Goal: Task Accomplishment & Management: Use online tool/utility

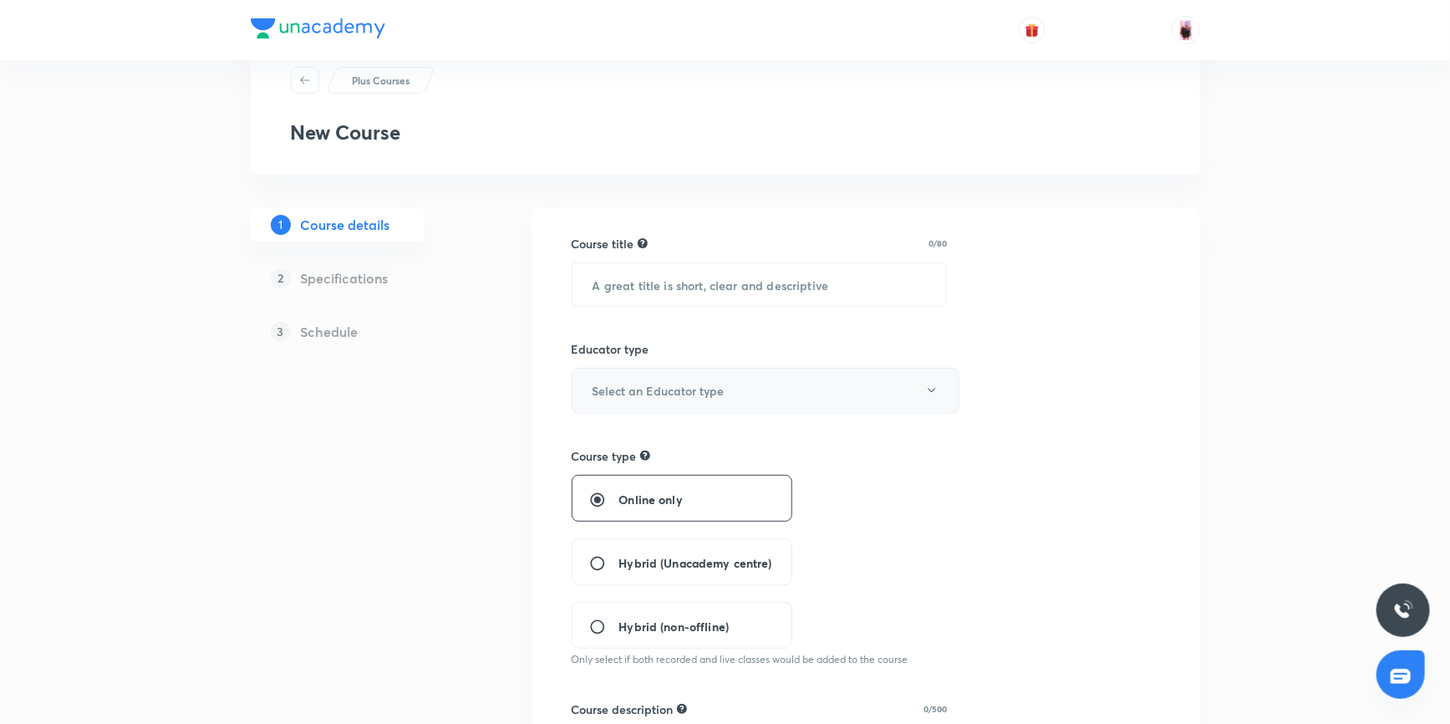
scroll to position [75, 0]
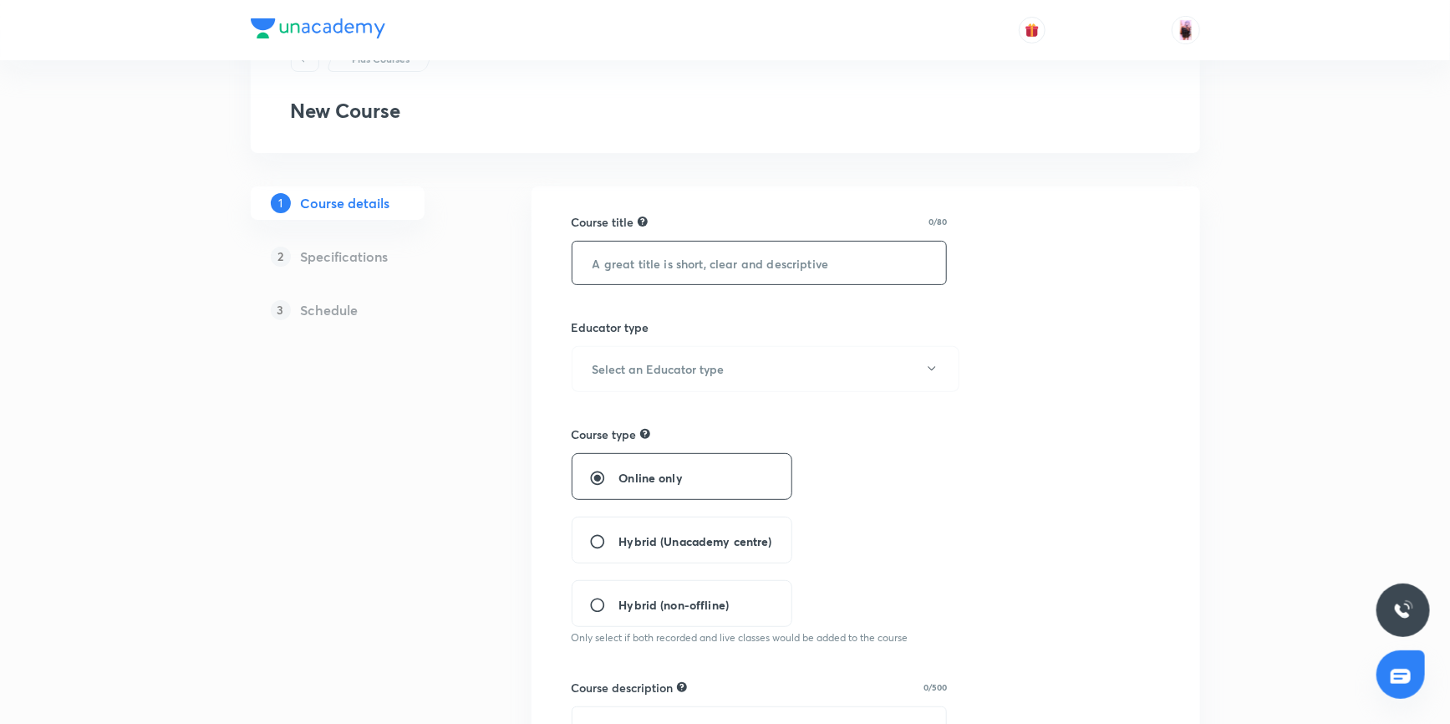
click at [706, 263] on input "text" at bounding box center [759, 262] width 374 height 43
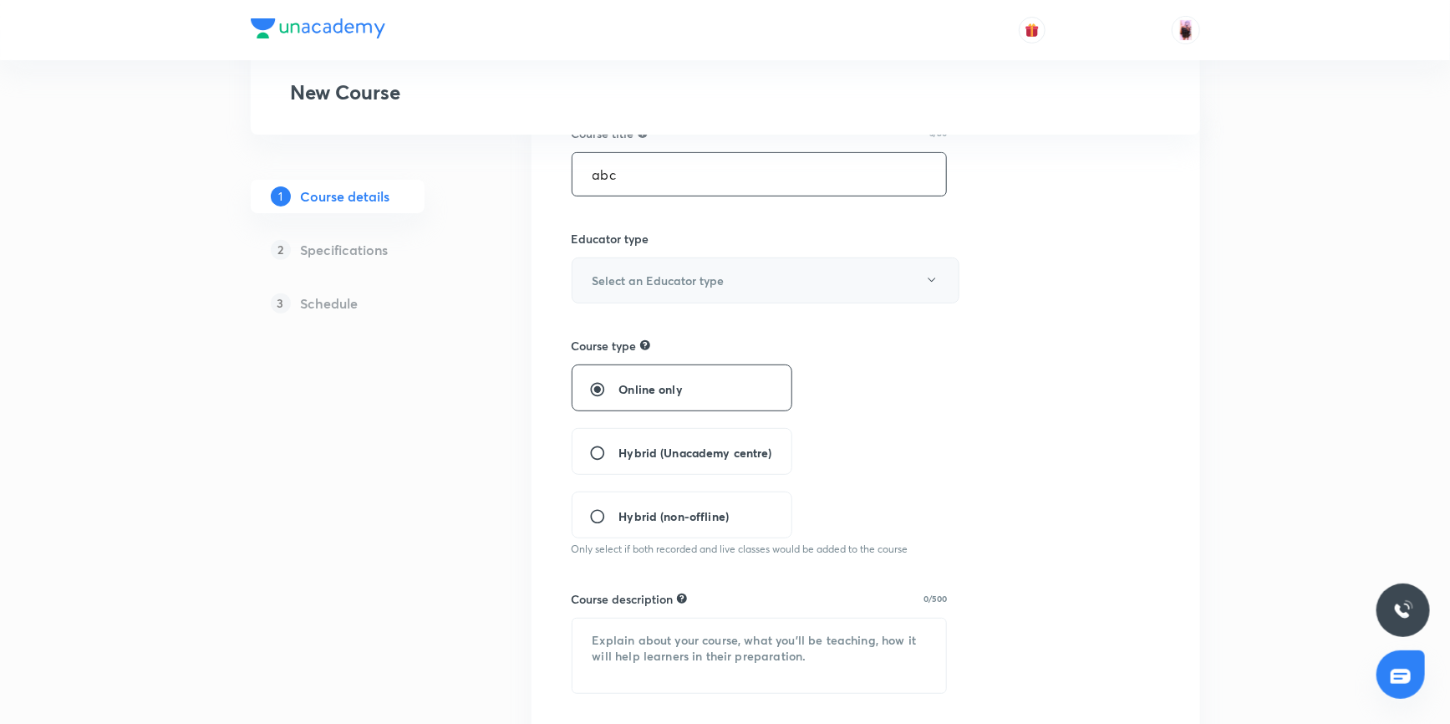
scroll to position [303, 0]
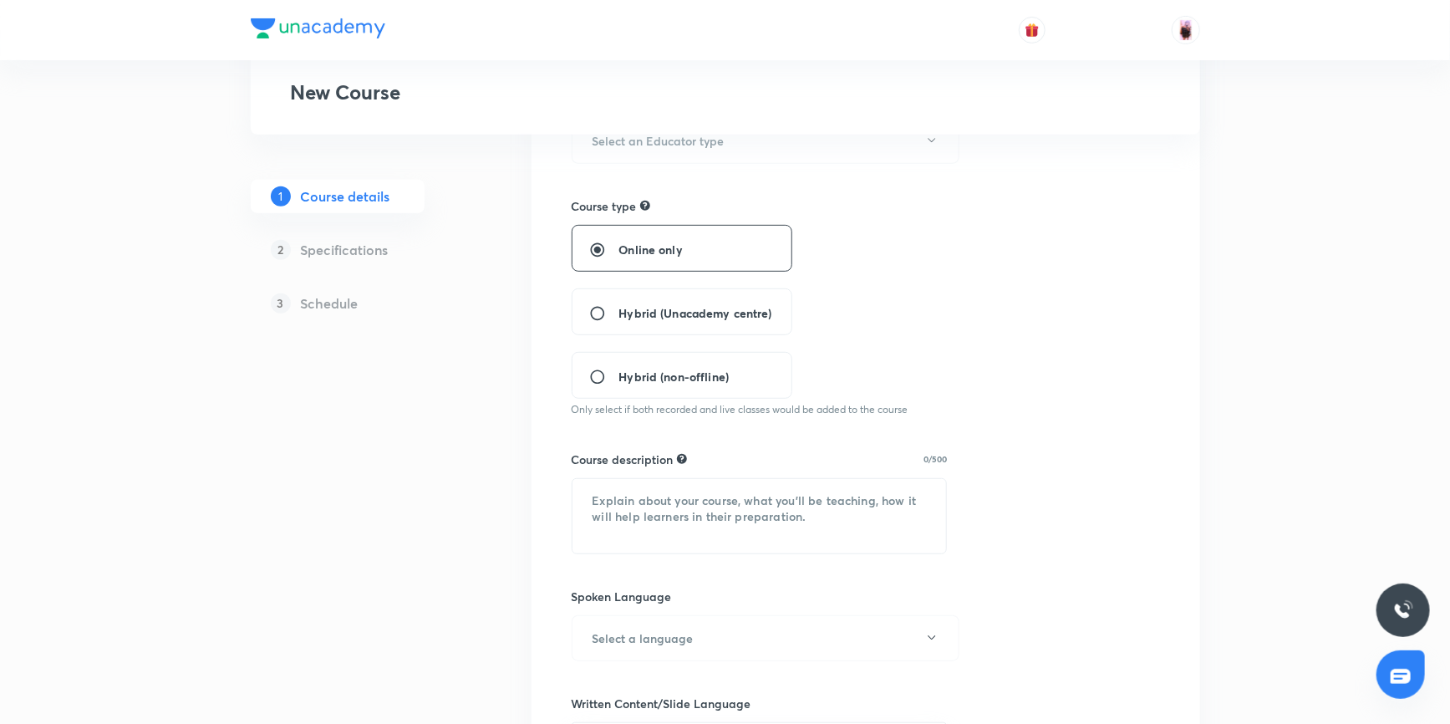
type input "abc"
click at [645, 312] on span "Hybrid (Unacademy centre)" at bounding box center [695, 313] width 153 height 18
click at [619, 312] on input "Hybrid (Unacademy centre)" at bounding box center [604, 313] width 30 height 17
radio input "true"
radio input "false"
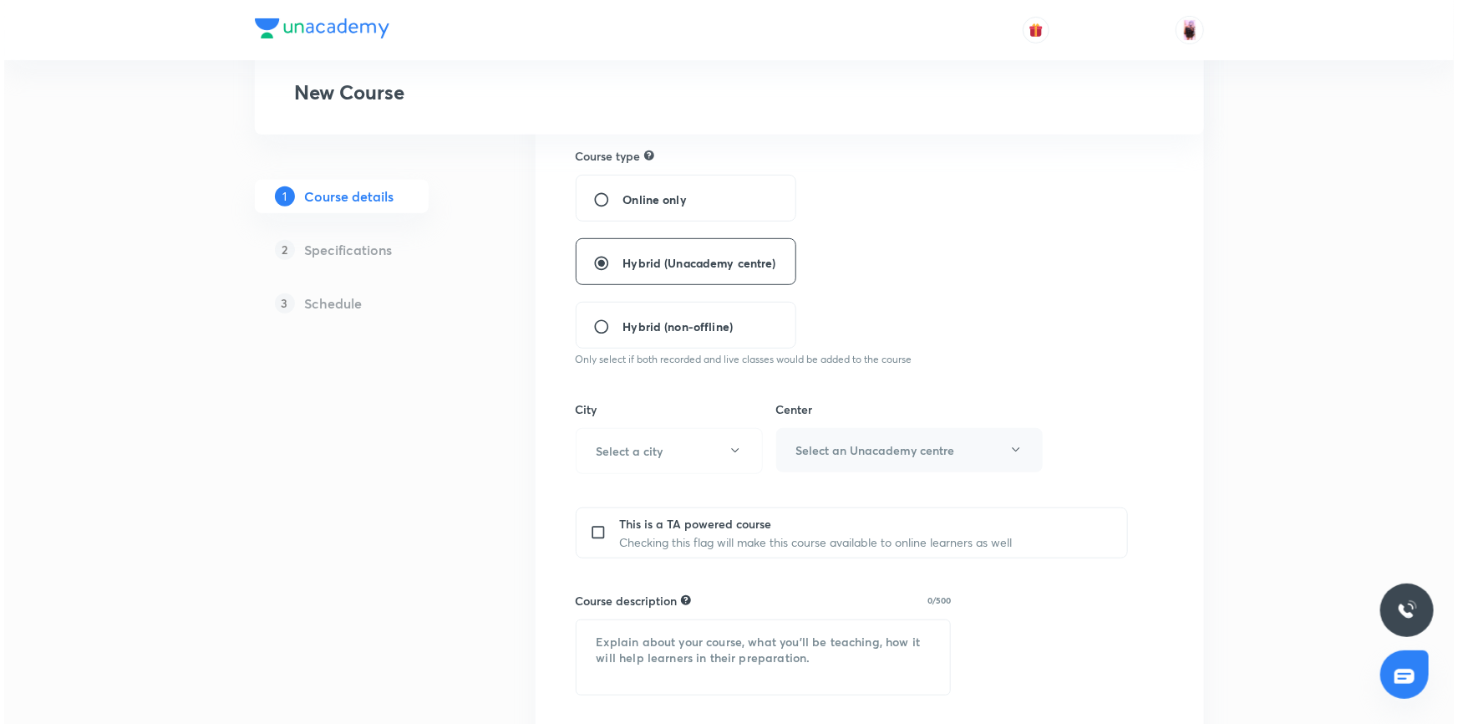
scroll to position [455, 0]
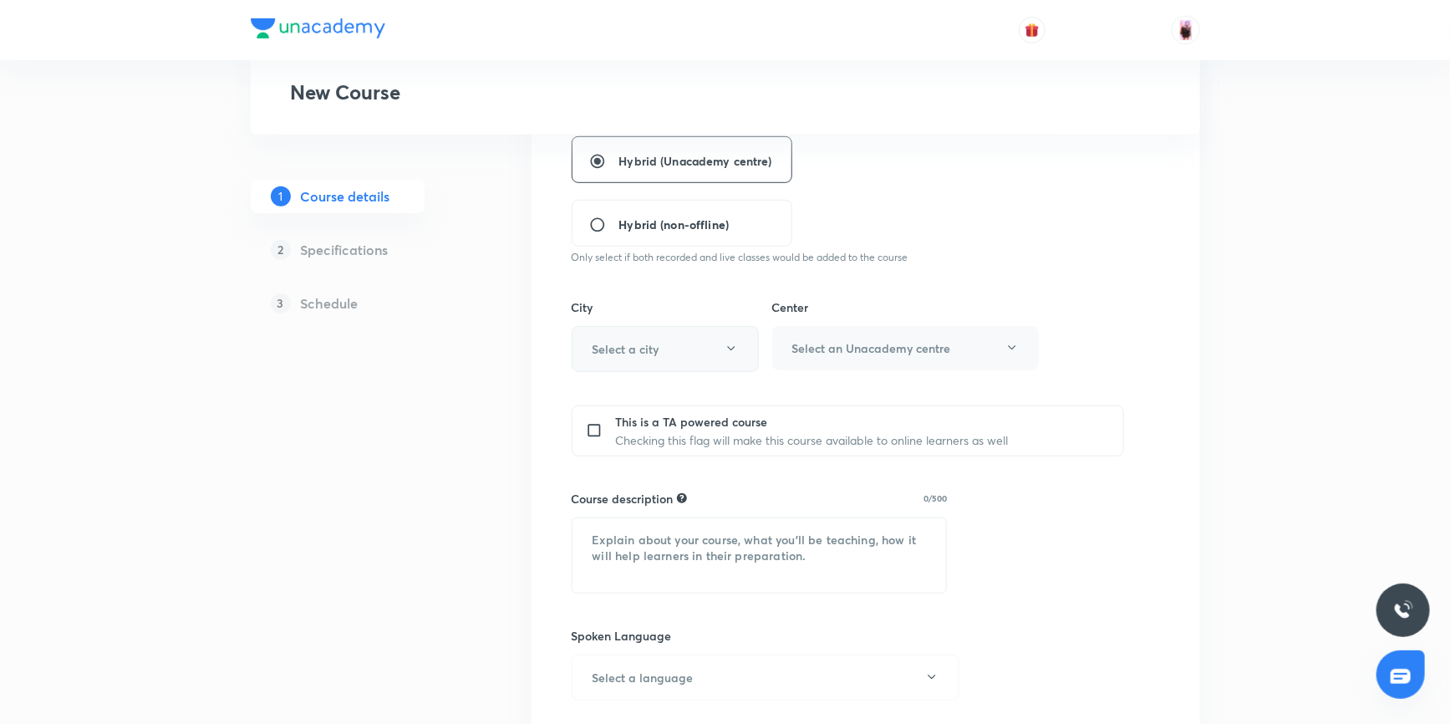
click at [700, 353] on button "Select a city" at bounding box center [664, 349] width 187 height 46
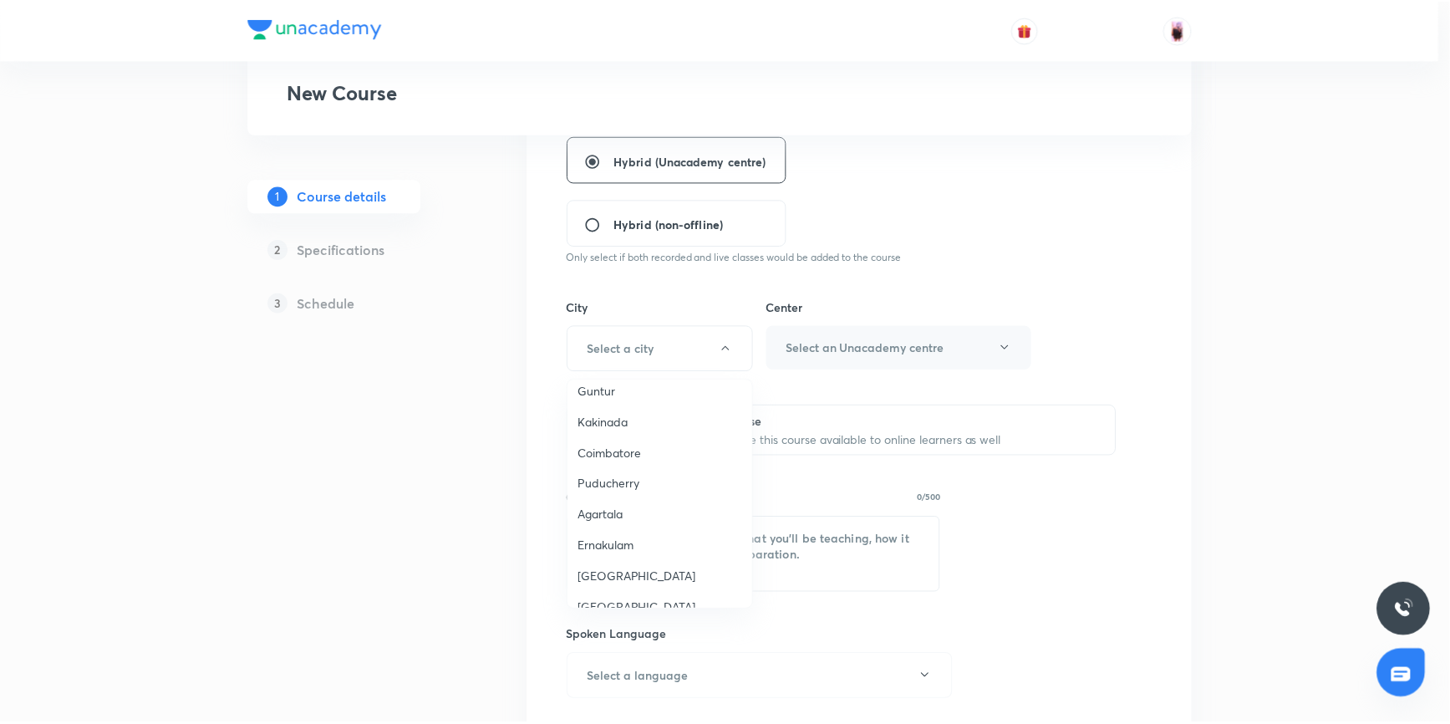
scroll to position [683, 0]
click at [623, 485] on span "Agartala" at bounding box center [663, 492] width 165 height 18
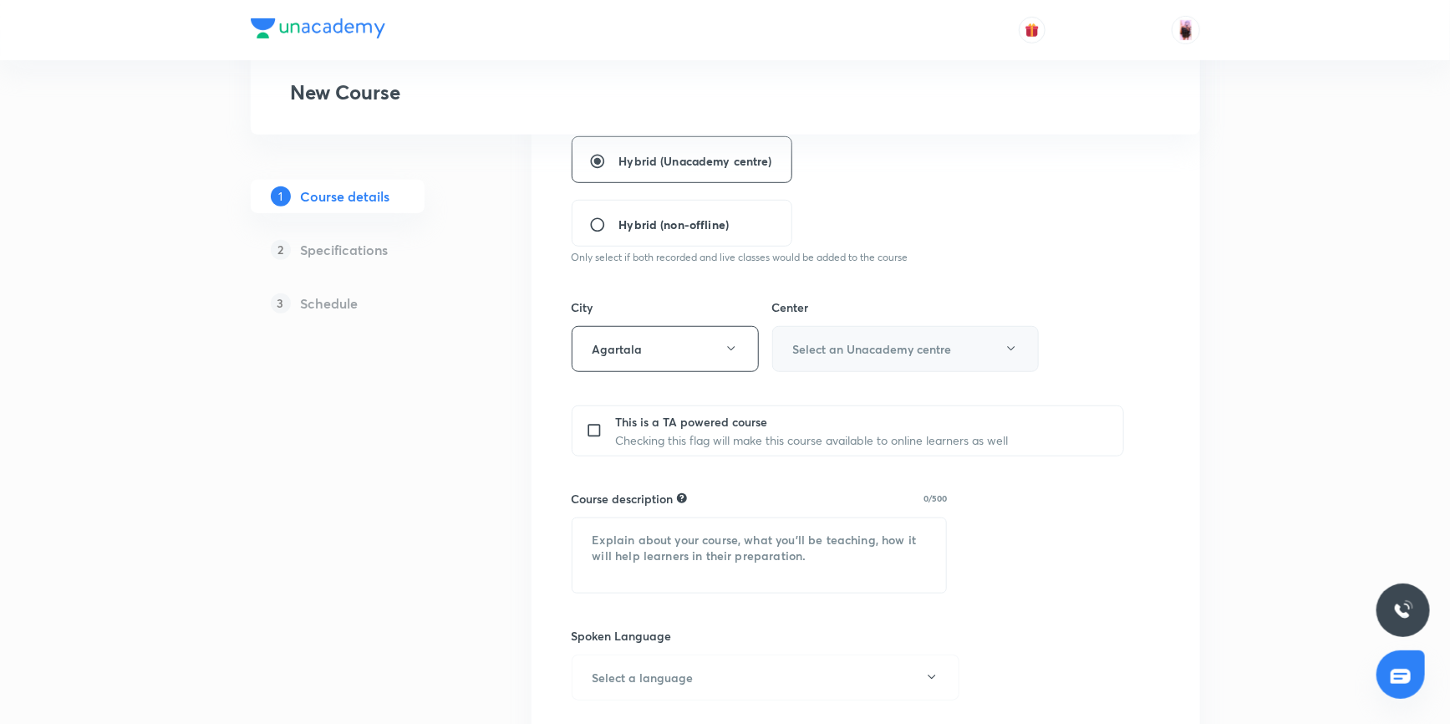
click at [845, 347] on h6 "Select an Unacademy centre" at bounding box center [872, 349] width 159 height 18
click at [851, 400] on span "[PERSON_NAME]" at bounding box center [903, 402] width 245 height 18
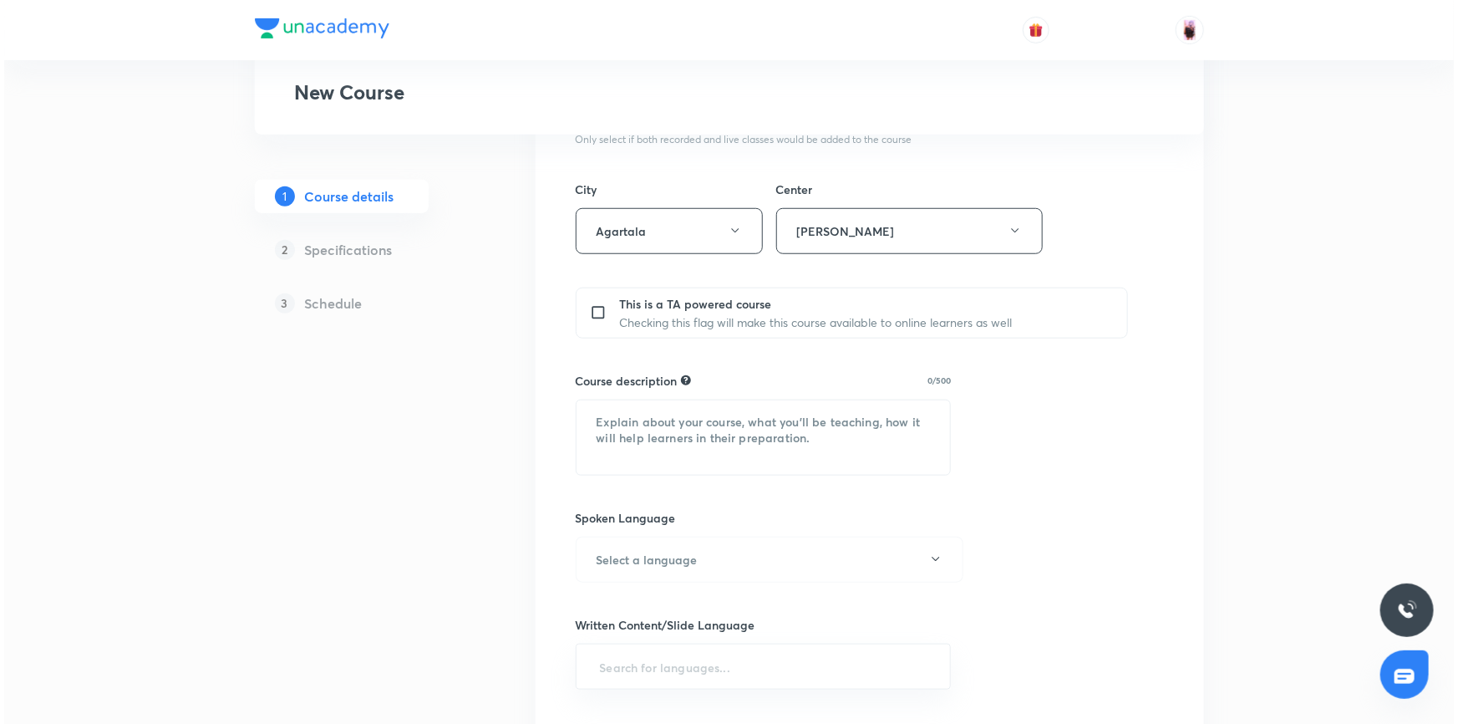
scroll to position [607, 0]
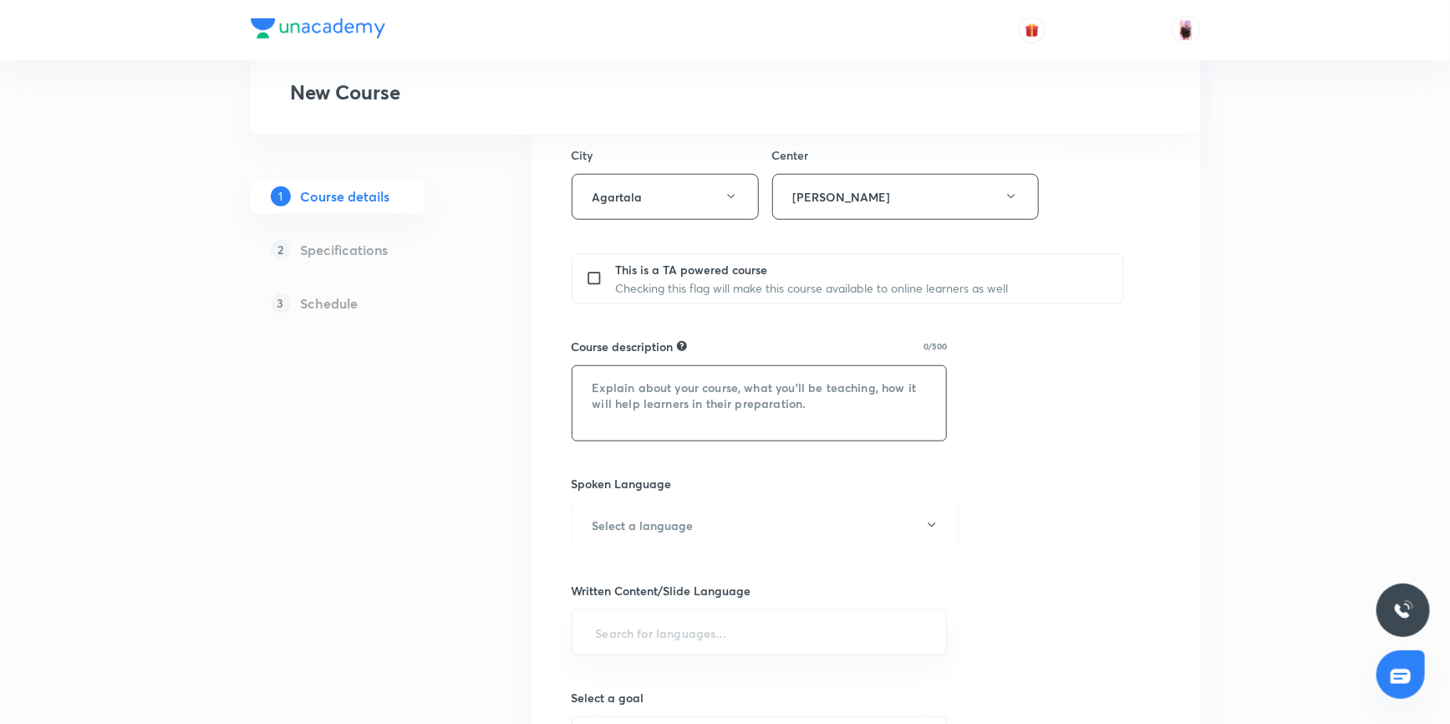
click at [768, 405] on textarea at bounding box center [759, 403] width 374 height 74
type textarea "lsnvlnvlfknv"
click at [721, 519] on button "Select a language" at bounding box center [765, 525] width 388 height 46
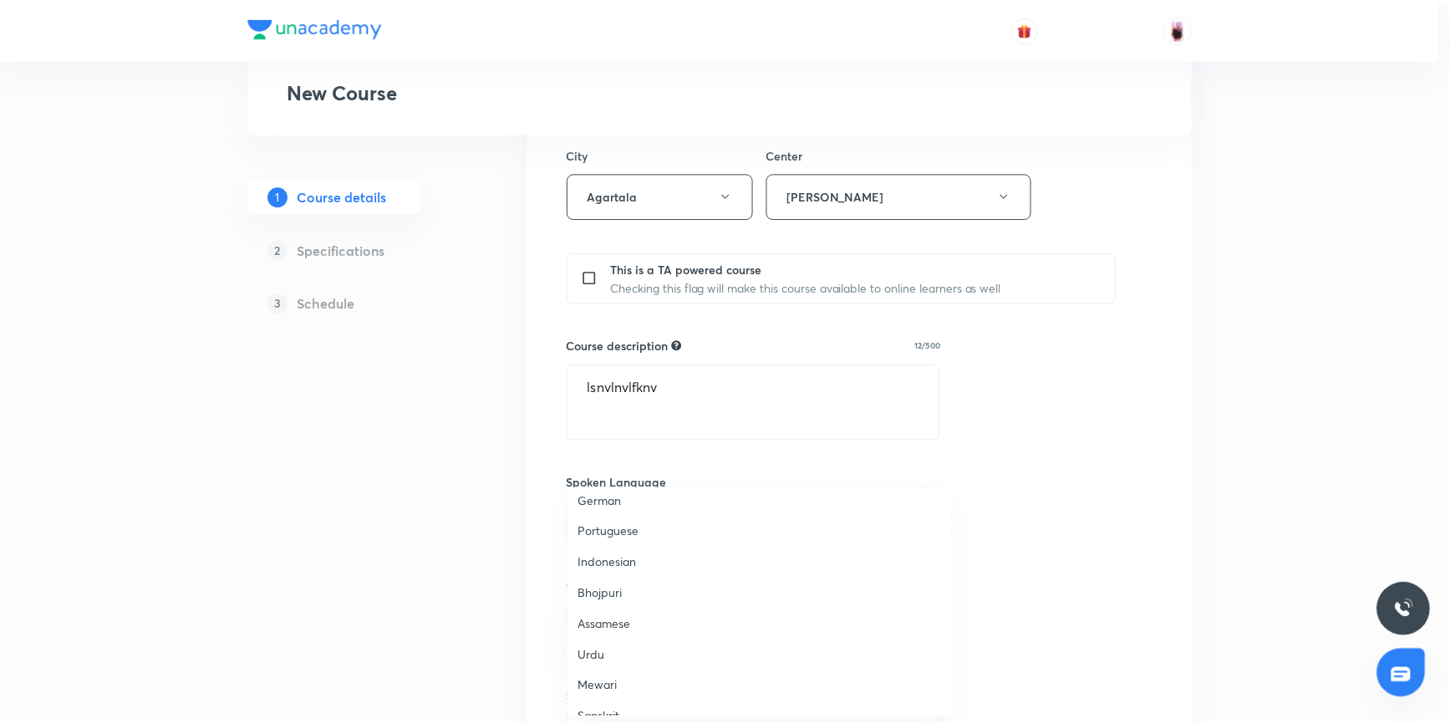
scroll to position [494, 0]
click at [598, 693] on span "Hinglish" at bounding box center [764, 697] width 366 height 18
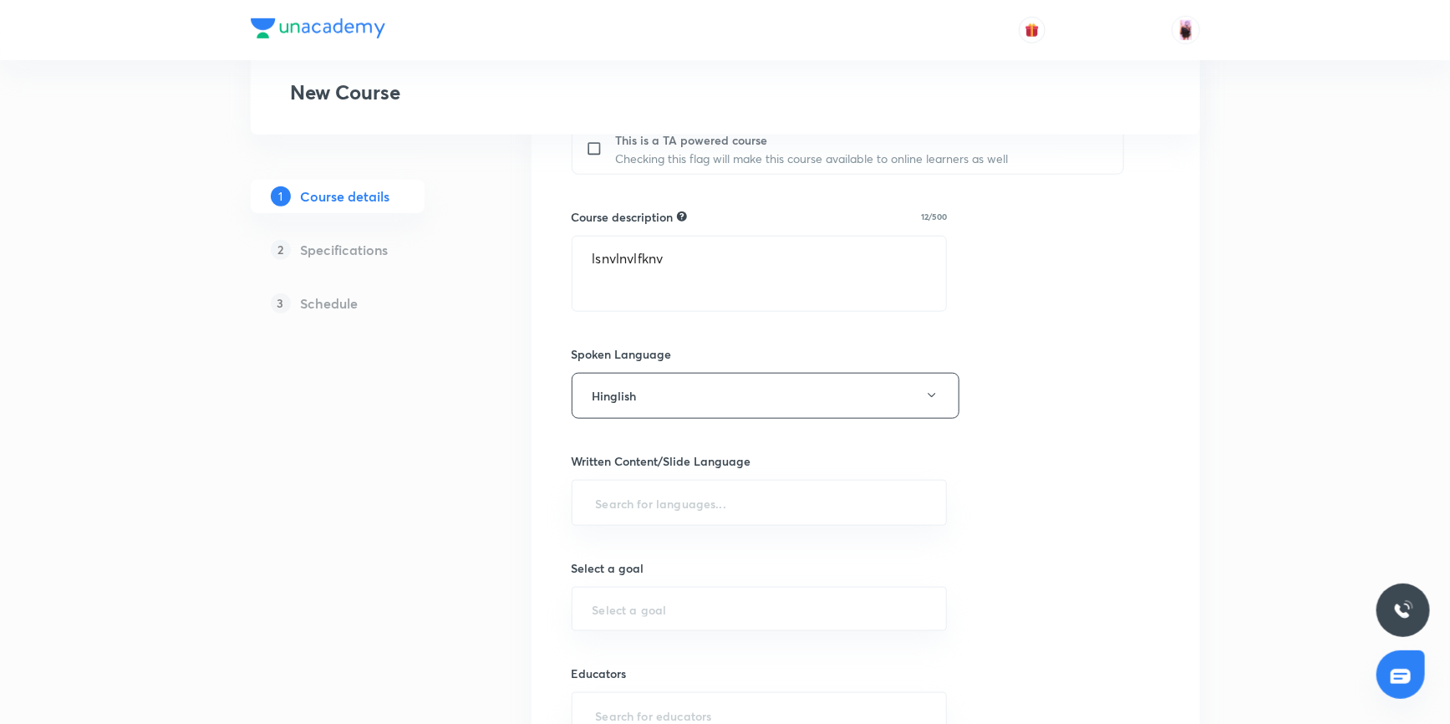
scroll to position [759, 0]
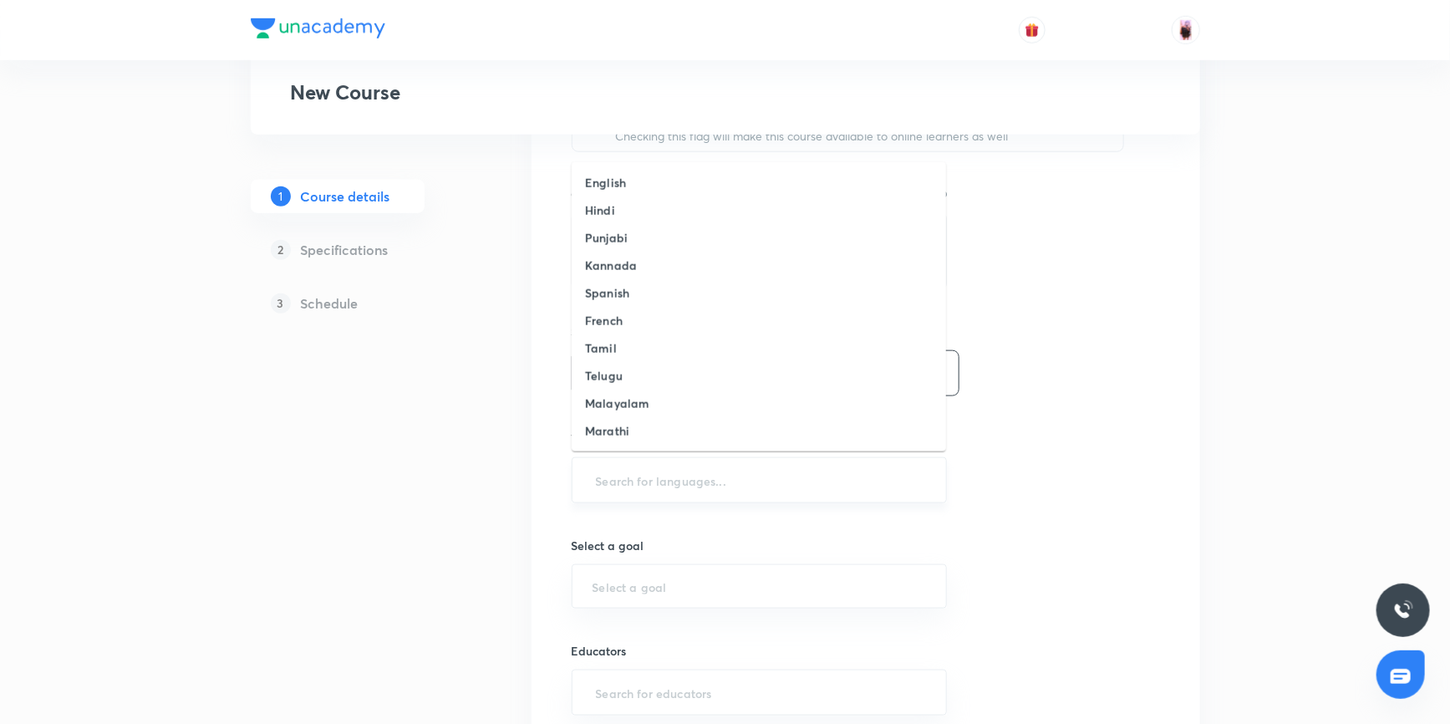
click at [638, 487] on input "text" at bounding box center [759, 480] width 334 height 31
click at [600, 180] on h6 "English" at bounding box center [605, 183] width 41 height 18
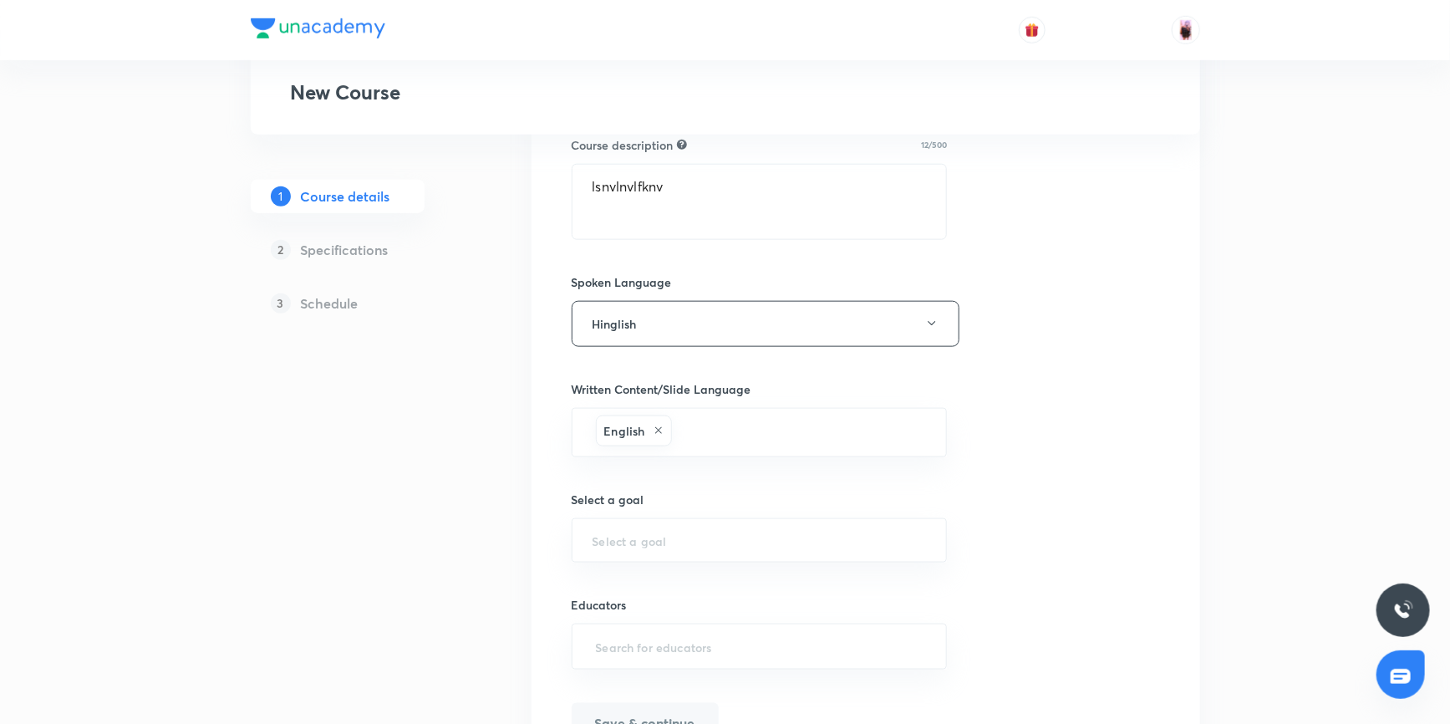
scroll to position [835, 0]
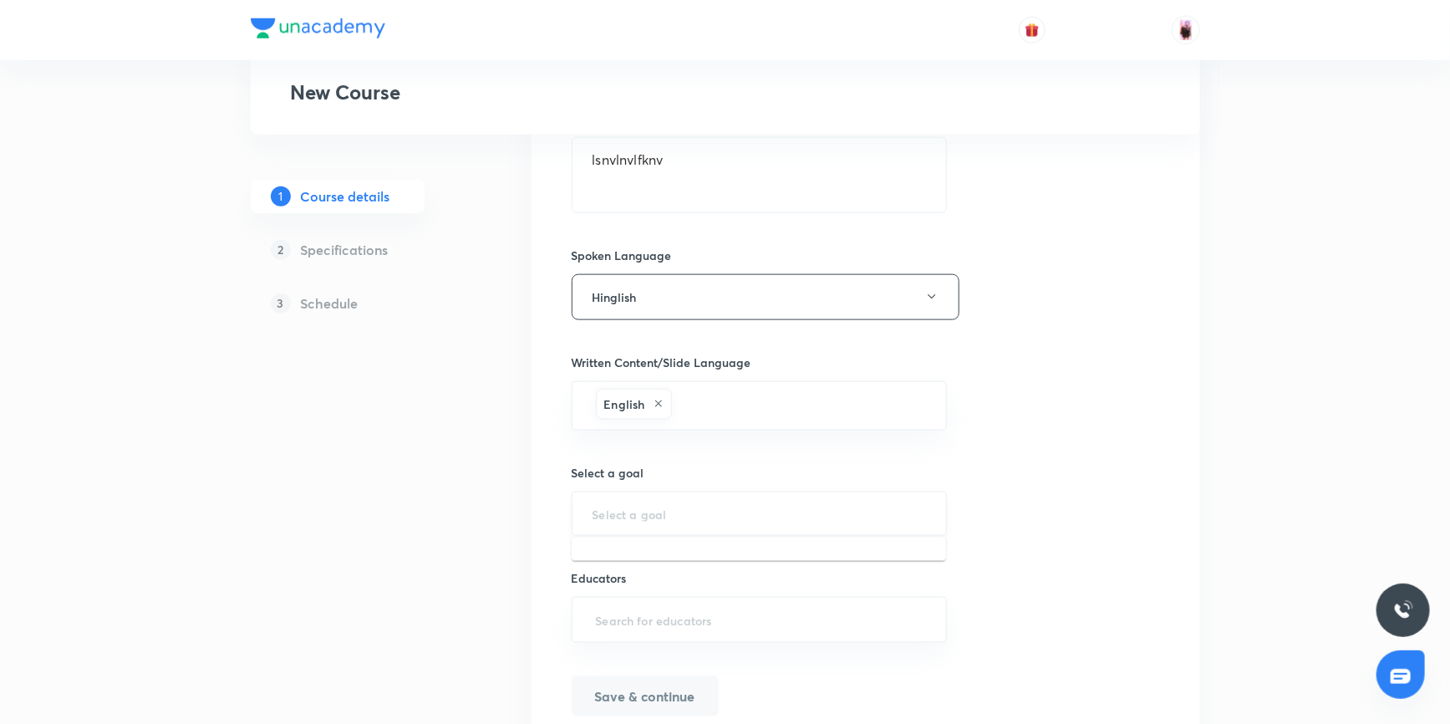
click at [661, 517] on input "text" at bounding box center [759, 513] width 334 height 16
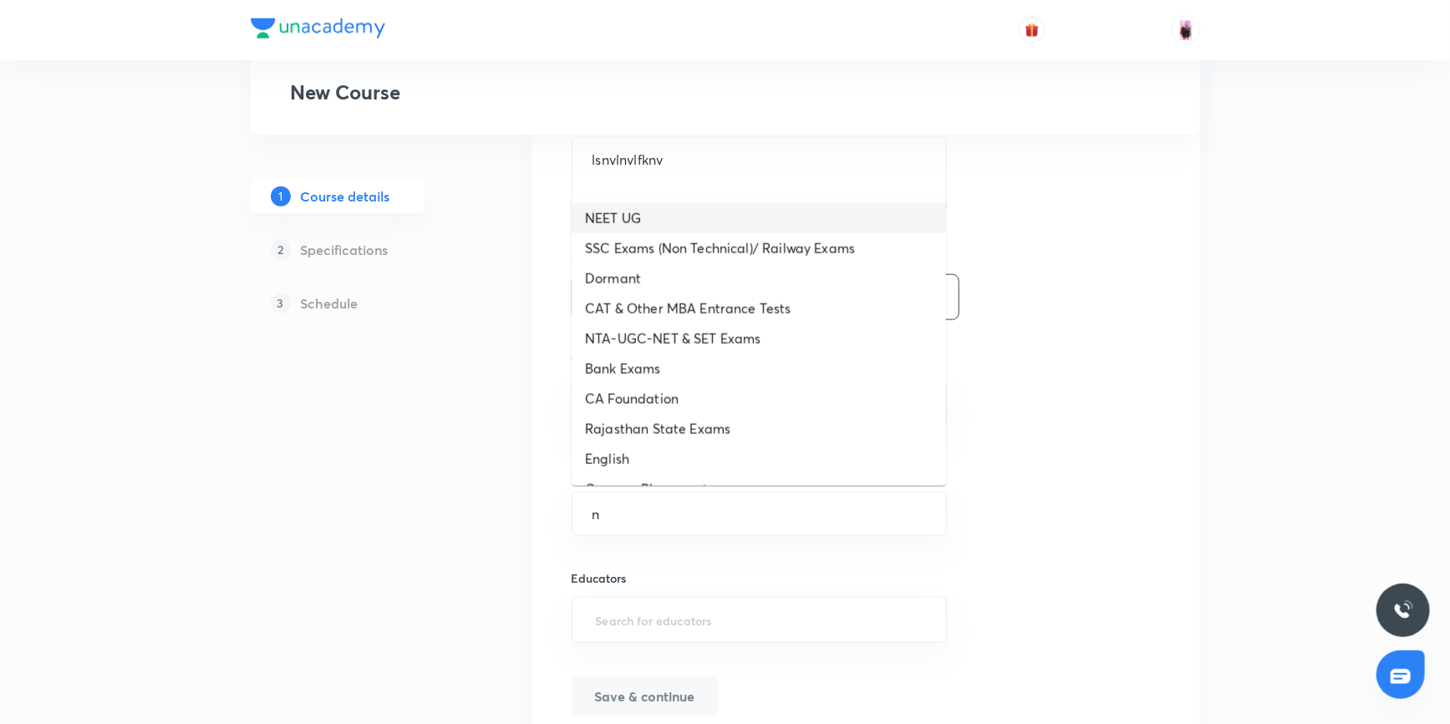
click at [642, 215] on li "NEET UG" at bounding box center [758, 218] width 374 height 30
type input "NEET UG"
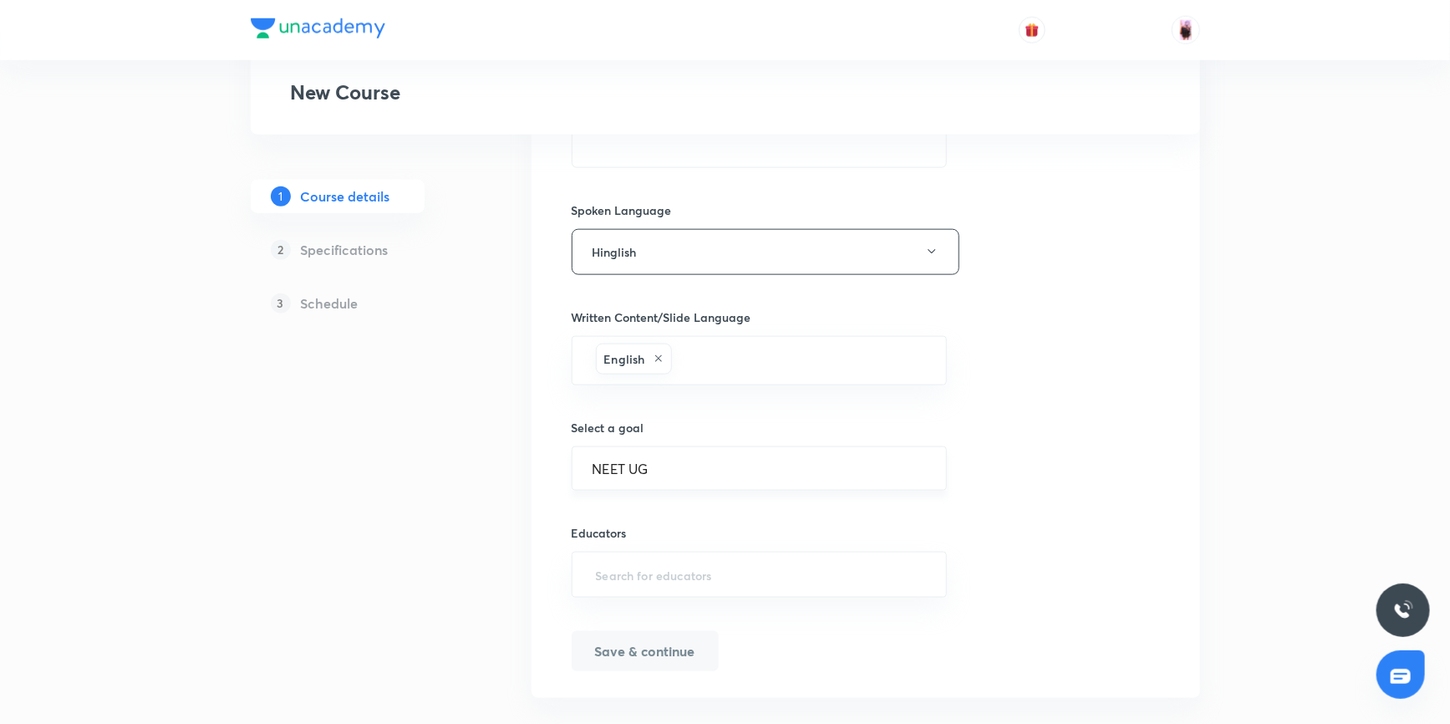
scroll to position [906, 0]
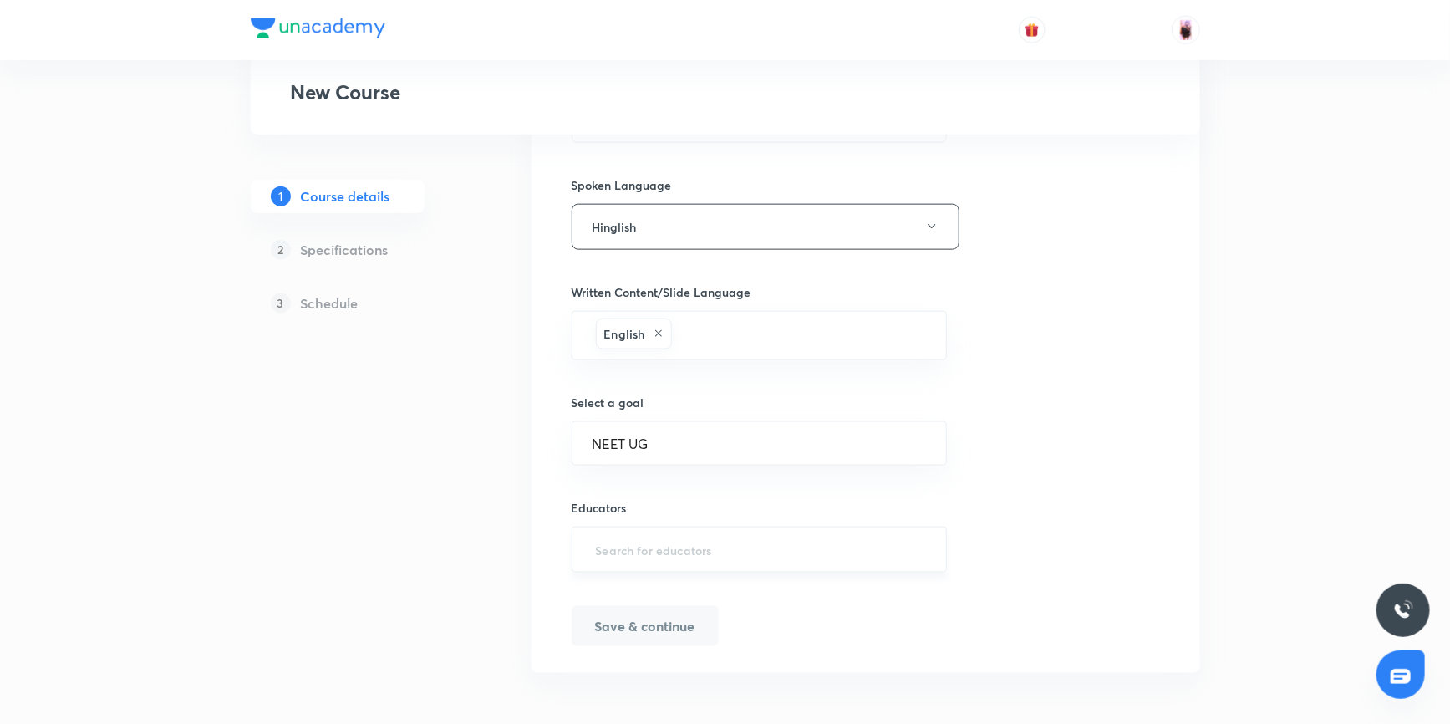
click at [670, 547] on input "text" at bounding box center [759, 549] width 334 height 31
click at [642, 546] on input "text" at bounding box center [759, 549] width 334 height 31
paste input "unacademy-user-C4NG8XTVRFLE"
type input "unacademy-user-C4NG8XTVRFLE"
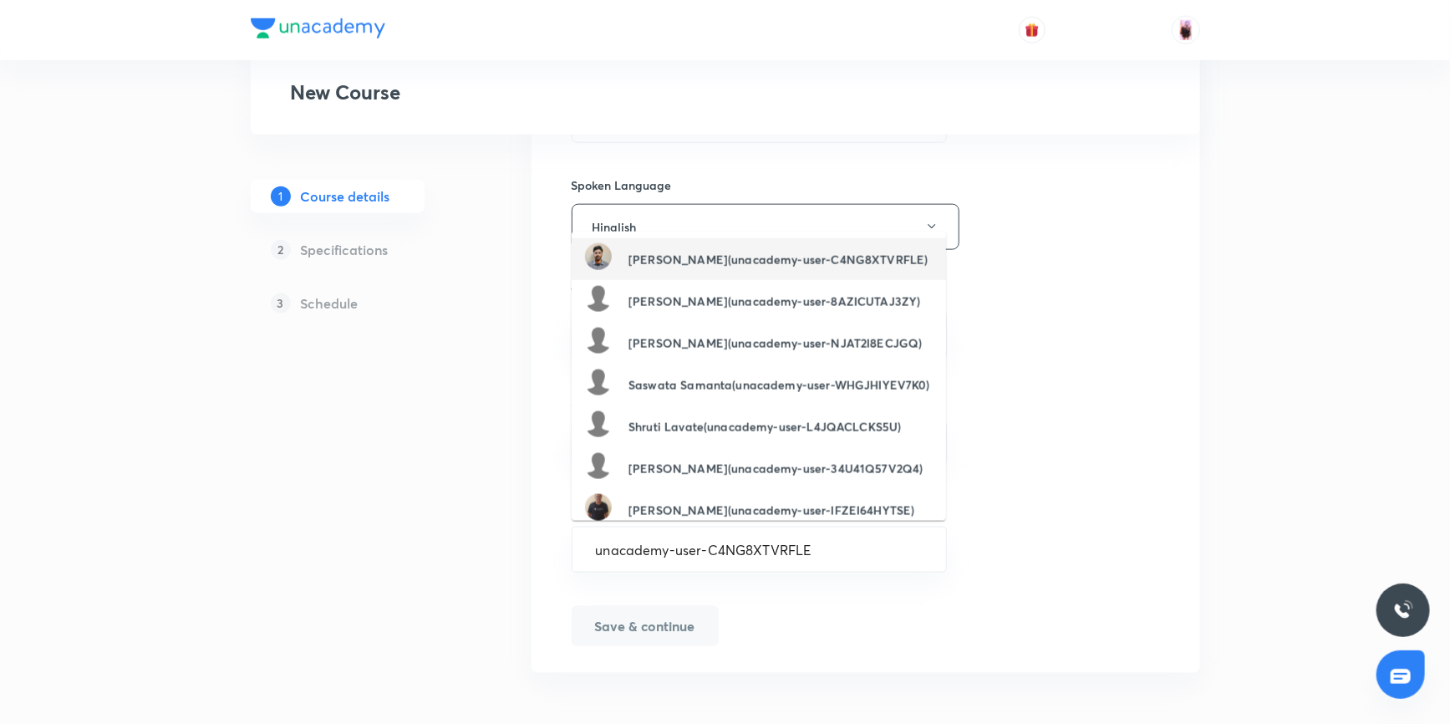
click at [685, 260] on h6 "Piyush Ahuja(unacademy-user-C4NG8XTVRFLE)" at bounding box center [777, 260] width 299 height 18
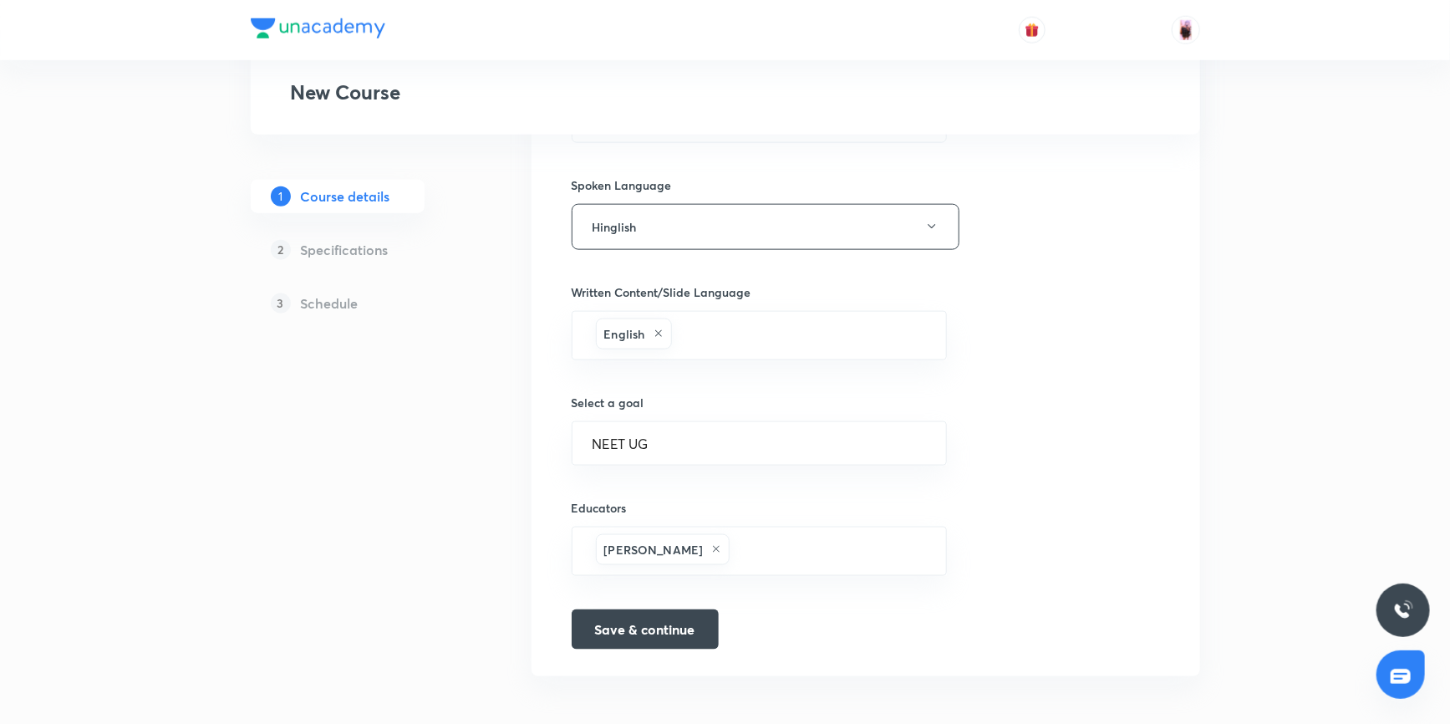
scroll to position [909, 0]
click at [637, 627] on button "Save & continue" at bounding box center [644, 624] width 147 height 40
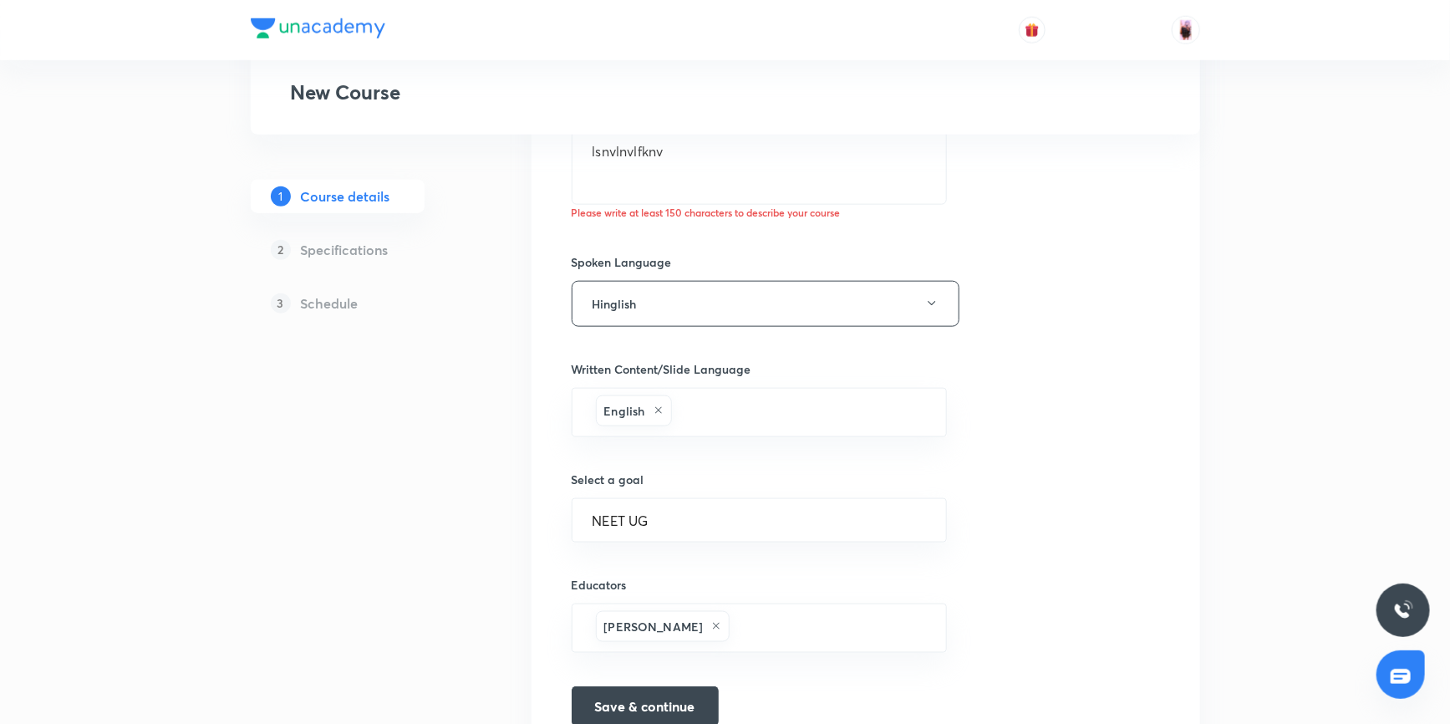
scroll to position [757, 0]
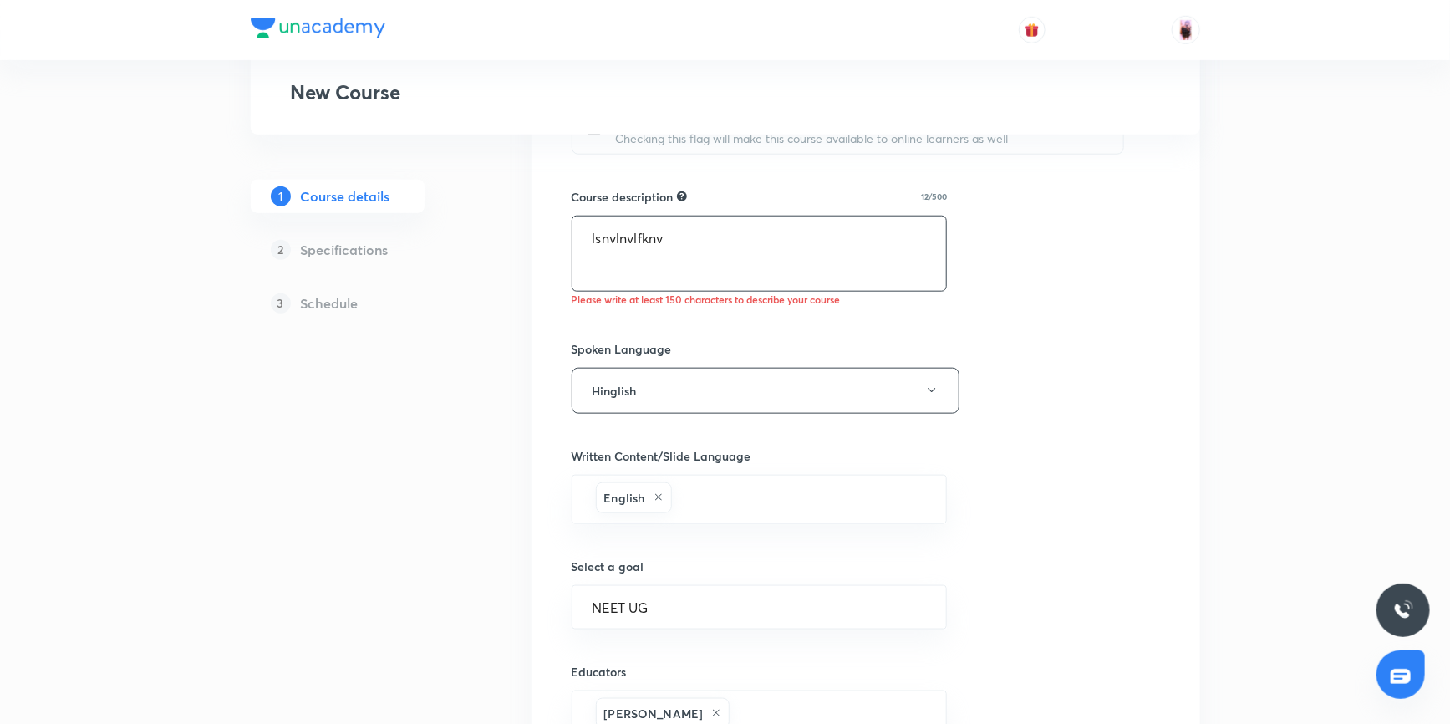
click at [680, 236] on textarea "lsnvlnvlfknv" at bounding box center [759, 253] width 374 height 74
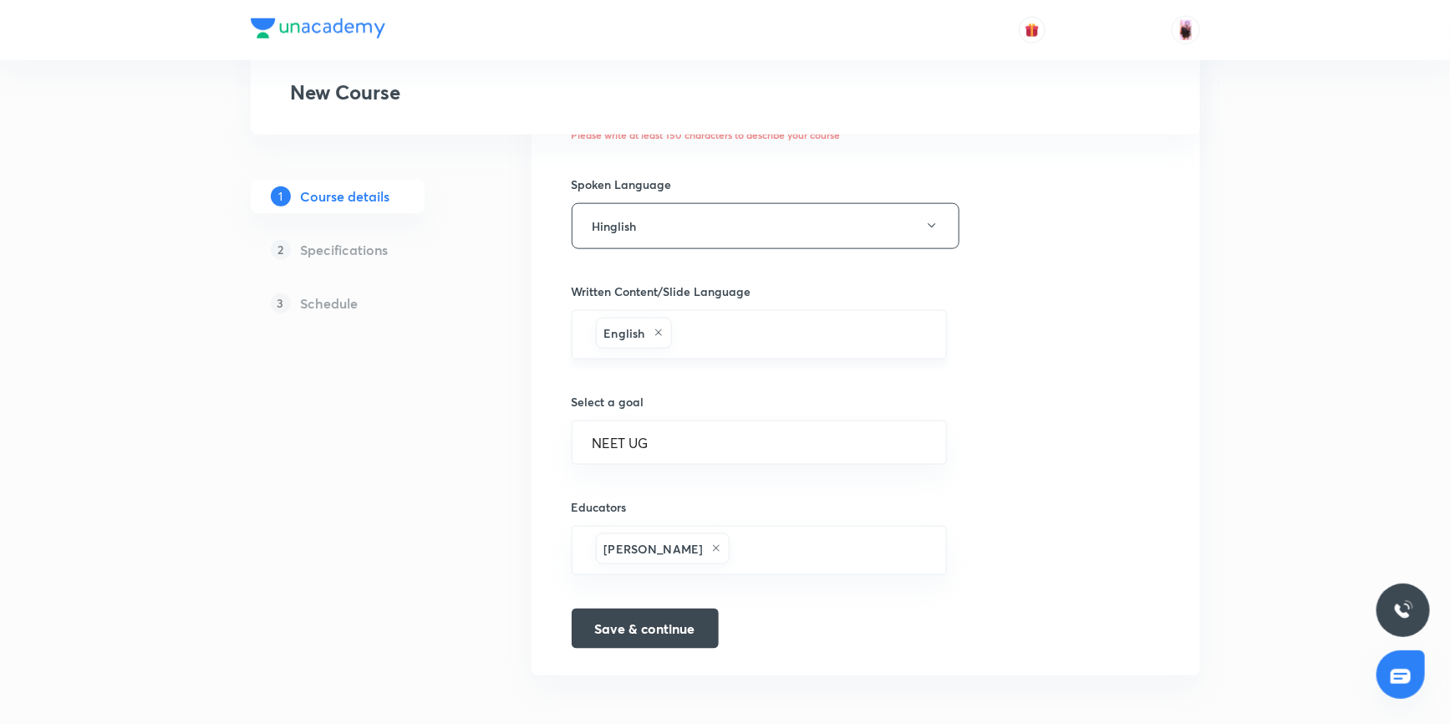
scroll to position [924, 0]
type textarea "lsnvlnvlfknvlsnflfdnljfdnvlfdvlkfvv vdsvv sdfovodsv dosijvdsovjdiv dssjvodsjodv…"
click at [639, 622] on button "Save & continue" at bounding box center [644, 624] width 147 height 40
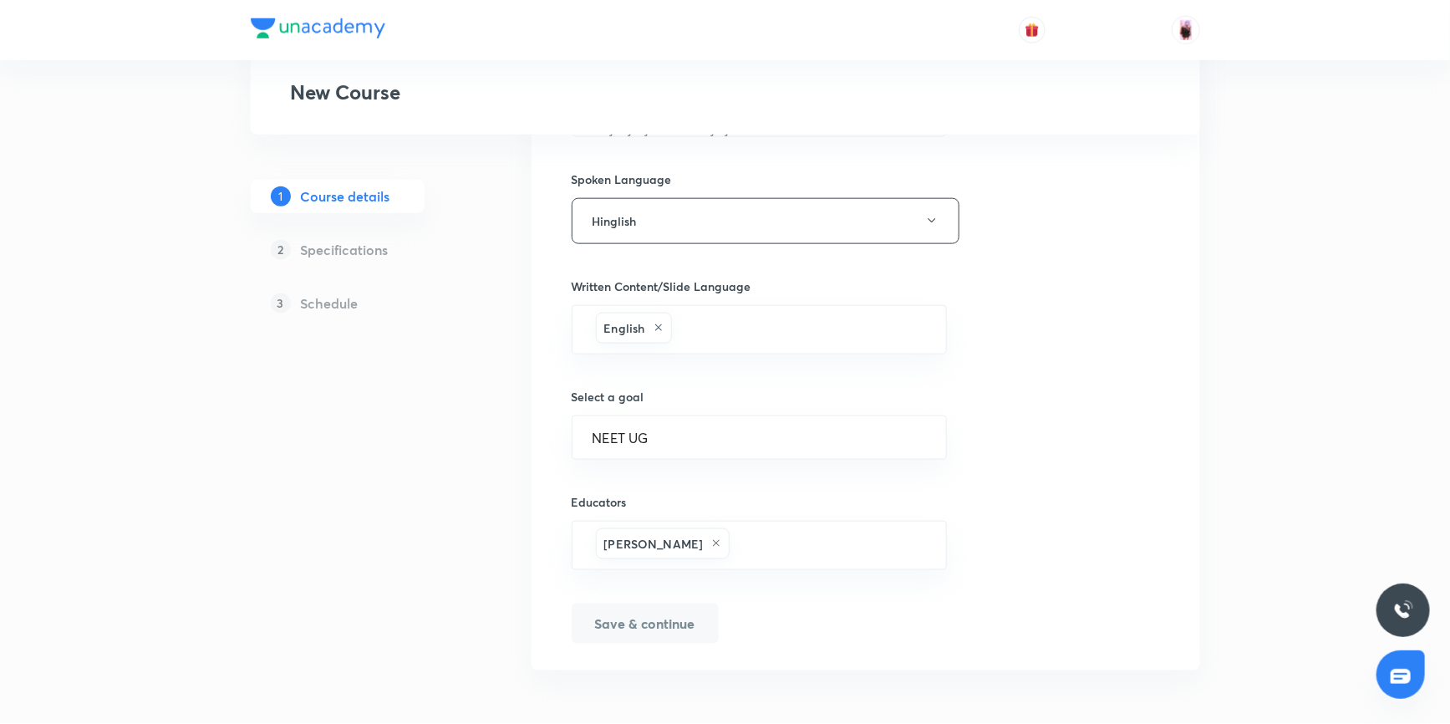
scroll to position [909, 0]
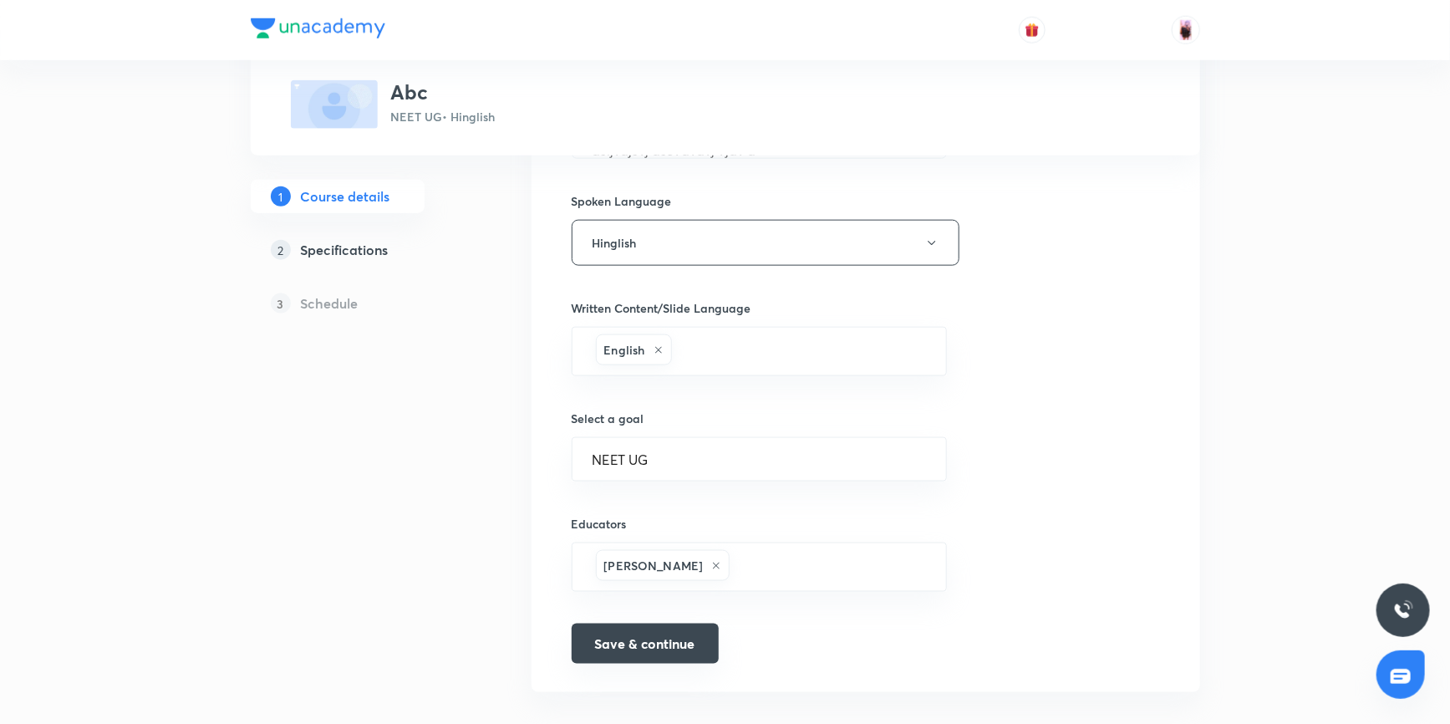
type input "Abc"
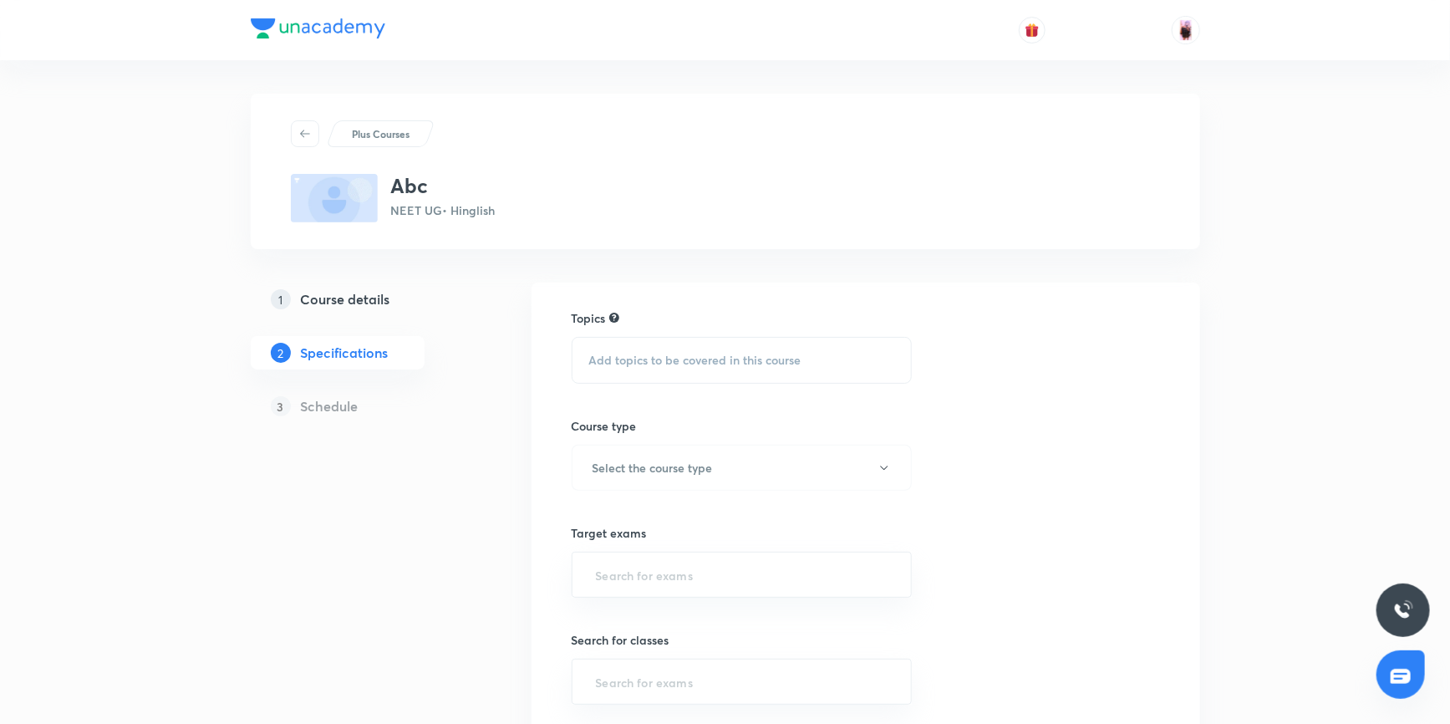
click at [703, 367] on div "Add topics to be covered in this course" at bounding box center [741, 360] width 341 height 47
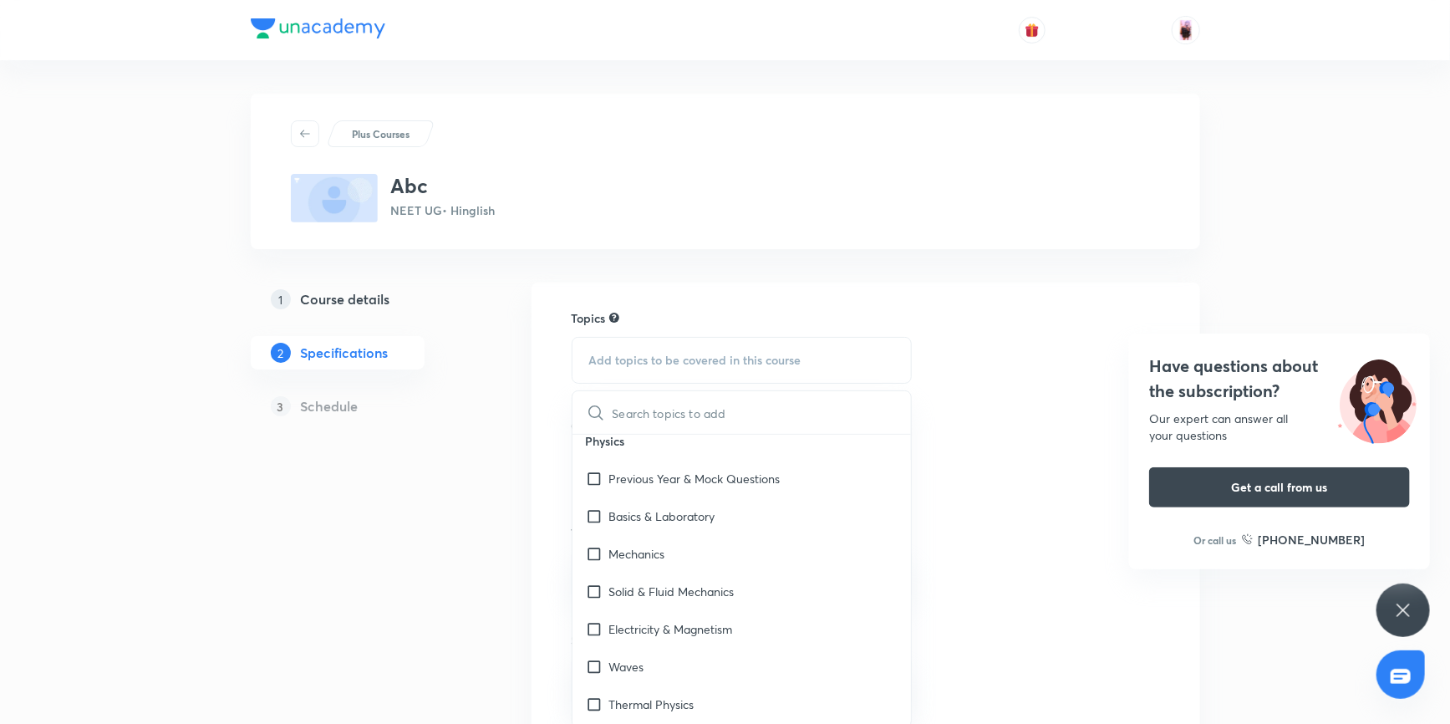
scroll to position [2683, 0]
drag, startPoint x: 607, startPoint y: 475, endPoint x: 697, endPoint y: 475, distance: 89.4
click at [690, 475] on div "Previous Year & Mock Questions" at bounding box center [683, 477] width 195 height 18
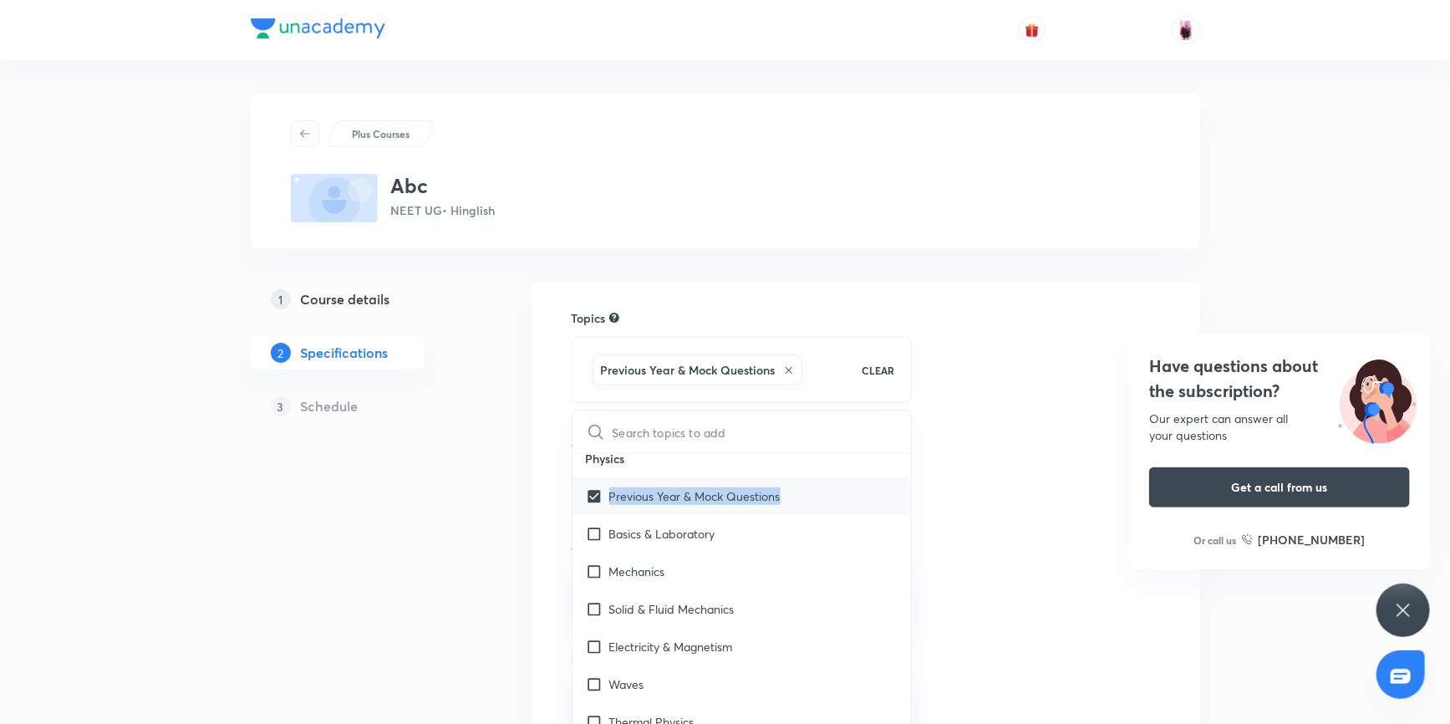
drag, startPoint x: 610, startPoint y: 492, endPoint x: 784, endPoint y: 492, distance: 173.8
click at [784, 492] on div "Previous Year & Mock Questions" at bounding box center [741, 496] width 339 height 38
checkbox input "false"
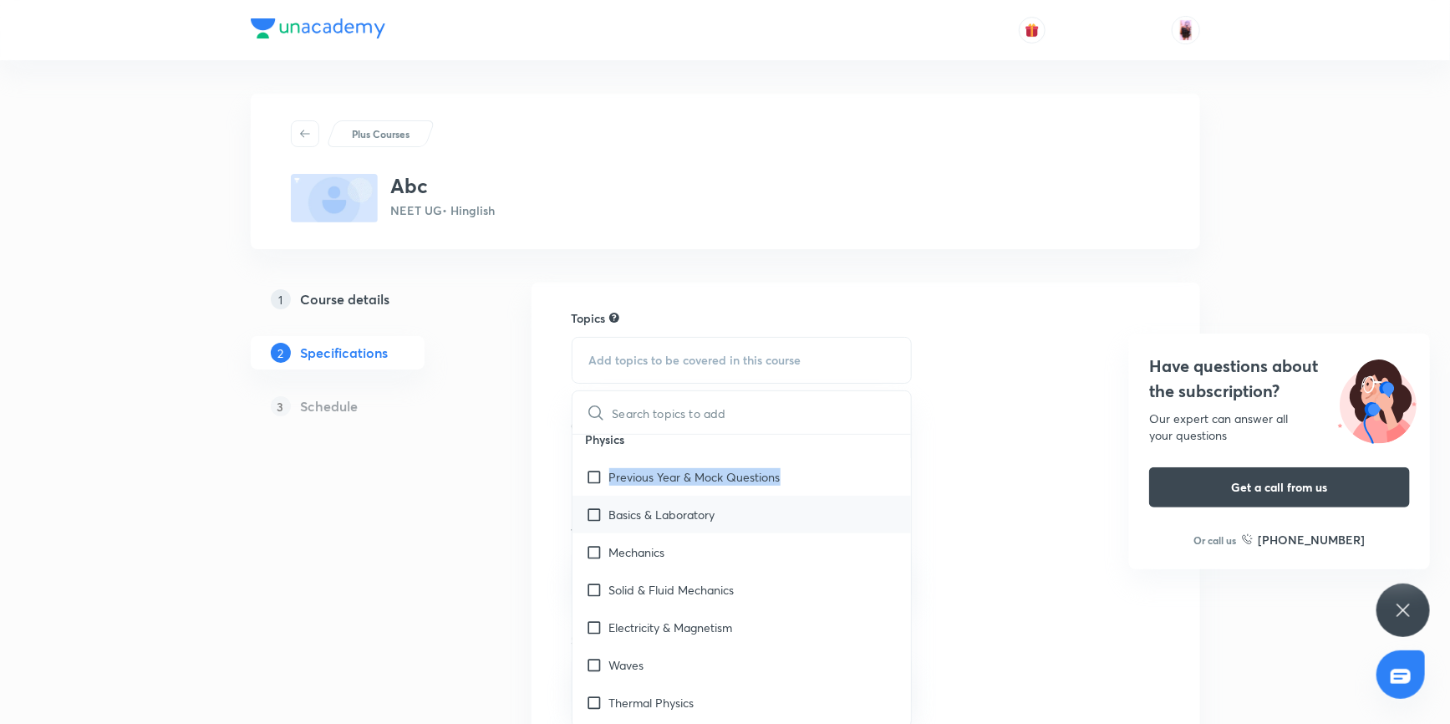
copy p "Previous Year & Mock Questions"
drag, startPoint x: 609, startPoint y: 512, endPoint x: 720, endPoint y: 510, distance: 111.1
click at [720, 510] on div "Basics & Laboratory" at bounding box center [741, 514] width 339 height 38
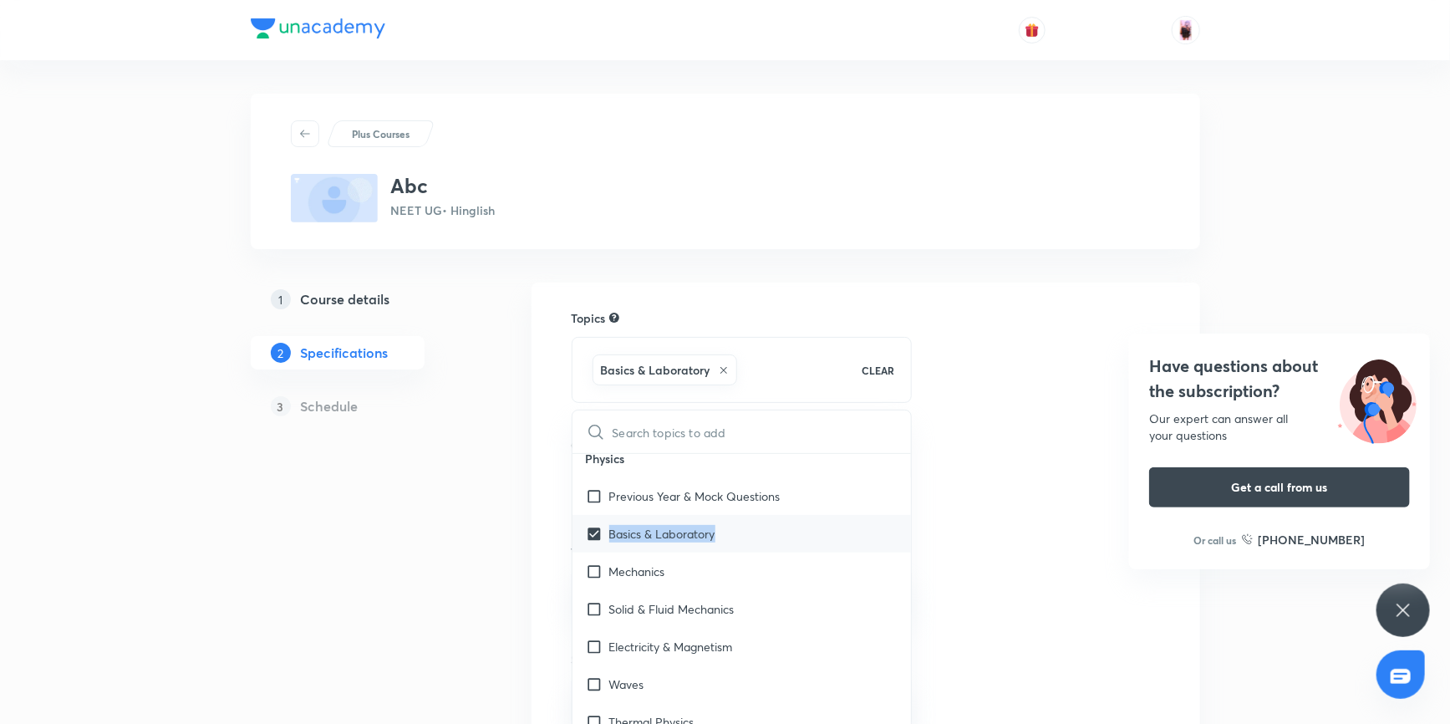
copy p "Basics & Laboratory"
drag, startPoint x: 613, startPoint y: 568, endPoint x: 676, endPoint y: 568, distance: 62.7
click at [676, 568] on div "Mechanics" at bounding box center [741, 571] width 339 height 38
checkbox input "true"
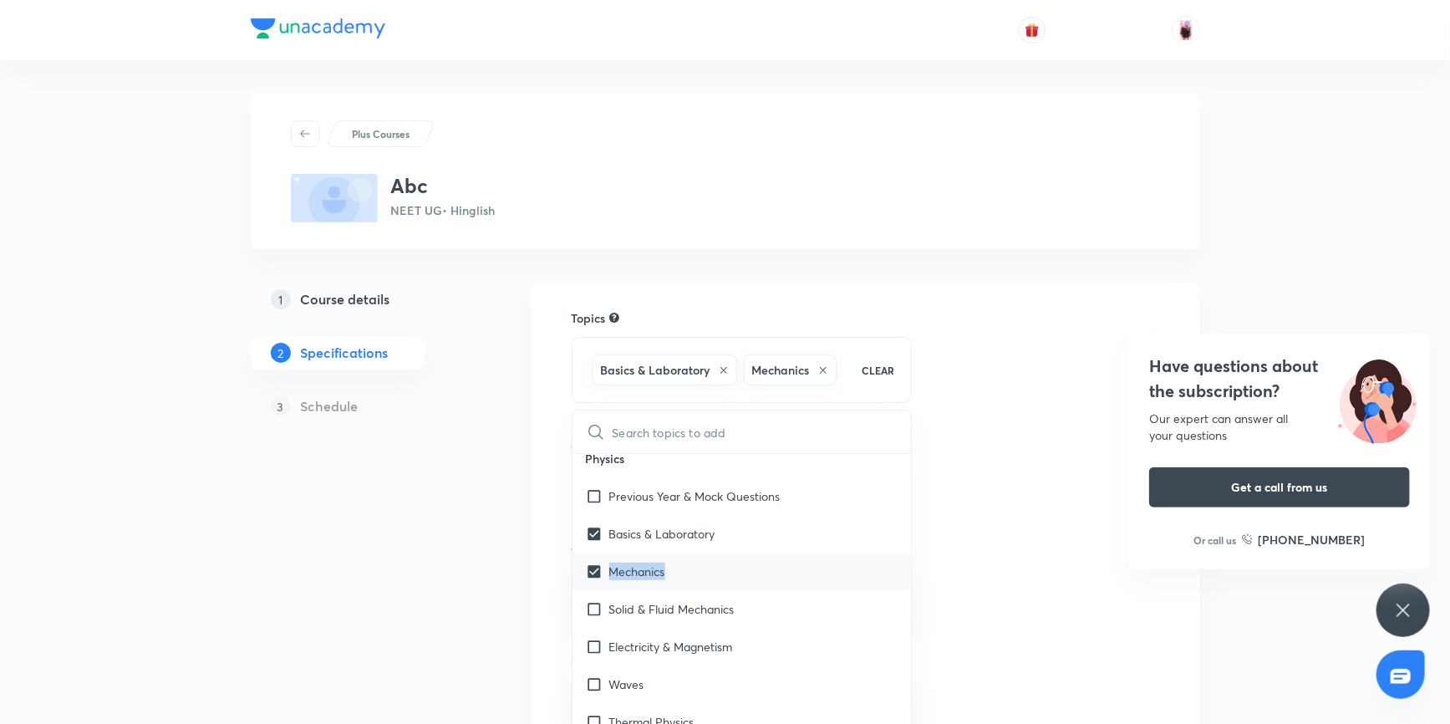
copy p "Mechanics"
drag, startPoint x: 608, startPoint y: 606, endPoint x: 739, endPoint y: 610, distance: 130.4
click at [739, 610] on div "Solid & Fluid Mechanics" at bounding box center [741, 609] width 339 height 38
checkbox input "true"
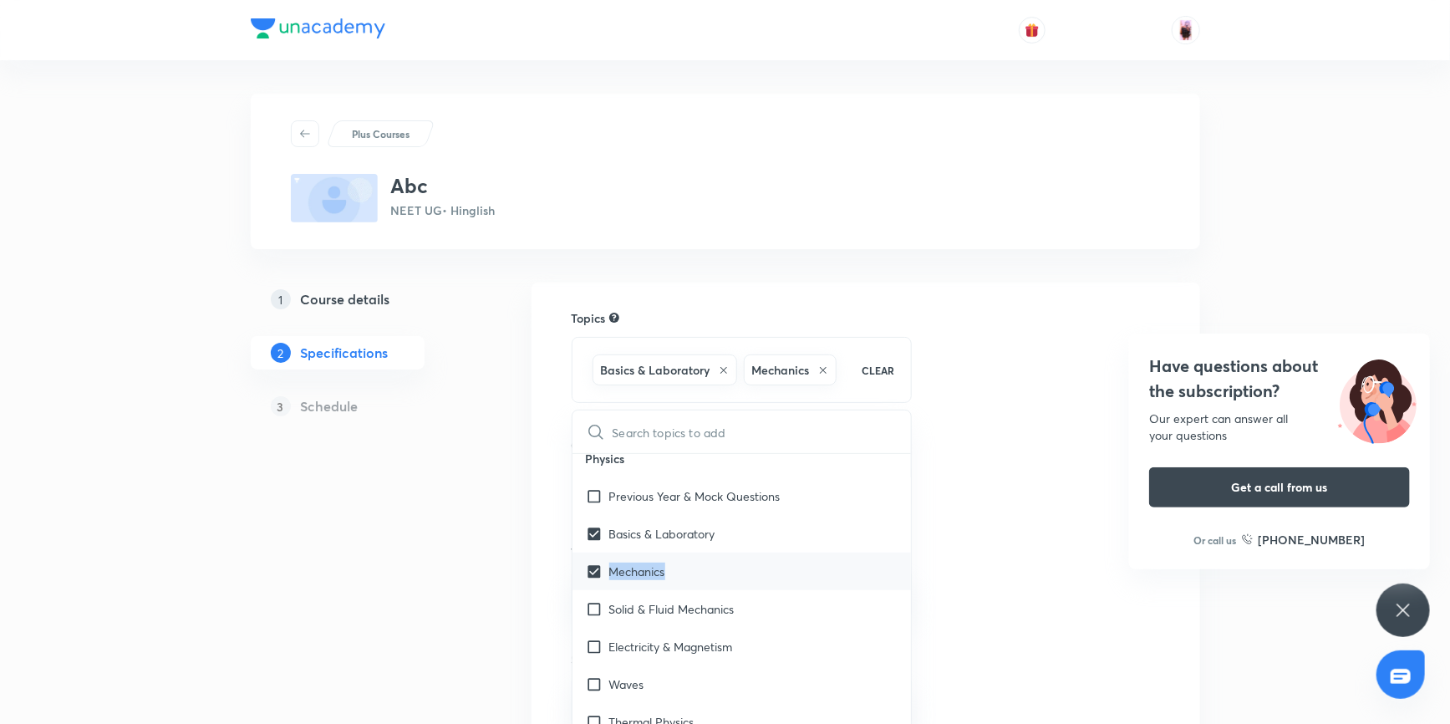
checkbox input "true"
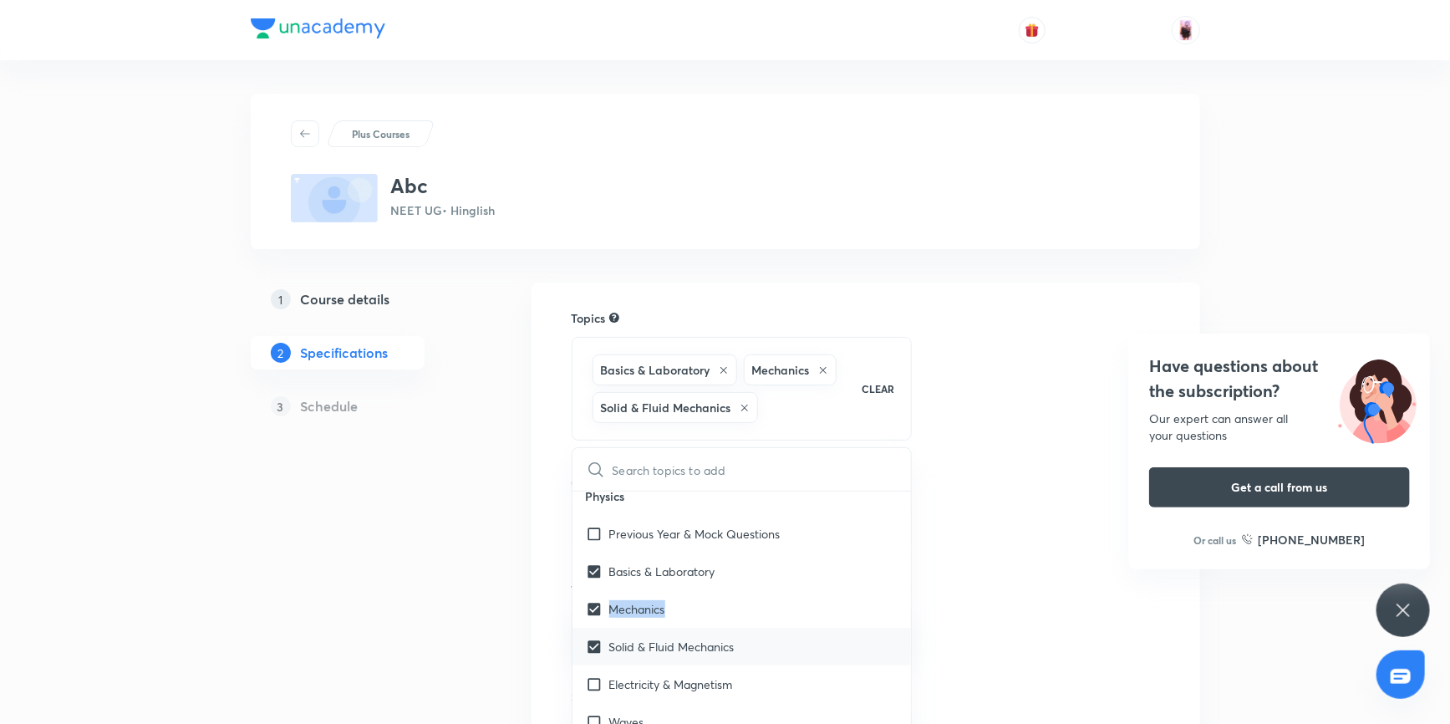
drag, startPoint x: 608, startPoint y: 642, endPoint x: 668, endPoint y: 642, distance: 60.2
click at [668, 642] on div "Solid & Fluid Mechanics" at bounding box center [660, 646] width 149 height 18
checkbox input "true"
checkbox input "false"
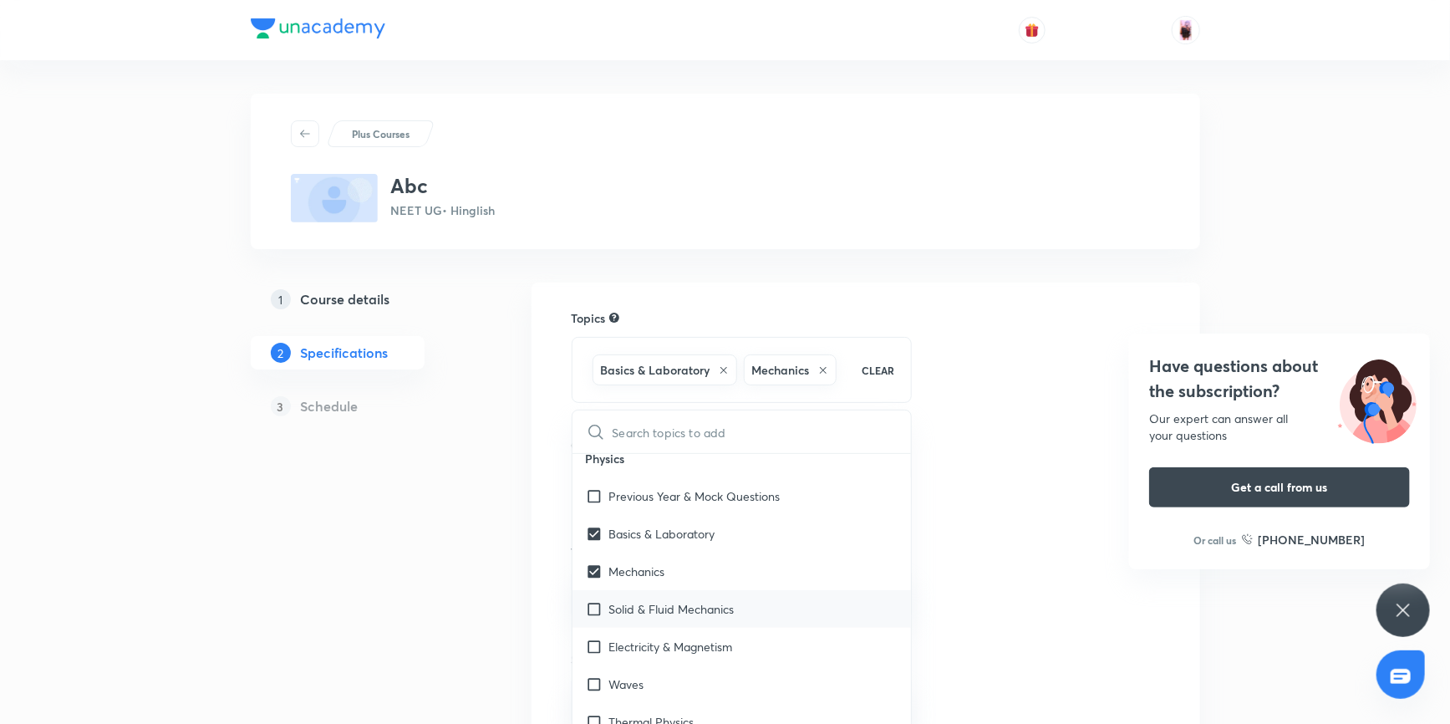
click at [740, 603] on div "Solid & Fluid Mechanics" at bounding box center [741, 609] width 339 height 38
checkbox input "true"
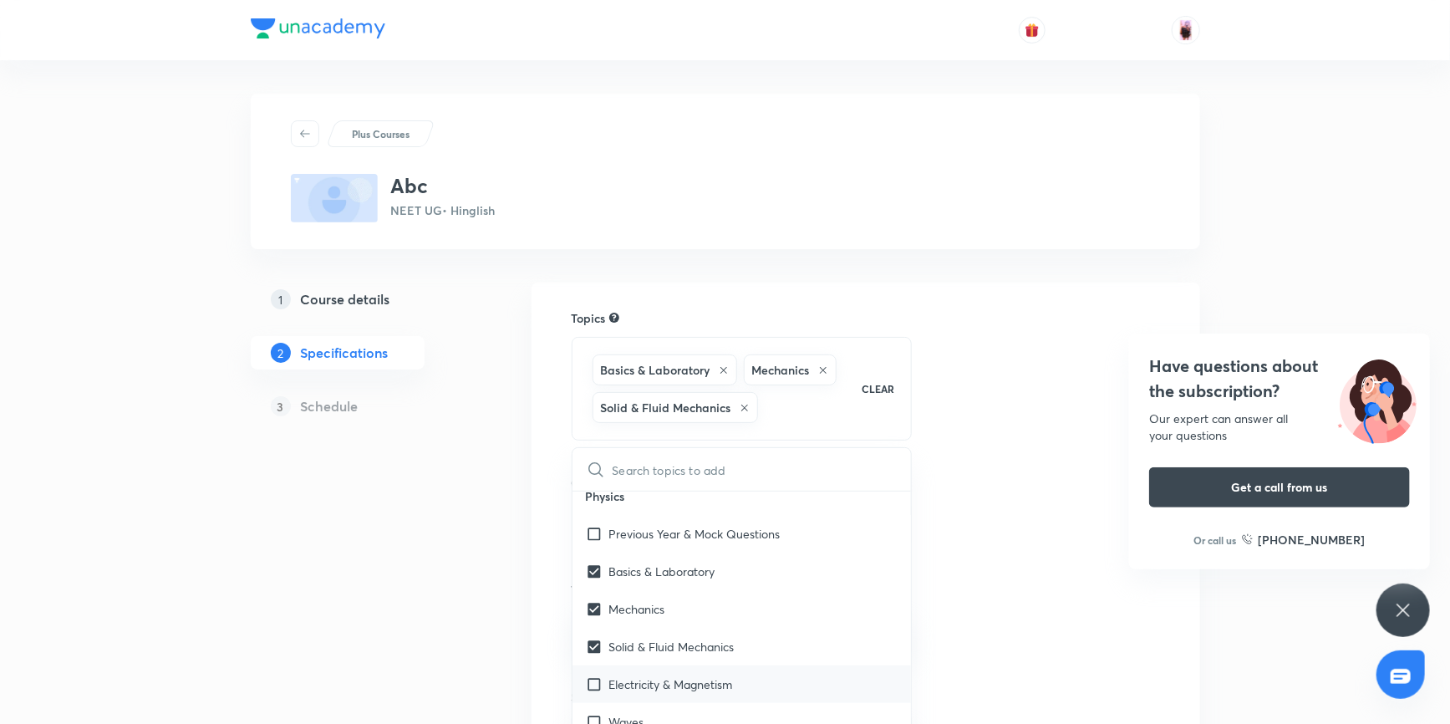
drag, startPoint x: 608, startPoint y: 642, endPoint x: 720, endPoint y: 638, distance: 112.0
click at [718, 637] on div "Solid & Fluid Mechanics" at bounding box center [660, 646] width 149 height 18
checkbox input "true"
checkbox input "false"
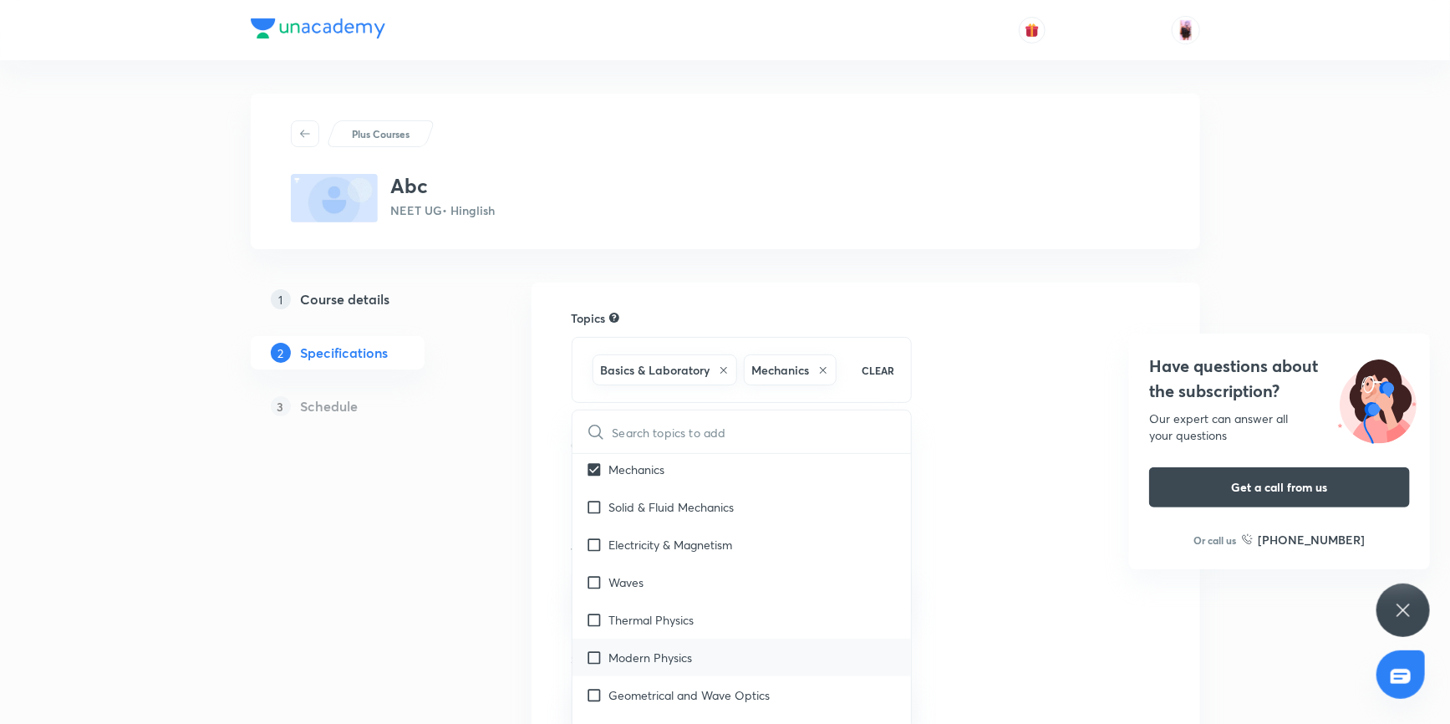
scroll to position [2760, 0]
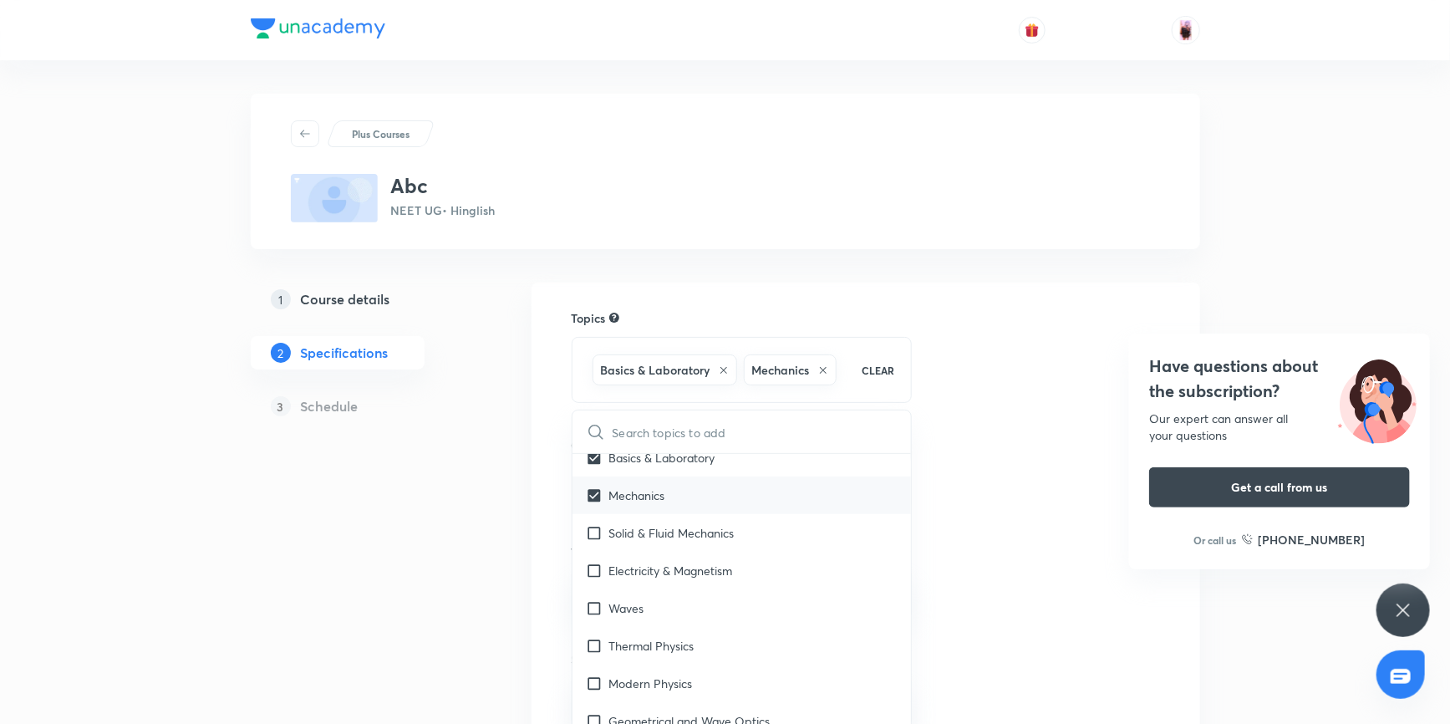
drag, startPoint x: 607, startPoint y: 526, endPoint x: 708, endPoint y: 522, distance: 101.2
click at [701, 524] on div "Solid & Fluid Mechanics" at bounding box center [660, 533] width 149 height 18
checkbox input "true"
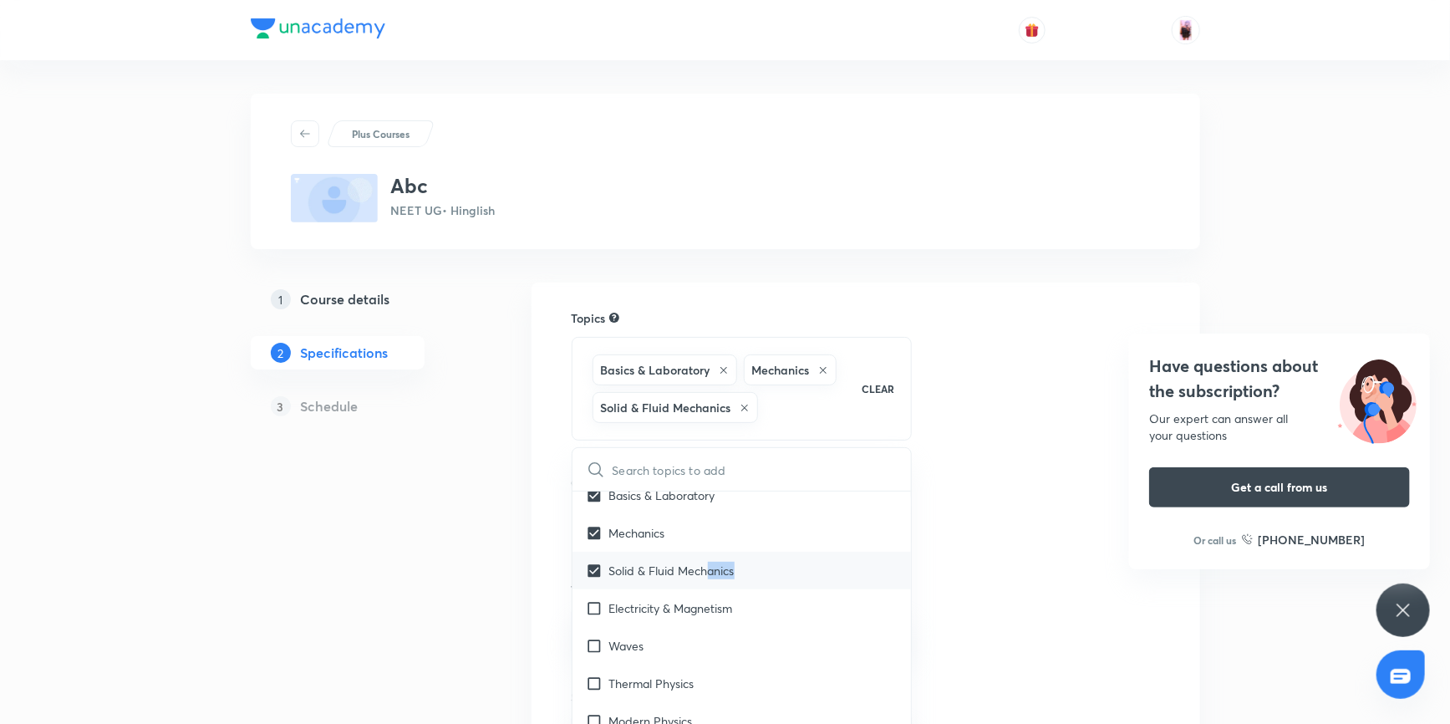
drag, startPoint x: 744, startPoint y: 566, endPoint x: 708, endPoint y: 567, distance: 36.0
click at [708, 567] on div "Solid & Fluid Mechanics" at bounding box center [741, 570] width 339 height 38
checkbox input "true"
checkbox input "false"
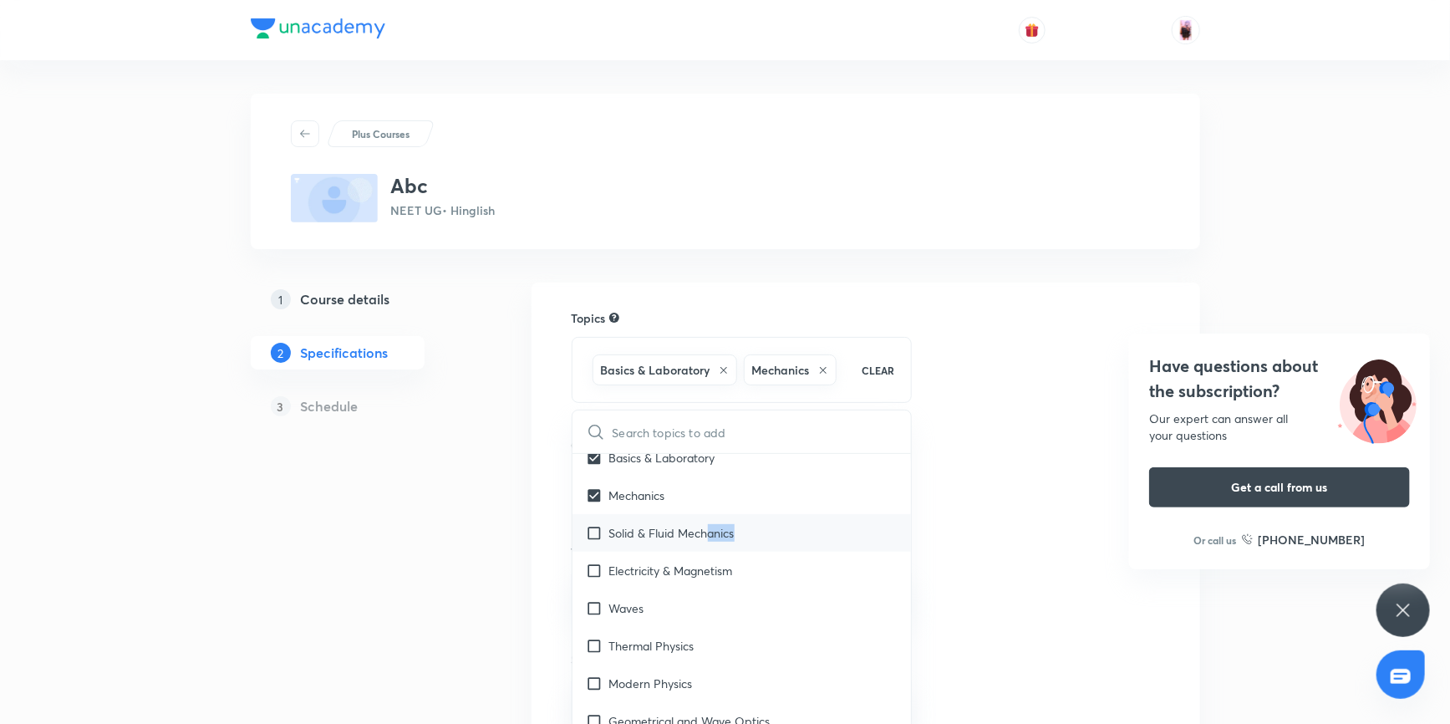
click at [753, 531] on div "Solid & Fluid Mechanics" at bounding box center [741, 533] width 339 height 38
checkbox input "true"
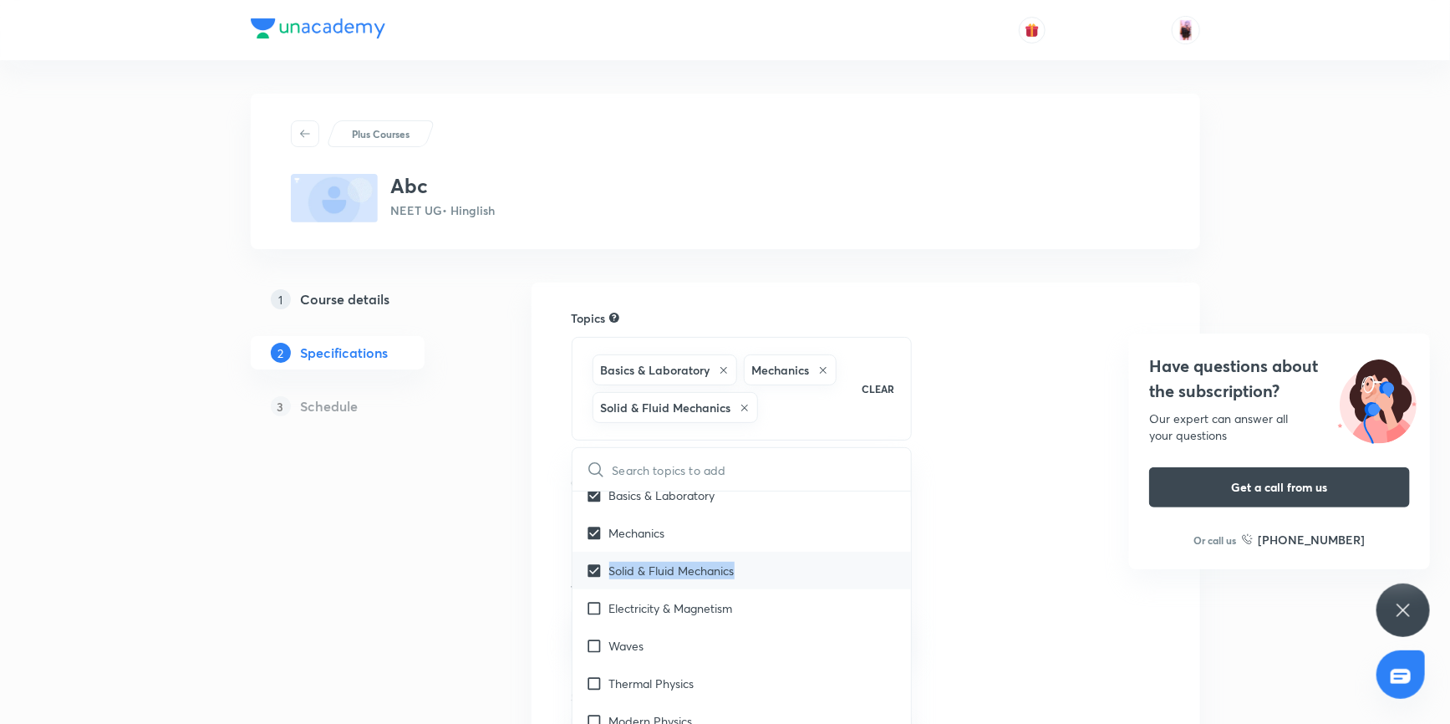
drag, startPoint x: 738, startPoint y: 566, endPoint x: 609, endPoint y: 569, distance: 128.7
click at [609, 569] on div "Solid & Fluid Mechanics" at bounding box center [741, 570] width 339 height 38
checkbox input "true"
checkbox input "false"
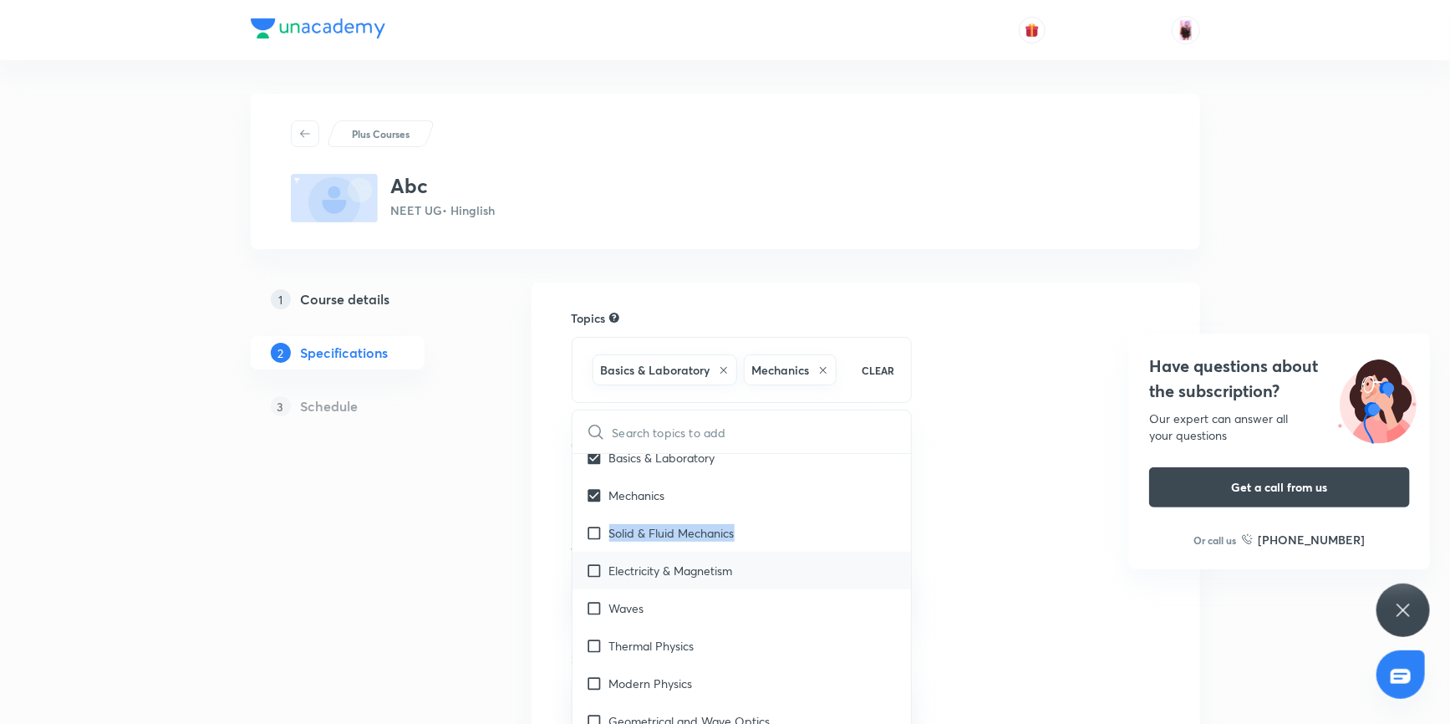
copy p "Solid & Fluid Mechanics"
drag, startPoint x: 740, startPoint y: 567, endPoint x: 602, endPoint y: 572, distance: 137.9
click at [602, 572] on div "Electricity & Magnetism" at bounding box center [741, 570] width 339 height 38
checkbox input "true"
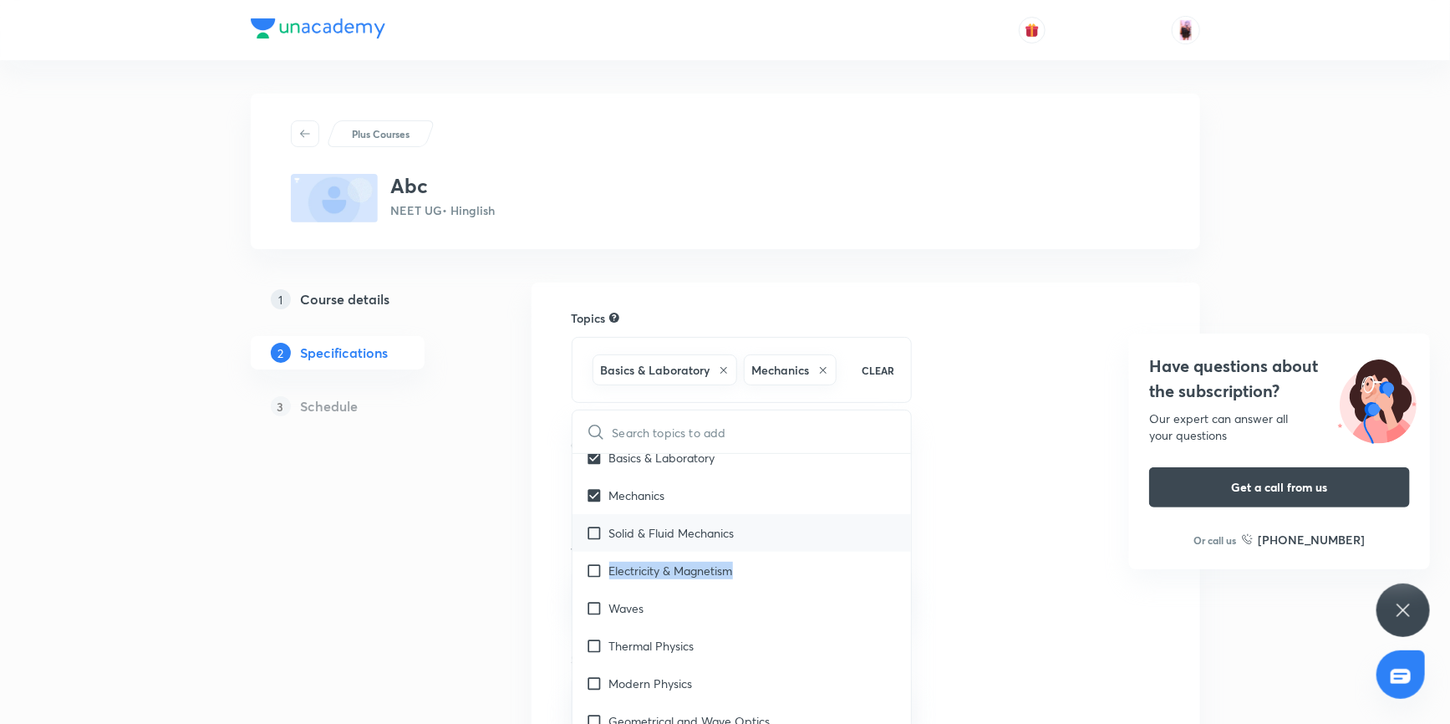
checkbox input "true"
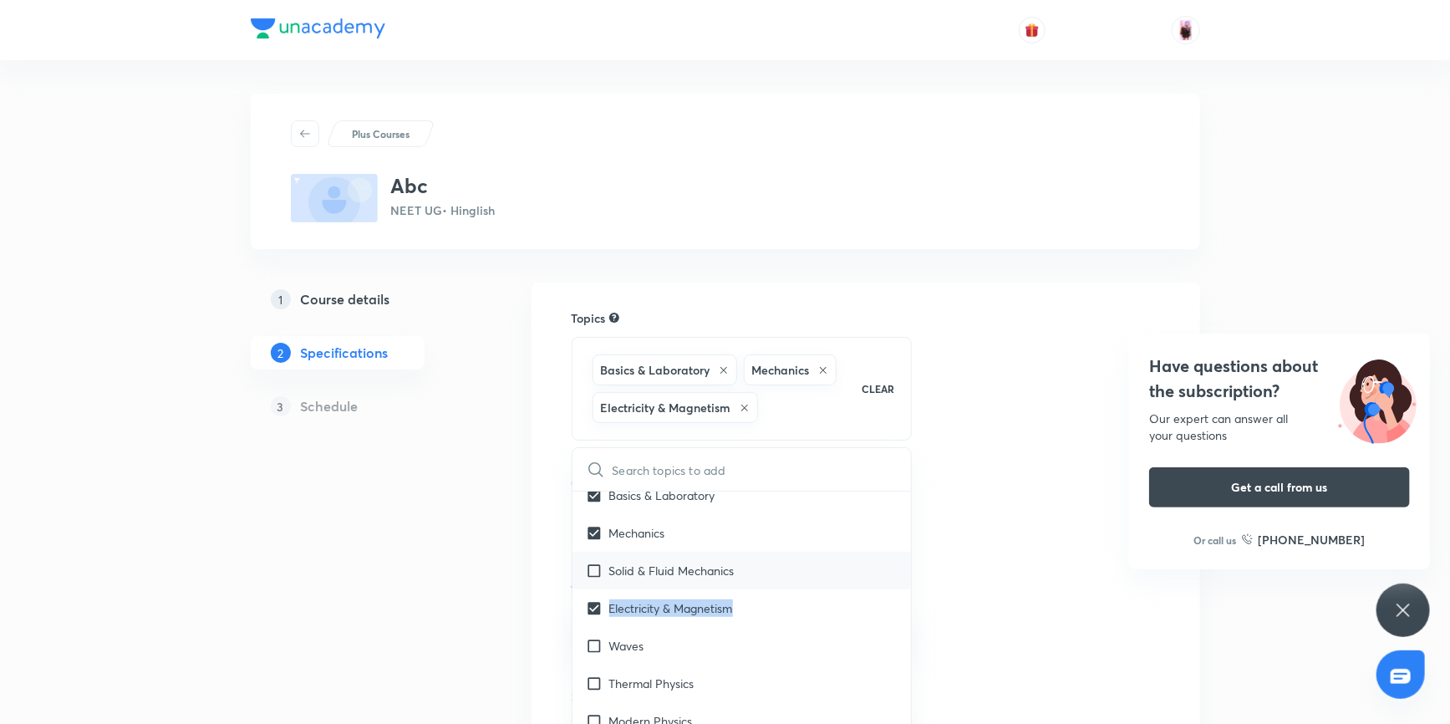
copy p "Electricity & Magnetism"
drag, startPoint x: 662, startPoint y: 644, endPoint x: 588, endPoint y: 642, distance: 73.5
click at [588, 642] on div "Waves" at bounding box center [741, 646] width 339 height 38
checkbox input "true"
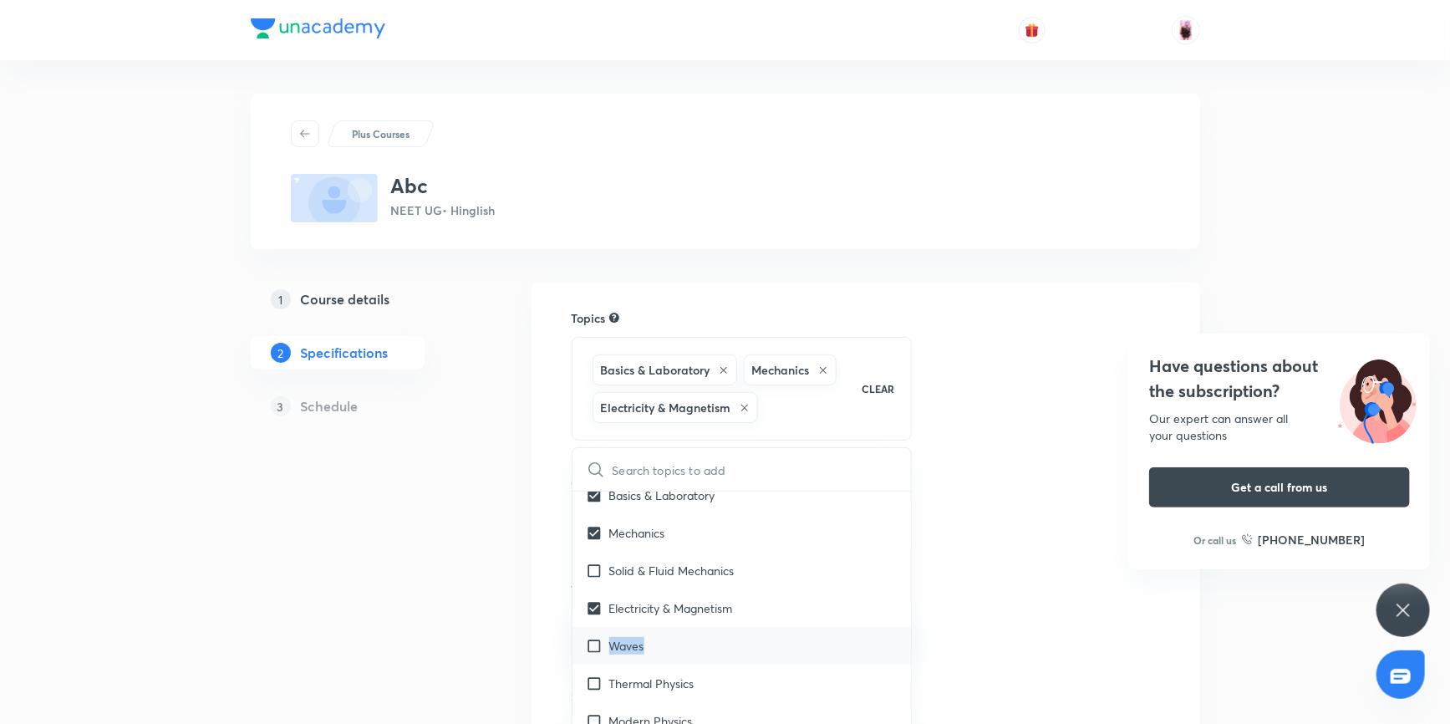
checkbox input "true"
copy p "Waves"
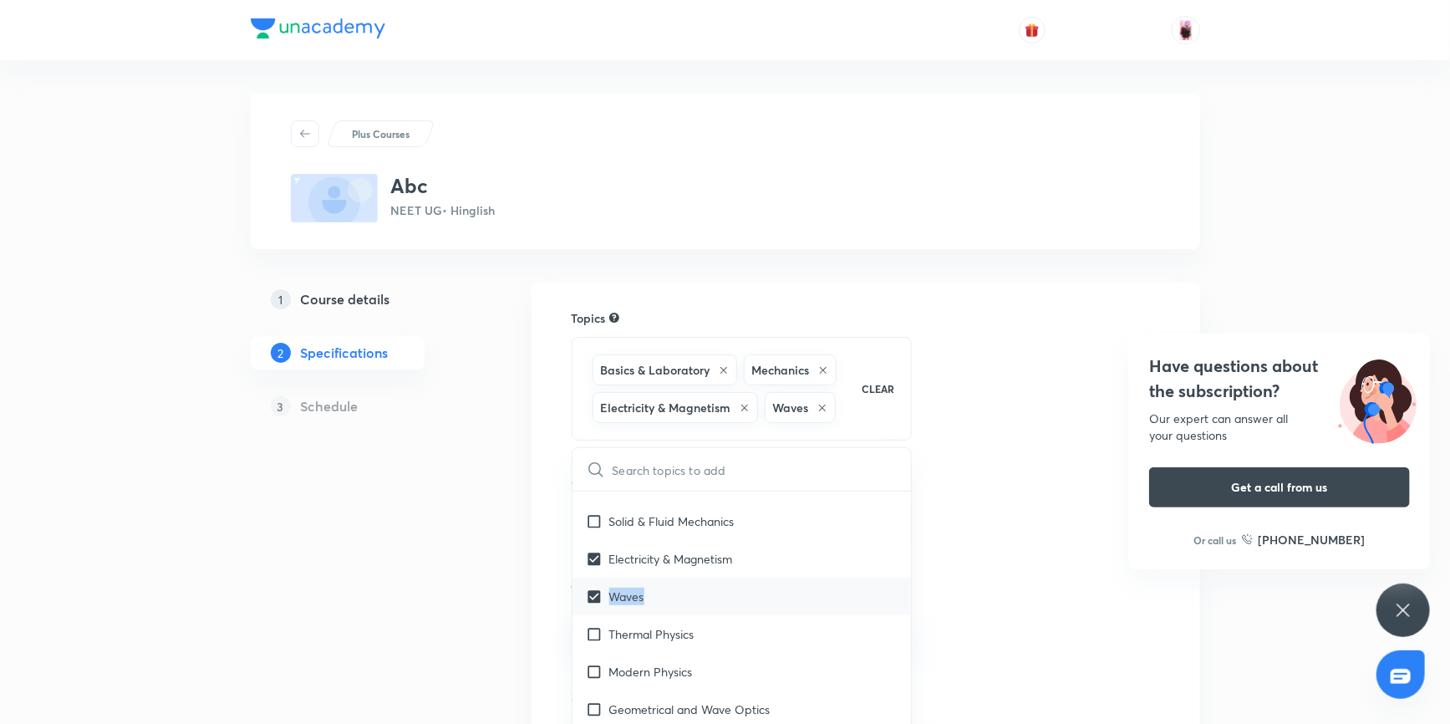
scroll to position [2836, 0]
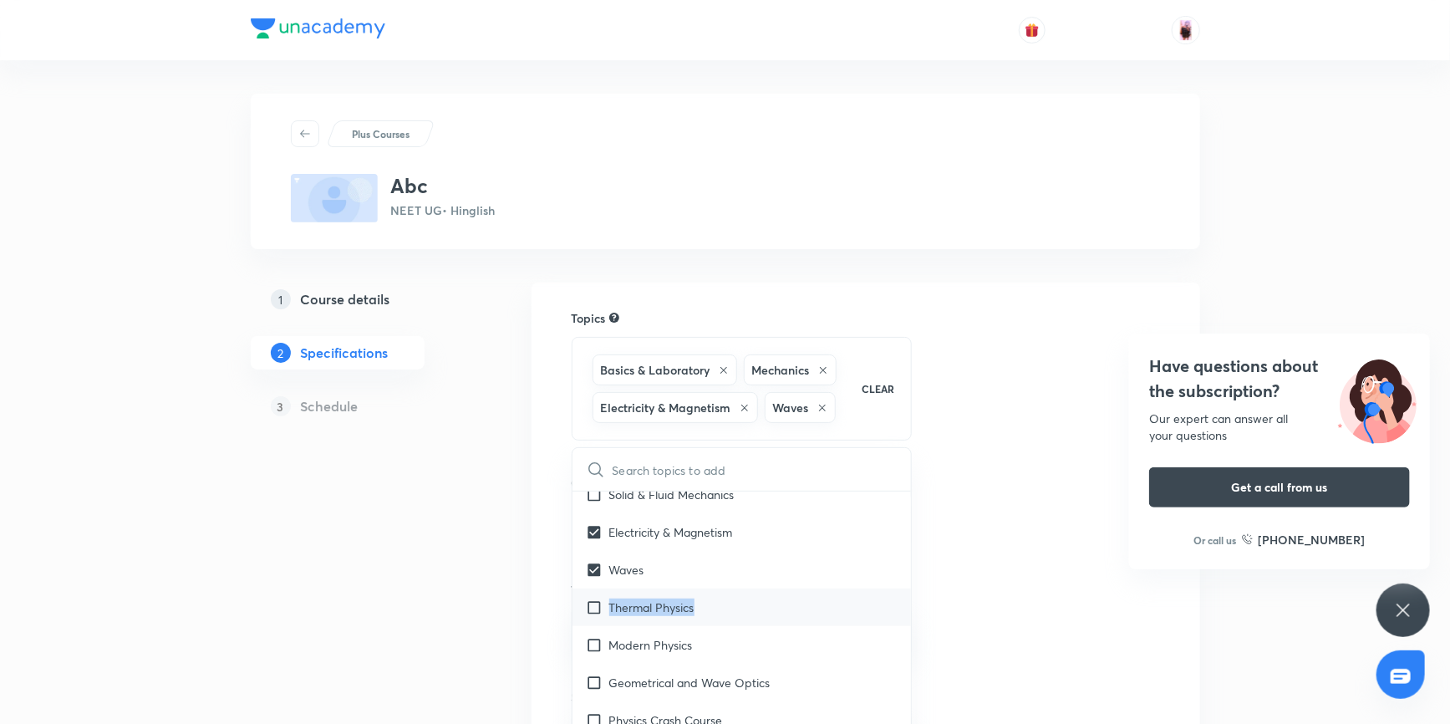
drag, startPoint x: 706, startPoint y: 603, endPoint x: 611, endPoint y: 605, distance: 95.3
click at [611, 605] on div "Thermal Physics" at bounding box center [741, 607] width 339 height 38
checkbox input "true"
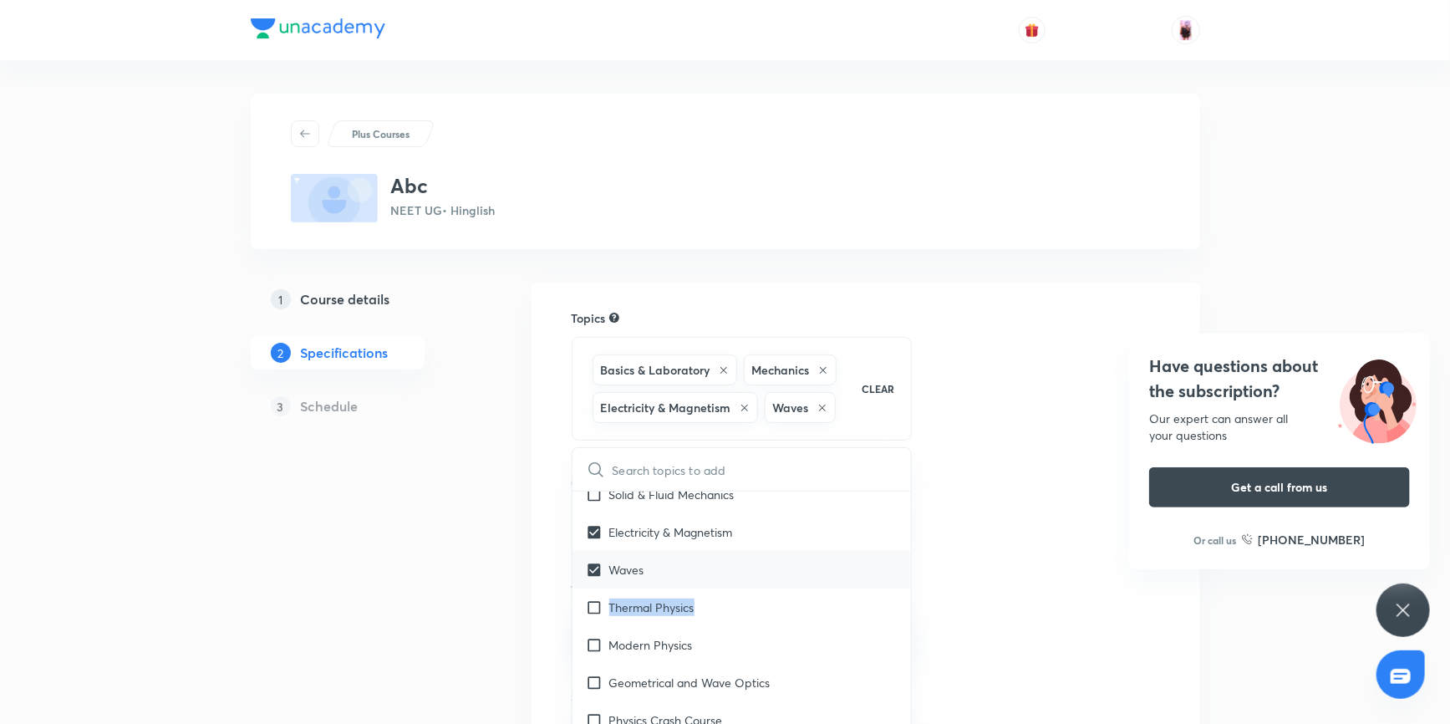
checkbox input "true"
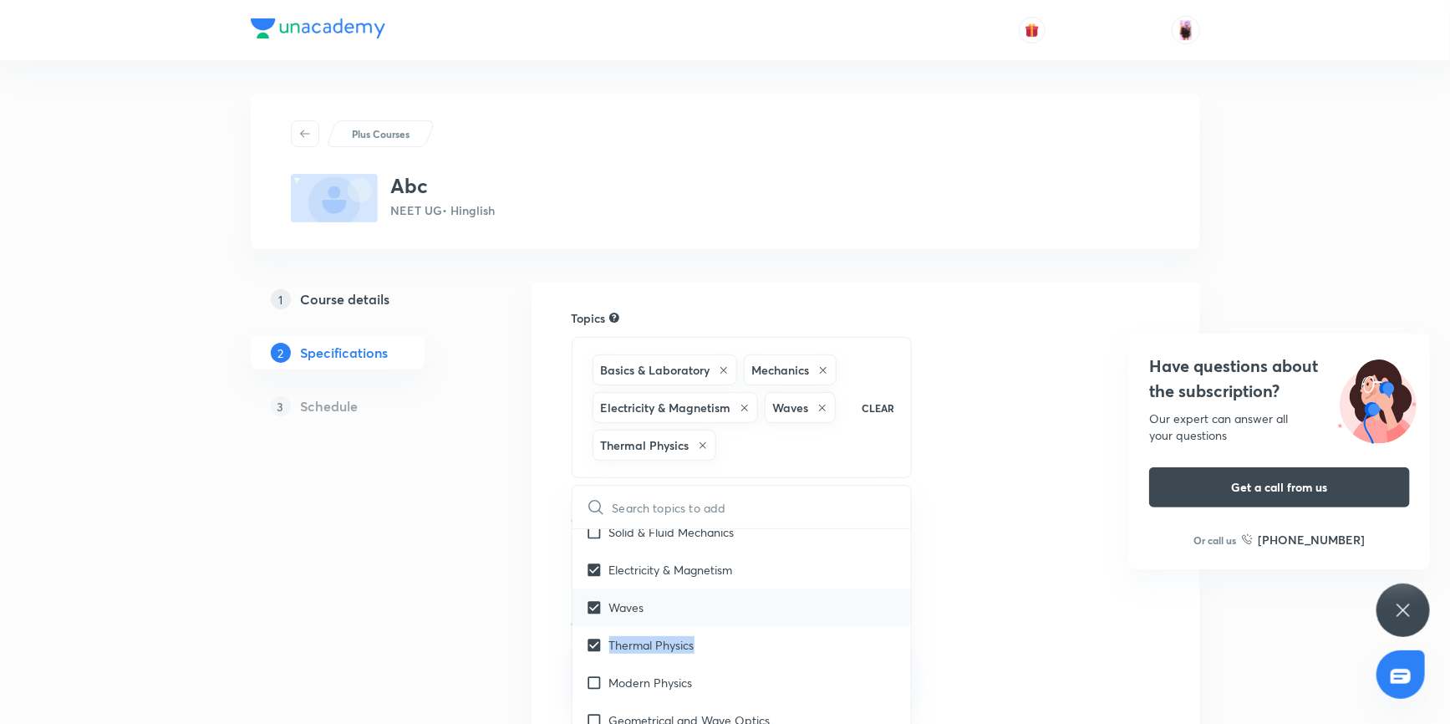
copy p "Thermal Physics"
click at [593, 606] on input "checkbox" at bounding box center [597, 608] width 23 height 18
checkbox input "true"
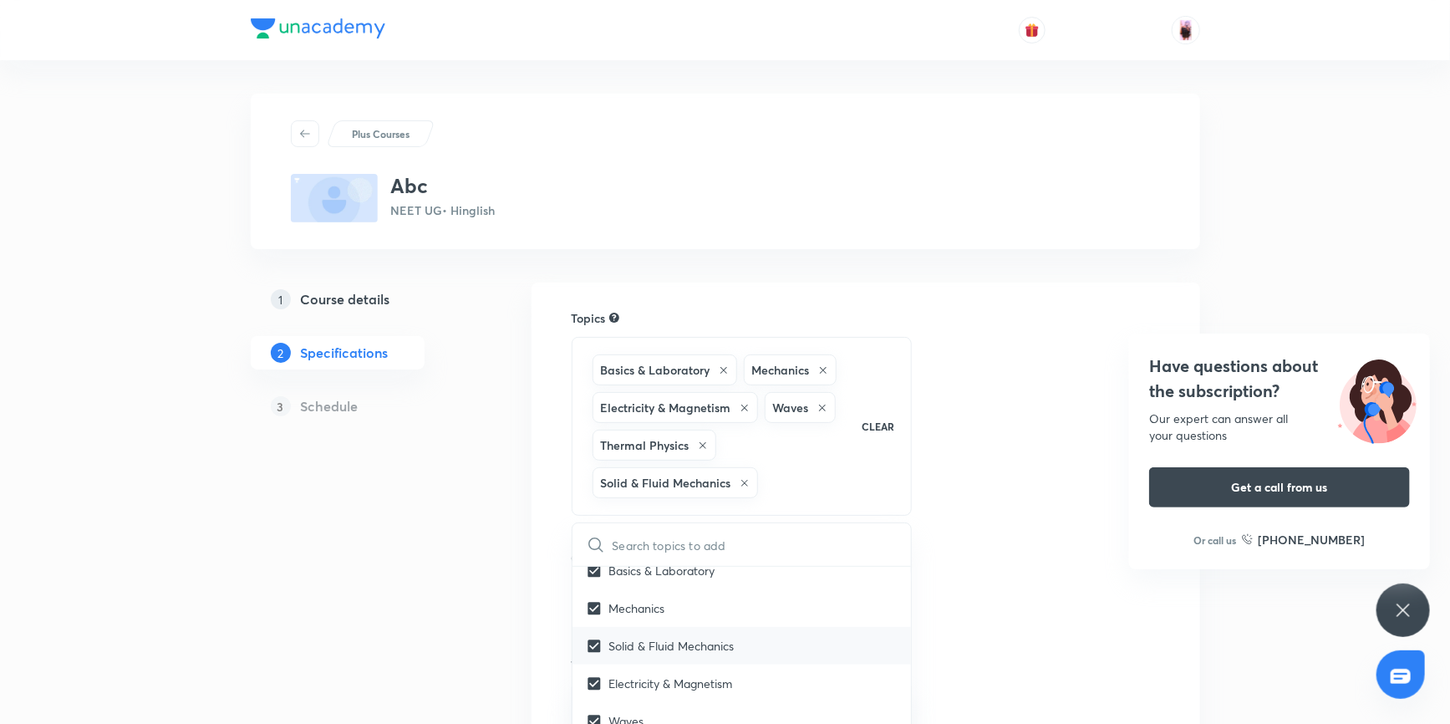
checkbox input "true"
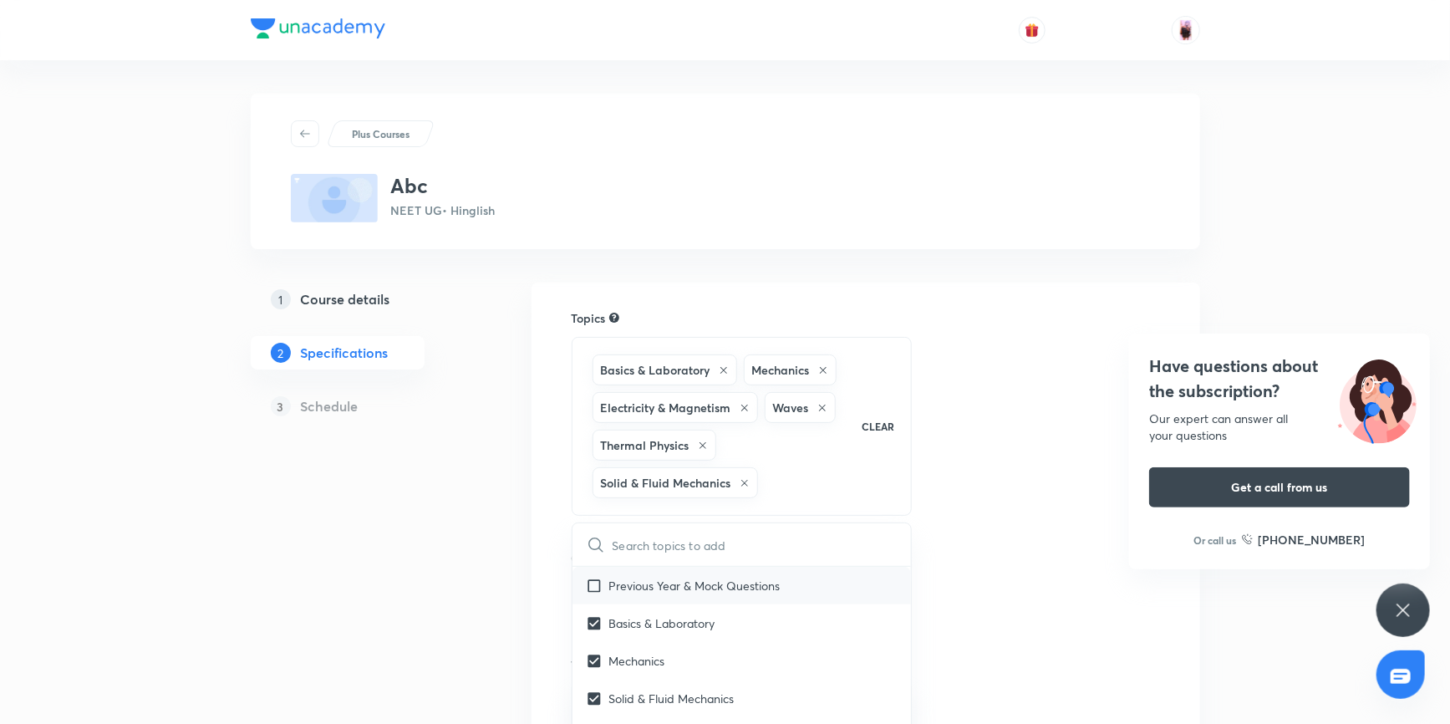
scroll to position [2683, 0]
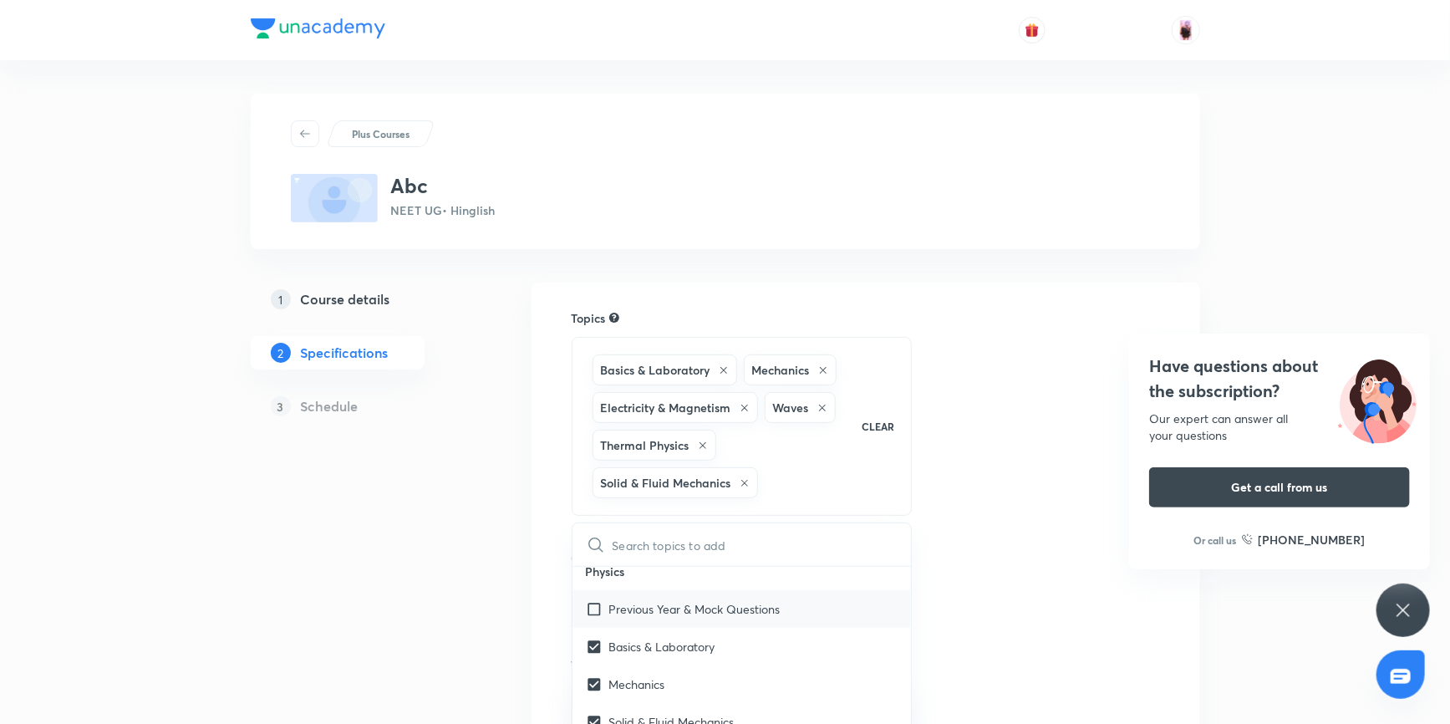
click at [593, 602] on input "checkbox" at bounding box center [597, 609] width 23 height 18
checkbox input "true"
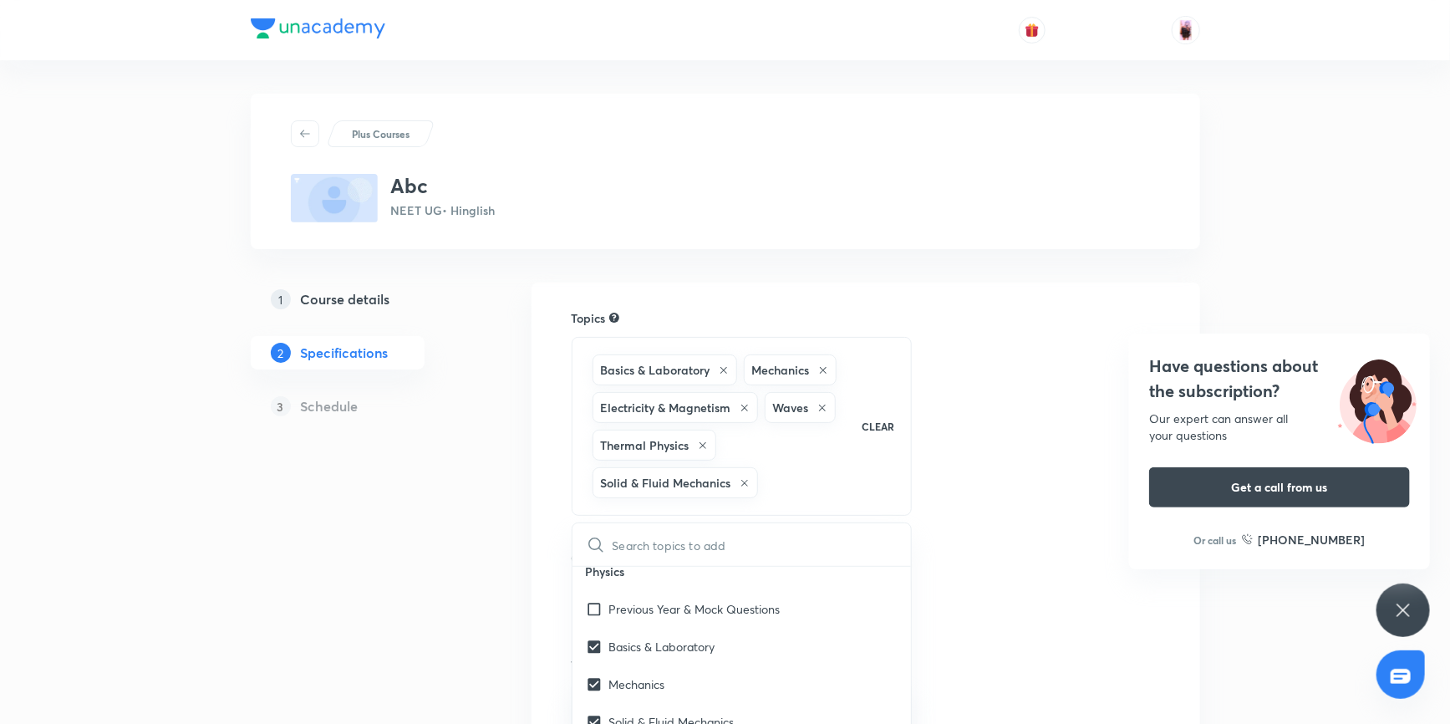
checkbox input "true"
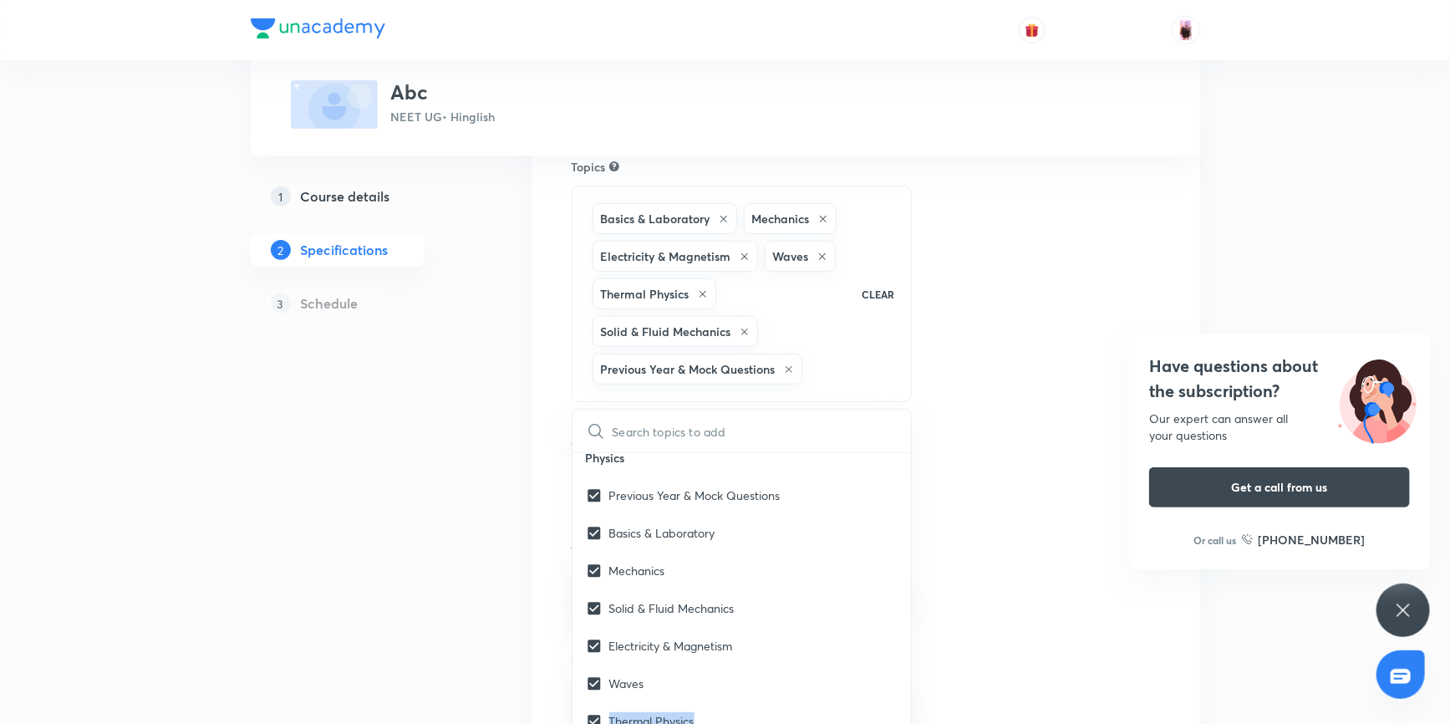
scroll to position [2912, 0]
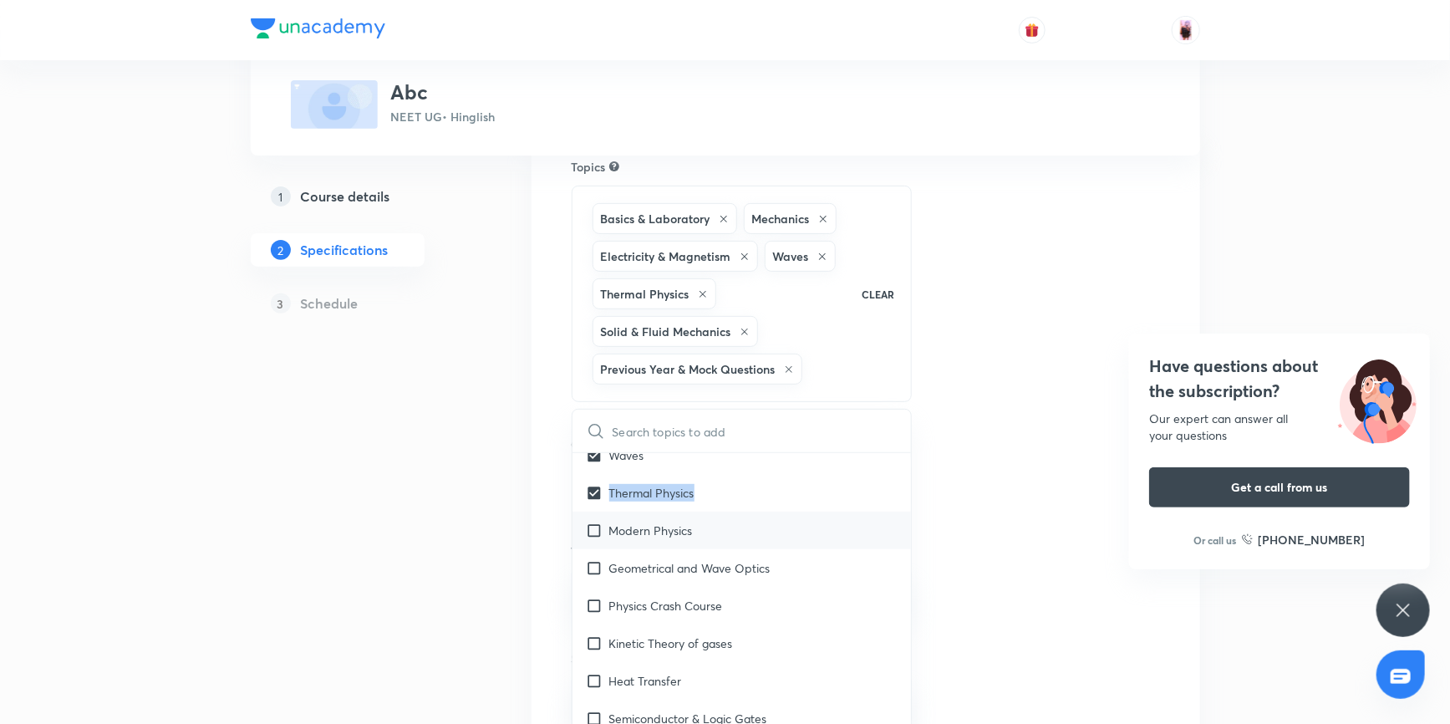
click at [593, 521] on input "checkbox" at bounding box center [597, 530] width 23 height 18
checkbox input "true"
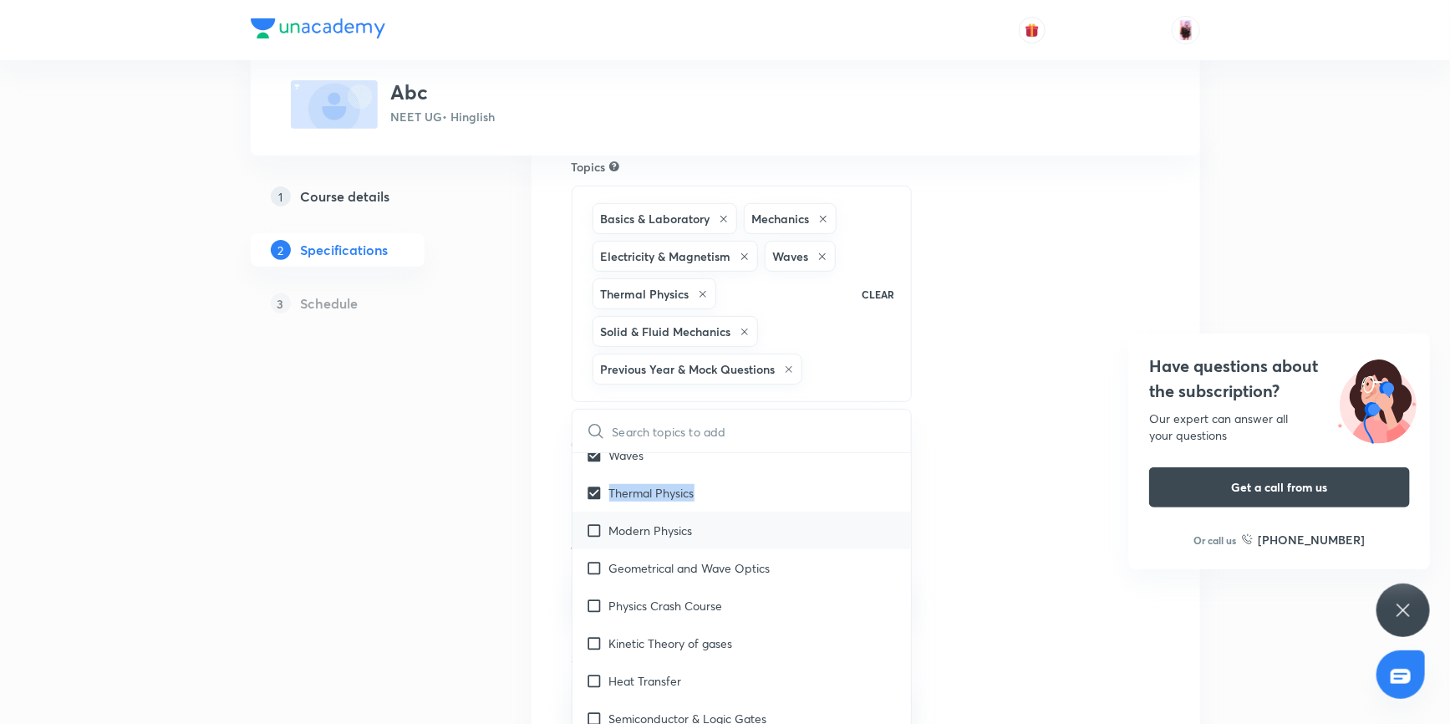
checkbox input "true"
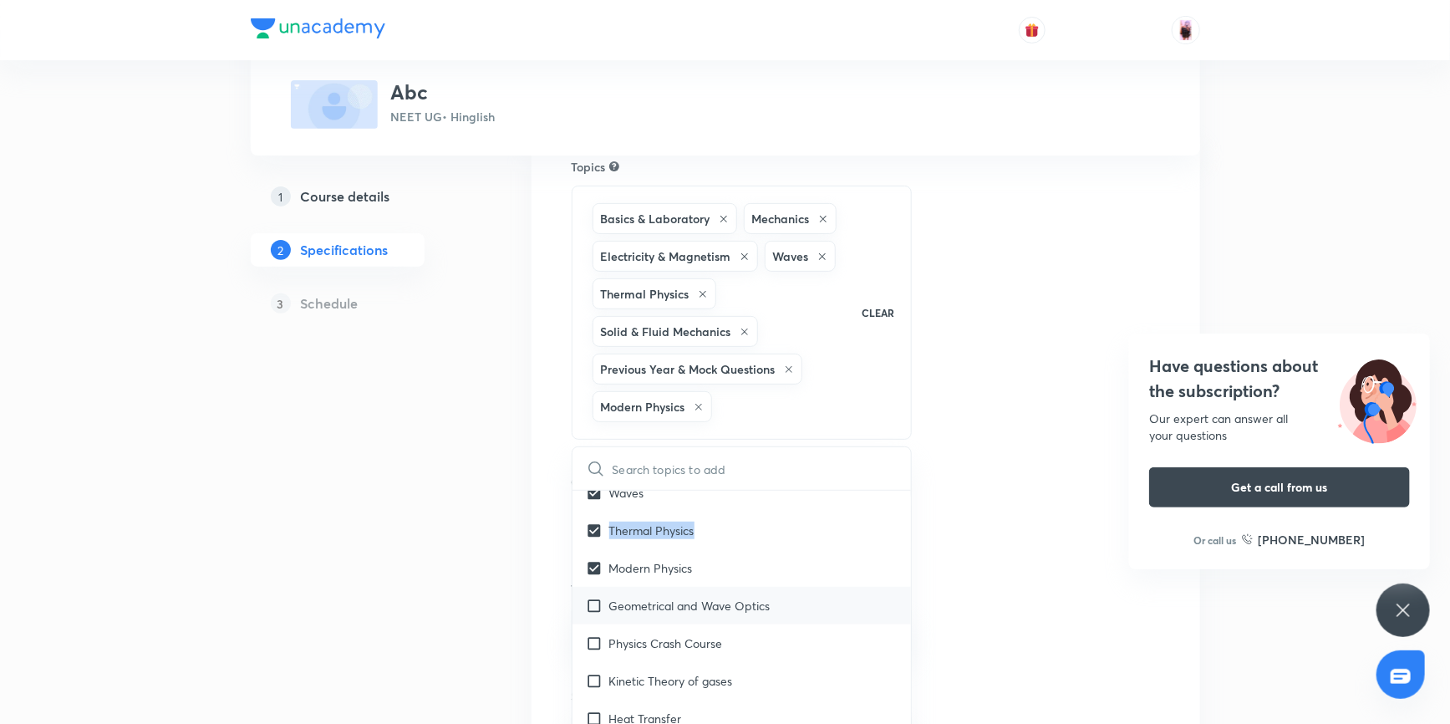
click at [598, 599] on input "checkbox" at bounding box center [597, 606] width 23 height 18
checkbox input "true"
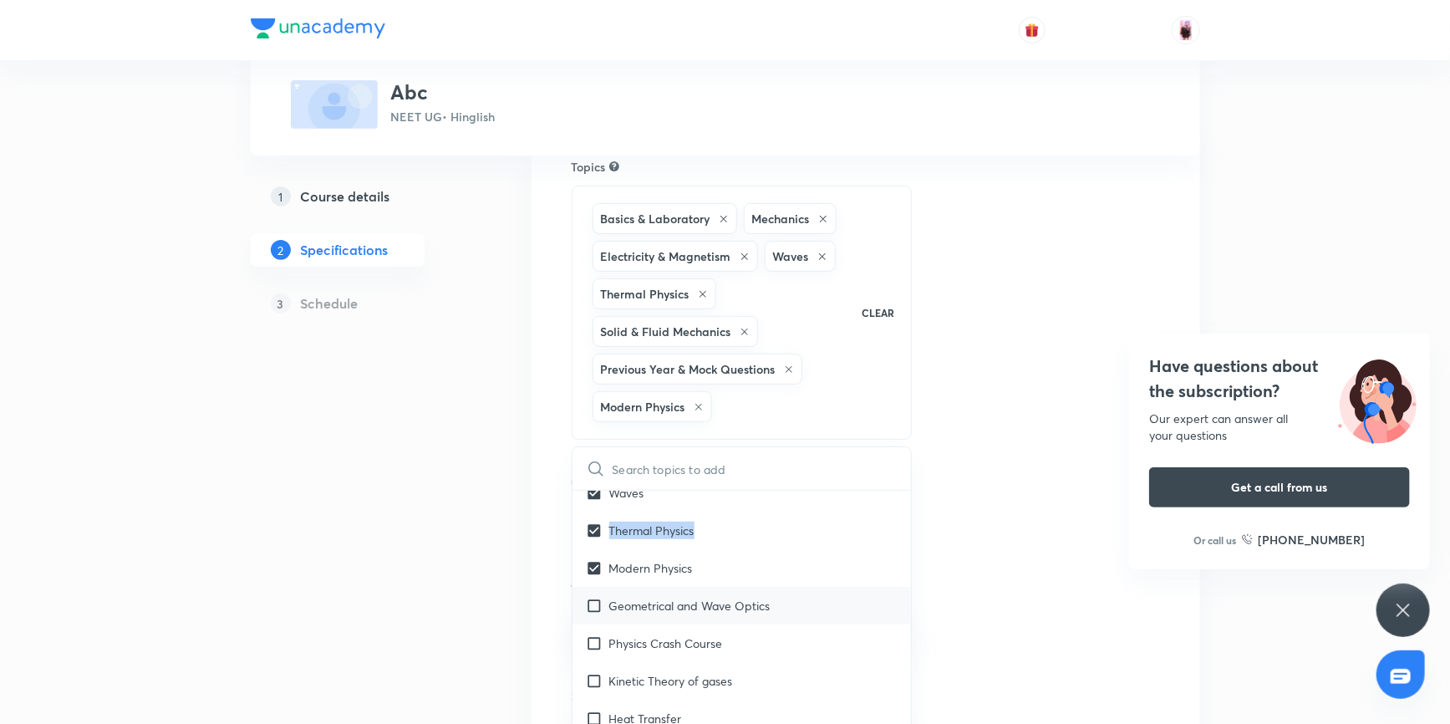
checkbox input "true"
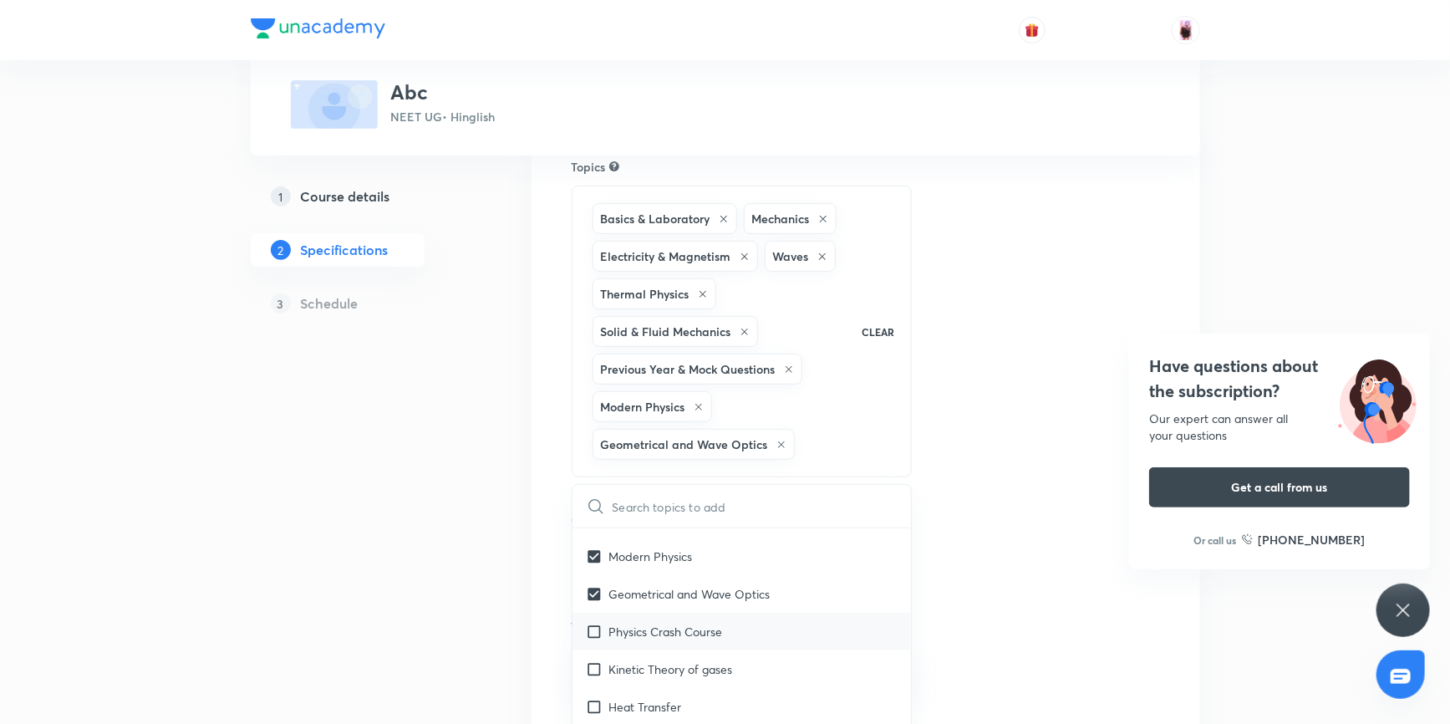
scroll to position [2988, 0]
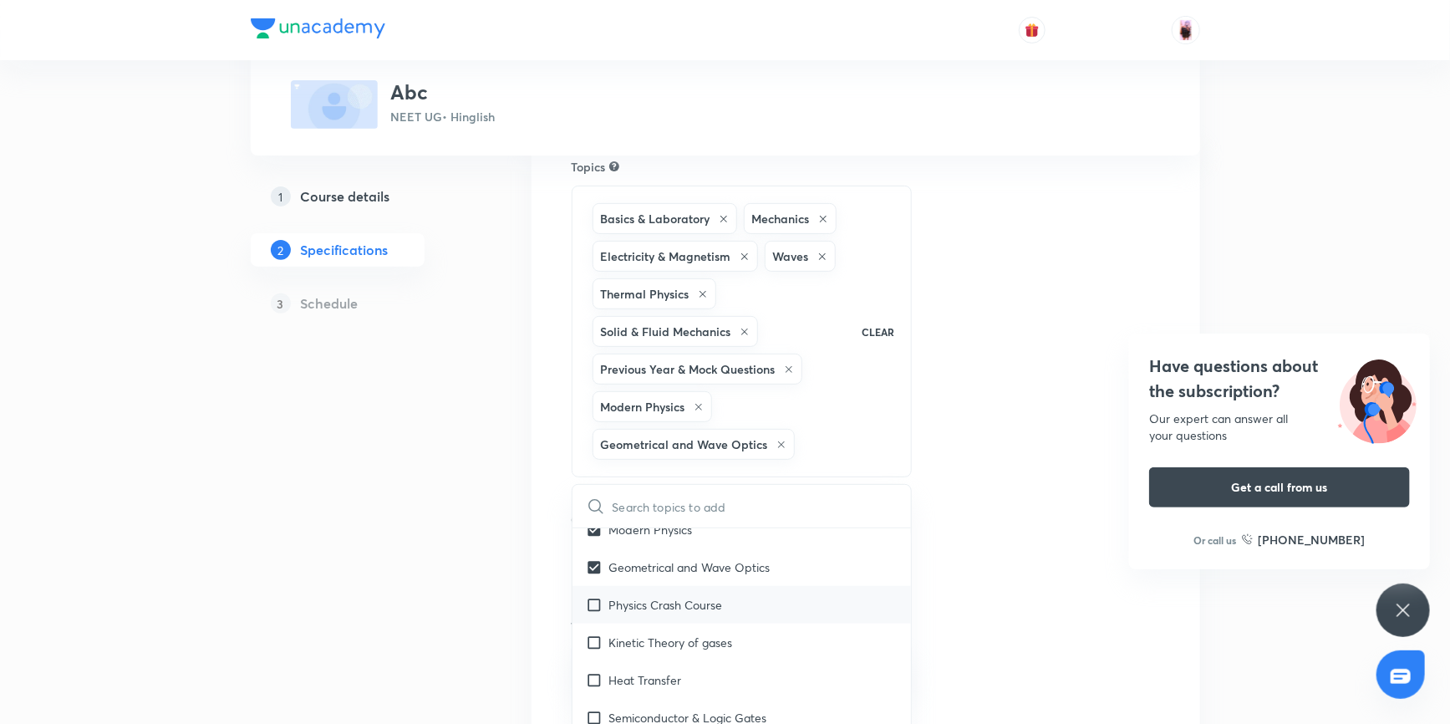
click at [593, 600] on input "checkbox" at bounding box center [597, 605] width 23 height 18
checkbox input "true"
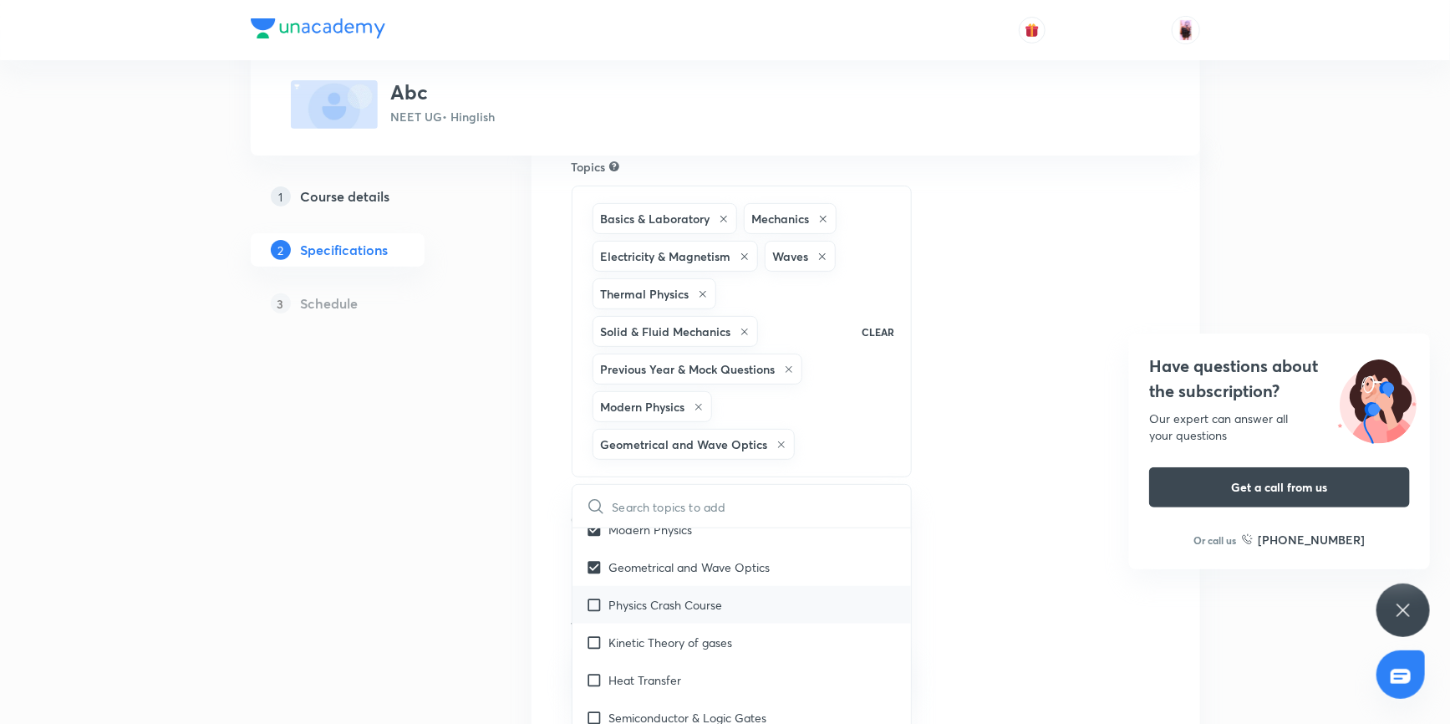
checkbox input "true"
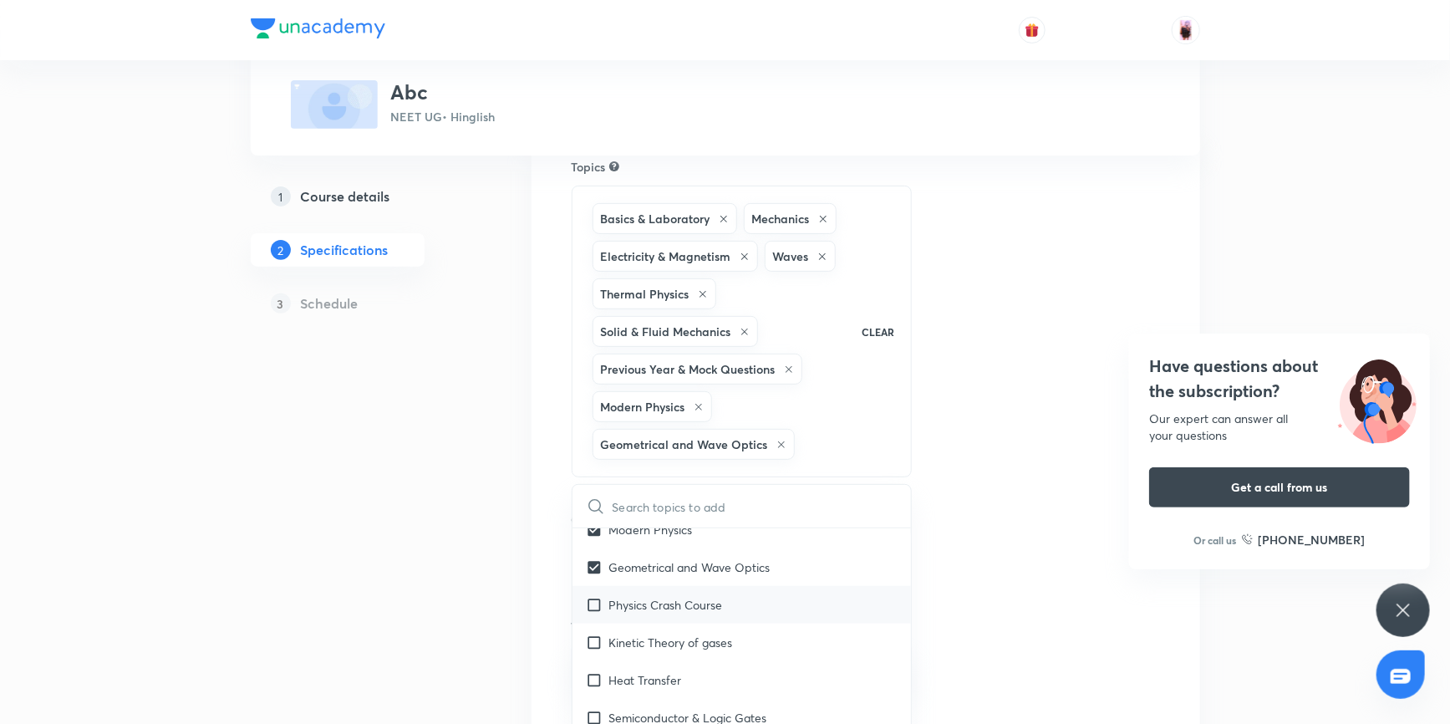
checkbox input "true"
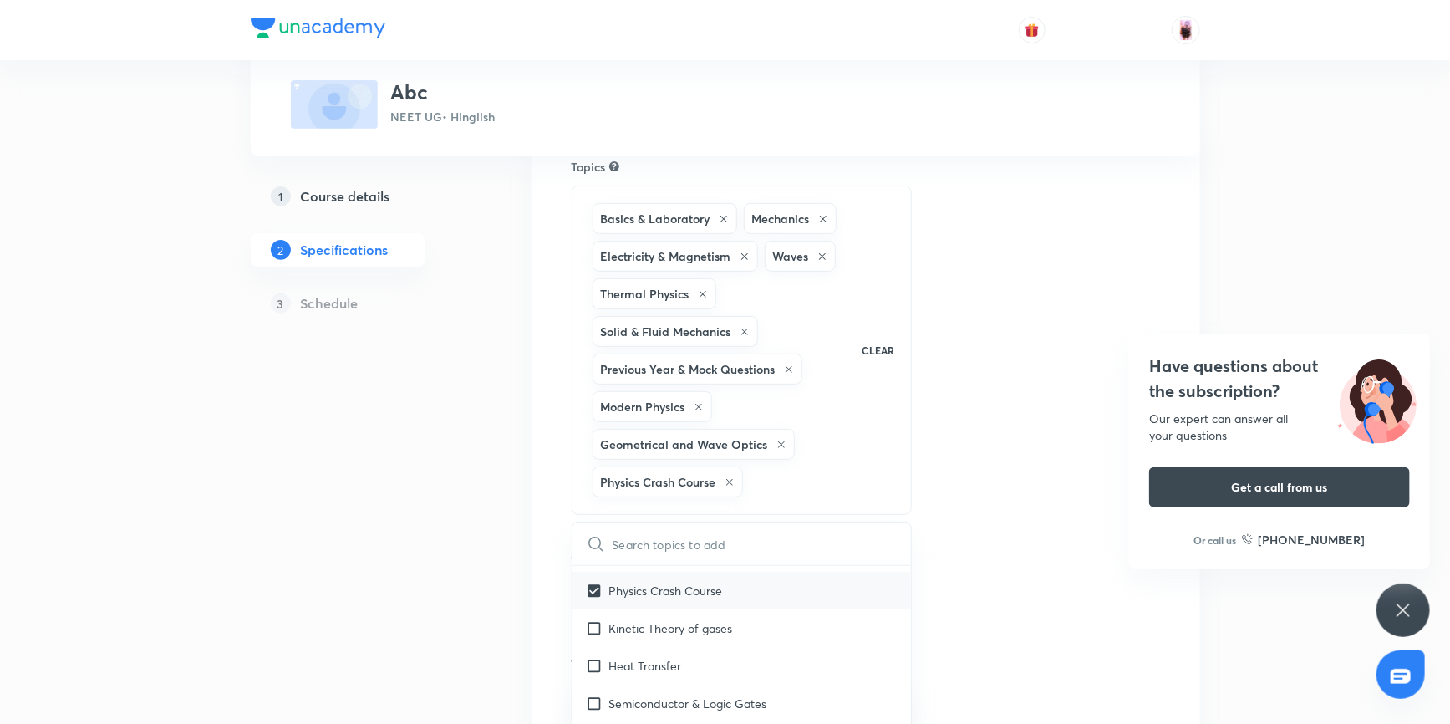
scroll to position [3064, 0]
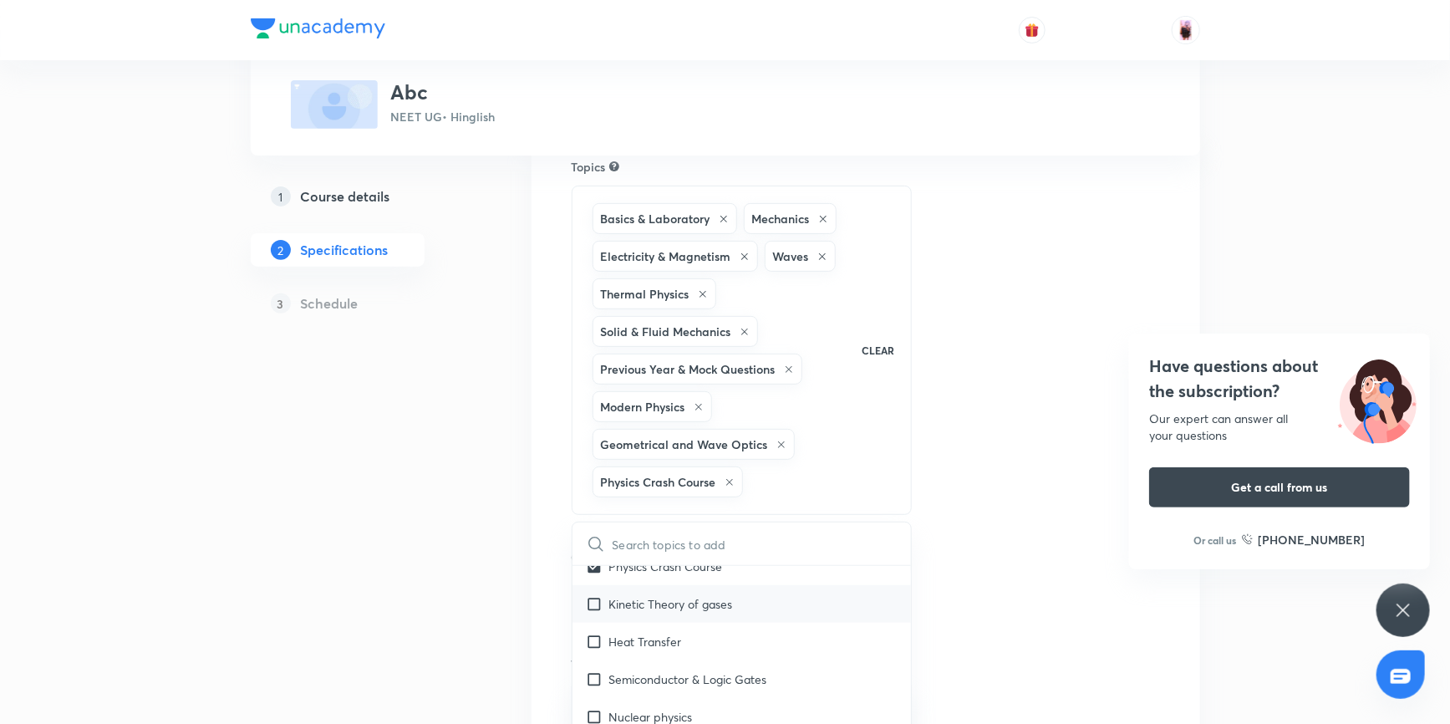
click at [593, 600] on input "checkbox" at bounding box center [597, 604] width 23 height 18
checkbox input "true"
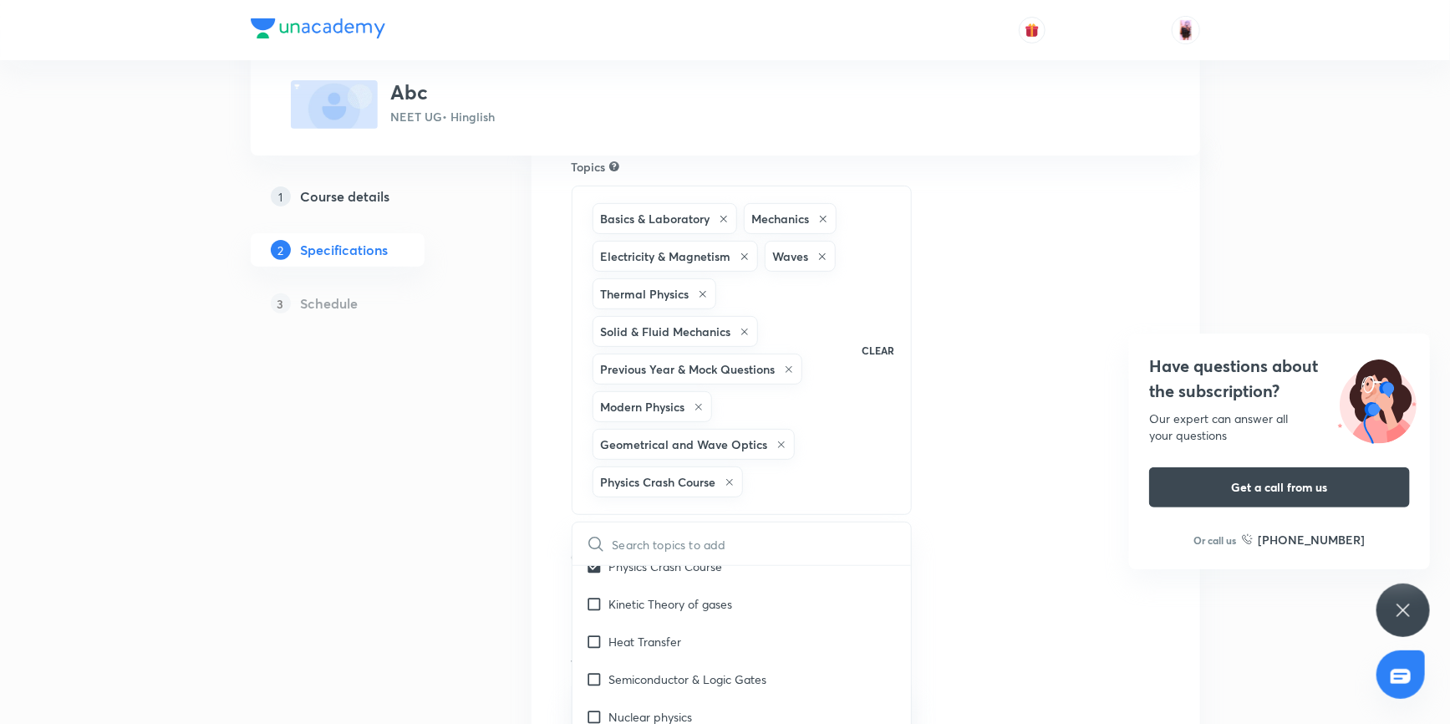
checkbox input "true"
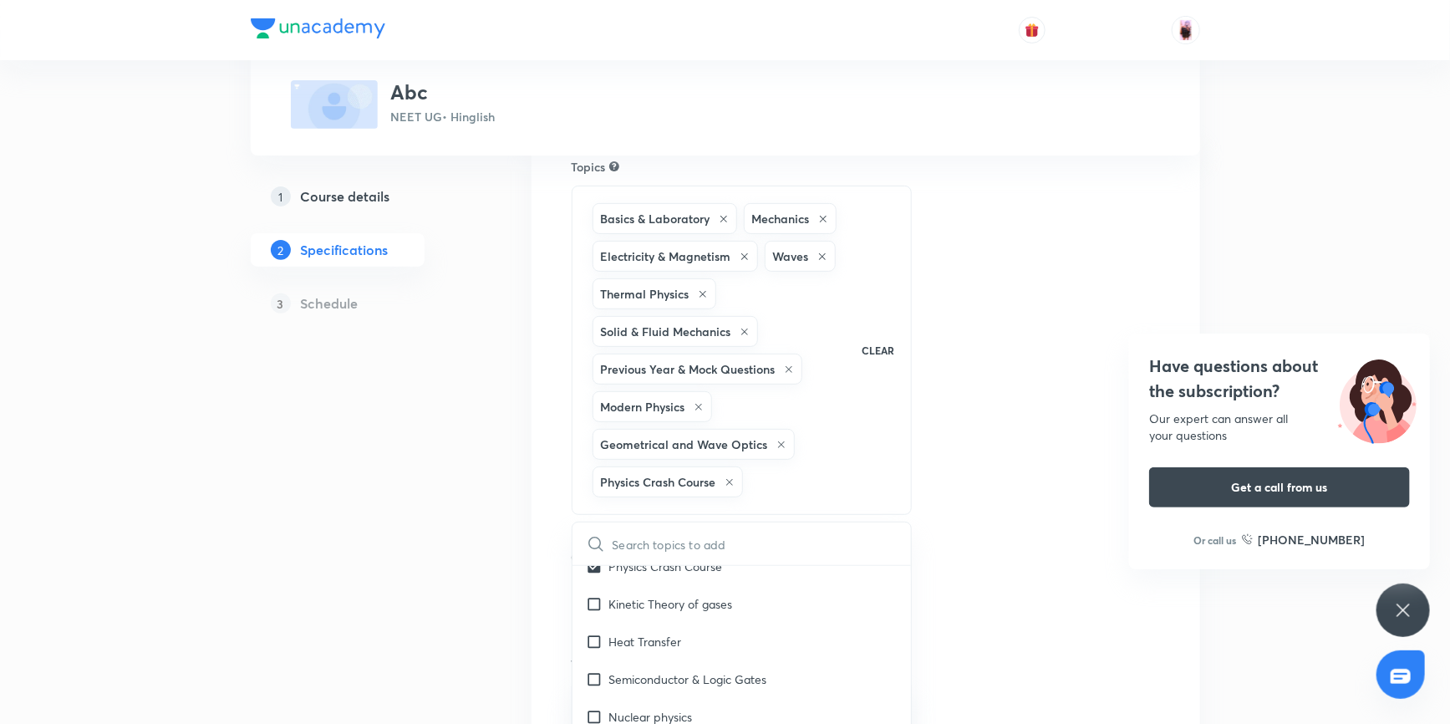
checkbox input "true"
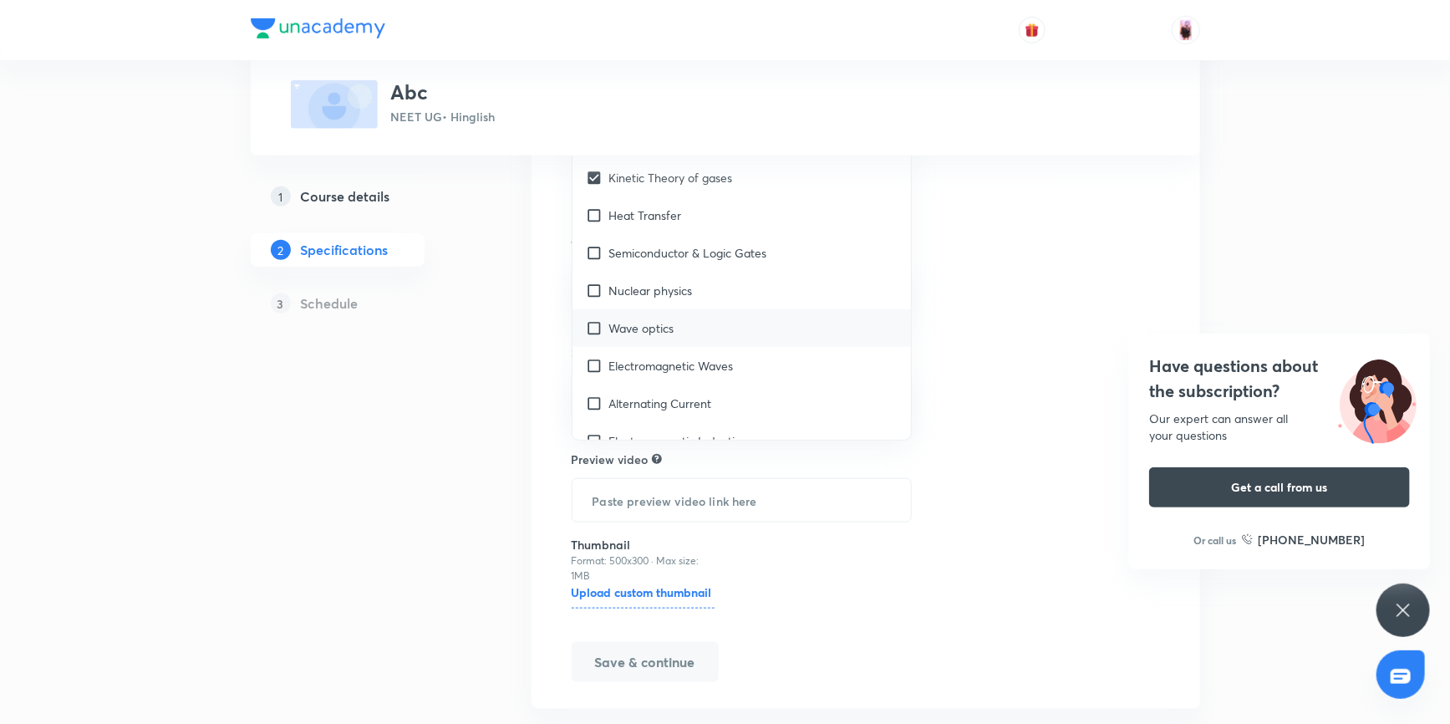
scroll to position [2988, 0]
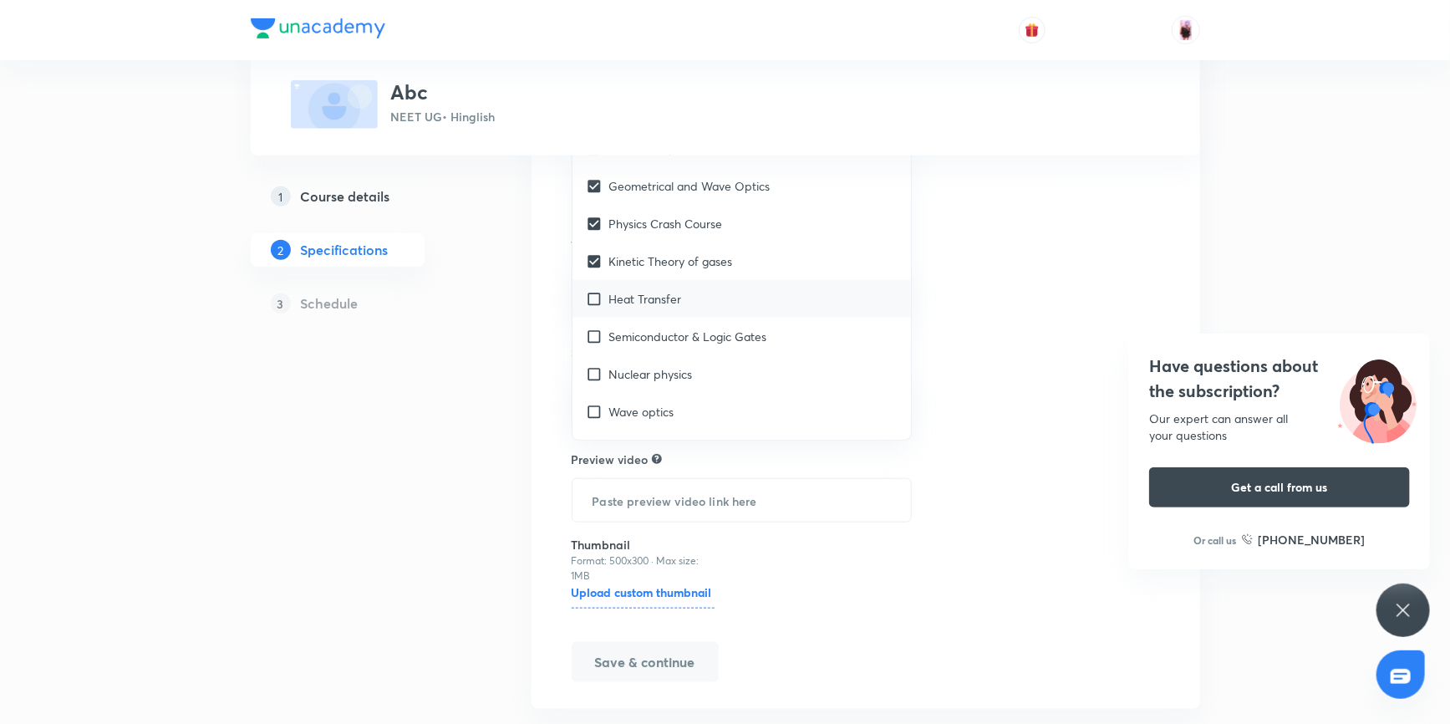
click at [597, 296] on input "checkbox" at bounding box center [597, 299] width 23 height 18
checkbox input "true"
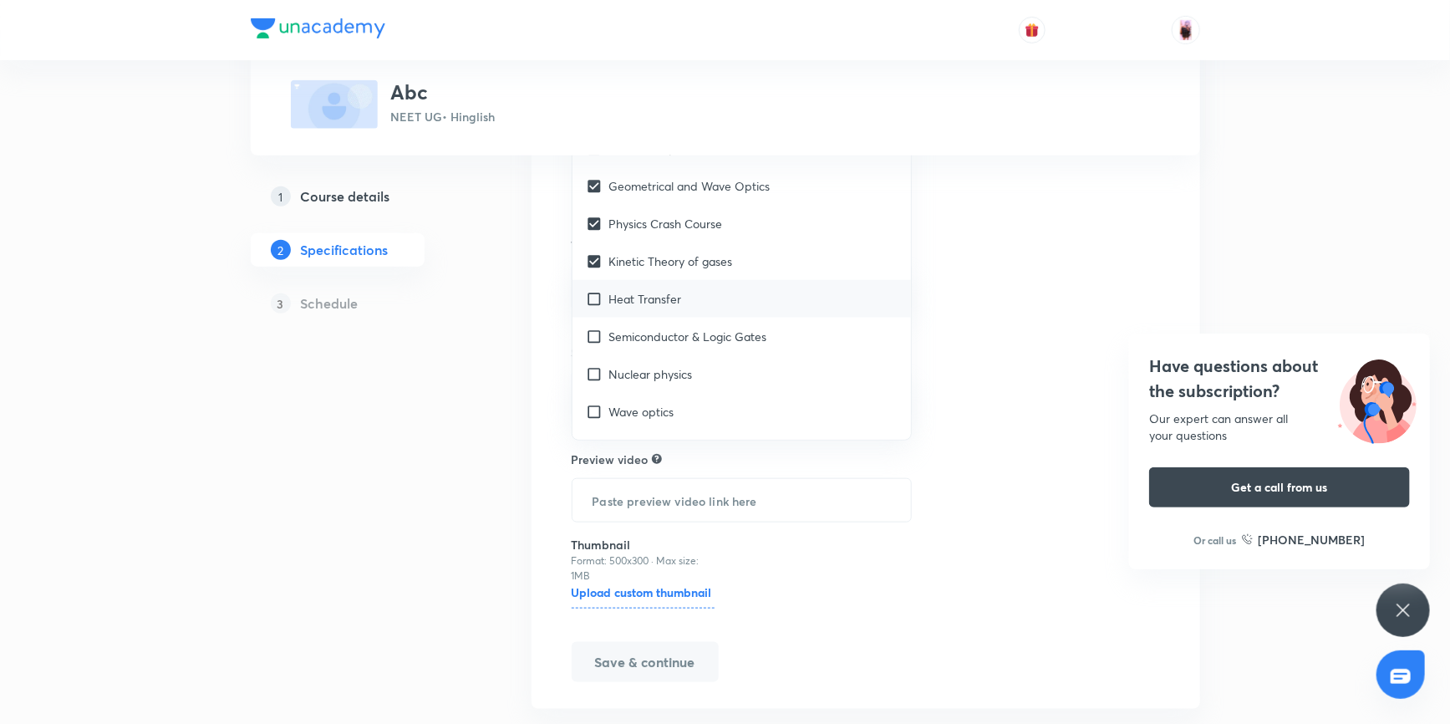
checkbox input "true"
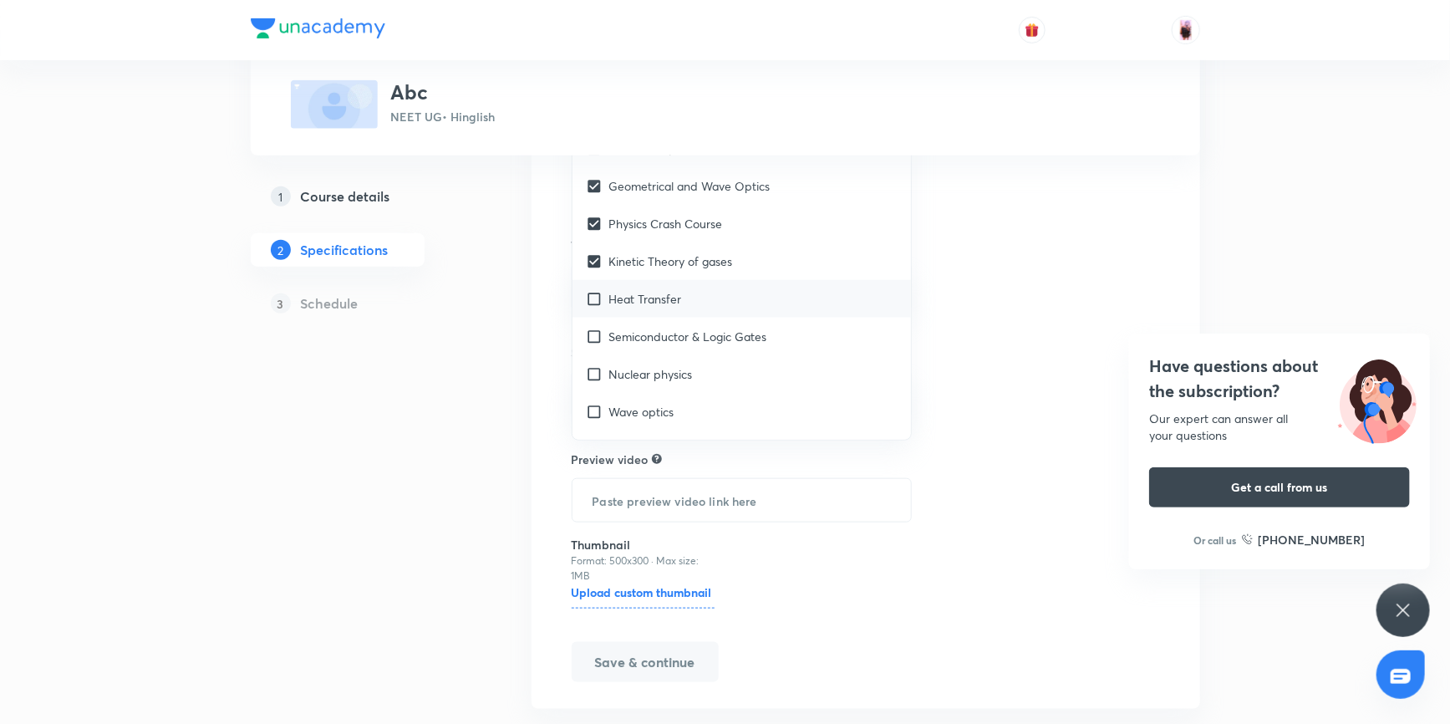
checkbox input "true"
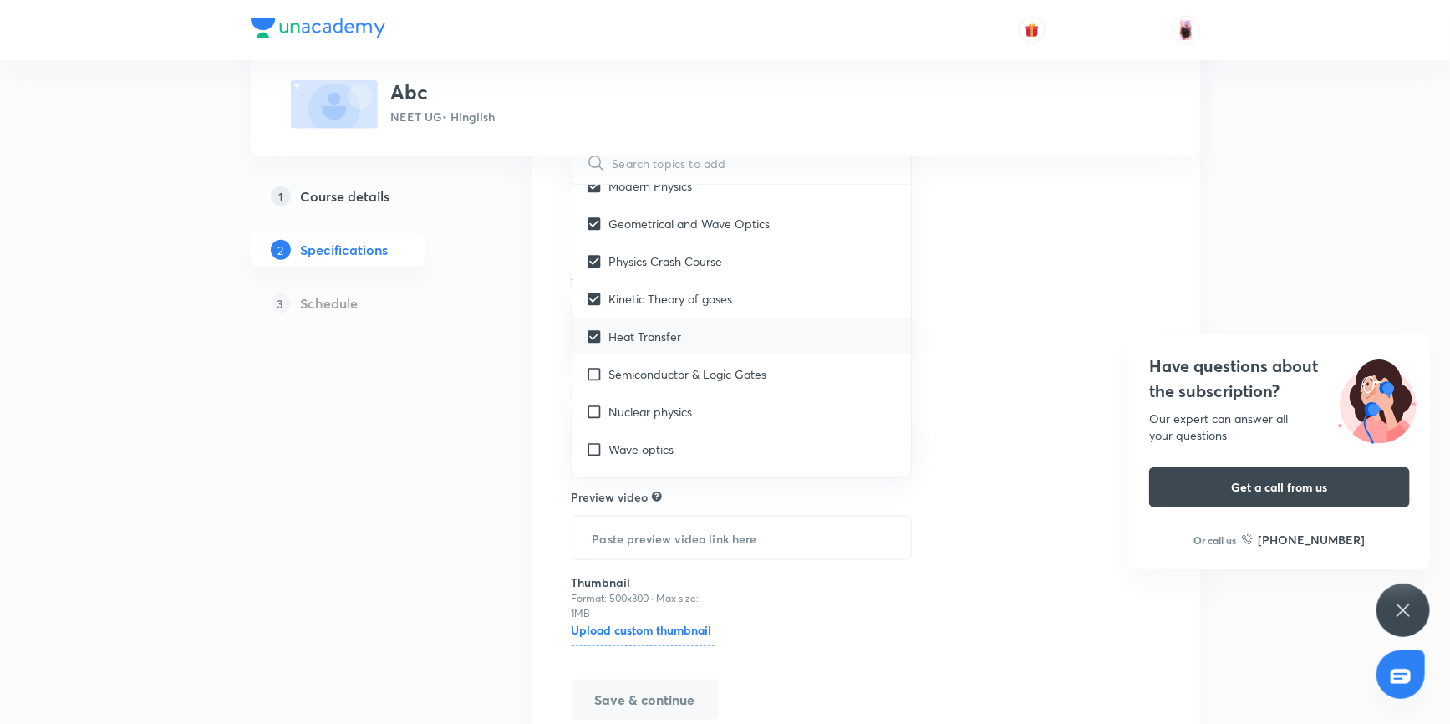
click at [595, 368] on input "checkbox" at bounding box center [597, 374] width 23 height 18
checkbox input "true"
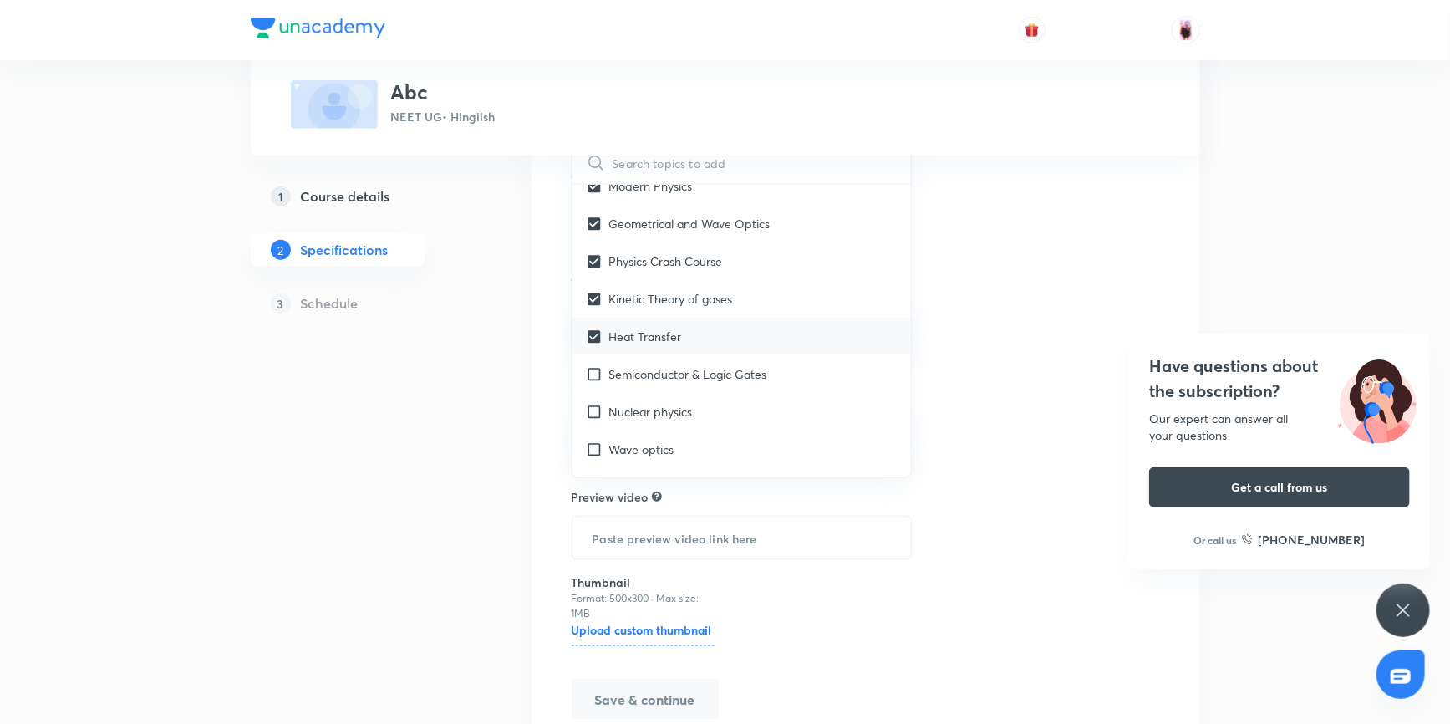
checkbox input "true"
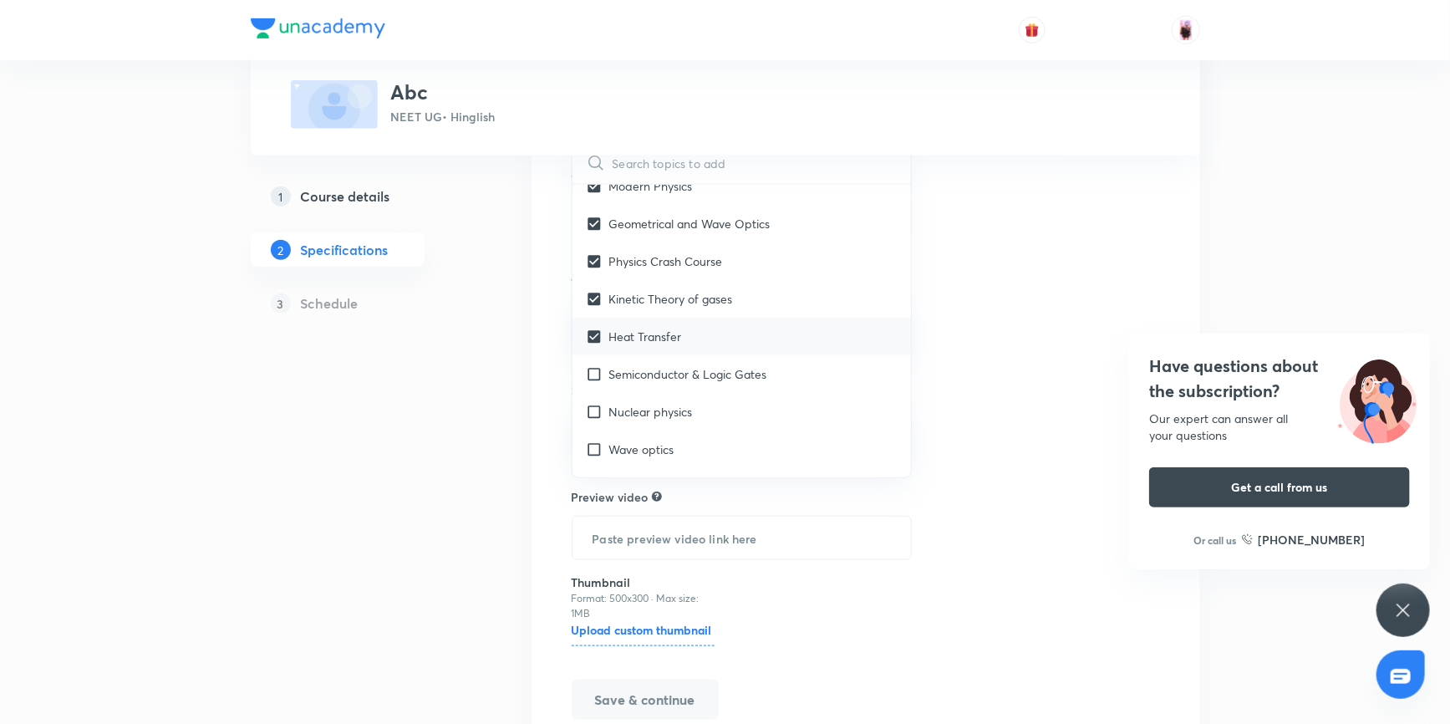
checkbox input "true"
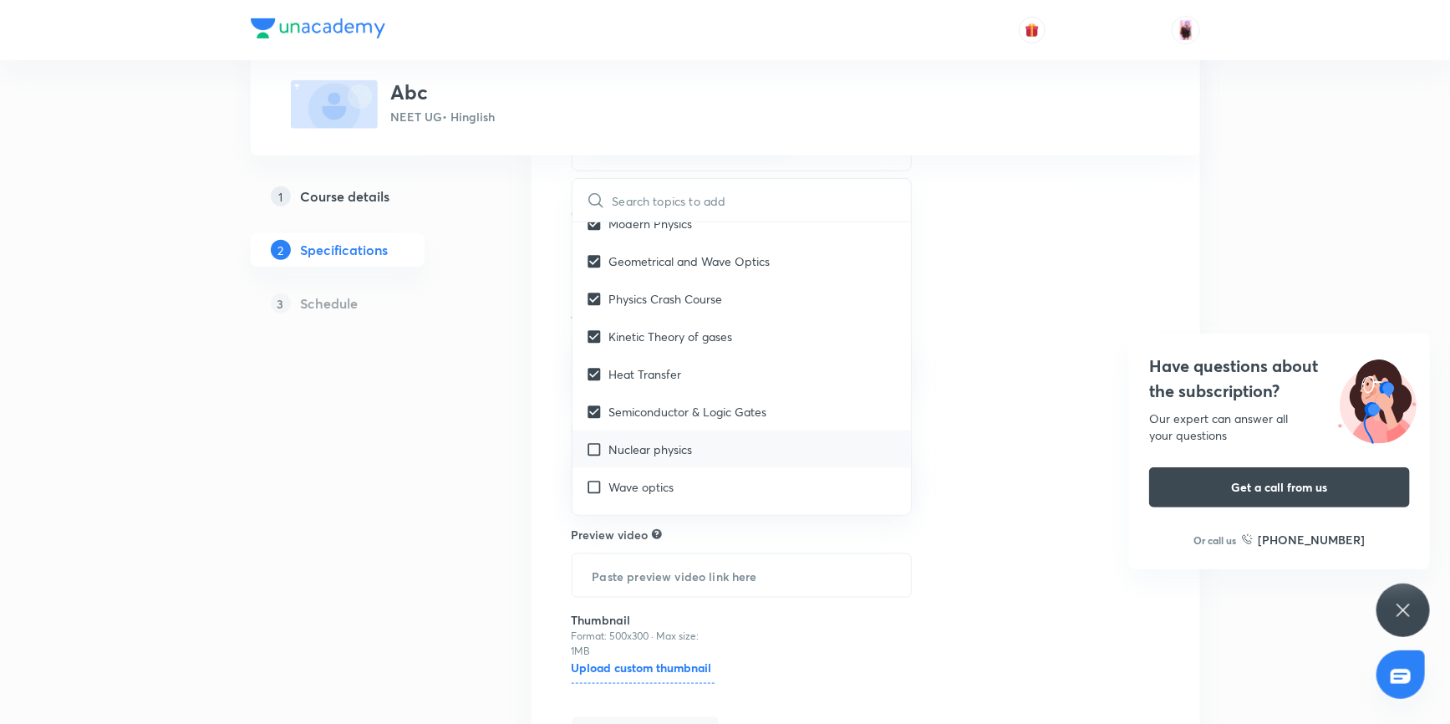
click at [593, 445] on input "checkbox" at bounding box center [597, 449] width 23 height 18
checkbox input "true"
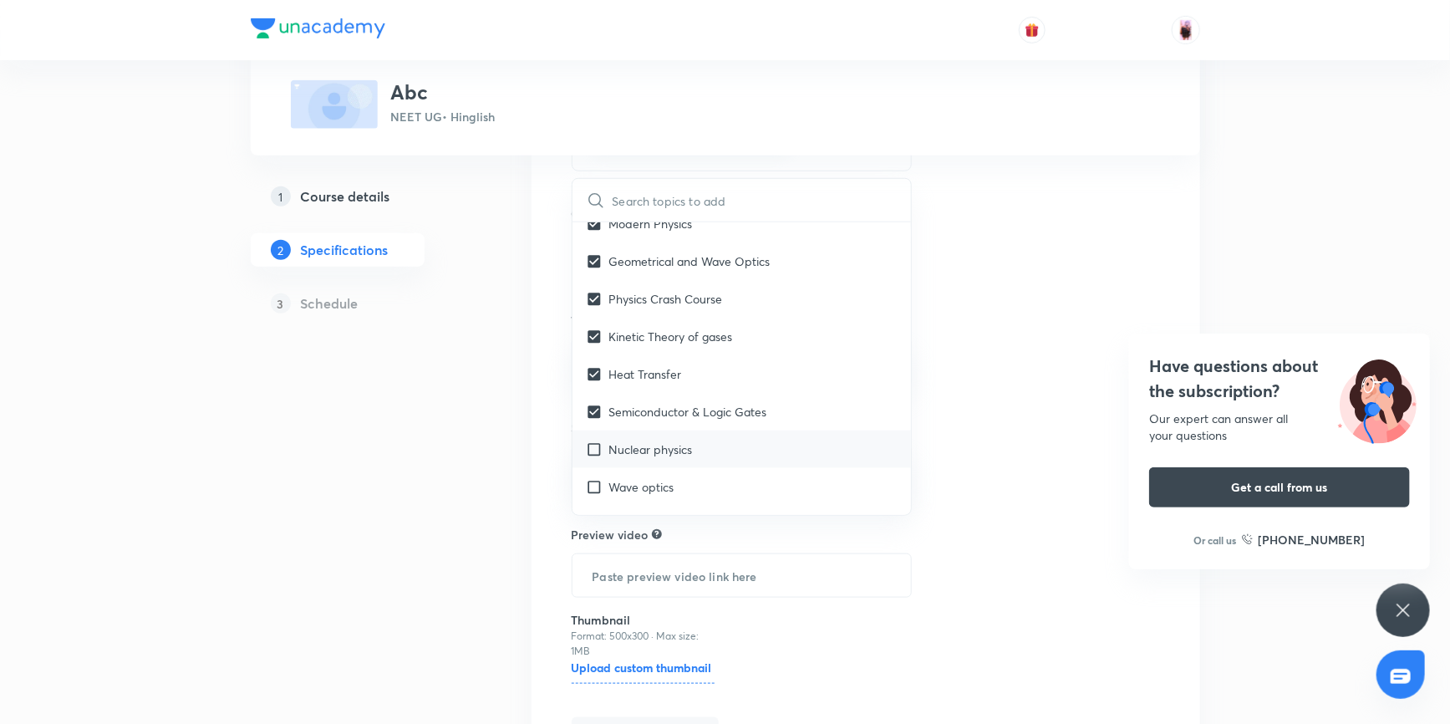
checkbox input "true"
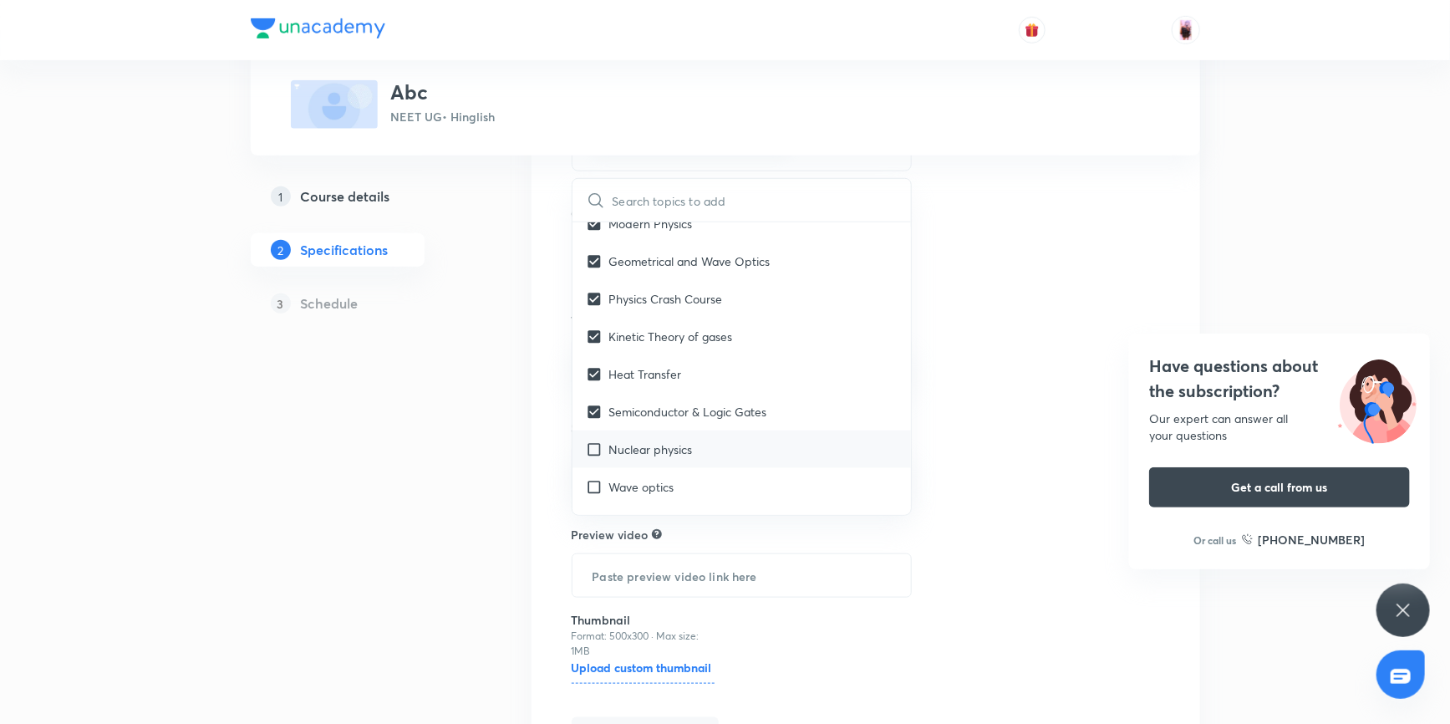
checkbox input "true"
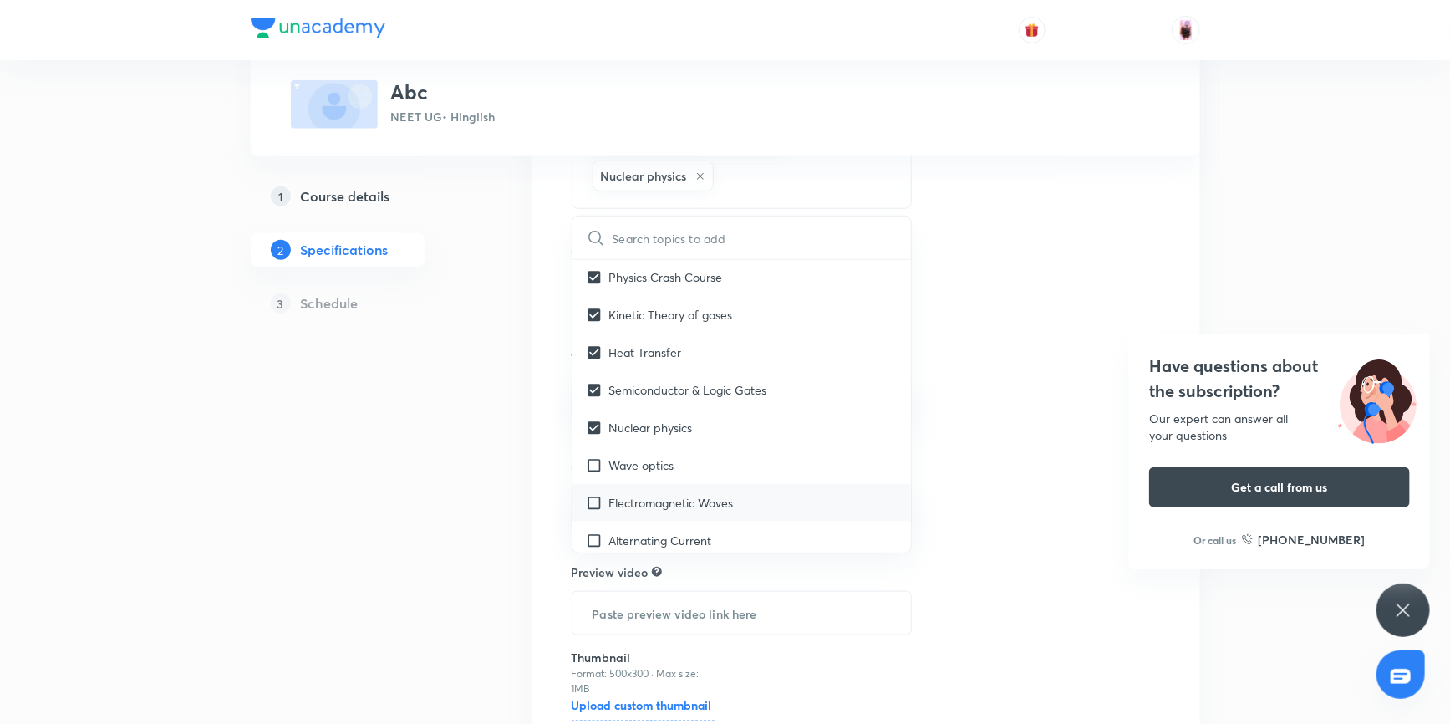
scroll to position [3064, 0]
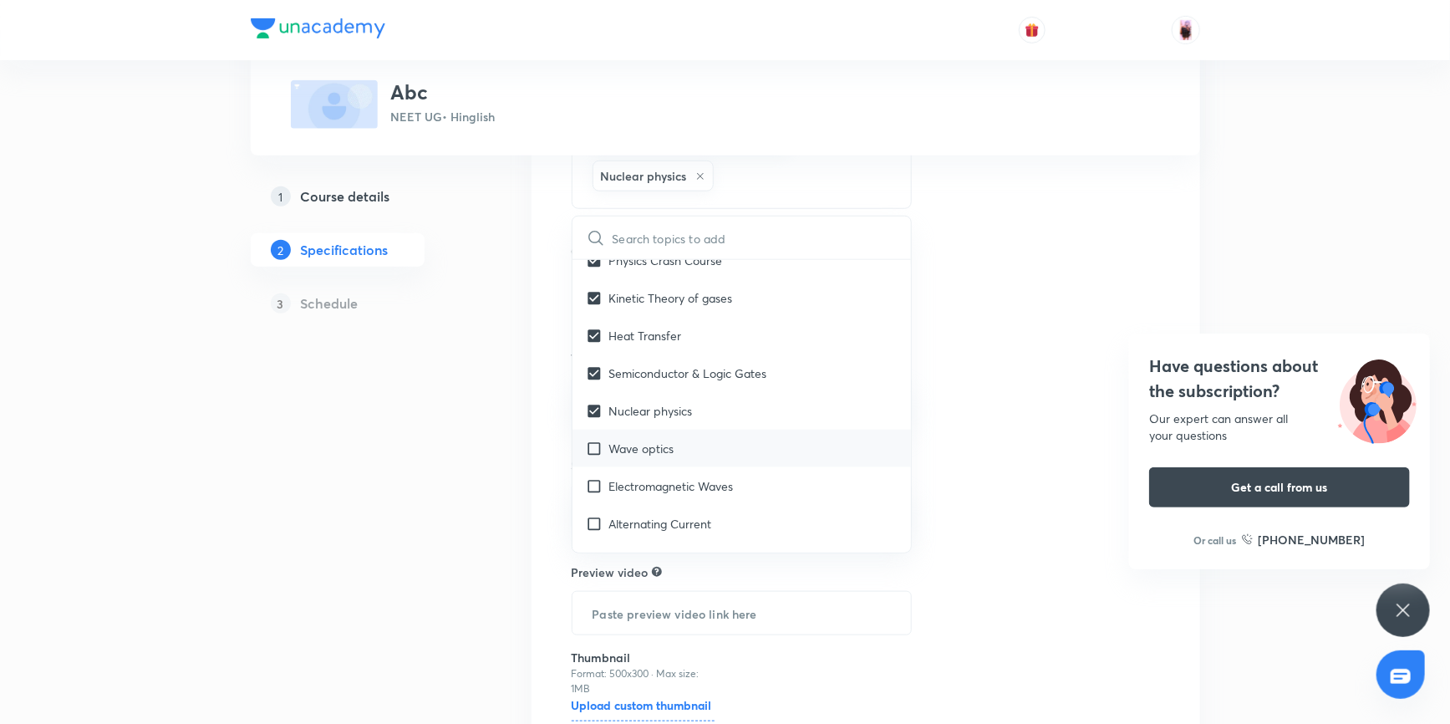
click at [596, 446] on input "checkbox" at bounding box center [597, 448] width 23 height 18
checkbox input "true"
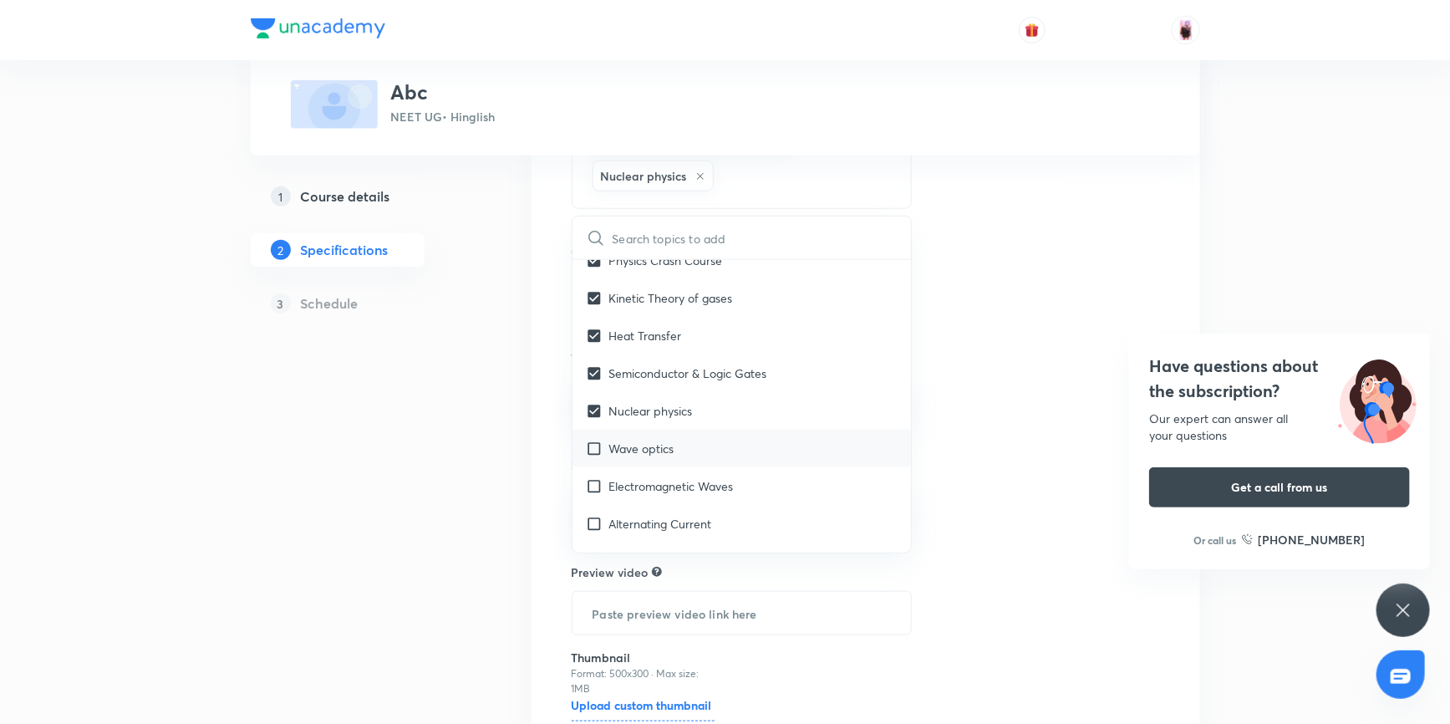
checkbox input "true"
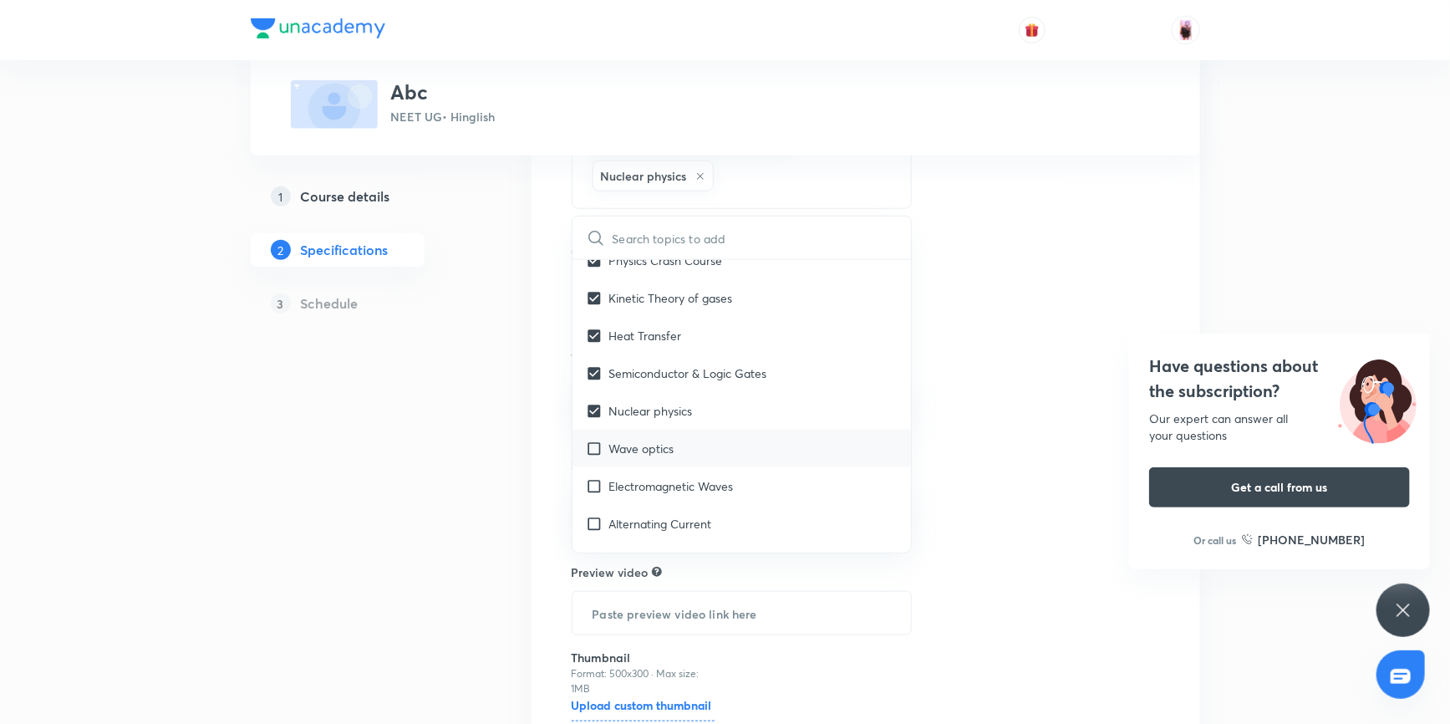
checkbox input "true"
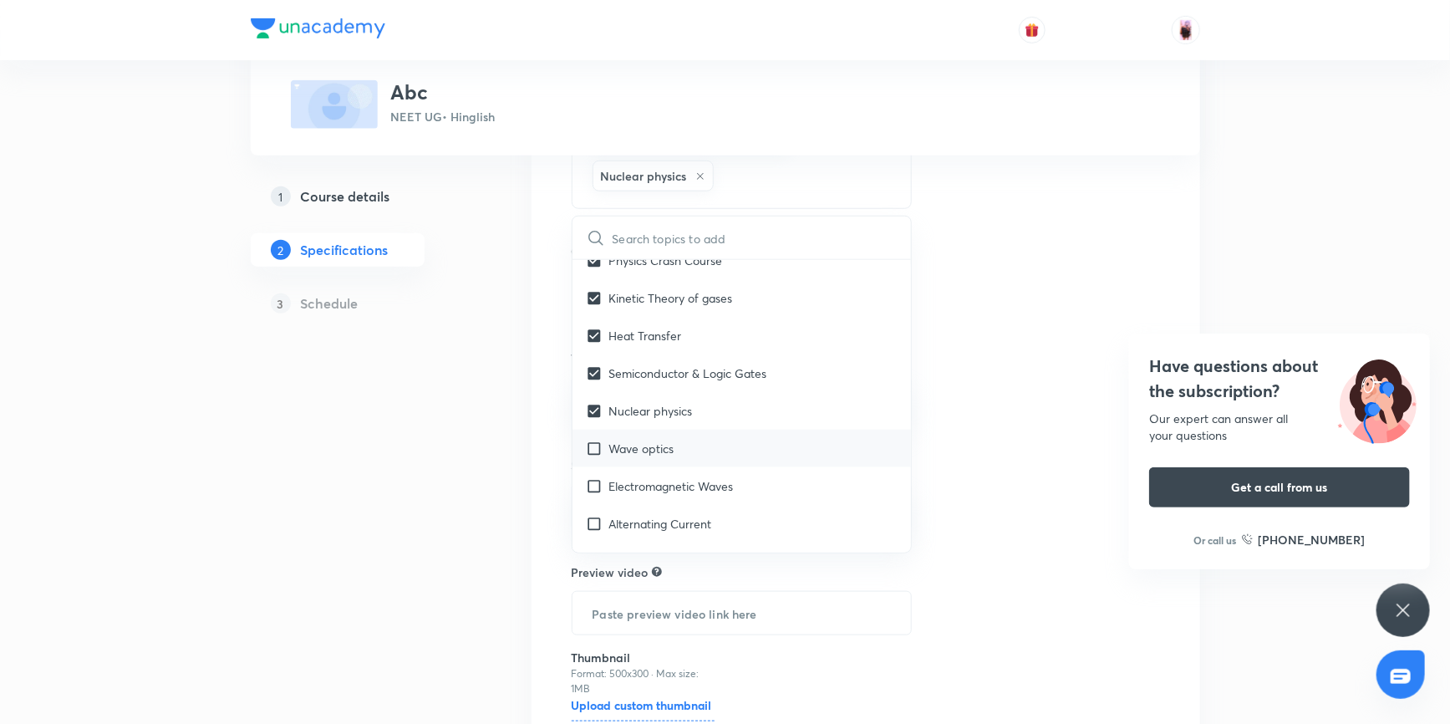
checkbox input "true"
click at [594, 482] on input "checkbox" at bounding box center [597, 486] width 23 height 18
checkbox input "true"
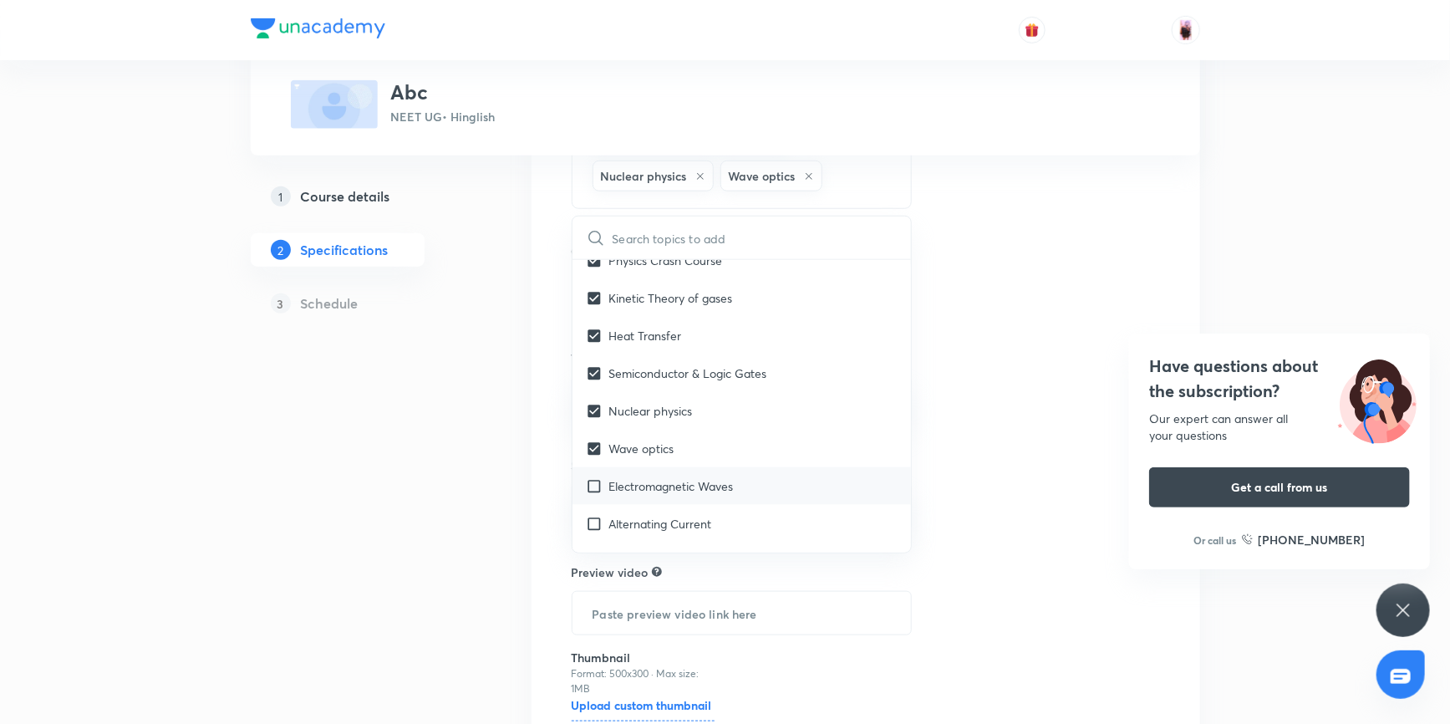
checkbox input "true"
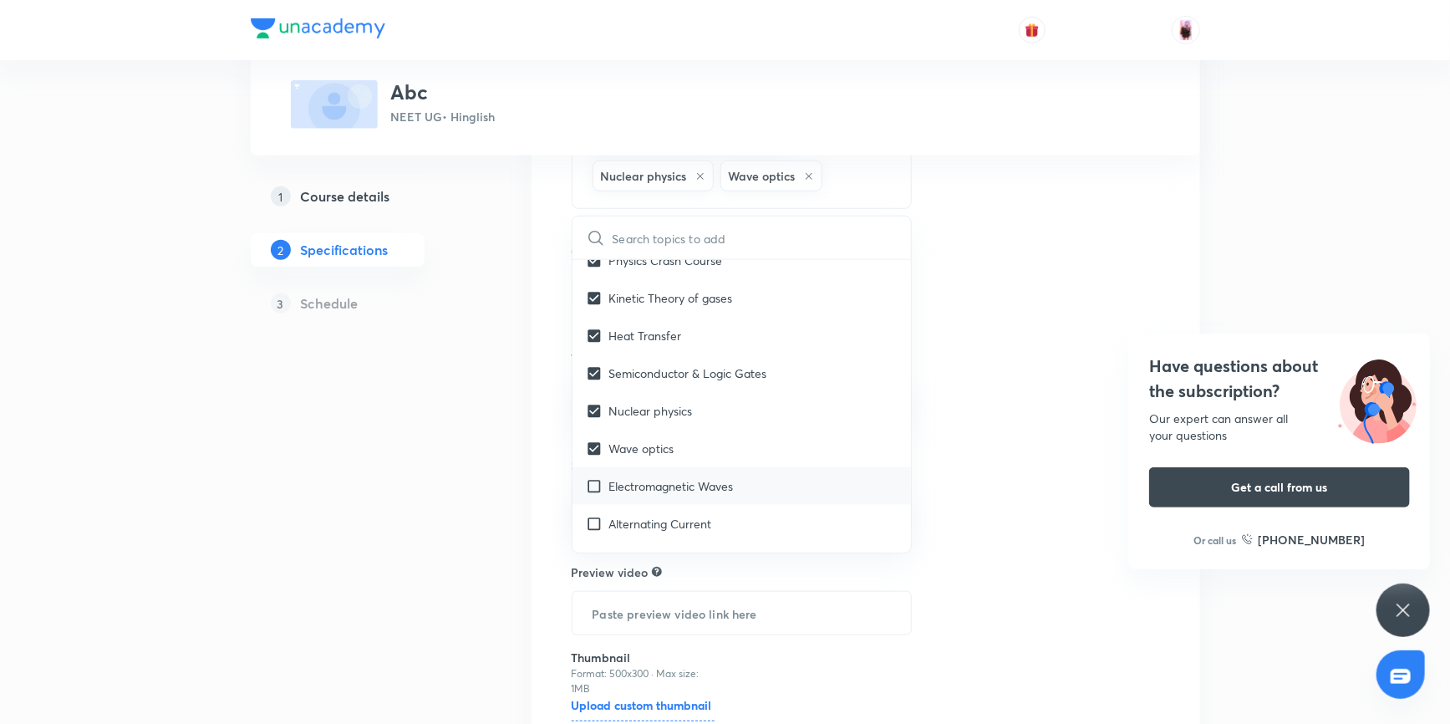
checkbox input "true"
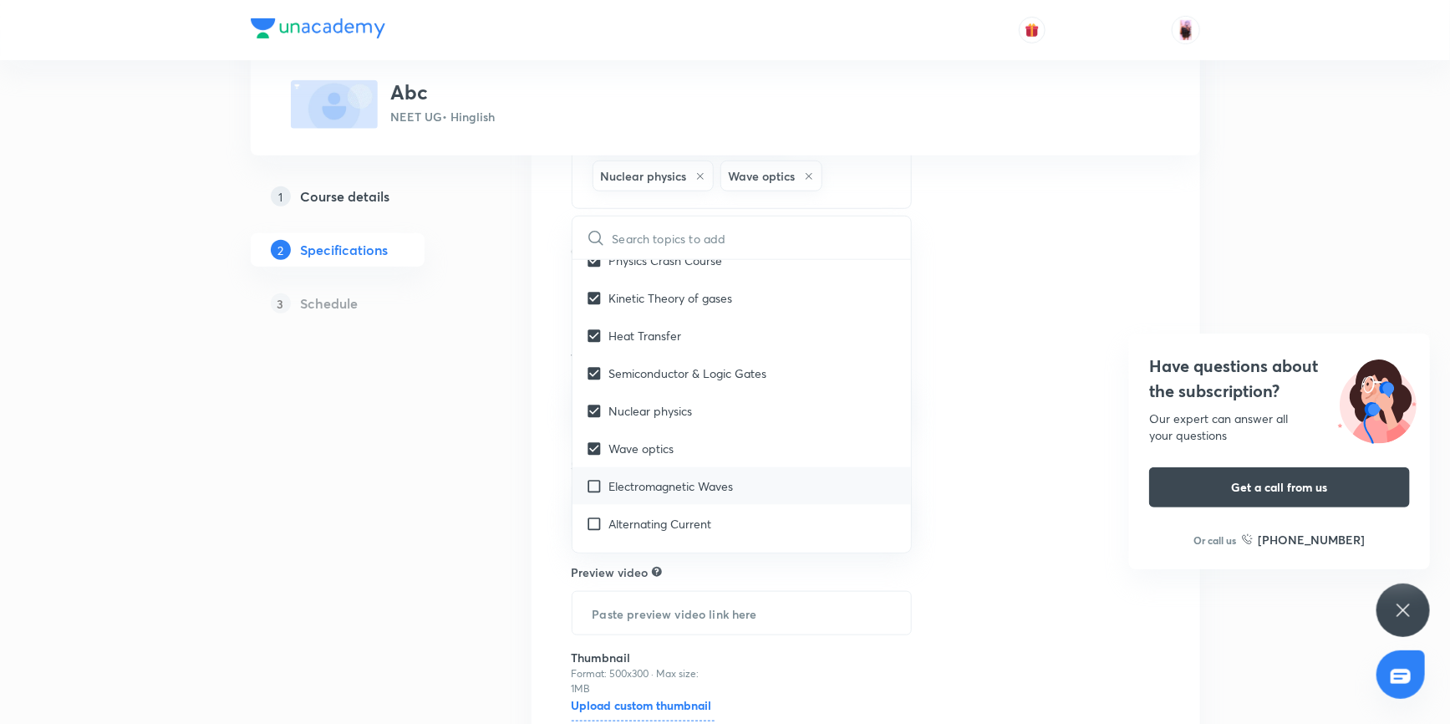
checkbox input "true"
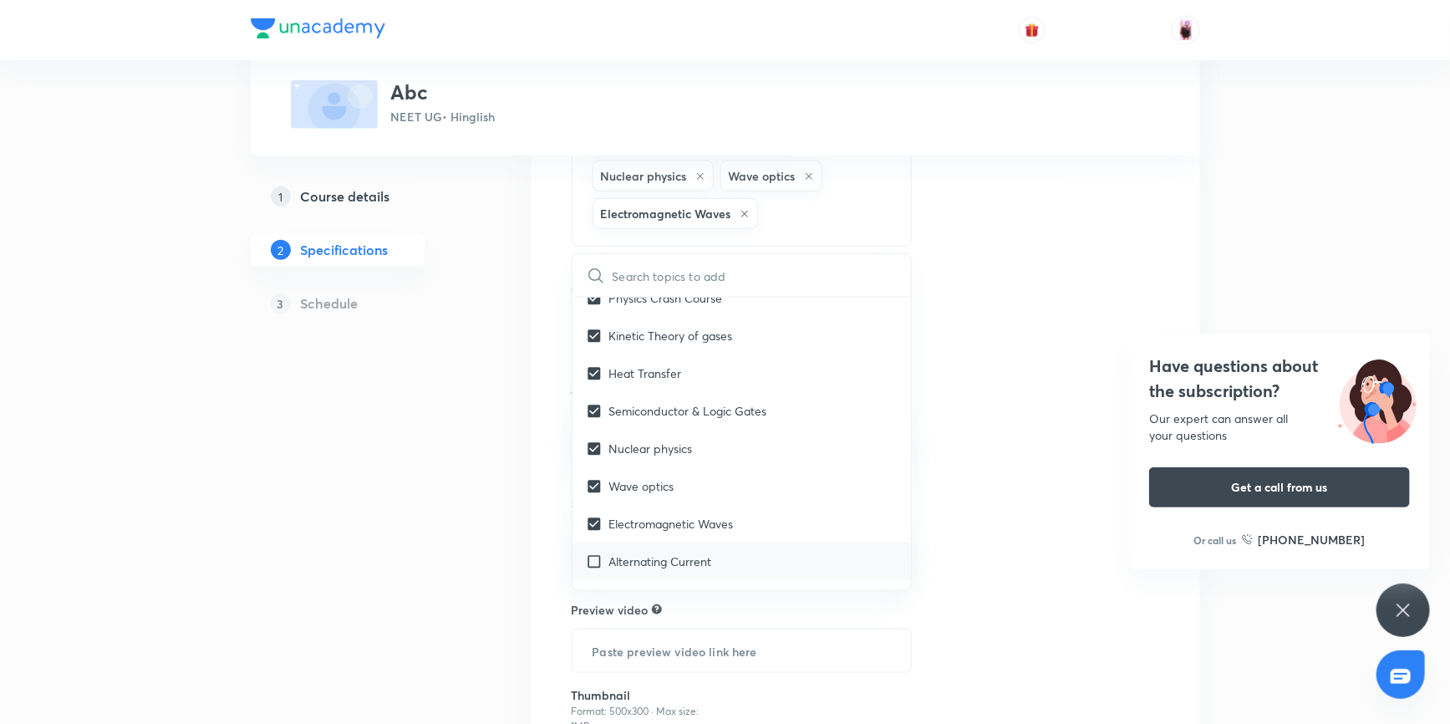
click at [593, 556] on input "checkbox" at bounding box center [597, 561] width 23 height 18
checkbox input "true"
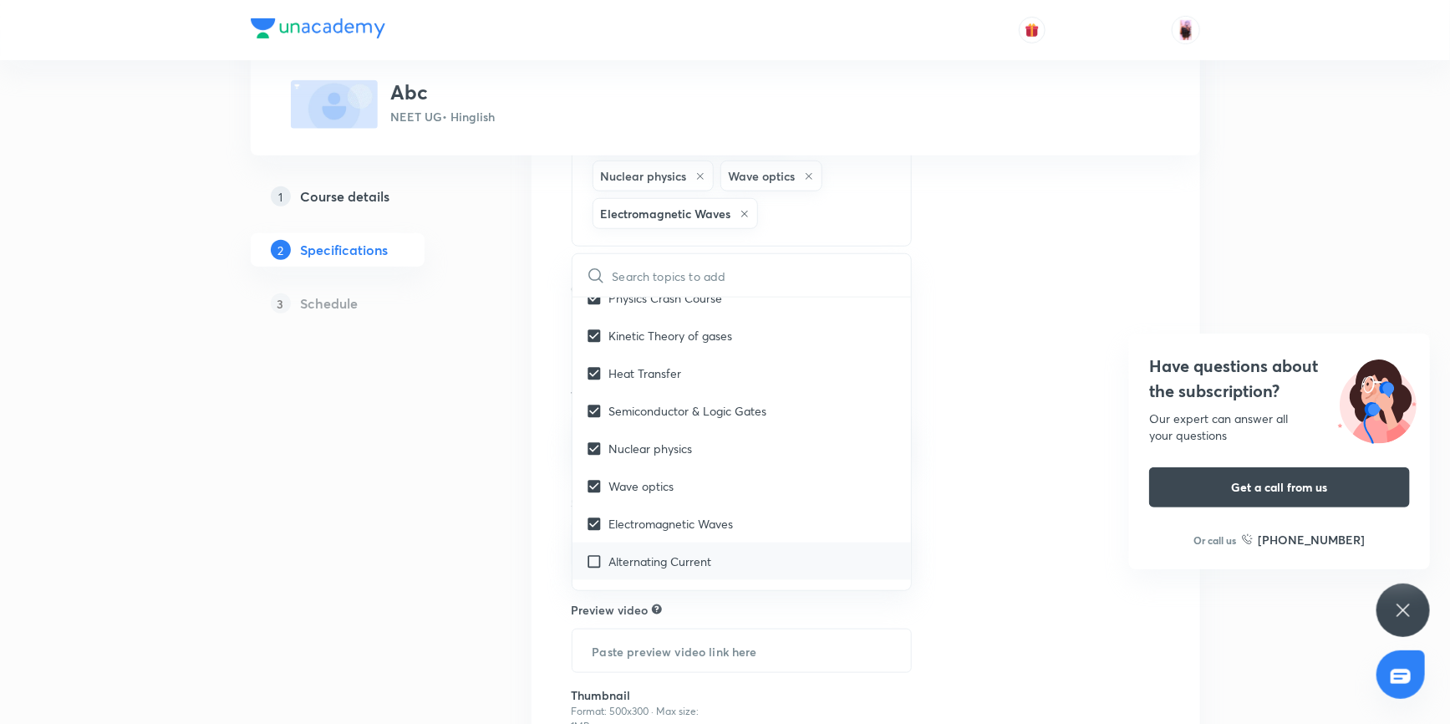
checkbox input "true"
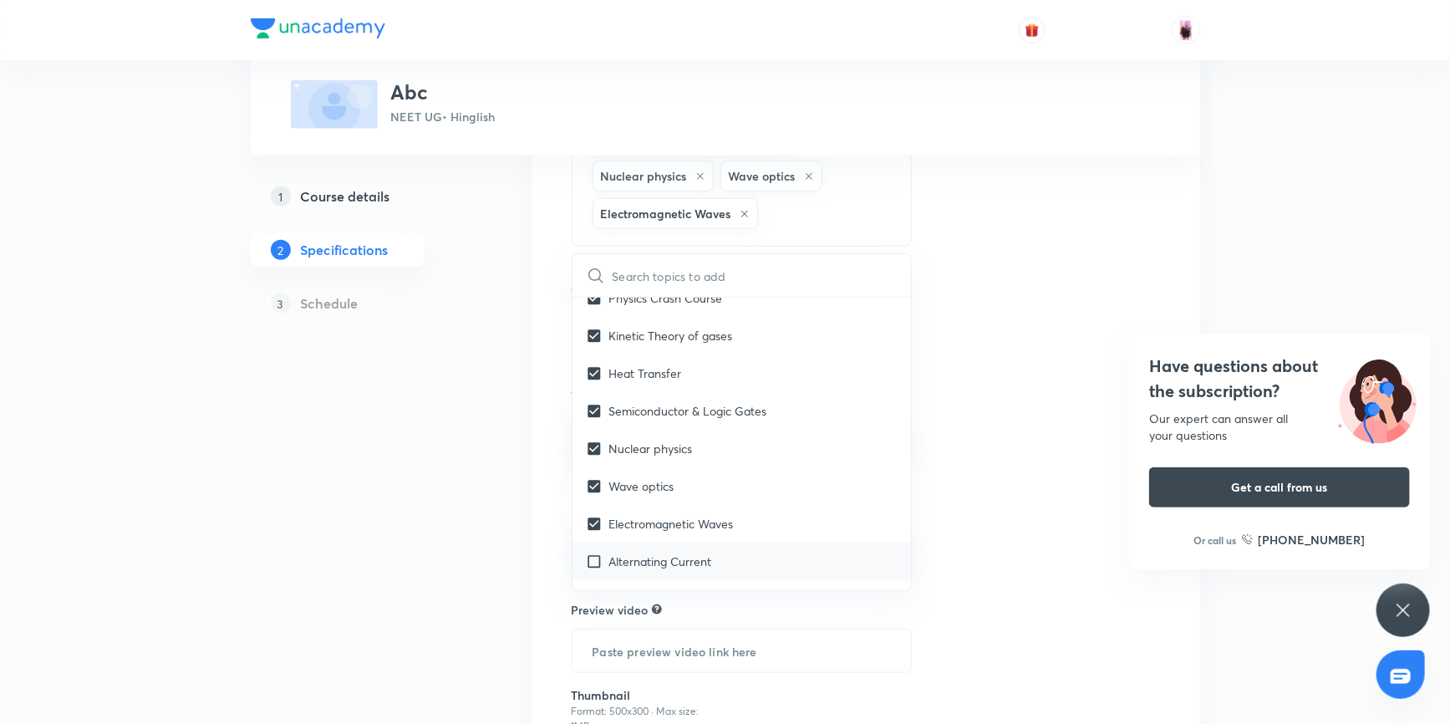
checkbox input "true"
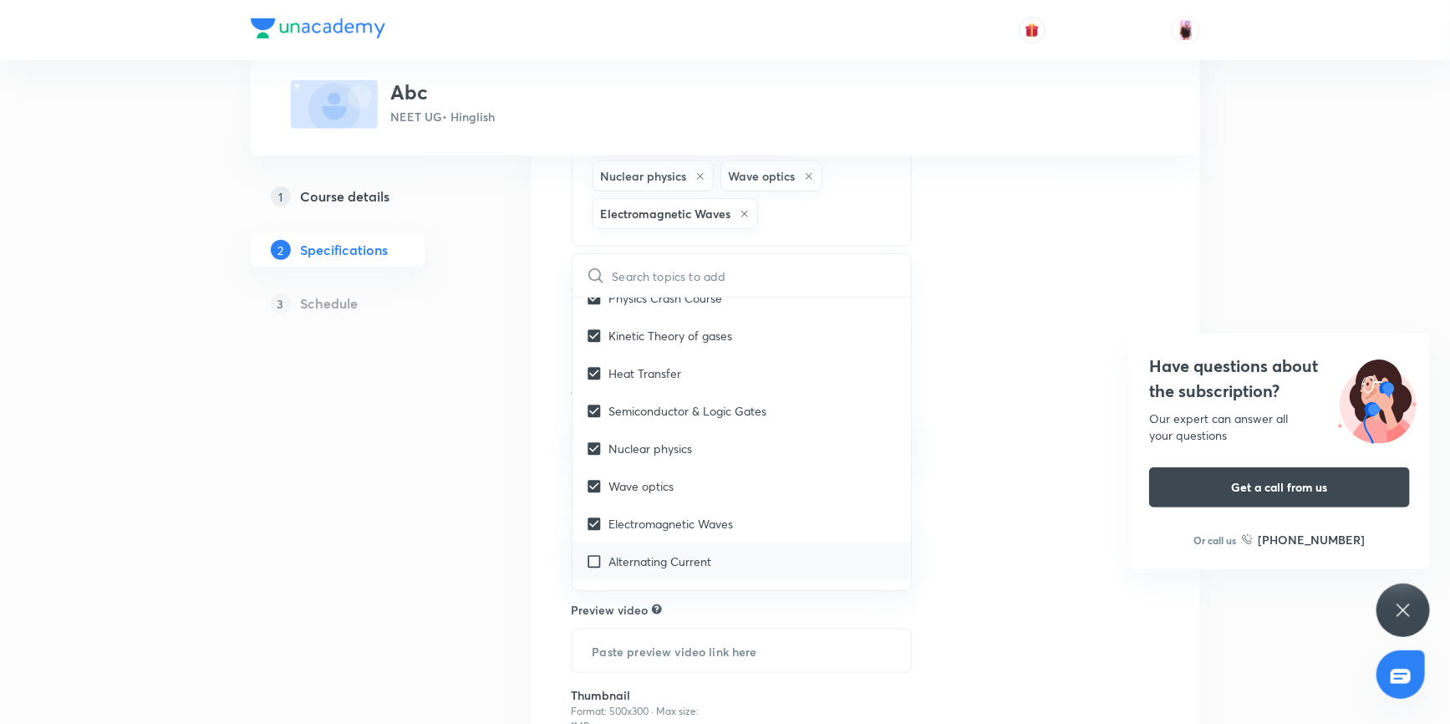
checkbox input "true"
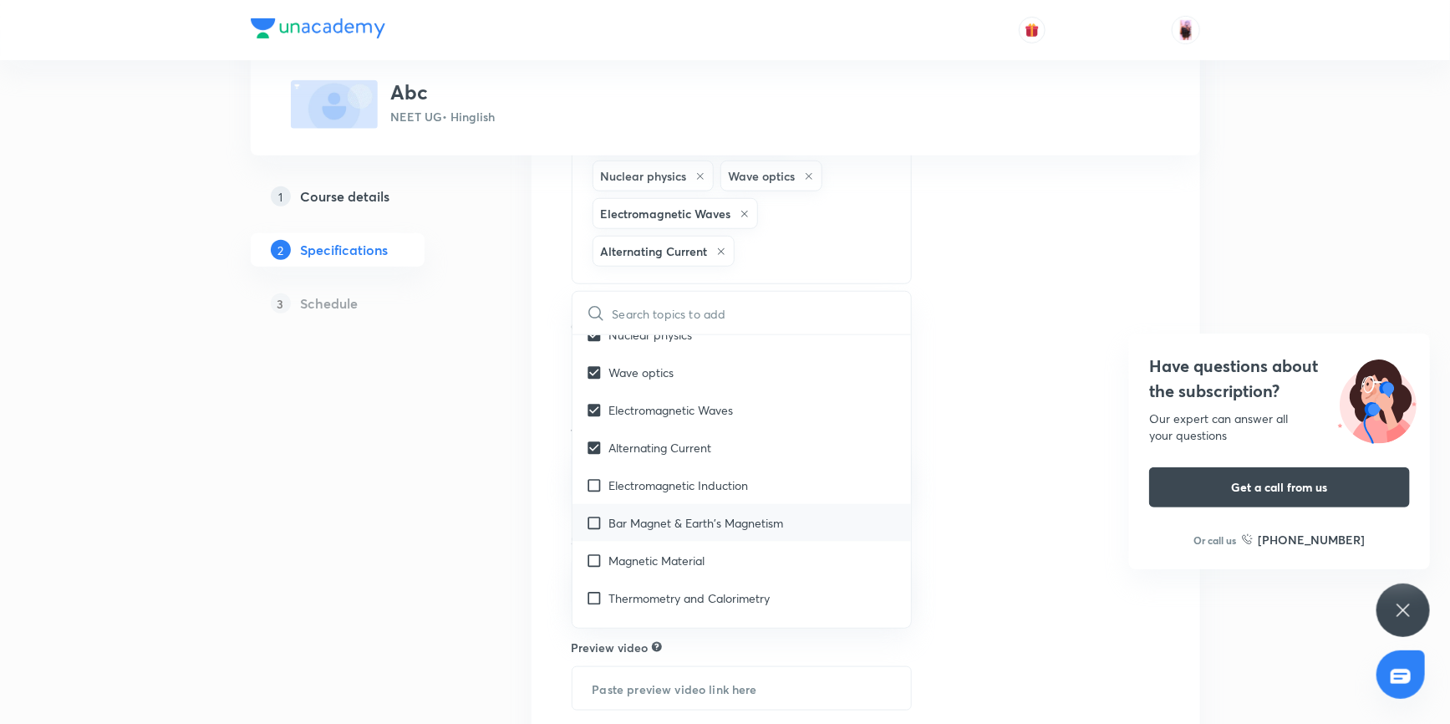
scroll to position [3216, 0]
click at [597, 479] on input "checkbox" at bounding box center [597, 484] width 23 height 18
checkbox input "true"
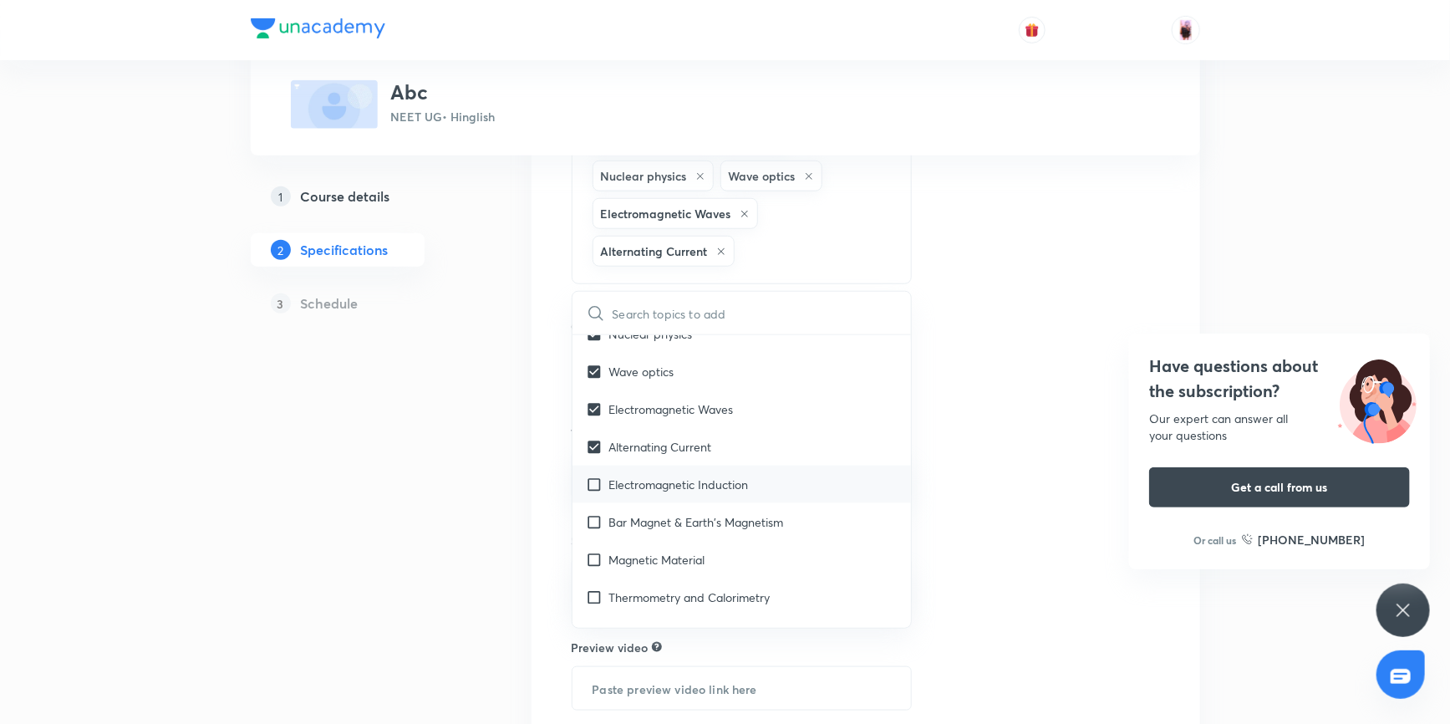
checkbox input "true"
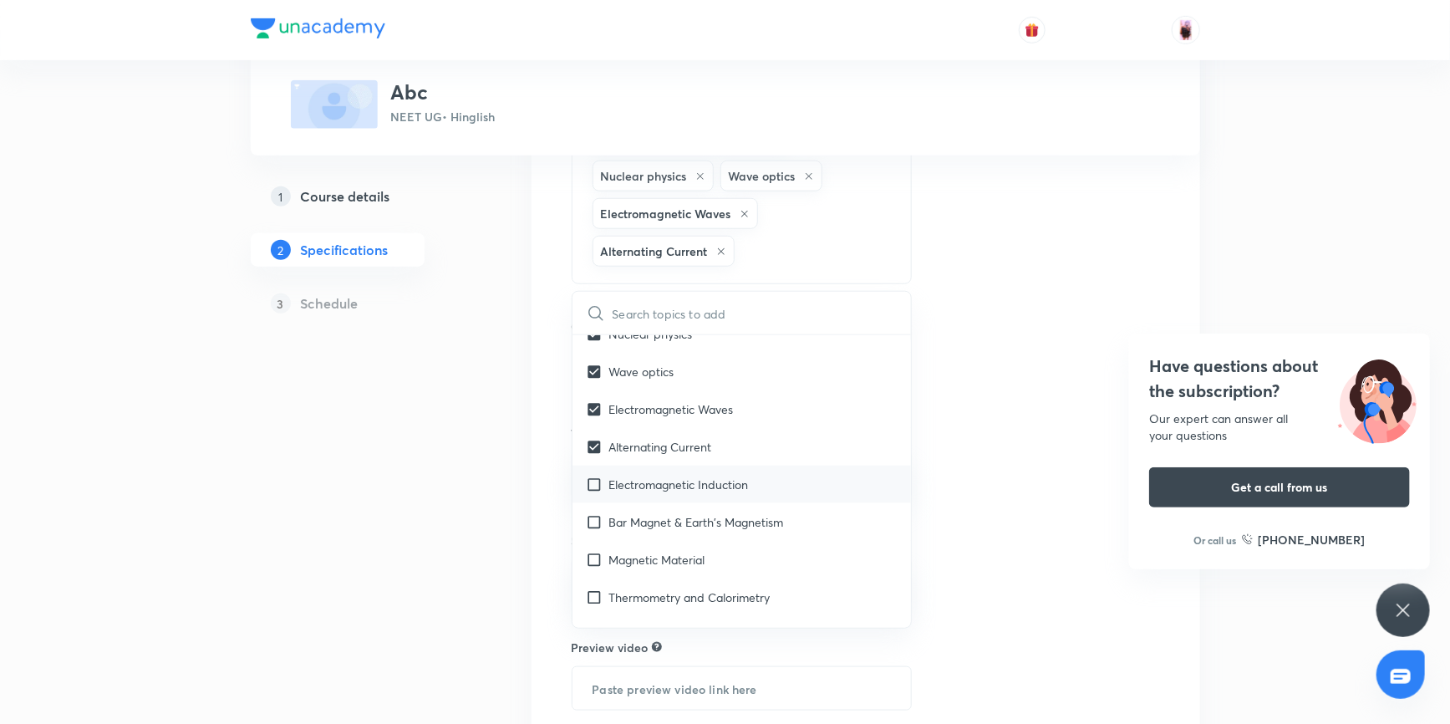
checkbox input "true"
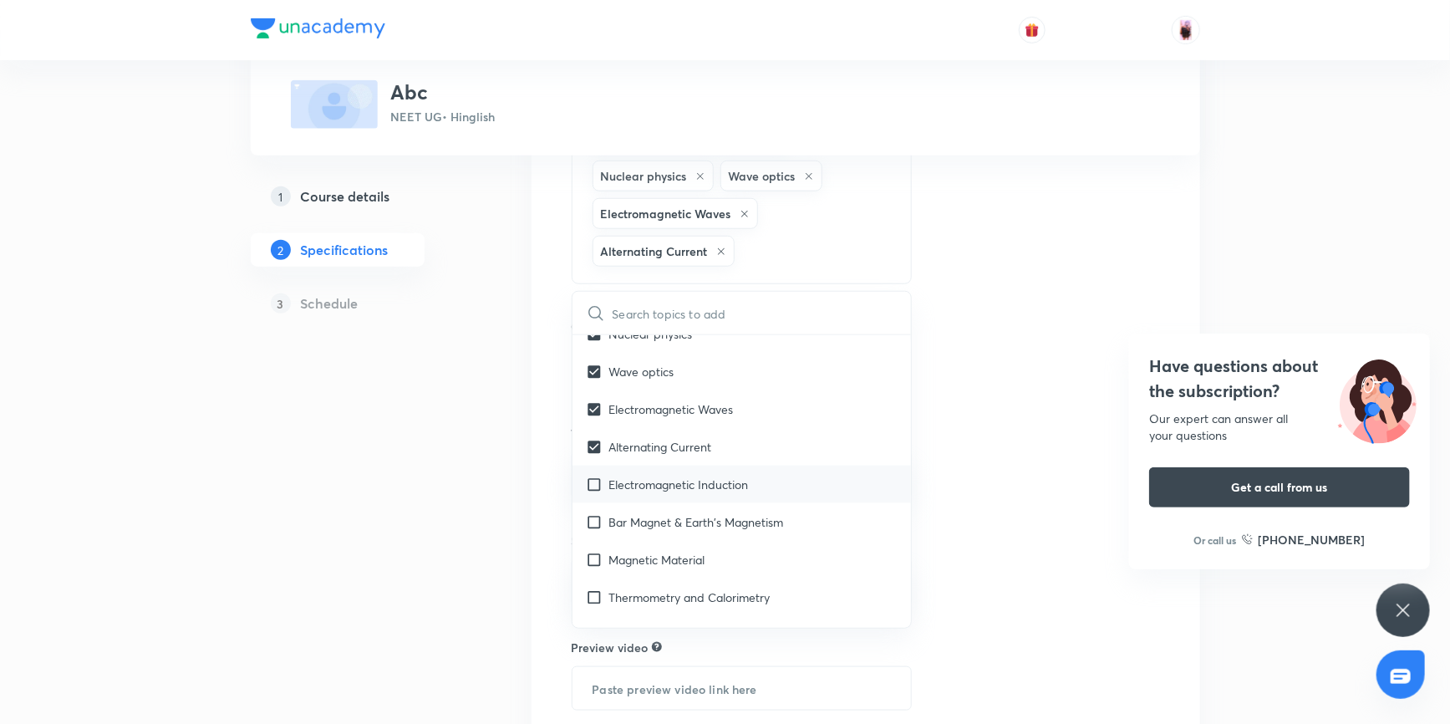
checkbox input "true"
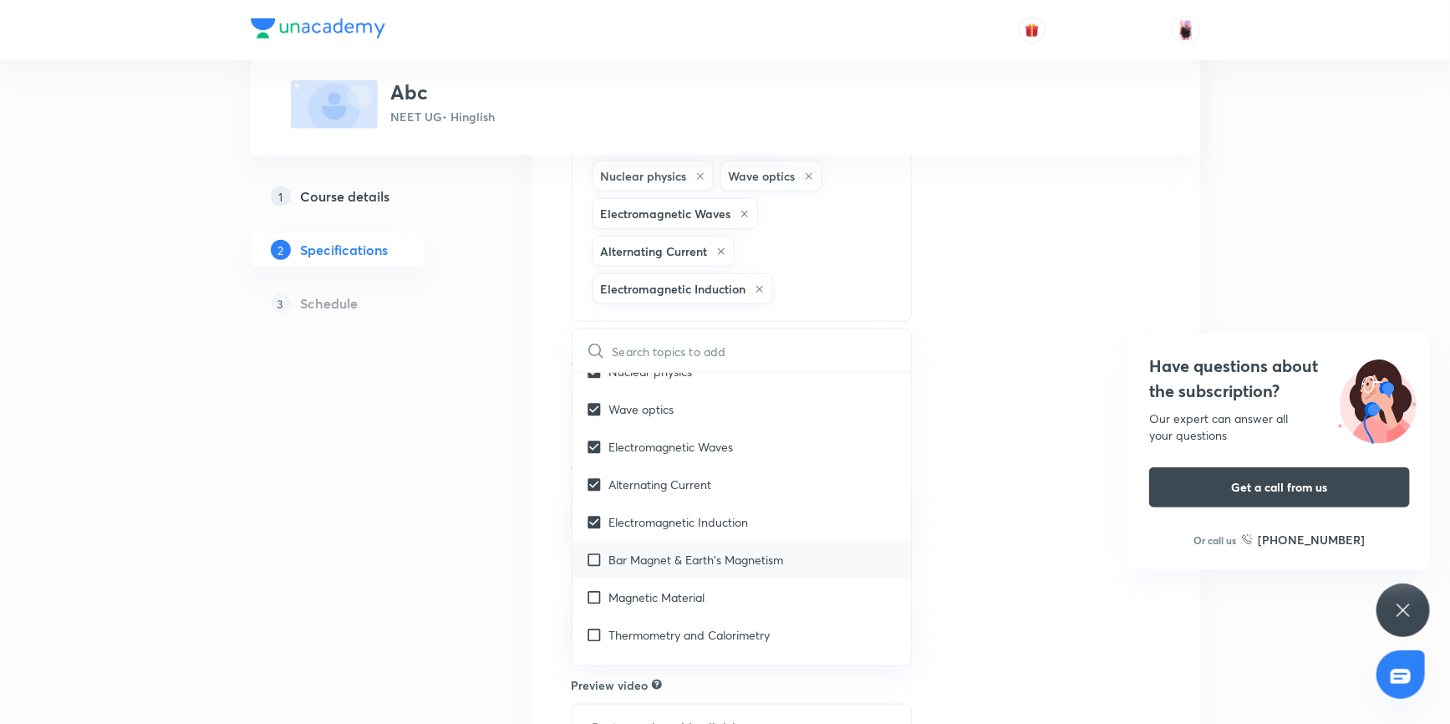
click at [595, 553] on input "checkbox" at bounding box center [597, 560] width 23 height 18
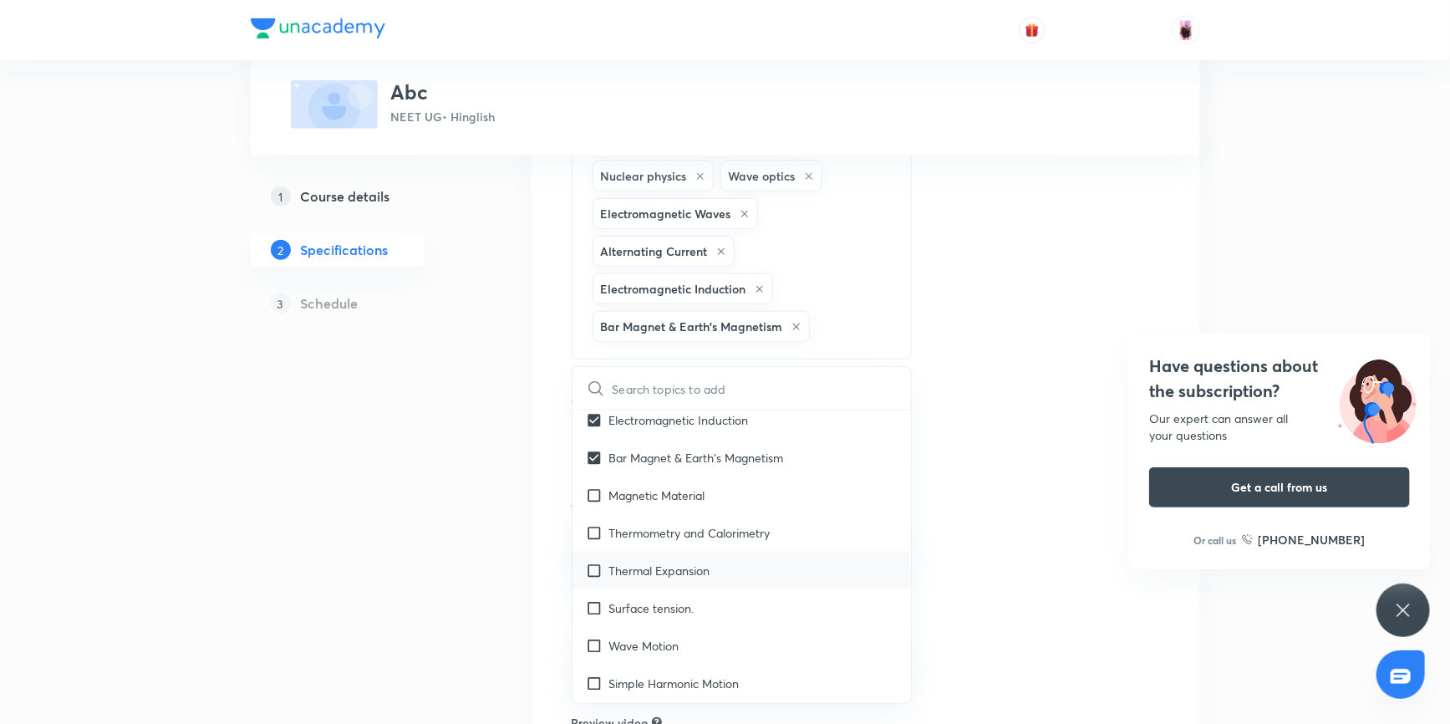
scroll to position [3367, 0]
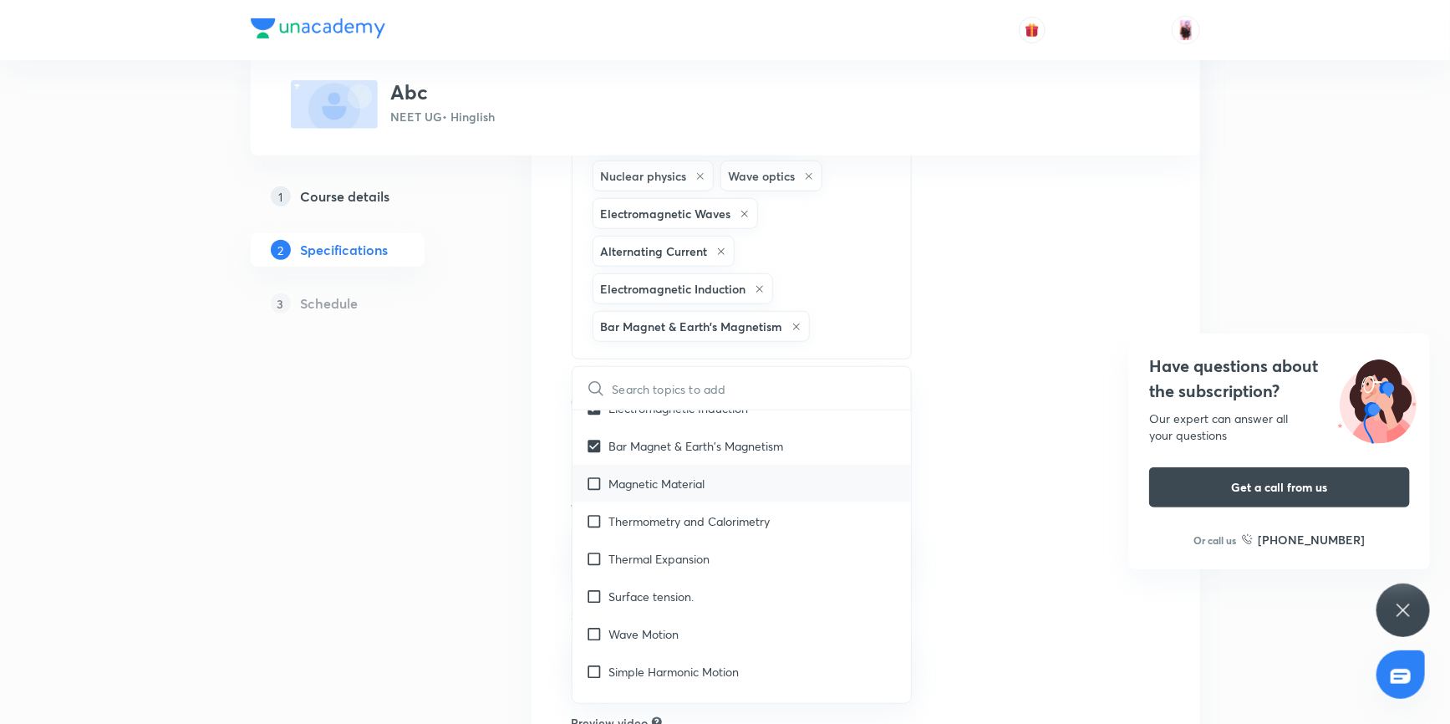
click at [595, 479] on input "checkbox" at bounding box center [597, 484] width 23 height 18
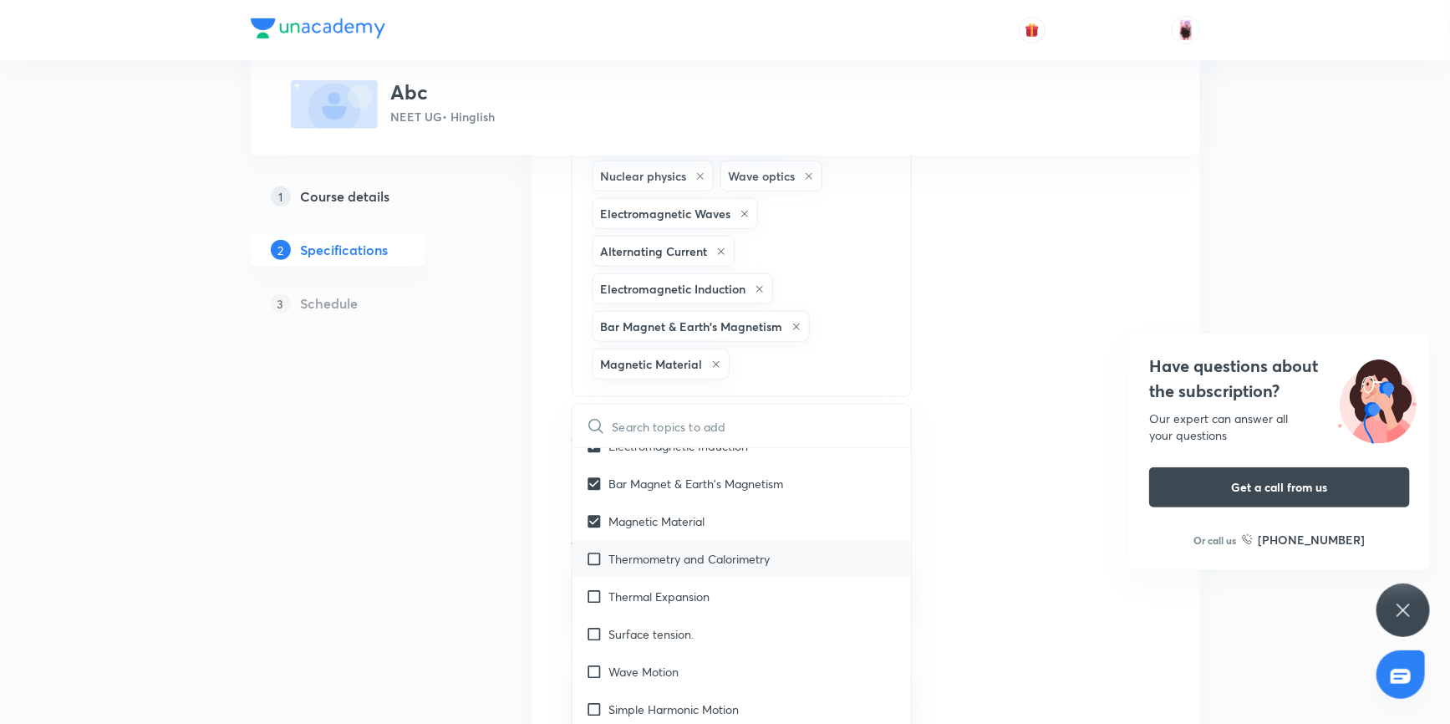
click at [592, 552] on input "checkbox" at bounding box center [597, 559] width 23 height 18
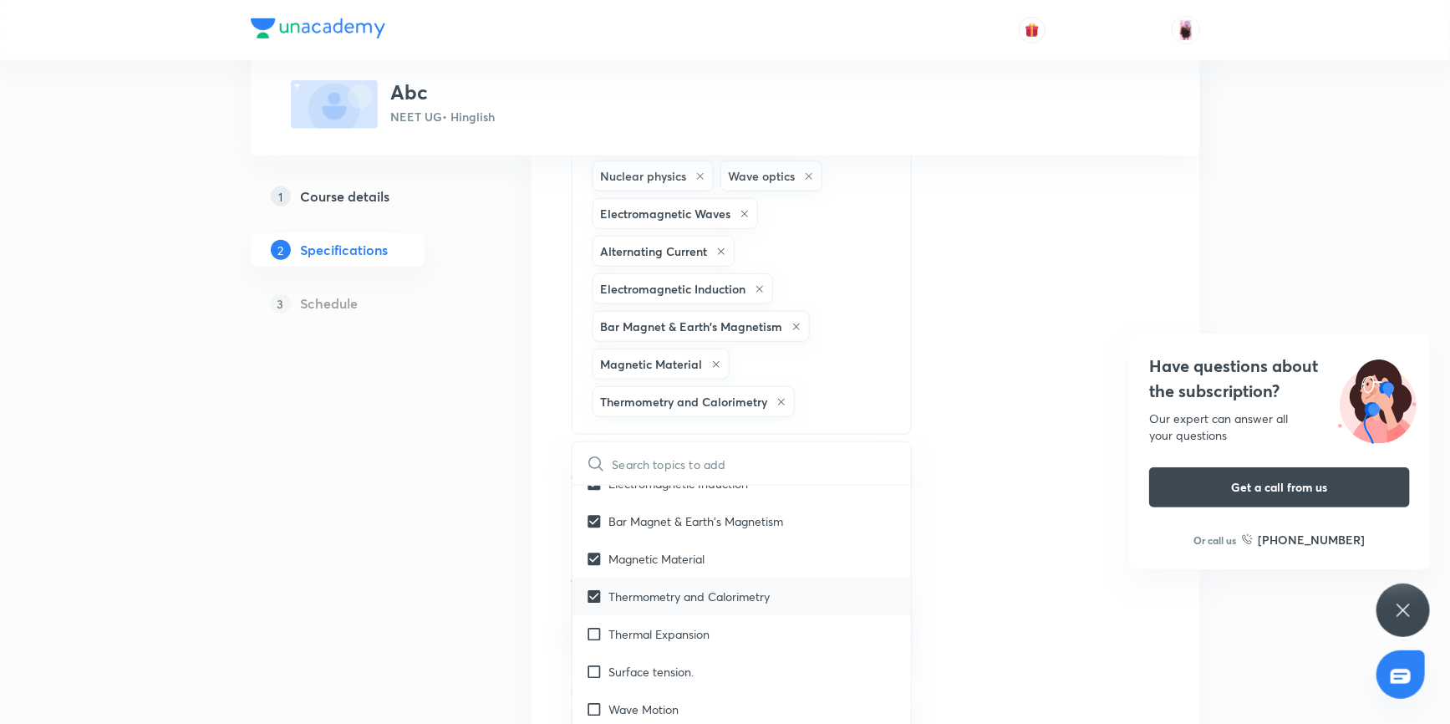
click at [590, 630] on input "checkbox" at bounding box center [597, 634] width 23 height 18
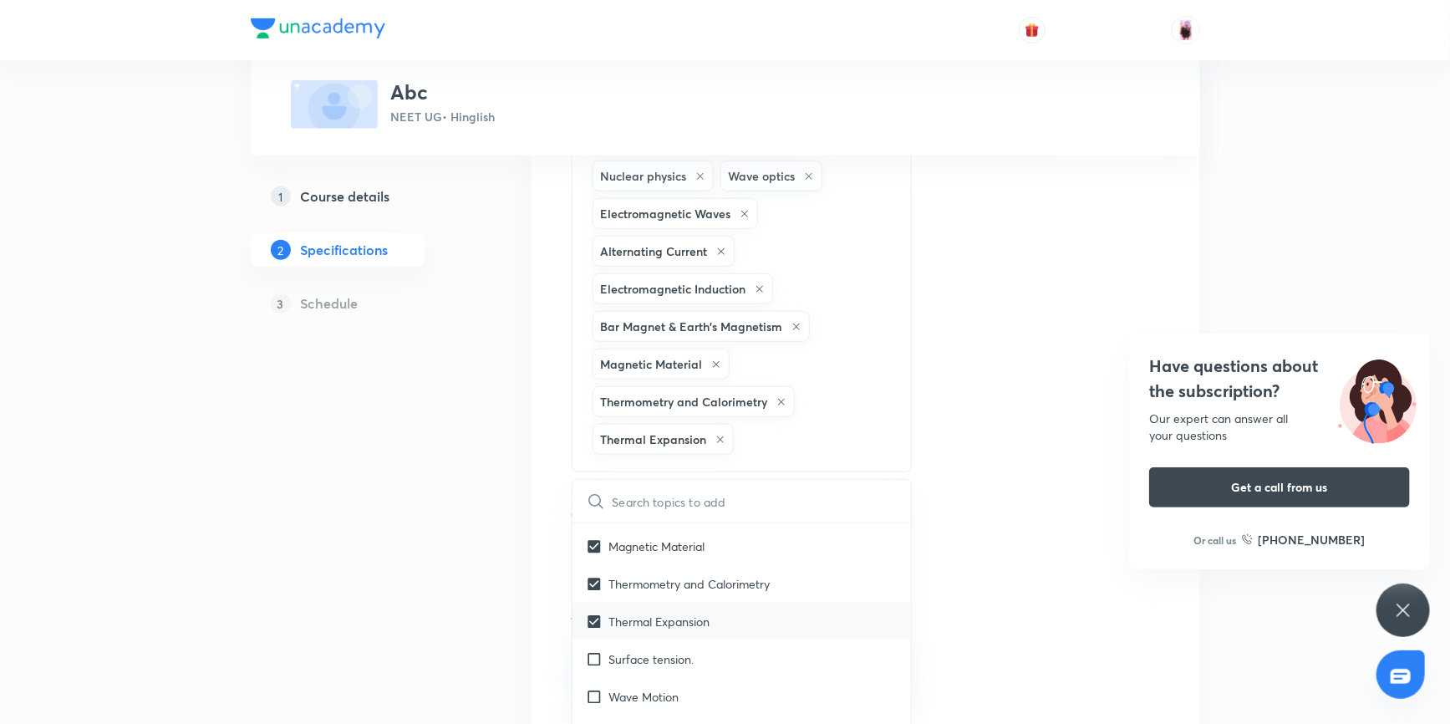
scroll to position [3443, 0]
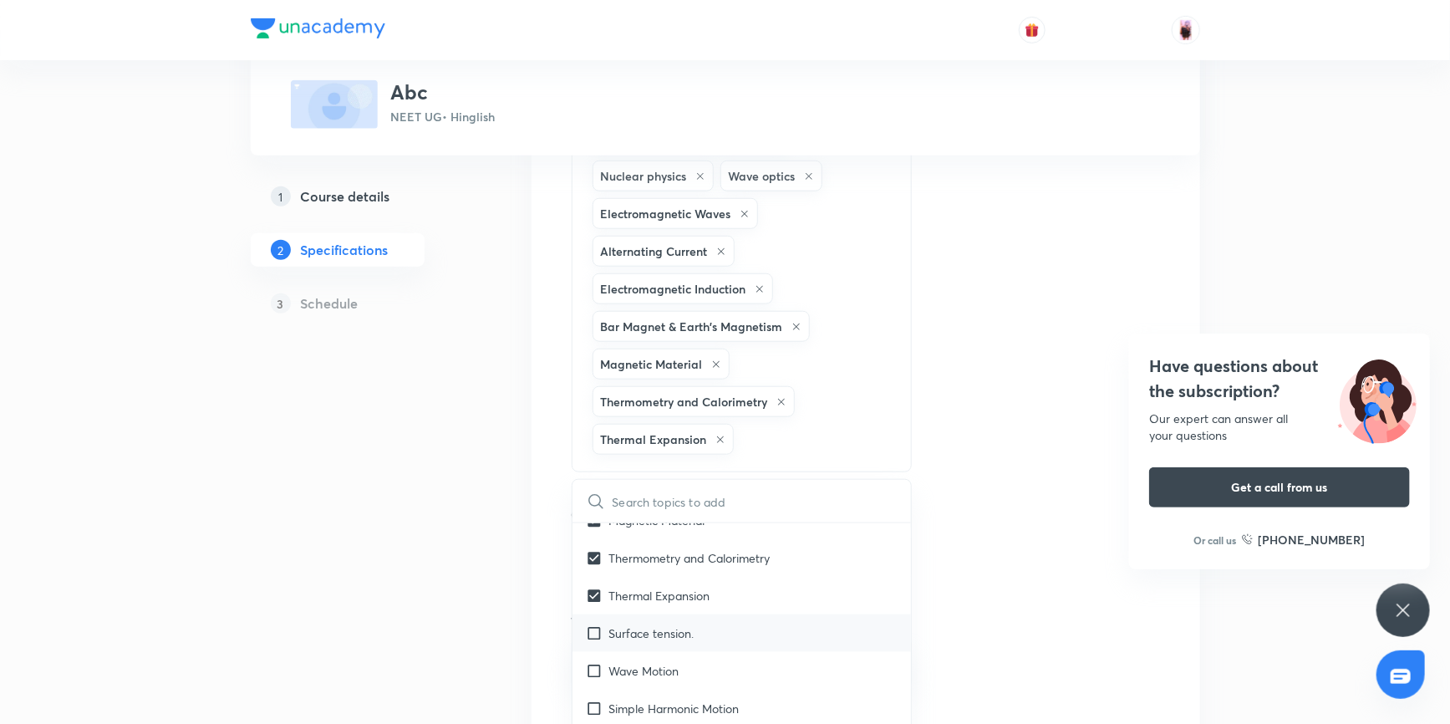
click at [597, 626] on input "checkbox" at bounding box center [597, 633] width 23 height 18
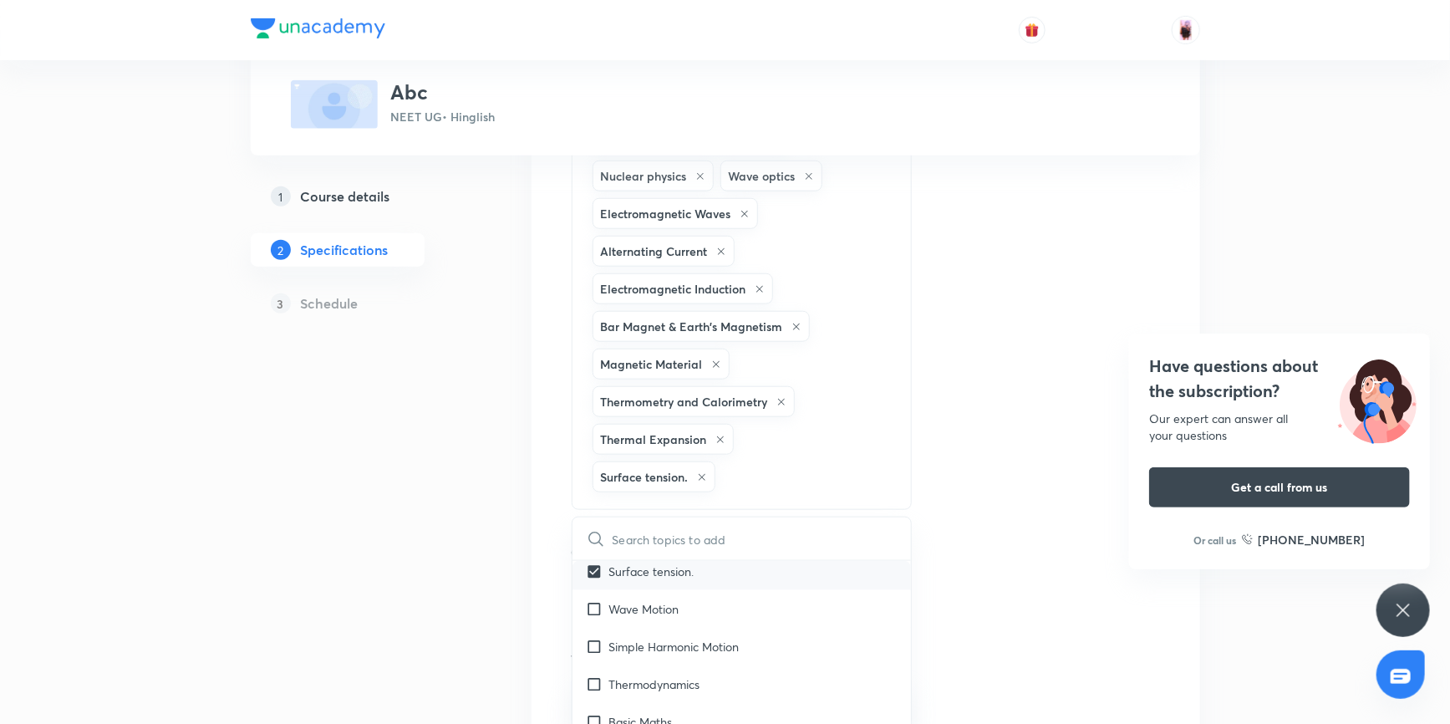
scroll to position [3519, 0]
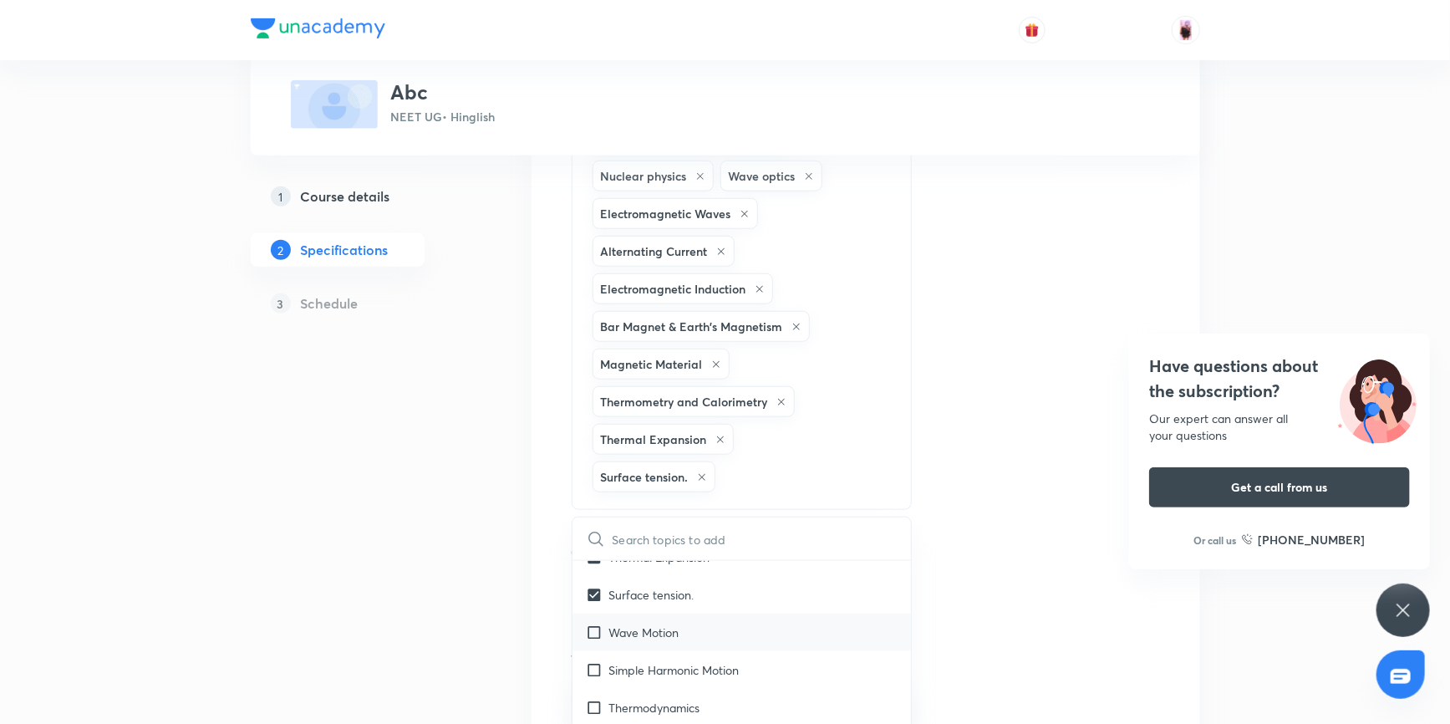
click at [592, 627] on input "checkbox" at bounding box center [597, 632] width 23 height 18
click at [593, 586] on input "checkbox" at bounding box center [597, 594] width 23 height 18
click at [596, 660] on input "checkbox" at bounding box center [597, 669] width 23 height 18
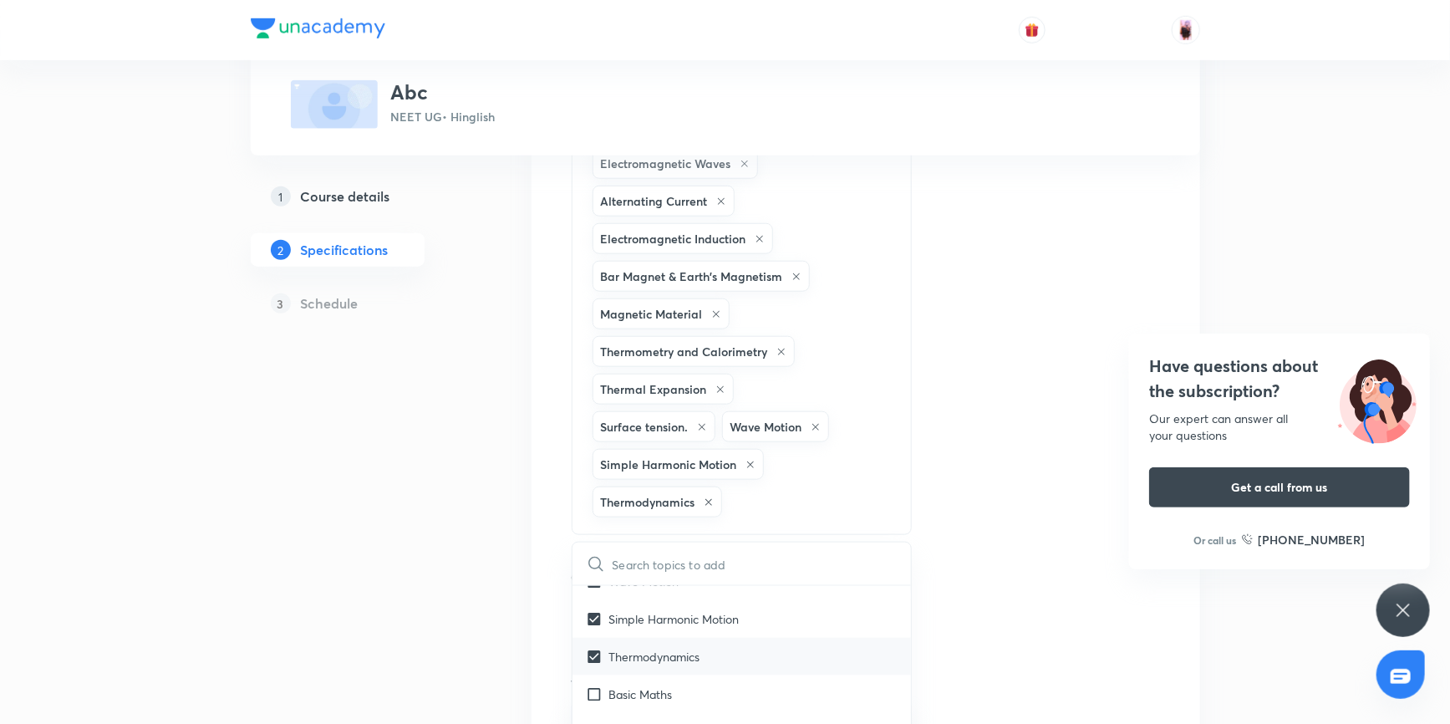
scroll to position [683, 0]
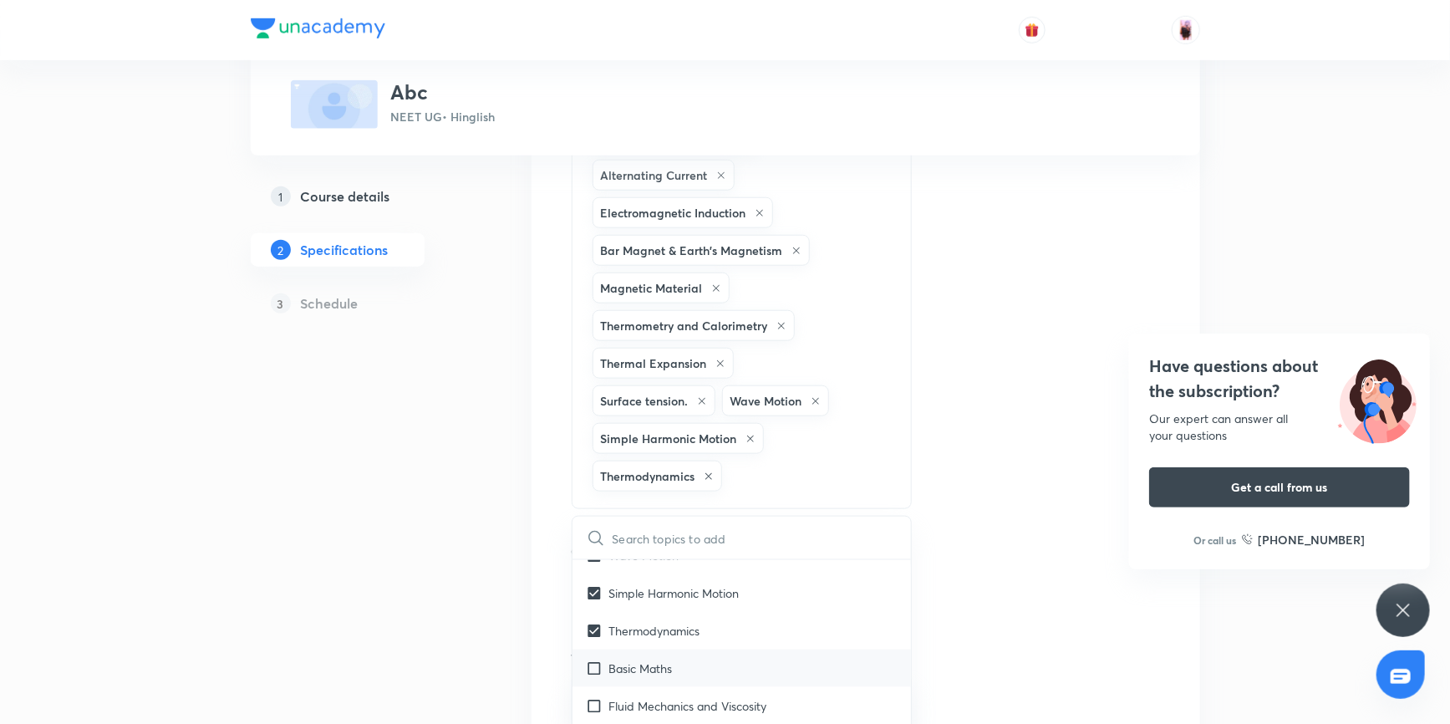
click at [593, 663] on input "checkbox" at bounding box center [597, 668] width 23 height 18
click at [594, 622] on input "checkbox" at bounding box center [597, 630] width 23 height 18
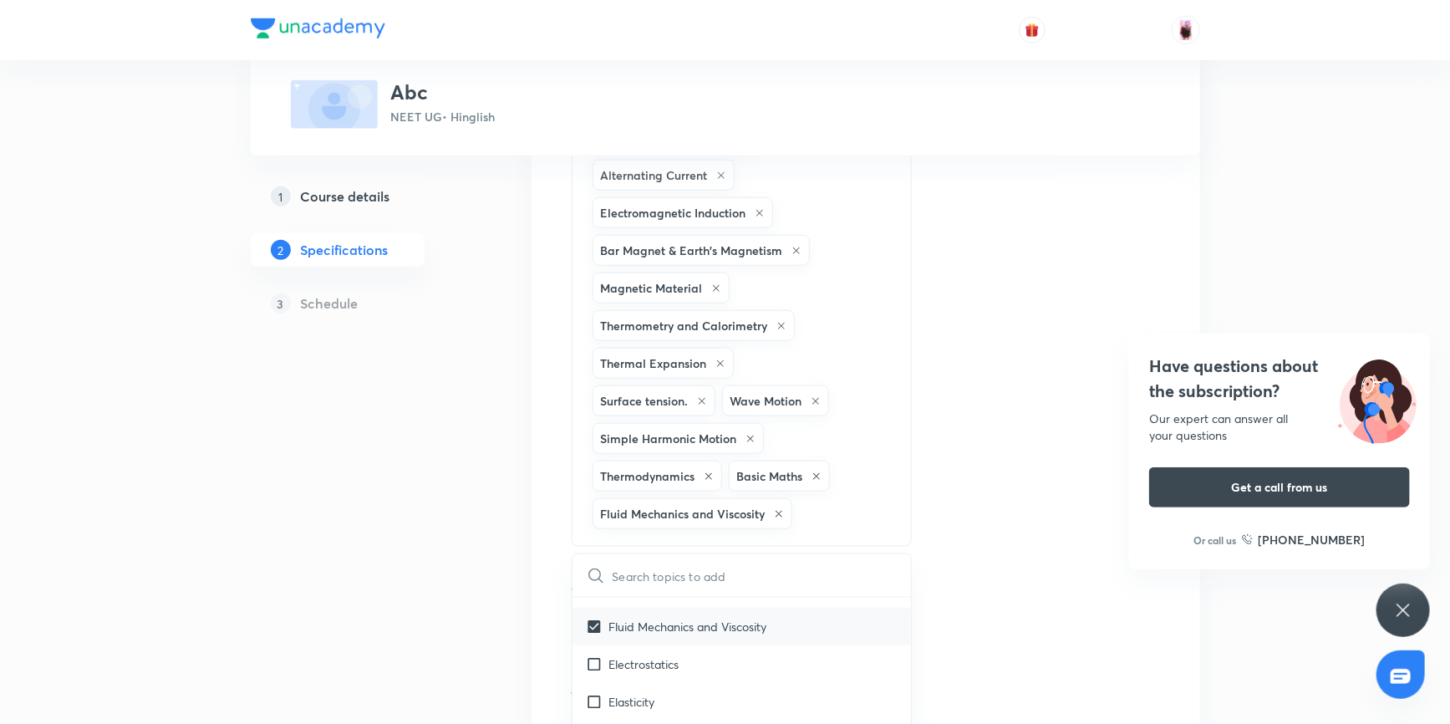
scroll to position [3747, 0]
click at [593, 622] on input "checkbox" at bounding box center [597, 629] width 23 height 18
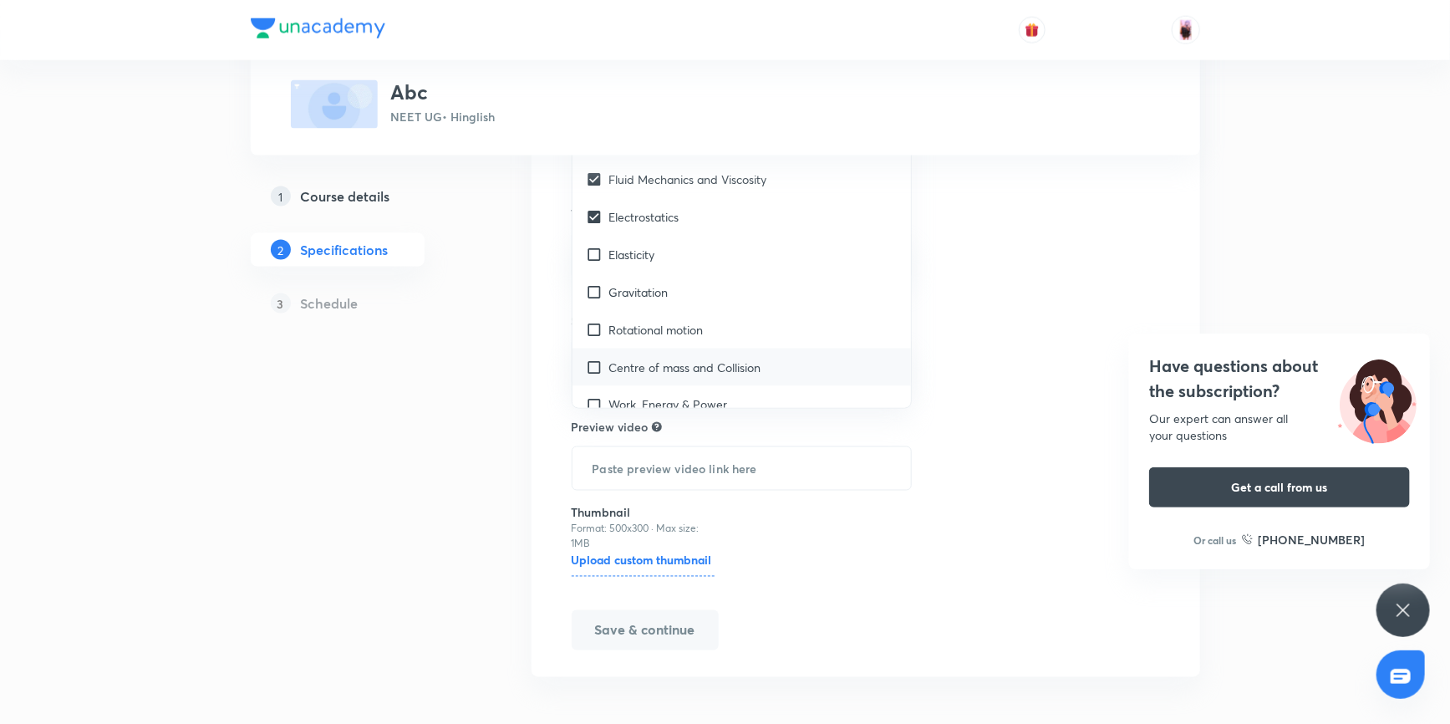
scroll to position [3671, 0]
click at [592, 252] on input "checkbox" at bounding box center [597, 260] width 23 height 18
click at [595, 289] on input "checkbox" at bounding box center [597, 298] width 23 height 18
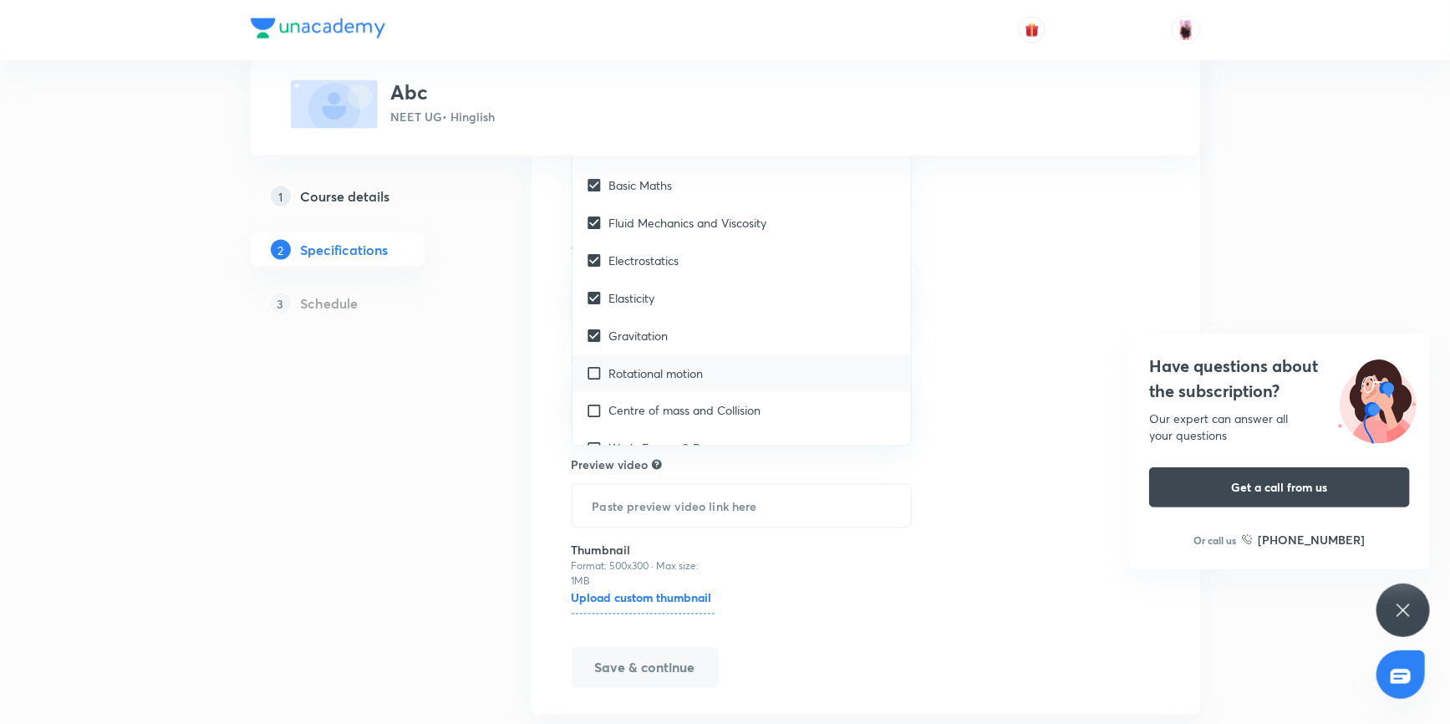
click at [595, 364] on input "checkbox" at bounding box center [597, 373] width 23 height 18
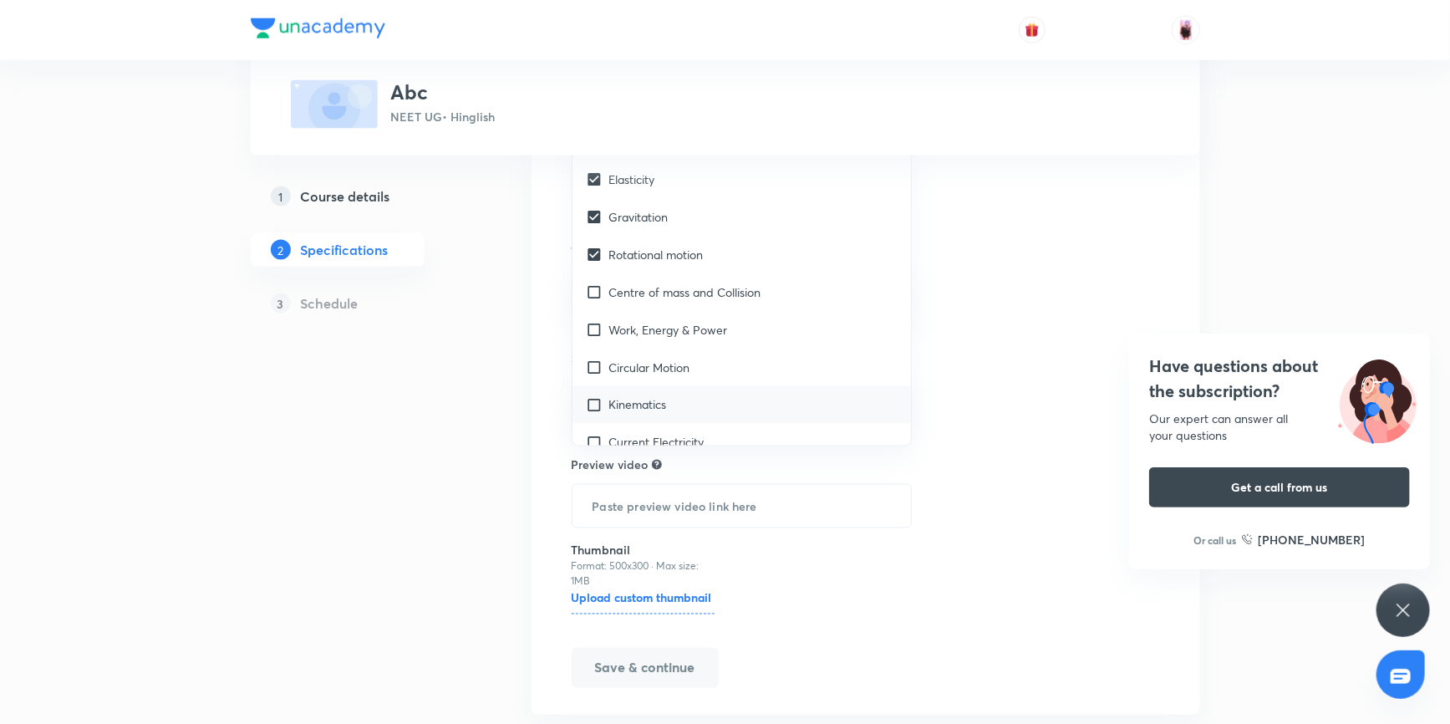
scroll to position [3823, 0]
click at [596, 250] on input "checkbox" at bounding box center [597, 259] width 23 height 18
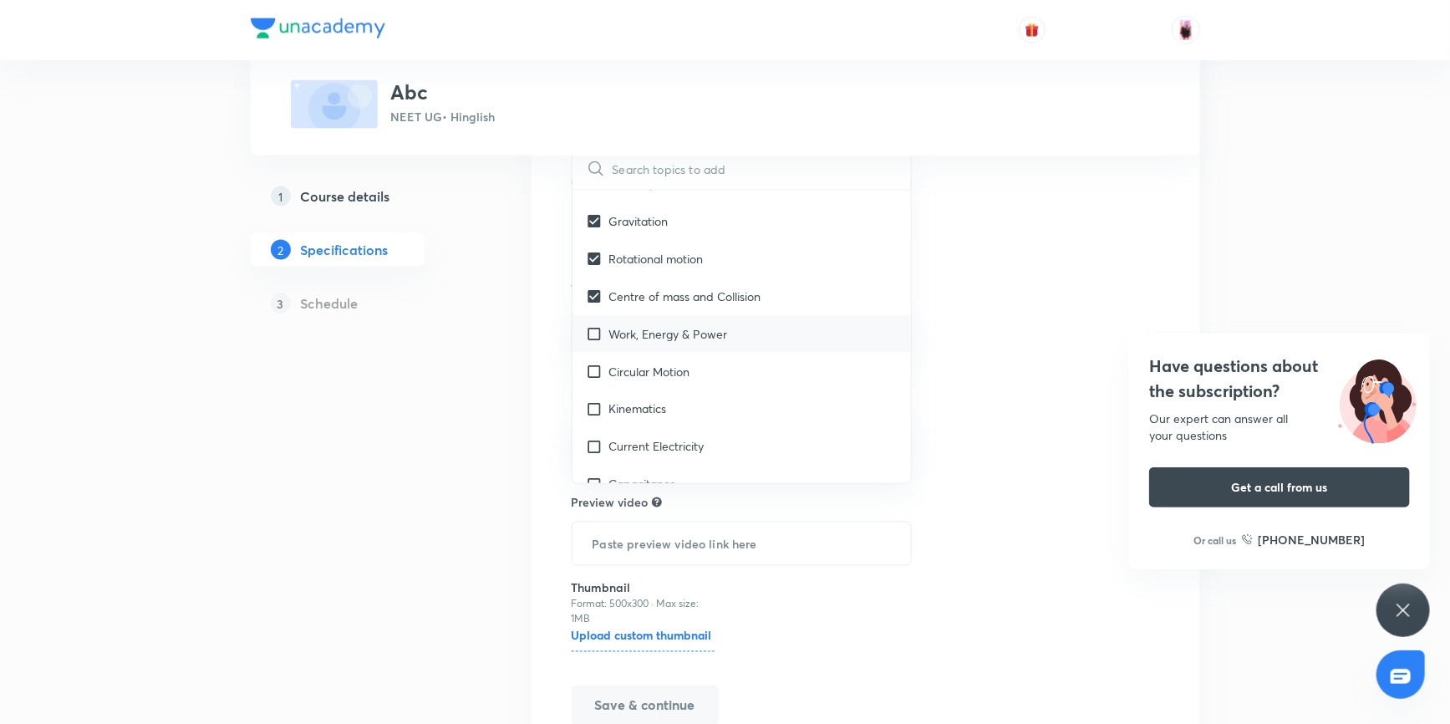
click at [594, 325] on input "checkbox" at bounding box center [597, 334] width 23 height 18
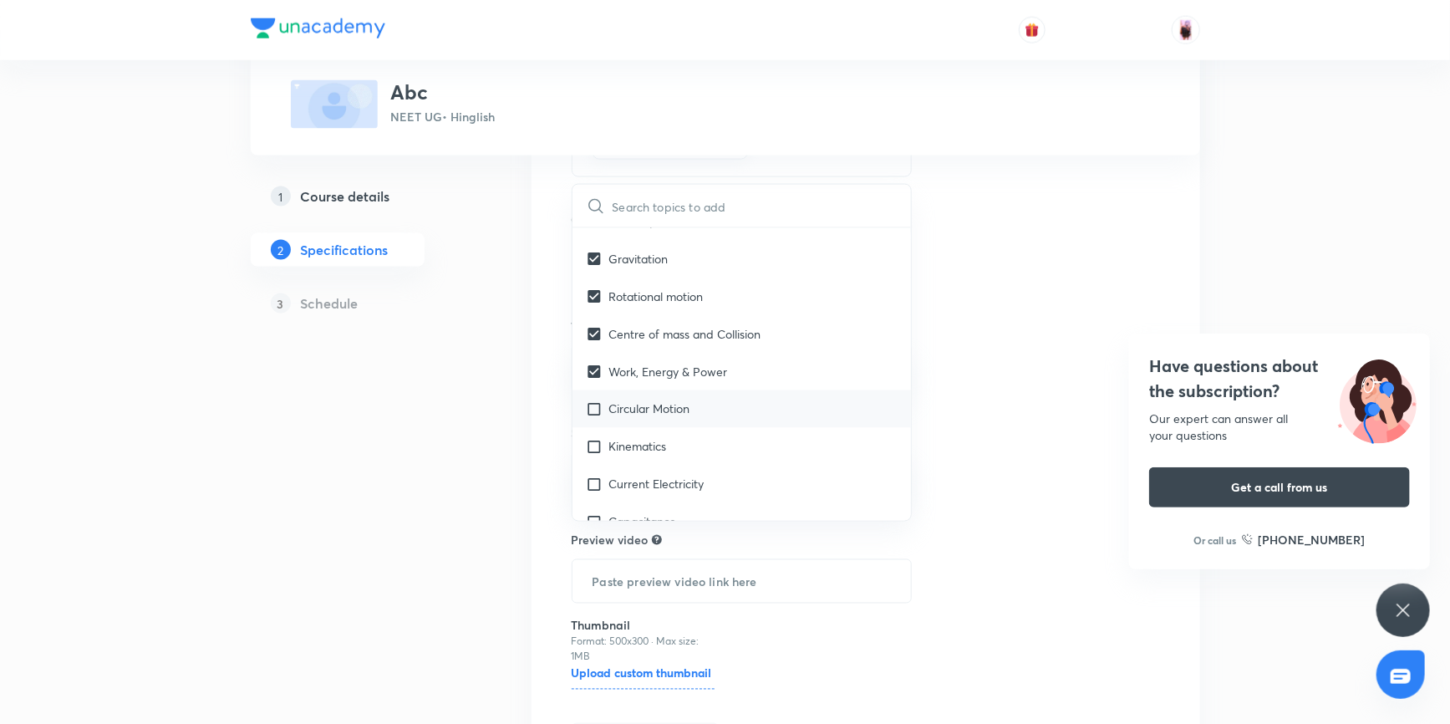
click at [593, 400] on input "checkbox" at bounding box center [597, 409] width 23 height 18
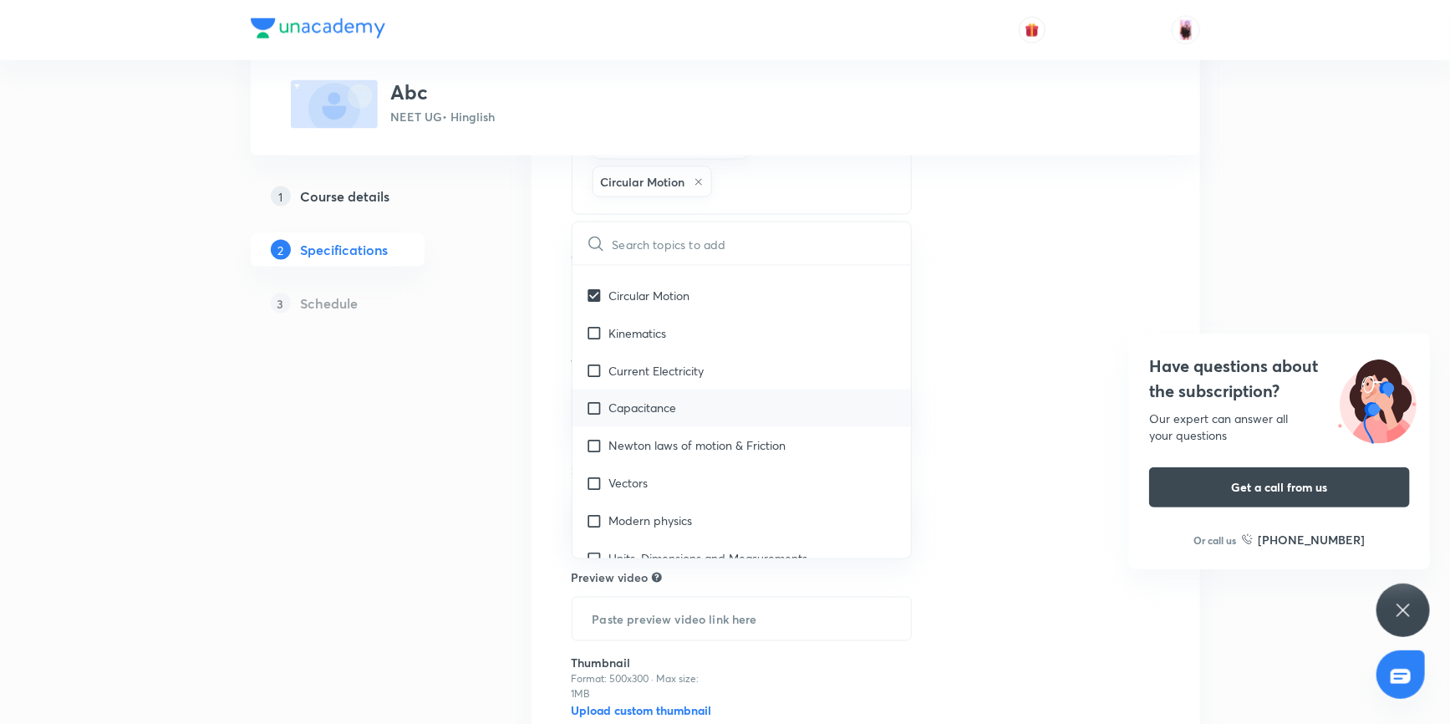
scroll to position [3975, 0]
click at [593, 323] on input "checkbox" at bounding box center [597, 332] width 23 height 18
click at [595, 362] on input "checkbox" at bounding box center [597, 370] width 23 height 18
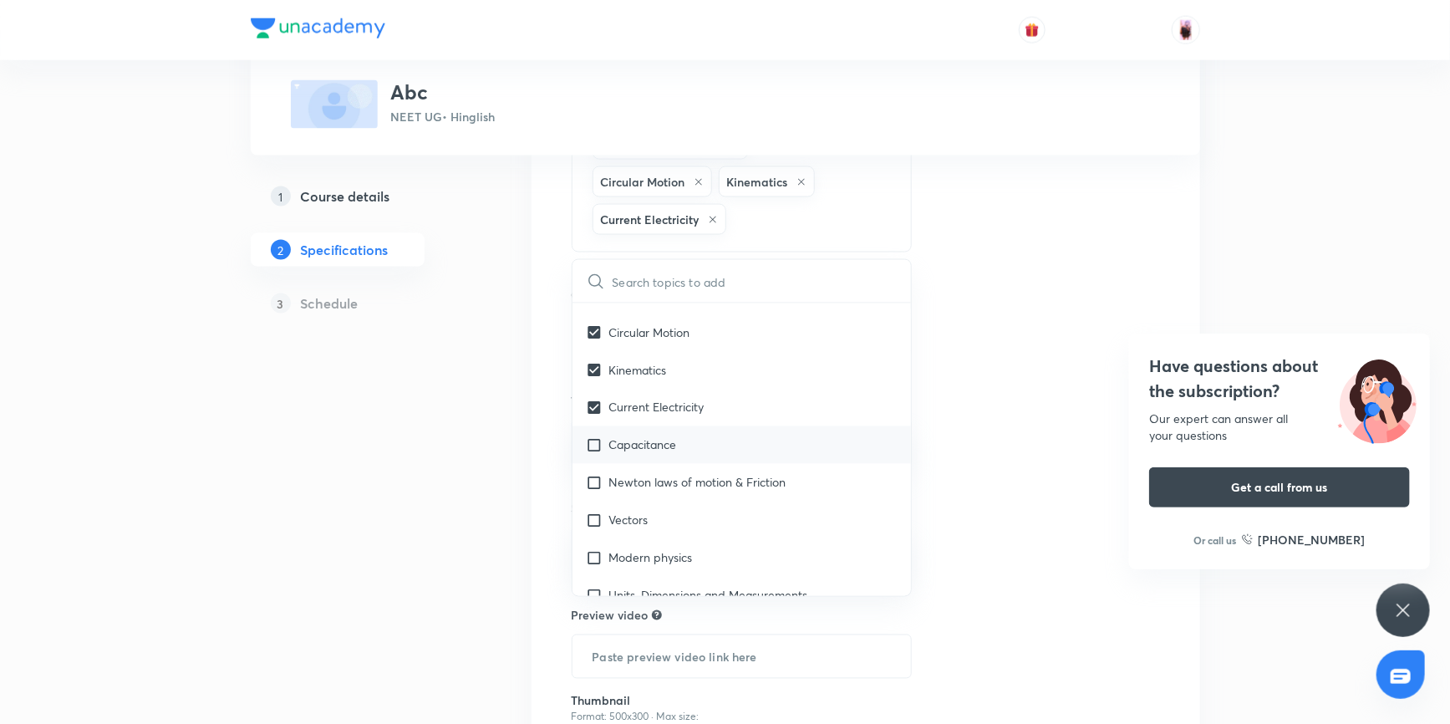
click at [597, 436] on input "checkbox" at bounding box center [597, 445] width 23 height 18
click at [596, 478] on input "checkbox" at bounding box center [597, 483] width 23 height 18
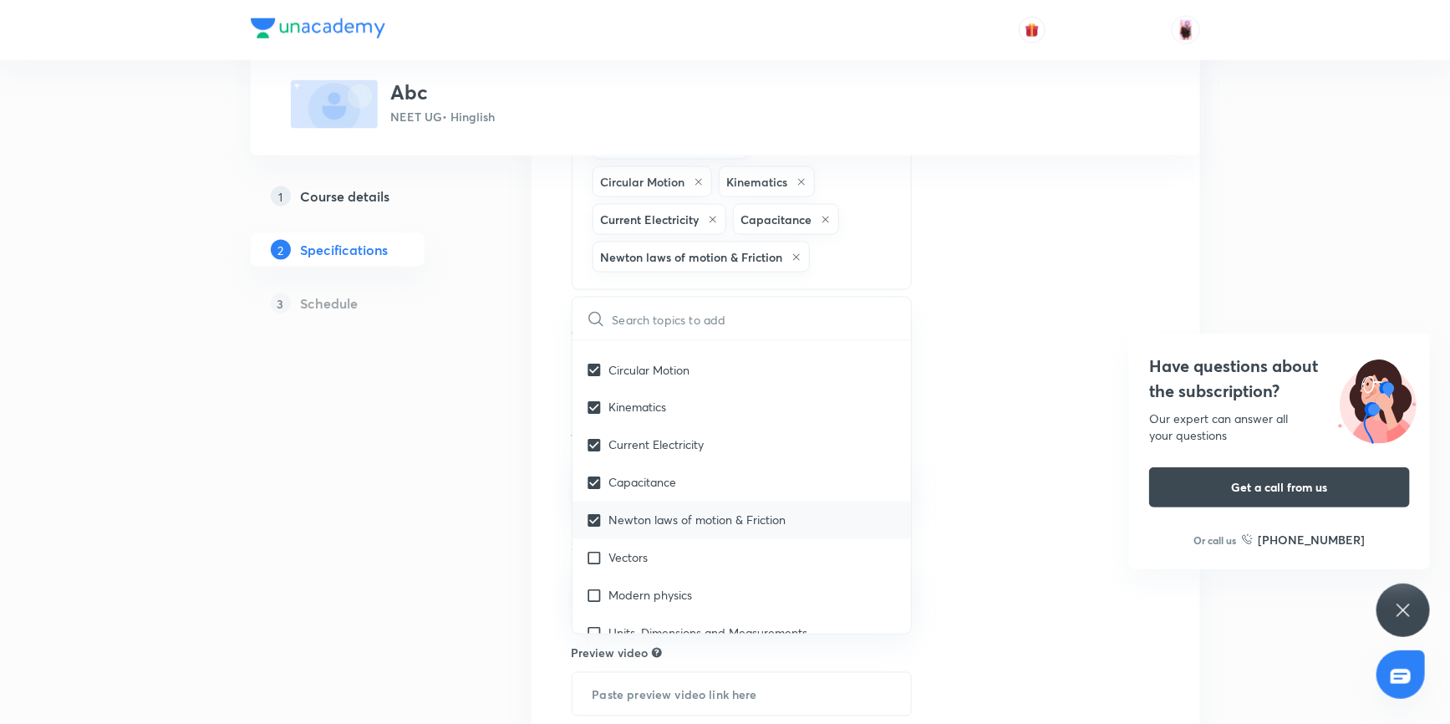
click at [592, 549] on input "checkbox" at bounding box center [597, 558] width 23 height 18
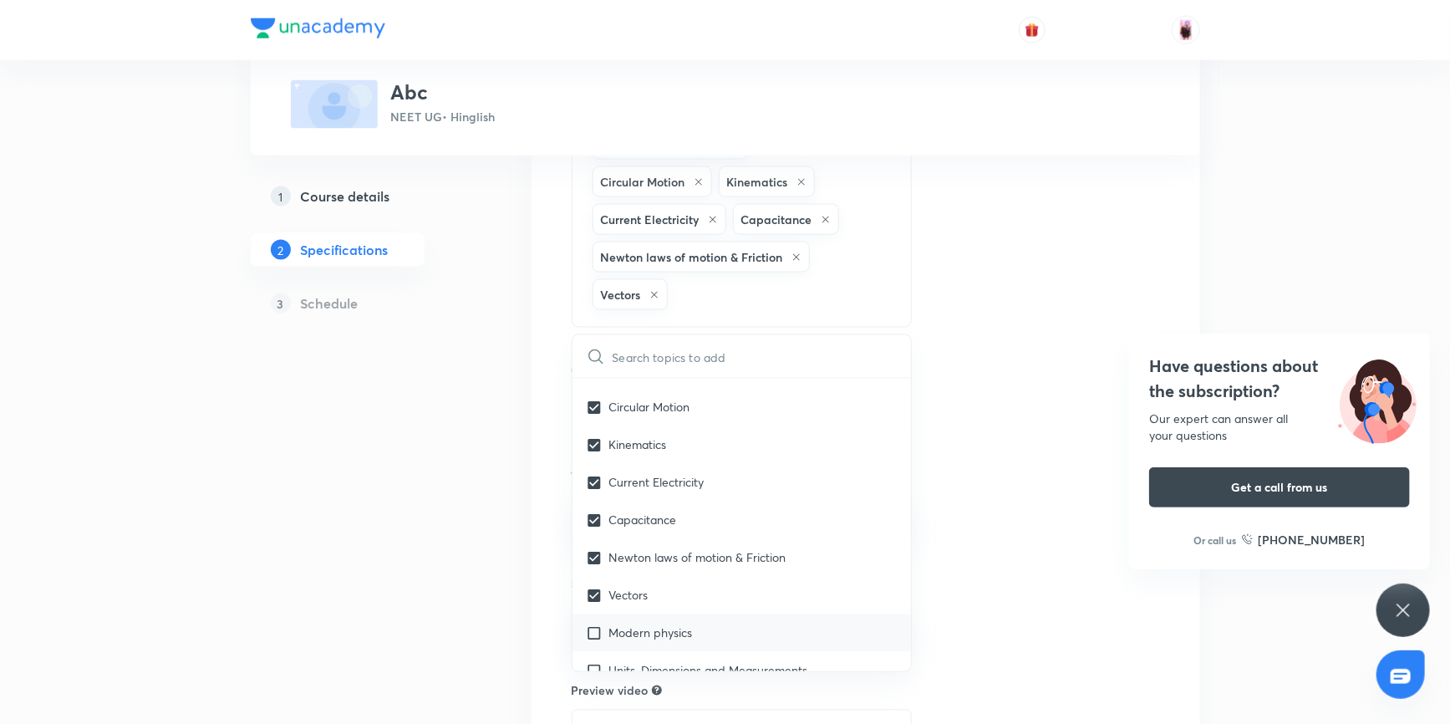
click at [592, 624] on input "checkbox" at bounding box center [597, 633] width 23 height 18
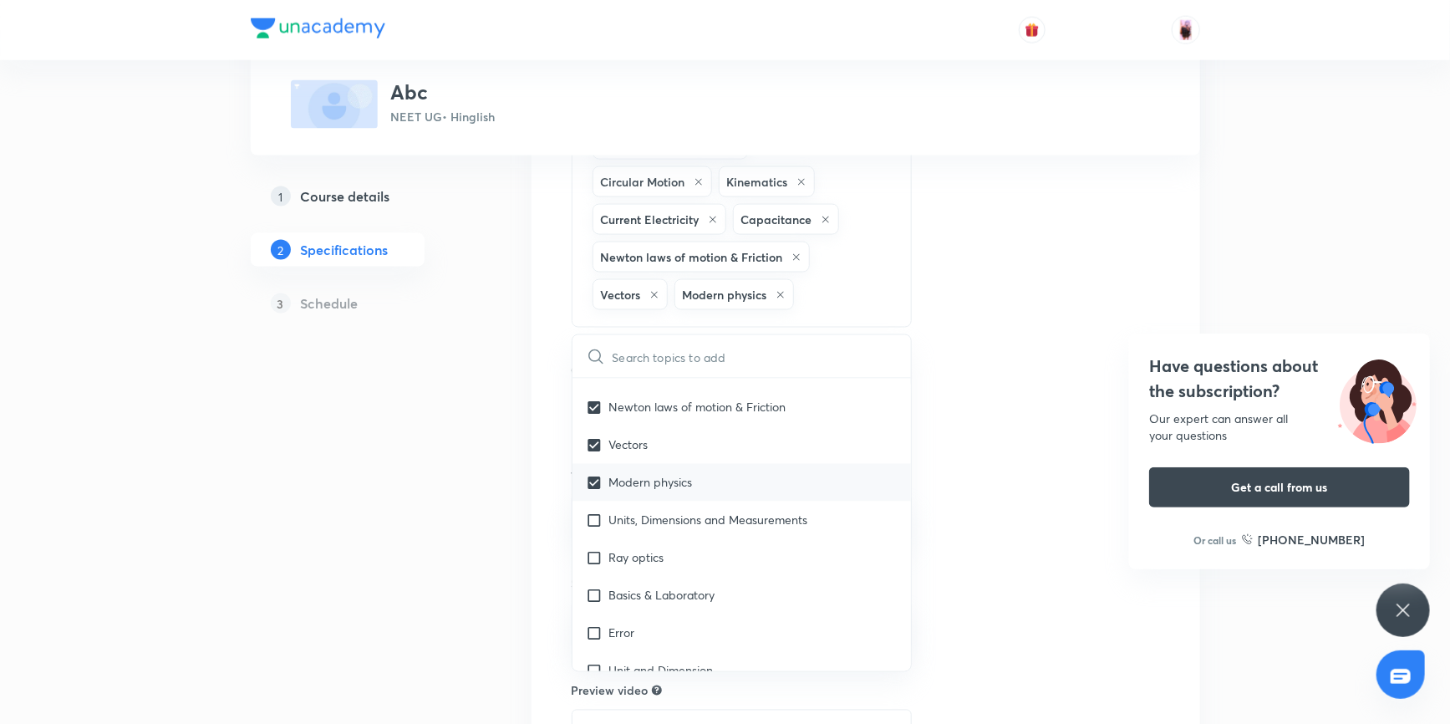
scroll to position [4127, 0]
click at [597, 510] on input "checkbox" at bounding box center [597, 519] width 23 height 18
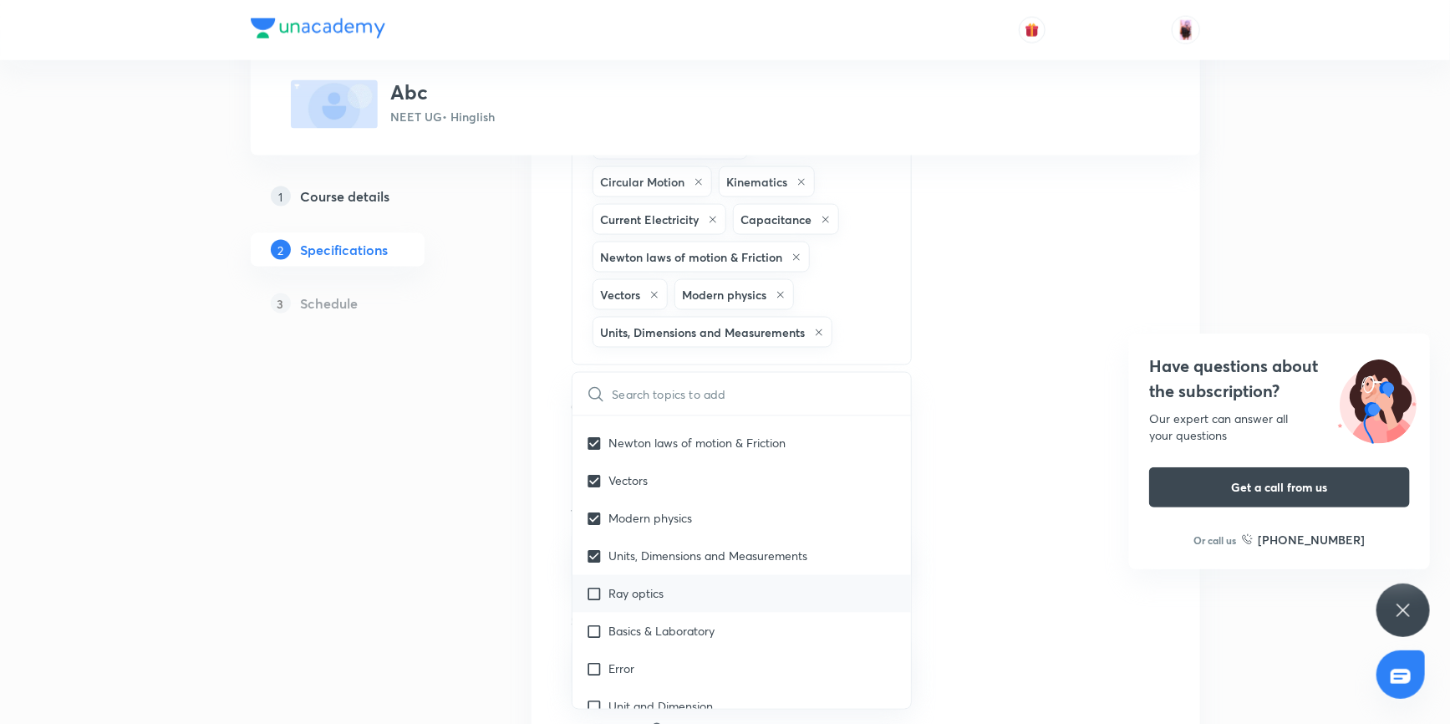
click at [597, 585] on input "checkbox" at bounding box center [597, 594] width 23 height 18
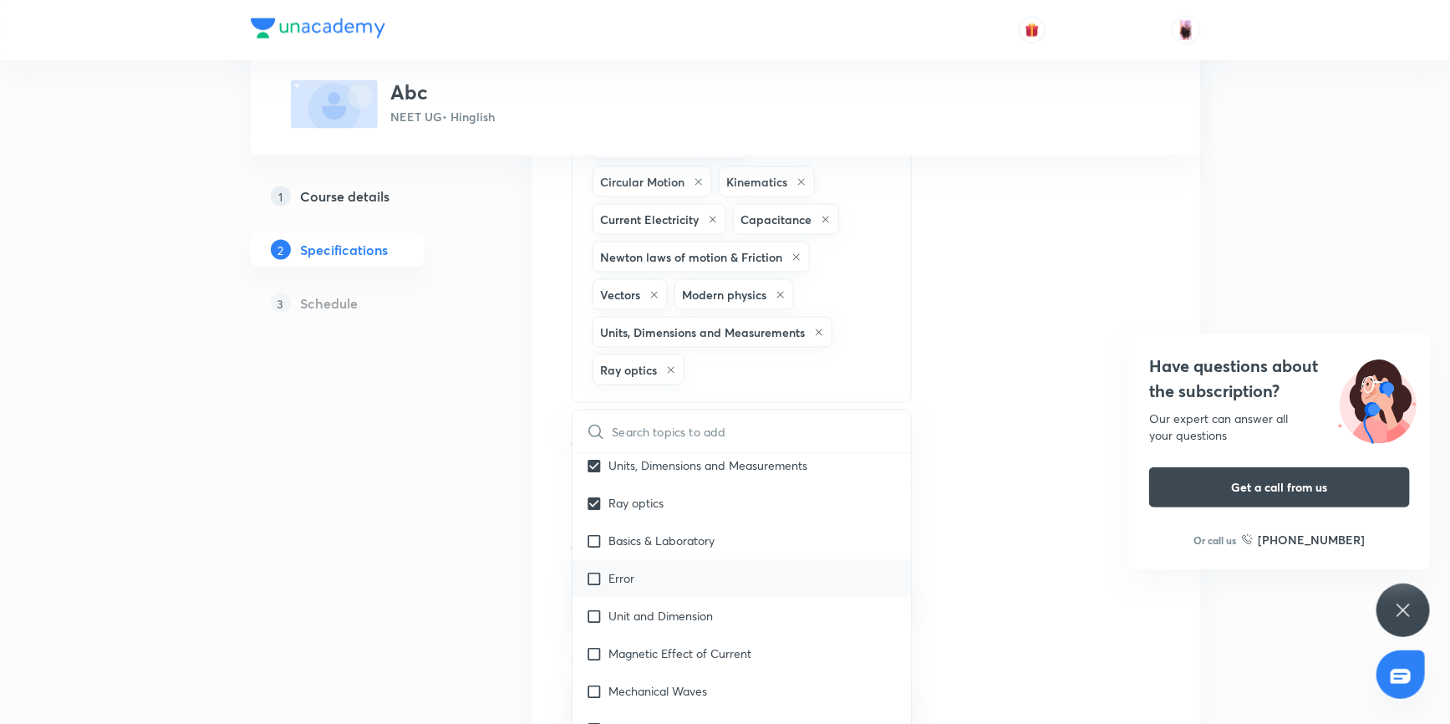
scroll to position [4278, 0]
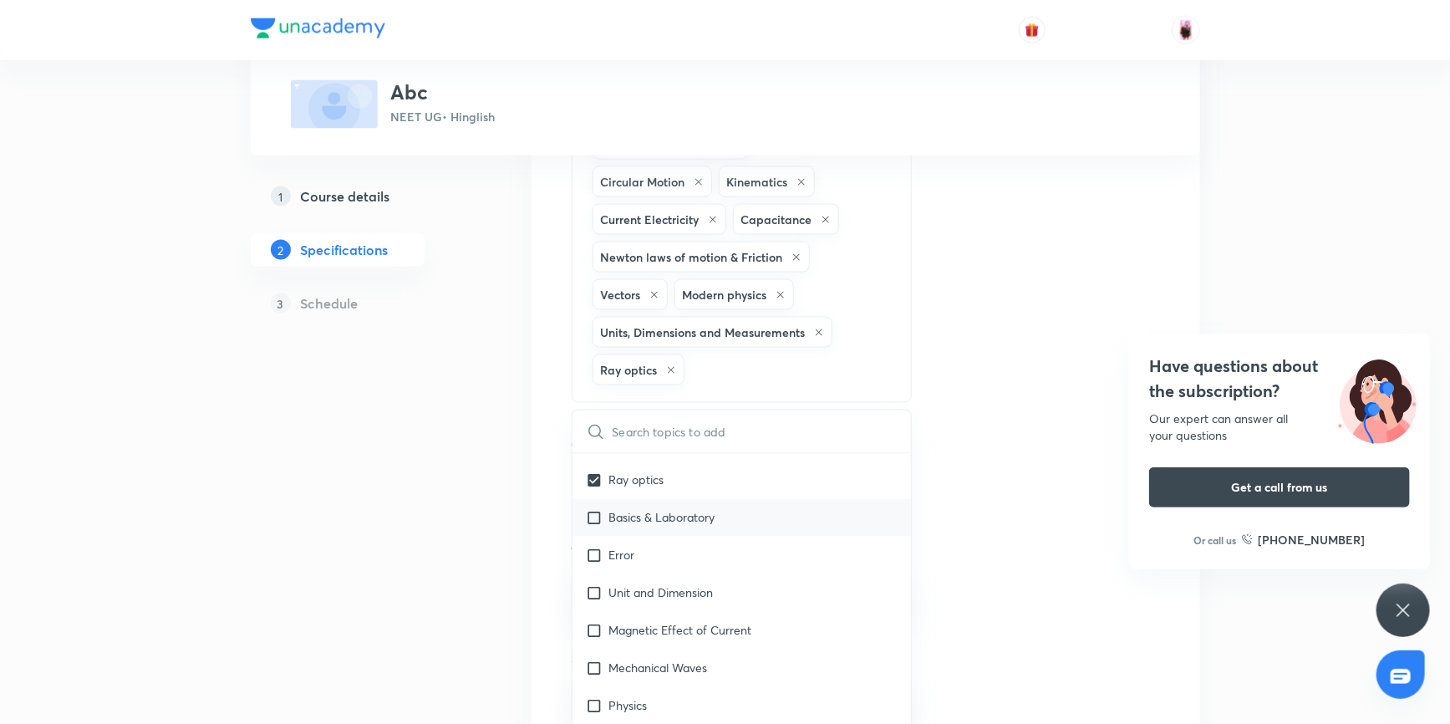
click at [599, 510] on input "checkbox" at bounding box center [597, 518] width 23 height 18
click at [597, 546] on input "checkbox" at bounding box center [597, 555] width 23 height 18
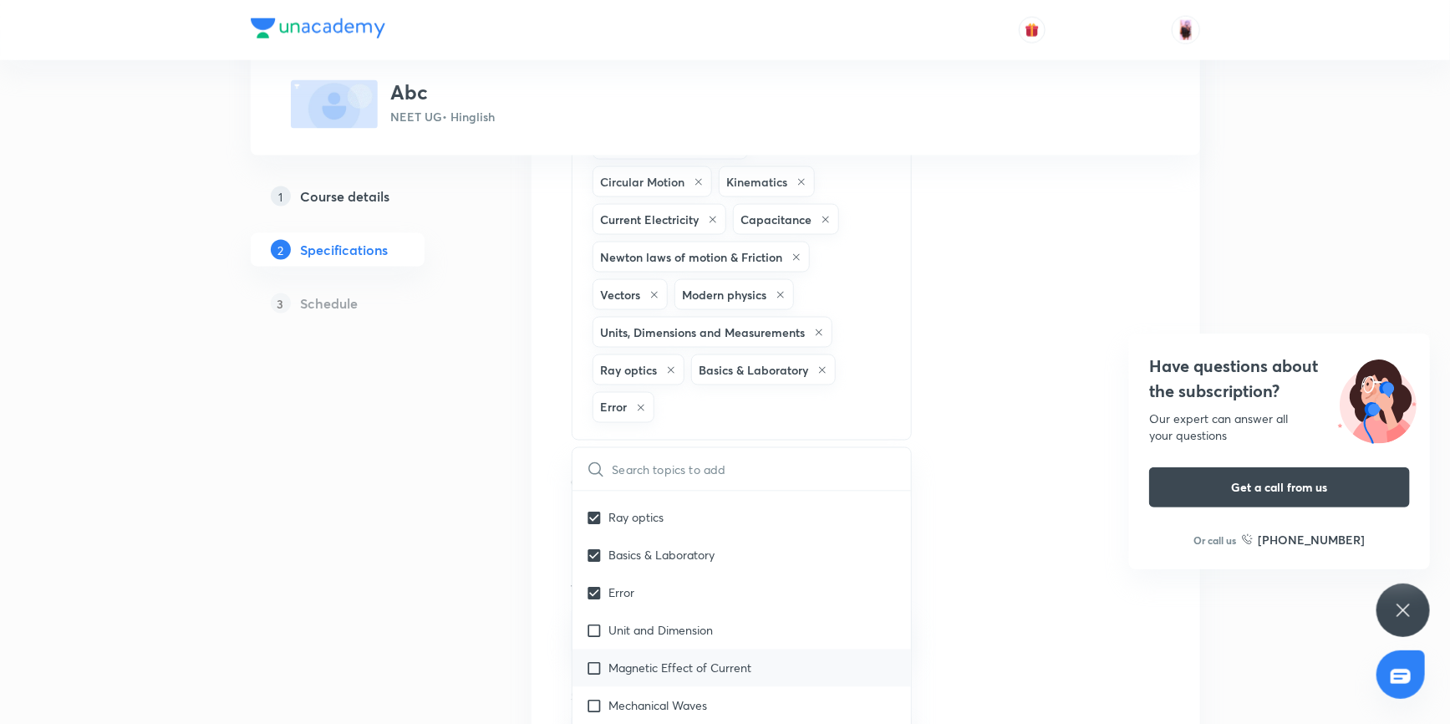
scroll to position [4354, 0]
click at [592, 546] on input "checkbox" at bounding box center [597, 555] width 23 height 18
click at [592, 588] on input "checkbox" at bounding box center [597, 592] width 23 height 18
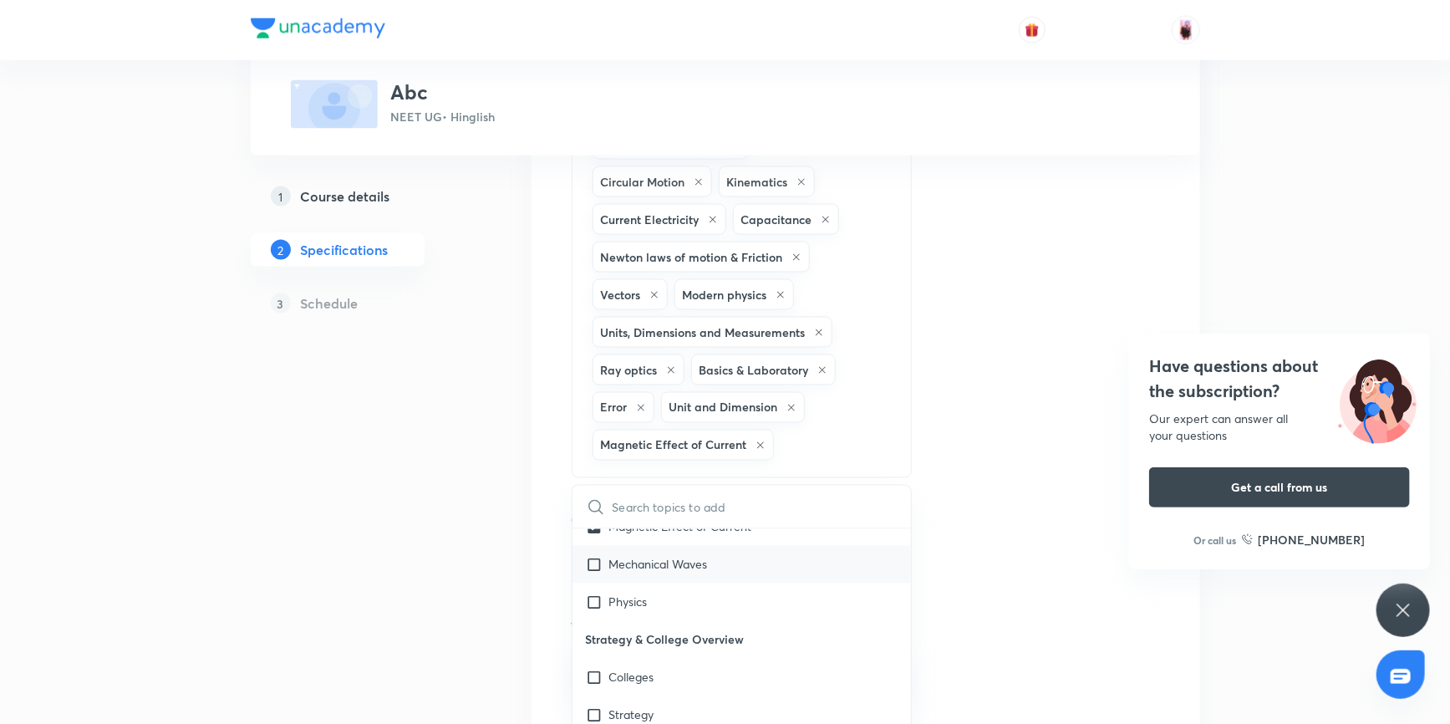
scroll to position [4430, 0]
click at [595, 582] on input "checkbox" at bounding box center [597, 591] width 23 height 18
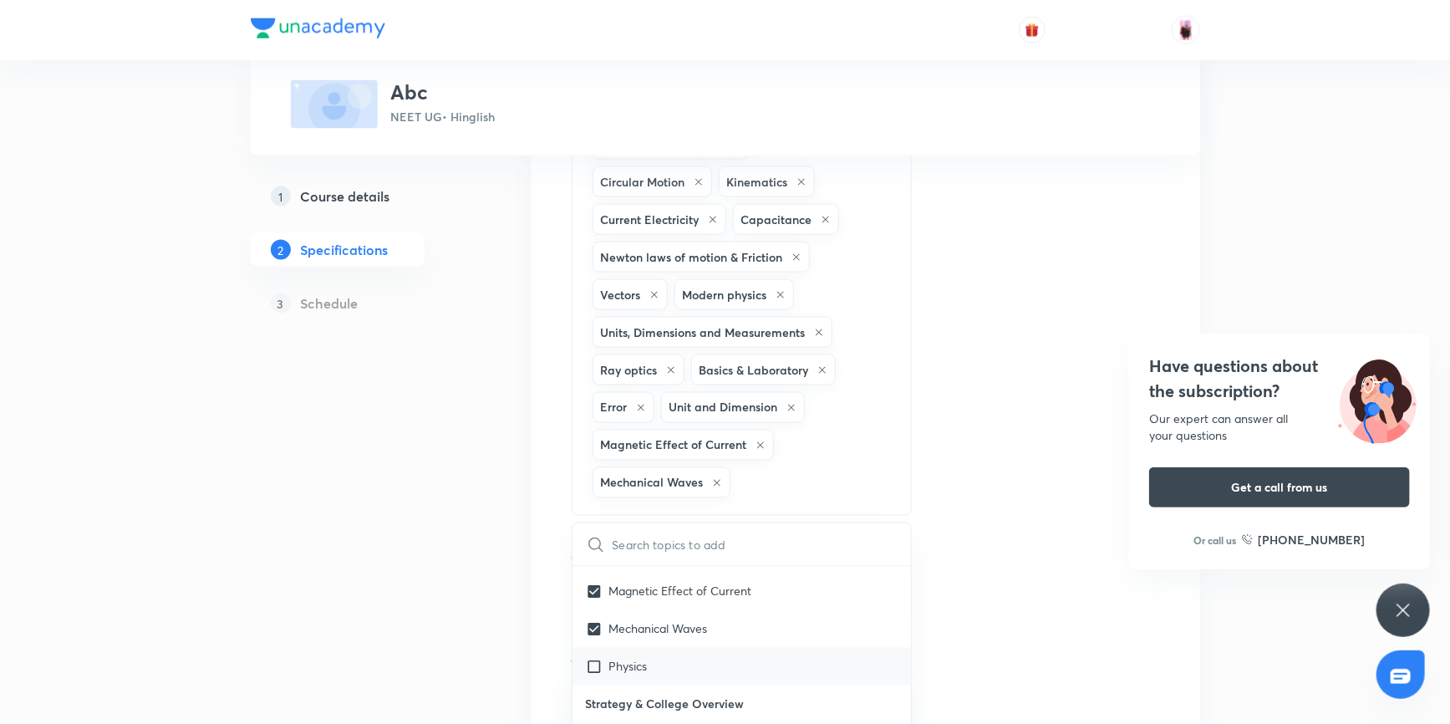
click at [595, 658] on input "checkbox" at bounding box center [597, 667] width 23 height 18
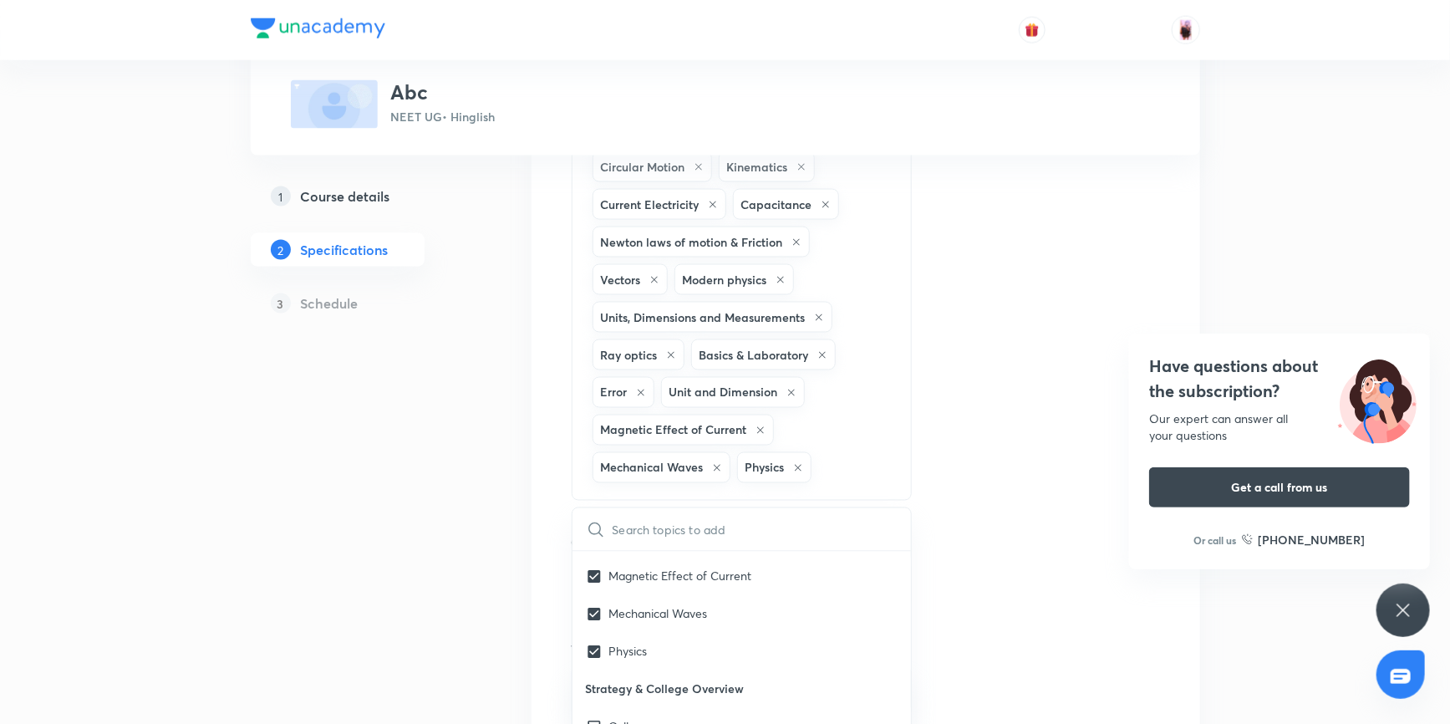
scroll to position [1203, 0]
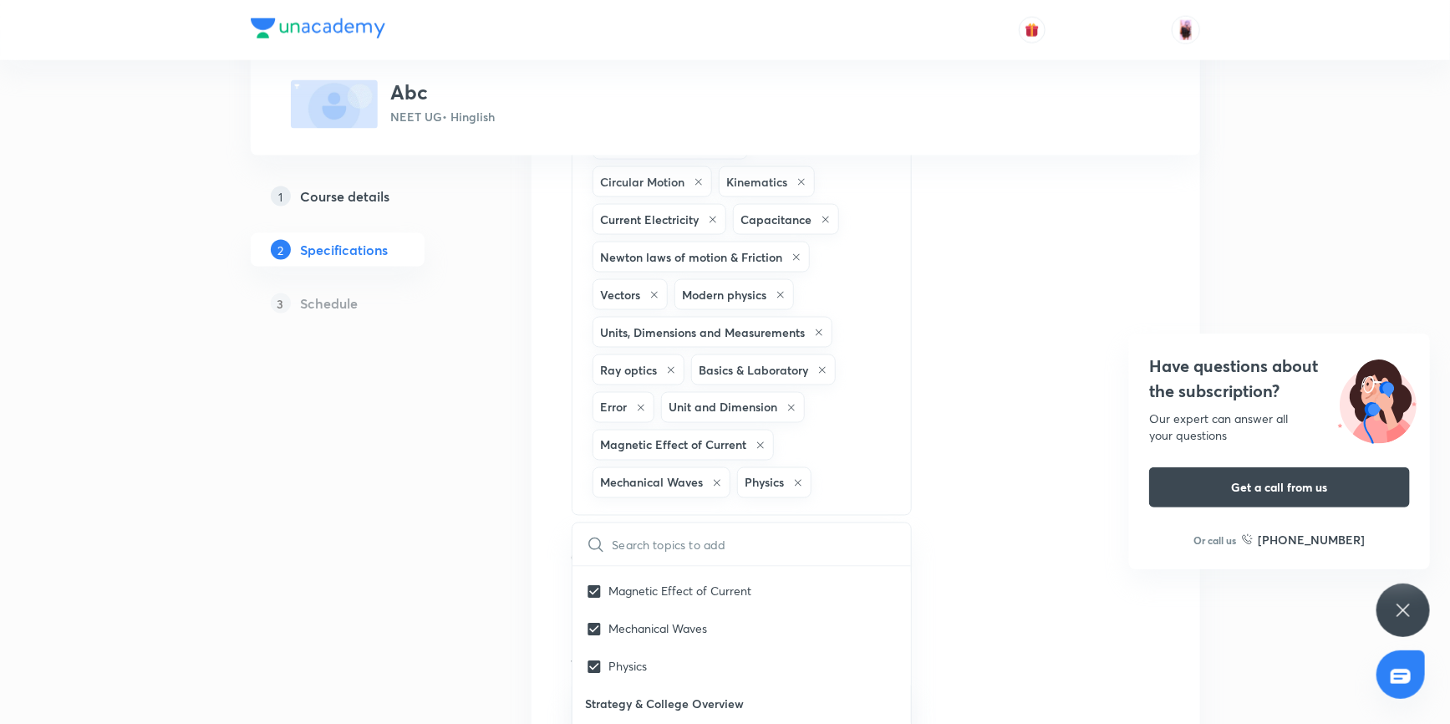
click at [942, 434] on div "Topics Basics & Laboratory Mechanics Electricity & Magnetism Waves Thermal Phys…" at bounding box center [865, 103] width 588 height 1995
click at [801, 587] on button "Select the course type" at bounding box center [741, 599] width 341 height 46
click at [645, 656] on span "Theory Course" at bounding box center [764, 665] width 366 height 18
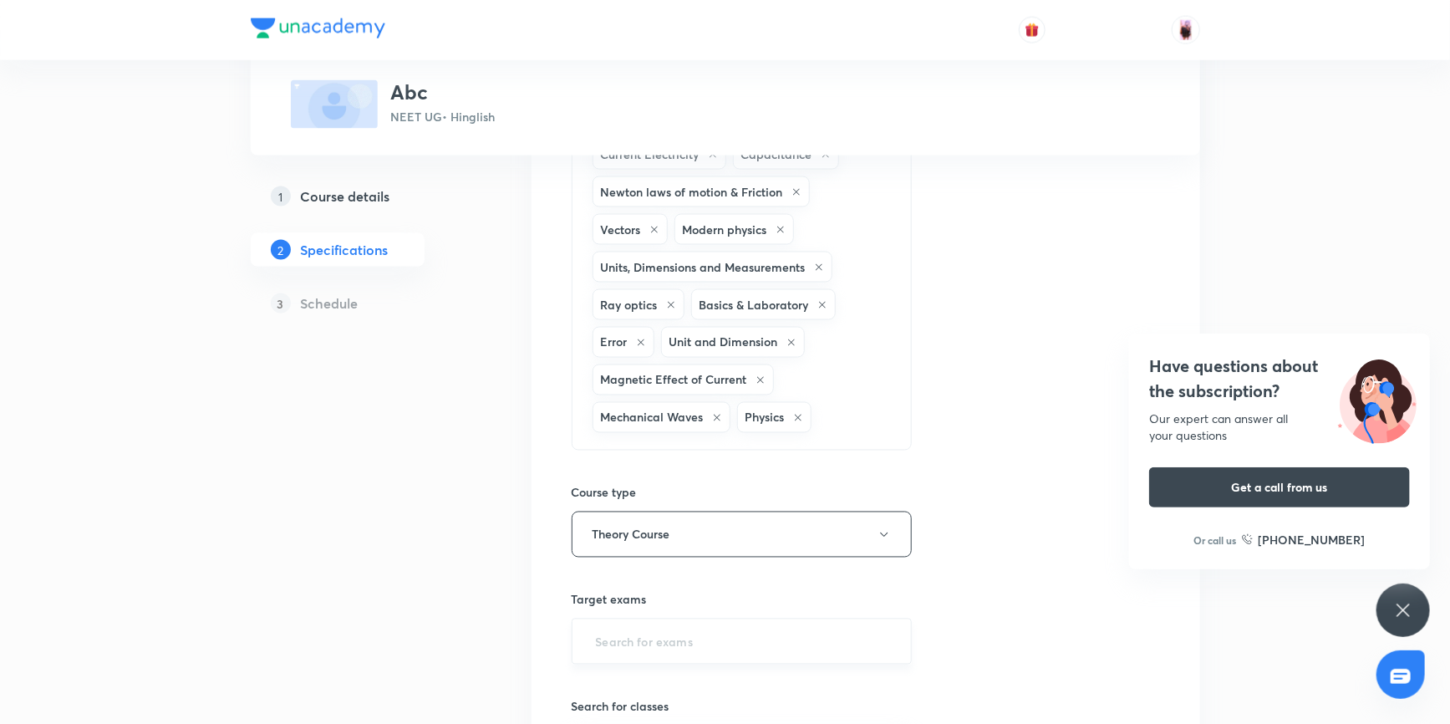
scroll to position [1355, 0]
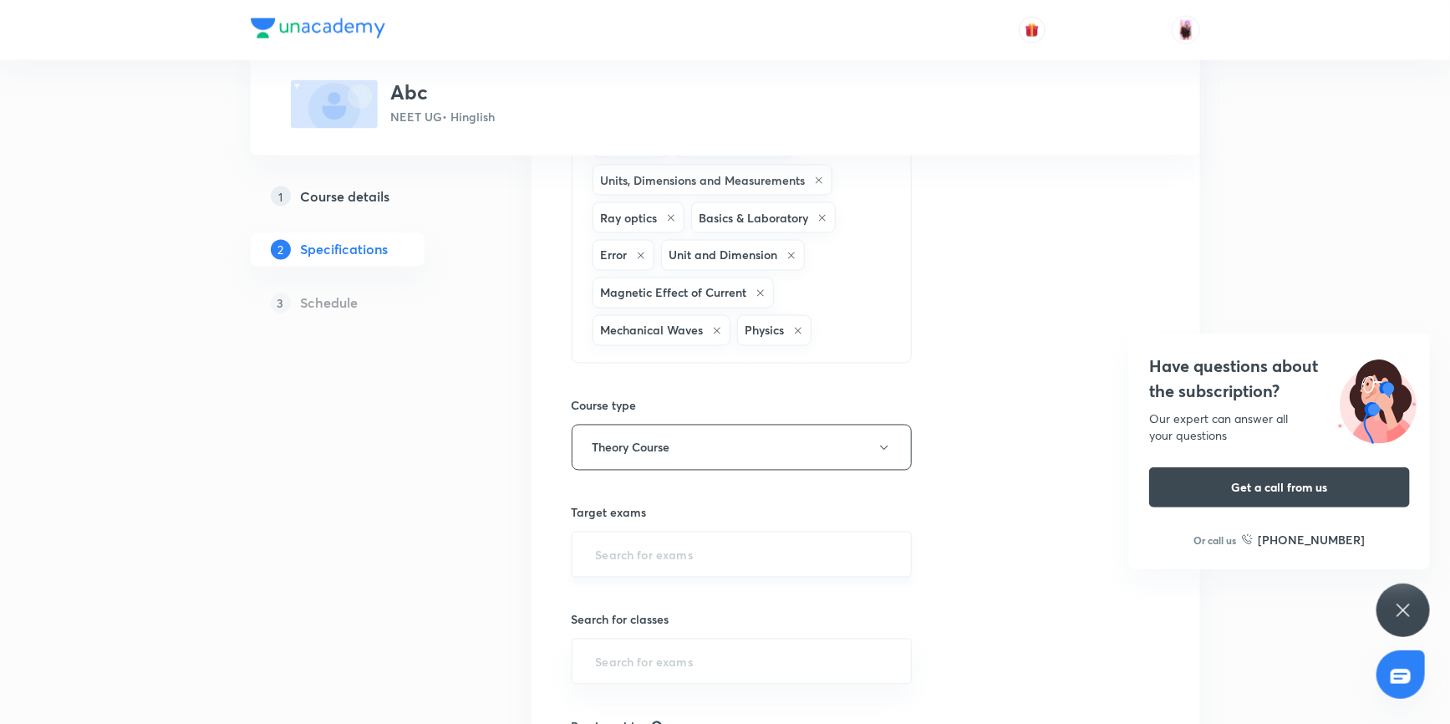
click at [744, 541] on input "text" at bounding box center [741, 554] width 299 height 31
click at [671, 648] on li "NEET UG 2027" at bounding box center [741, 655] width 339 height 30
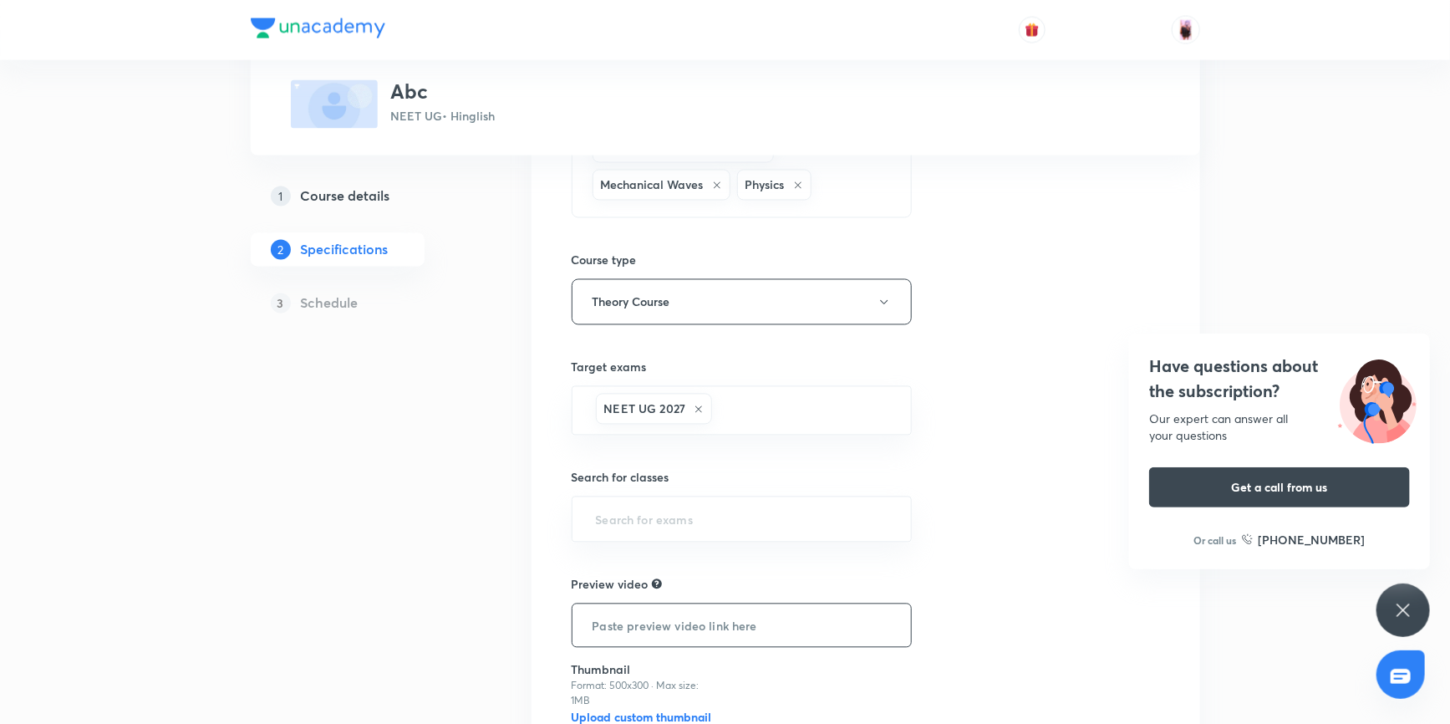
scroll to position [1507, 0]
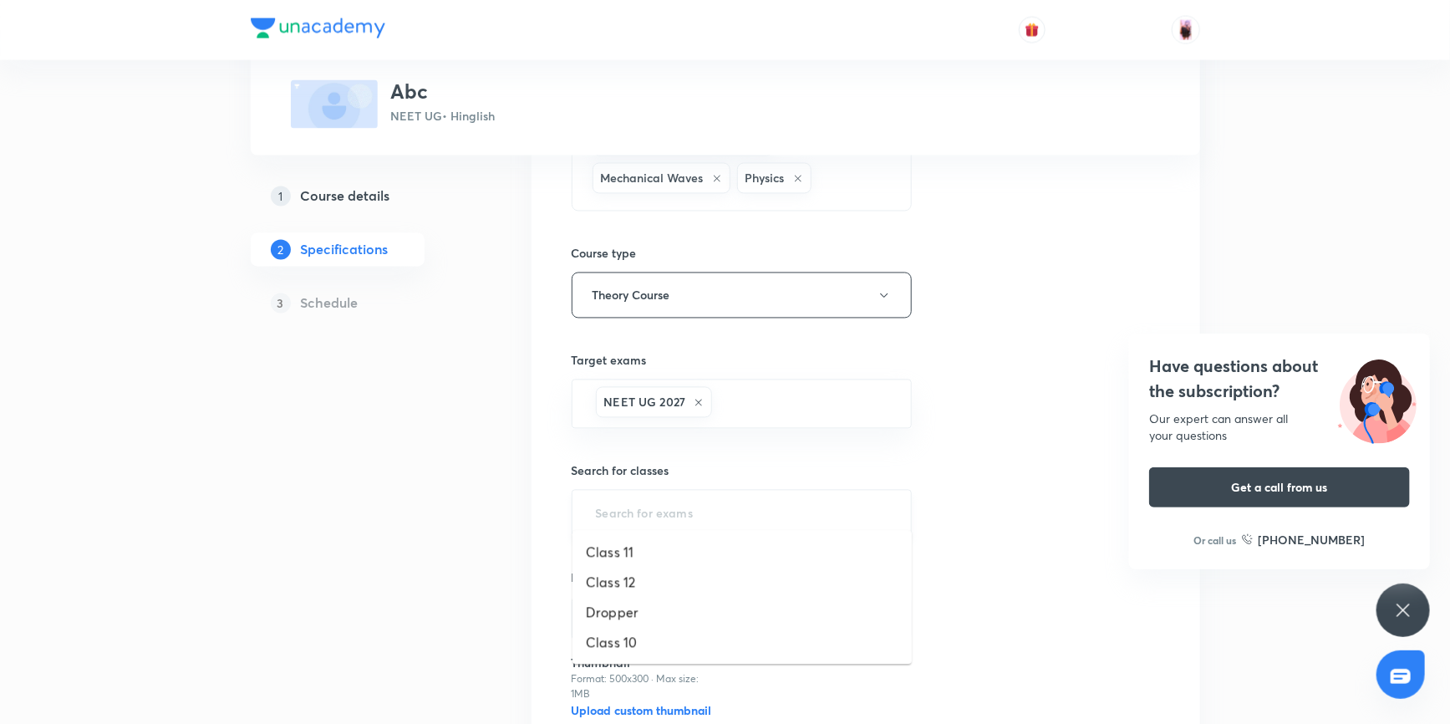
click at [689, 501] on input "text" at bounding box center [741, 512] width 299 height 31
click at [626, 551] on li "Class 11" at bounding box center [741, 552] width 339 height 30
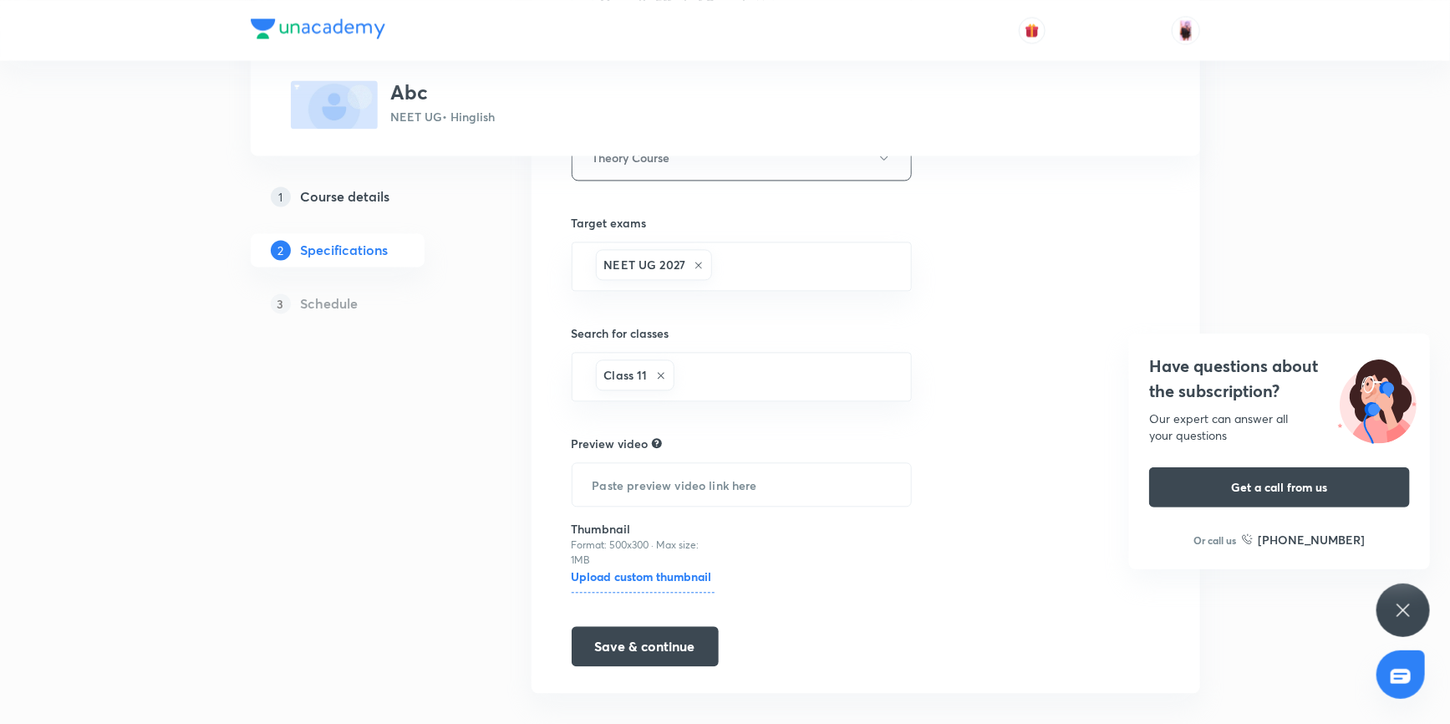
scroll to position [1658, 0]
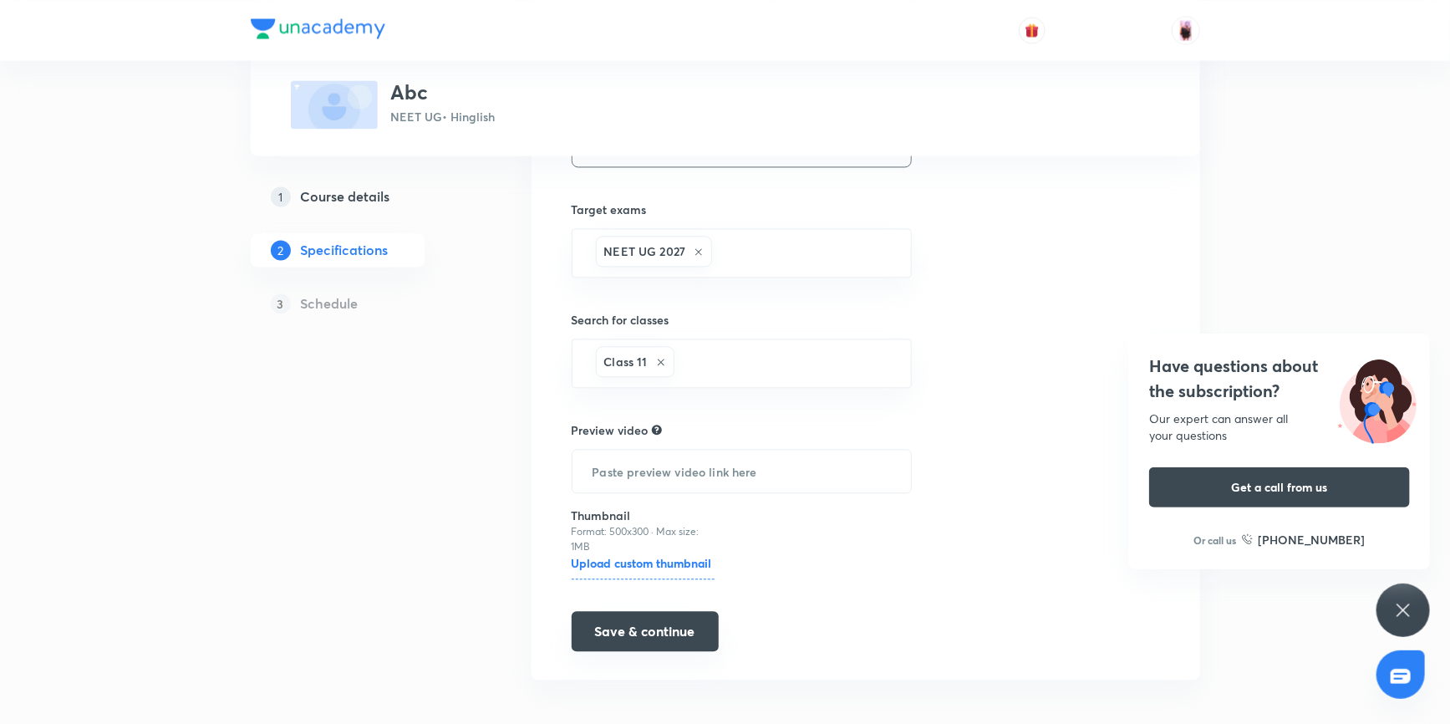
click at [661, 617] on button "Save & continue" at bounding box center [644, 631] width 147 height 40
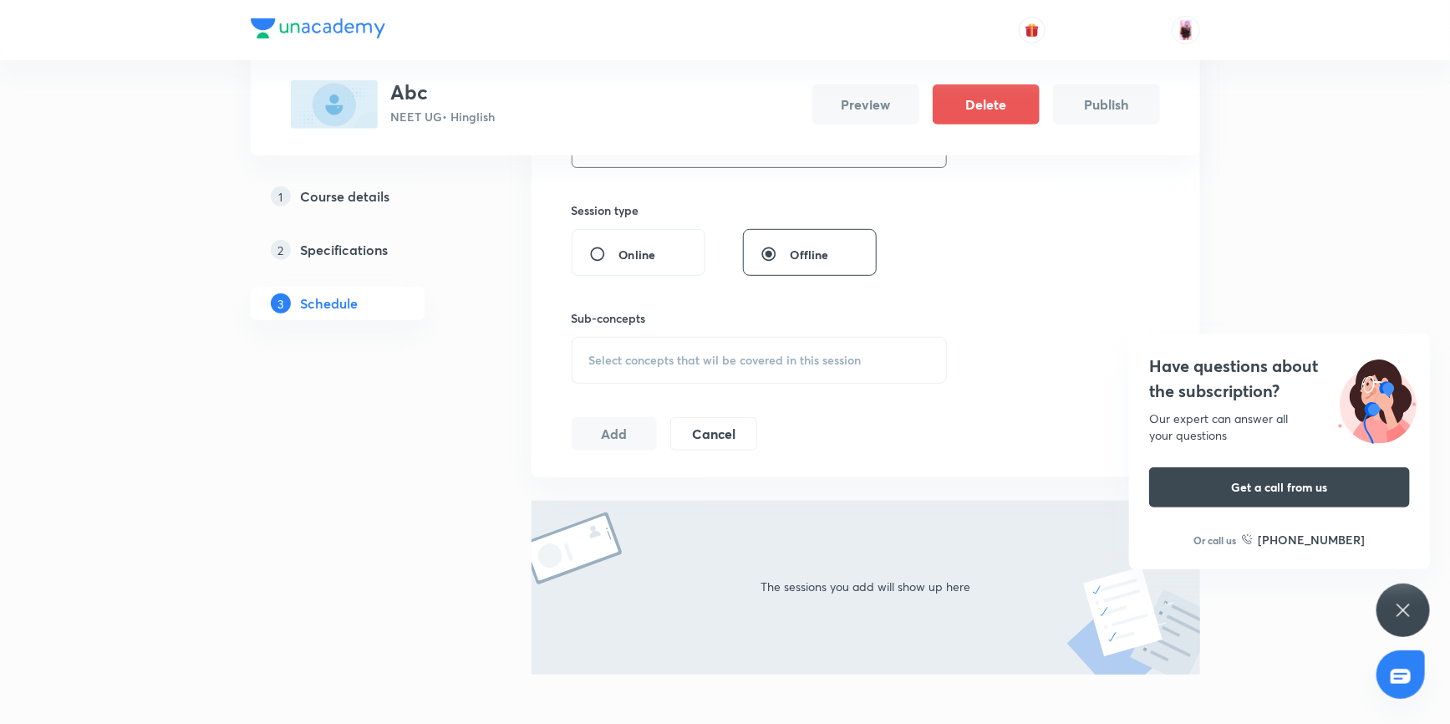
scroll to position [379, 0]
click at [816, 358] on span "Select concepts that wil be covered in this session" at bounding box center [725, 358] width 272 height 13
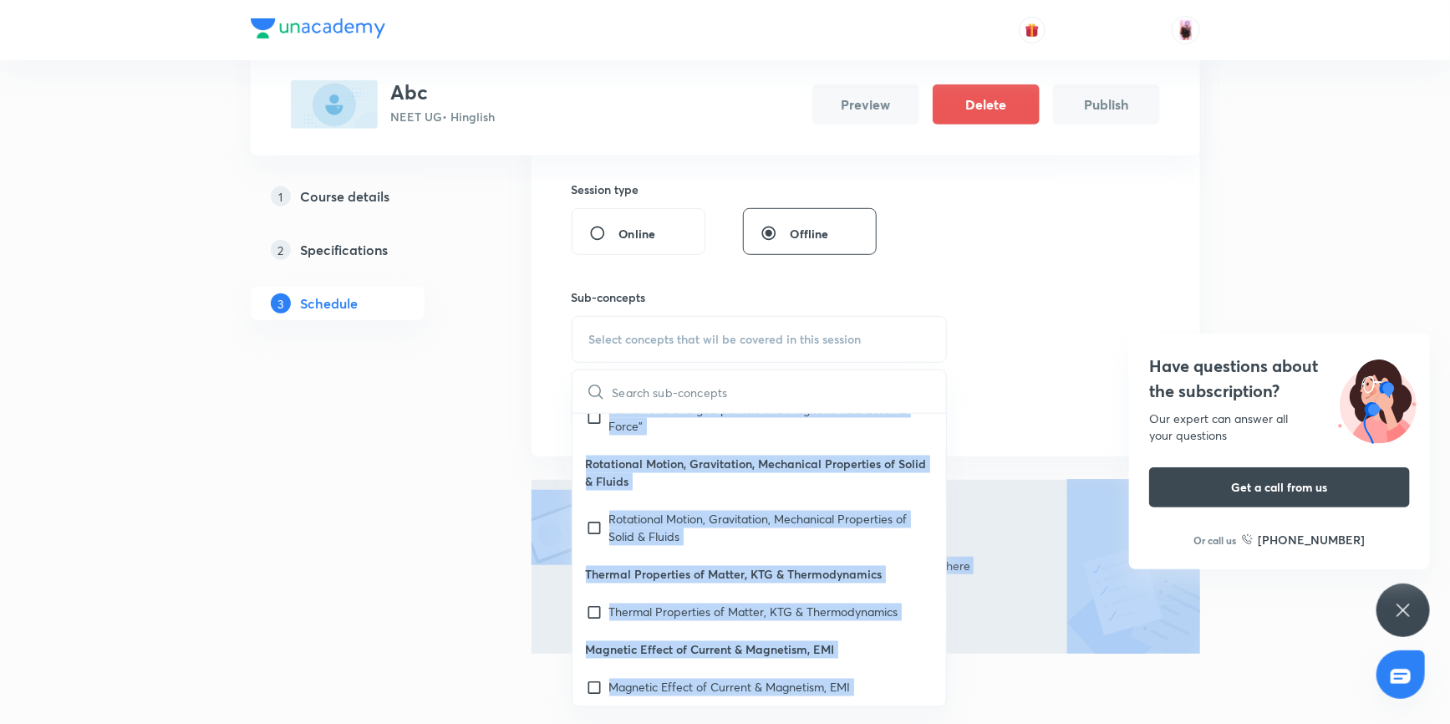
scroll to position [465, 0]
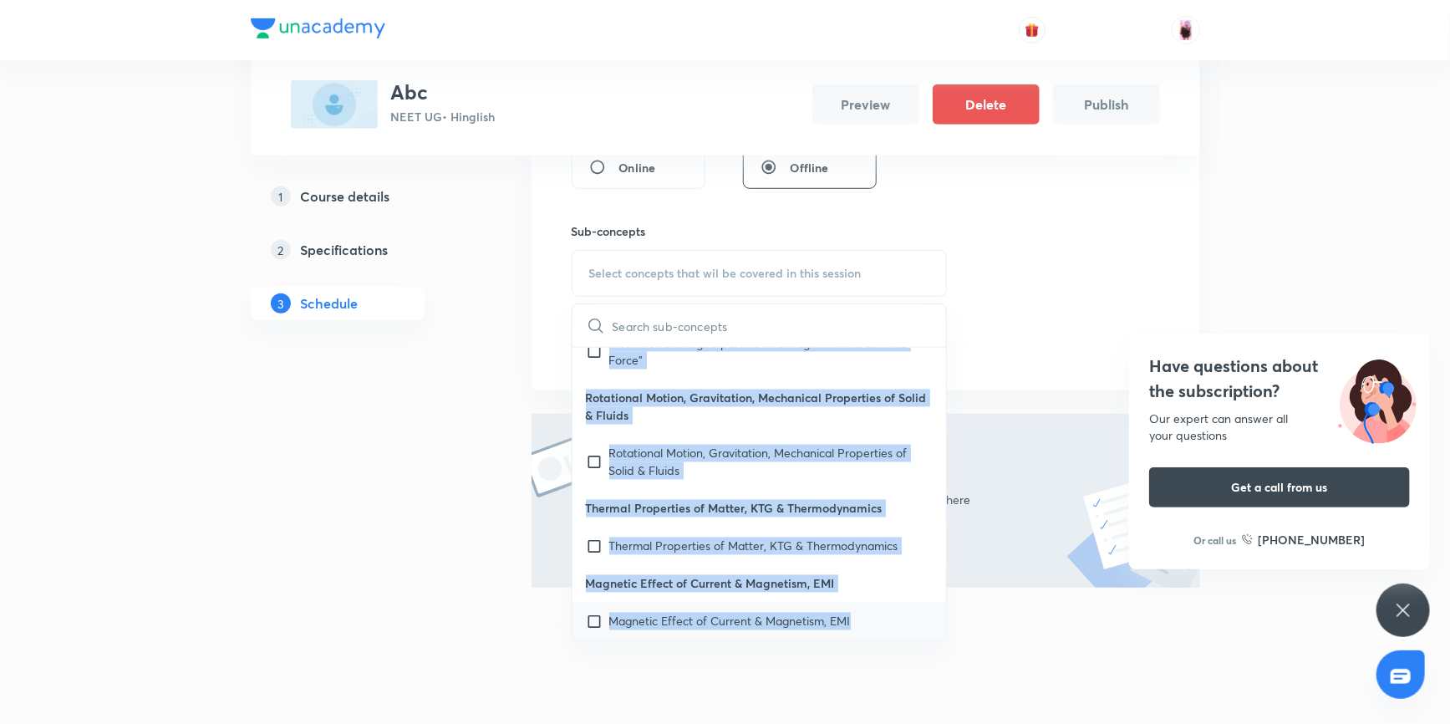
drag, startPoint x: 585, startPoint y: 451, endPoint x: 856, endPoint y: 637, distance: 328.8
click at [856, 637] on div "Physics - Full Syllabus Mock Questions Physics - Full Syllabus Mock Questions P…" at bounding box center [759, 494] width 374 height 292
copy div "Physics - Full Syllabus Mock Questions Physics - Full Syllabus Mock Questions P…"
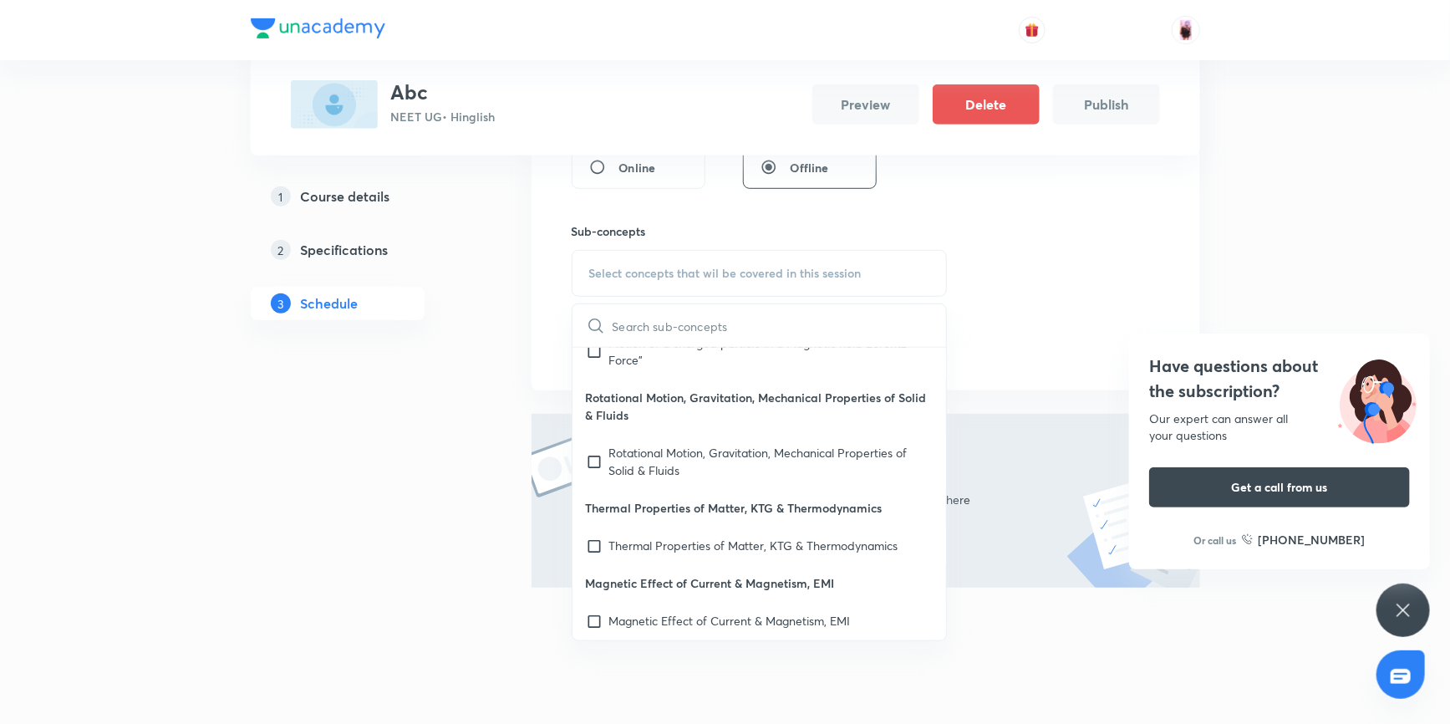
click at [1030, 241] on div "Session 1 Live class Session title 0/99 ​ Session type Online Offline Sub-conce…" at bounding box center [865, 129] width 588 height 467
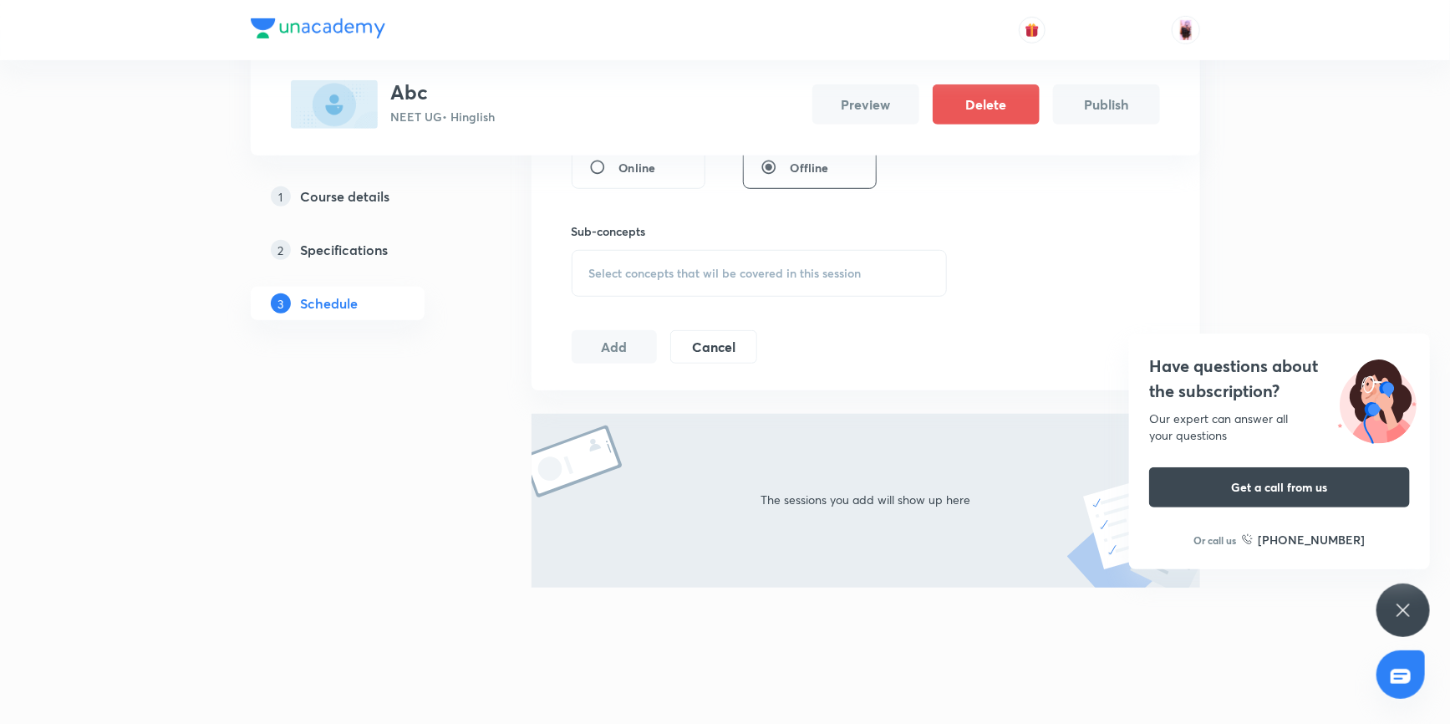
click at [309, 249] on h5 "Specifications" at bounding box center [345, 250] width 88 height 20
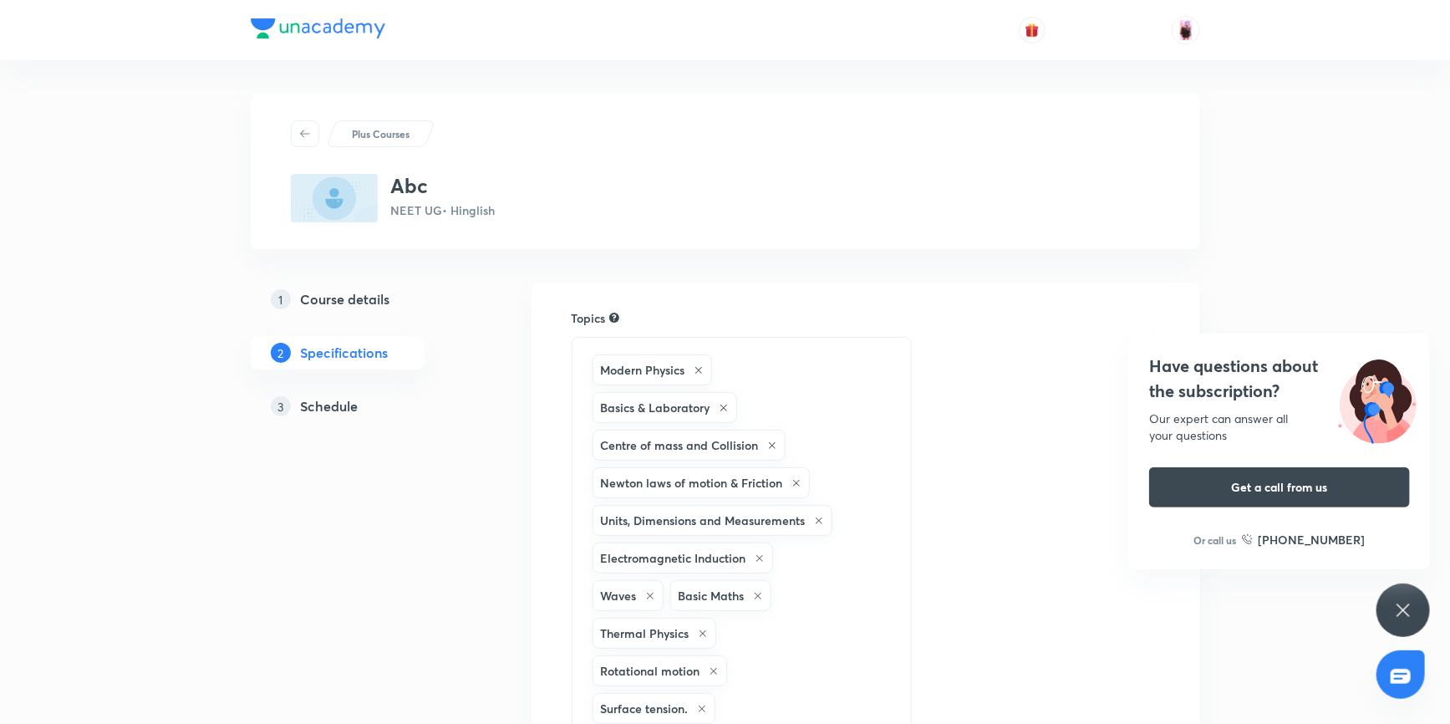
click at [693, 367] on icon at bounding box center [698, 370] width 10 height 10
click at [720, 374] on div "Basics & Laboratory" at bounding box center [664, 369] width 145 height 31
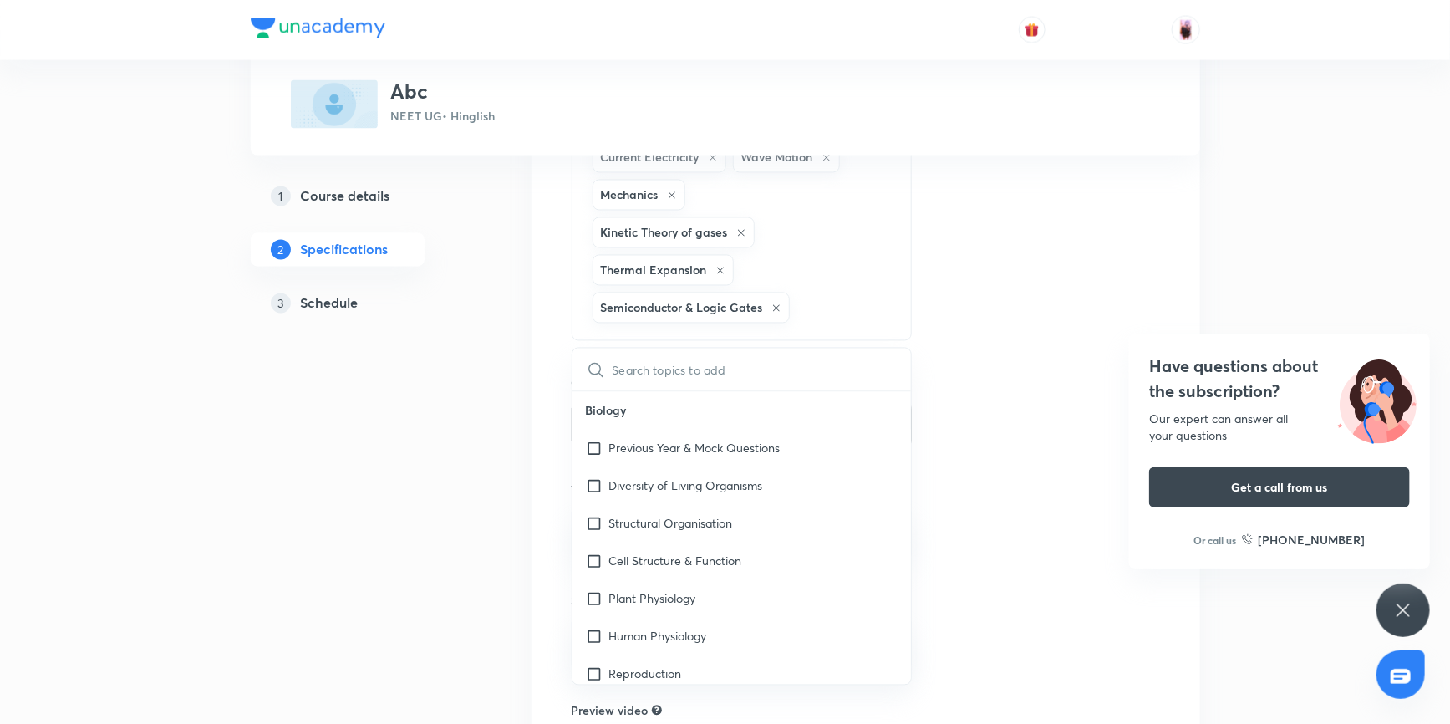
click at [776, 305] on icon at bounding box center [776, 308] width 7 height 7
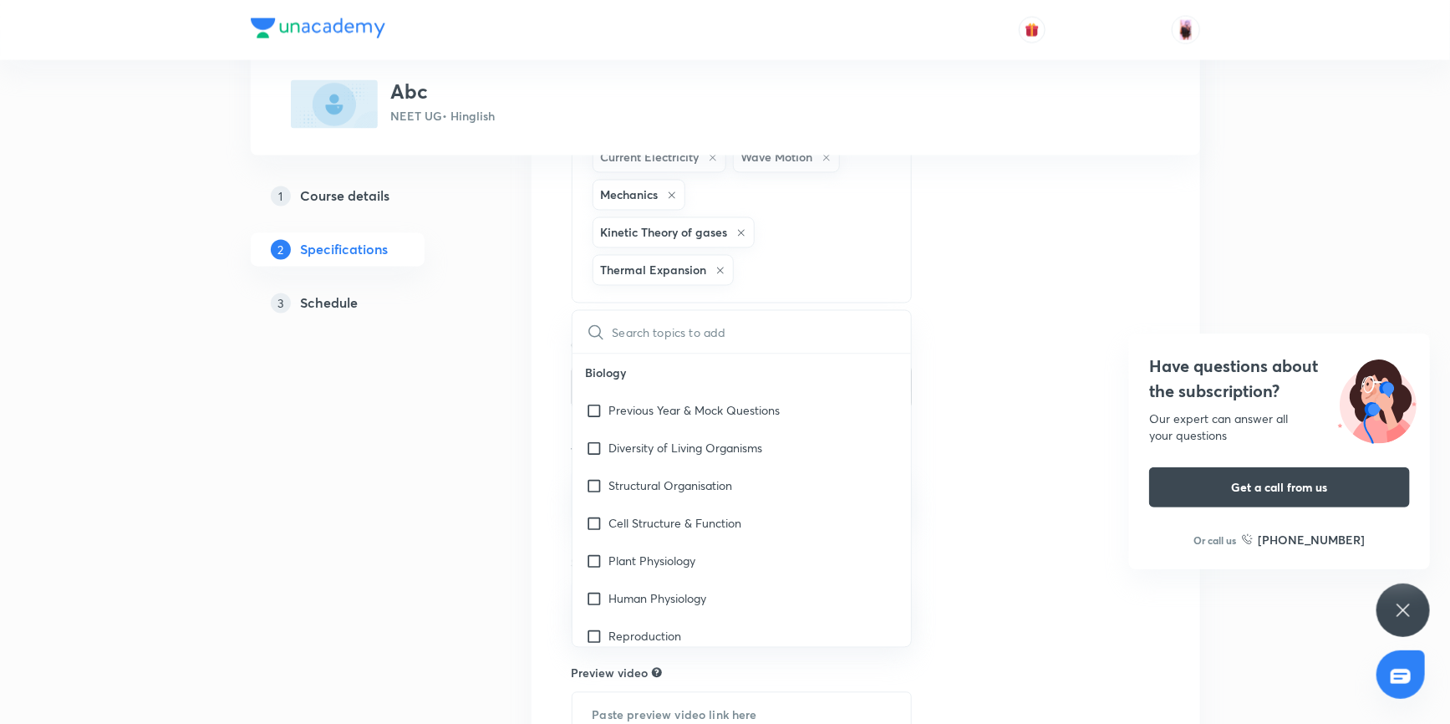
click at [718, 266] on icon at bounding box center [720, 271] width 10 height 10
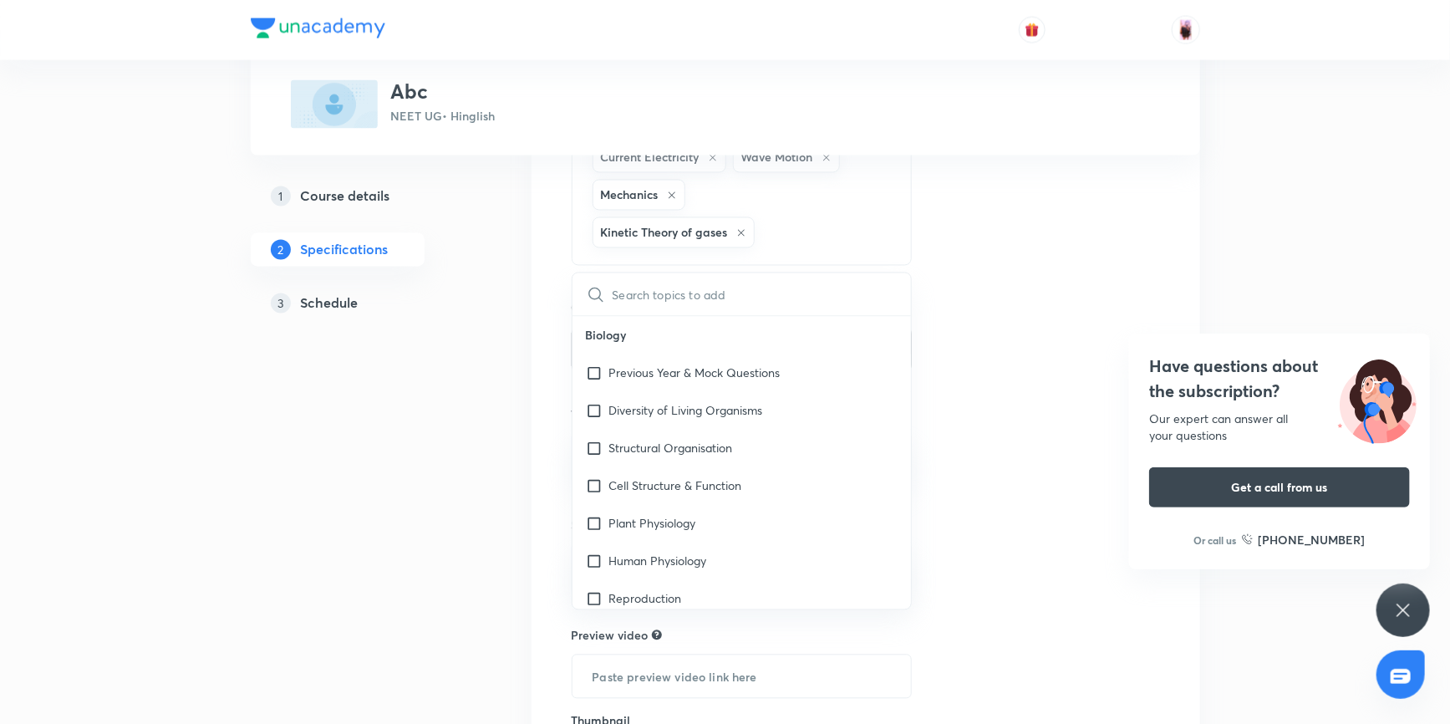
click at [741, 228] on icon at bounding box center [741, 233] width 10 height 10
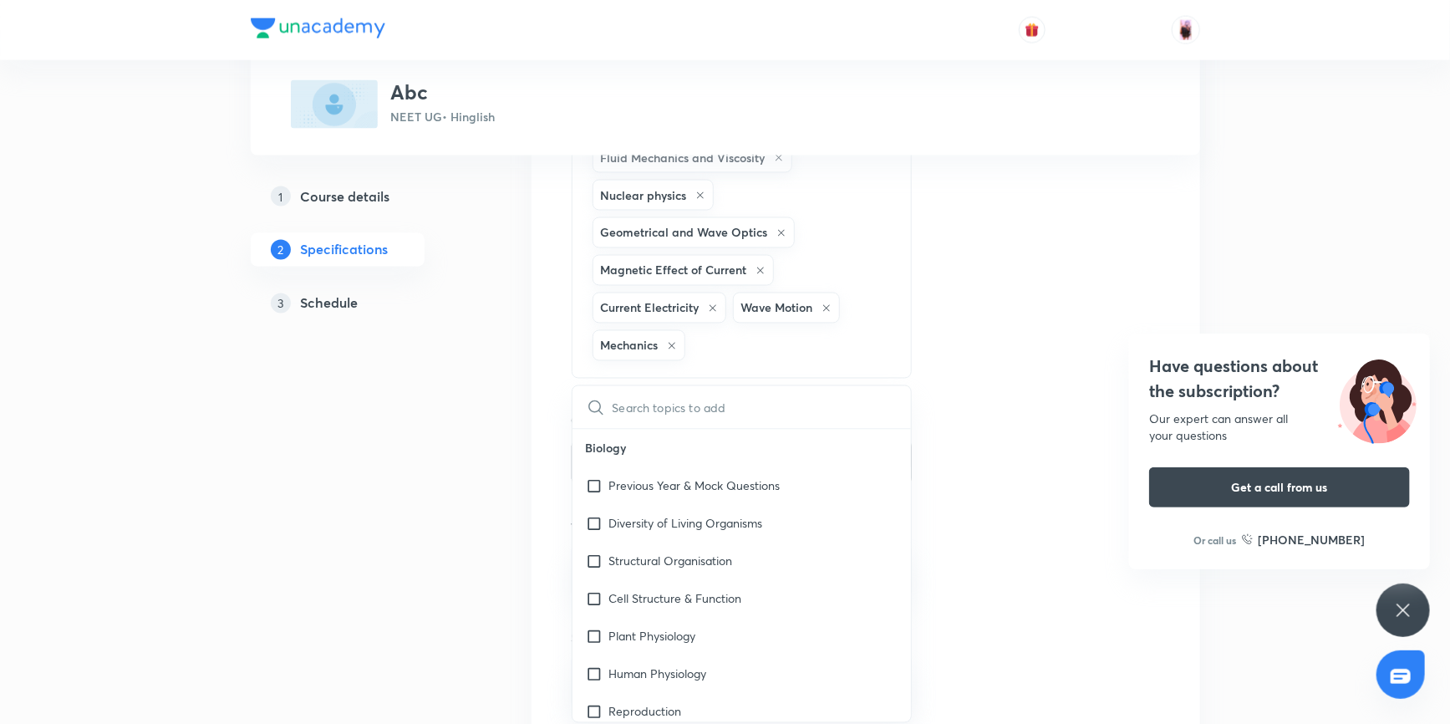
scroll to position [1376, 0]
click at [668, 343] on icon at bounding box center [672, 348] width 10 height 10
click at [825, 305] on icon at bounding box center [826, 310] width 10 height 10
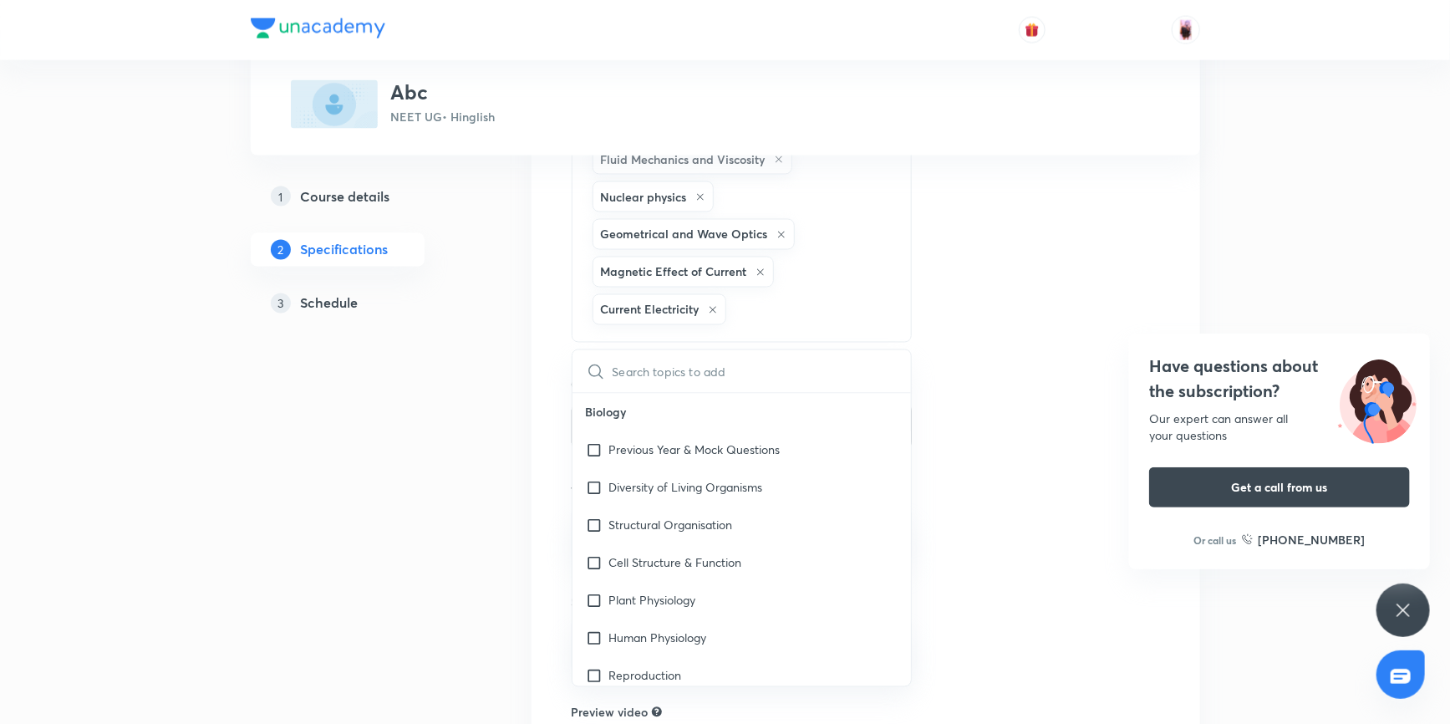
click at [713, 307] on icon at bounding box center [712, 310] width 7 height 7
click at [757, 267] on icon at bounding box center [760, 272] width 10 height 10
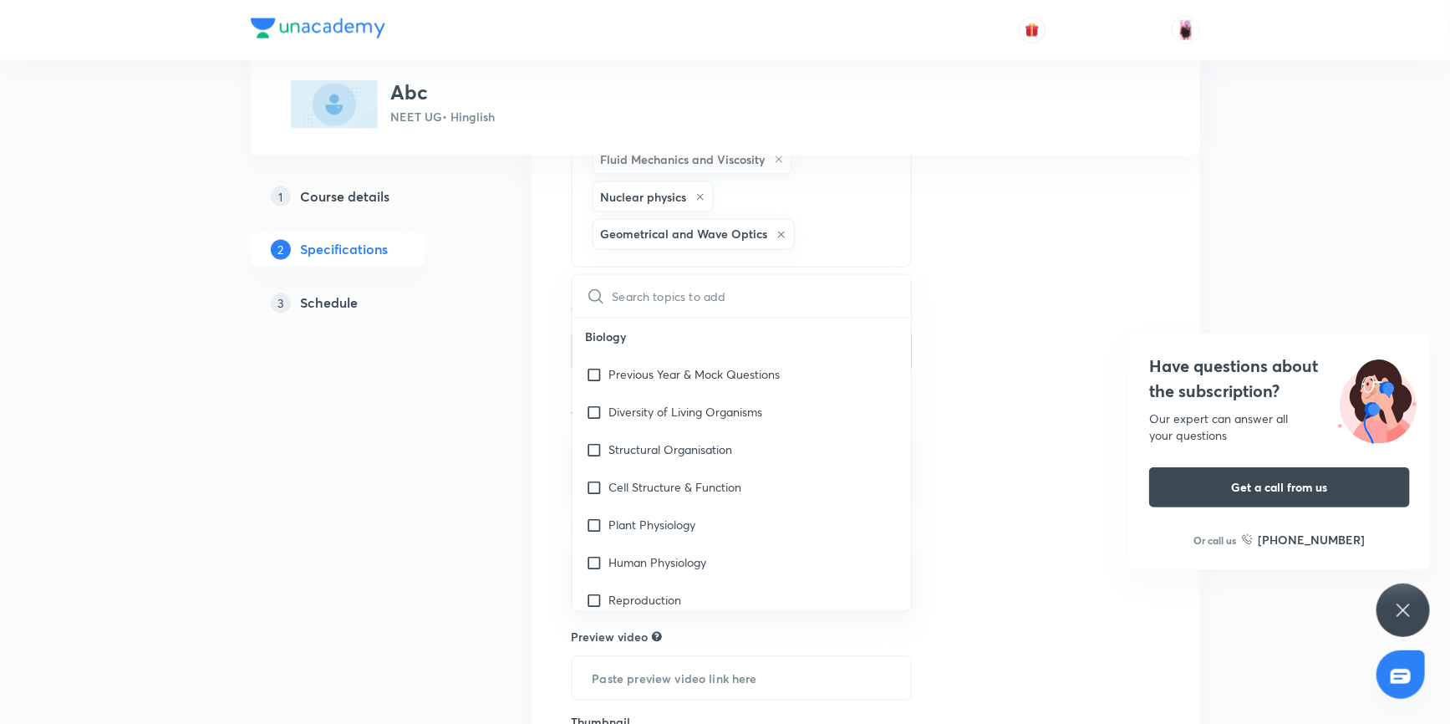
click at [777, 230] on icon at bounding box center [781, 235] width 10 height 10
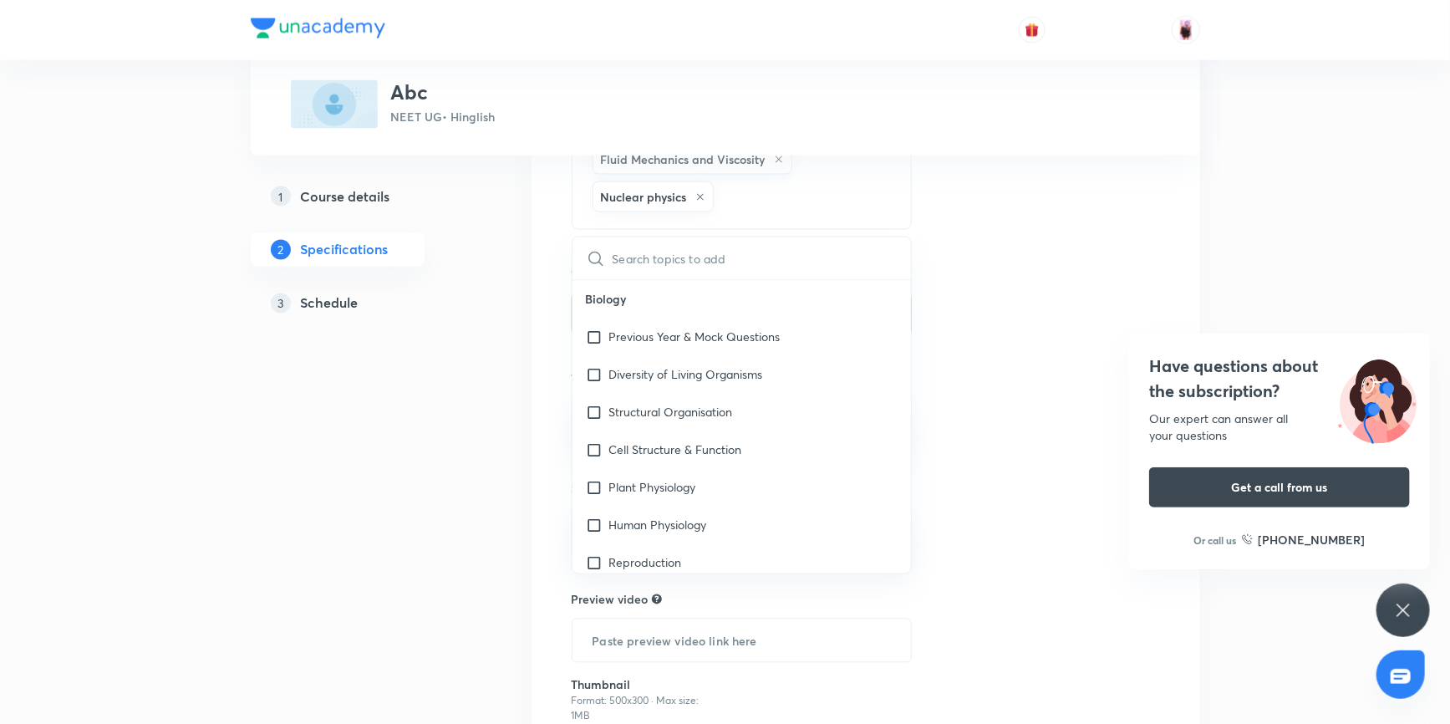
click at [702, 192] on icon at bounding box center [700, 197] width 10 height 10
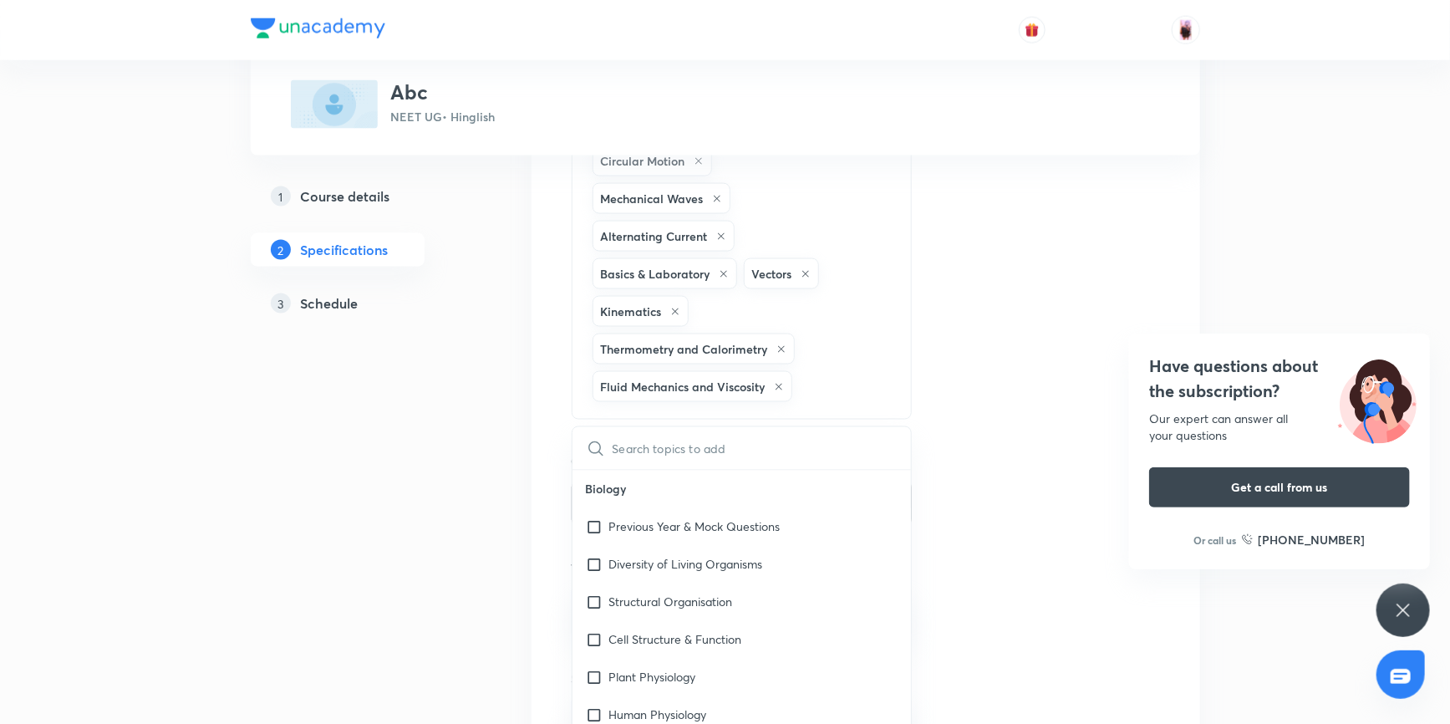
scroll to position [1148, 0]
click at [777, 386] on div "Fluid Mechanics and Viscosity" at bounding box center [692, 387] width 200 height 31
click at [778, 383] on icon at bounding box center [779, 388] width 10 height 10
click at [781, 347] on icon at bounding box center [781, 350] width 7 height 7
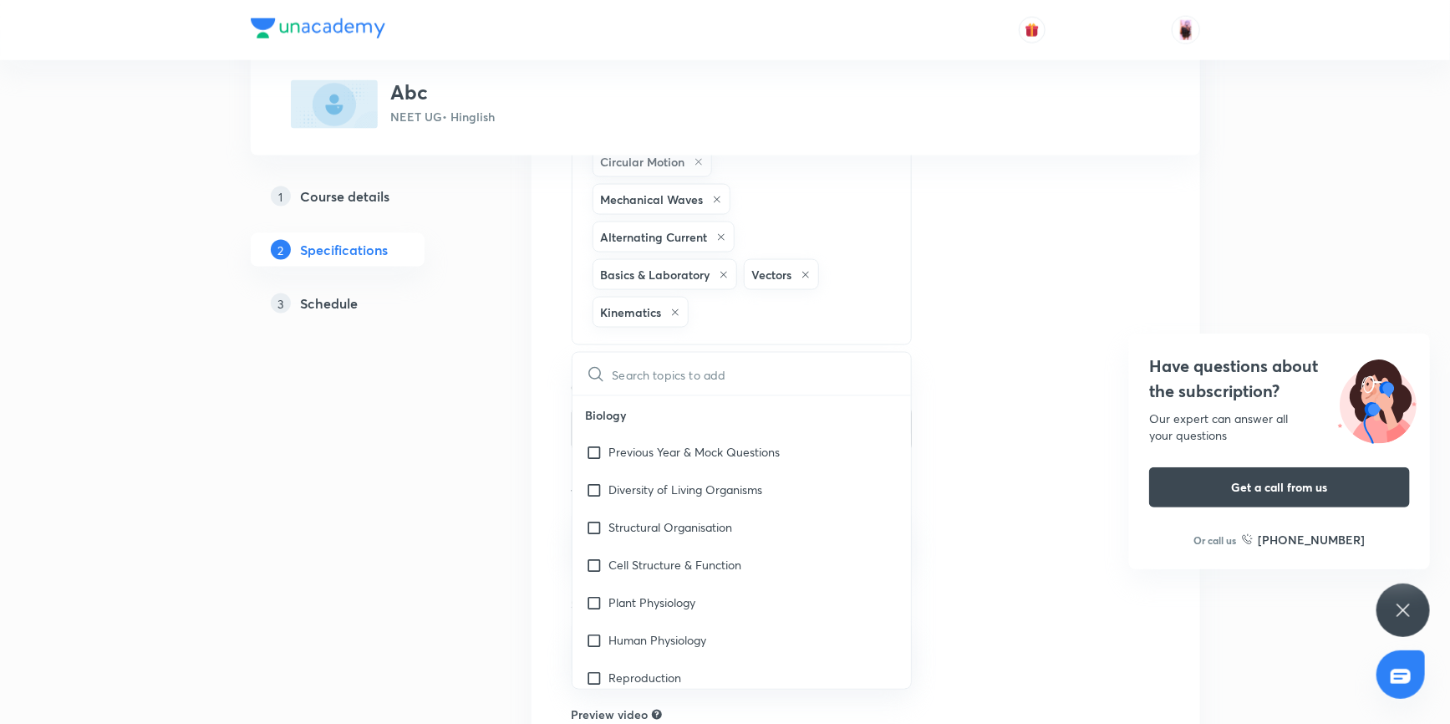
drag, startPoint x: 668, startPoint y: 303, endPoint x: 696, endPoint y: 314, distance: 29.6
click at [670, 307] on icon at bounding box center [675, 312] width 10 height 10
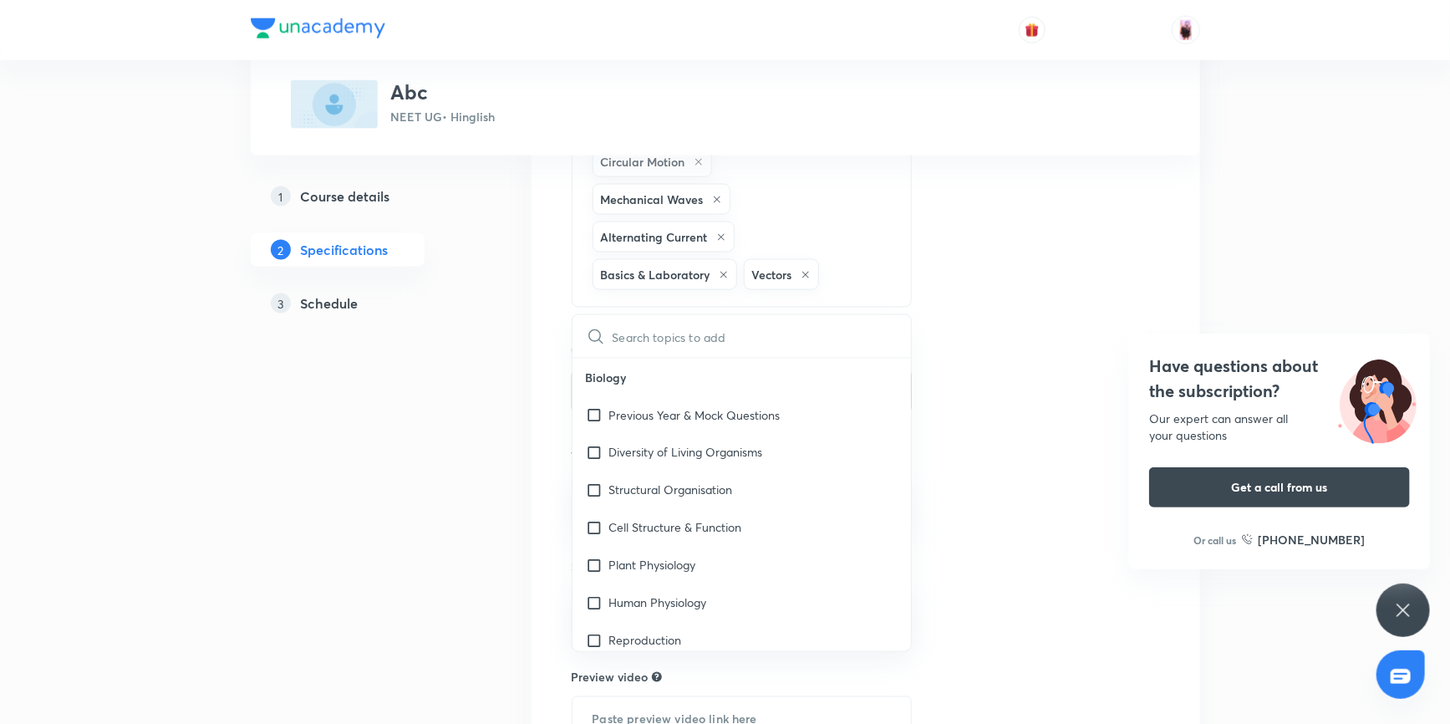
click at [806, 272] on icon at bounding box center [805, 275] width 10 height 10
click at [721, 270] on icon at bounding box center [723, 275] width 10 height 10
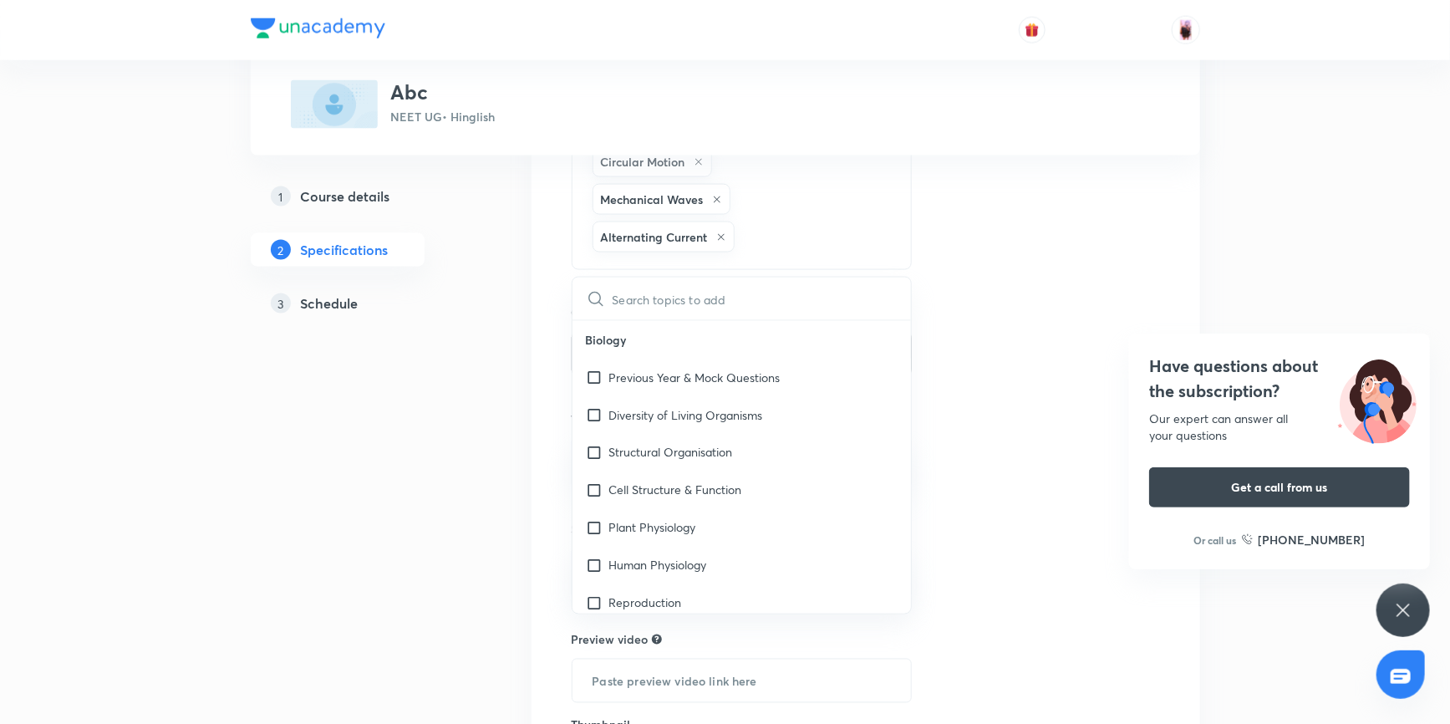
click at [720, 232] on icon at bounding box center [721, 237] width 10 height 10
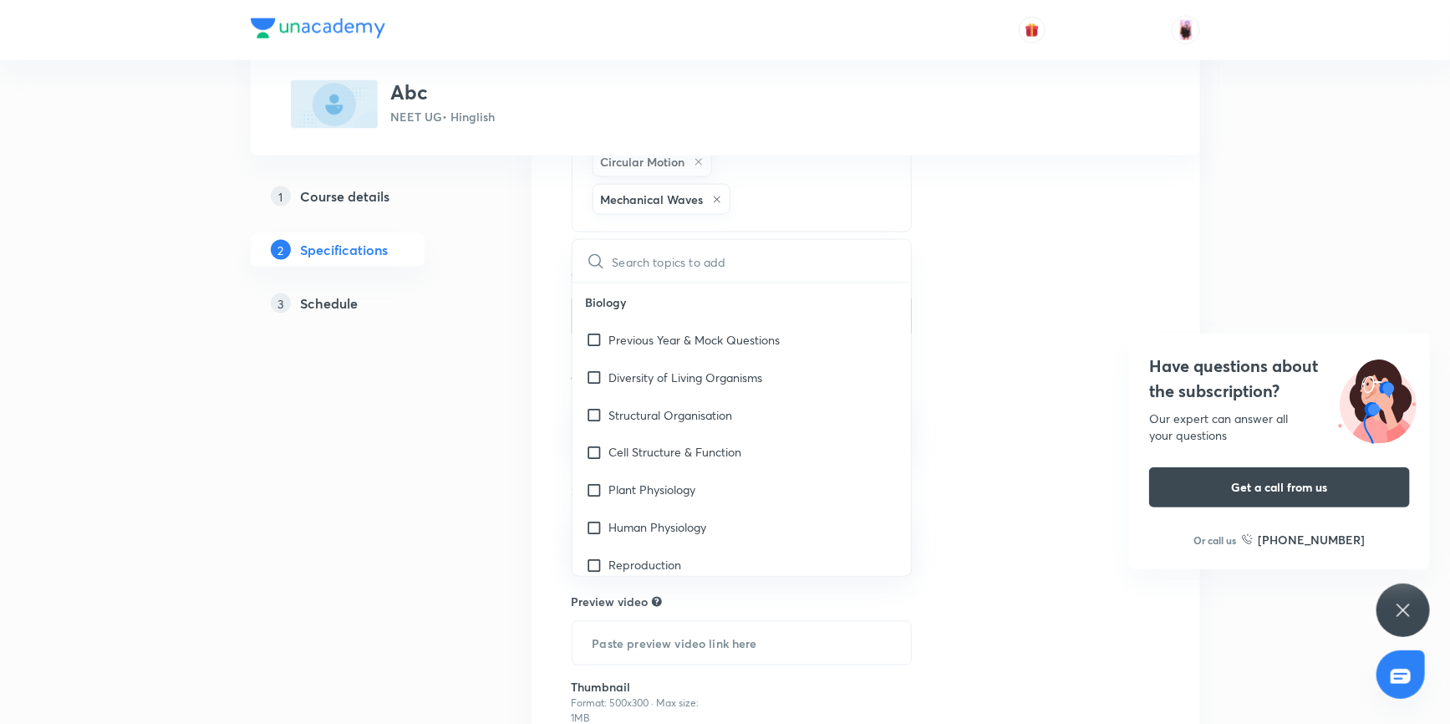
click at [718, 195] on icon at bounding box center [717, 200] width 10 height 10
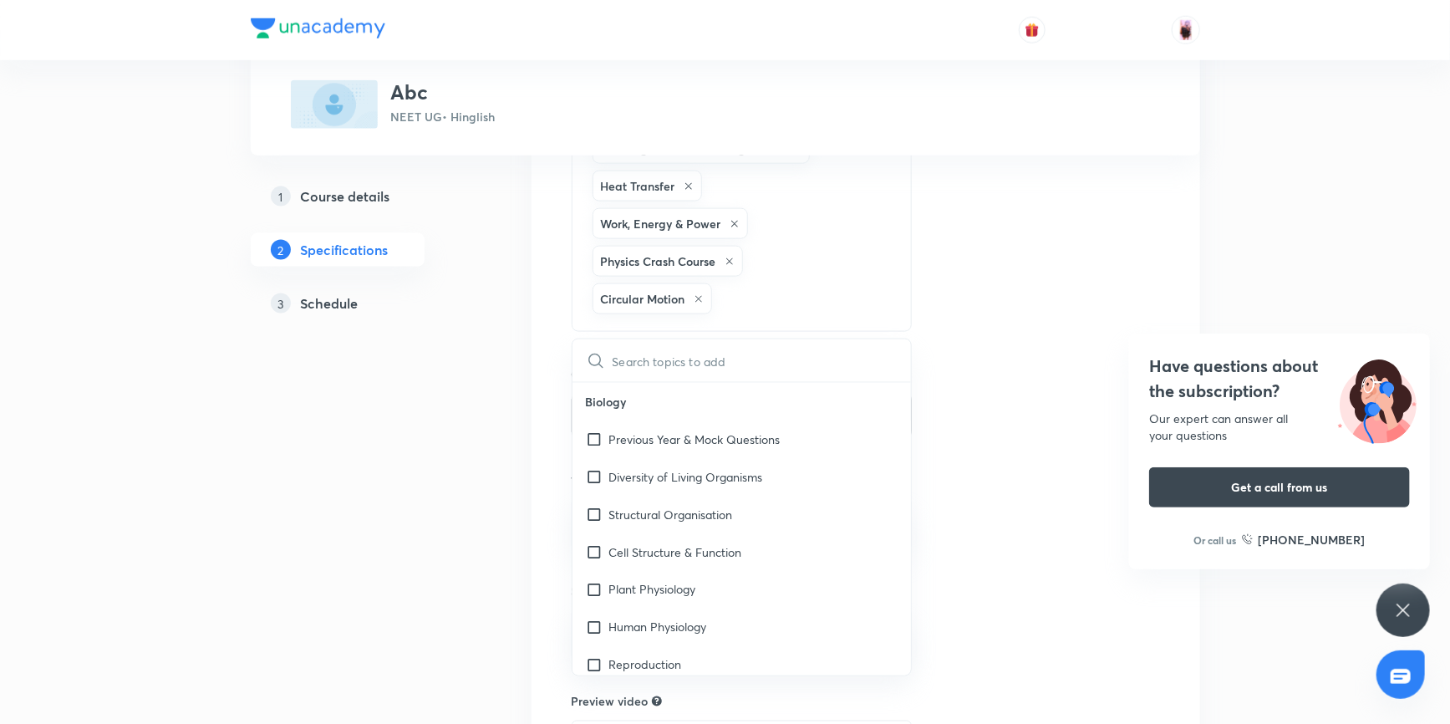
scroll to position [996, 0]
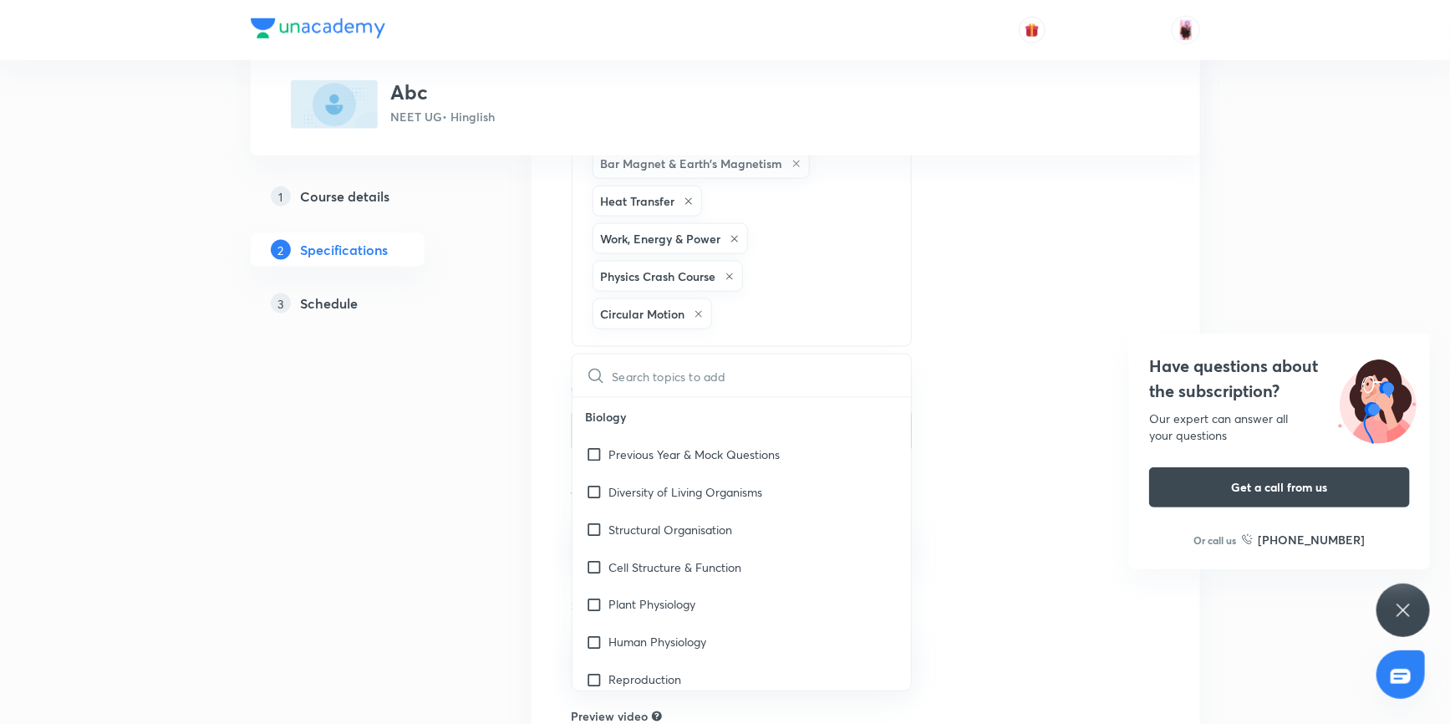
click at [701, 309] on icon at bounding box center [698, 314] width 10 height 10
click at [729, 272] on icon at bounding box center [729, 277] width 10 height 10
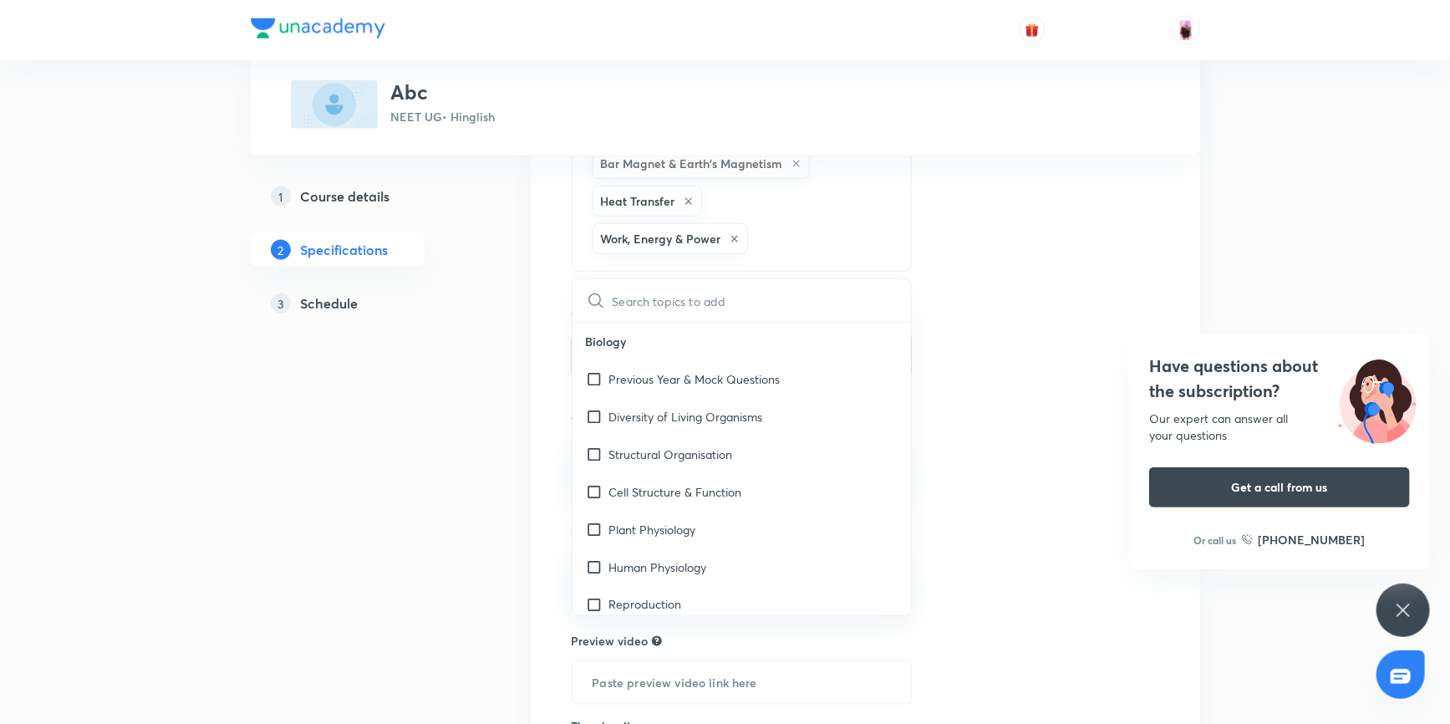
click at [734, 236] on icon at bounding box center [734, 239] width 7 height 7
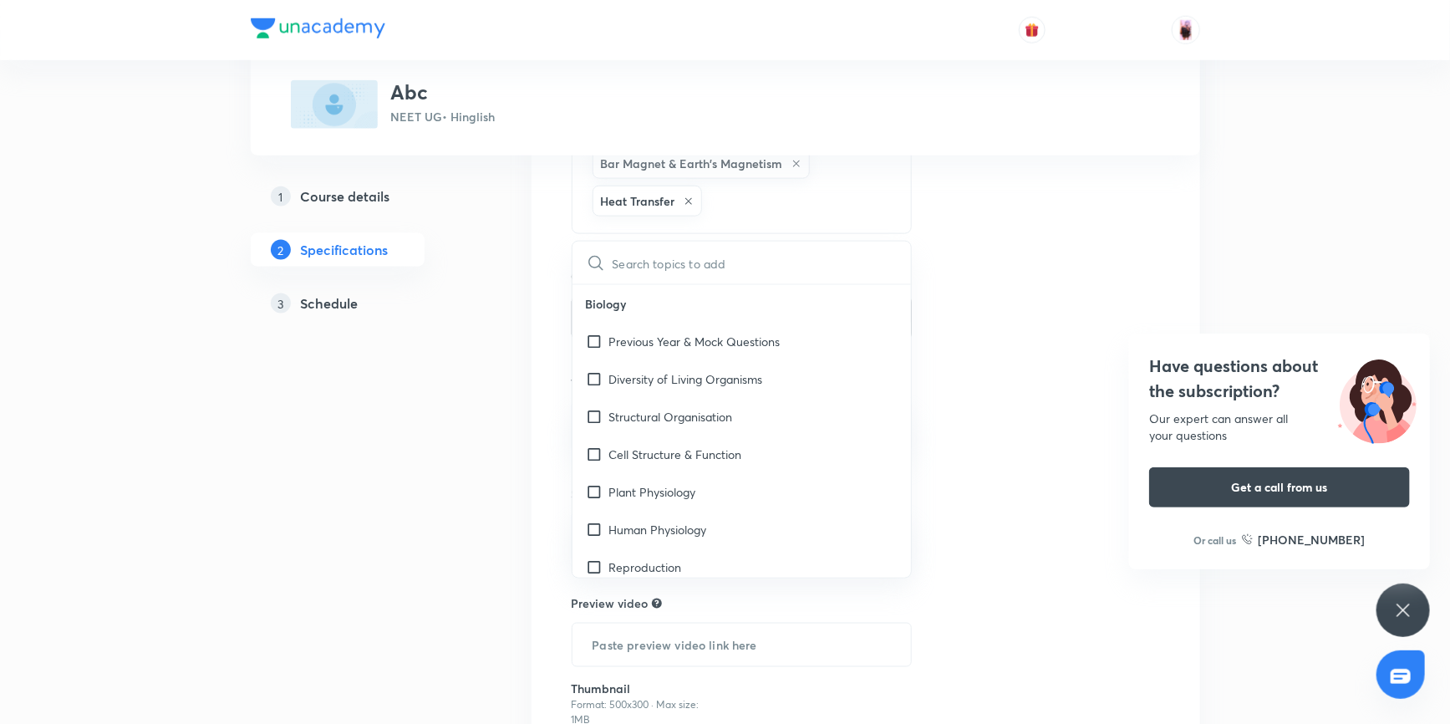
click at [688, 198] on icon at bounding box center [688, 201] width 7 height 7
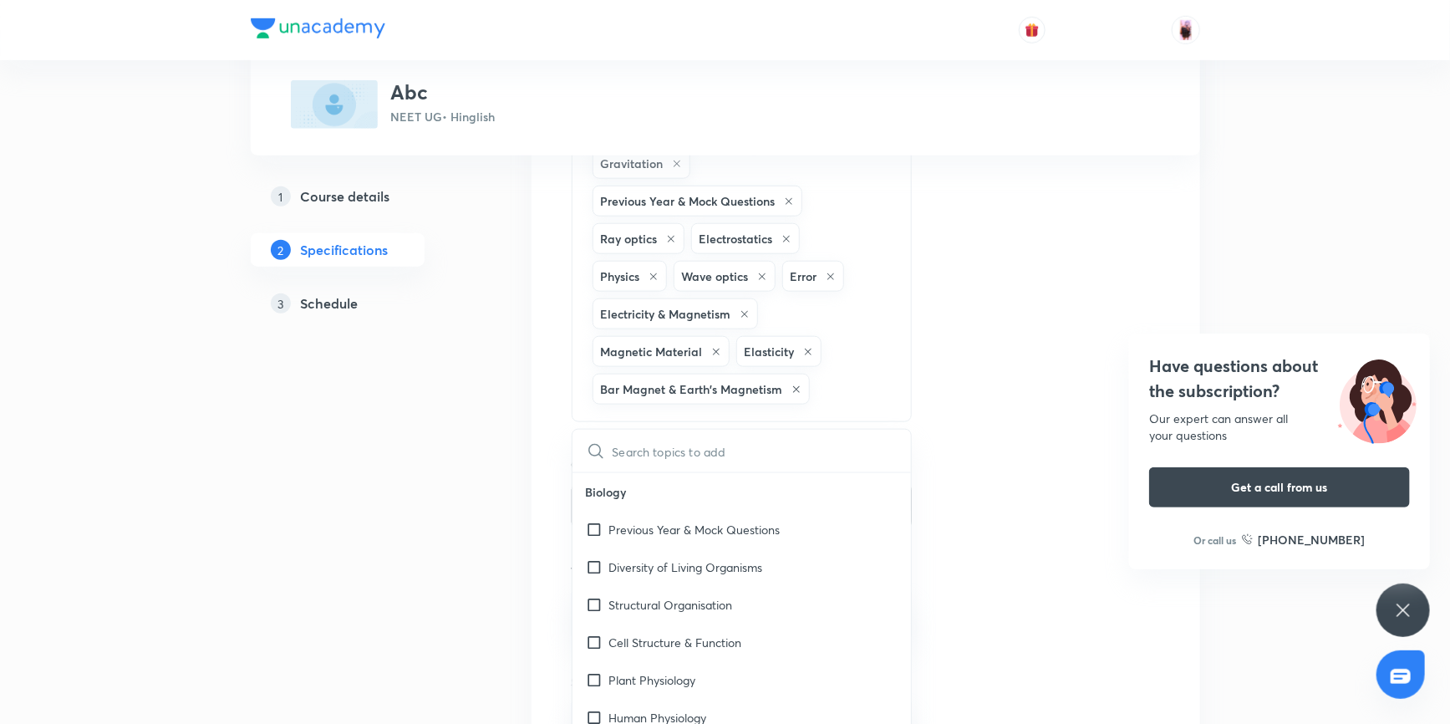
scroll to position [769, 0]
click at [796, 386] on icon at bounding box center [796, 391] width 10 height 10
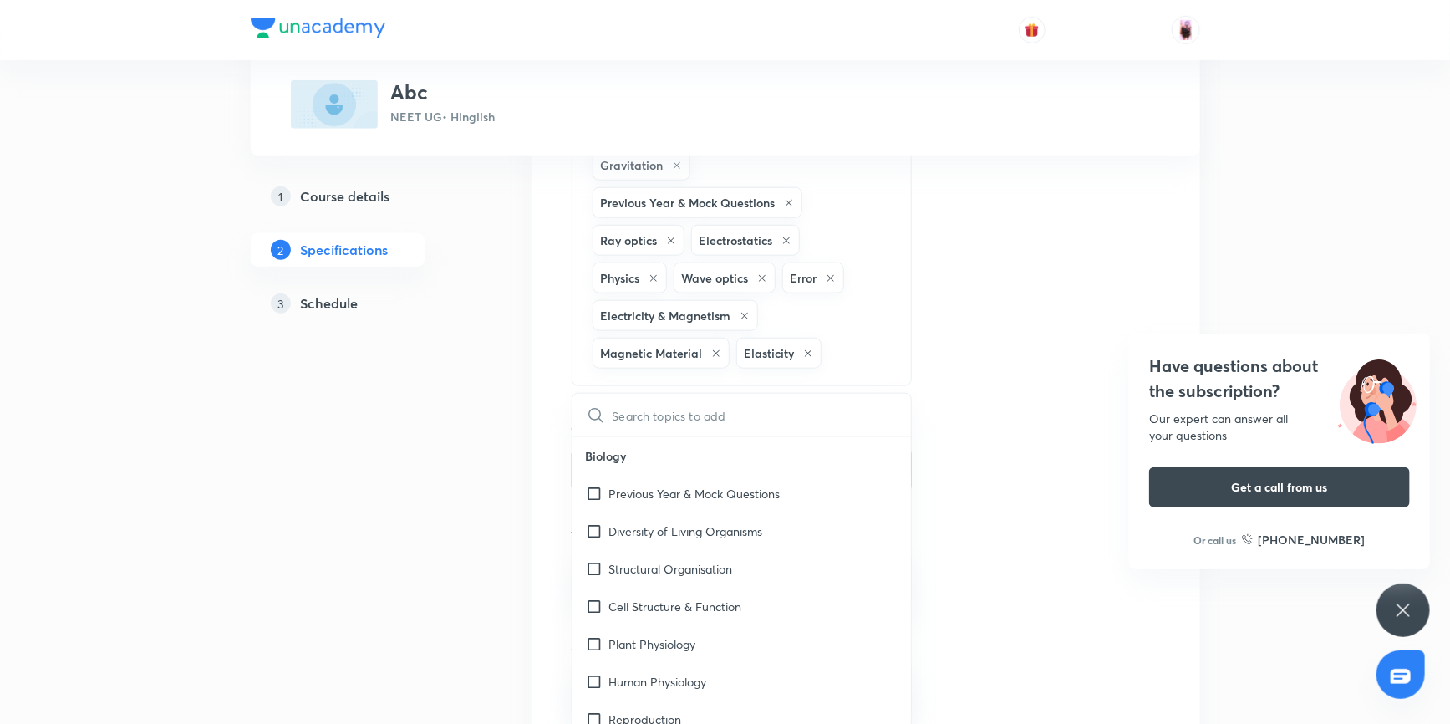
drag, startPoint x: 806, startPoint y: 345, endPoint x: 796, endPoint y: 345, distance: 10.0
click at [806, 348] on icon at bounding box center [808, 353] width 10 height 10
click at [708, 346] on div "Magnetic Material" at bounding box center [660, 353] width 137 height 31
click at [717, 348] on icon at bounding box center [716, 353] width 10 height 10
click at [747, 311] on icon at bounding box center [744, 316] width 10 height 10
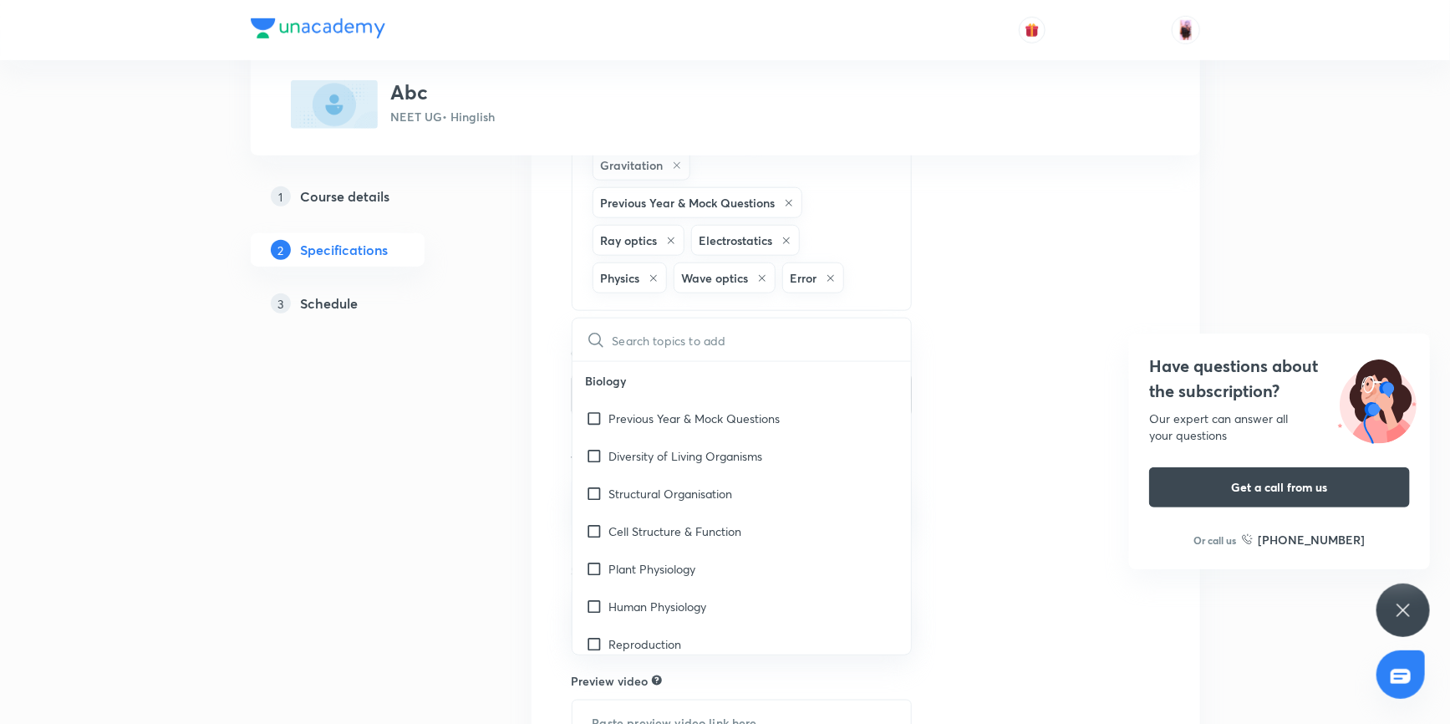
click at [830, 273] on icon at bounding box center [830, 278] width 10 height 10
click at [759, 274] on icon at bounding box center [762, 278] width 10 height 10
drag, startPoint x: 657, startPoint y: 271, endPoint x: 667, endPoint y: 272, distance: 10.2
click at [658, 273] on icon at bounding box center [653, 278] width 10 height 10
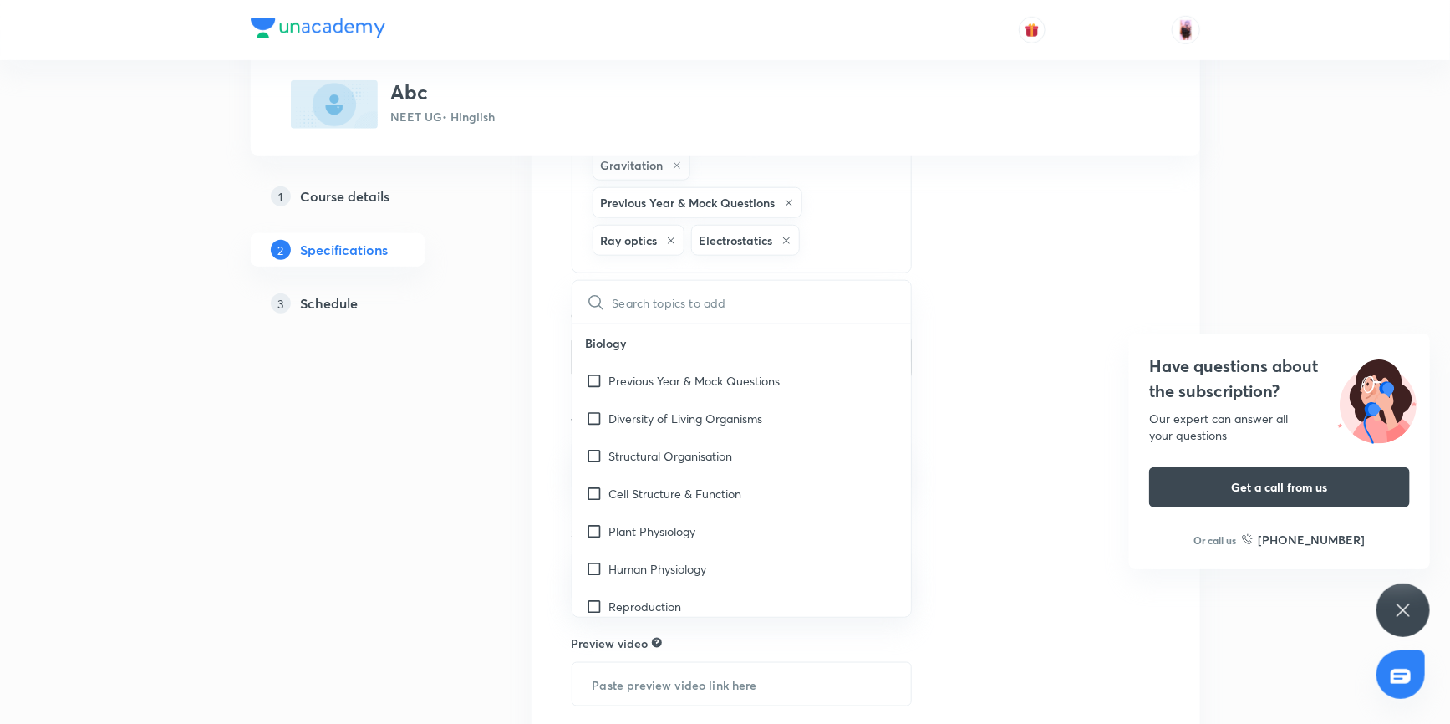
click at [673, 239] on icon at bounding box center [671, 240] width 7 height 7
click at [685, 240] on icon at bounding box center [688, 241] width 10 height 10
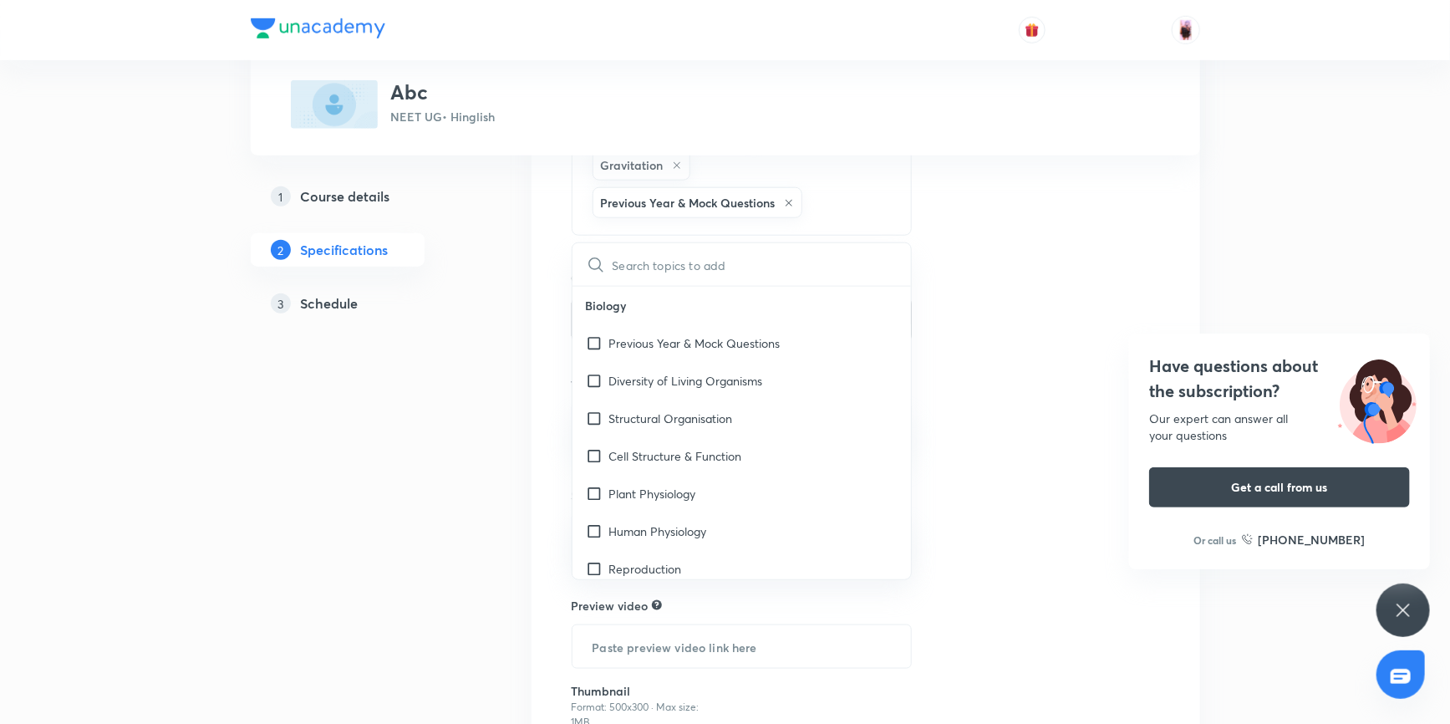
click at [792, 198] on icon at bounding box center [789, 203] width 10 height 10
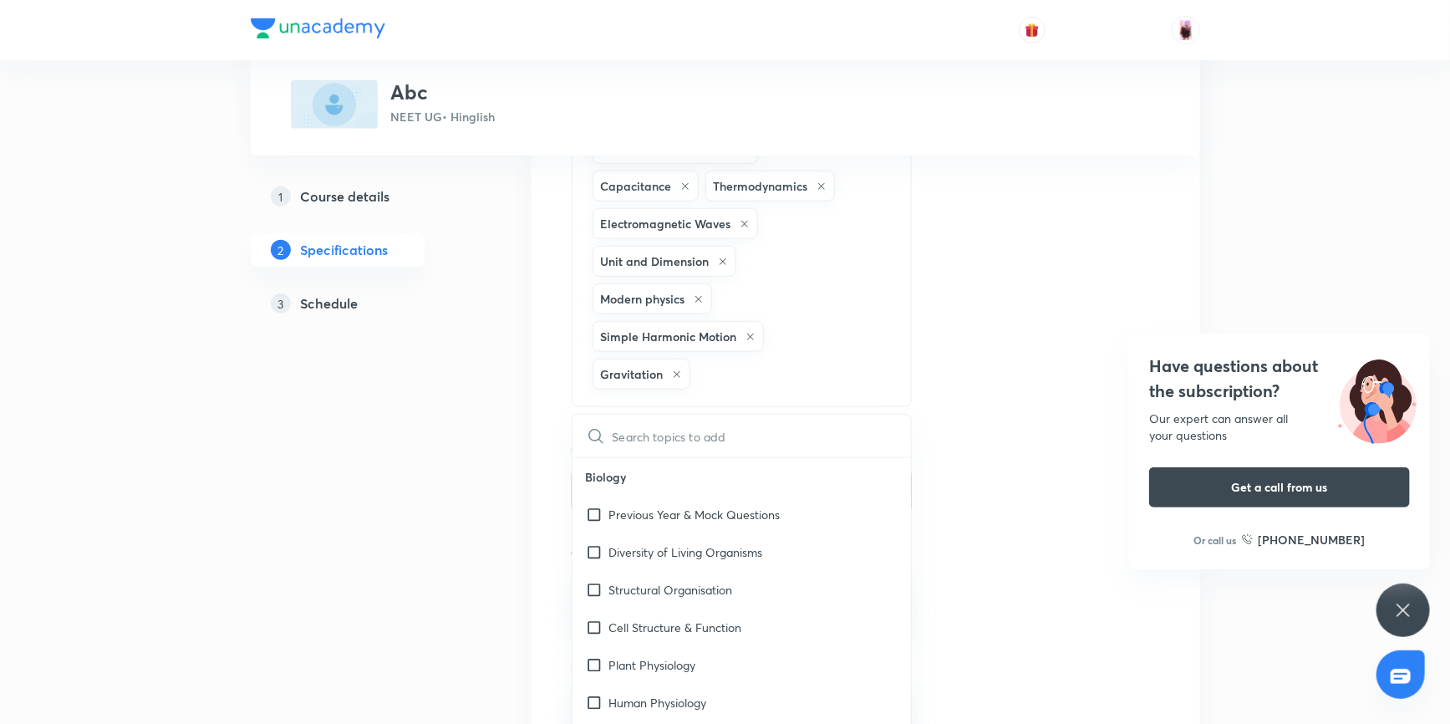
scroll to position [541, 0]
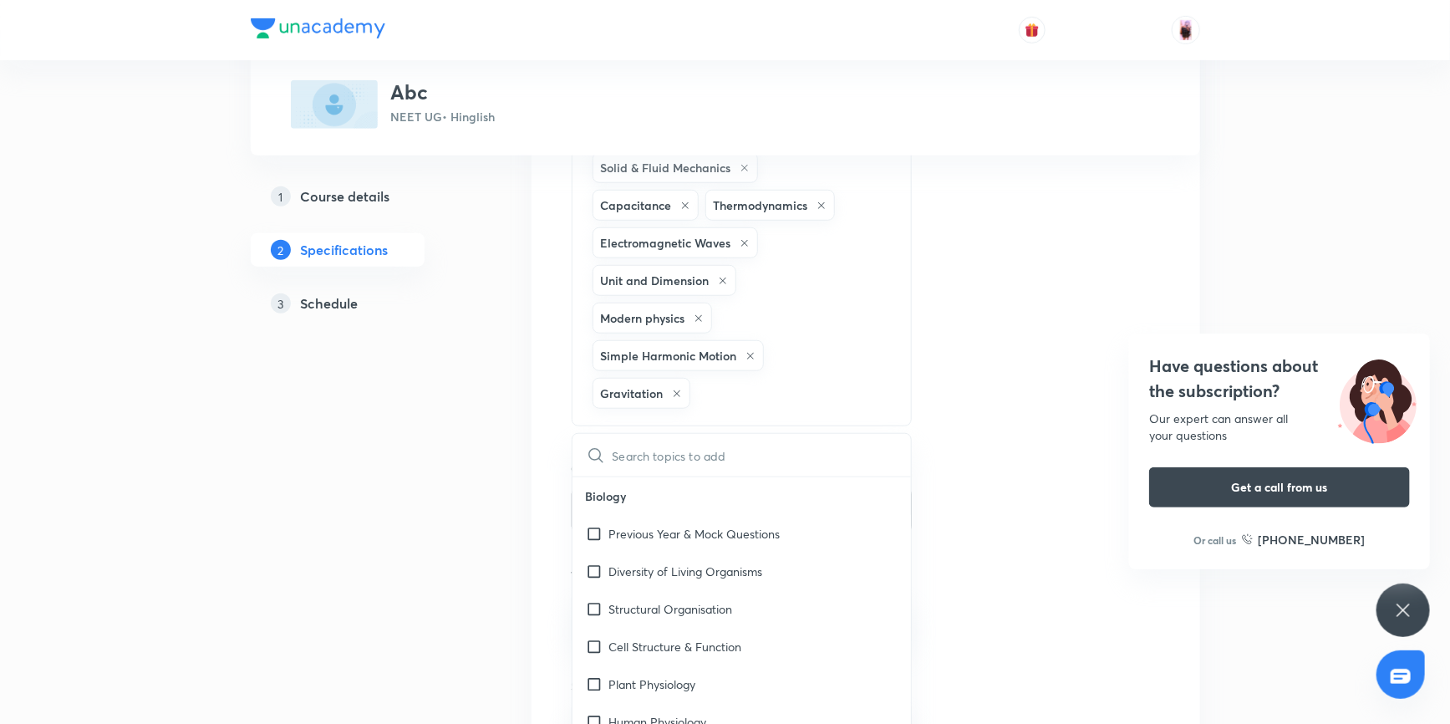
click at [672, 380] on div "Gravitation" at bounding box center [641, 393] width 98 height 31
click at [678, 388] on icon at bounding box center [677, 393] width 10 height 10
click at [746, 351] on icon at bounding box center [750, 356] width 10 height 10
click at [698, 315] on icon at bounding box center [698, 318] width 7 height 7
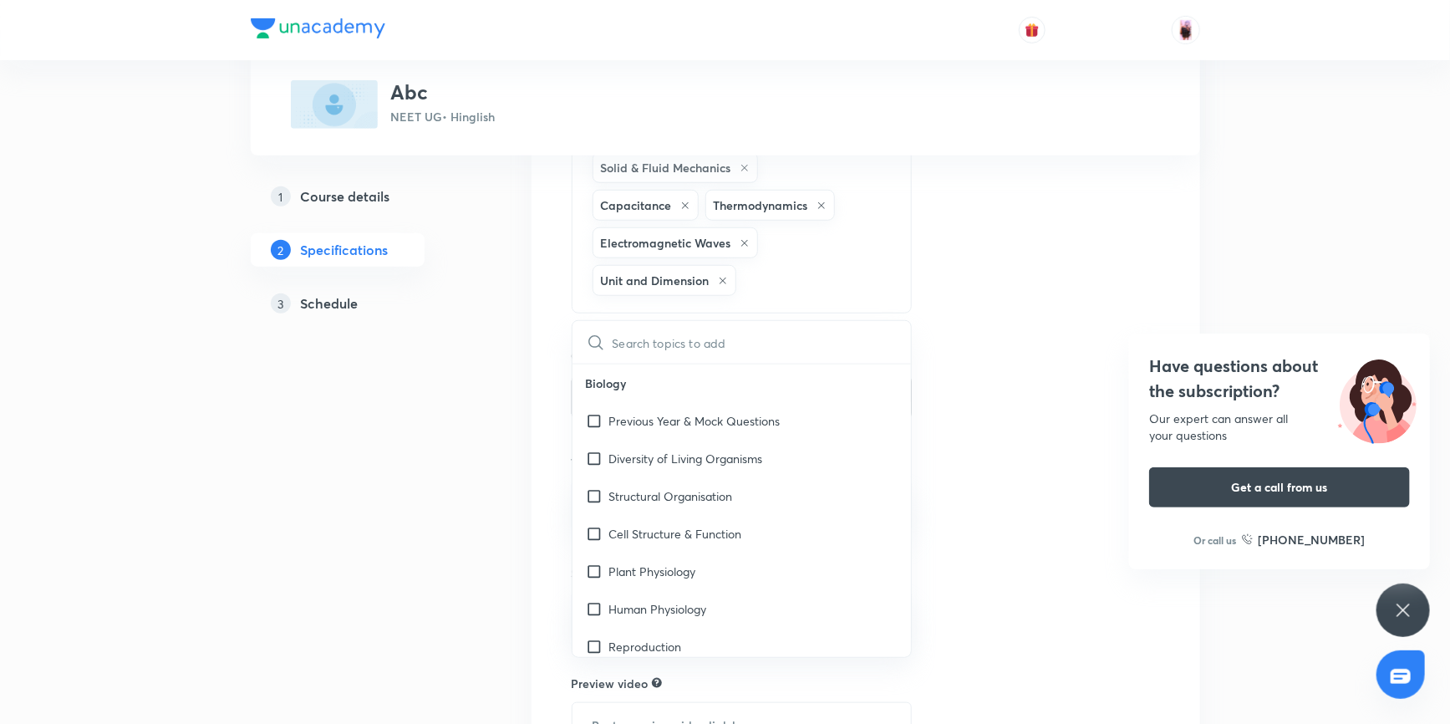
click at [721, 276] on icon at bounding box center [723, 281] width 10 height 10
click at [742, 240] on icon at bounding box center [744, 243] width 10 height 10
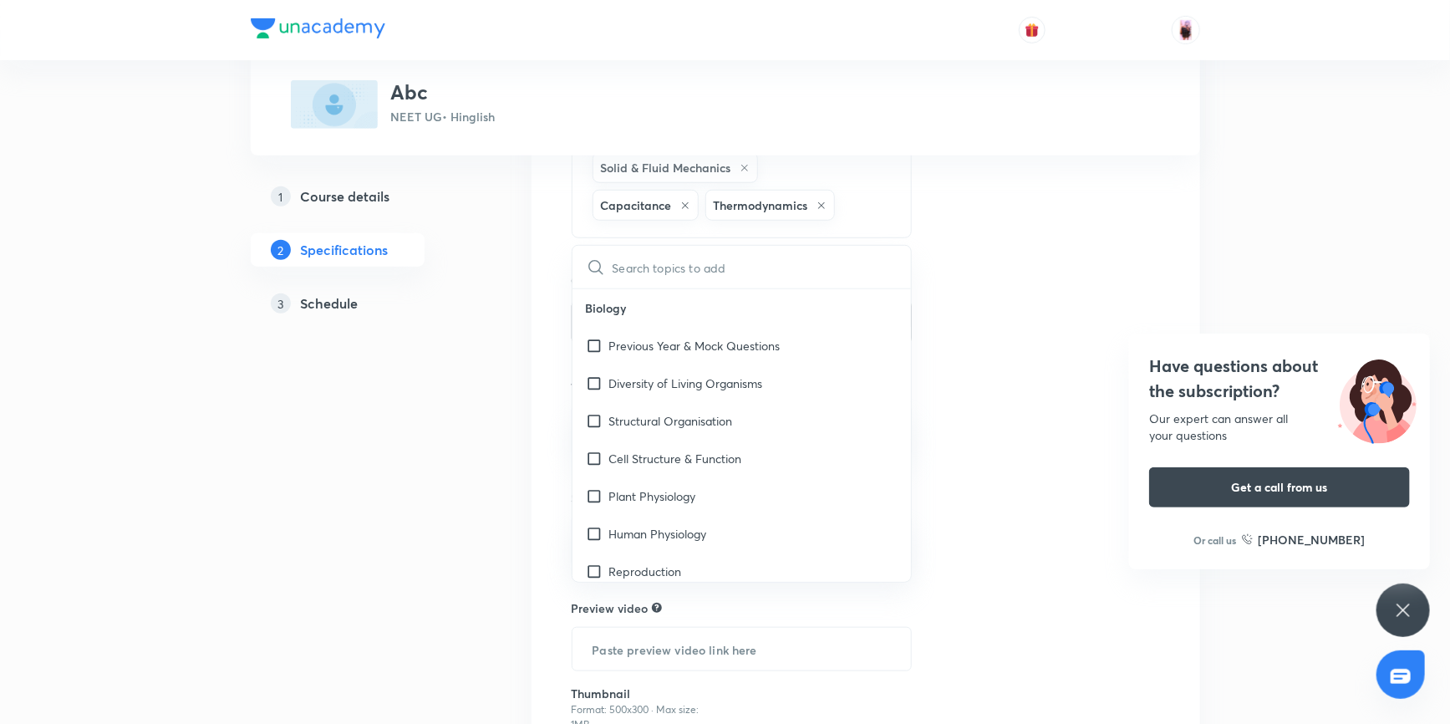
click at [685, 201] on icon at bounding box center [685, 206] width 10 height 10
click at [709, 201] on icon at bounding box center [708, 206] width 10 height 10
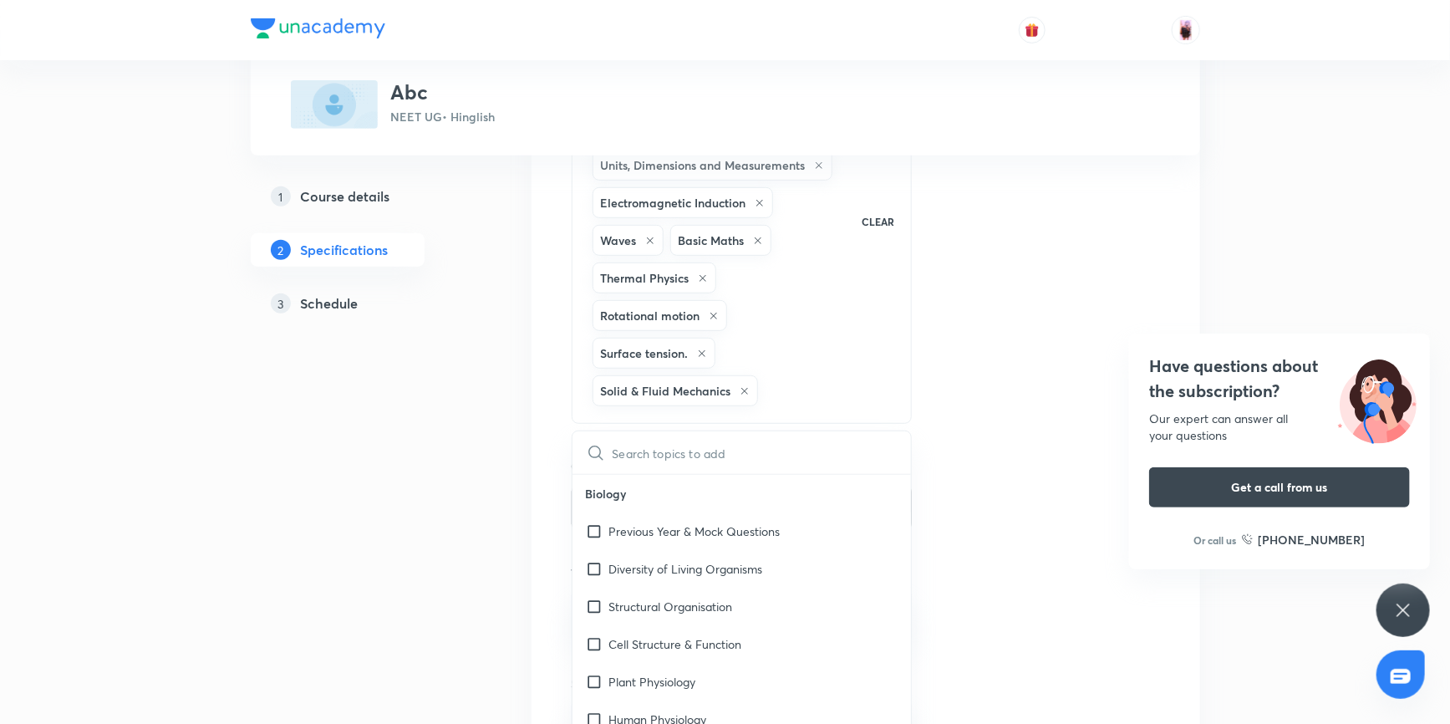
scroll to position [312, 0]
click at [743, 396] on icon at bounding box center [744, 396] width 10 height 10
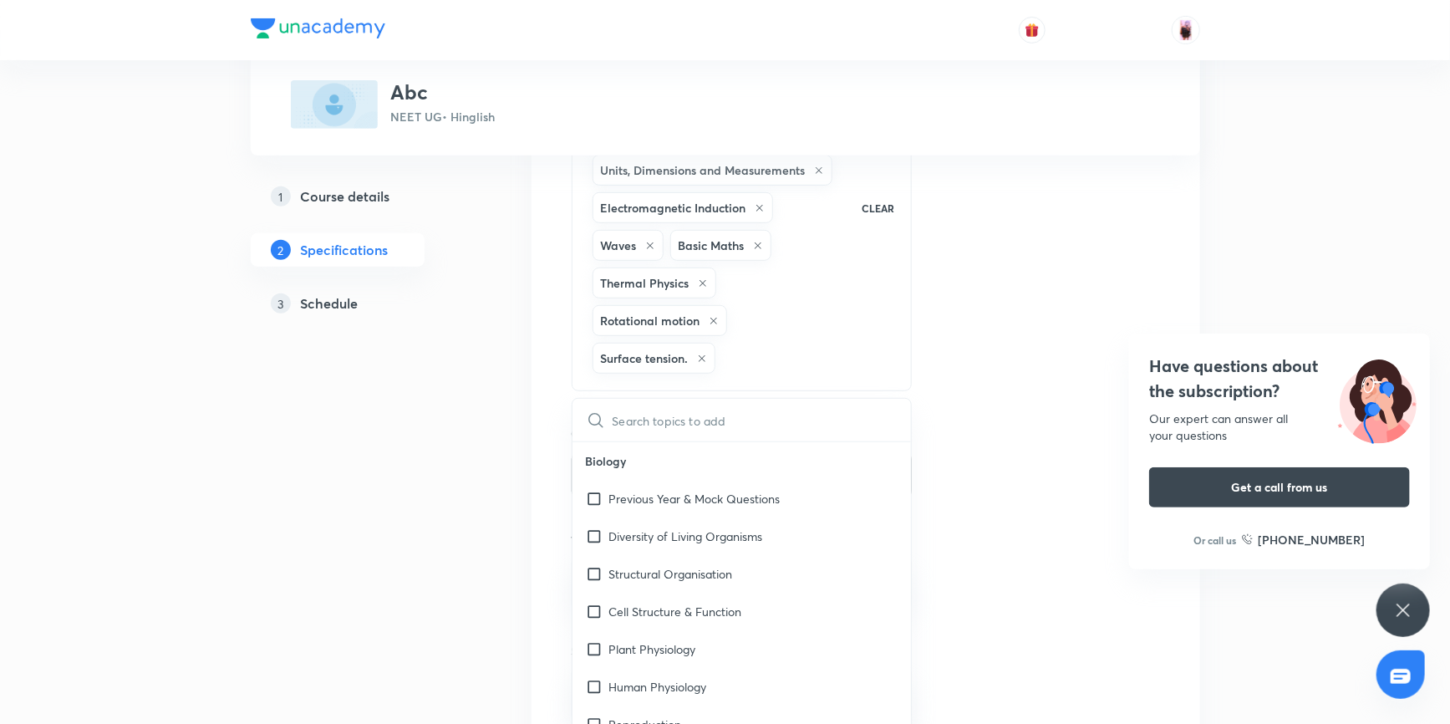
click at [701, 354] on icon at bounding box center [702, 358] width 10 height 10
click at [717, 320] on icon at bounding box center [713, 321] width 10 height 10
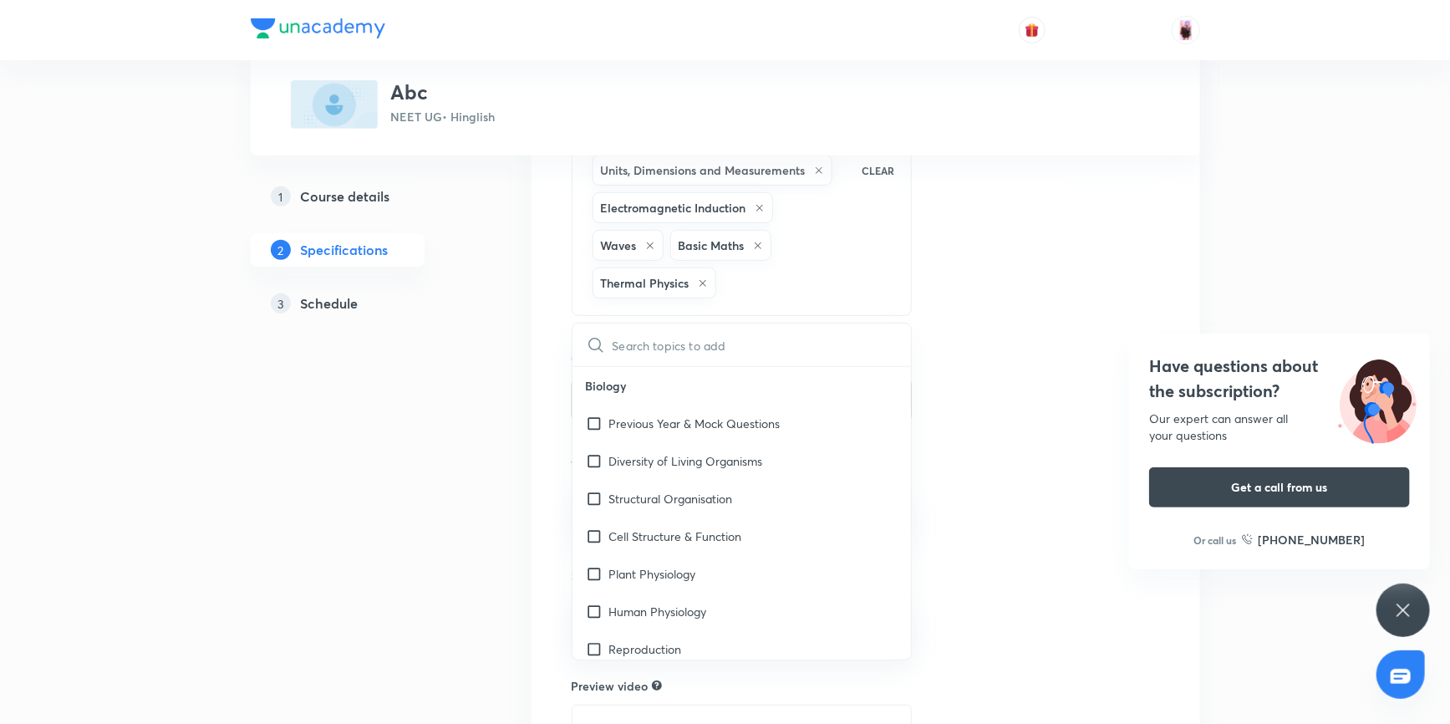
click at [700, 267] on div "Thermal Physics" at bounding box center [654, 282] width 124 height 31
click at [704, 278] on icon at bounding box center [703, 283] width 10 height 10
click at [759, 241] on icon at bounding box center [758, 246] width 10 height 10
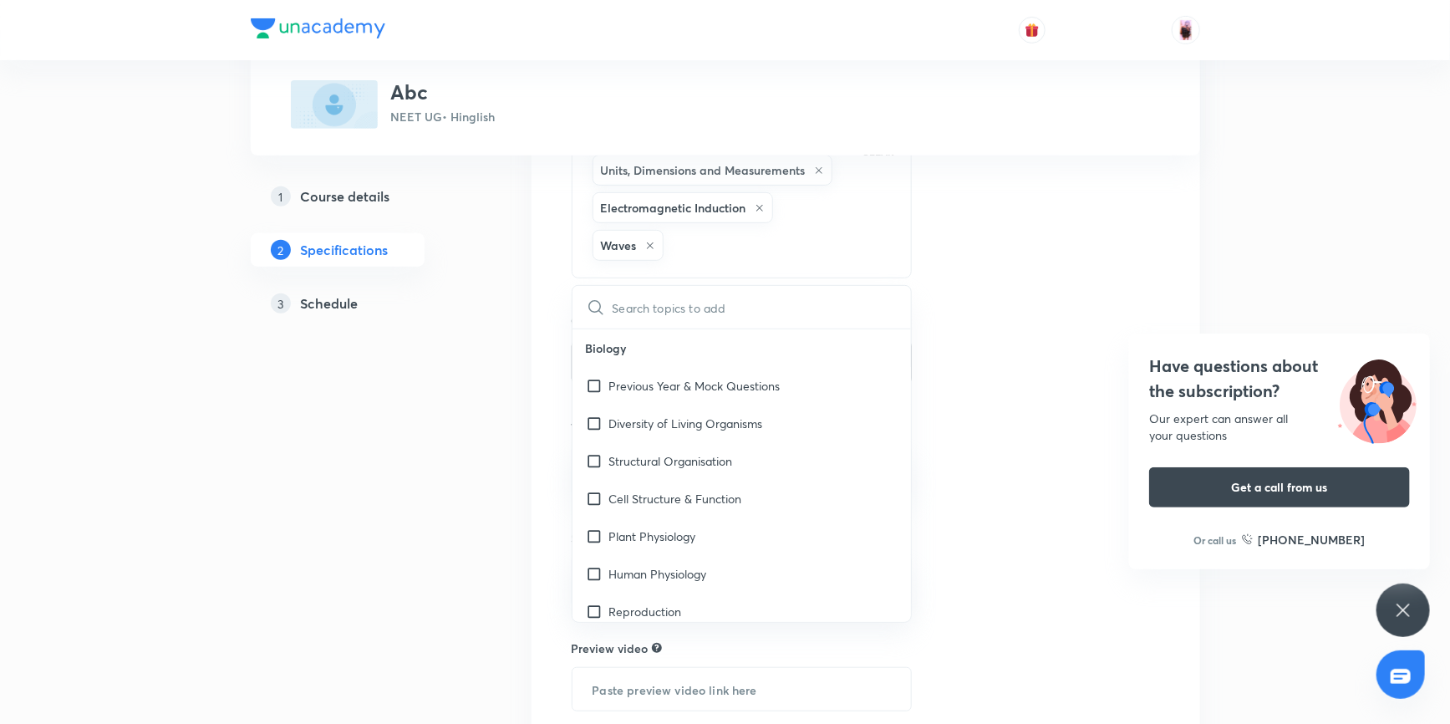
click at [651, 241] on icon at bounding box center [650, 246] width 10 height 10
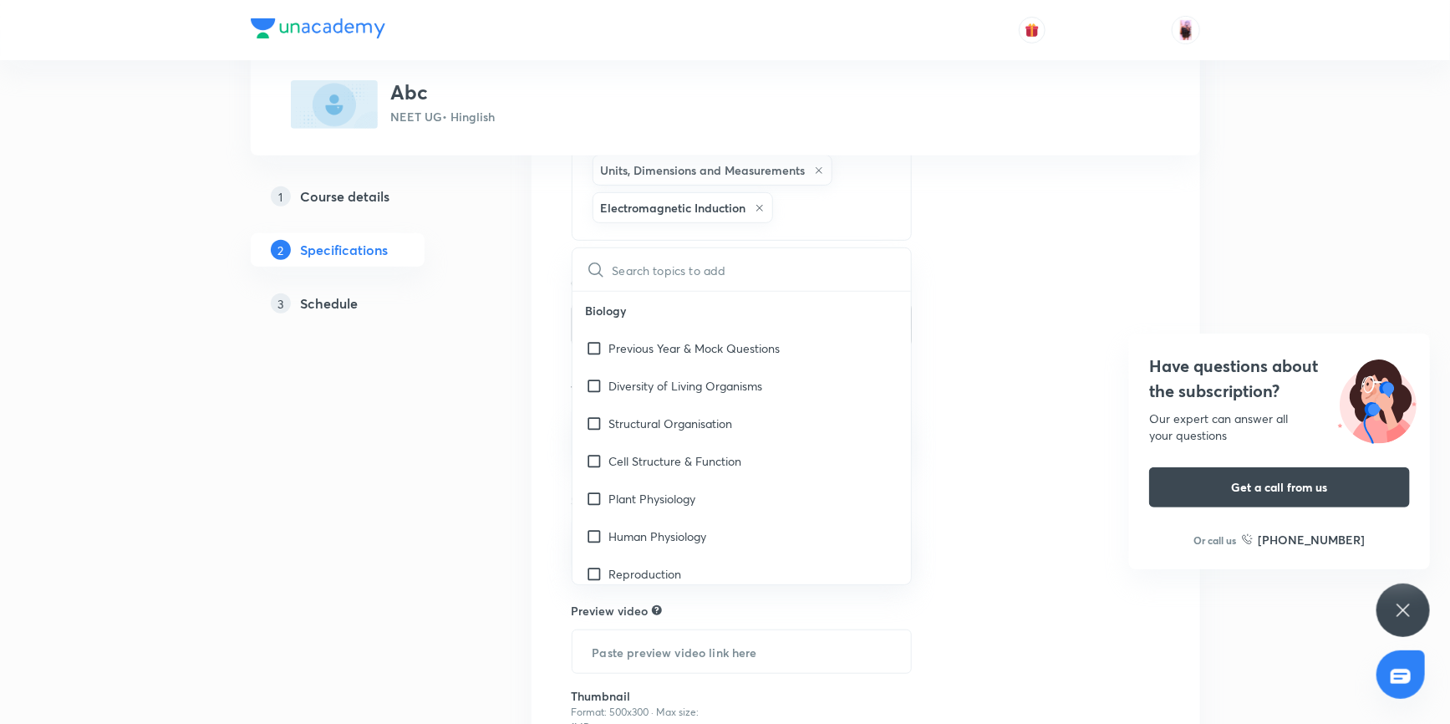
click at [762, 205] on icon at bounding box center [759, 208] width 10 height 10
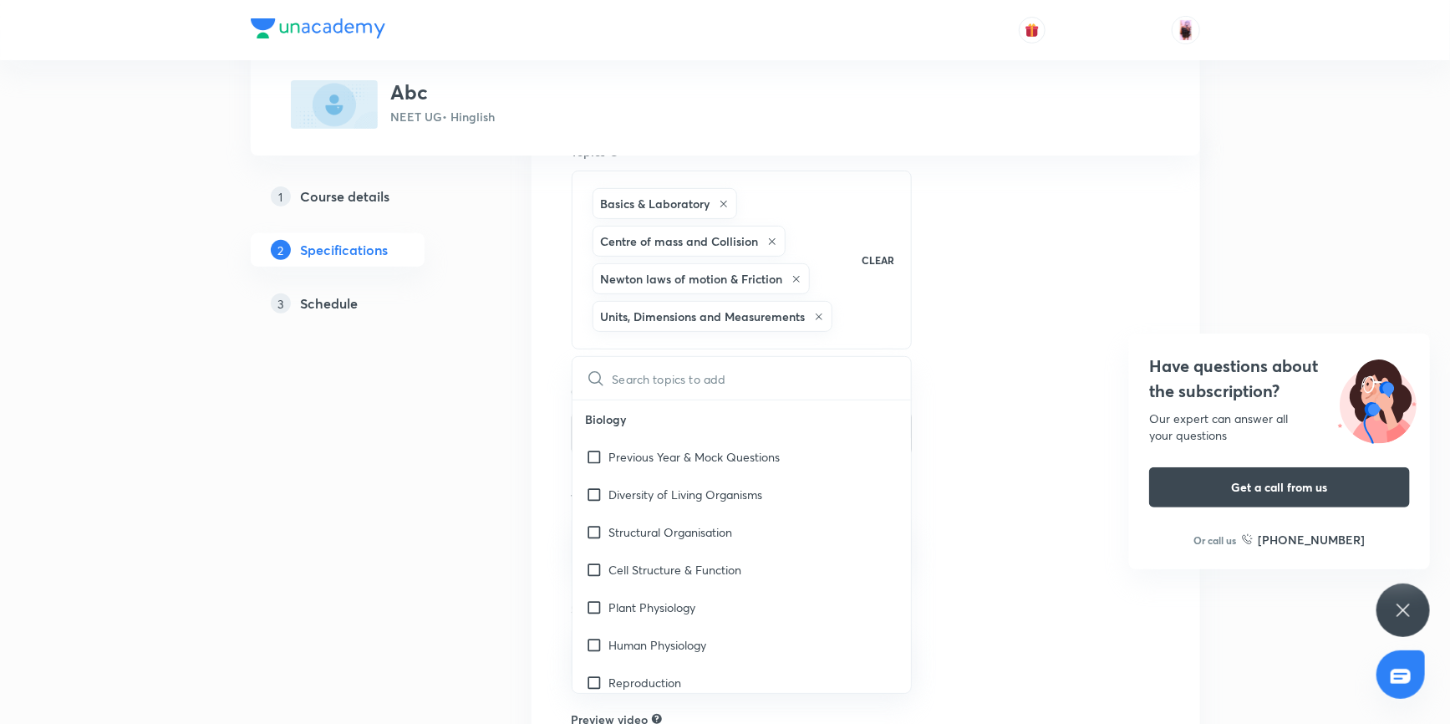
scroll to position [160, 0]
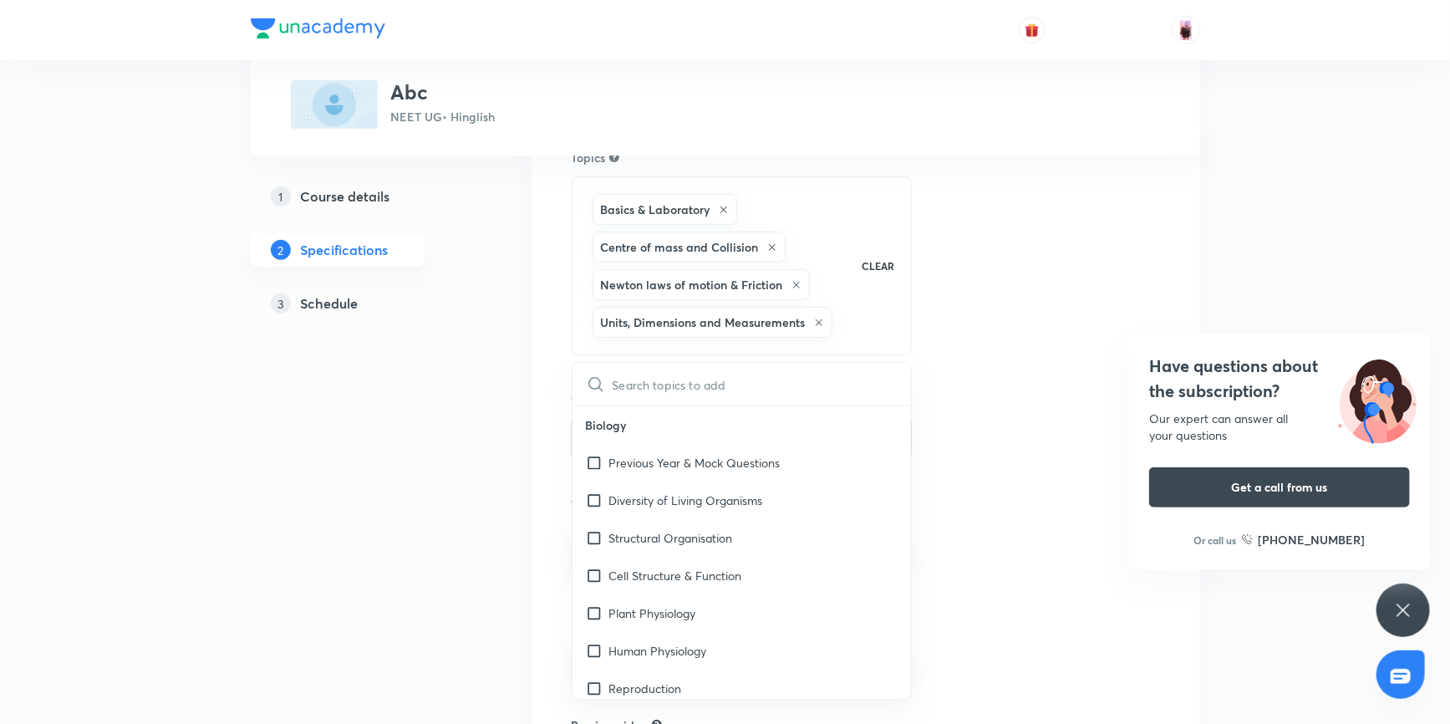
click at [816, 319] on icon at bounding box center [818, 322] width 7 height 7
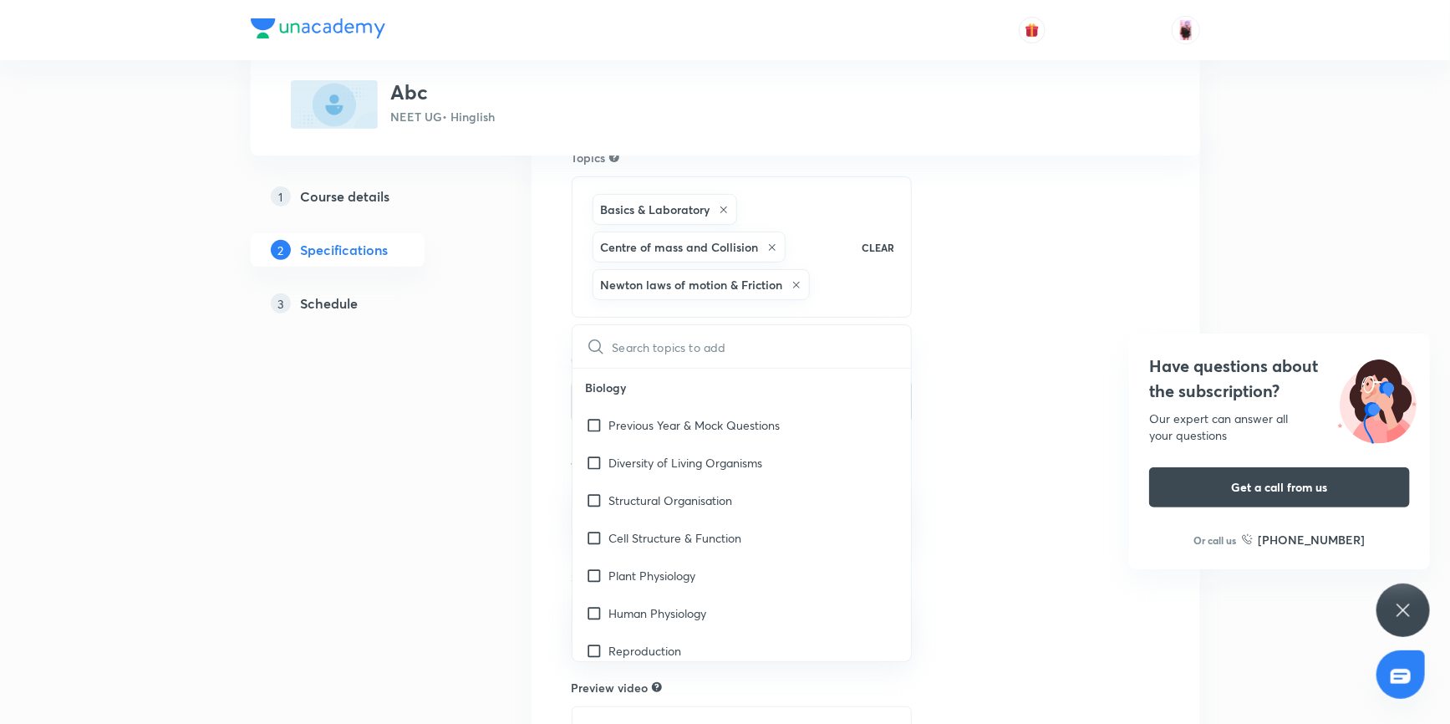
click at [788, 282] on div "Newton laws of motion & Friction" at bounding box center [700, 284] width 217 height 31
click at [795, 280] on icon at bounding box center [796, 285] width 10 height 10
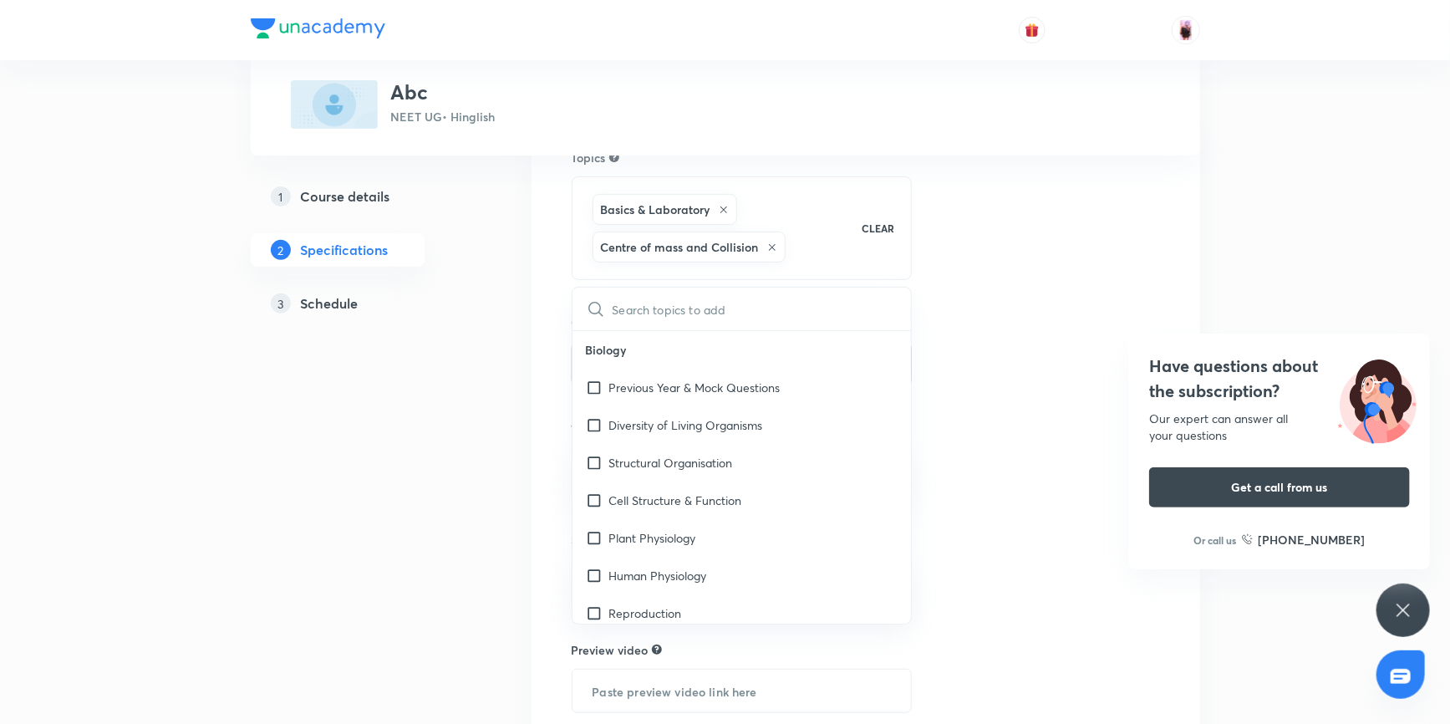
click at [776, 247] on div "Centre of mass and Collision" at bounding box center [688, 246] width 193 height 31
click at [771, 242] on icon at bounding box center [772, 247] width 10 height 10
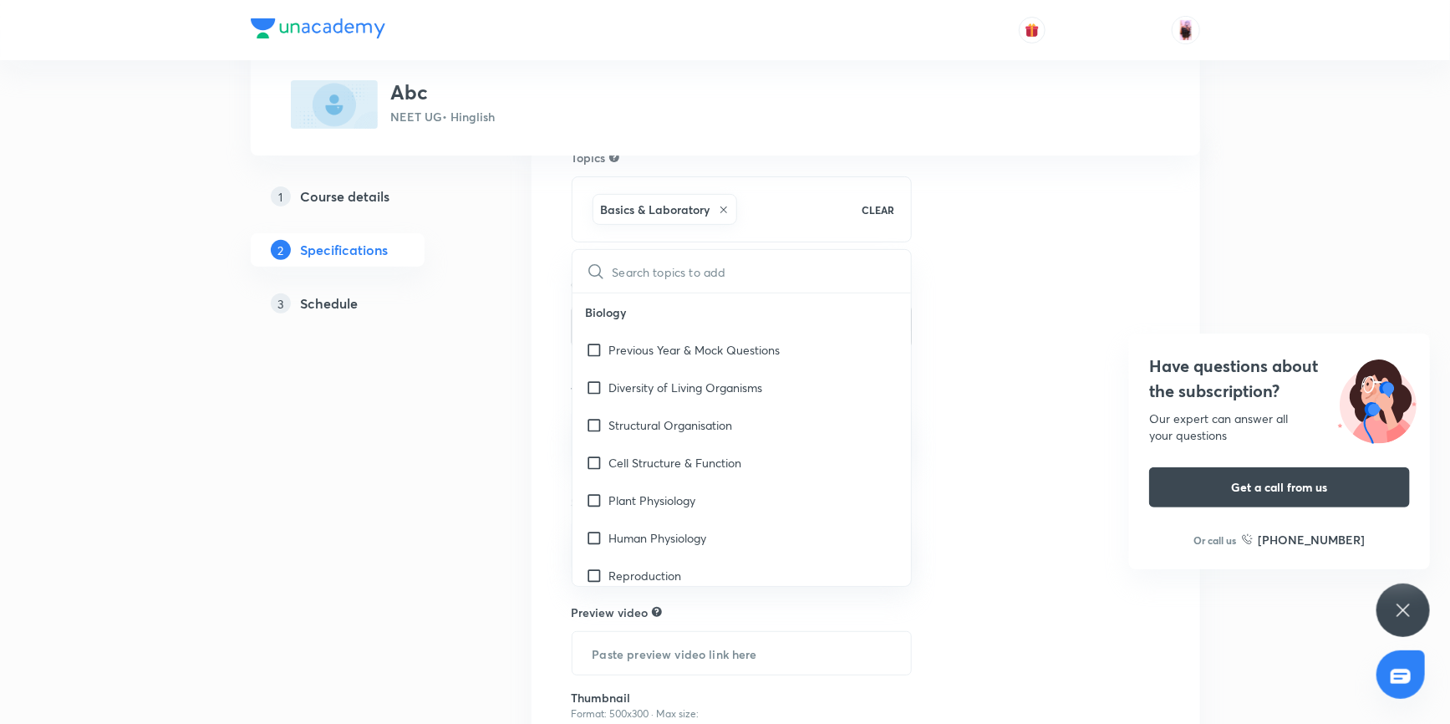
click at [881, 202] on p "CLEAR" at bounding box center [877, 209] width 33 height 15
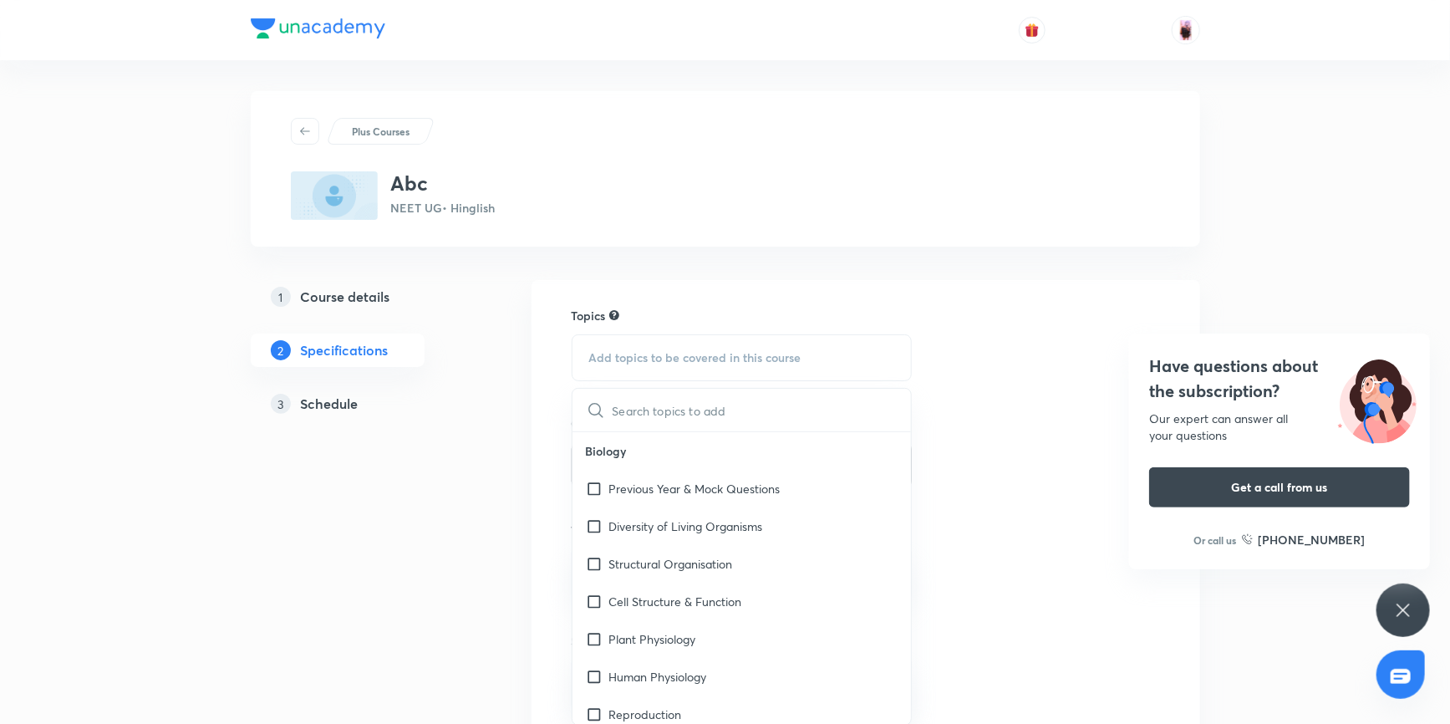
scroll to position [0, 0]
click at [388, 301] on h5 "Course details" at bounding box center [345, 299] width 89 height 20
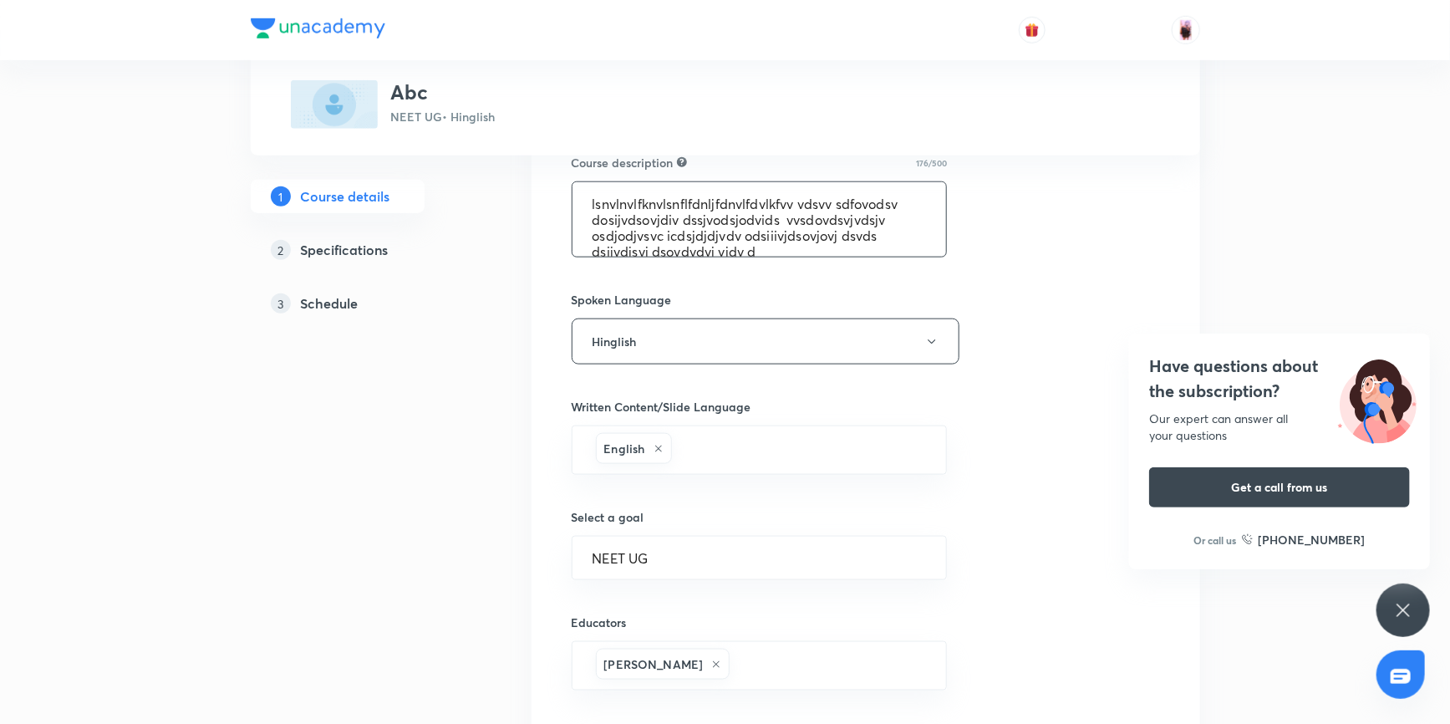
scroll to position [927, 0]
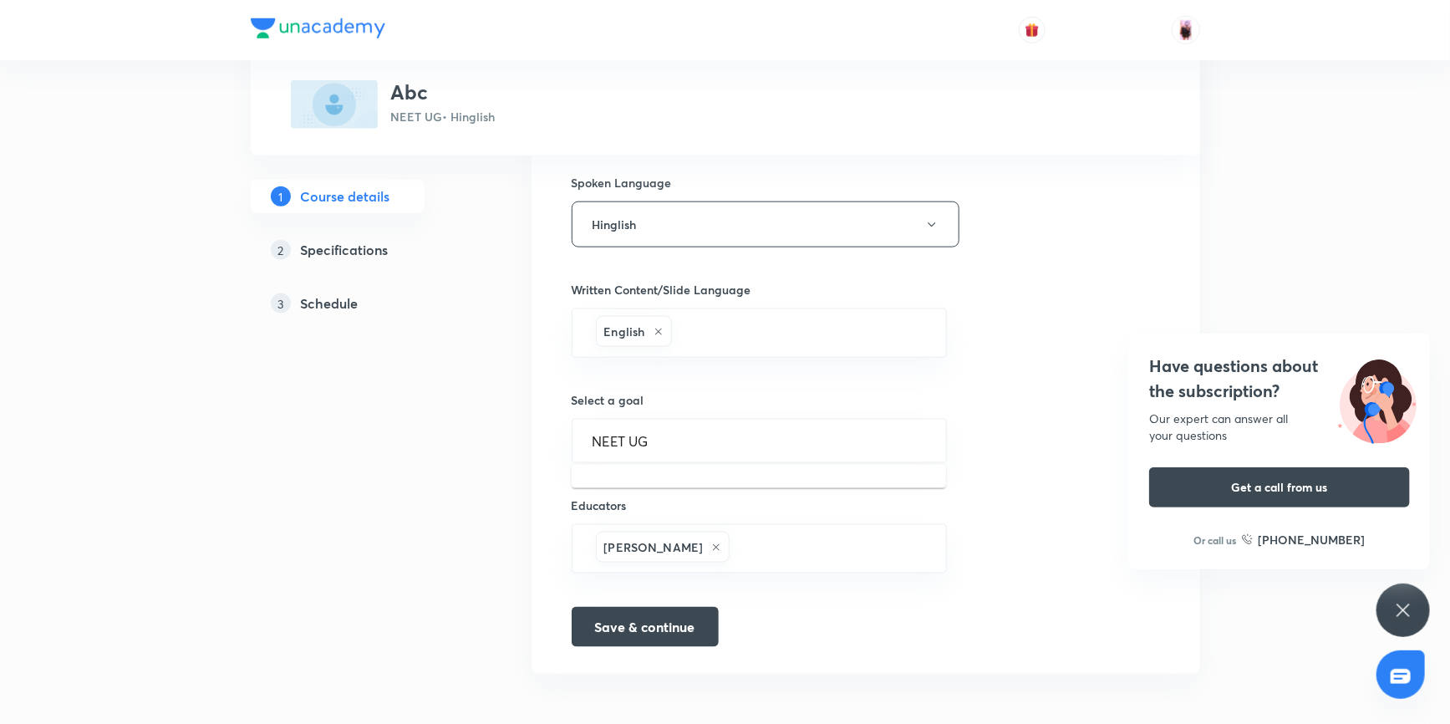
drag, startPoint x: 718, startPoint y: 443, endPoint x: 495, endPoint y: 434, distance: 224.1
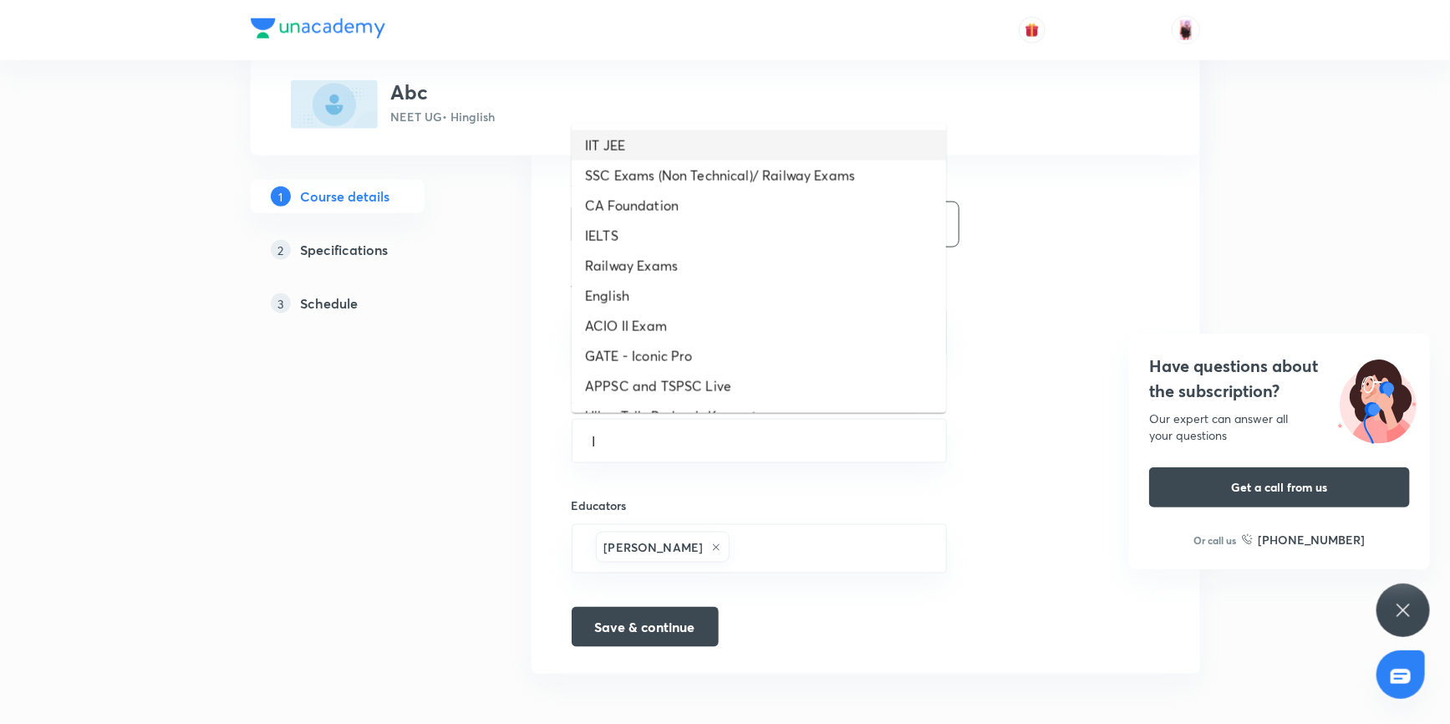
click at [609, 141] on li "IIT JEE" at bounding box center [758, 145] width 374 height 30
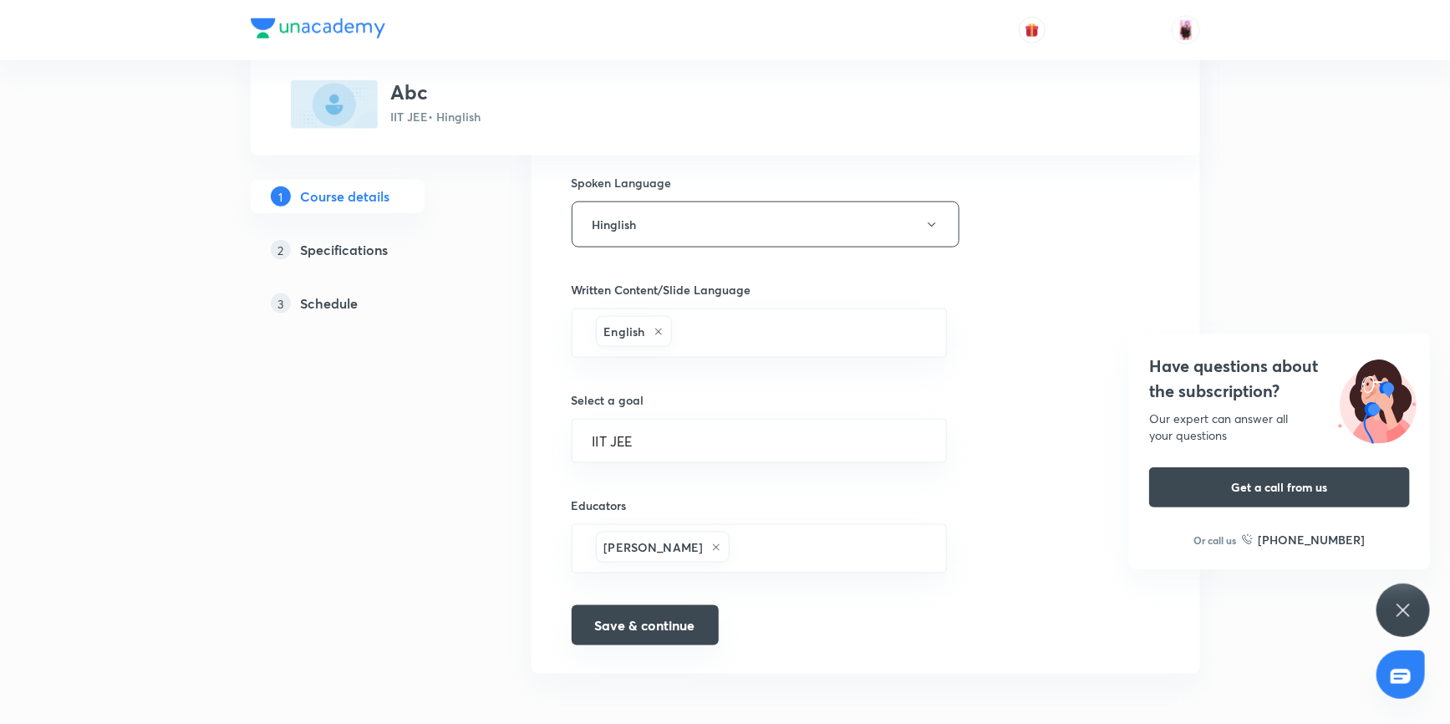
click at [647, 625] on button "Save & continue" at bounding box center [644, 625] width 147 height 40
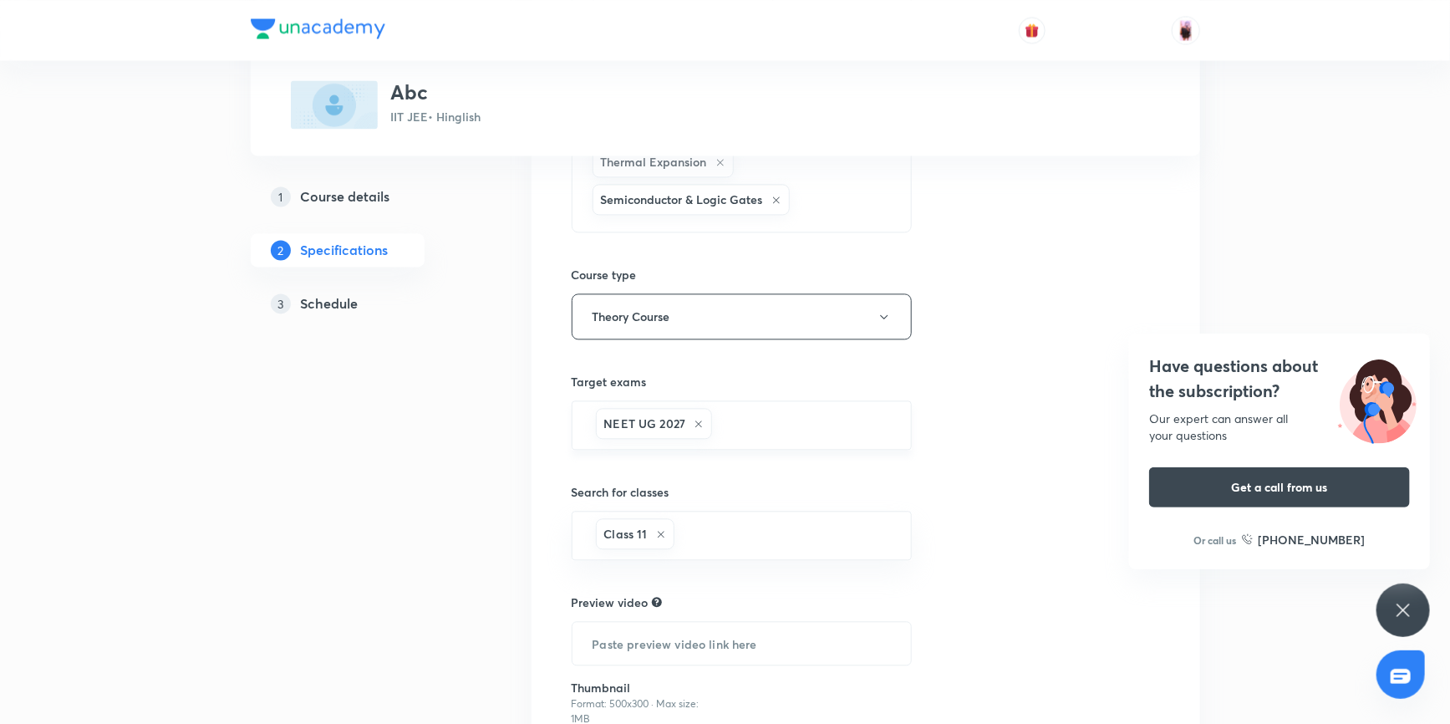
scroll to position [1671, 0]
click at [700, 422] on icon at bounding box center [698, 427] width 10 height 10
click at [698, 421] on input "text" at bounding box center [741, 426] width 299 height 31
click at [637, 489] on li "IIT JEE 2027" at bounding box center [741, 496] width 339 height 30
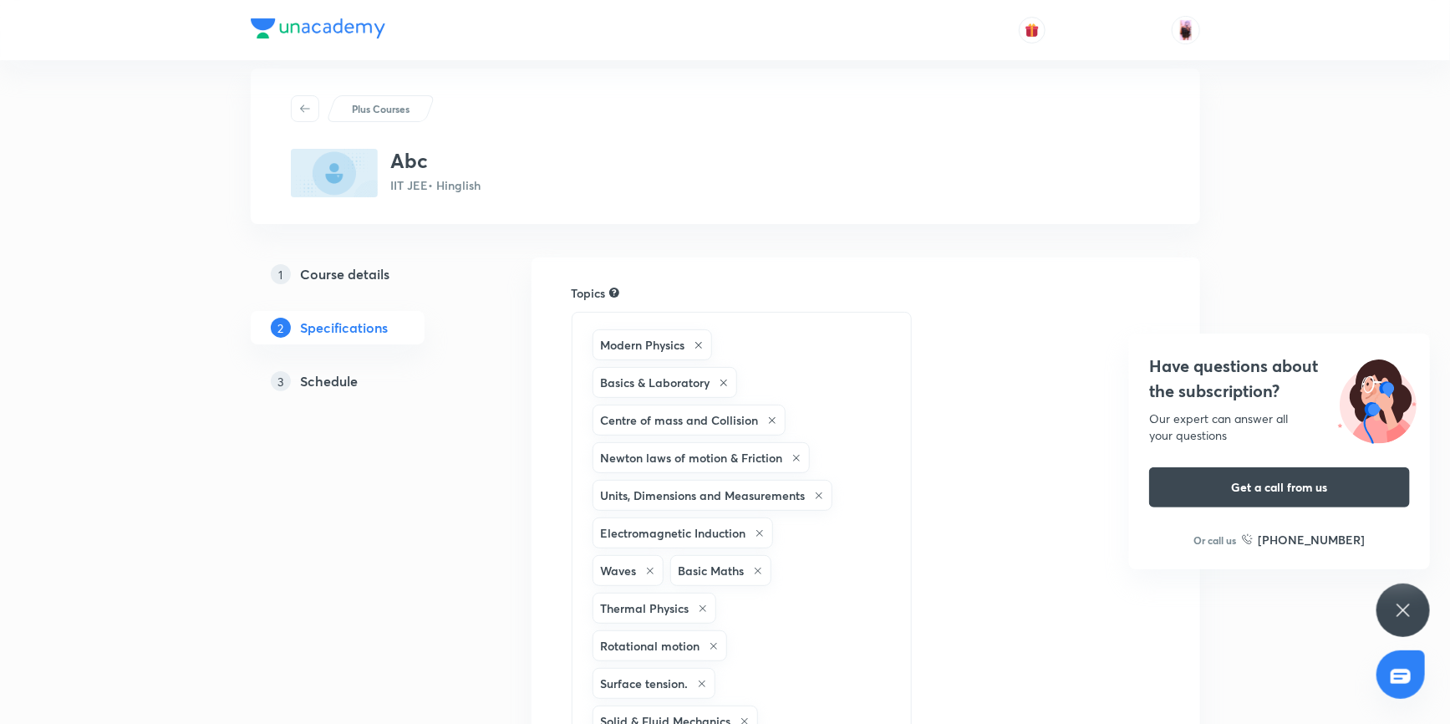
scroll to position [0, 0]
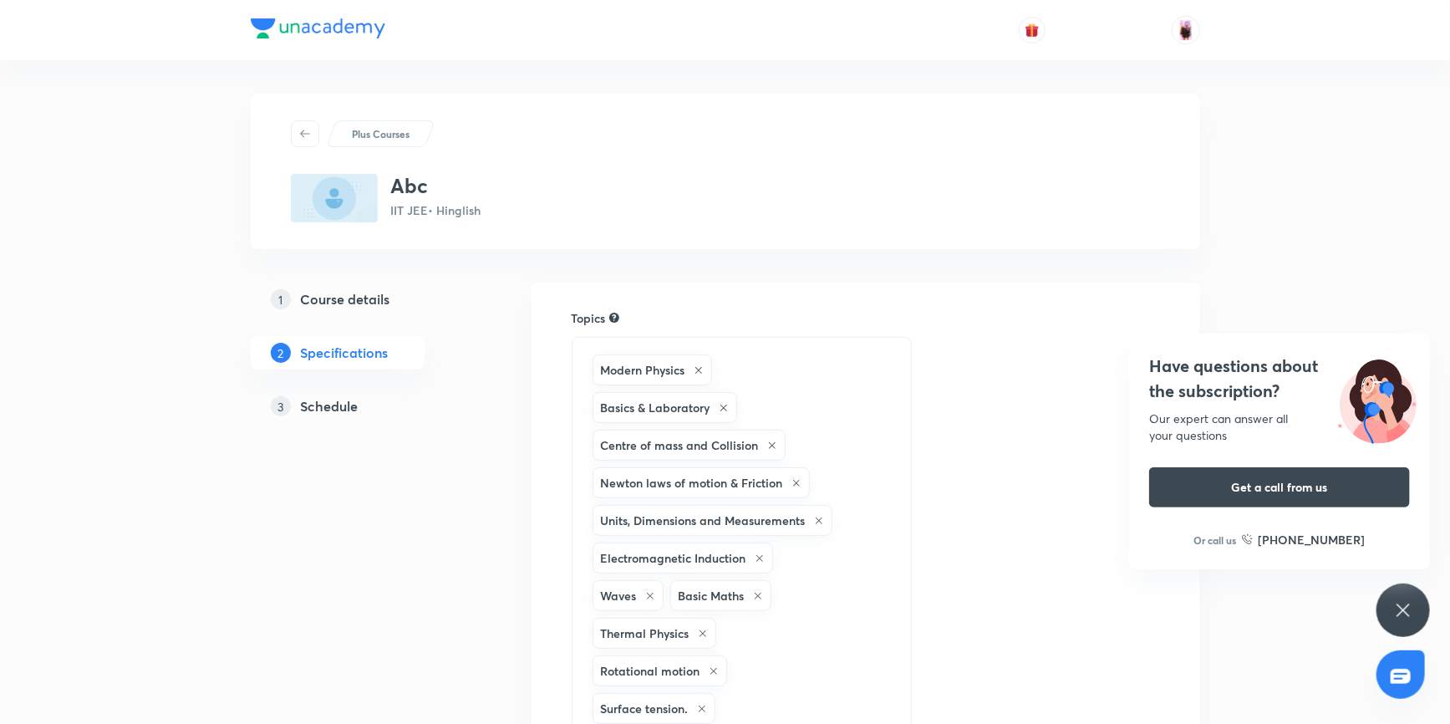
click at [699, 368] on icon at bounding box center [698, 370] width 10 height 10
click at [722, 368] on icon at bounding box center [723, 370] width 10 height 10
click at [768, 374] on div "Centre of mass and Collision" at bounding box center [688, 369] width 193 height 31
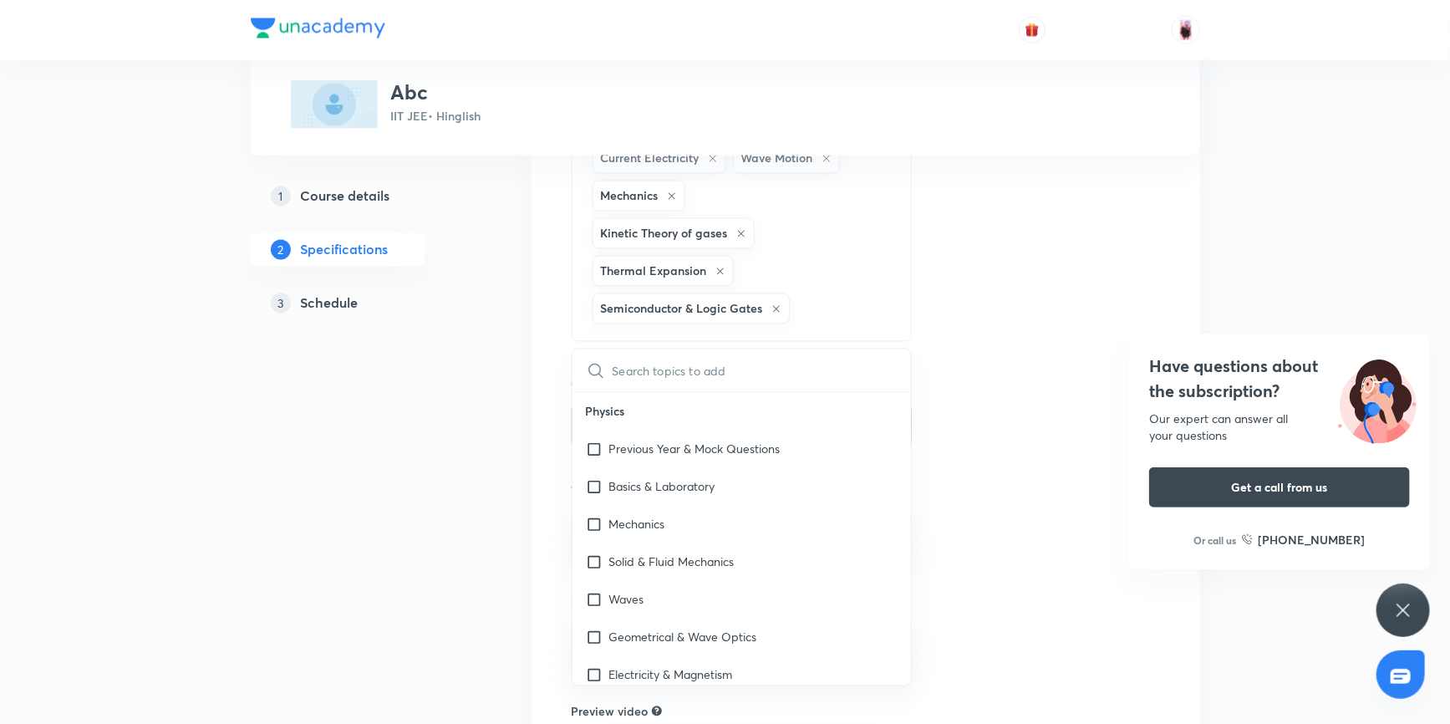
click at [778, 304] on icon at bounding box center [776, 309] width 10 height 10
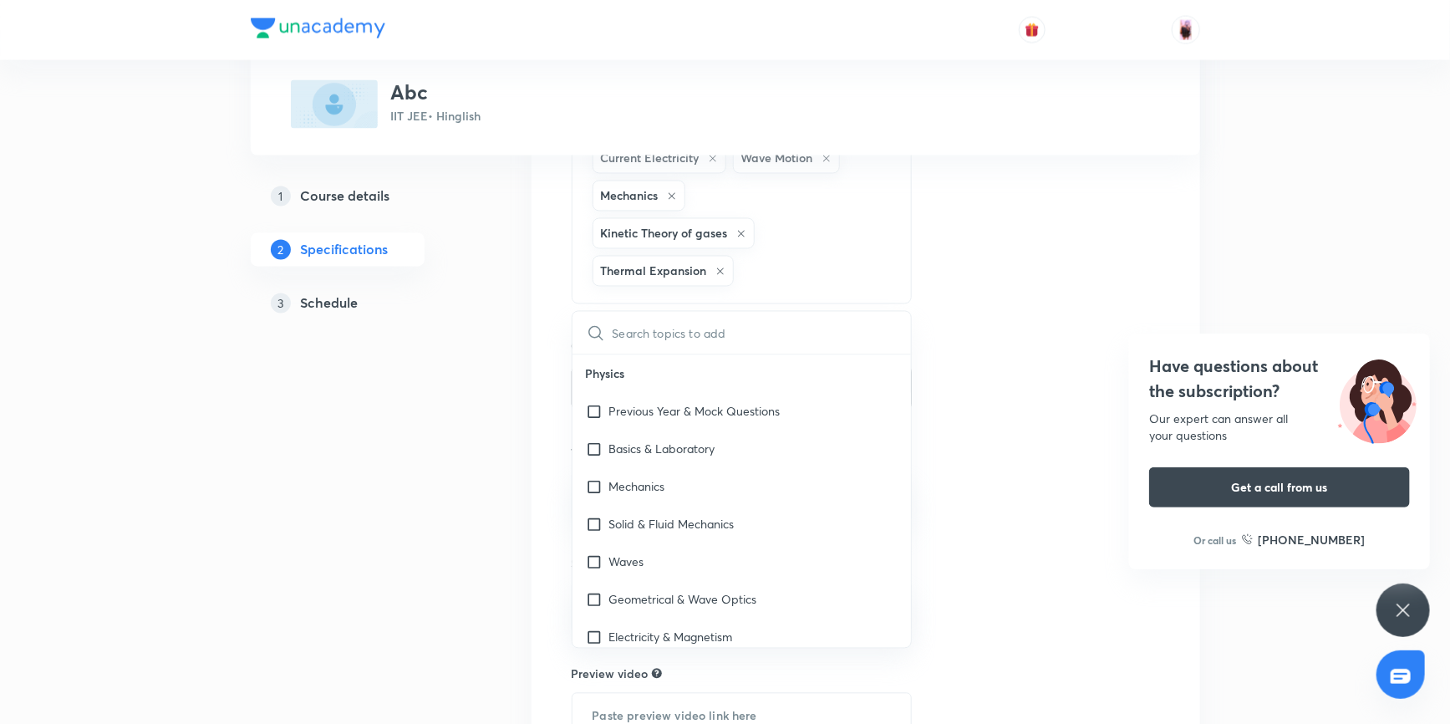
click at [723, 267] on icon at bounding box center [720, 272] width 10 height 10
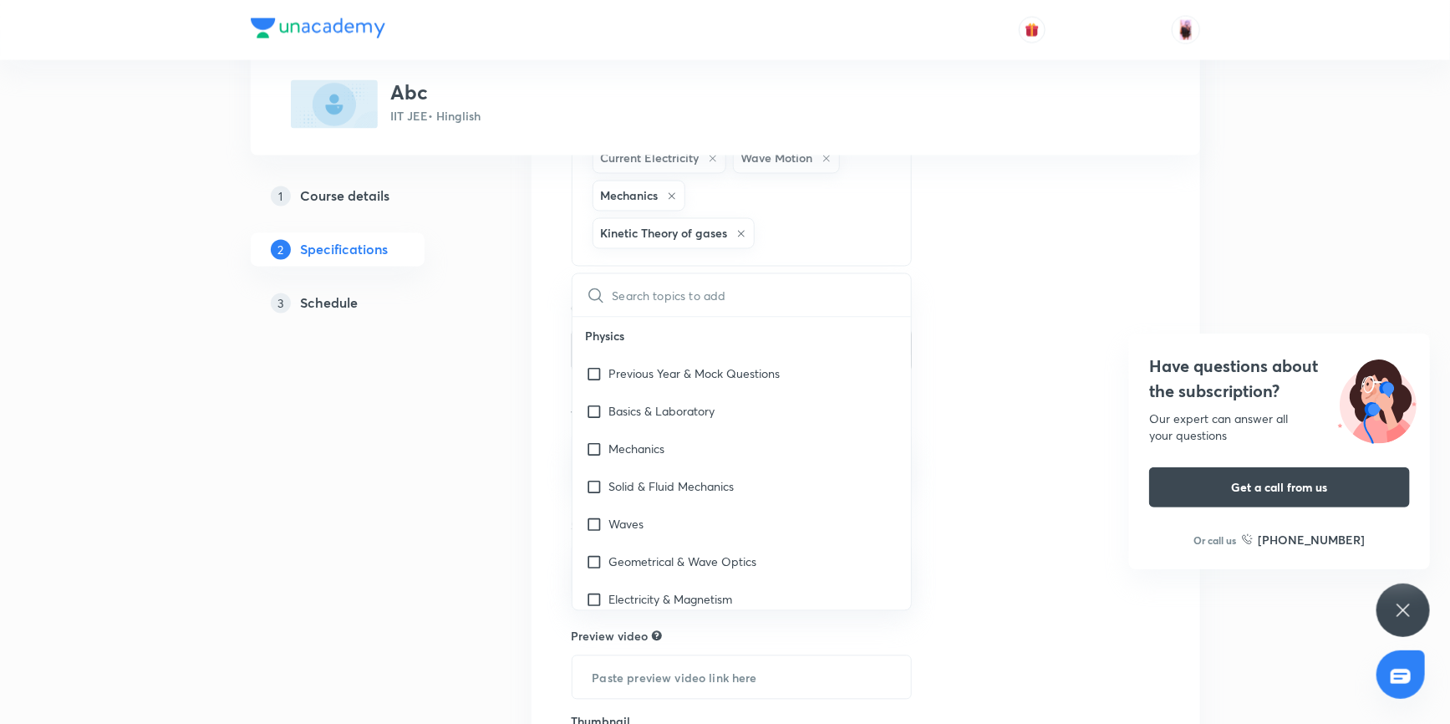
click at [743, 229] on icon at bounding box center [741, 234] width 10 height 10
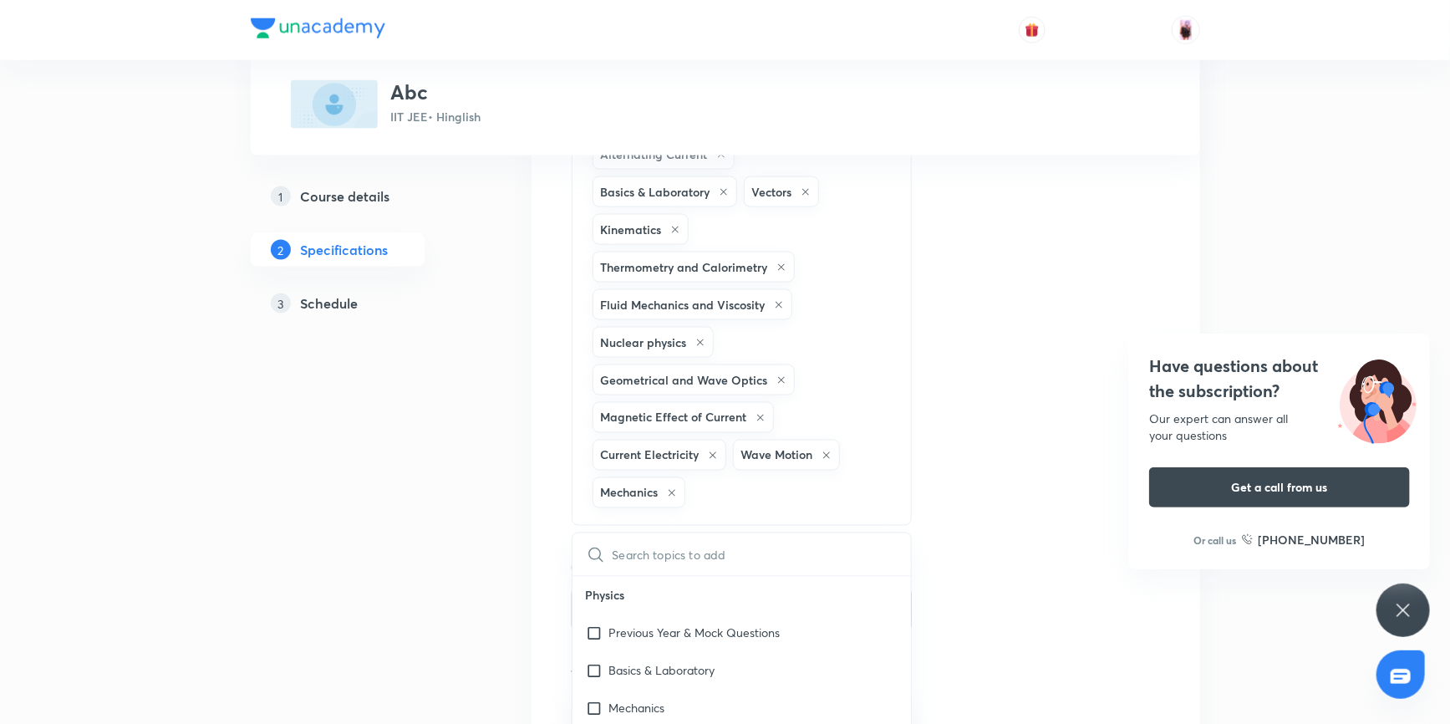
scroll to position [1186, 0]
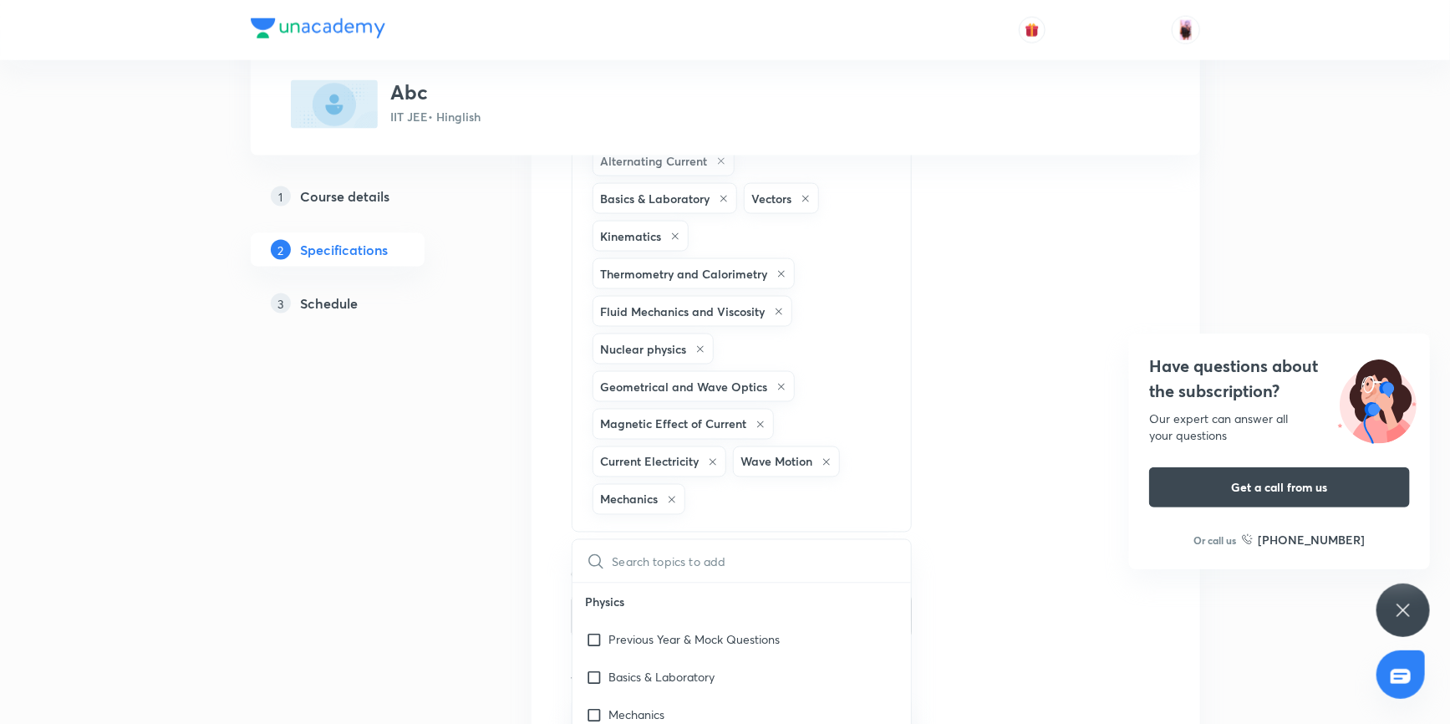
click at [830, 457] on icon at bounding box center [826, 462] width 10 height 10
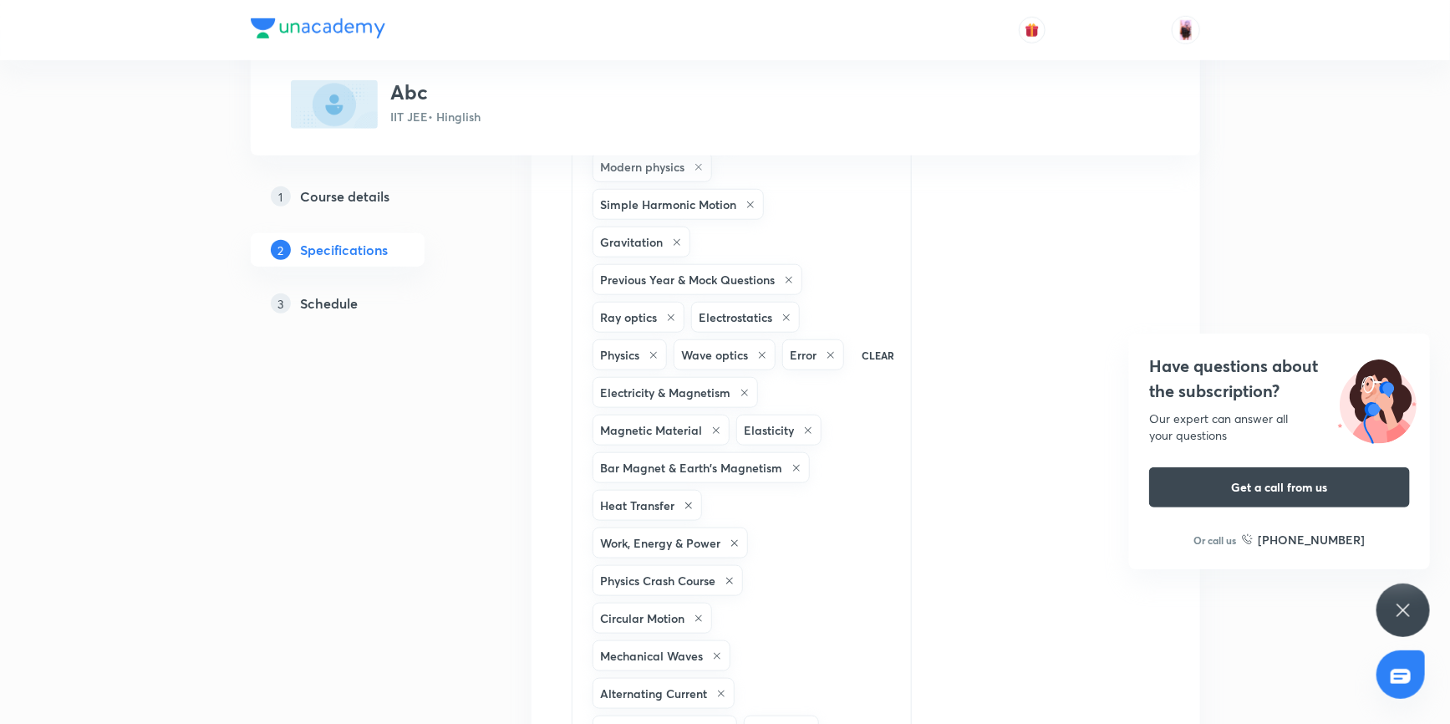
click at [877, 351] on p "CLEAR" at bounding box center [877, 355] width 33 height 15
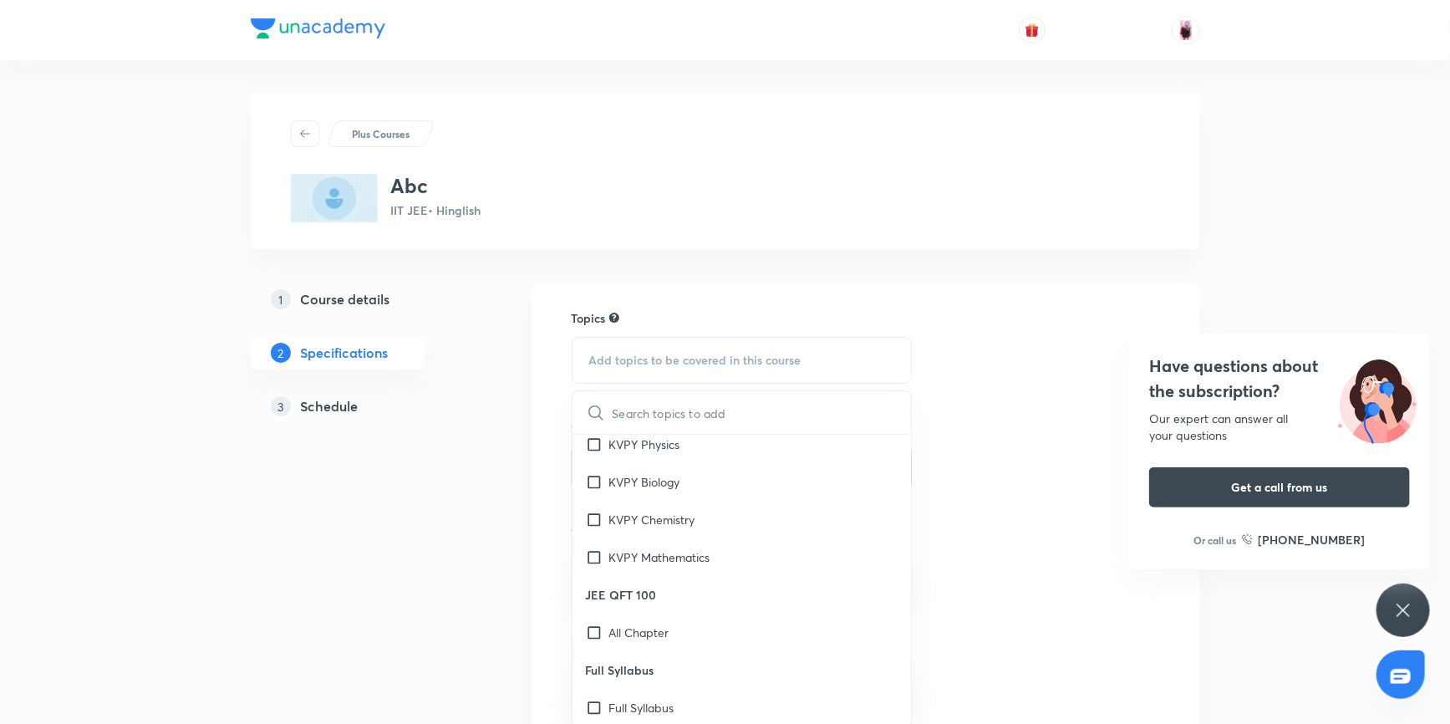
scroll to position [4835, 0]
click at [1008, 309] on div "Topics Add topics to be covered in this course ​ Physics Previous Year & Mock Q…" at bounding box center [865, 642] width 588 height 667
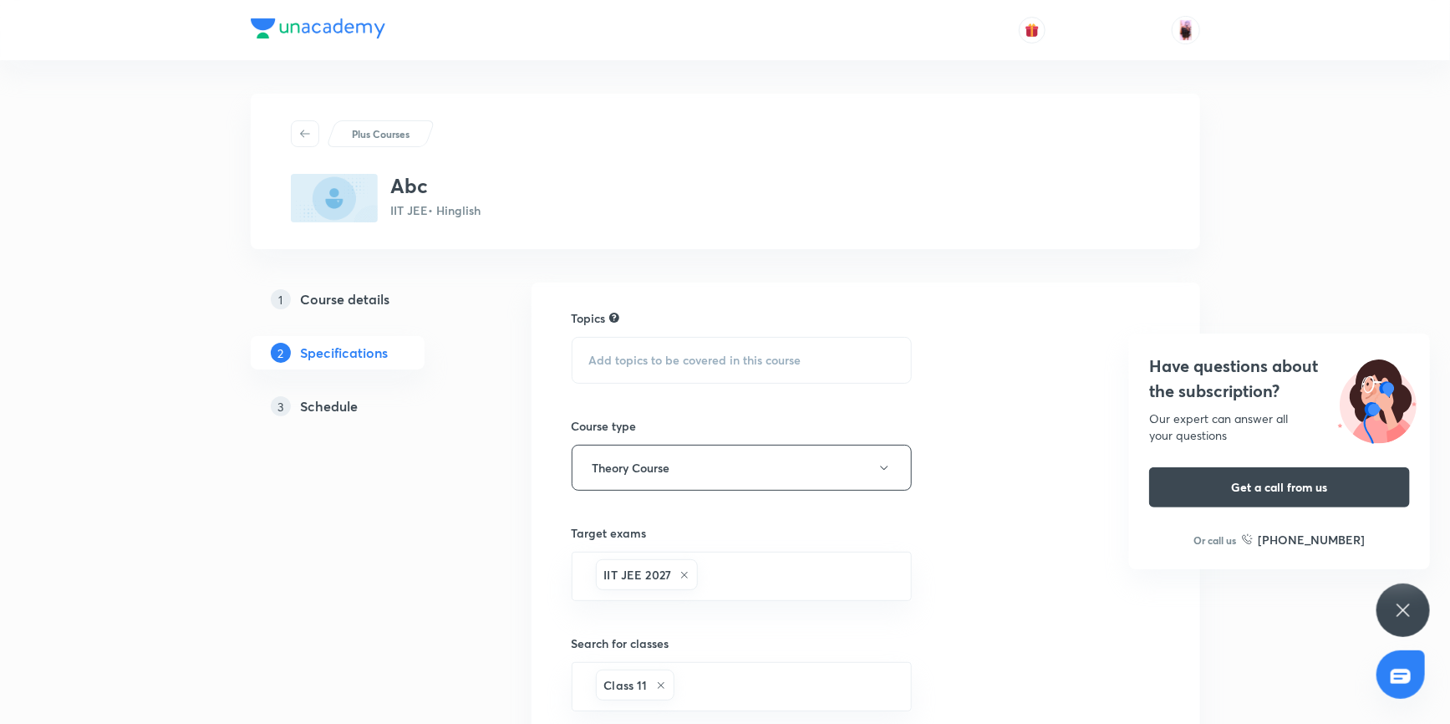
click at [383, 301] on h5 "Course details" at bounding box center [345, 299] width 89 height 20
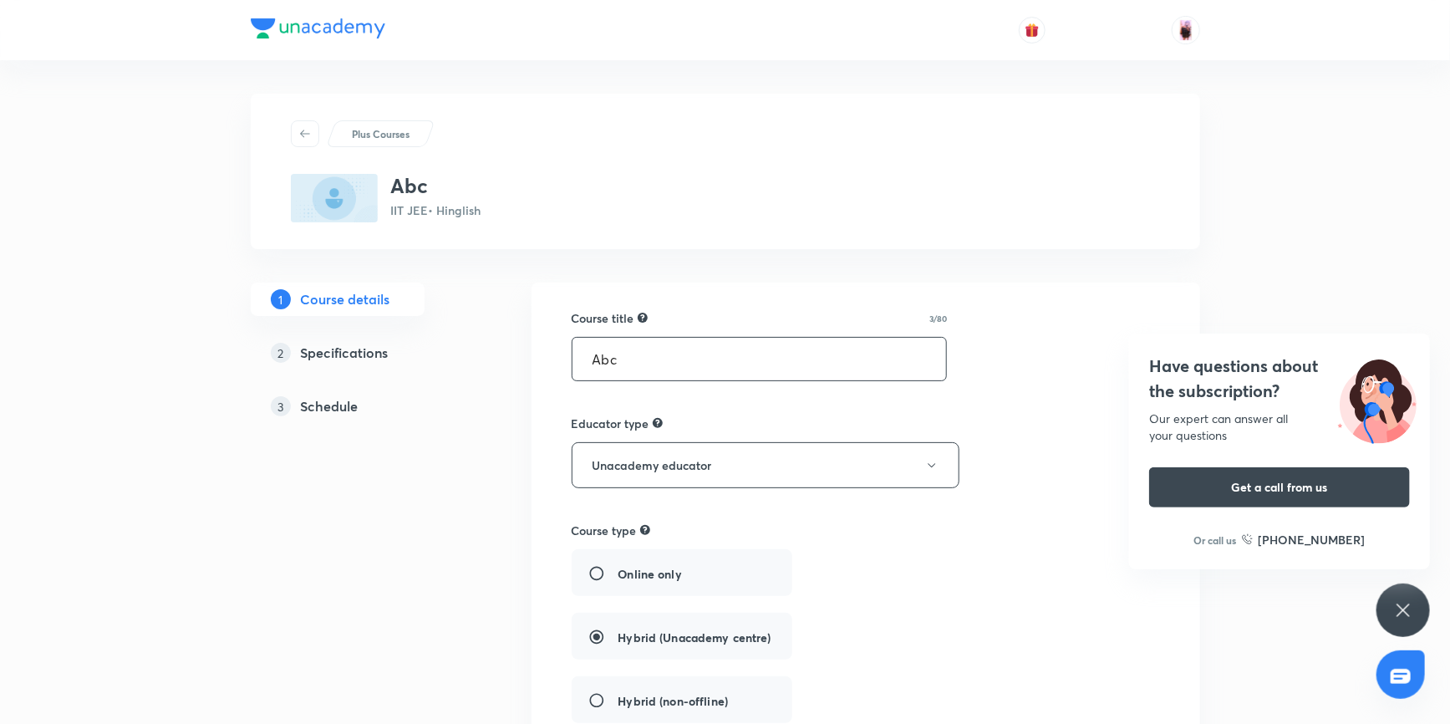
click at [685, 363] on input "Abc" at bounding box center [759, 359] width 374 height 43
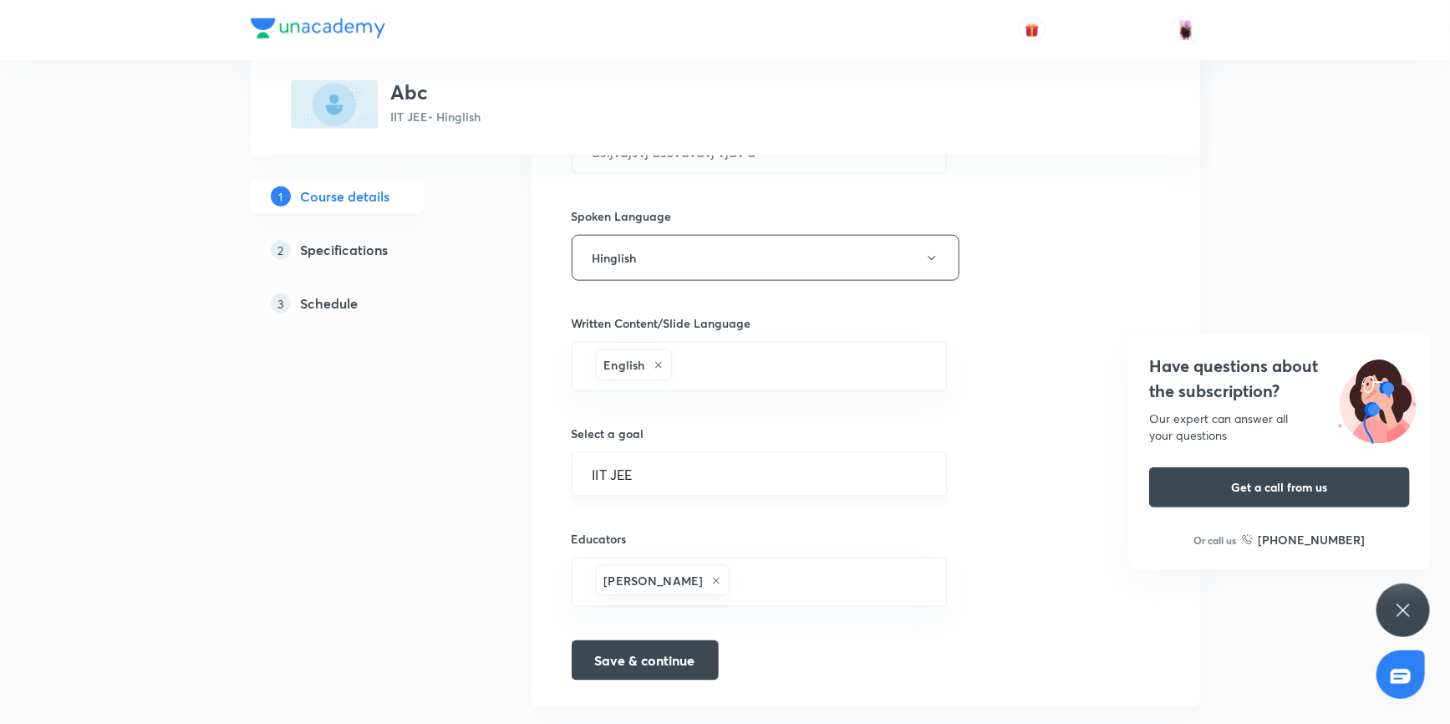
scroll to position [911, 0]
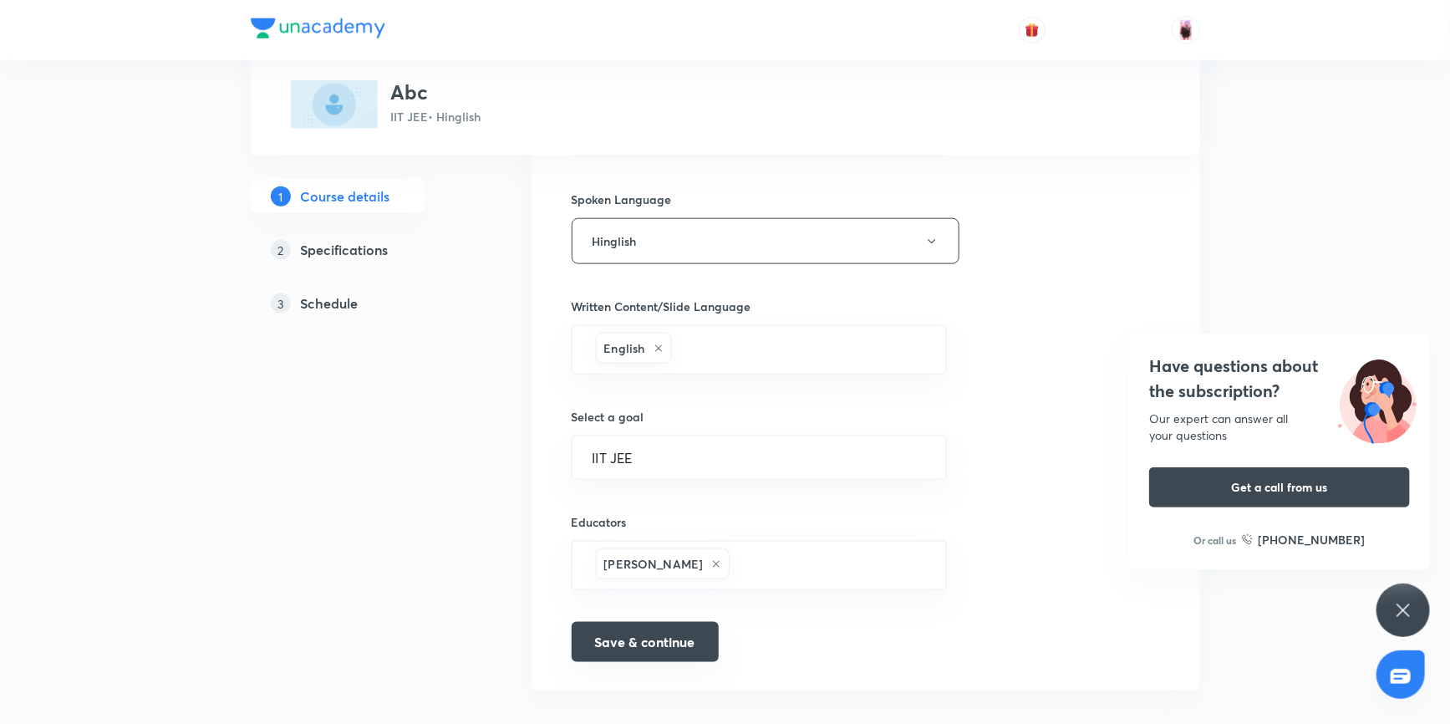
click at [663, 635] on button "Save & continue" at bounding box center [644, 642] width 147 height 40
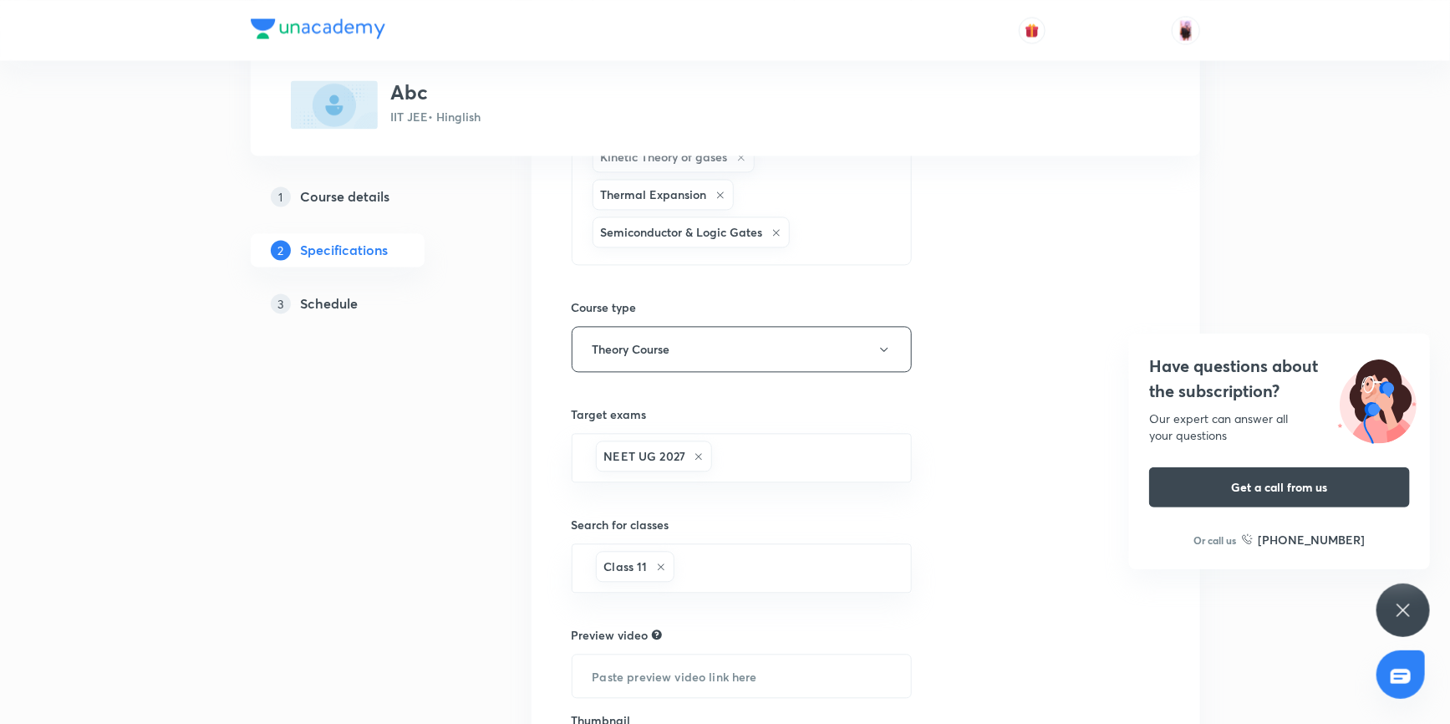
scroll to position [1671, 0]
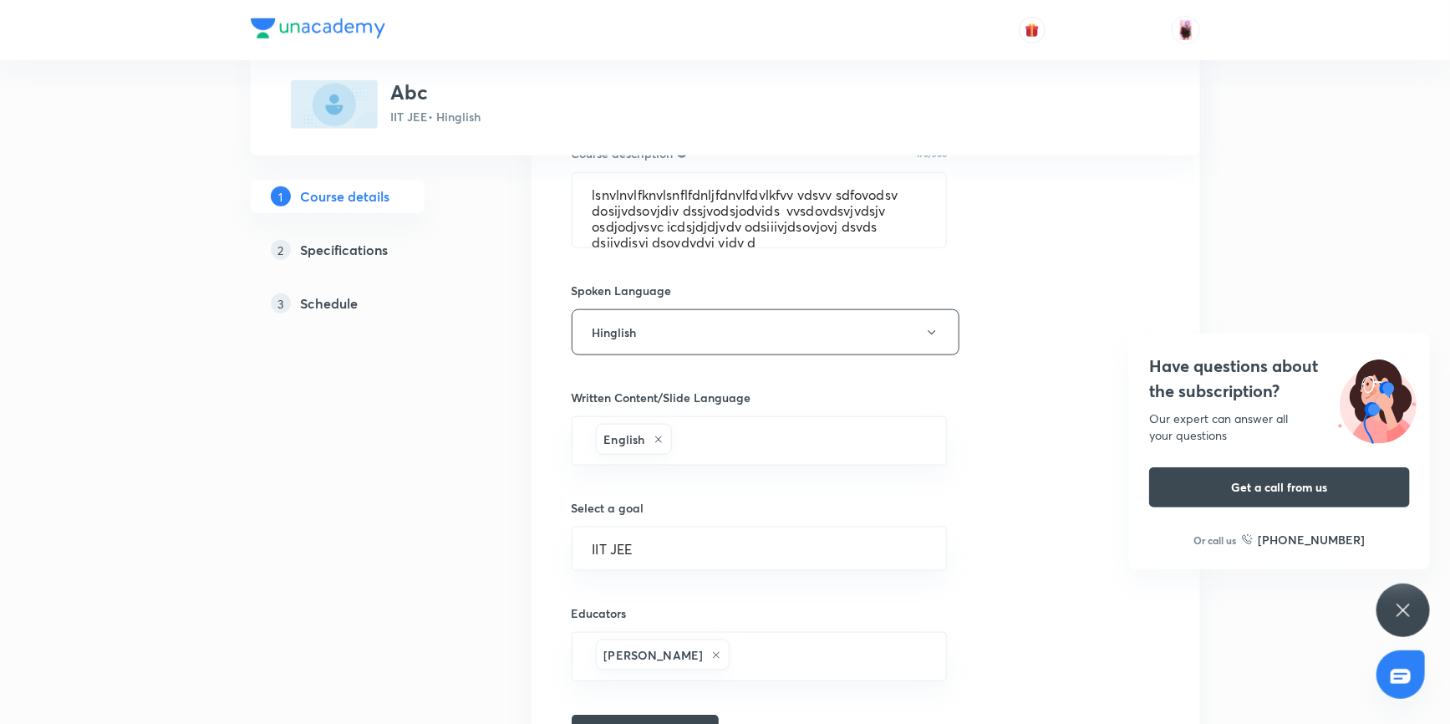
scroll to position [927, 0]
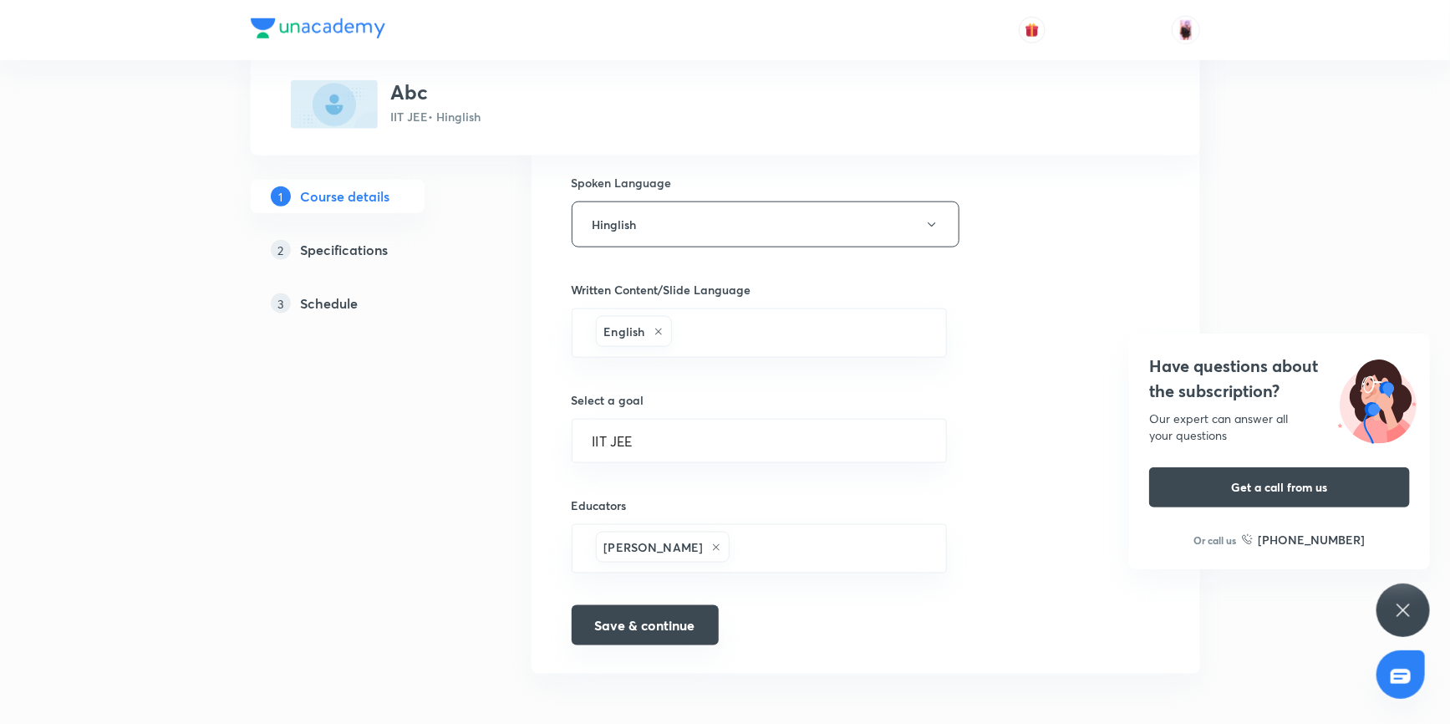
click at [630, 627] on button "Save & continue" at bounding box center [644, 625] width 147 height 40
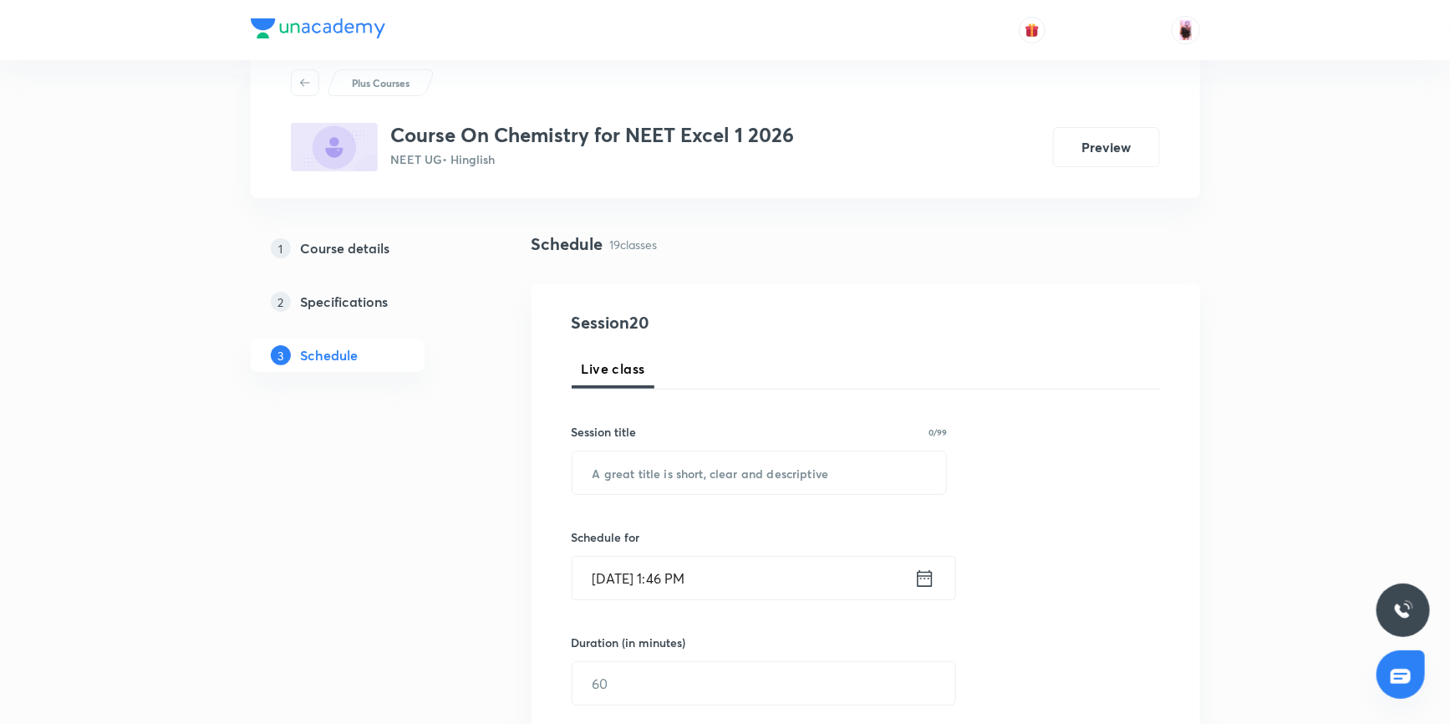
scroll to position [75, 0]
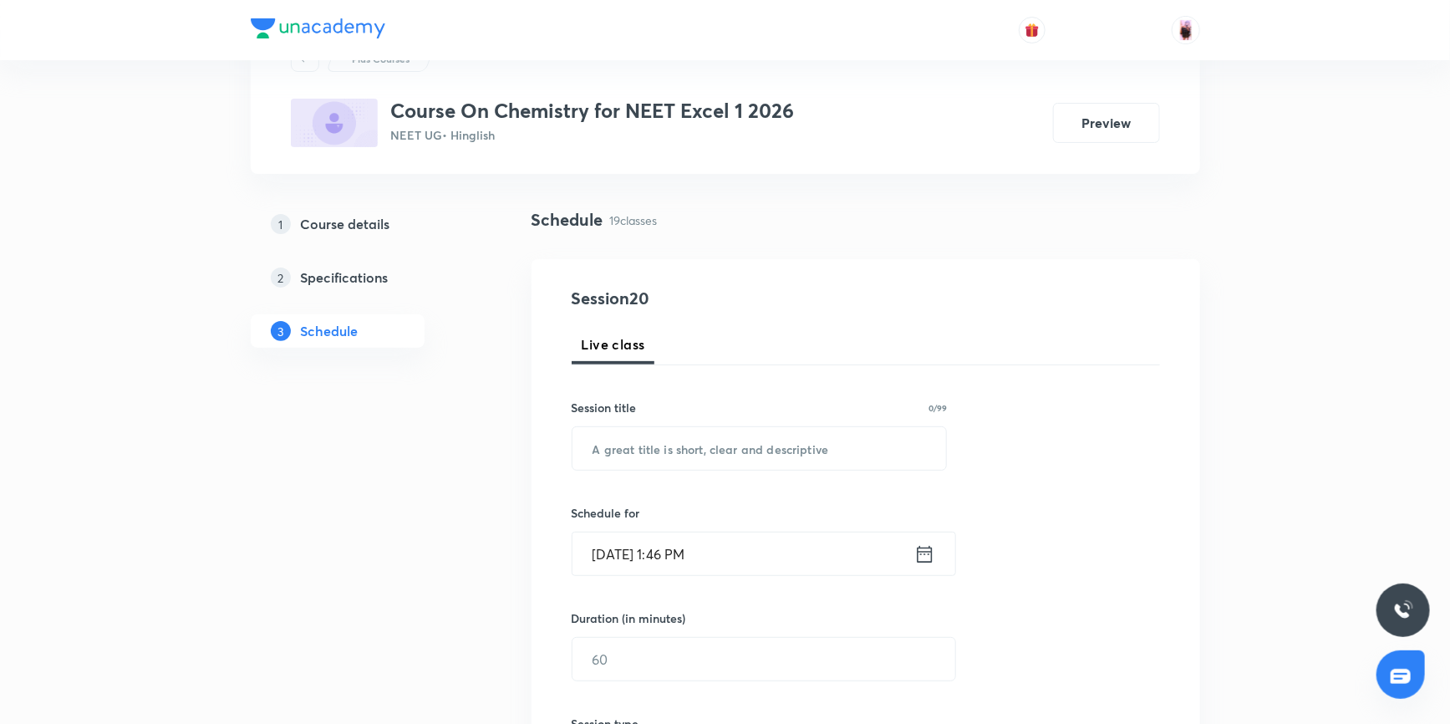
click at [391, 276] on div "2 Specifications" at bounding box center [368, 277] width 194 height 20
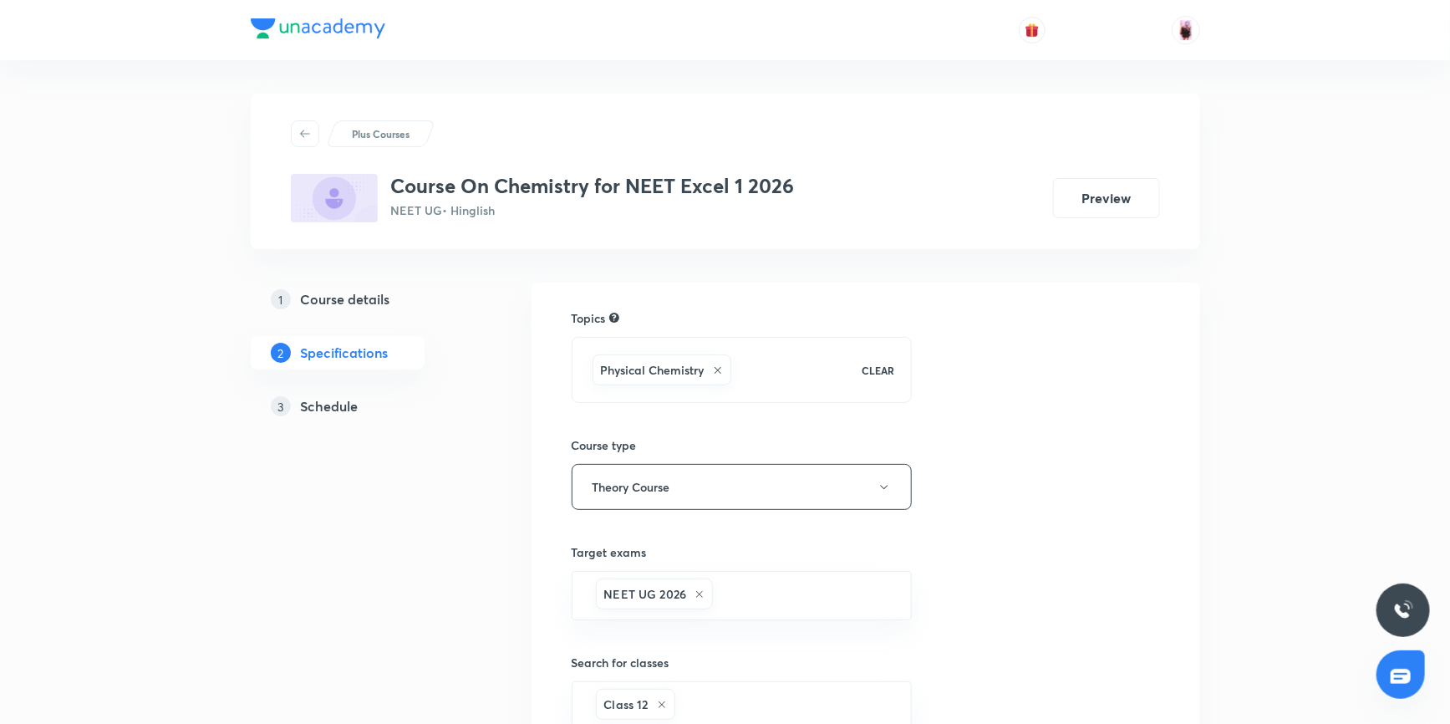
click at [331, 301] on h5 "Course details" at bounding box center [345, 299] width 89 height 20
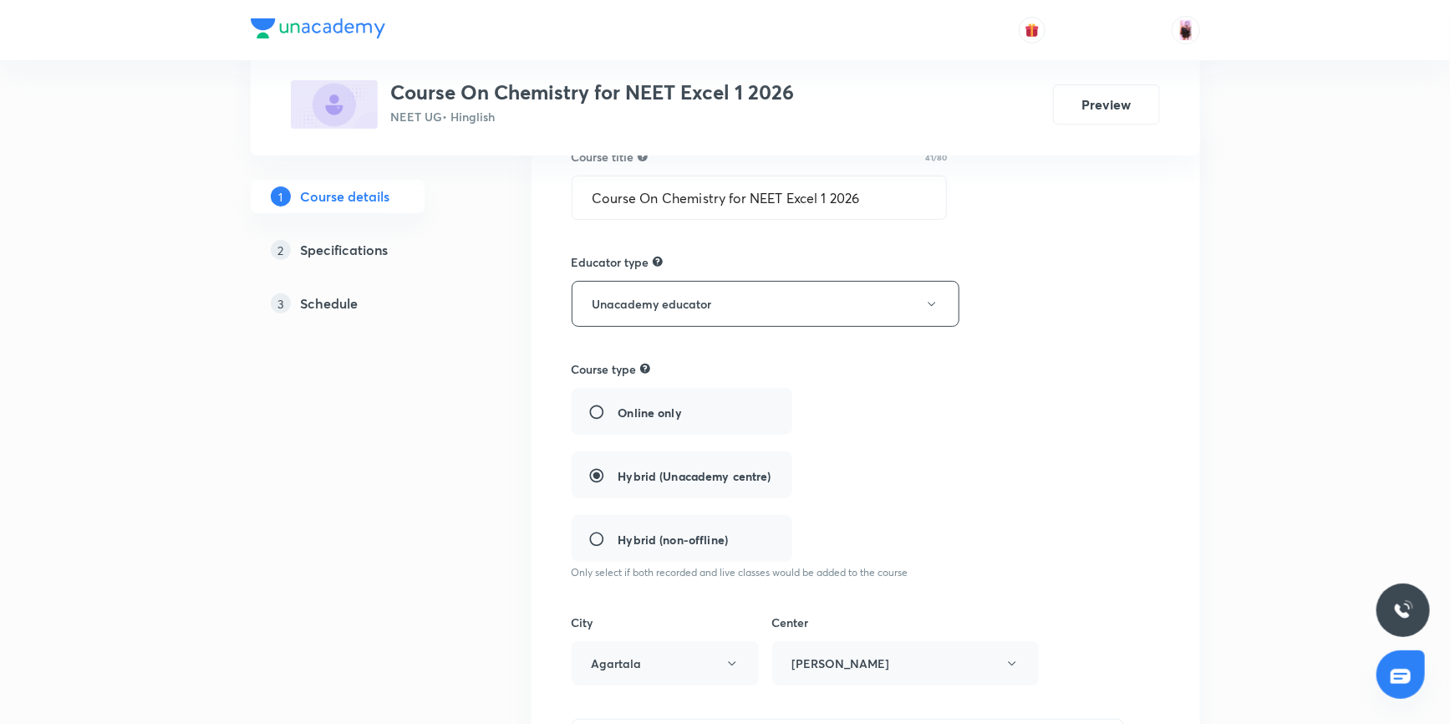
scroll to position [17, 0]
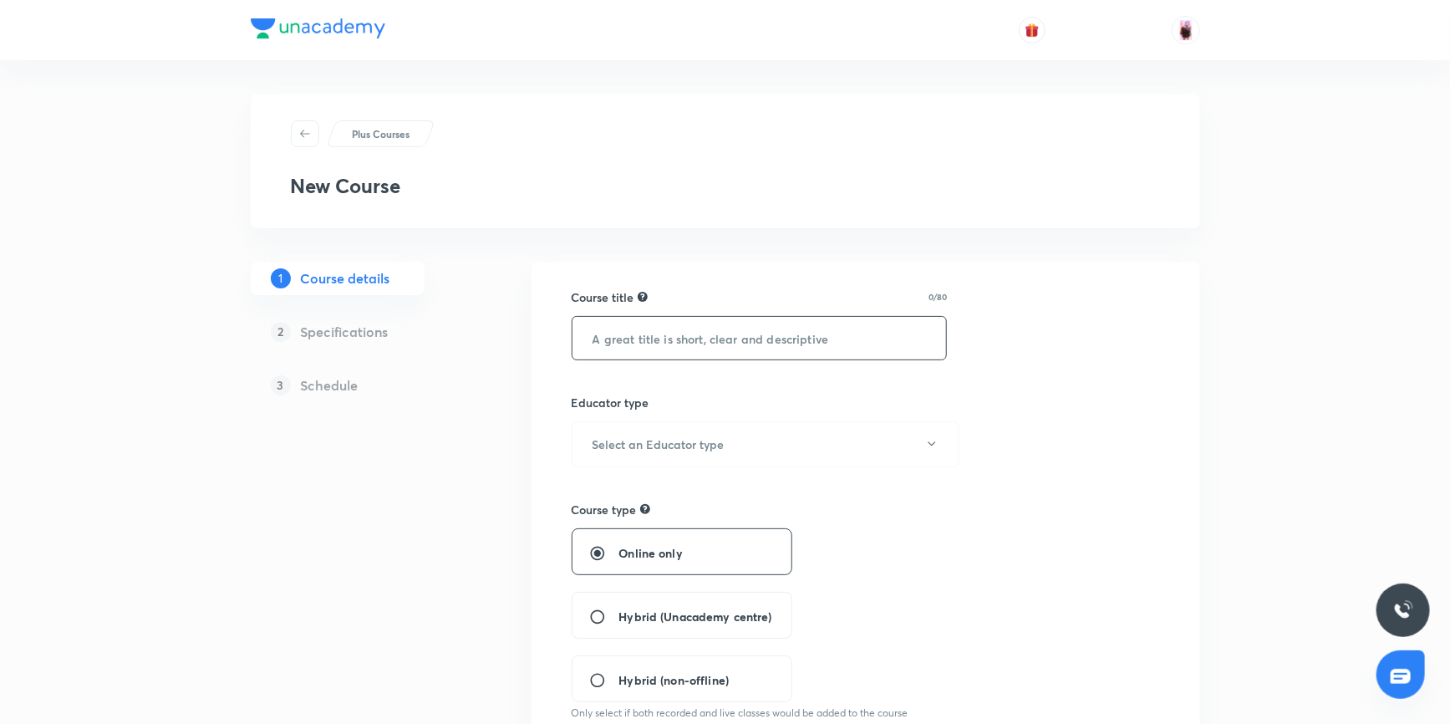
click at [659, 347] on input "text" at bounding box center [759, 338] width 374 height 43
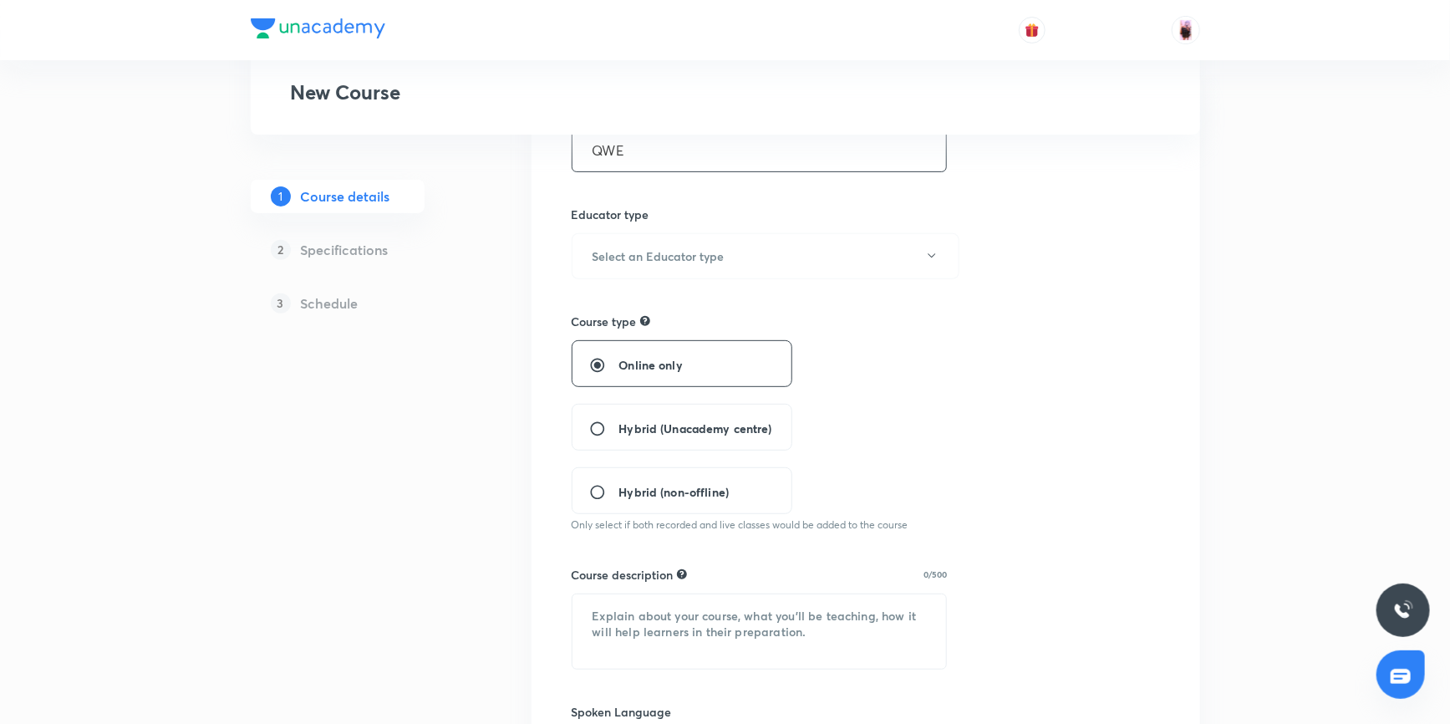
scroll to position [227, 0]
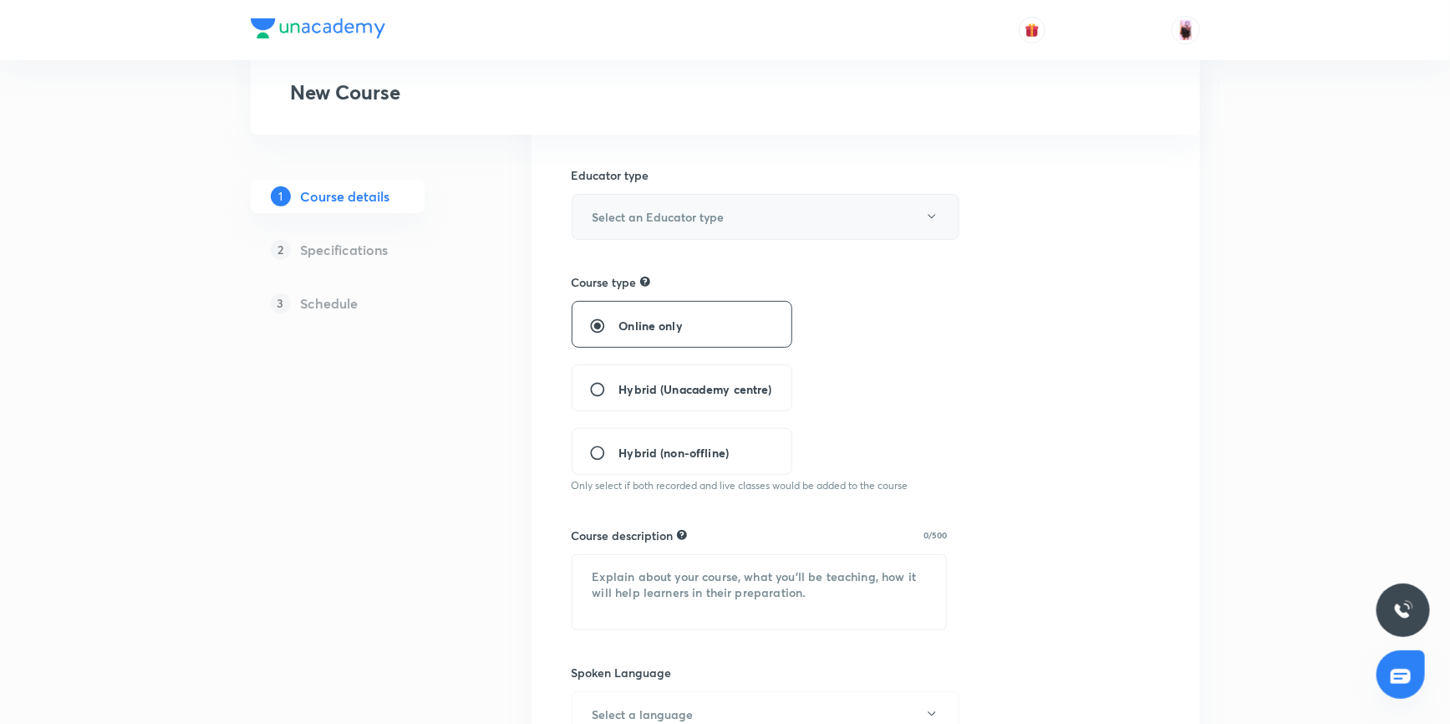
type input "QWE"
click at [728, 222] on button "Select an Educator type" at bounding box center [765, 217] width 388 height 46
click at [678, 274] on span "Unacademy educator" at bounding box center [764, 270] width 366 height 18
radio input "false"
click at [718, 392] on span "Hybrid (Unacademy centre)" at bounding box center [695, 389] width 153 height 18
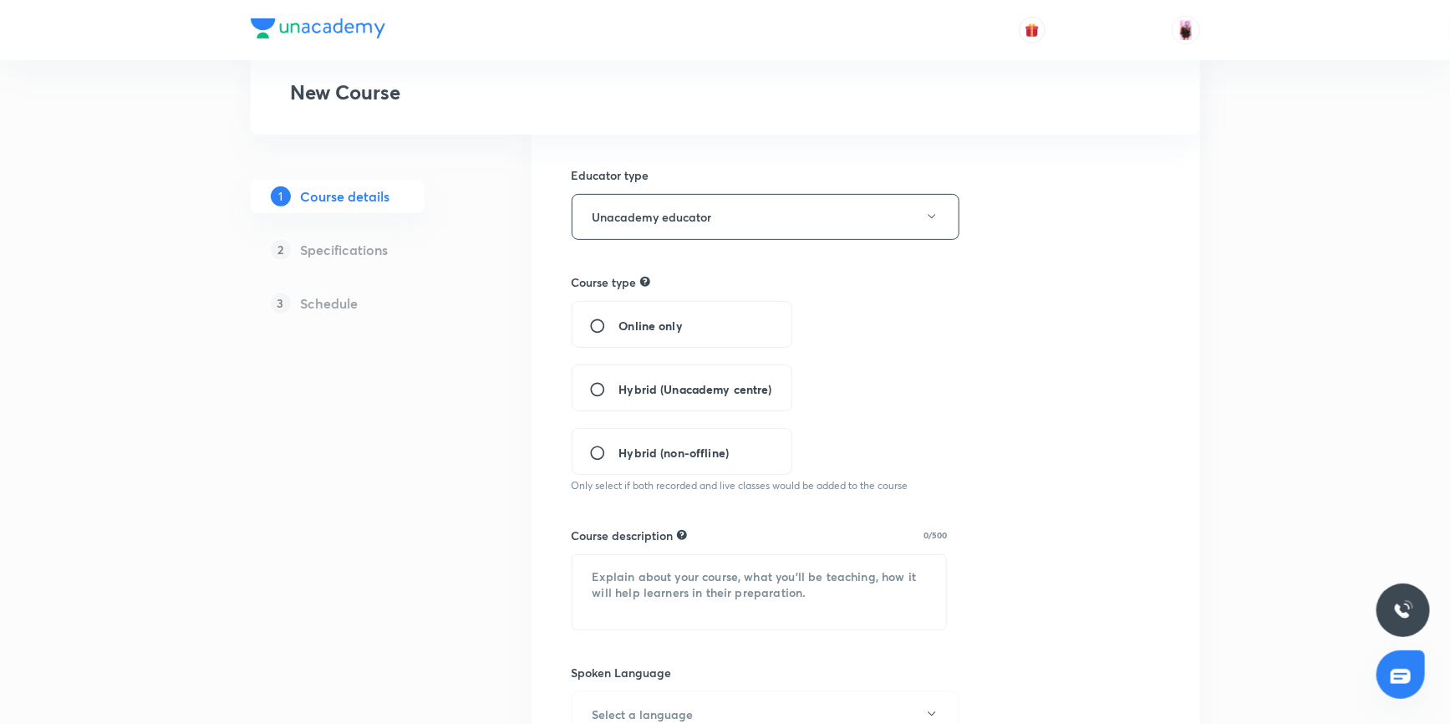
click at [619, 392] on input "Hybrid (Unacademy centre)" at bounding box center [604, 389] width 30 height 17
radio input "true"
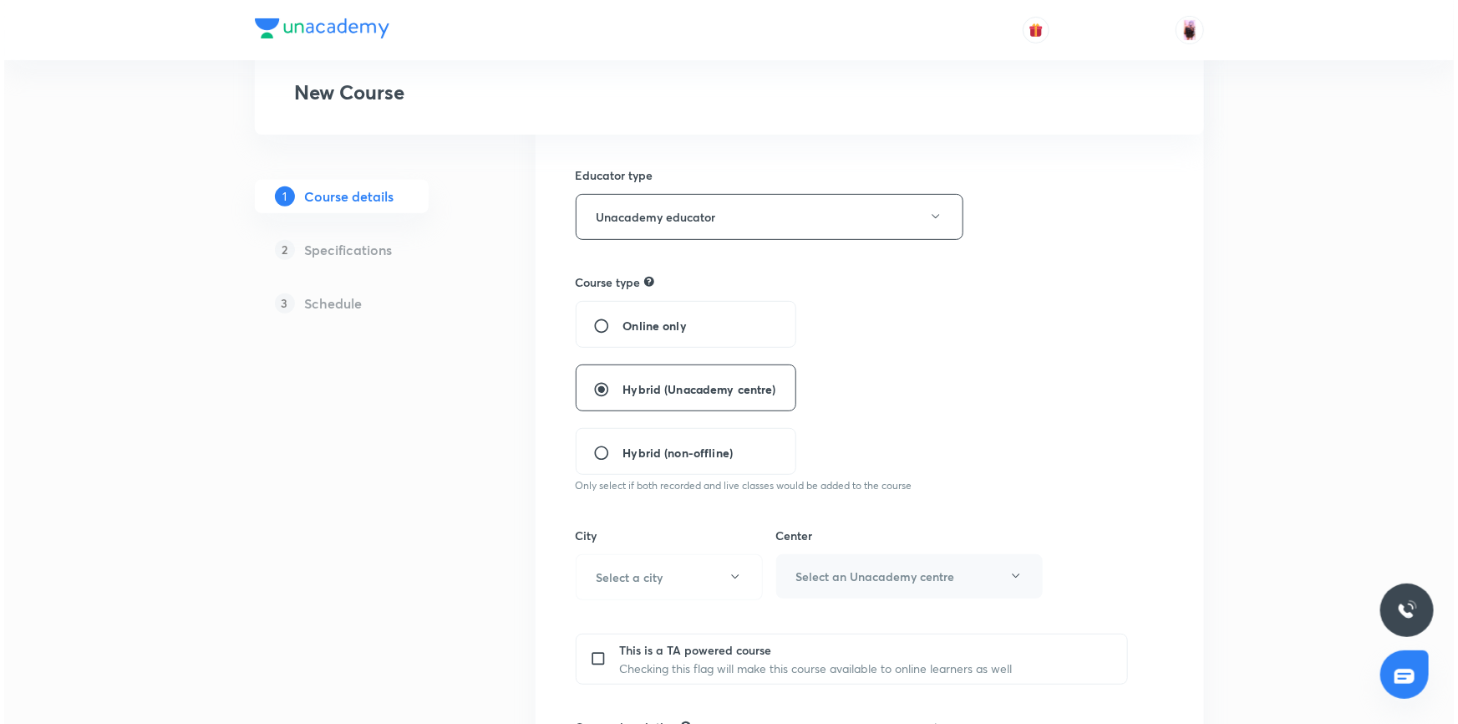
scroll to position [379, 0]
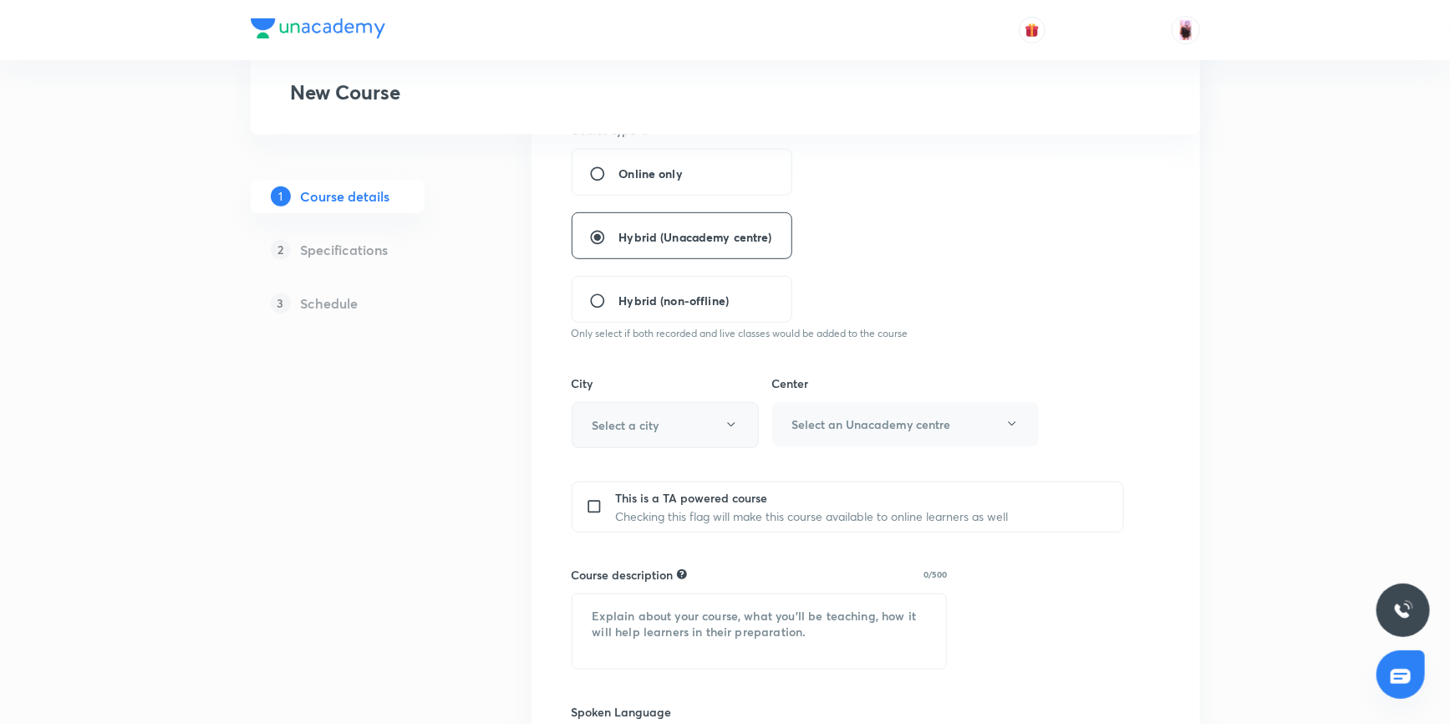
click at [729, 418] on icon "button" at bounding box center [730, 424] width 13 height 13
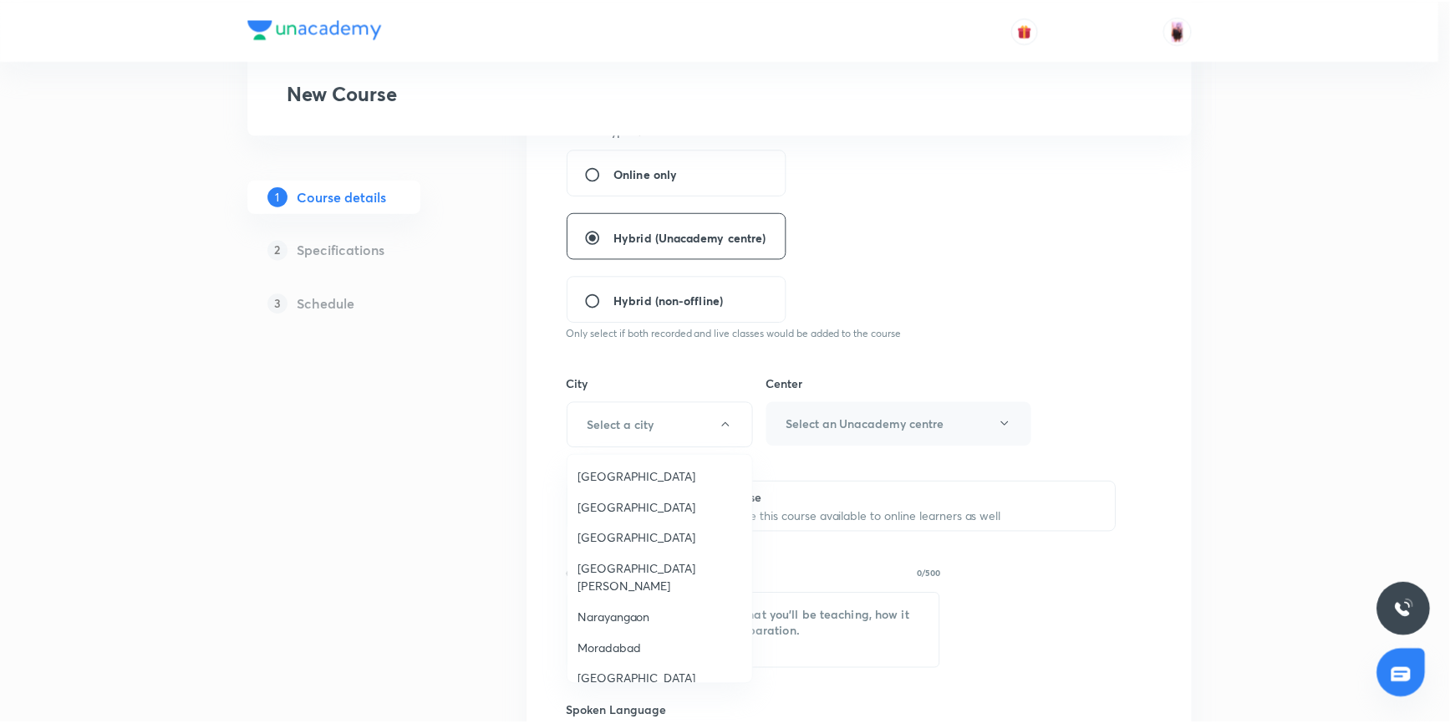
scroll to position [760, 0]
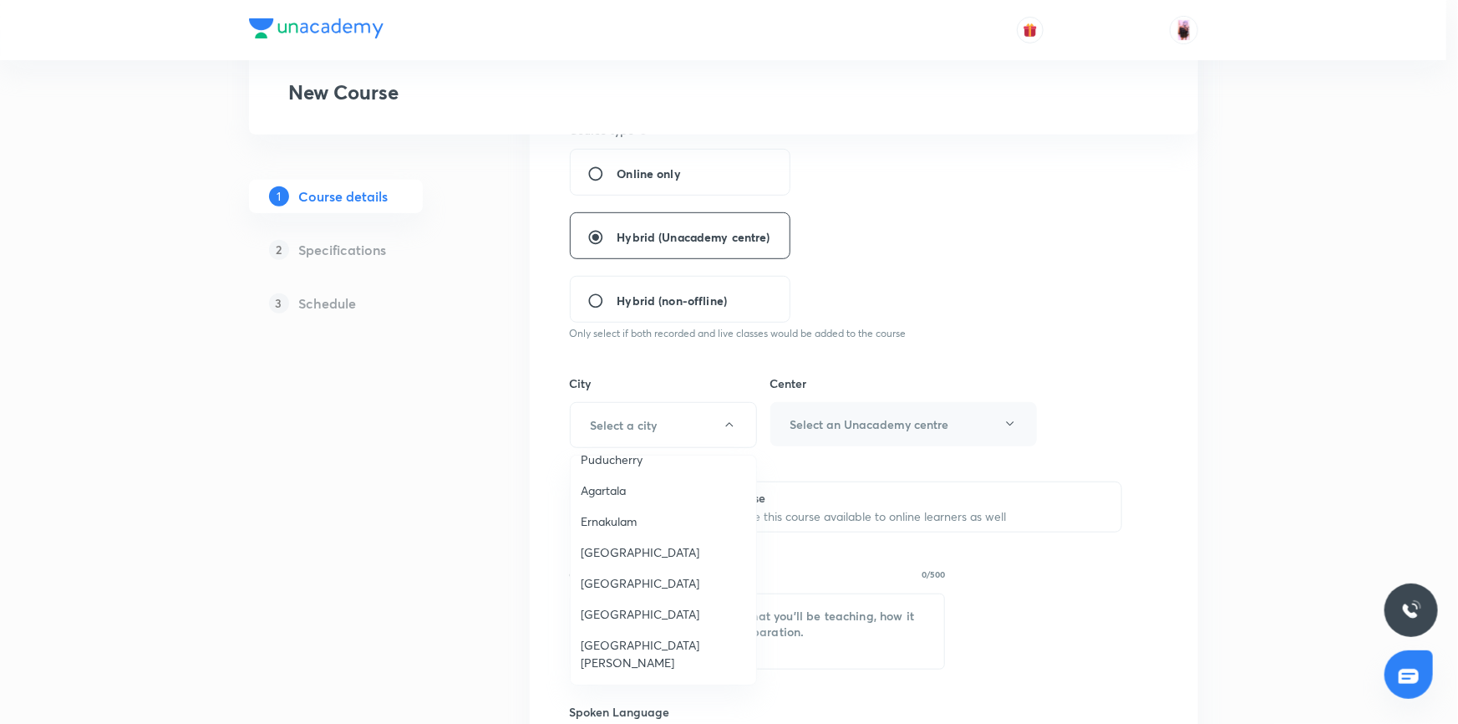
click at [618, 486] on span "Agartala" at bounding box center [663, 490] width 165 height 18
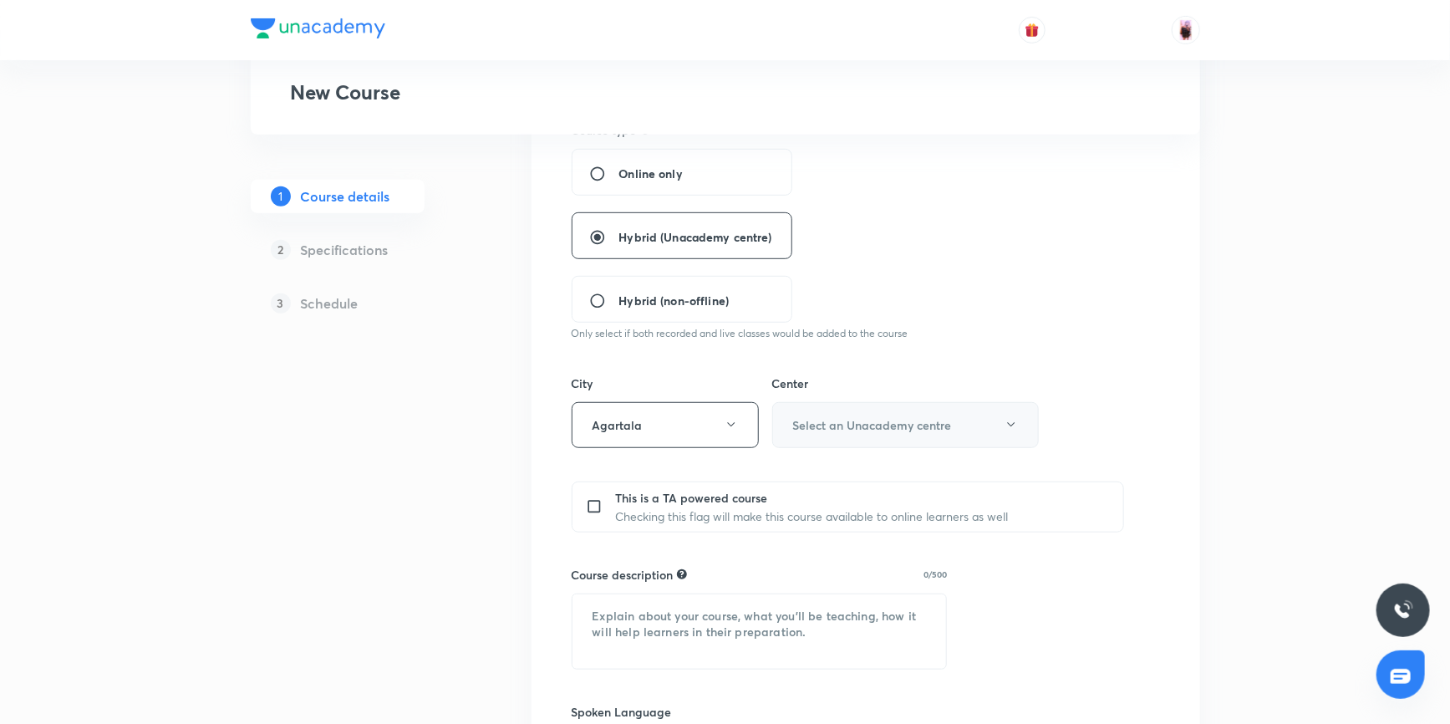
click at [917, 424] on h6 "Select an Unacademy centre" at bounding box center [872, 425] width 159 height 18
click at [875, 475] on span "[PERSON_NAME]" at bounding box center [903, 478] width 245 height 18
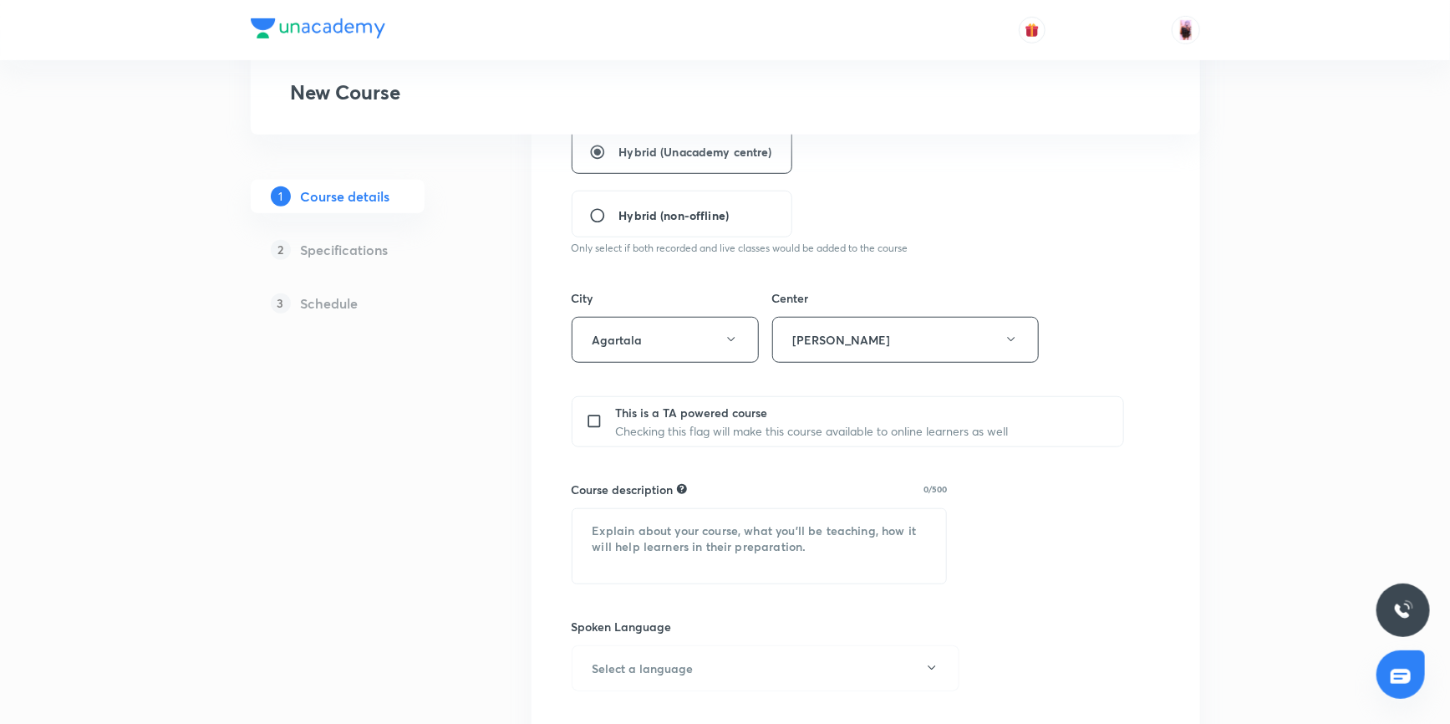
scroll to position [607, 0]
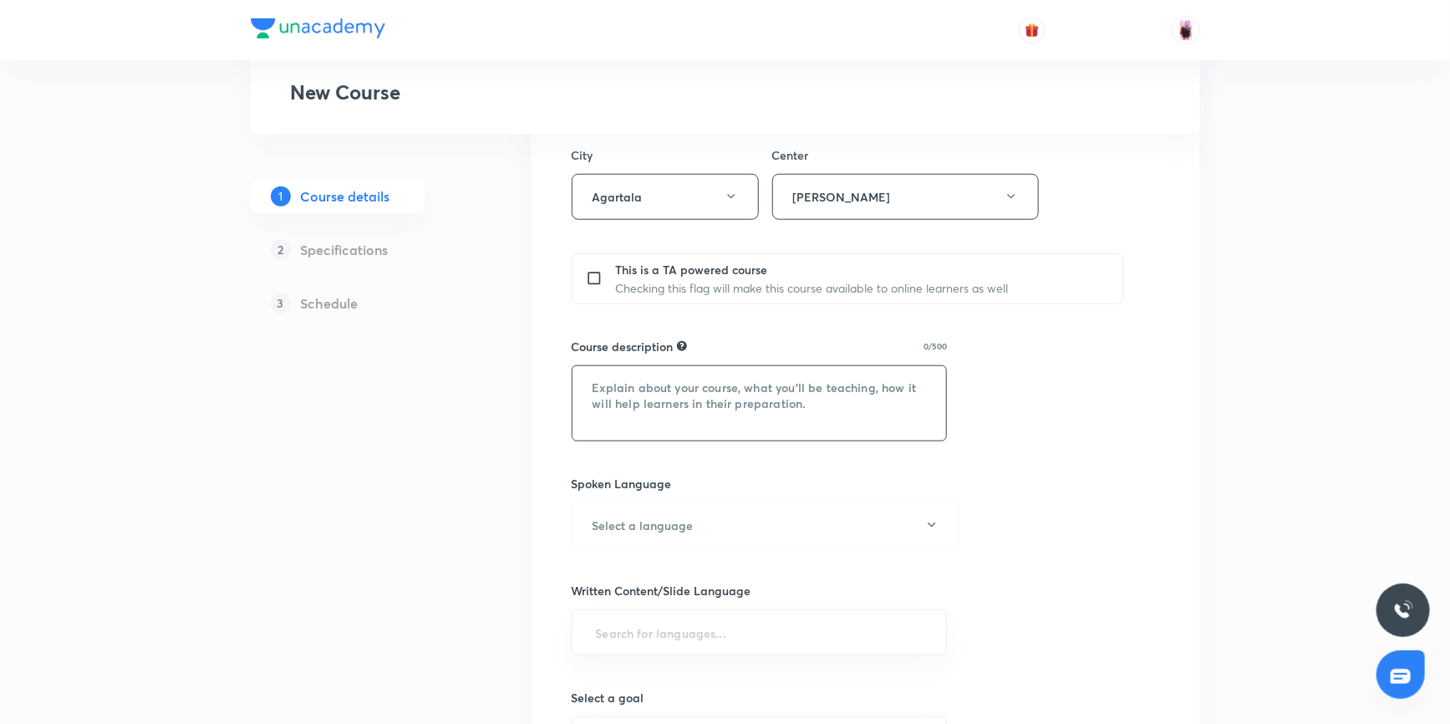
click at [709, 385] on textarea at bounding box center [759, 403] width 374 height 74
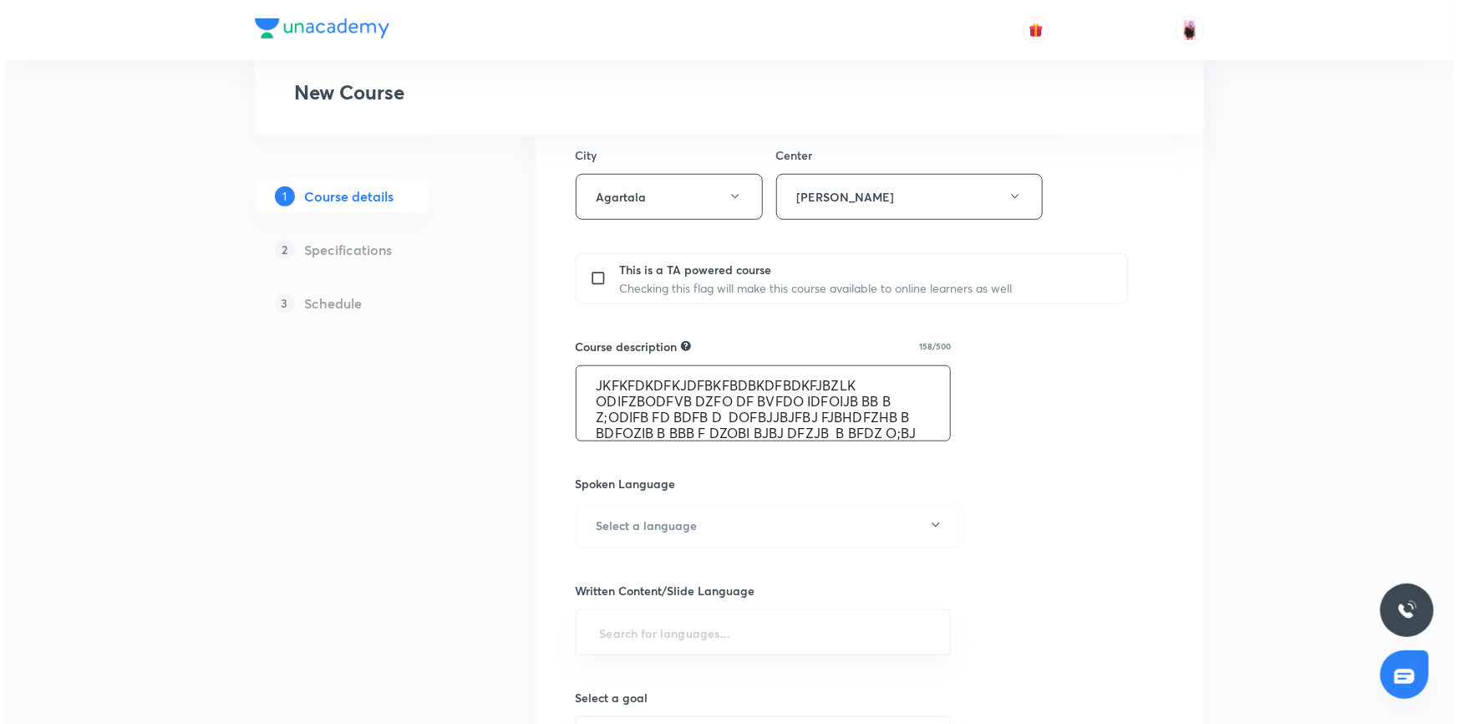
scroll to position [18, 0]
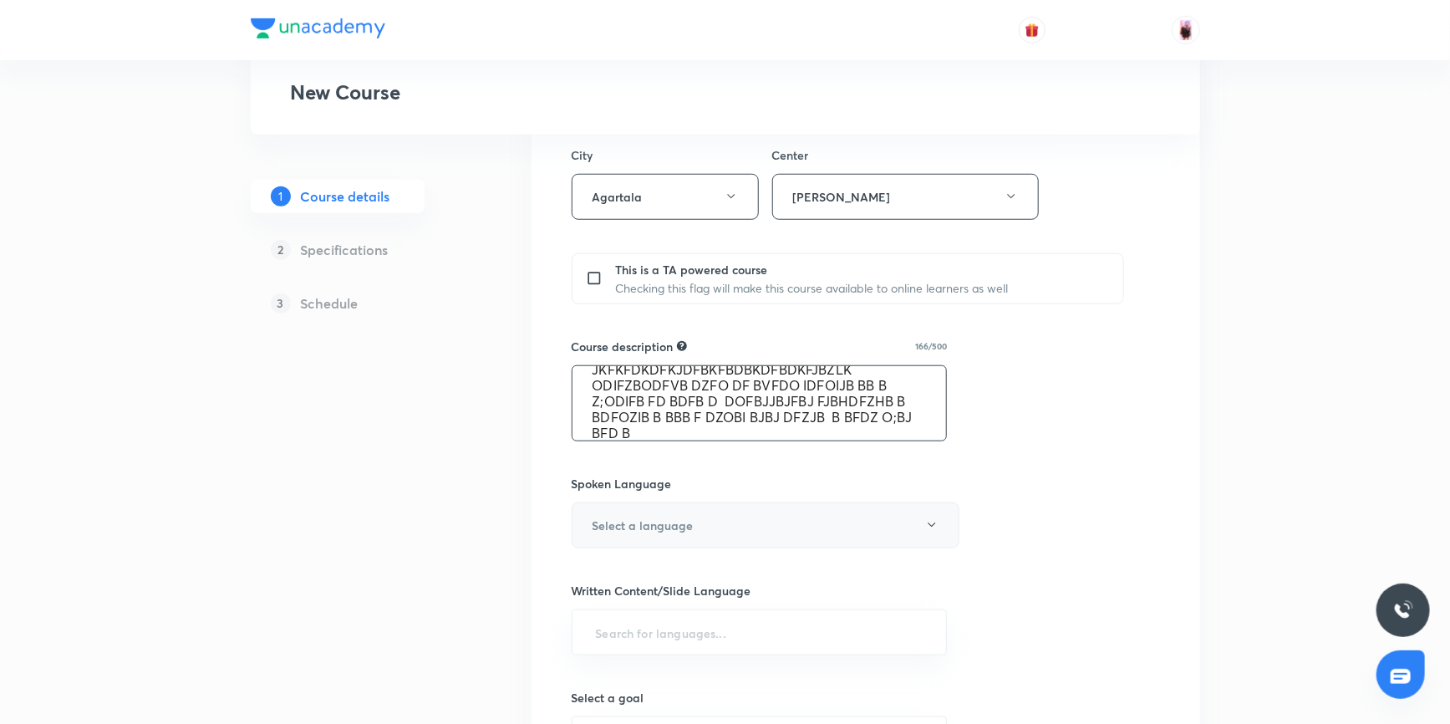
type textarea "JKFKFDKDFKJDFBKFBDBKDFBDKFJBZLK ODIFZBODFVB DZFO DF BVFDO IDFOIJB BB B Z;ODIFB …"
click at [734, 529] on button "Select a language" at bounding box center [765, 525] width 388 height 46
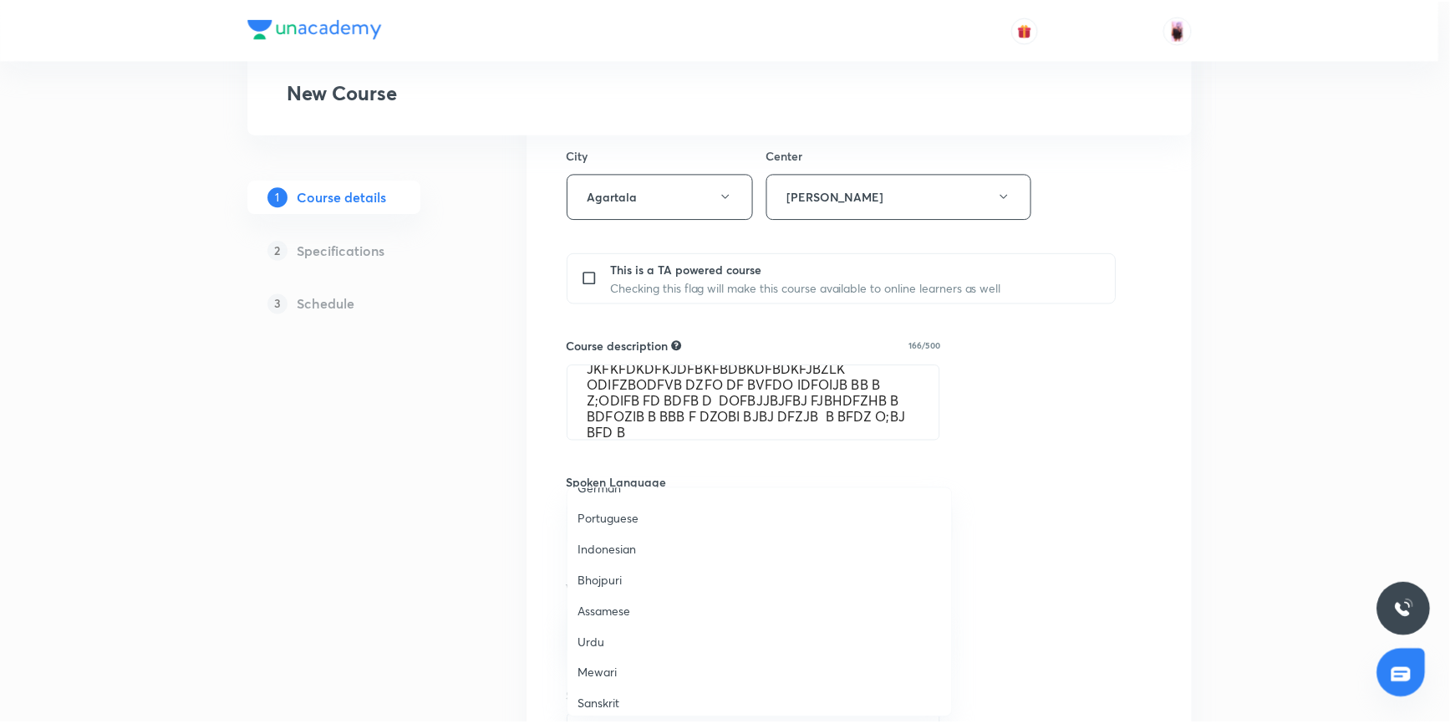
scroll to position [494, 0]
click at [607, 693] on span "Hinglish" at bounding box center [764, 697] width 366 height 18
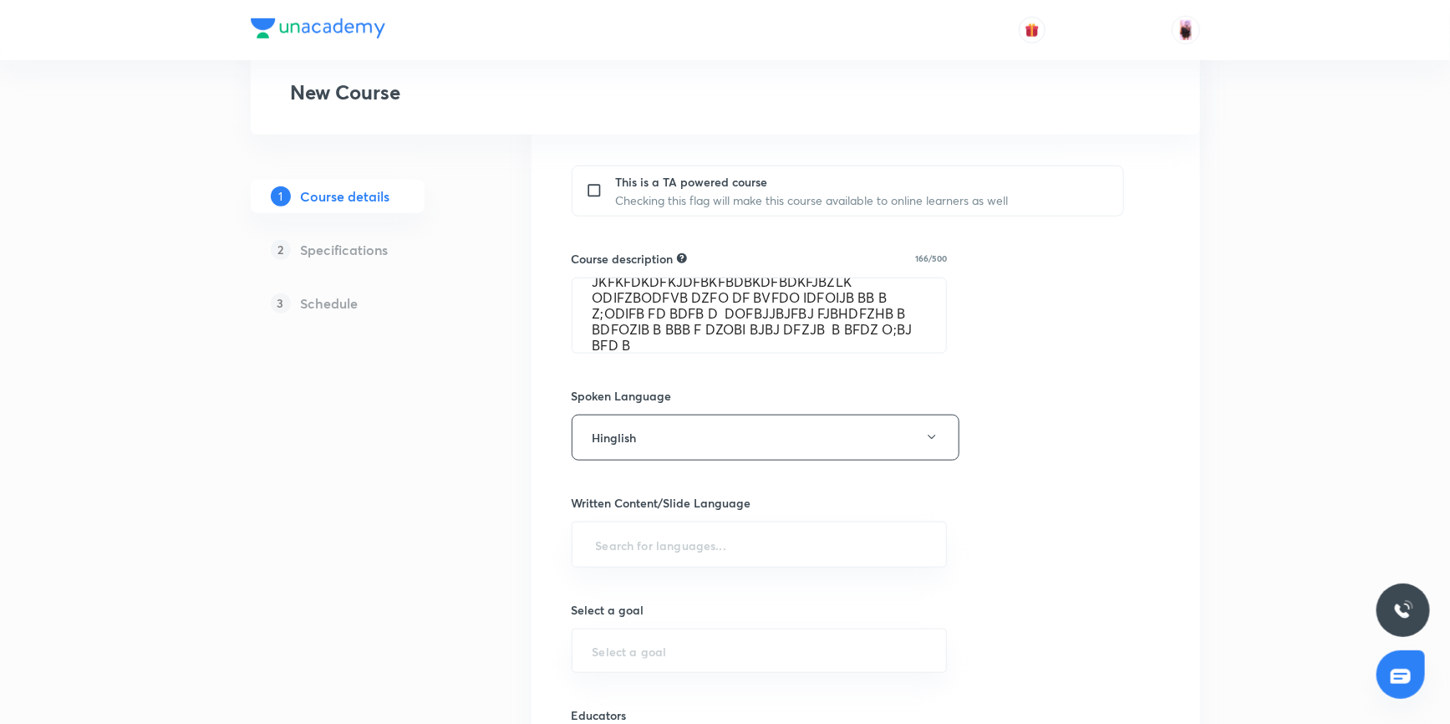
scroll to position [835, 0]
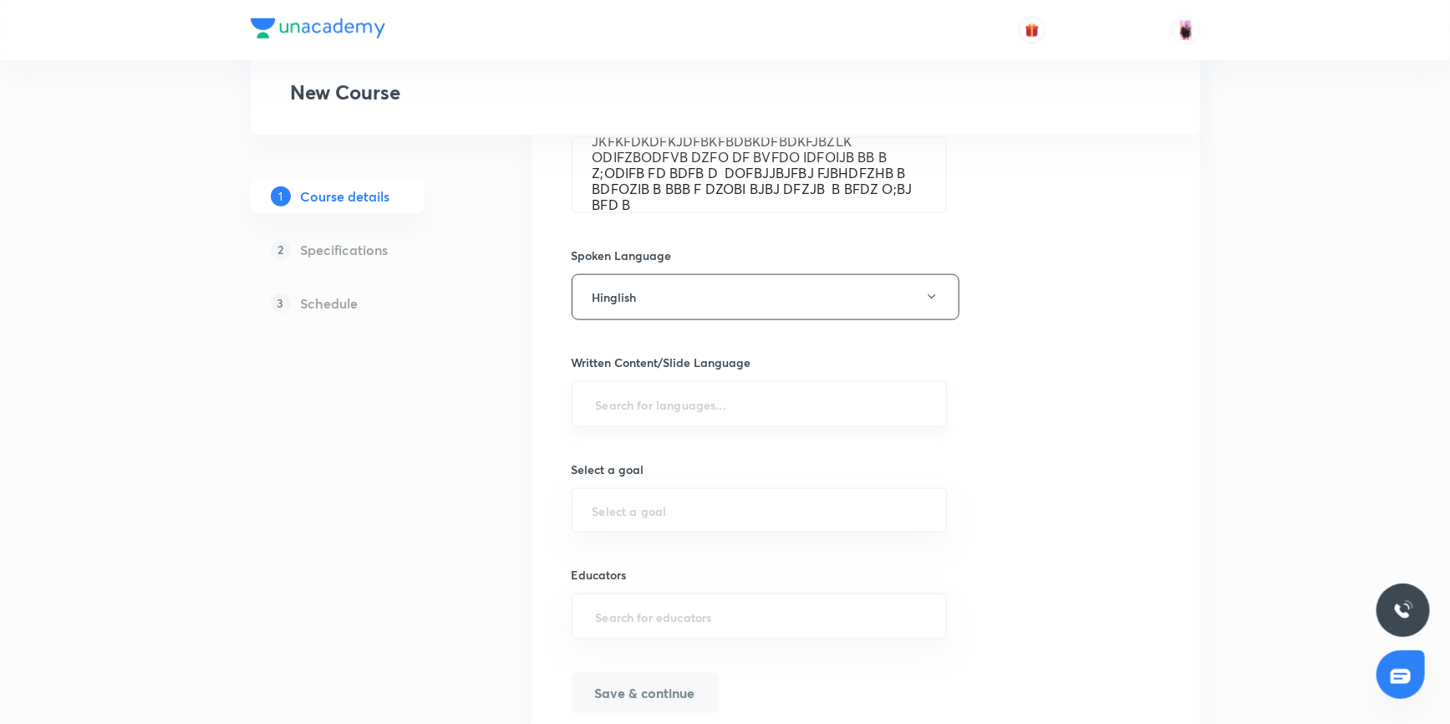
click at [655, 406] on input "text" at bounding box center [759, 403] width 334 height 31
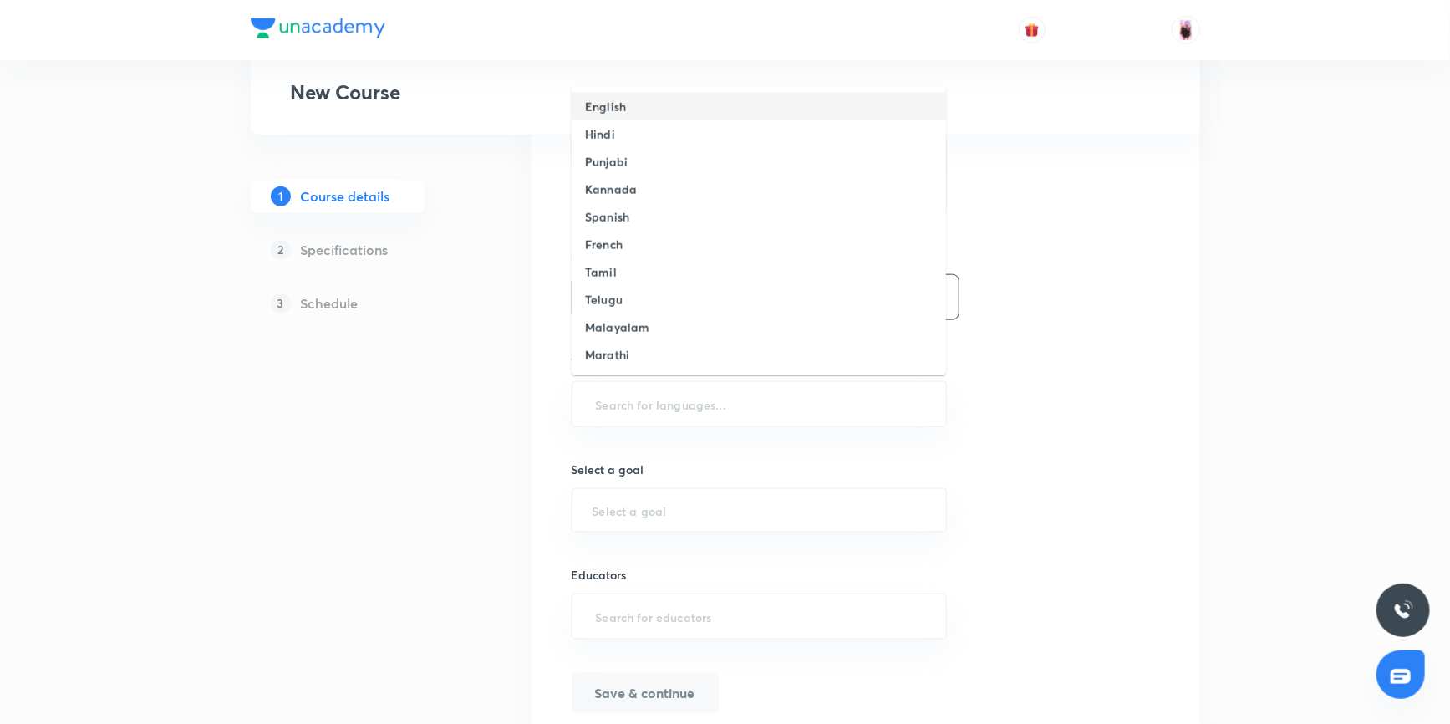
click at [606, 101] on h6 "English" at bounding box center [605, 107] width 41 height 18
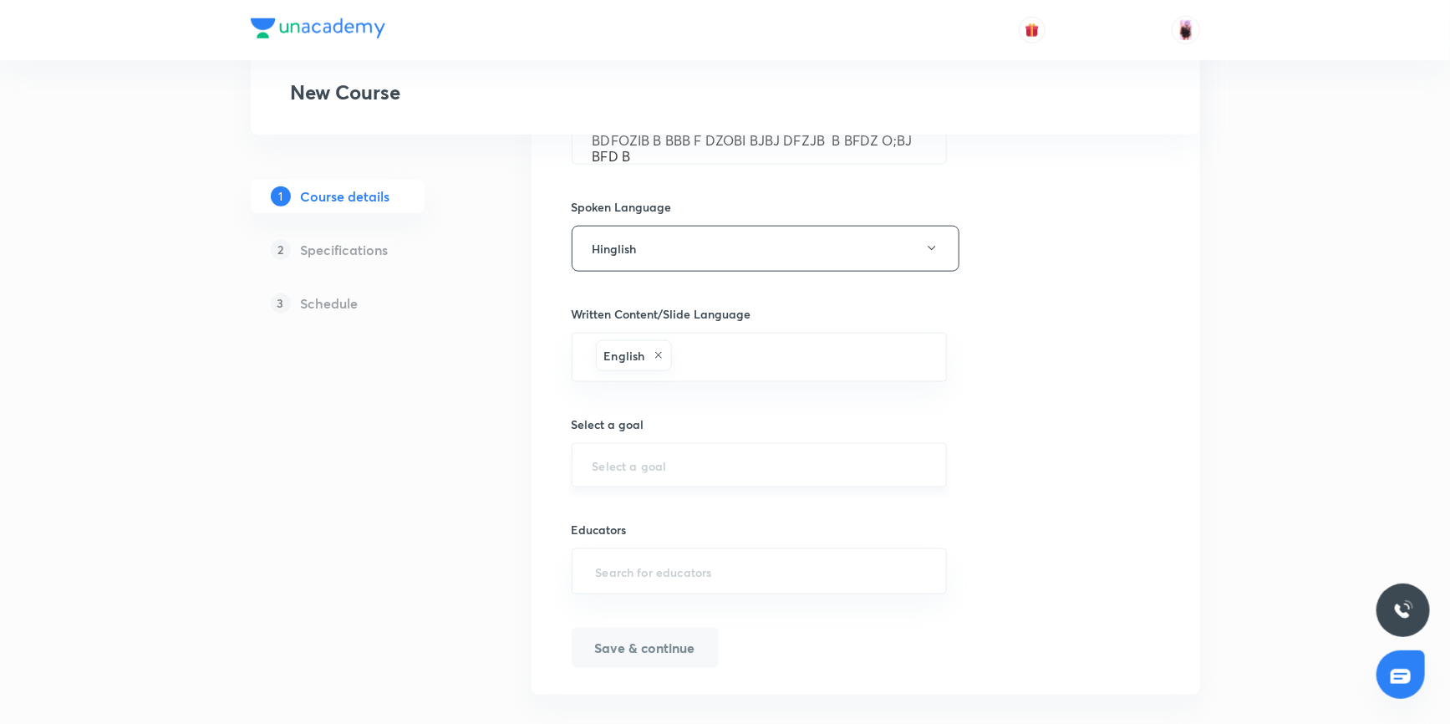
scroll to position [906, 0]
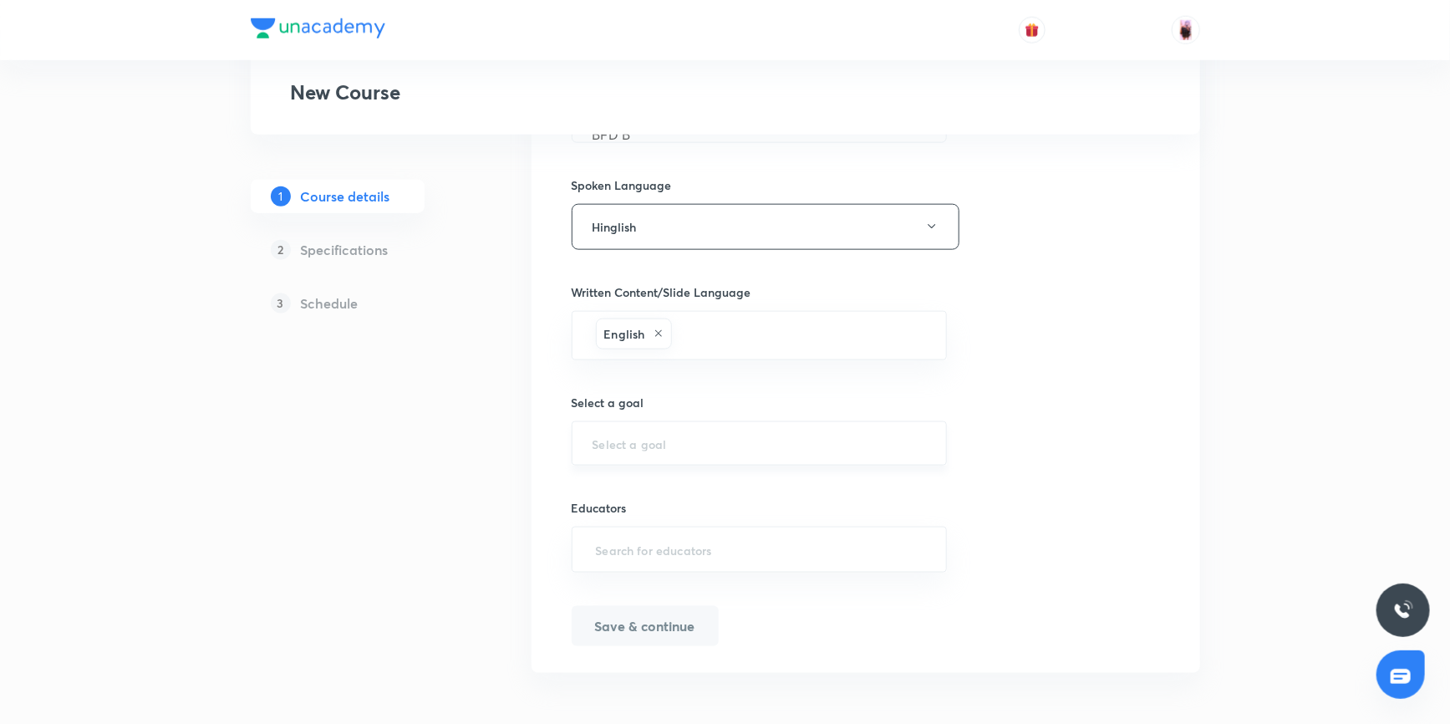
click at [677, 430] on div "​" at bounding box center [759, 443] width 376 height 44
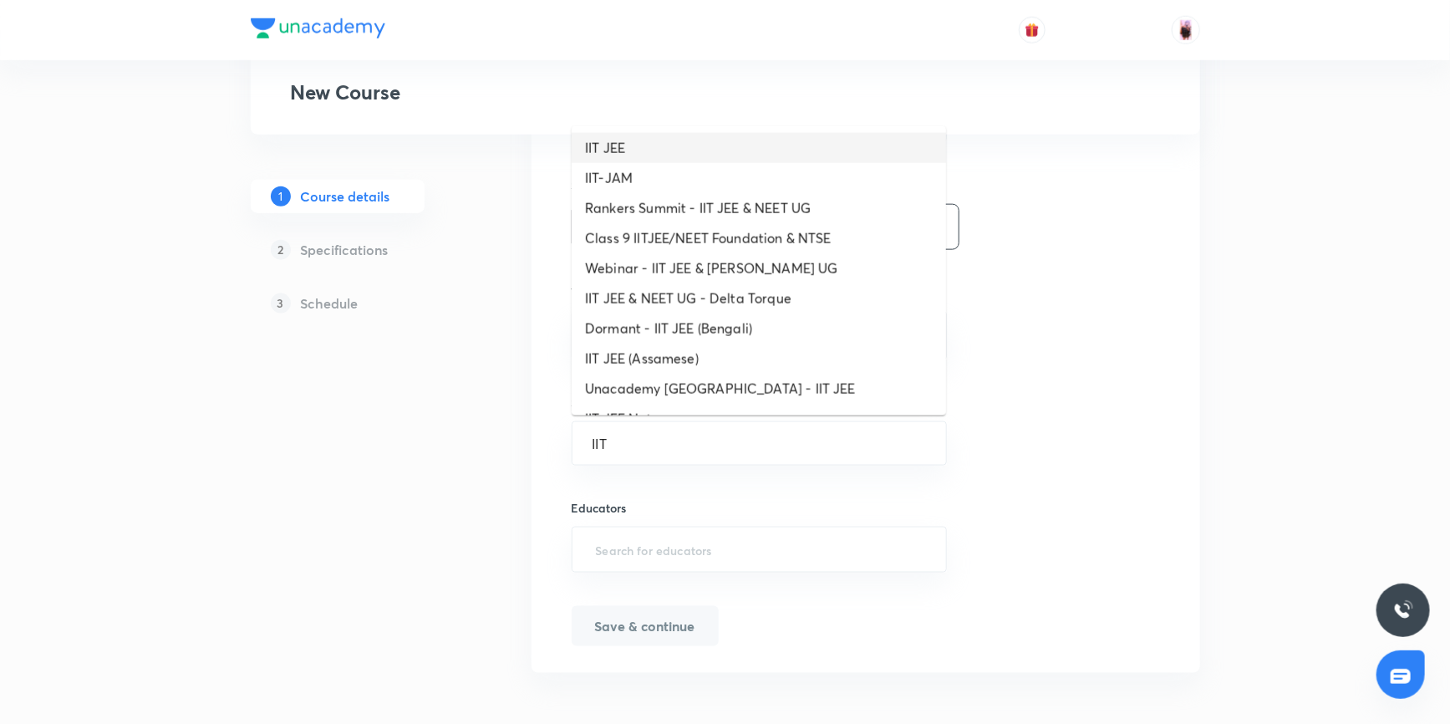
click at [610, 145] on li "IIT JEE" at bounding box center [758, 148] width 374 height 30
type input "IIT JEE"
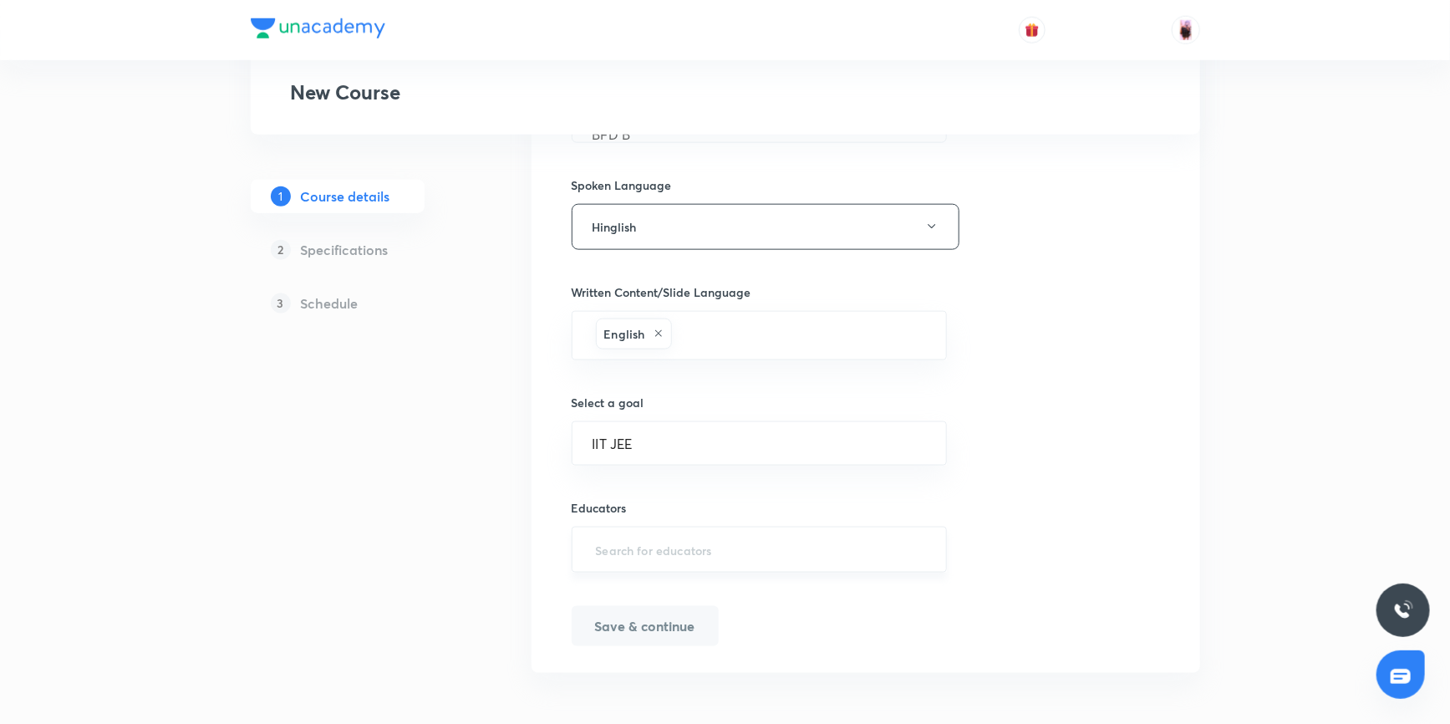
click at [642, 545] on input "text" at bounding box center [759, 549] width 334 height 31
paste input "unacademy-user-C4NG8XTVRFLE"
type input "unacademy-user-C4NG8XTVRFLE"
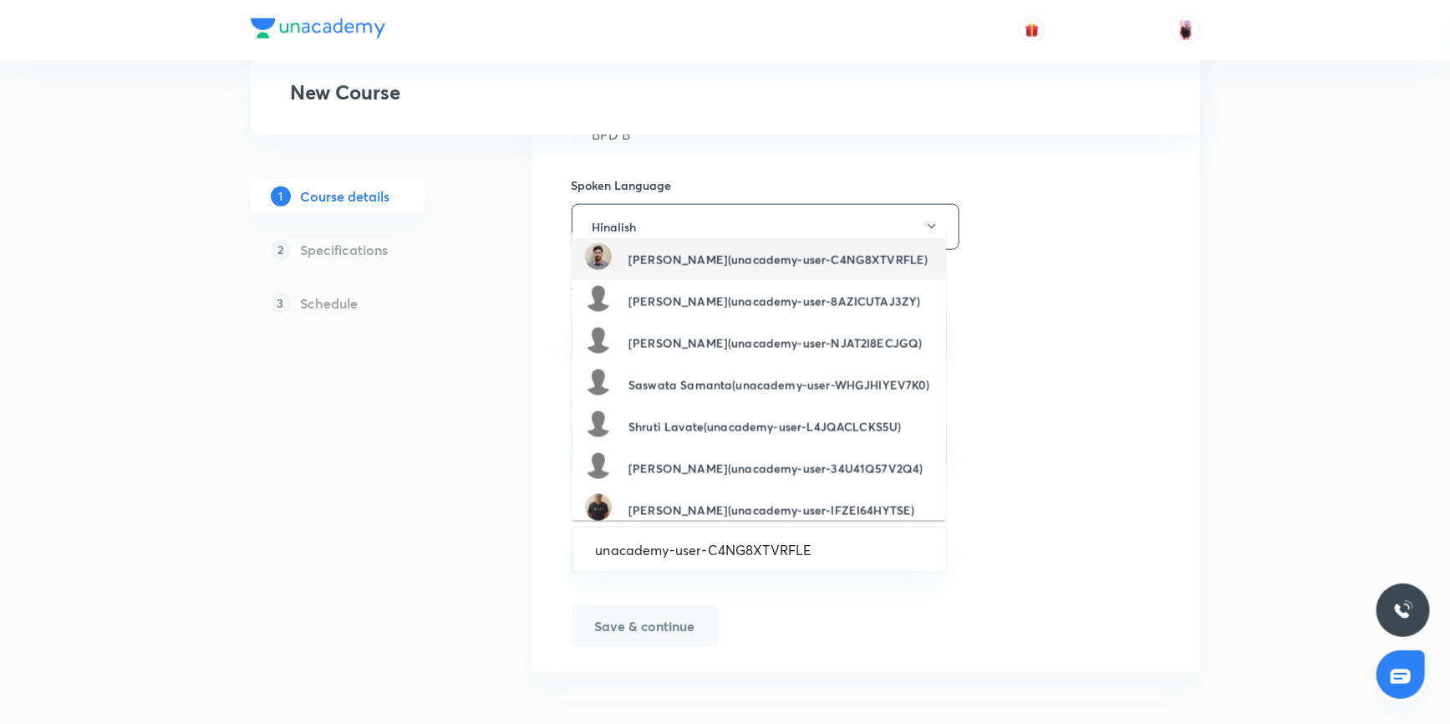
click at [685, 252] on h6 "Piyush Ahuja(unacademy-user-C4NG8XTVRFLE)" at bounding box center [777, 260] width 299 height 18
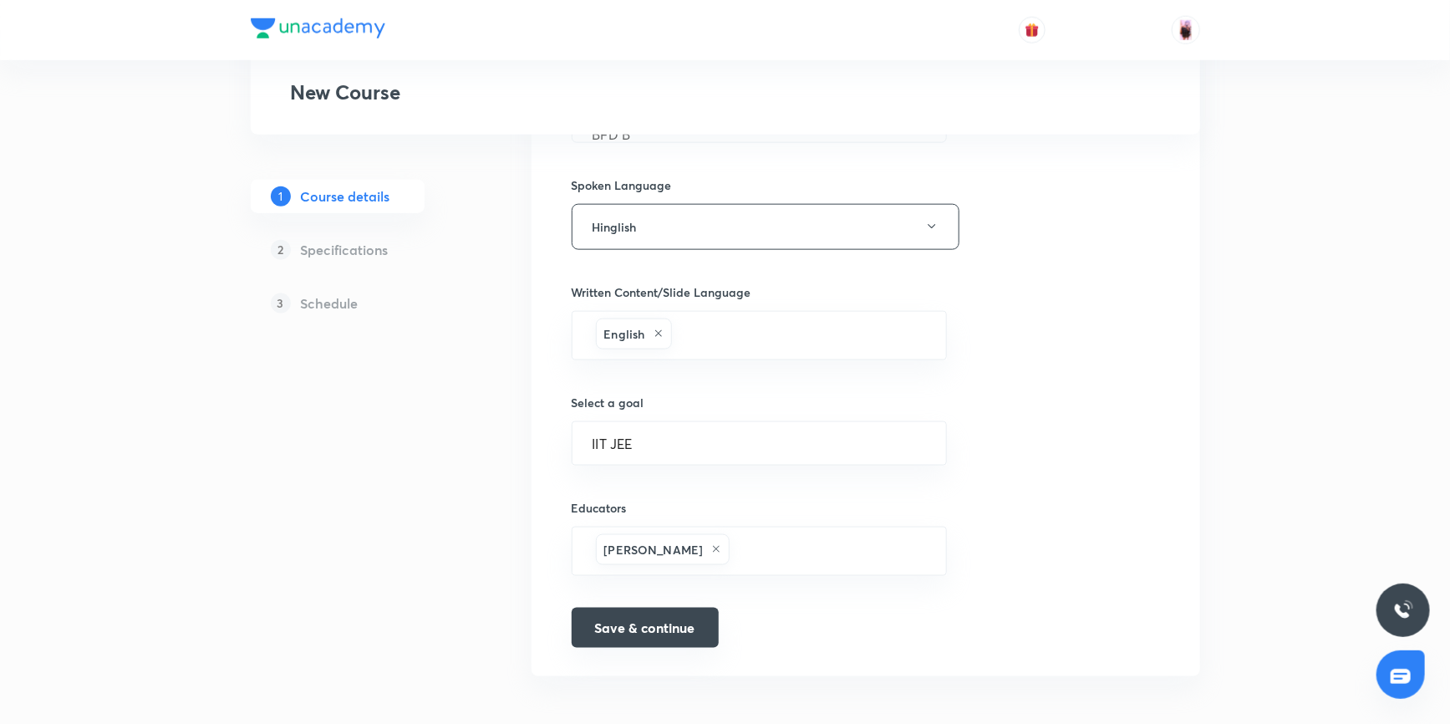
click at [656, 617] on button "Save & continue" at bounding box center [644, 627] width 147 height 40
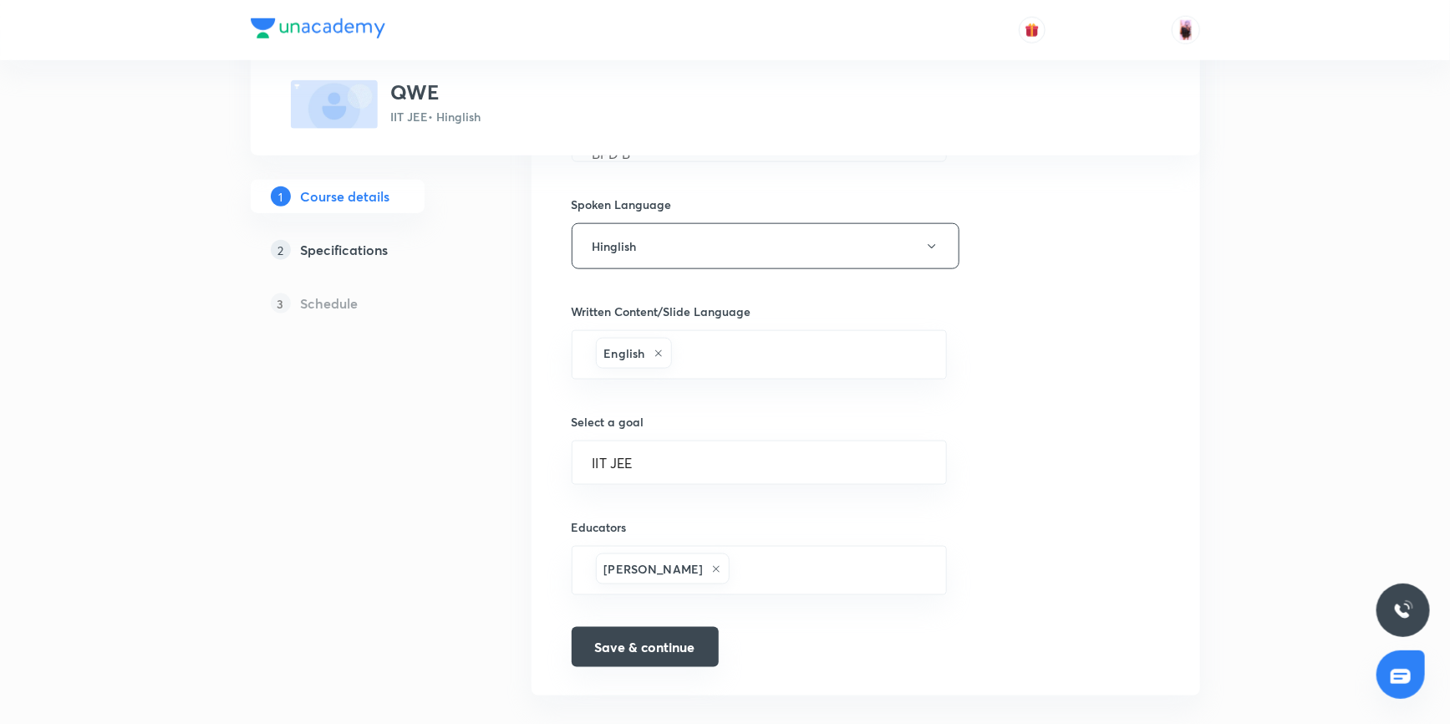
scroll to position [927, 0]
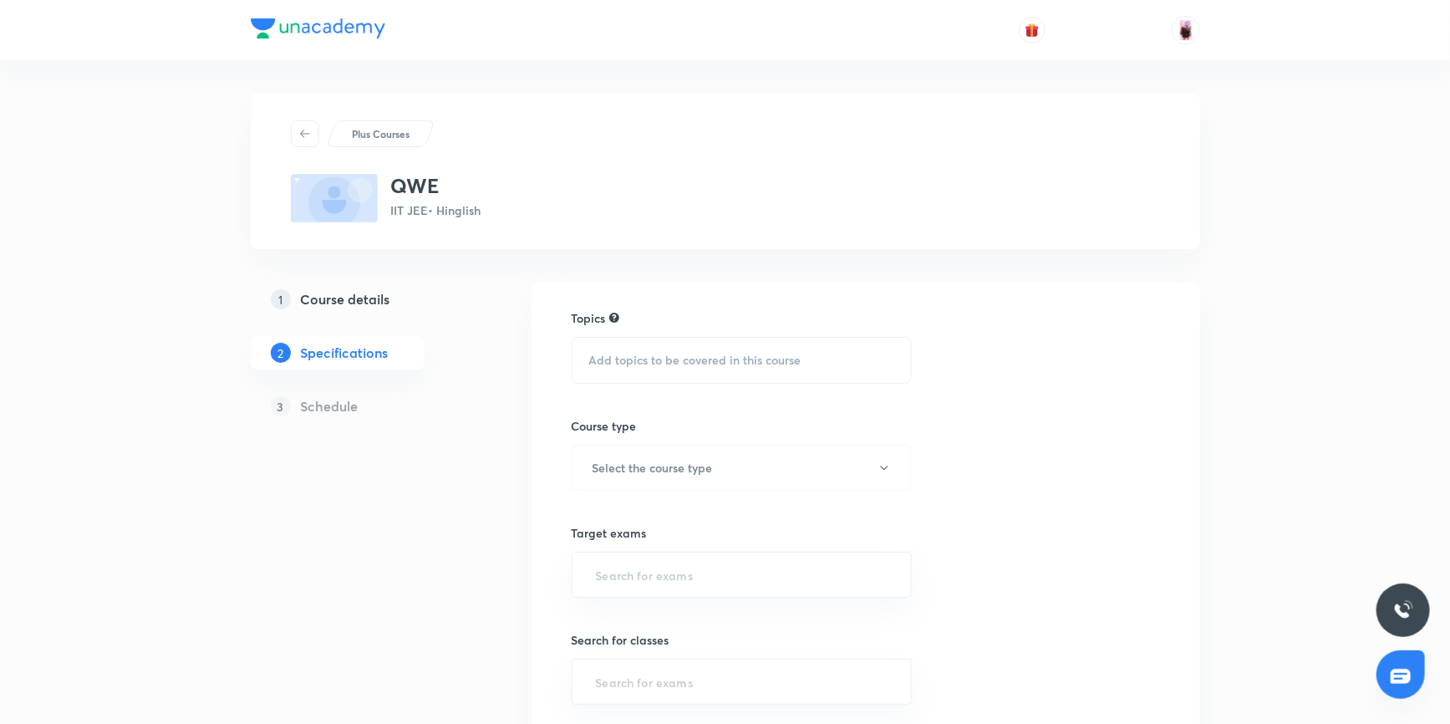
click at [724, 359] on span "Add topics to be covered in this course" at bounding box center [695, 359] width 212 height 13
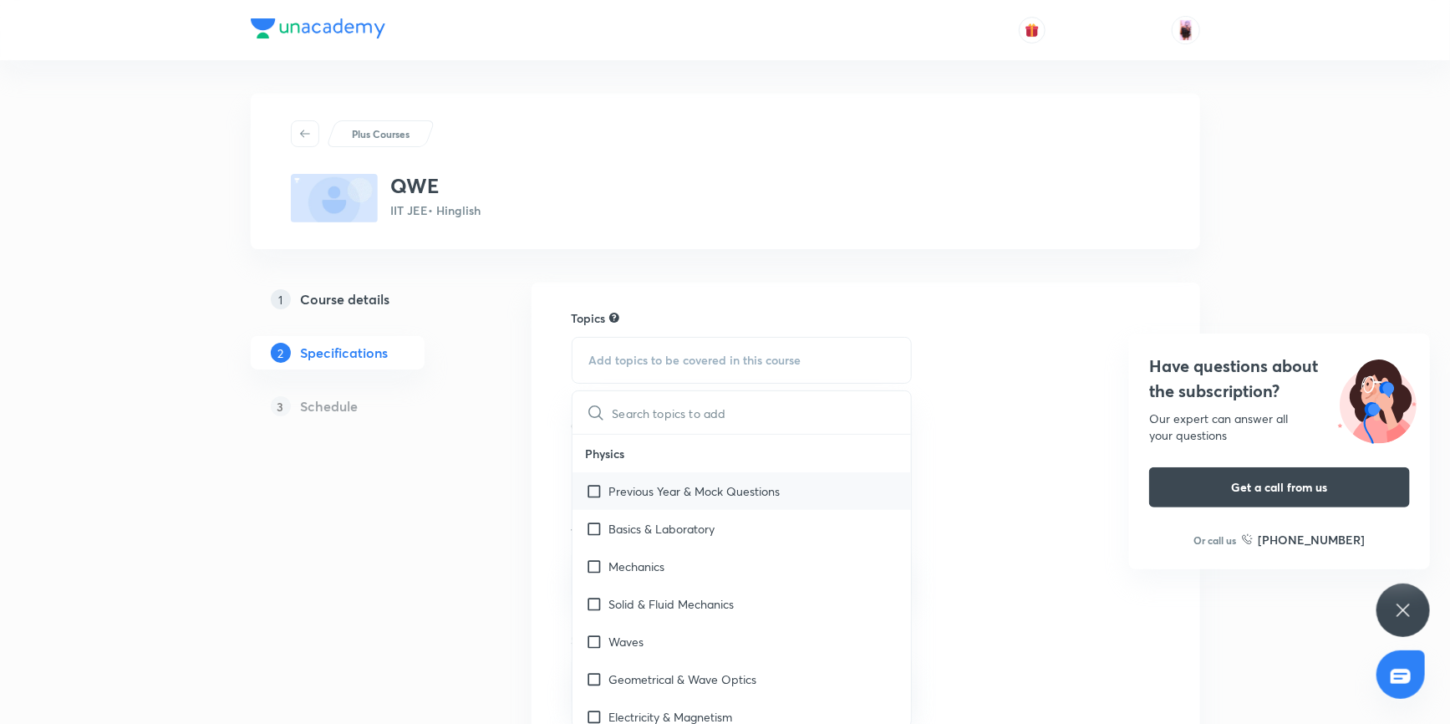
click at [593, 493] on input "checkbox" at bounding box center [597, 491] width 23 height 18
checkbox input "true"
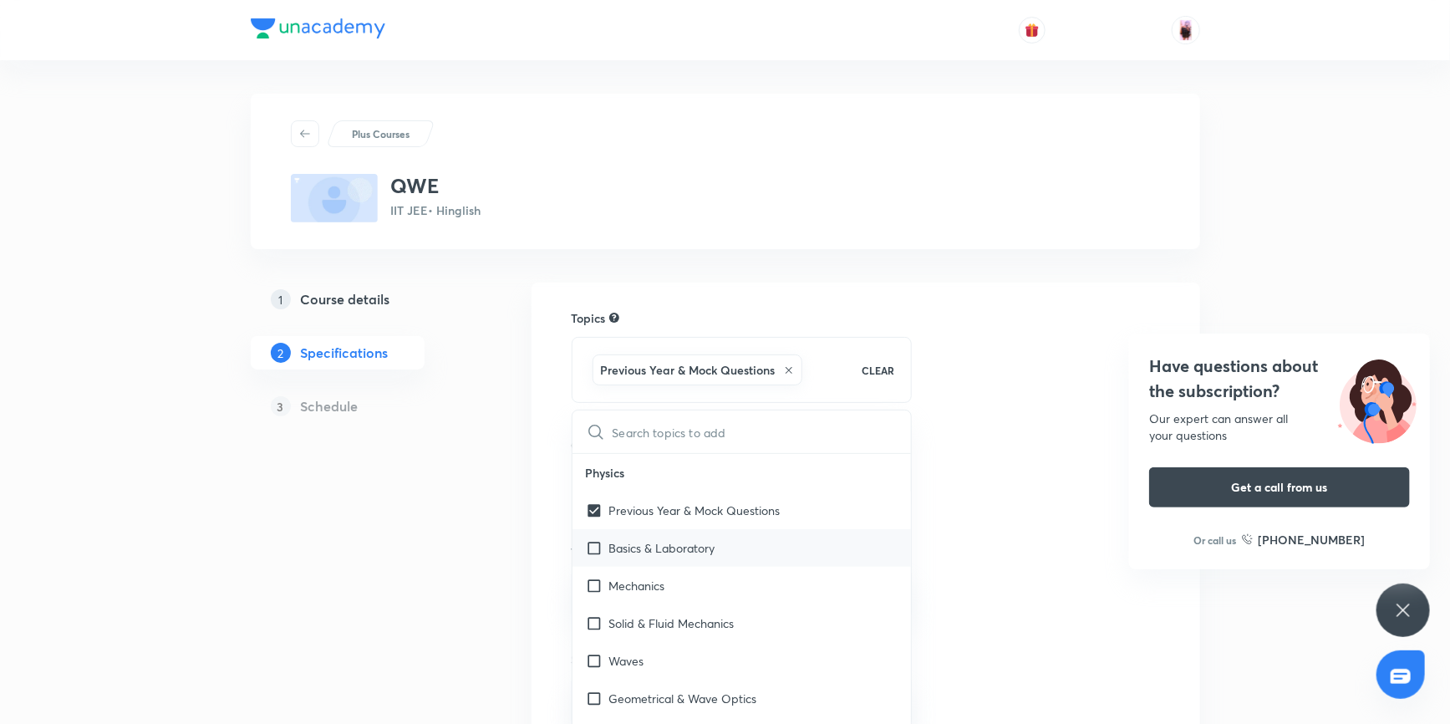
click at [602, 546] on input "checkbox" at bounding box center [597, 548] width 23 height 18
checkbox input "true"
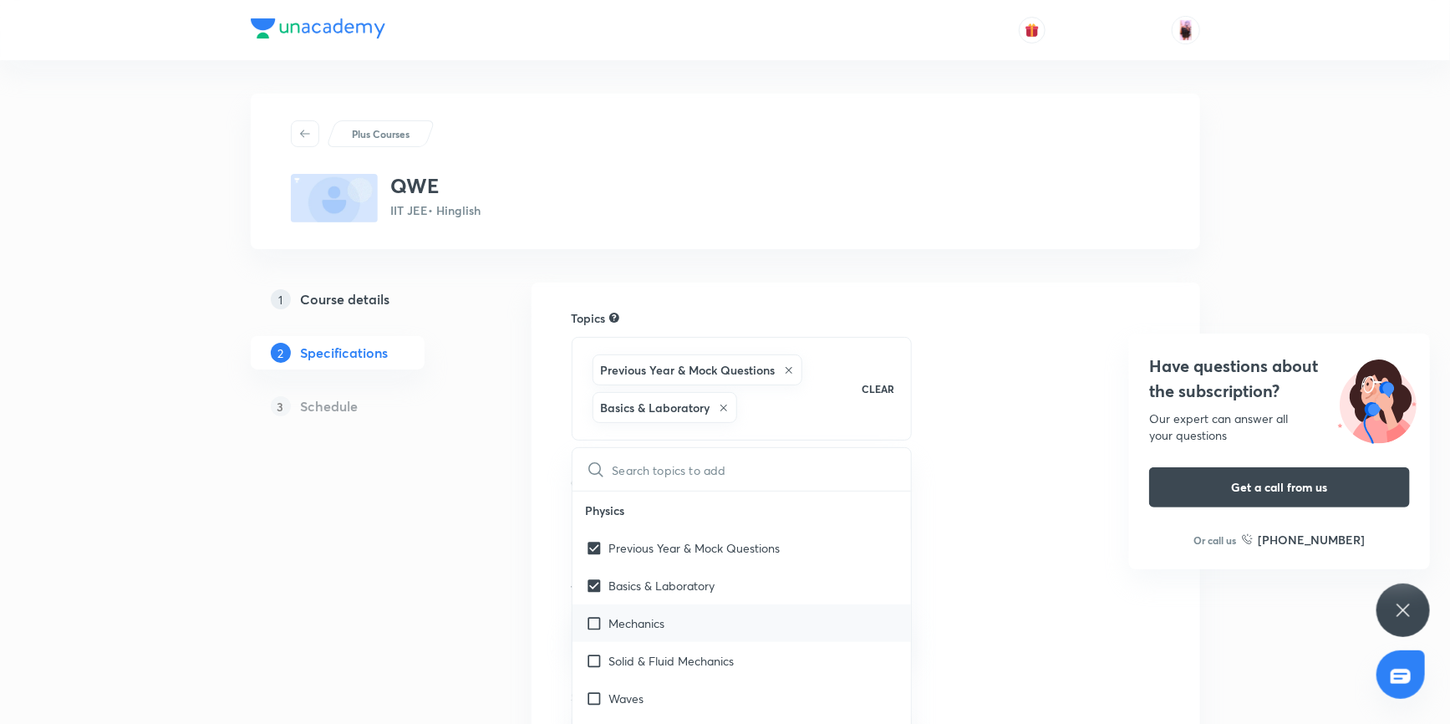
click at [597, 622] on input "checkbox" at bounding box center [597, 623] width 23 height 18
checkbox input "true"
click at [592, 663] on input "checkbox" at bounding box center [597, 661] width 23 height 18
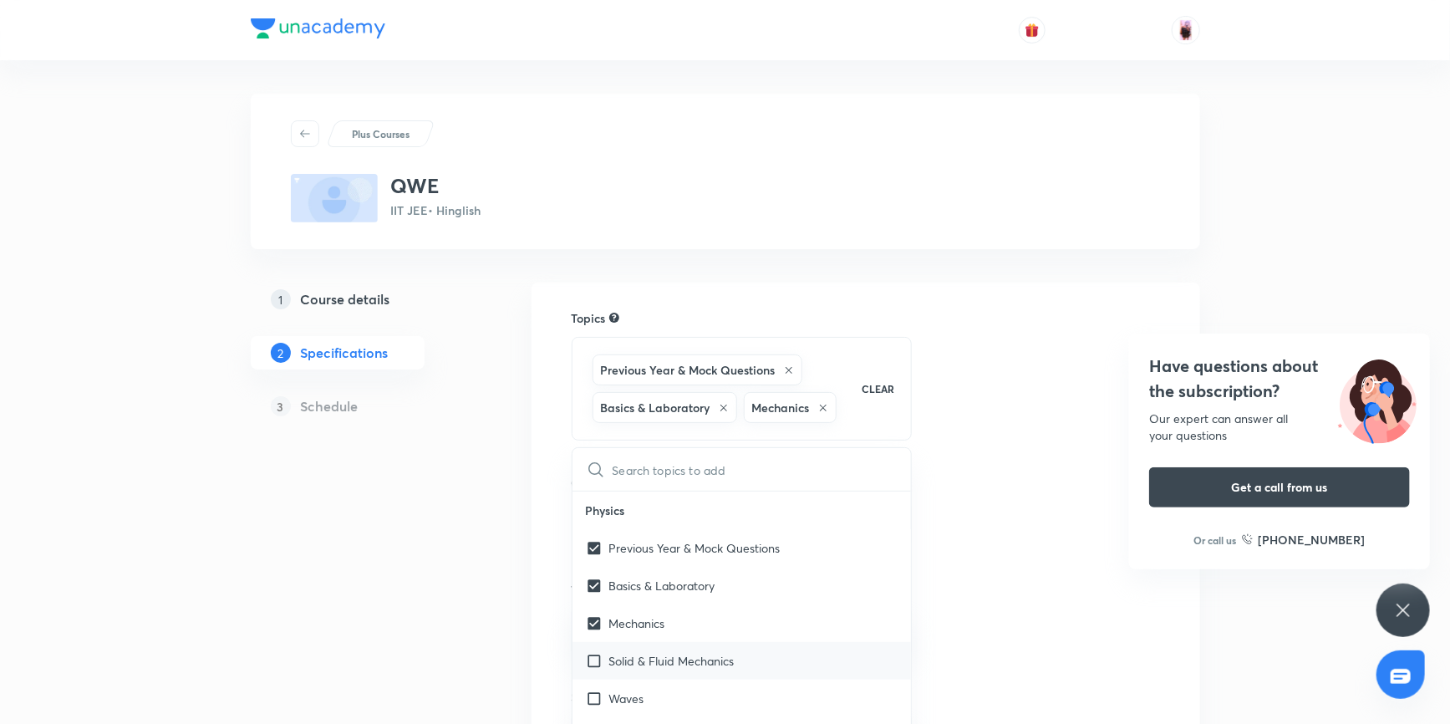
checkbox input "true"
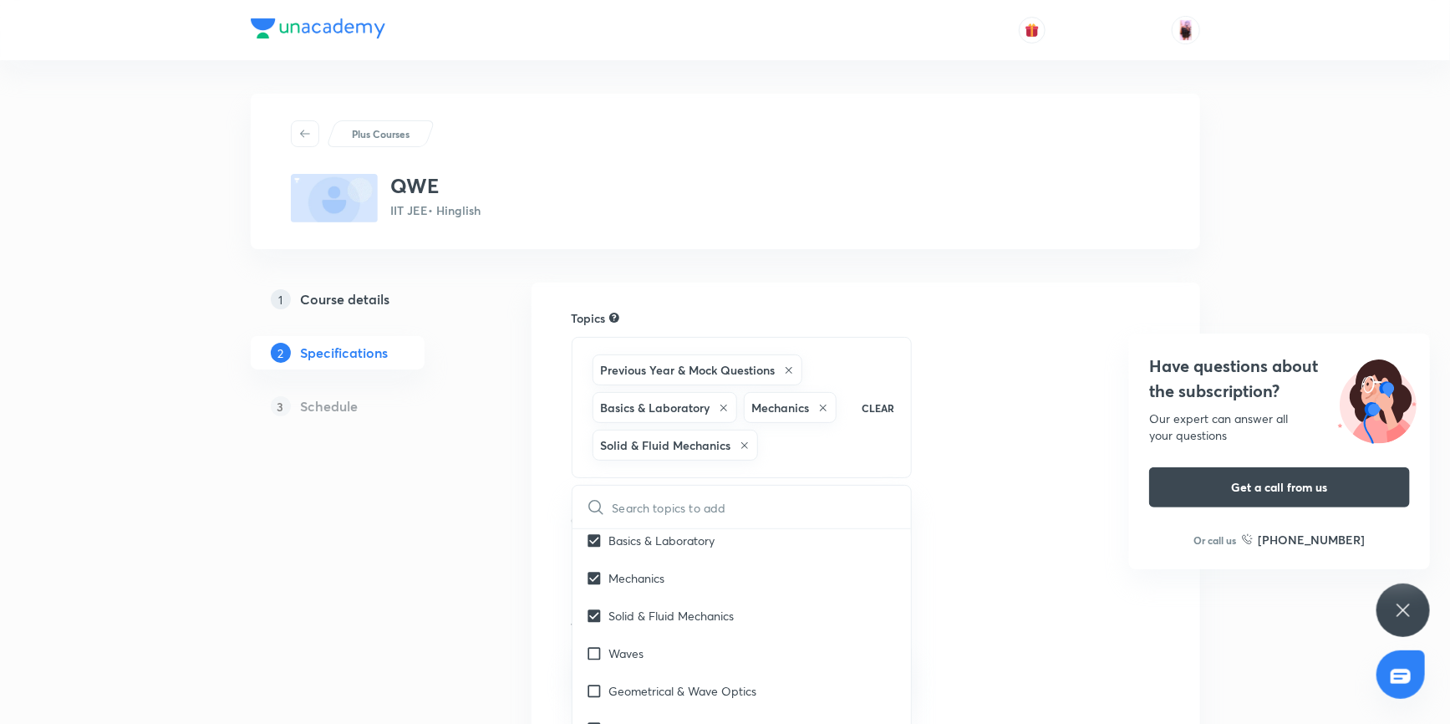
scroll to position [75, 0]
click at [591, 657] on input "checkbox" at bounding box center [597, 661] width 23 height 18
checkbox input "true"
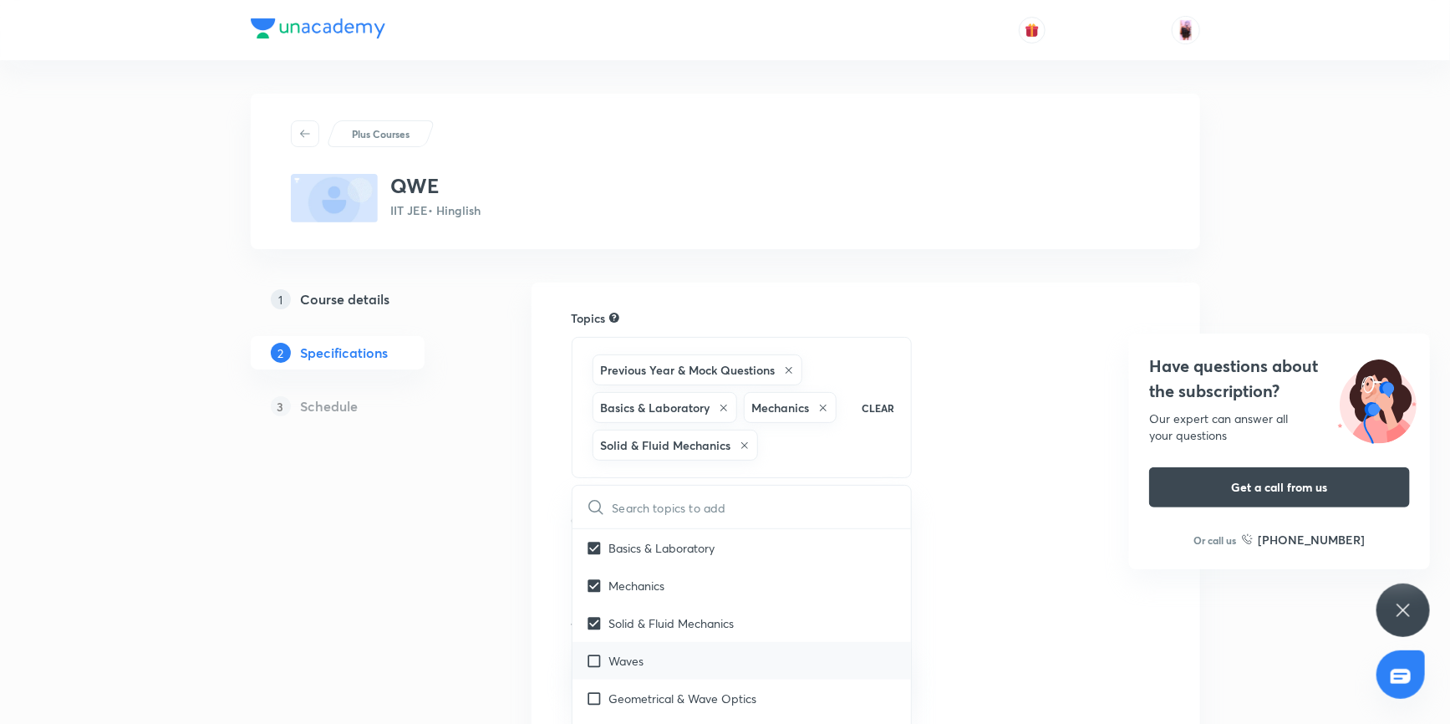
checkbox input "true"
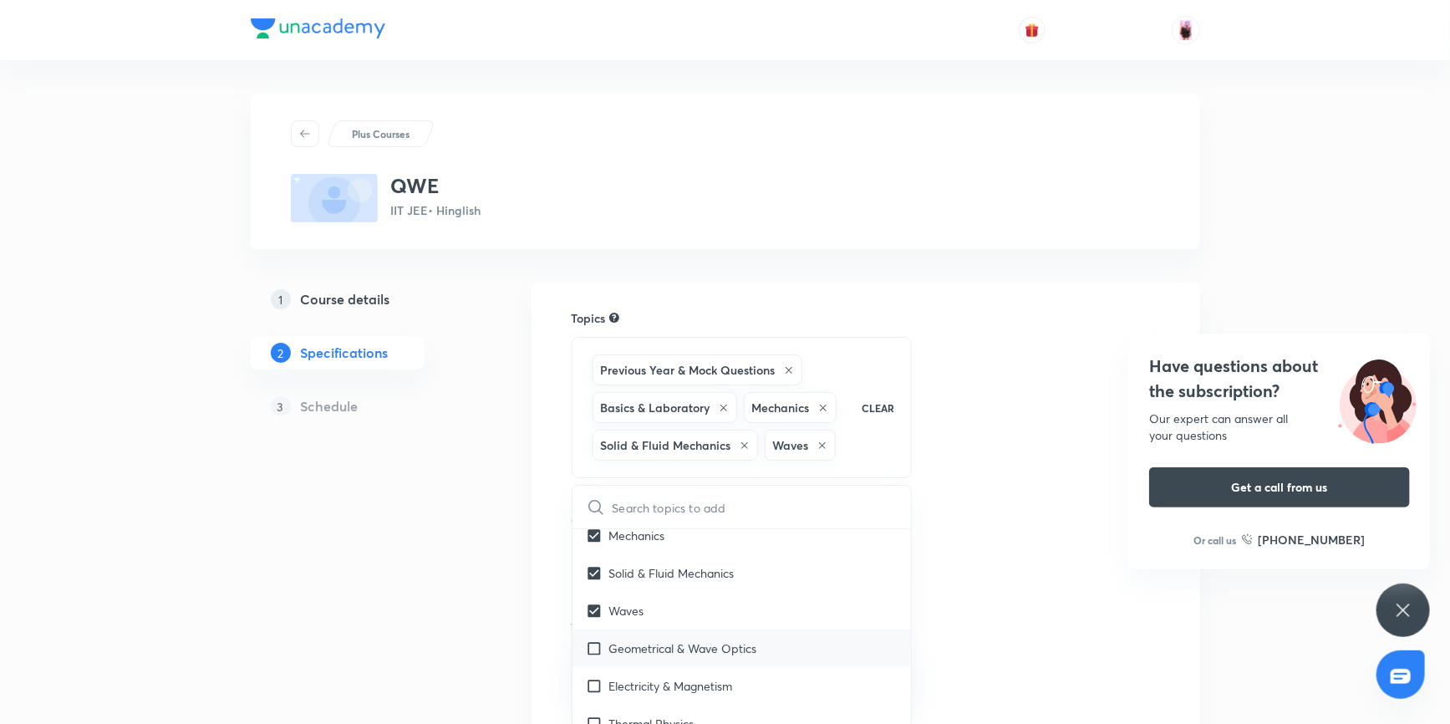
scroll to position [151, 0]
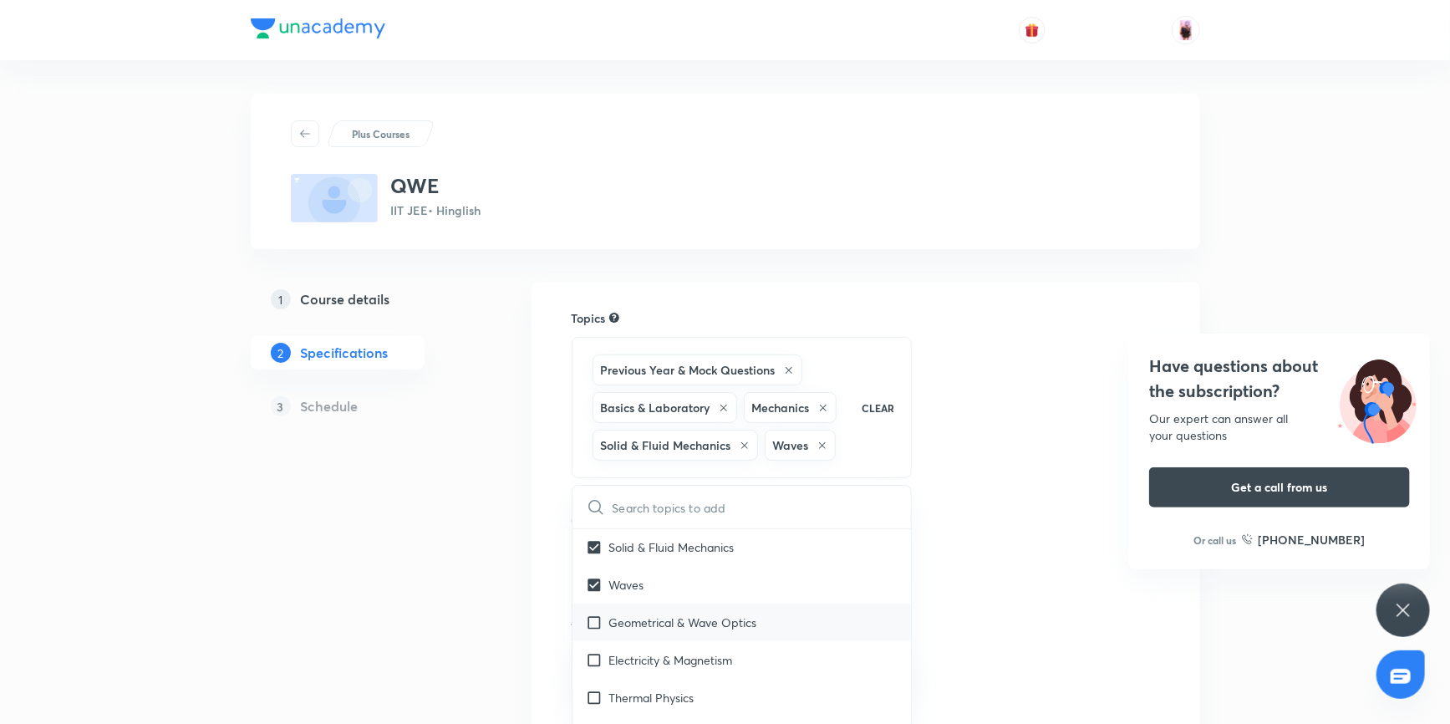
click at [593, 625] on input "checkbox" at bounding box center [597, 622] width 23 height 18
checkbox input "true"
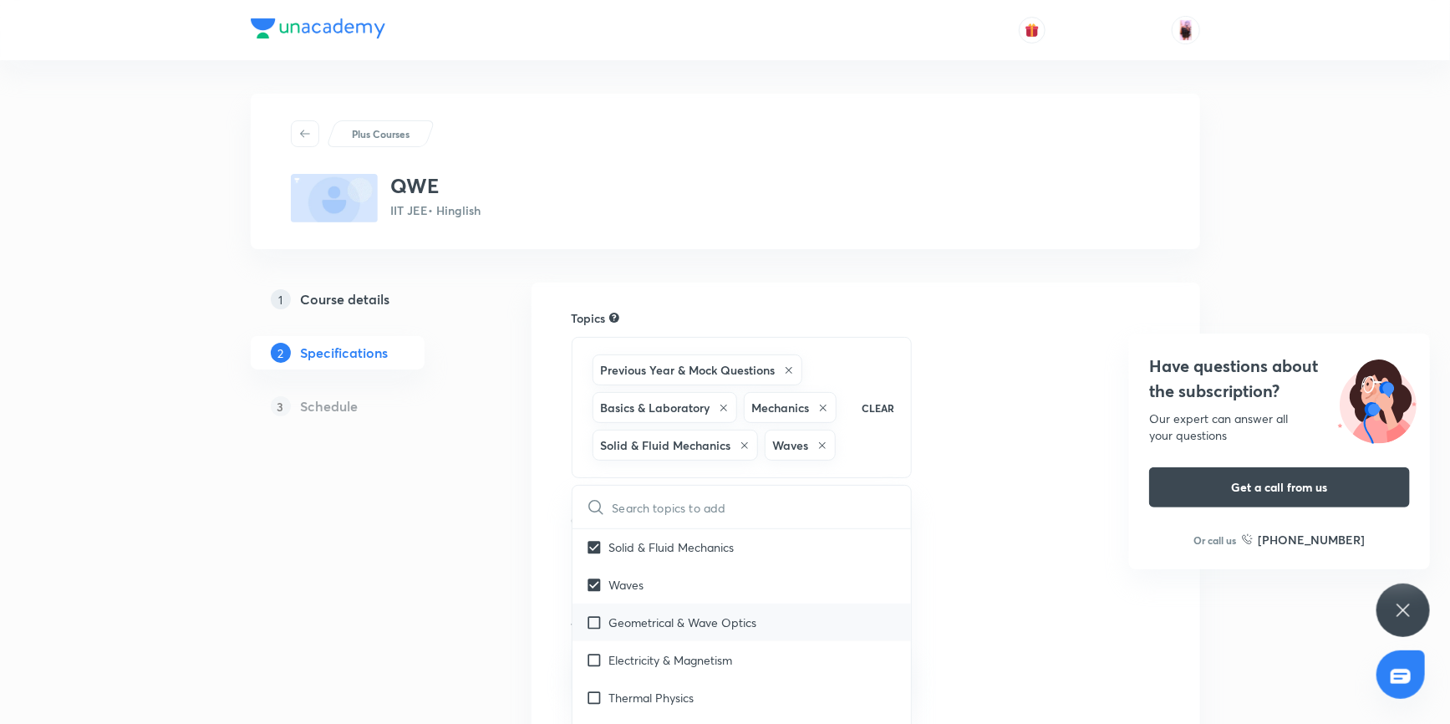
checkbox input "true"
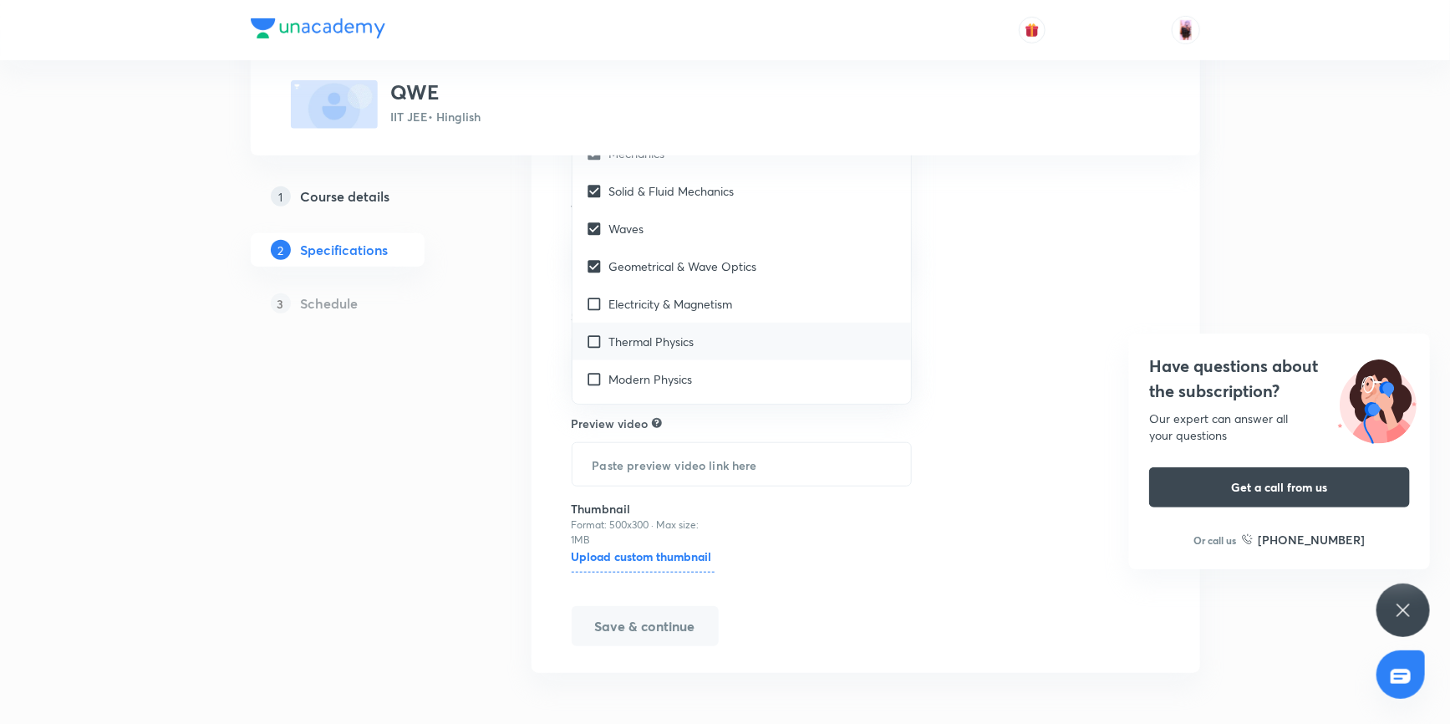
scroll to position [75, 0]
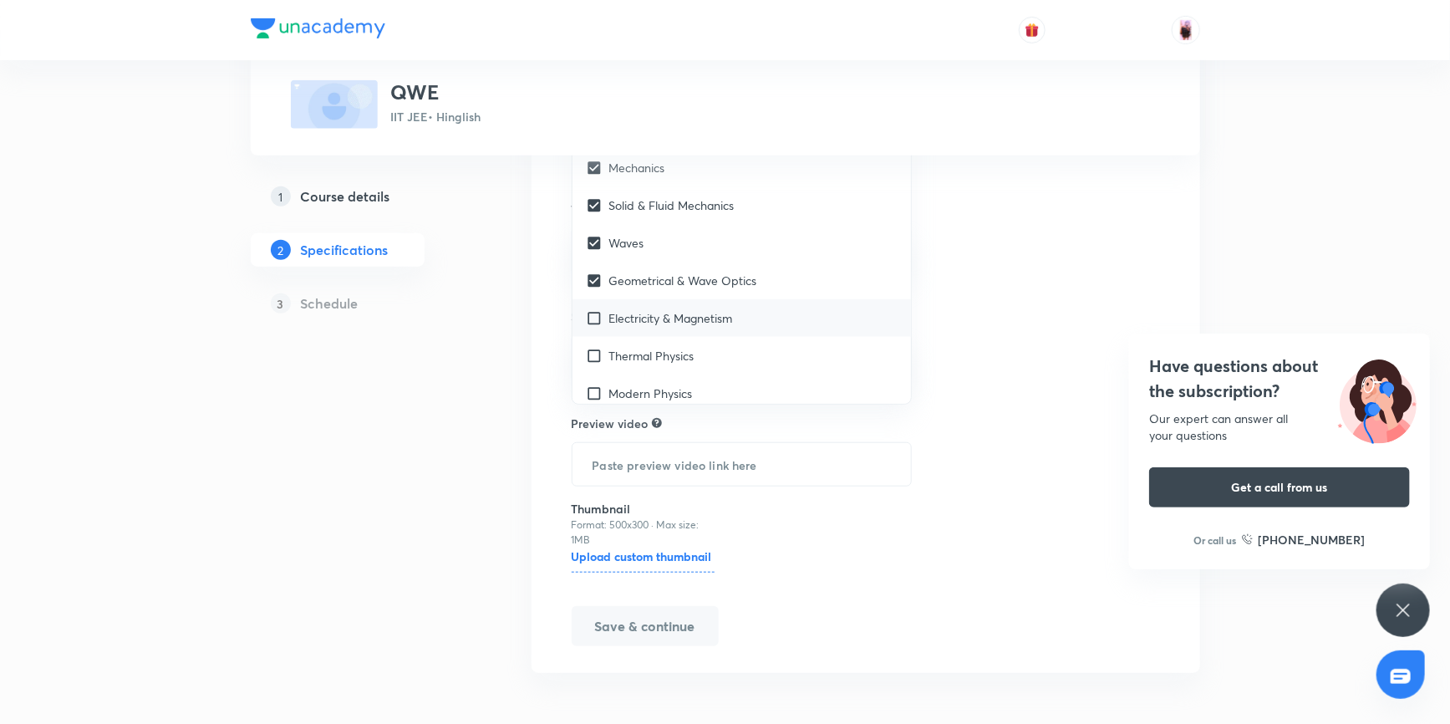
click at [594, 316] on input "checkbox" at bounding box center [597, 318] width 23 height 18
checkbox input "true"
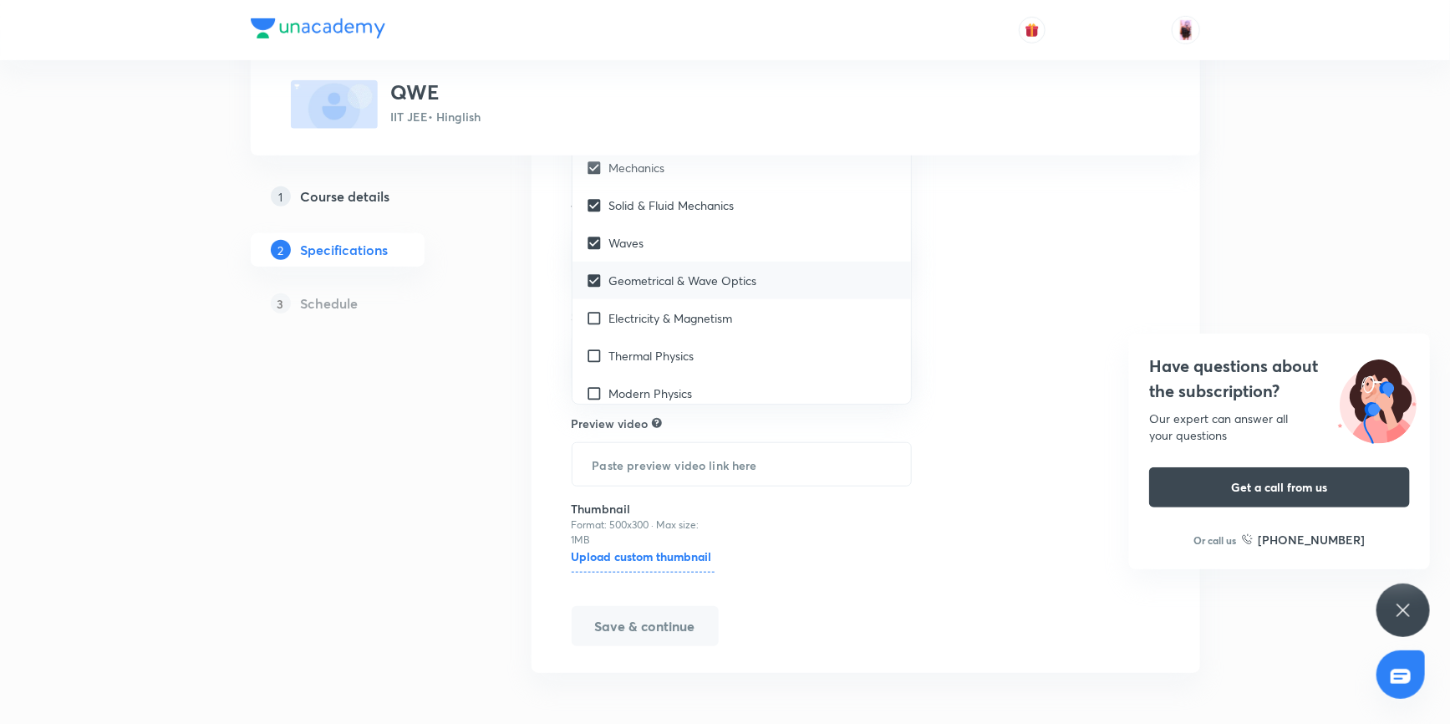
checkbox input "true"
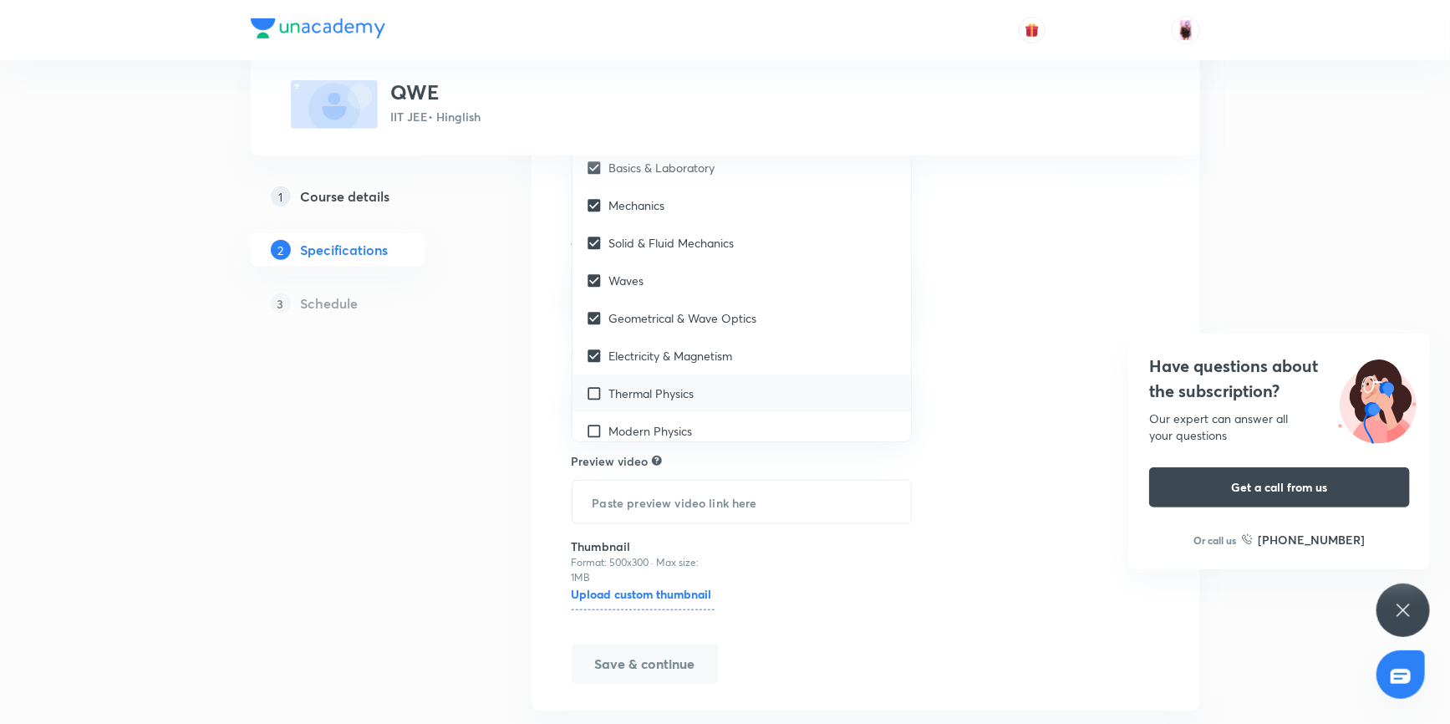
click at [597, 394] on input "checkbox" at bounding box center [597, 393] width 23 height 18
checkbox input "true"
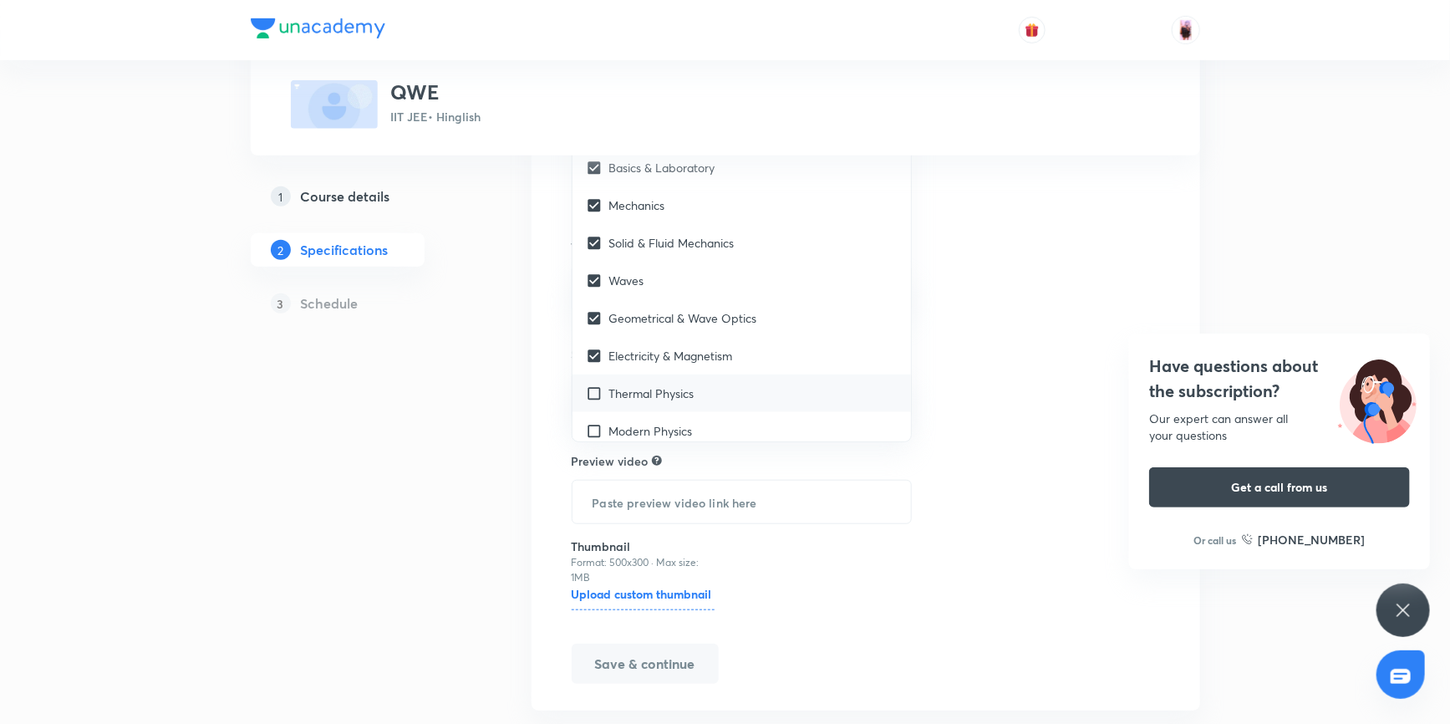
checkbox input "true"
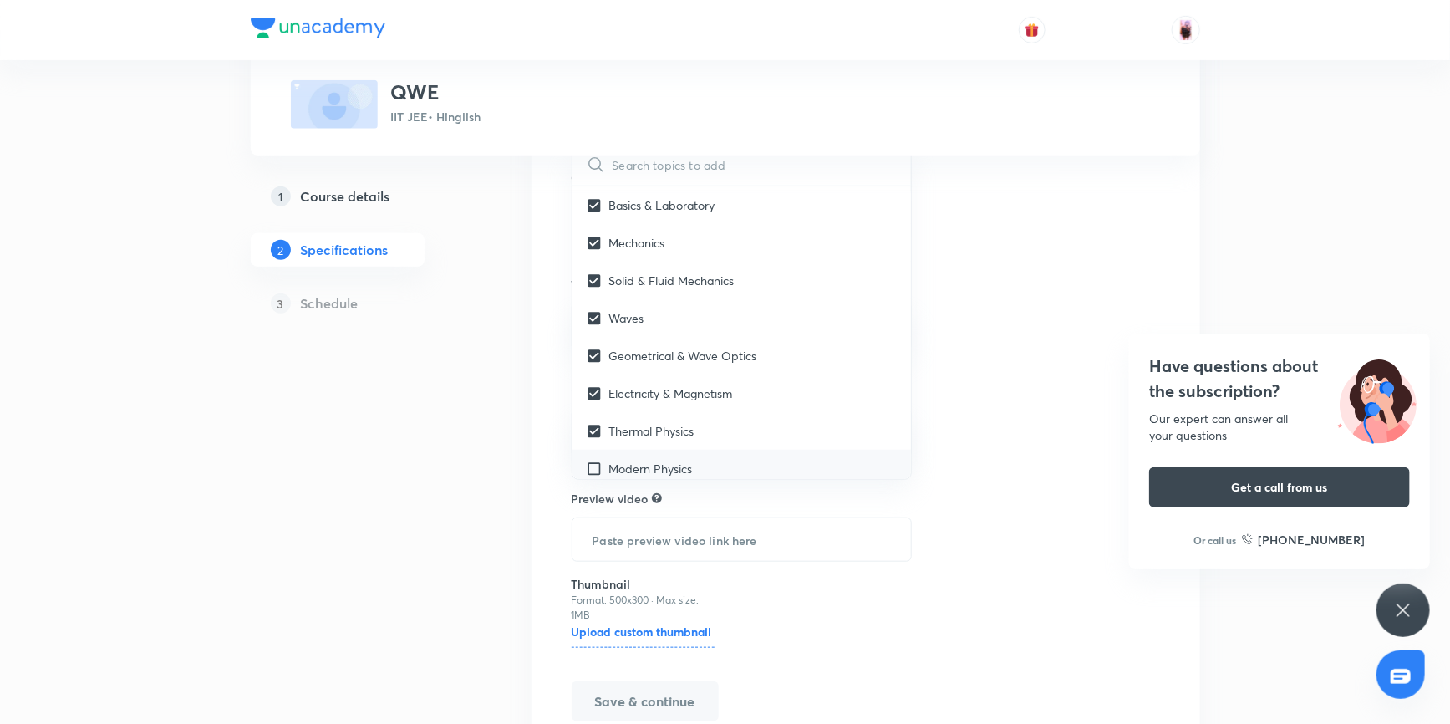
click at [594, 466] on input "checkbox" at bounding box center [597, 468] width 23 height 18
checkbox input "true"
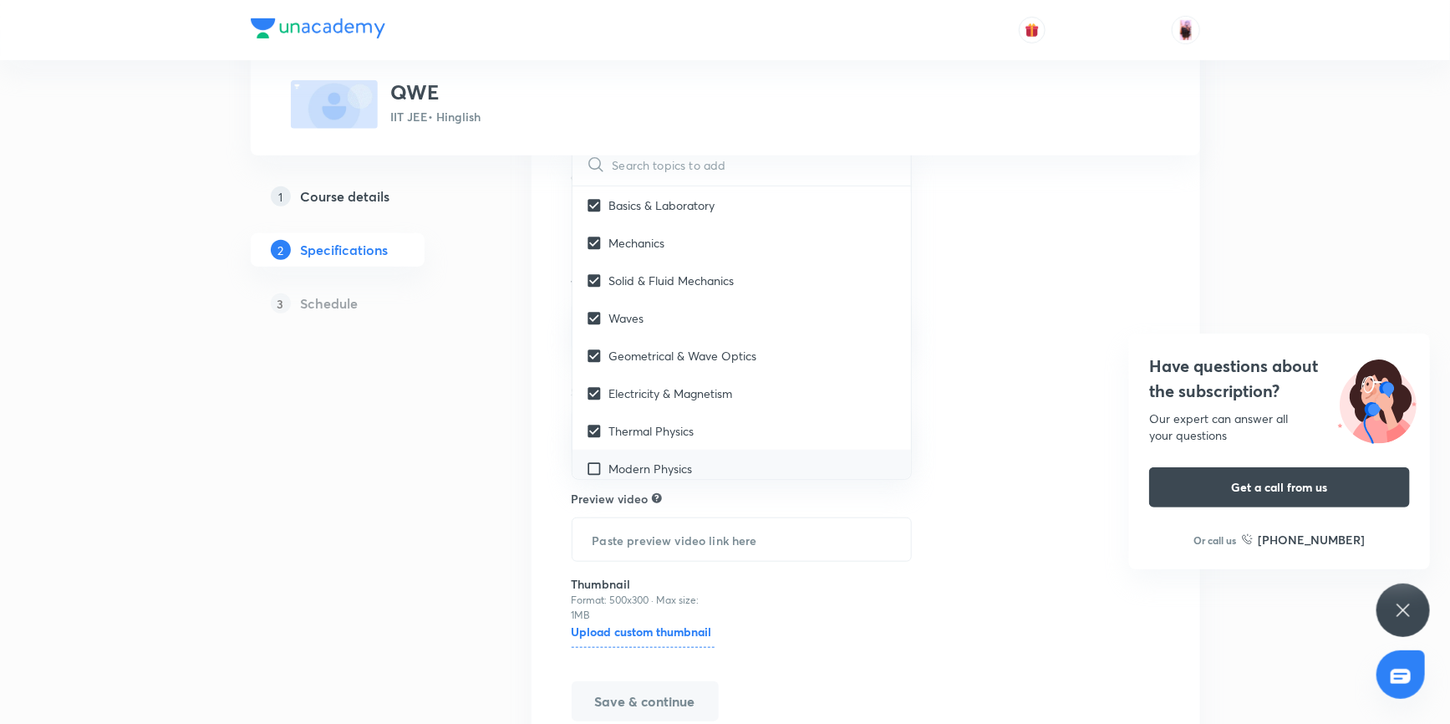
checkbox input "true"
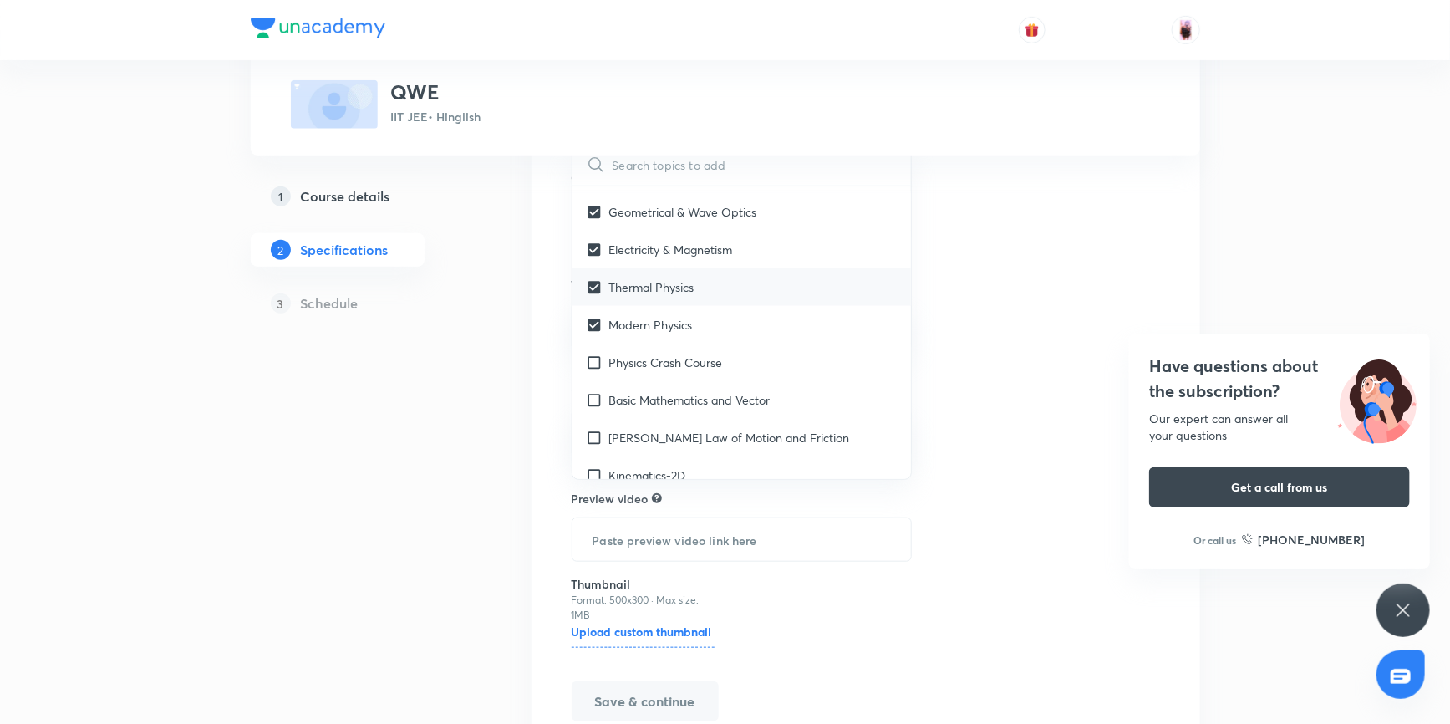
scroll to position [227, 0]
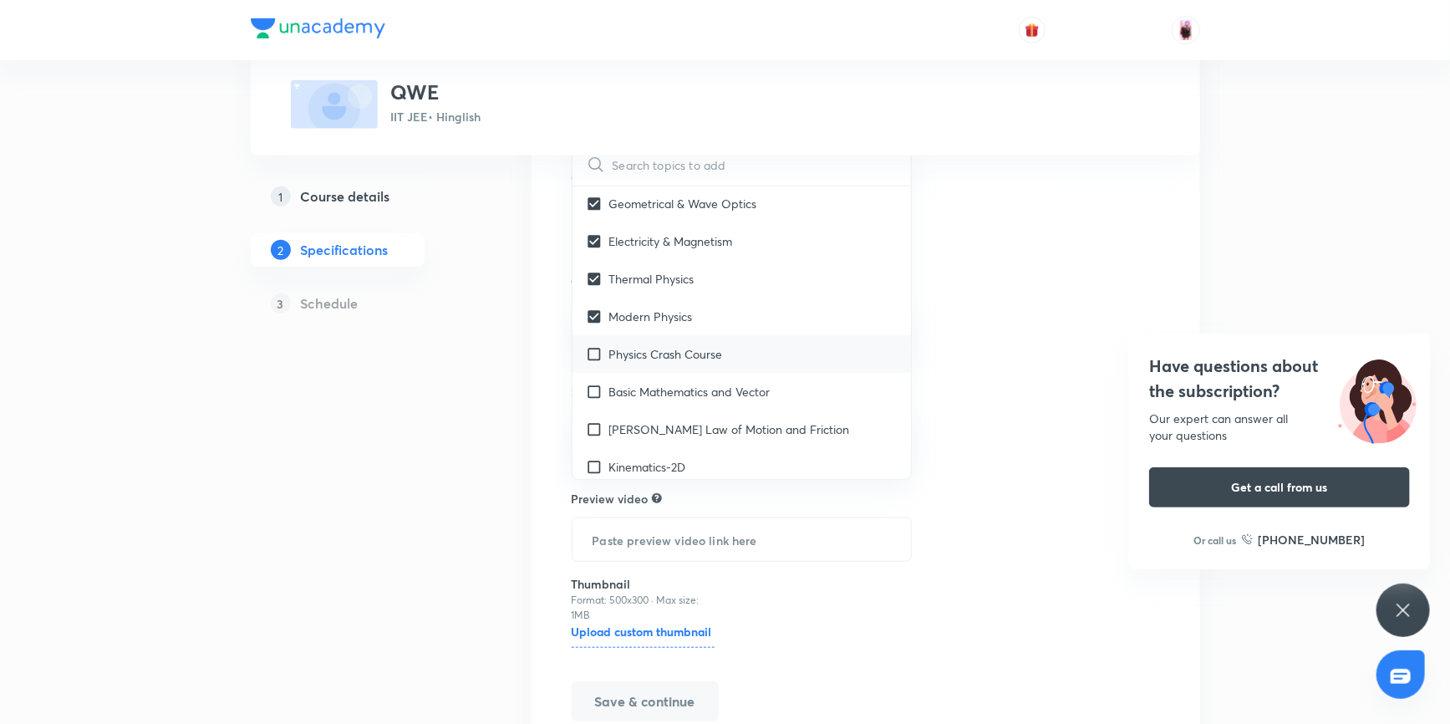
click at [594, 350] on input "checkbox" at bounding box center [597, 354] width 23 height 18
checkbox input "true"
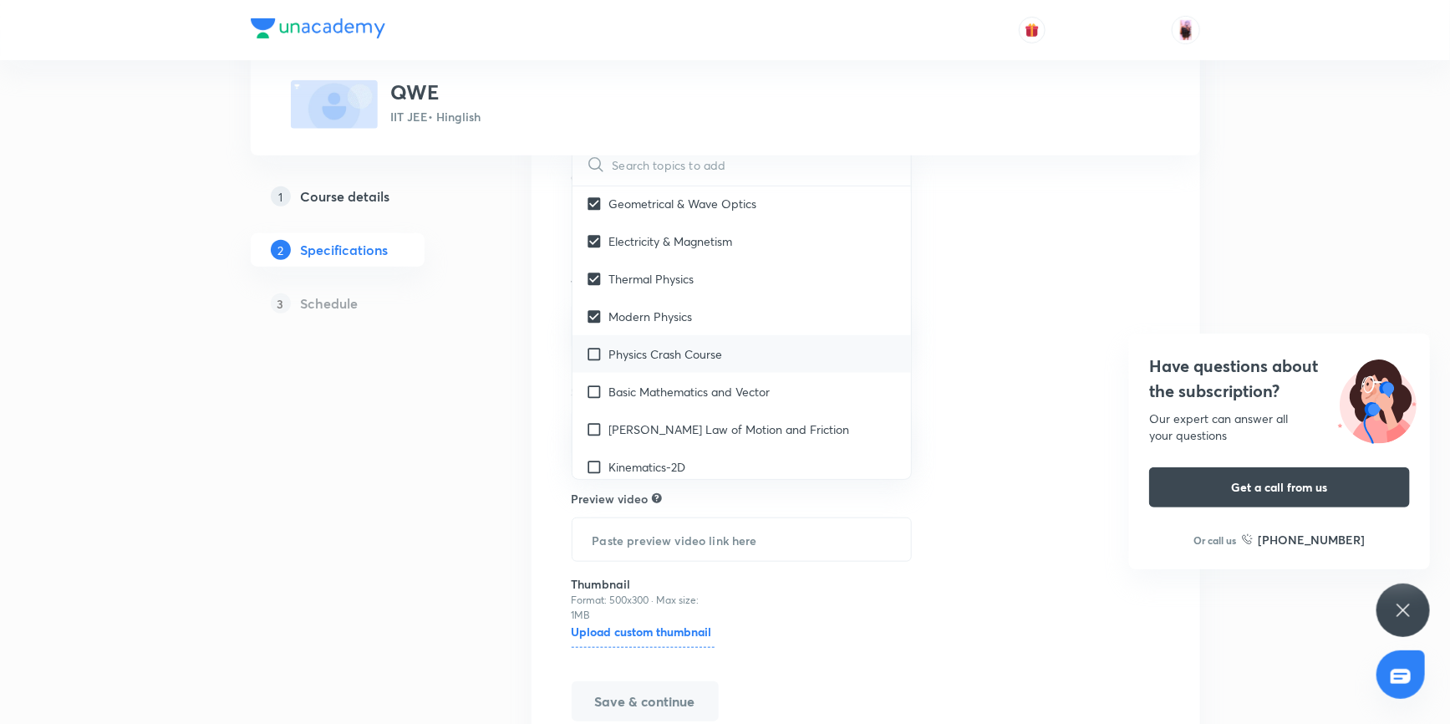
checkbox input "true"
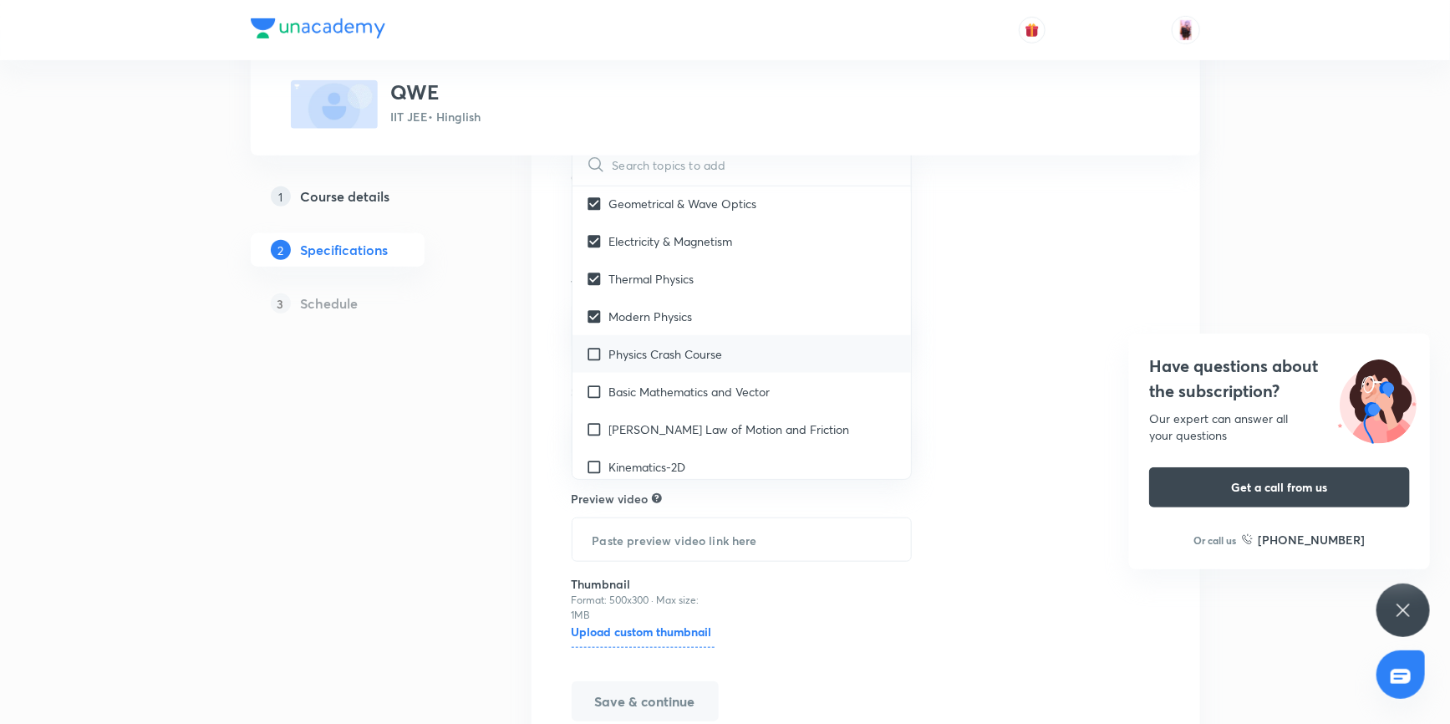
checkbox input "true"
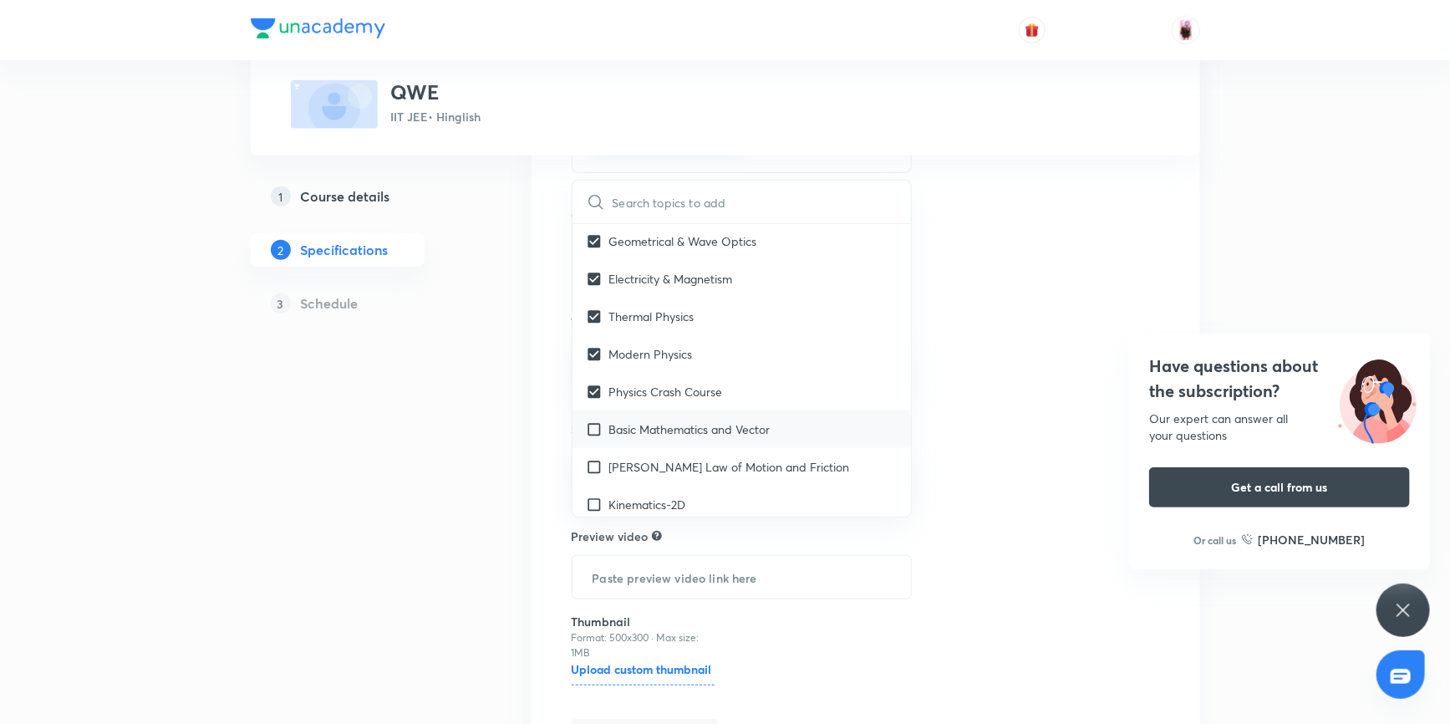
click at [592, 430] on input "checkbox" at bounding box center [597, 429] width 23 height 18
checkbox input "true"
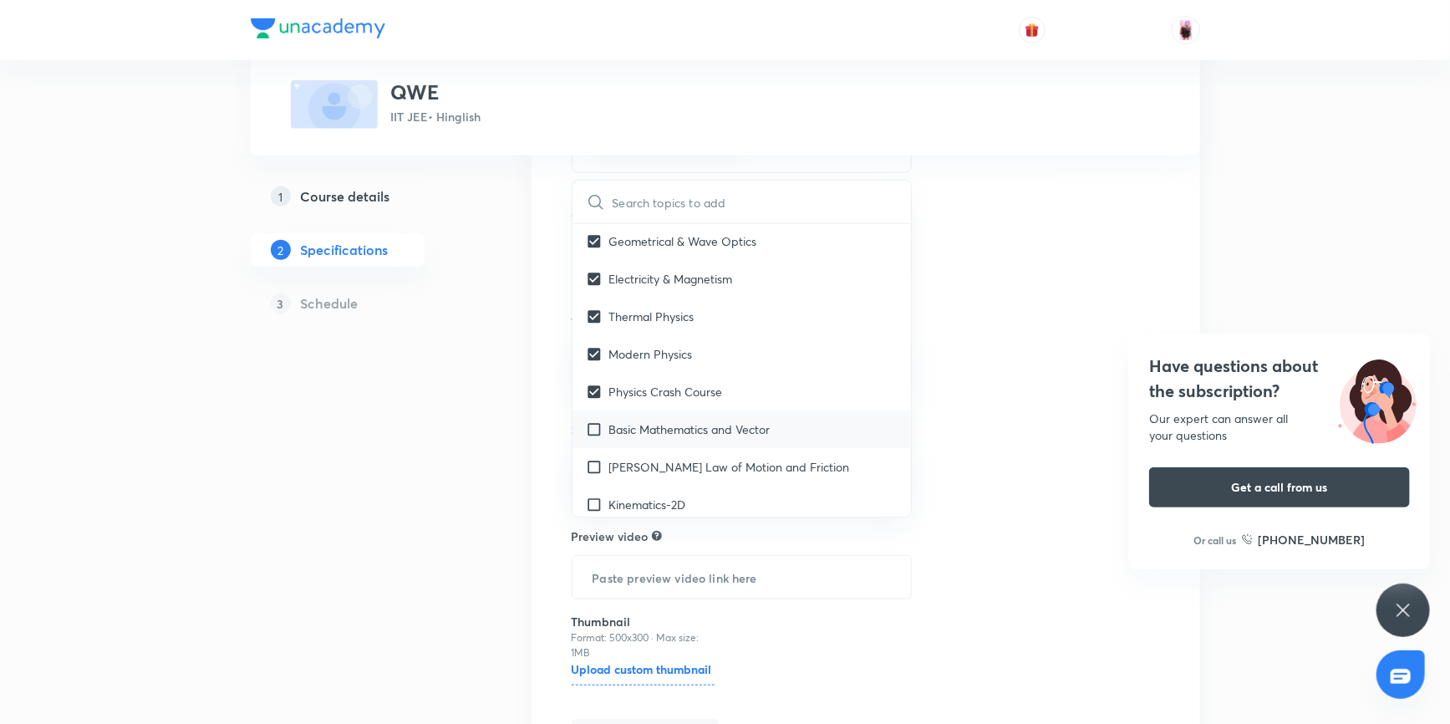
checkbox input "true"
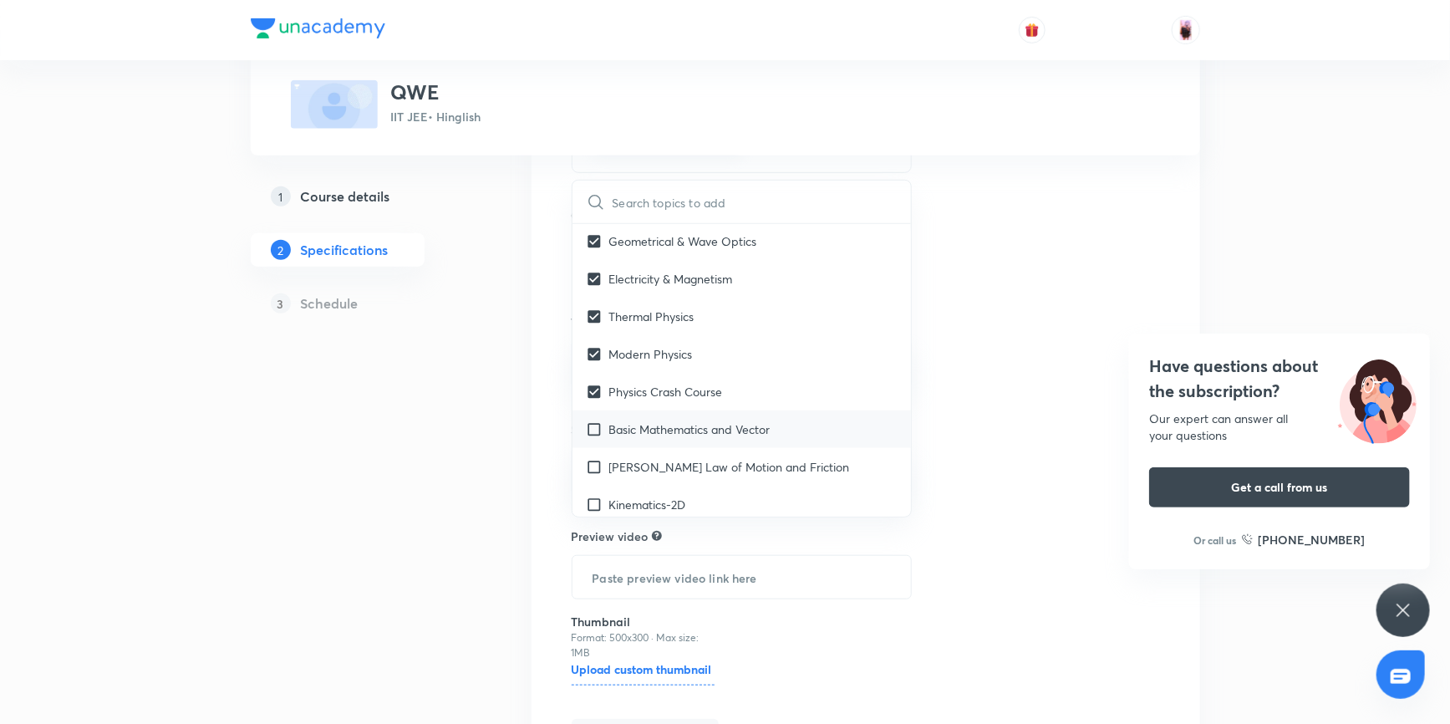
checkbox input "true"
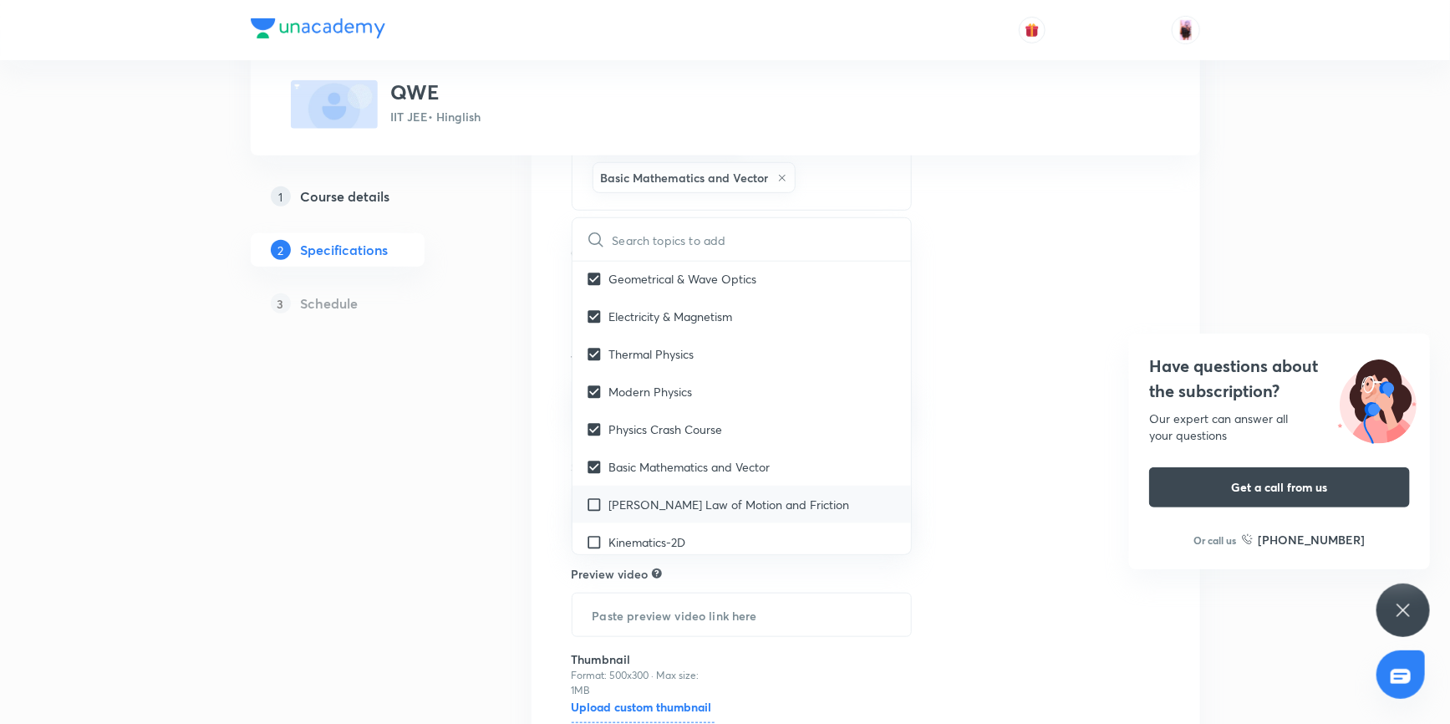
click at [597, 496] on input "checkbox" at bounding box center [597, 504] width 23 height 18
checkbox input "true"
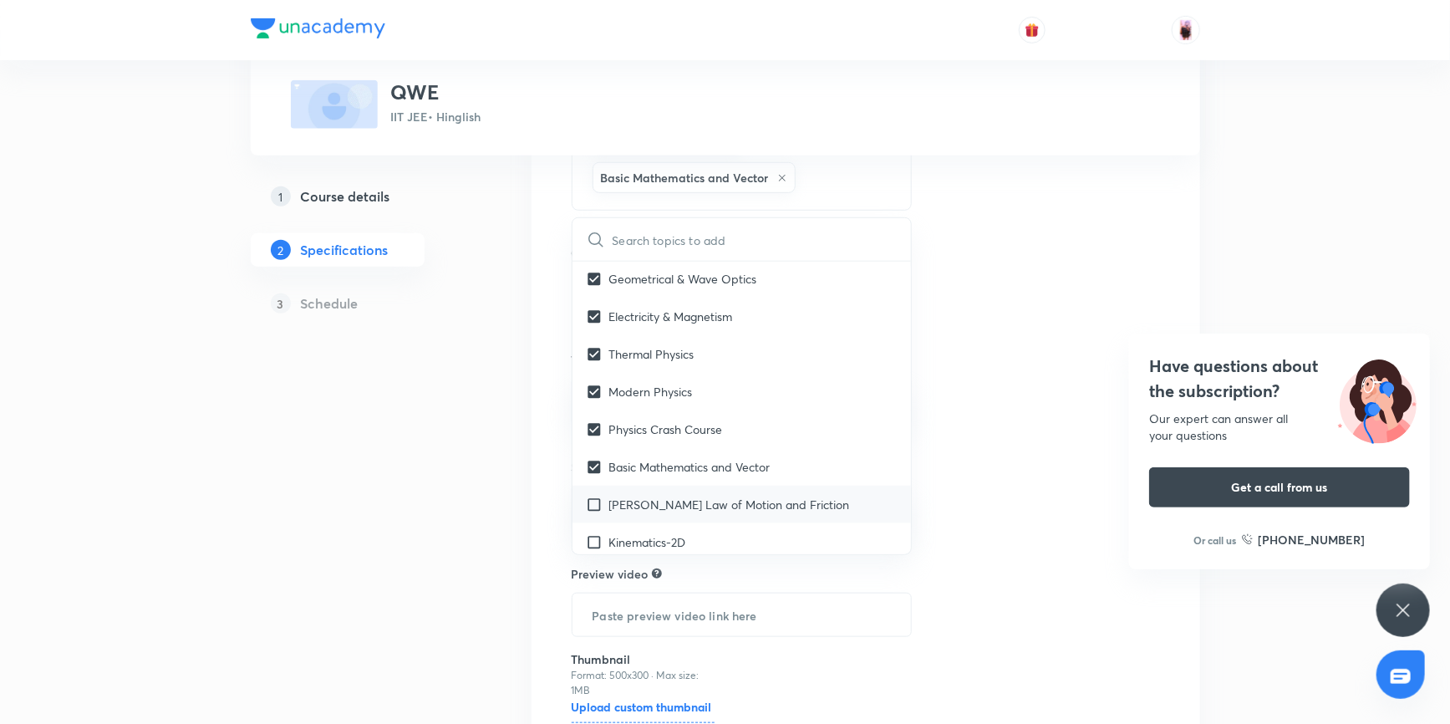
checkbox input "true"
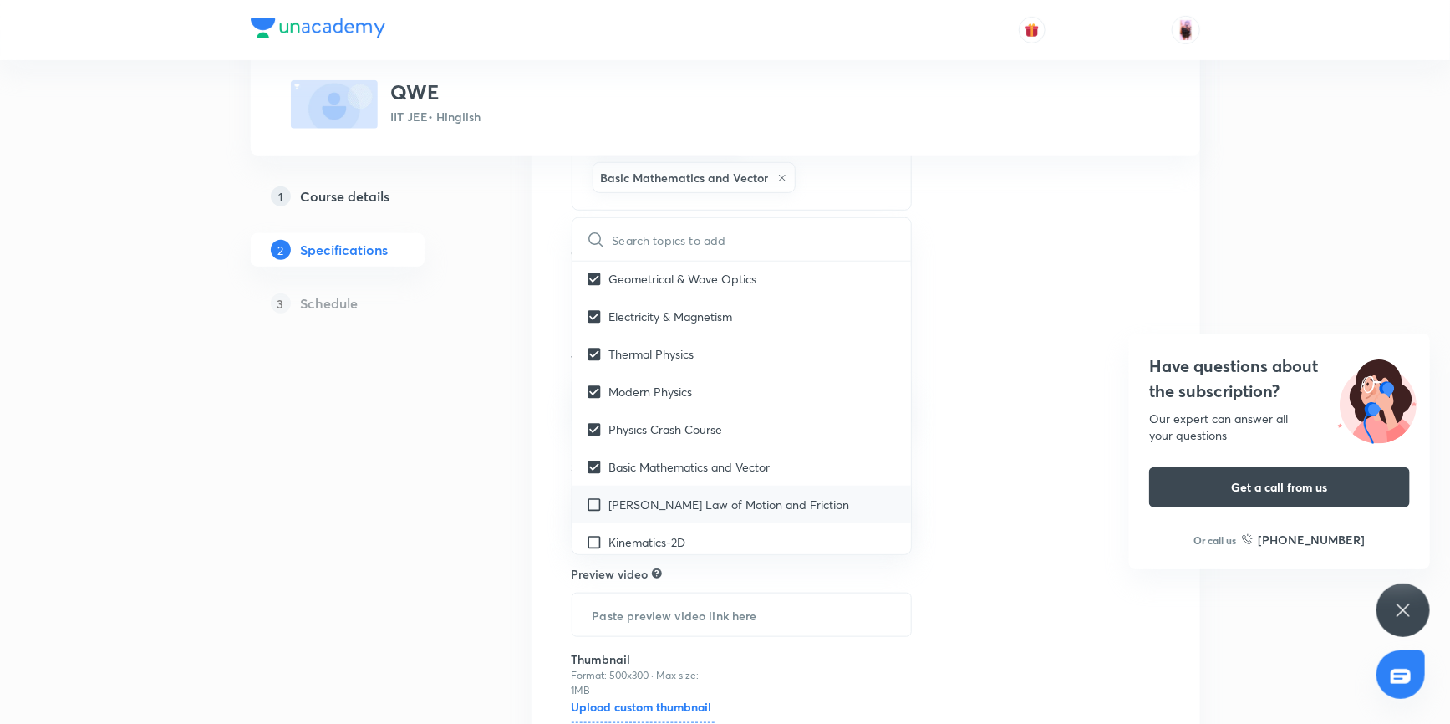
checkbox input "true"
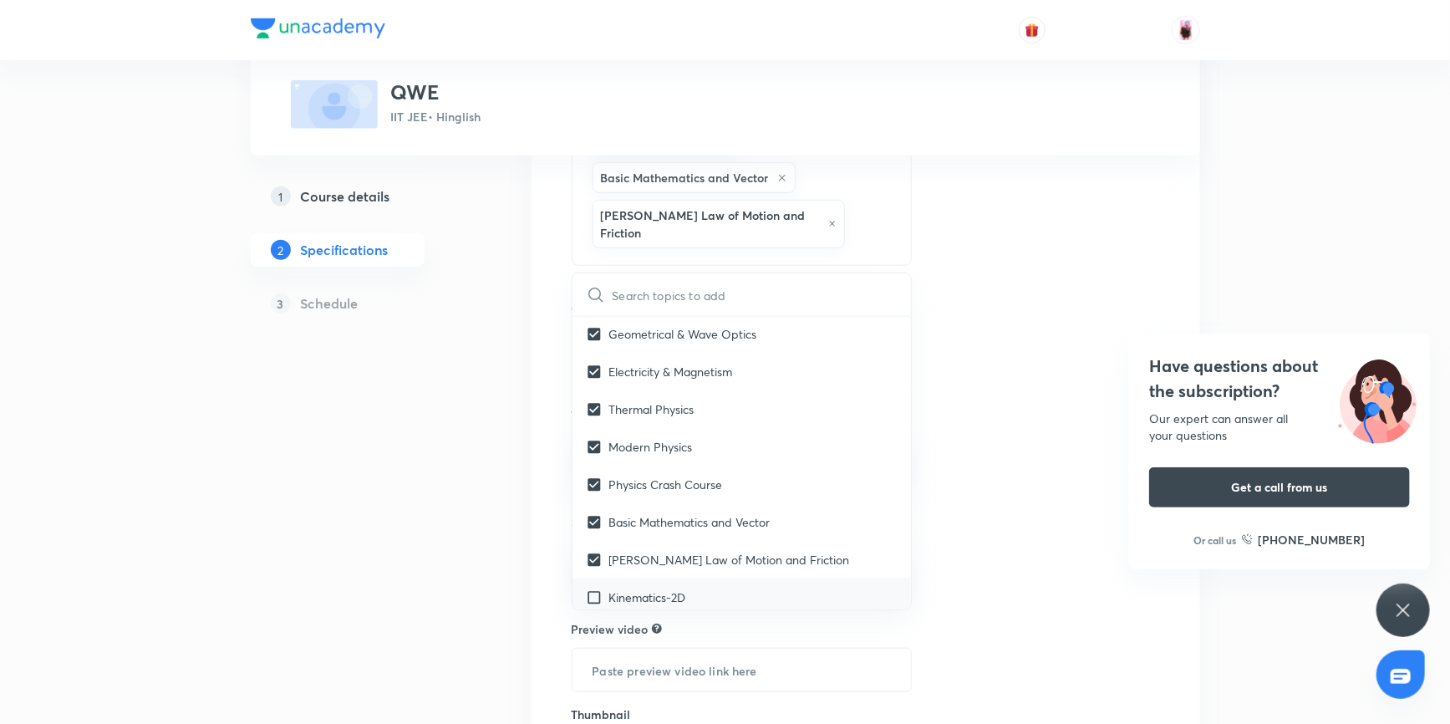
click at [595, 588] on input "checkbox" at bounding box center [597, 597] width 23 height 18
checkbox input "true"
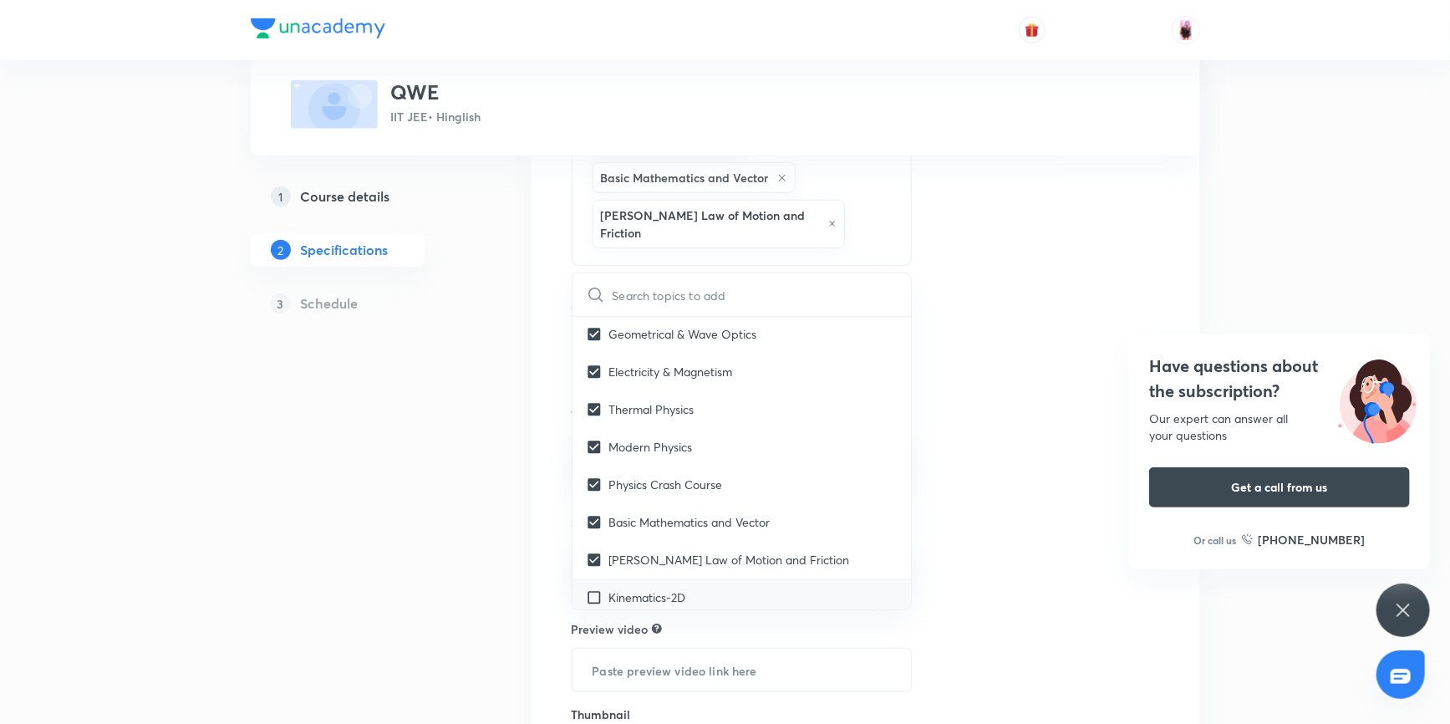
checkbox input "true"
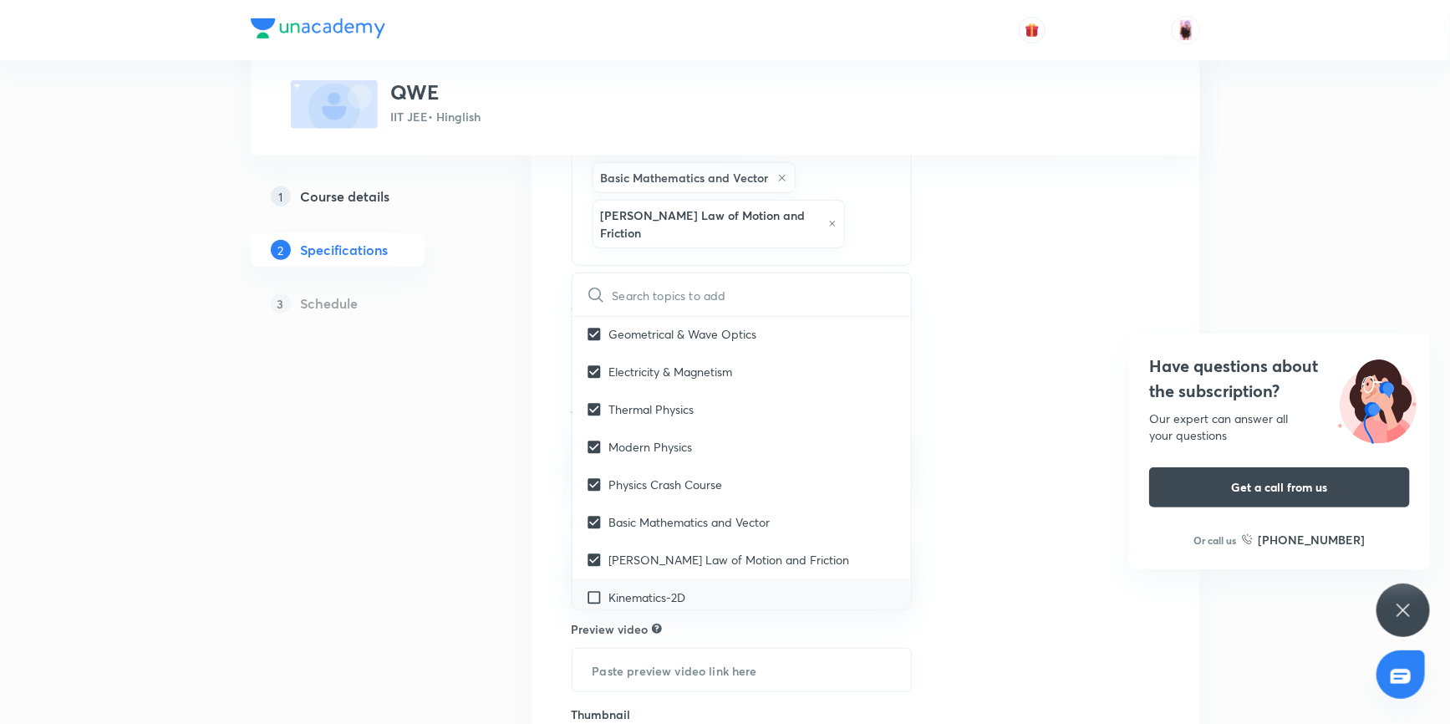
checkbox input "true"
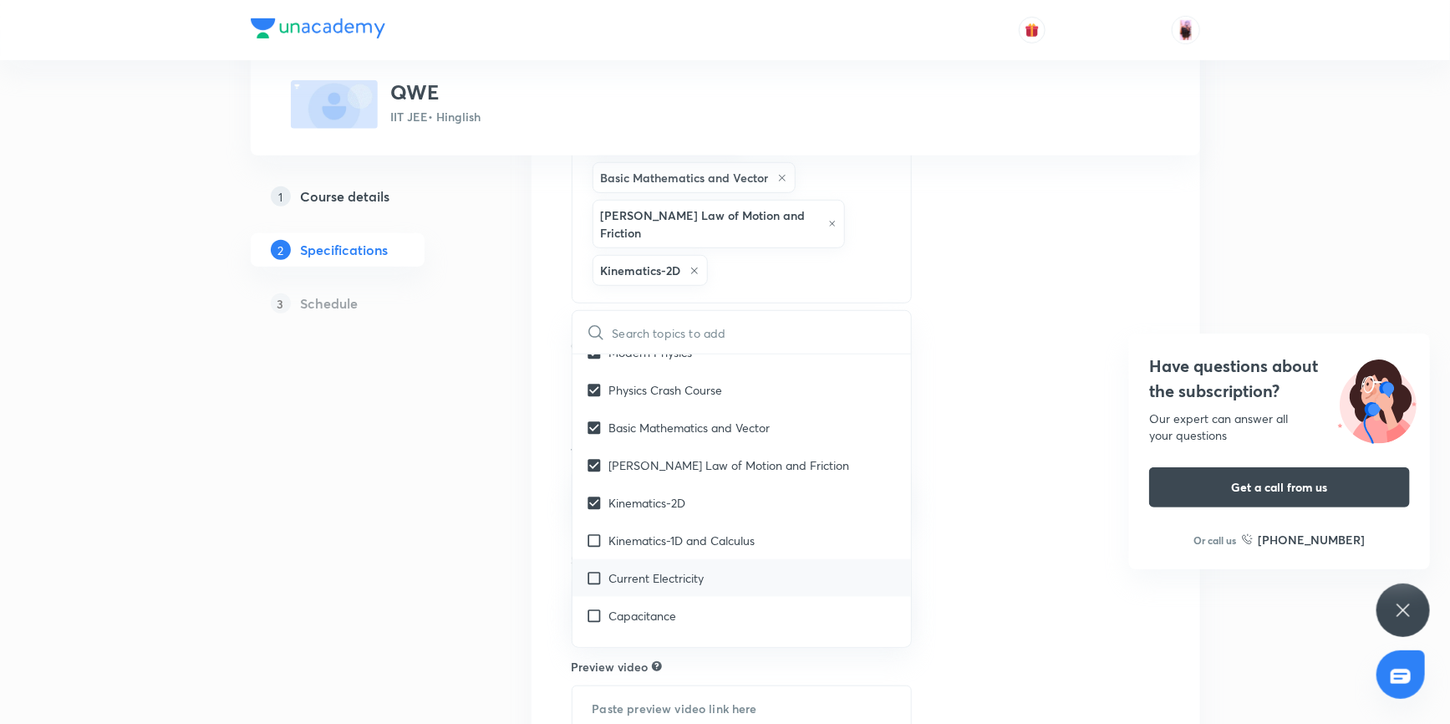
scroll to position [455, 0]
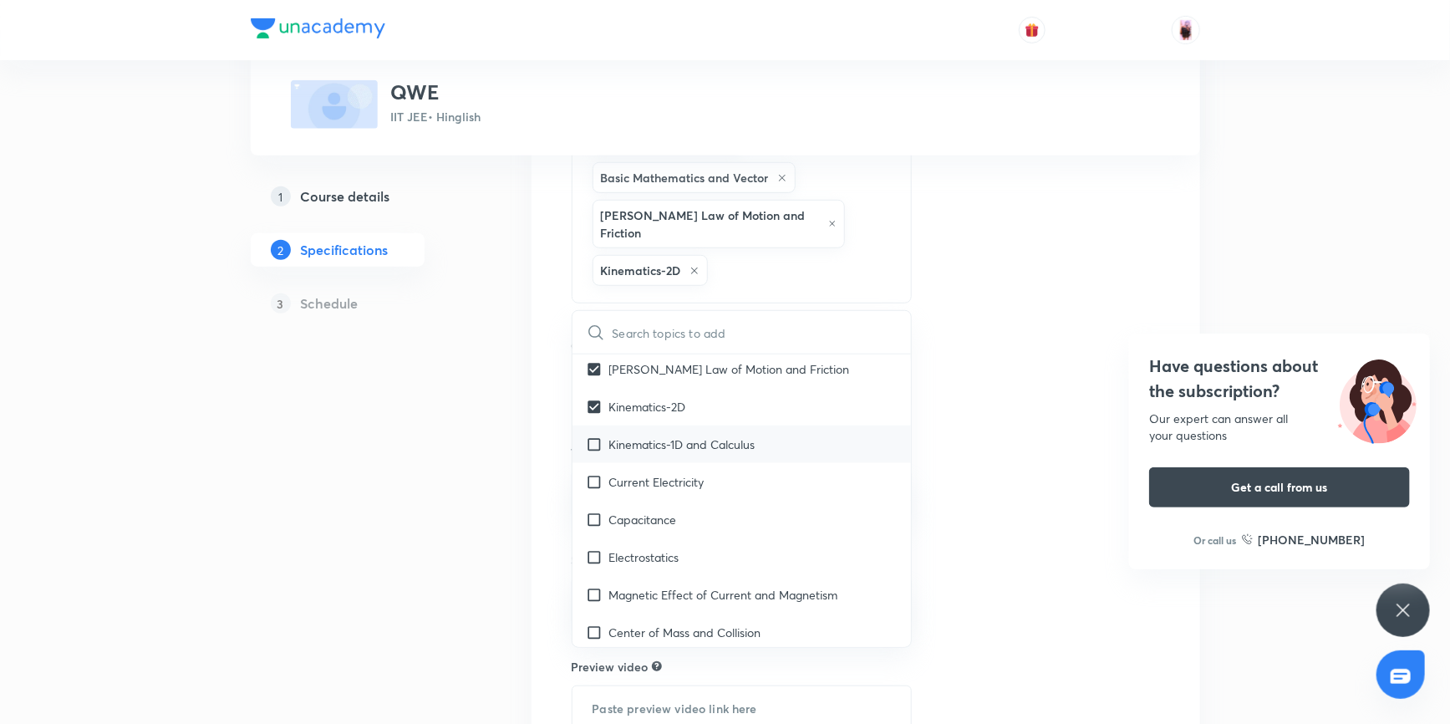
click at [594, 435] on input "checkbox" at bounding box center [597, 444] width 23 height 18
checkbox input "true"
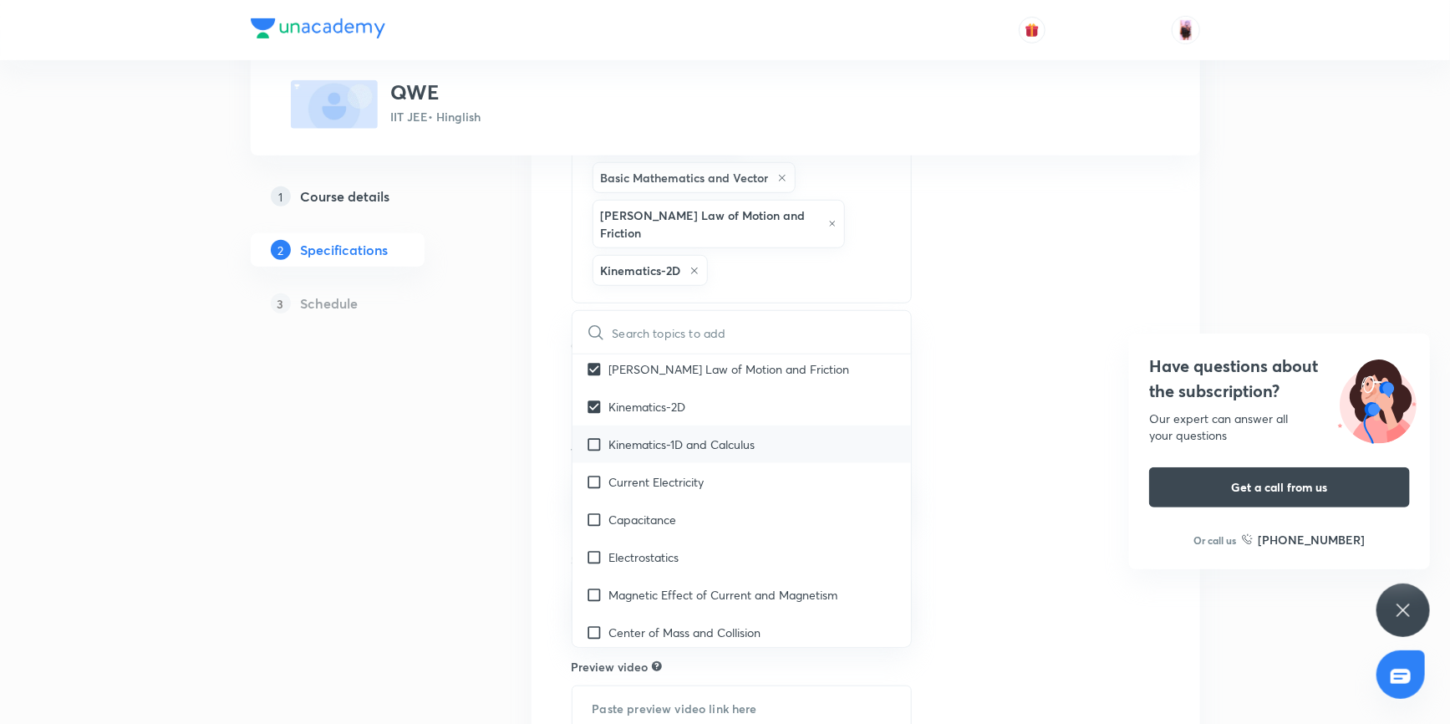
checkbox input "true"
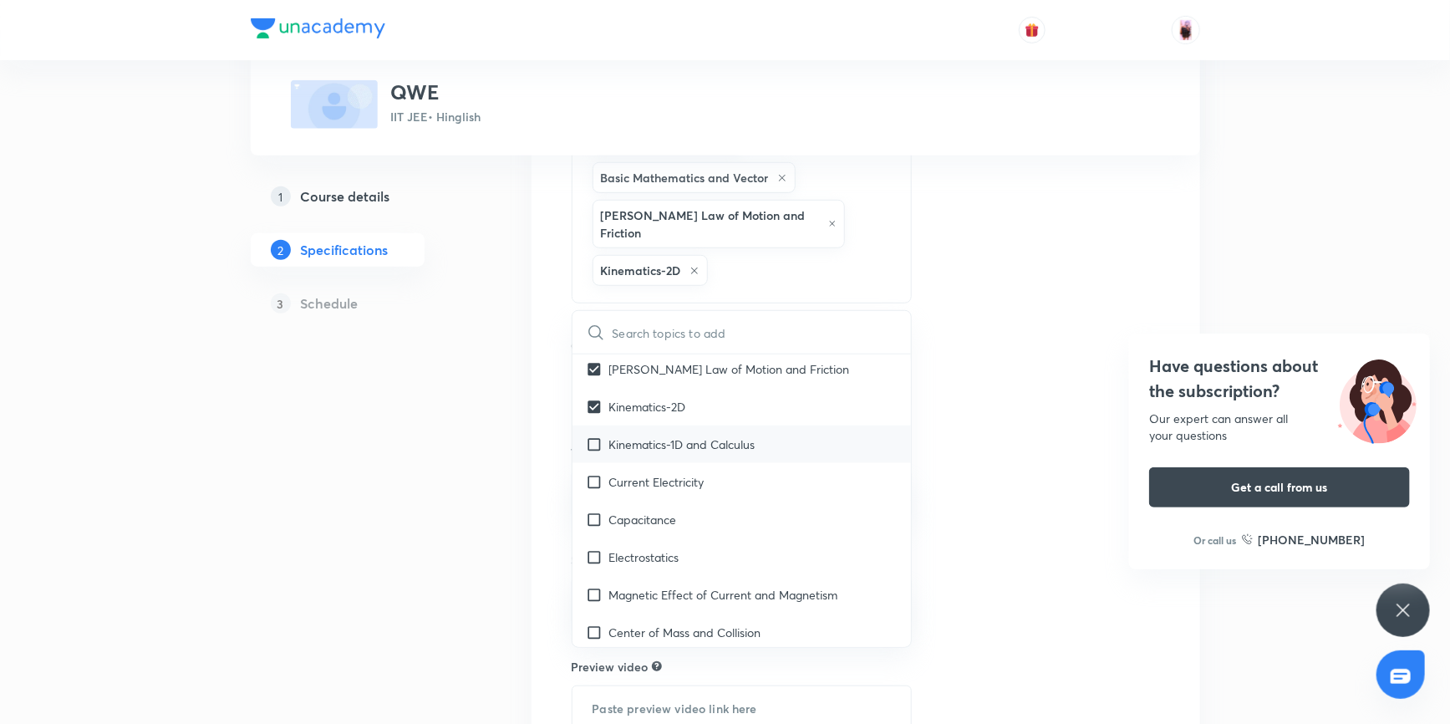
checkbox input "true"
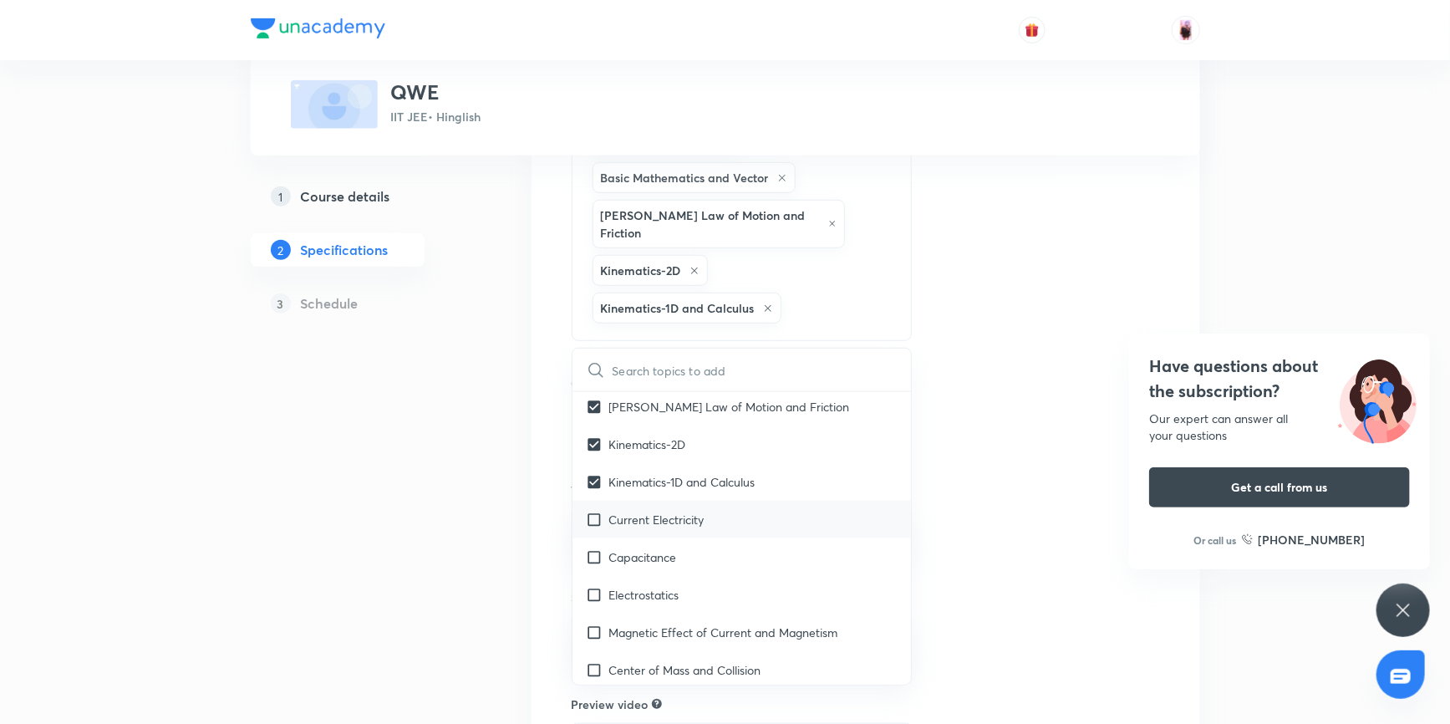
click at [594, 510] on input "checkbox" at bounding box center [597, 519] width 23 height 18
checkbox input "true"
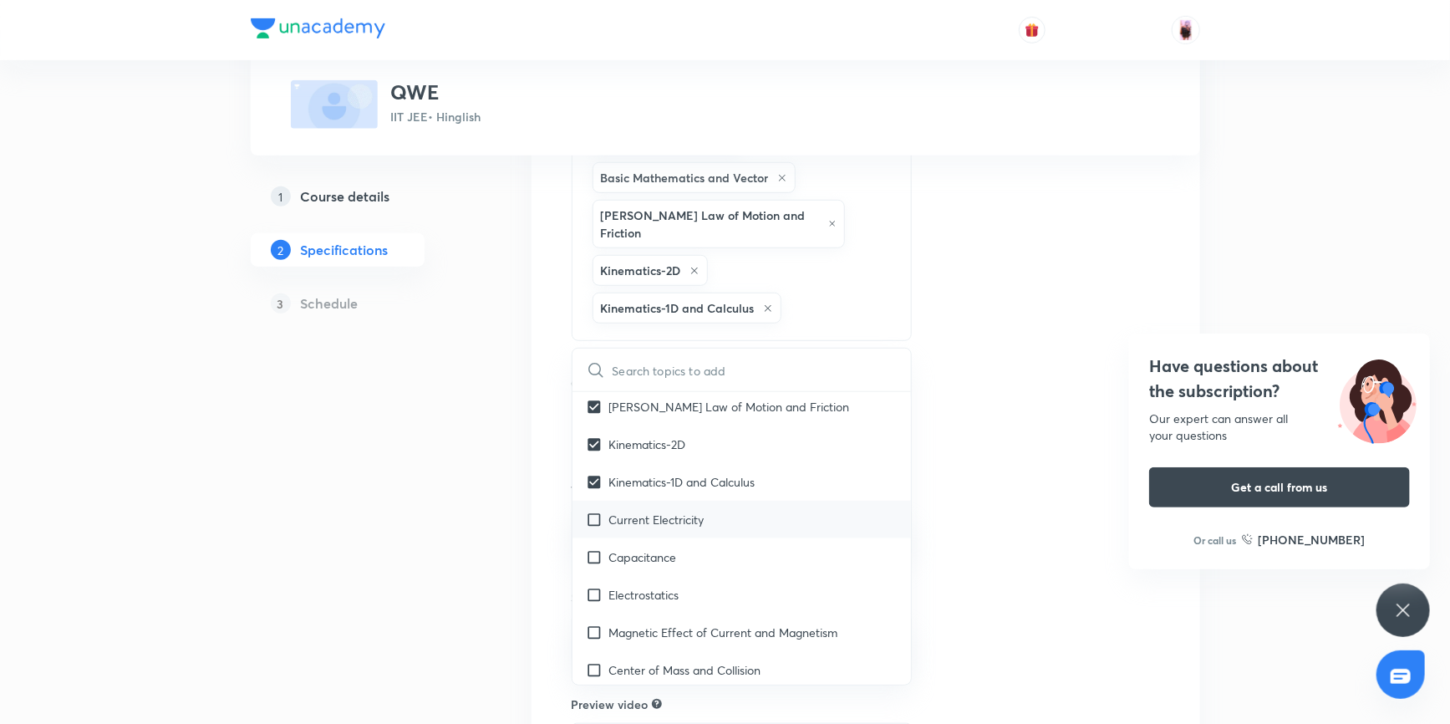
checkbox input "true"
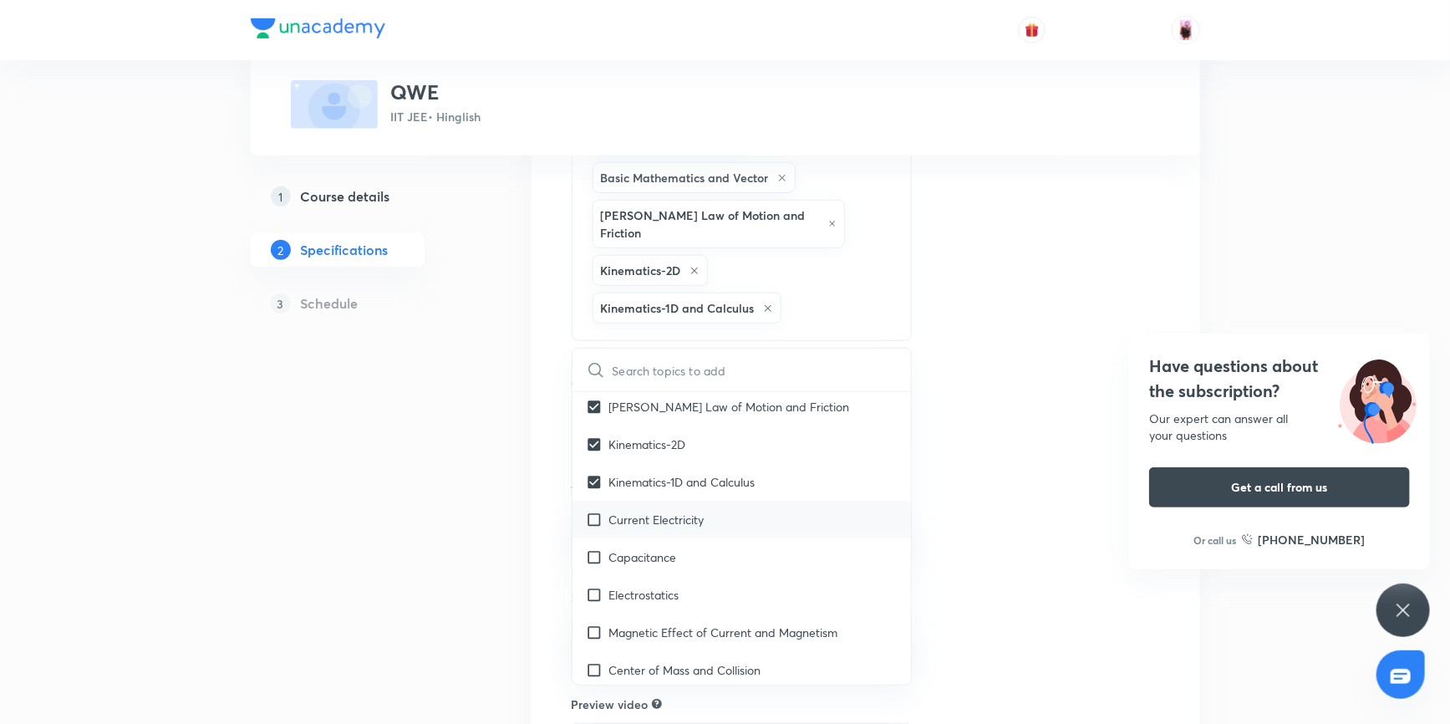
checkbox input "true"
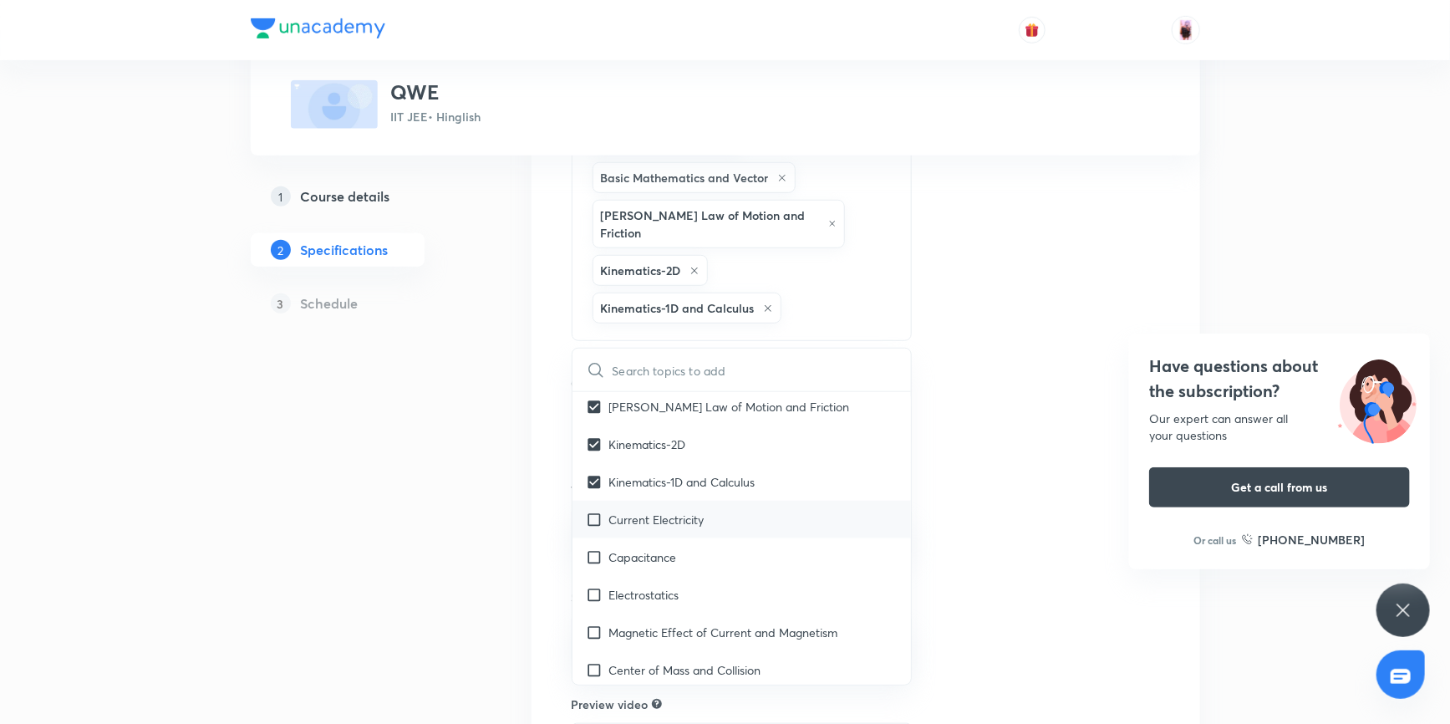
checkbox input "true"
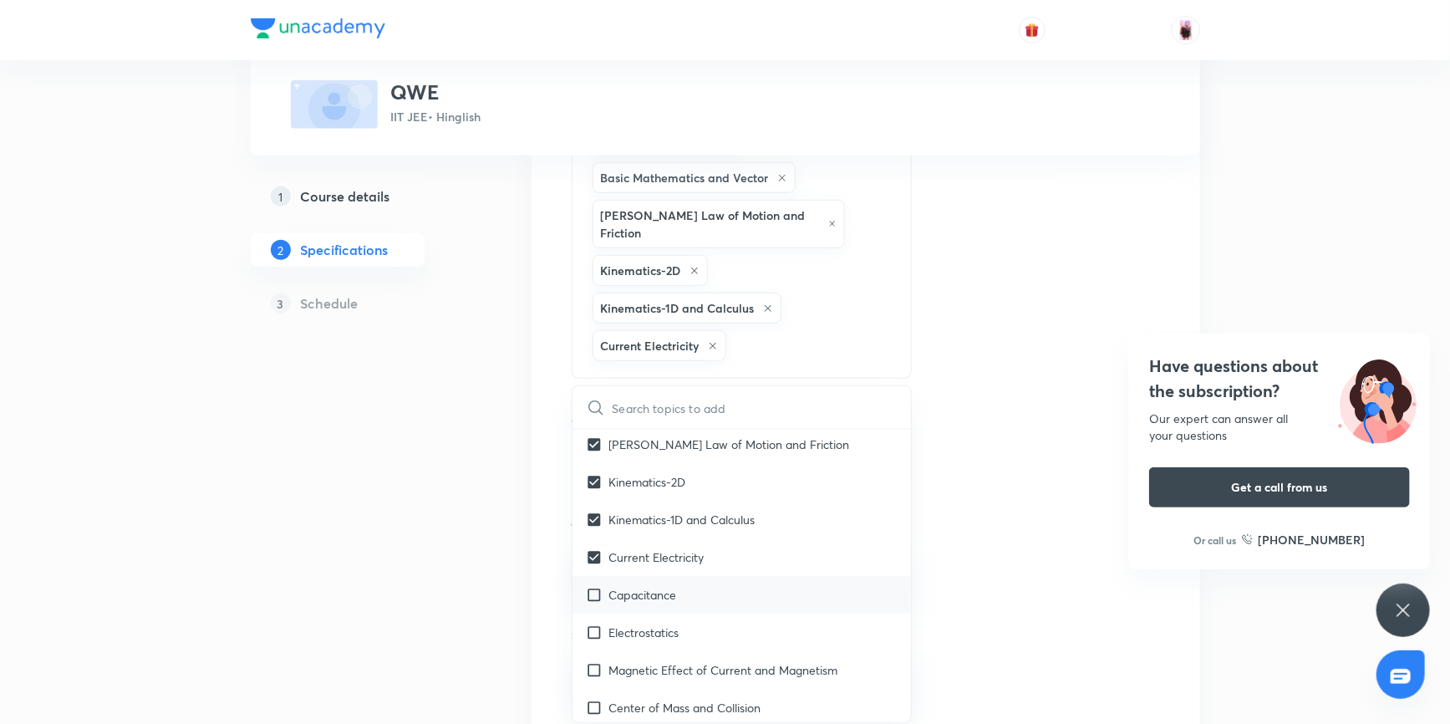
click at [592, 586] on input "checkbox" at bounding box center [597, 595] width 23 height 18
checkbox input "true"
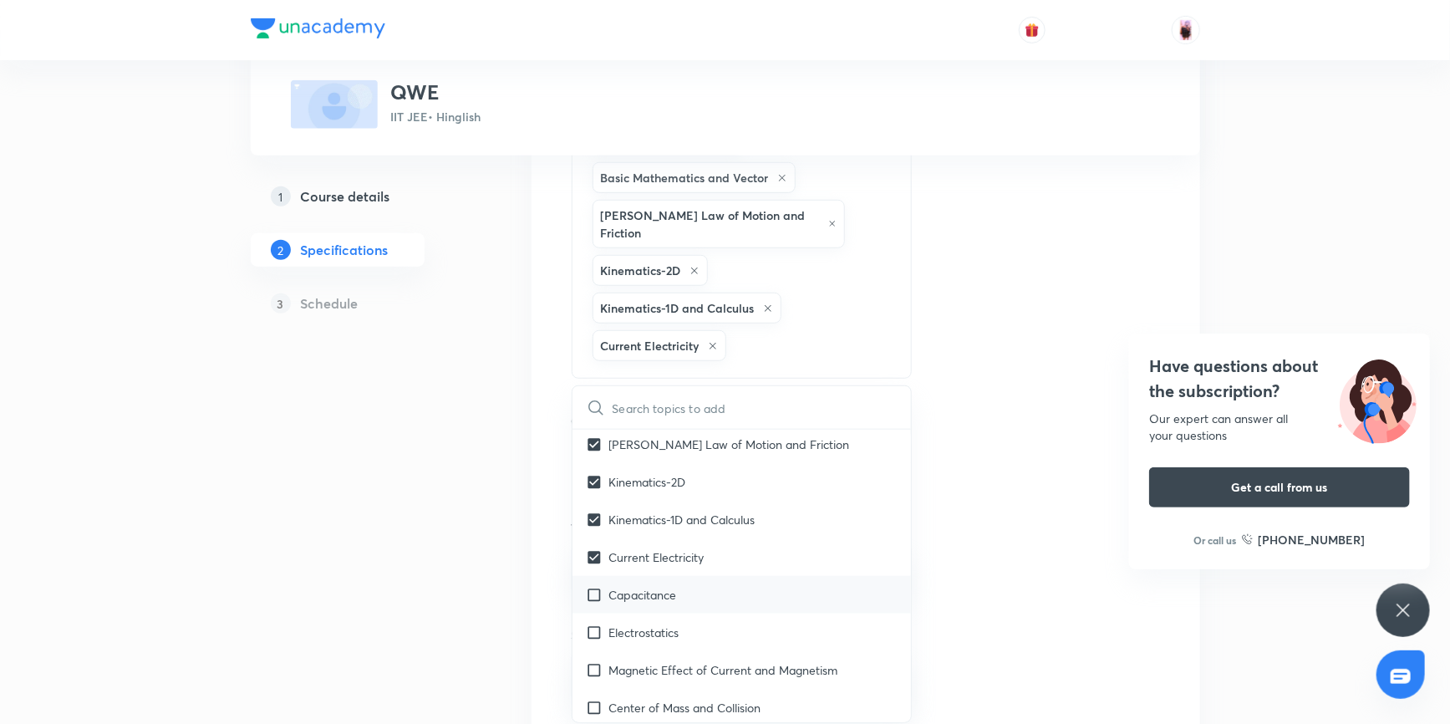
checkbox input "true"
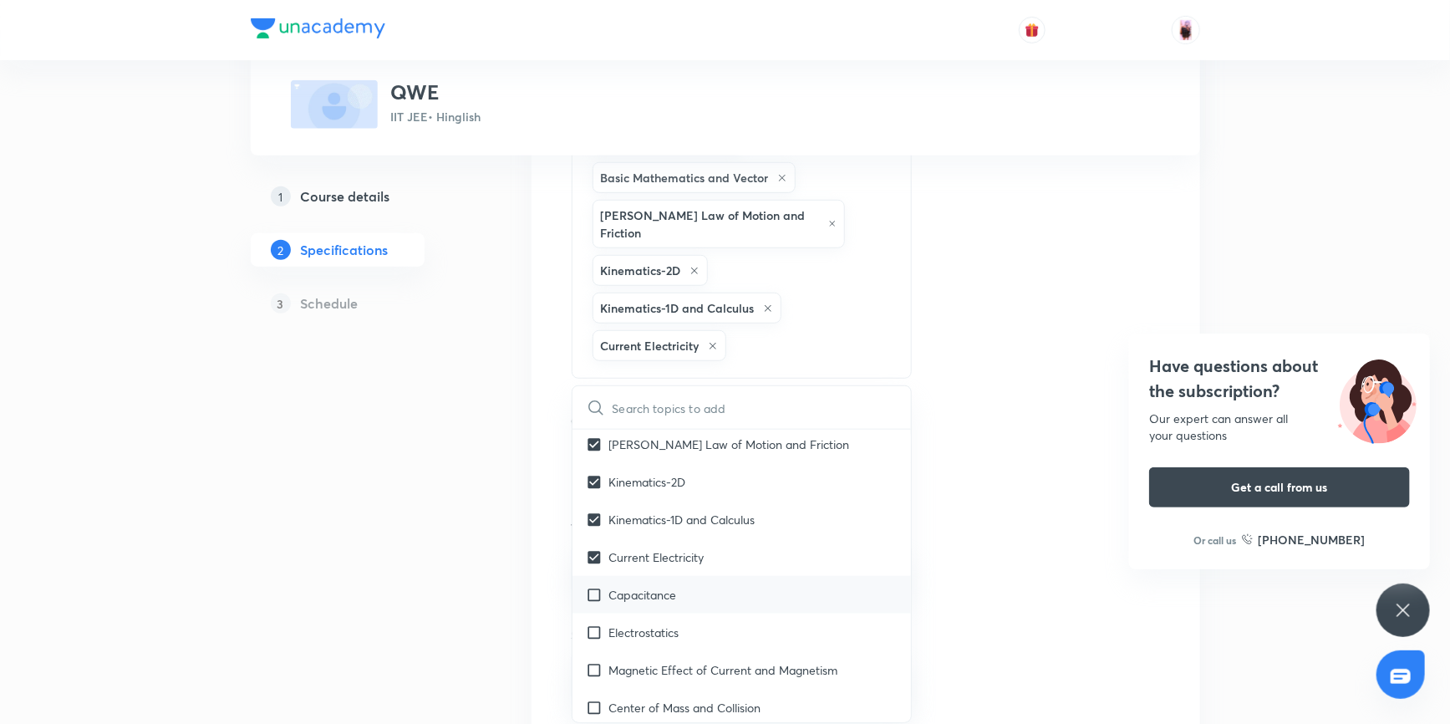
checkbox input "true"
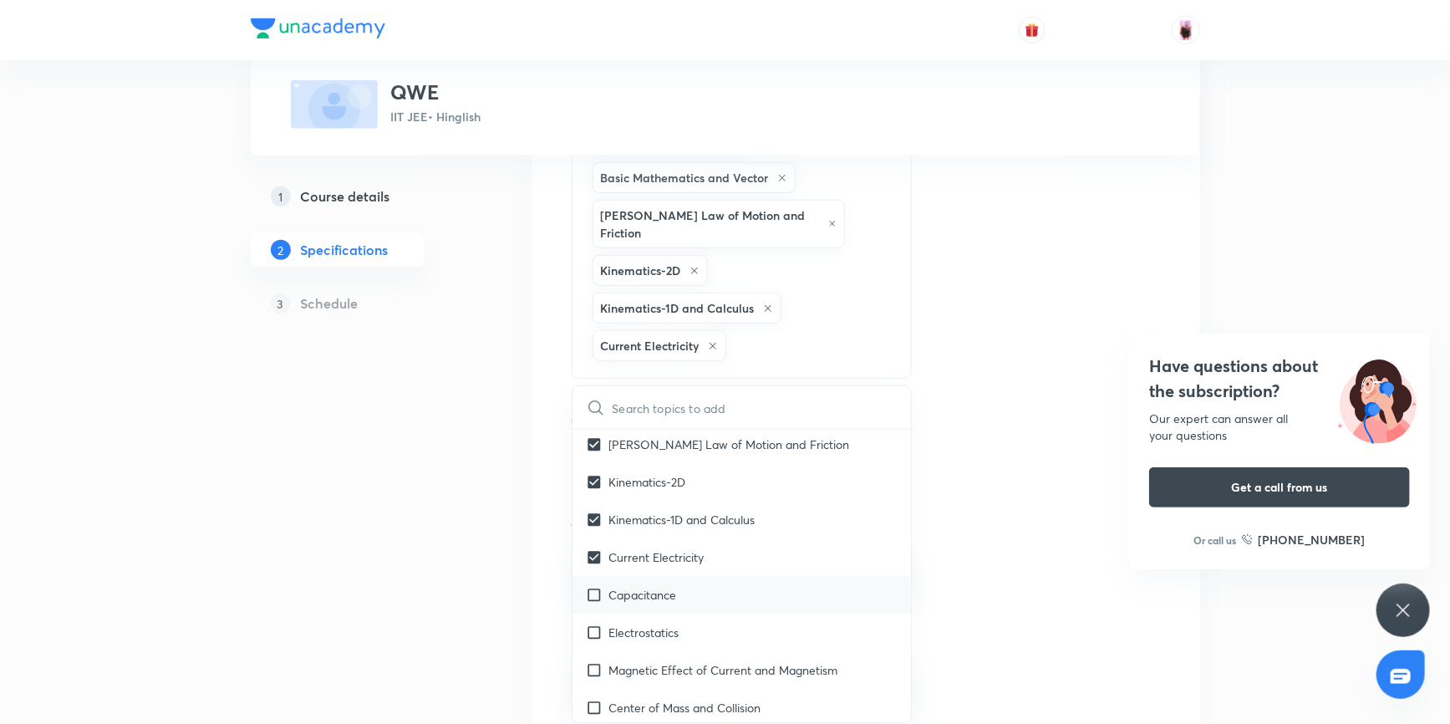
checkbox input "true"
click at [593, 623] on input "checkbox" at bounding box center [597, 632] width 23 height 18
checkbox input "true"
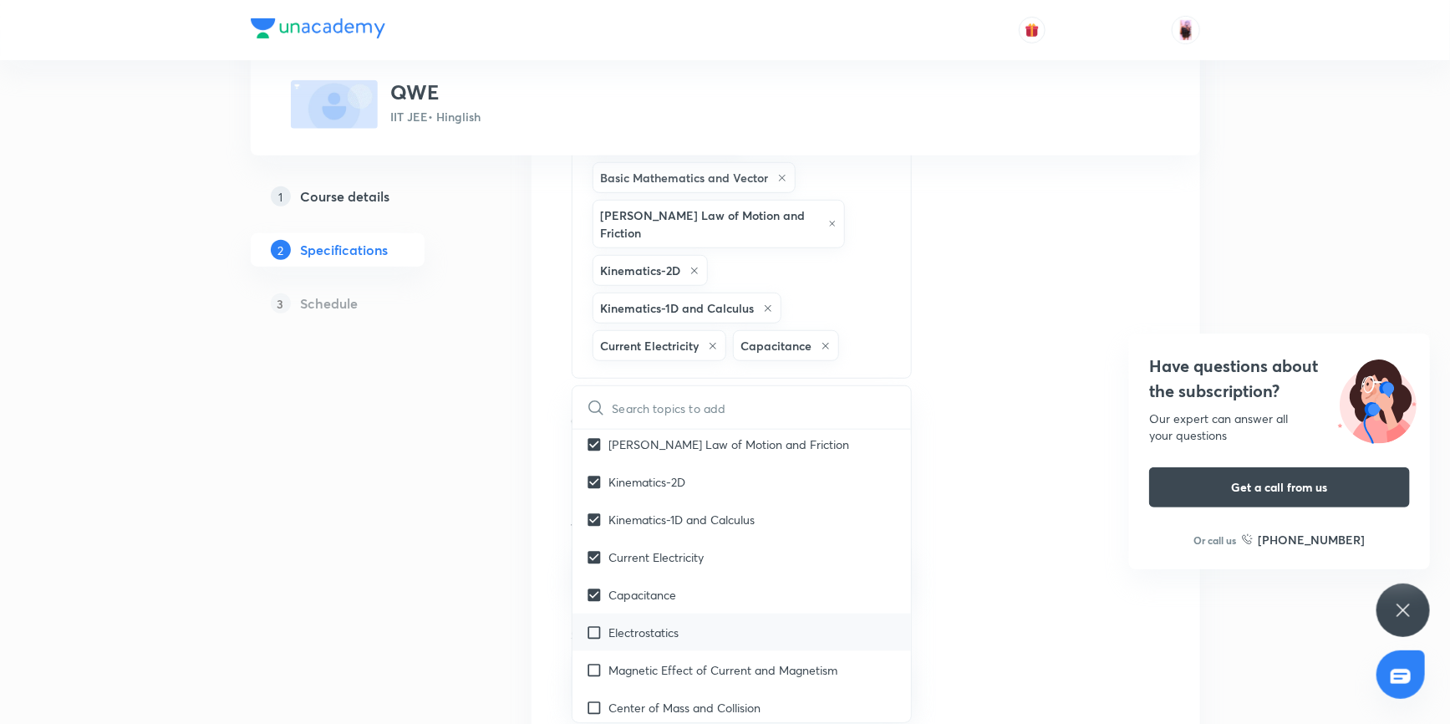
checkbox input "true"
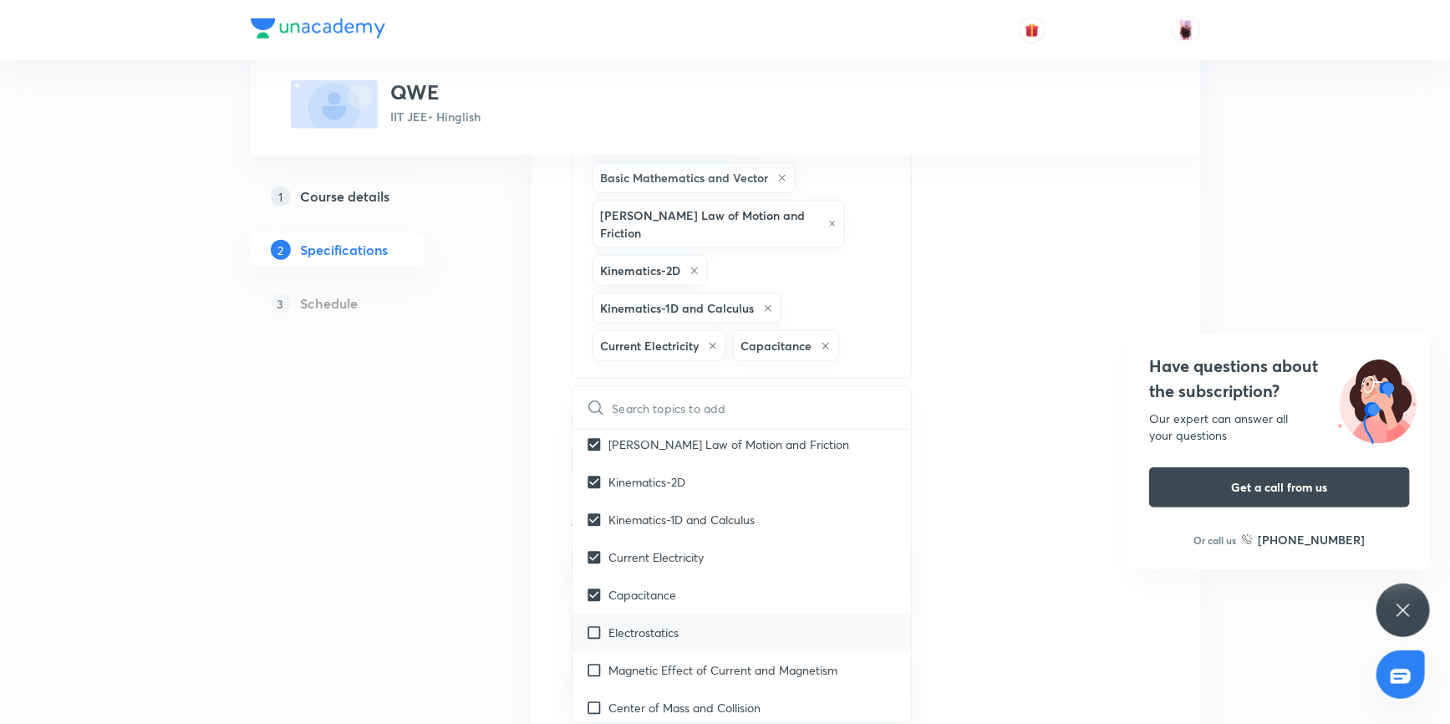
checkbox input "true"
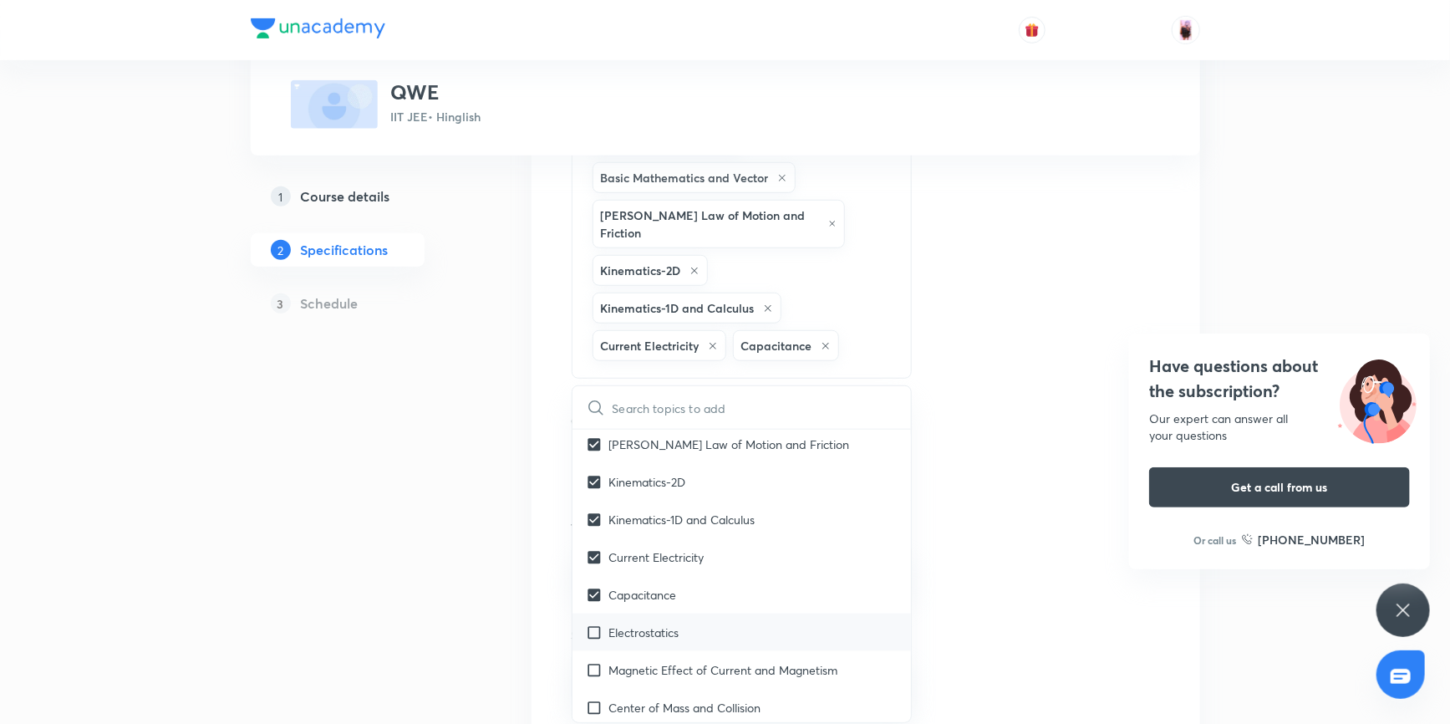
checkbox input "true"
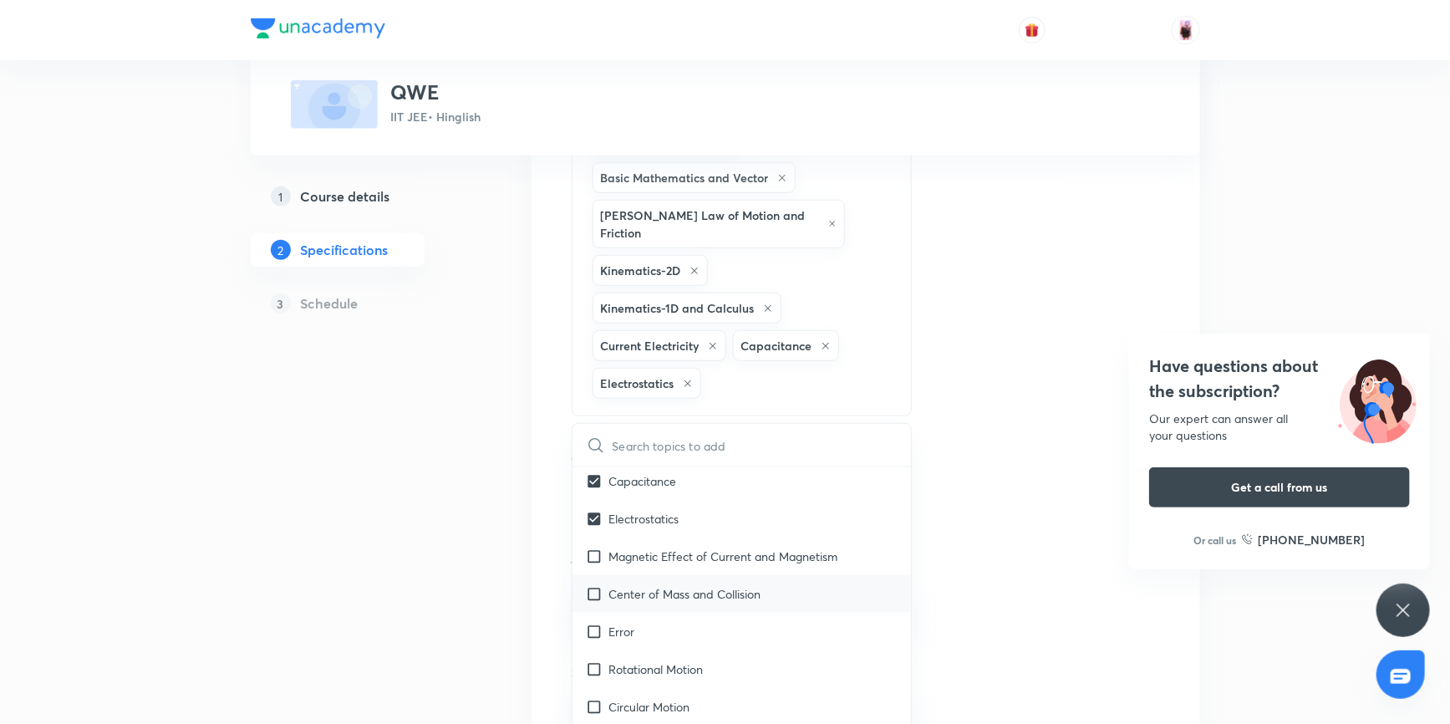
scroll to position [607, 0]
click at [595, 546] on input "checkbox" at bounding box center [597, 555] width 23 height 18
checkbox input "true"
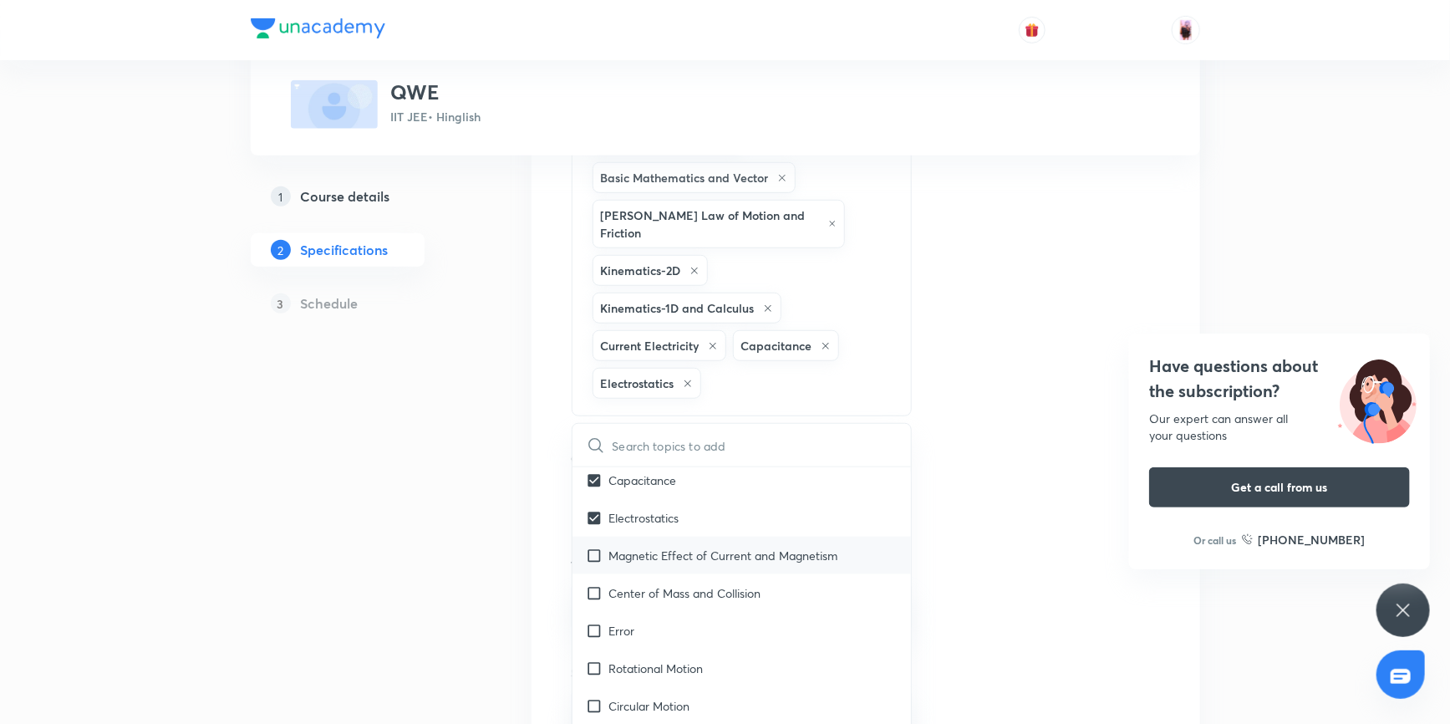
checkbox input "true"
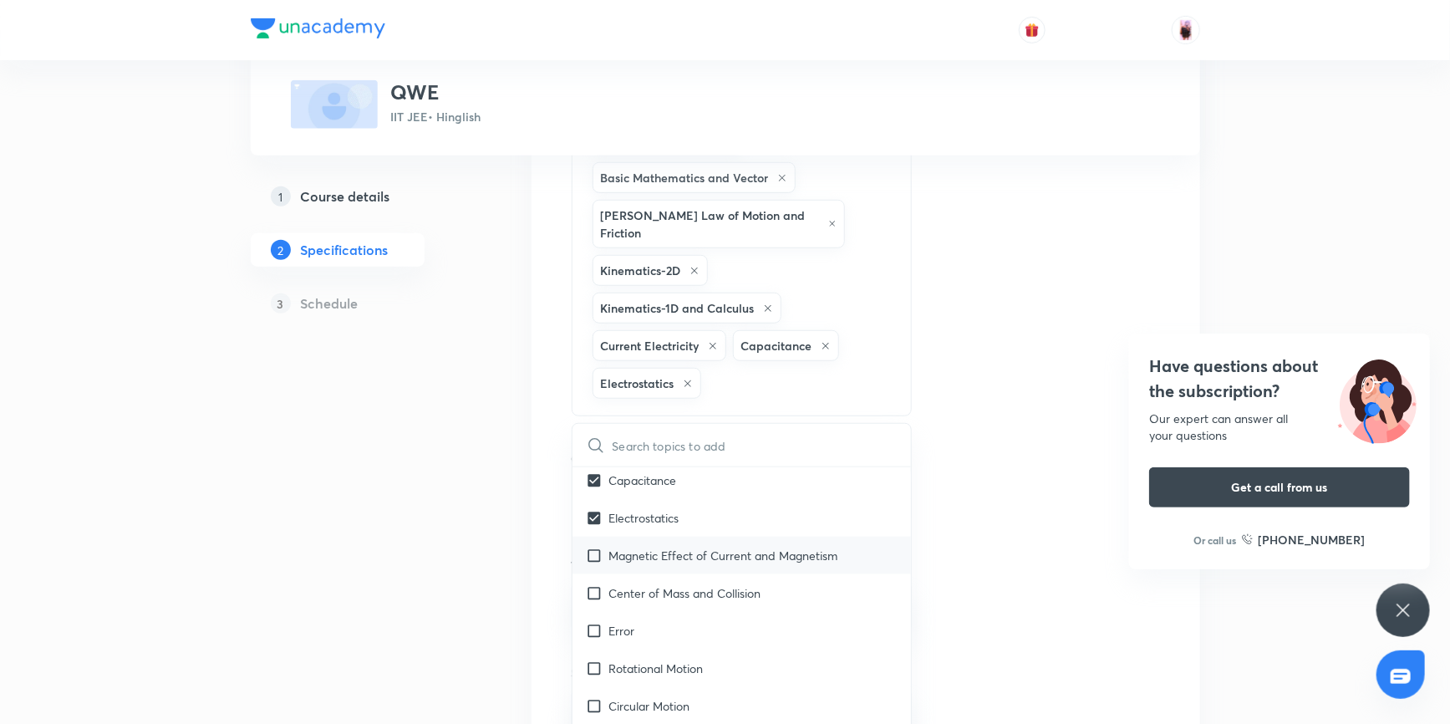
checkbox input "true"
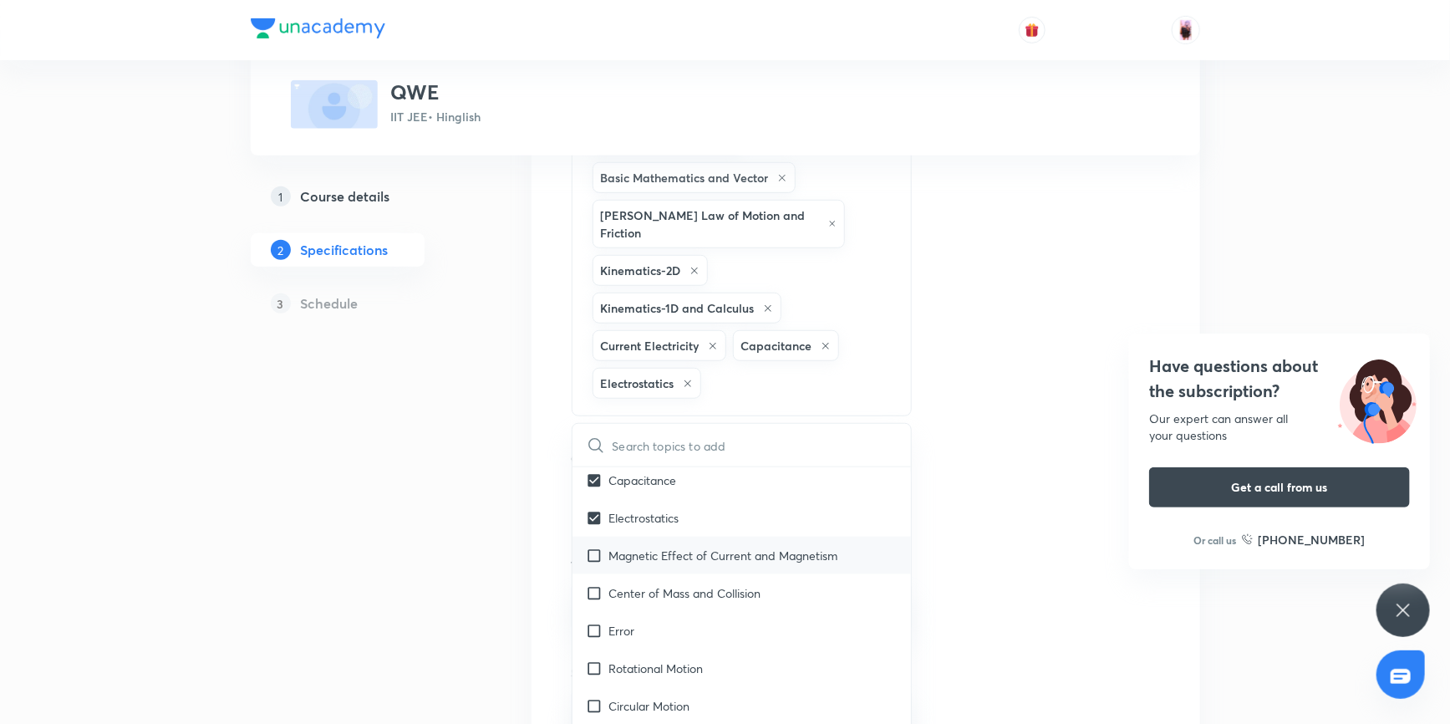
checkbox input "true"
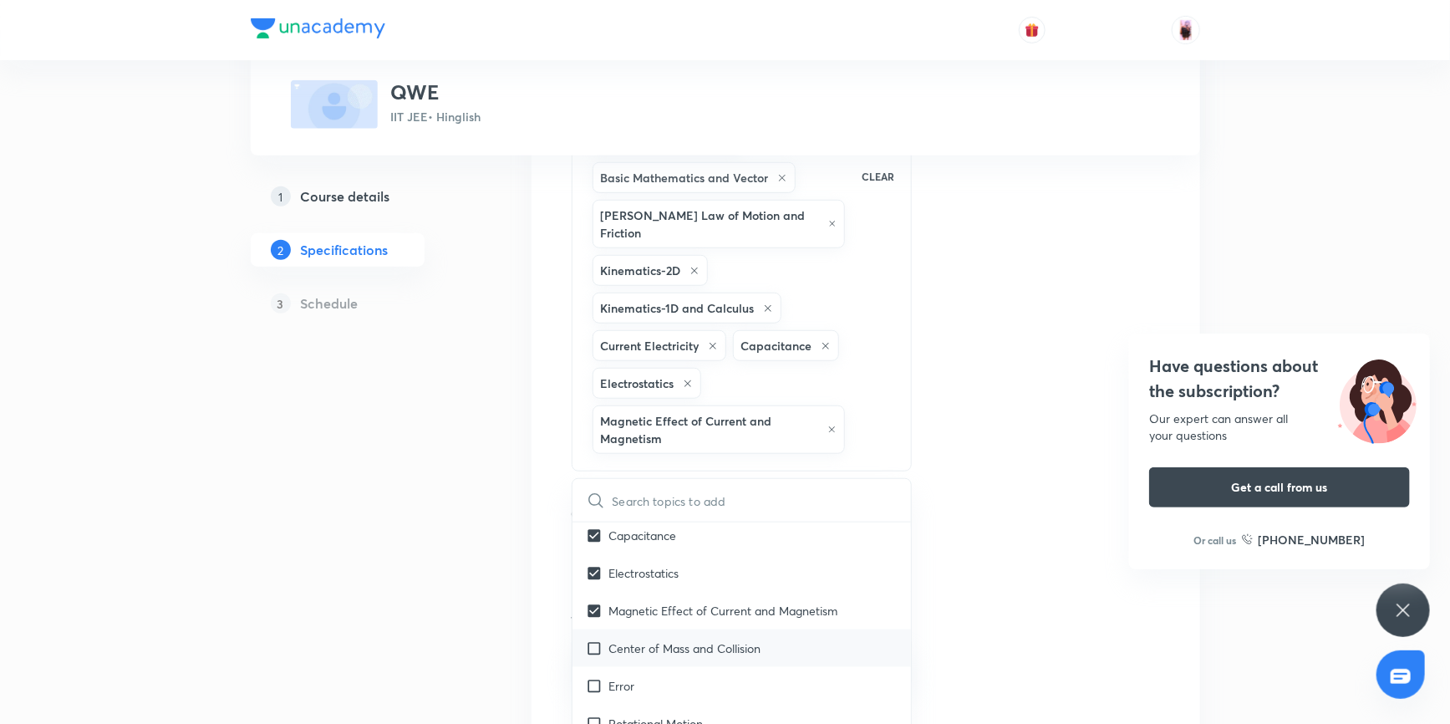
click at [594, 639] on input "checkbox" at bounding box center [597, 648] width 23 height 18
checkbox input "true"
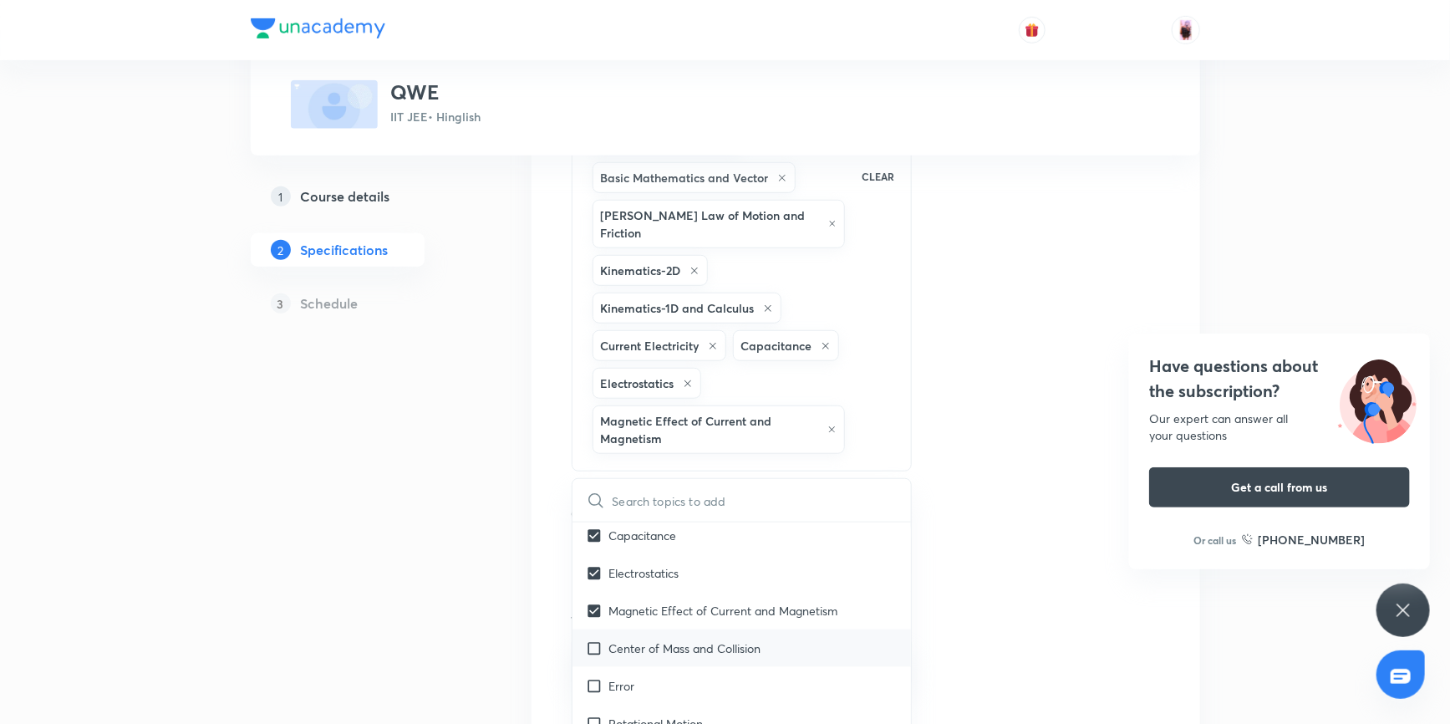
checkbox input "true"
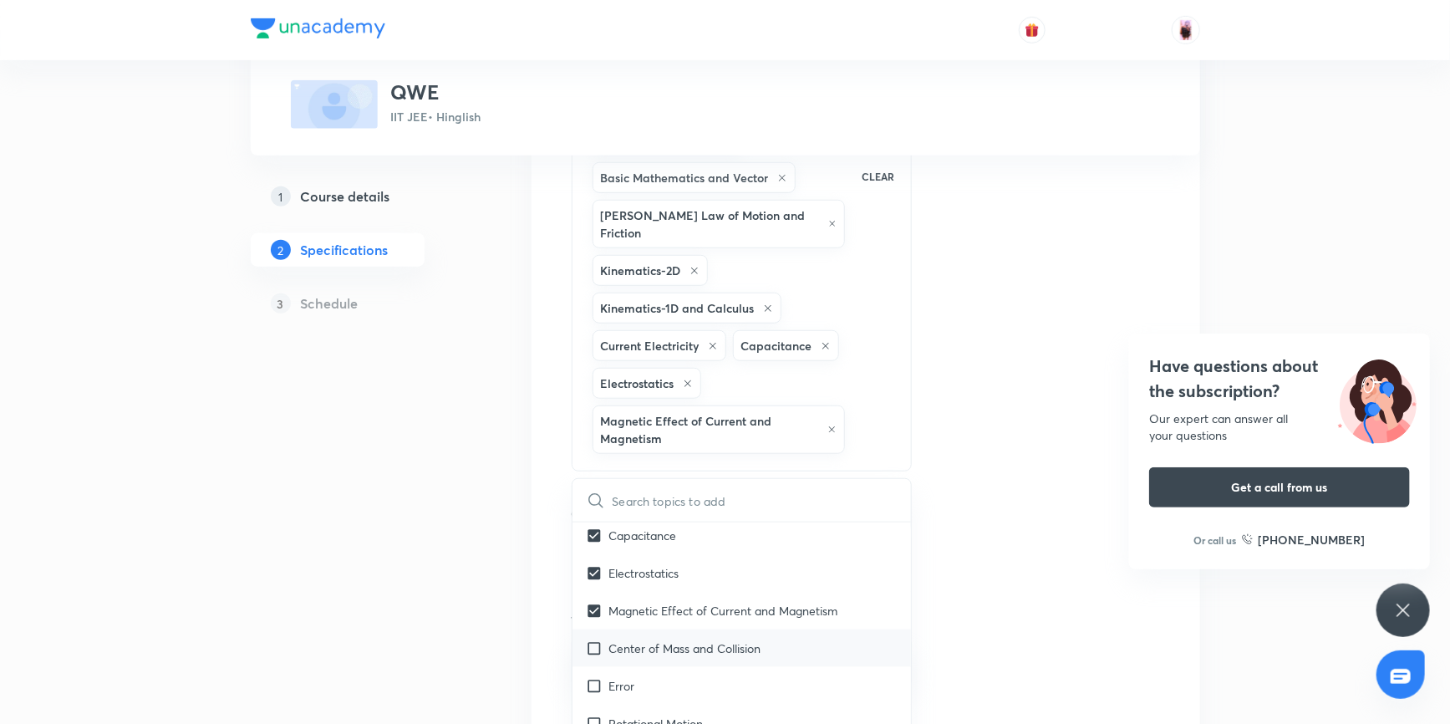
checkbox input "true"
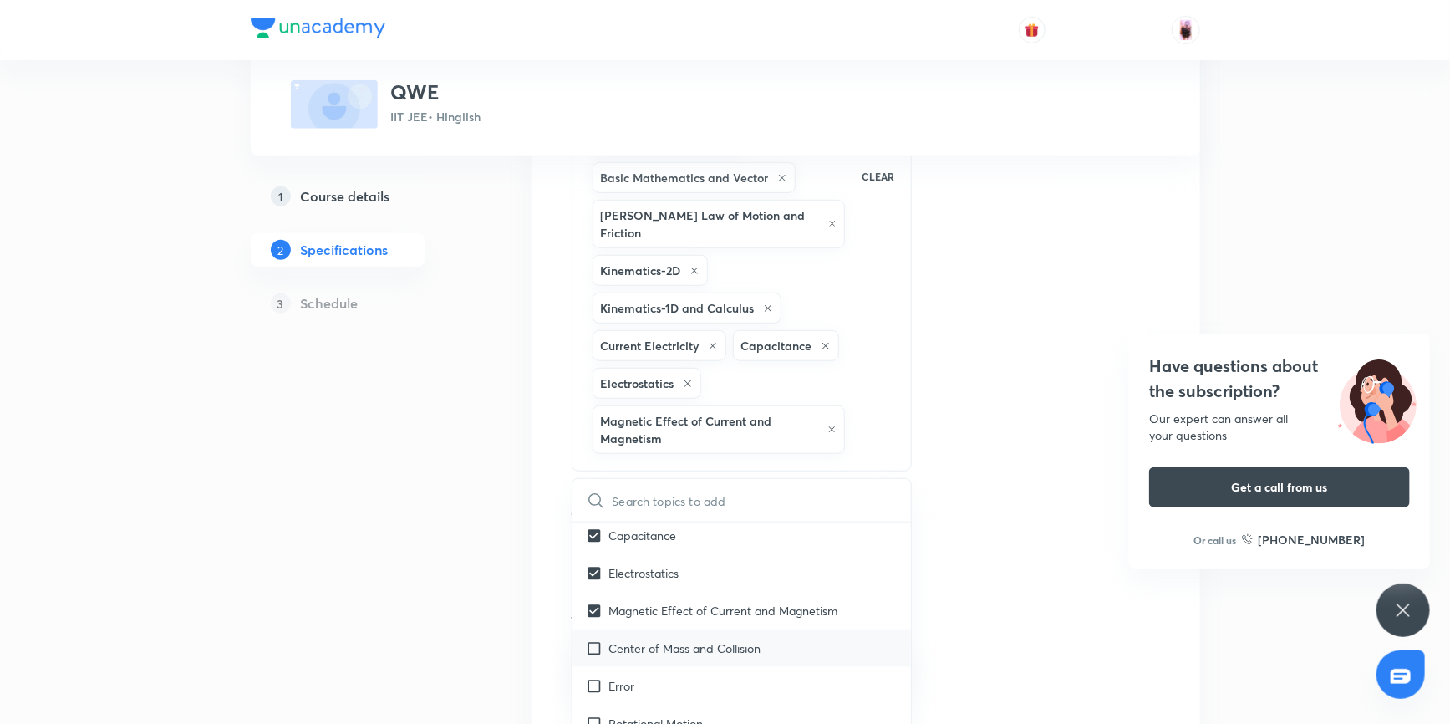
checkbox input "true"
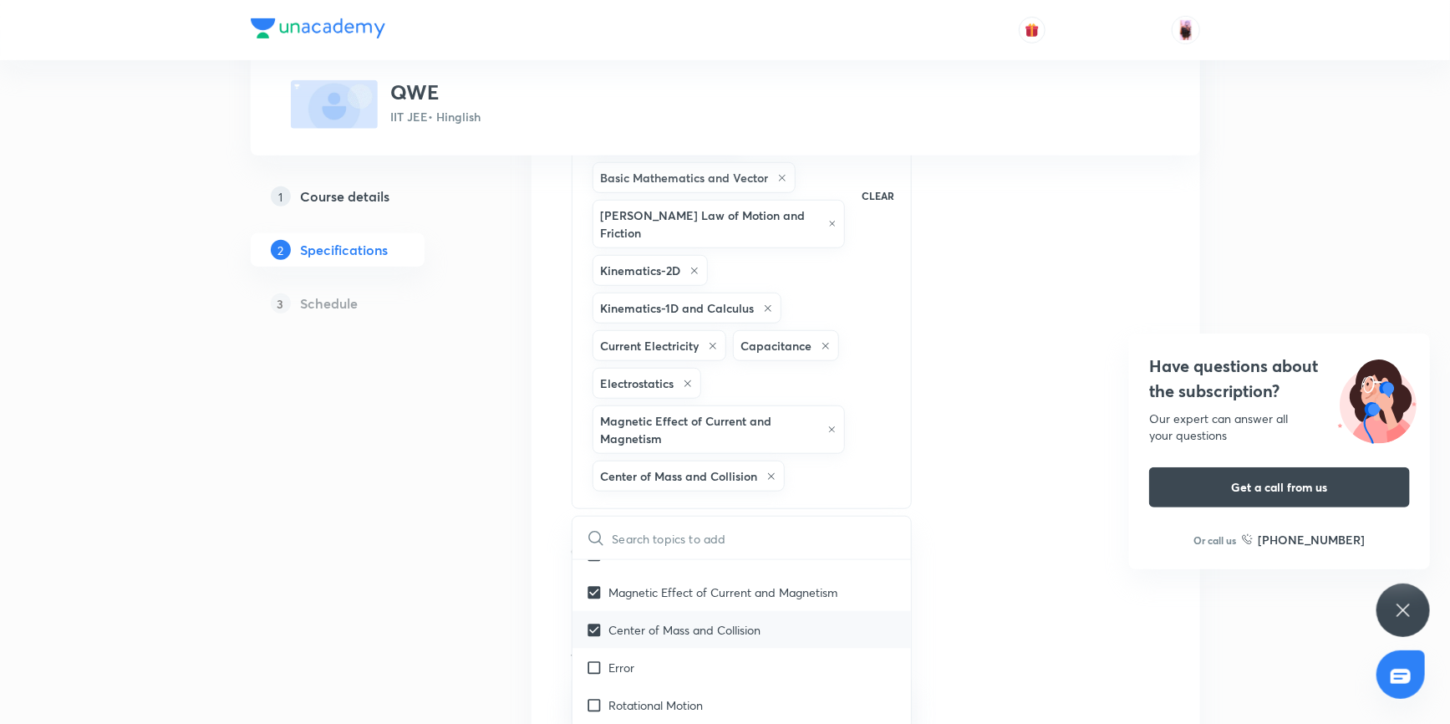
scroll to position [759, 0]
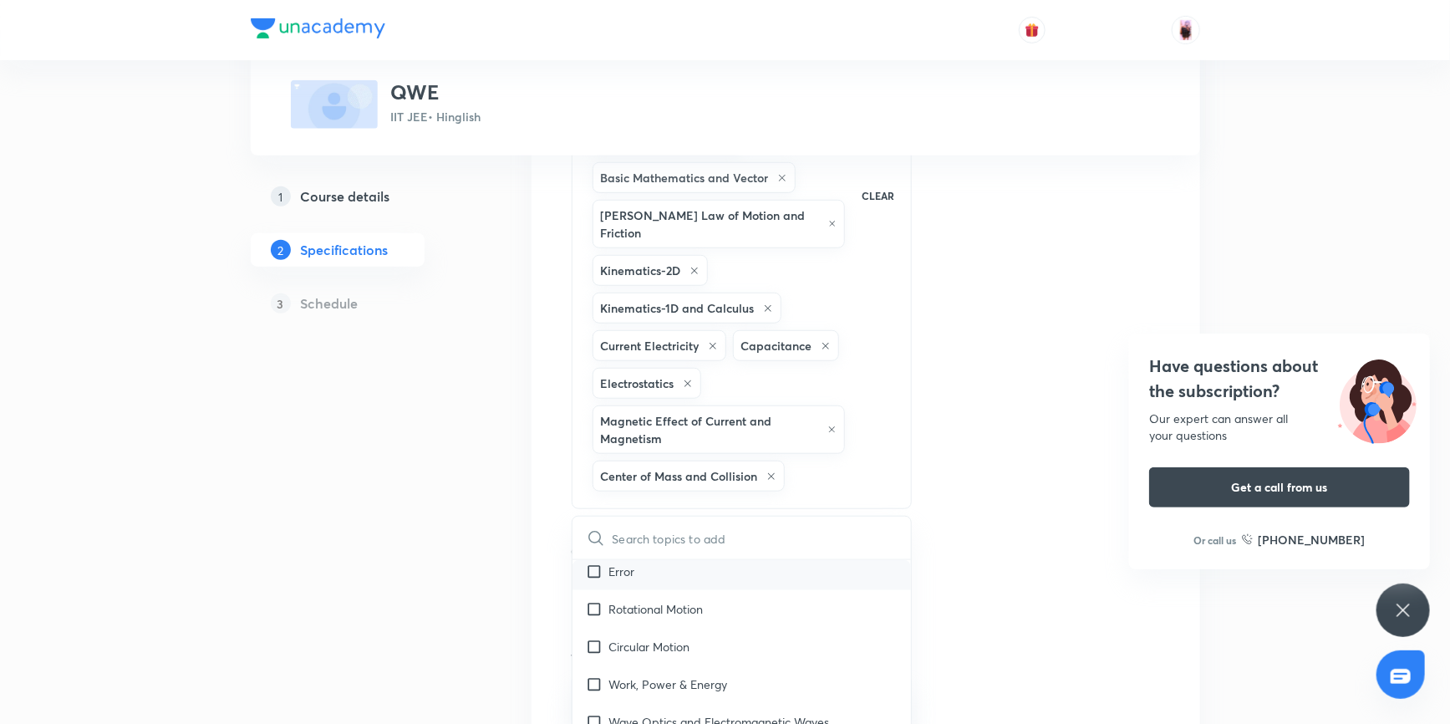
click at [590, 562] on input "checkbox" at bounding box center [597, 571] width 23 height 18
checkbox input "true"
click at [592, 637] on input "checkbox" at bounding box center [597, 646] width 23 height 18
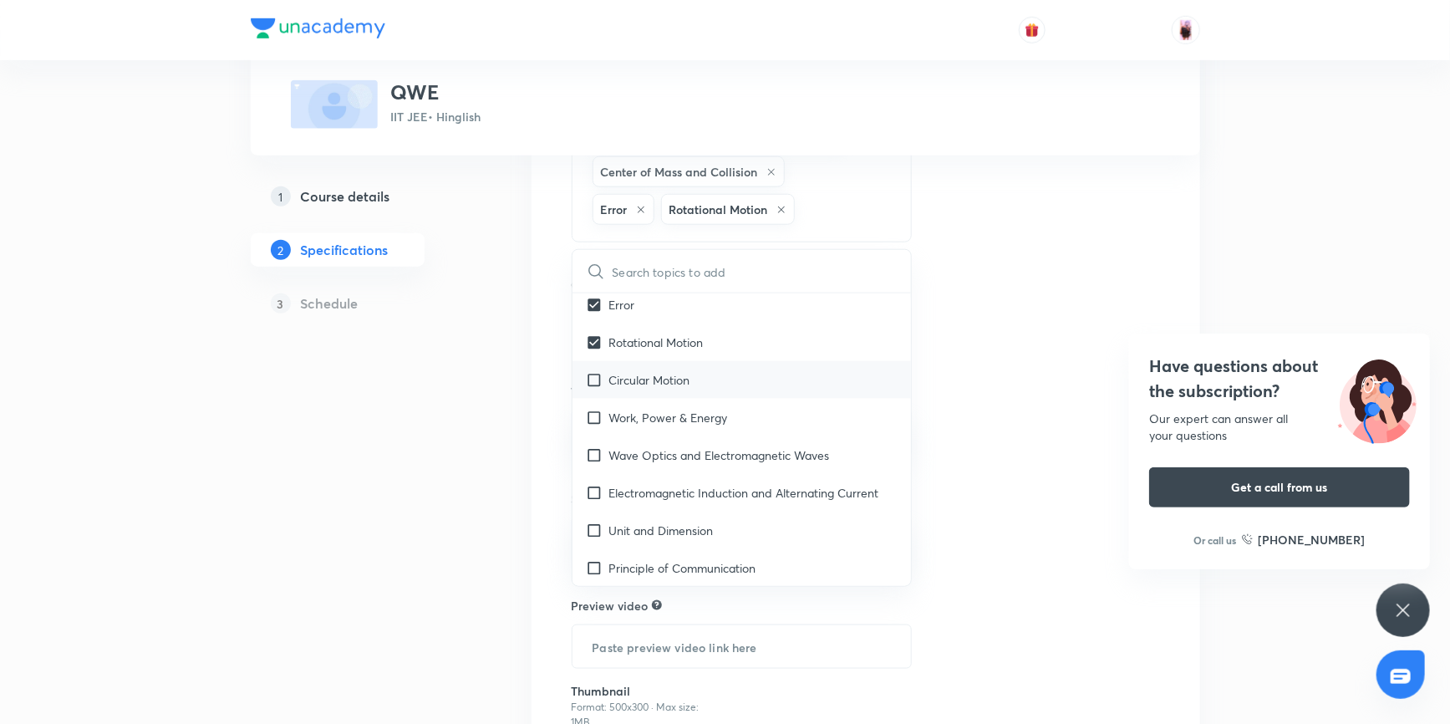
click at [595, 371] on input "checkbox" at bounding box center [597, 380] width 23 height 18
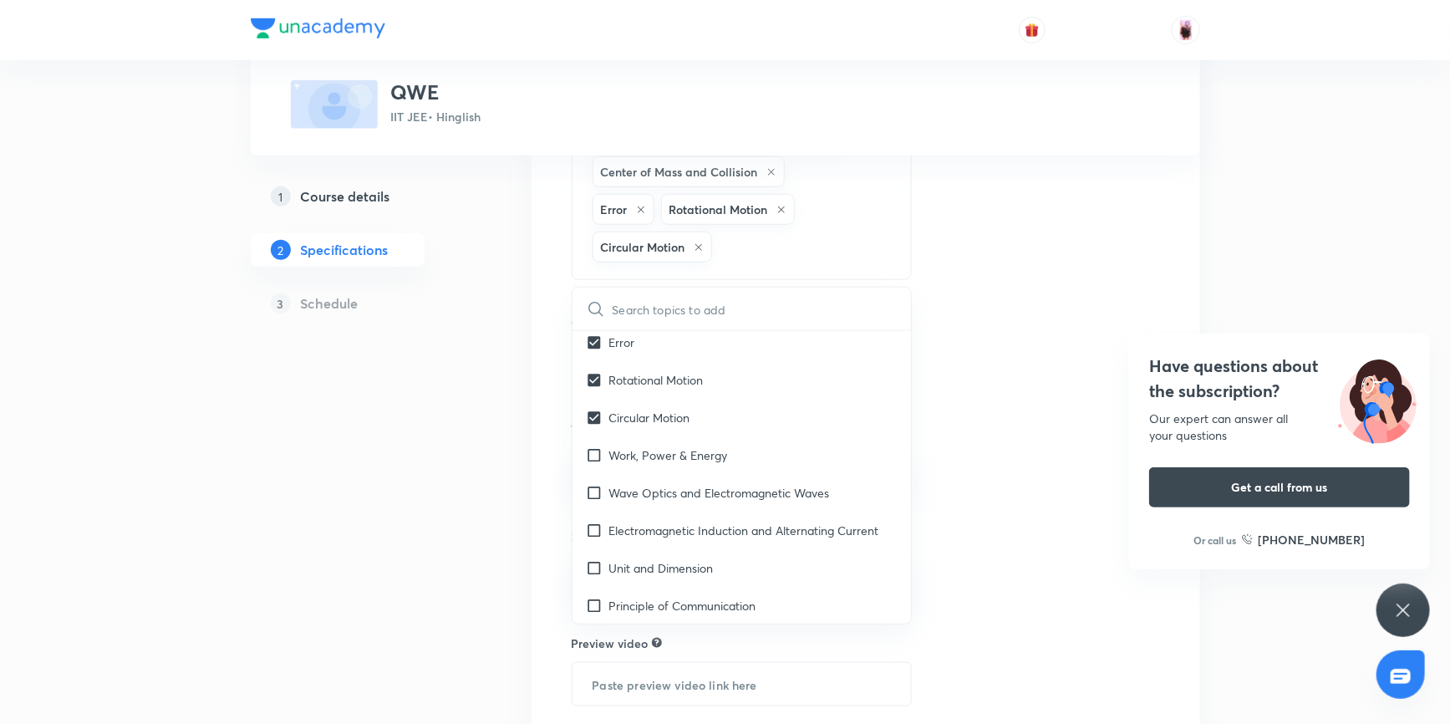
click at [586, 409] on input "checkbox" at bounding box center [597, 418] width 23 height 18
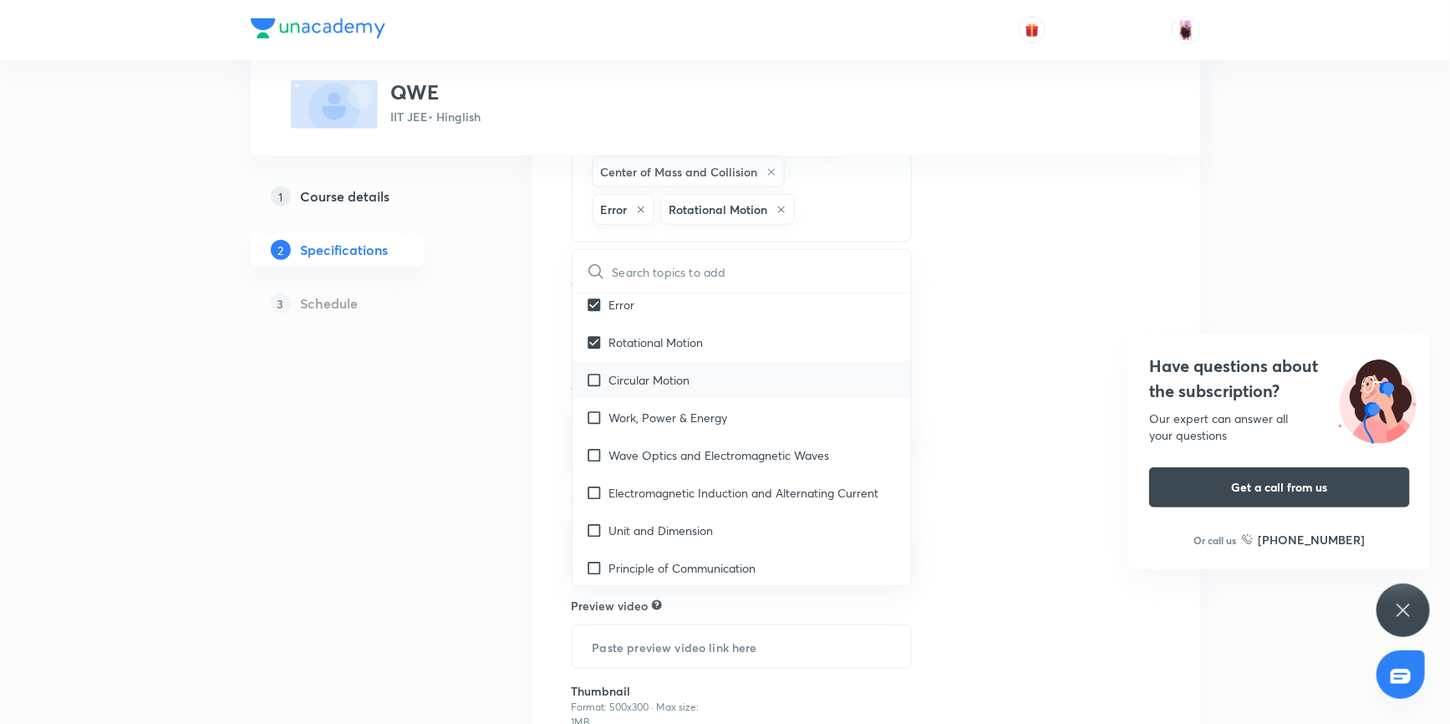
click at [586, 371] on input "checkbox" at bounding box center [597, 380] width 23 height 18
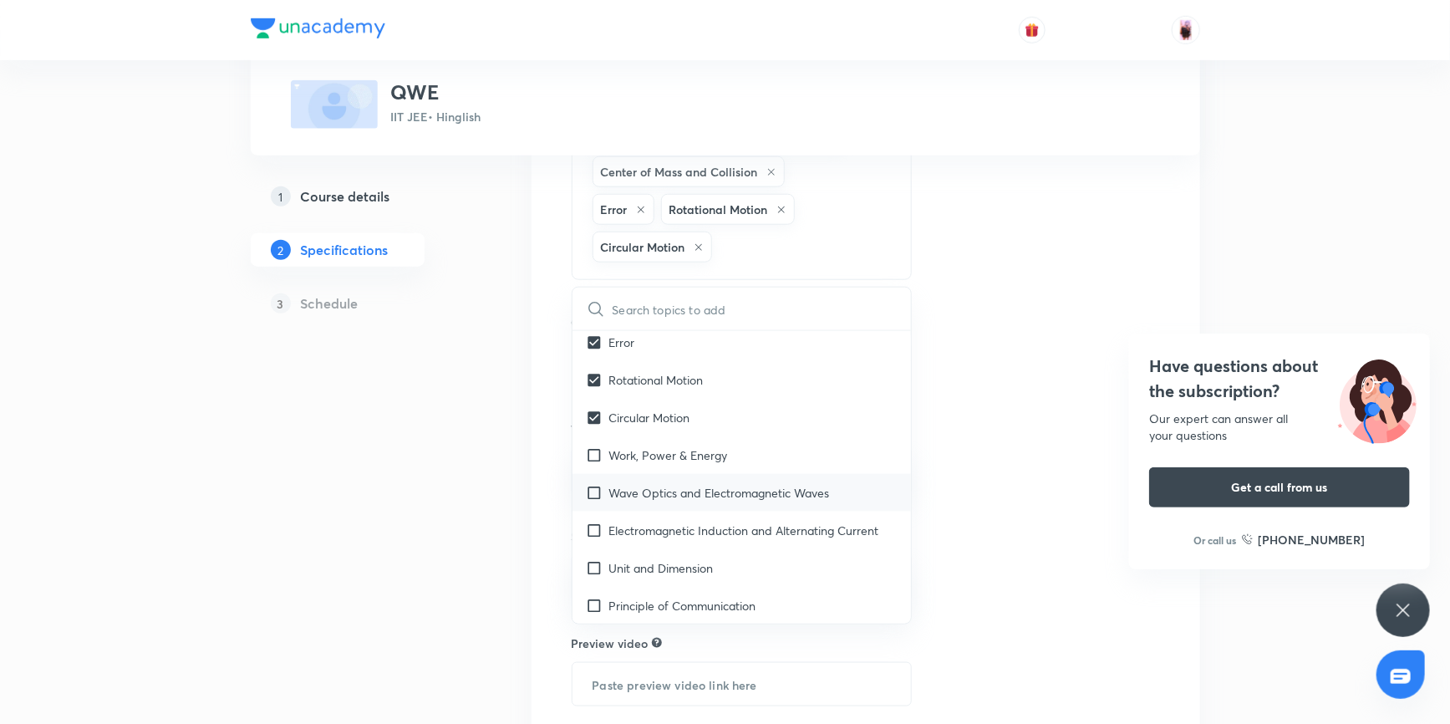
click at [586, 409] on input "checkbox" at bounding box center [597, 418] width 23 height 18
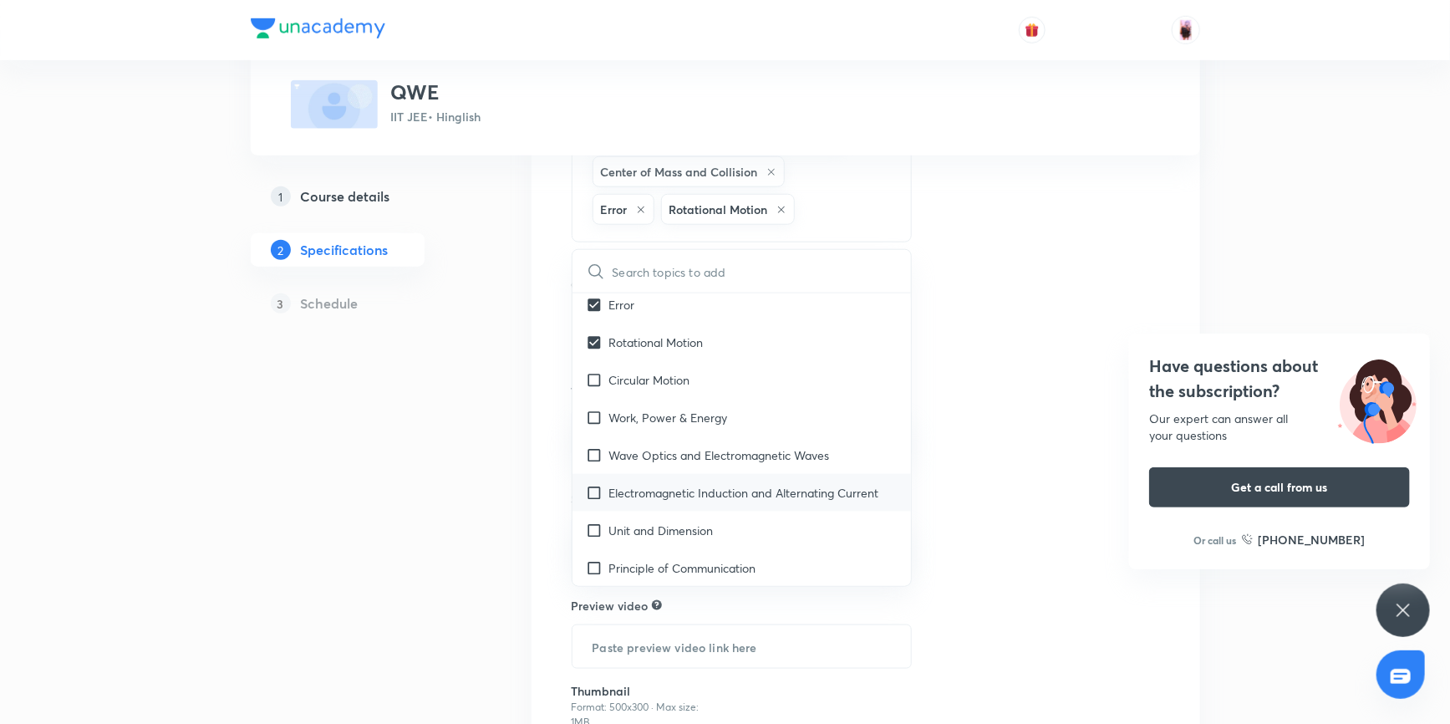
click at [586, 371] on input "checkbox" at bounding box center [597, 380] width 23 height 18
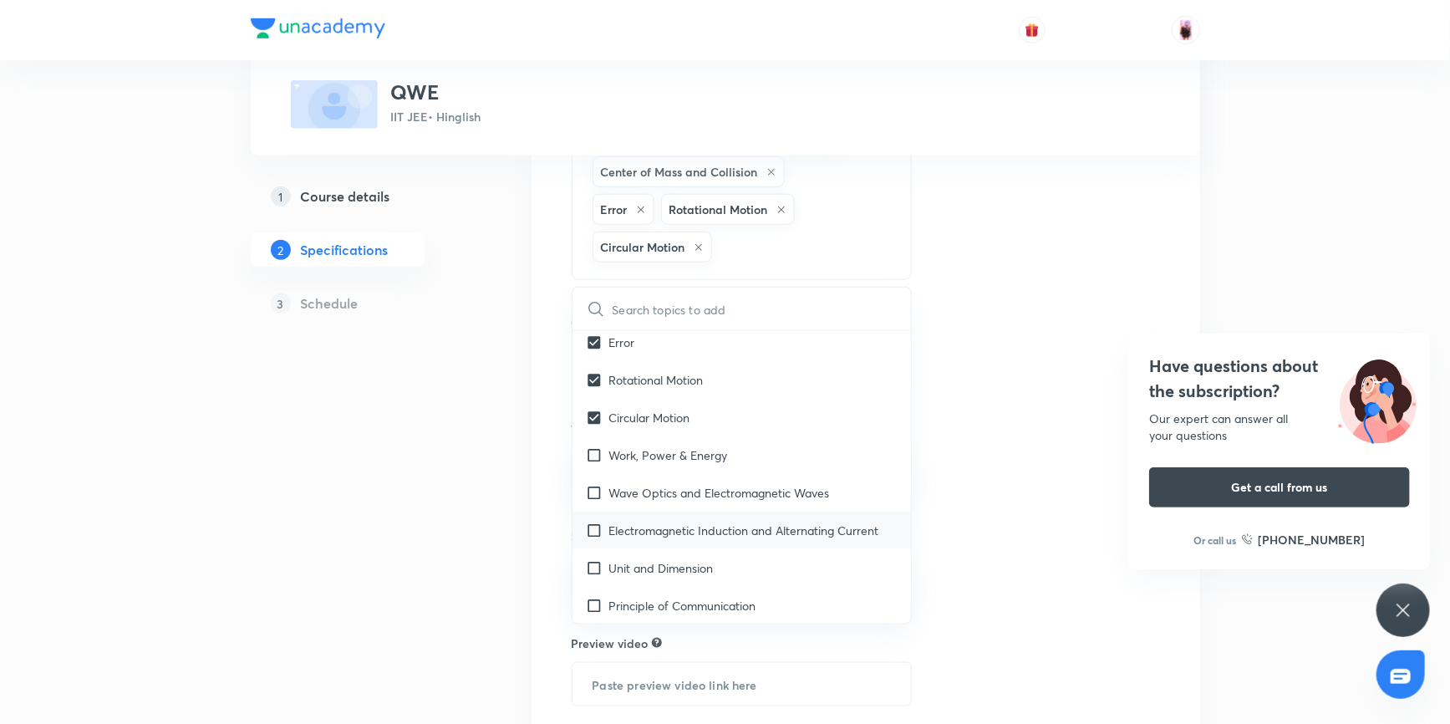
click at [586, 409] on input "checkbox" at bounding box center [597, 418] width 23 height 18
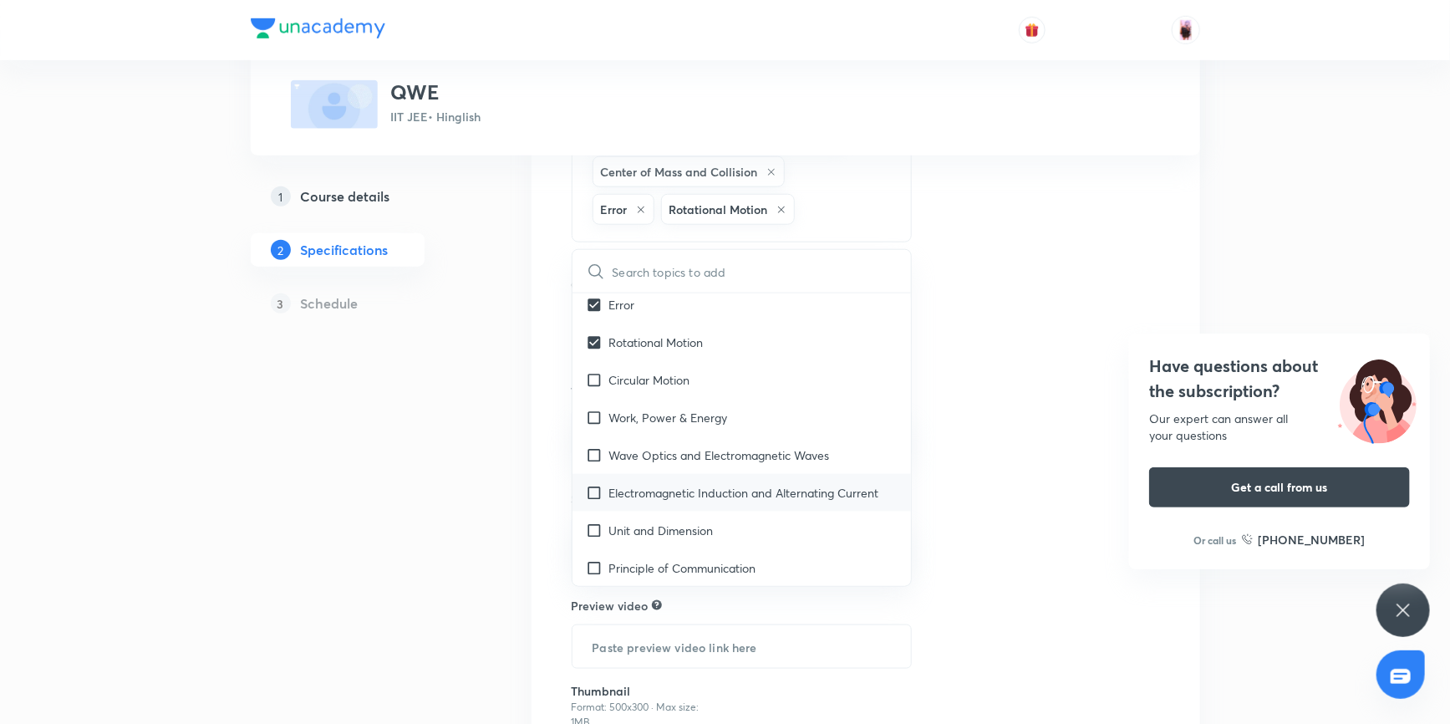
click at [586, 371] on input "checkbox" at bounding box center [597, 380] width 23 height 18
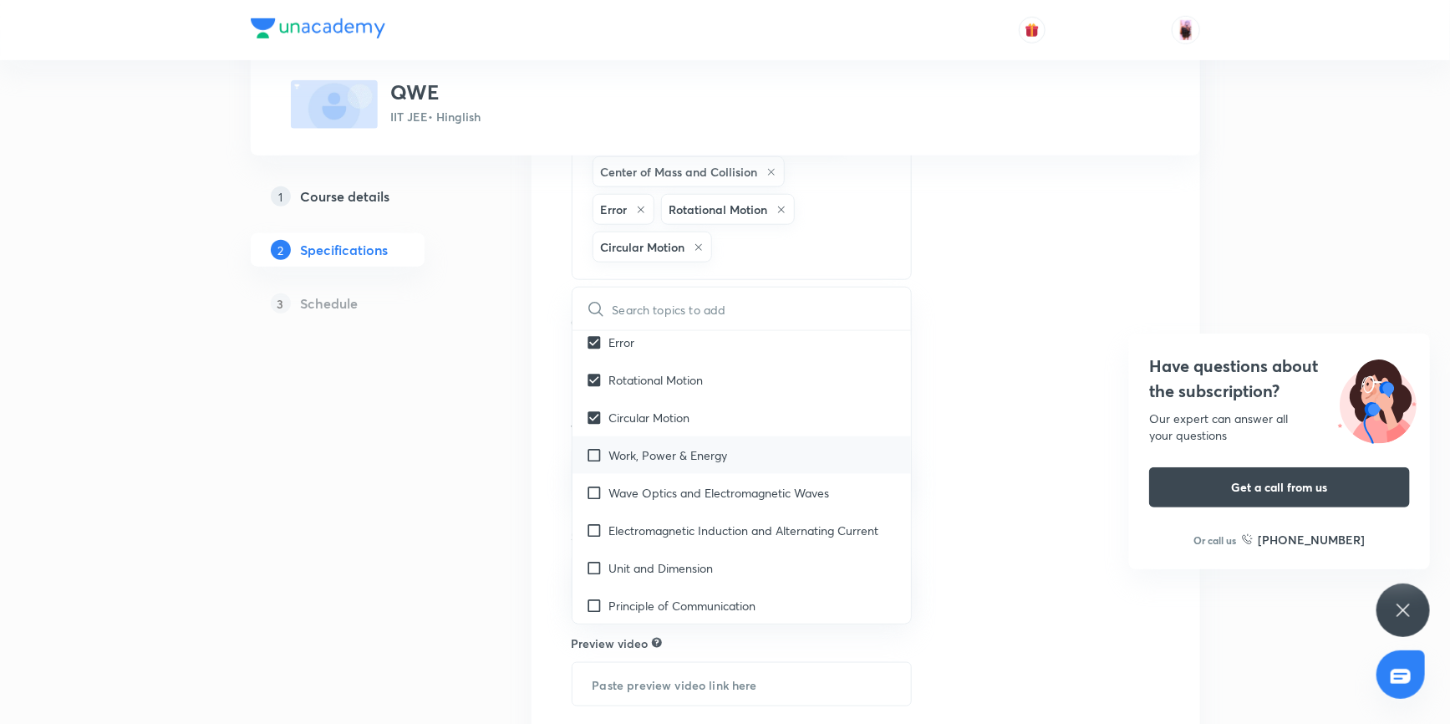
click at [586, 409] on input "checkbox" at bounding box center [597, 418] width 23 height 18
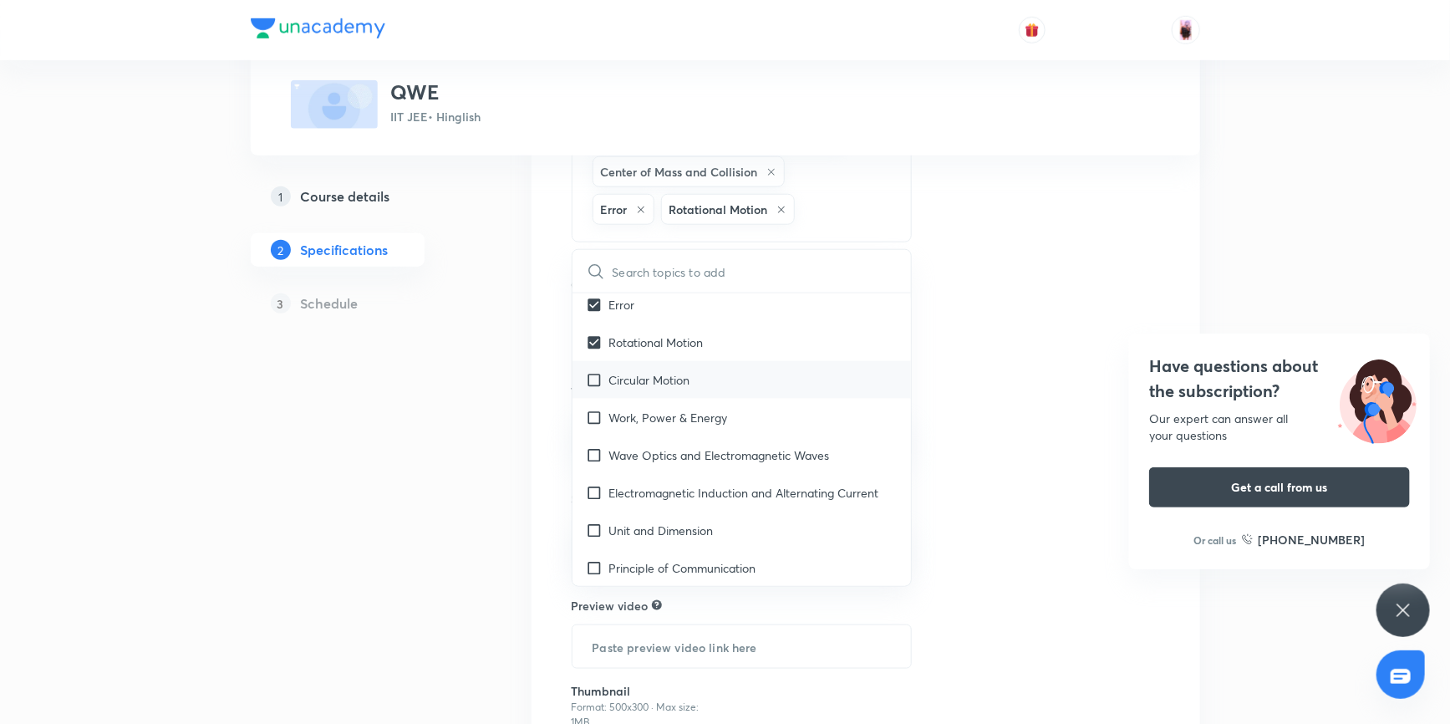
click at [596, 371] on input "checkbox" at bounding box center [597, 380] width 23 height 18
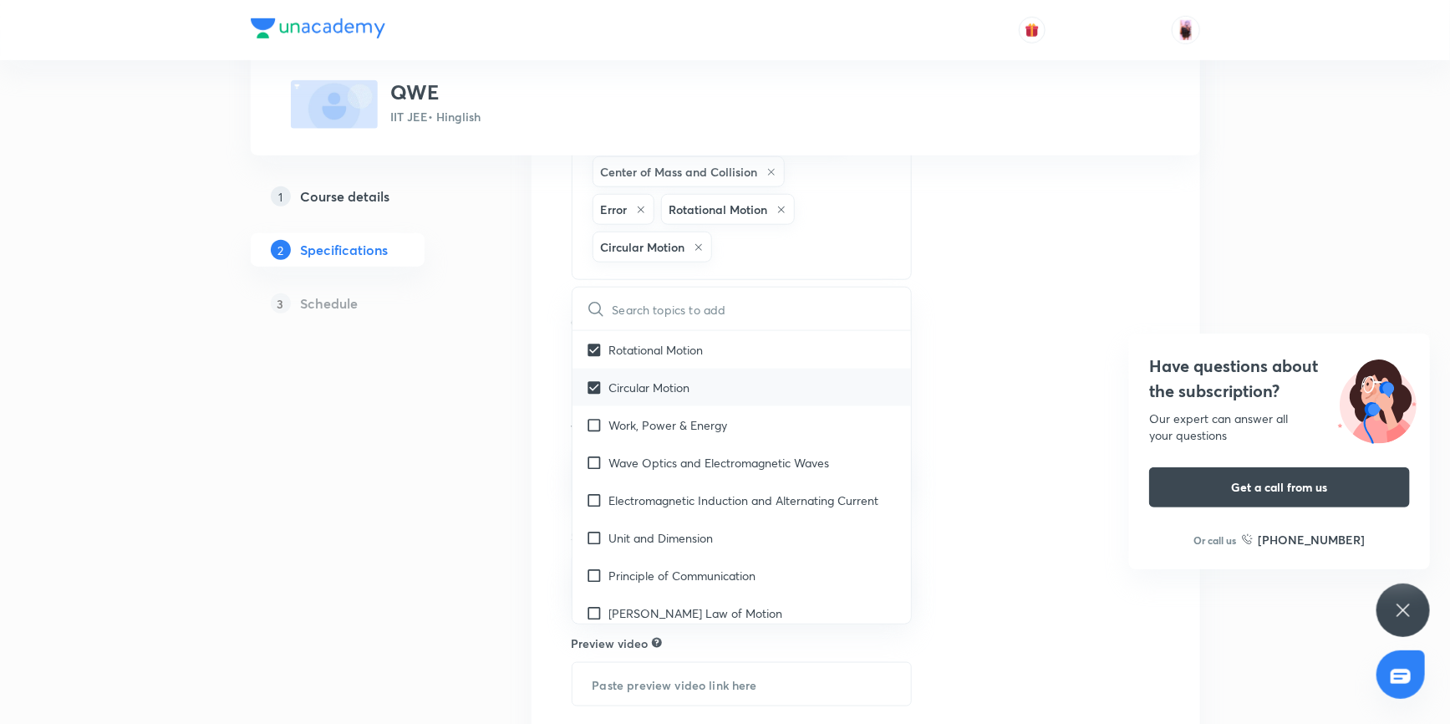
scroll to position [820, 0]
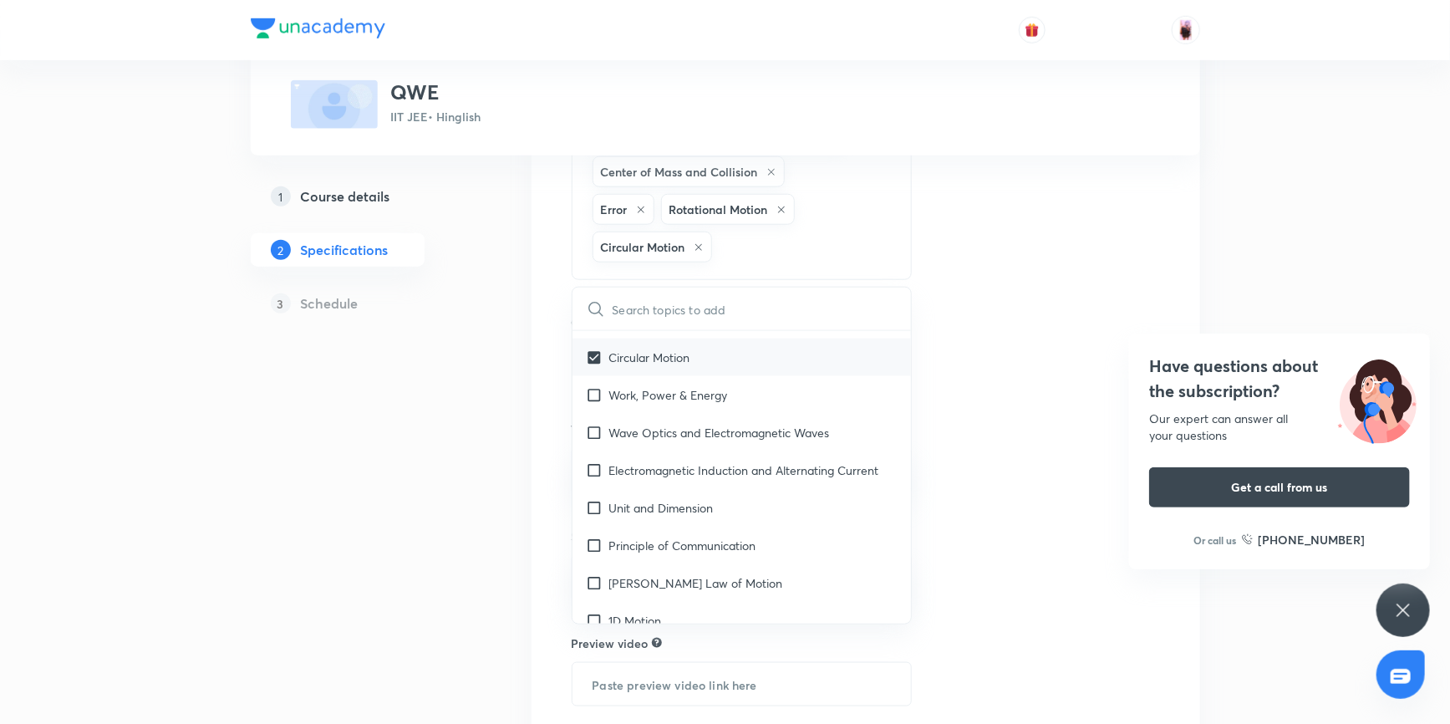
click at [586, 348] on input "checkbox" at bounding box center [597, 357] width 23 height 18
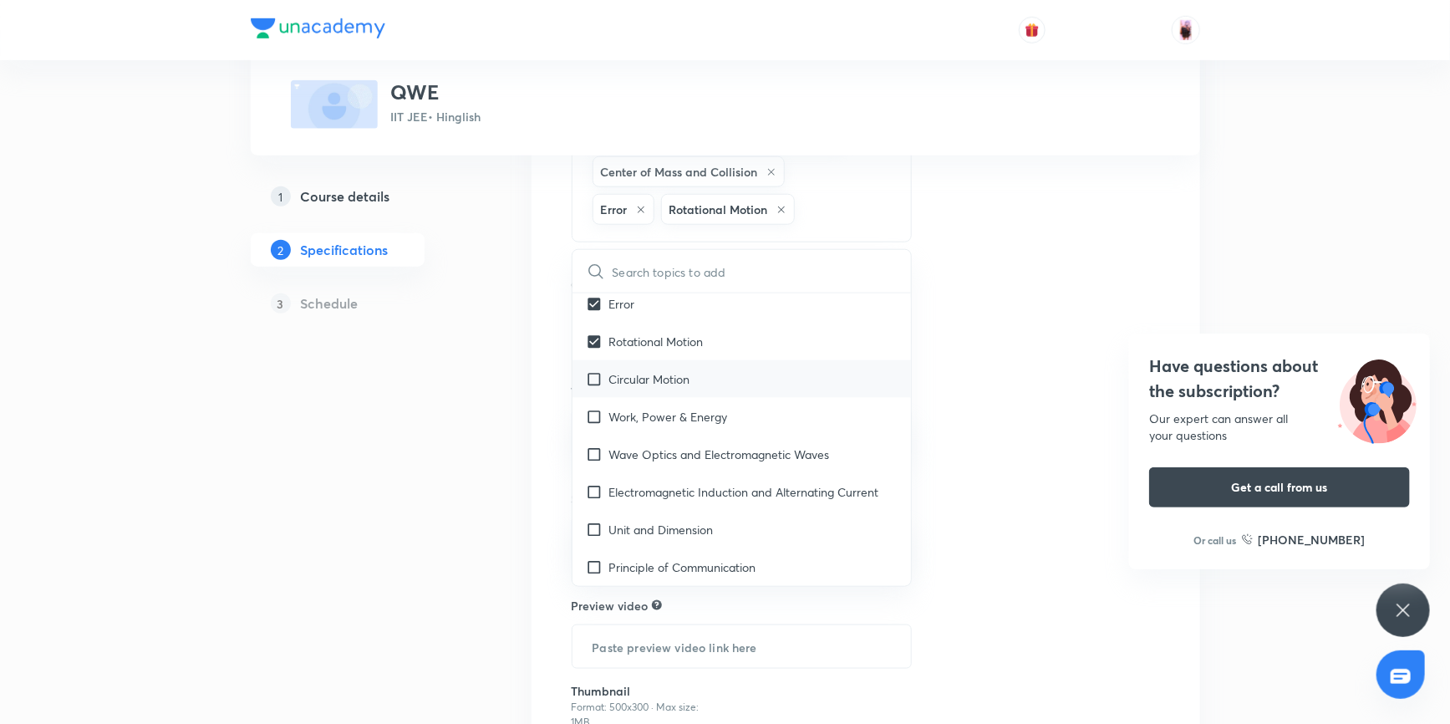
scroll to position [759, 0]
click at [596, 371] on input "checkbox" at bounding box center [597, 380] width 23 height 18
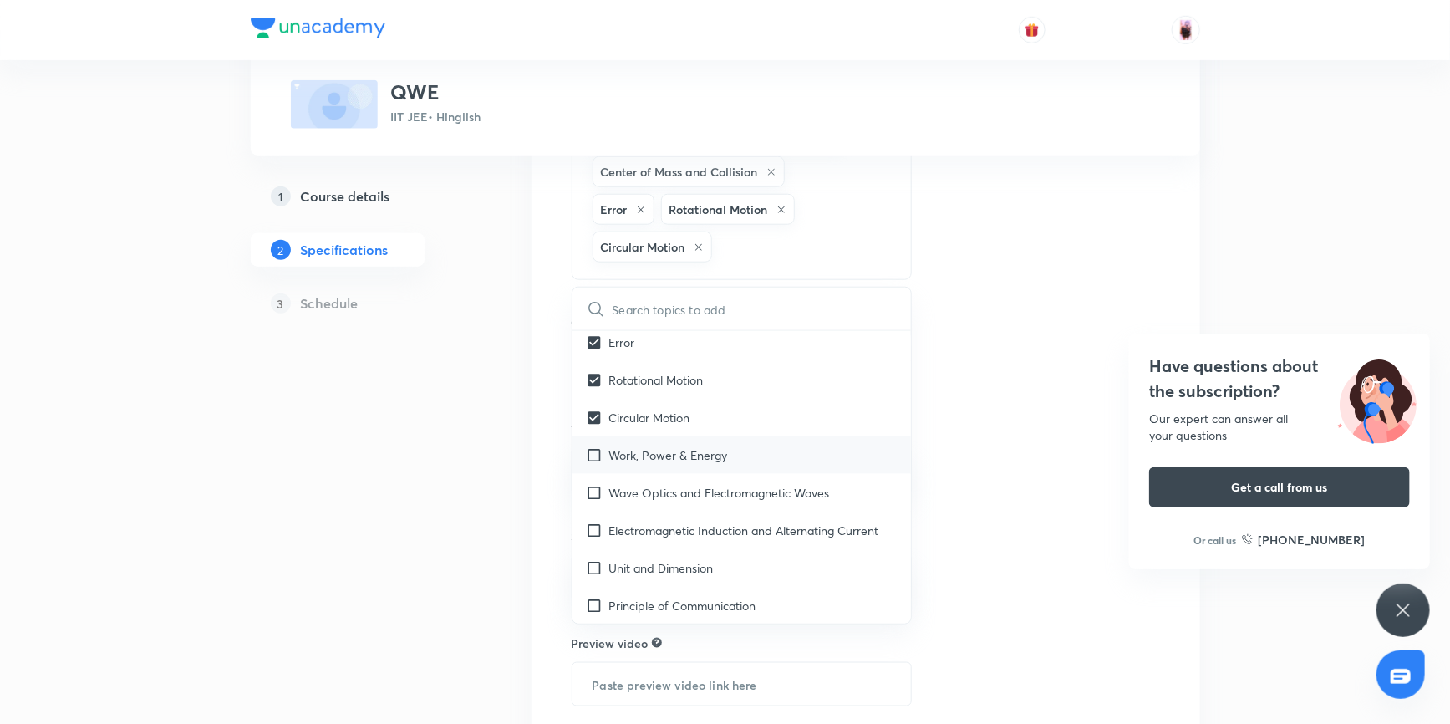
click at [592, 446] on input "checkbox" at bounding box center [597, 455] width 23 height 18
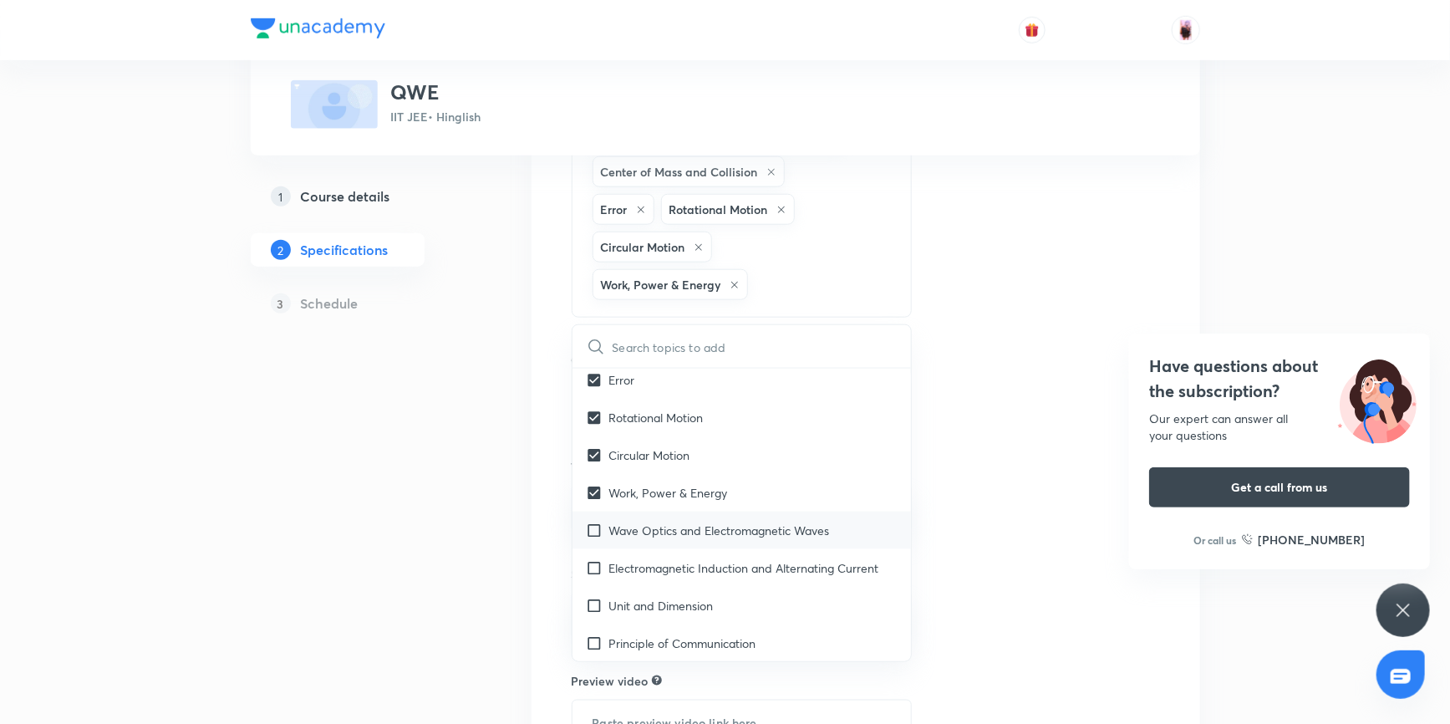
click at [592, 521] on input "checkbox" at bounding box center [597, 530] width 23 height 18
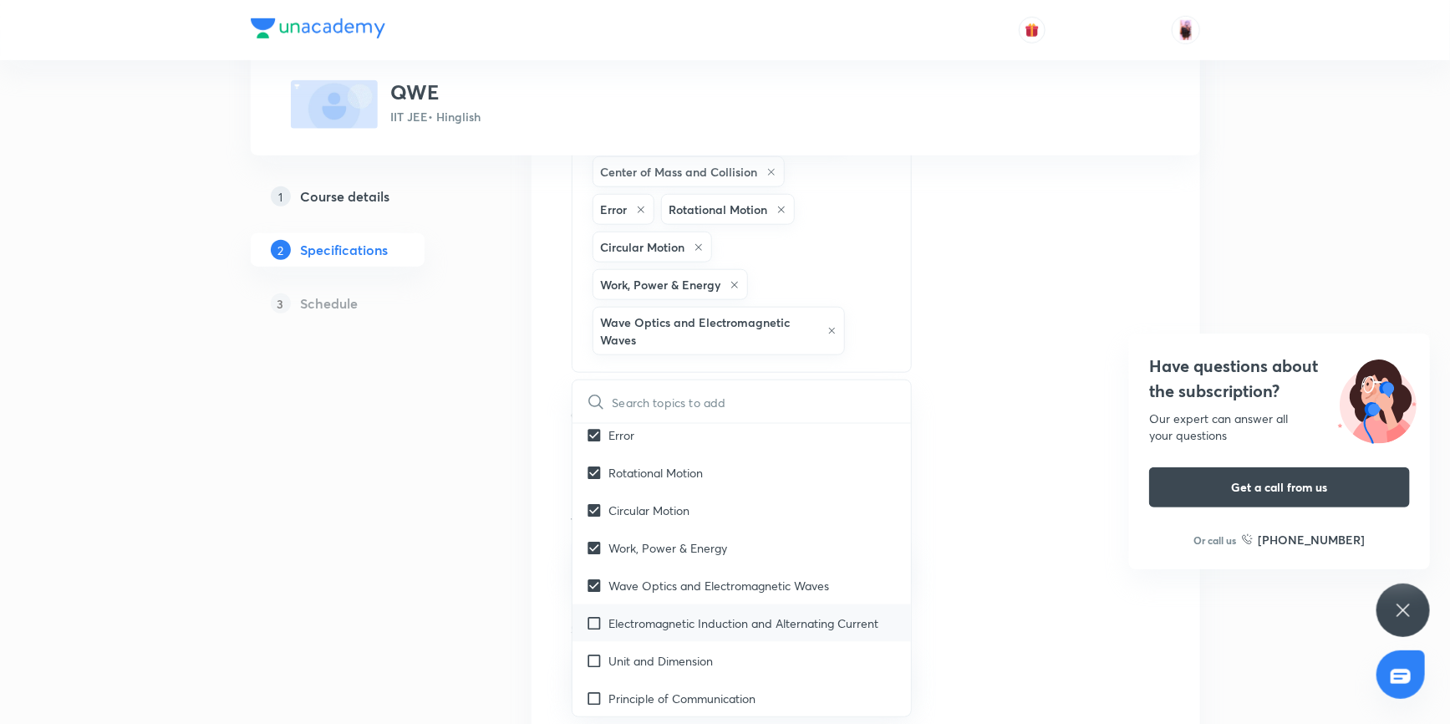
click at [593, 612] on div "Electromagnetic Induction and Alternating Current" at bounding box center [741, 623] width 339 height 38
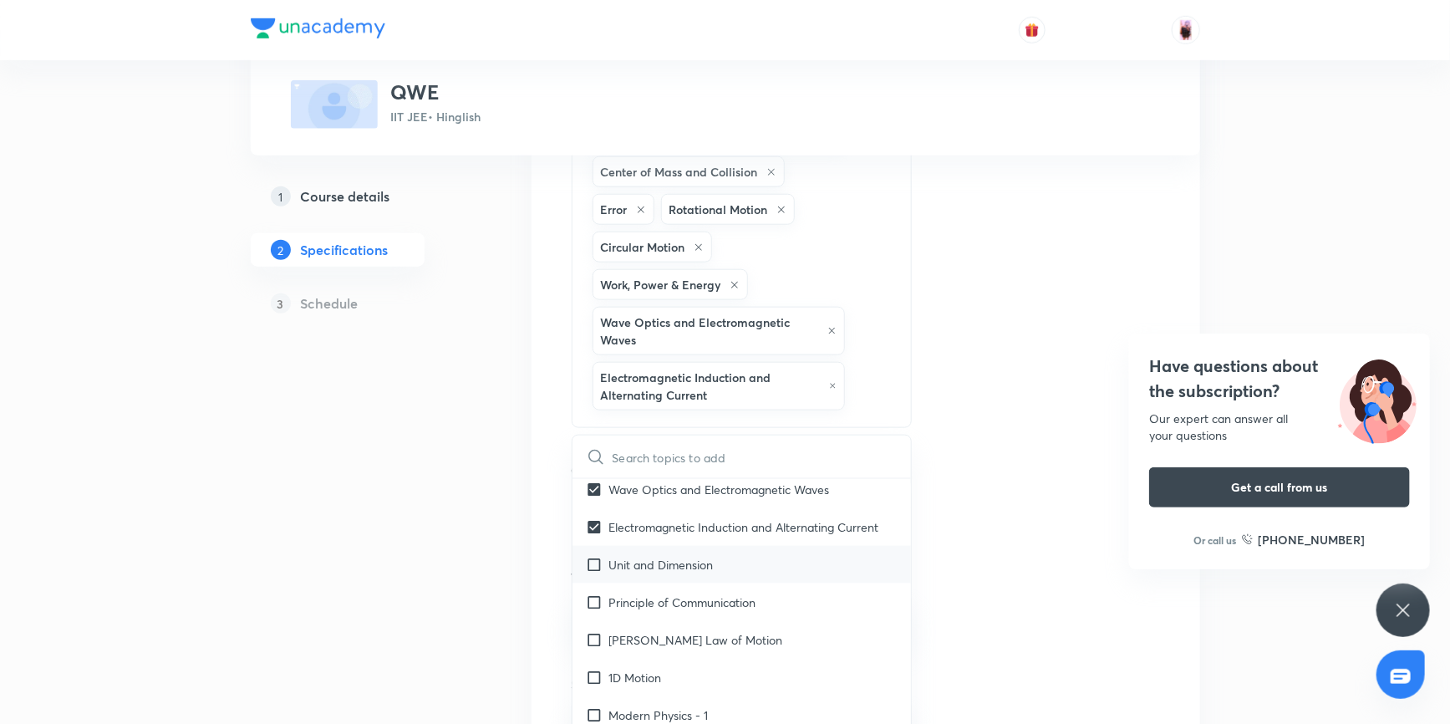
click at [600, 556] on input "checkbox" at bounding box center [597, 565] width 23 height 18
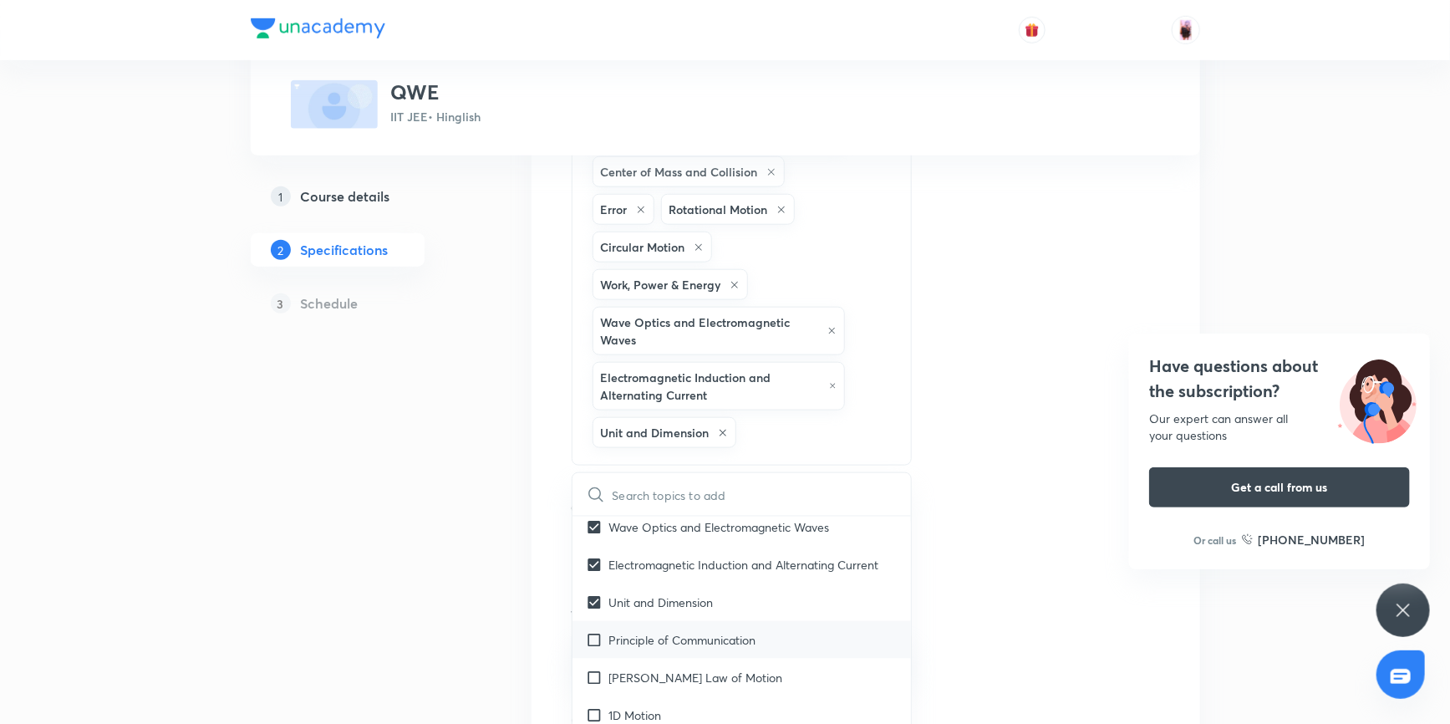
click at [592, 631] on input "checkbox" at bounding box center [597, 640] width 23 height 18
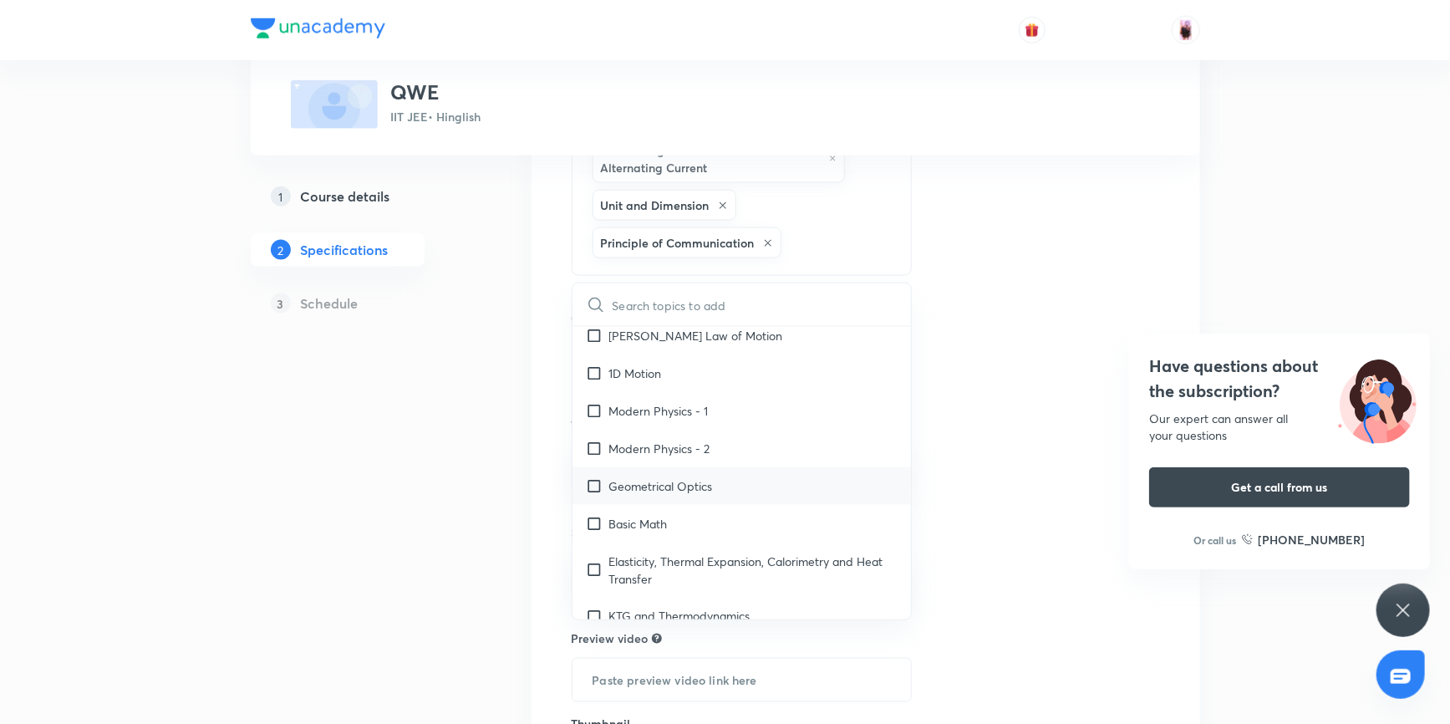
scroll to position [987, 0]
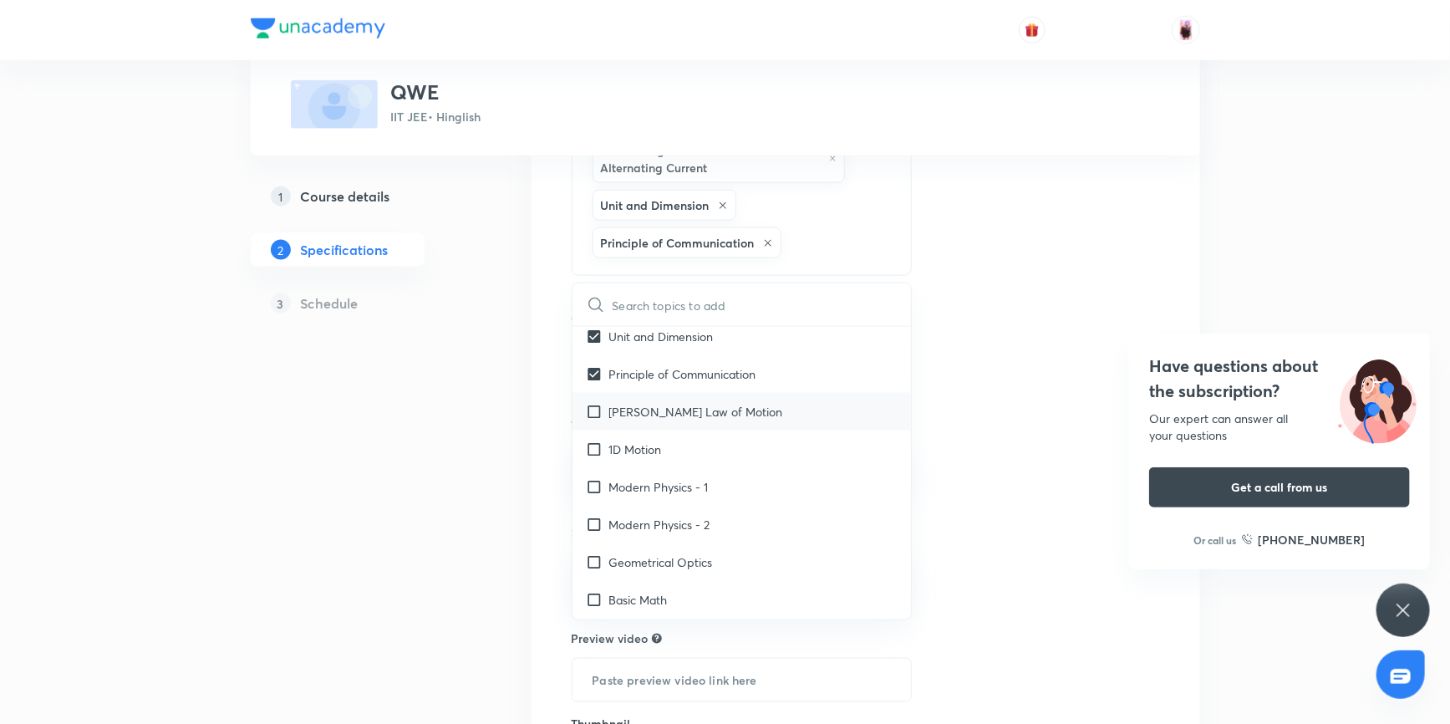
click at [592, 403] on input "checkbox" at bounding box center [597, 412] width 23 height 18
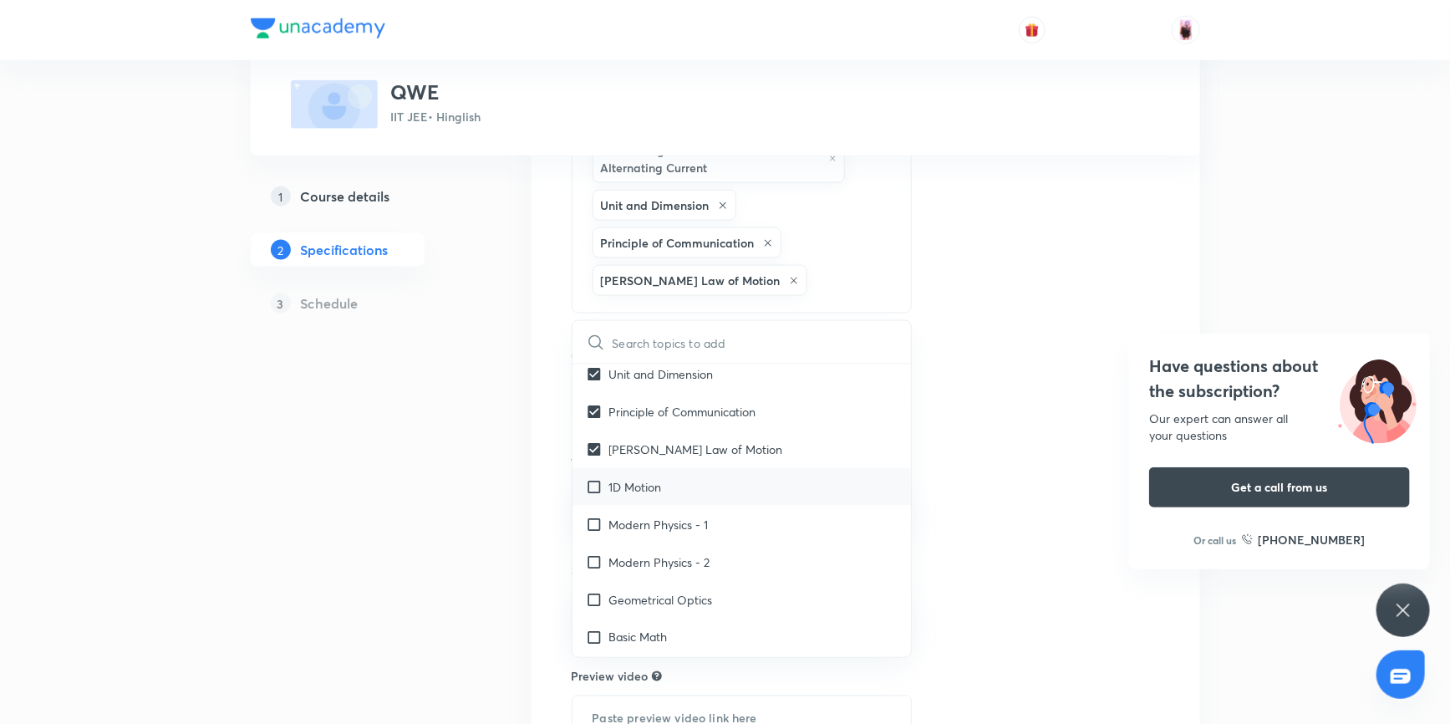
click at [590, 478] on input "checkbox" at bounding box center [597, 487] width 23 height 18
click at [592, 553] on input "checkbox" at bounding box center [597, 562] width 23 height 18
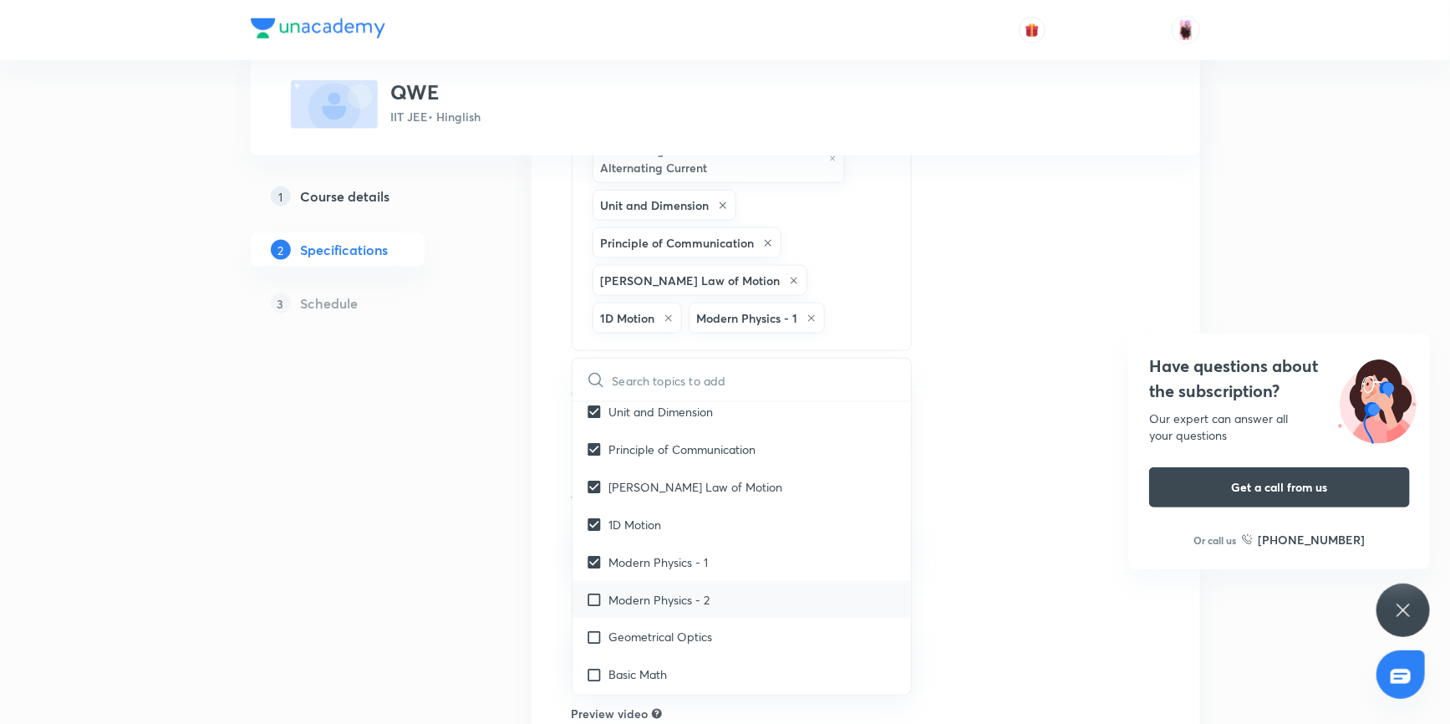
click at [593, 591] on input "checkbox" at bounding box center [597, 600] width 23 height 18
click at [589, 666] on input "checkbox" at bounding box center [597, 675] width 23 height 18
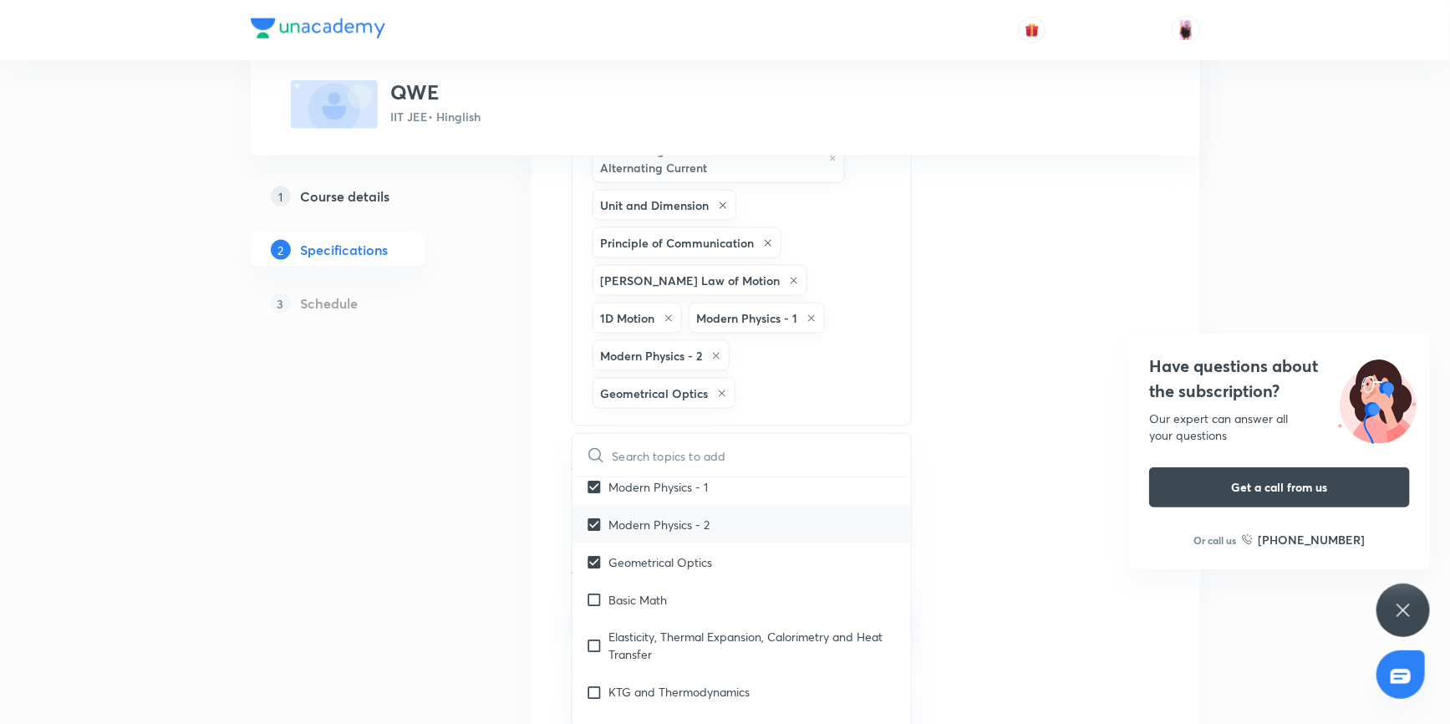
scroll to position [1139, 0]
click at [596, 589] on input "checkbox" at bounding box center [597, 598] width 23 height 18
click at [593, 627] on input "checkbox" at bounding box center [597, 644] width 23 height 35
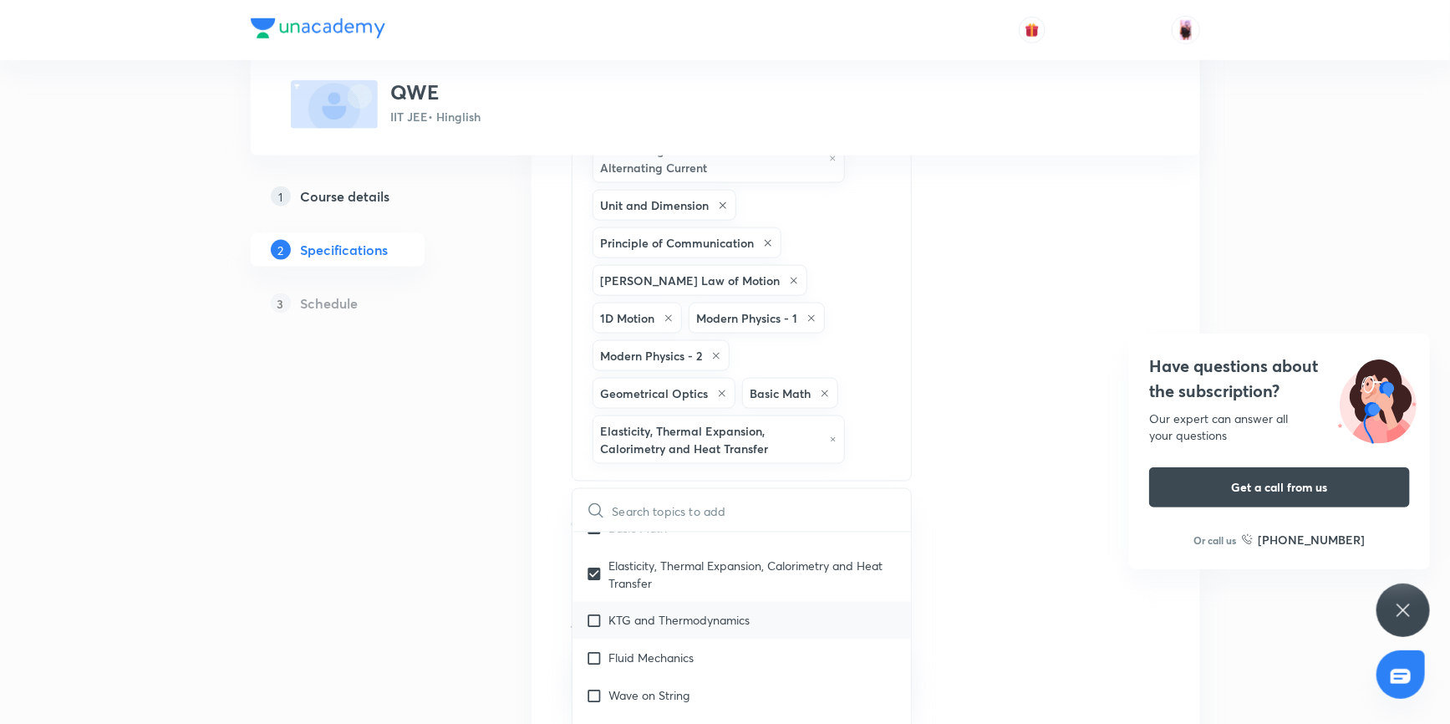
scroll to position [1291, 0]
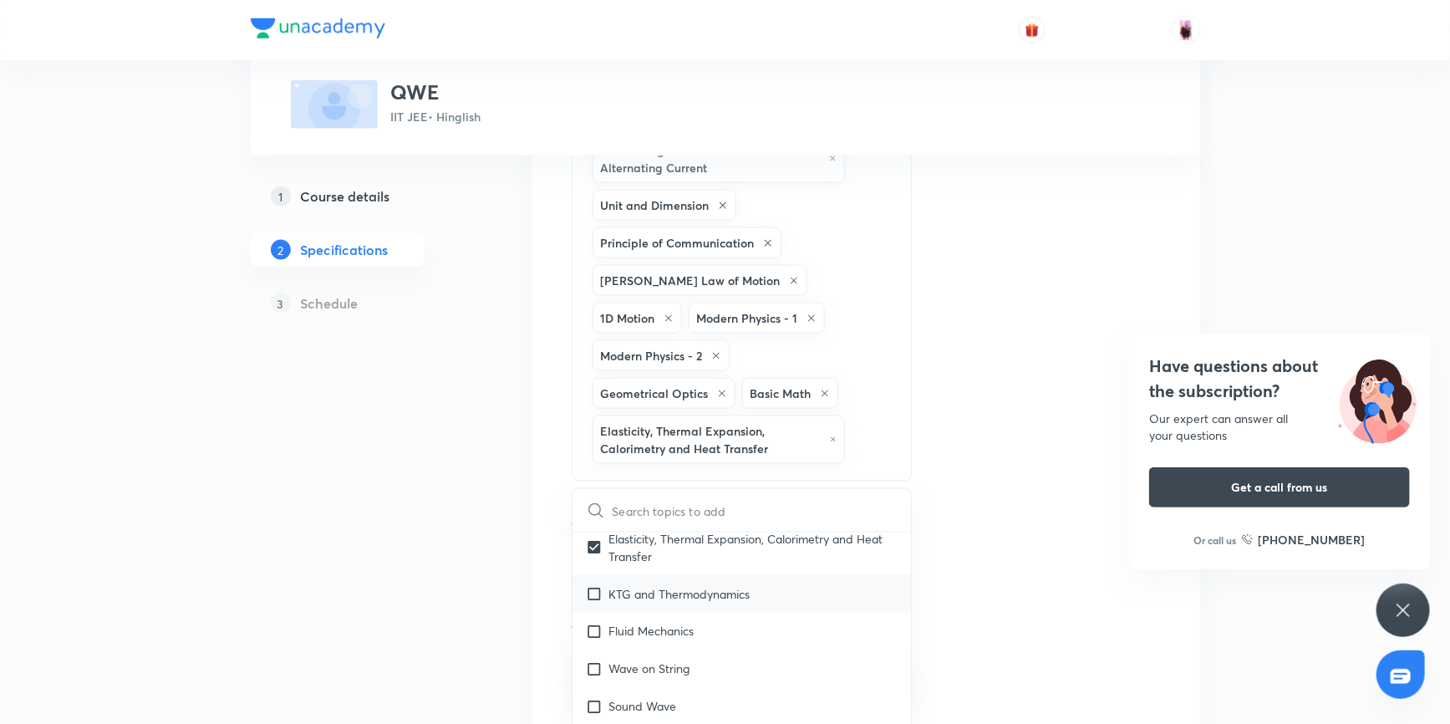
click at [595, 585] on input "checkbox" at bounding box center [597, 594] width 23 height 18
click at [597, 584] on input "checkbox" at bounding box center [597, 593] width 23 height 18
click at [596, 659] on input "checkbox" at bounding box center [597, 668] width 23 height 18
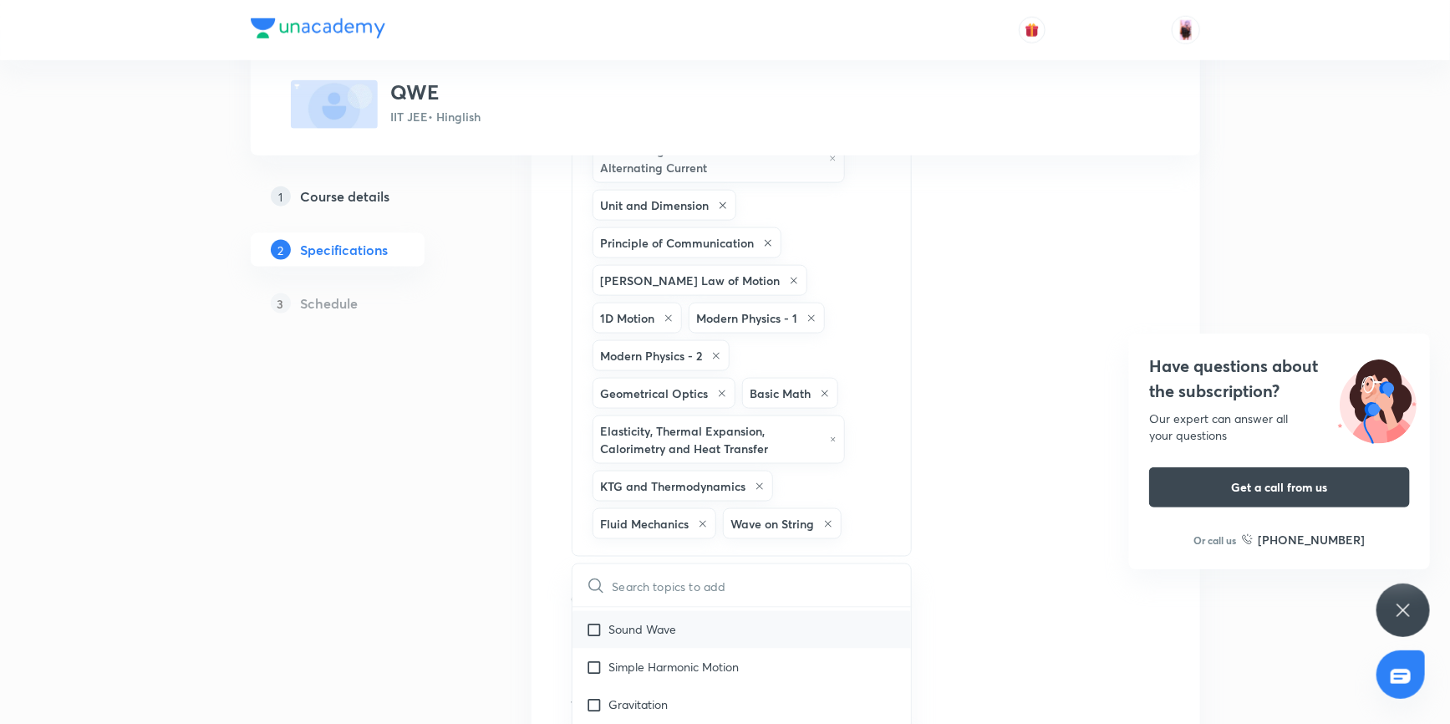
click at [597, 621] on input "checkbox" at bounding box center [597, 630] width 23 height 18
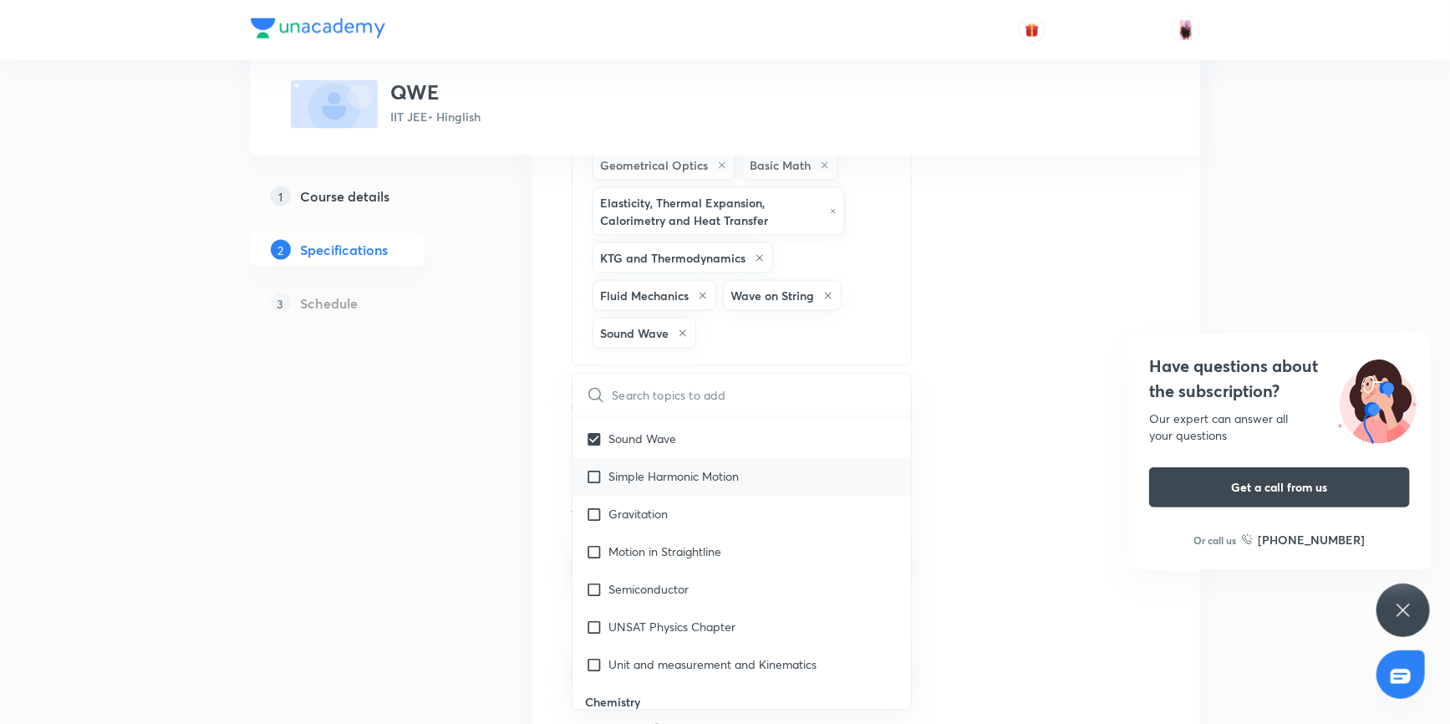
click at [597, 468] on input "checkbox" at bounding box center [597, 477] width 23 height 18
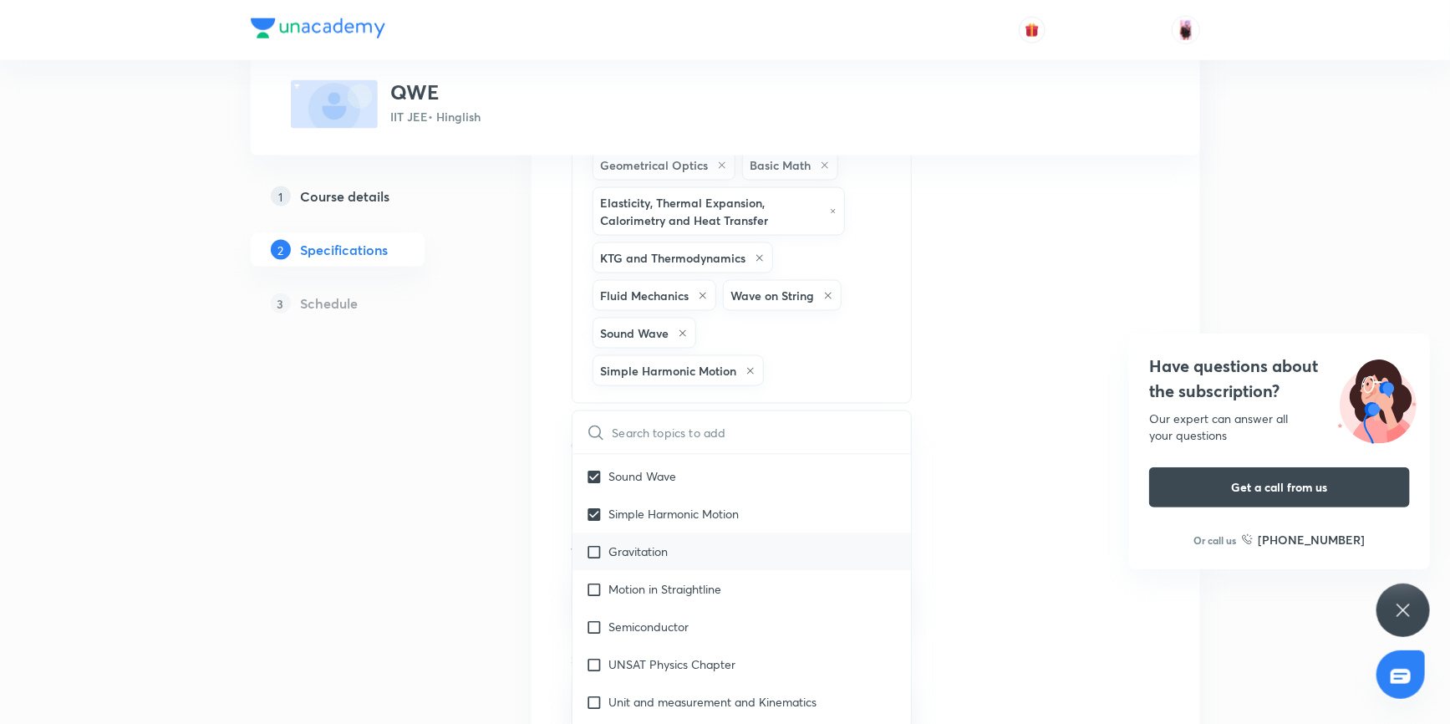
click at [595, 543] on input "checkbox" at bounding box center [597, 552] width 23 height 18
click at [594, 618] on input "checkbox" at bounding box center [597, 627] width 23 height 18
click at [597, 693] on input "checkbox" at bounding box center [597, 702] width 23 height 18
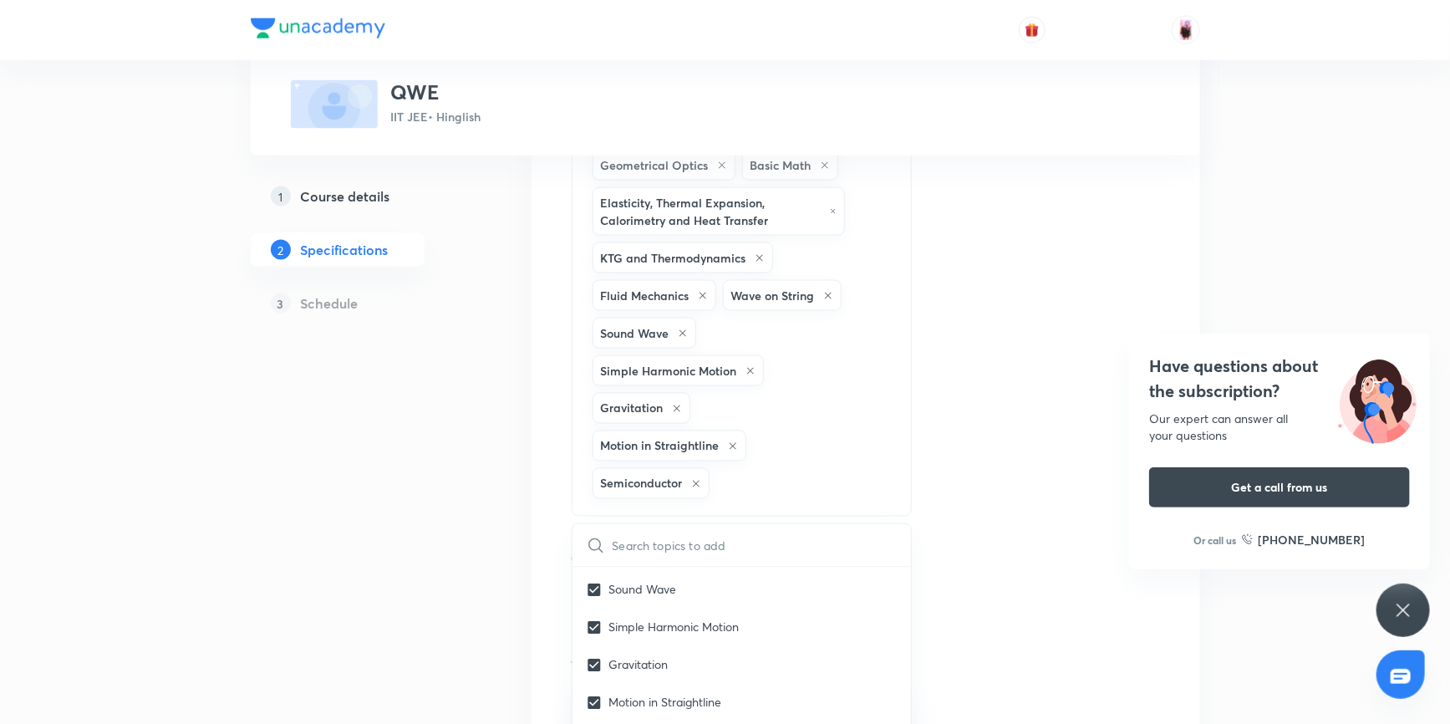
scroll to position [1595, 0]
click at [593, 617] on input "checkbox" at bounding box center [597, 626] width 23 height 18
click at [592, 692] on input "checkbox" at bounding box center [597, 701] width 23 height 18
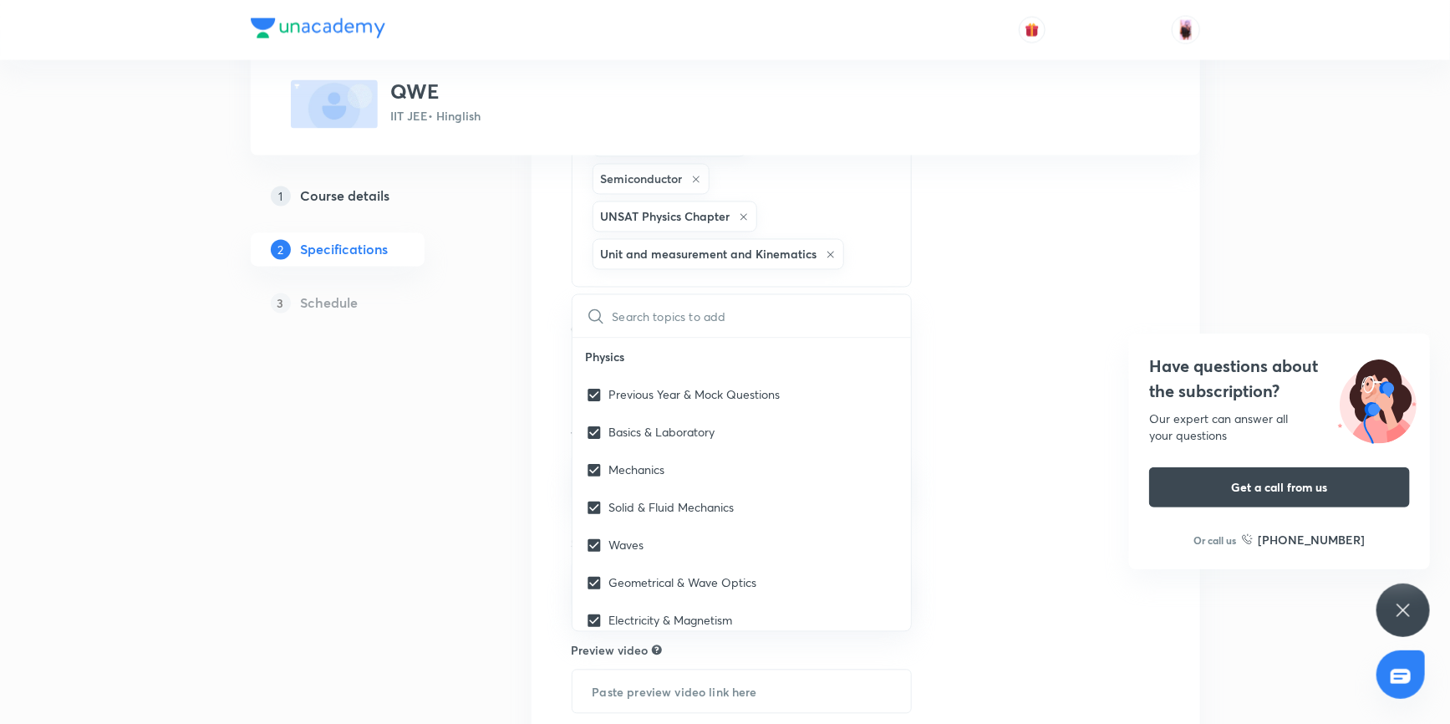
scroll to position [0, 0]
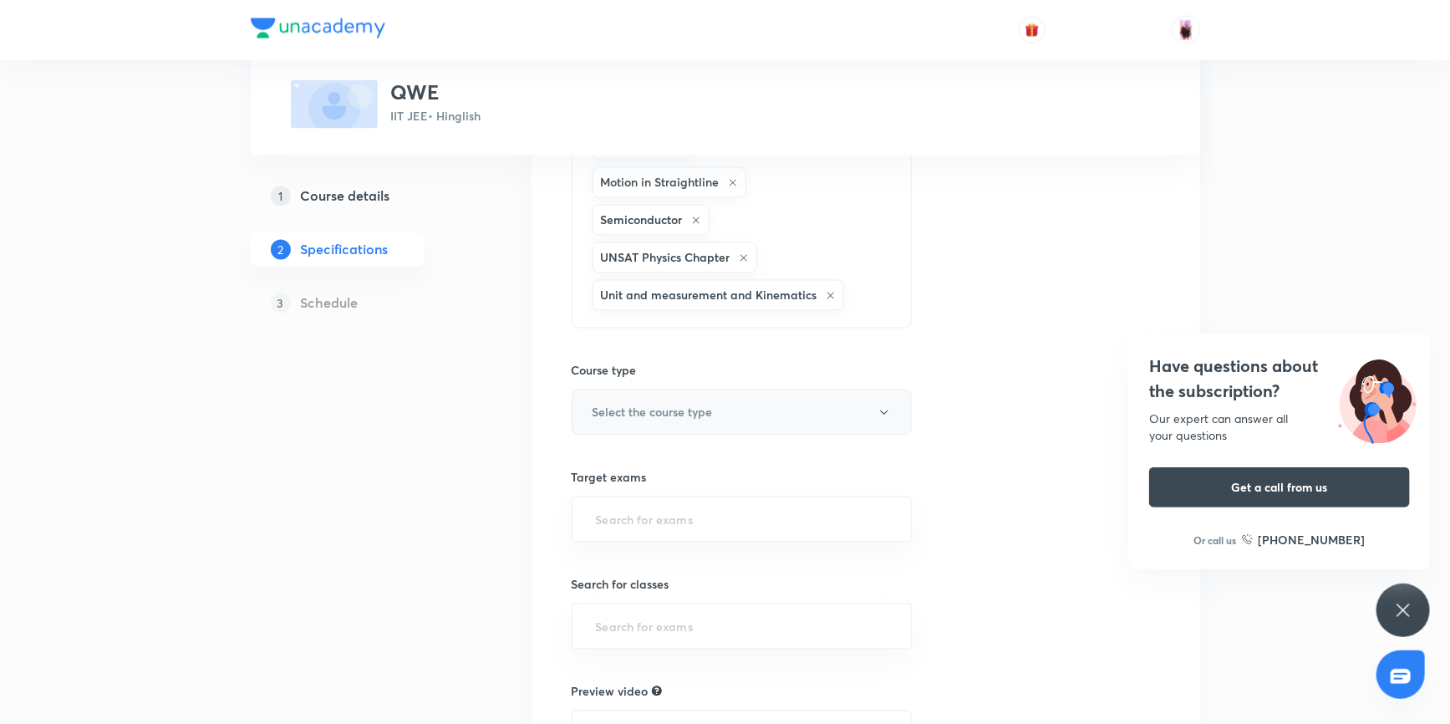
scroll to position [1443, 0]
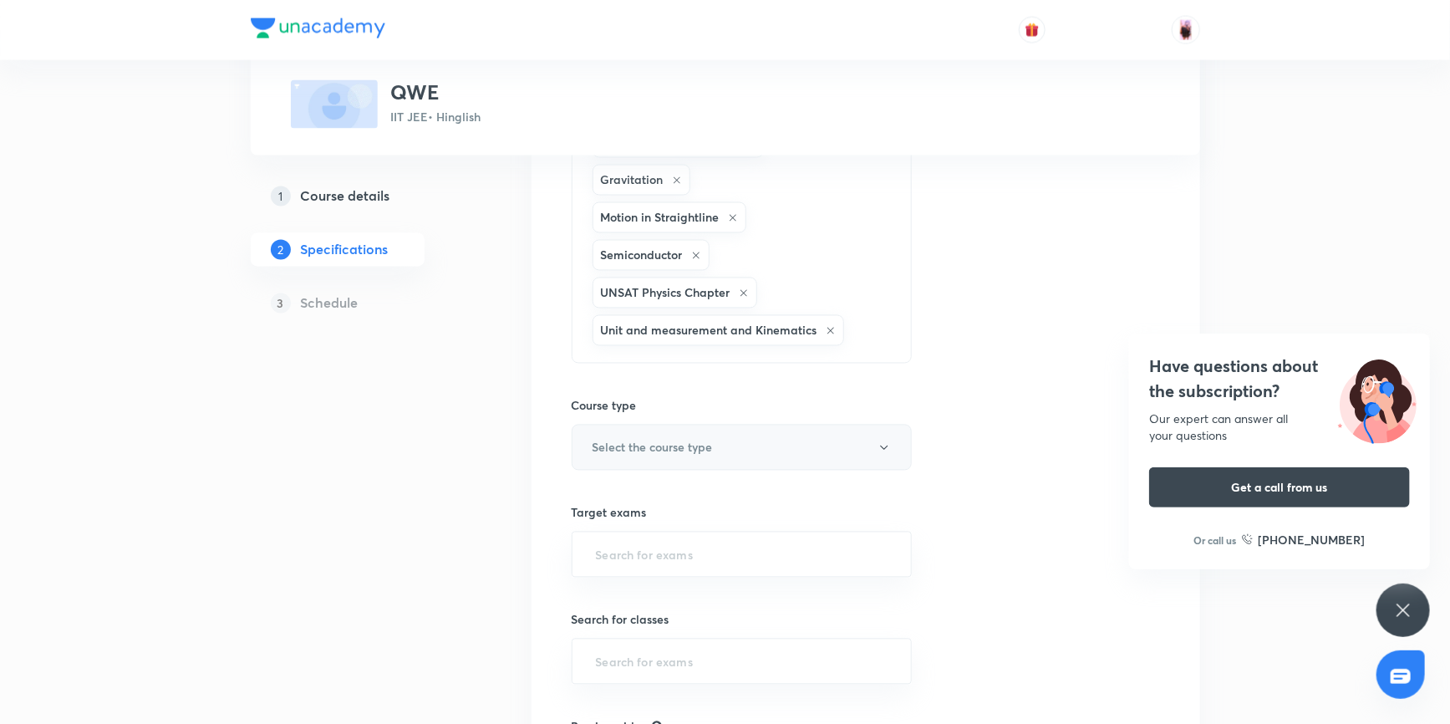
click at [794, 424] on button "Select the course type" at bounding box center [741, 447] width 341 height 46
click at [619, 509] on span "Theory Course" at bounding box center [764, 508] width 366 height 18
click at [693, 543] on input "text" at bounding box center [741, 554] width 299 height 31
click at [644, 602] on li "IIT JEE 2027" at bounding box center [741, 607] width 339 height 30
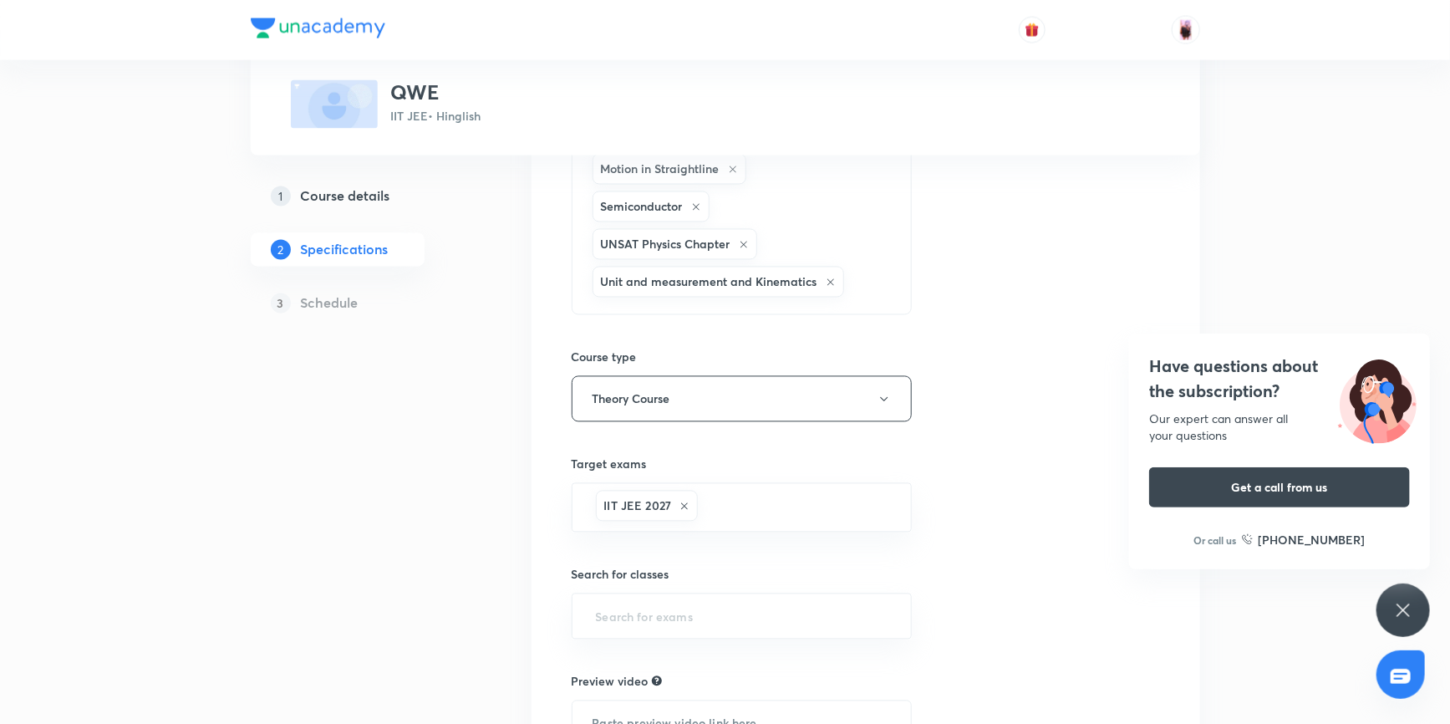
scroll to position [1519, 0]
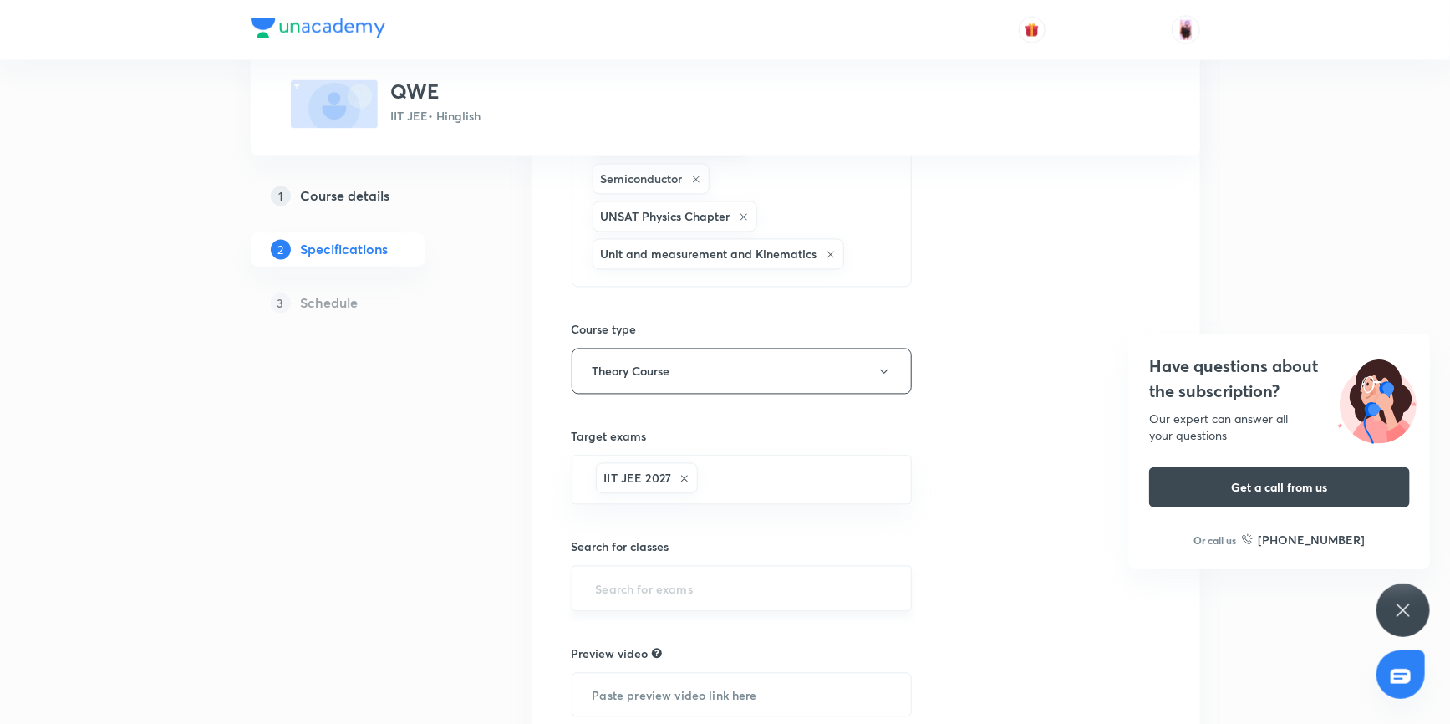
click at [670, 573] on input "text" at bounding box center [741, 588] width 299 height 31
click at [620, 392] on li "Class 11" at bounding box center [741, 395] width 339 height 30
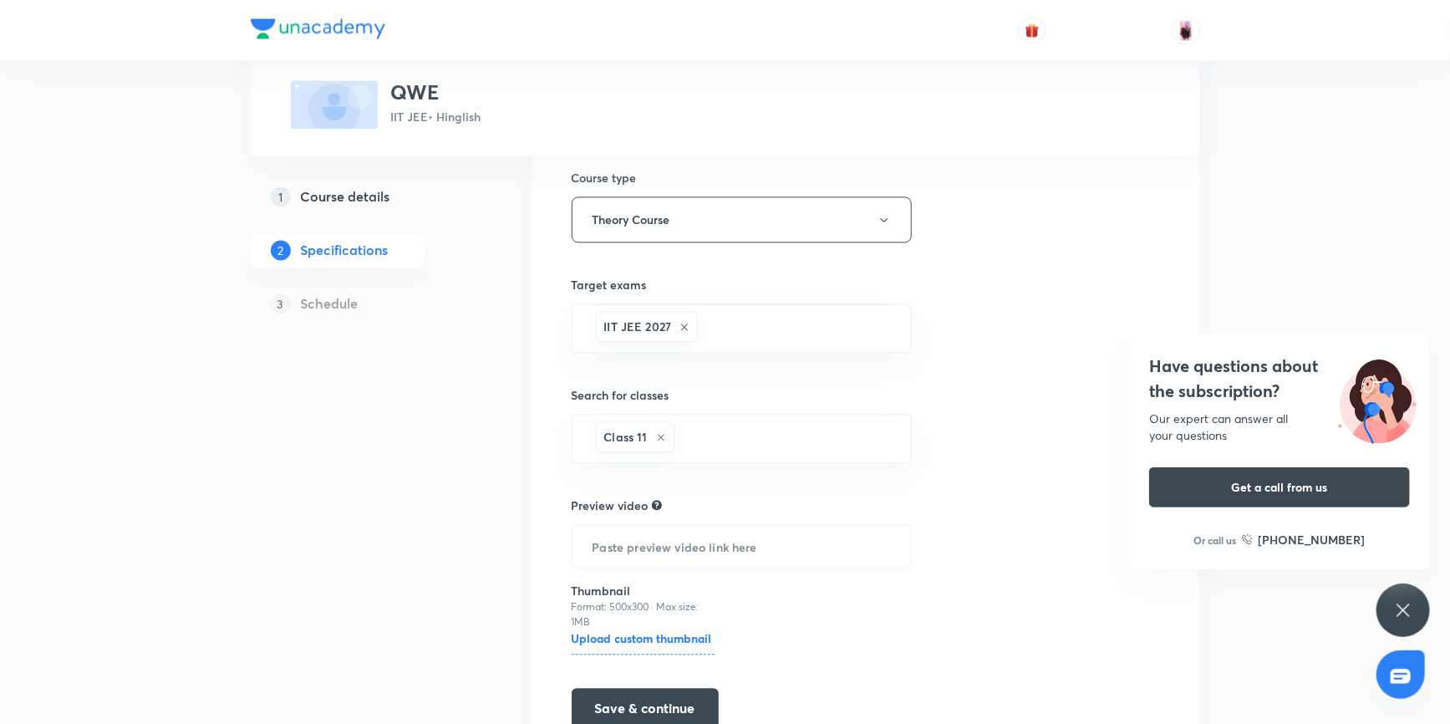
scroll to position [1729, 0]
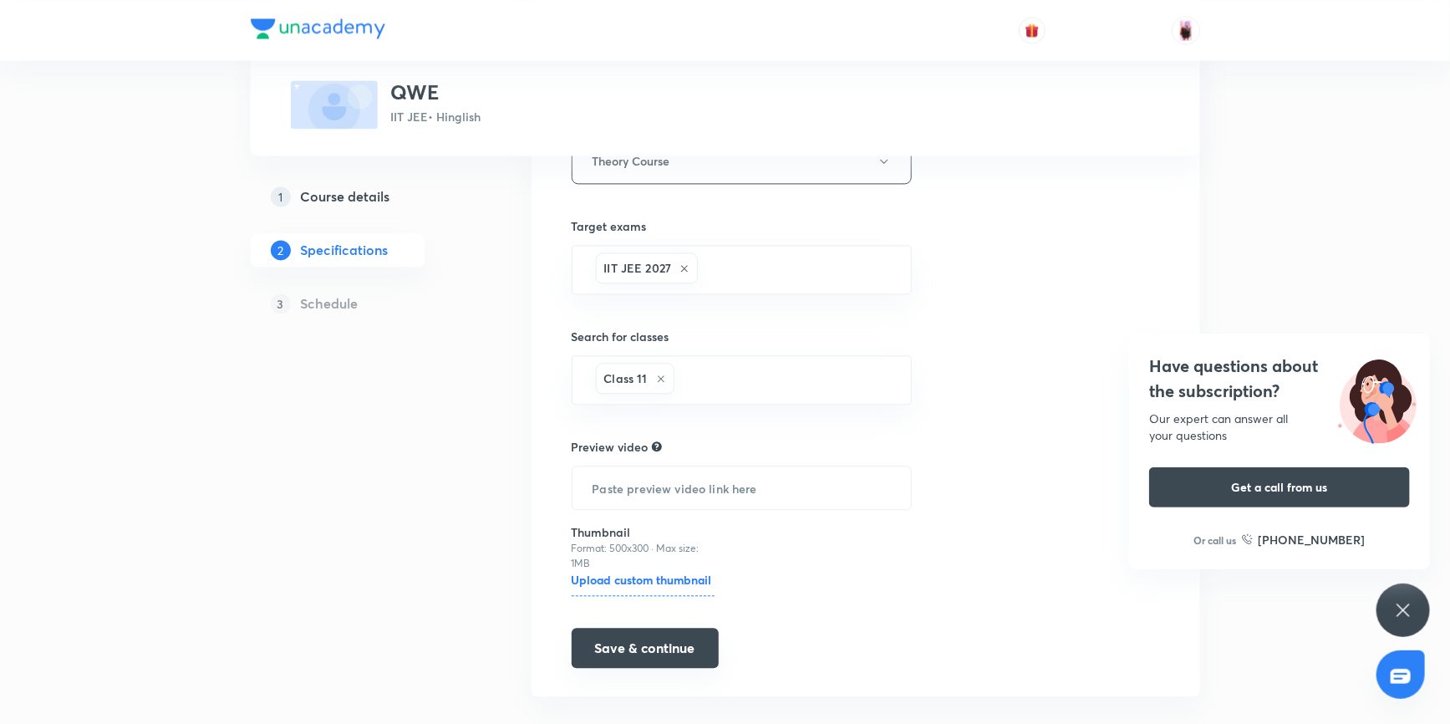
click at [643, 627] on button "Save & continue" at bounding box center [644, 647] width 147 height 40
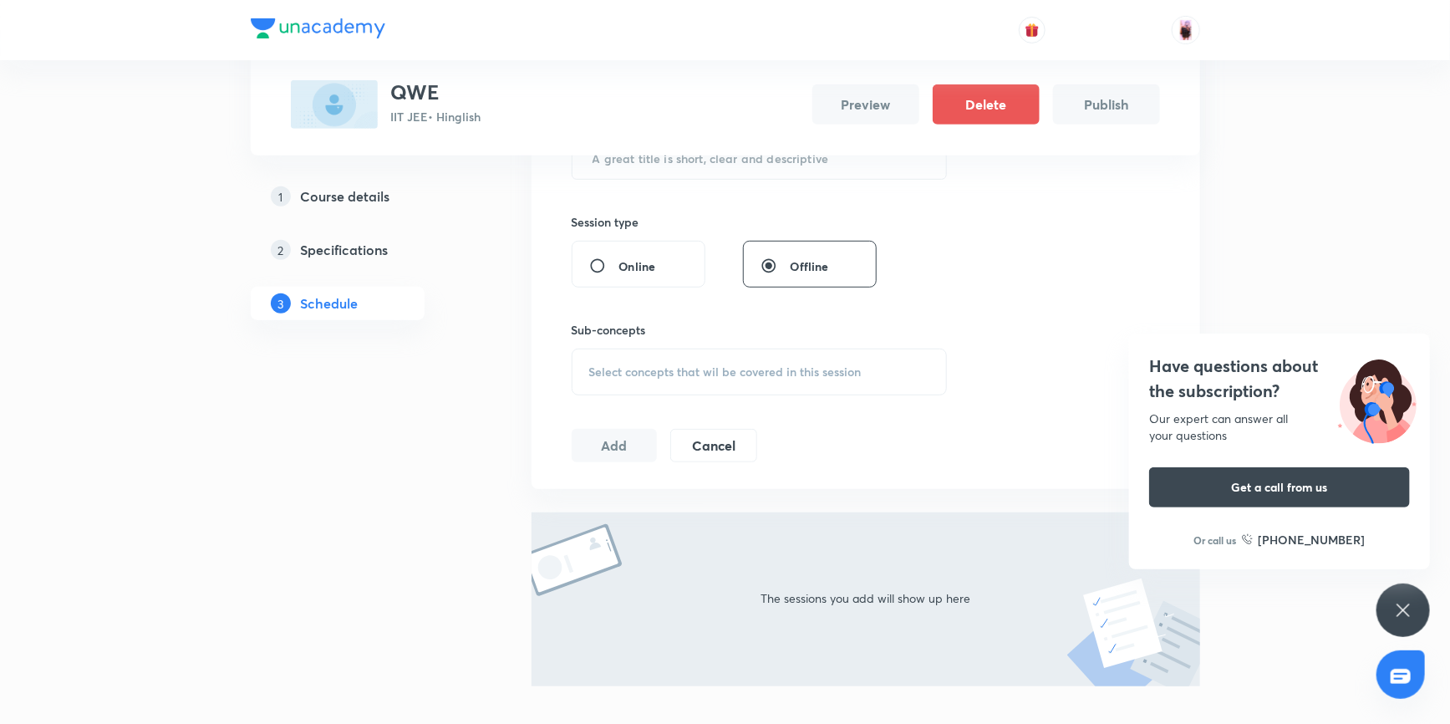
scroll to position [236, 0]
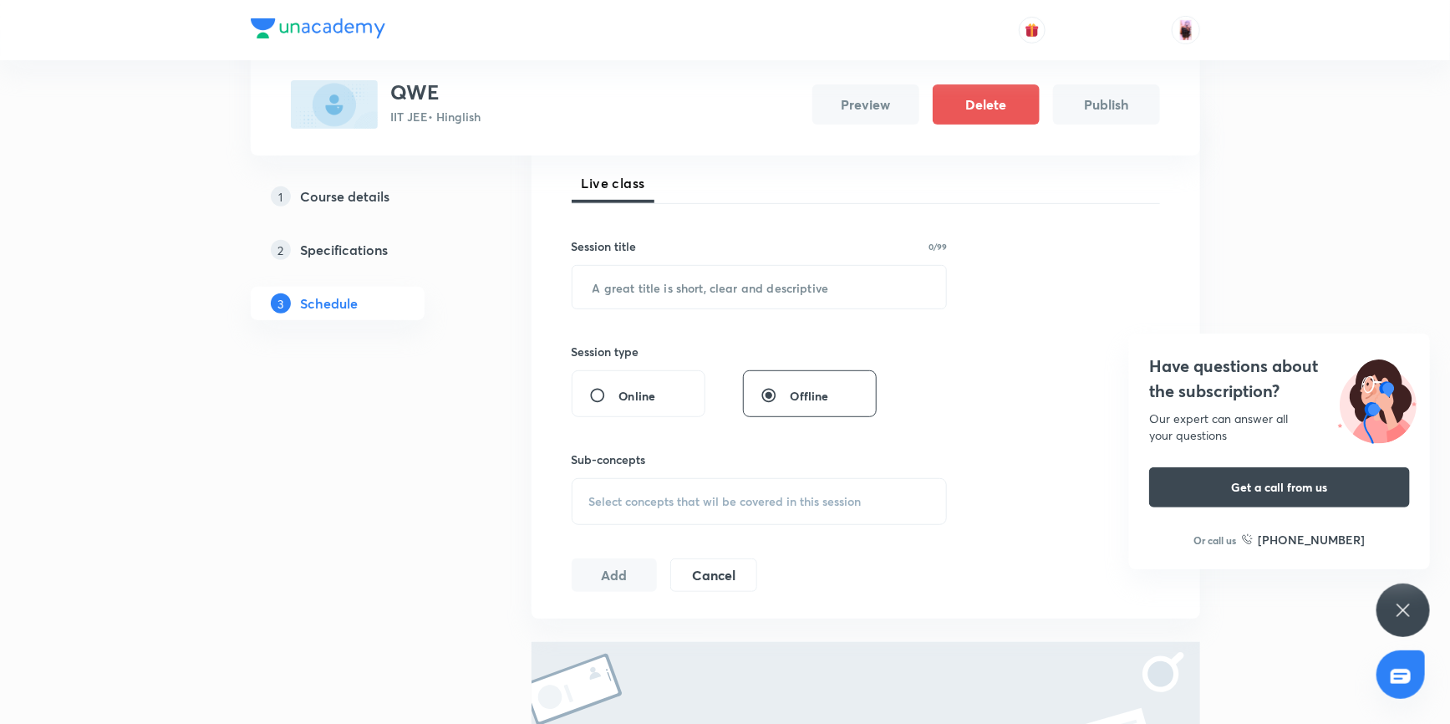
click at [702, 509] on div "Select concepts that wil be covered in this session" at bounding box center [759, 501] width 376 height 47
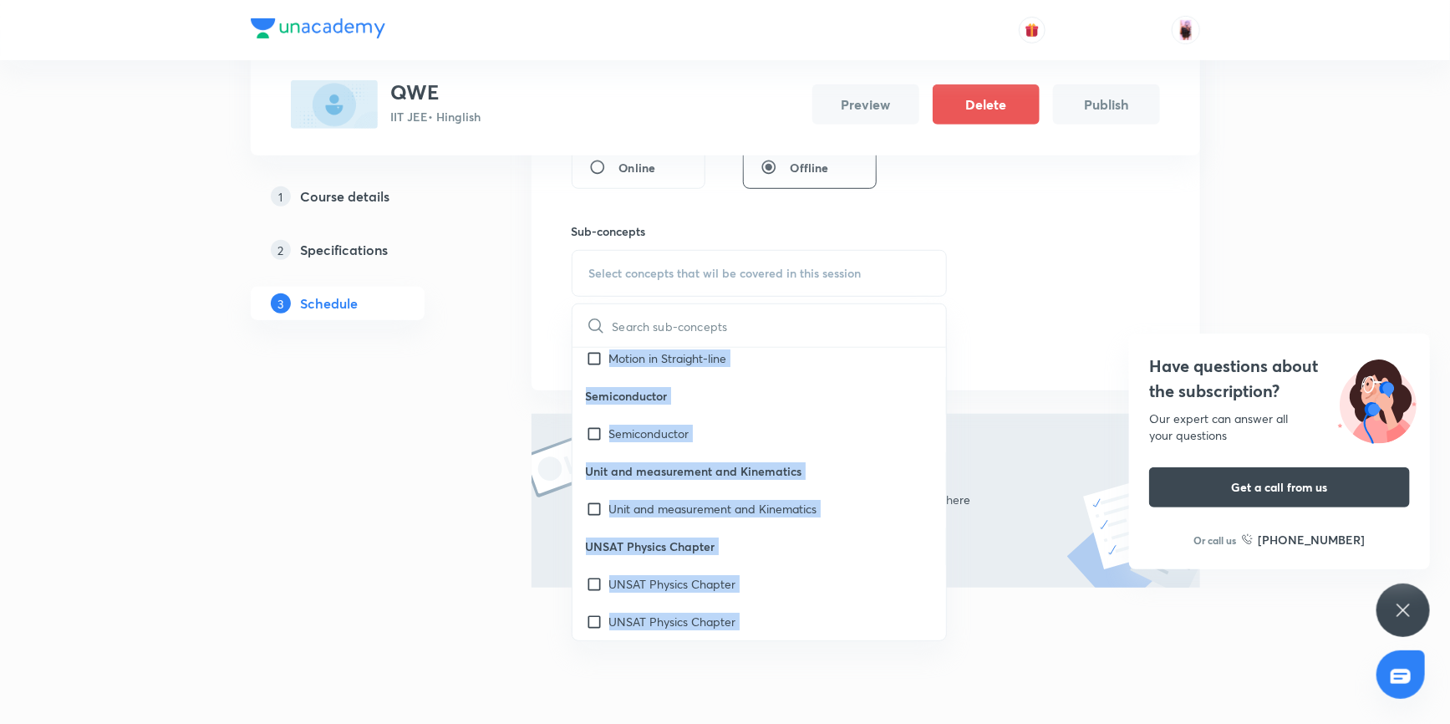
scroll to position [47880, 0]
drag, startPoint x: 586, startPoint y: 365, endPoint x: 845, endPoint y: 505, distance: 294.2
click at [845, 505] on div "Physics Mock Questions Physics Mock Questions Group_Test Mathematical Tools Vec…" at bounding box center [759, 494] width 374 height 292
copy div "Physics Mock Questions Physics Mock Questions Group_Test Mathematical Tools Vec…"
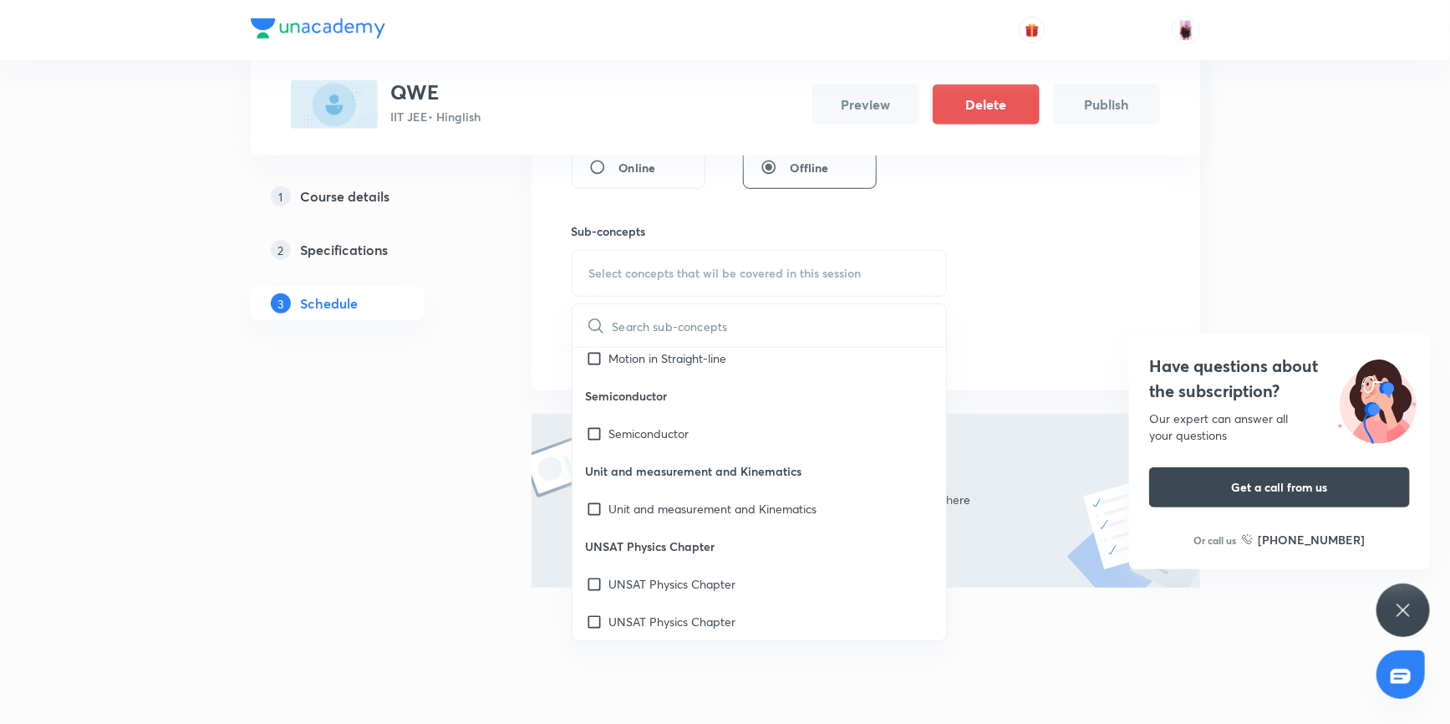
click at [1101, 266] on div "Session 1 Live class Session title 0/99 ​ Session type Online Offline Sub-conce…" at bounding box center [865, 129] width 588 height 467
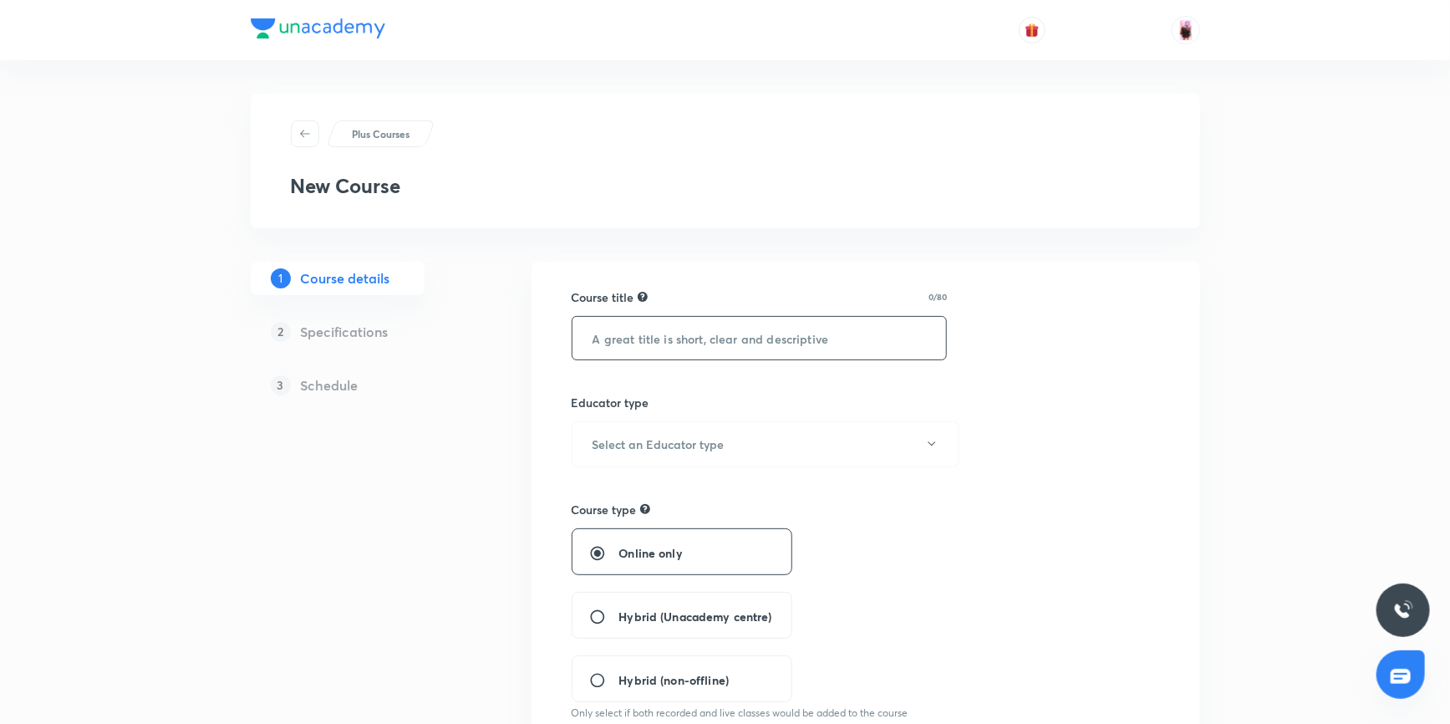
click at [615, 357] on input "text" at bounding box center [759, 338] width 374 height 43
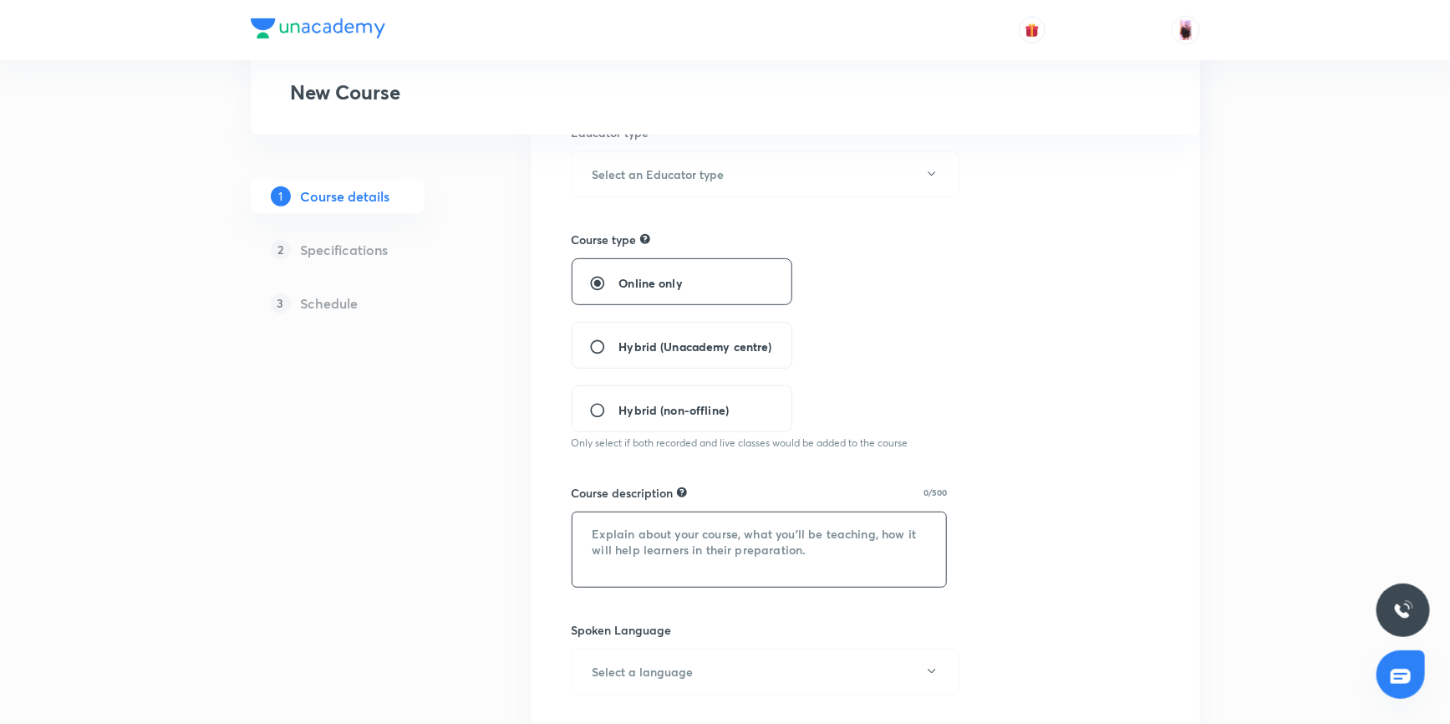
scroll to position [227, 0]
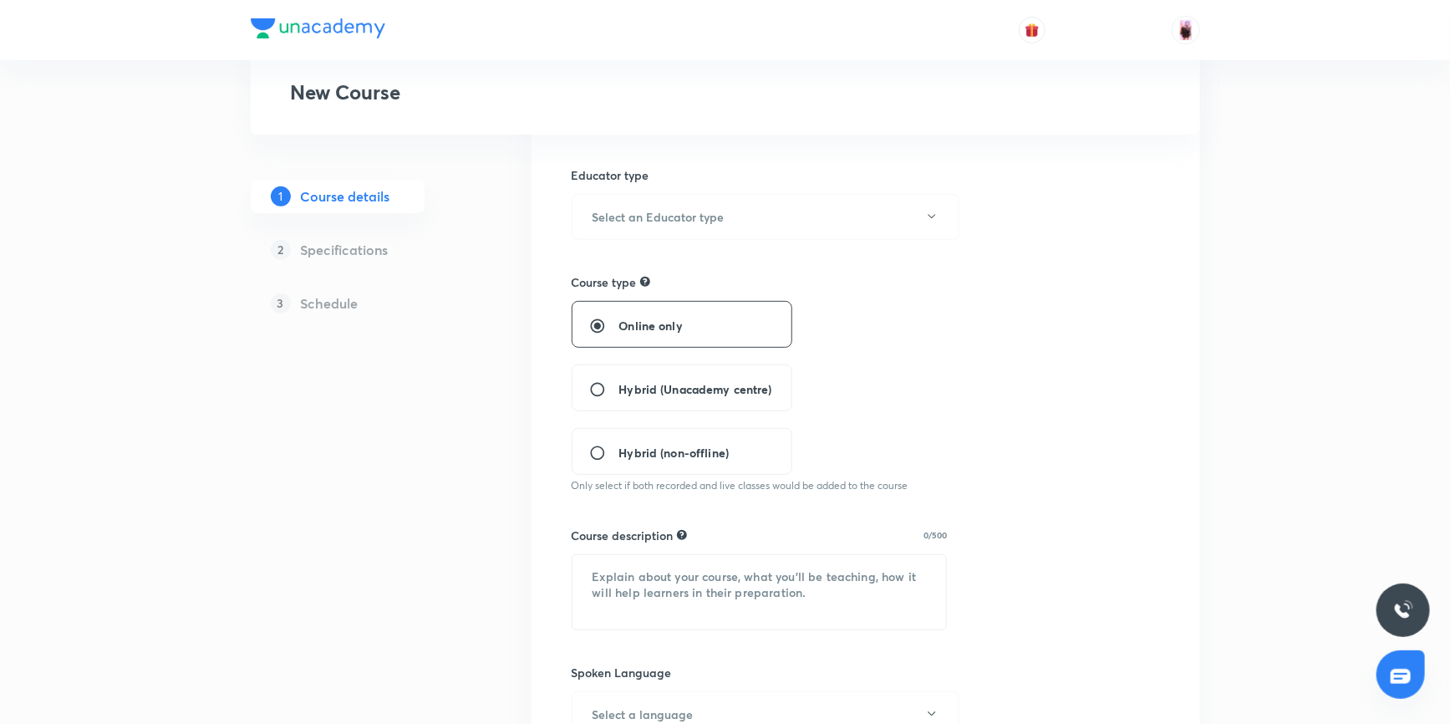
type input "LKJ"
click at [612, 383] on input "Hybrid (Unacademy centre)" at bounding box center [604, 389] width 30 height 17
radio input "true"
radio input "false"
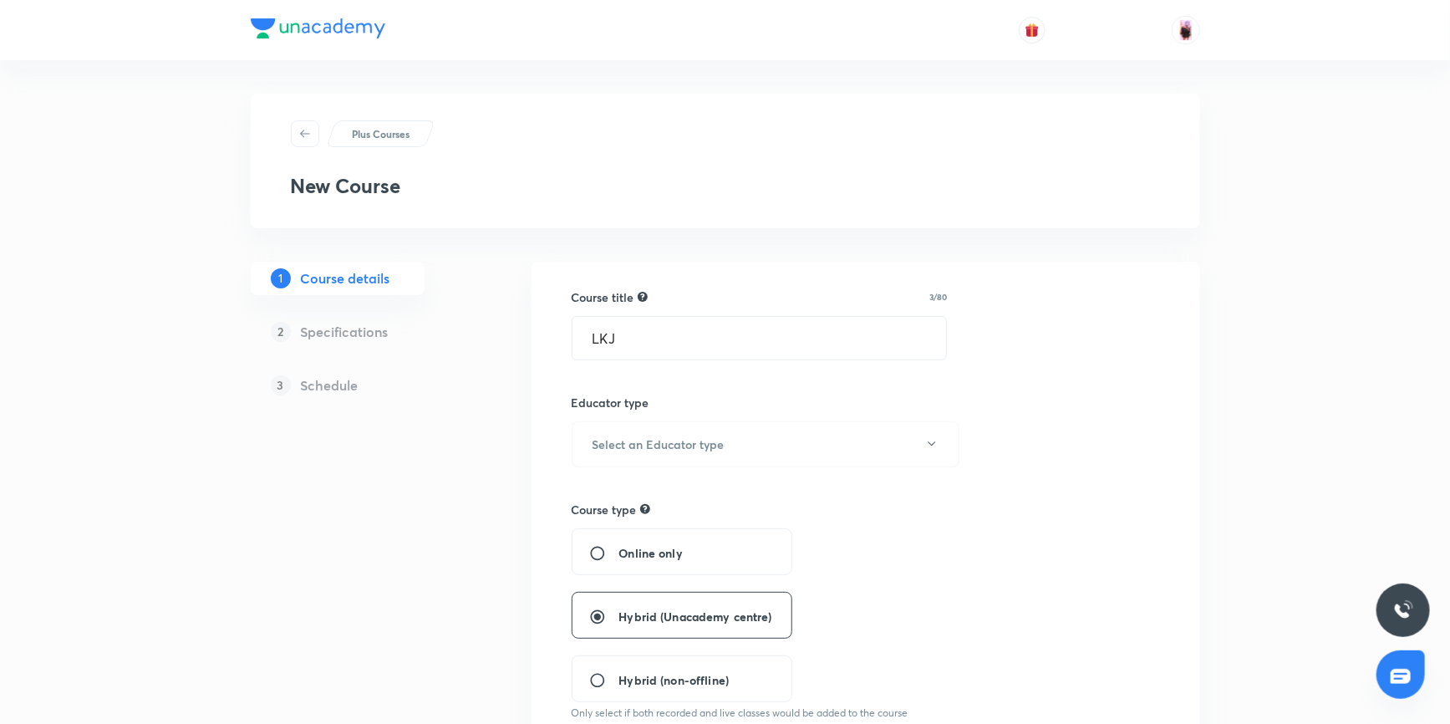
scroll to position [0, 0]
click at [668, 439] on h6 "Select an Educator type" at bounding box center [658, 444] width 132 height 18
click at [635, 499] on span "Unacademy educator" at bounding box center [764, 498] width 366 height 18
radio input "false"
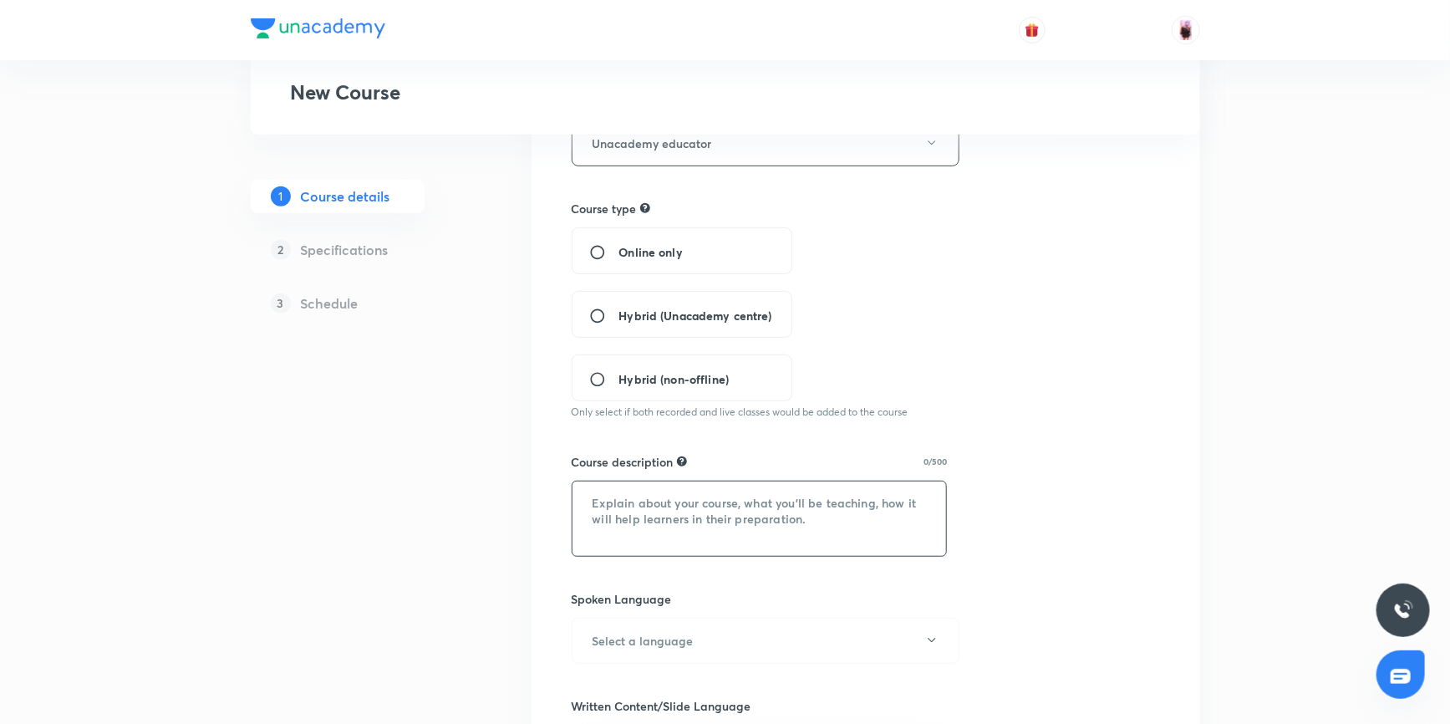
scroll to position [303, 0]
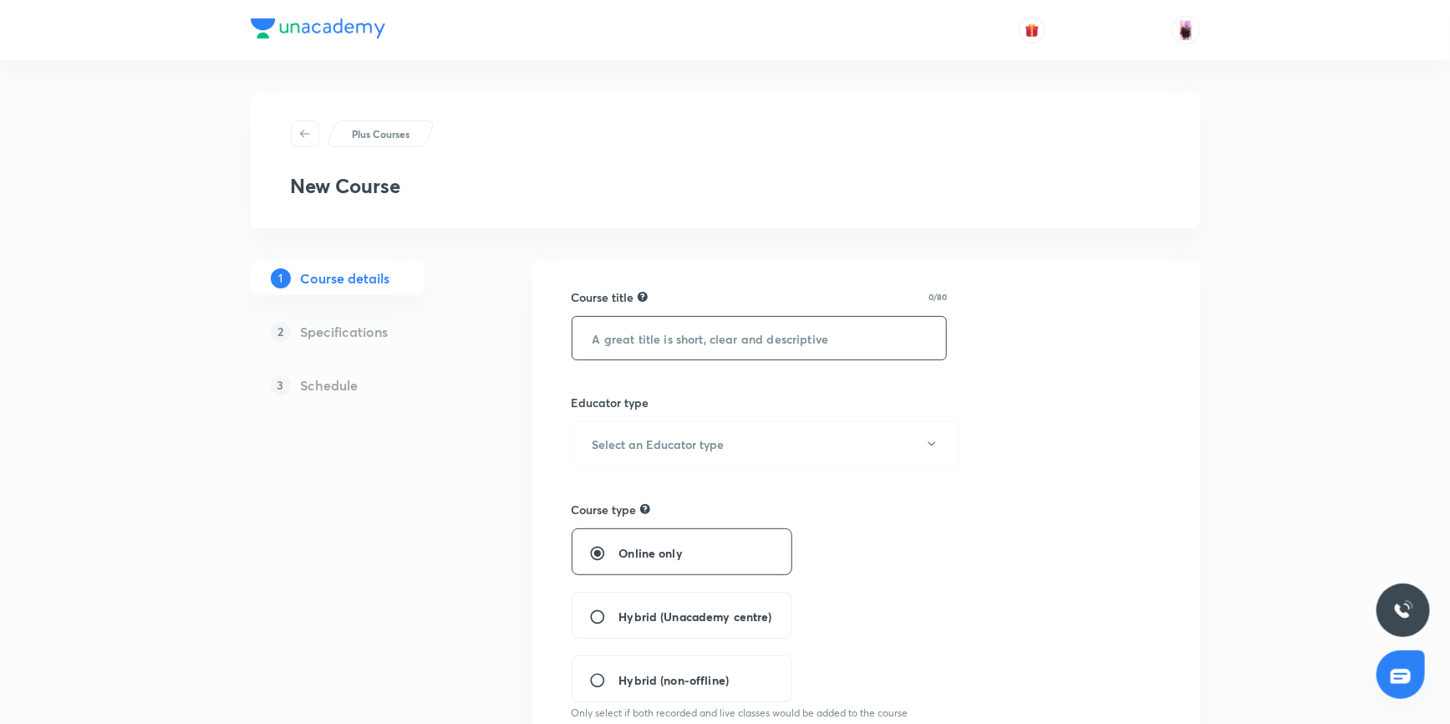
click at [672, 338] on input "text" at bounding box center [759, 338] width 374 height 43
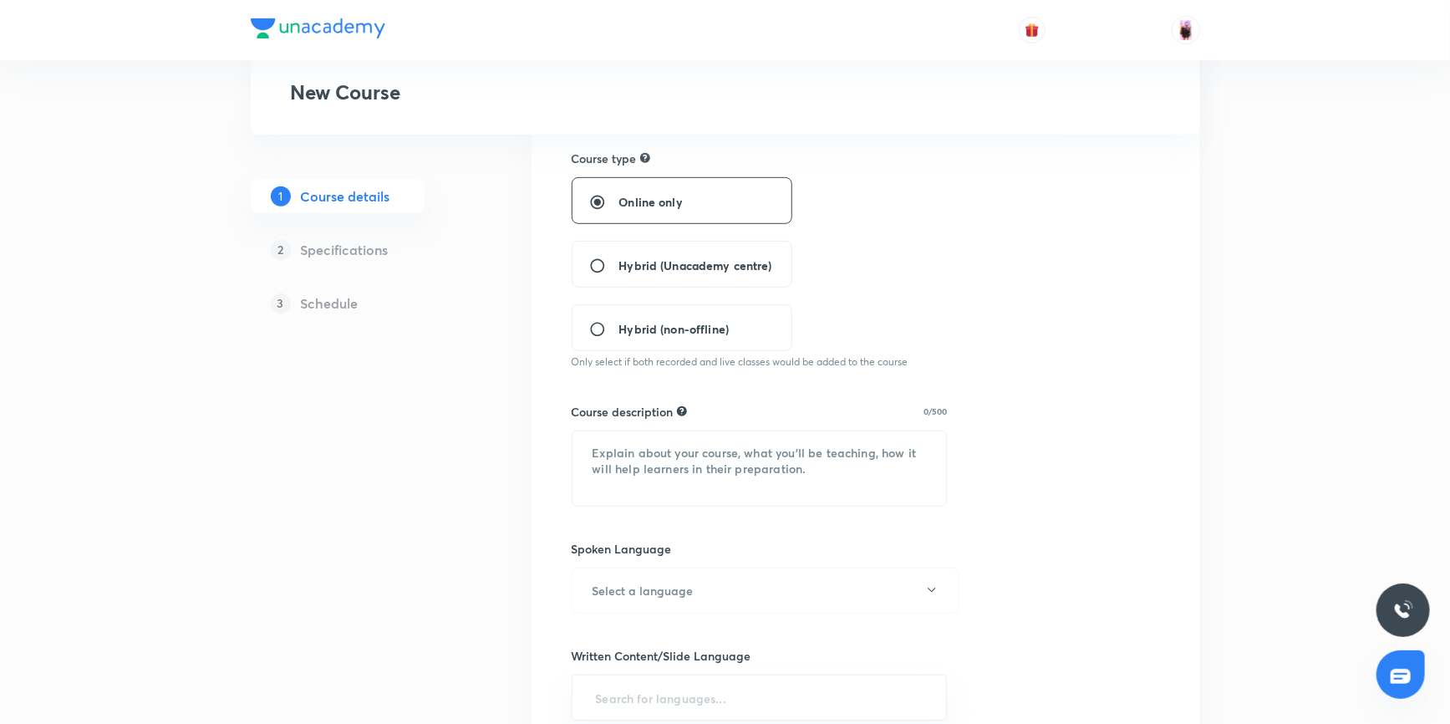
scroll to position [379, 0]
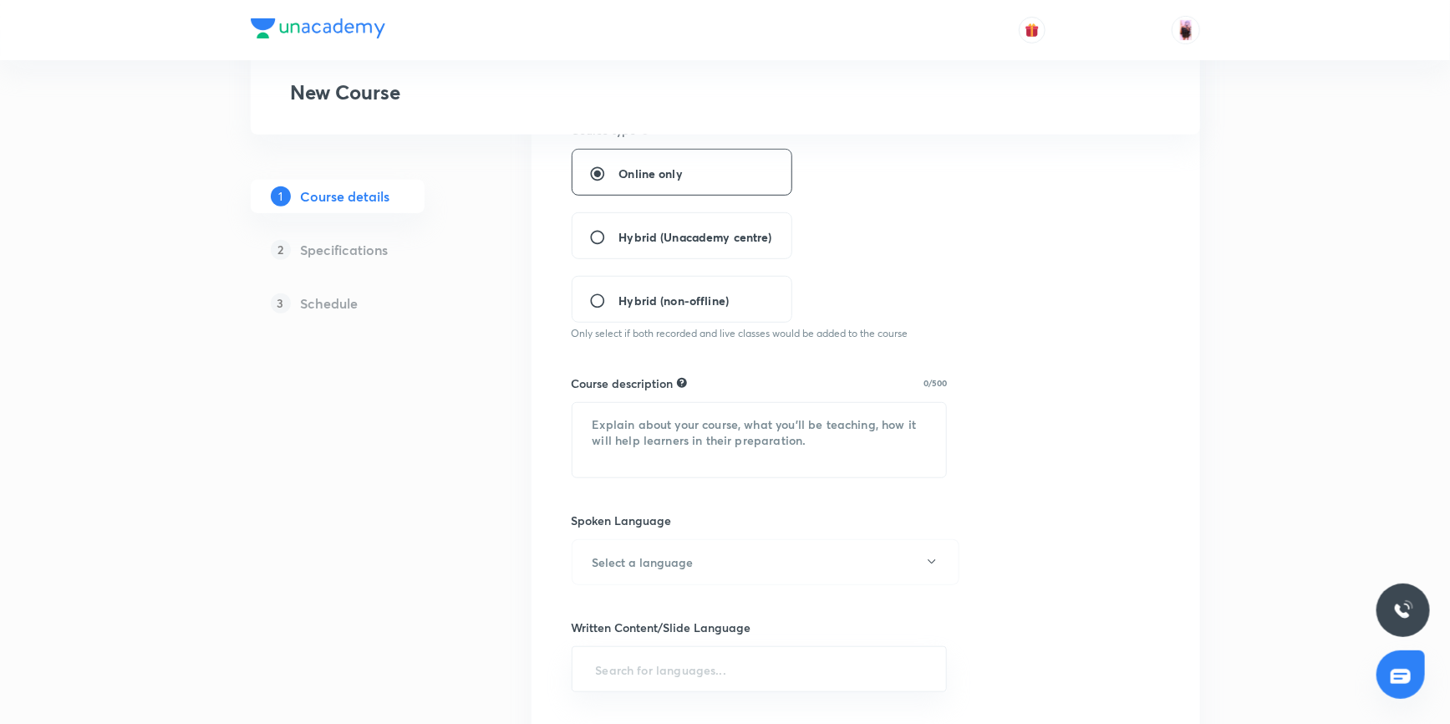
type input "POI"
click at [661, 234] on span "Hybrid (Unacademy centre)" at bounding box center [695, 237] width 153 height 18
click at [619, 234] on input "Hybrid (Unacademy centre)" at bounding box center [604, 237] width 30 height 17
radio input "true"
radio input "false"
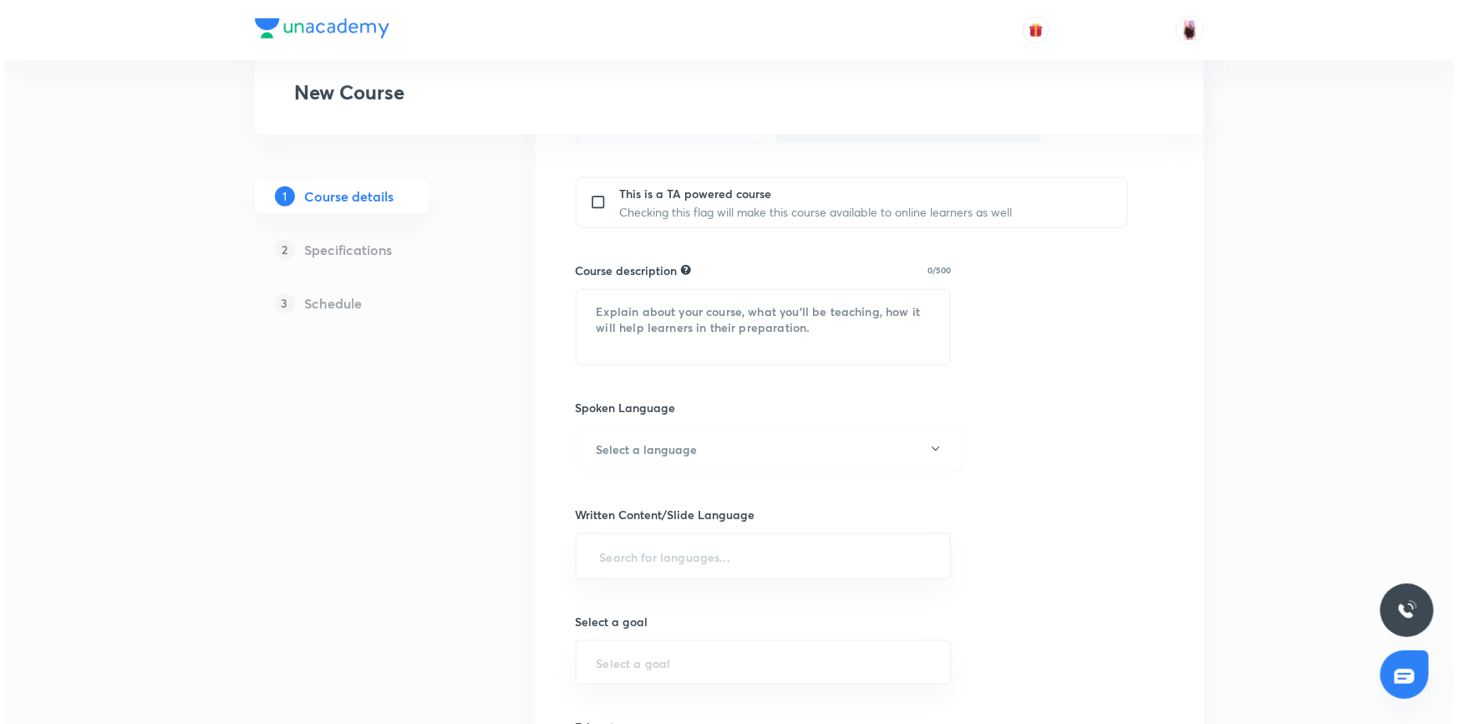
scroll to position [531, 0]
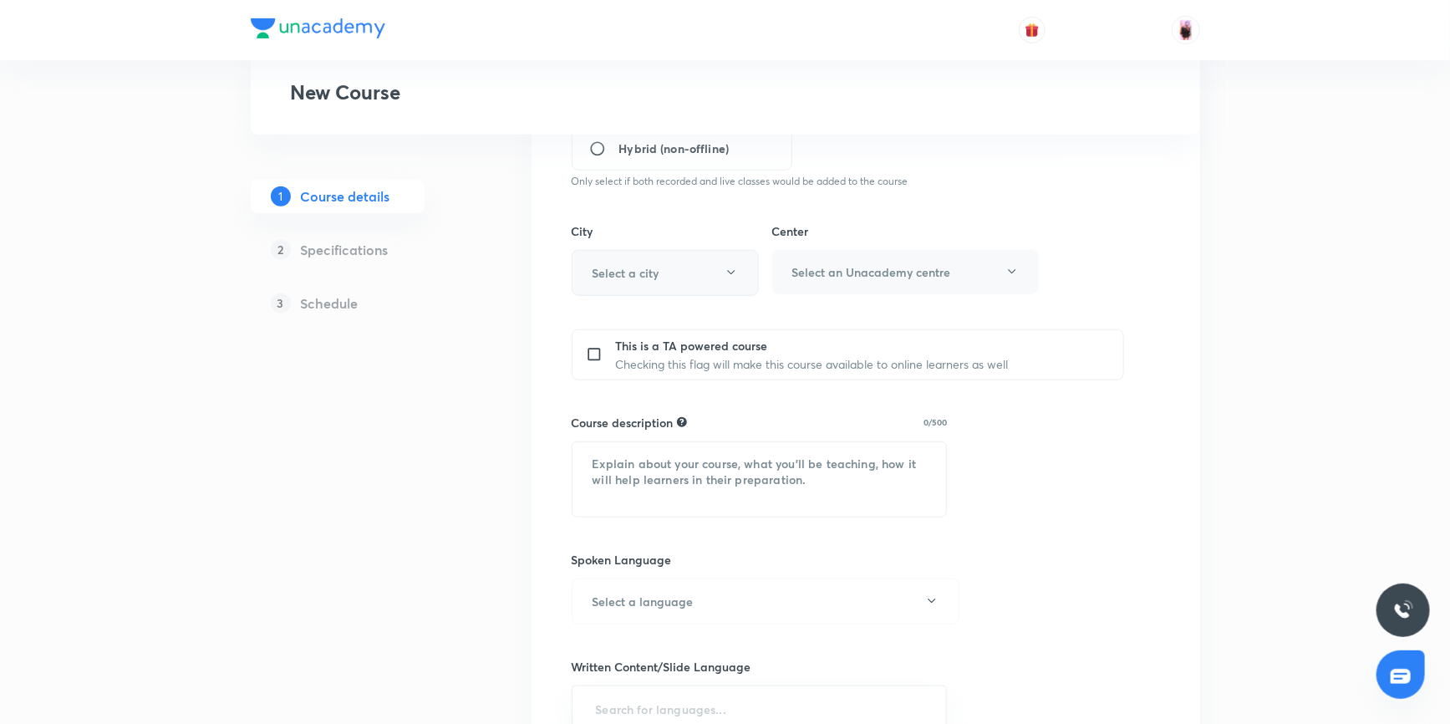
click at [721, 274] on button "Select a city" at bounding box center [664, 273] width 187 height 46
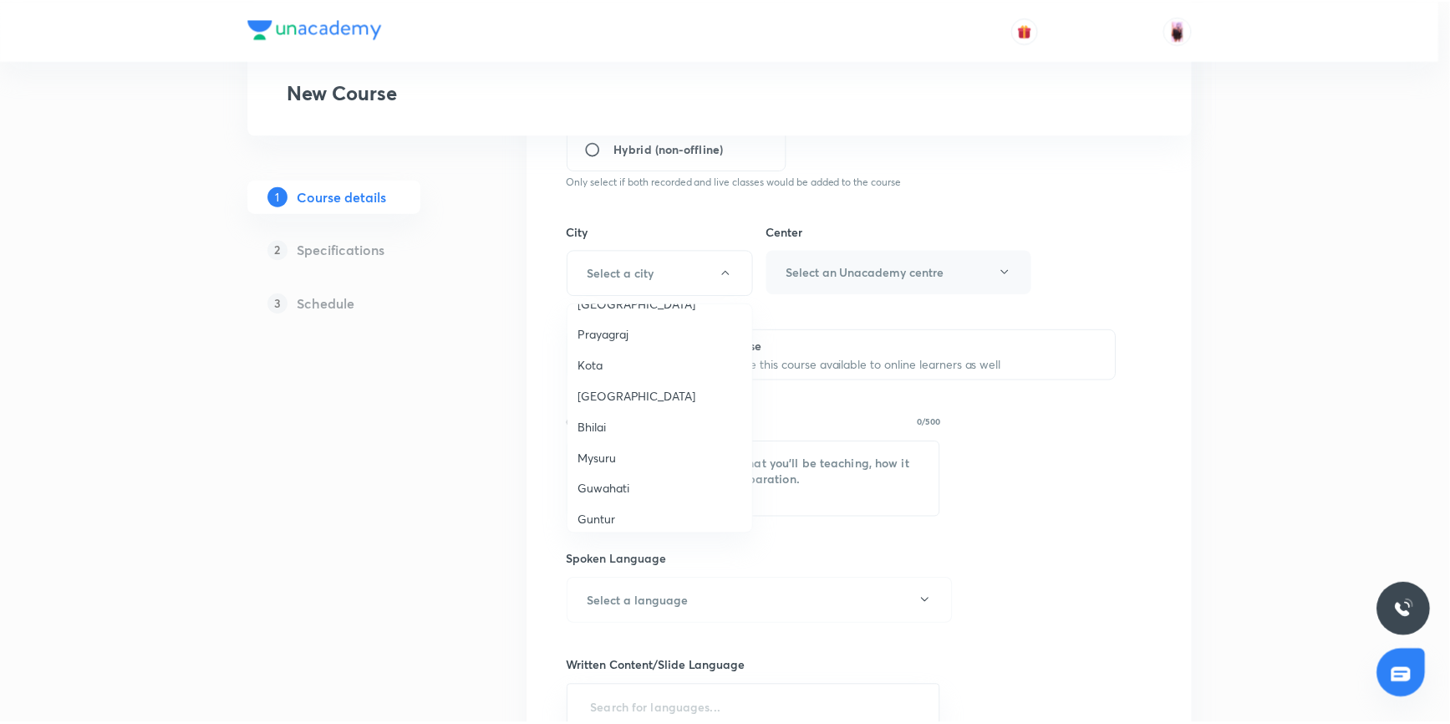
scroll to position [607, 0]
click at [619, 488] on span "Agartala" at bounding box center [663, 492] width 165 height 18
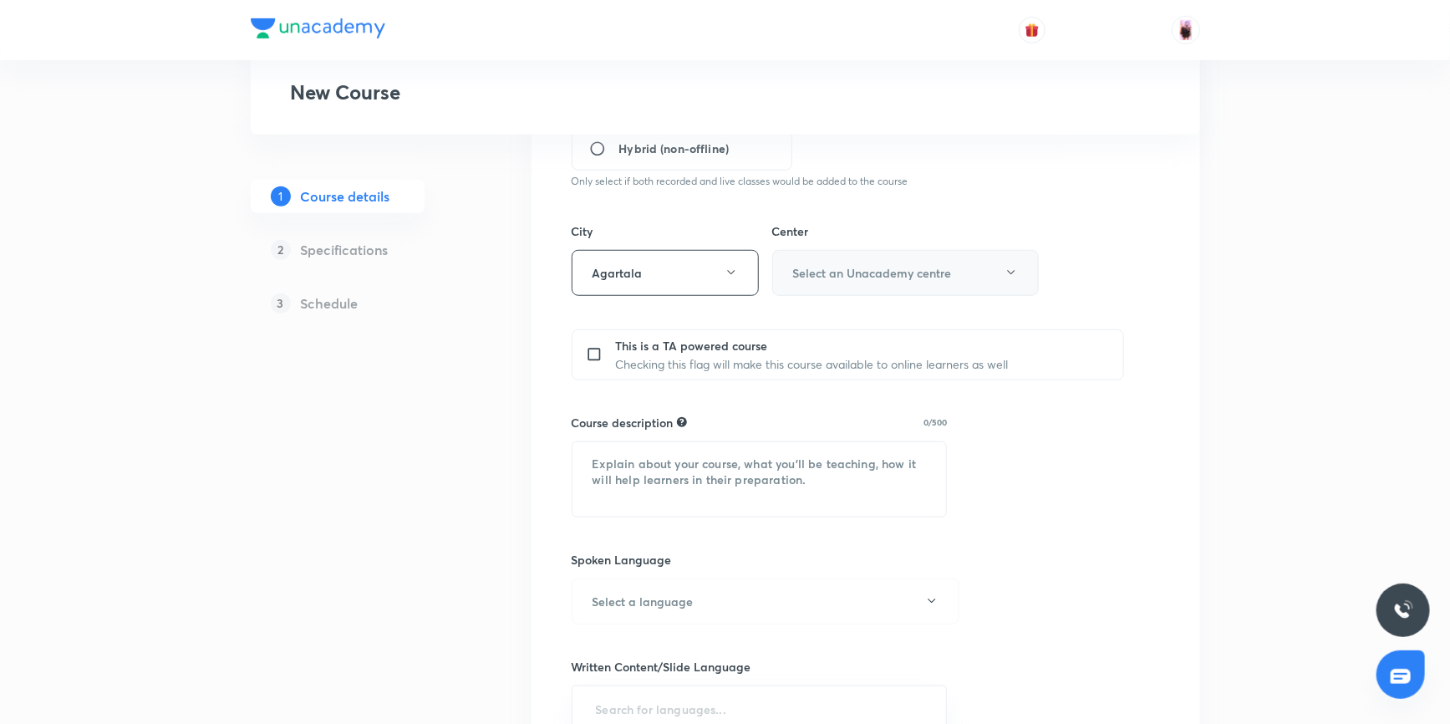
click at [899, 278] on h6 "Select an Unacademy centre" at bounding box center [872, 273] width 159 height 18
click at [839, 323] on span "[PERSON_NAME]" at bounding box center [903, 326] width 245 height 18
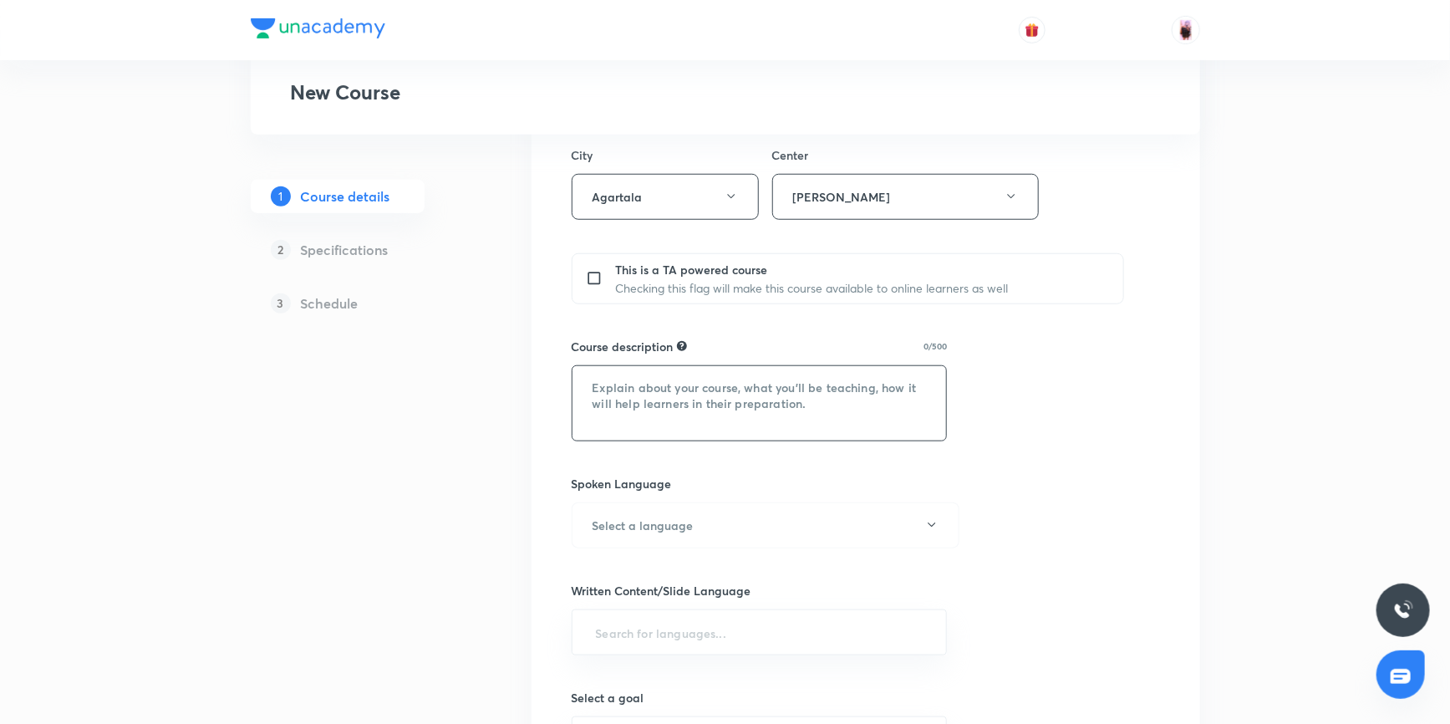
click at [749, 387] on textarea at bounding box center [759, 403] width 374 height 74
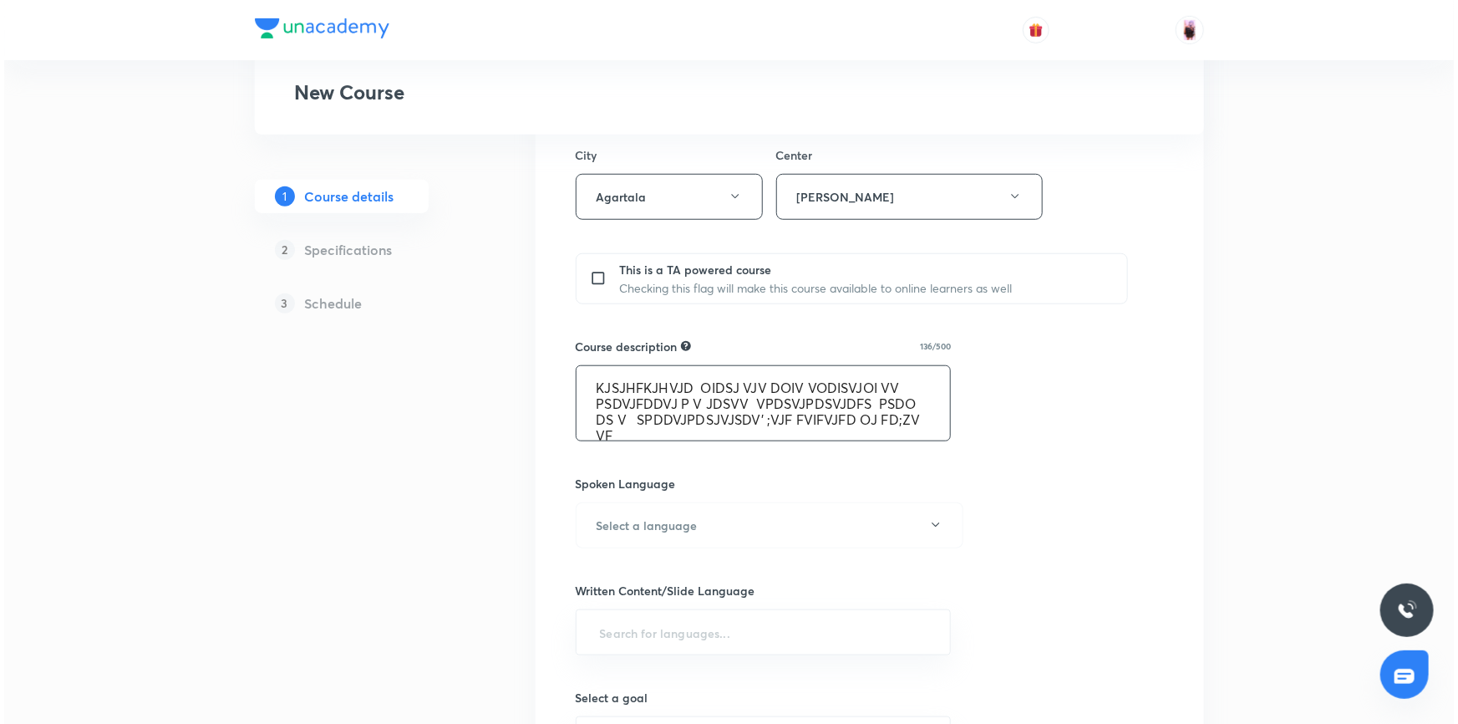
scroll to position [3, 0]
type textarea "KJSJHFKJHVJD OIDSJ VJV DOIV VODISVJOI VV PSDVJFDDVJ P V JDSVV VPDSVJPDSVJDFS PS…"
click at [844, 522] on button "Select a language" at bounding box center [765, 525] width 388 height 46
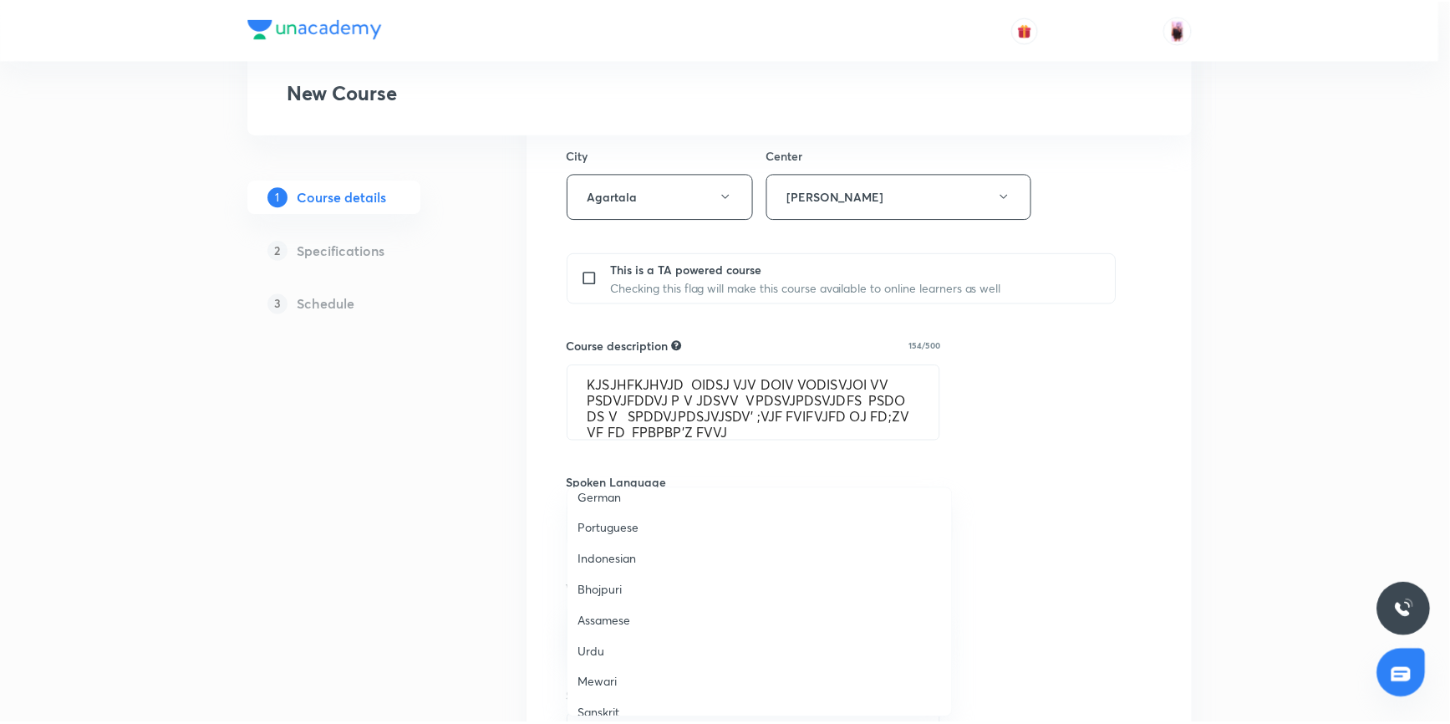
scroll to position [494, 0]
click at [610, 689] on span "Hinglish" at bounding box center [764, 697] width 366 height 18
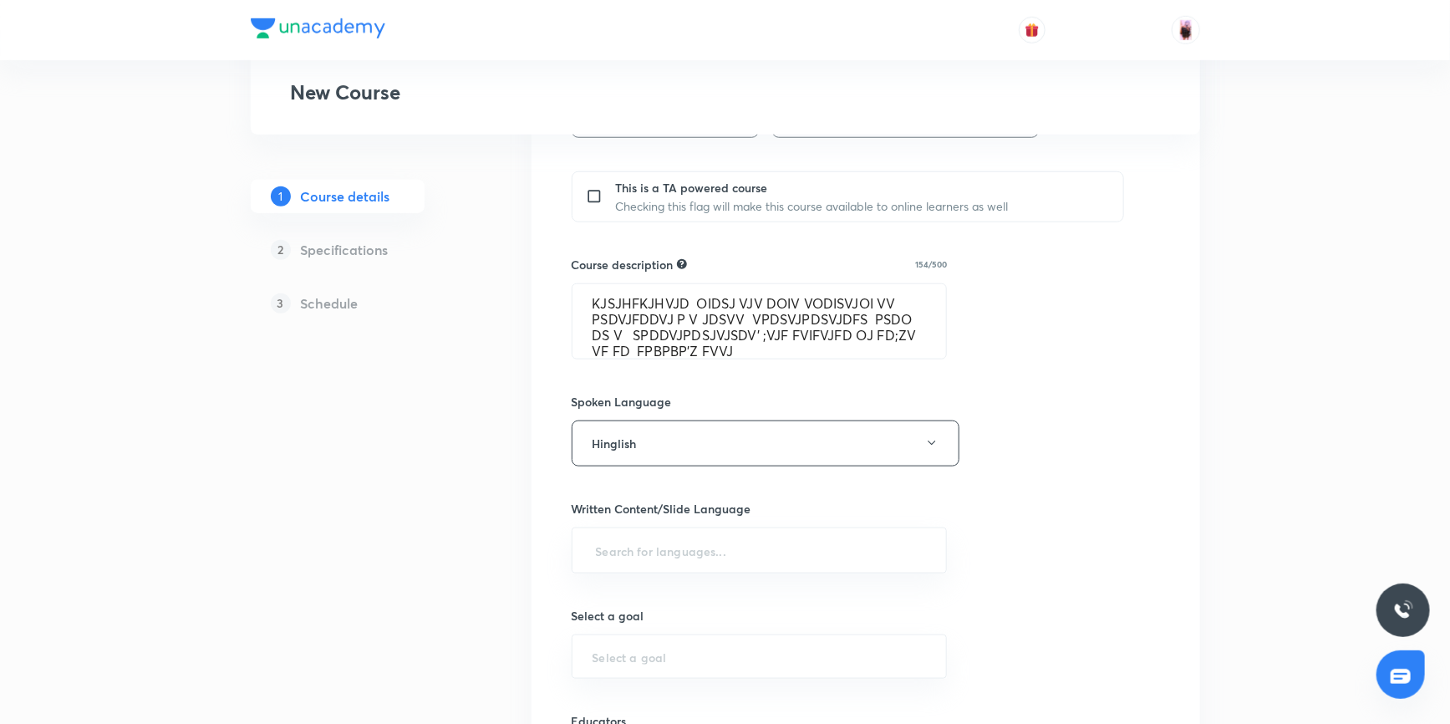
scroll to position [835, 0]
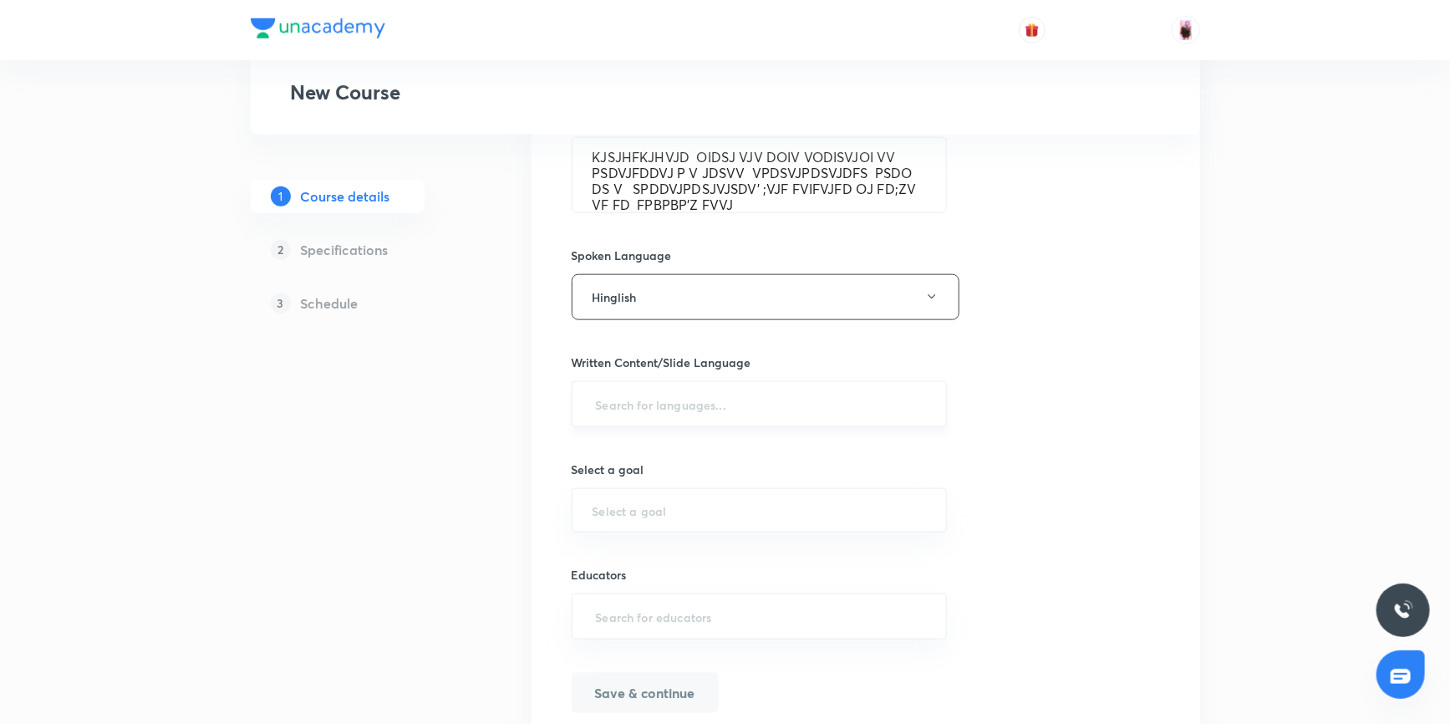
click at [673, 404] on input "text" at bounding box center [759, 403] width 334 height 31
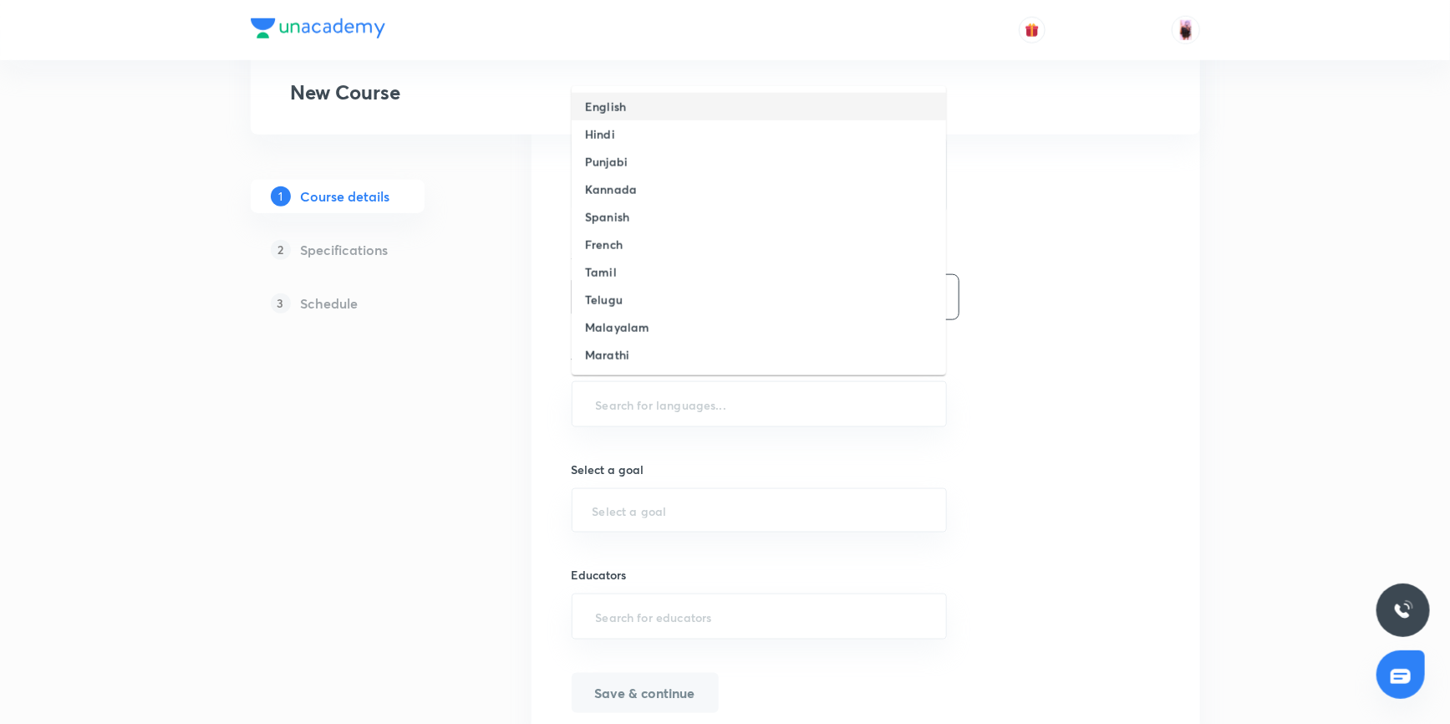
click at [623, 105] on h6 "English" at bounding box center [605, 107] width 41 height 18
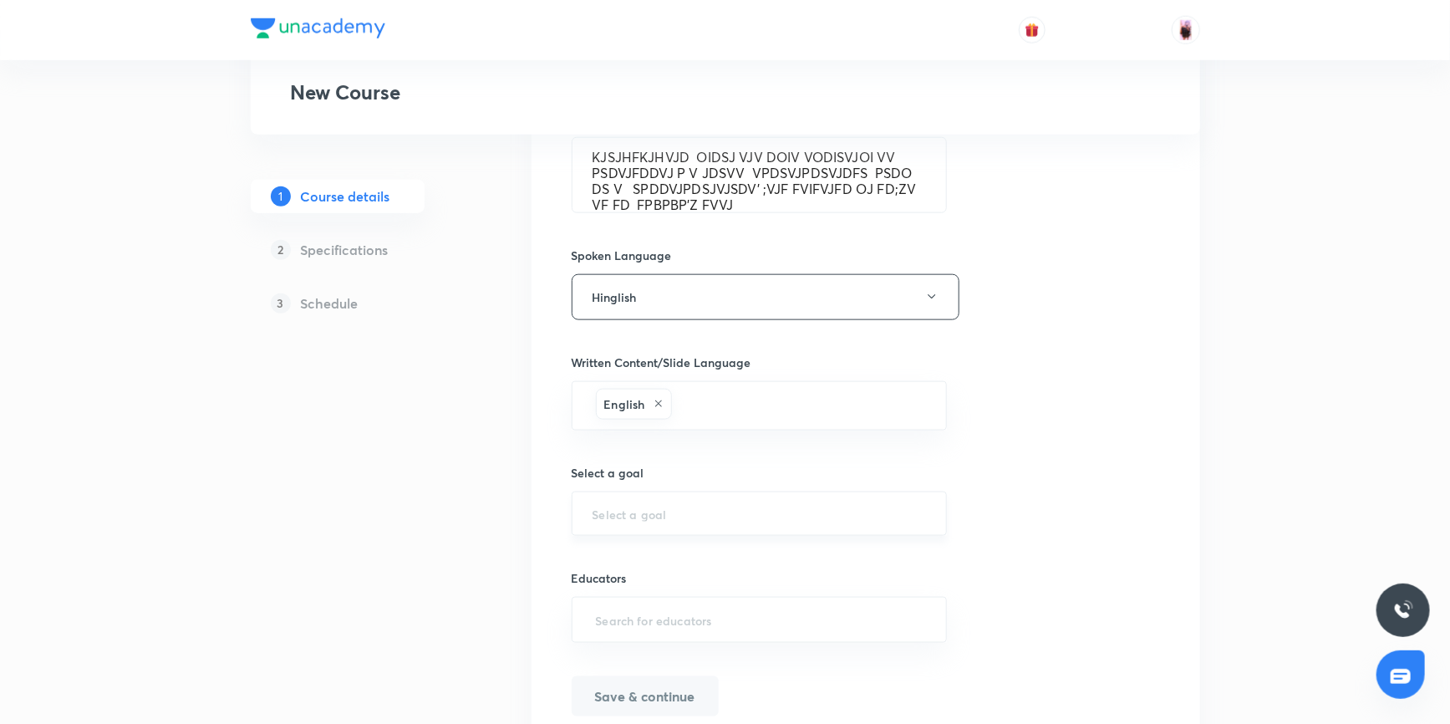
click at [651, 520] on div "​" at bounding box center [759, 513] width 376 height 44
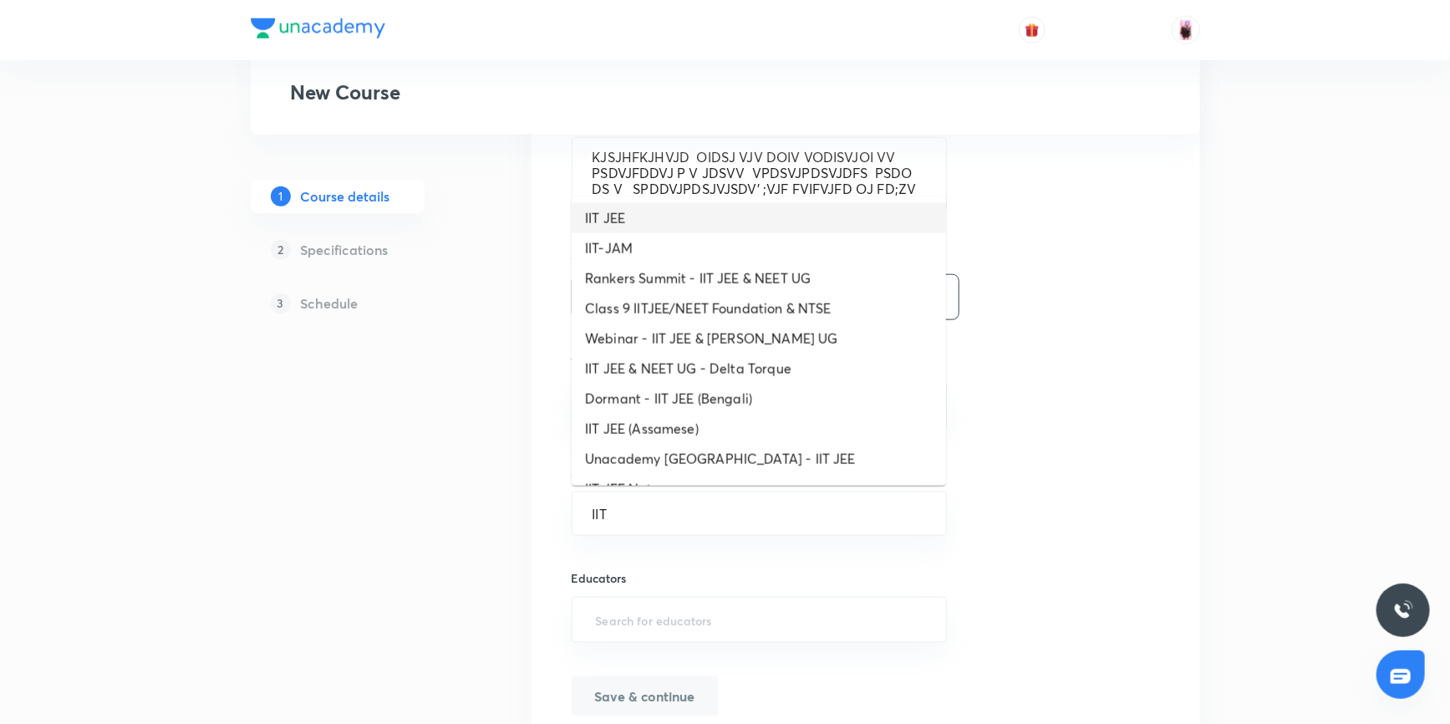
click at [623, 211] on li "IIT JEE" at bounding box center [758, 218] width 374 height 30
type input "IIT JEE"
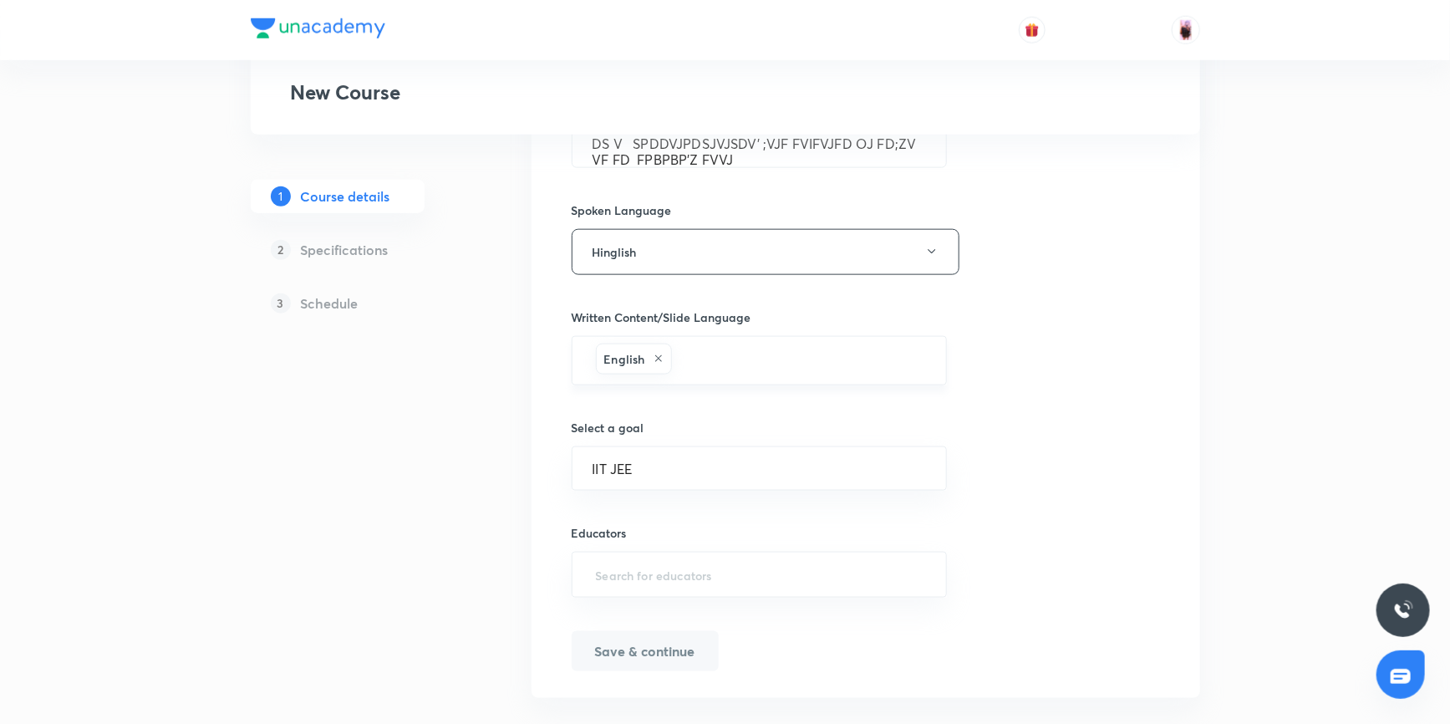
scroll to position [906, 0]
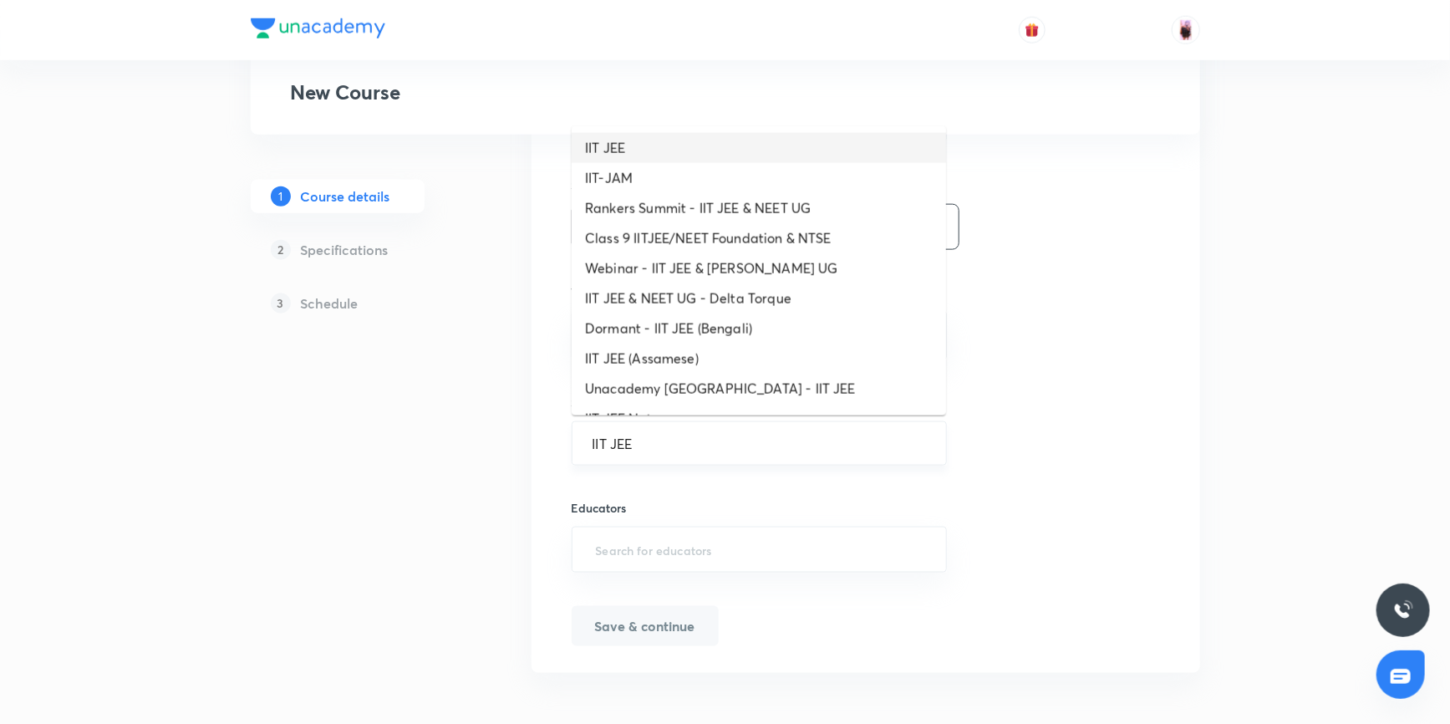
click at [668, 446] on input "IIT JEE" at bounding box center [759, 443] width 334 height 16
click at [672, 446] on input "IIT JEE" at bounding box center [759, 443] width 334 height 16
click at [677, 442] on input "IIT JEE" at bounding box center [759, 443] width 334 height 16
click at [1023, 395] on div "Course title 3/80 POI ​ Educator type Select an Educator type Course type Onlin…" at bounding box center [865, 14] width 588 height 1263
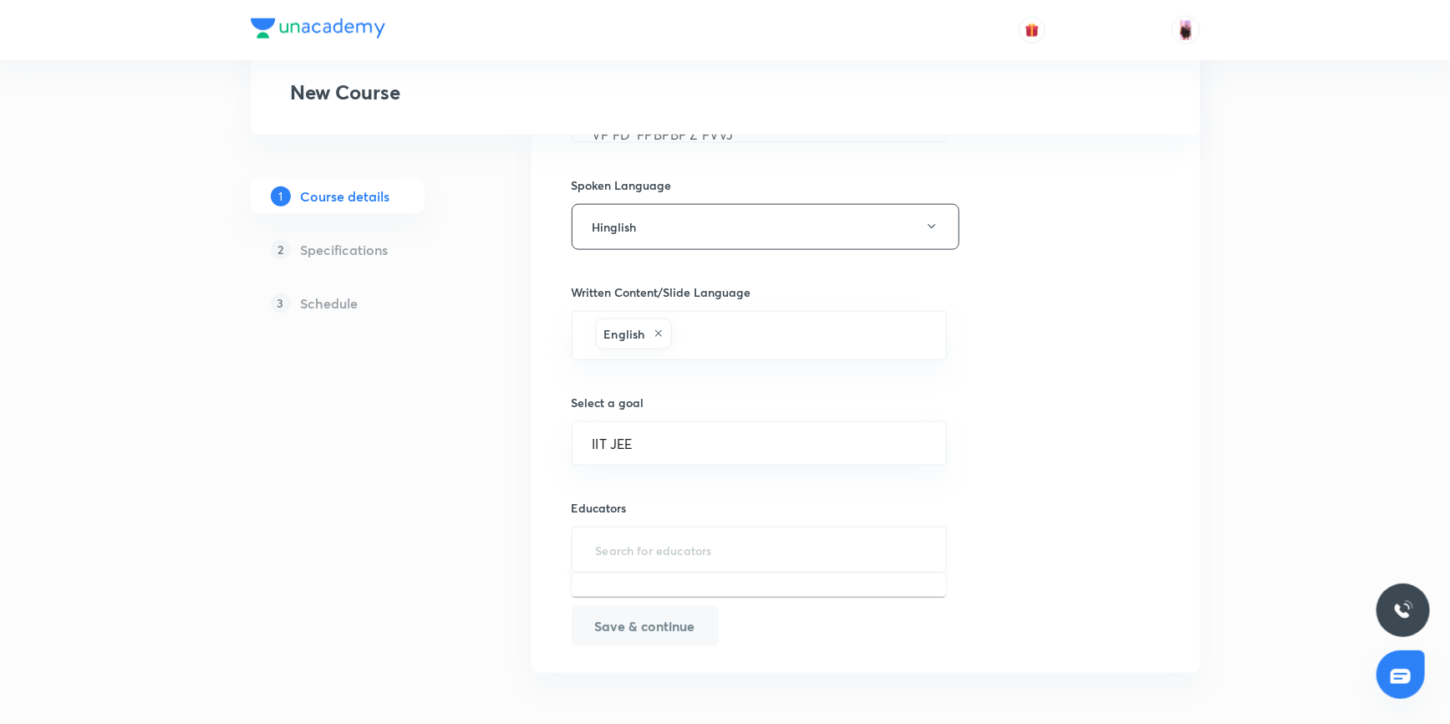
click at [650, 550] on input "text" at bounding box center [759, 549] width 334 height 31
click at [610, 545] on input "text" at bounding box center [759, 549] width 334 height 31
paste input "unacademy-user-WP4R1RCMVIN8"
type input "unacademy-user-WP4R1RCMVIN8"
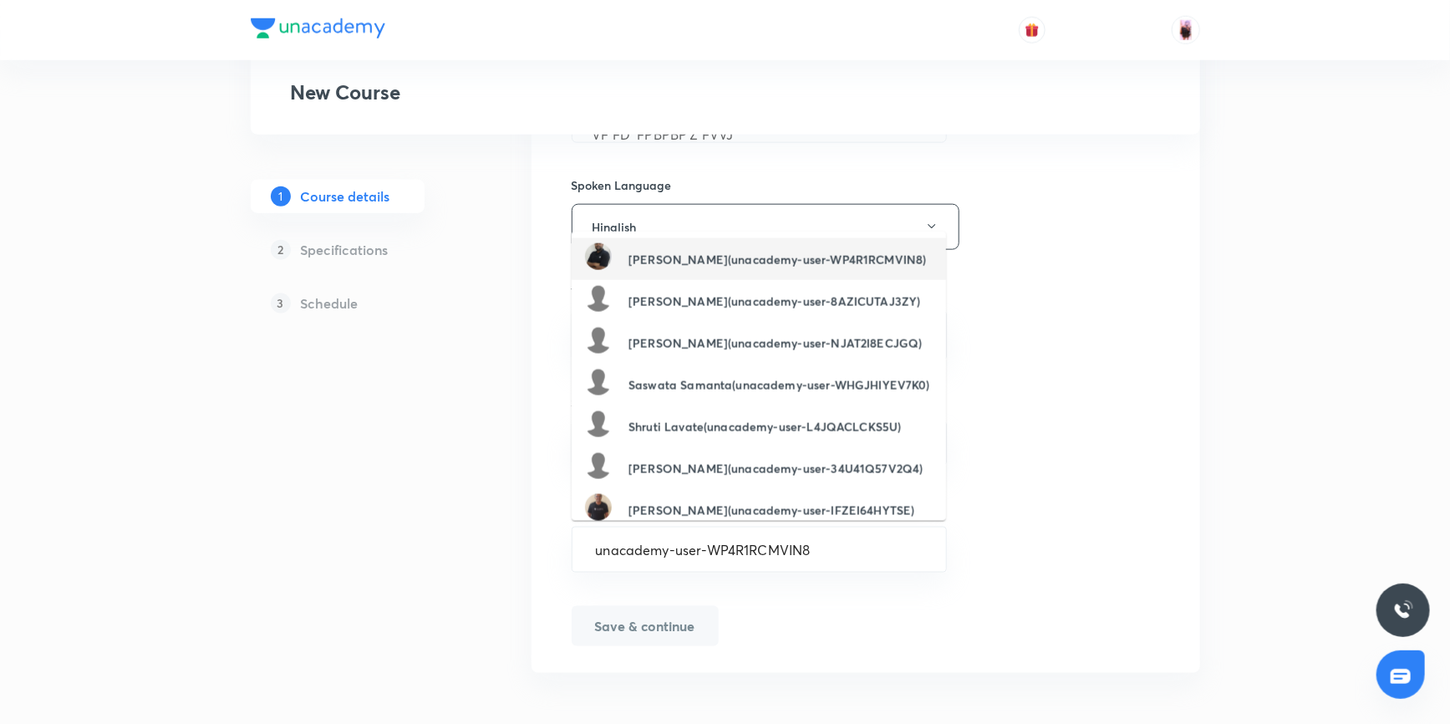
click at [690, 254] on h6 "Rajesh Jha(unacademy-user-WP4R1RCMVIN8)" at bounding box center [776, 260] width 297 height 18
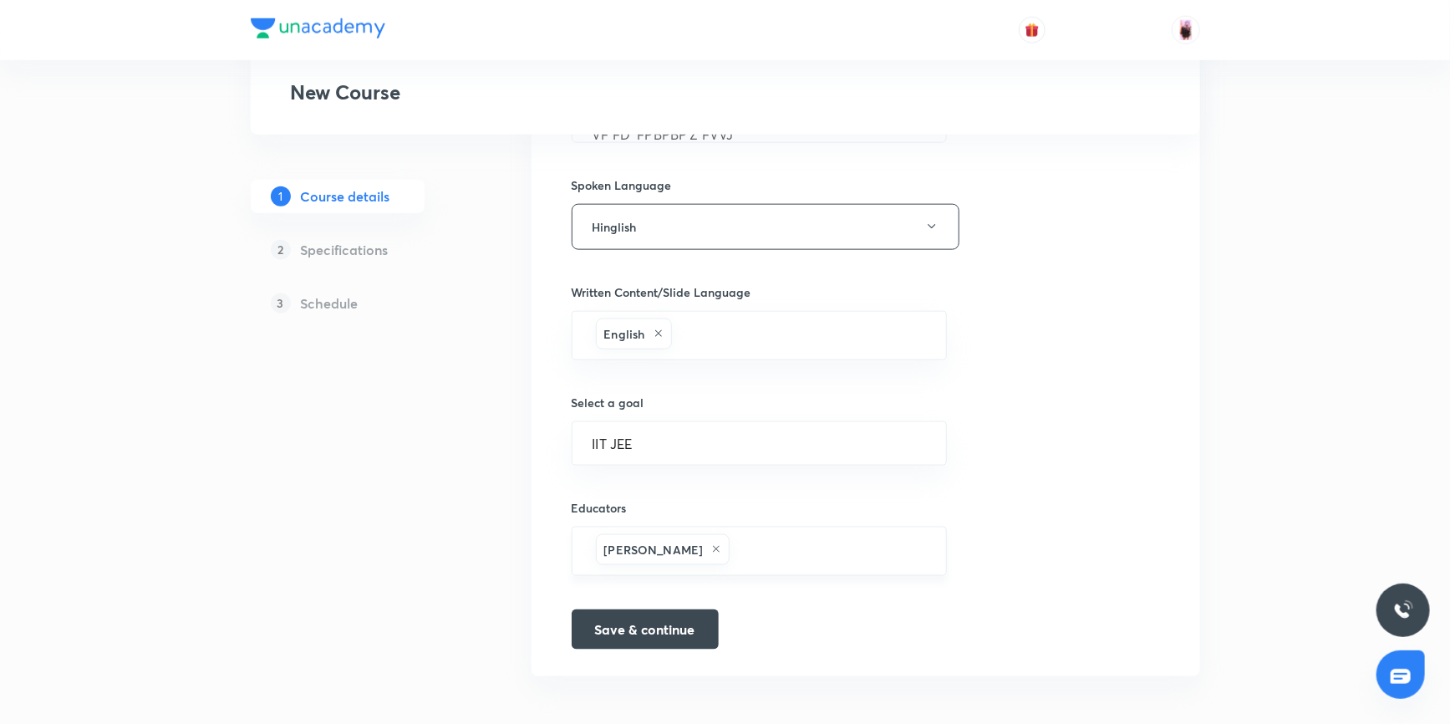
scroll to position [909, 0]
click at [647, 623] on button "Save & continue" at bounding box center [644, 624] width 147 height 40
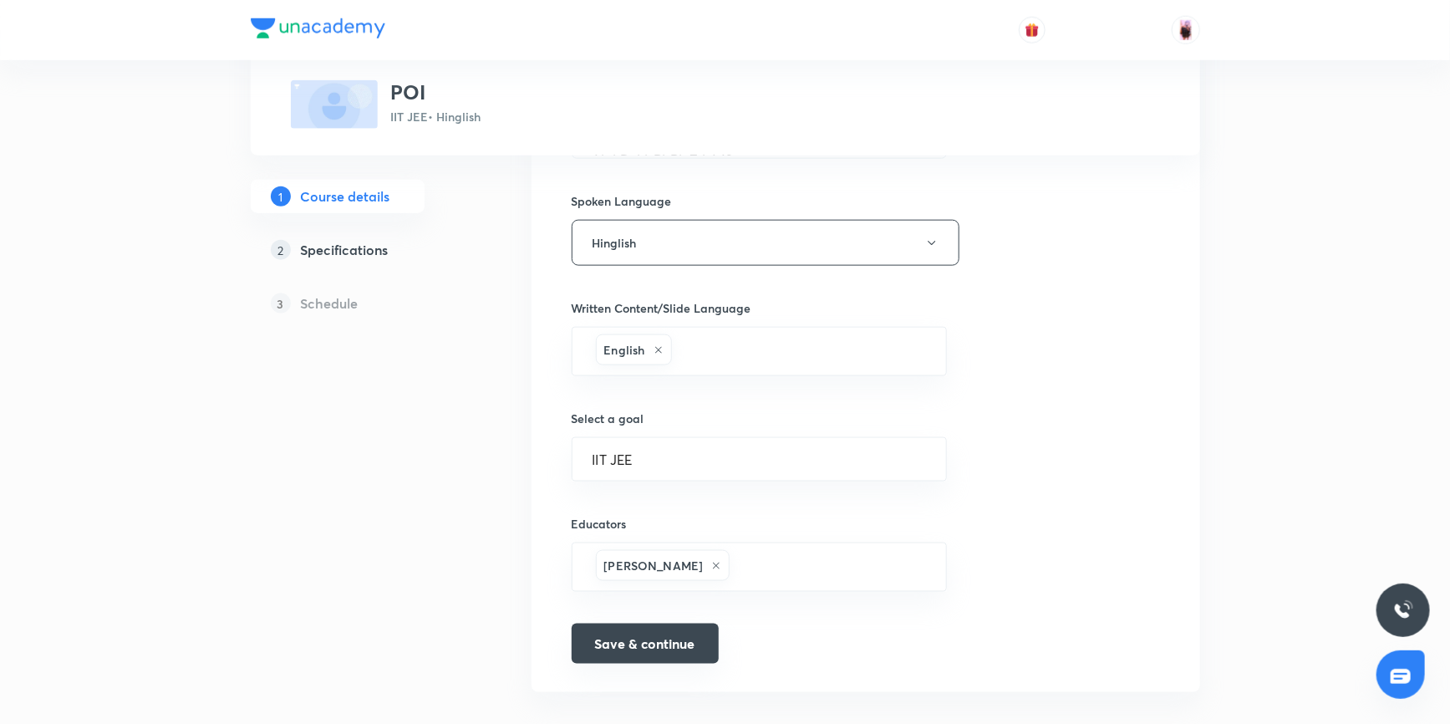
scroll to position [927, 0]
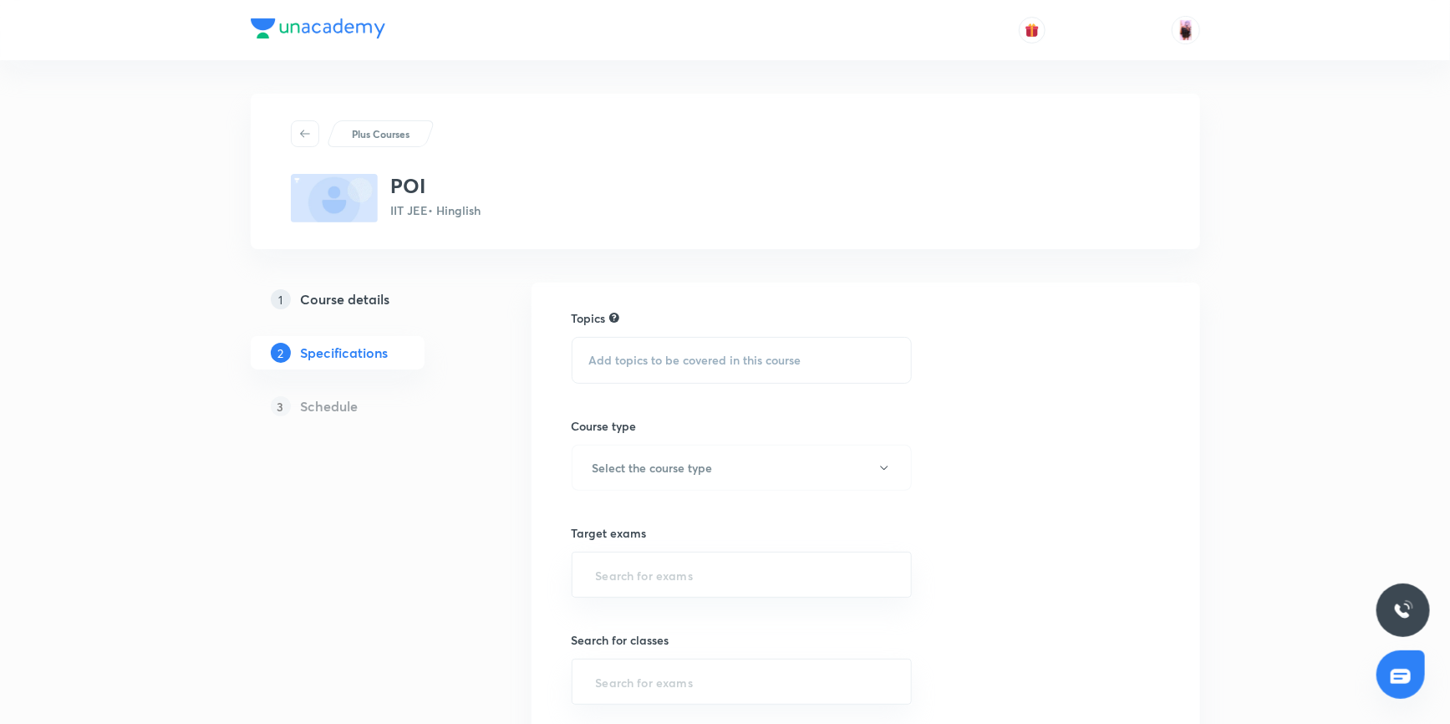
click at [734, 367] on div "Add topics to be covered in this course" at bounding box center [741, 360] width 341 height 47
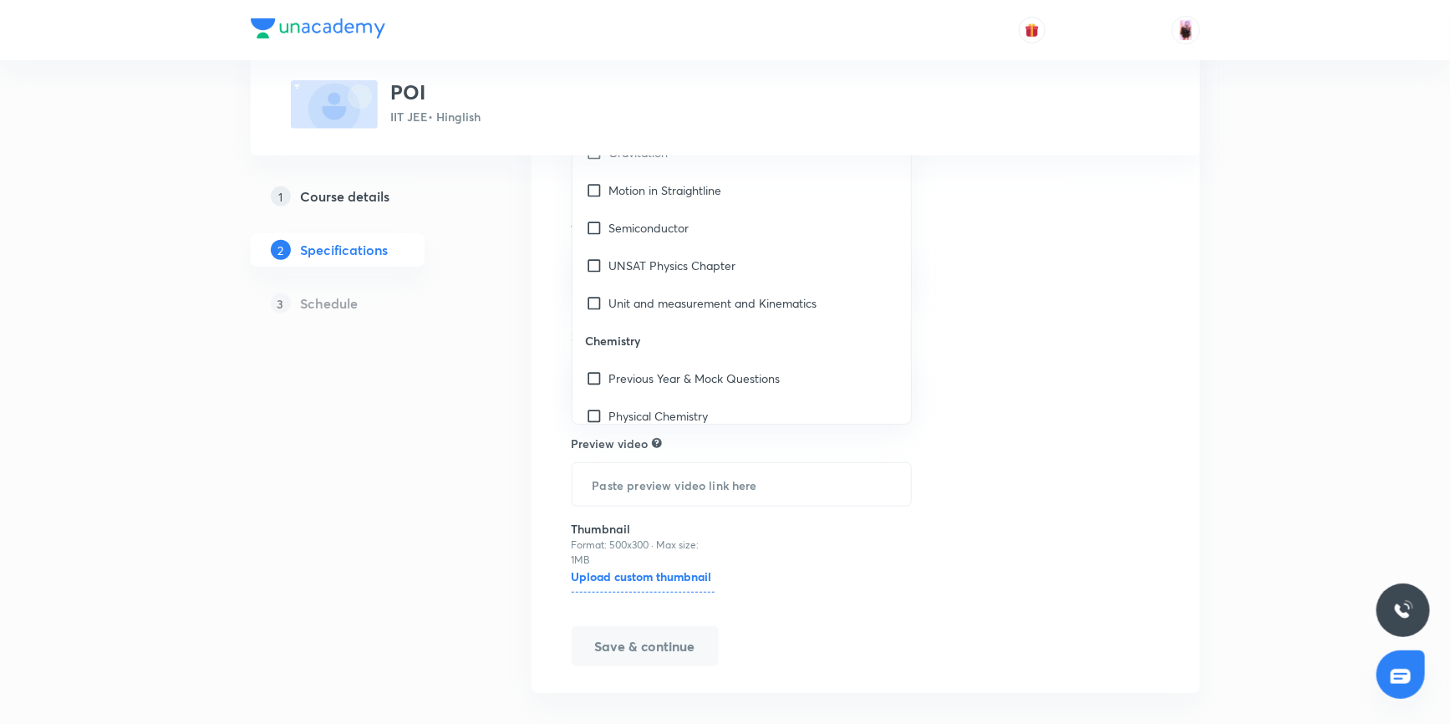
scroll to position [1671, 0]
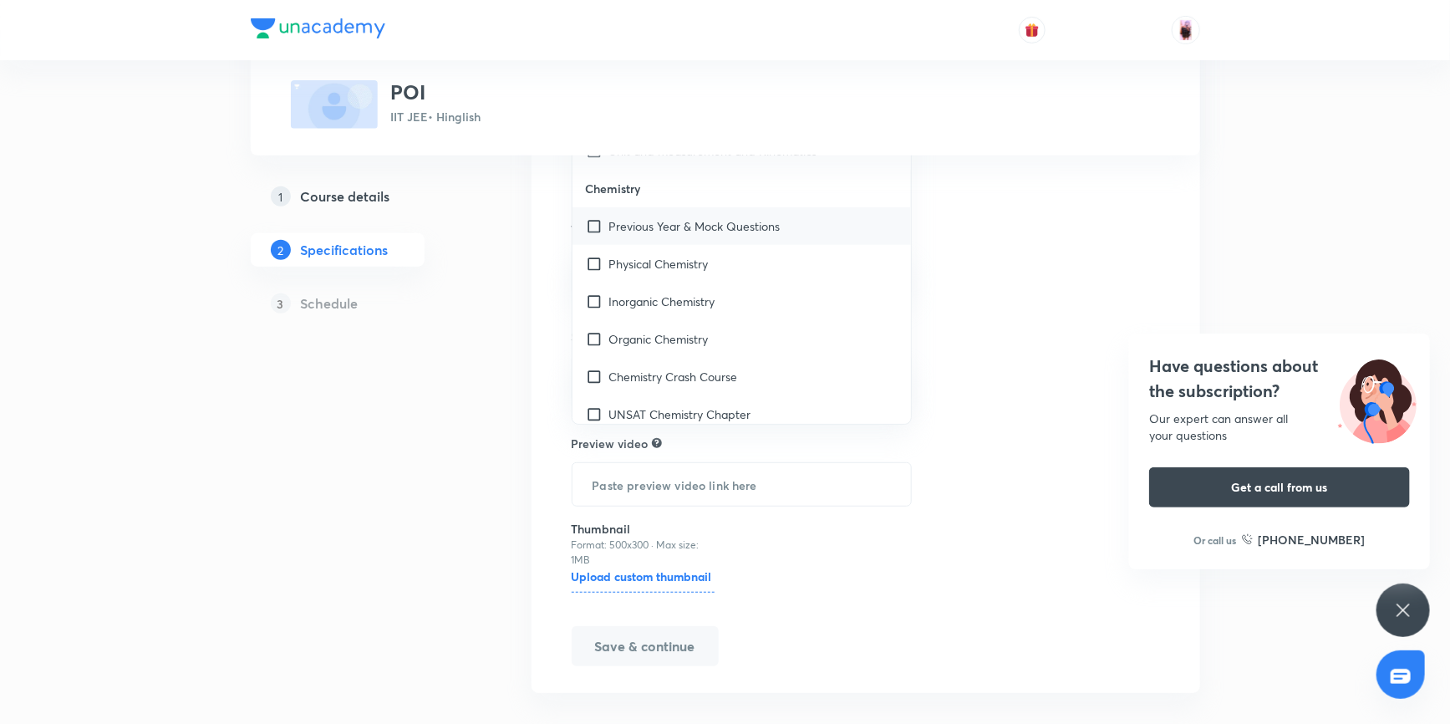
click at [593, 226] on input "checkbox" at bounding box center [597, 226] width 23 height 18
checkbox input "true"
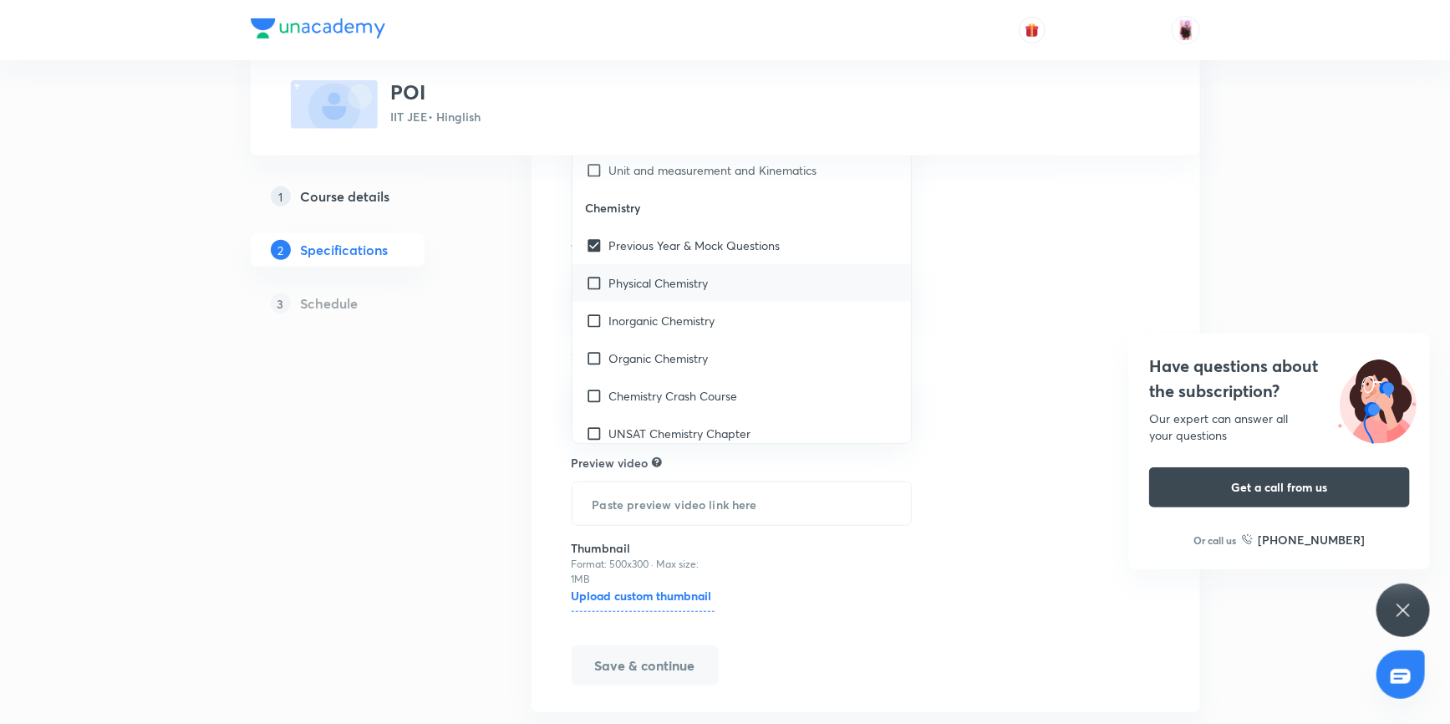
click at [596, 280] on input "checkbox" at bounding box center [597, 283] width 23 height 18
checkbox input "true"
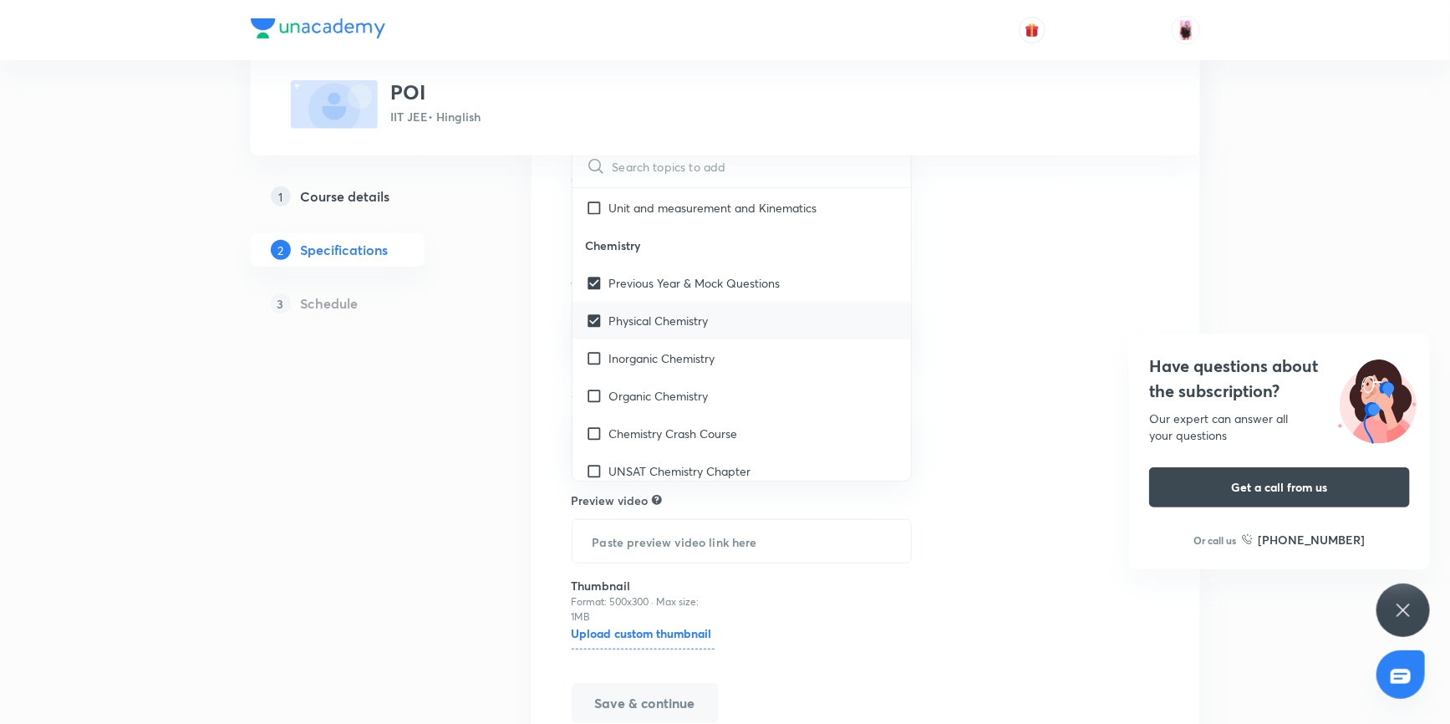
click at [595, 358] on input "checkbox" at bounding box center [597, 358] width 23 height 18
checkbox input "true"
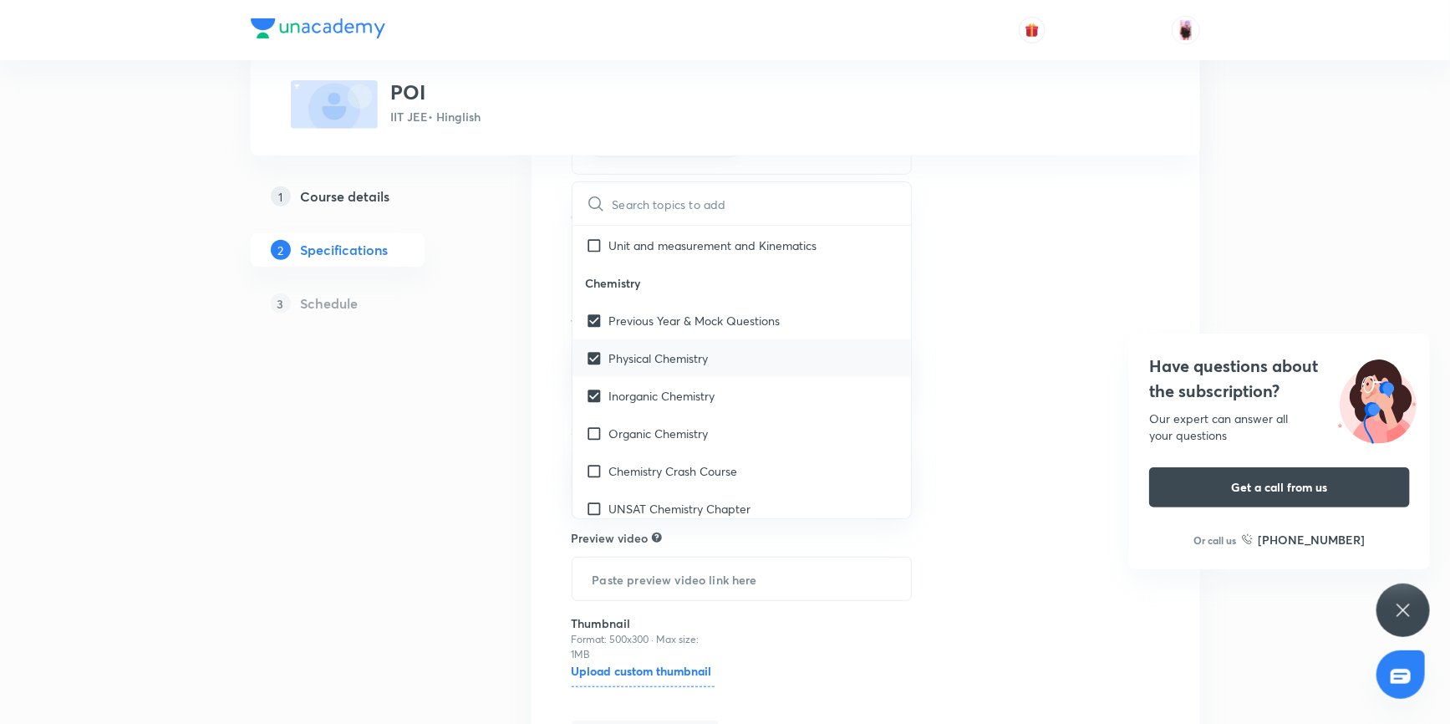
checkbox input "true"
click at [593, 429] on input "checkbox" at bounding box center [597, 433] width 23 height 18
checkbox input "true"
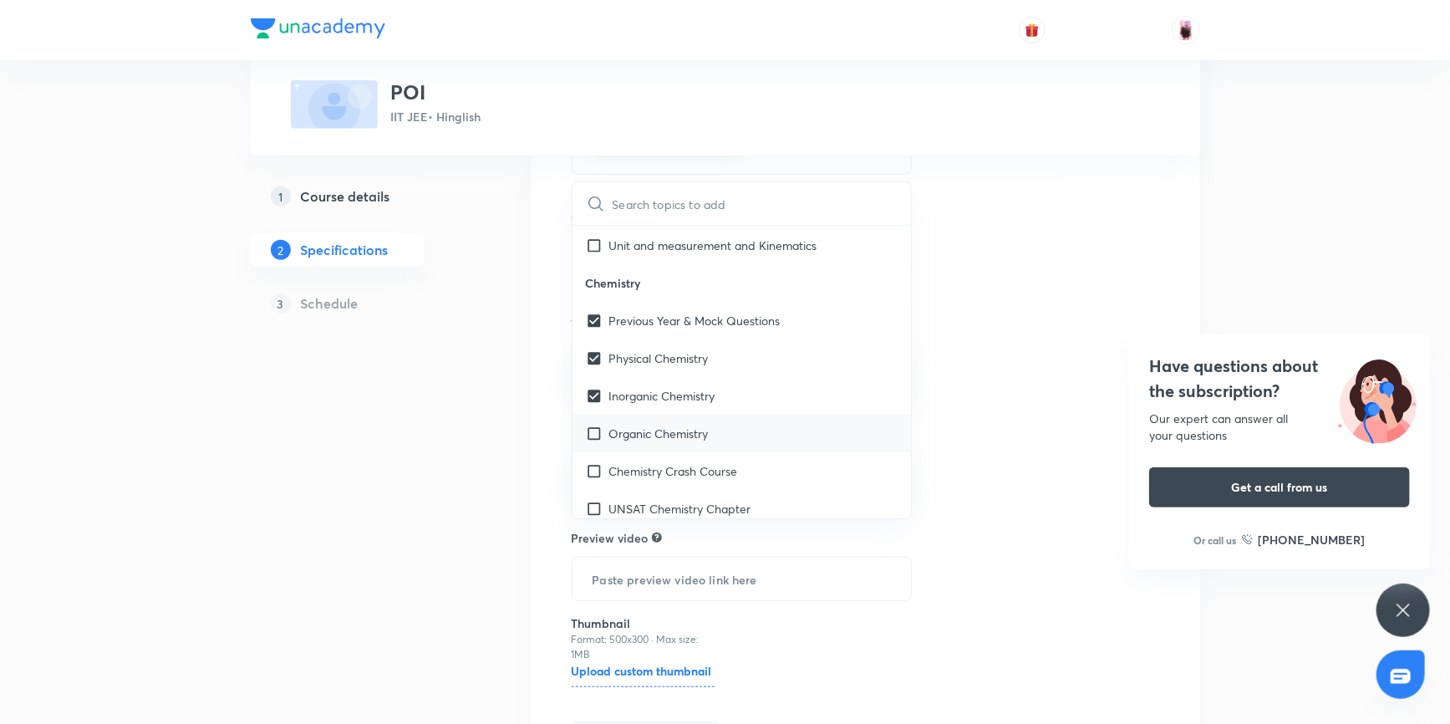
checkbox input "true"
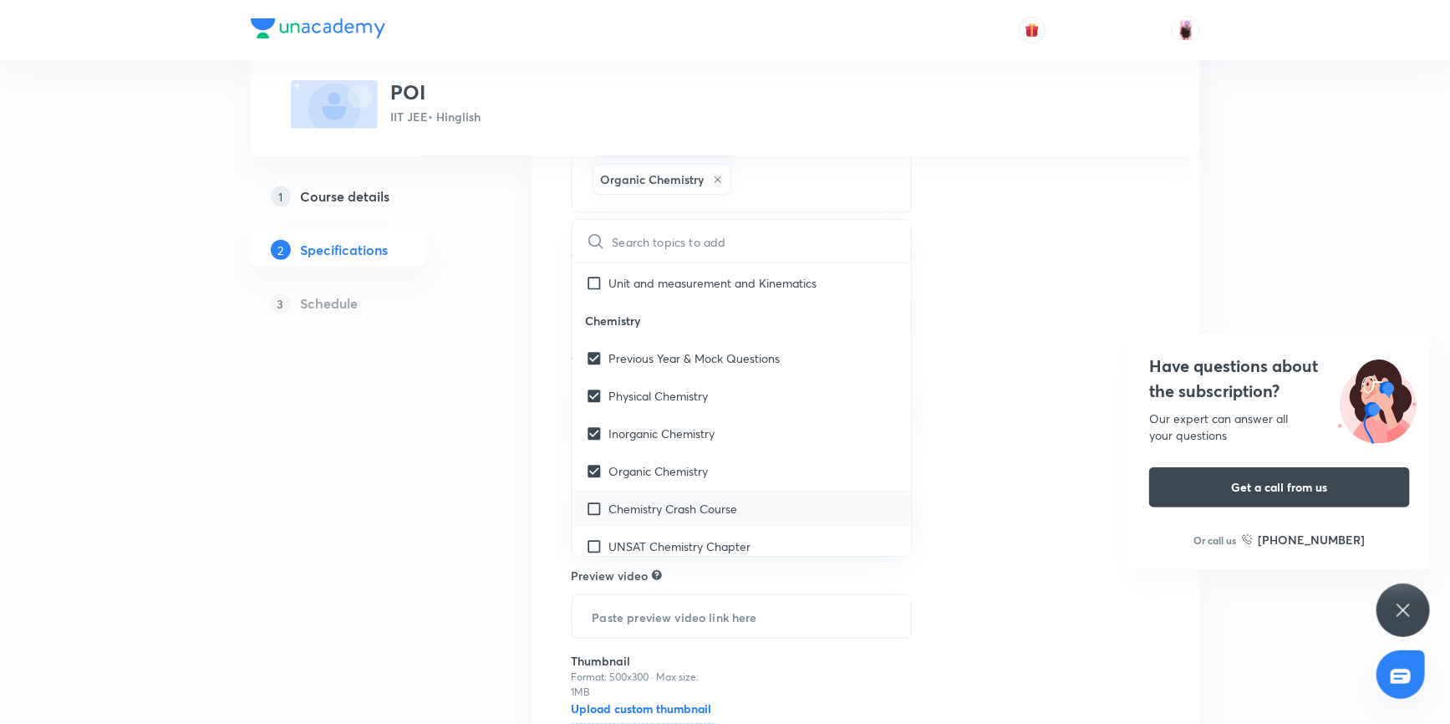
click at [598, 510] on input "checkbox" at bounding box center [597, 509] width 23 height 18
checkbox input "true"
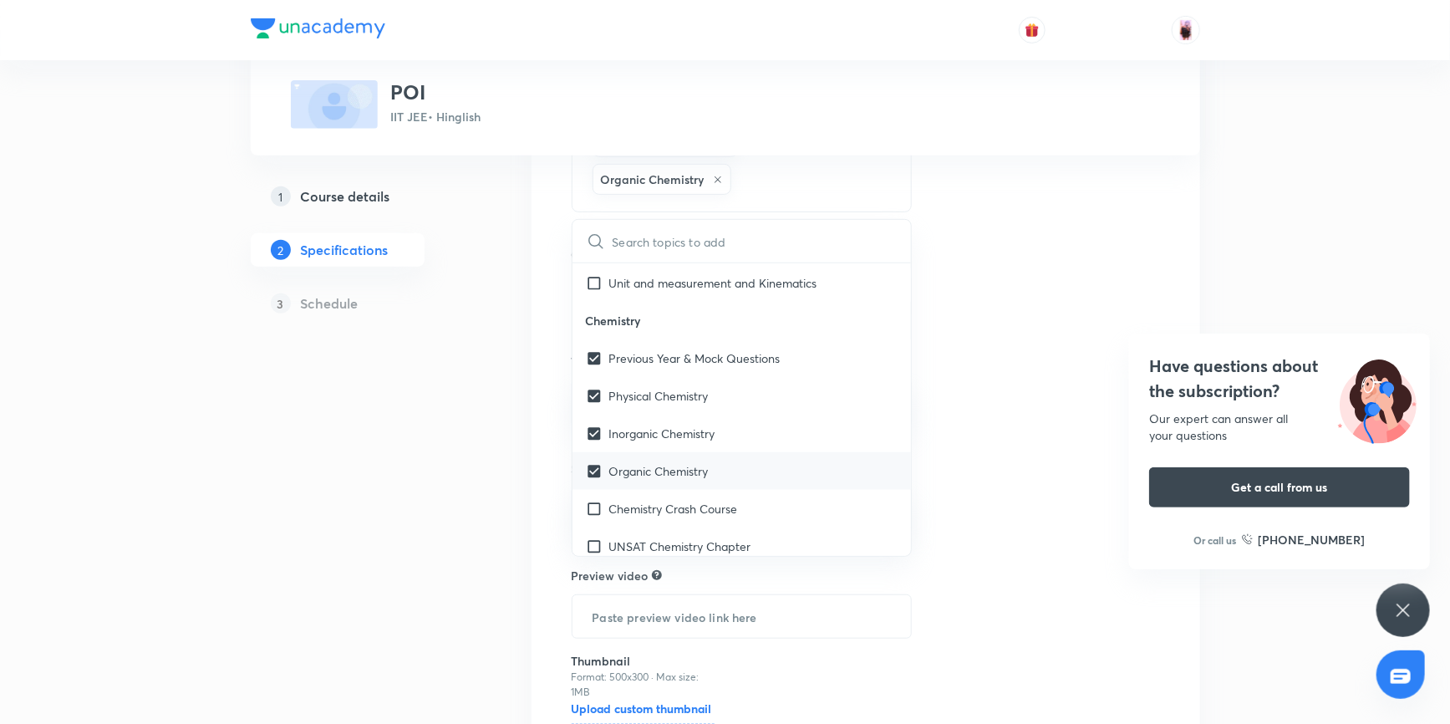
checkbox input "true"
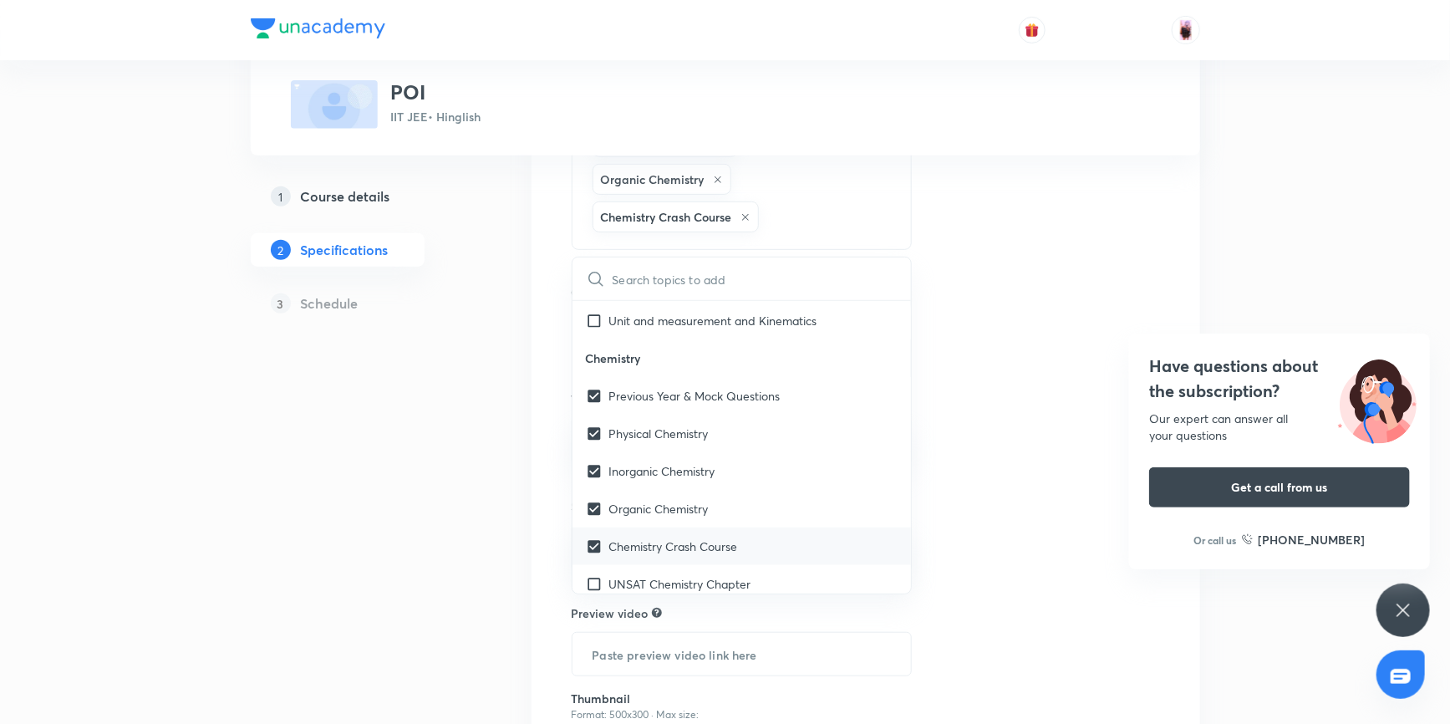
scroll to position [1746, 0]
click at [597, 468] on input "checkbox" at bounding box center [597, 471] width 23 height 18
checkbox input "false"
checkbox input "true"
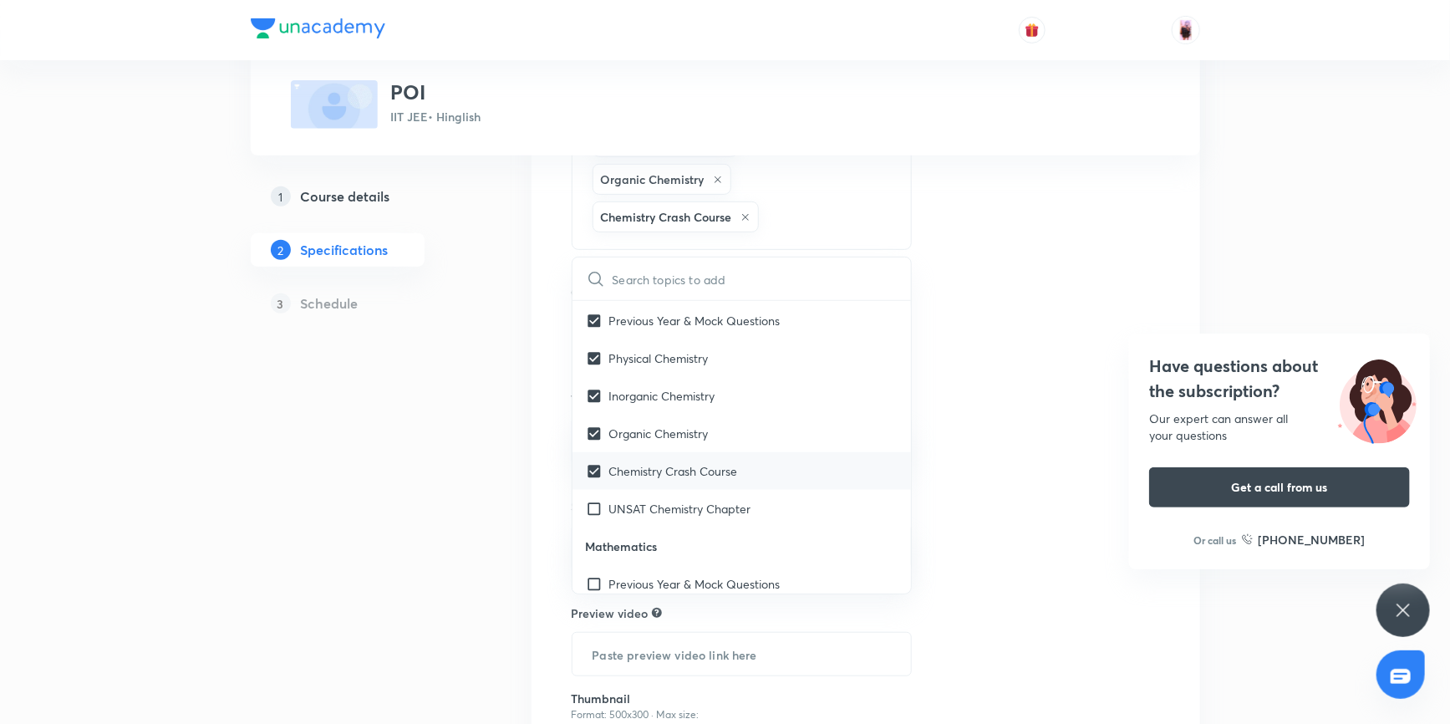
checkbox input "true"
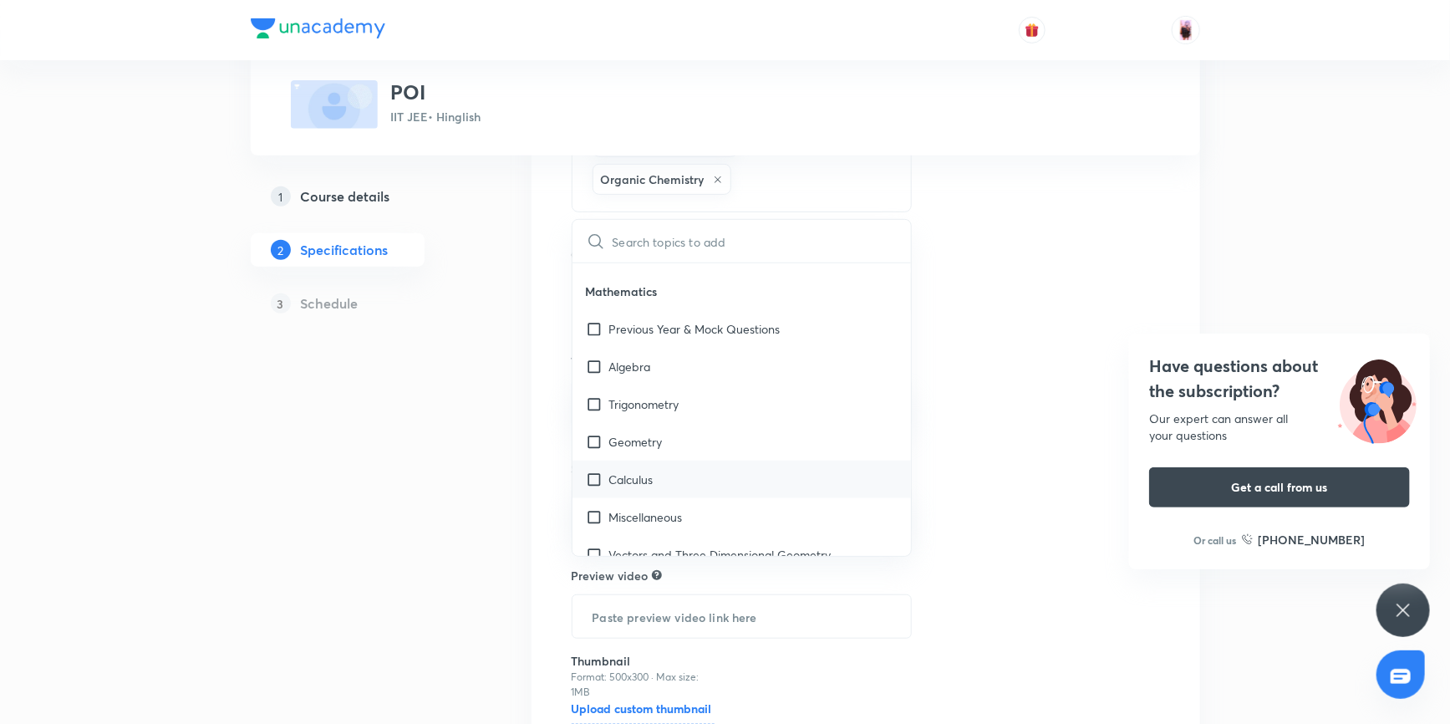
scroll to position [1974, 0]
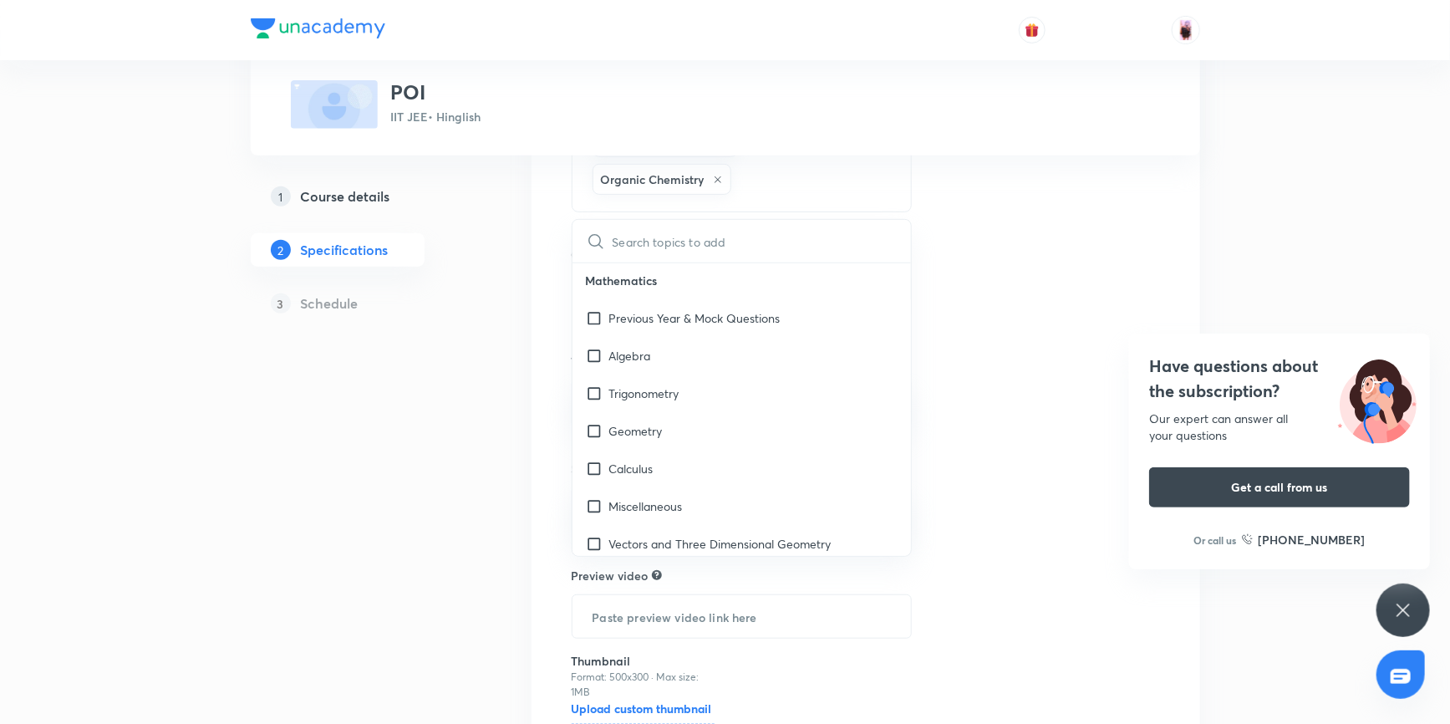
click at [970, 388] on div "Topics Previous Year & Mock Questions Physical Chemistry Inorganic Chemistry Or…" at bounding box center [865, 402] width 588 height 792
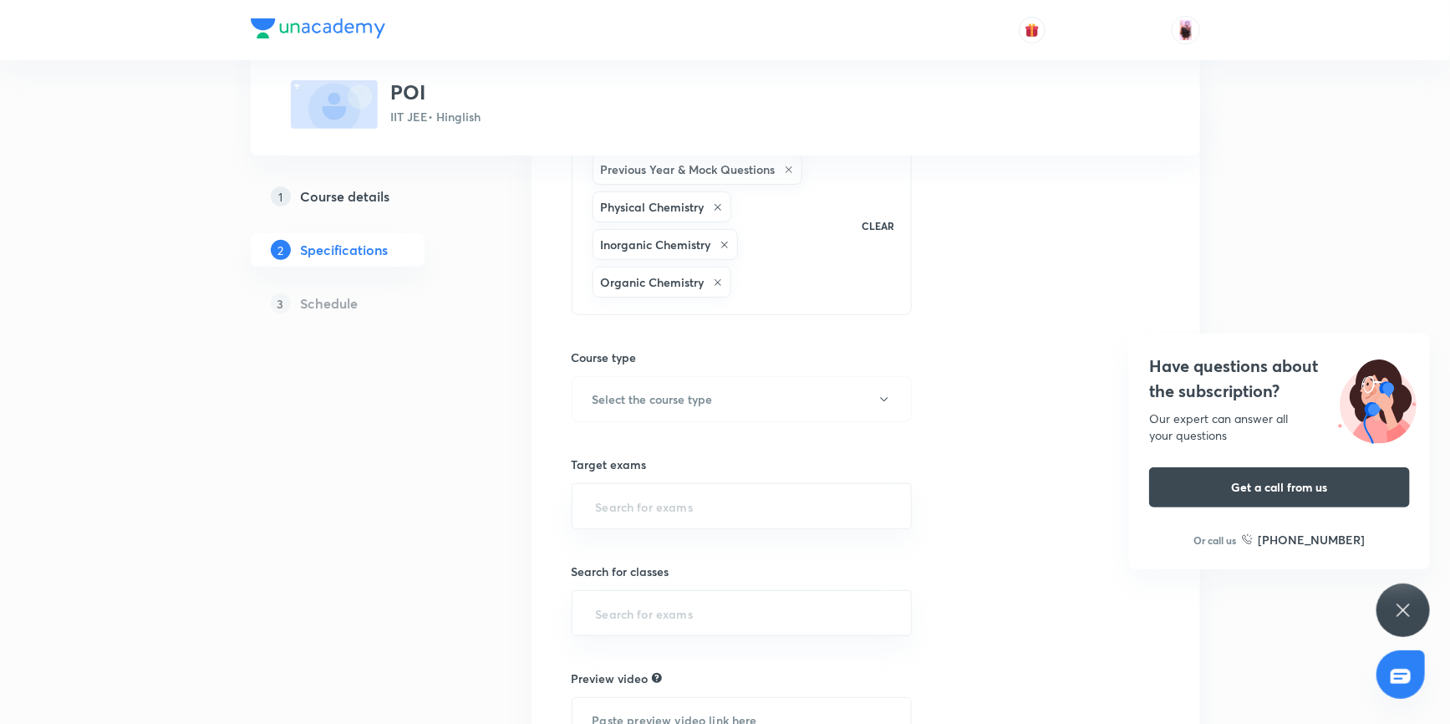
scroll to position [227, 0]
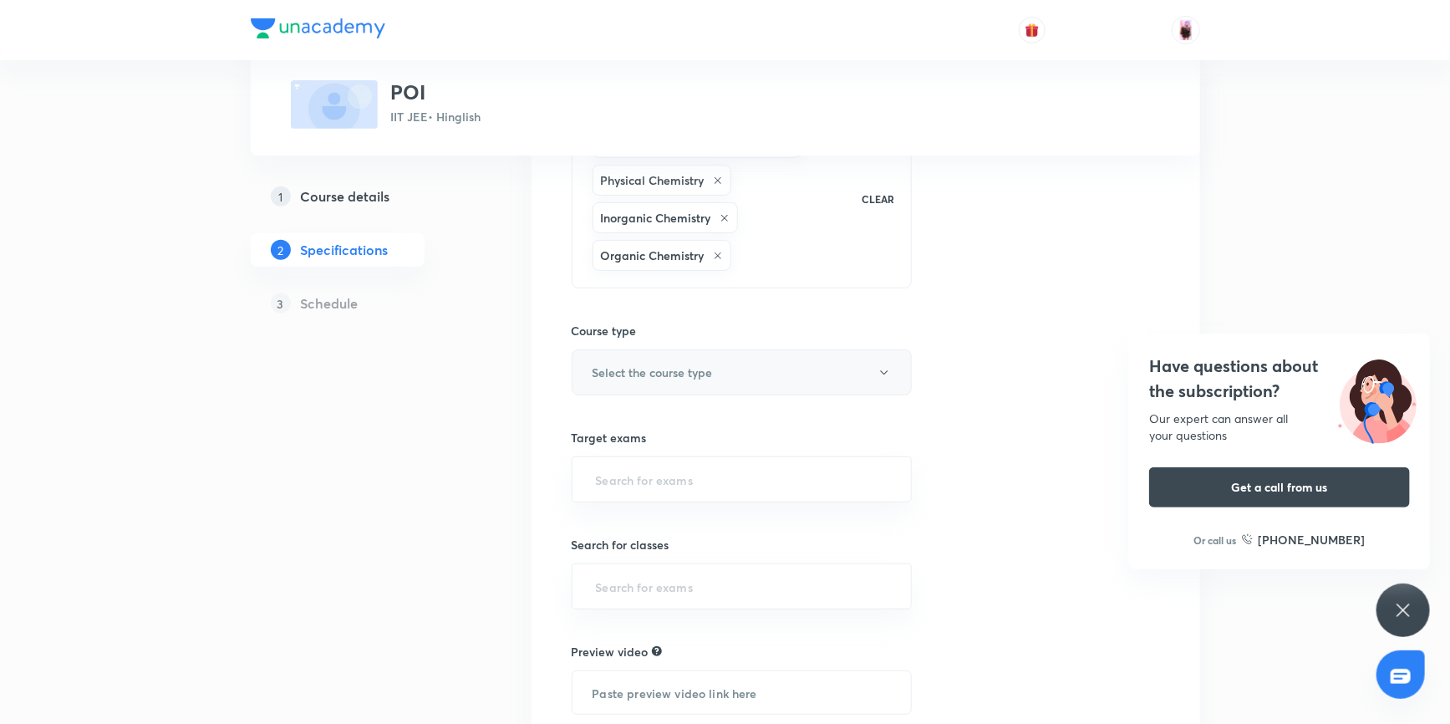
click at [764, 377] on button "Select the course type" at bounding box center [741, 372] width 341 height 46
click at [658, 445] on li "Theory Course" at bounding box center [764, 455] width 386 height 31
click at [713, 464] on input "text" at bounding box center [741, 479] width 299 height 31
click at [637, 548] on li "IIT JEE 2027" at bounding box center [741, 556] width 339 height 30
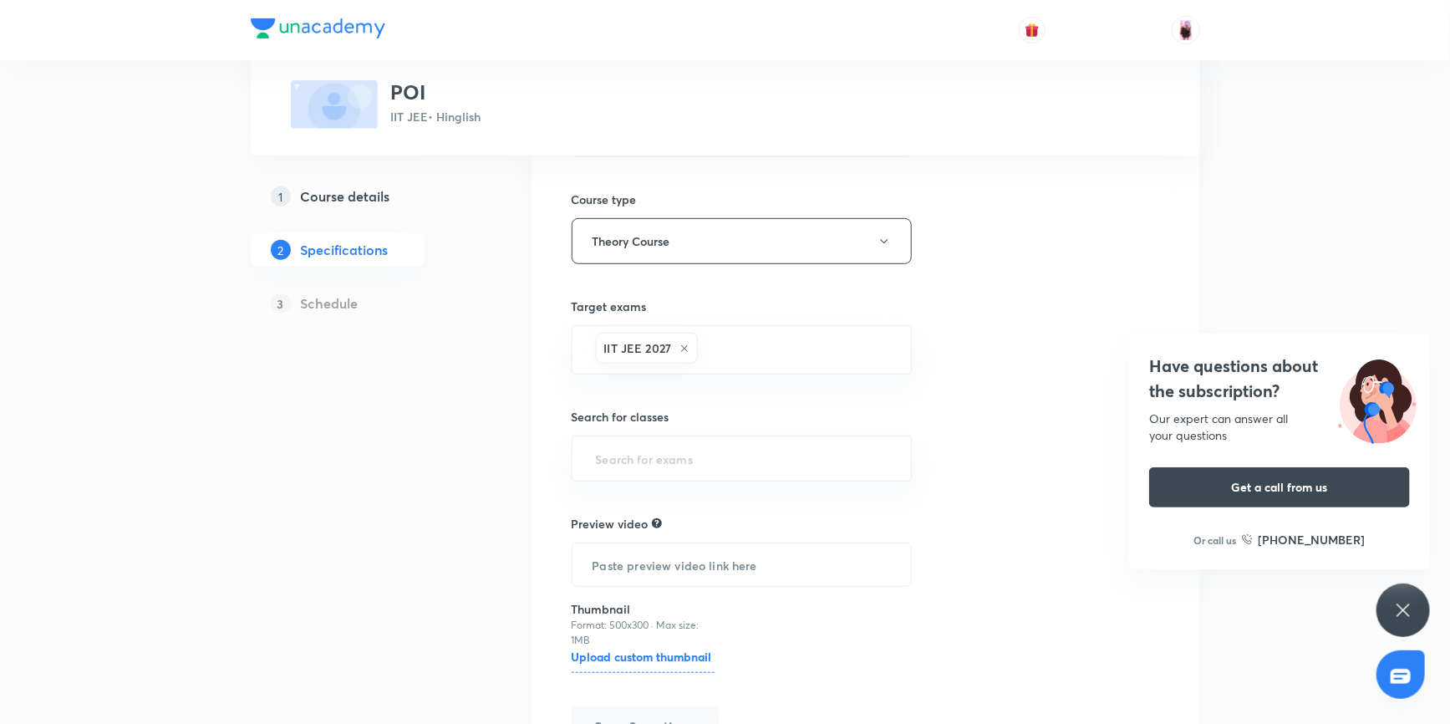
scroll to position [379, 0]
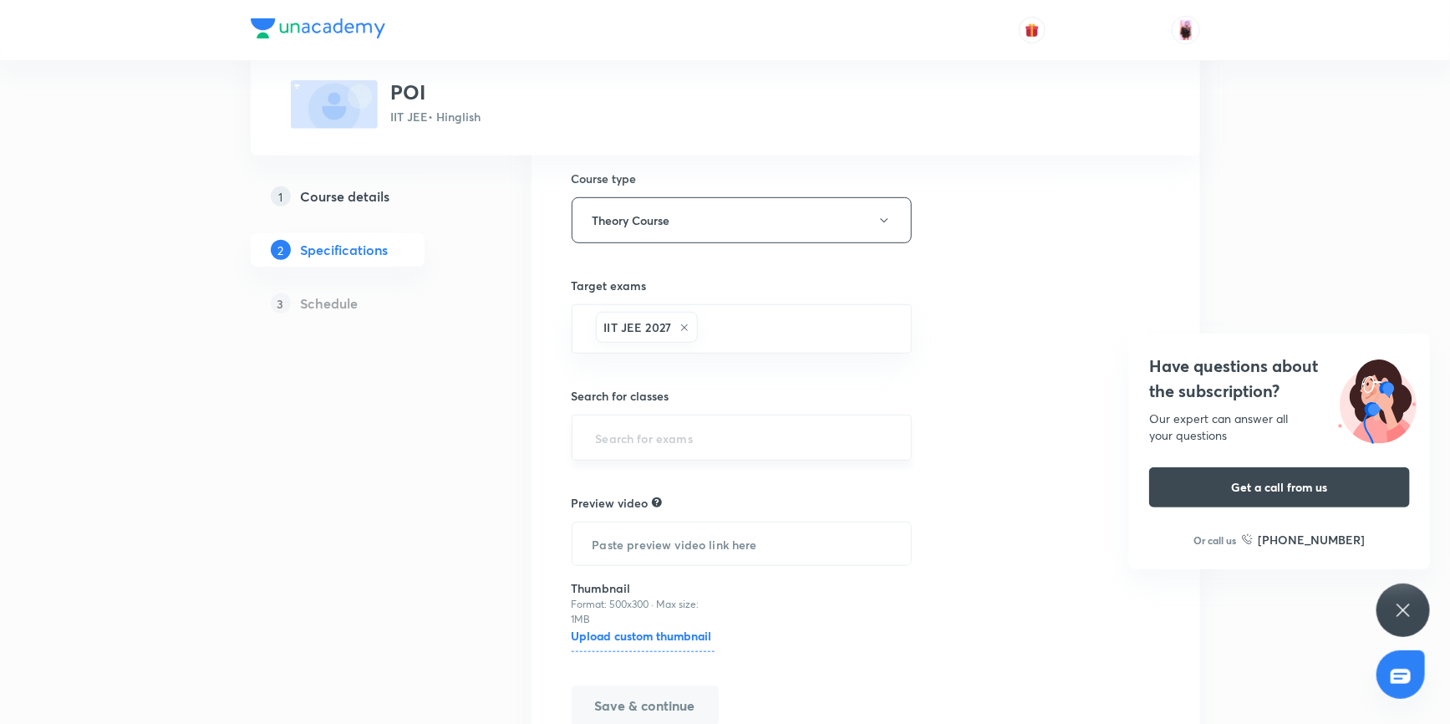
click at [683, 435] on input "text" at bounding box center [741, 437] width 299 height 31
click at [623, 486] on li "Class 11" at bounding box center [741, 484] width 339 height 30
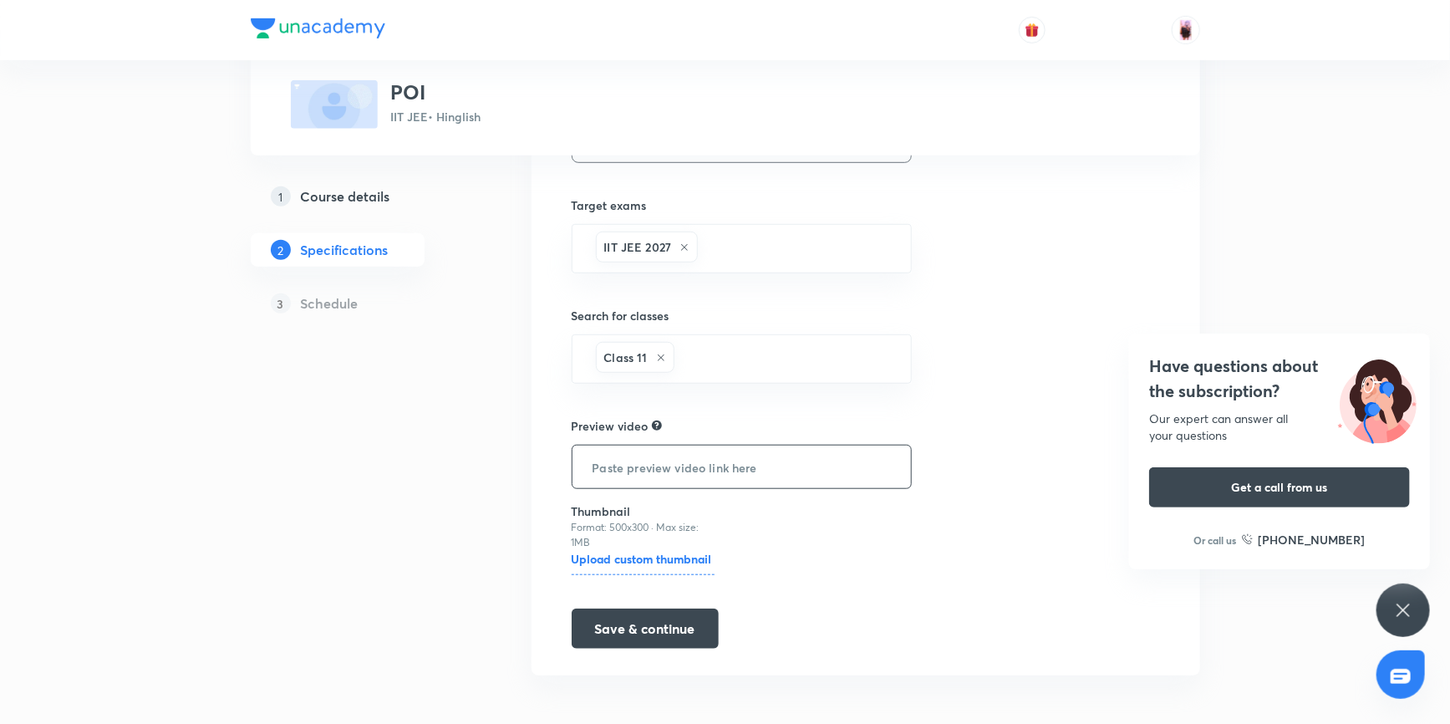
scroll to position [461, 0]
click at [662, 617] on button "Save & continue" at bounding box center [644, 625] width 147 height 40
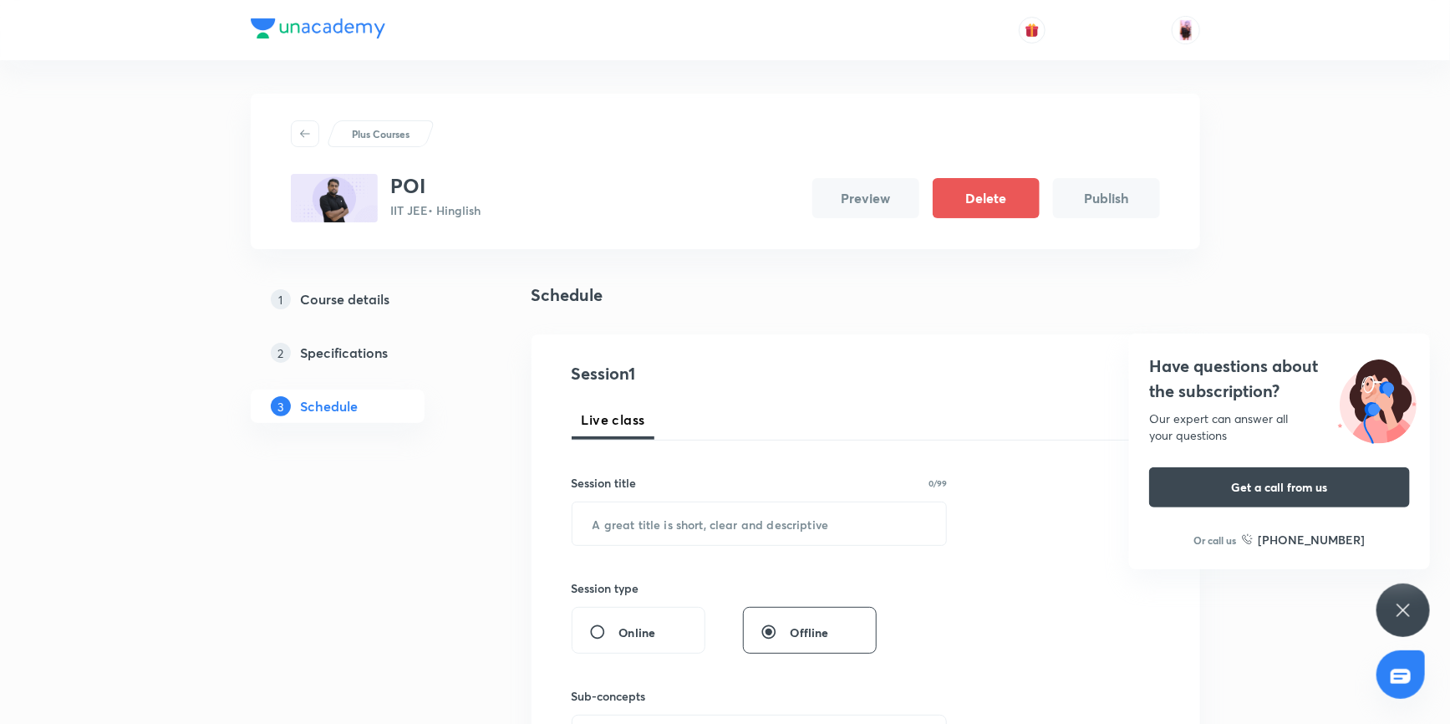
scroll to position [303, 0]
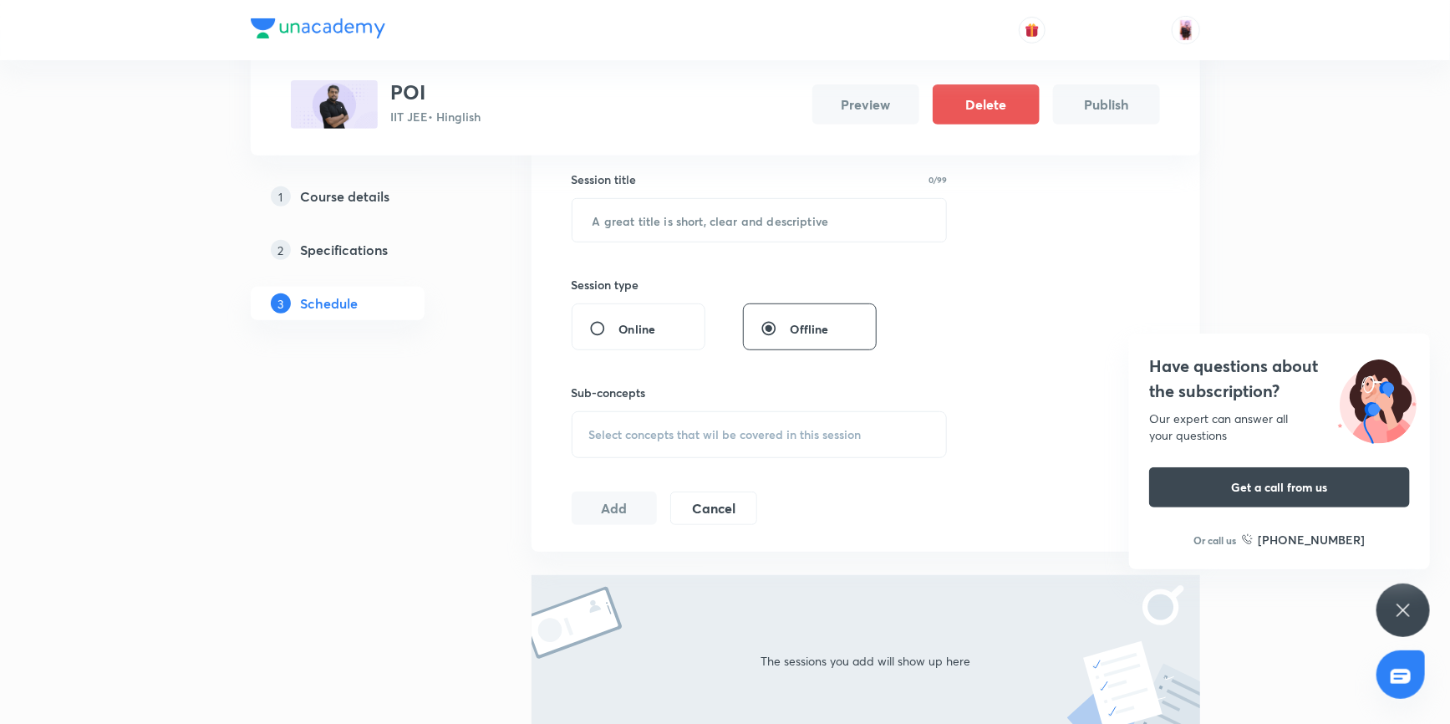
click at [678, 438] on span "Select concepts that wil be covered in this session" at bounding box center [725, 434] width 272 height 13
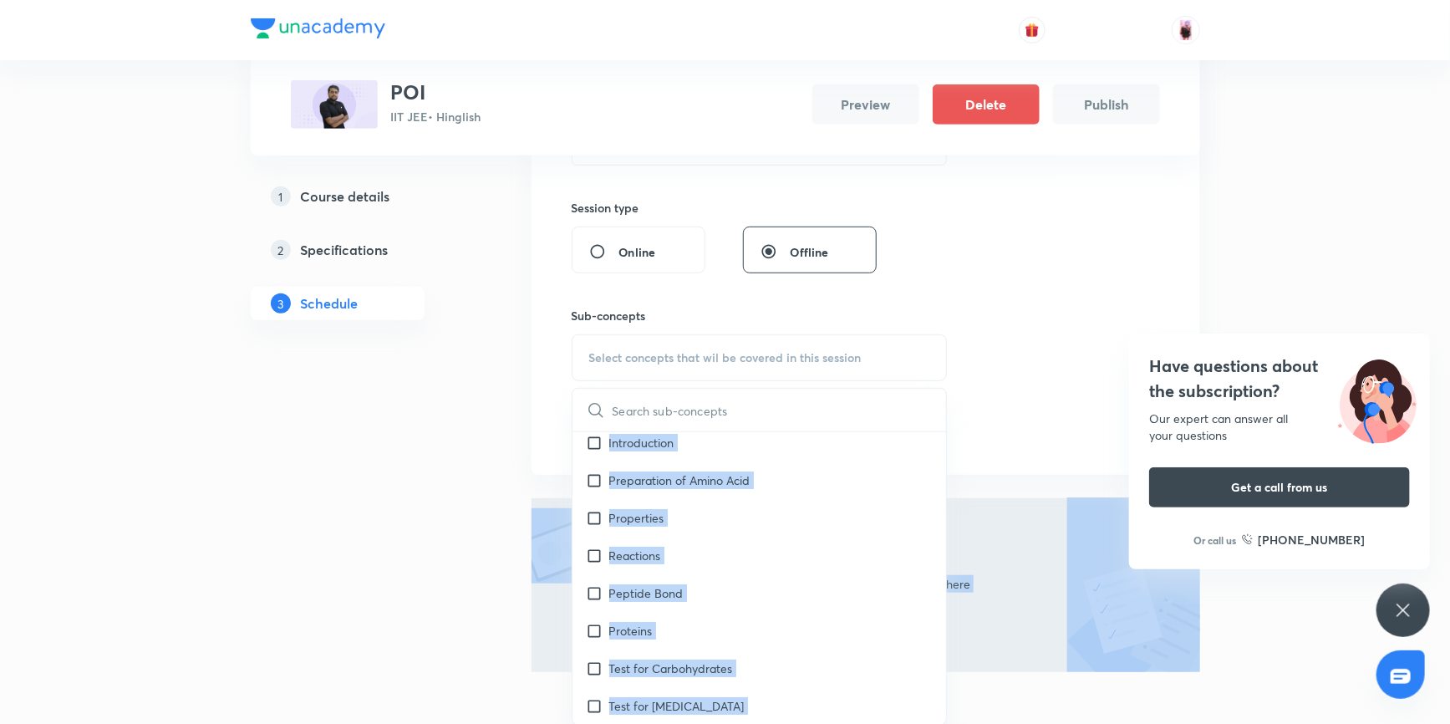
scroll to position [465, 0]
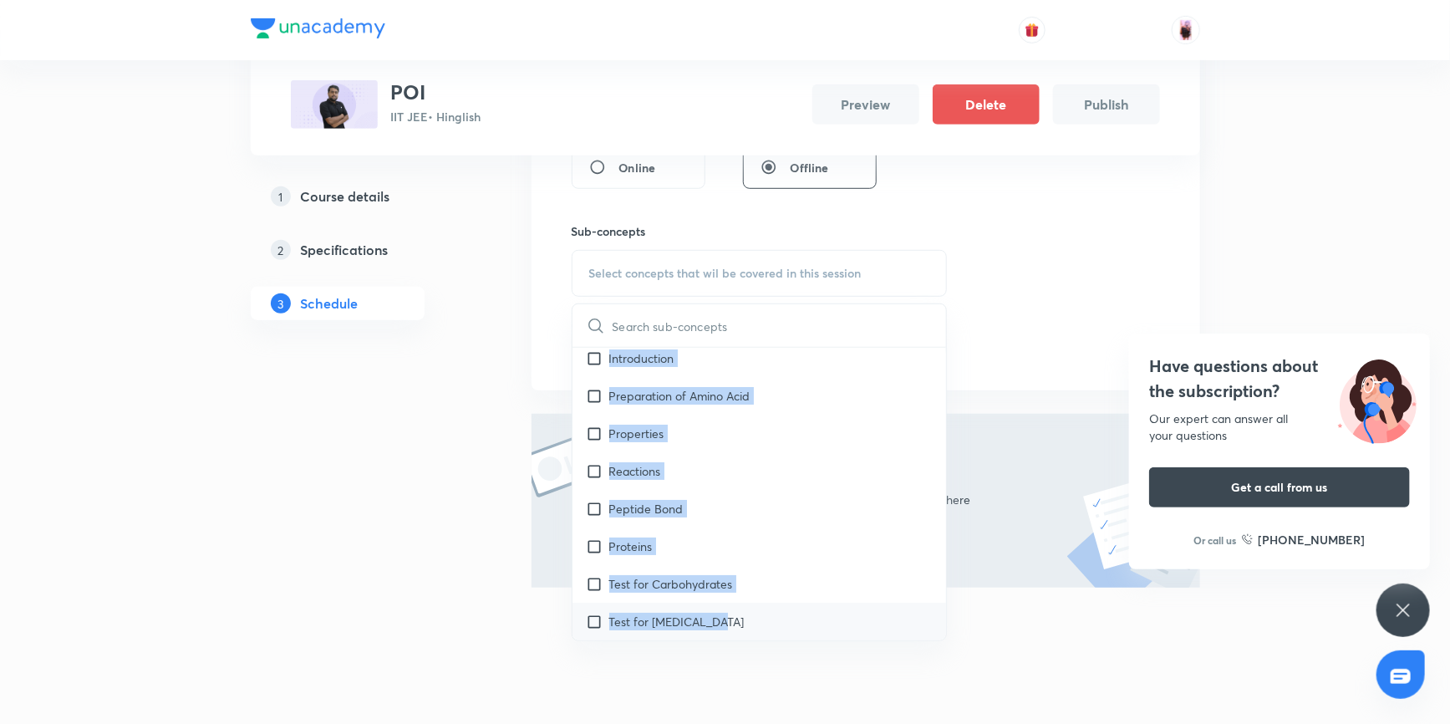
drag, startPoint x: 586, startPoint y: 526, endPoint x: 869, endPoint y: 634, distance: 302.3
click at [869, 634] on div "Chemistry Mock Questions Chemistry Mock Questions Chemistry Previous Year Chemi…" at bounding box center [759, 494] width 374 height 292
copy div "Chemistry Mock Questions Chemistry Mock Questions Chemistry Previous Year Chemi…"
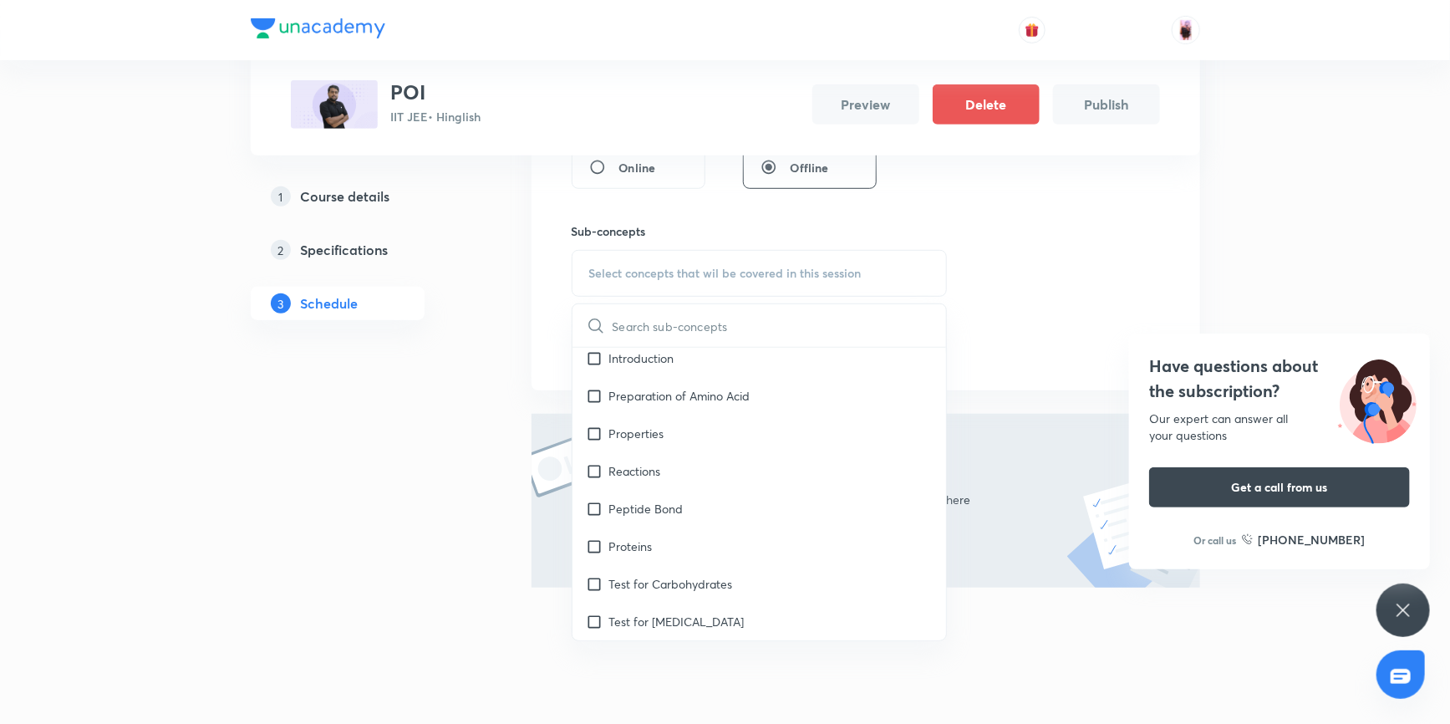
click at [1076, 287] on div "Session 1 Live class Session title 0/99 ​ Session type Online Offline Sub-conce…" at bounding box center [865, 129] width 588 height 467
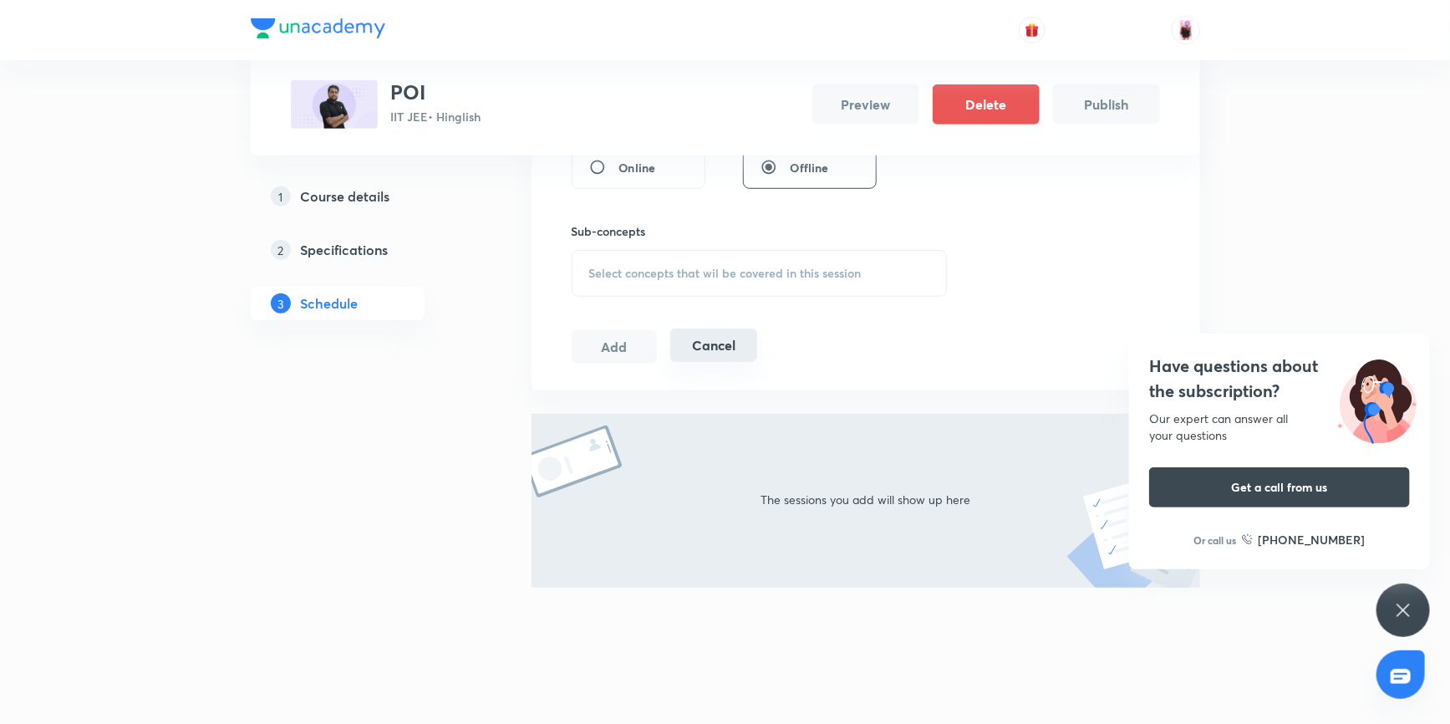
click at [742, 343] on button "Cancel" at bounding box center [713, 344] width 86 height 33
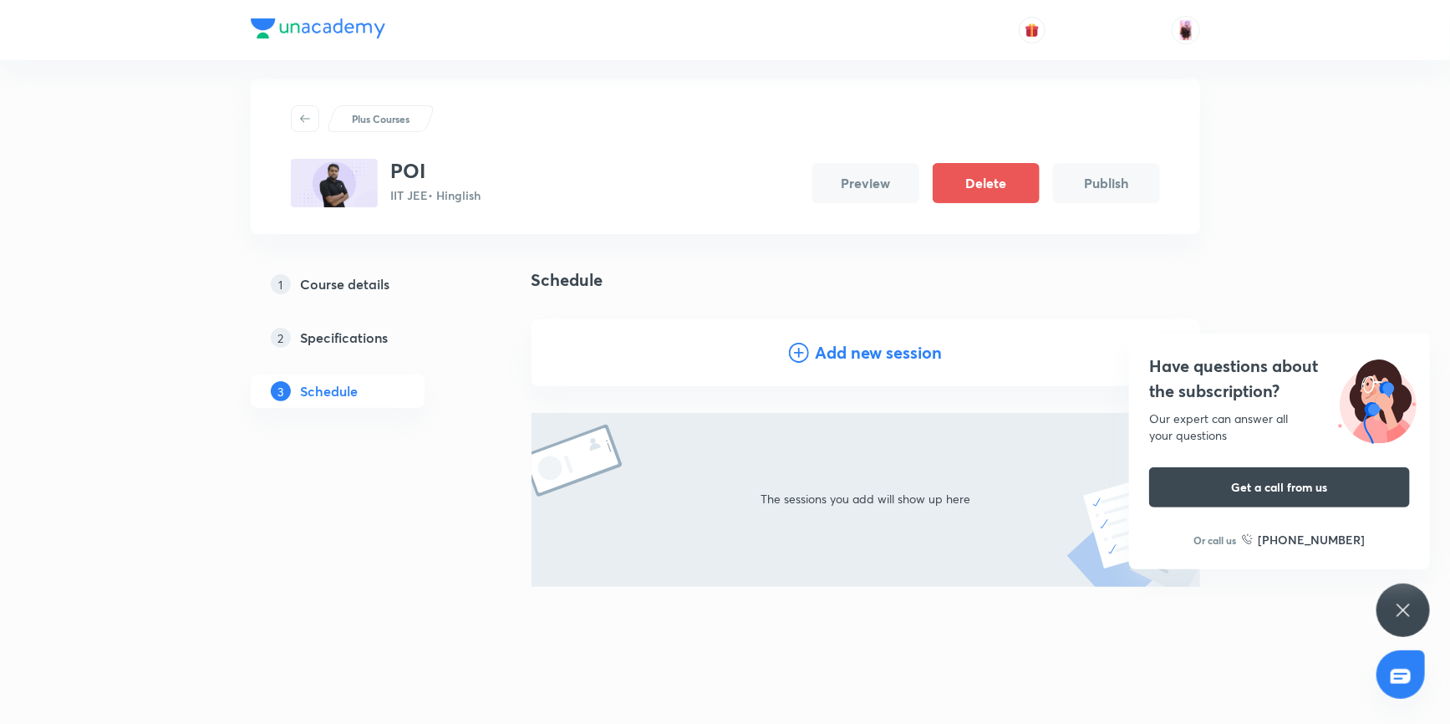
scroll to position [0, 0]
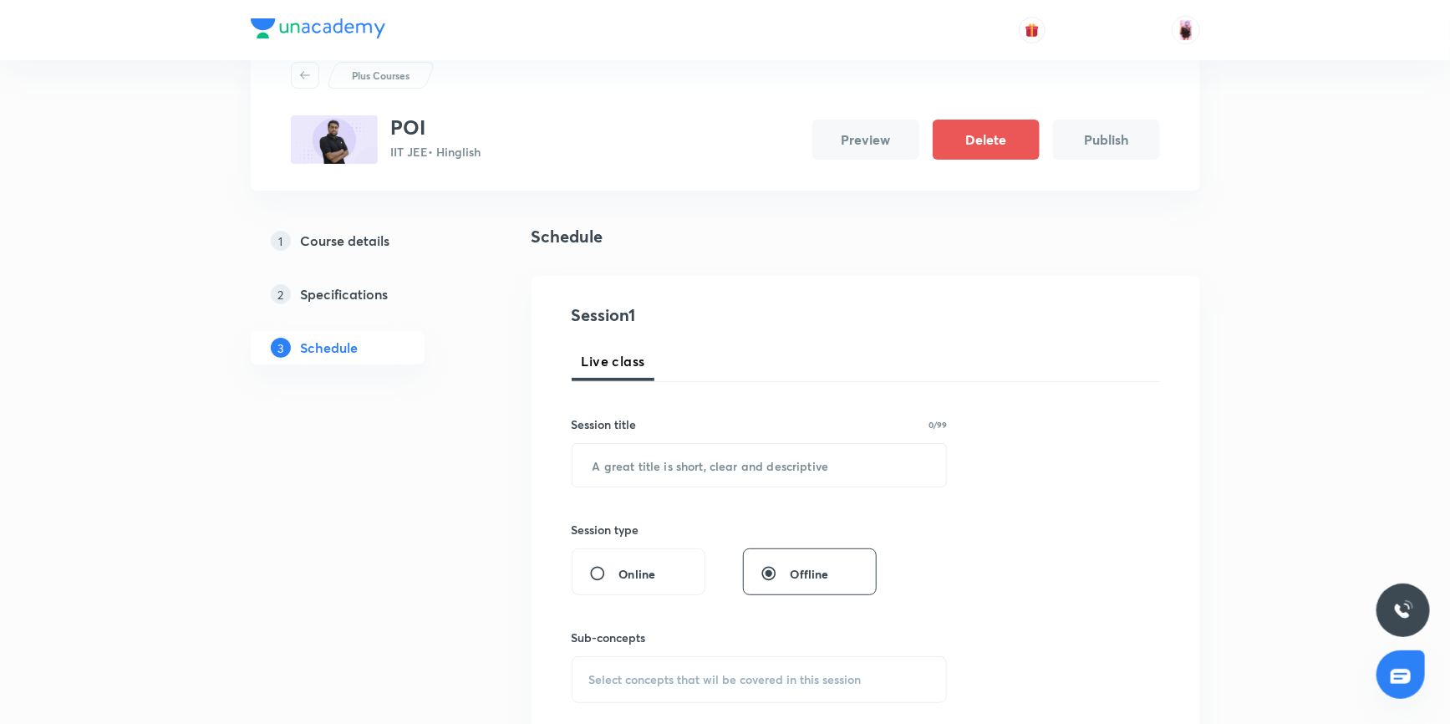
scroll to position [303, 0]
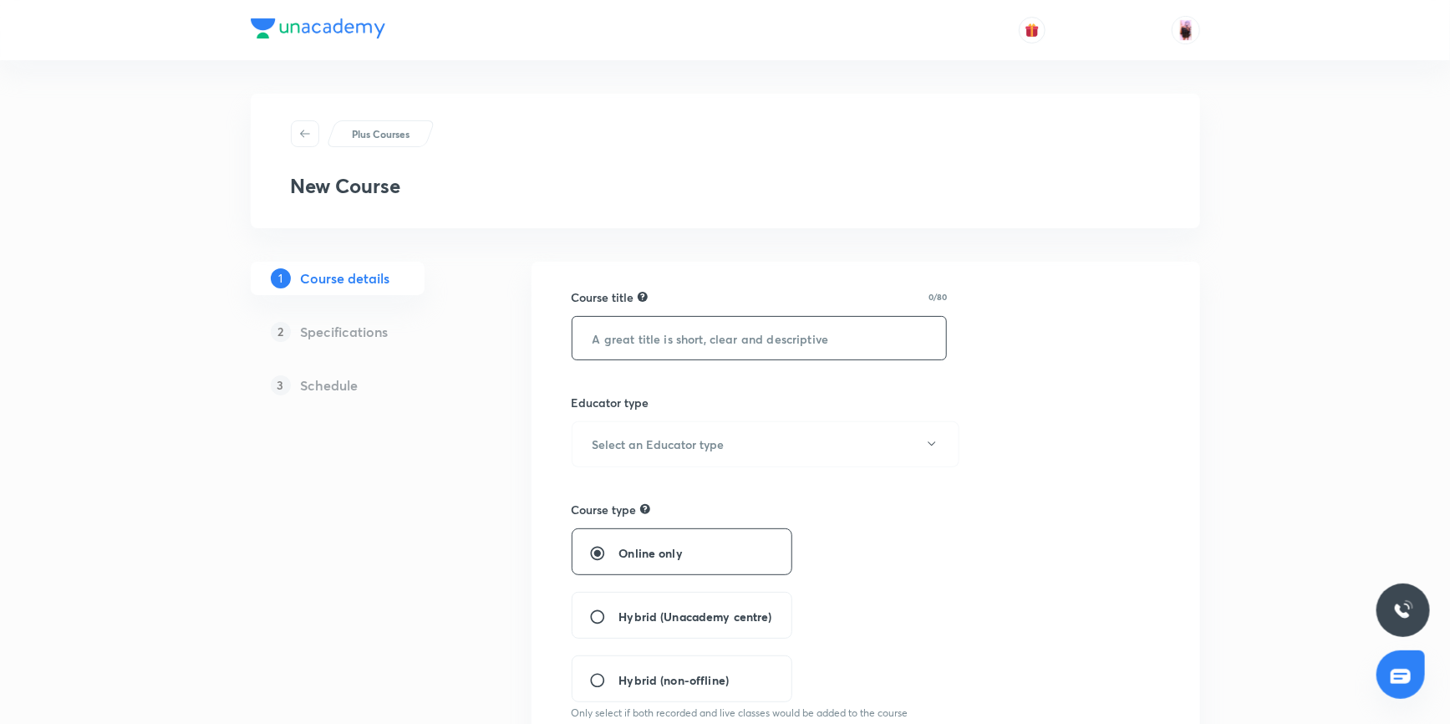
click at [697, 335] on input "text" at bounding box center [759, 338] width 374 height 43
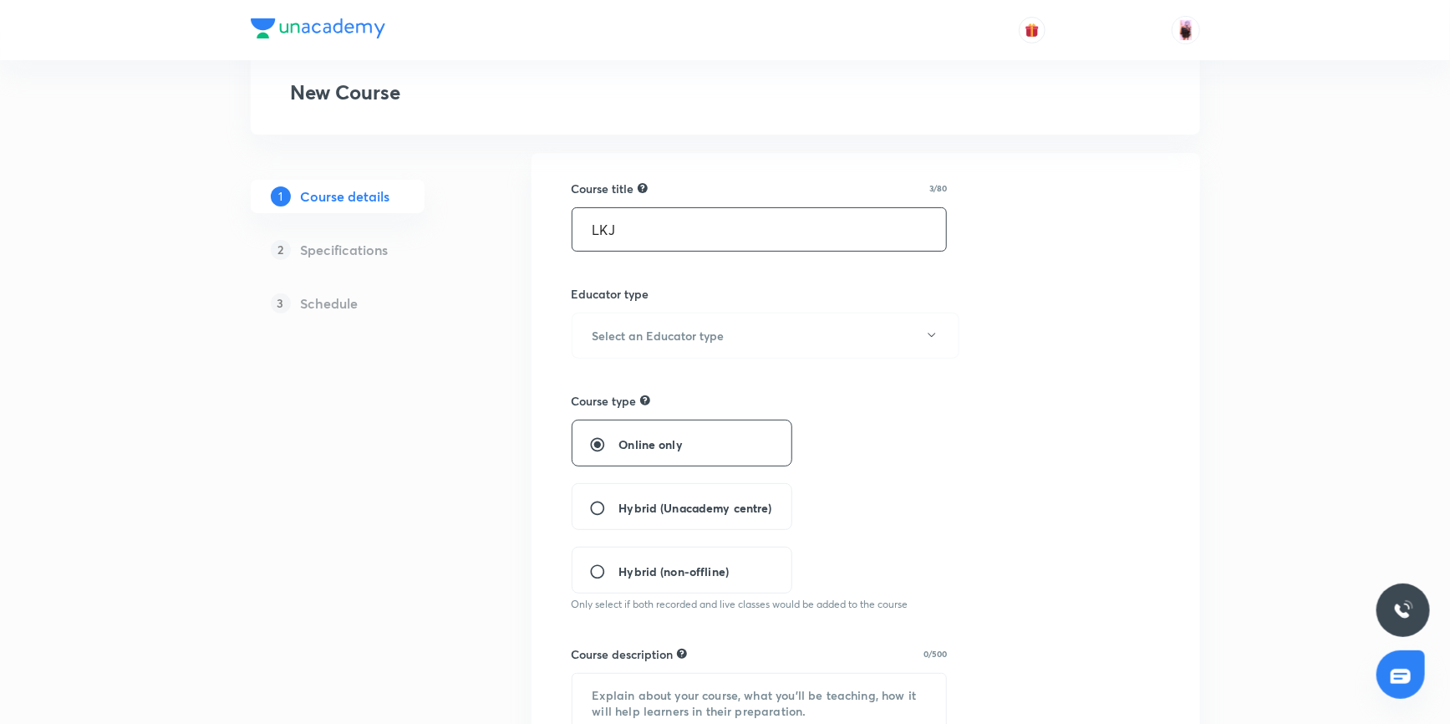
scroll to position [151, 0]
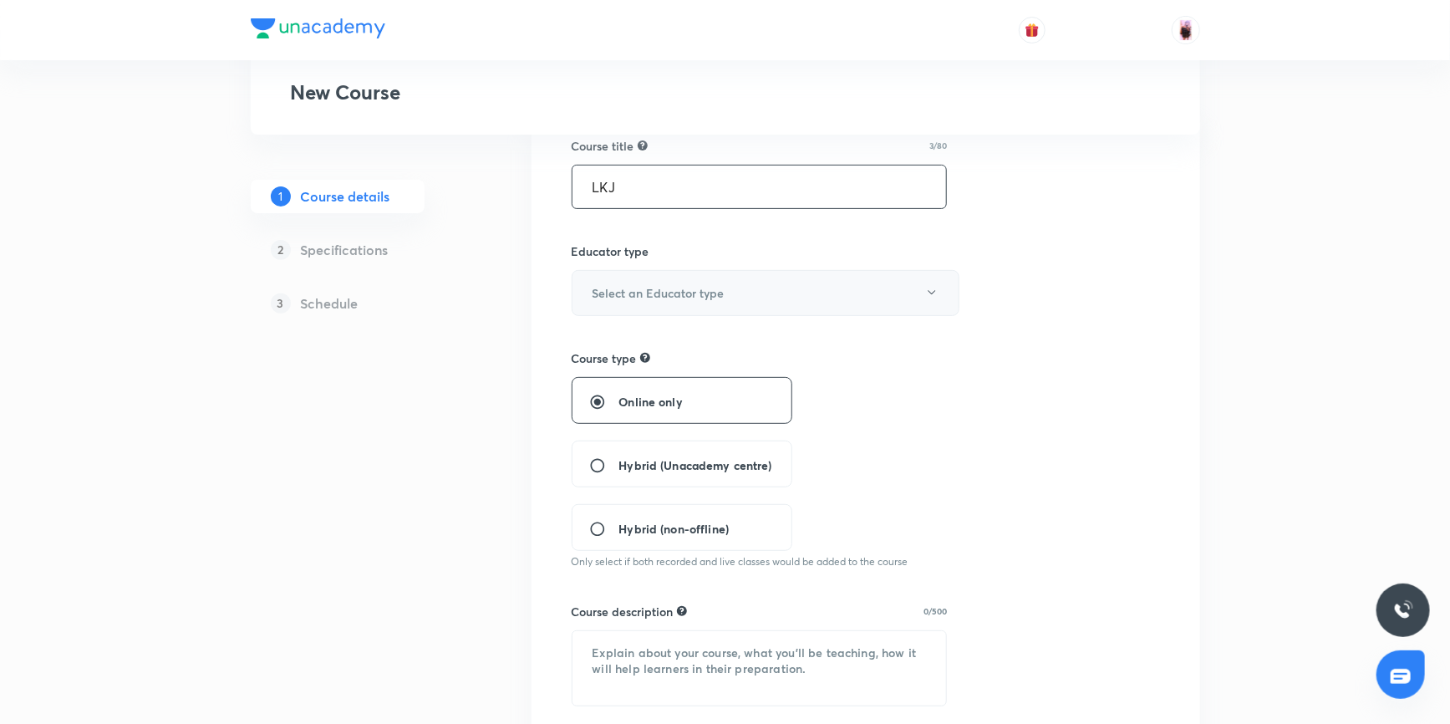
type input "LKJ"
click at [709, 297] on h6 "Select an Educator type" at bounding box center [658, 293] width 132 height 18
click at [683, 345] on span "Unacademy educator" at bounding box center [764, 346] width 366 height 18
radio input "false"
click at [647, 460] on span "Hybrid (Unacademy centre)" at bounding box center [695, 465] width 153 height 18
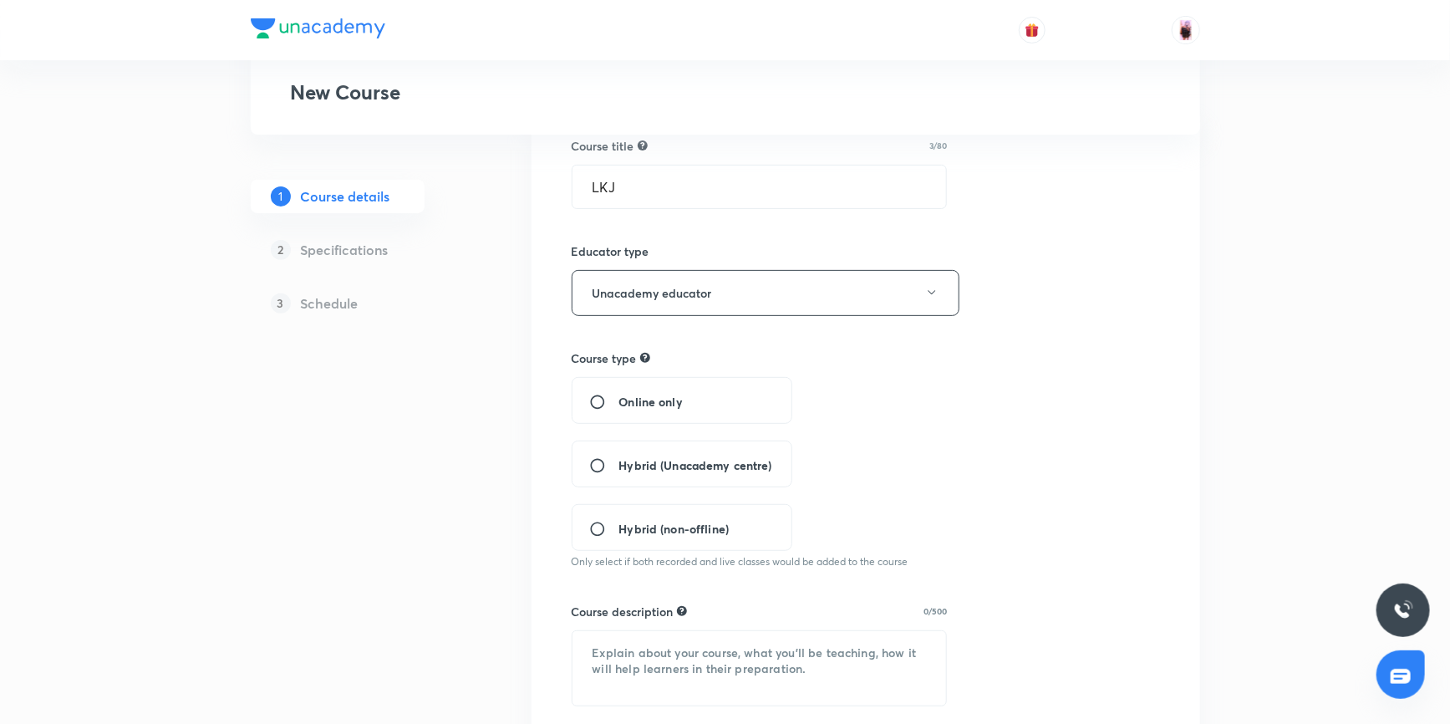
click at [619, 460] on input "Hybrid (Unacademy centre)" at bounding box center [604, 465] width 30 height 17
radio input "true"
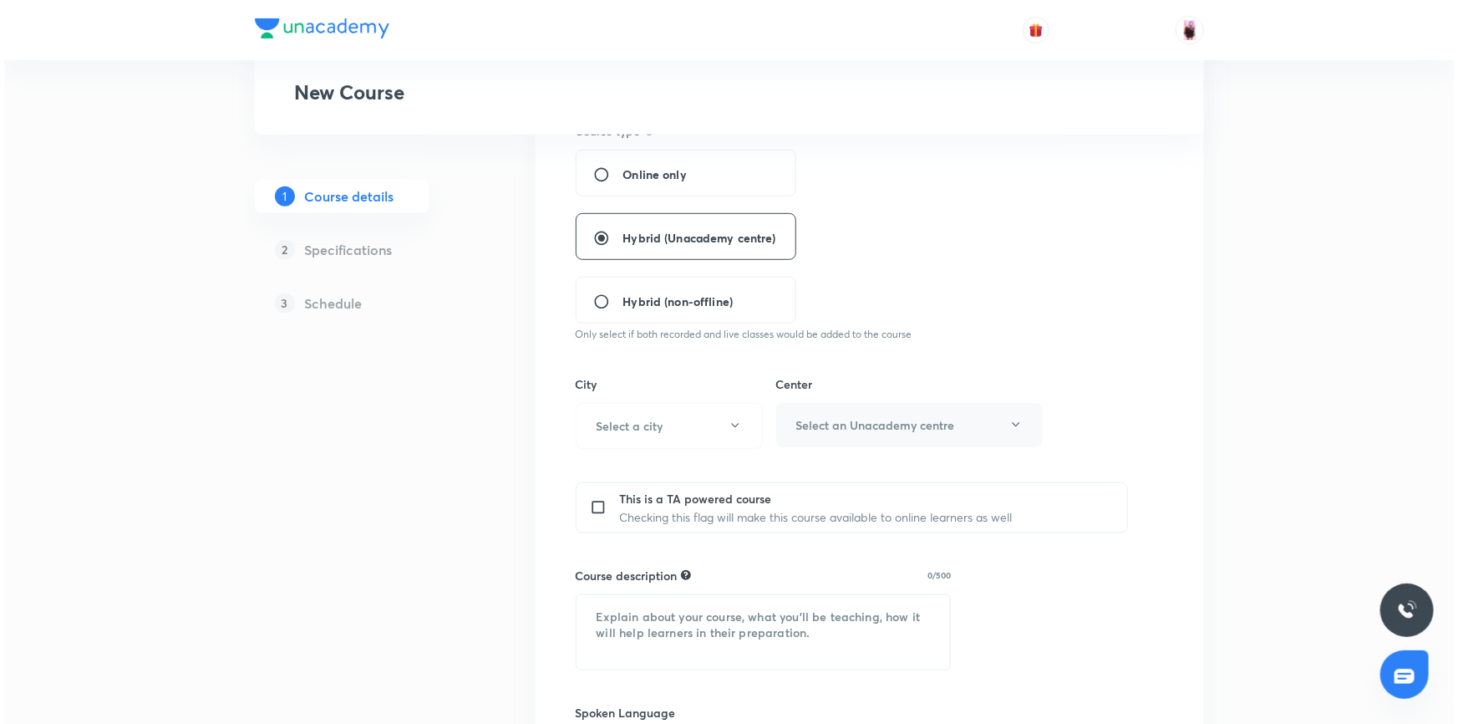
scroll to position [379, 0]
click at [729, 425] on icon "button" at bounding box center [730, 424] width 13 height 13
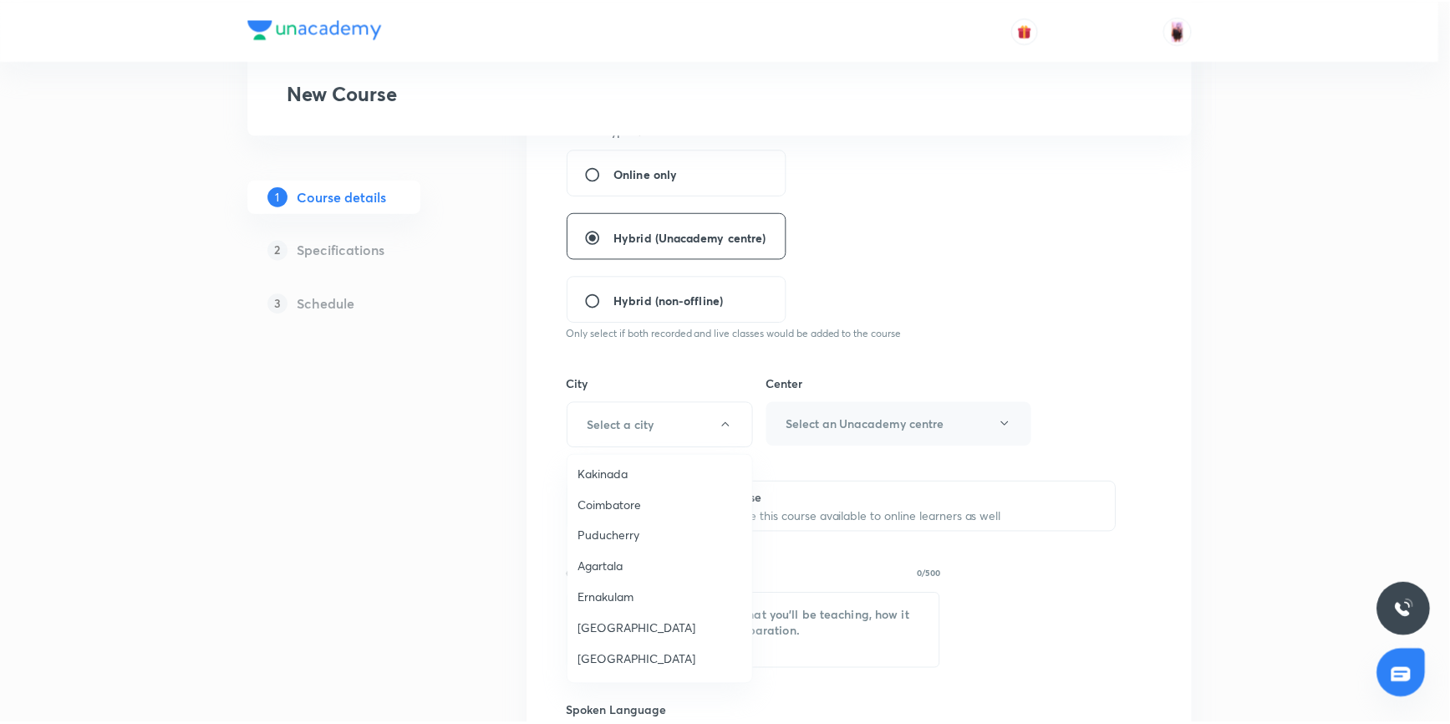
scroll to position [759, 0]
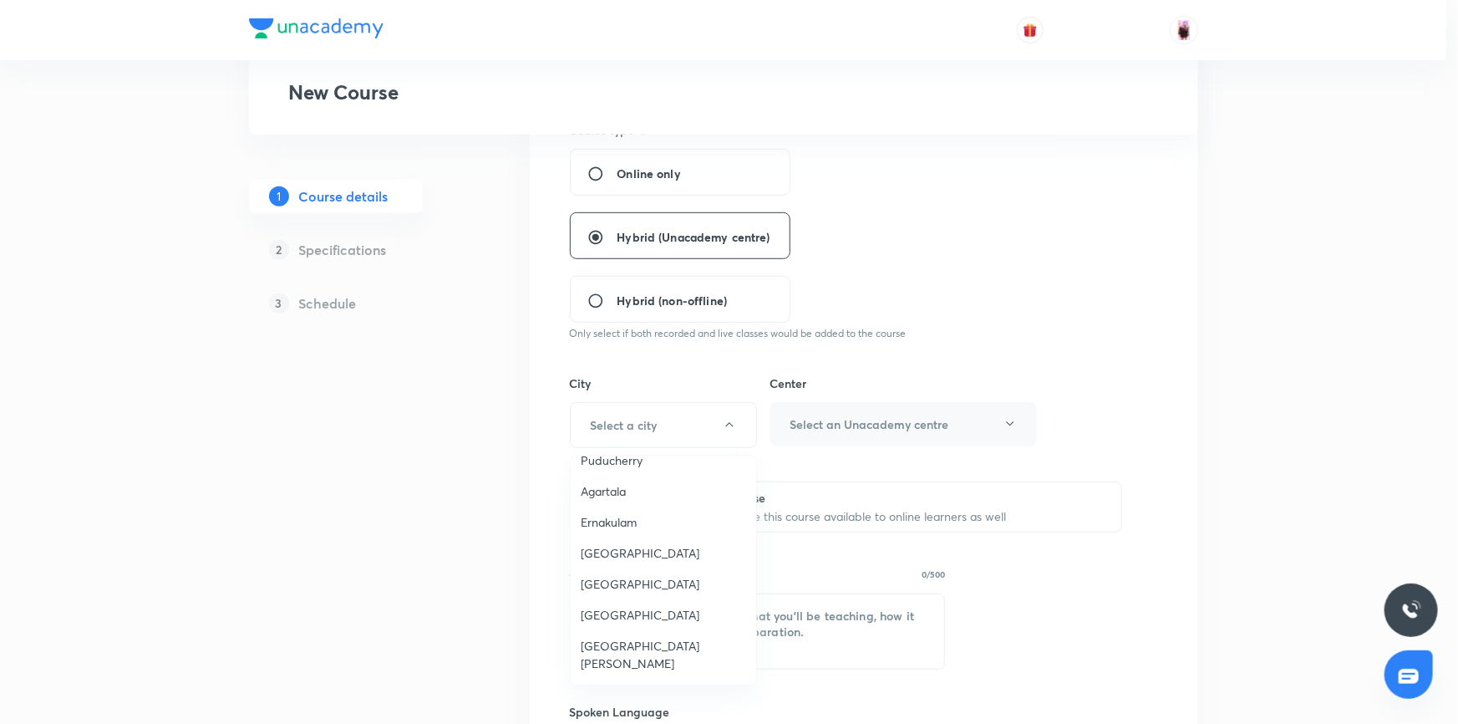
click at [624, 486] on span "Agartala" at bounding box center [663, 491] width 165 height 18
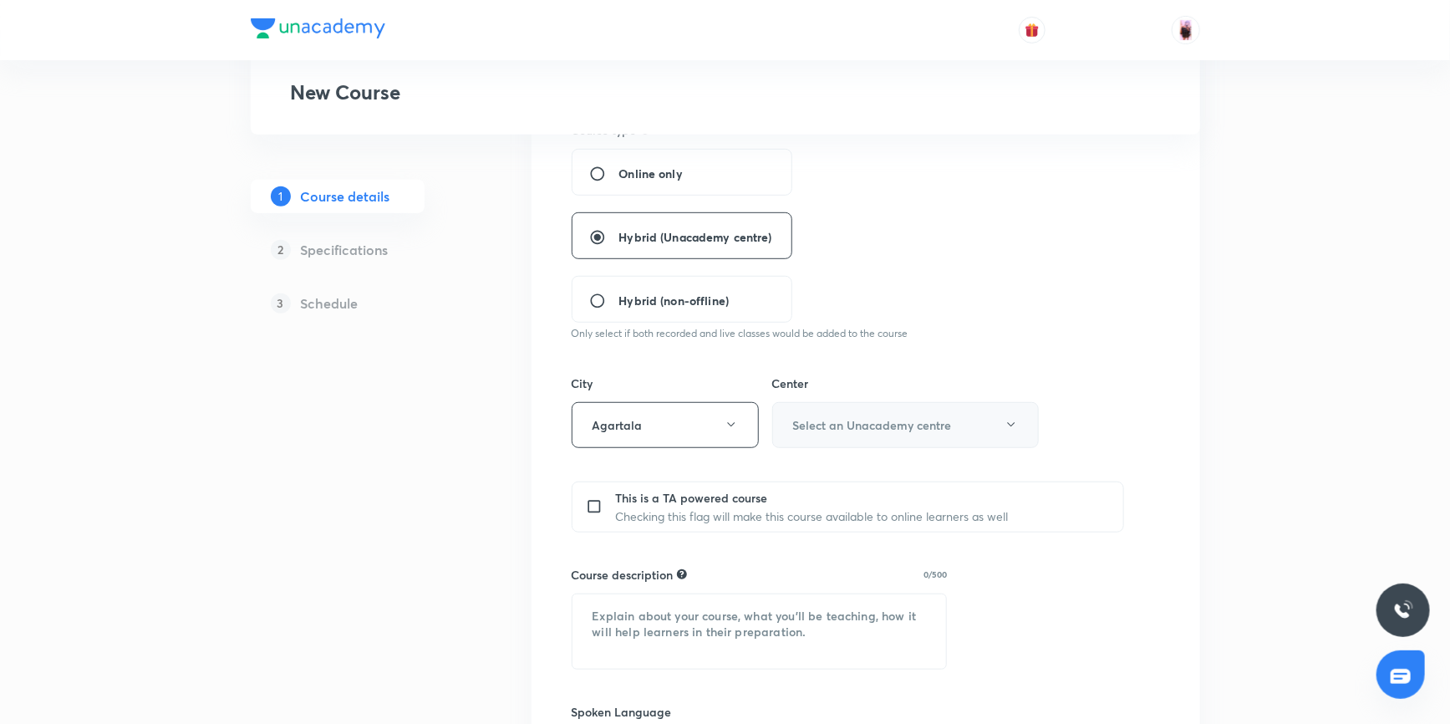
click at [861, 416] on h6 "Select an Unacademy centre" at bounding box center [872, 425] width 159 height 18
click at [843, 469] on span "[PERSON_NAME]" at bounding box center [903, 478] width 245 height 18
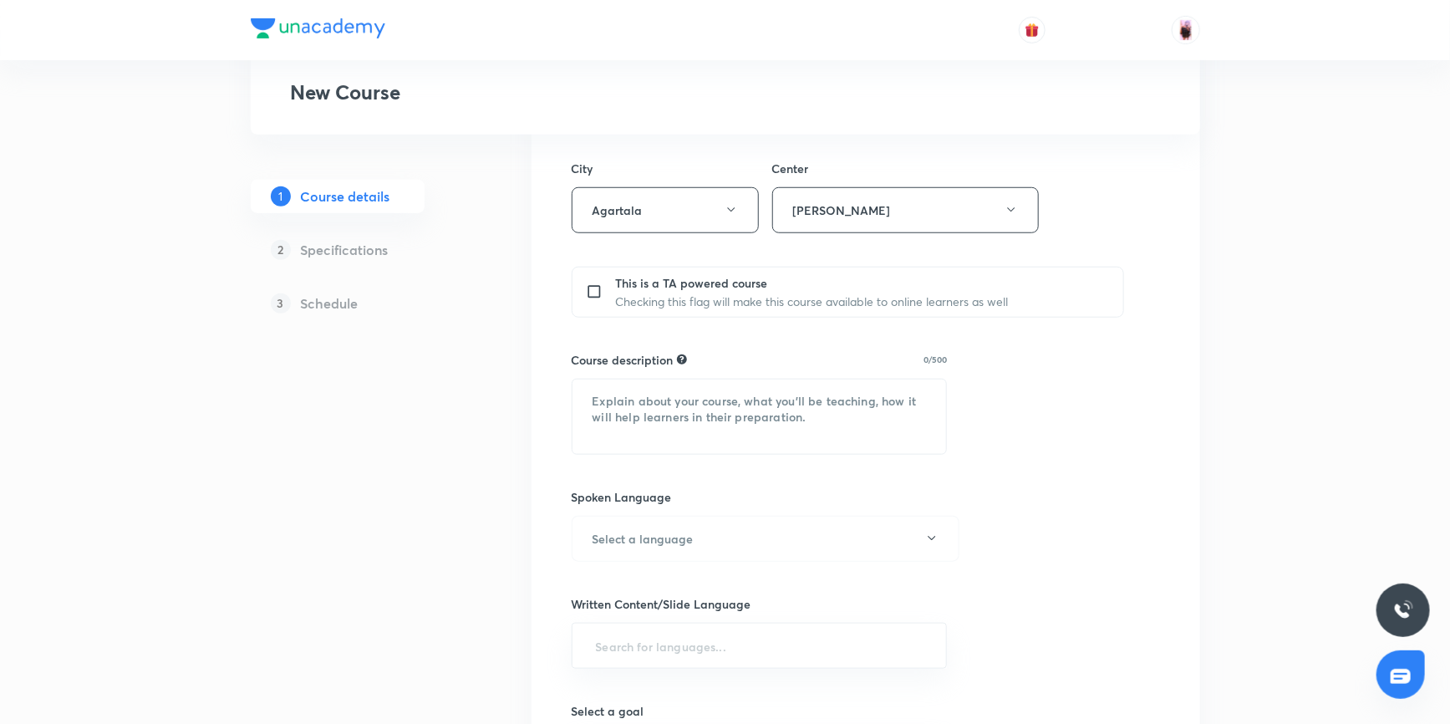
scroll to position [607, 0]
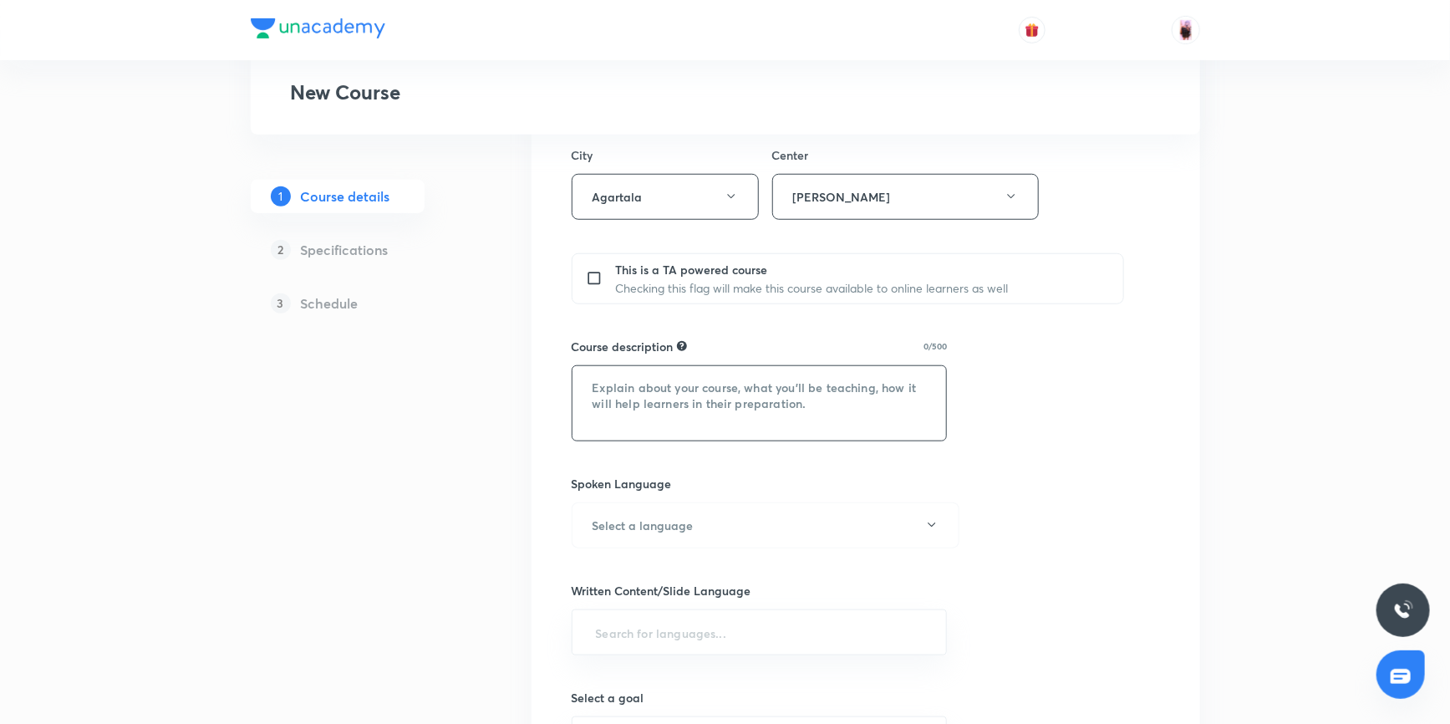
click at [760, 409] on textarea at bounding box center [759, 403] width 374 height 74
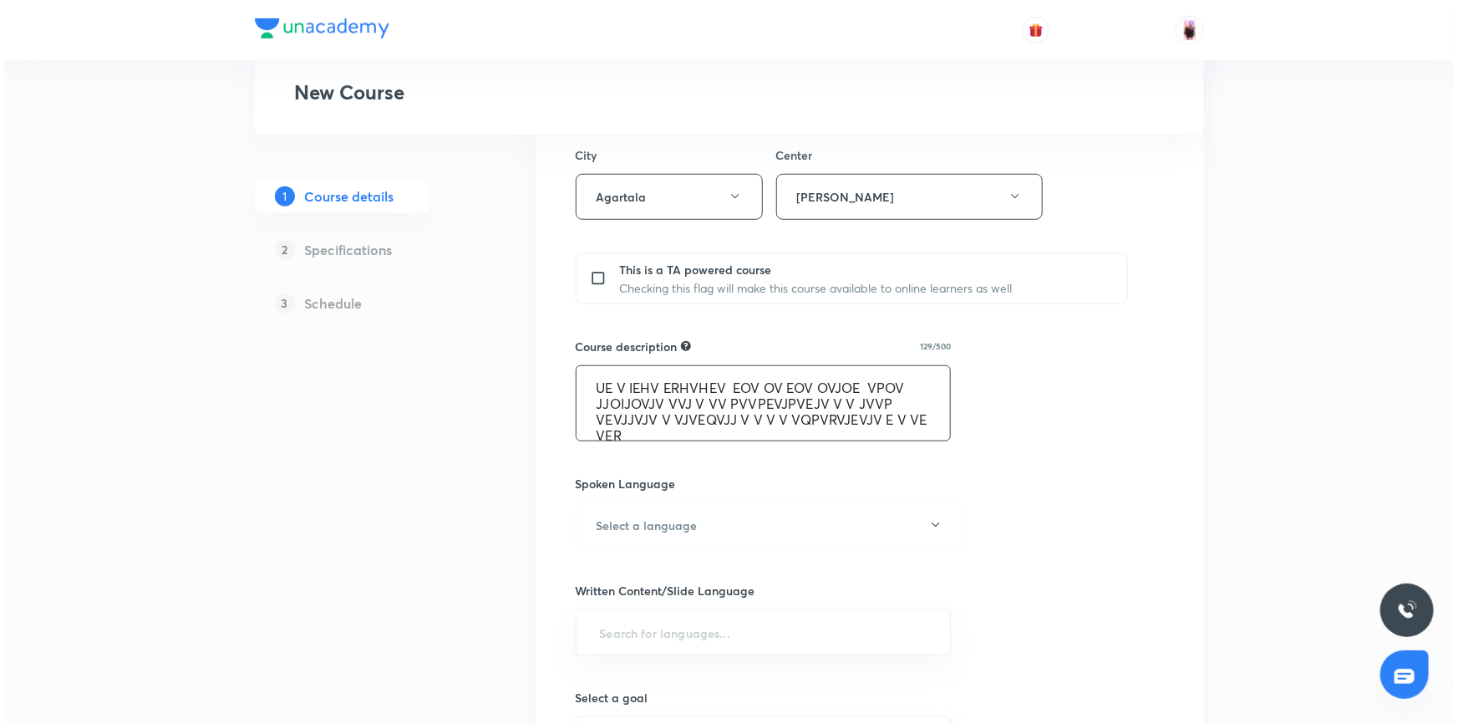
scroll to position [3, 0]
type textarea "UE V IEHV ERHVHEV EOV OV EOV OVJOE VPOV JJOIJOVJV VVJ V VV PVVPEVJPVEJV V V JVV…"
click at [733, 510] on button "Select a language" at bounding box center [765, 525] width 388 height 46
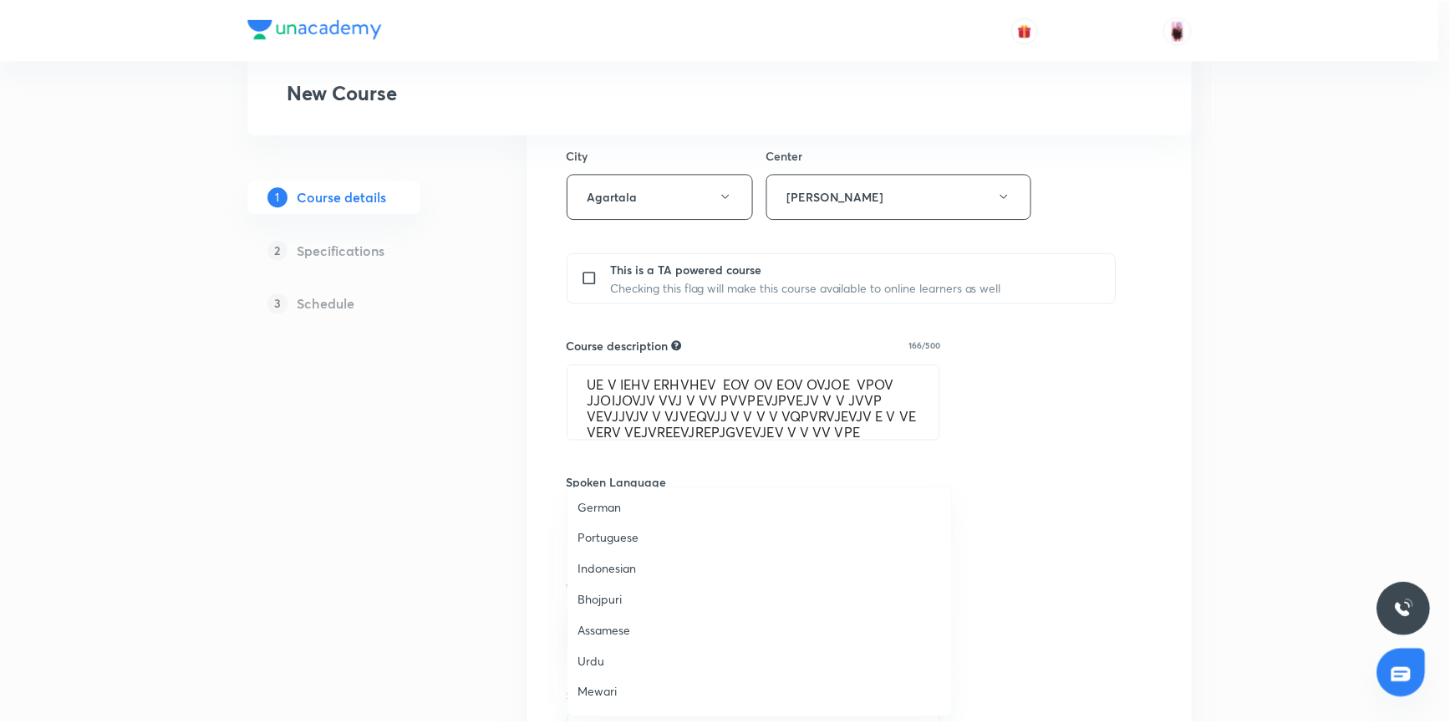
scroll to position [494, 0]
click at [617, 696] on span "Hinglish" at bounding box center [764, 697] width 366 height 18
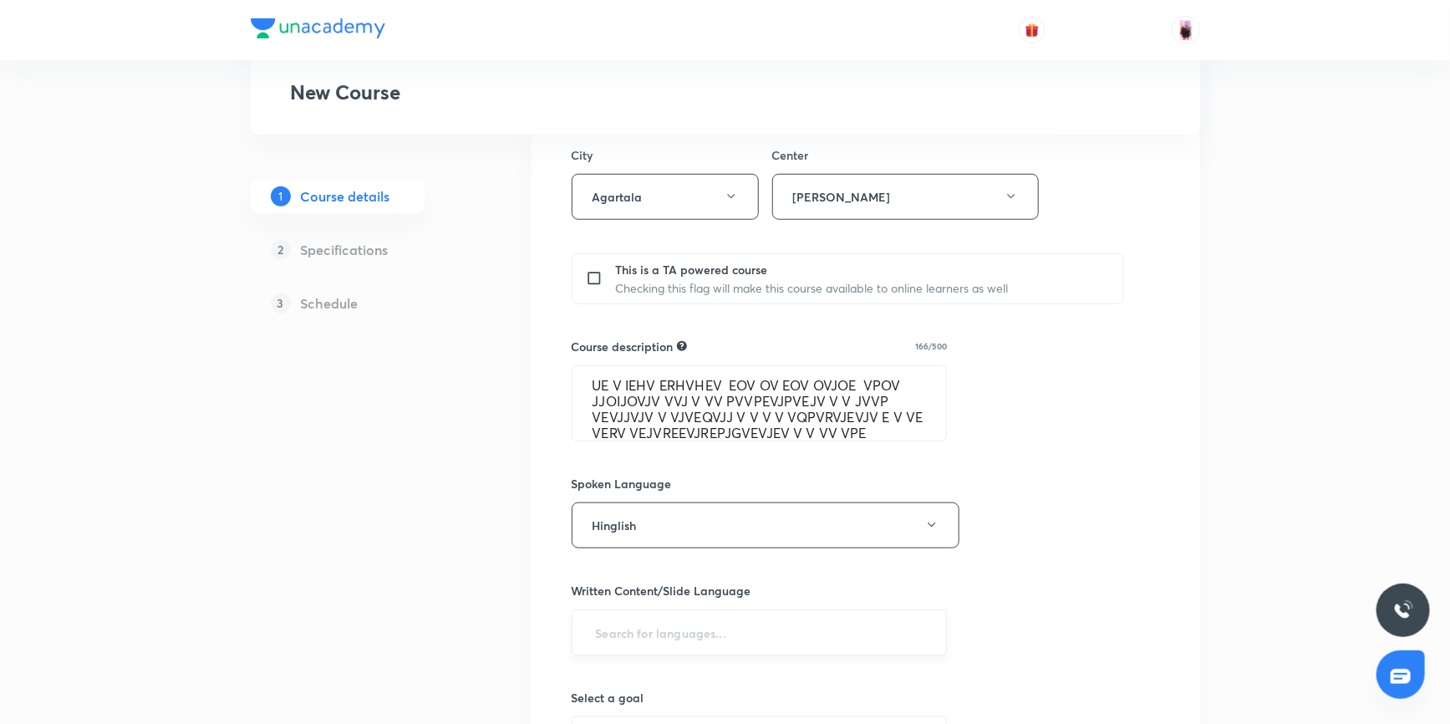
click at [778, 628] on input "text" at bounding box center [759, 632] width 334 height 31
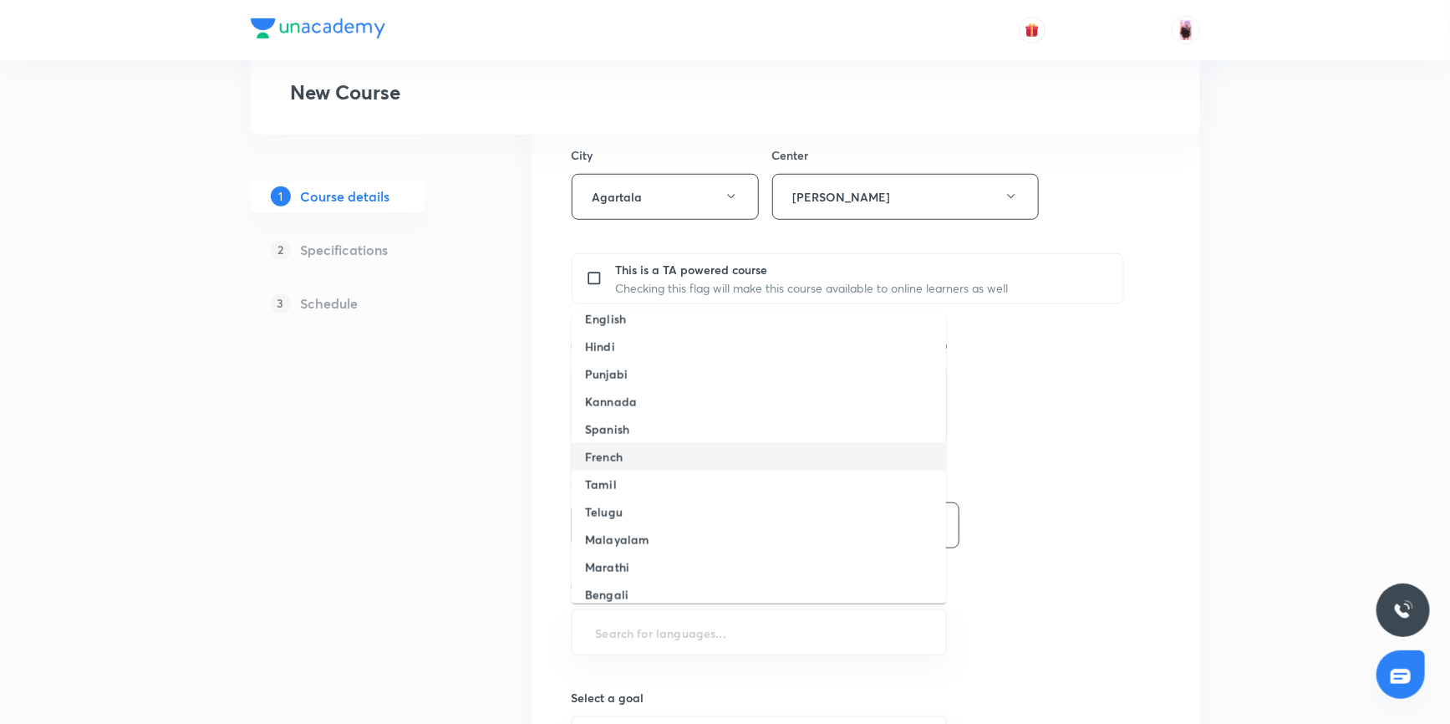
scroll to position [0, 0]
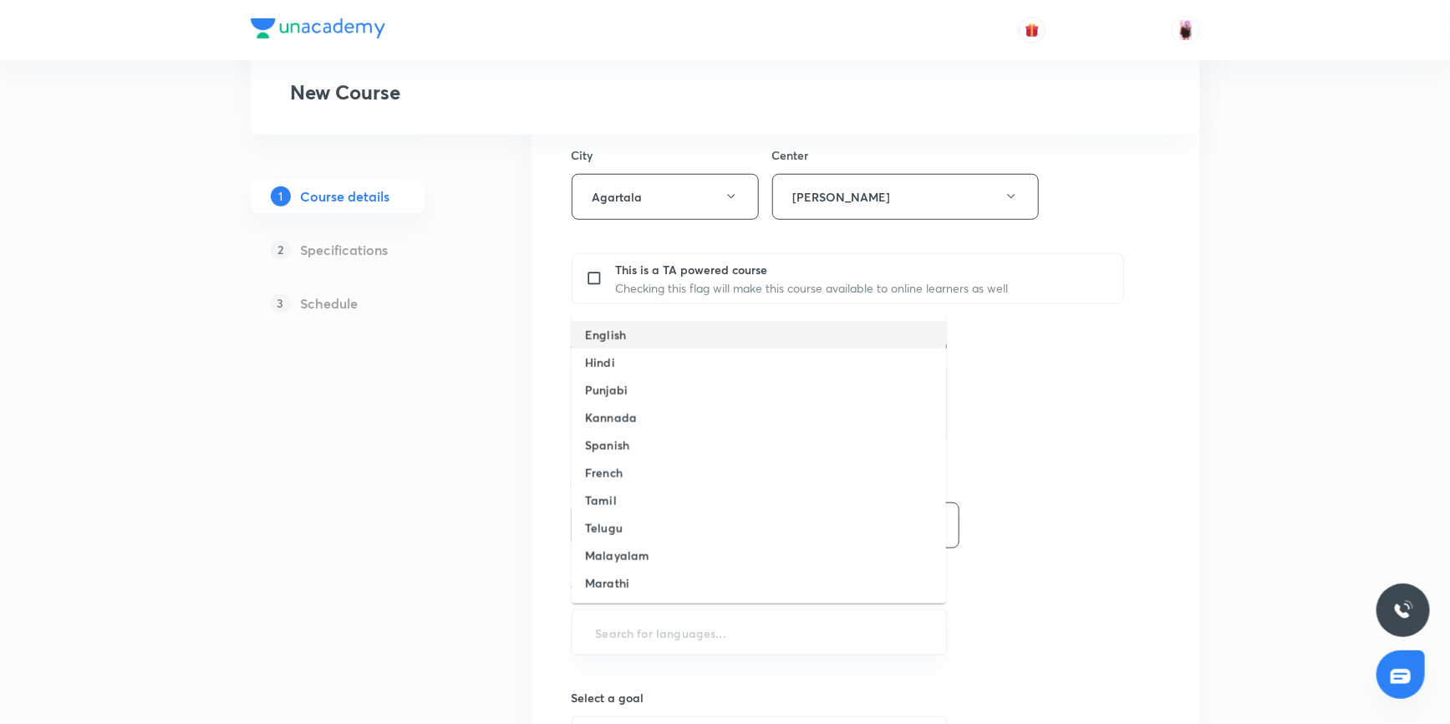
click at [614, 336] on h6 "English" at bounding box center [605, 335] width 41 height 18
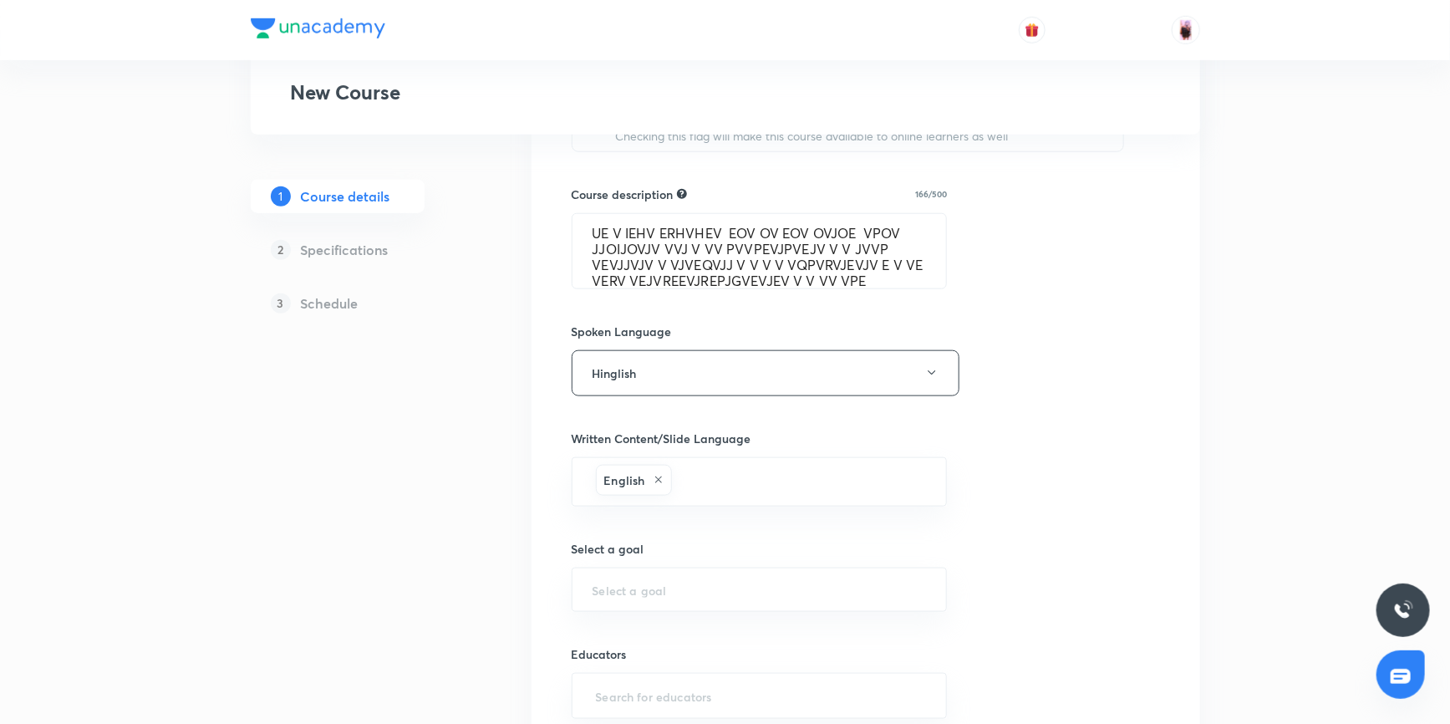
scroll to position [906, 0]
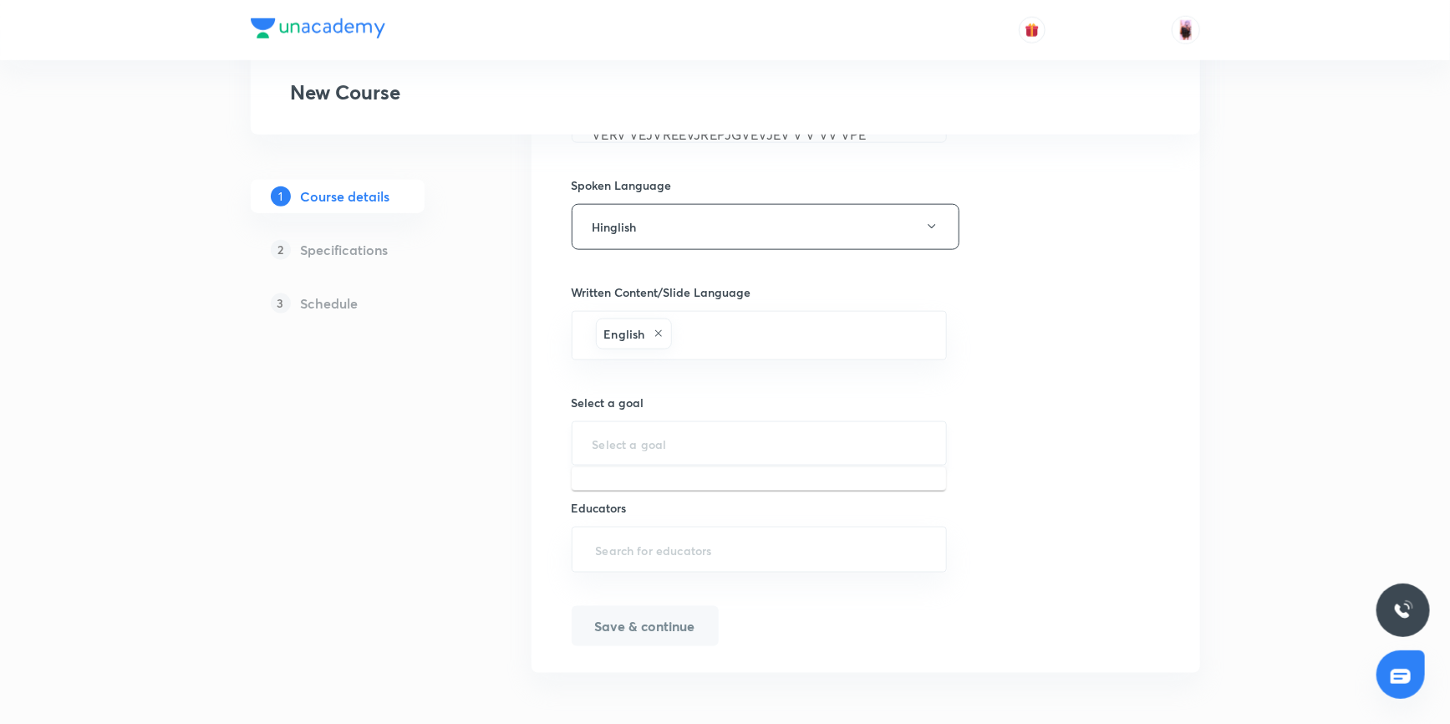
click at [682, 449] on div "​" at bounding box center [759, 443] width 376 height 44
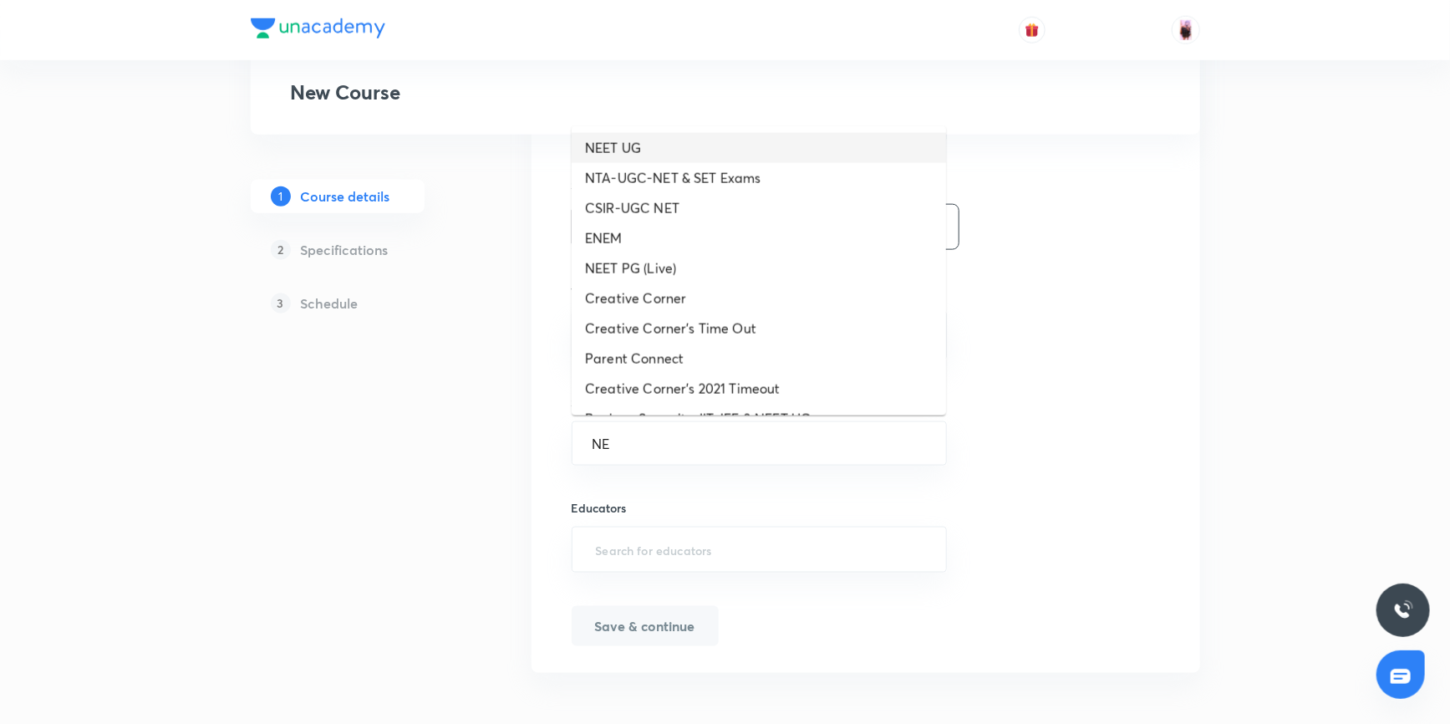
click at [615, 139] on li "NEET UG" at bounding box center [758, 148] width 374 height 30
type input "NEET UG"
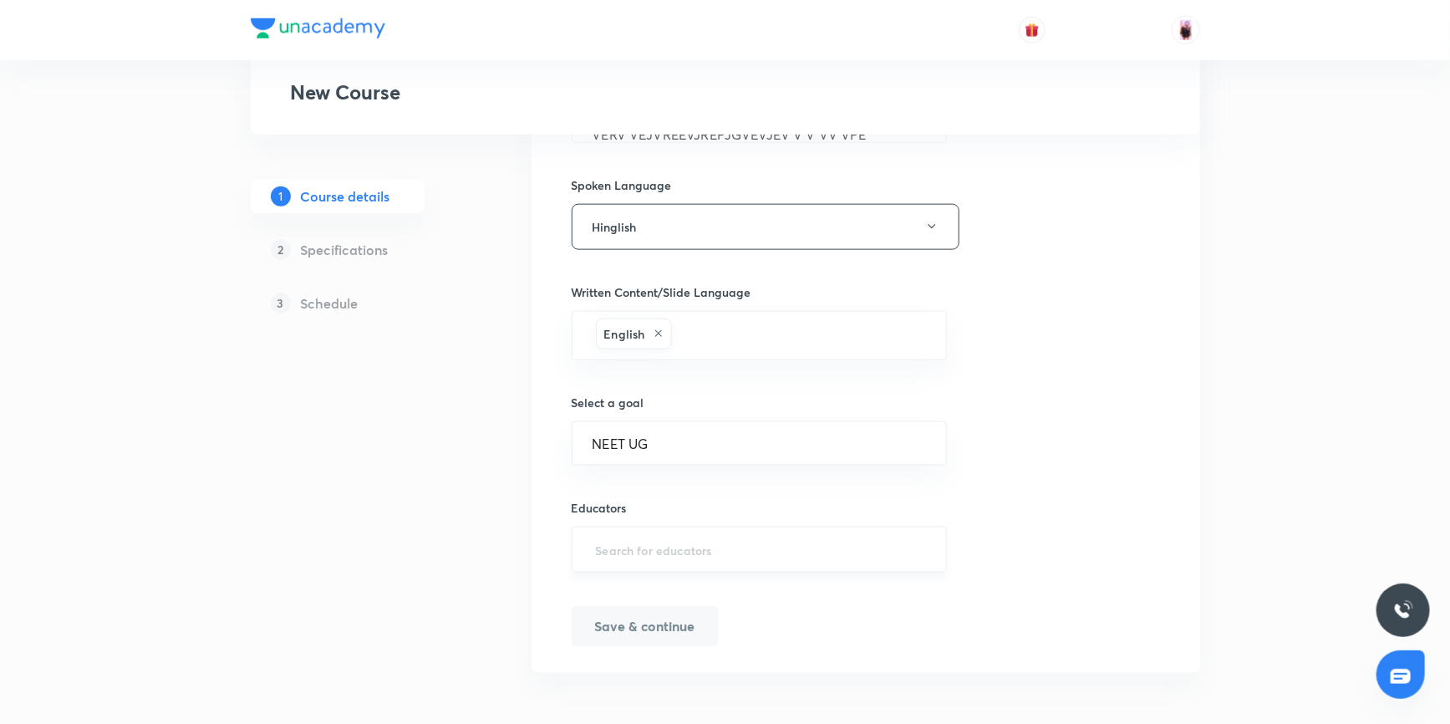
click at [639, 546] on input "text" at bounding box center [759, 549] width 334 height 31
paste input "ShivayVikrant-5917"
type input "ShivayVikrant-5917"
click at [654, 602] on h6 "Vikrant Kumar Sharma(ShivayVikrant-5917)" at bounding box center [735, 601] width 214 height 18
click at [645, 628] on button "Save & continue" at bounding box center [644, 627] width 147 height 40
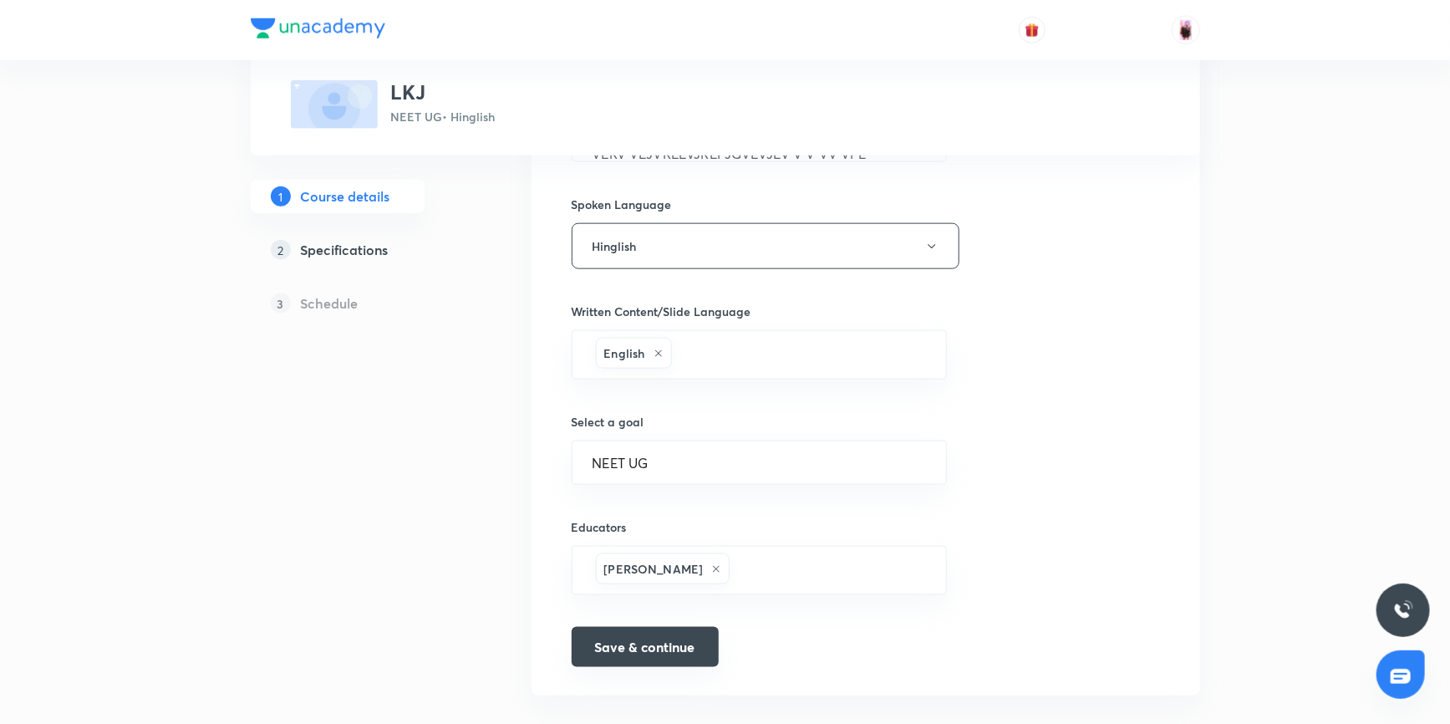
scroll to position [927, 0]
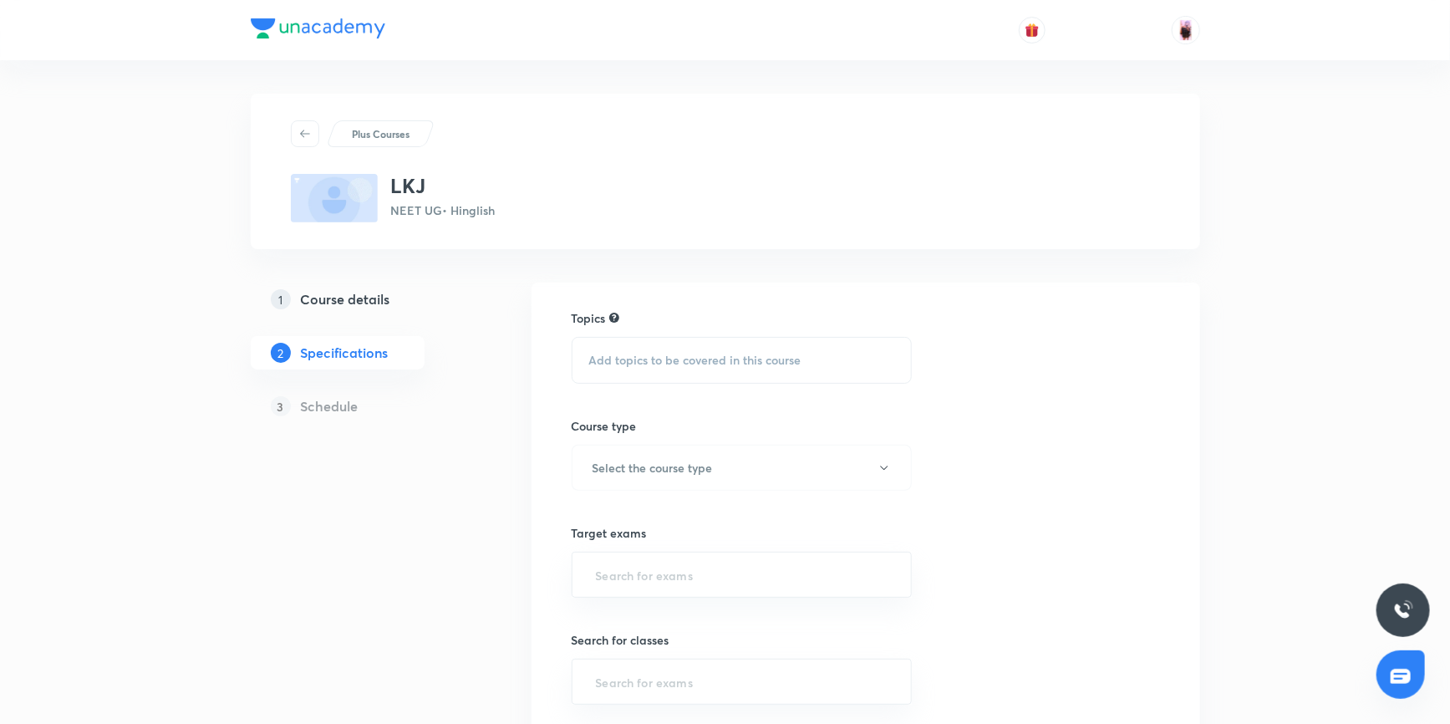
click at [724, 354] on span "Add topics to be covered in this course" at bounding box center [695, 359] width 212 height 13
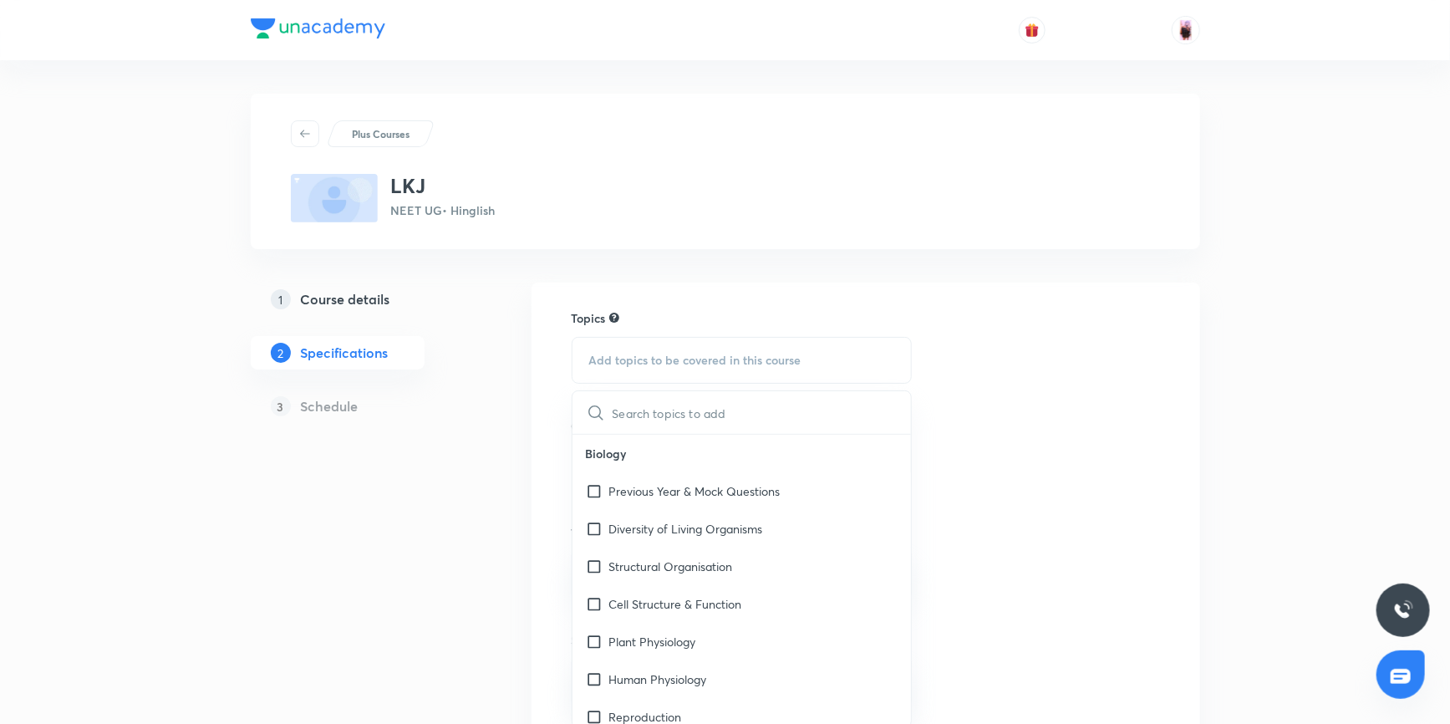
click at [597, 490] on input "checkbox" at bounding box center [597, 491] width 23 height 18
checkbox input "true"
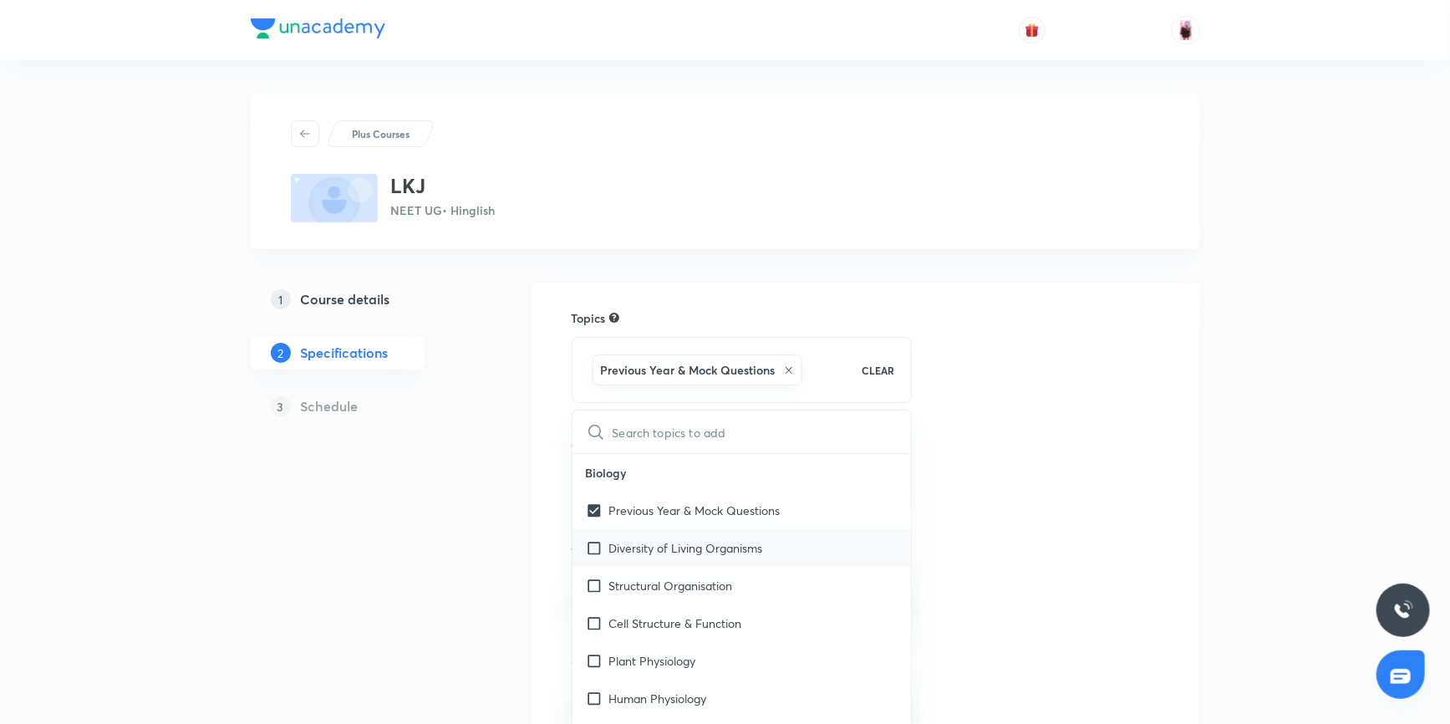
click at [593, 549] on input "checkbox" at bounding box center [597, 548] width 23 height 18
checkbox input "true"
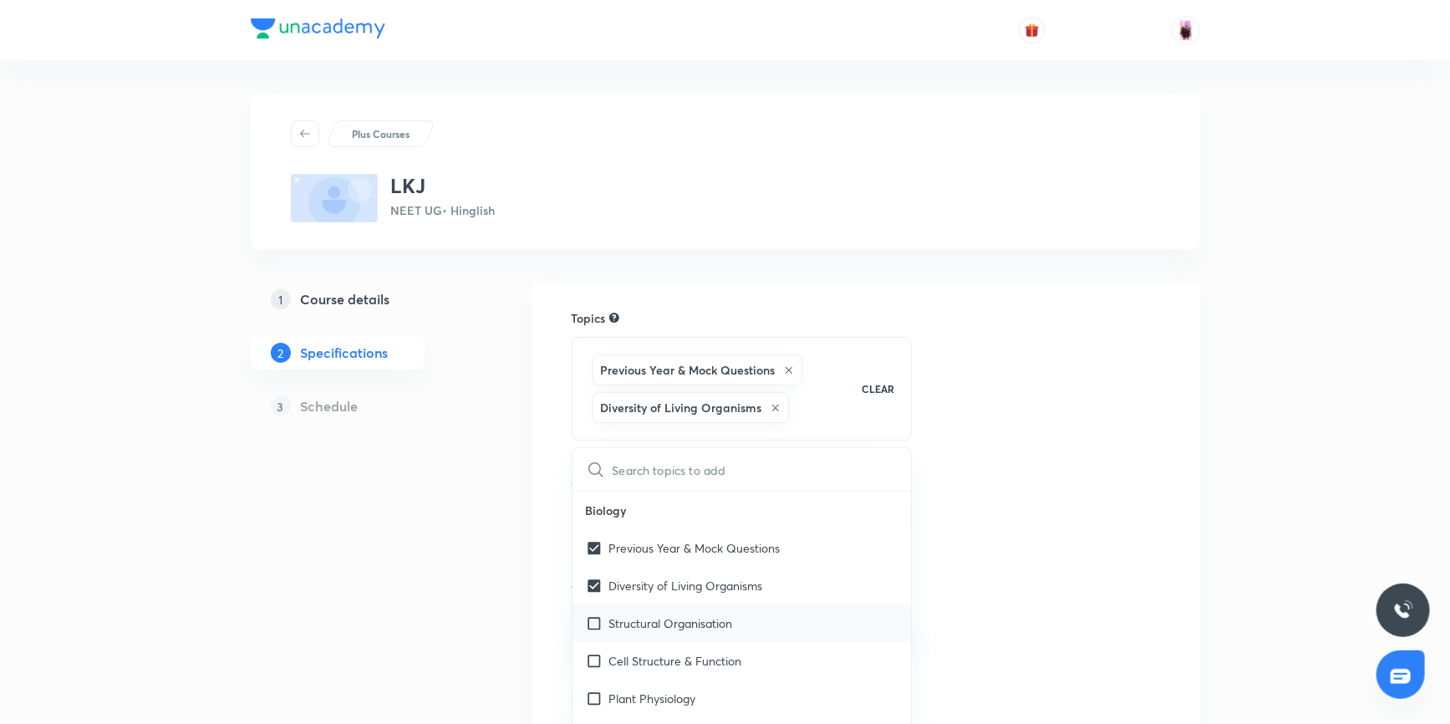
click at [593, 624] on input "checkbox" at bounding box center [597, 623] width 23 height 18
checkbox input "true"
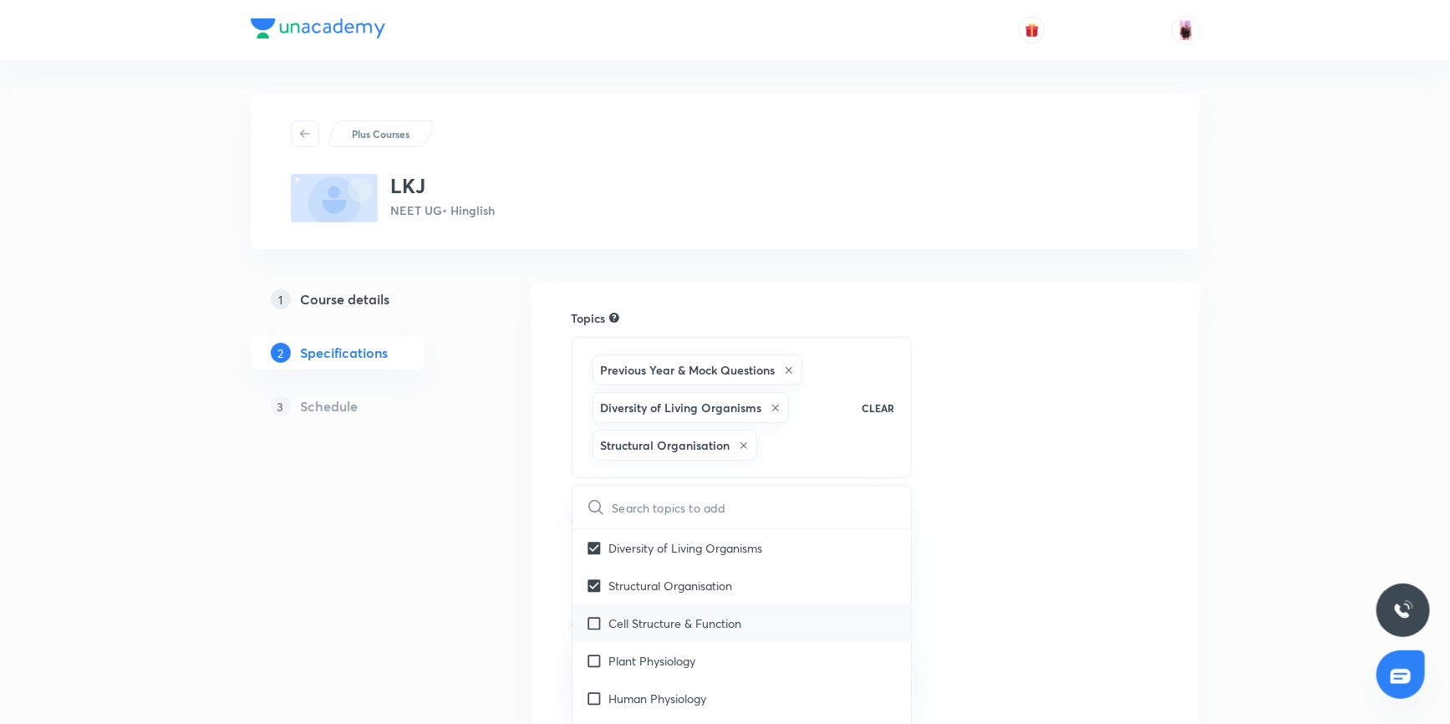
click at [597, 619] on input "checkbox" at bounding box center [597, 623] width 23 height 18
checkbox input "true"
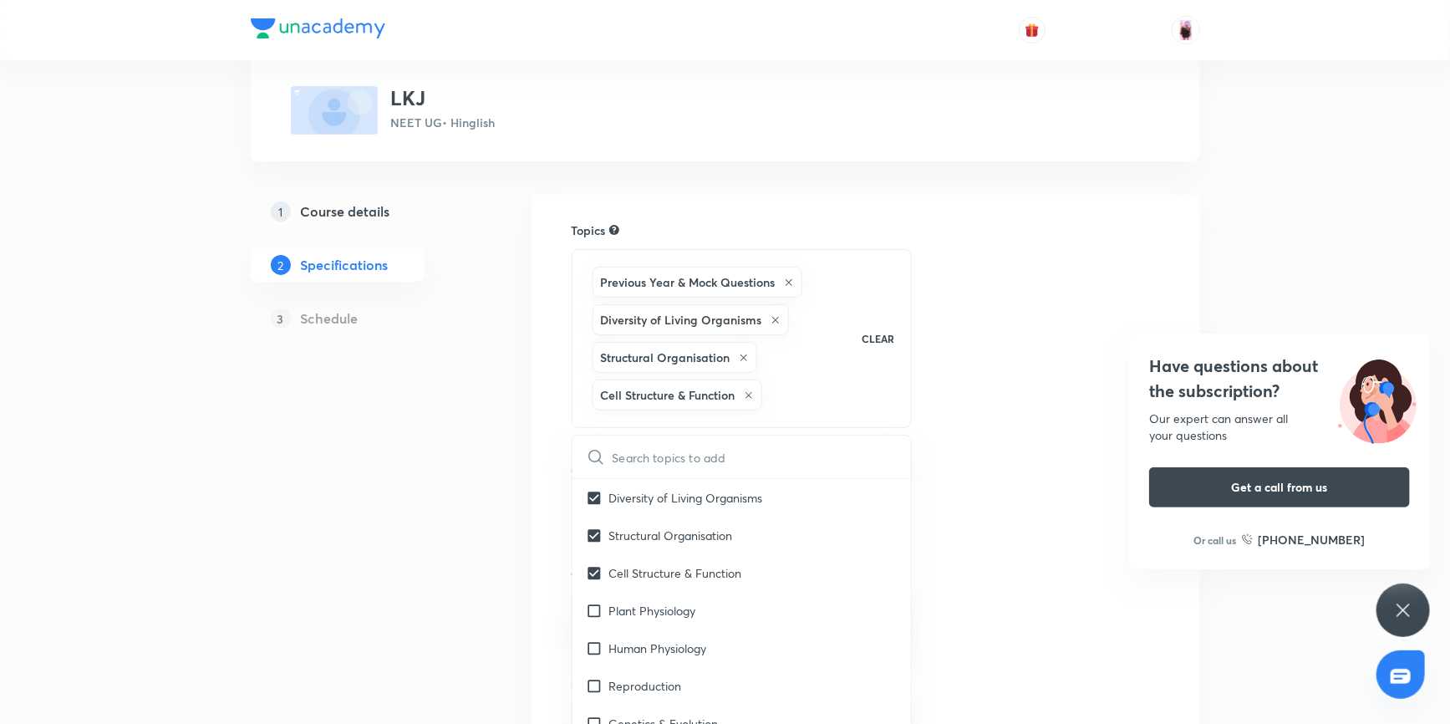
scroll to position [379, 0]
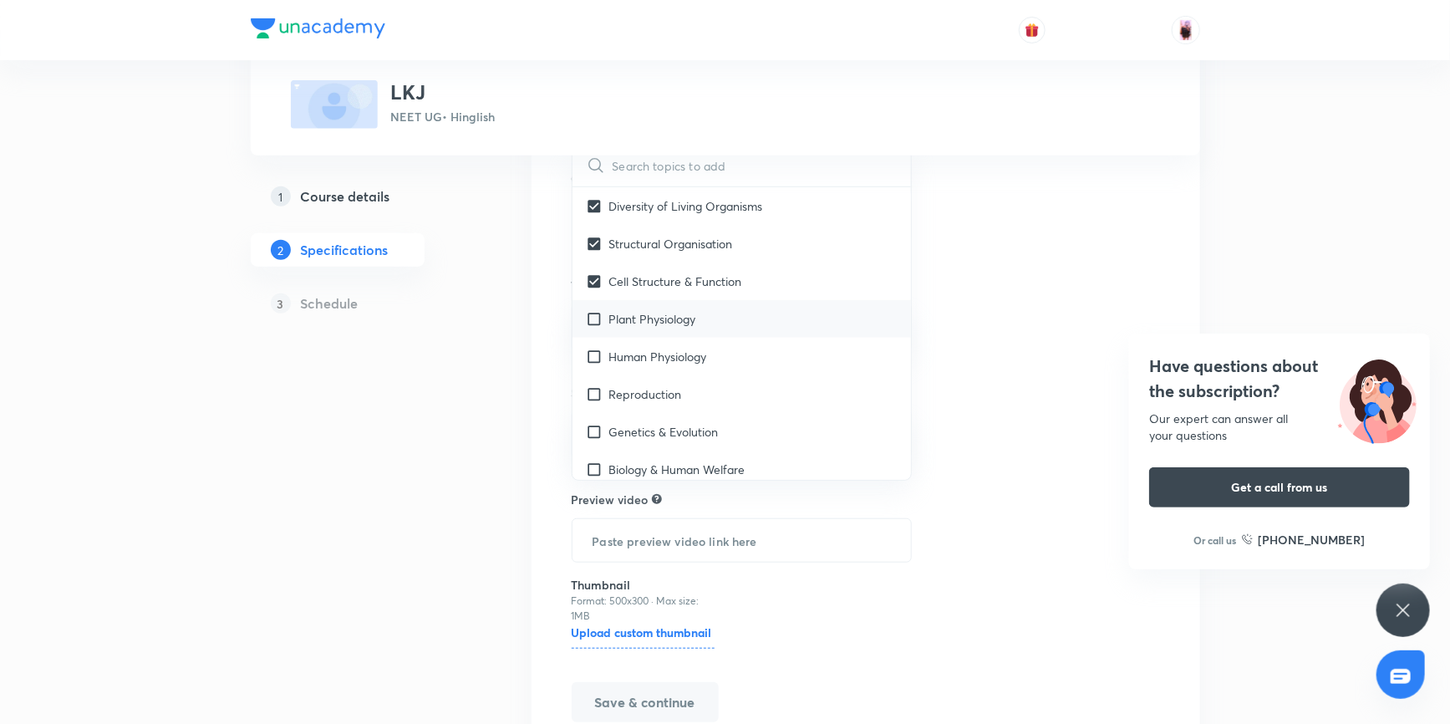
click at [593, 317] on input "checkbox" at bounding box center [597, 319] width 23 height 18
checkbox input "true"
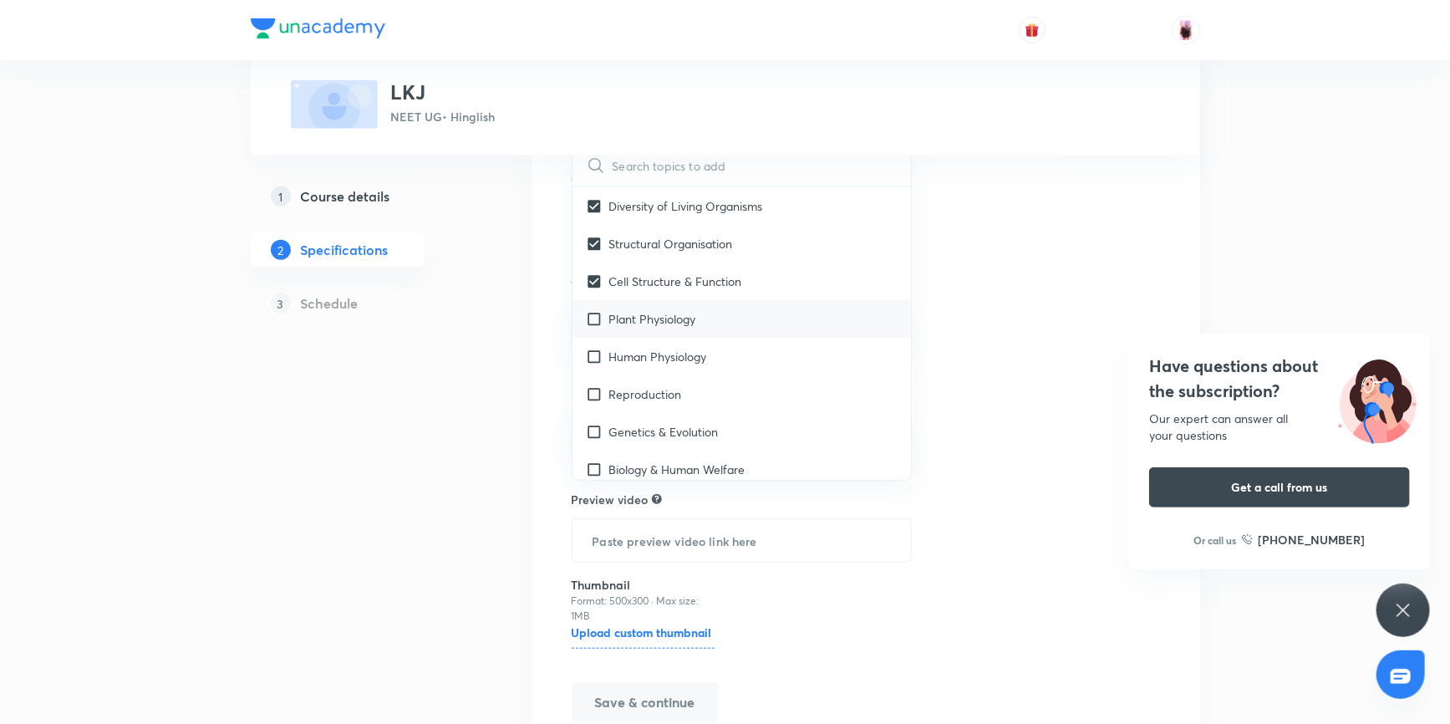
checkbox input "true"
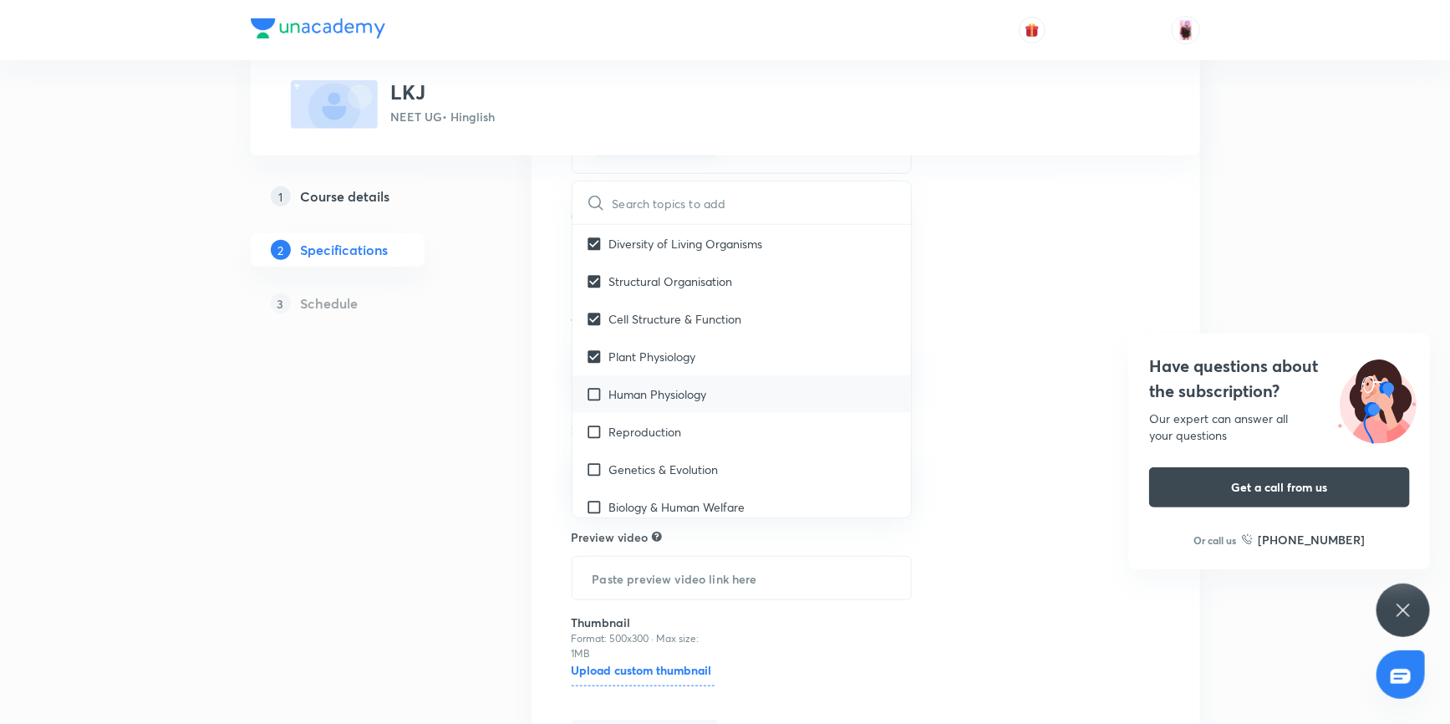
click at [593, 393] on input "checkbox" at bounding box center [597, 394] width 23 height 18
checkbox input "true"
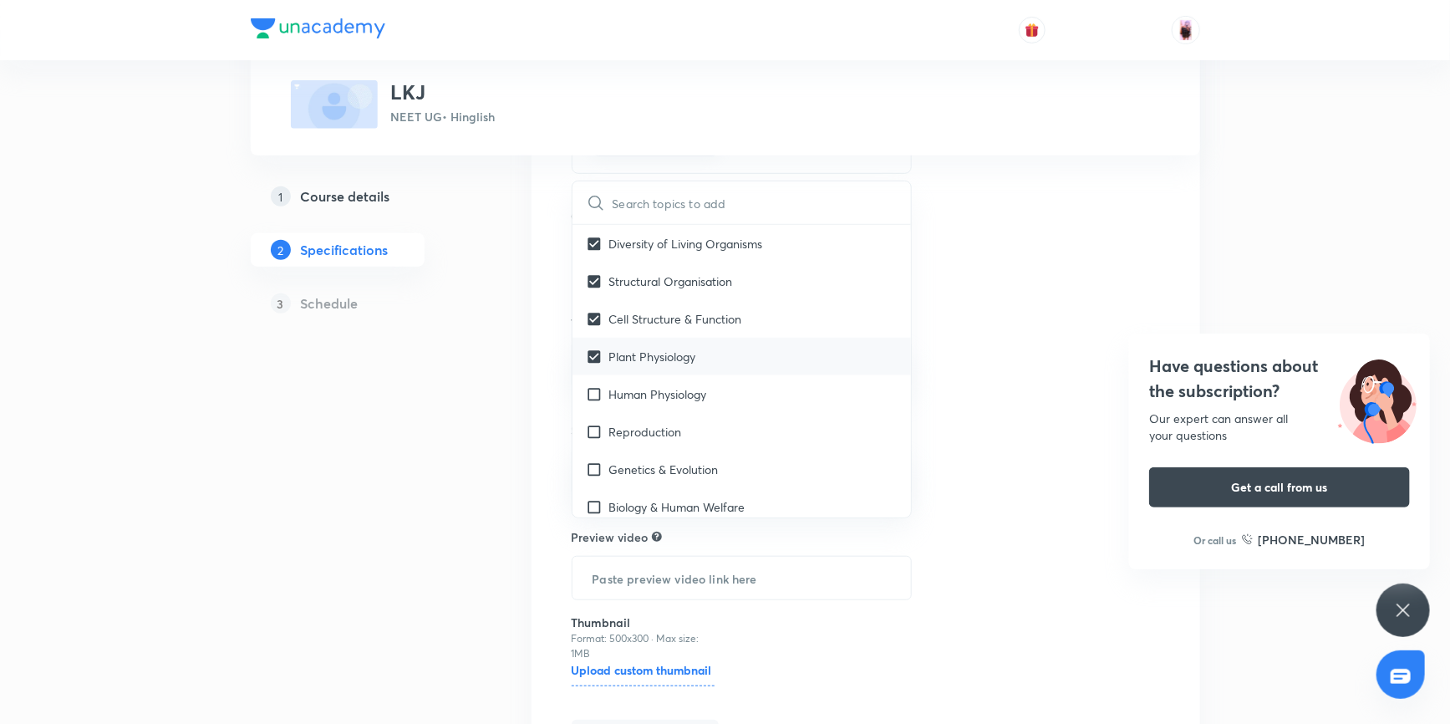
checkbox input "true"
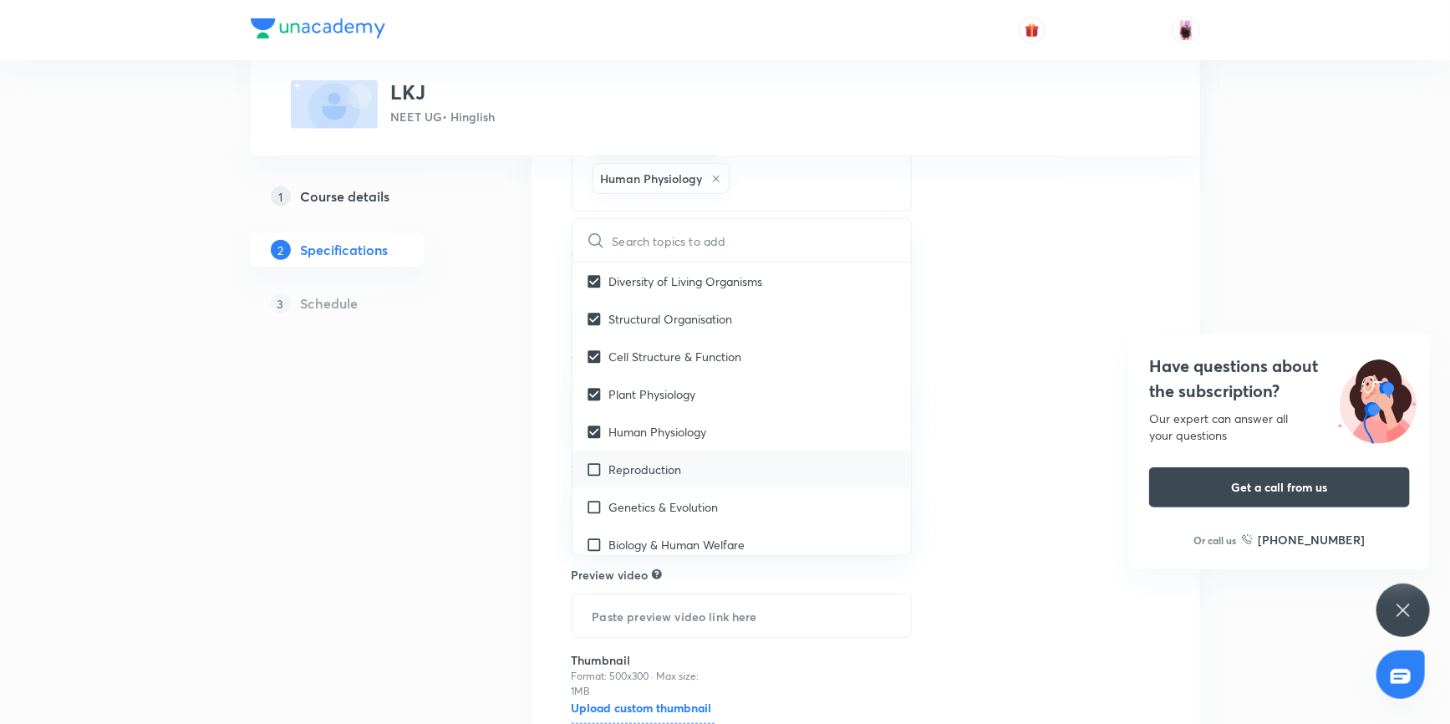
click at [593, 465] on input "checkbox" at bounding box center [597, 469] width 23 height 18
checkbox input "true"
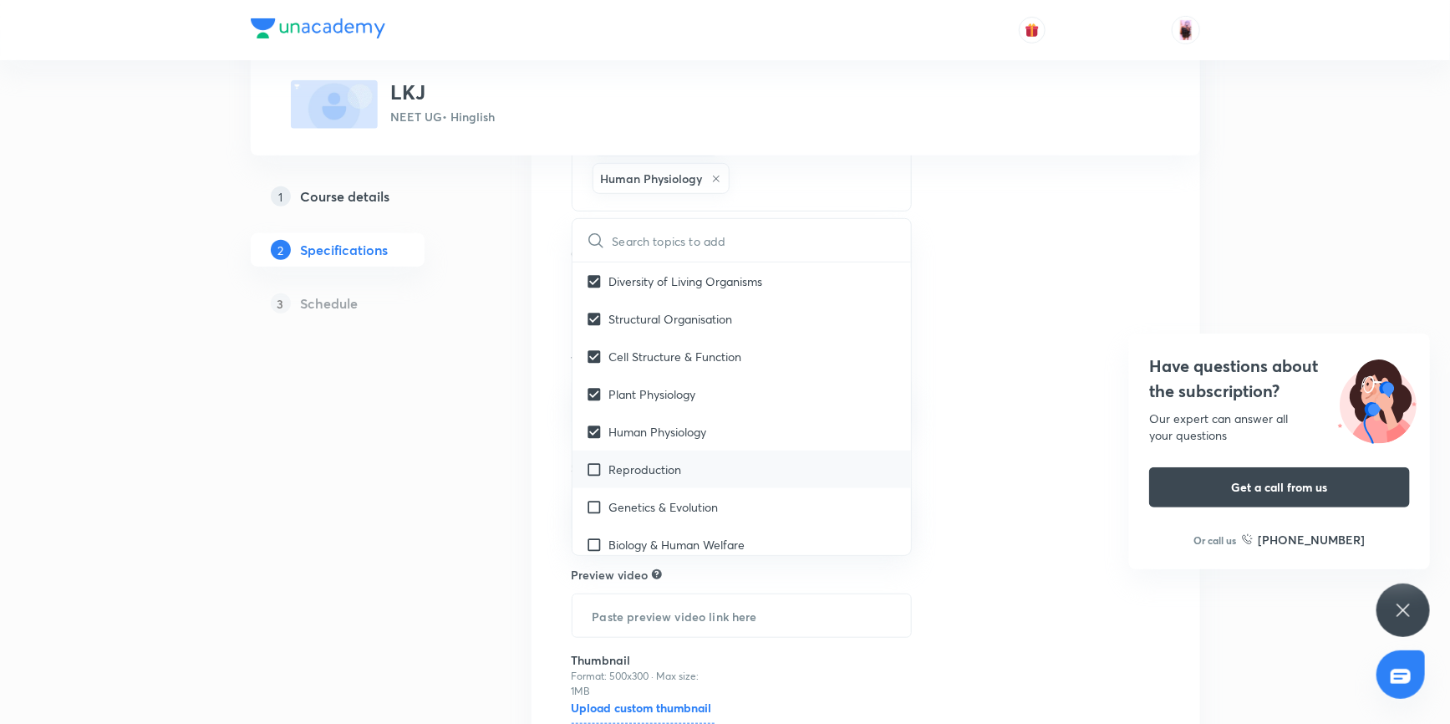
checkbox input "true"
click at [592, 515] on input "checkbox" at bounding box center [597, 507] width 23 height 18
checkbox input "true"
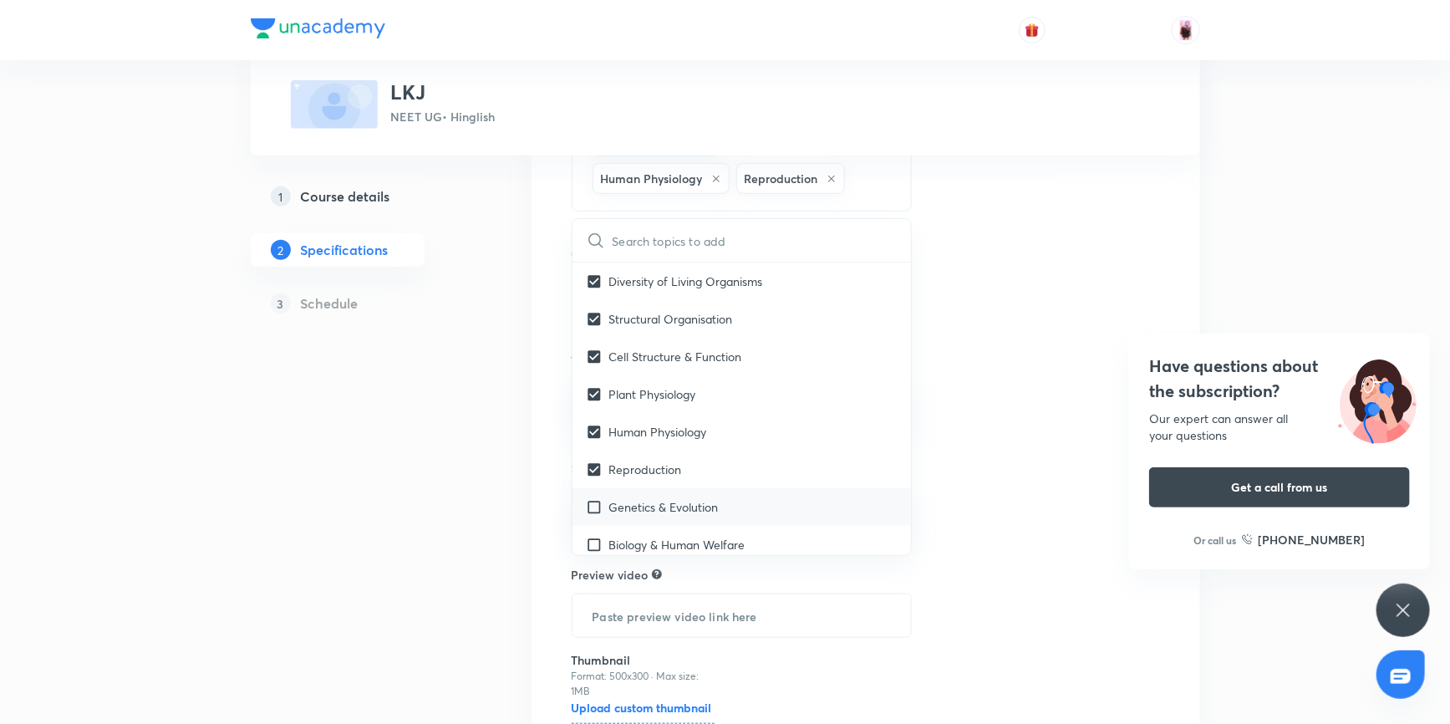
checkbox input "true"
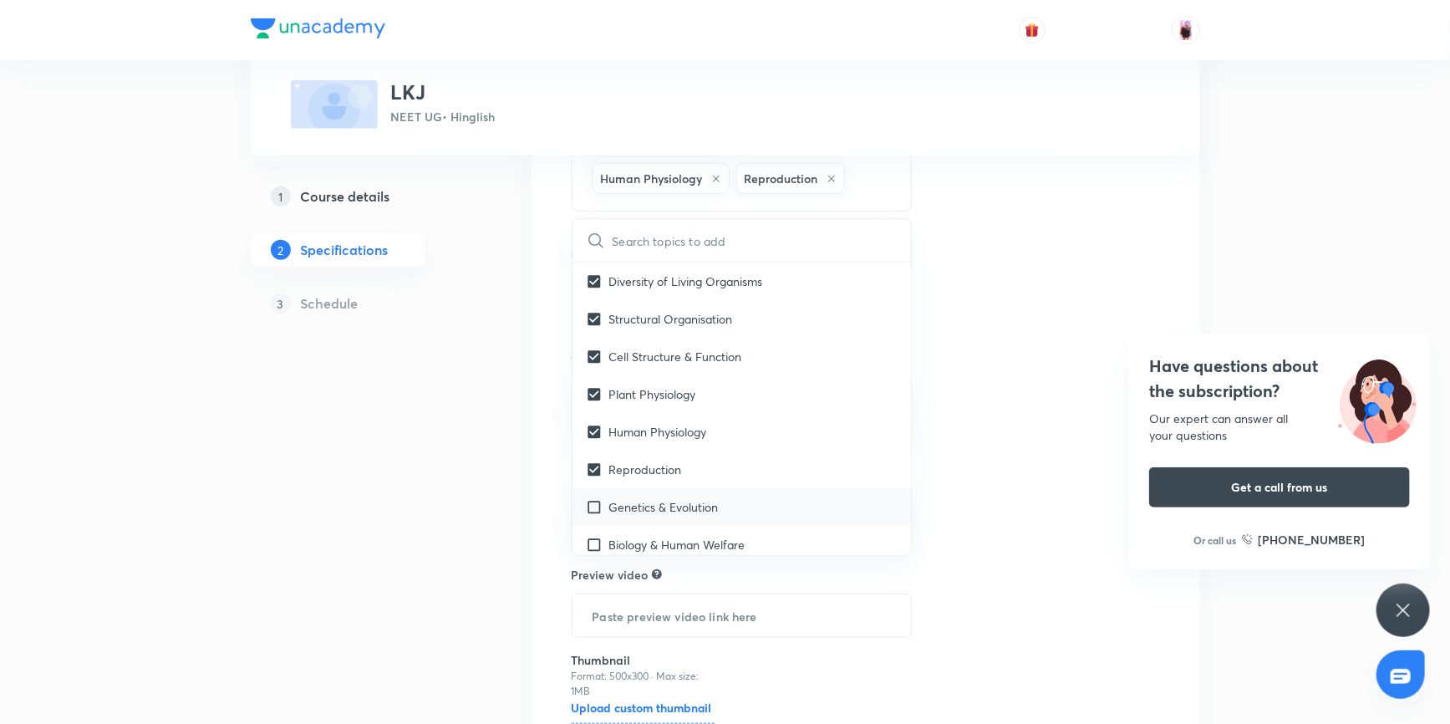
checkbox input "true"
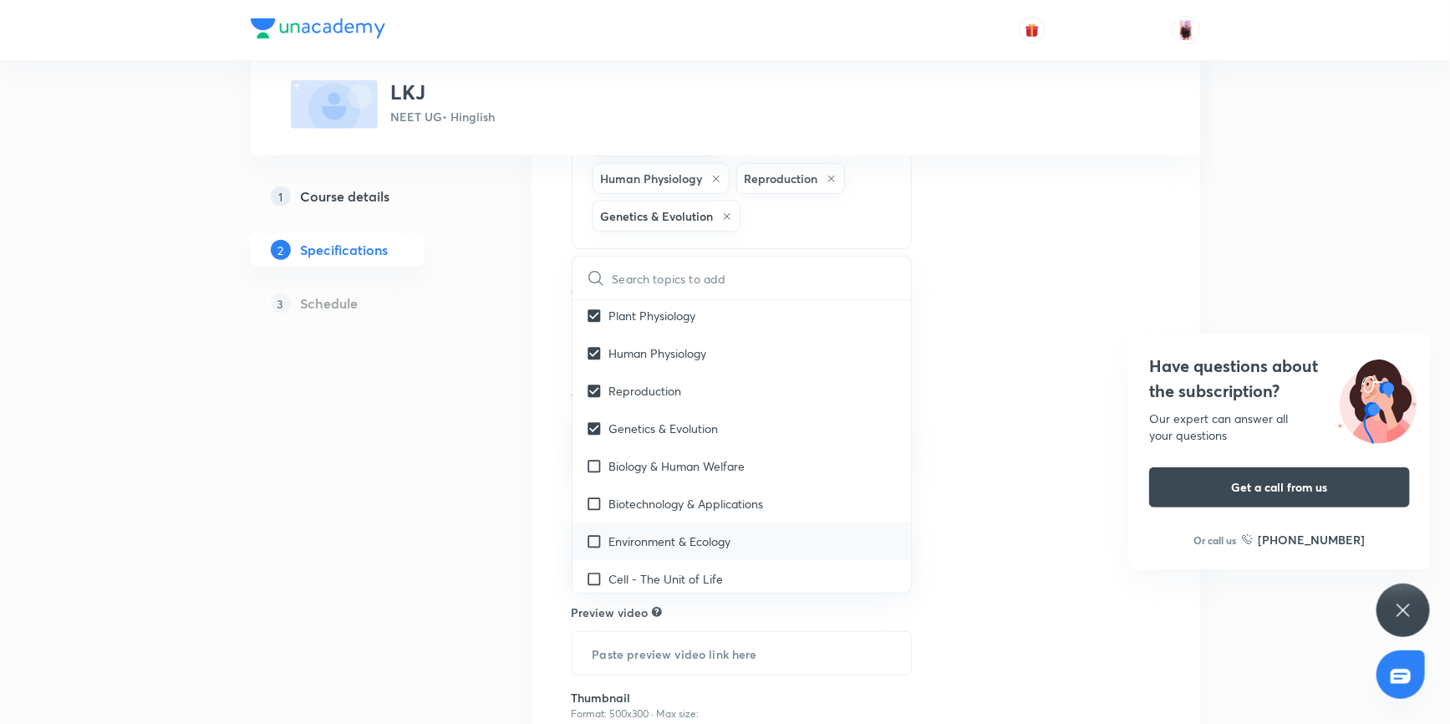
scroll to position [303, 0]
click at [589, 363] on input "checkbox" at bounding box center [597, 354] width 23 height 18
checkbox input "true"
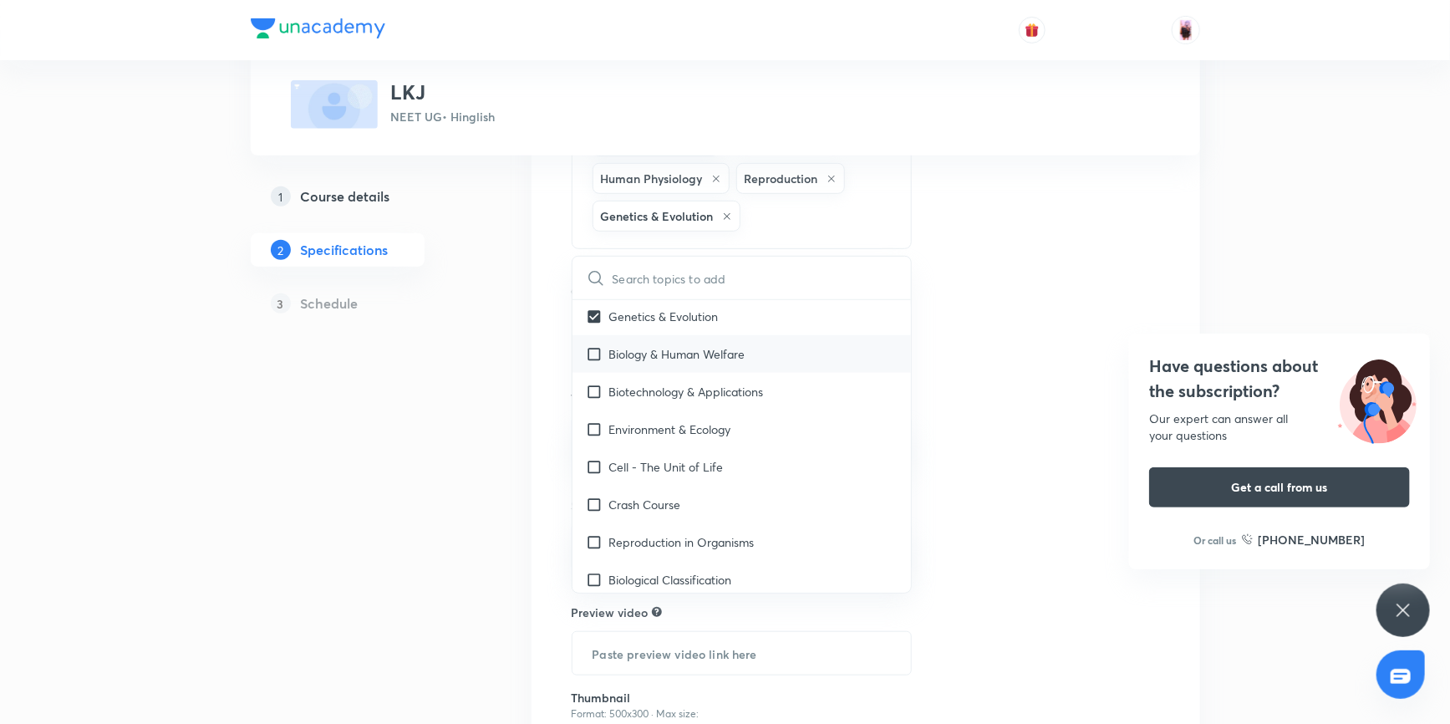
checkbox input "true"
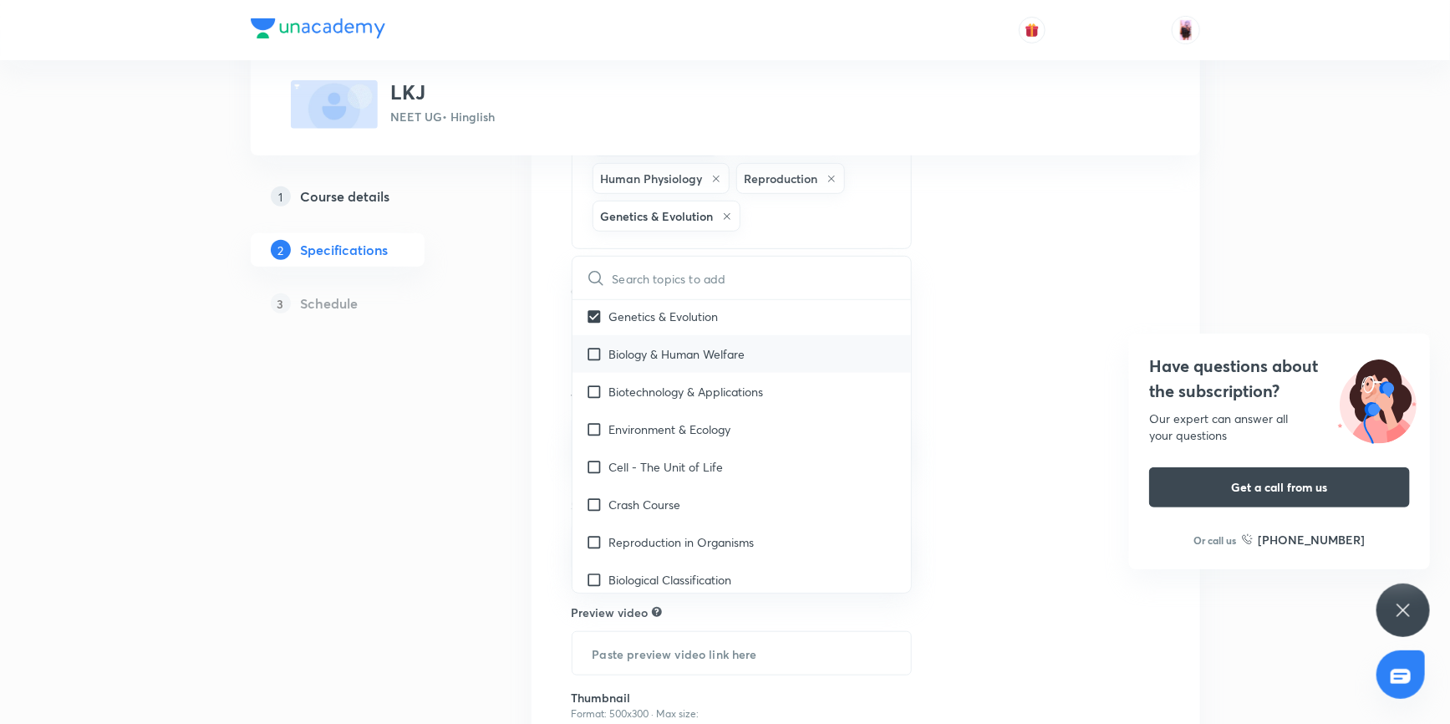
checkbox input "true"
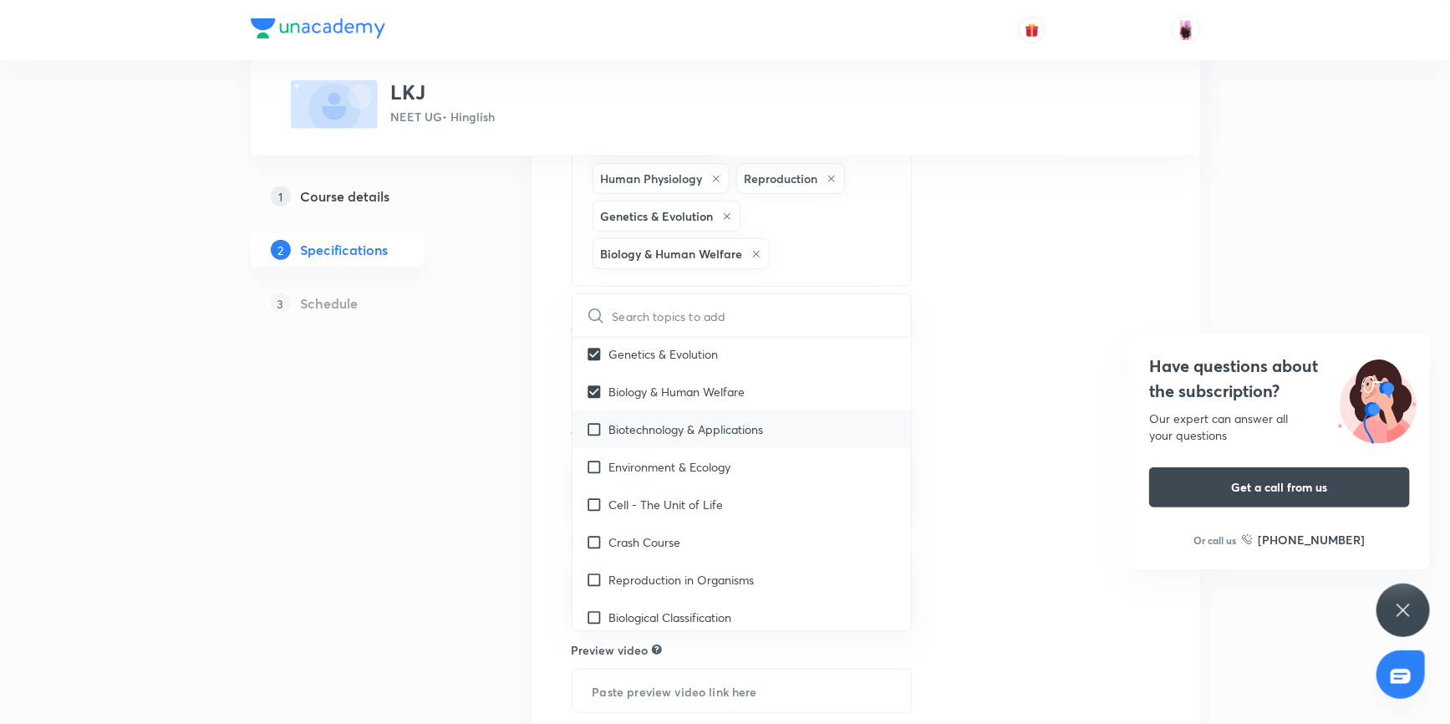
click at [594, 438] on input "checkbox" at bounding box center [597, 429] width 23 height 18
checkbox input "true"
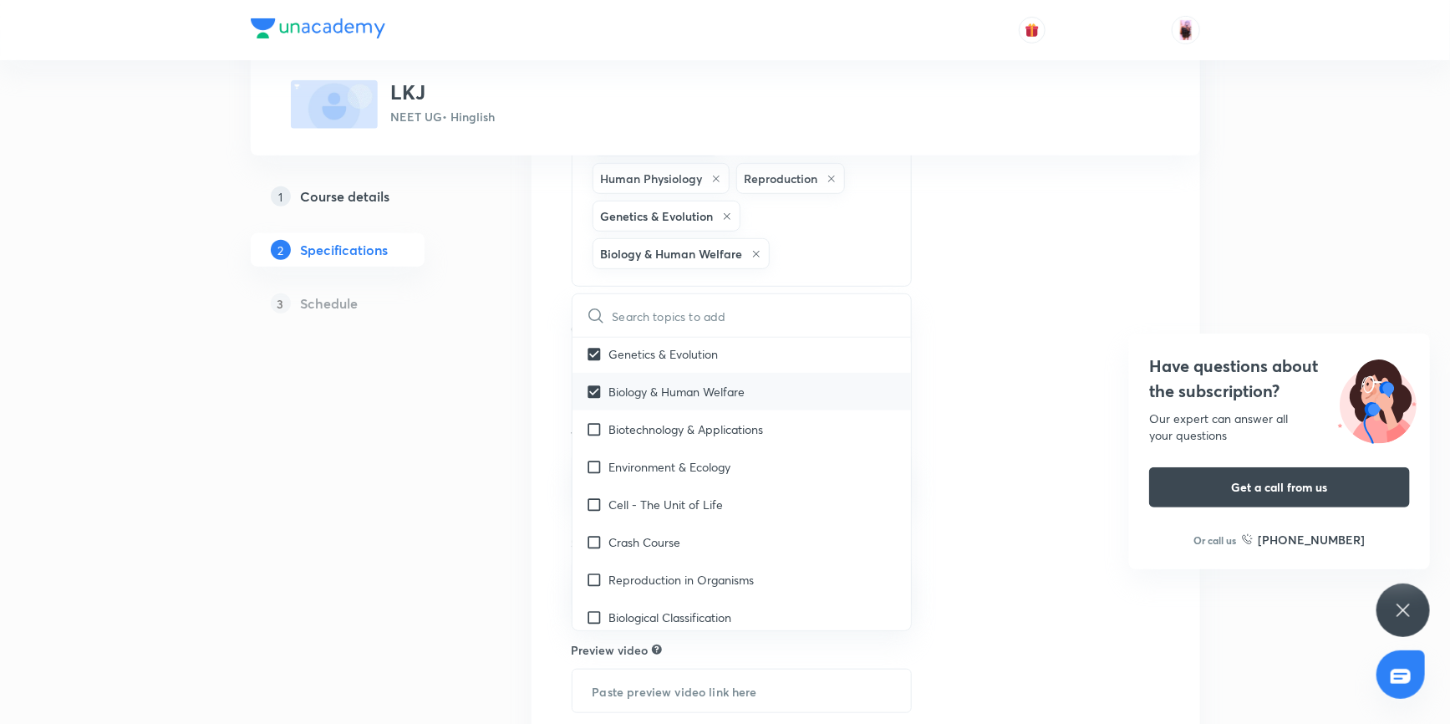
checkbox input "true"
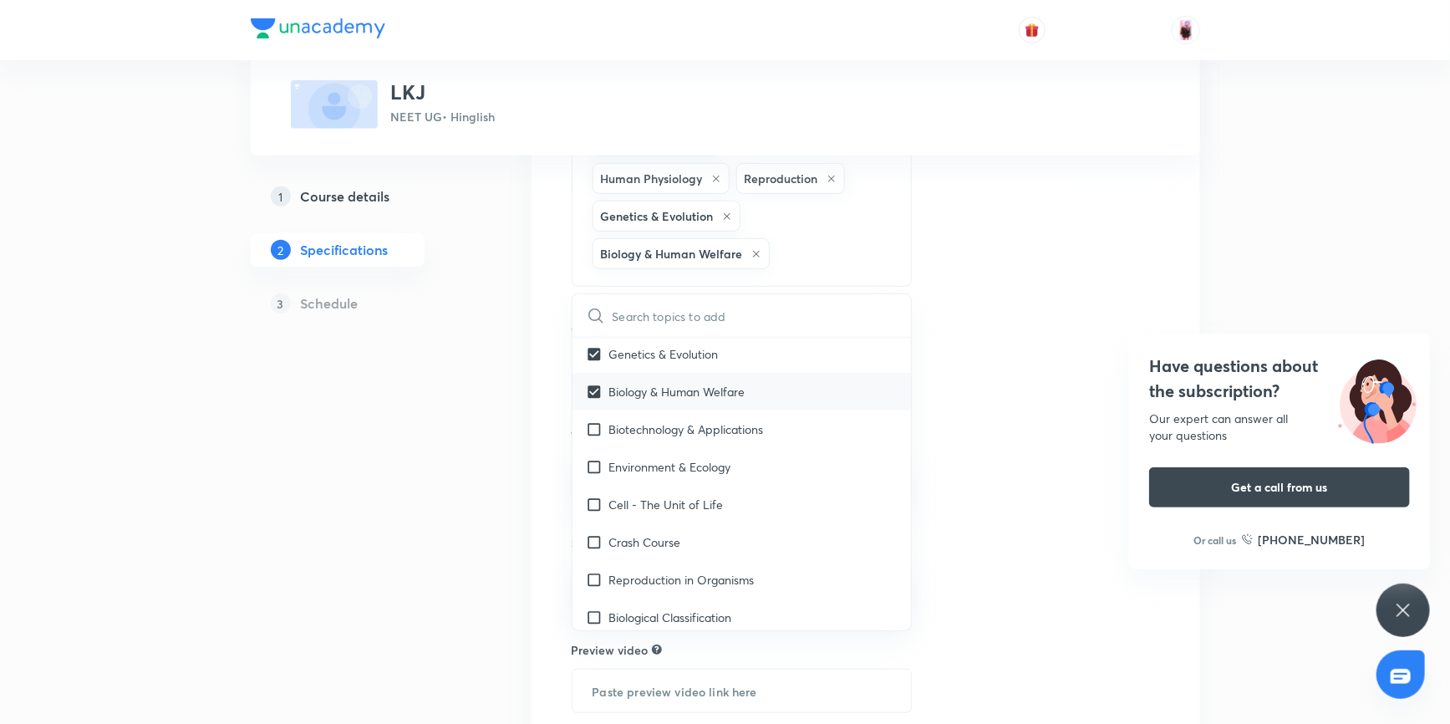
checkbox input "true"
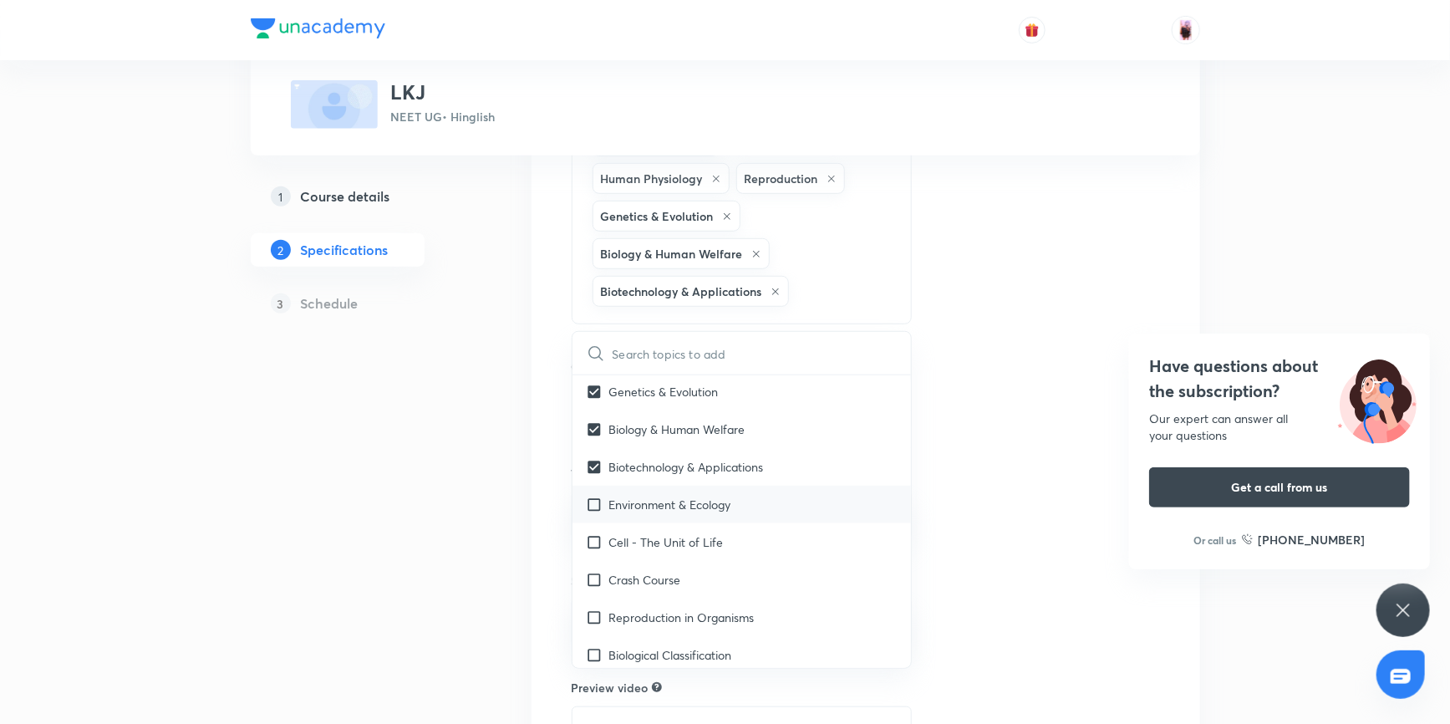
click at [597, 513] on input "checkbox" at bounding box center [597, 504] width 23 height 18
checkbox input "true"
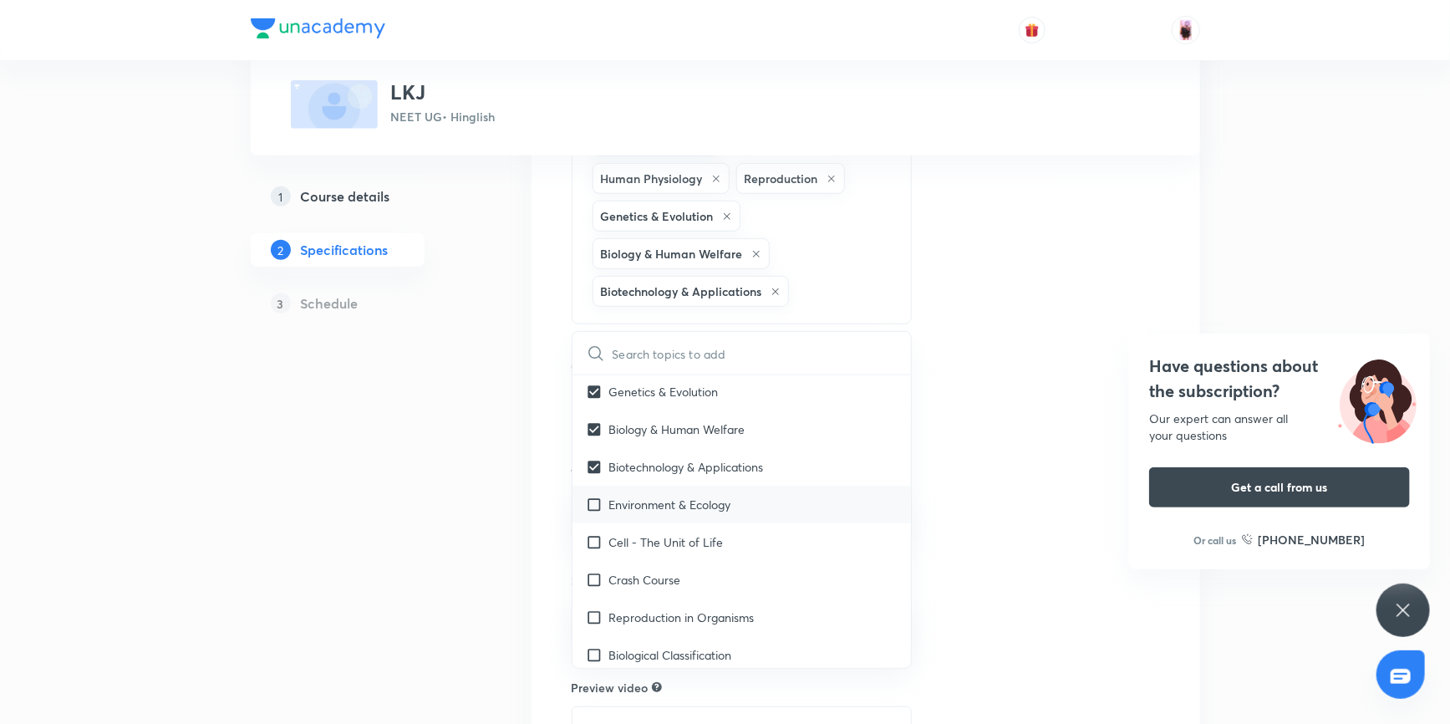
checkbox input "true"
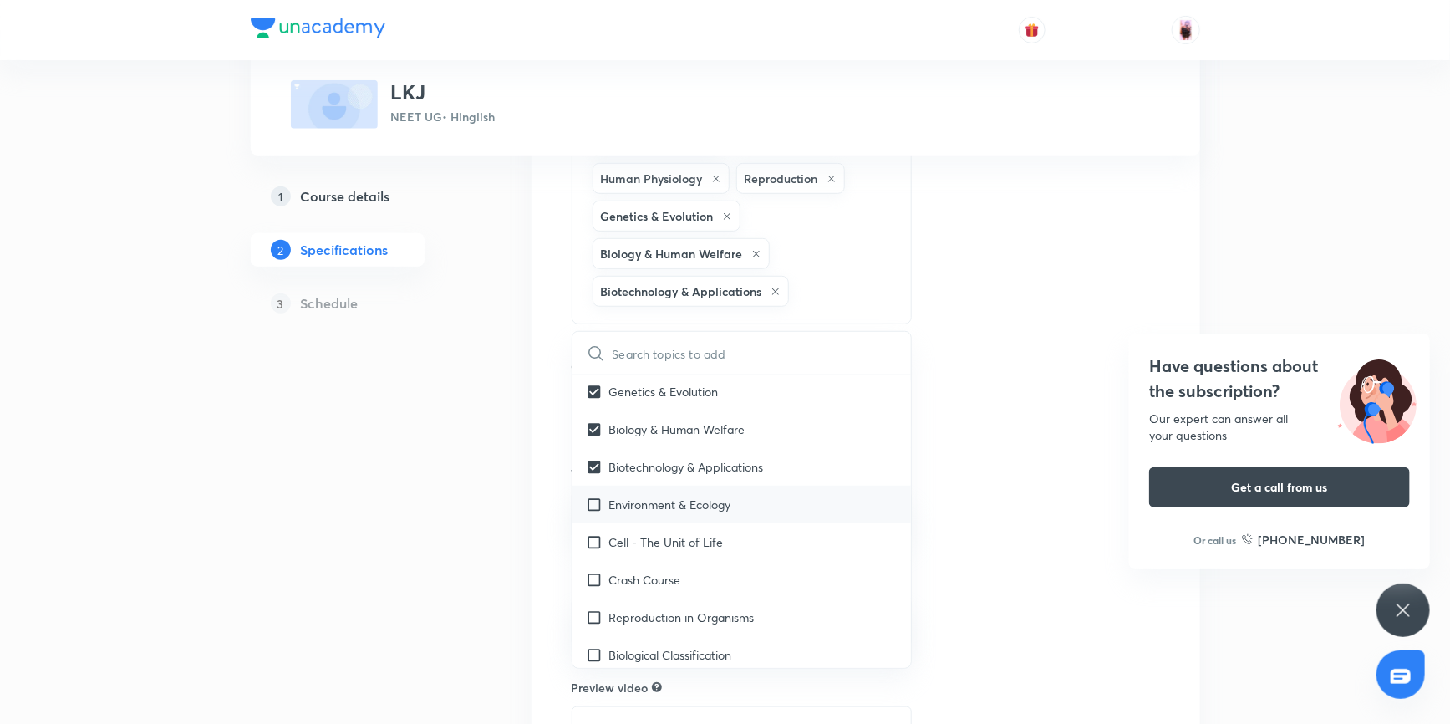
checkbox input "true"
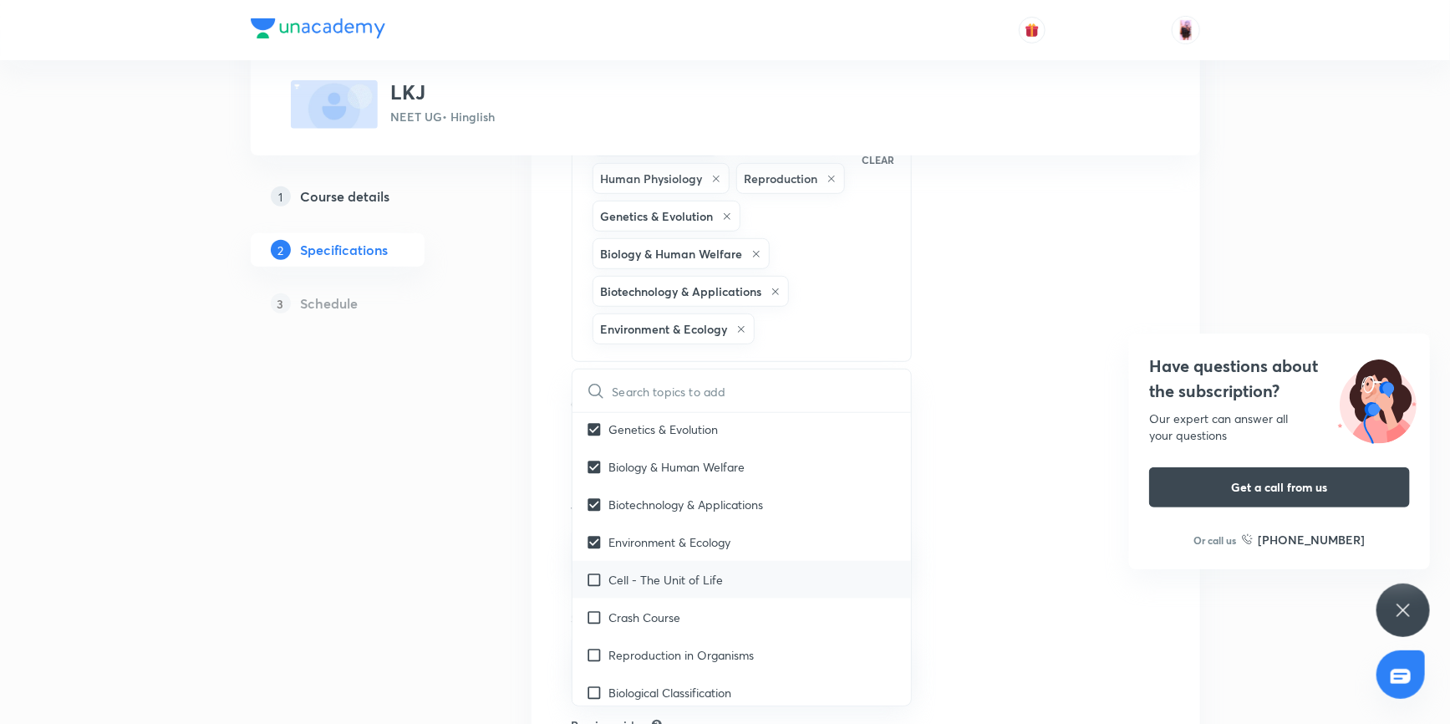
click at [593, 588] on input "checkbox" at bounding box center [597, 580] width 23 height 18
checkbox input "true"
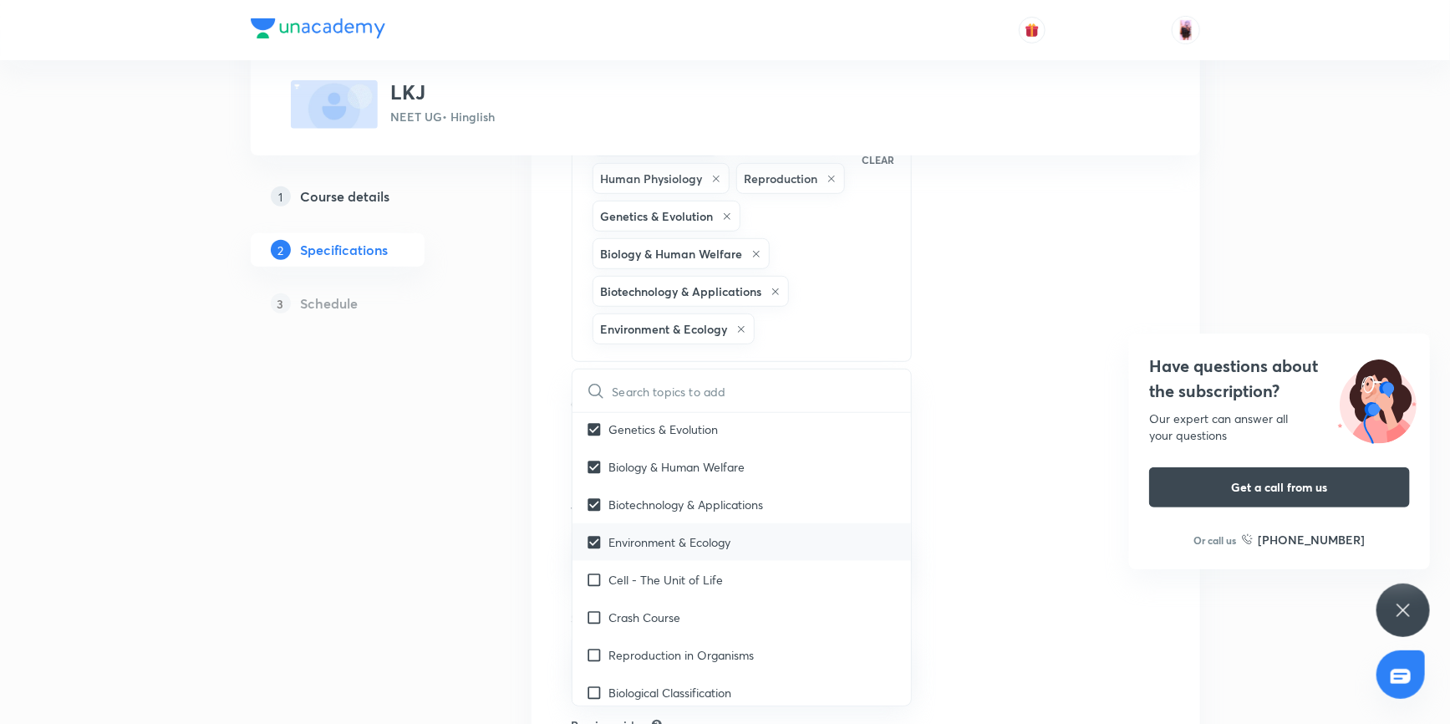
checkbox input "true"
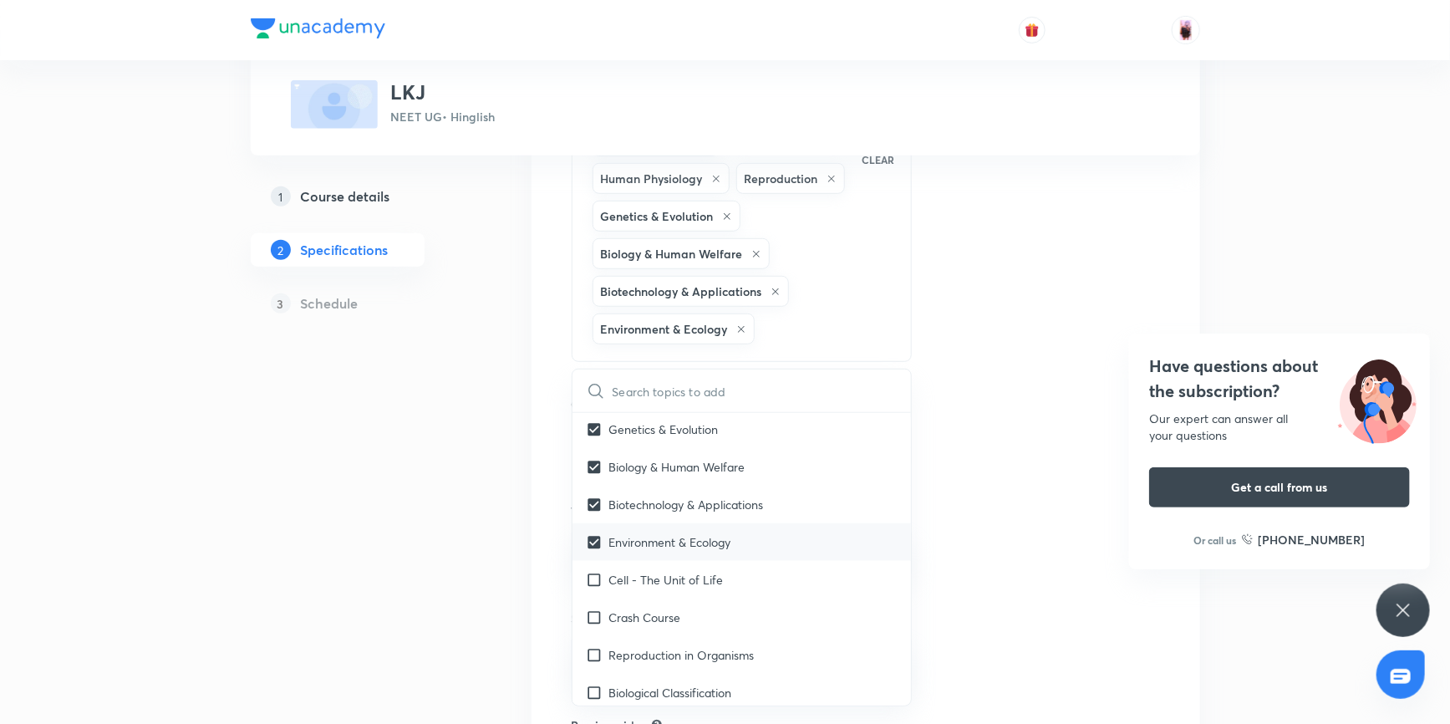
checkbox input "true"
click at [595, 549] on input "checkbox" at bounding box center [597, 540] width 23 height 18
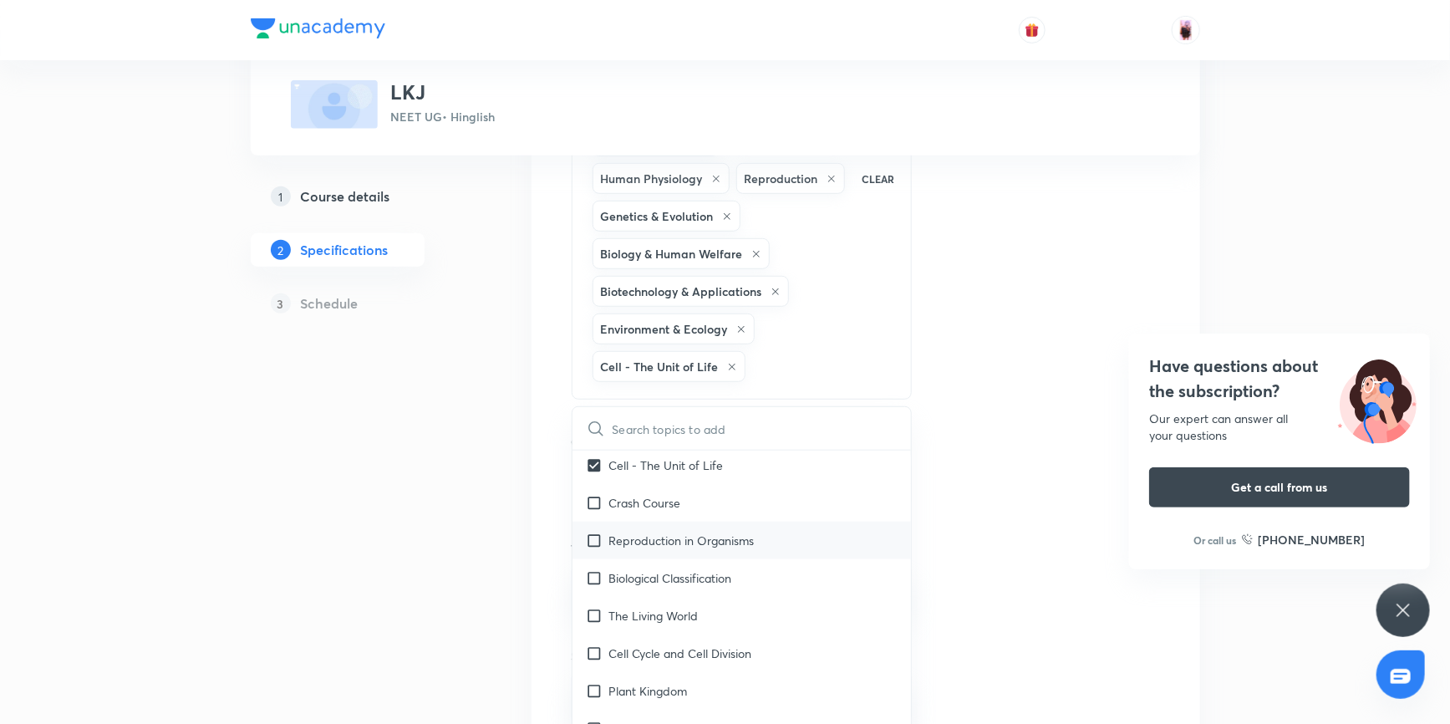
checkbox input "true"
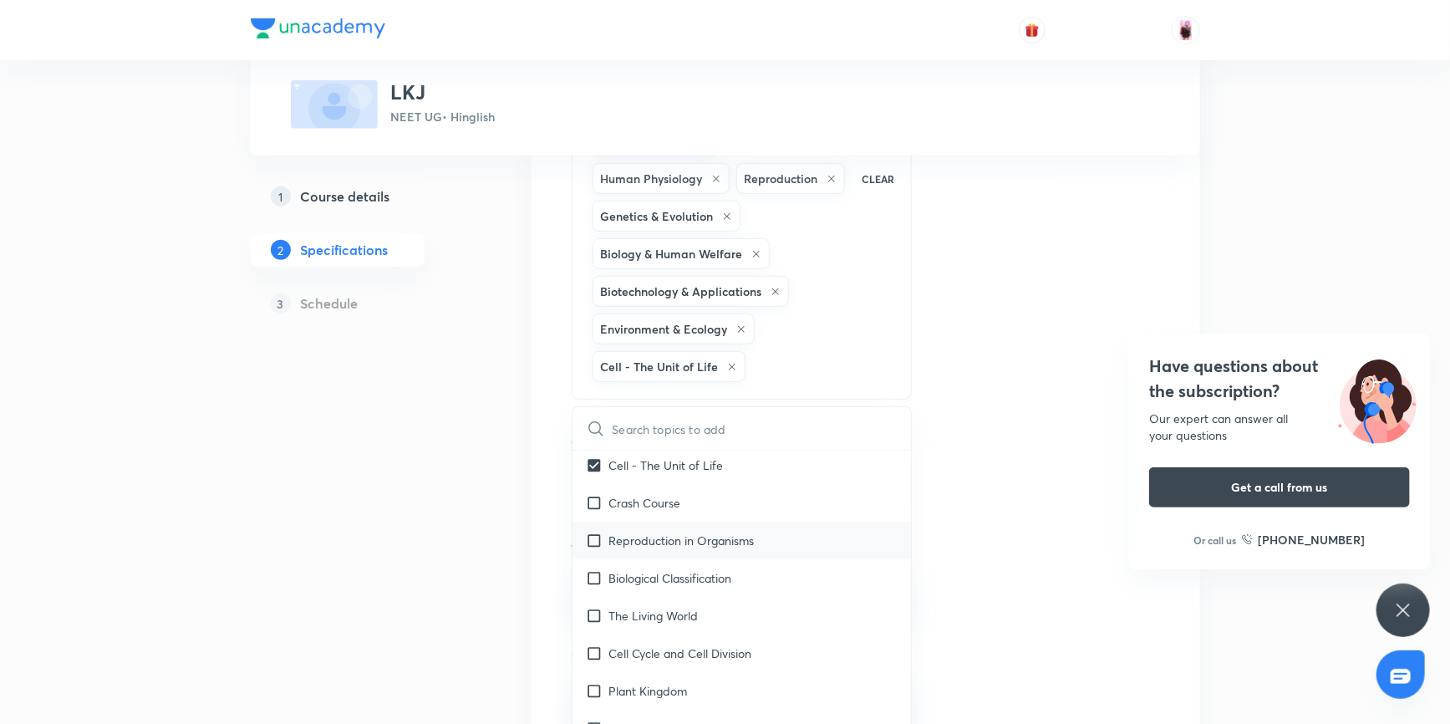
checkbox input "true"
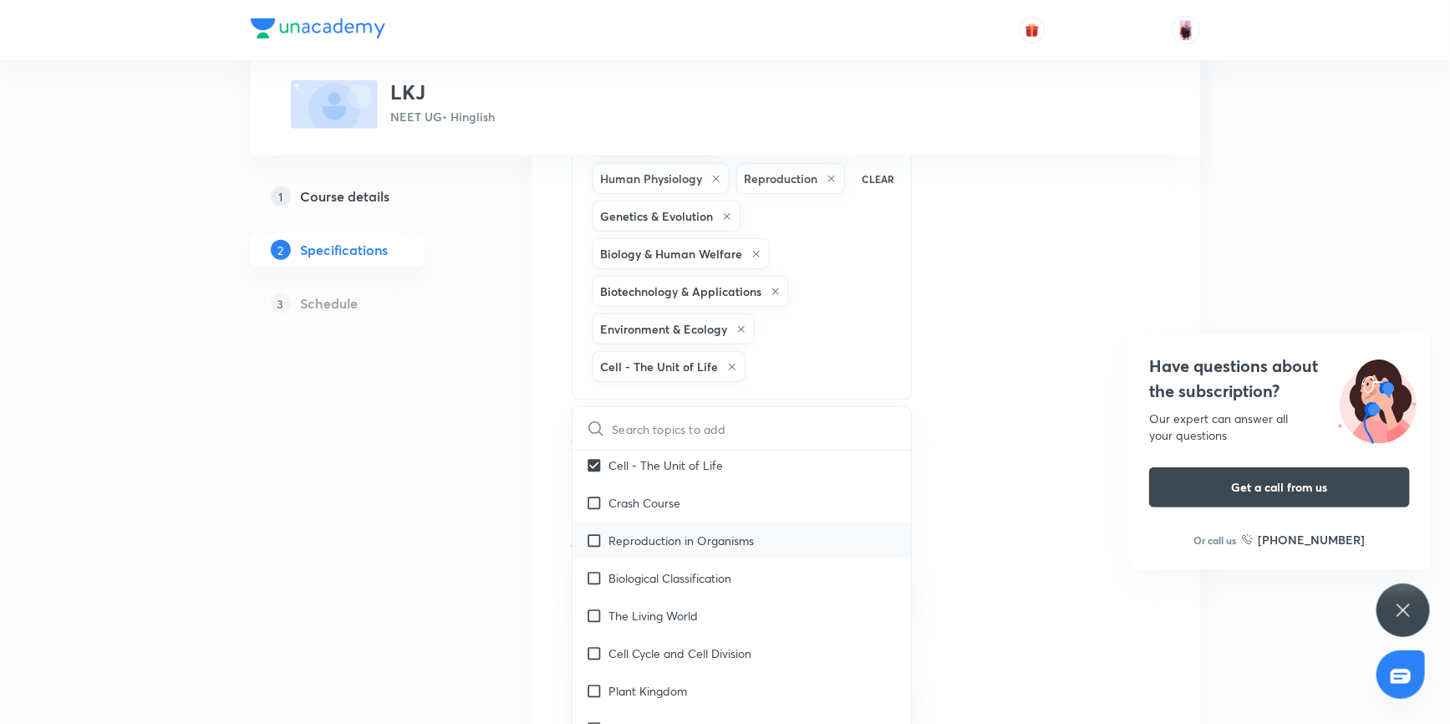
checkbox input "true"
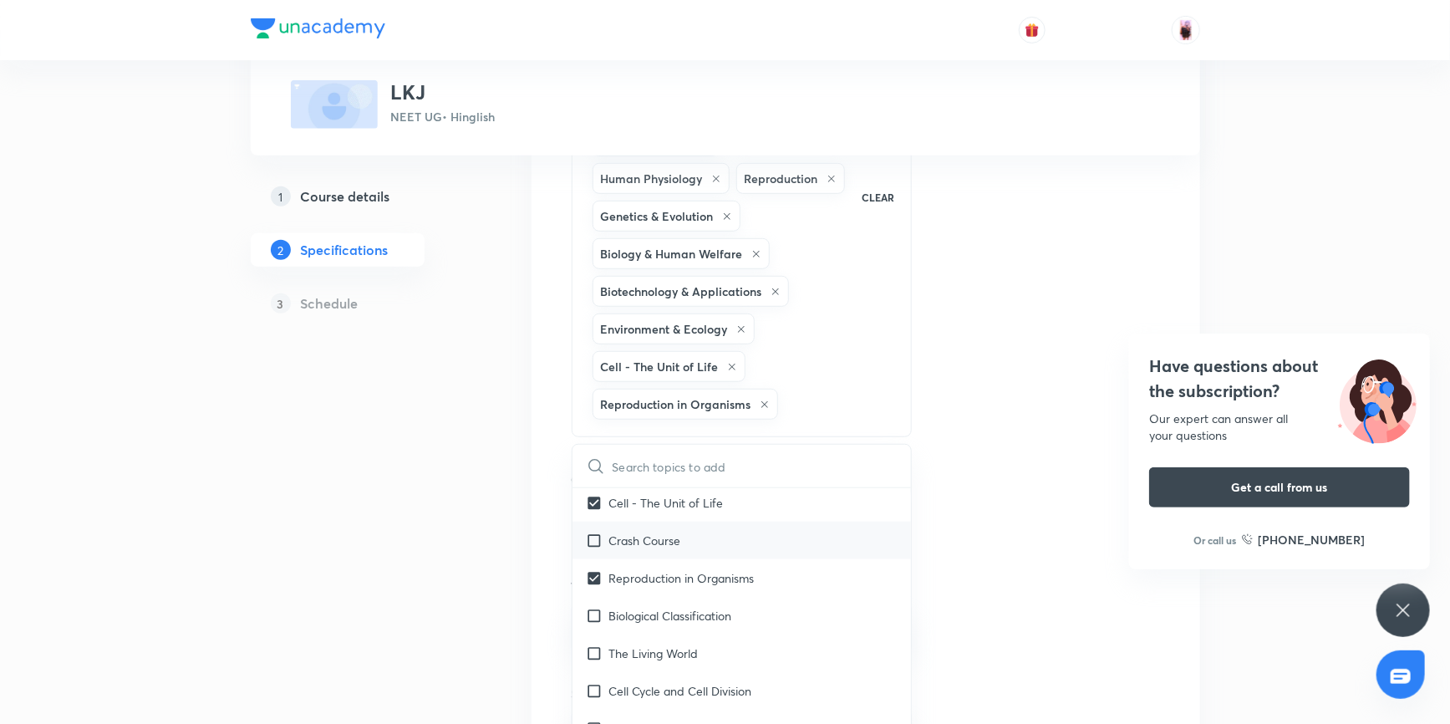
scroll to position [531, 0]
click at [597, 548] on input "checkbox" at bounding box center [597, 540] width 23 height 18
checkbox input "true"
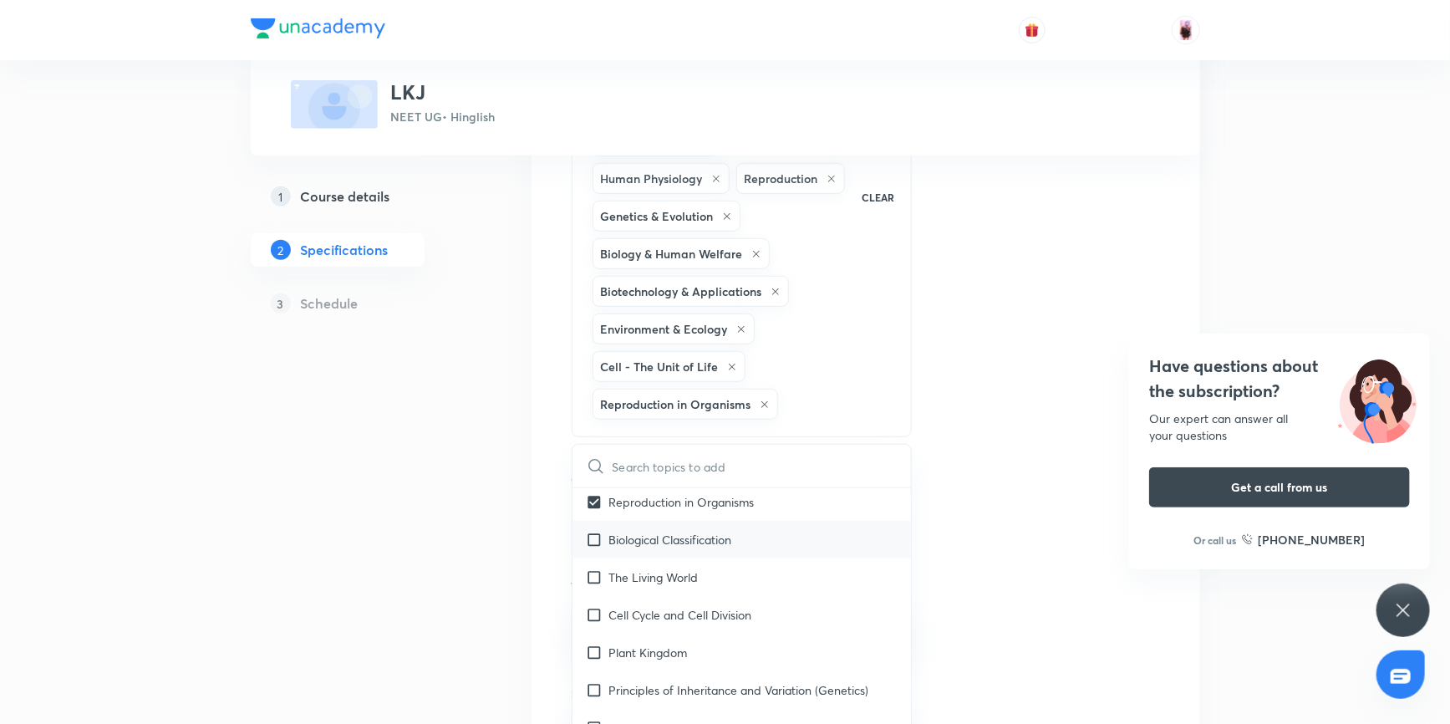
checkbox input "true"
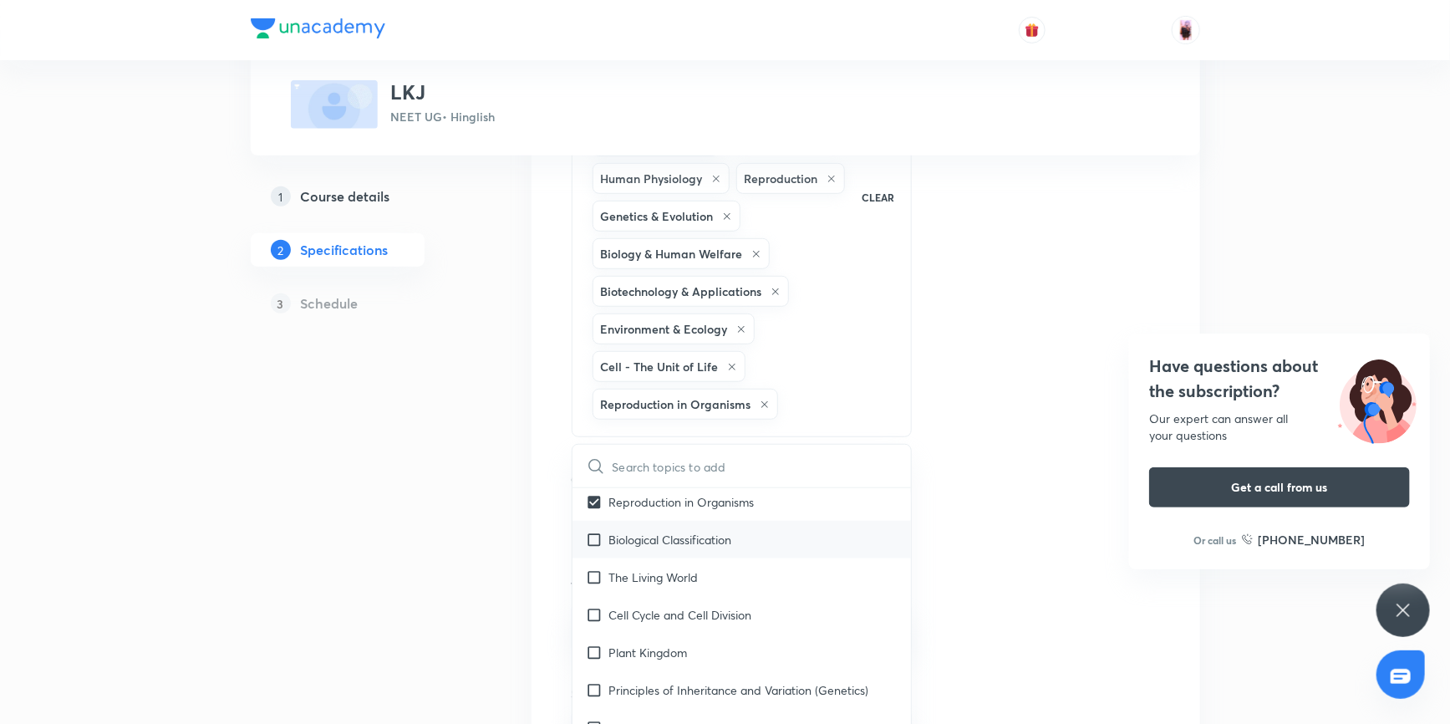
checkbox input "true"
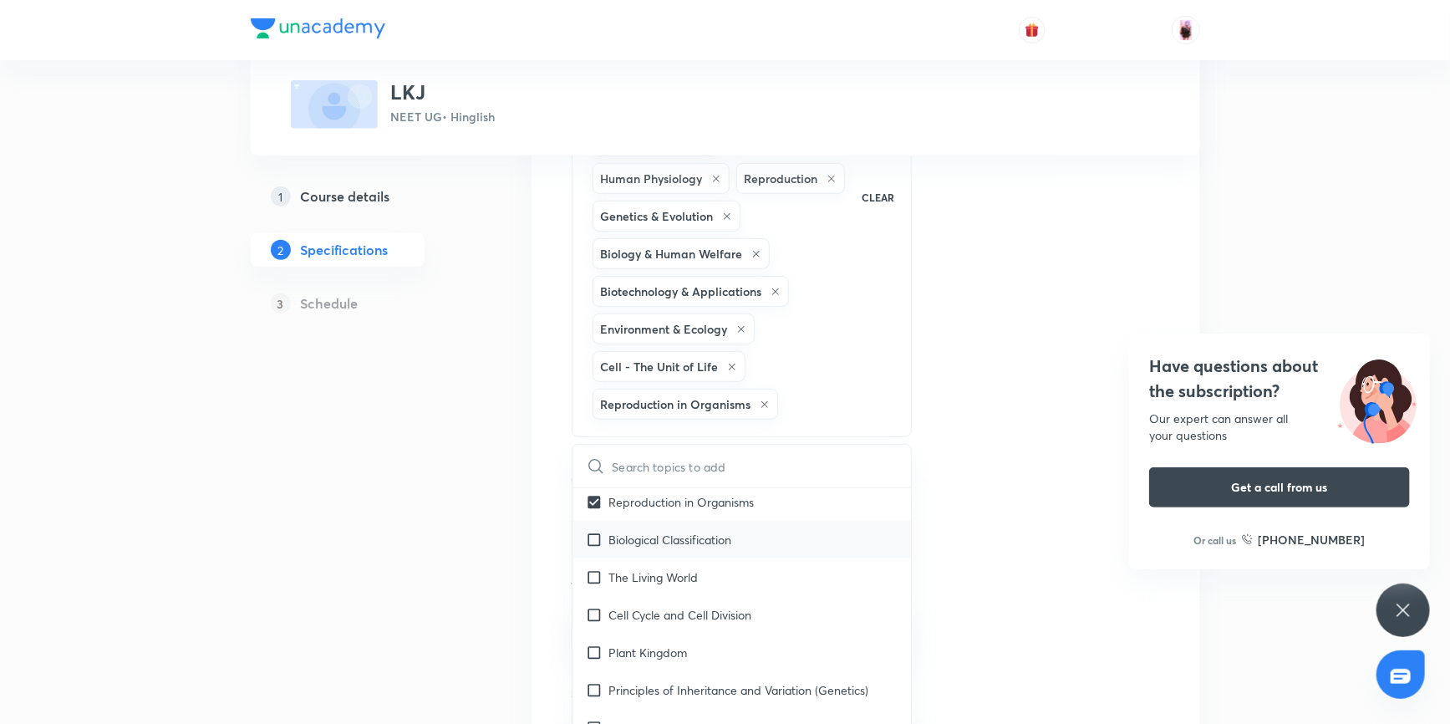
checkbox input "true"
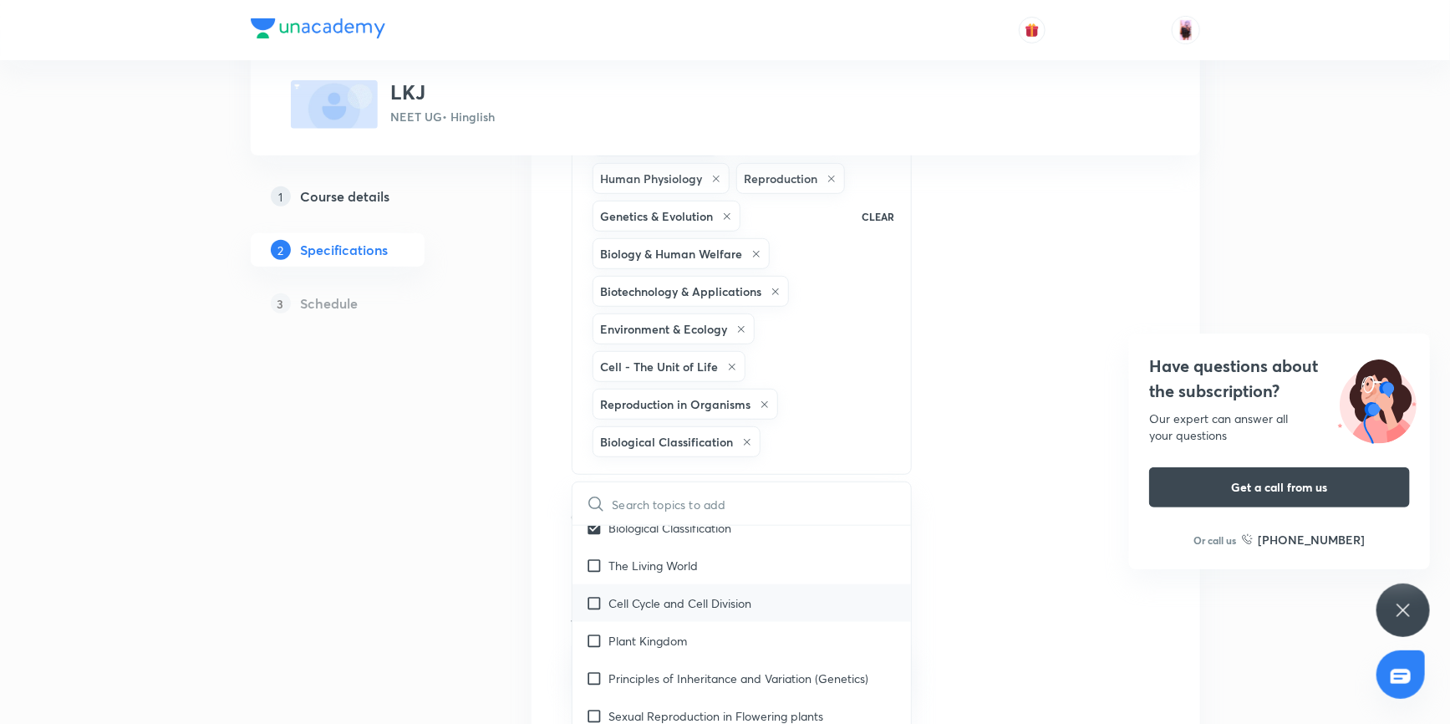
scroll to position [607, 0]
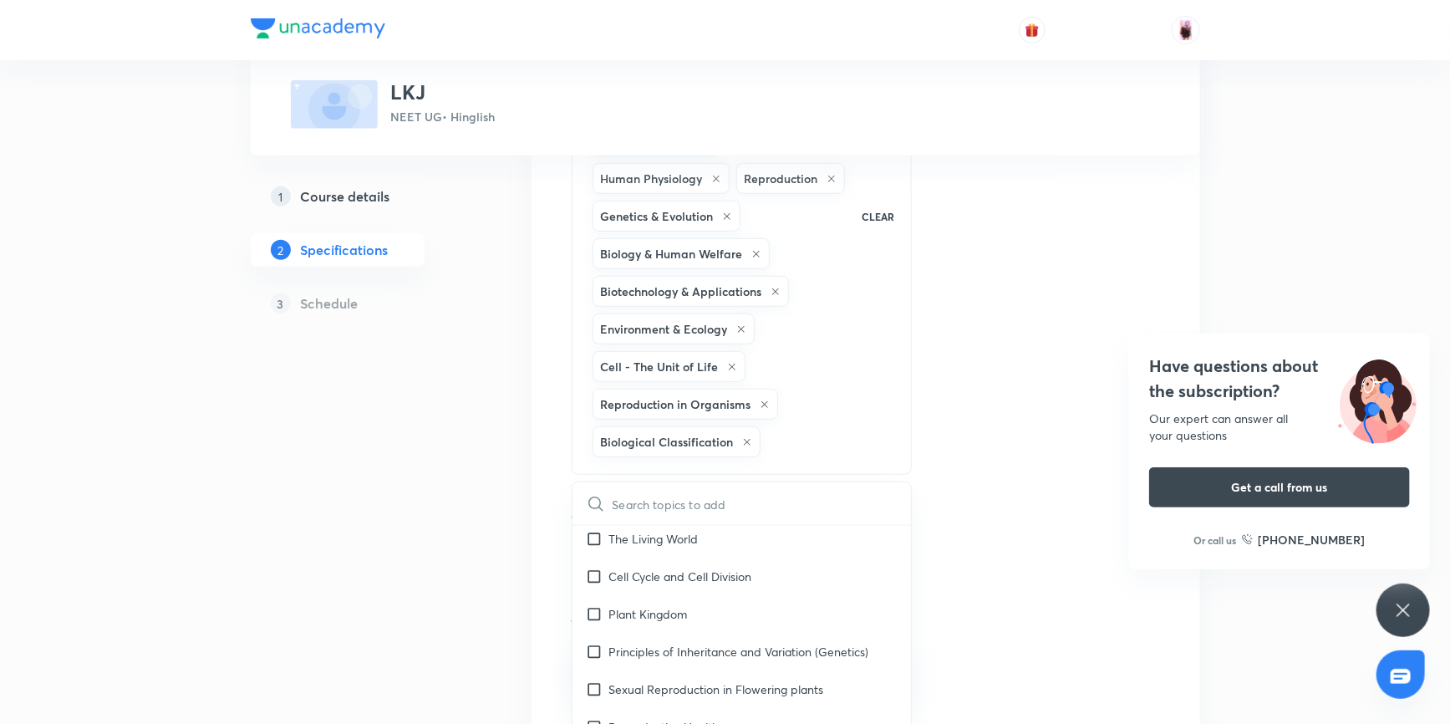
click at [598, 547] on input "checkbox" at bounding box center [597, 539] width 23 height 18
checkbox input "true"
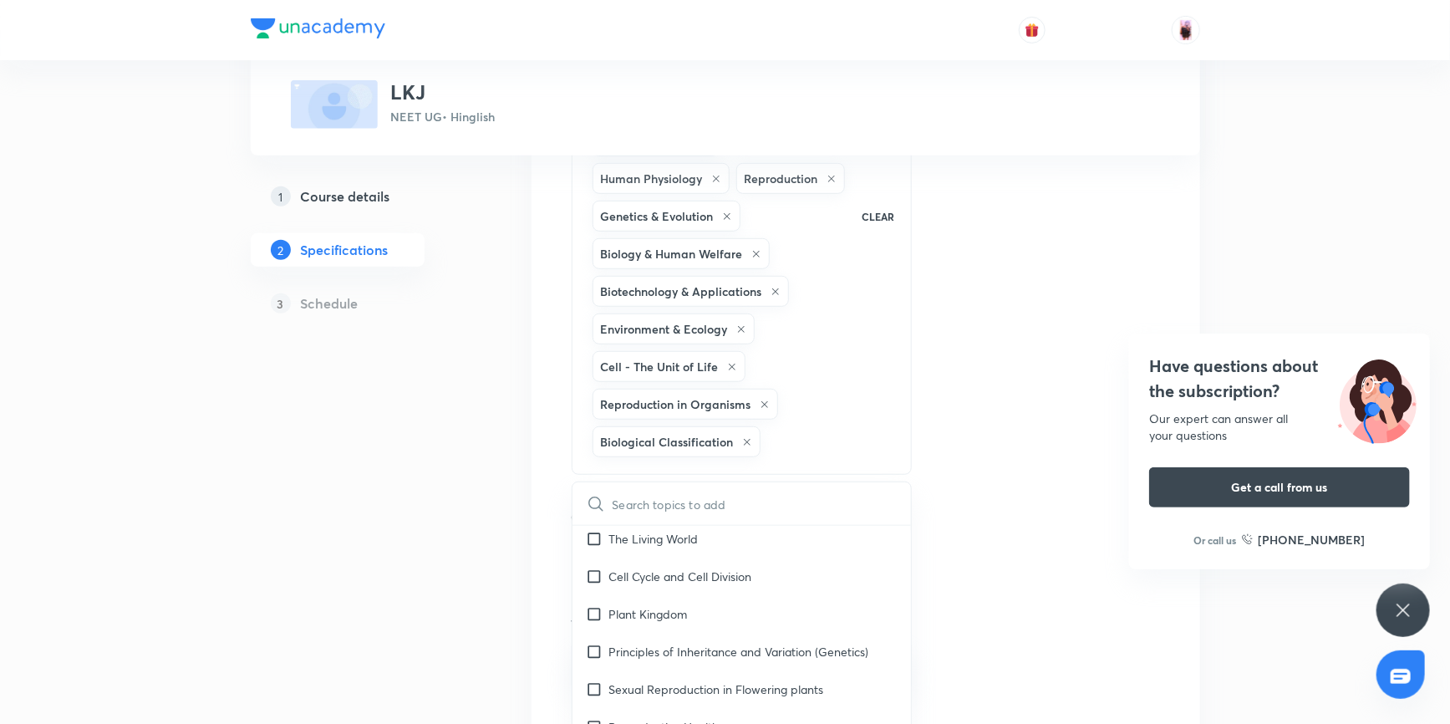
checkbox input "true"
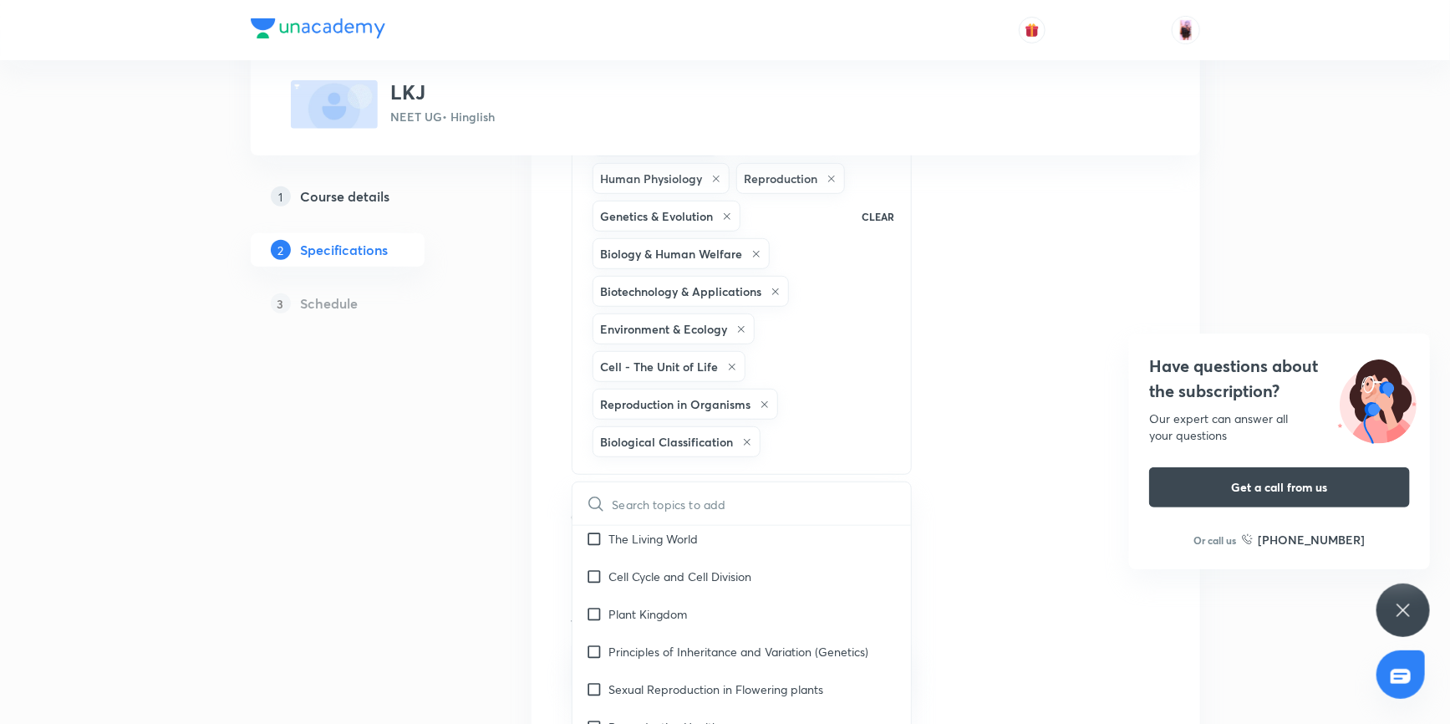
checkbox input "true"
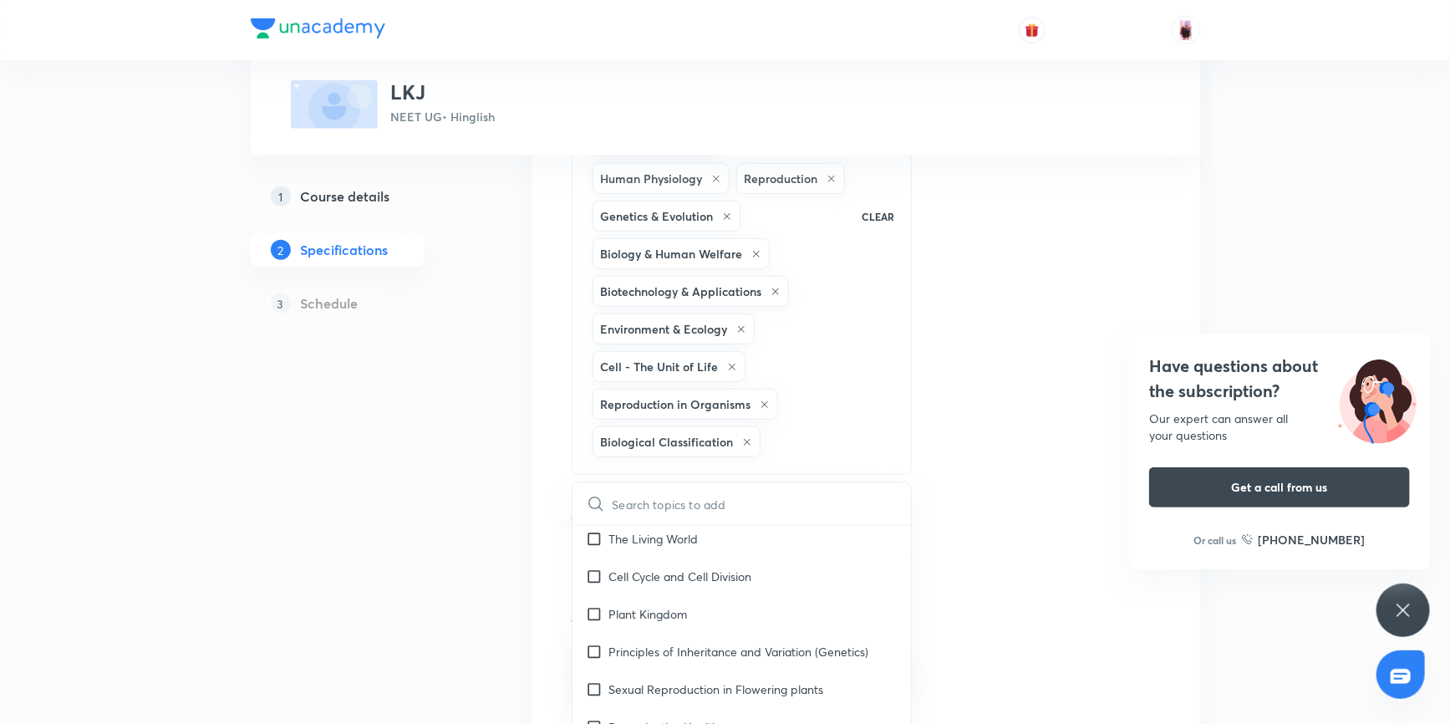
checkbox input "true"
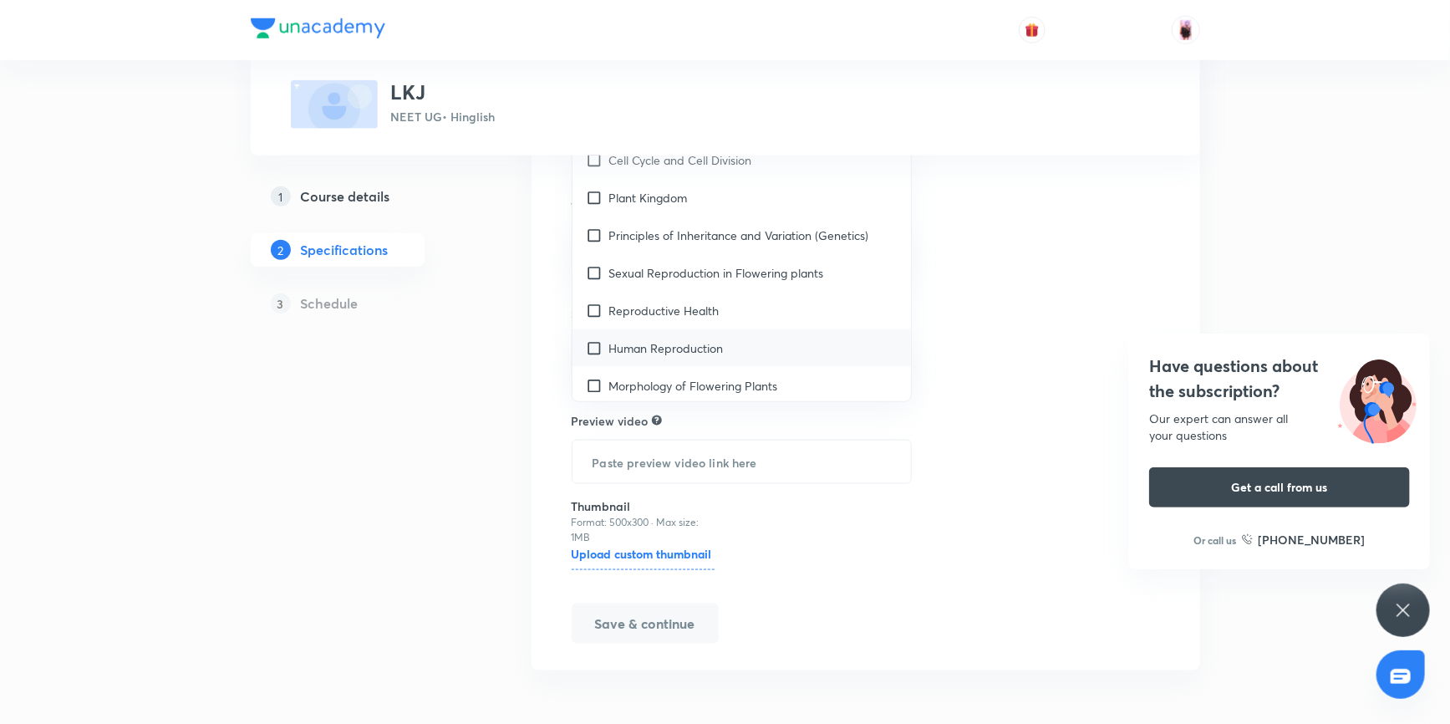
scroll to position [455, 0]
click at [593, 320] on input "checkbox" at bounding box center [597, 311] width 23 height 18
checkbox input "true"
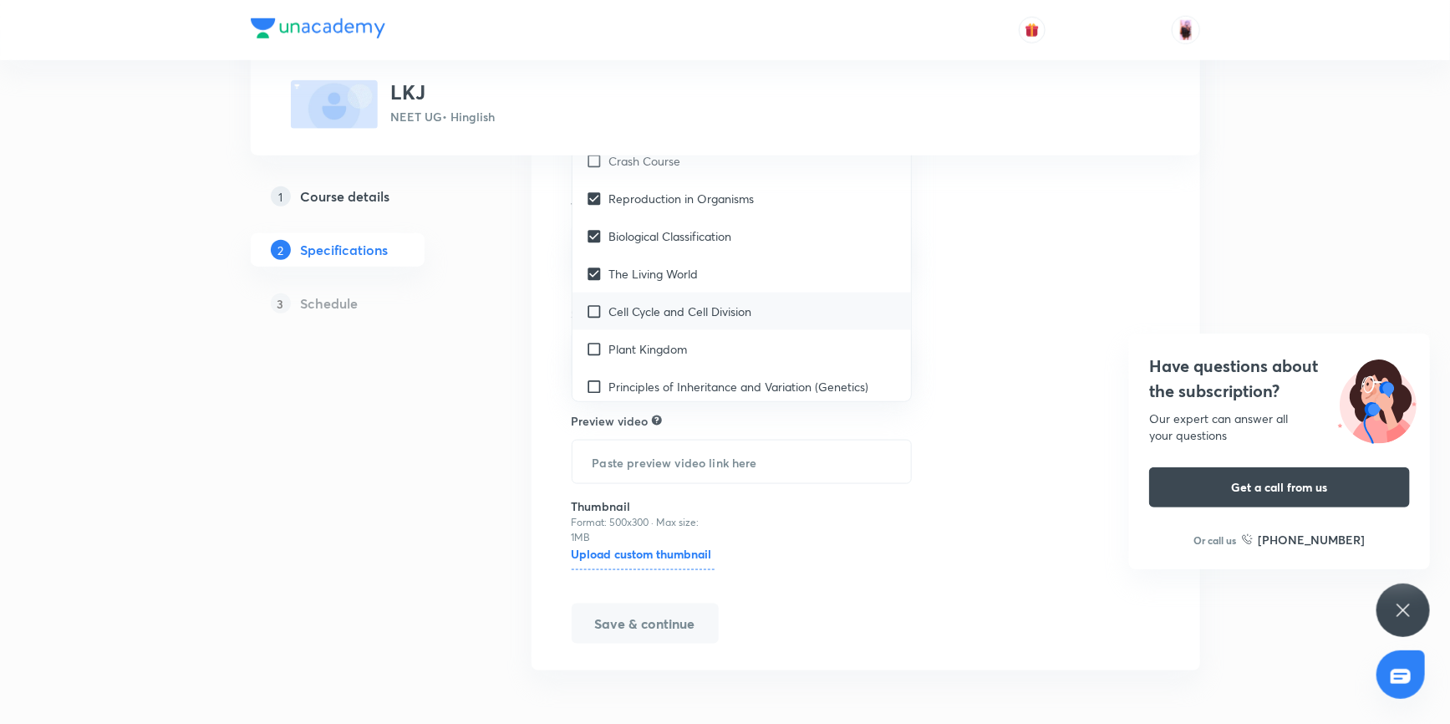
checkbox input "true"
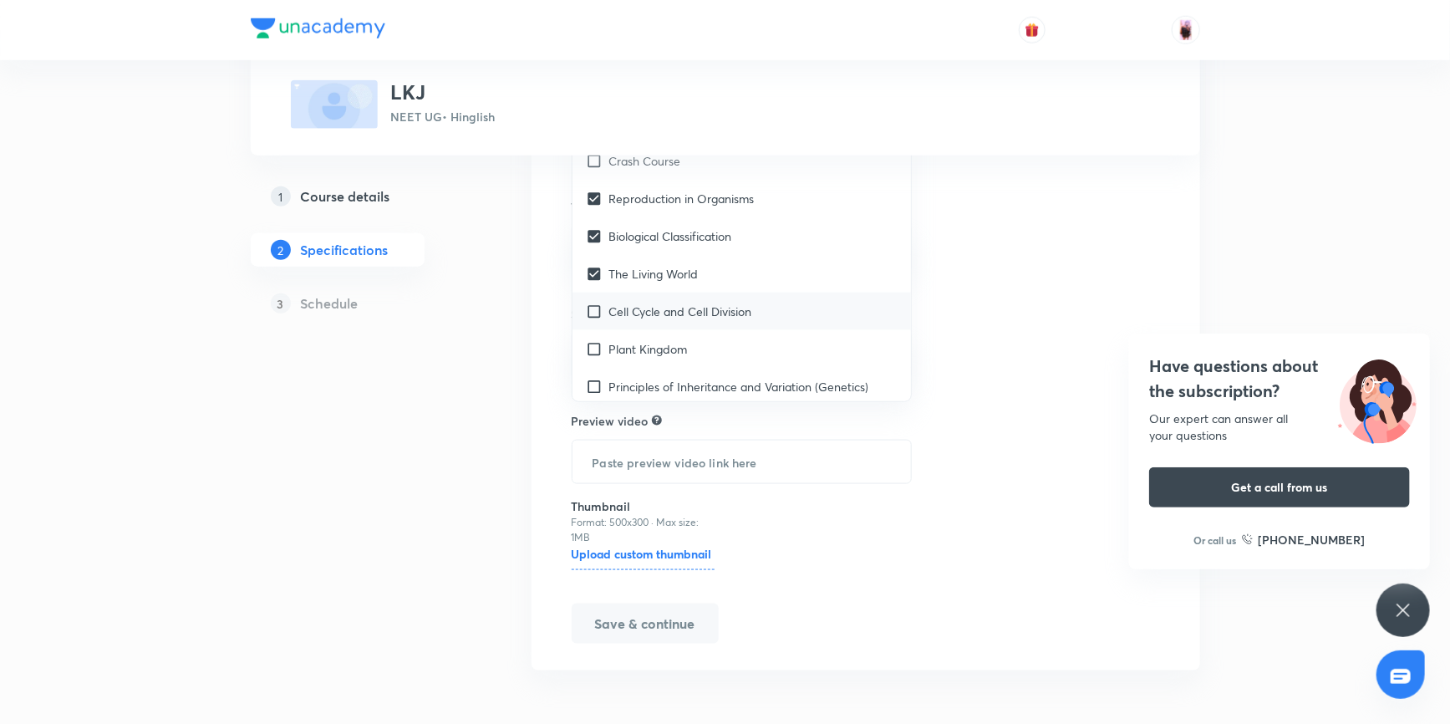
checkbox input "true"
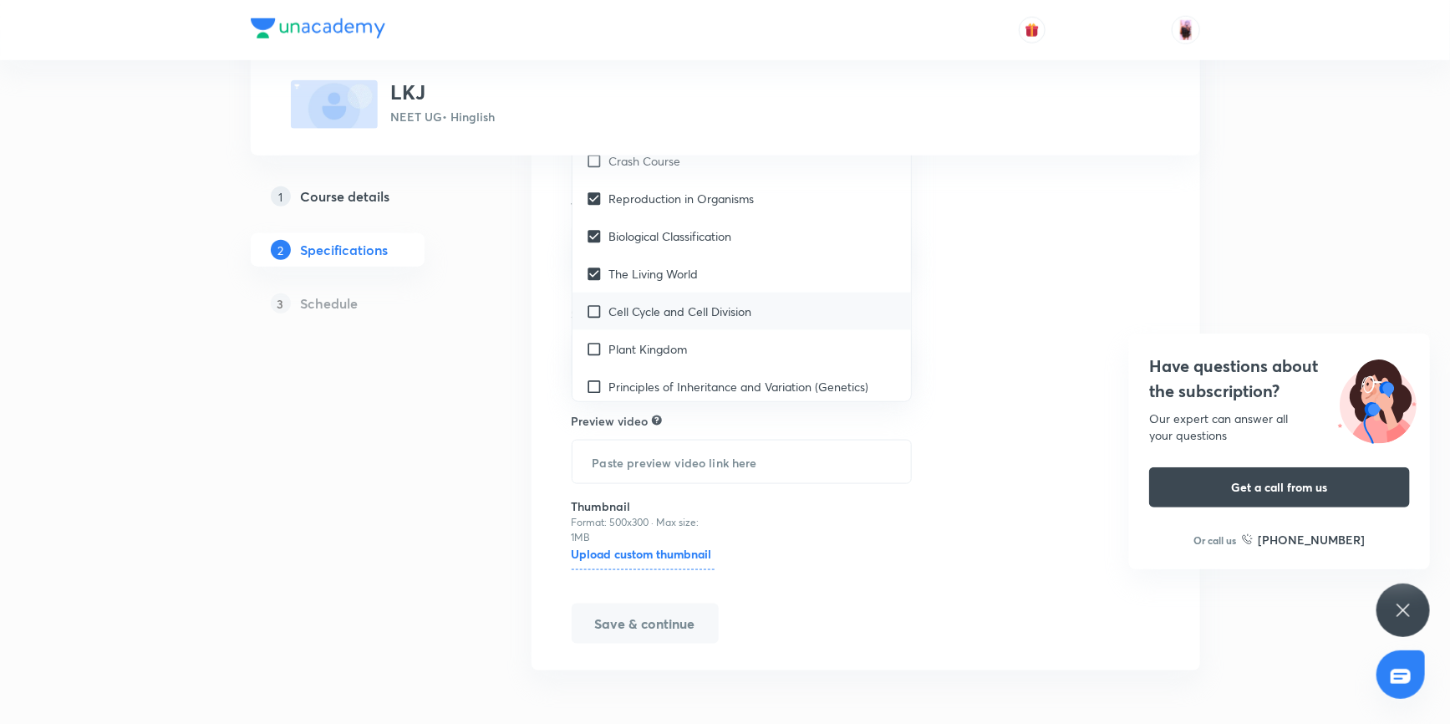
checkbox input "true"
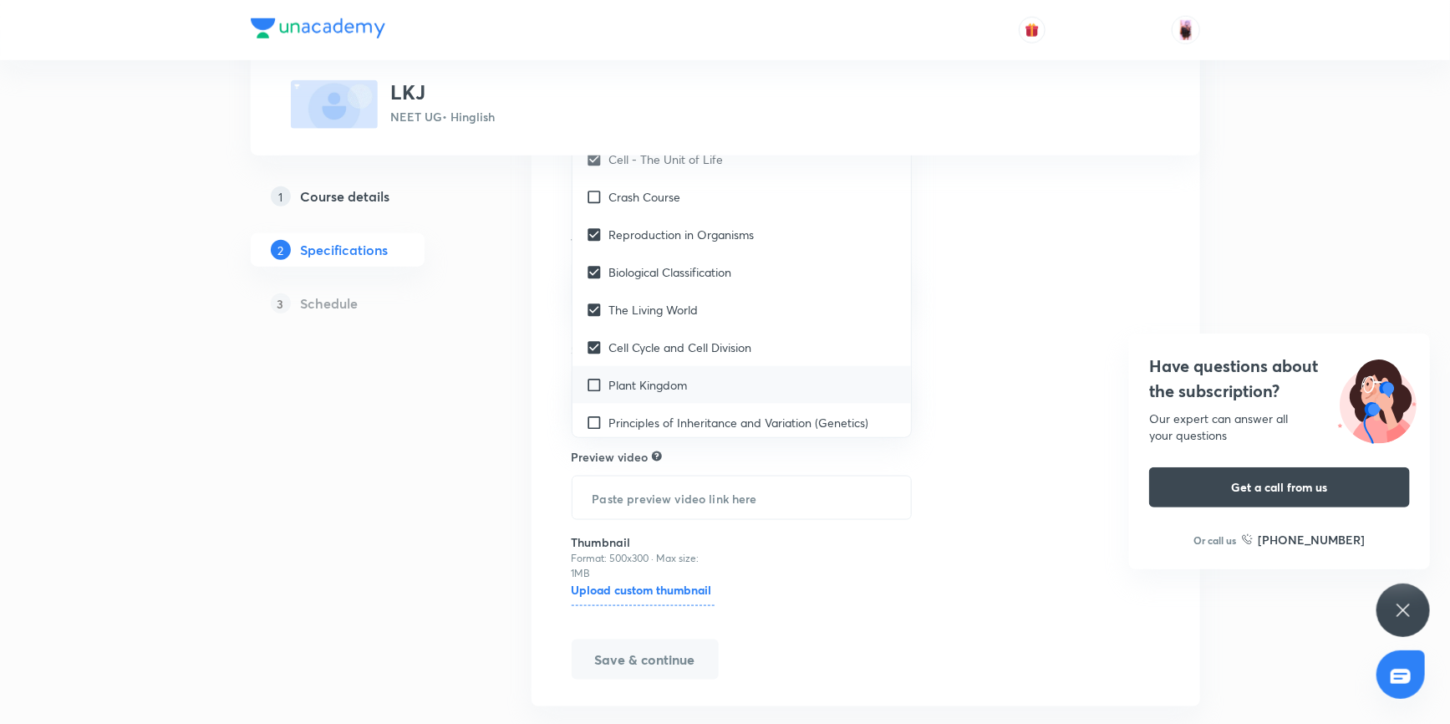
click at [597, 393] on input "checkbox" at bounding box center [597, 385] width 23 height 18
checkbox input "true"
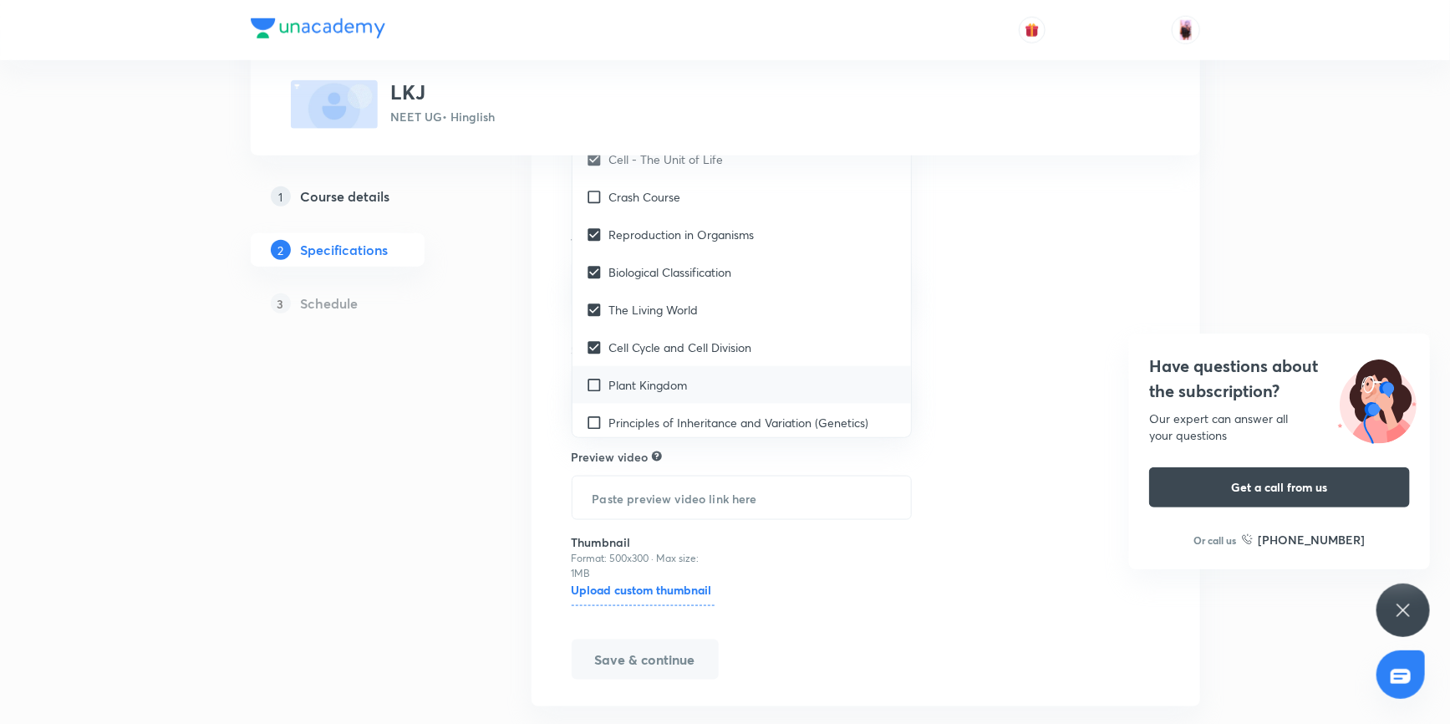
checkbox input "true"
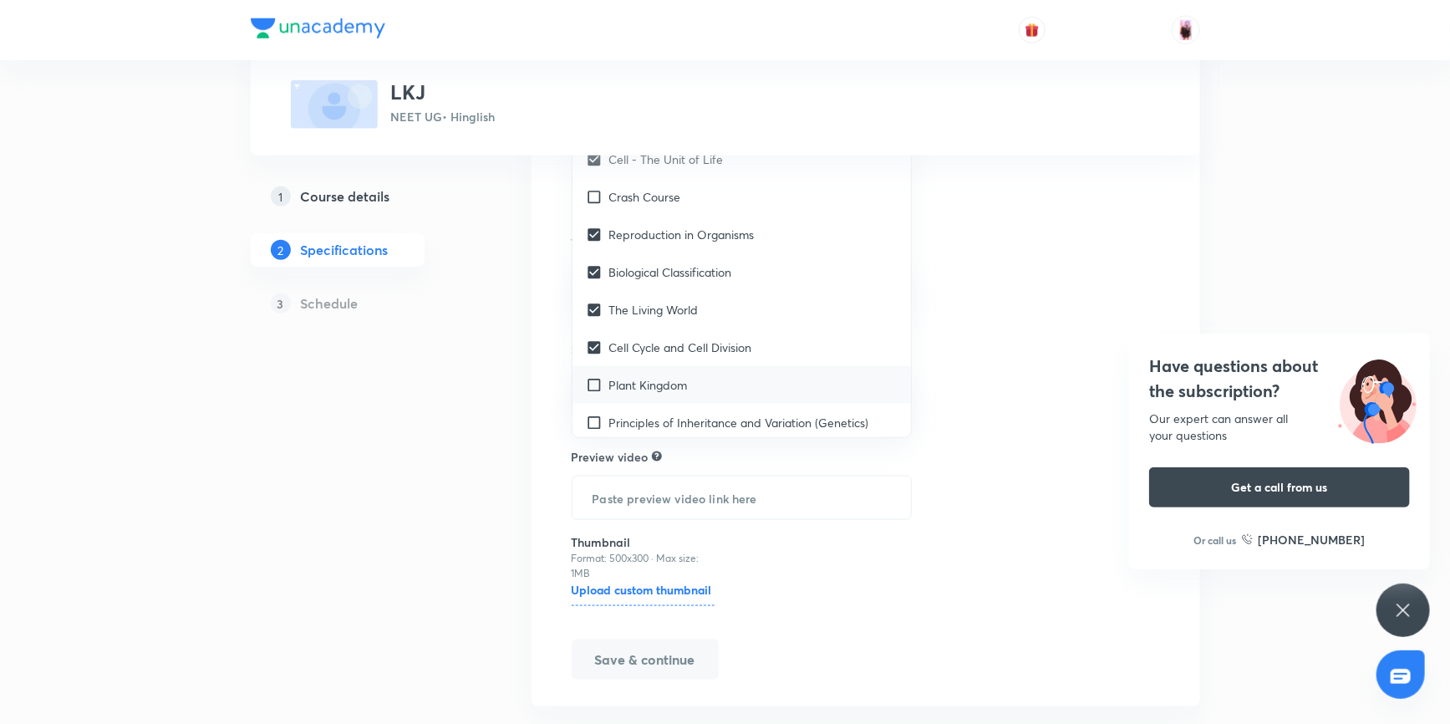
checkbox input "true"
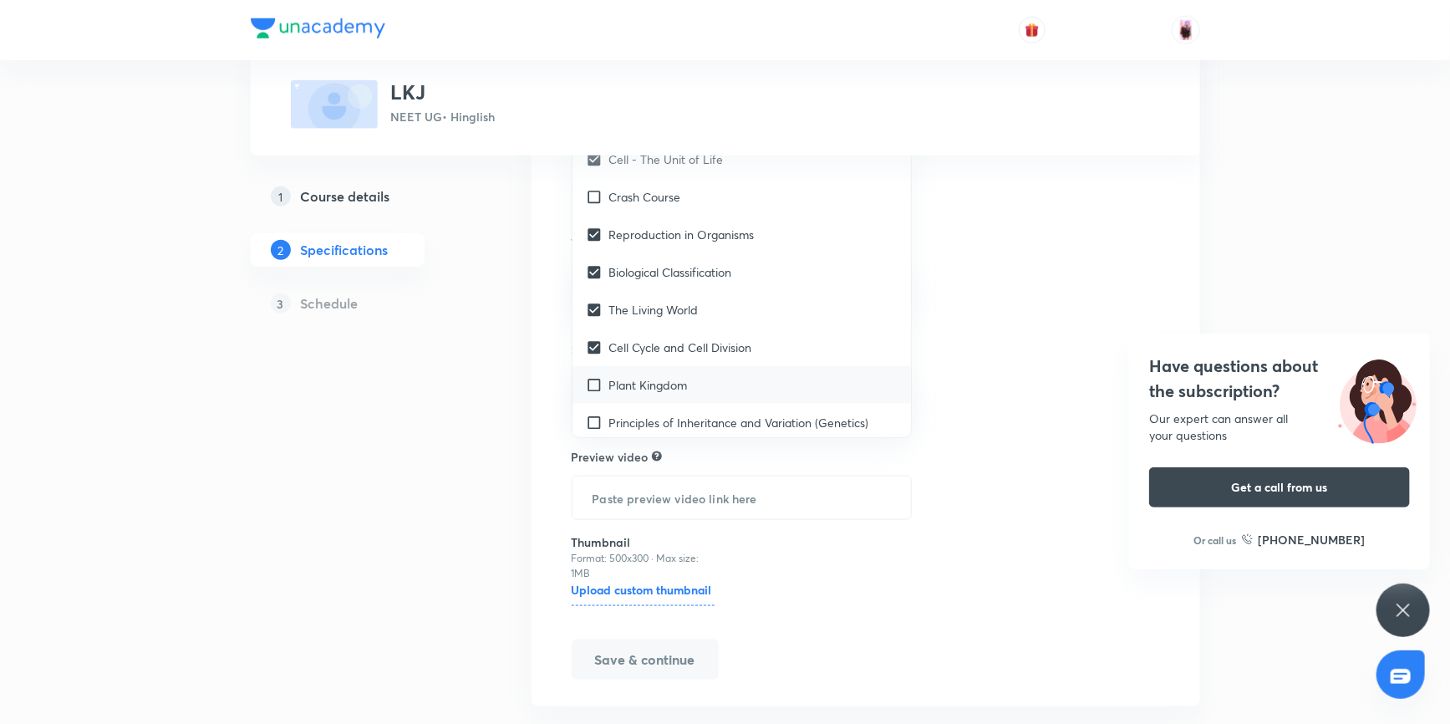
checkbox input "true"
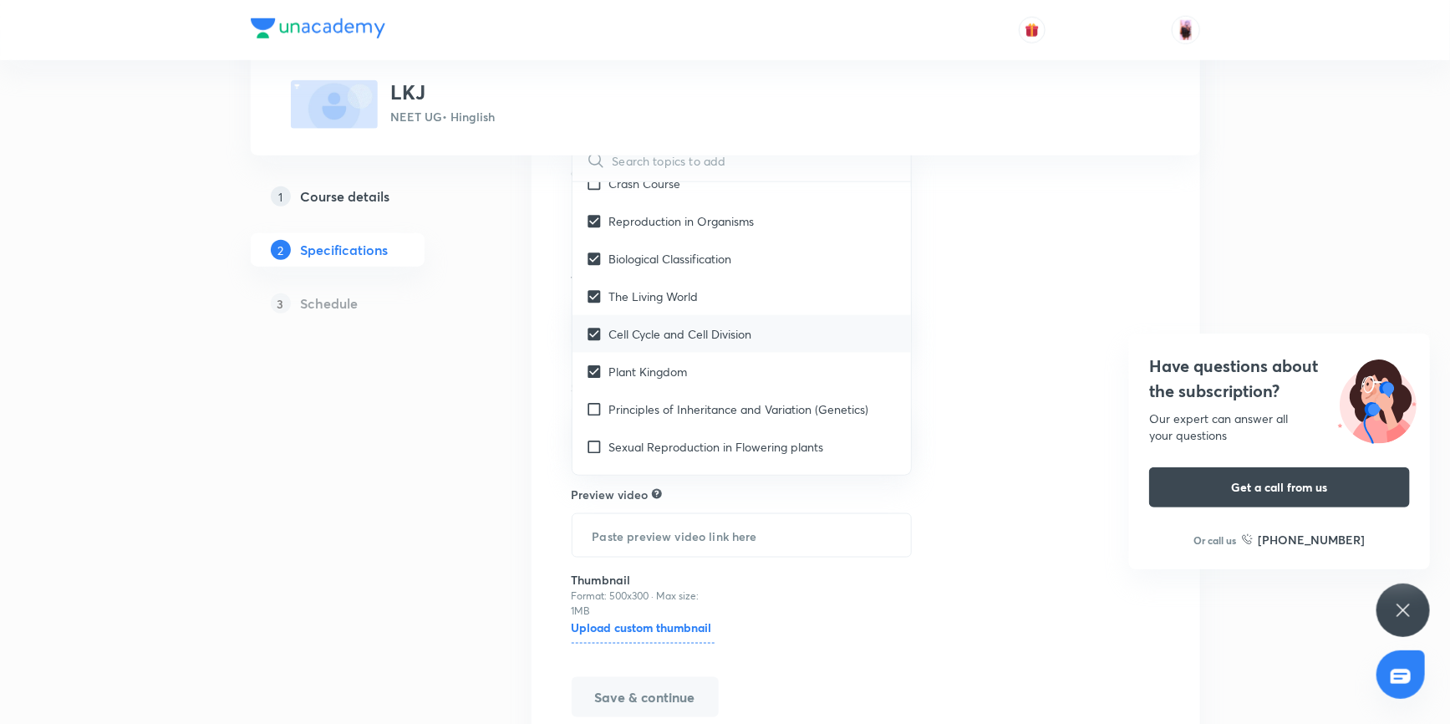
scroll to position [531, 0]
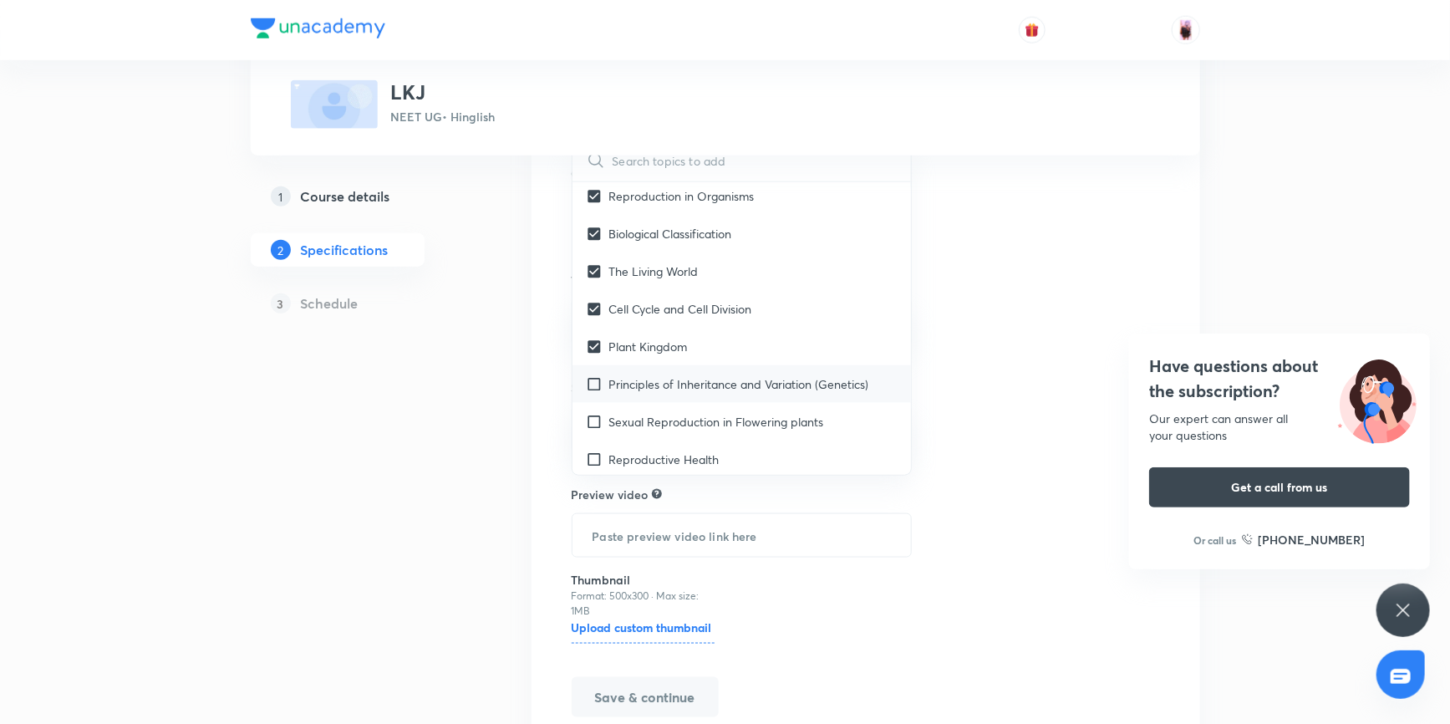
click at [593, 393] on input "checkbox" at bounding box center [597, 384] width 23 height 18
checkbox input "true"
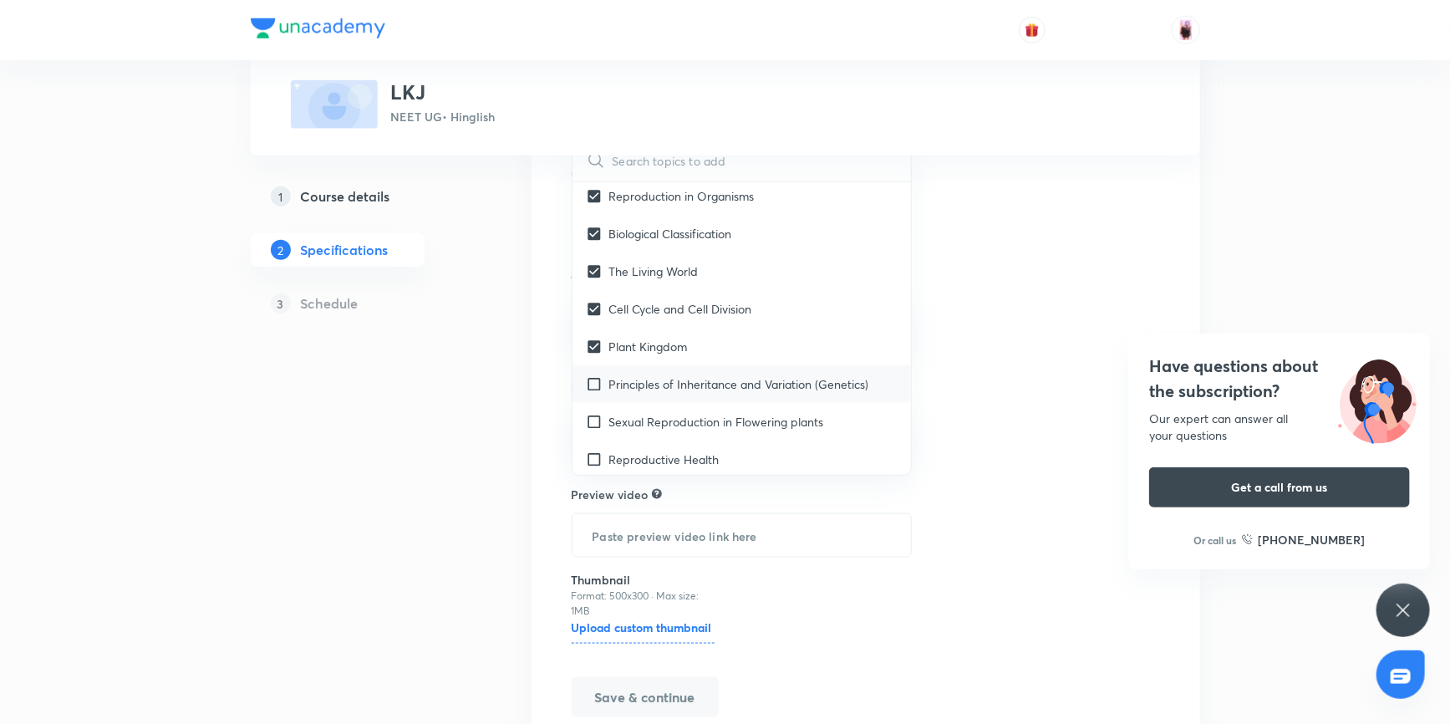
checkbox input "true"
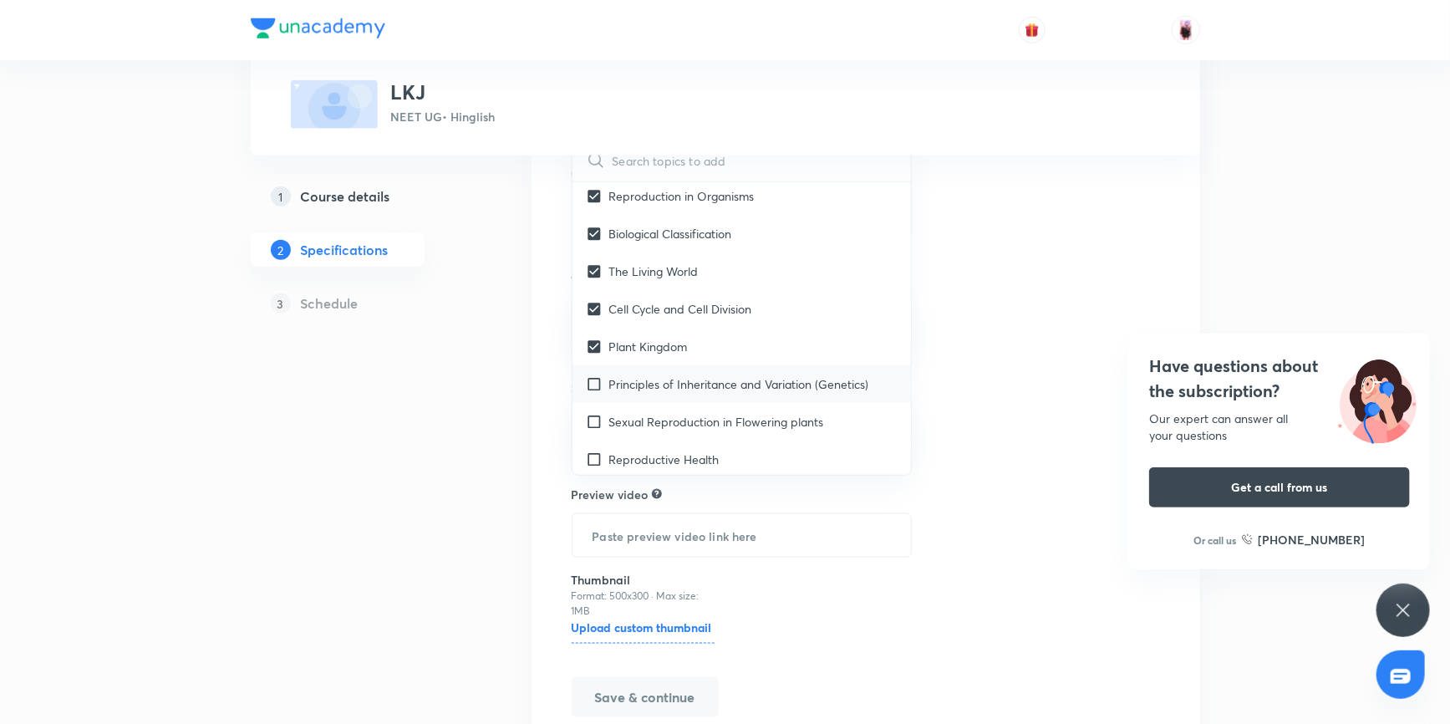
checkbox input "true"
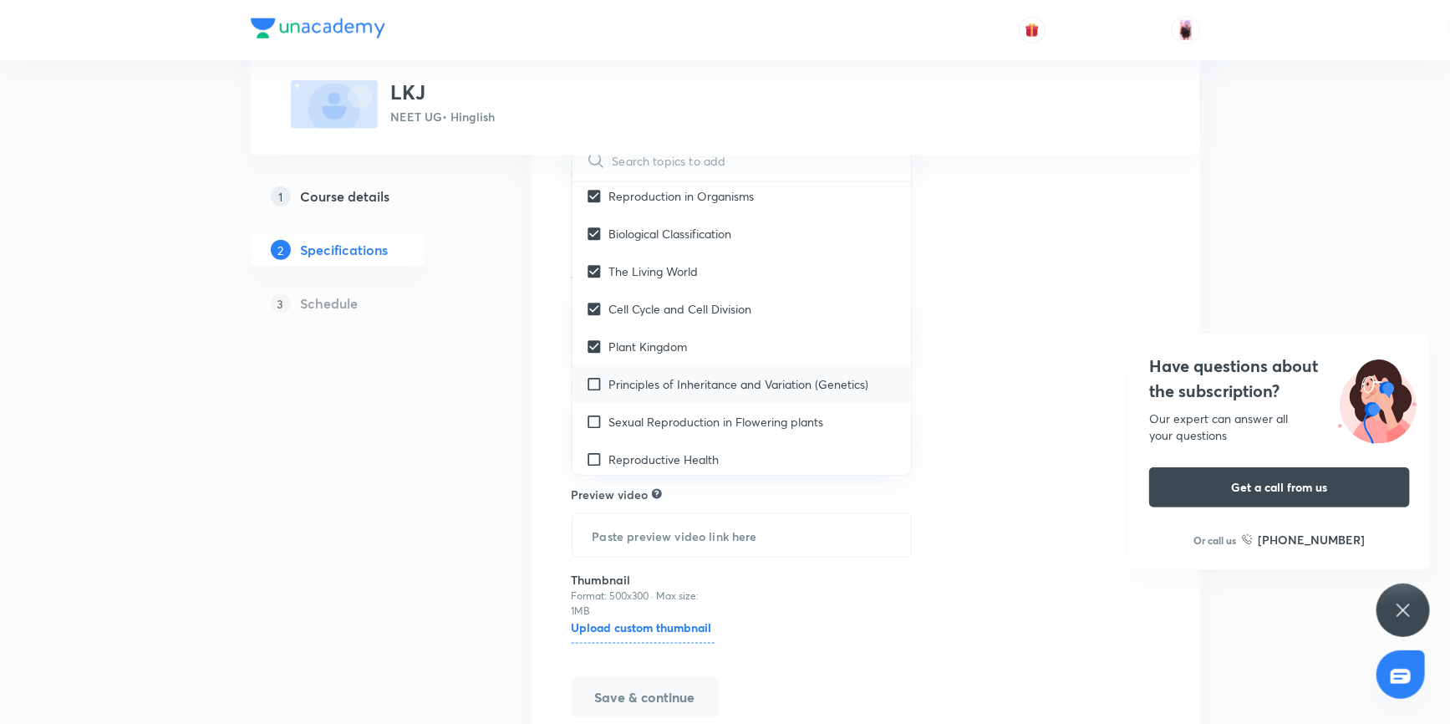
checkbox input "true"
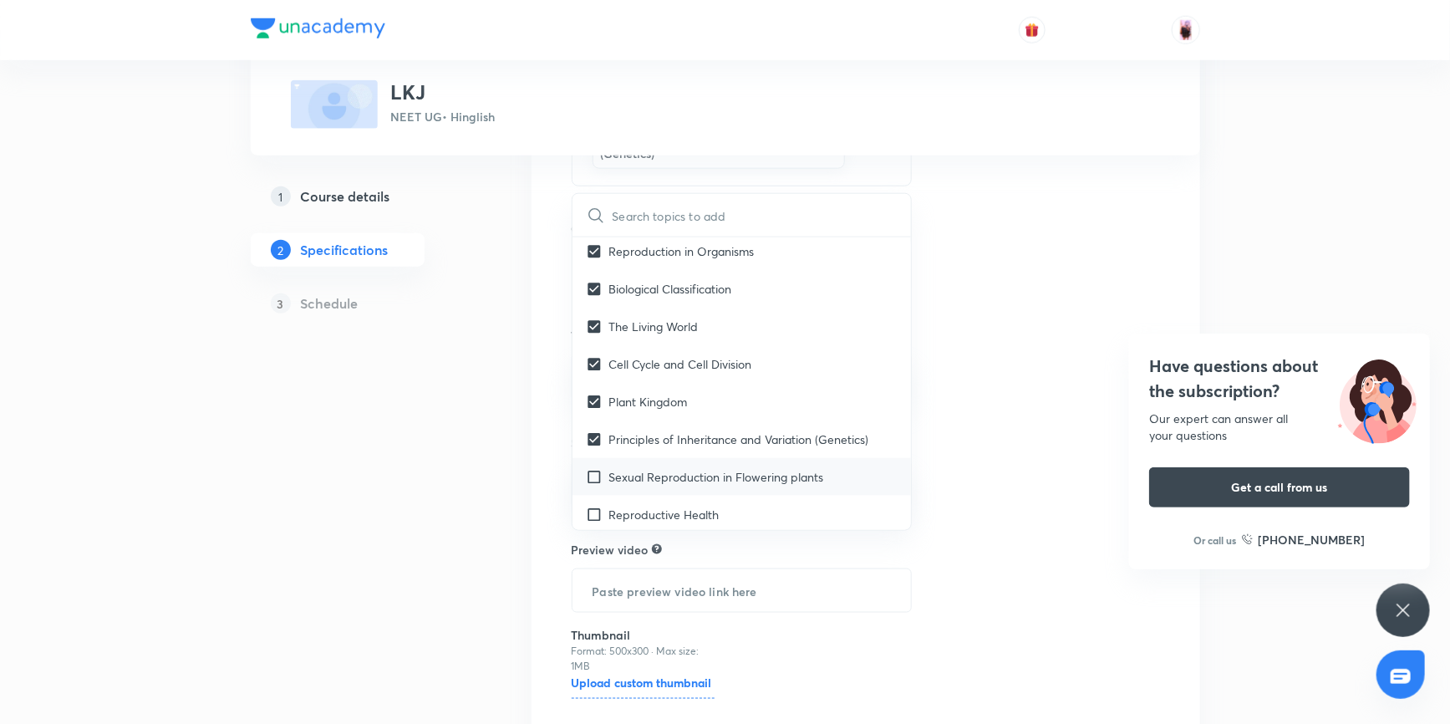
click at [593, 485] on input "checkbox" at bounding box center [597, 477] width 23 height 18
checkbox input "true"
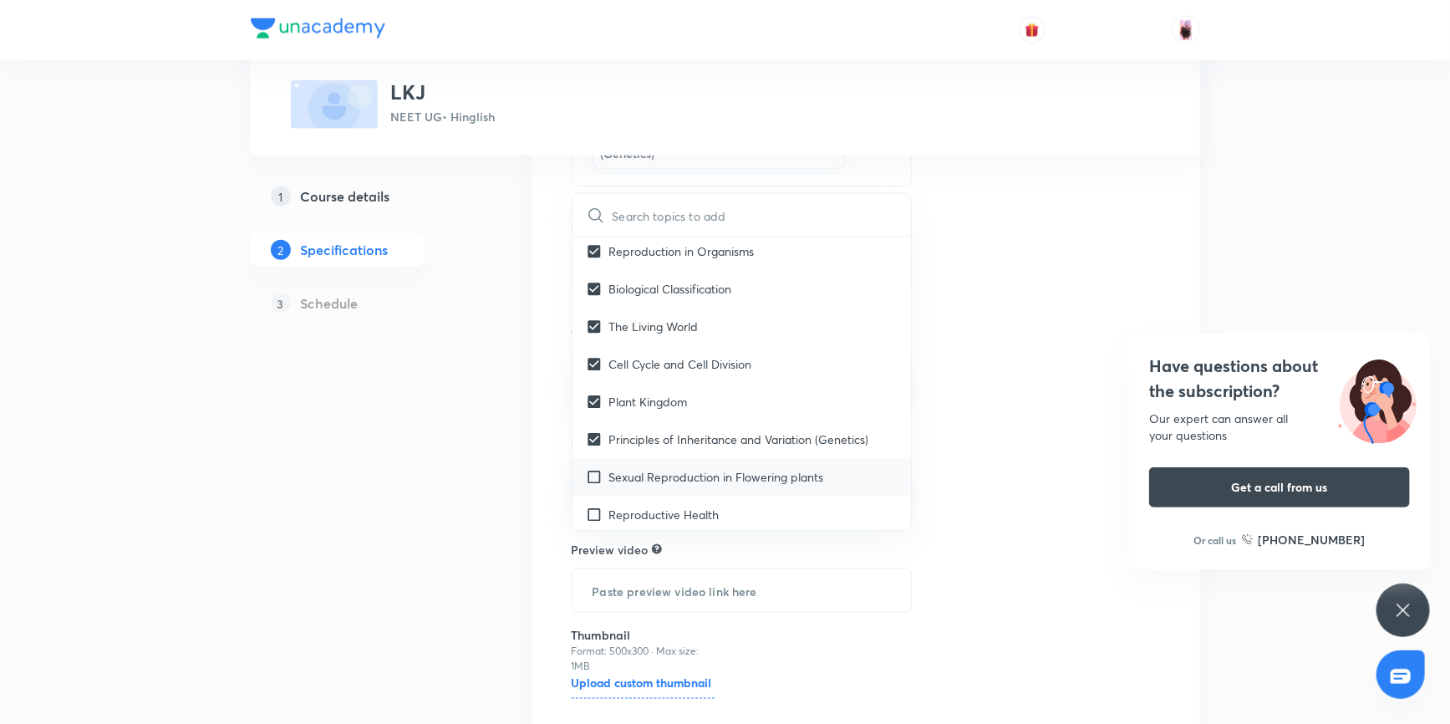
checkbox input "true"
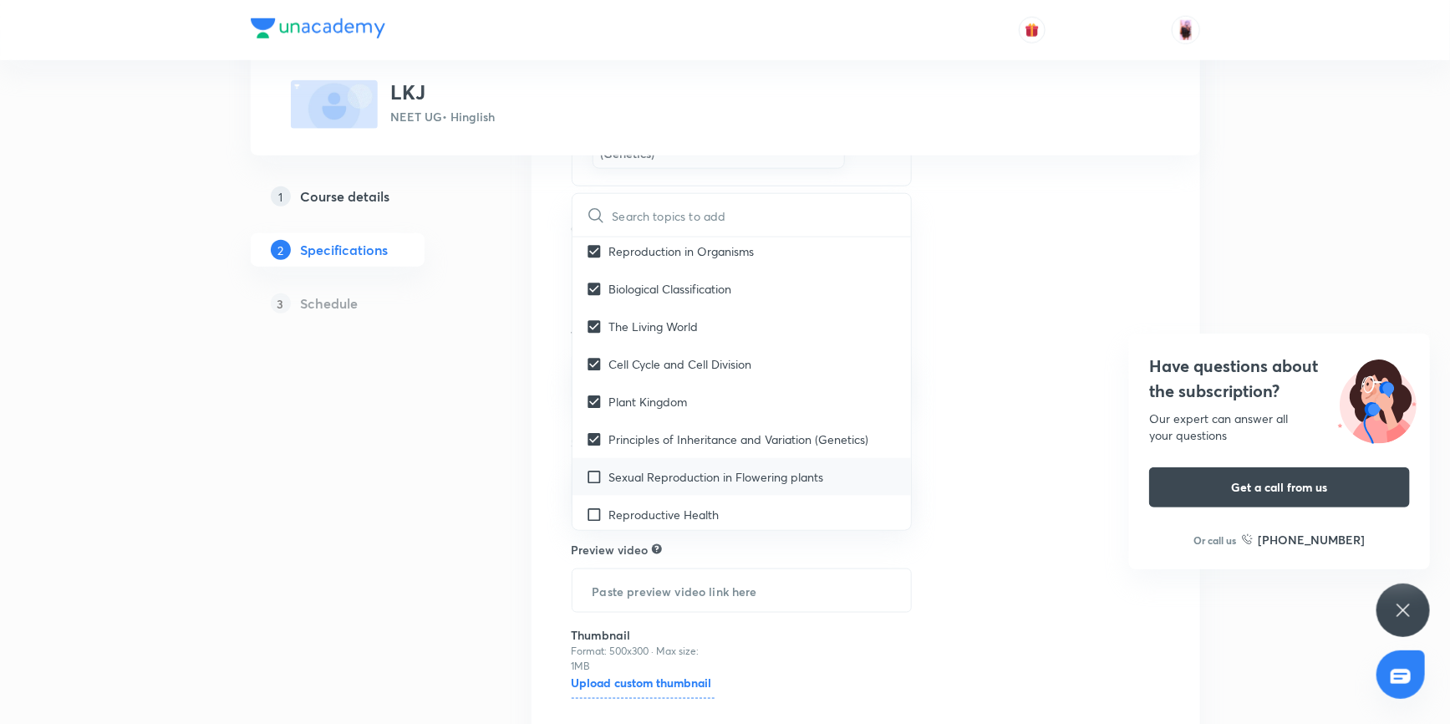
checkbox input "true"
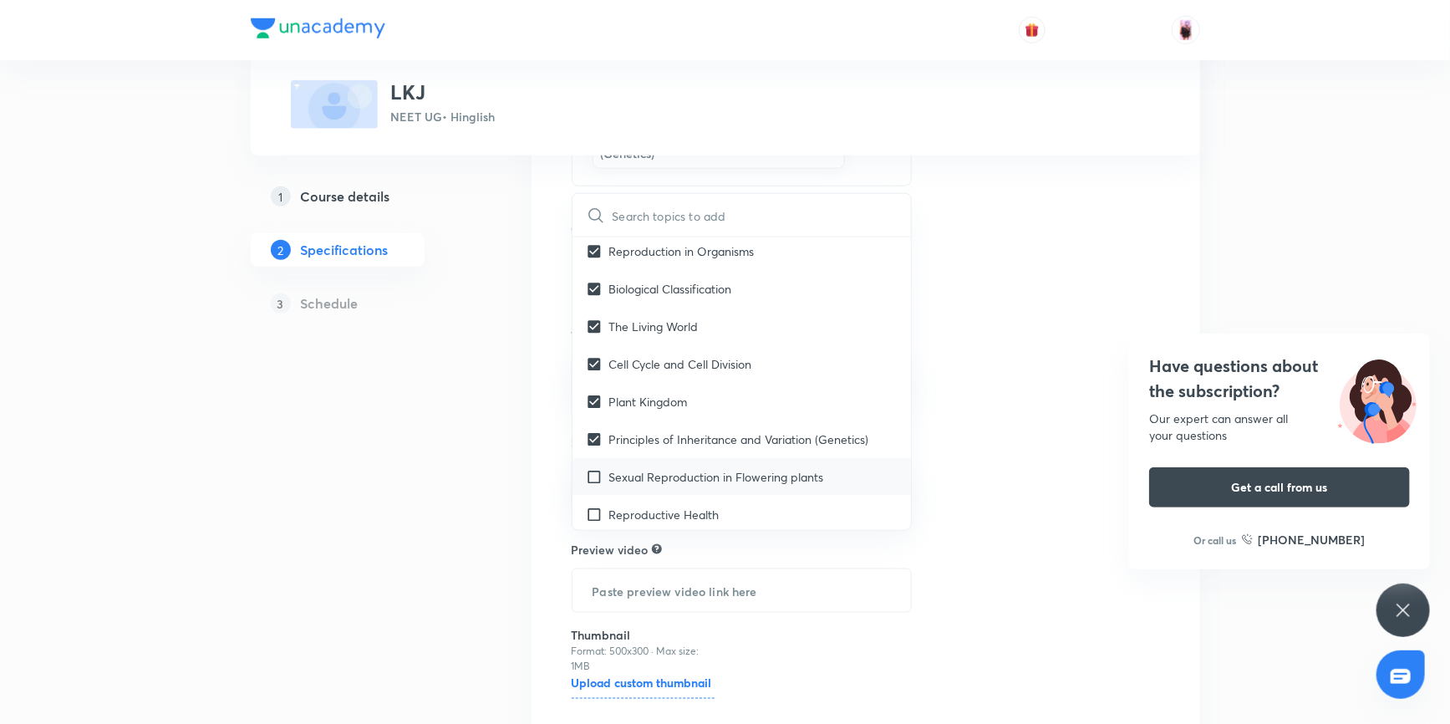
checkbox input "true"
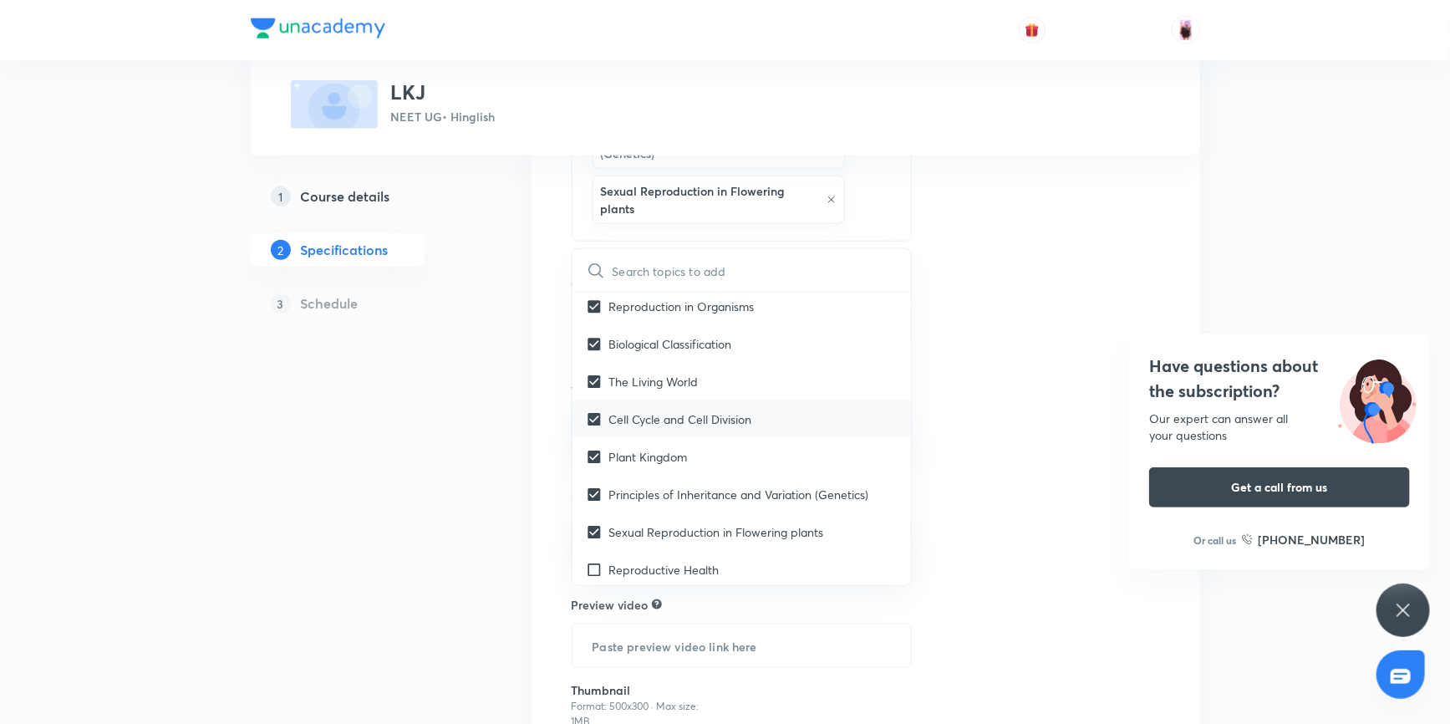
scroll to position [683, 0]
click at [598, 426] on input "checkbox" at bounding box center [597, 418] width 23 height 18
checkbox input "true"
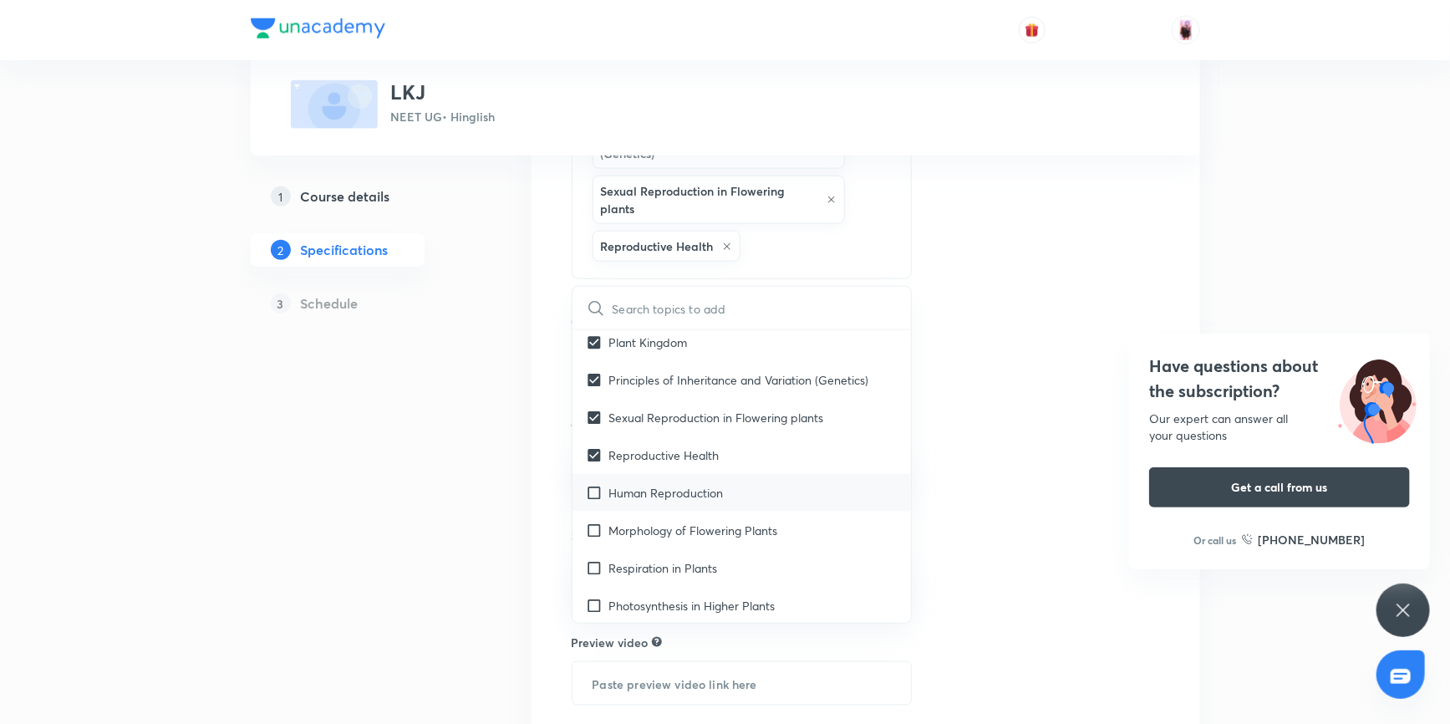
click at [595, 501] on input "checkbox" at bounding box center [597, 493] width 23 height 18
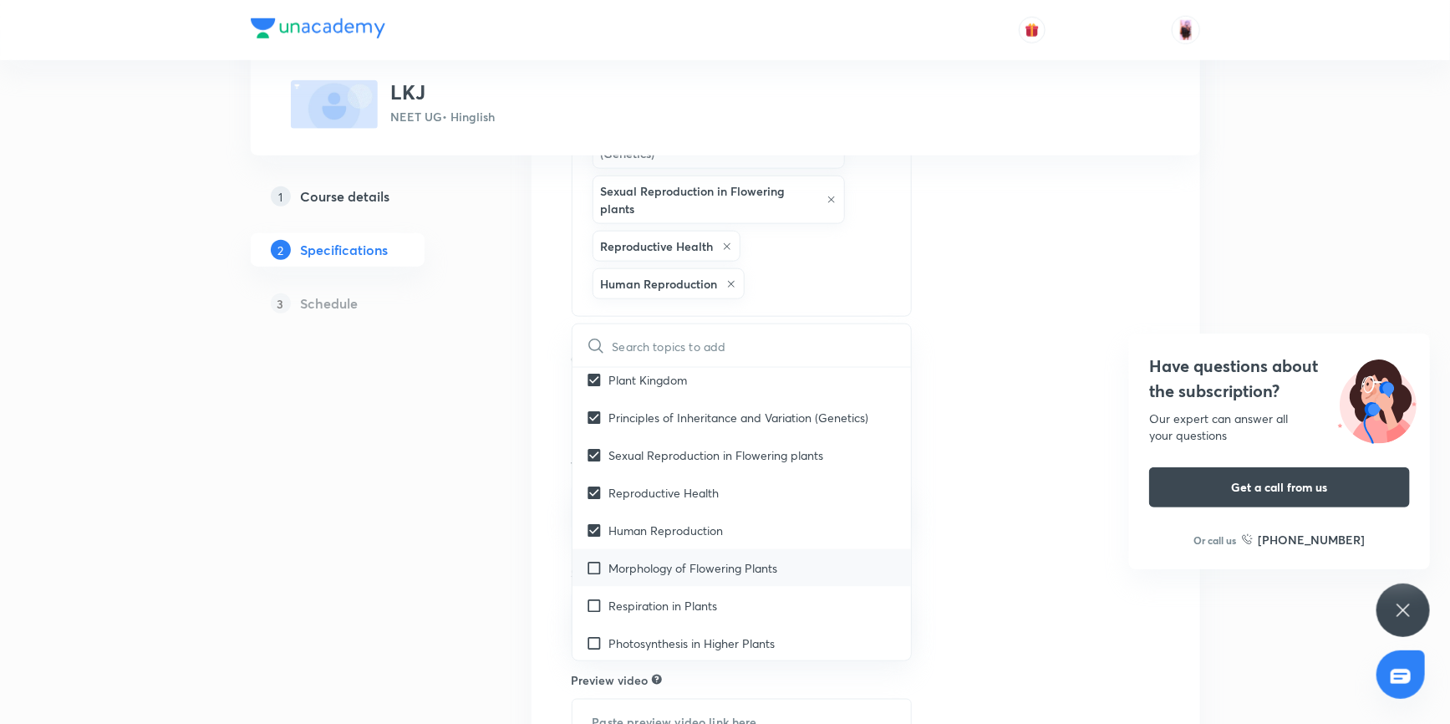
click at [587, 576] on input "checkbox" at bounding box center [597, 568] width 23 height 18
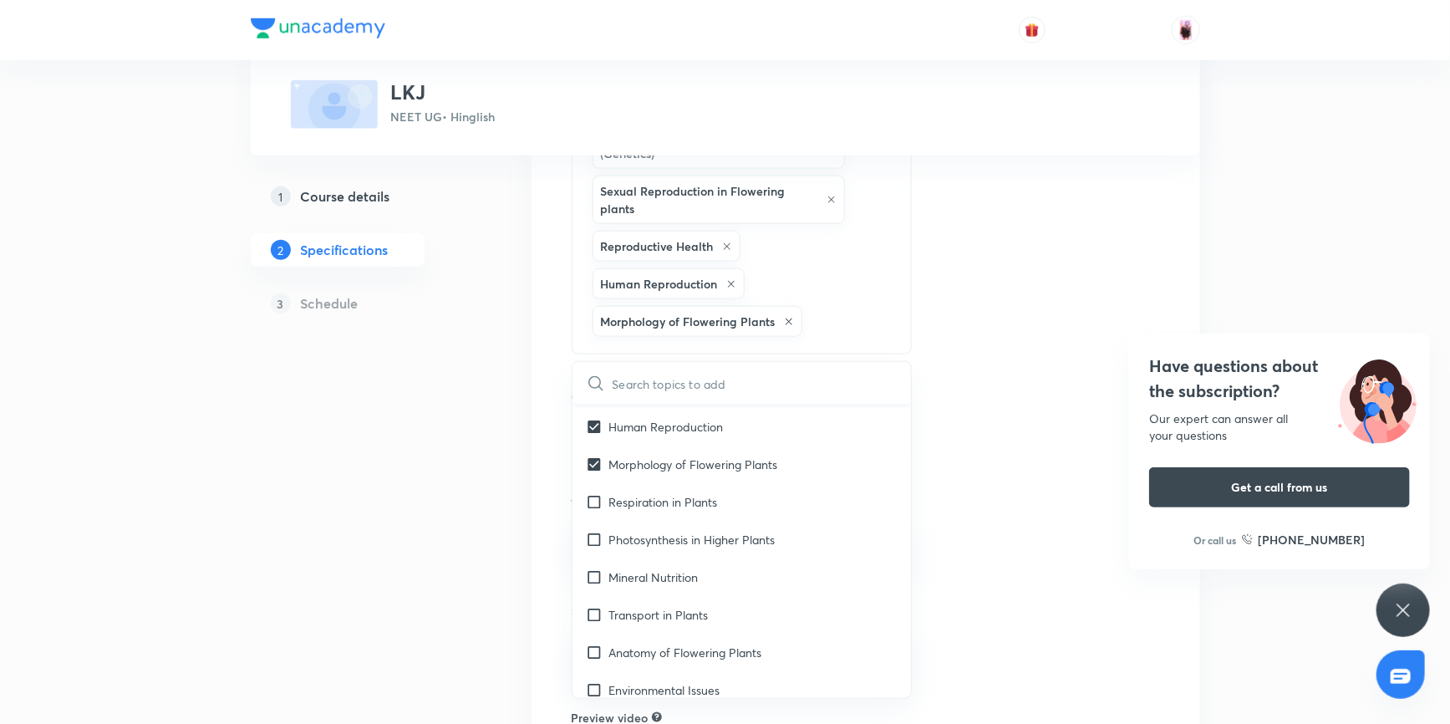
scroll to position [835, 0]
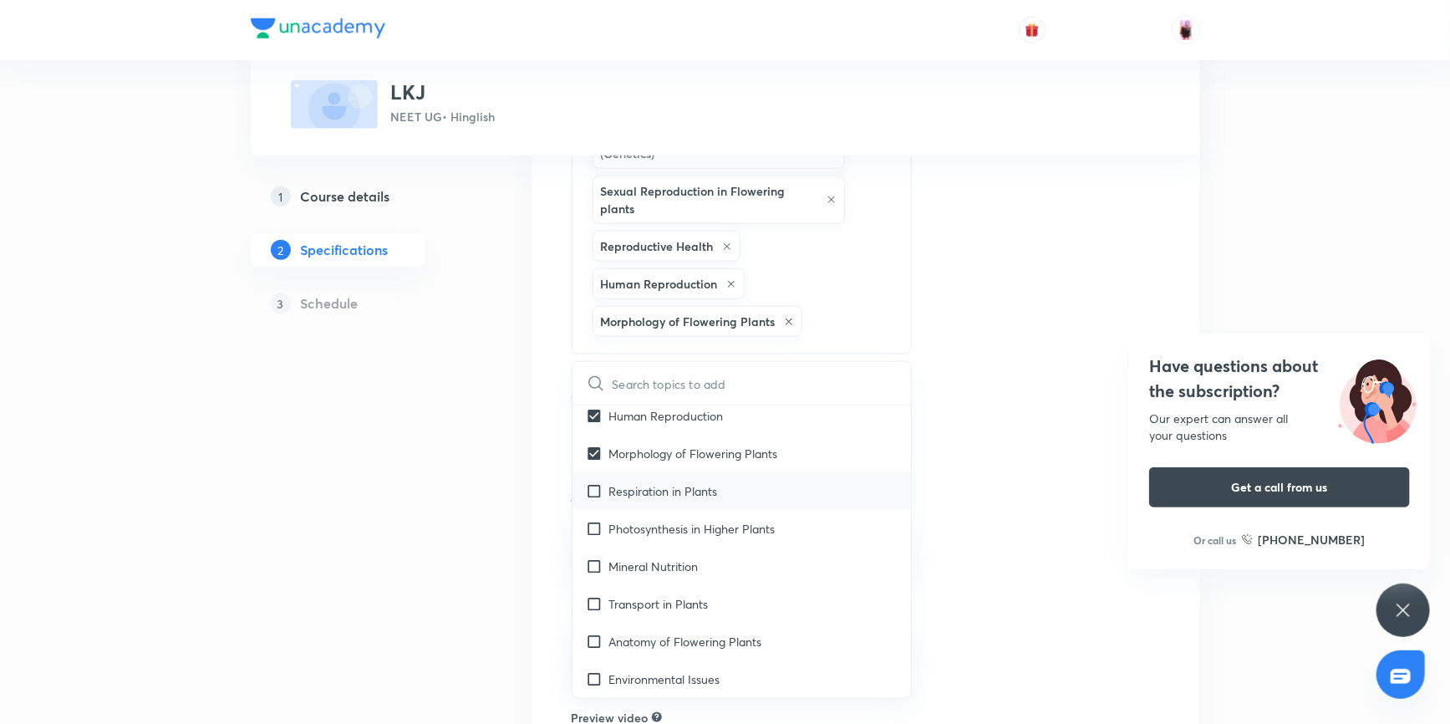
click at [597, 500] on input "checkbox" at bounding box center [597, 491] width 23 height 18
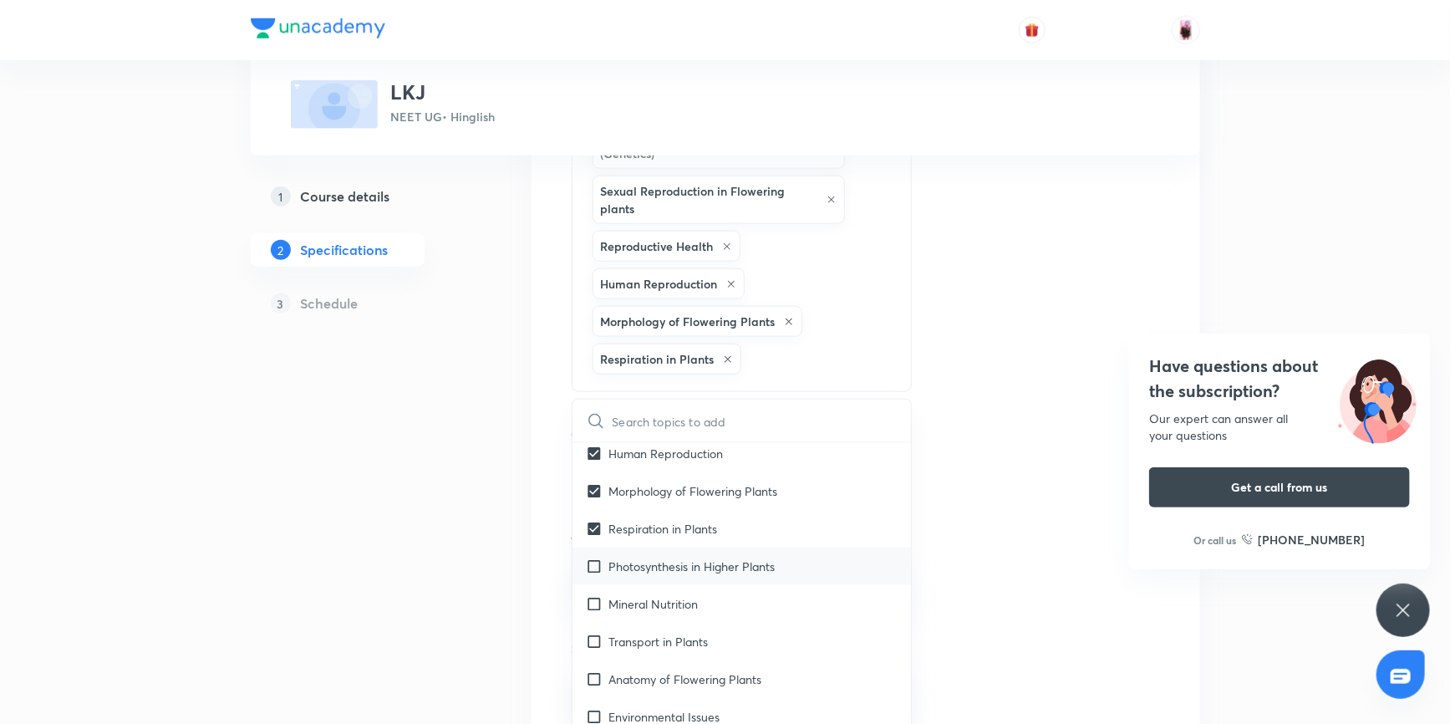
click at [594, 575] on input "checkbox" at bounding box center [597, 566] width 23 height 18
click at [596, 499] on input "checkbox" at bounding box center [597, 490] width 23 height 18
click at [597, 574] on input "checkbox" at bounding box center [597, 565] width 23 height 18
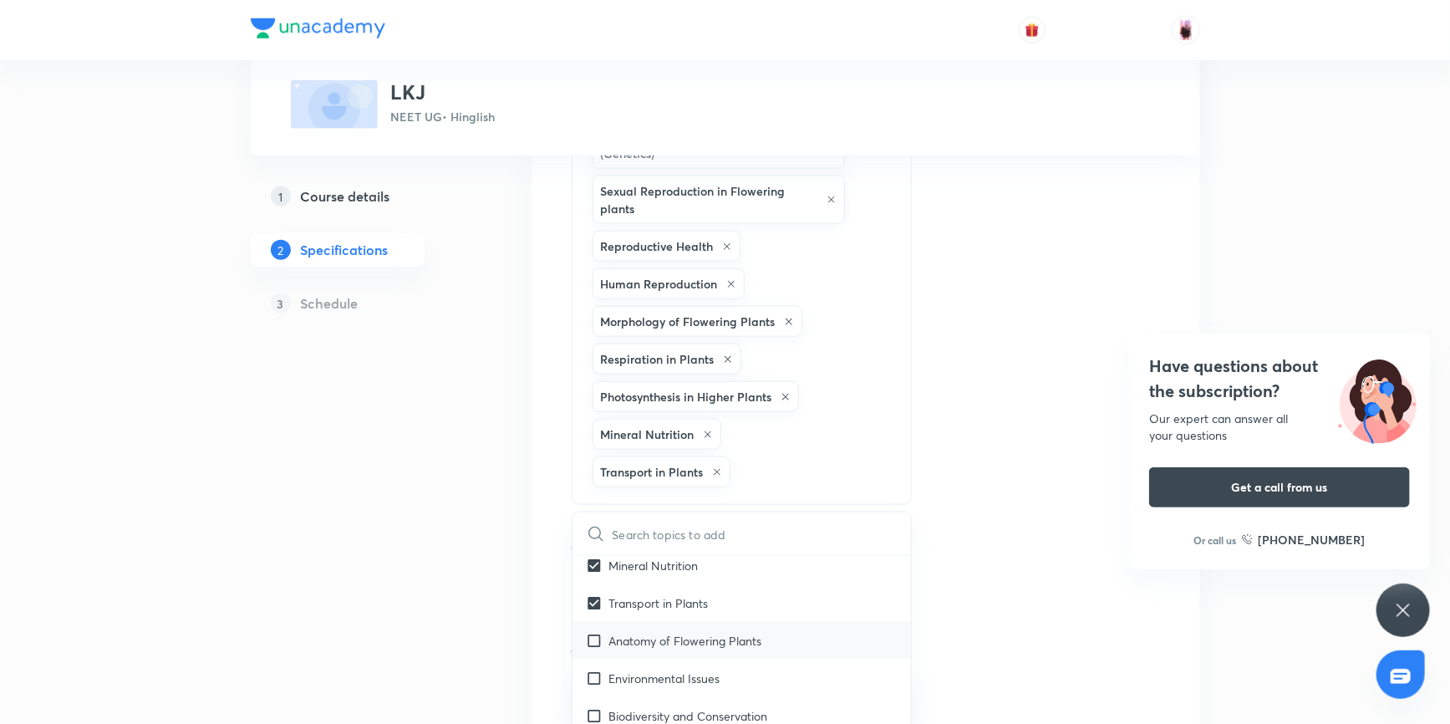
click at [592, 649] on input "checkbox" at bounding box center [597, 641] width 23 height 18
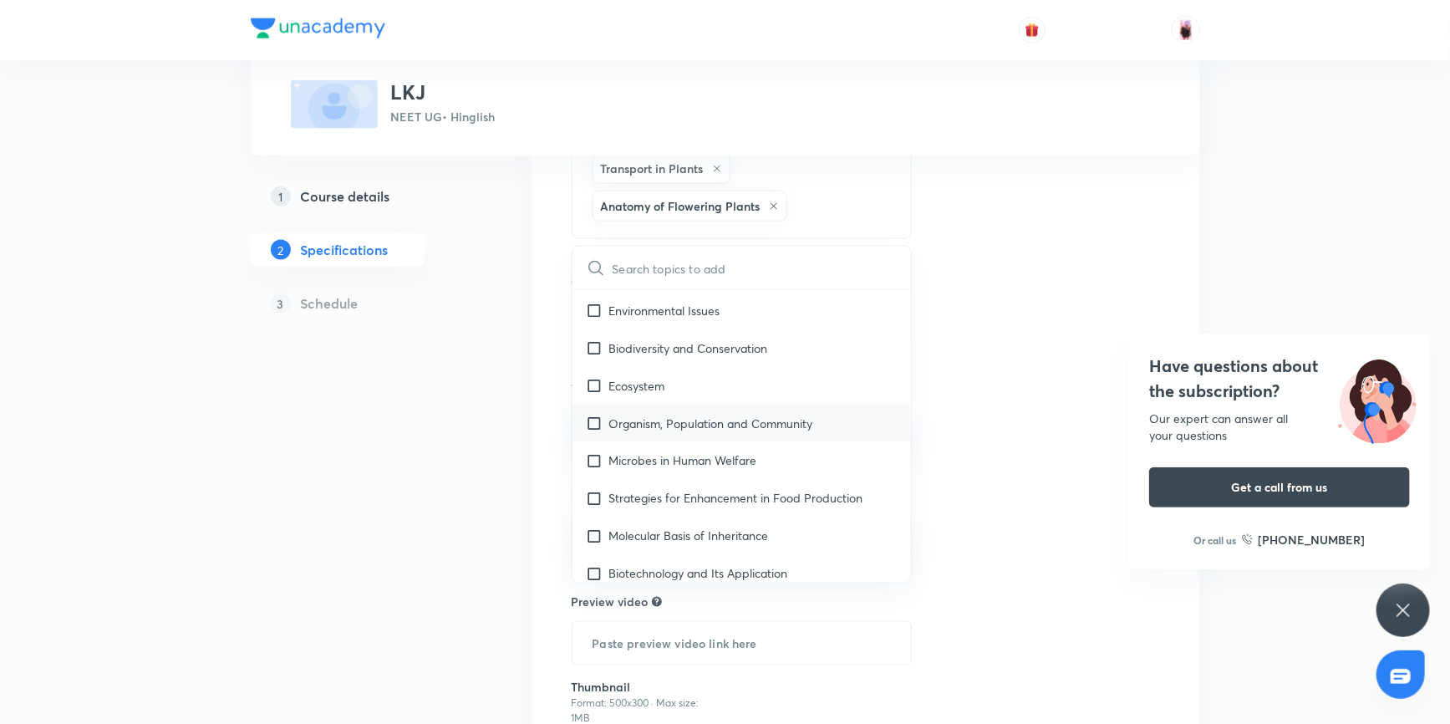
scroll to position [1063, 0]
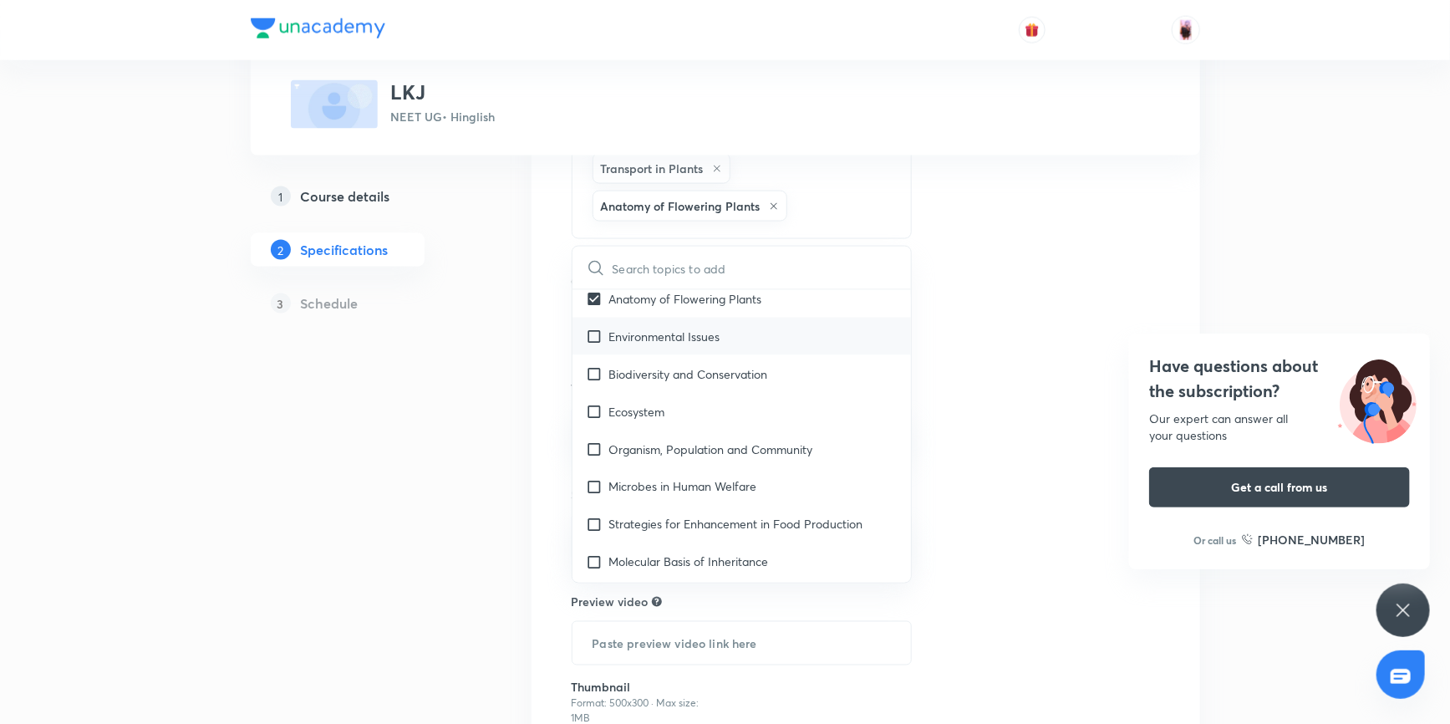
click at [599, 345] on input "checkbox" at bounding box center [597, 336] width 23 height 18
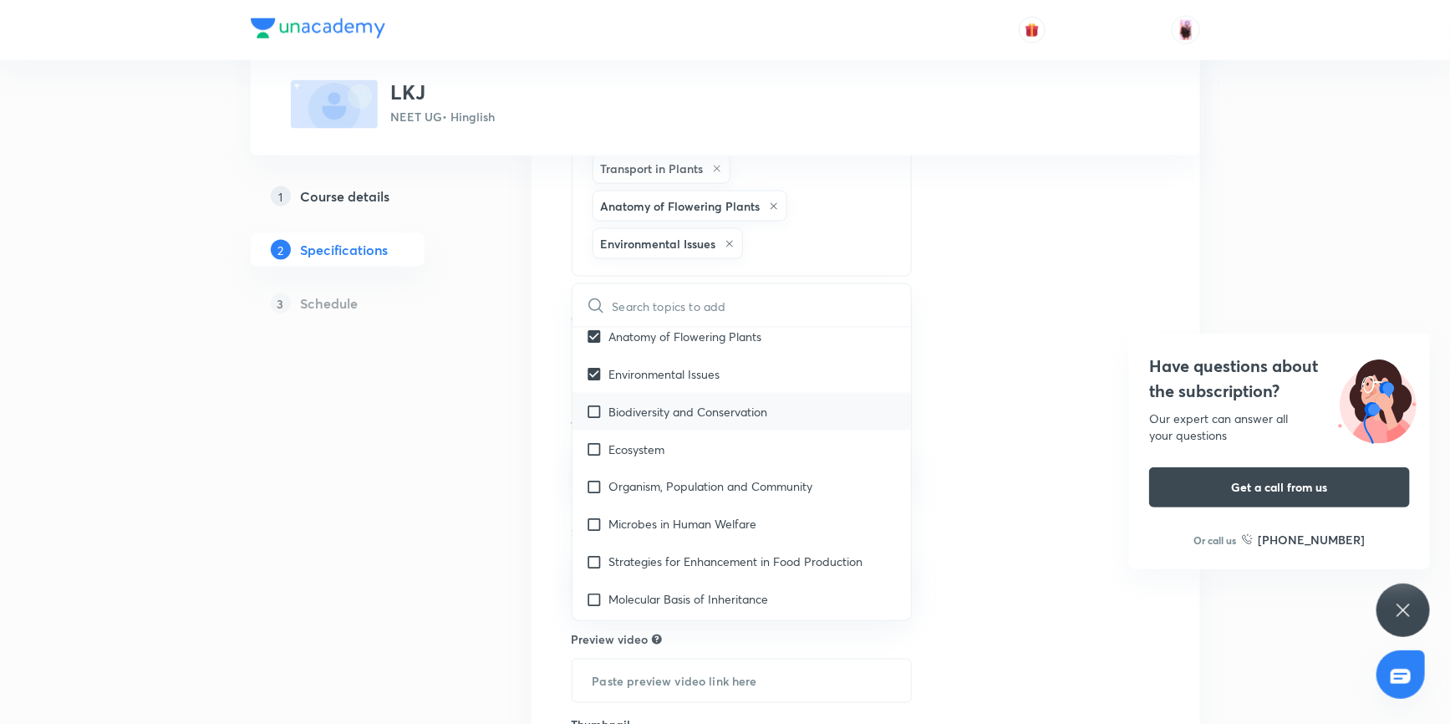
click at [592, 420] on input "checkbox" at bounding box center [597, 412] width 23 height 18
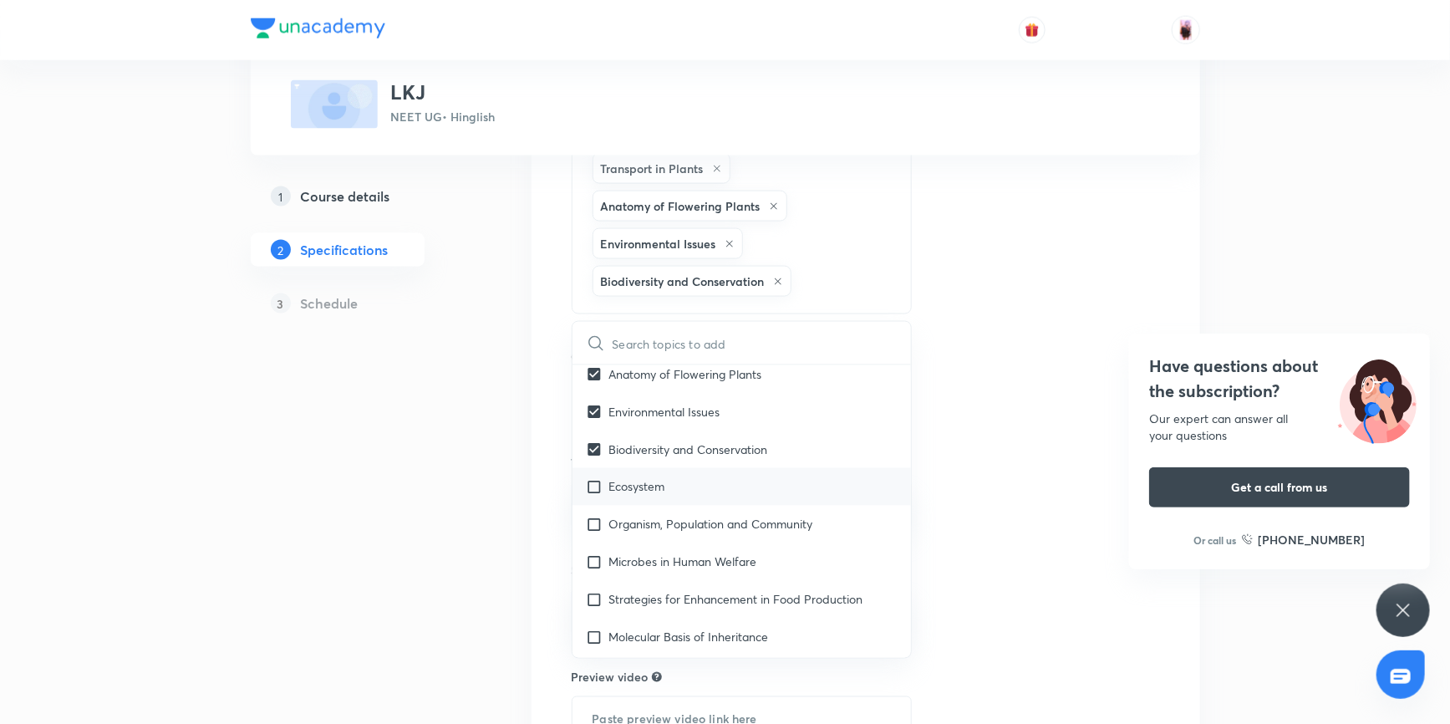
click at [602, 495] on input "checkbox" at bounding box center [597, 487] width 23 height 18
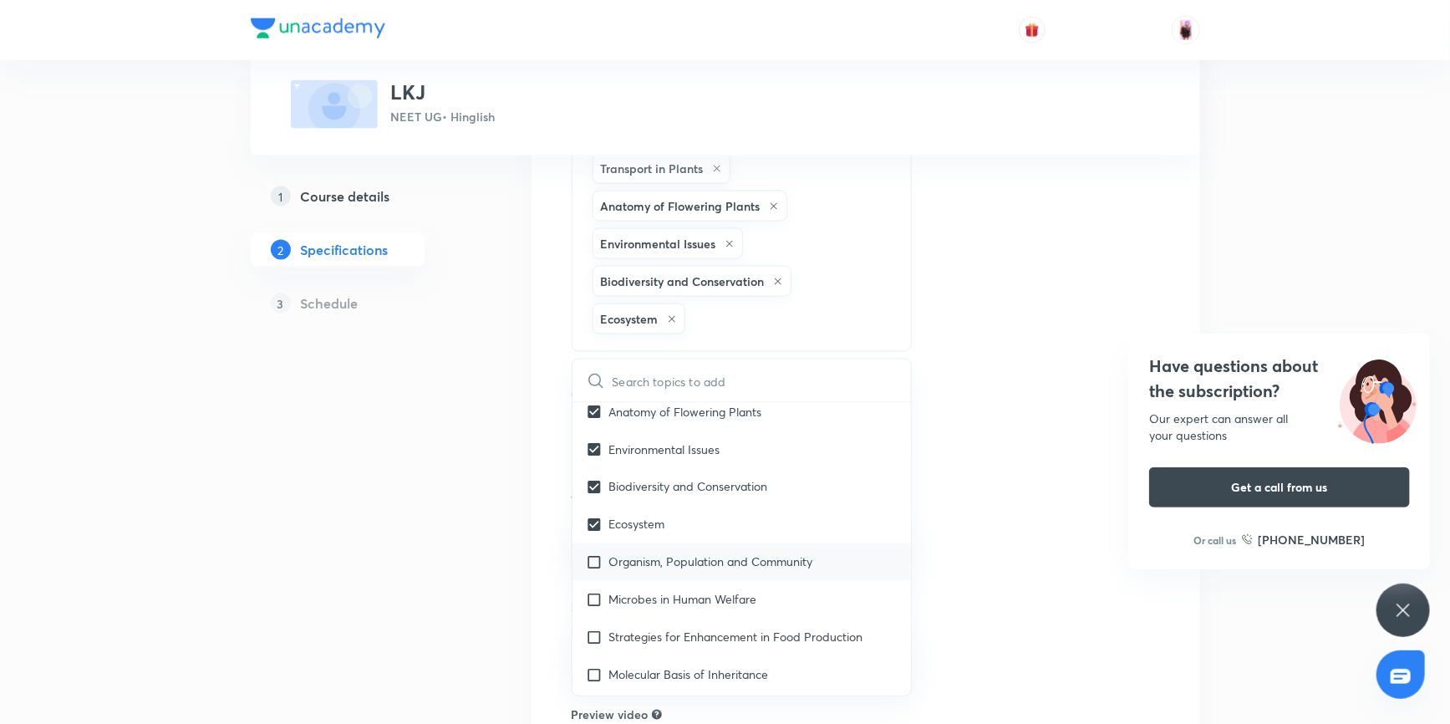
click at [595, 571] on input "checkbox" at bounding box center [597, 562] width 23 height 18
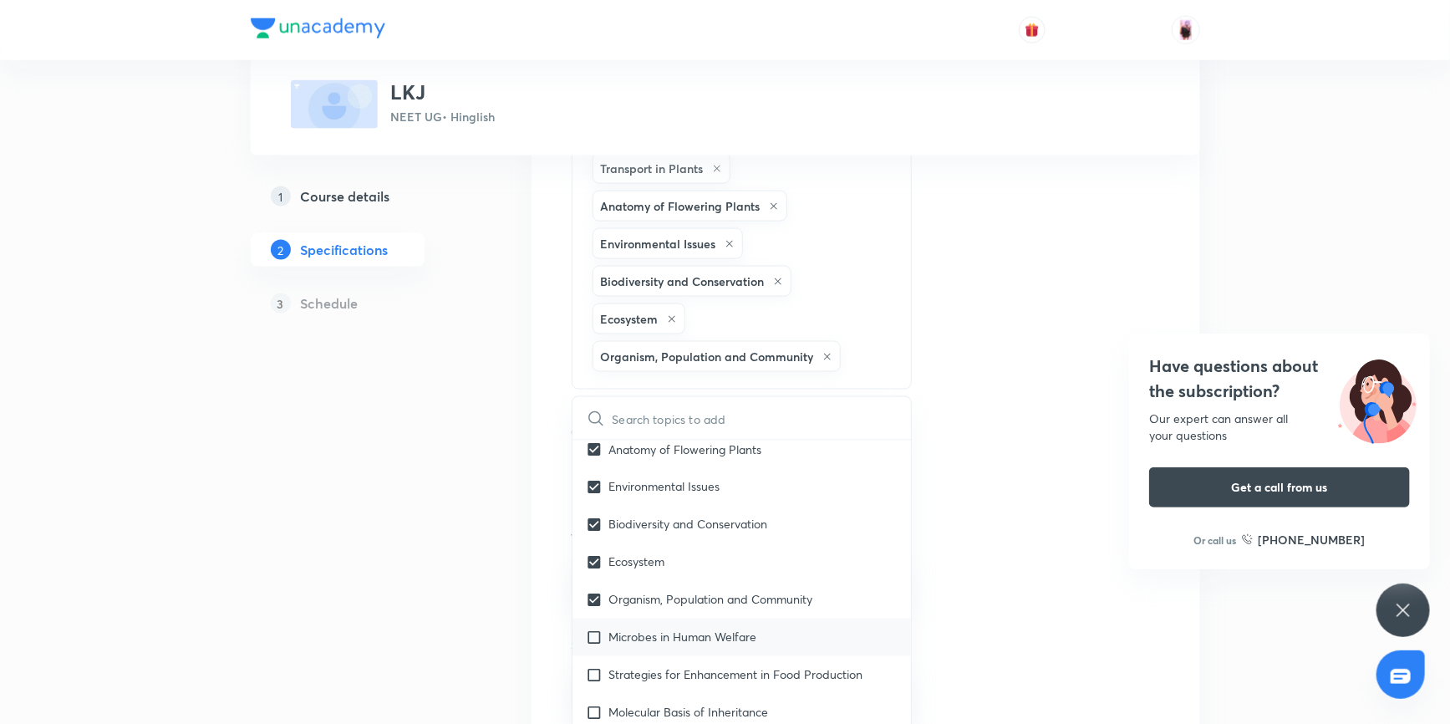
click at [598, 646] on input "checkbox" at bounding box center [597, 637] width 23 height 18
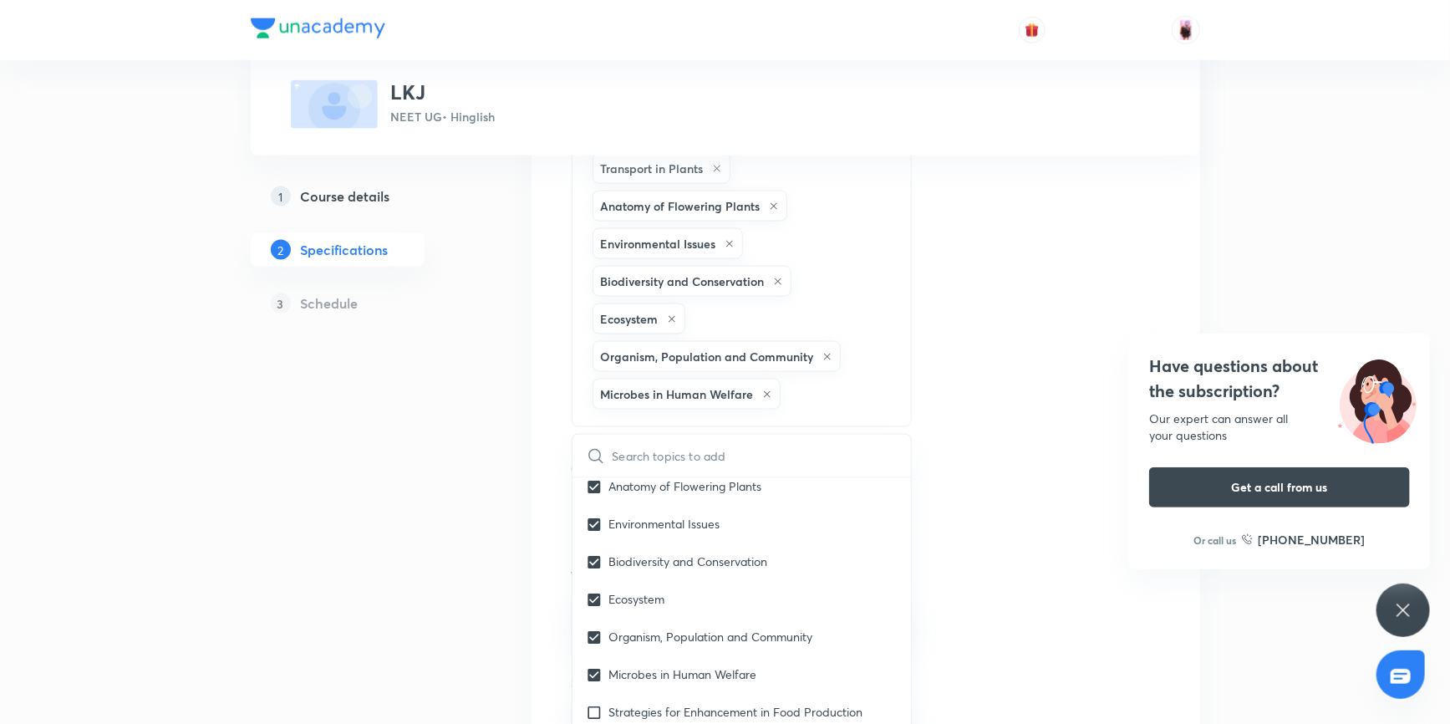
scroll to position [1215, 0]
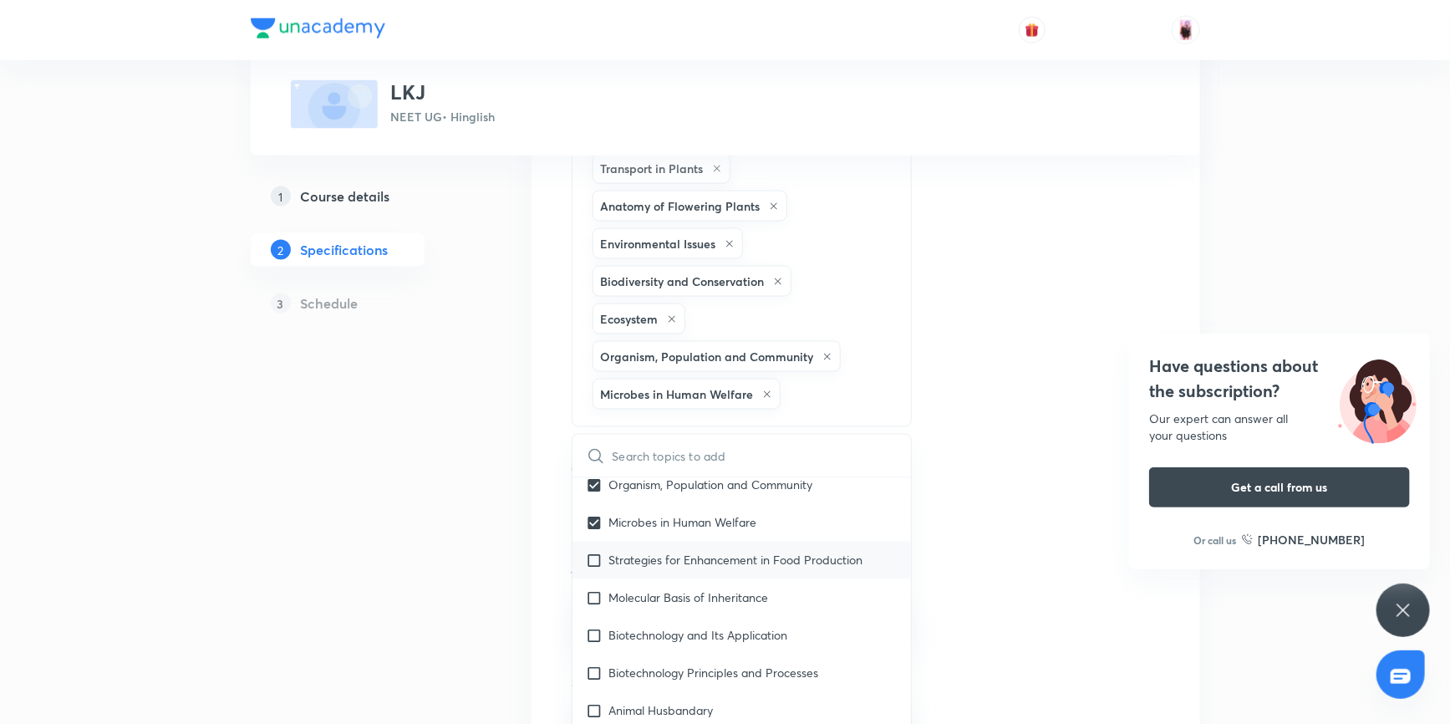
click at [594, 569] on input "checkbox" at bounding box center [597, 560] width 23 height 18
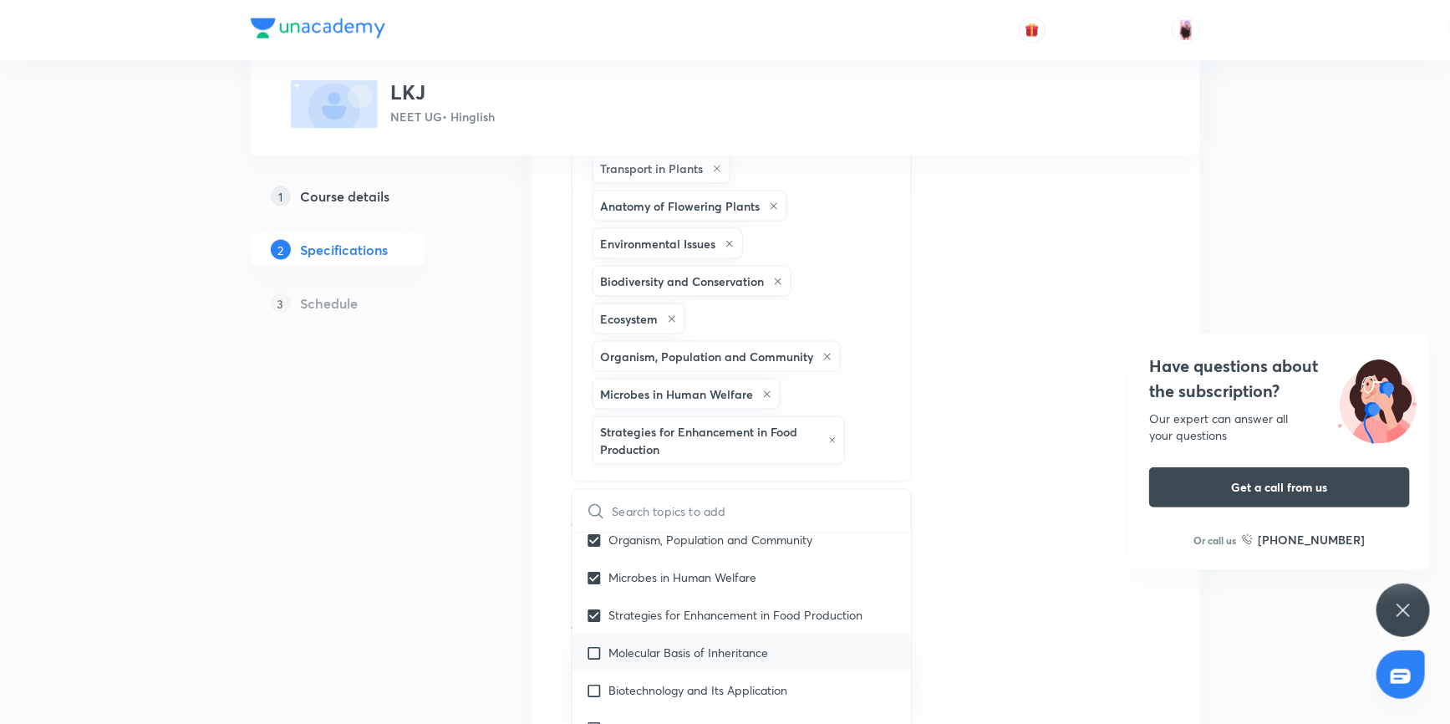
click at [597, 662] on input "checkbox" at bounding box center [597, 653] width 23 height 18
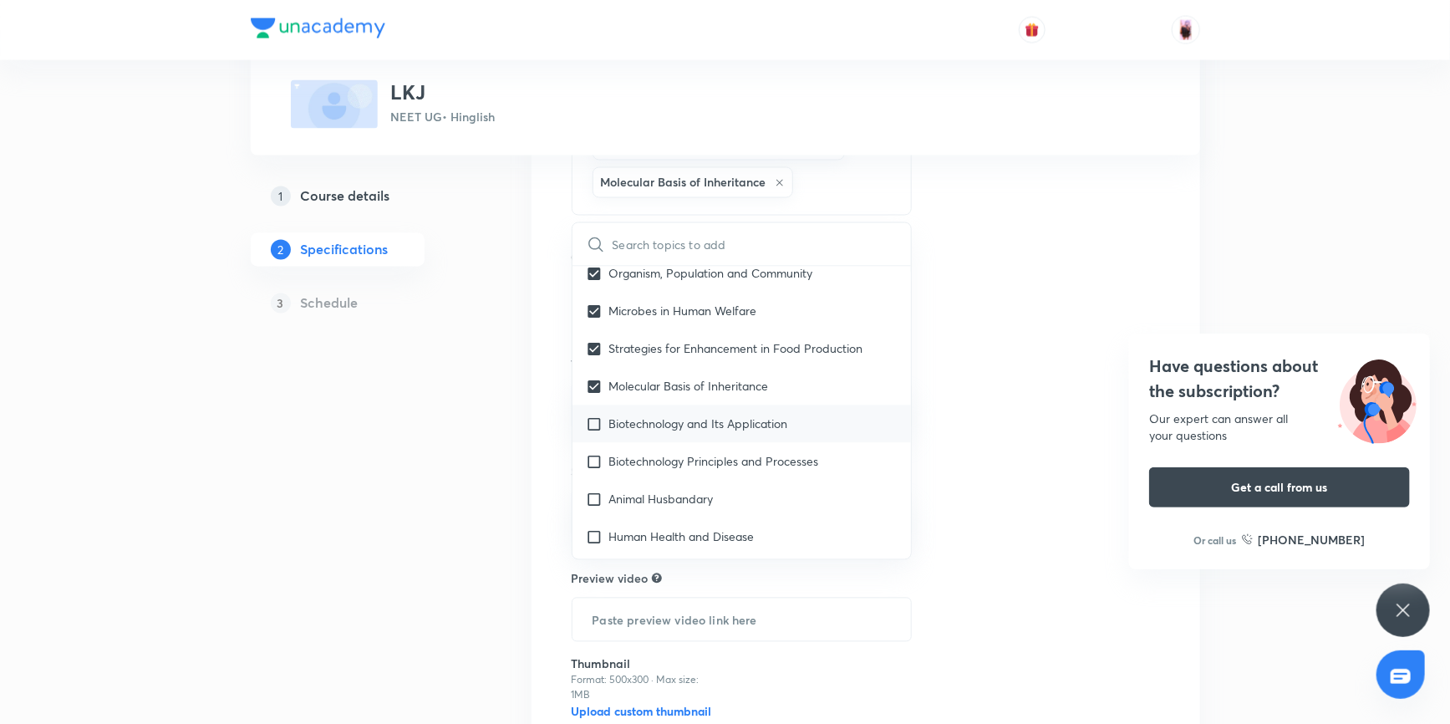
click at [597, 433] on input "checkbox" at bounding box center [597, 424] width 23 height 18
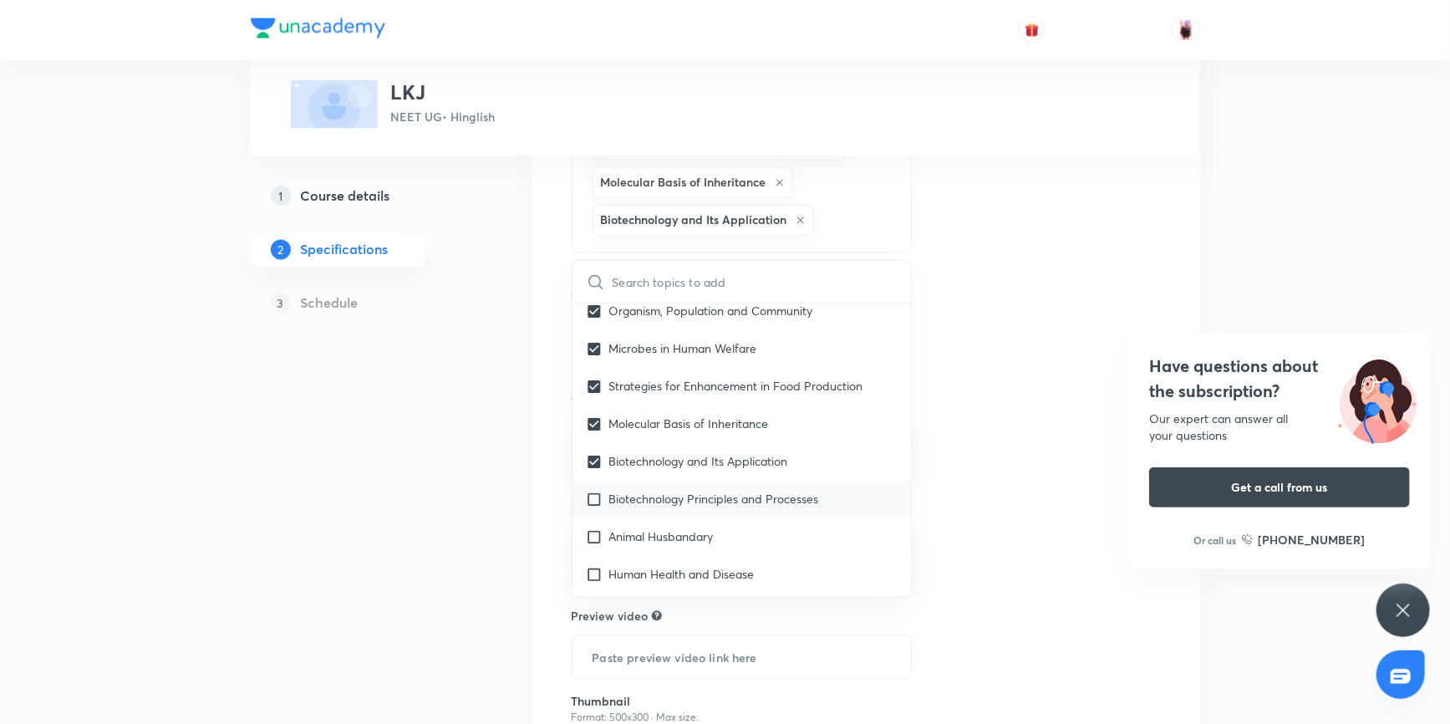
click at [588, 508] on input "checkbox" at bounding box center [597, 499] width 23 height 18
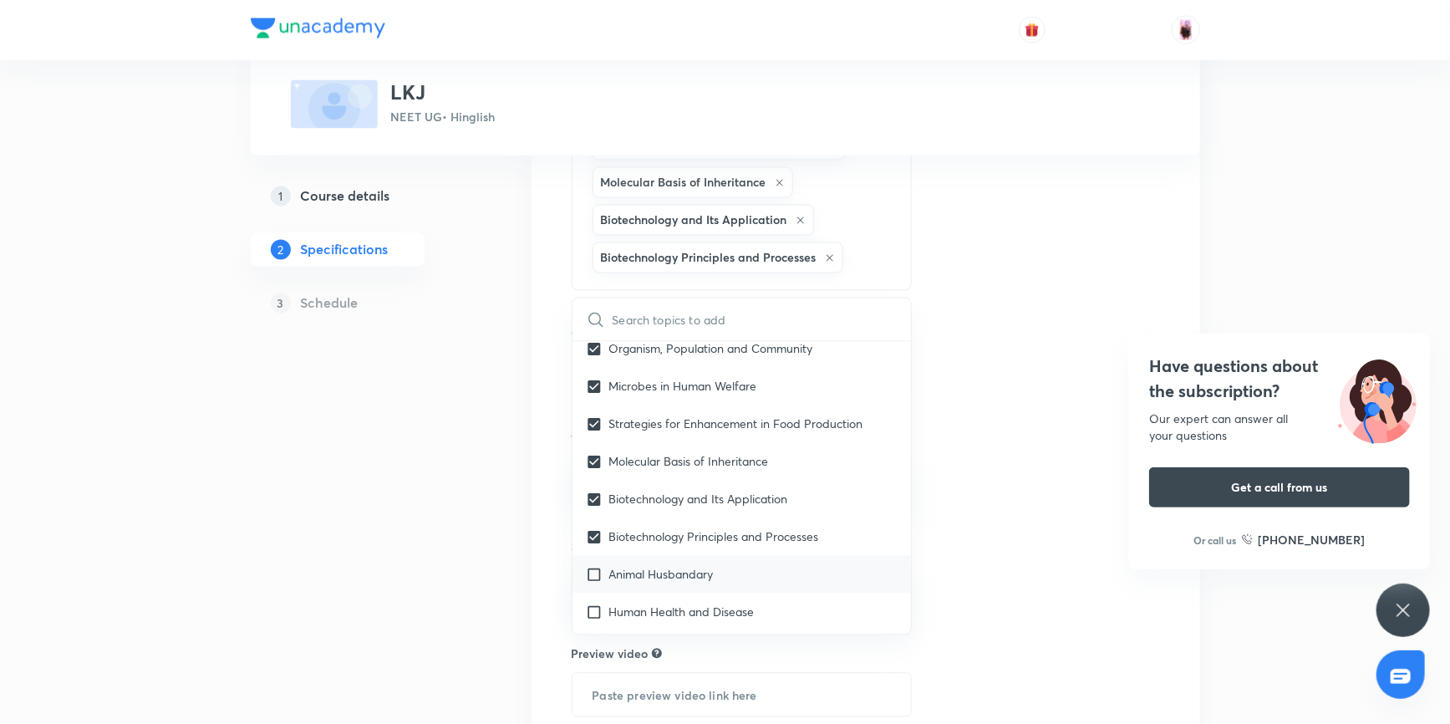
click at [592, 583] on input "checkbox" at bounding box center [597, 575] width 23 height 18
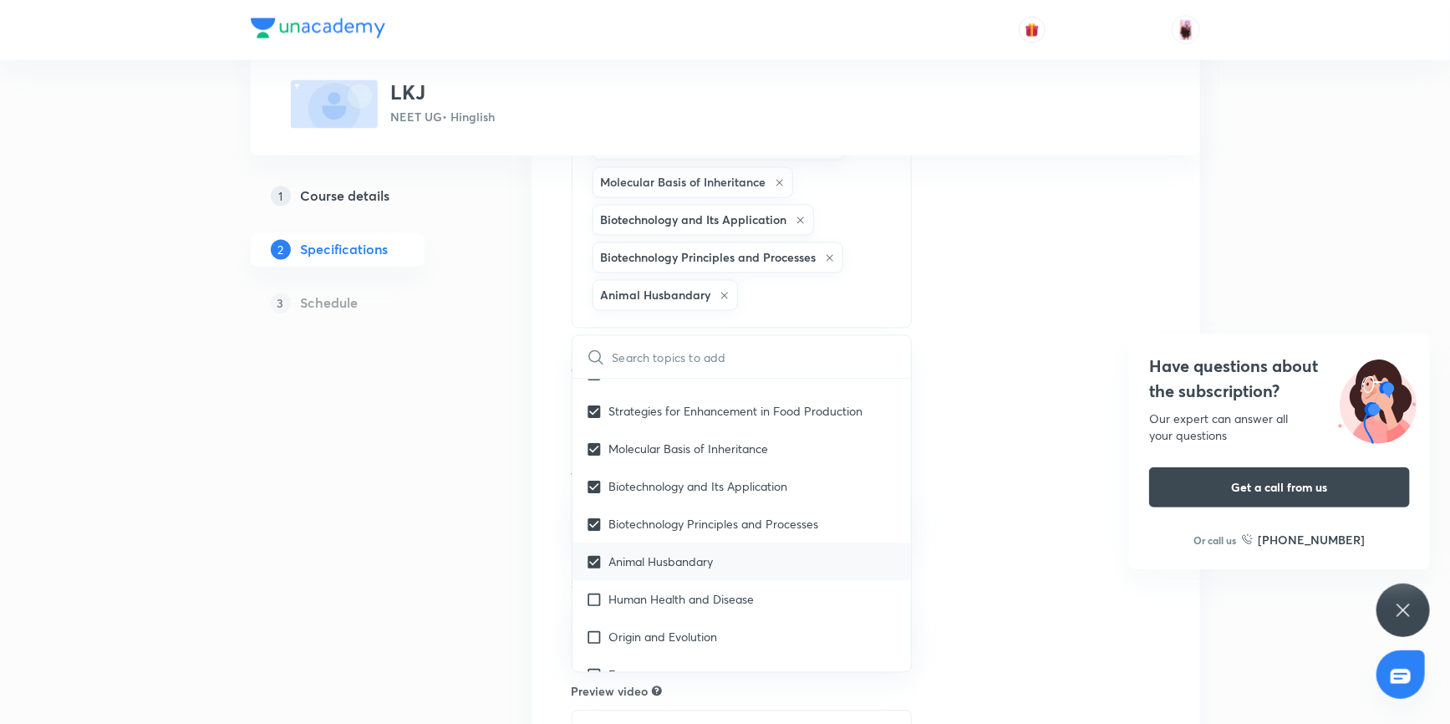
scroll to position [1291, 0]
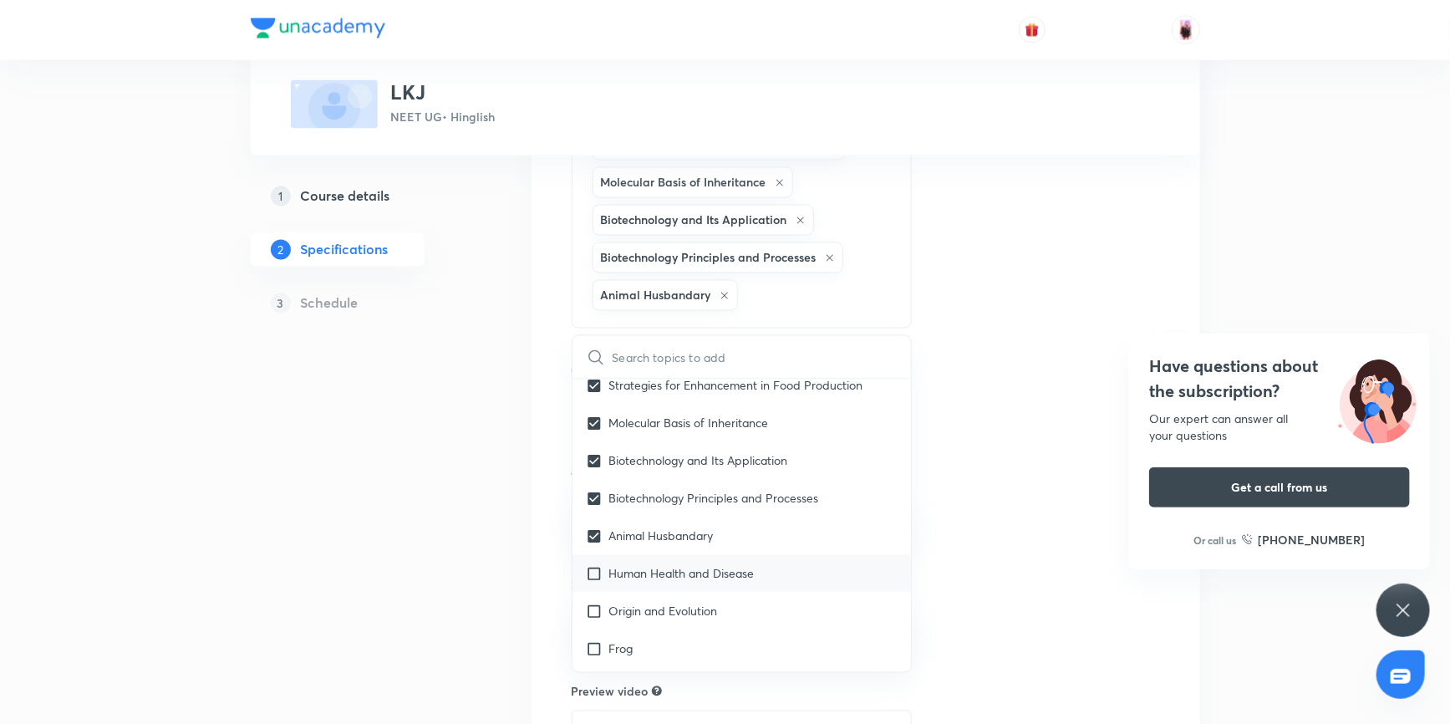
click at [595, 582] on input "checkbox" at bounding box center [597, 574] width 23 height 18
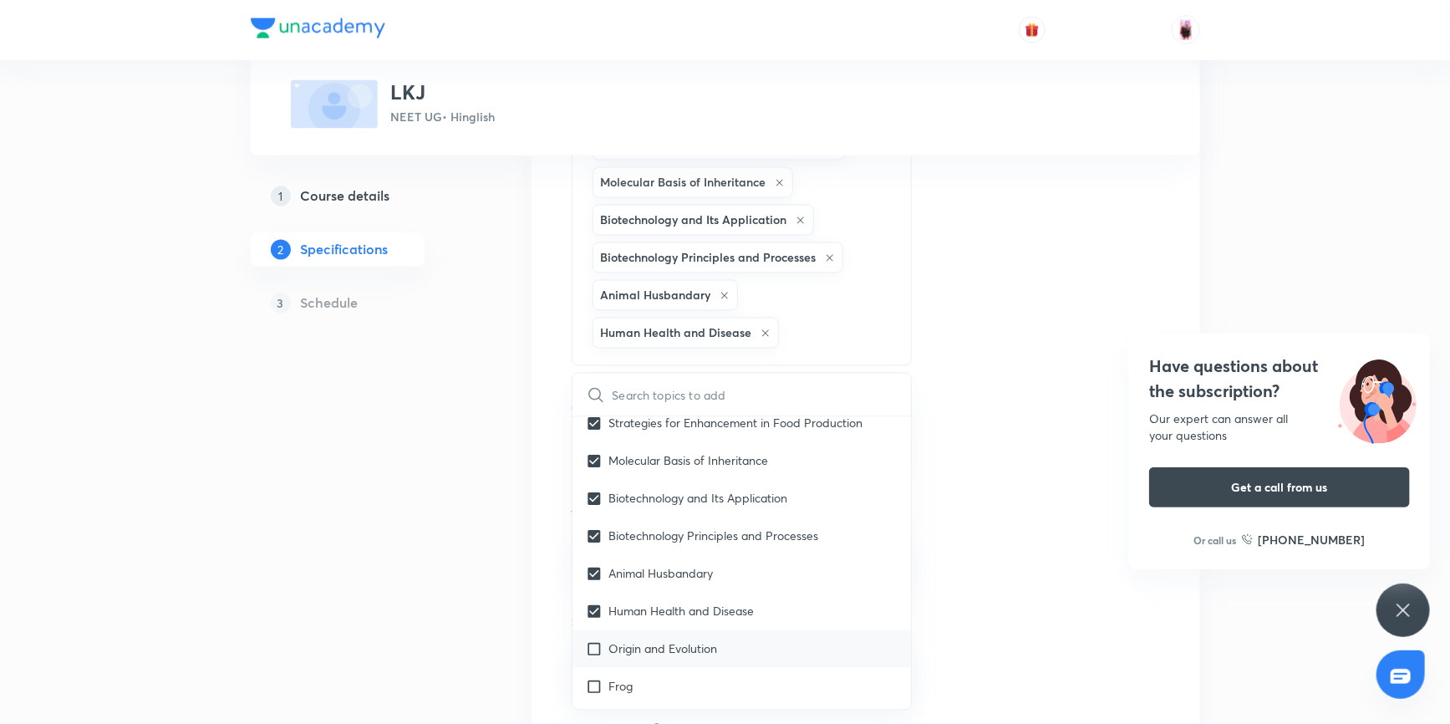
click at [596, 658] on input "checkbox" at bounding box center [597, 649] width 23 height 18
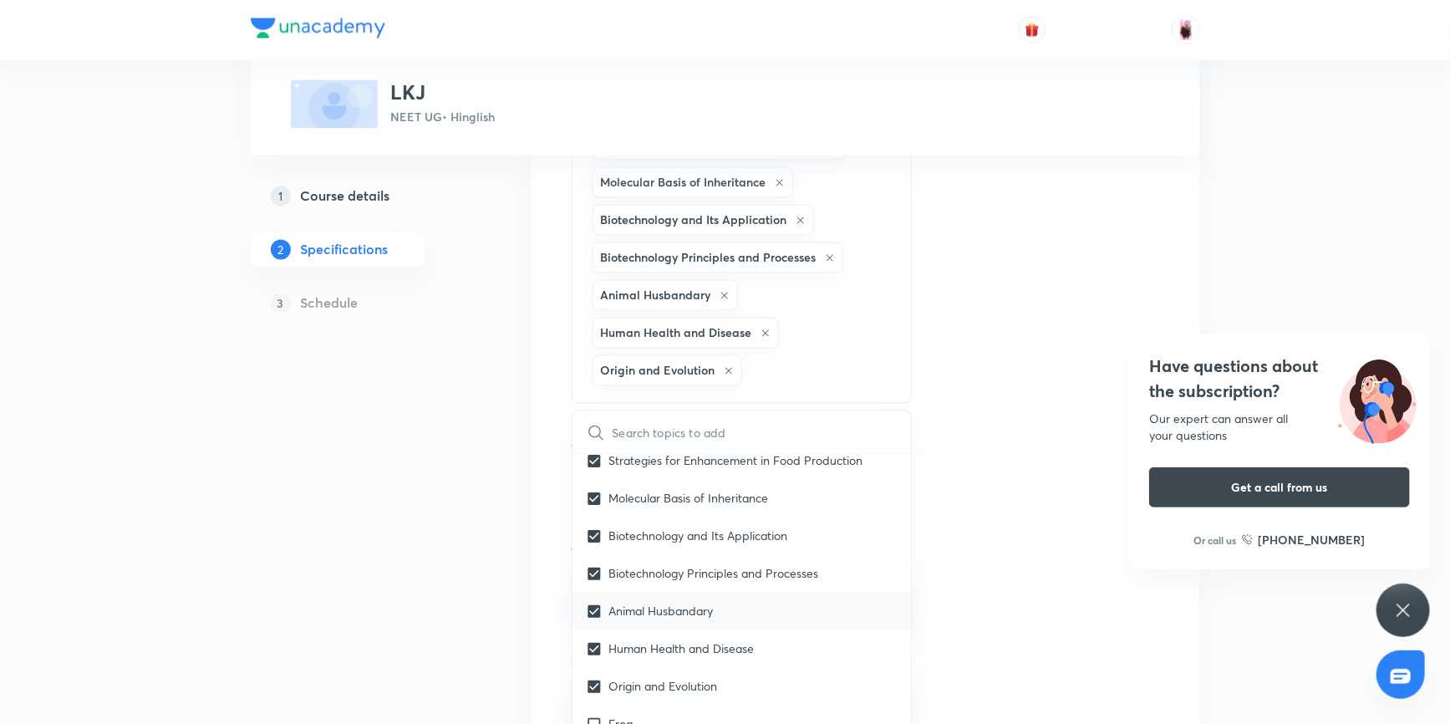
scroll to position [1443, 0]
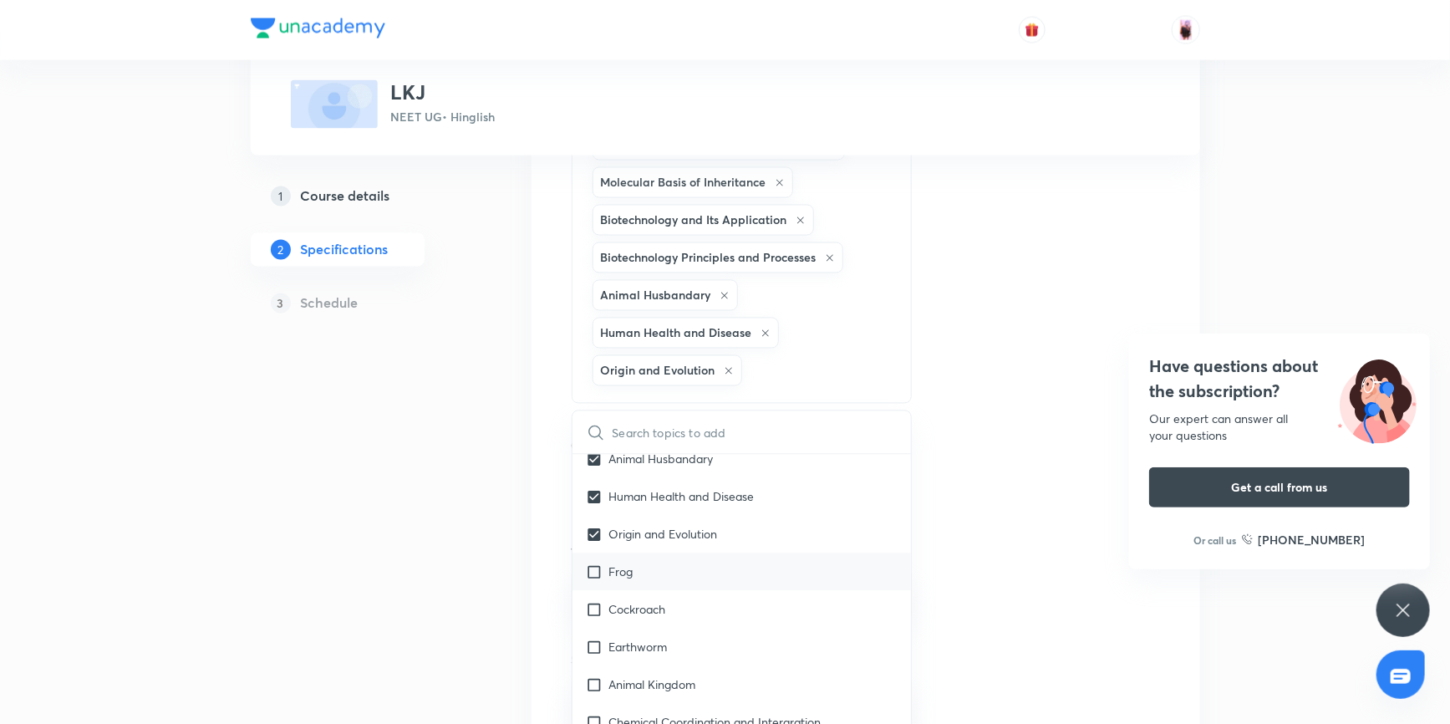
click at [594, 581] on input "checkbox" at bounding box center [597, 572] width 23 height 18
click at [597, 618] on input "checkbox" at bounding box center [597, 610] width 23 height 18
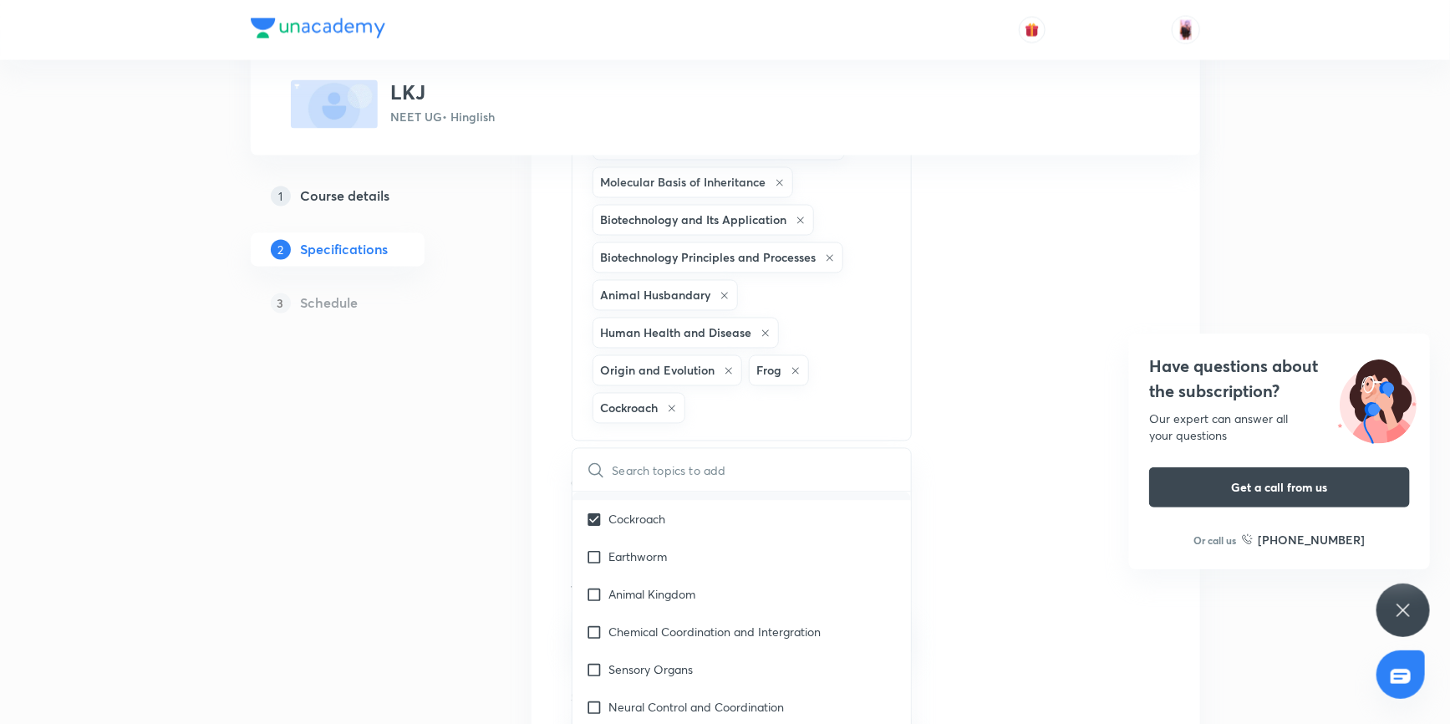
scroll to position [1595, 0]
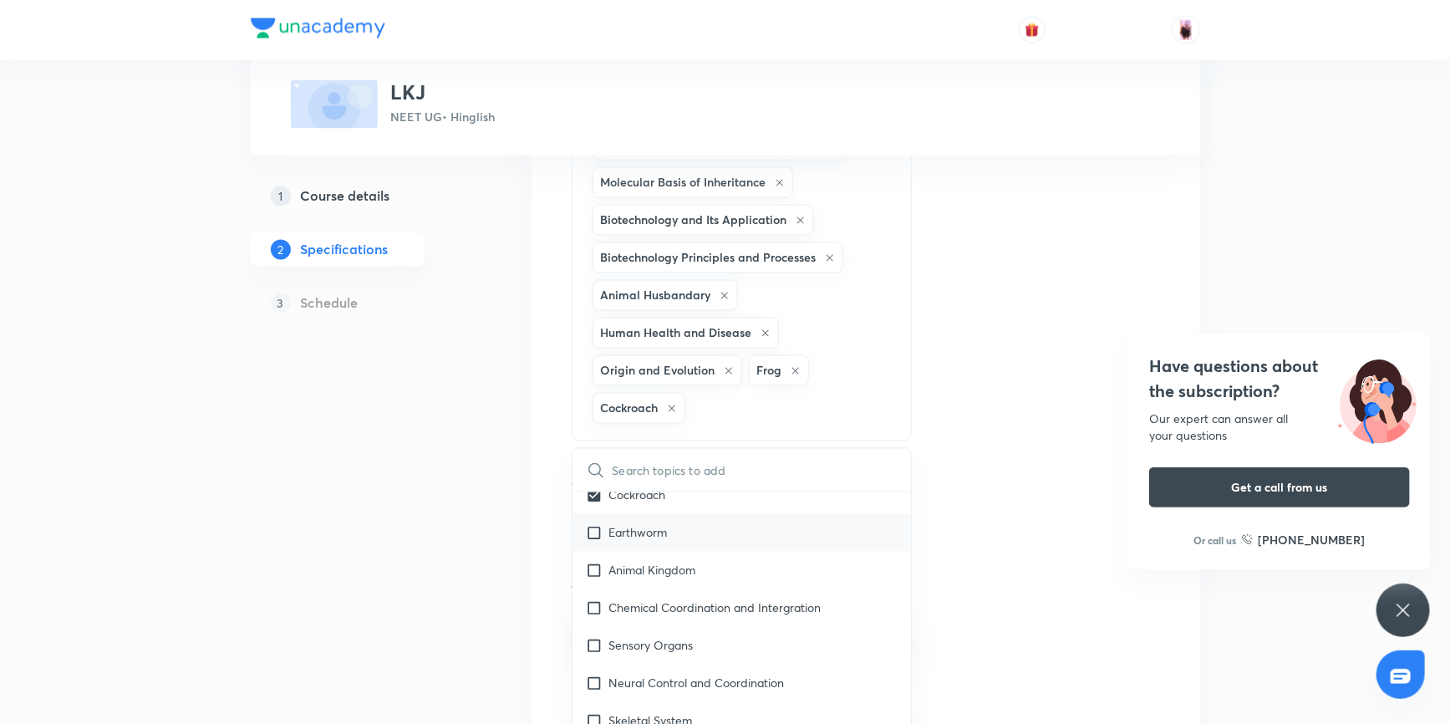
click at [596, 541] on input "checkbox" at bounding box center [597, 533] width 23 height 18
click at [601, 579] on input "checkbox" at bounding box center [597, 570] width 23 height 18
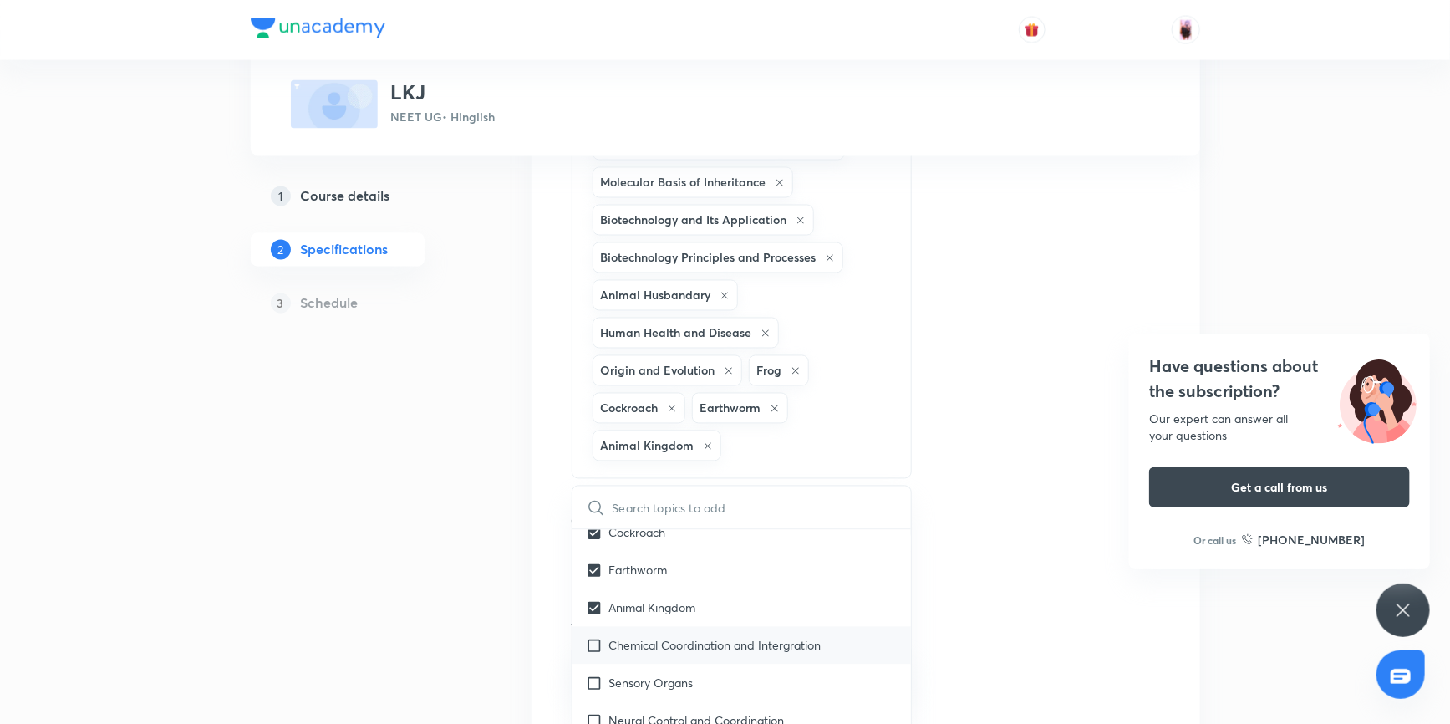
click at [593, 654] on input "checkbox" at bounding box center [597, 646] width 23 height 18
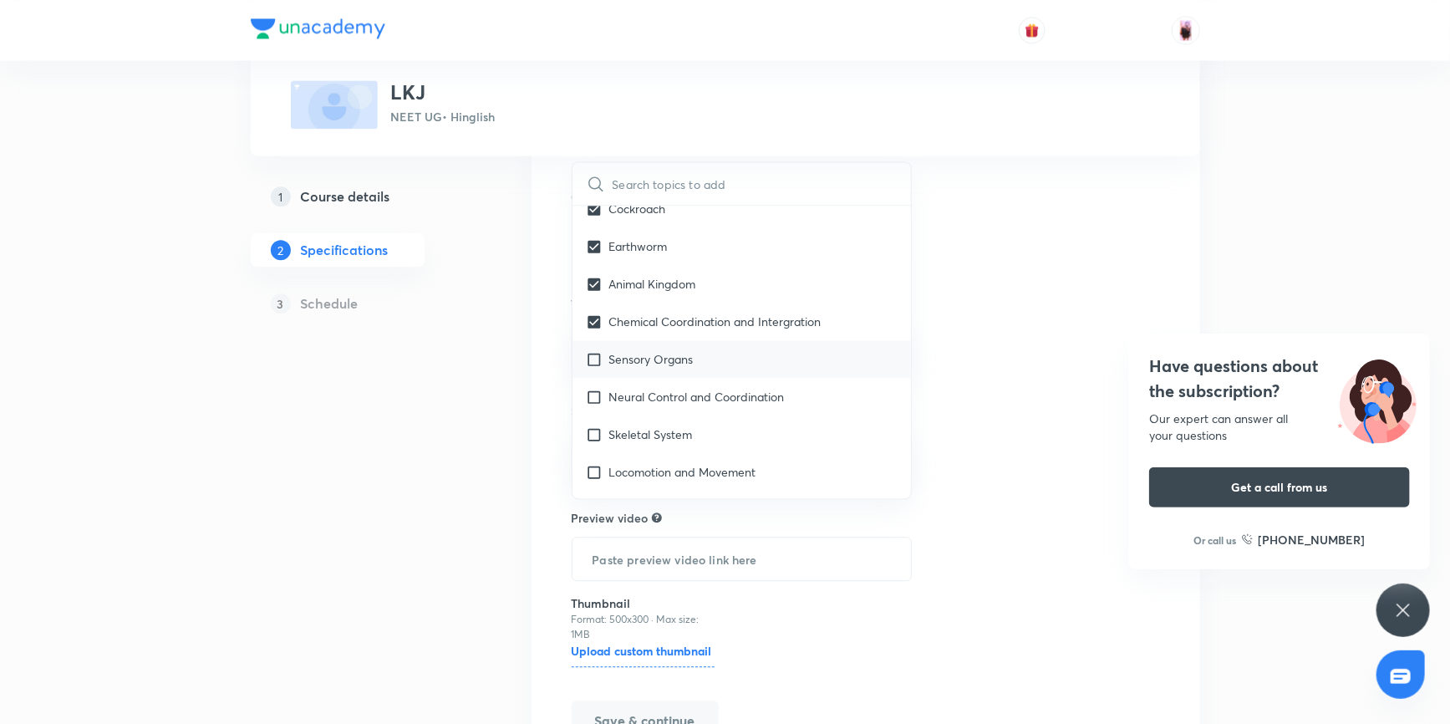
click at [593, 368] on input "checkbox" at bounding box center [597, 359] width 23 height 18
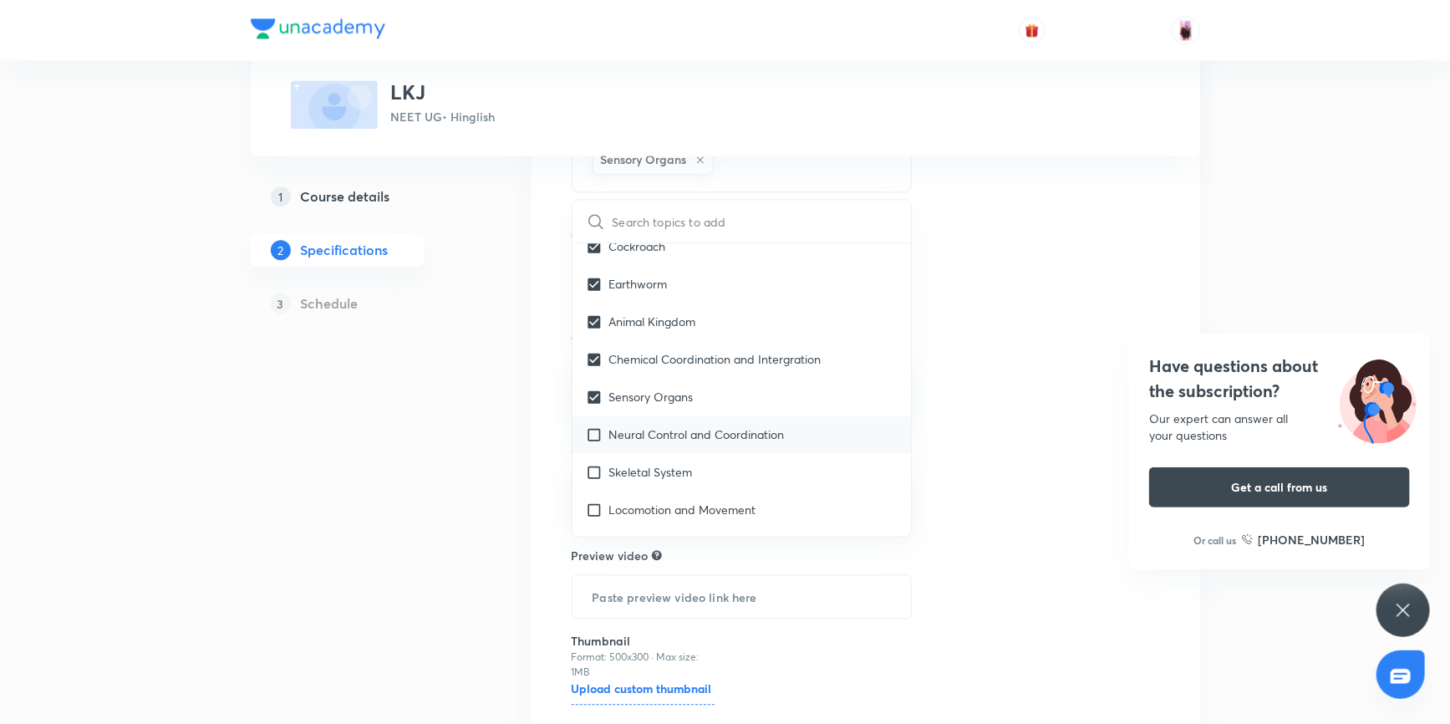
click at [596, 443] on input "checkbox" at bounding box center [597, 434] width 23 height 18
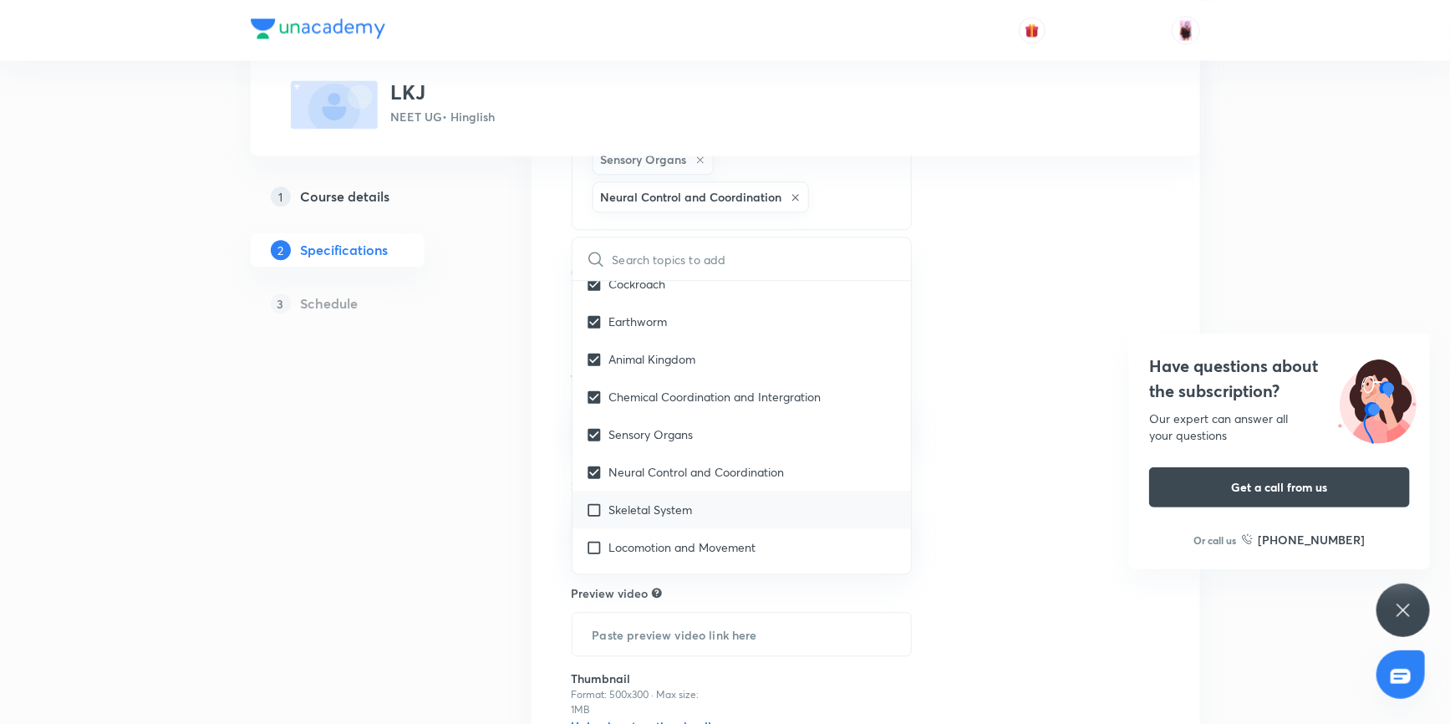
click at [588, 518] on input "checkbox" at bounding box center [597, 509] width 23 height 18
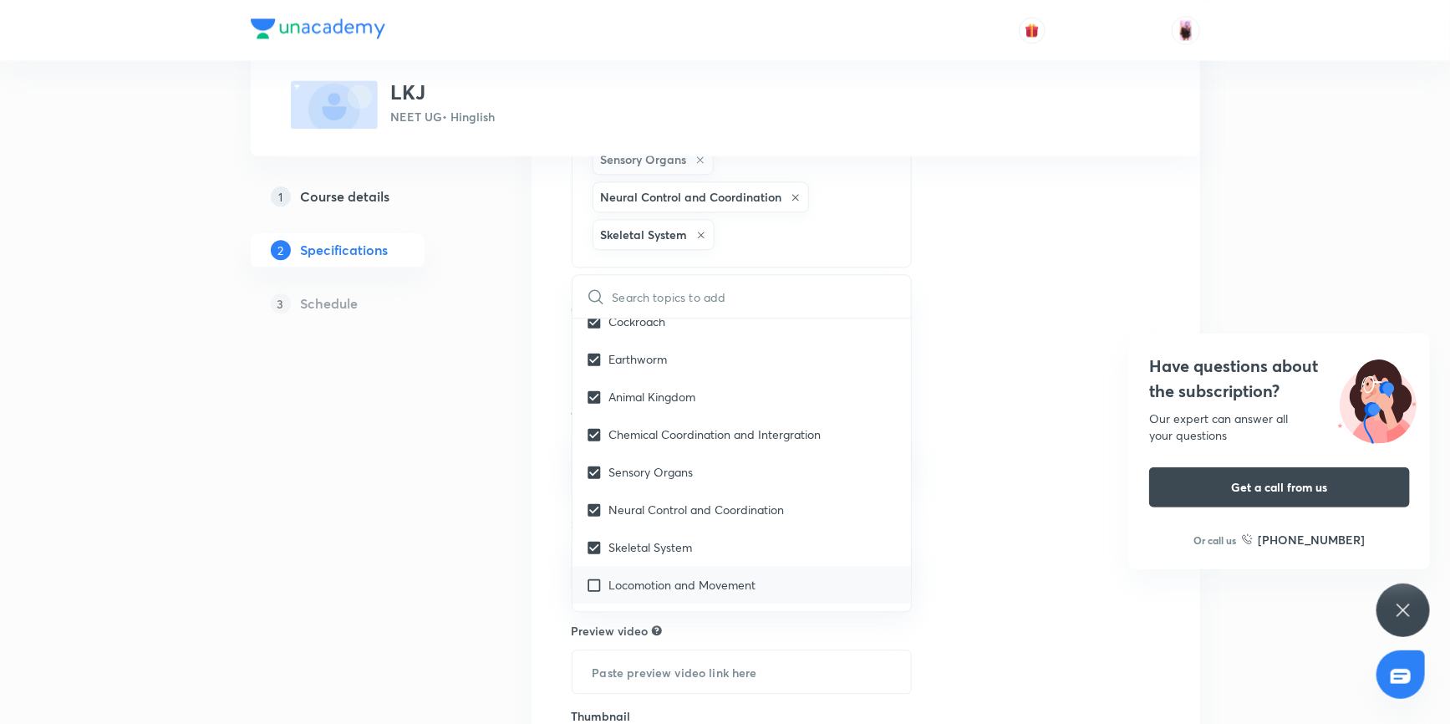
click at [595, 593] on input "checkbox" at bounding box center [597, 585] width 23 height 18
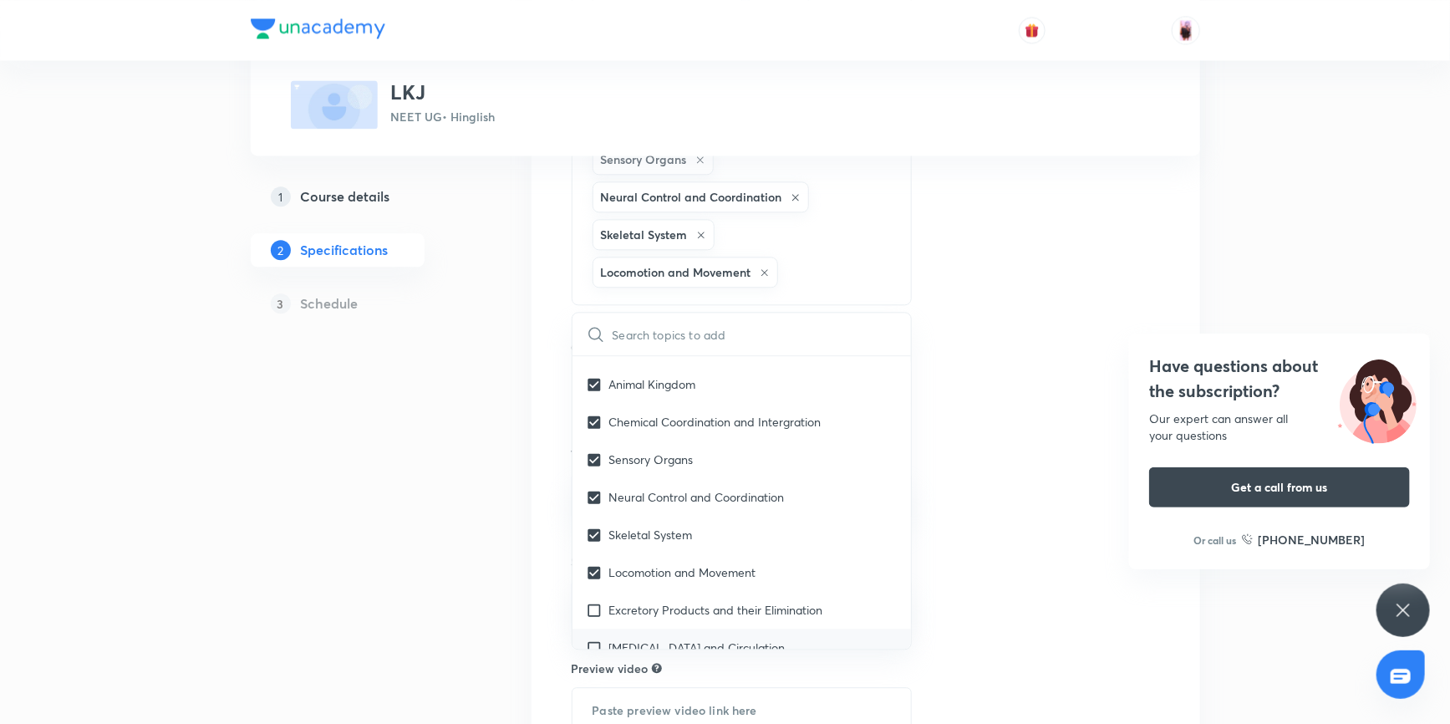
scroll to position [1746, 0]
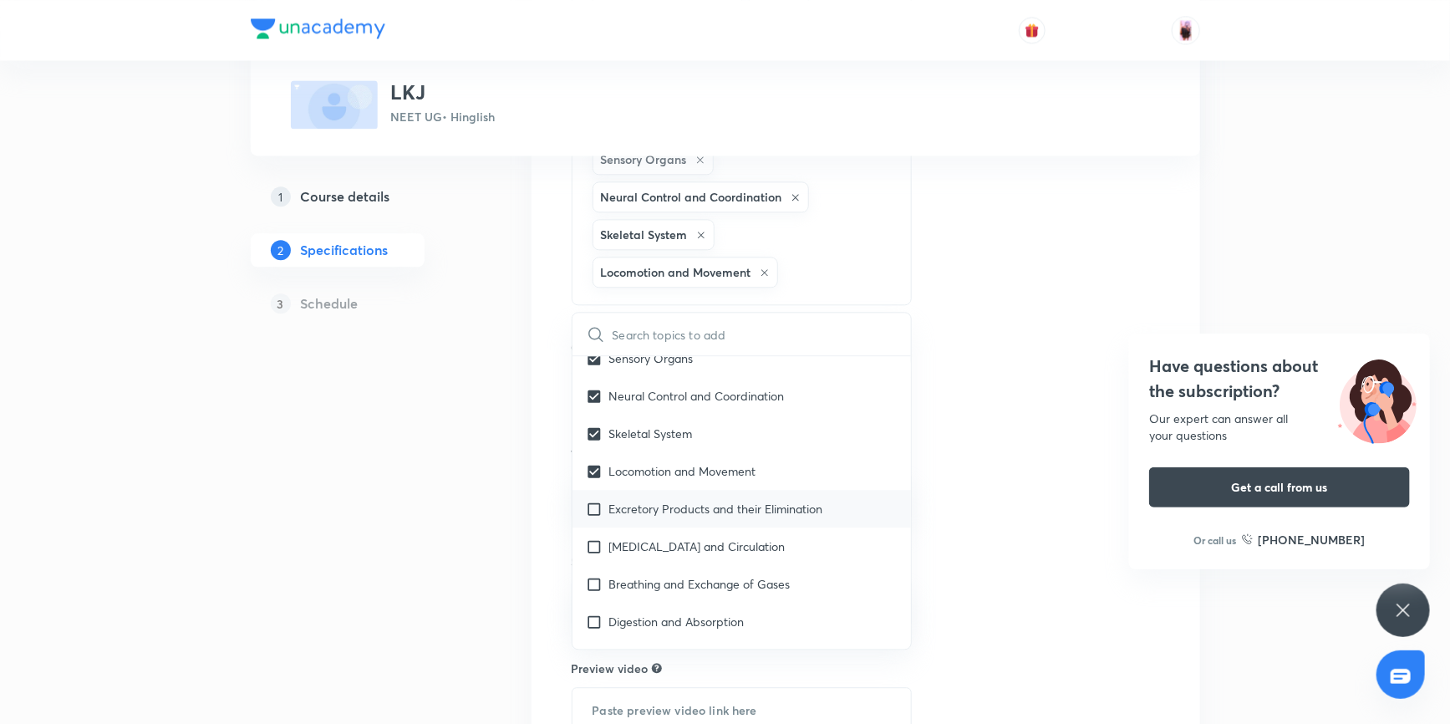
click at [595, 517] on input "checkbox" at bounding box center [597, 509] width 23 height 18
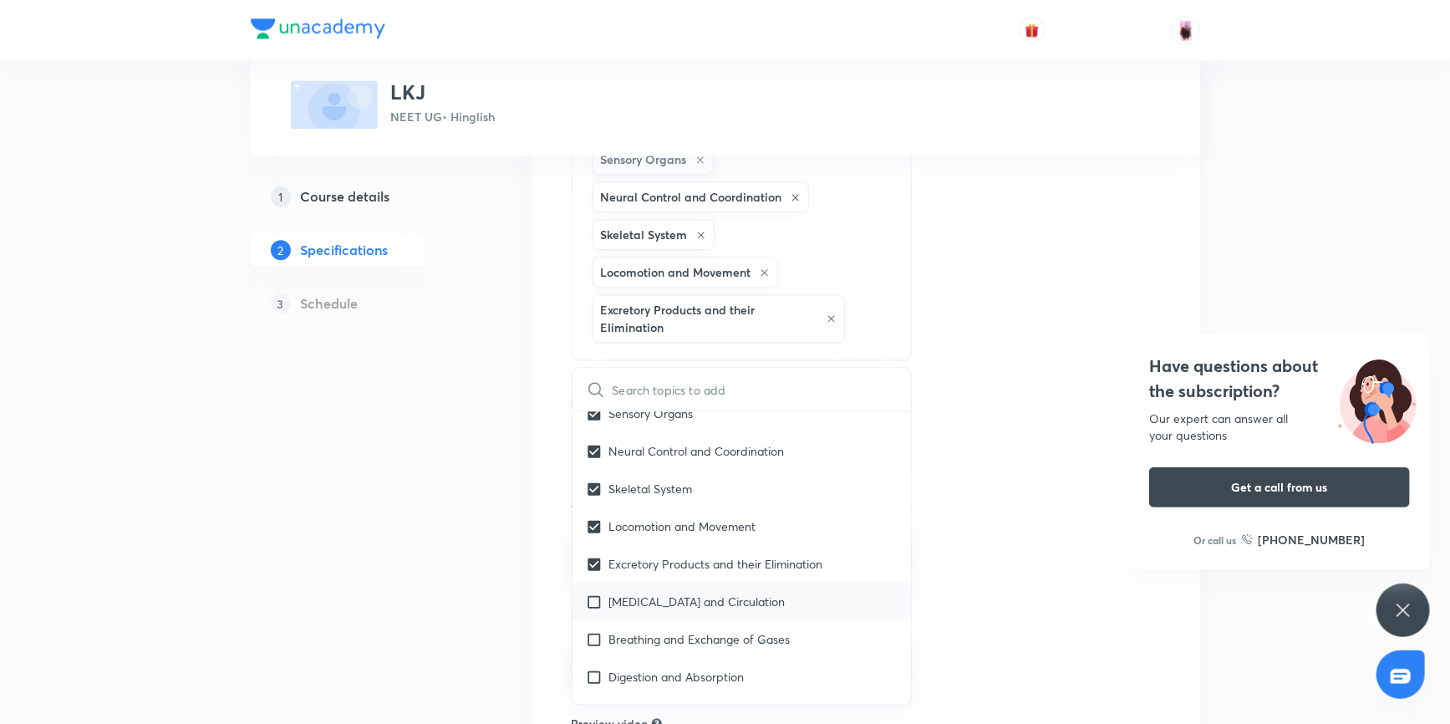
click at [597, 610] on input "checkbox" at bounding box center [597, 601] width 23 height 18
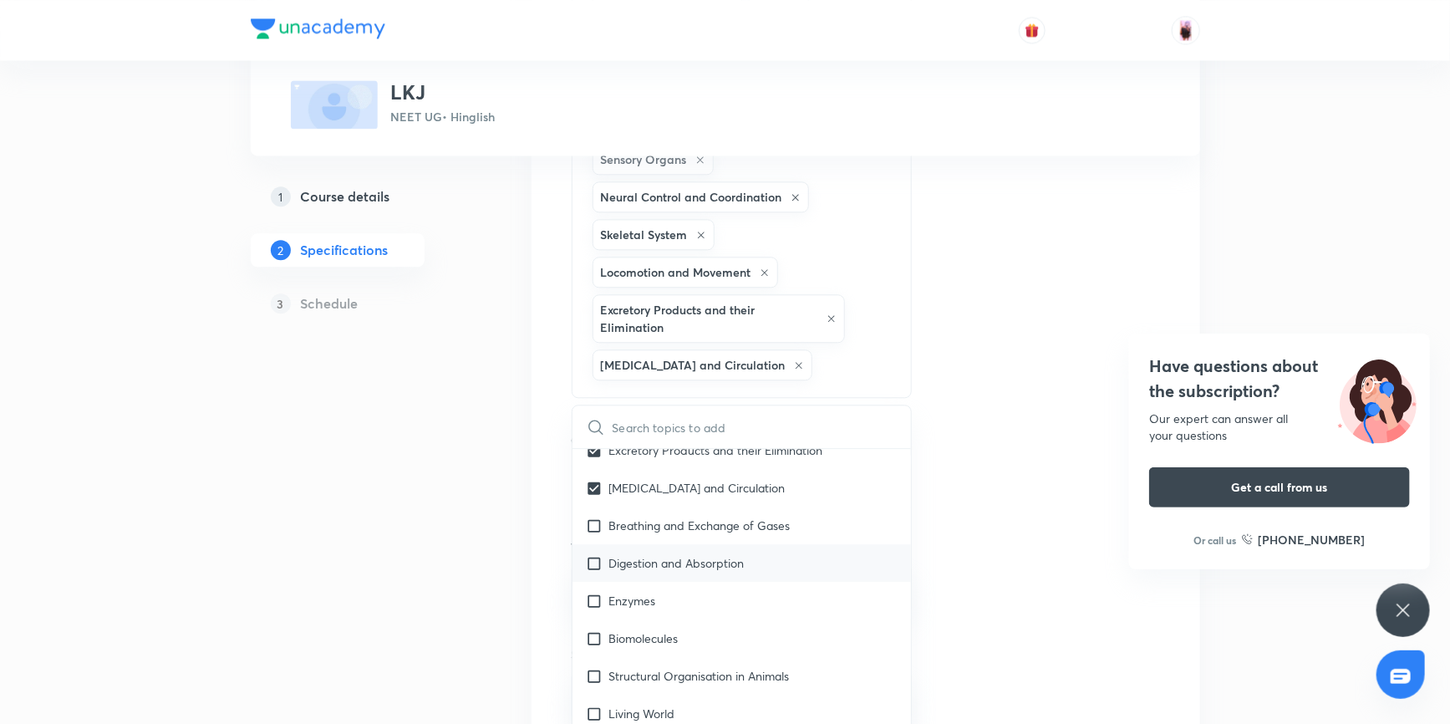
scroll to position [1898, 0]
click at [595, 533] on input "checkbox" at bounding box center [597, 524] width 23 height 18
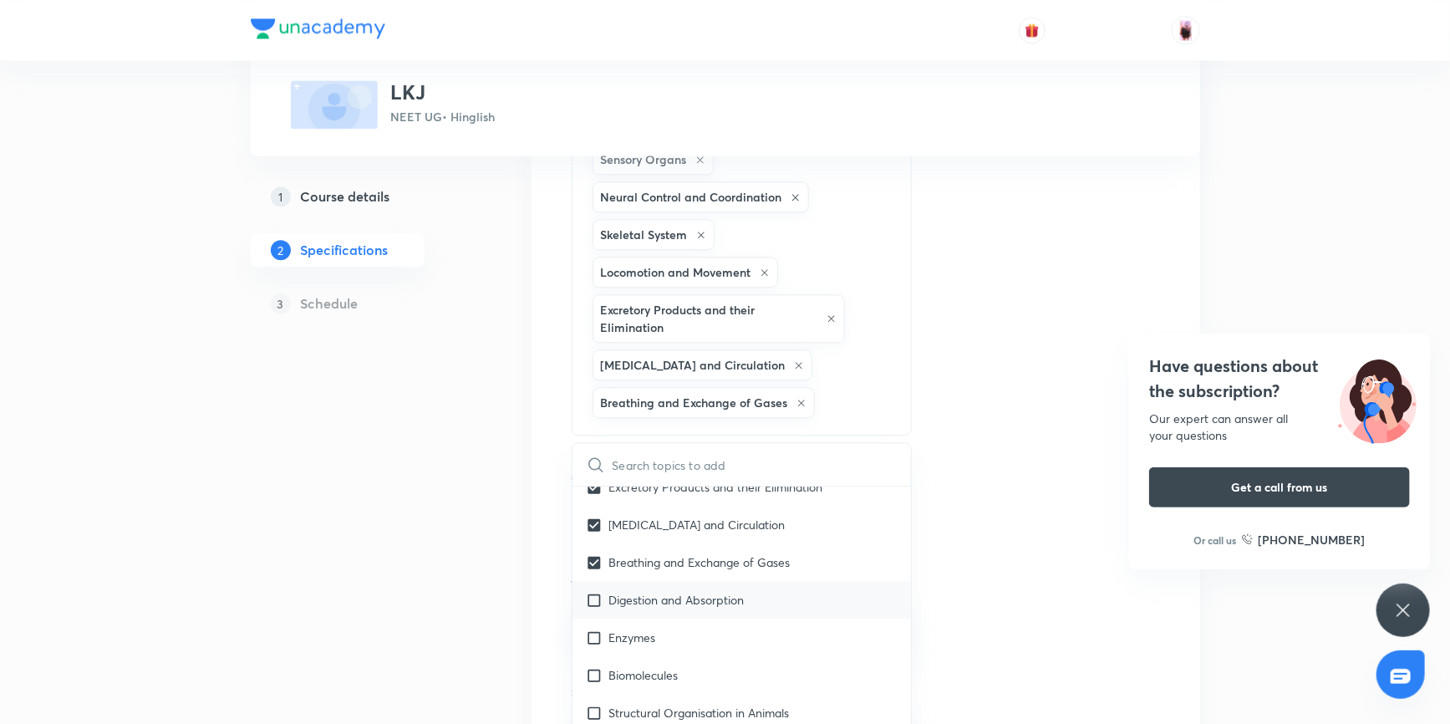
click at [595, 608] on input "checkbox" at bounding box center [597, 600] width 23 height 18
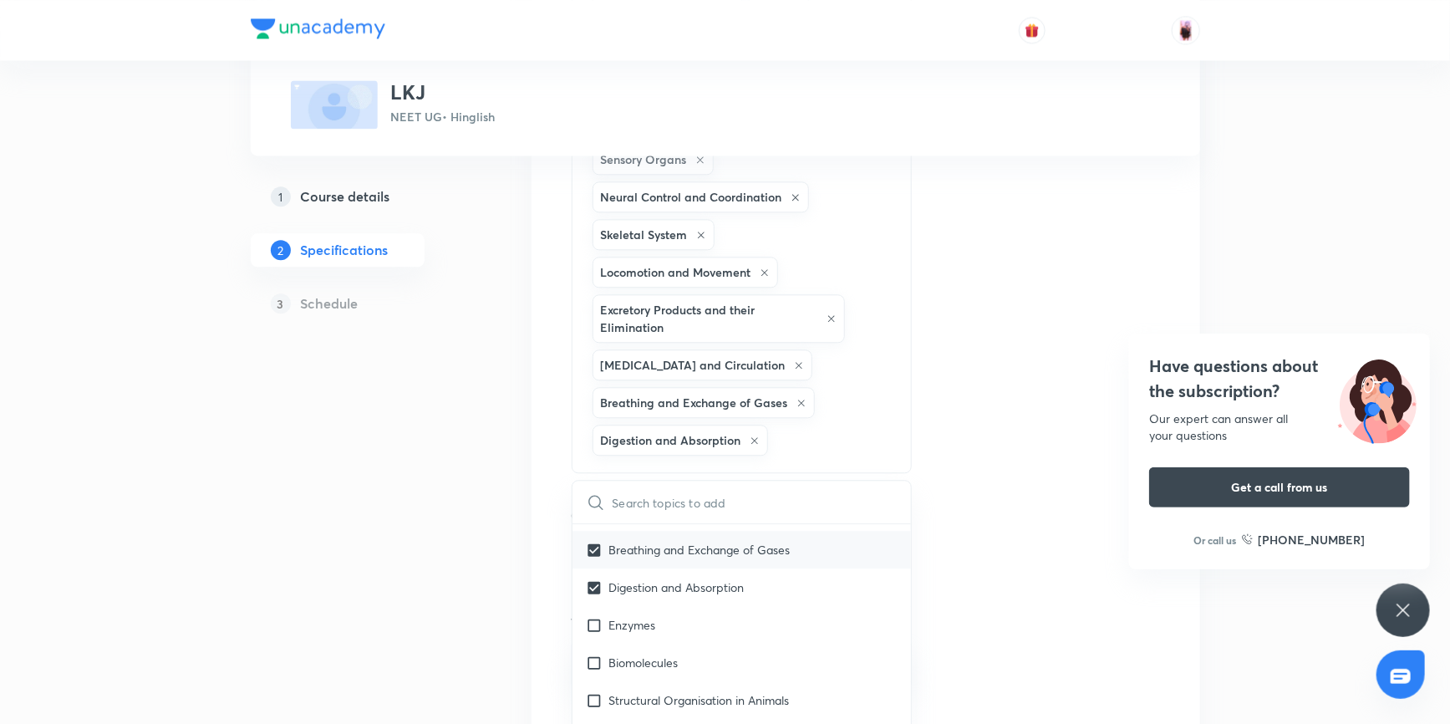
scroll to position [1974, 0]
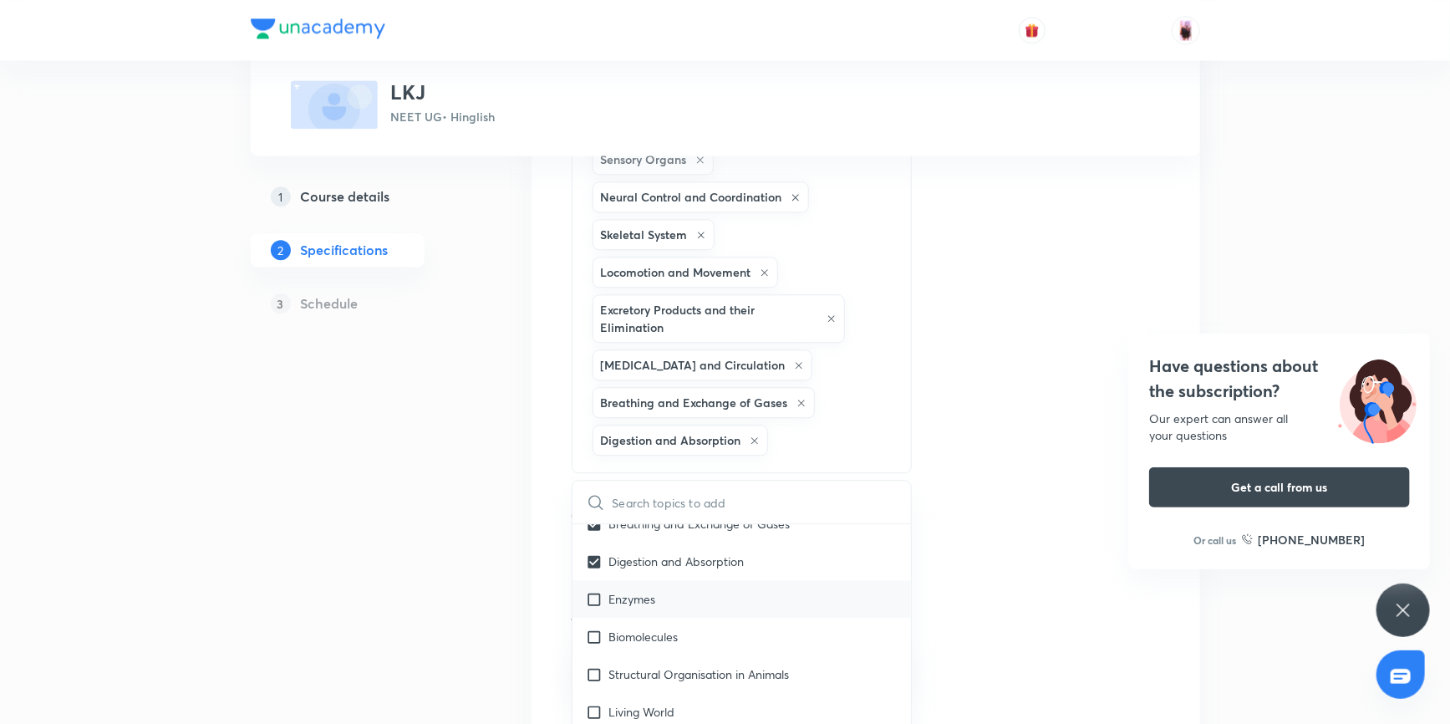
click at [594, 607] on input "checkbox" at bounding box center [597, 599] width 23 height 18
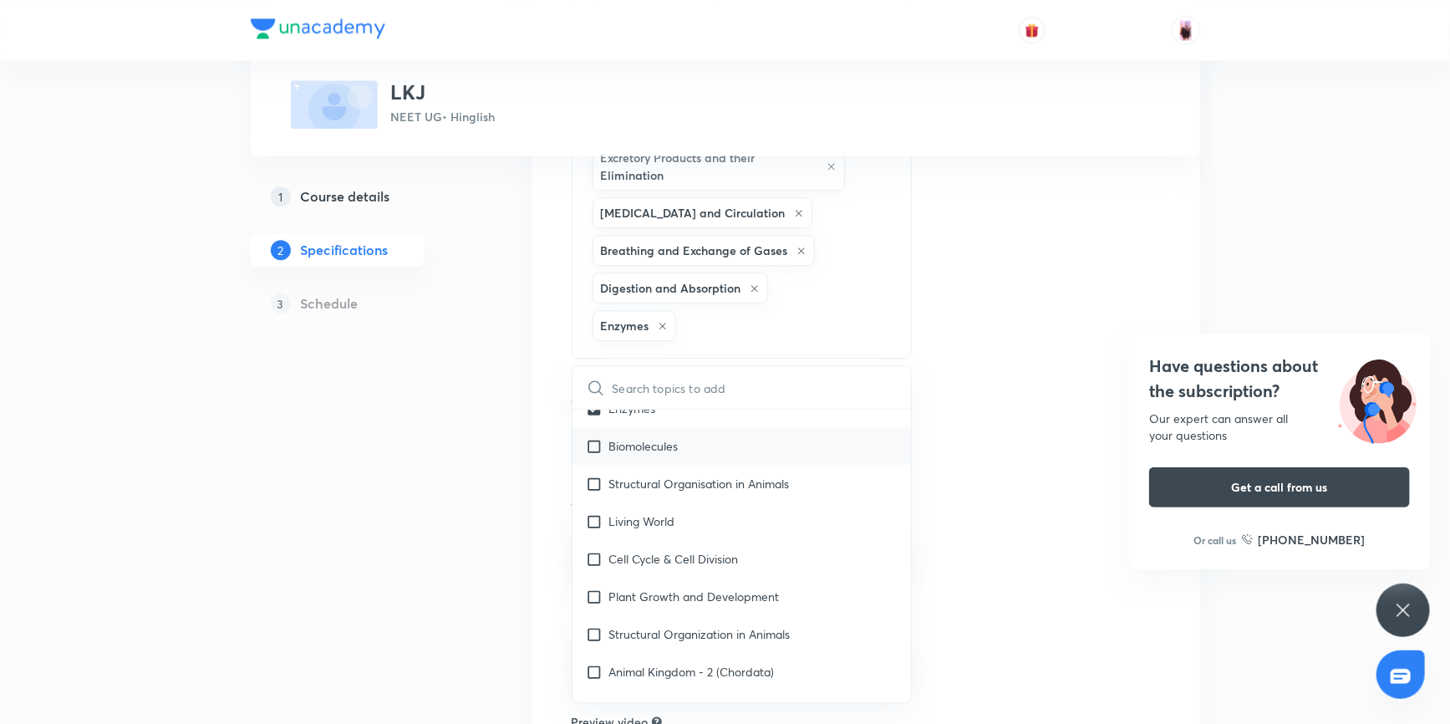
click at [593, 454] on input "checkbox" at bounding box center [597, 446] width 23 height 18
click at [600, 492] on input "checkbox" at bounding box center [597, 484] width 23 height 18
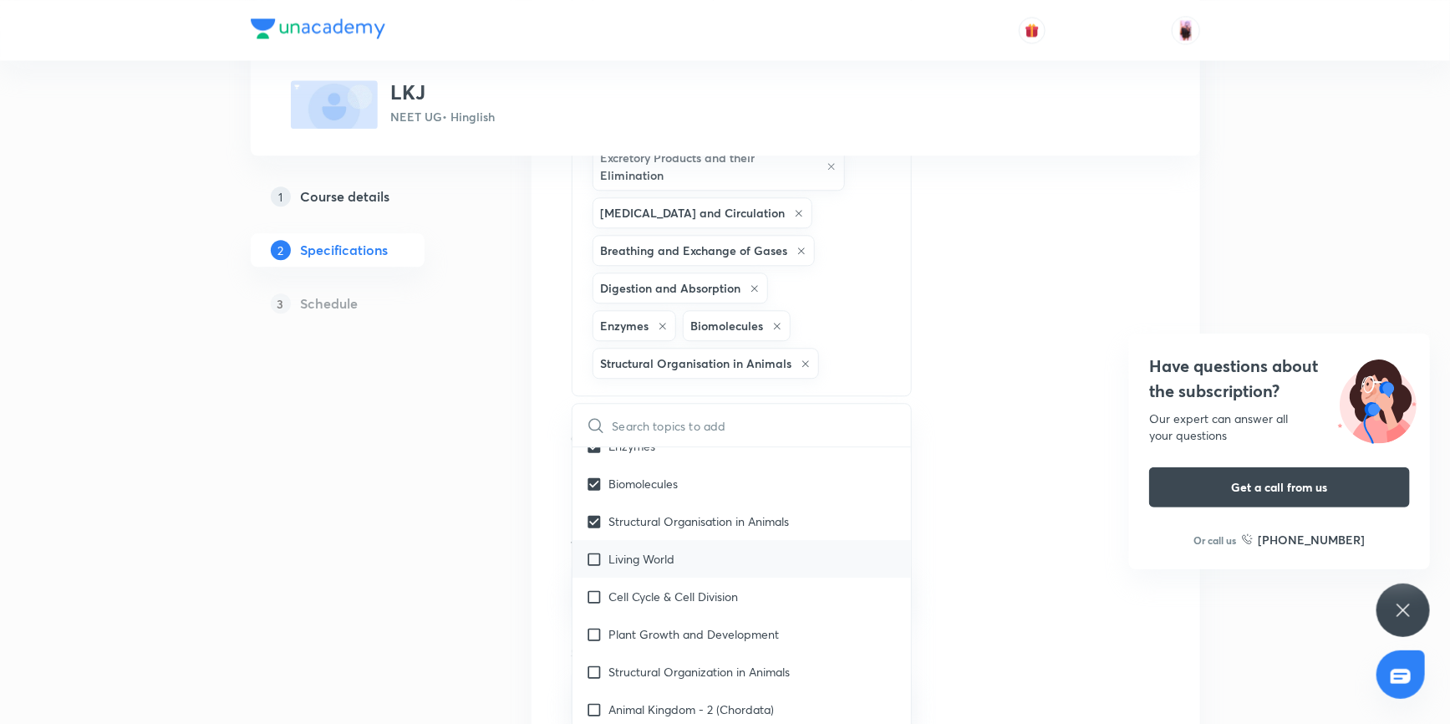
click at [599, 567] on input "checkbox" at bounding box center [597, 559] width 23 height 18
click at [593, 642] on input "checkbox" at bounding box center [597, 634] width 23 height 18
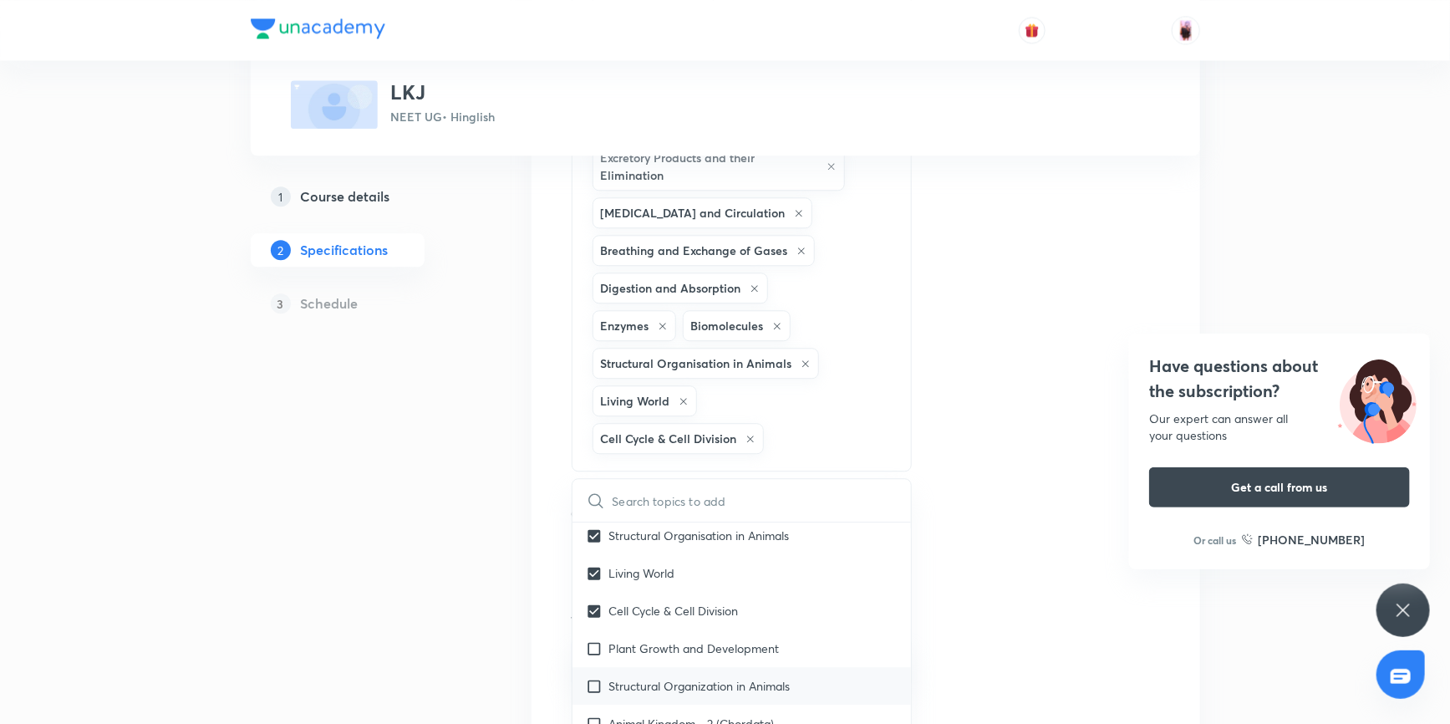
scroll to position [2202, 0]
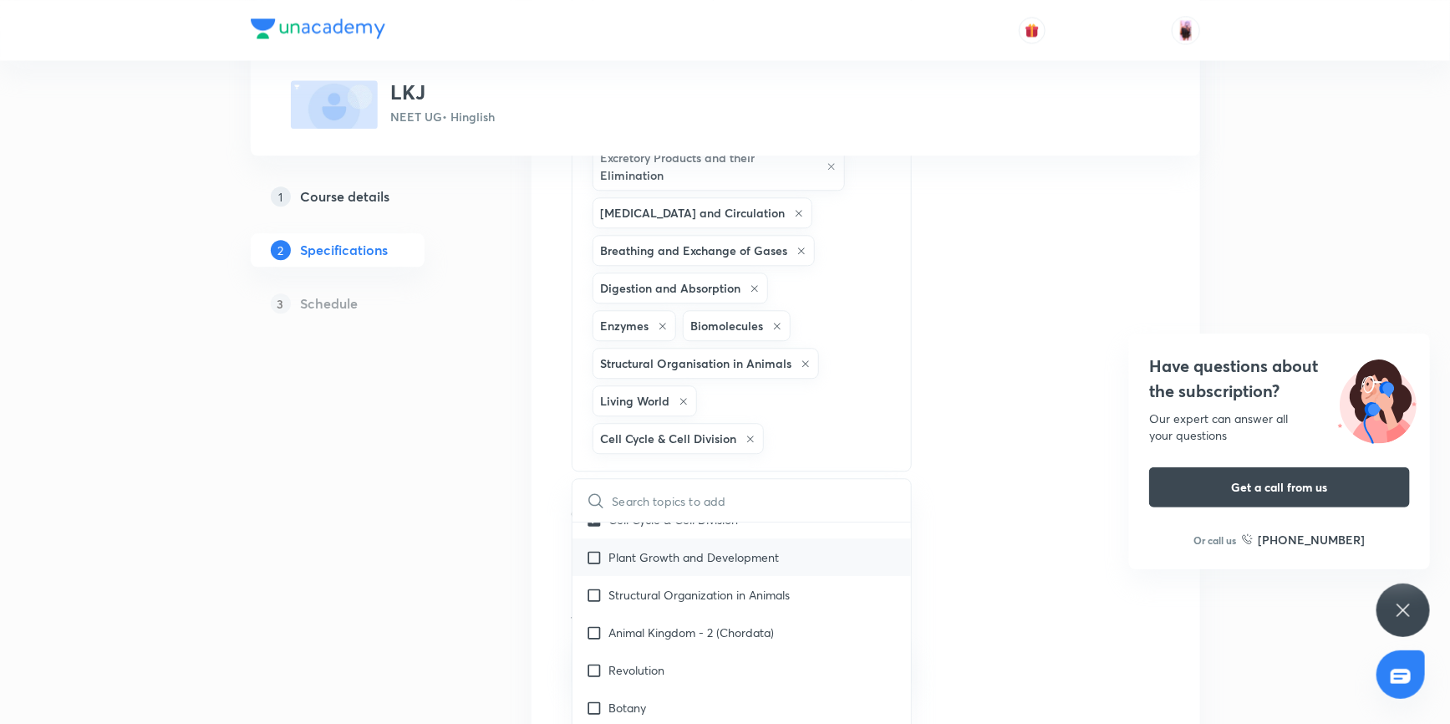
click at [588, 566] on input "checkbox" at bounding box center [597, 557] width 23 height 18
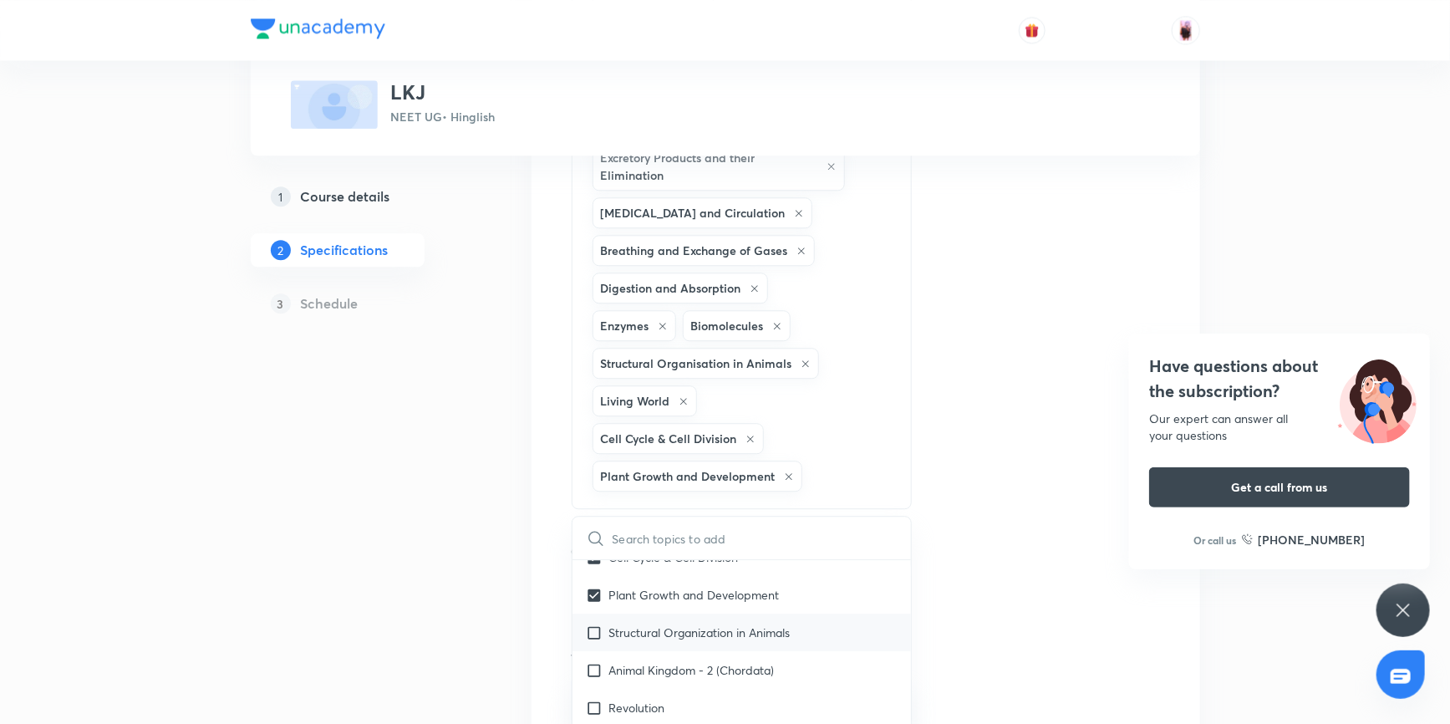
click at [595, 641] on input "checkbox" at bounding box center [597, 632] width 23 height 18
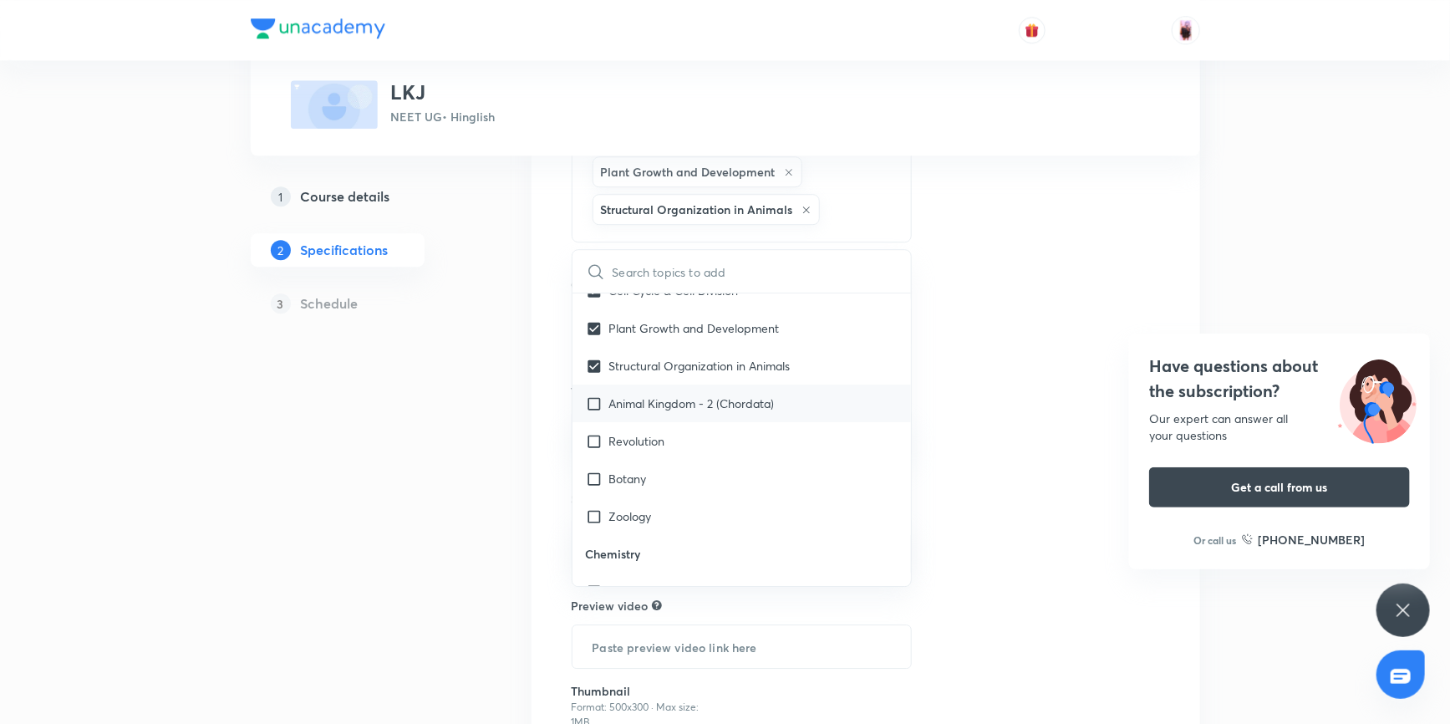
click at [594, 412] on input "checkbox" at bounding box center [597, 403] width 23 height 18
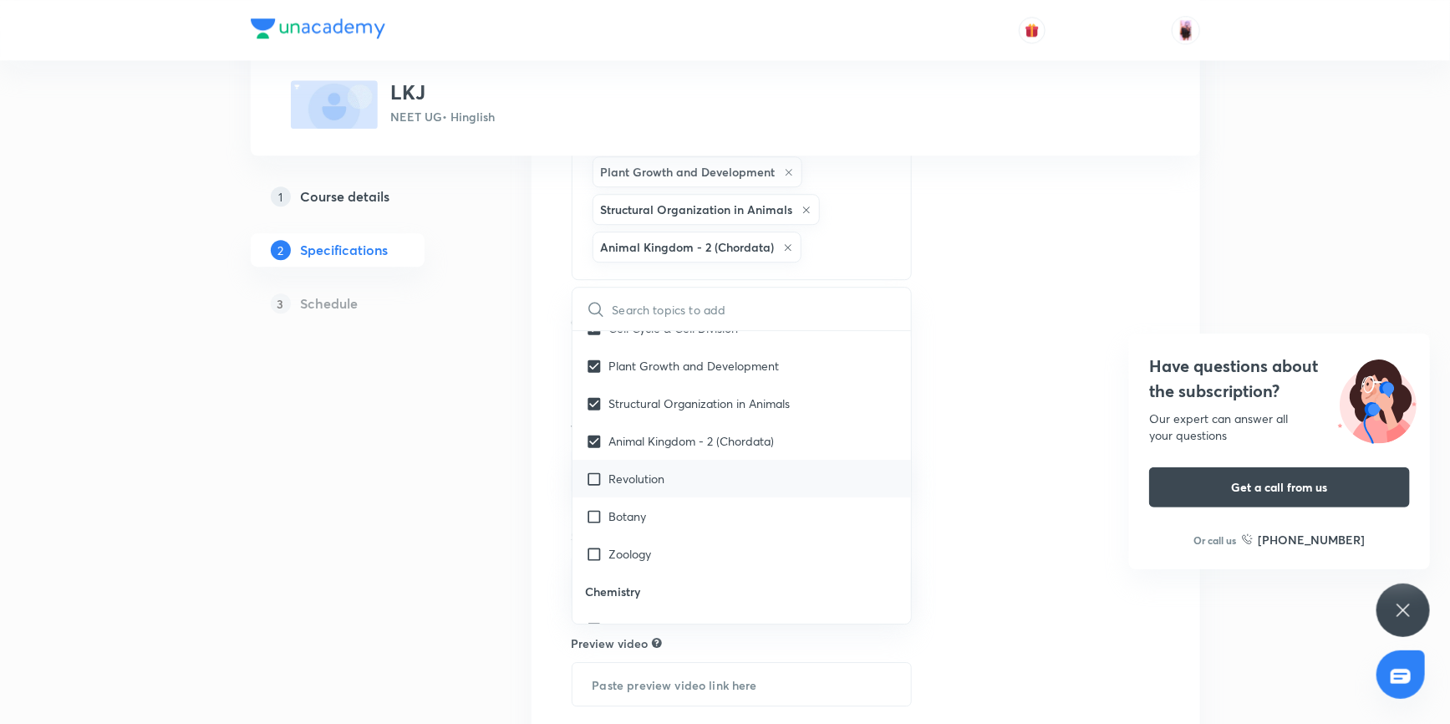
click at [593, 487] on input "checkbox" at bounding box center [597, 479] width 23 height 18
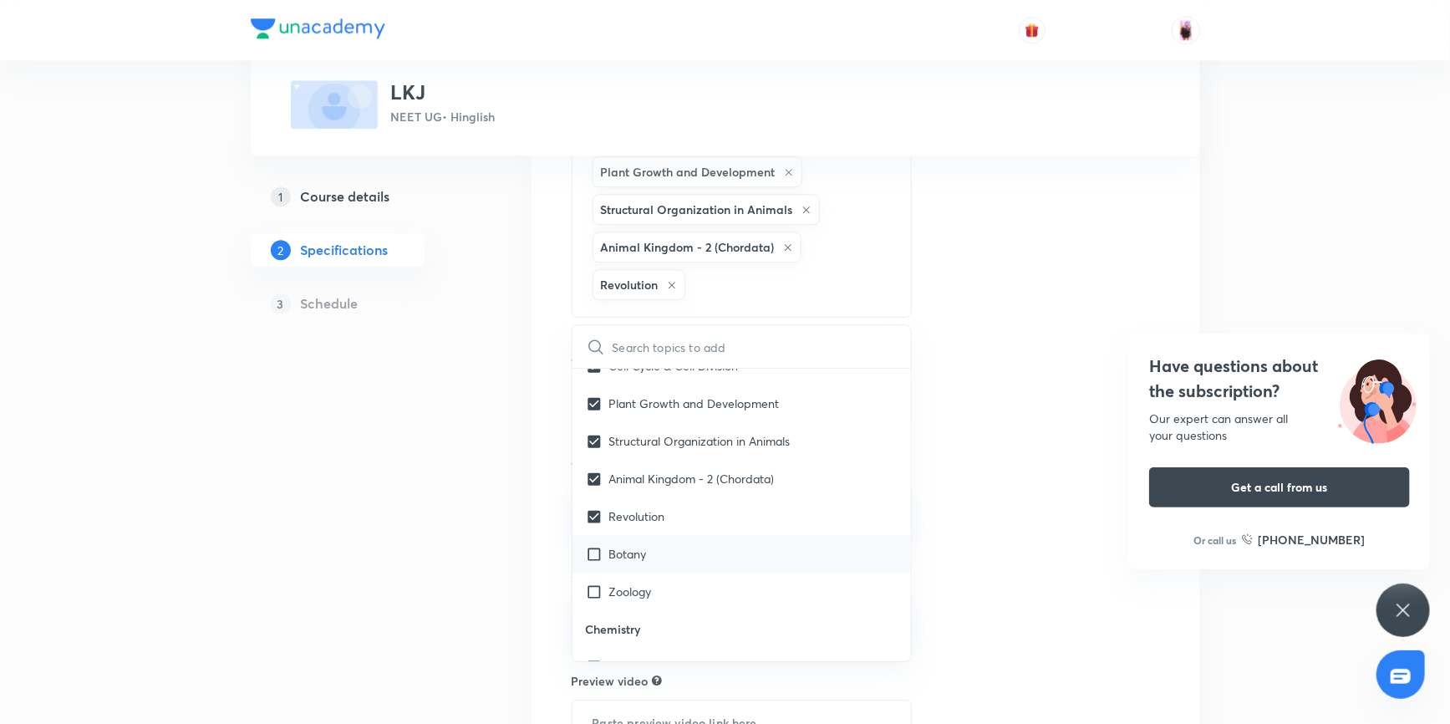
click at [593, 562] on input "checkbox" at bounding box center [597, 554] width 23 height 18
click at [594, 600] on input "checkbox" at bounding box center [597, 591] width 23 height 18
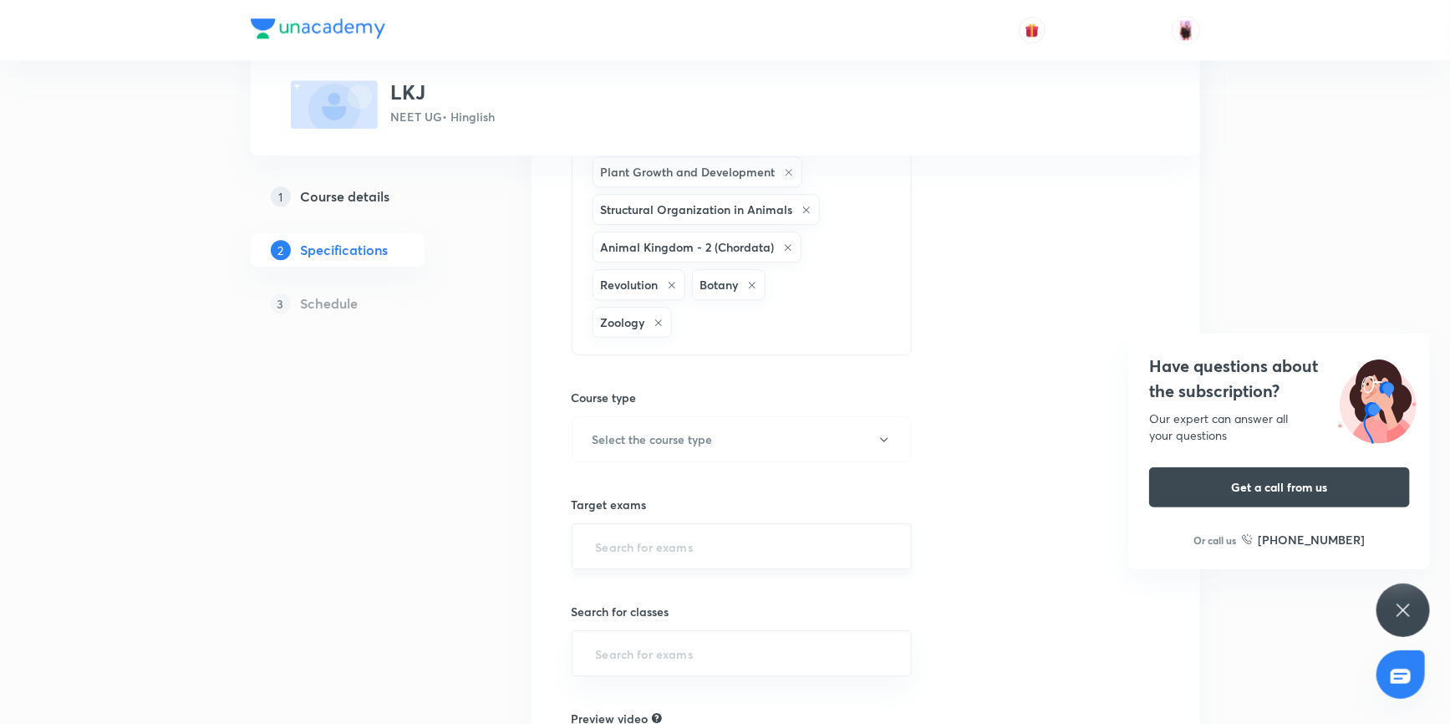
click at [698, 561] on input "text" at bounding box center [741, 546] width 299 height 31
click at [668, 487] on li "NEET UG 2027" at bounding box center [741, 494] width 339 height 30
click at [814, 462] on button "Select the course type" at bounding box center [741, 439] width 341 height 46
click at [652, 543] on span "Theory Course" at bounding box center [764, 550] width 366 height 18
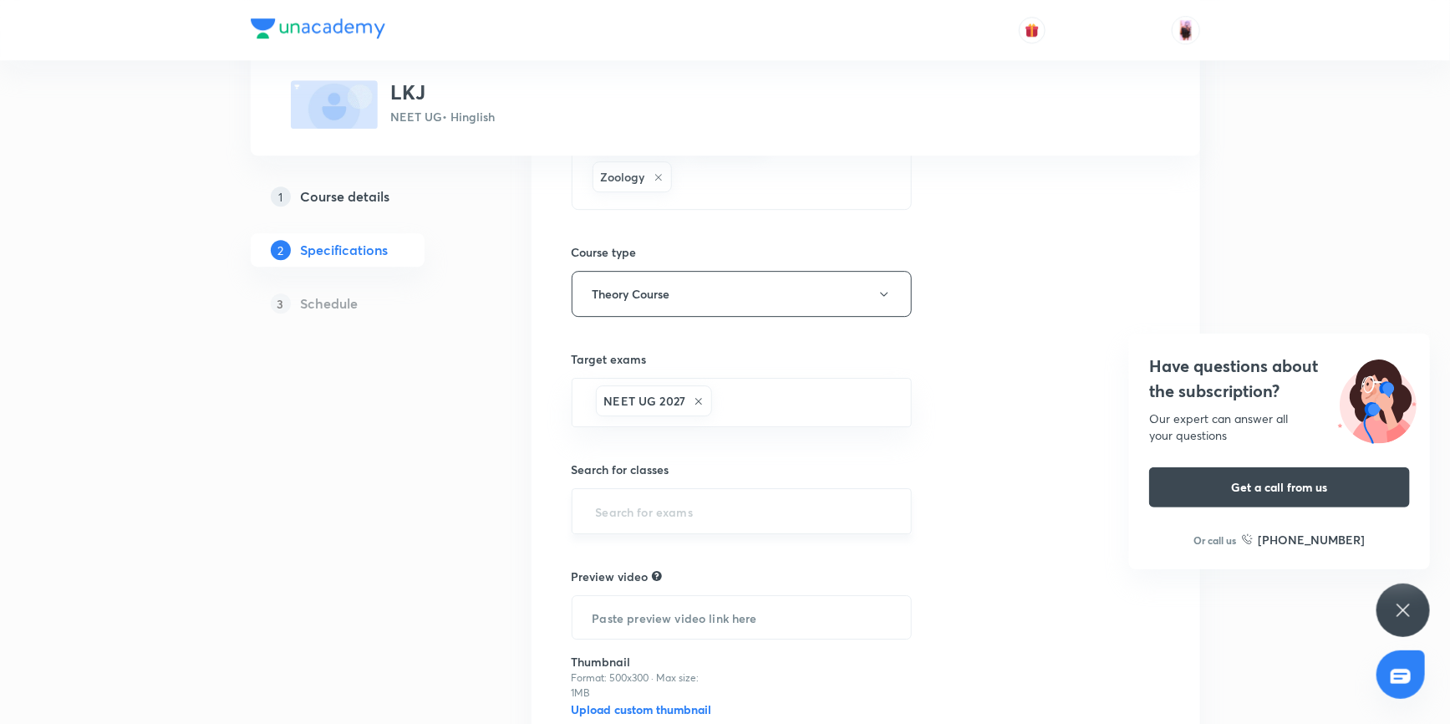
scroll to position [2430, 0]
click at [706, 520] on input "text" at bounding box center [741, 504] width 299 height 31
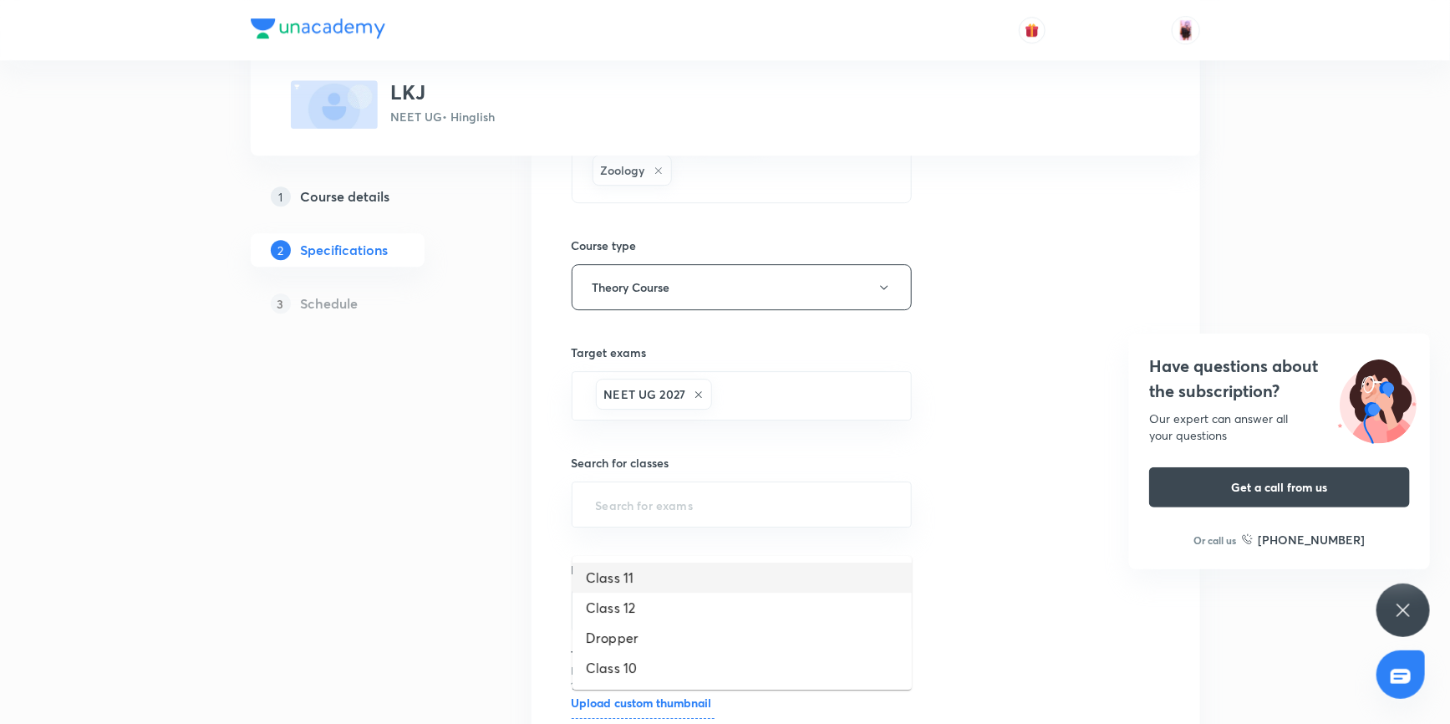
click at [618, 581] on li "Class 11" at bounding box center [741, 577] width 339 height 30
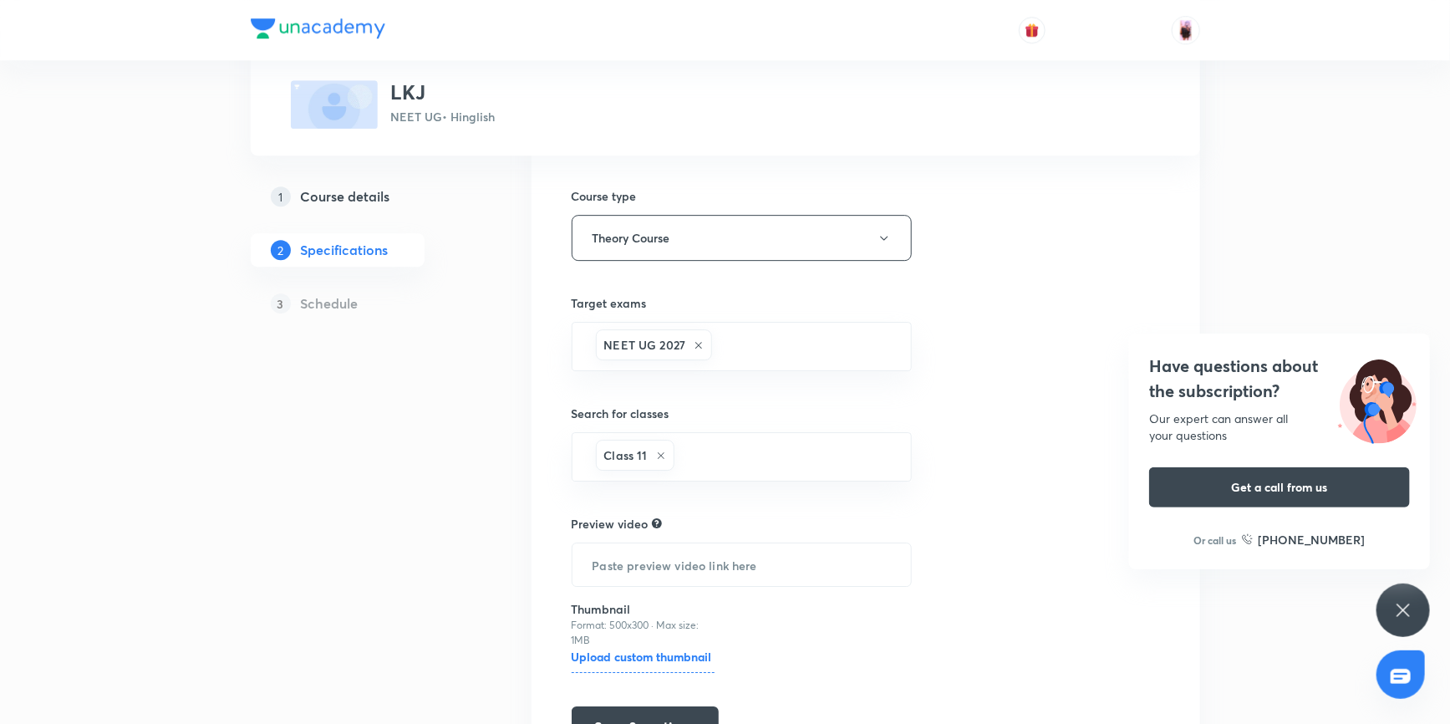
scroll to position [2582, 0]
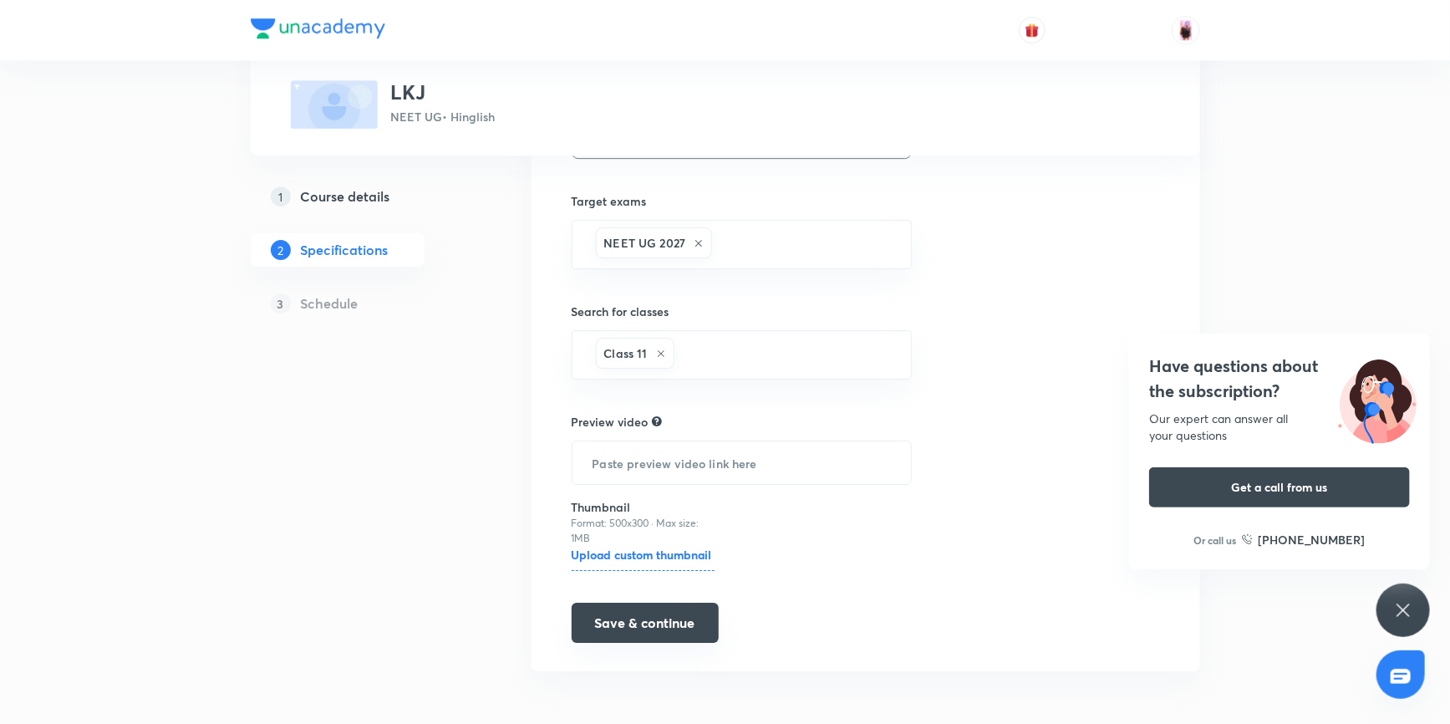
click at [652, 642] on button "Save & continue" at bounding box center [644, 622] width 147 height 40
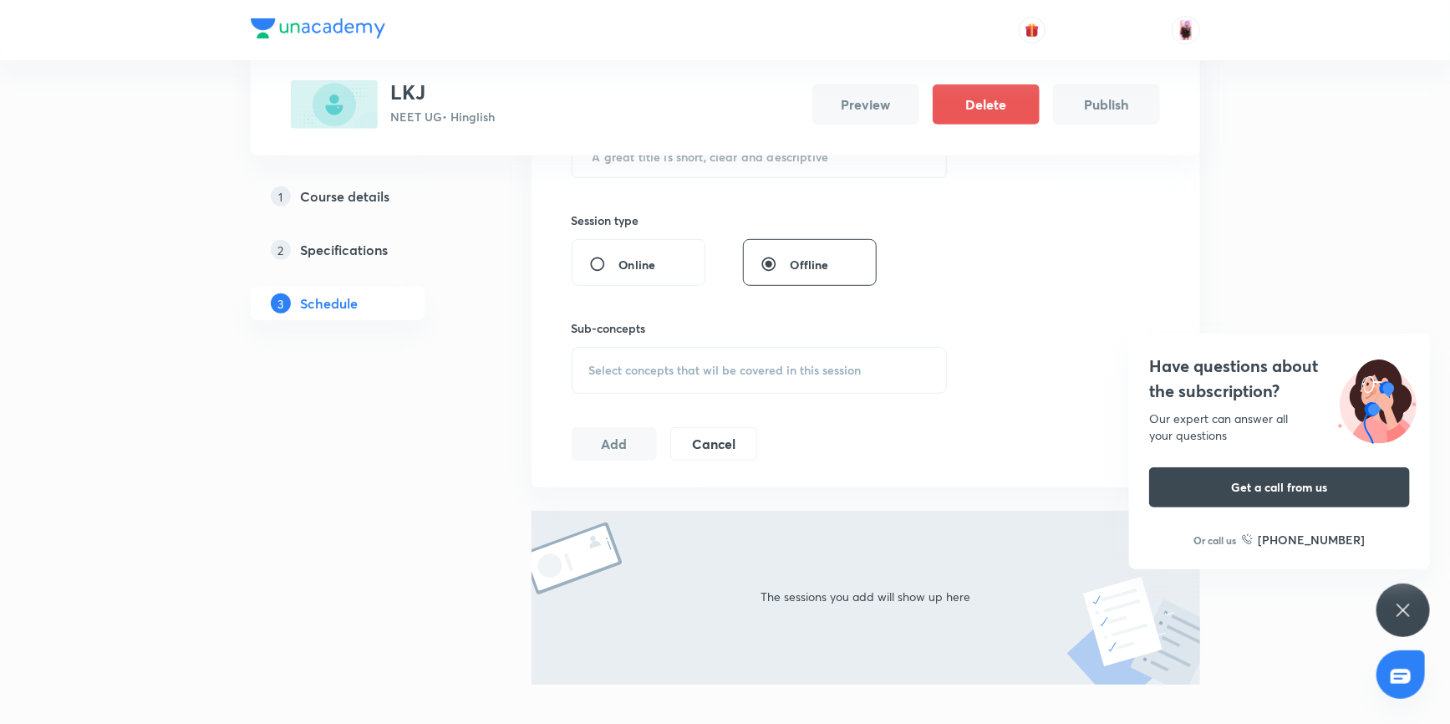
scroll to position [455, 0]
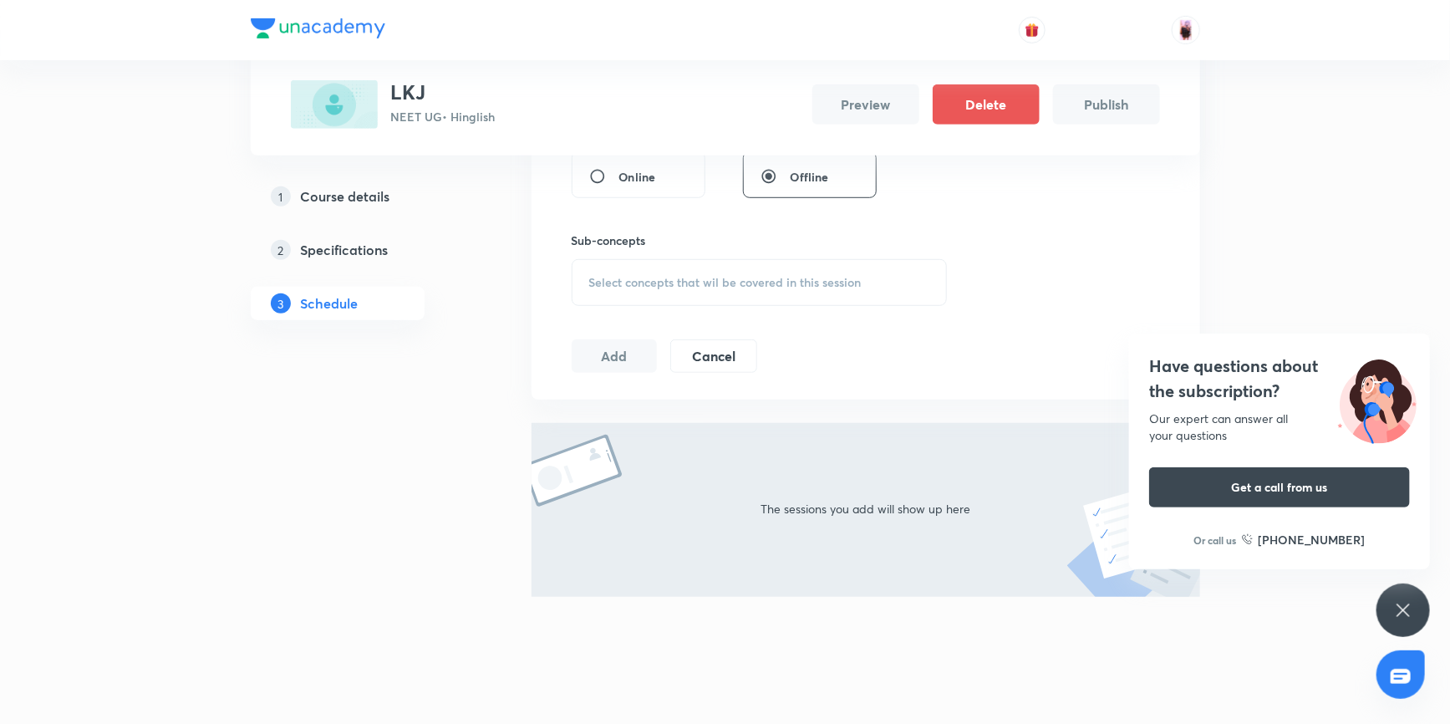
click at [670, 280] on span "Select concepts that wil be covered in this session" at bounding box center [725, 282] width 272 height 13
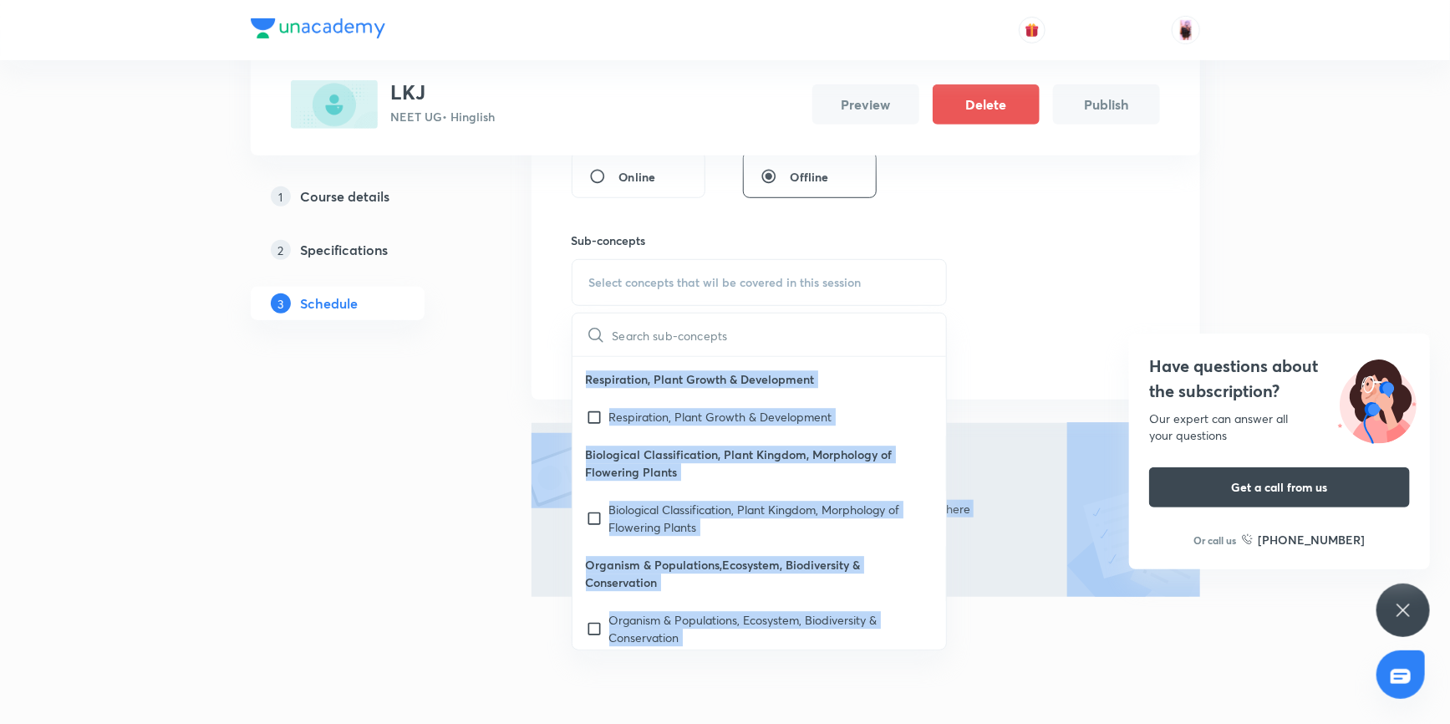
scroll to position [79186, 0]
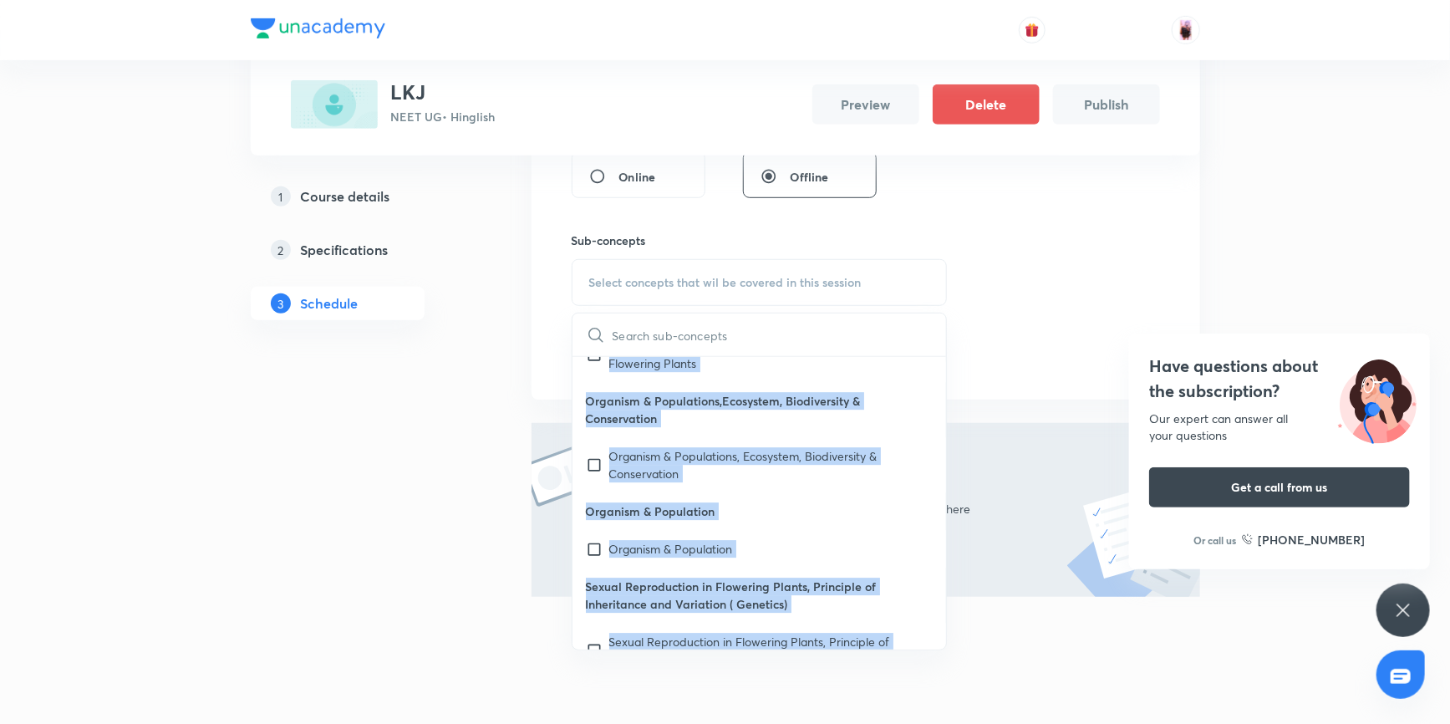
drag, startPoint x: 585, startPoint y: 381, endPoint x: 830, endPoint y: 625, distance: 345.6
click at [830, 625] on div "Biology - Full Syllabus Mock Questions Biology - Full Syllabus Mock Questions P…" at bounding box center [759, 503] width 374 height 292
copy div "Biology - Full Syllabus Mock Questions Biology - Full Syllabus Mock Questions P…"
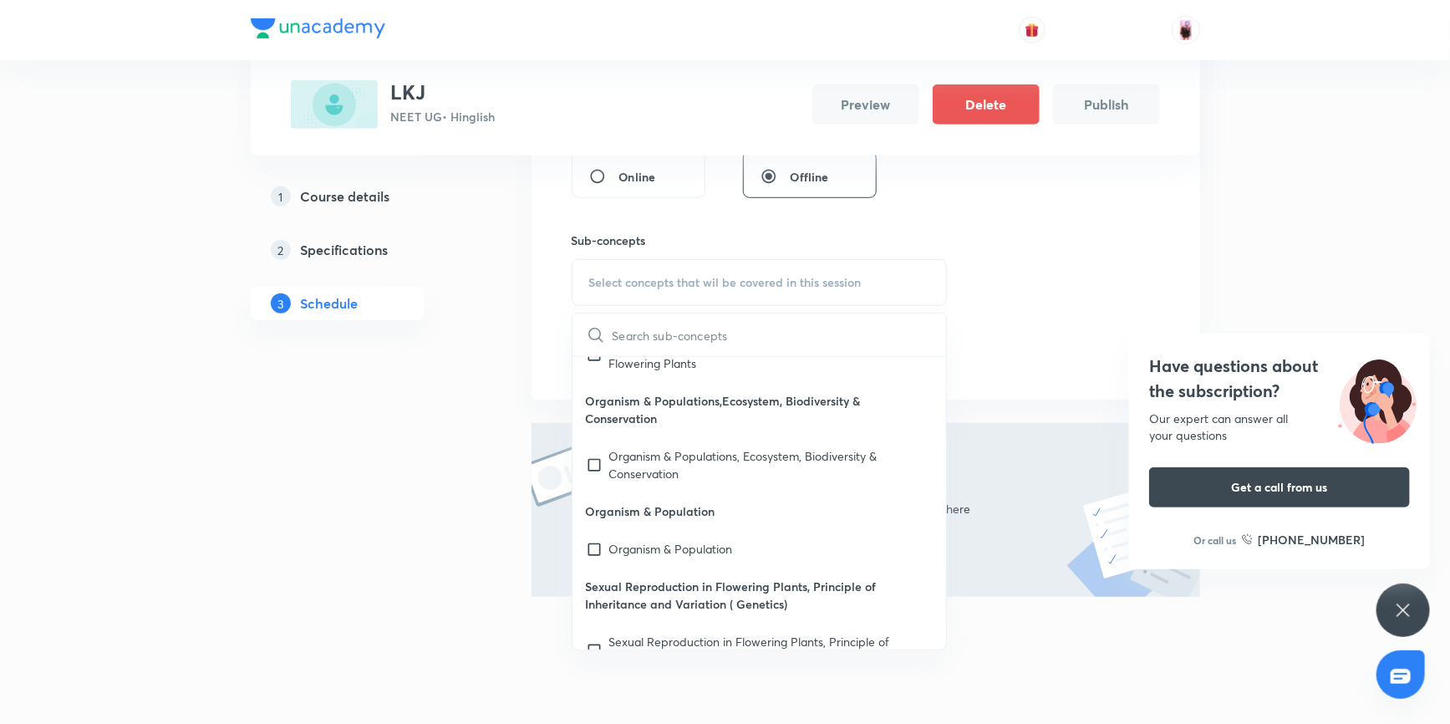
click at [1026, 266] on div "Session 1 Live class Session title 0/99 ​ Session type Online Offline Sub-conce…" at bounding box center [865, 139] width 588 height 467
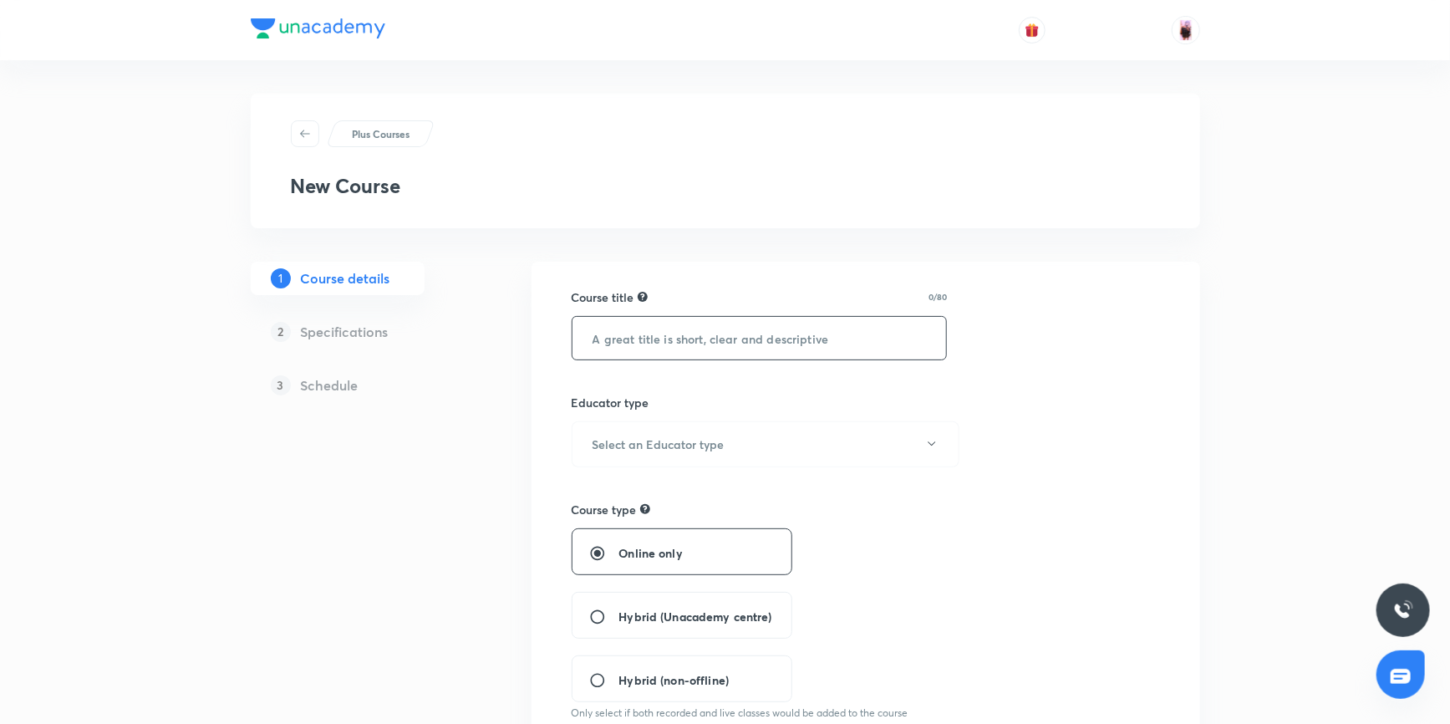
click at [626, 343] on input "text" at bounding box center [759, 338] width 374 height 43
type input "BHU"
click at [656, 433] on button "Select an Educator type" at bounding box center [765, 444] width 388 height 46
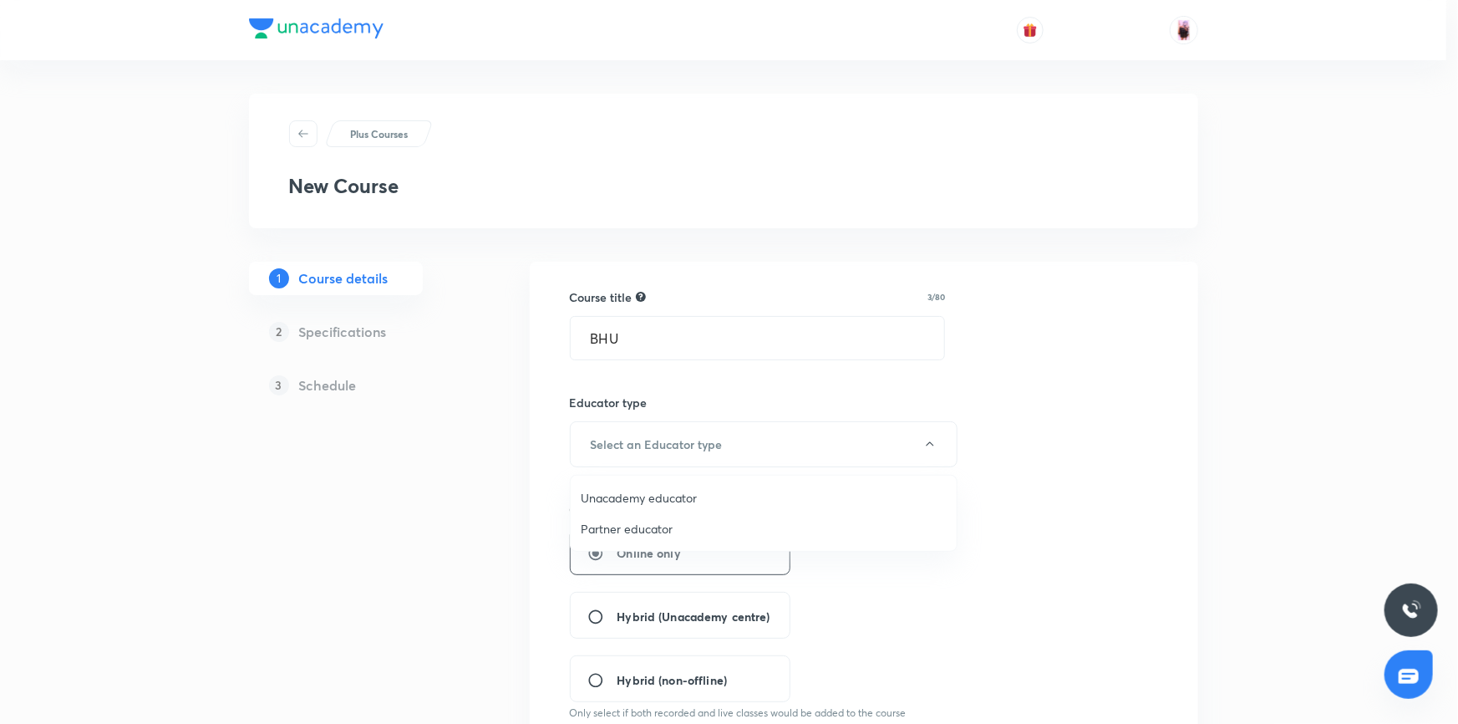
click at [652, 496] on span "Unacademy educator" at bounding box center [764, 498] width 366 height 18
radio input "false"
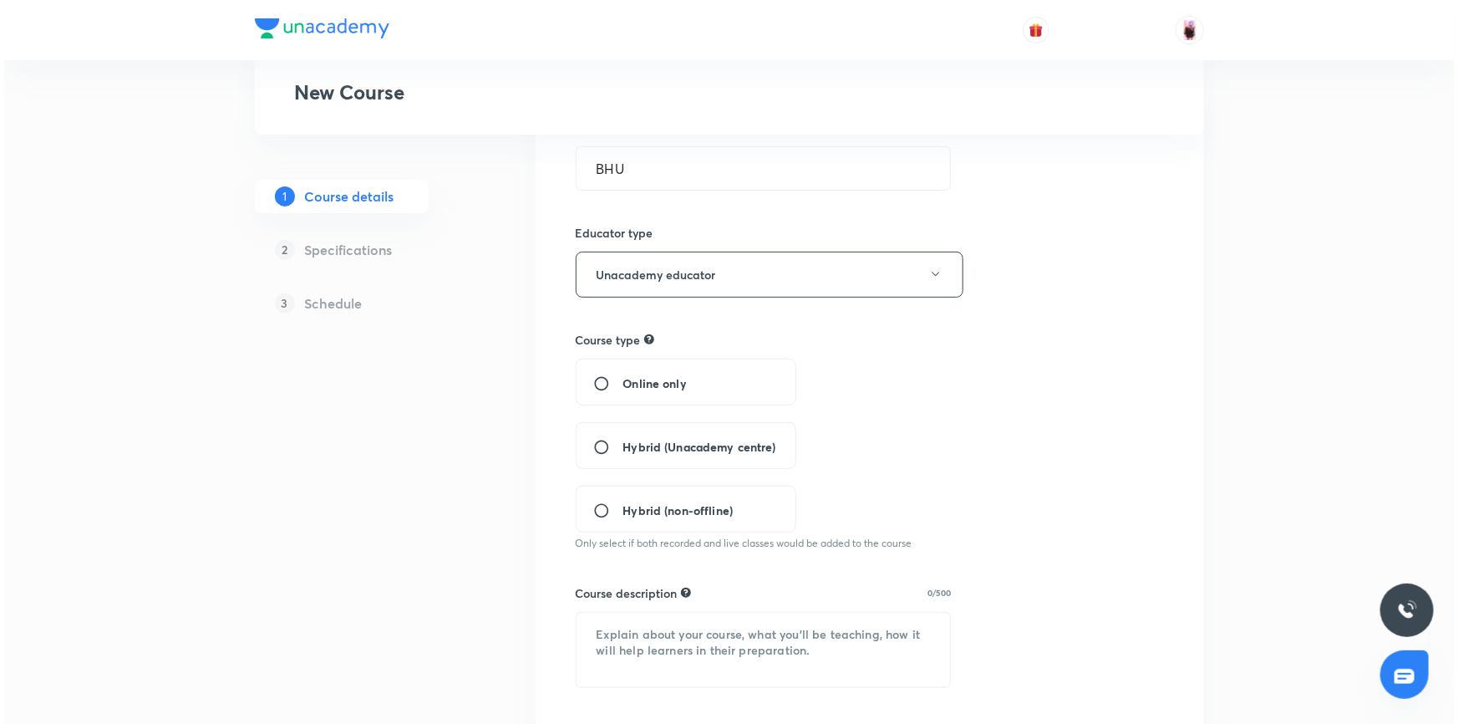
scroll to position [303, 0]
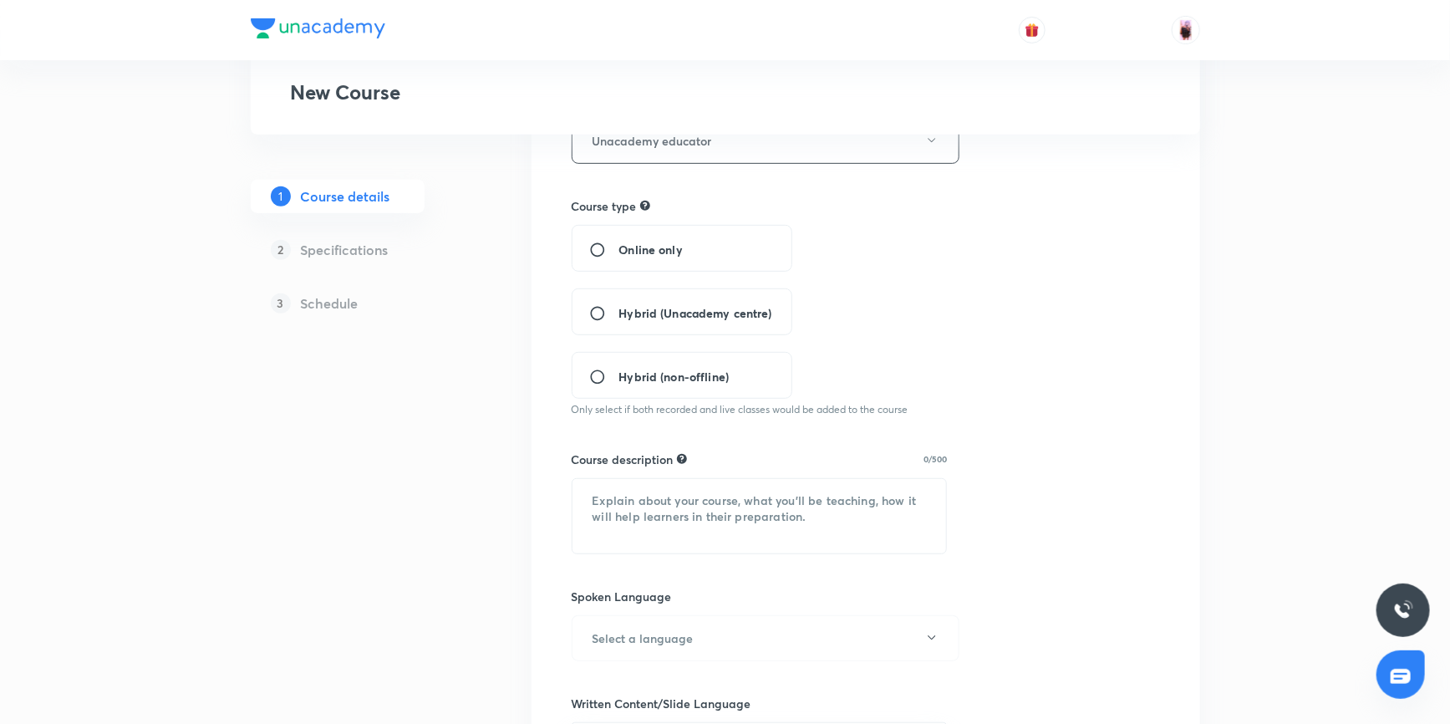
click at [655, 313] on span "Hybrid (Unacademy centre)" at bounding box center [695, 313] width 153 height 18
click at [619, 313] on input "Hybrid (Unacademy centre)" at bounding box center [604, 313] width 30 height 17
radio input "true"
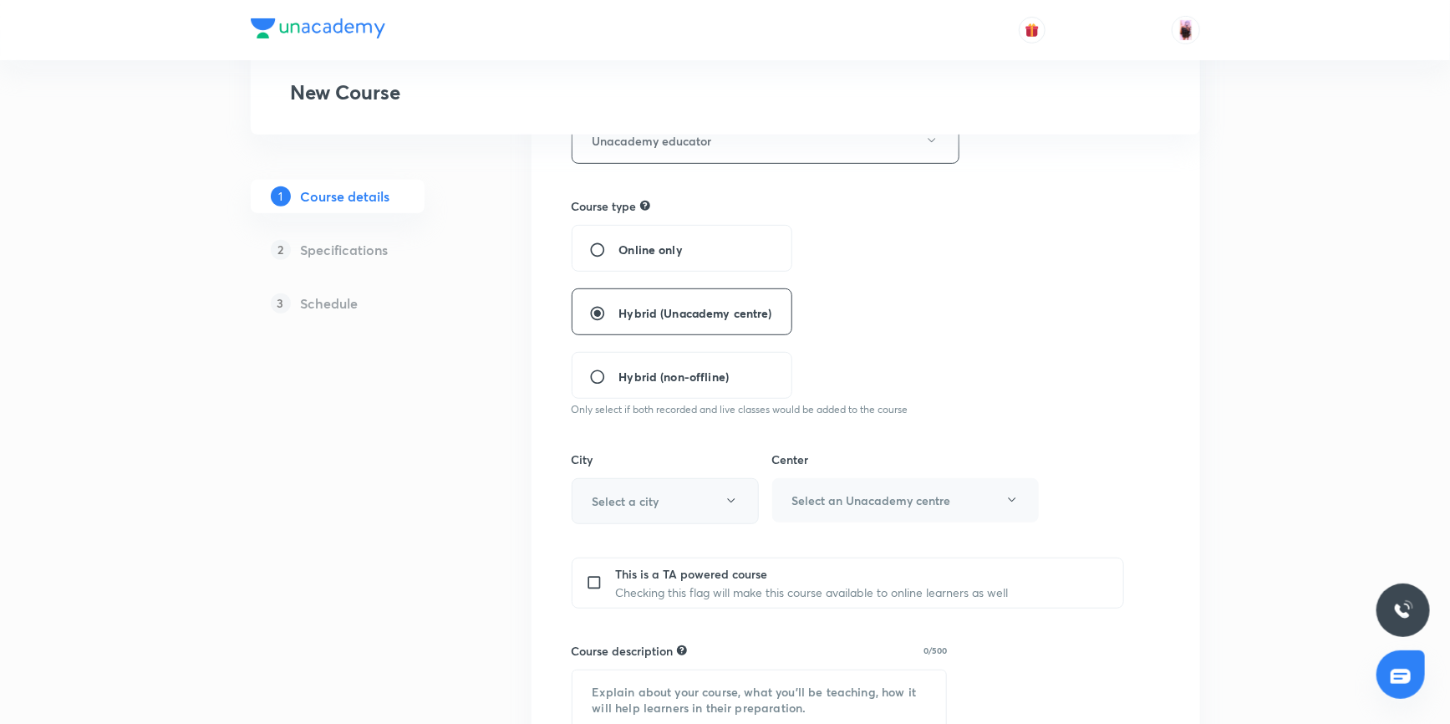
click at [670, 501] on button "Select a city" at bounding box center [664, 501] width 187 height 46
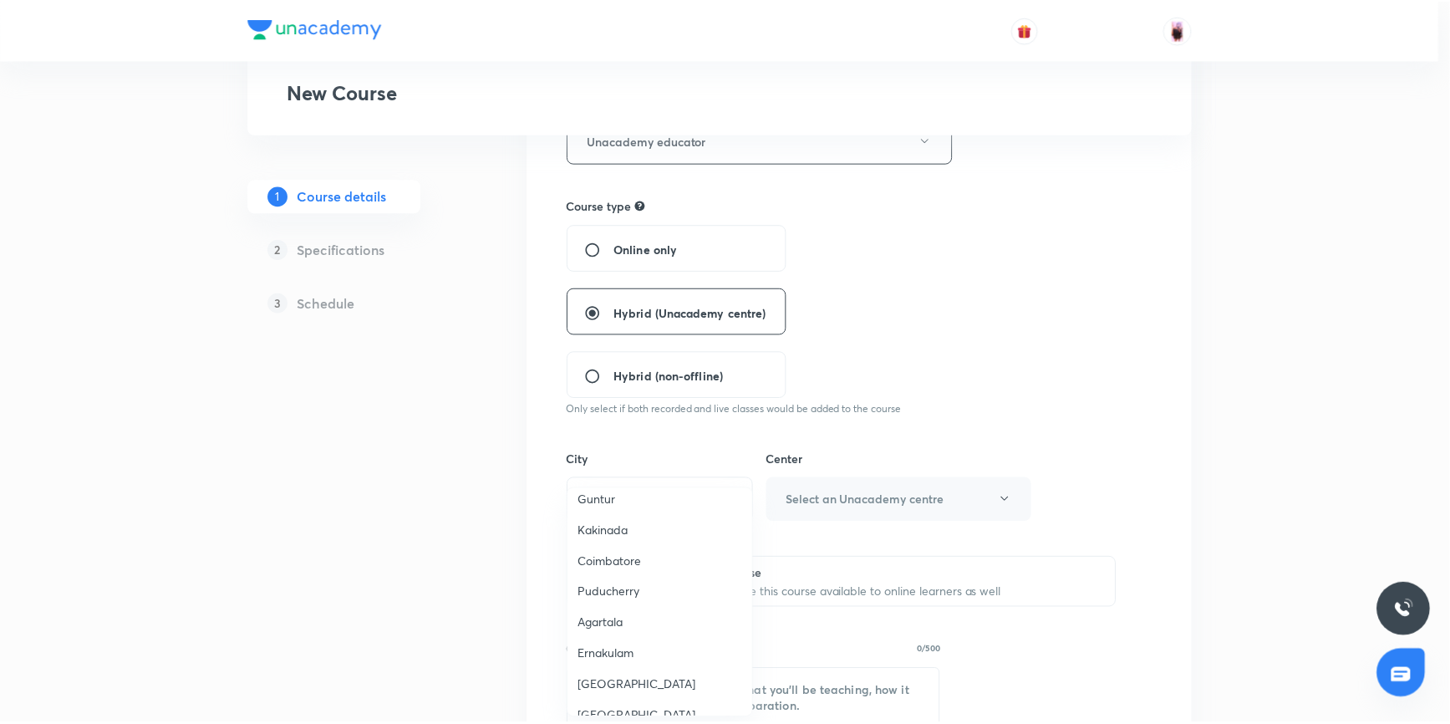
scroll to position [683, 0]
click at [618, 596] on span "Agartala" at bounding box center [663, 601] width 165 height 18
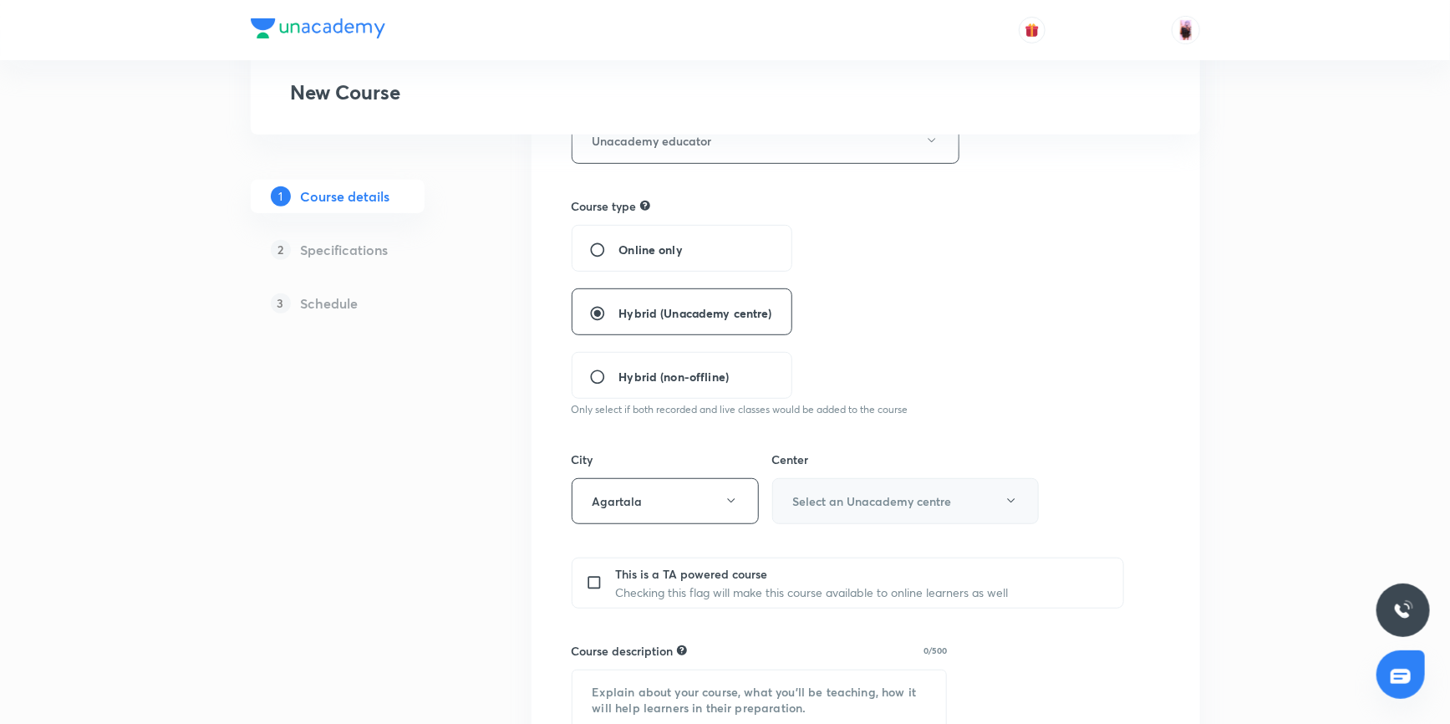
click at [843, 497] on h6 "Select an Unacademy centre" at bounding box center [872, 501] width 159 height 18
click at [826, 552] on span "[PERSON_NAME]" at bounding box center [903, 554] width 245 height 18
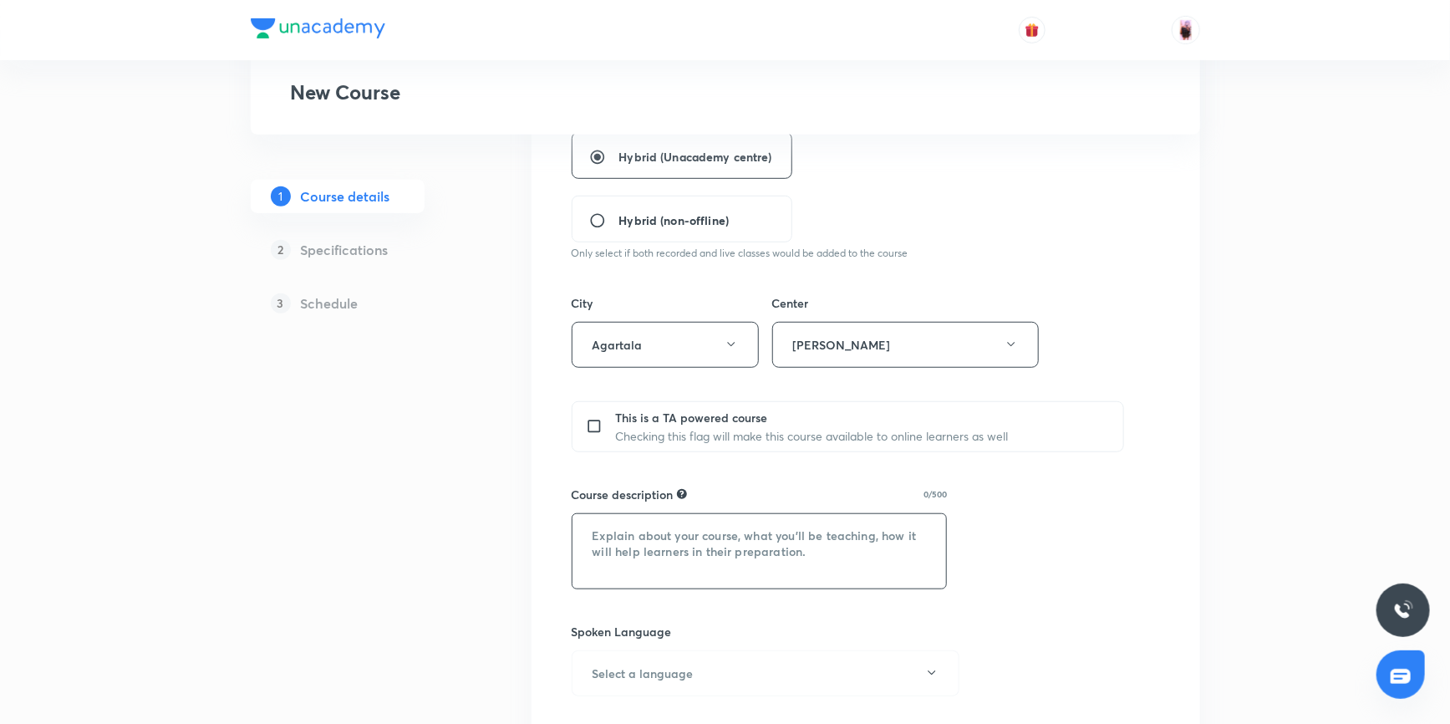
scroll to position [531, 0]
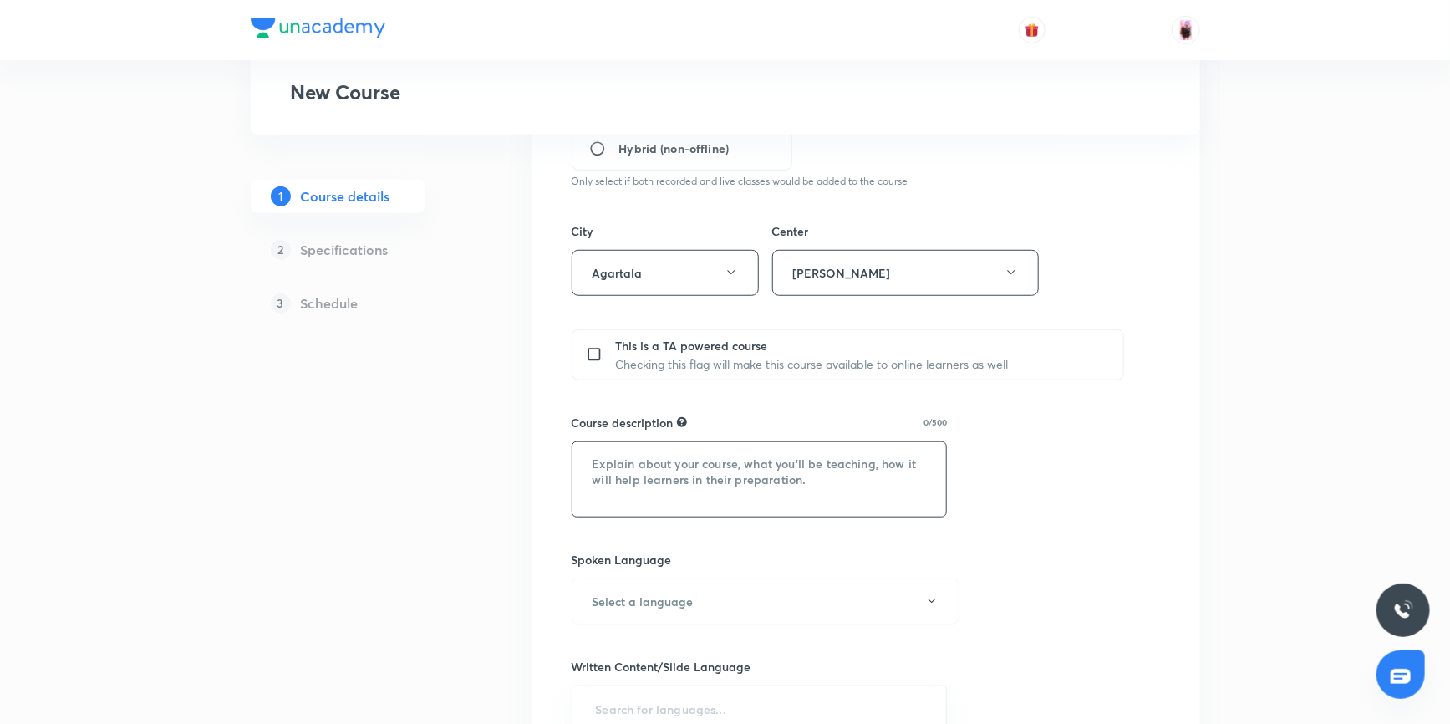
click at [683, 473] on textarea at bounding box center [759, 479] width 374 height 74
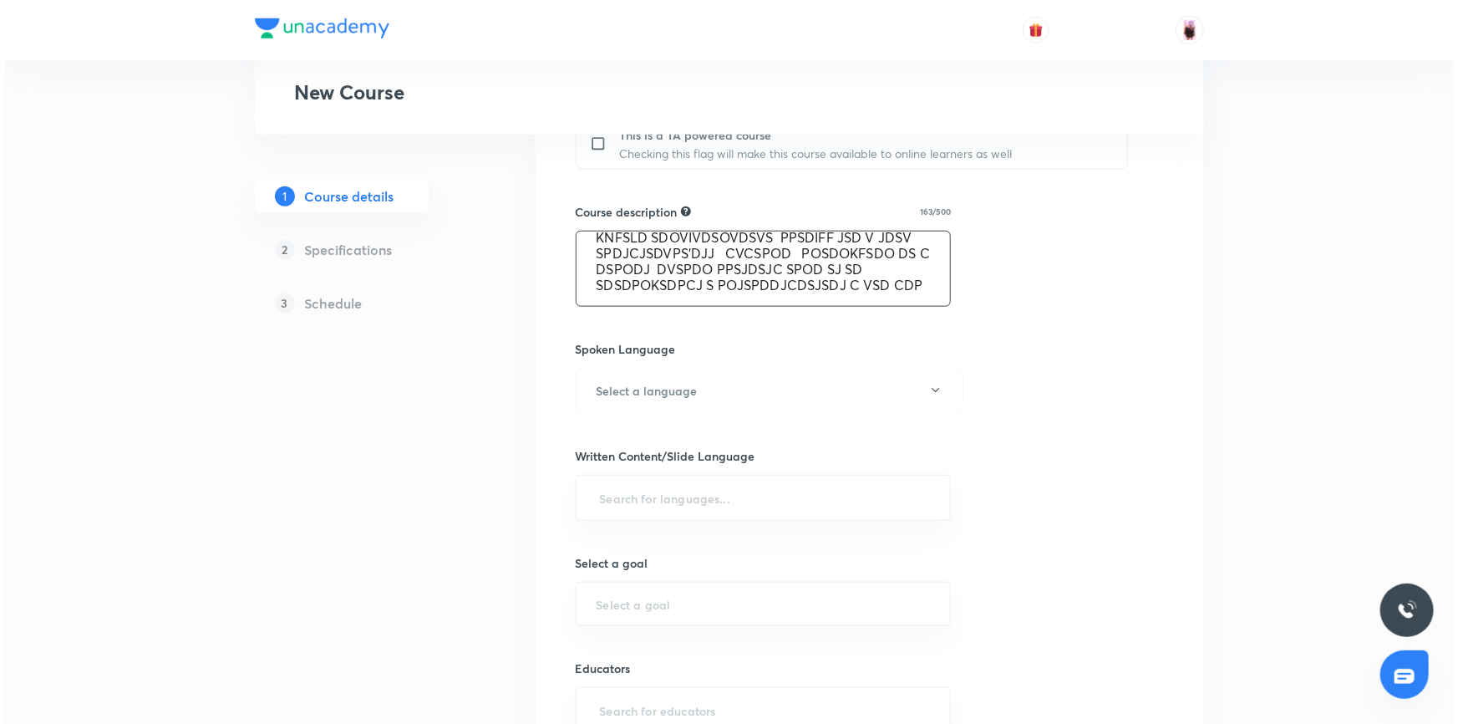
scroll to position [835, 0]
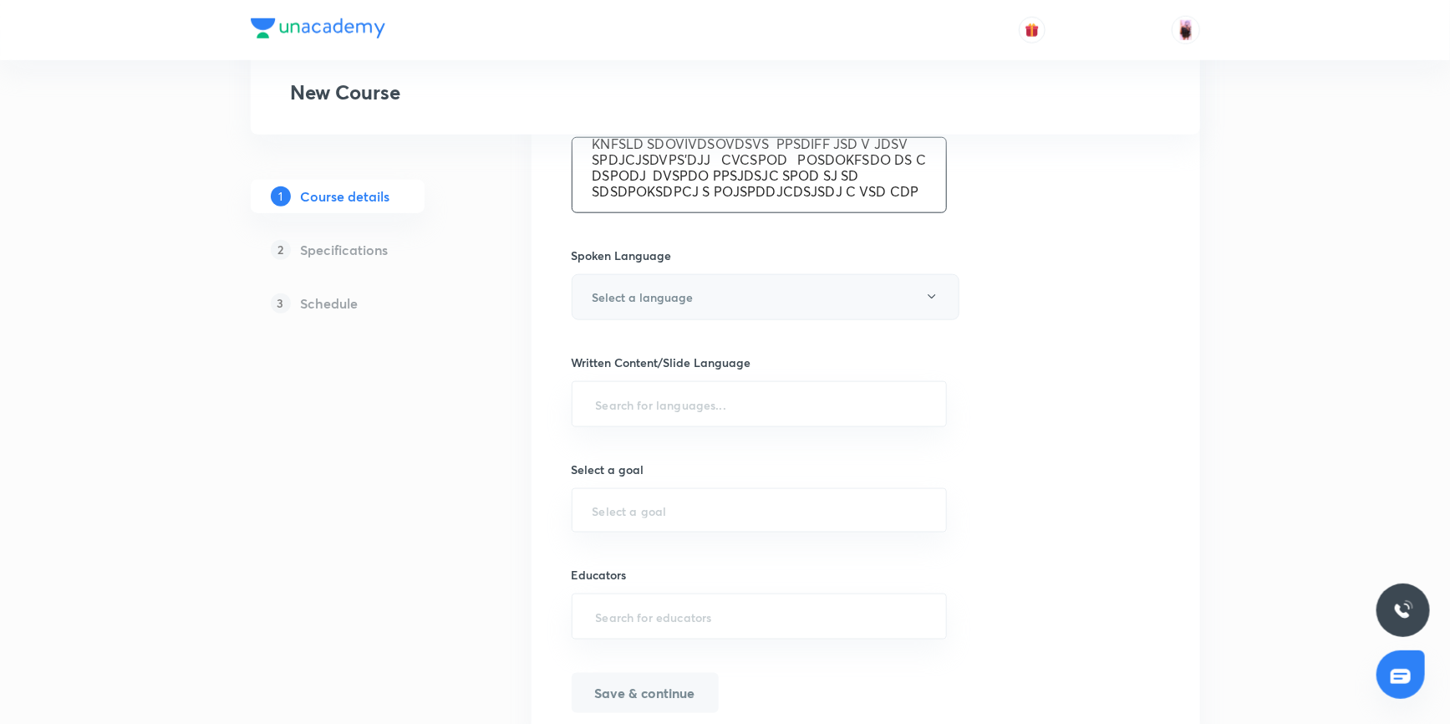
type textarea "KNFSLD SDOVIVDSOVDSVS PPSDIFF JSD V JDSV SPDJCJSDVPS'DJJ CVCSPOD POSDOKFSDO DS …"
click at [695, 287] on button "Select a language" at bounding box center [765, 297] width 388 height 46
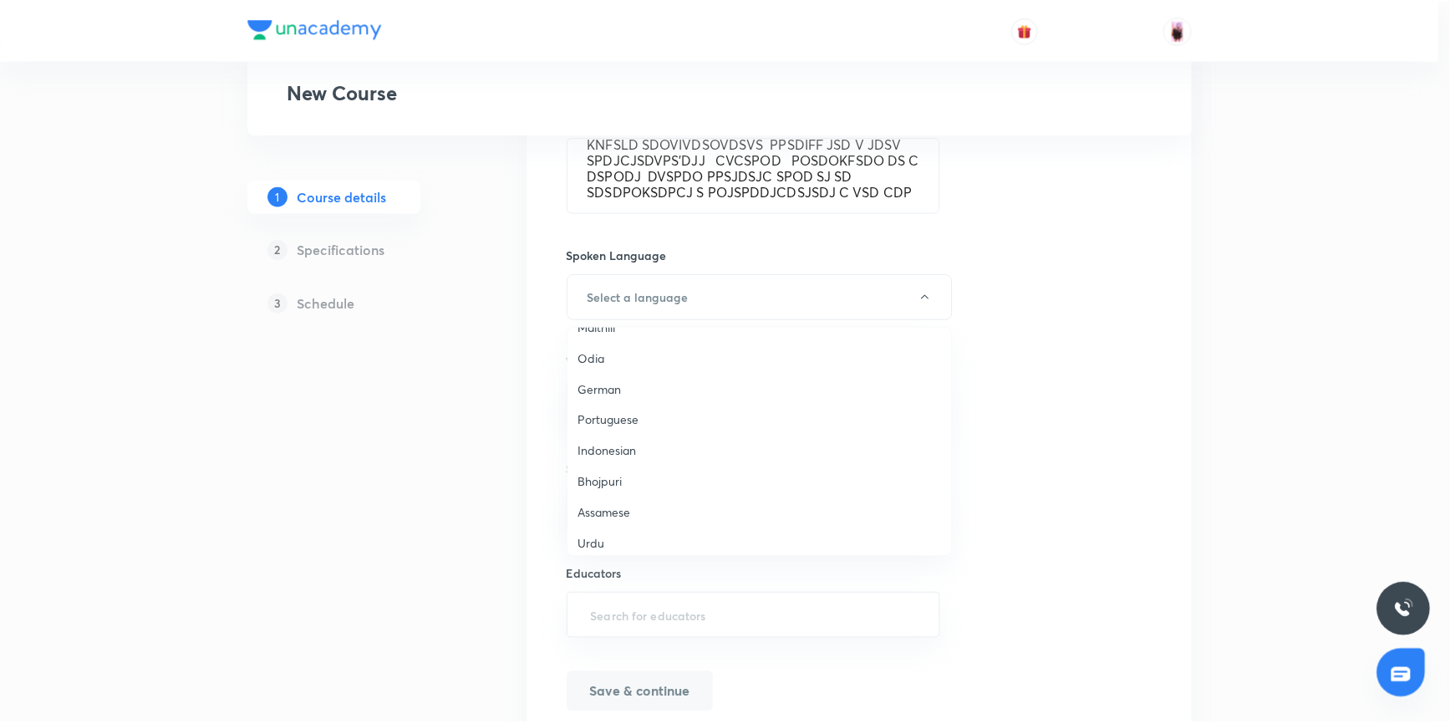
scroll to position [494, 0]
click at [599, 531] on span "Hinglish" at bounding box center [764, 536] width 366 height 18
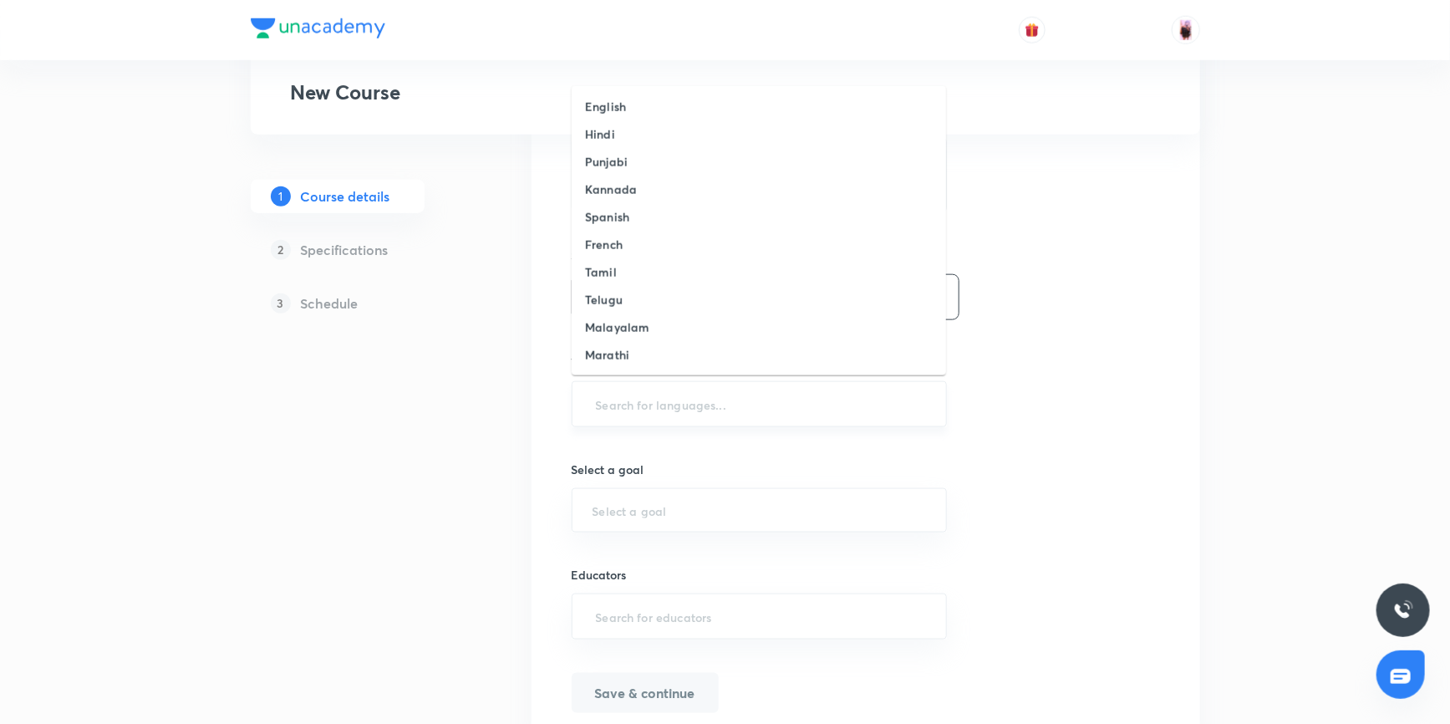
click at [663, 403] on input "text" at bounding box center [759, 403] width 334 height 31
click at [601, 99] on h6 "English" at bounding box center [605, 107] width 41 height 18
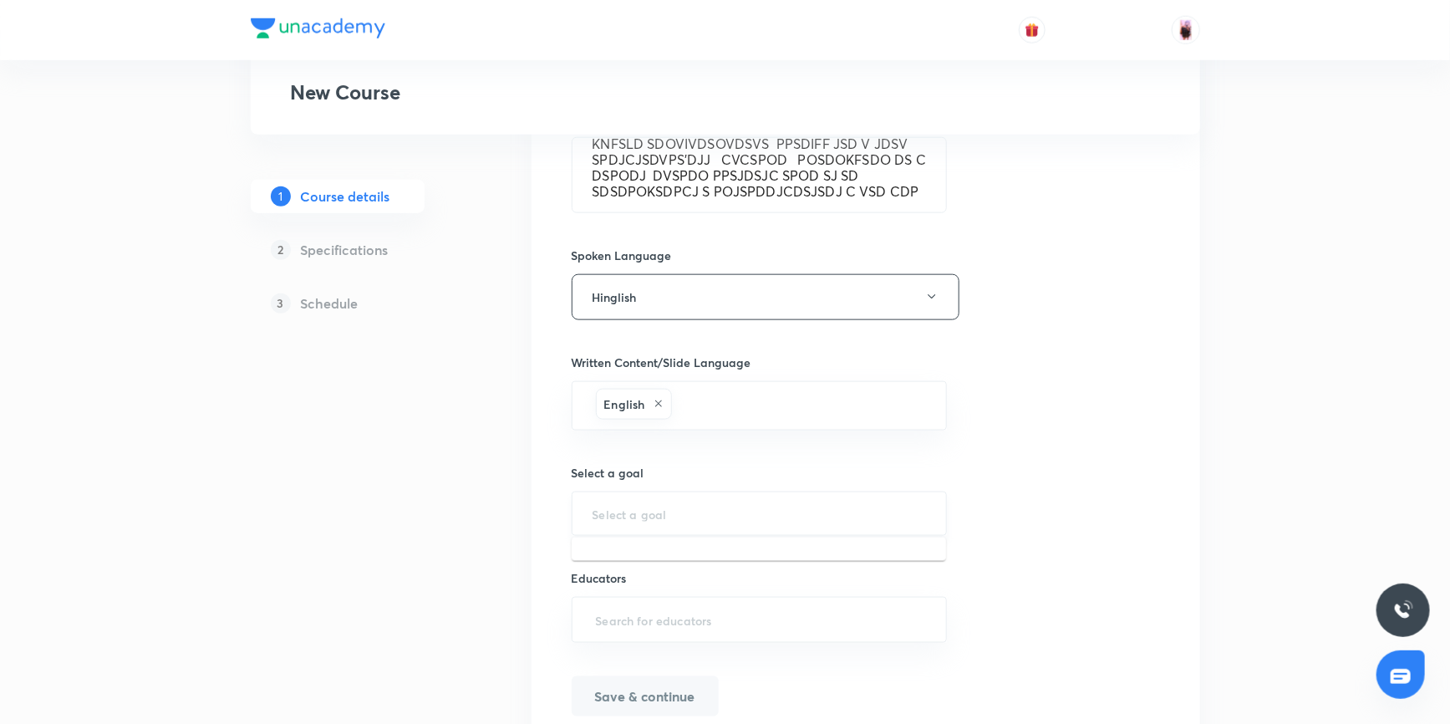
click at [633, 511] on input "text" at bounding box center [759, 513] width 334 height 16
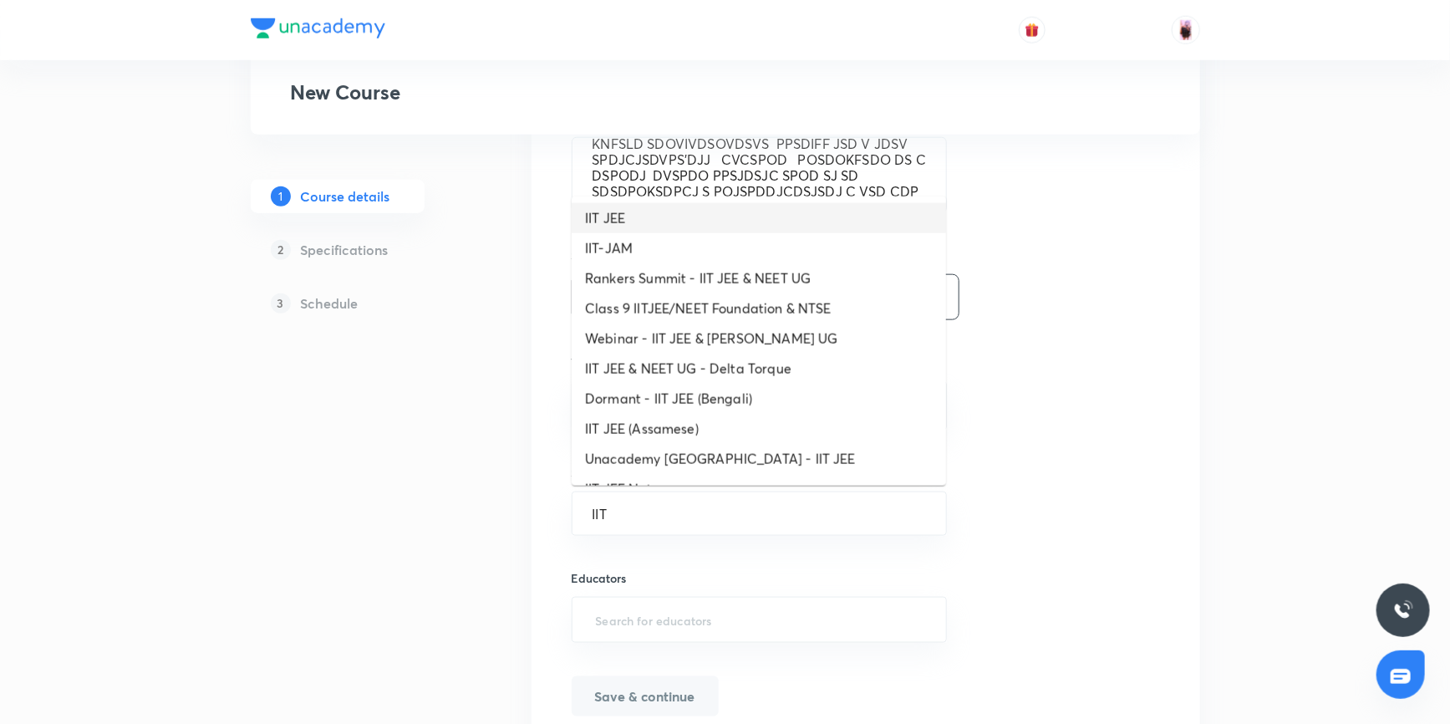
click at [618, 216] on li "IIT JEE" at bounding box center [758, 218] width 374 height 30
type input "IIT JEE"
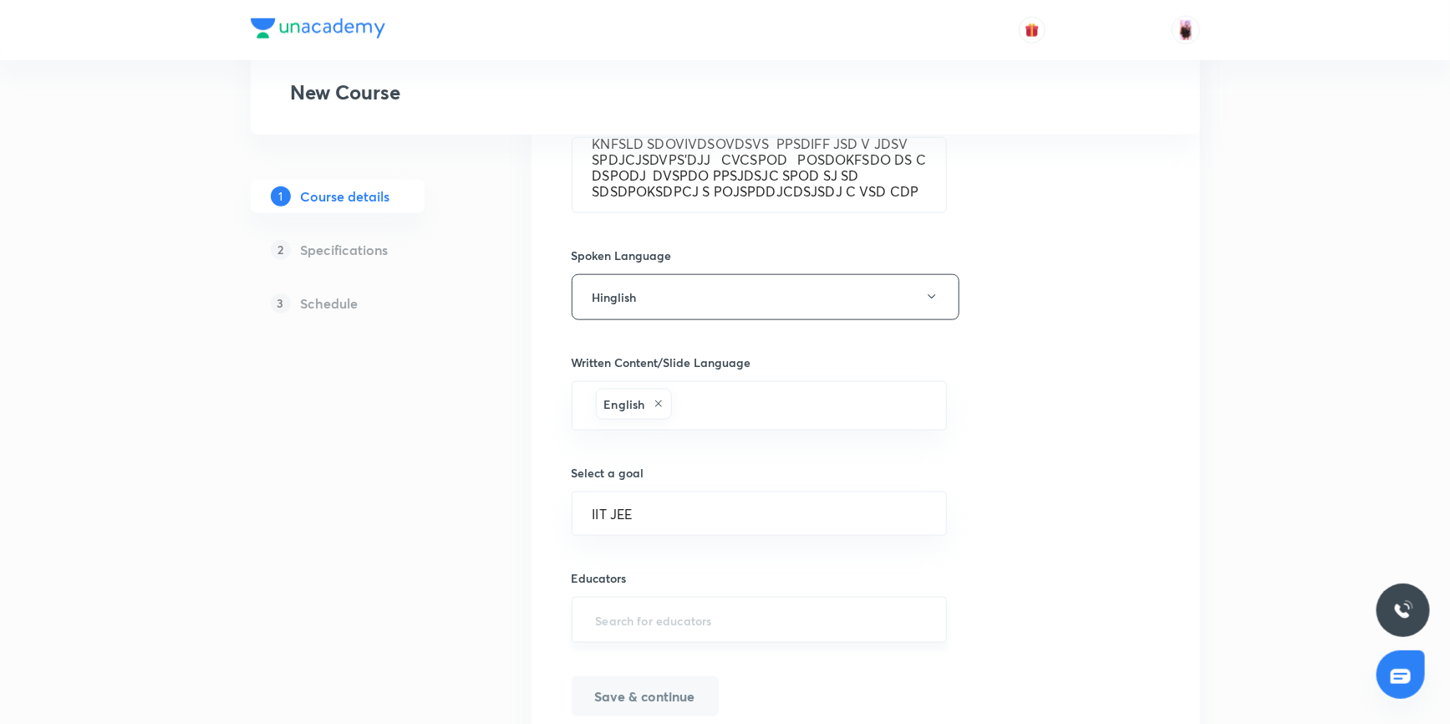
click at [635, 612] on input "text" at bounding box center [759, 619] width 334 height 31
paste input "unacademy-user-CQ17D6VR8WLA"
type input "unacademy-user-CQ17D6VR8WLA"
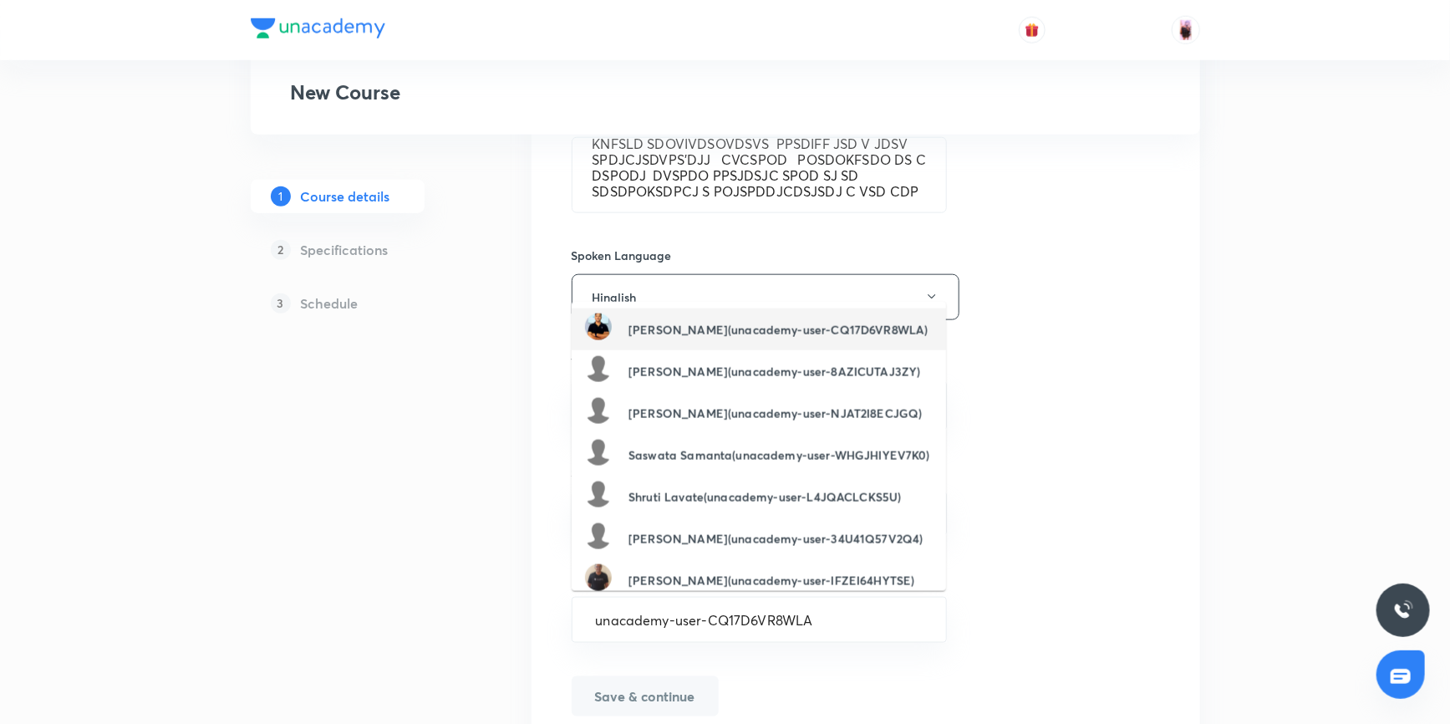
click at [671, 333] on h6 "[PERSON_NAME](unacademy-user-CQ17D6VR8WLA)" at bounding box center [777, 330] width 299 height 18
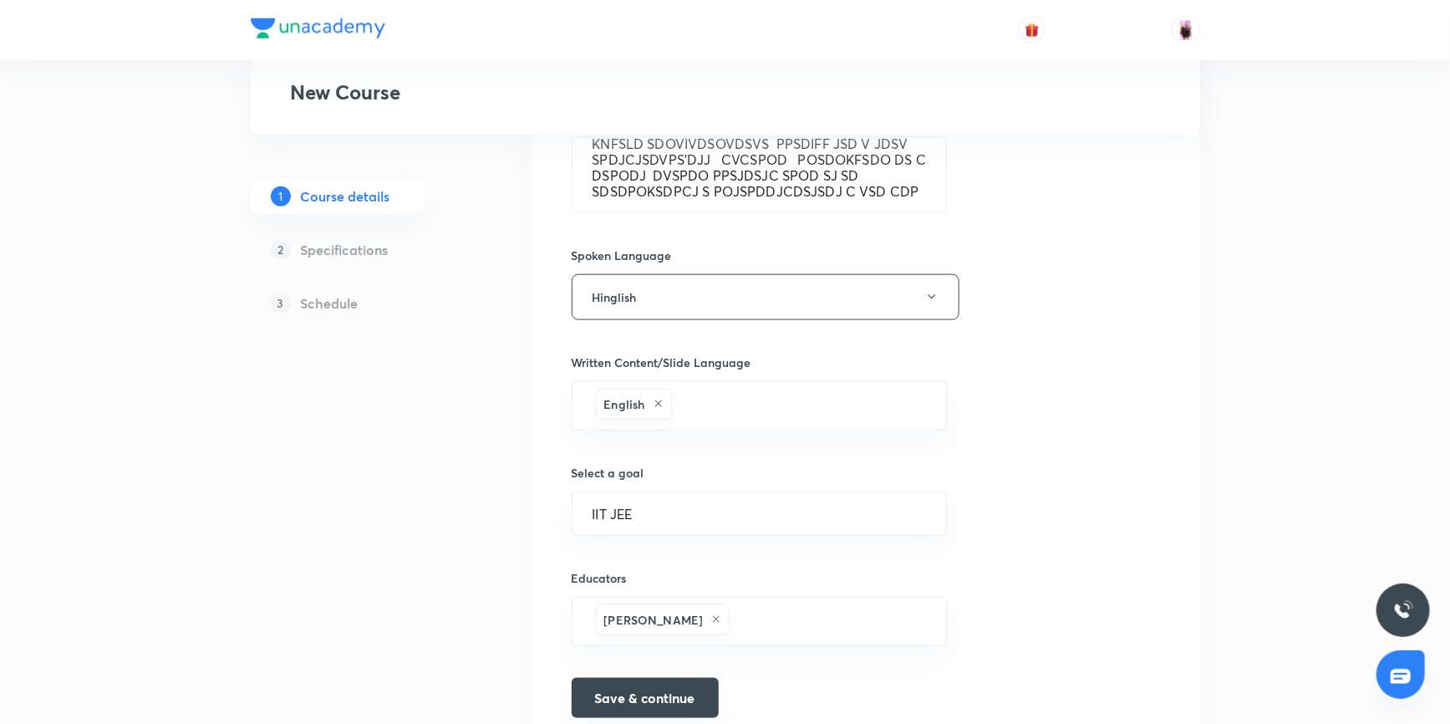
click at [647, 700] on button "Save & continue" at bounding box center [644, 698] width 147 height 40
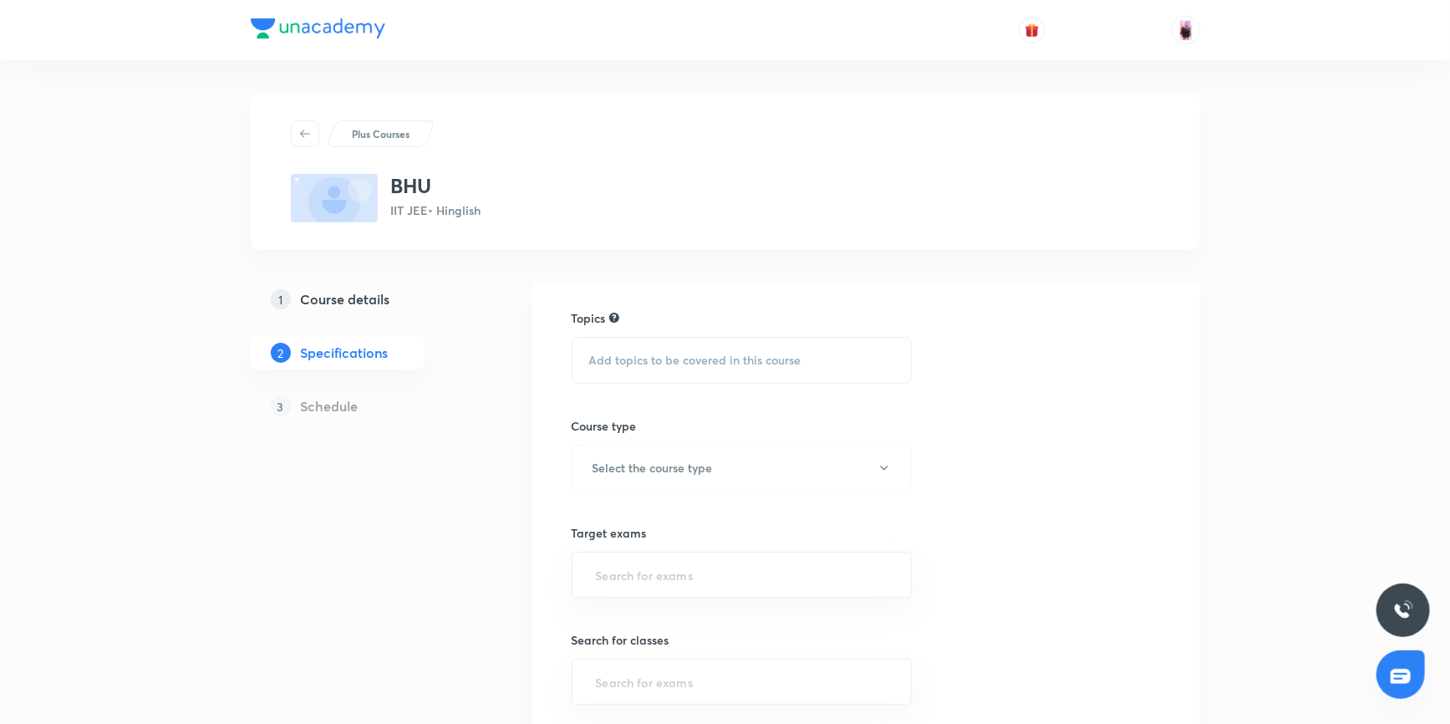
click at [647, 346] on div "Add topics to be covered in this course" at bounding box center [741, 360] width 341 height 47
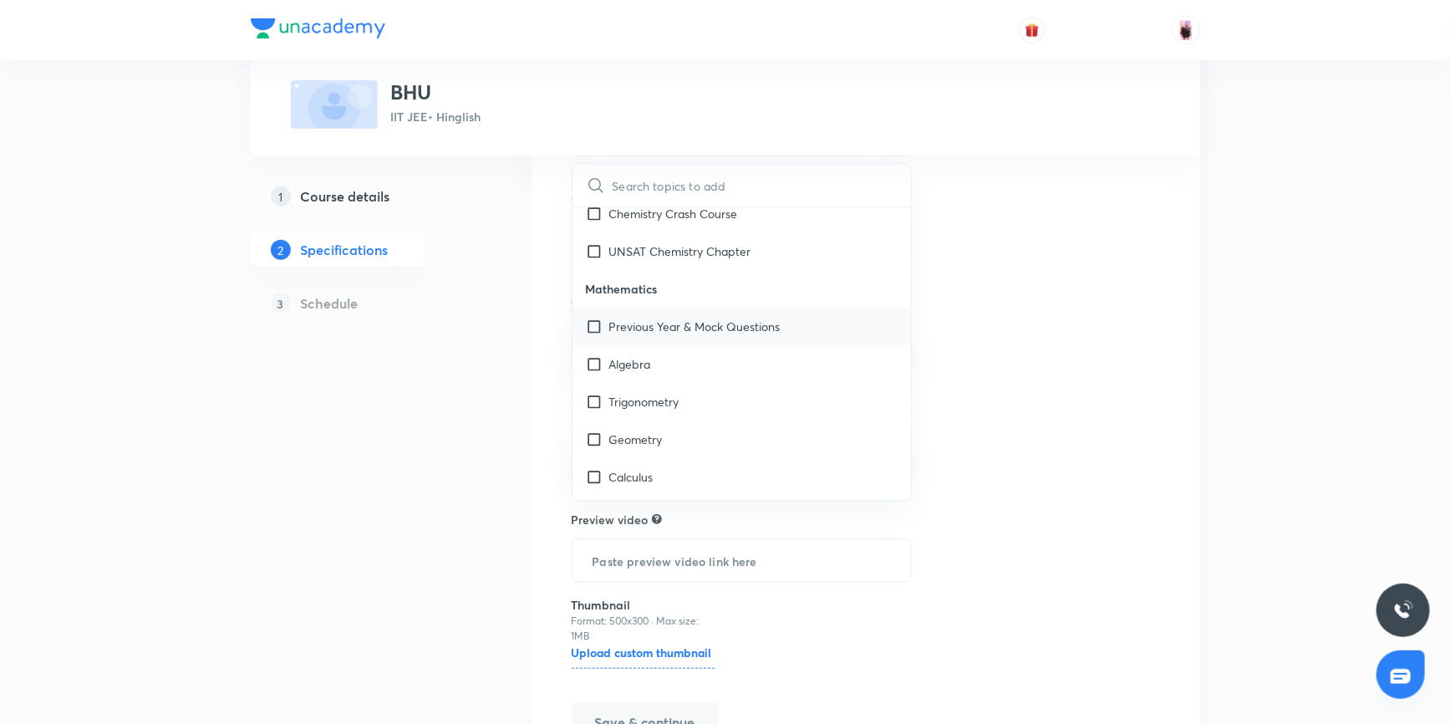
scroll to position [1898, 0]
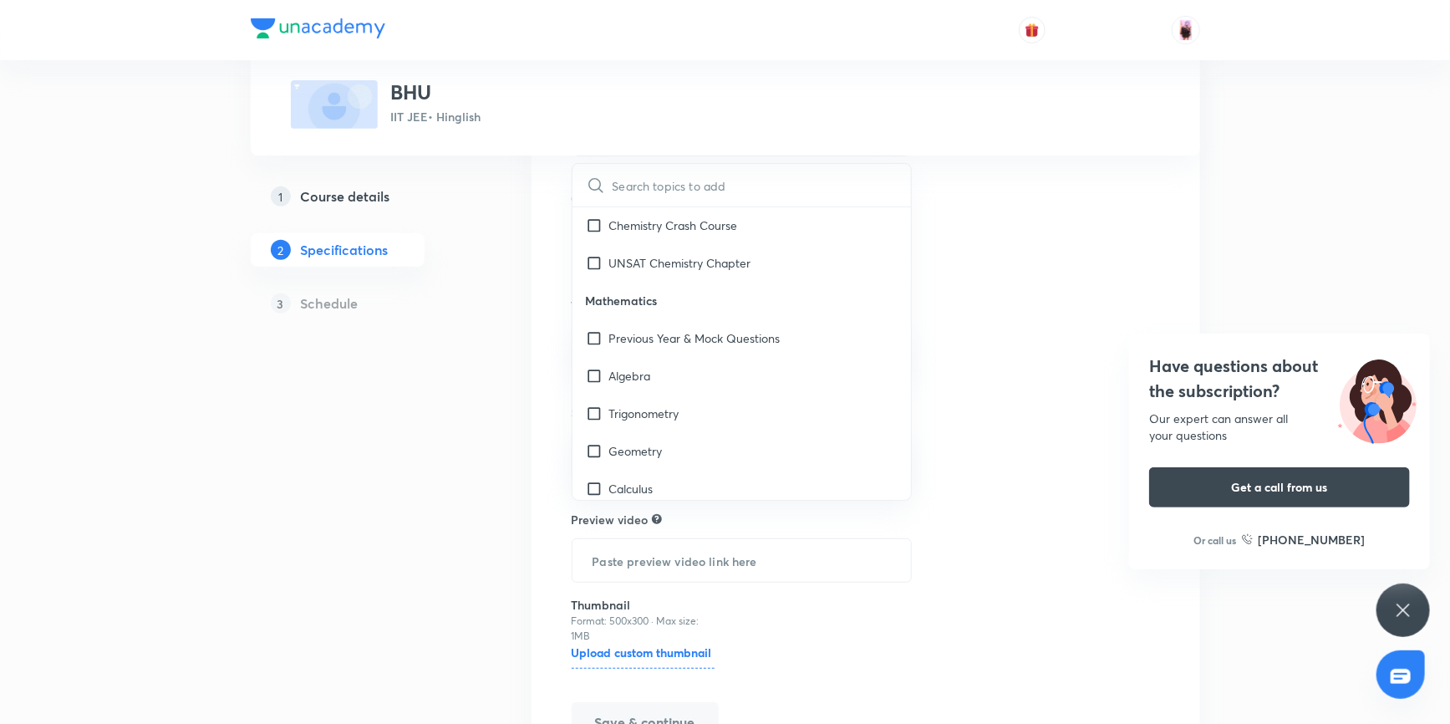
click at [593, 333] on input "checkbox" at bounding box center [597, 338] width 23 height 18
checkbox input "true"
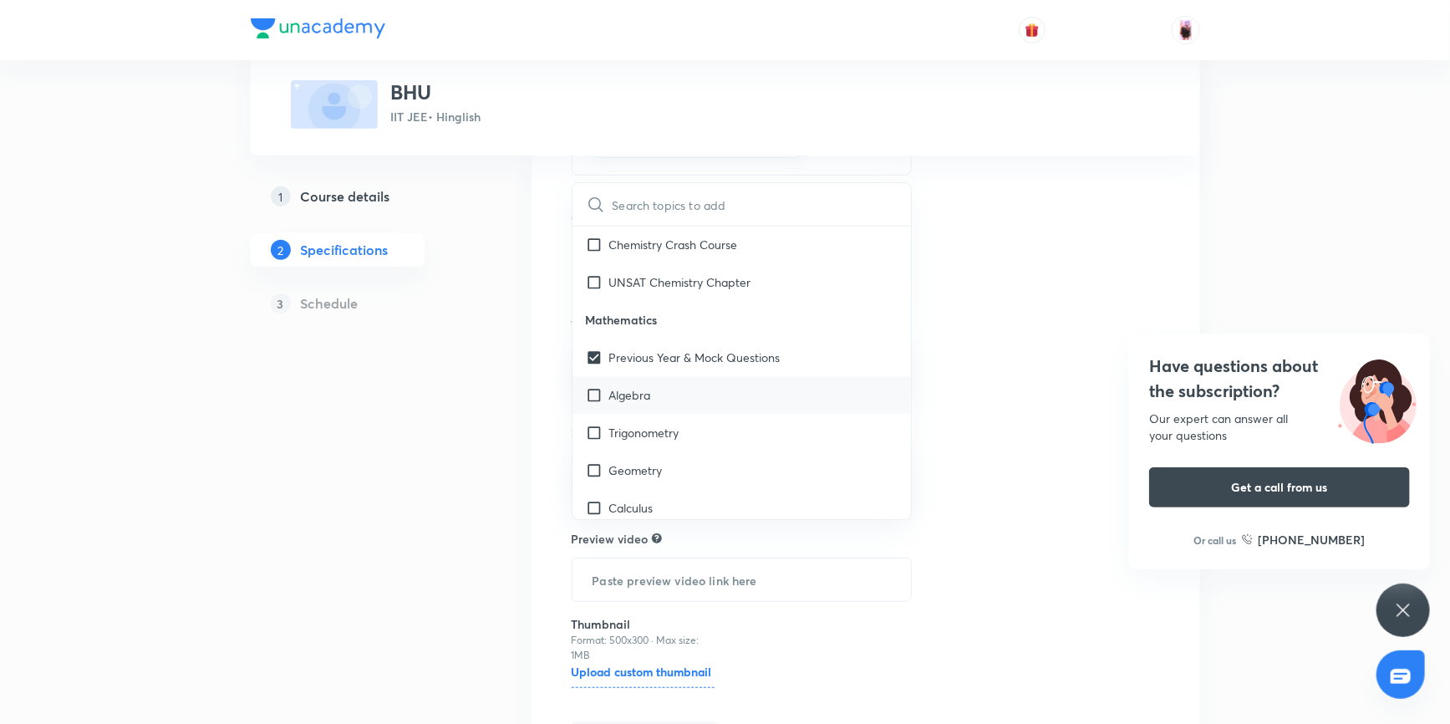
click at [593, 396] on input "checkbox" at bounding box center [597, 395] width 23 height 18
checkbox input "true"
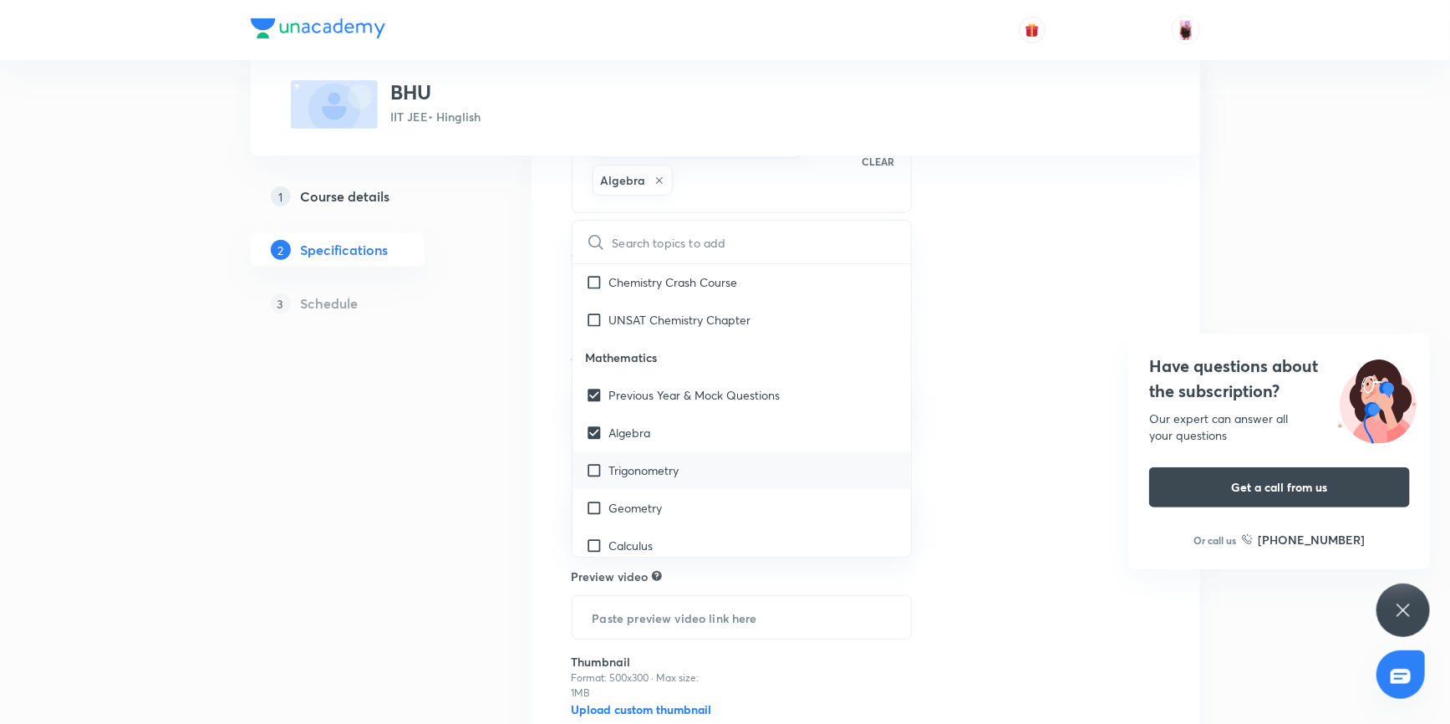
click at [596, 468] on input "checkbox" at bounding box center [597, 470] width 23 height 18
checkbox input "true"
click at [593, 503] on input "checkbox" at bounding box center [597, 508] width 23 height 18
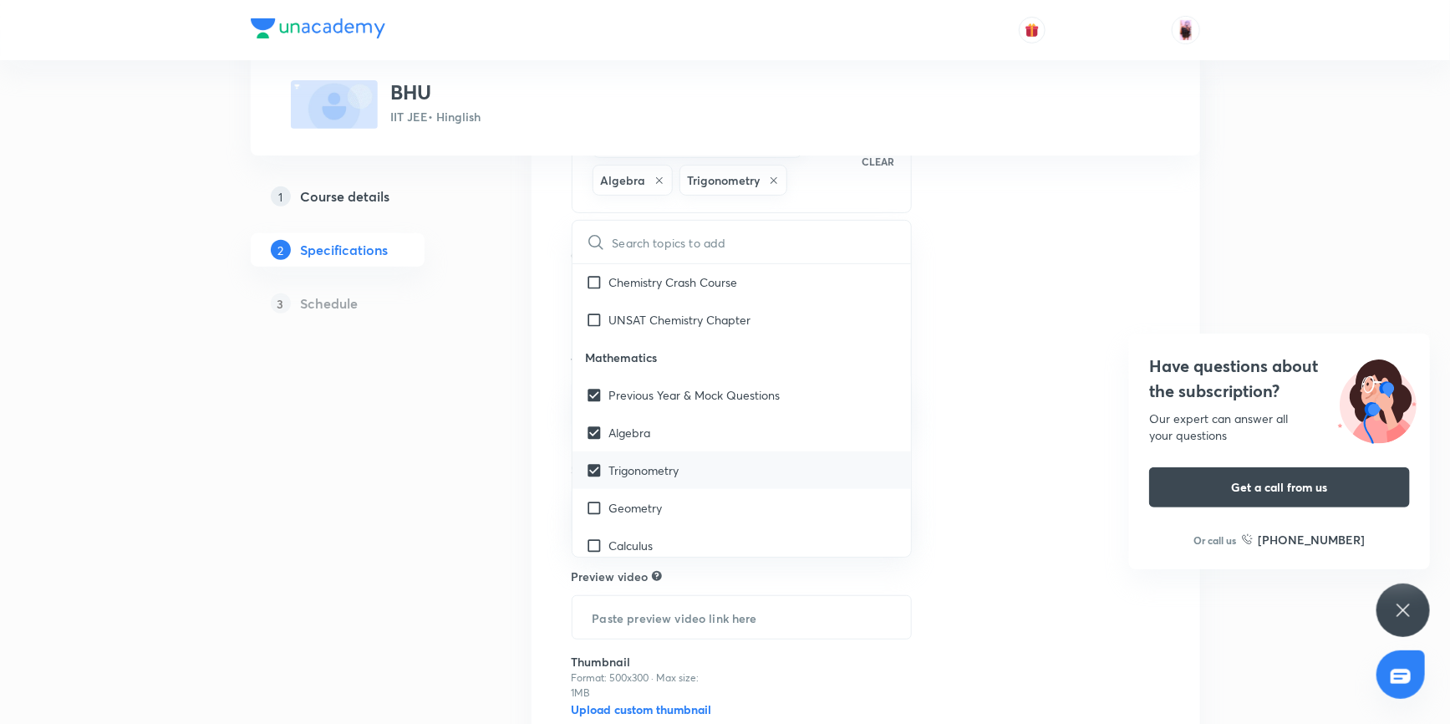
checkbox input "true"
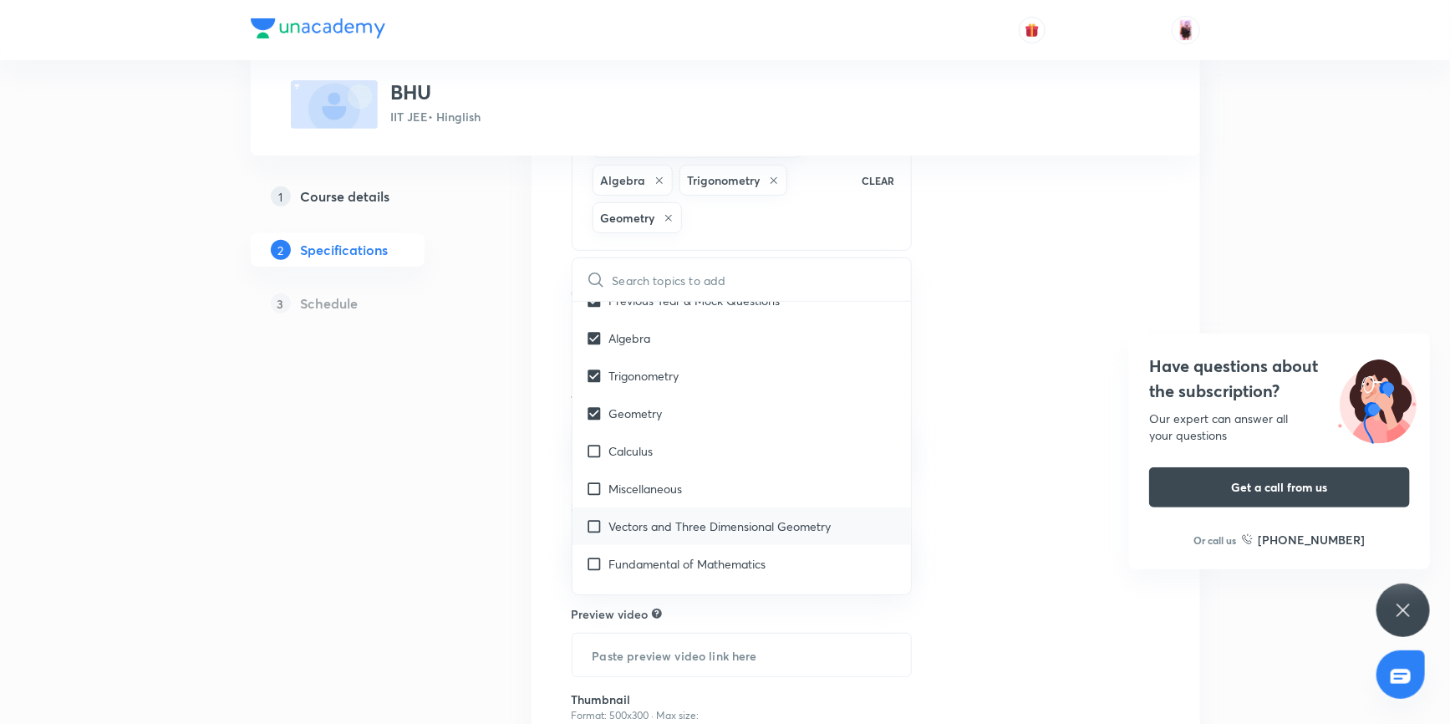
scroll to position [2050, 0]
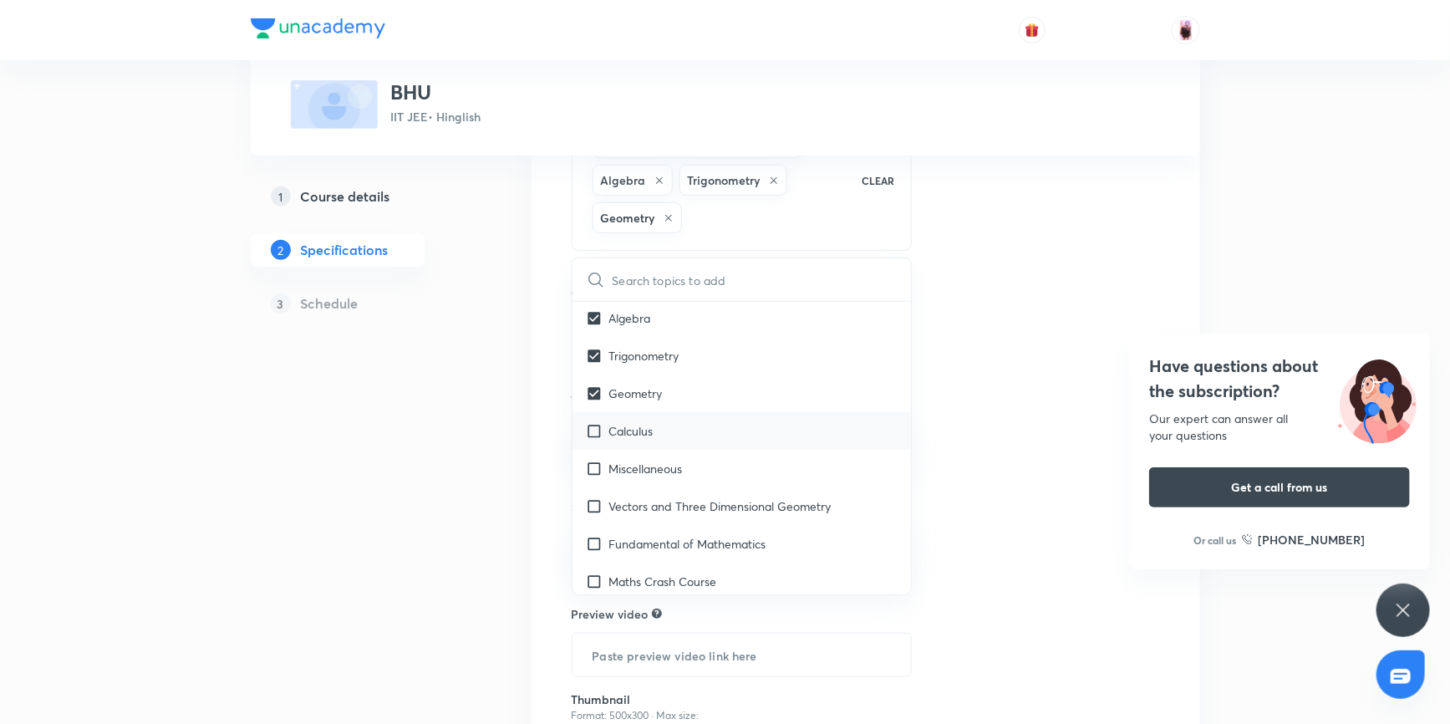
click at [596, 432] on input "checkbox" at bounding box center [597, 431] width 23 height 18
checkbox input "true"
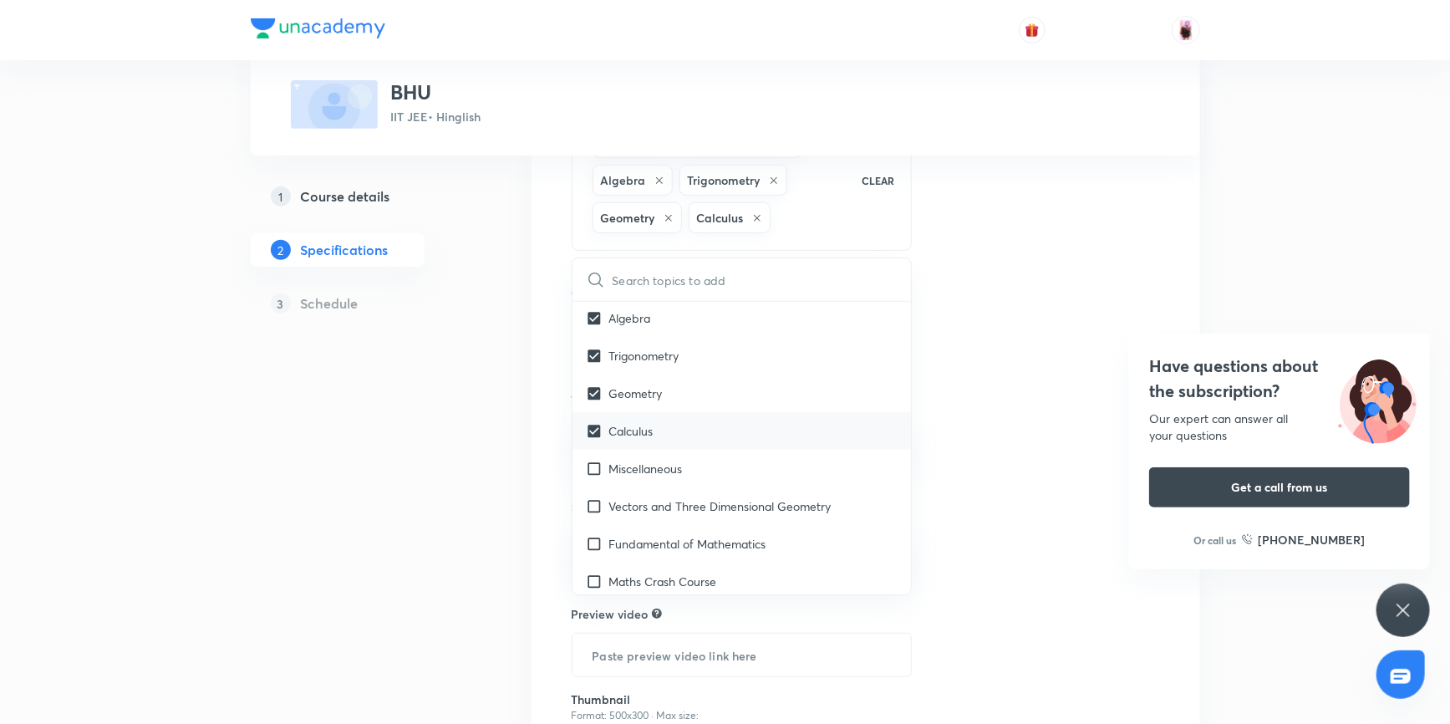
checkbox input "true"
click at [596, 468] on input "checkbox" at bounding box center [597, 468] width 23 height 18
checkbox input "true"
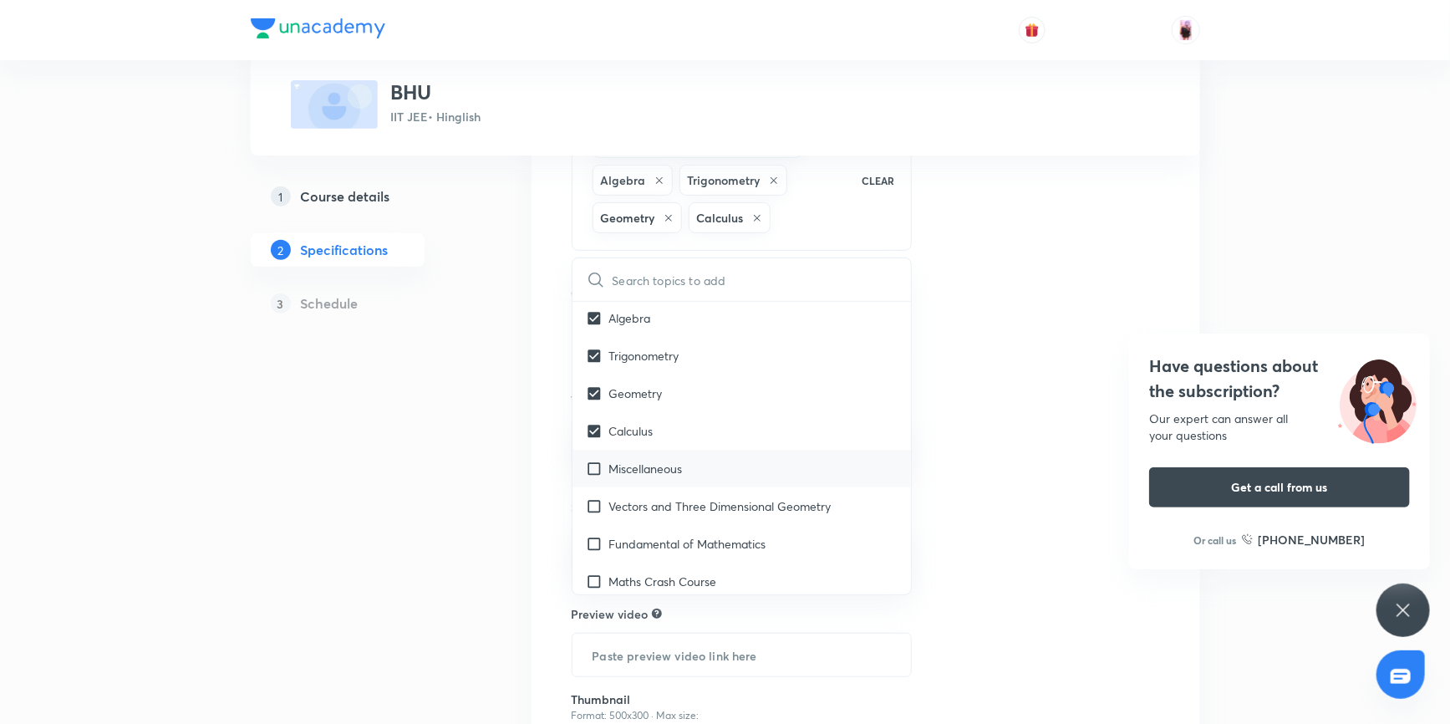
checkbox input "true"
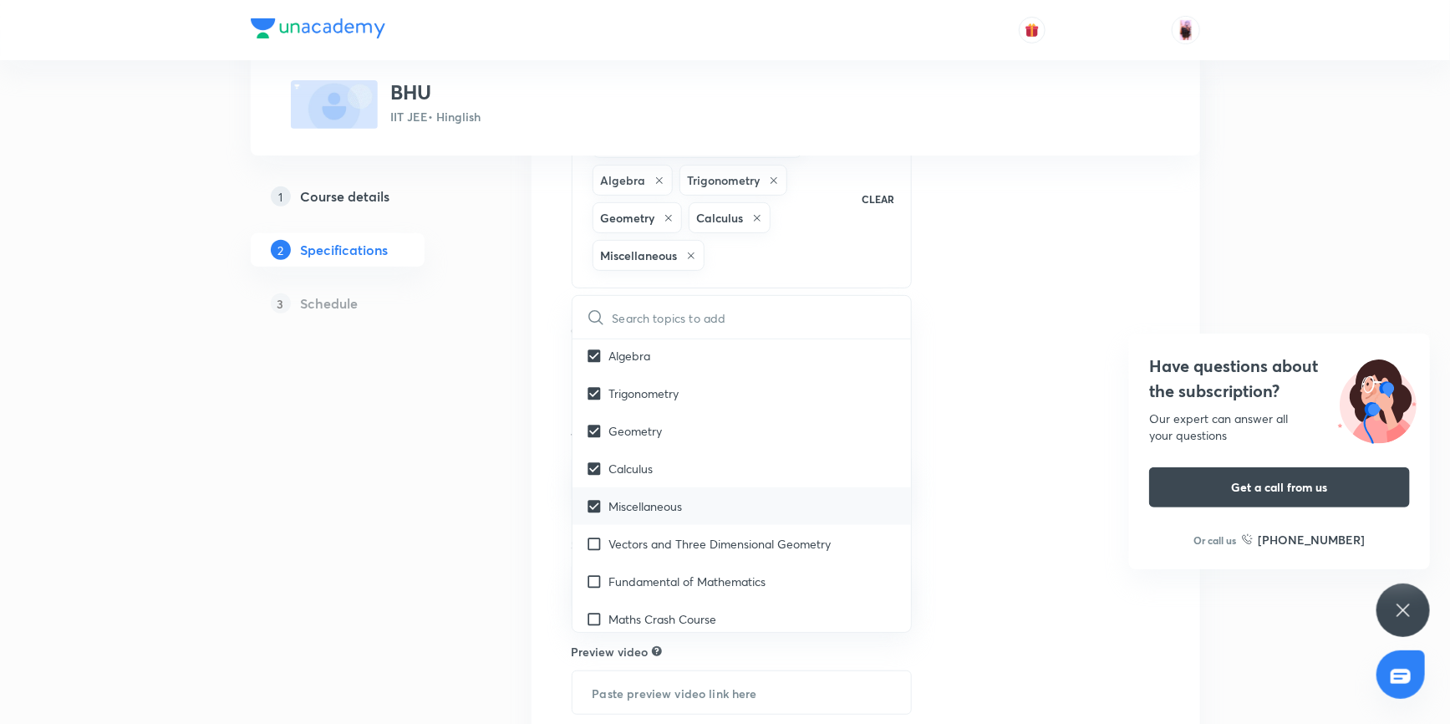
click at [593, 541] on input "checkbox" at bounding box center [597, 544] width 23 height 18
checkbox input "true"
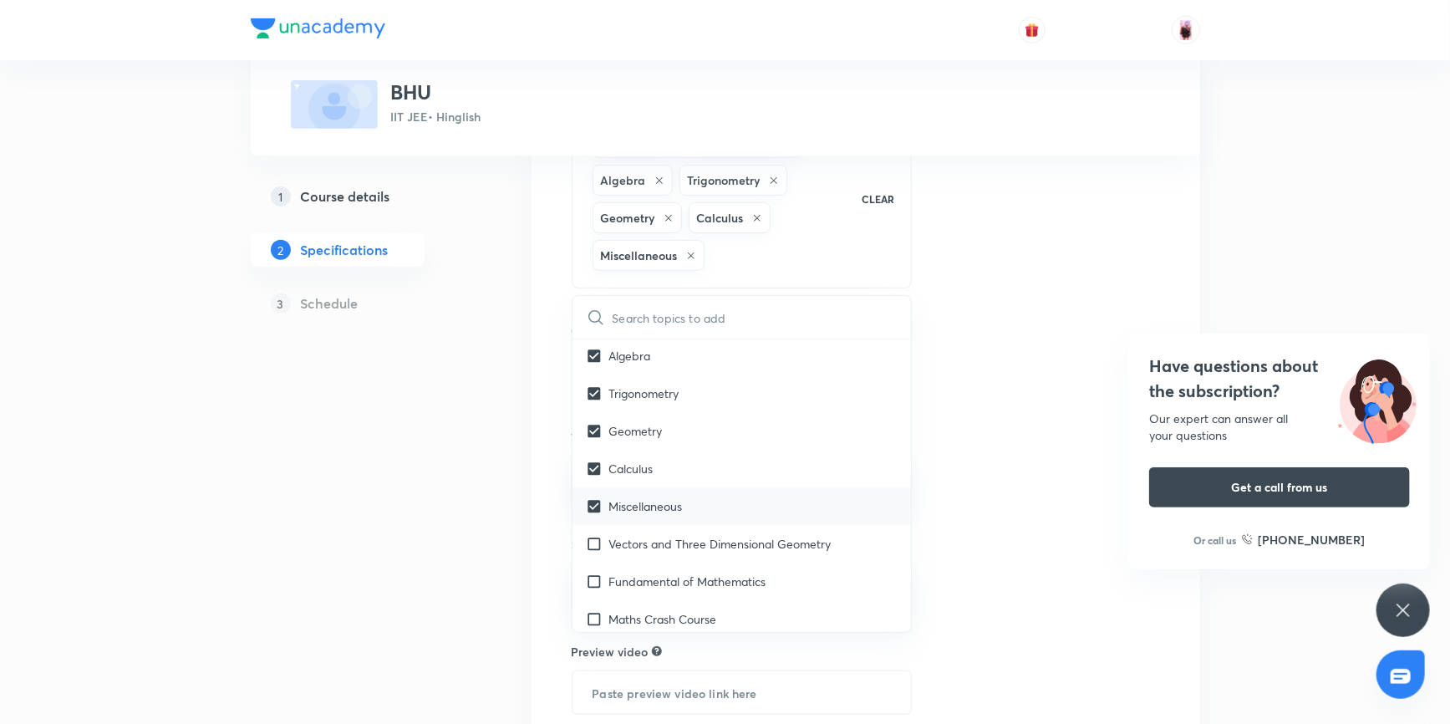
checkbox input "true"
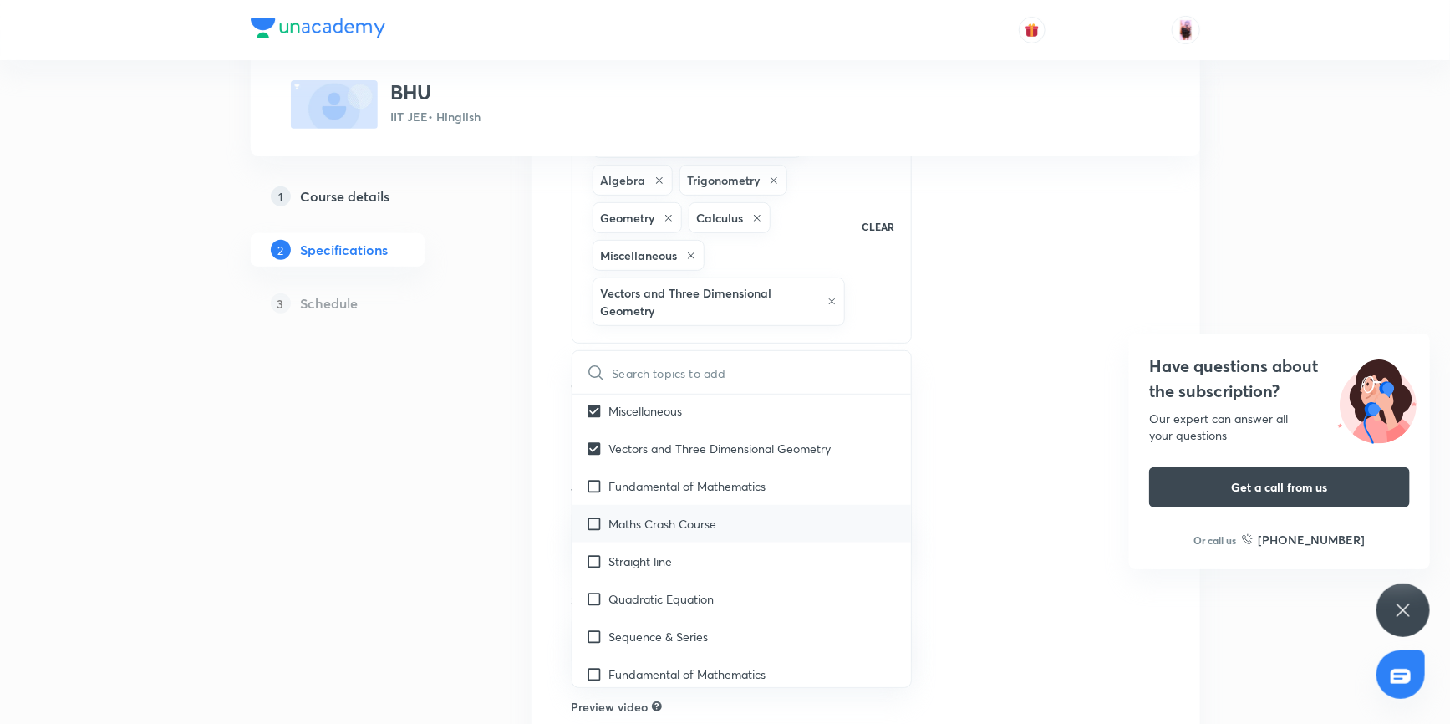
scroll to position [2202, 0]
click at [595, 480] on input "checkbox" at bounding box center [597, 484] width 23 height 18
checkbox input "true"
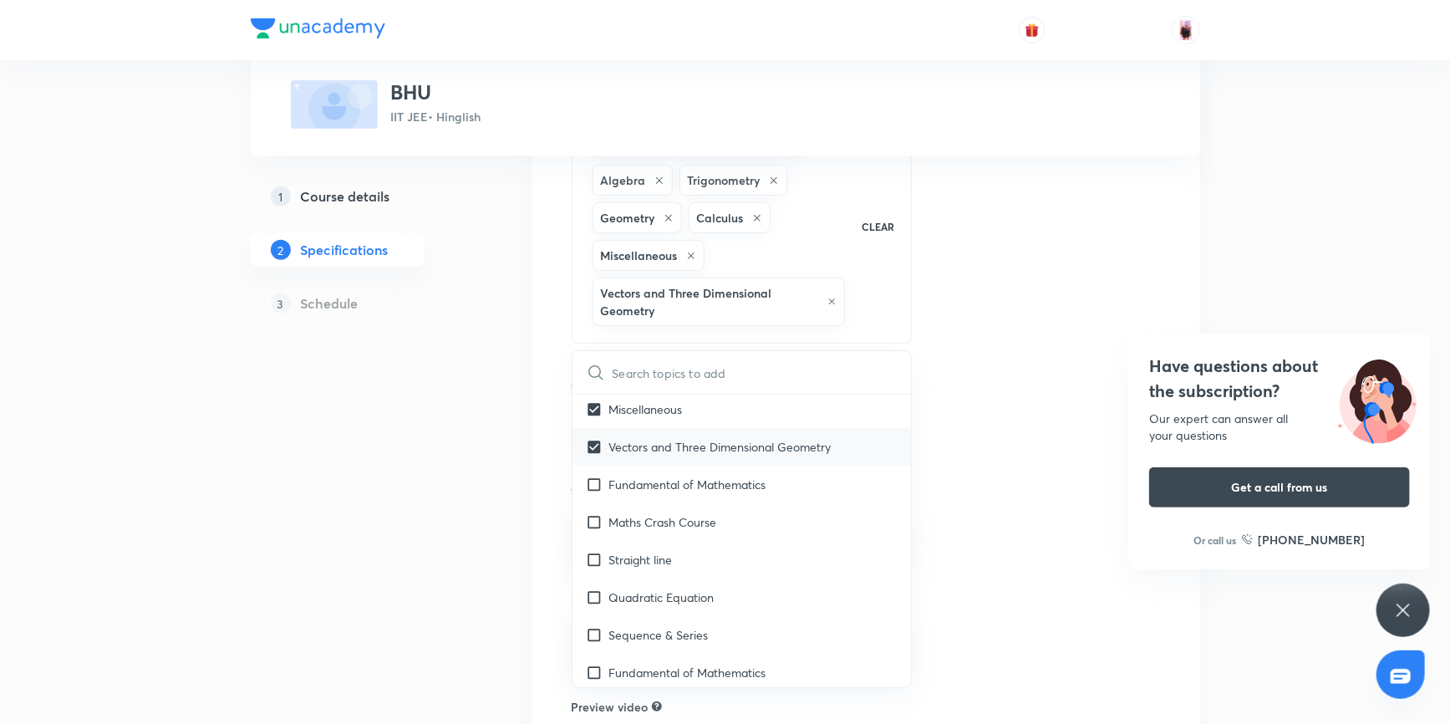
checkbox input "true"
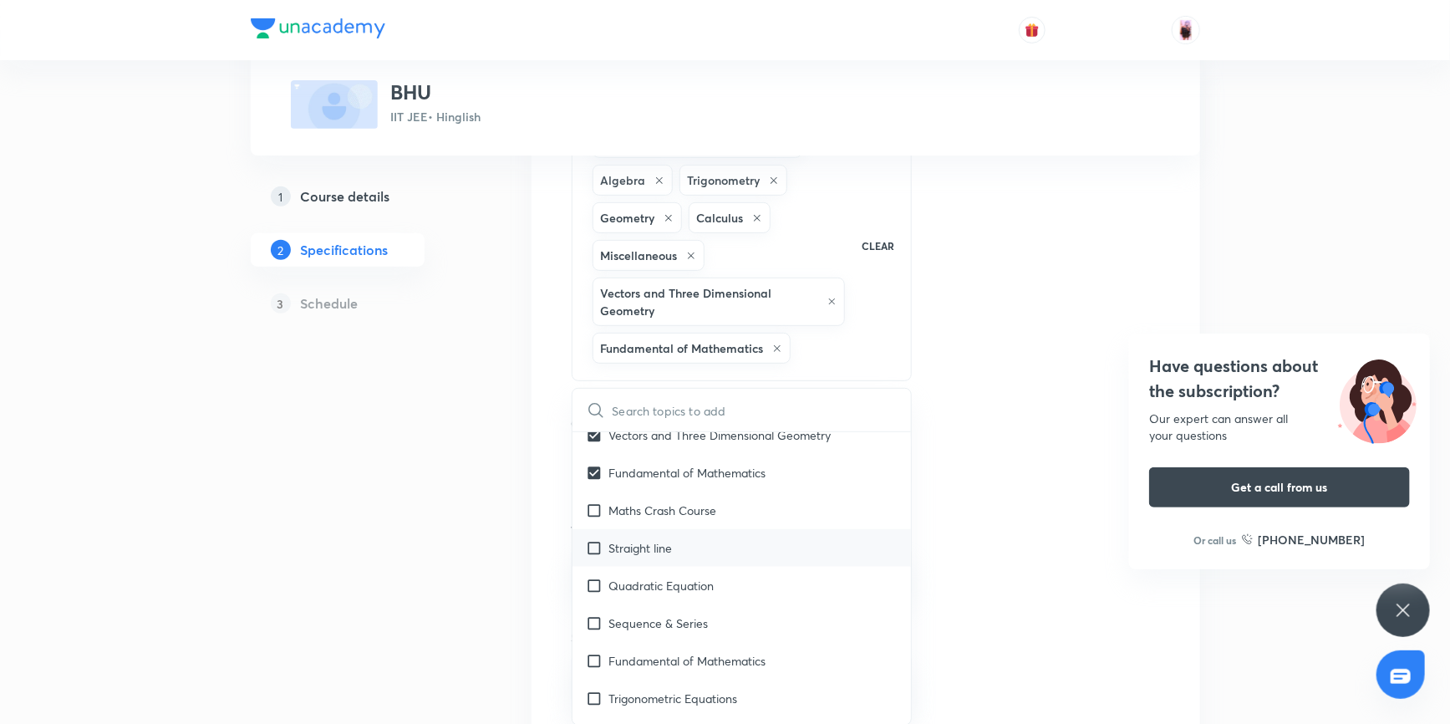
scroll to position [2278, 0]
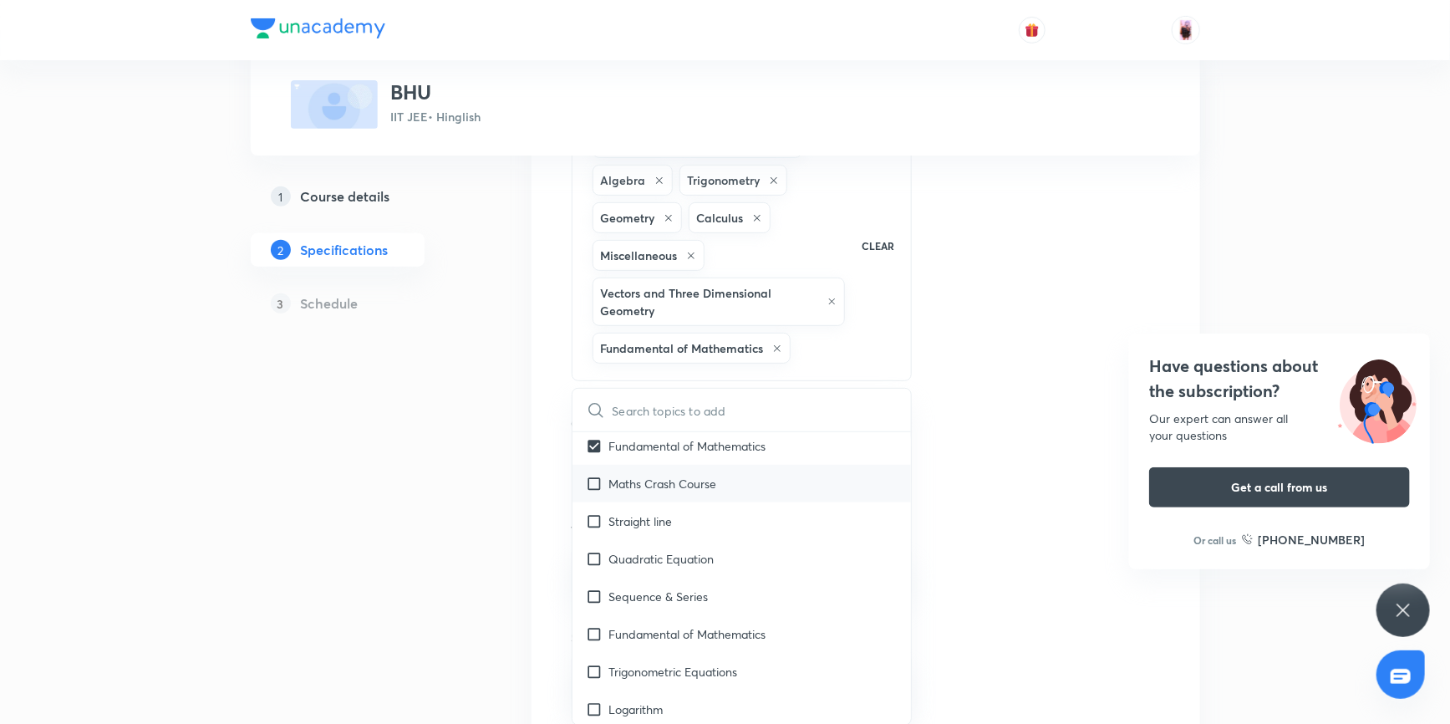
click at [595, 478] on input "checkbox" at bounding box center [597, 484] width 23 height 18
checkbox input "true"
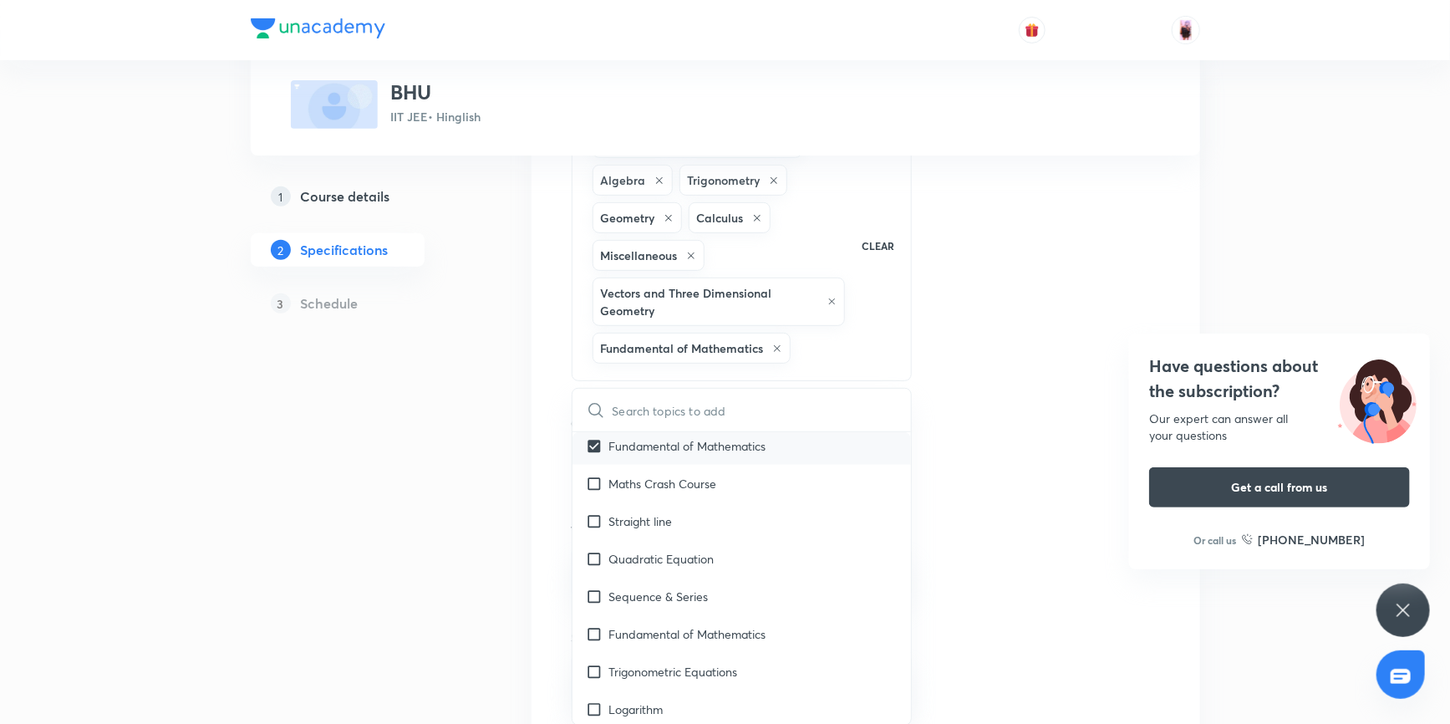
checkbox input "true"
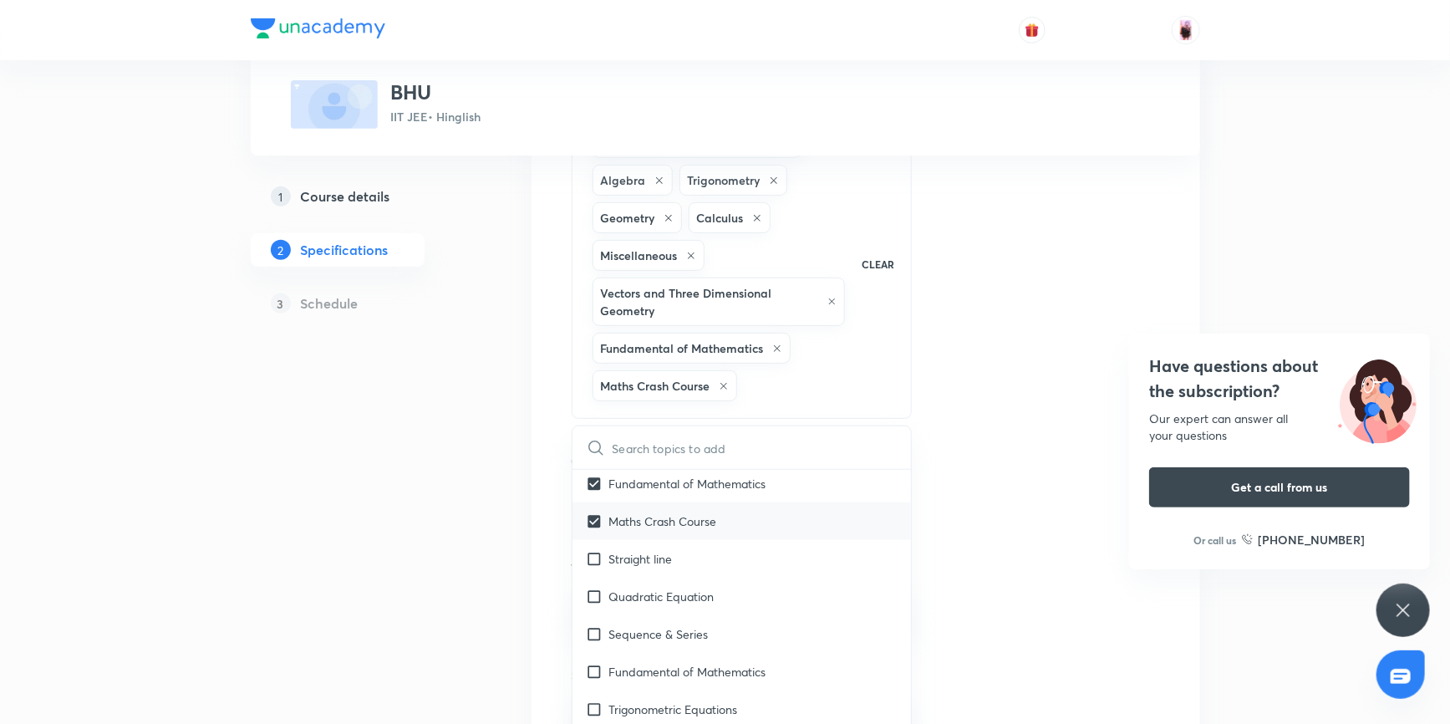
click at [597, 523] on input "checkbox" at bounding box center [597, 521] width 23 height 18
checkbox input "false"
checkbox input "true"
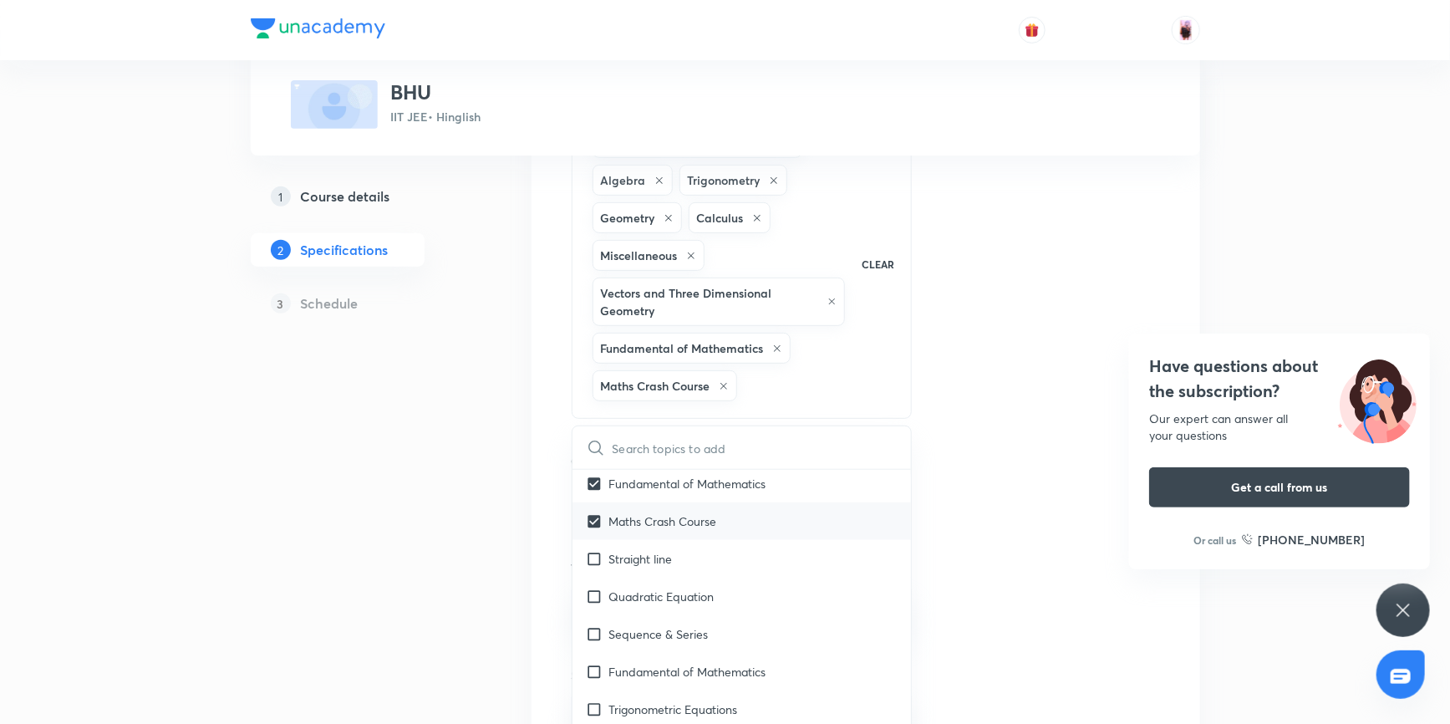
checkbox input "true"
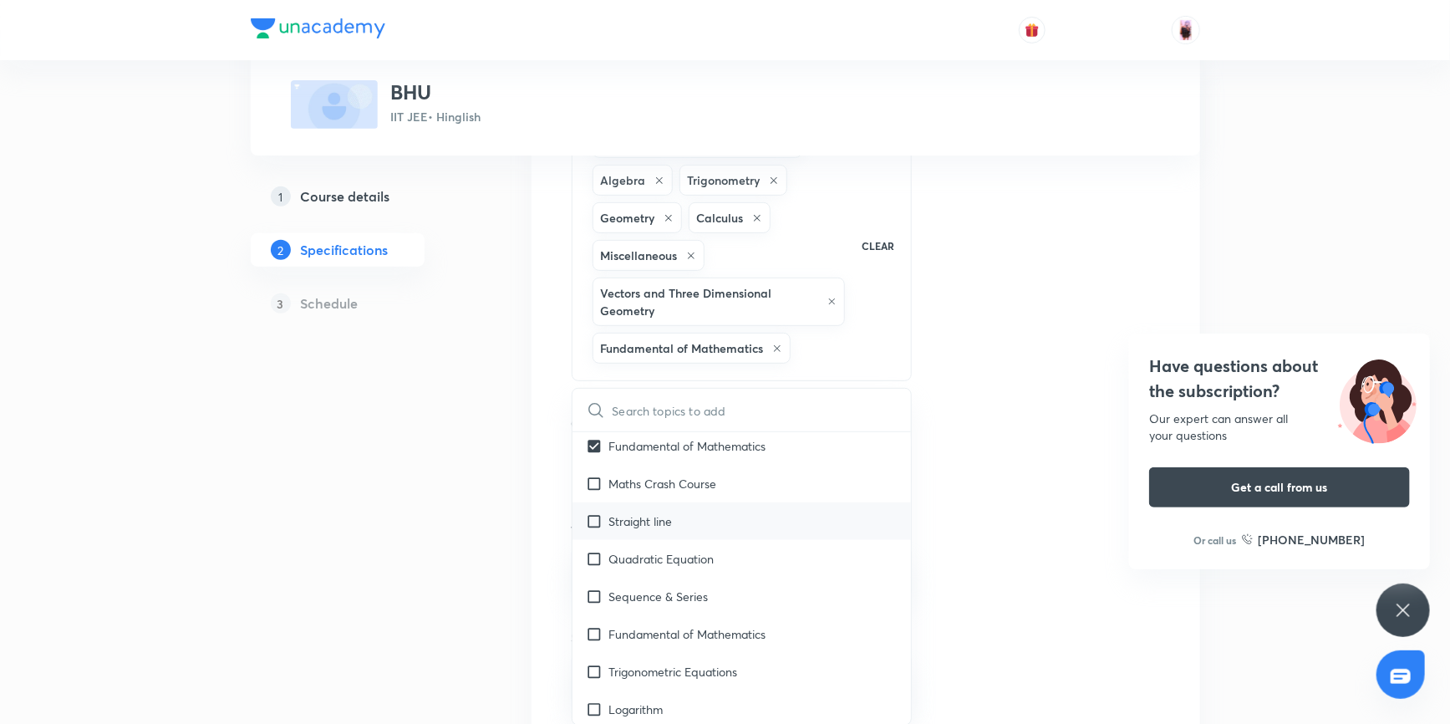
click at [593, 520] on input "checkbox" at bounding box center [597, 521] width 23 height 18
checkbox input "true"
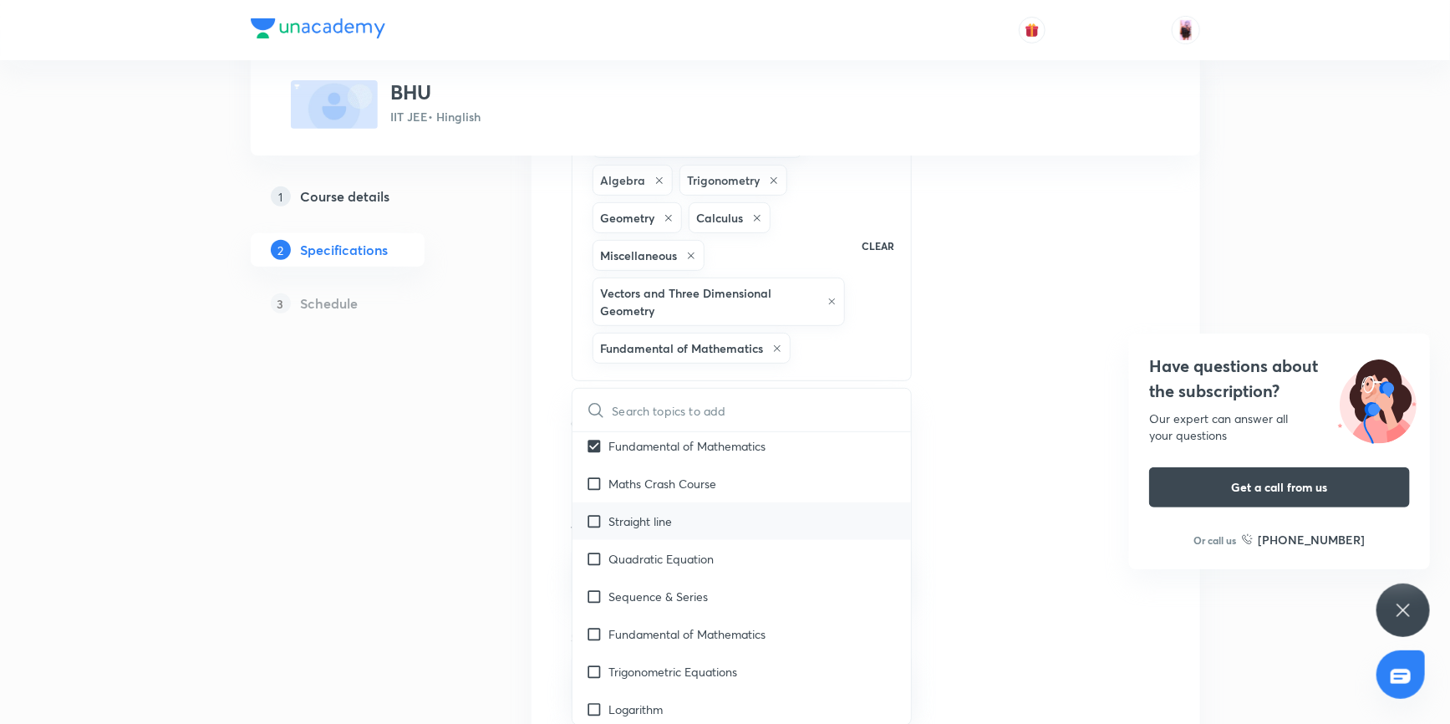
checkbox input "true"
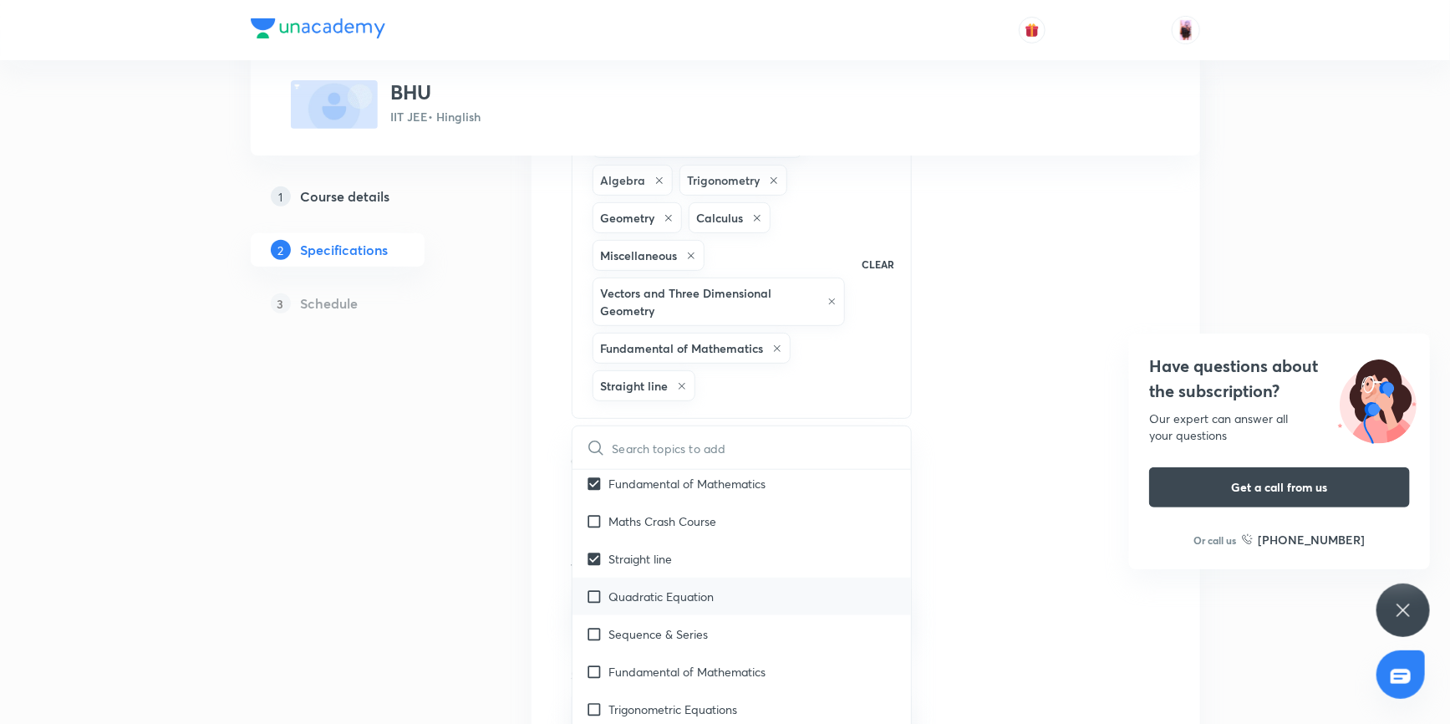
click at [593, 593] on input "checkbox" at bounding box center [597, 596] width 23 height 18
checkbox input "true"
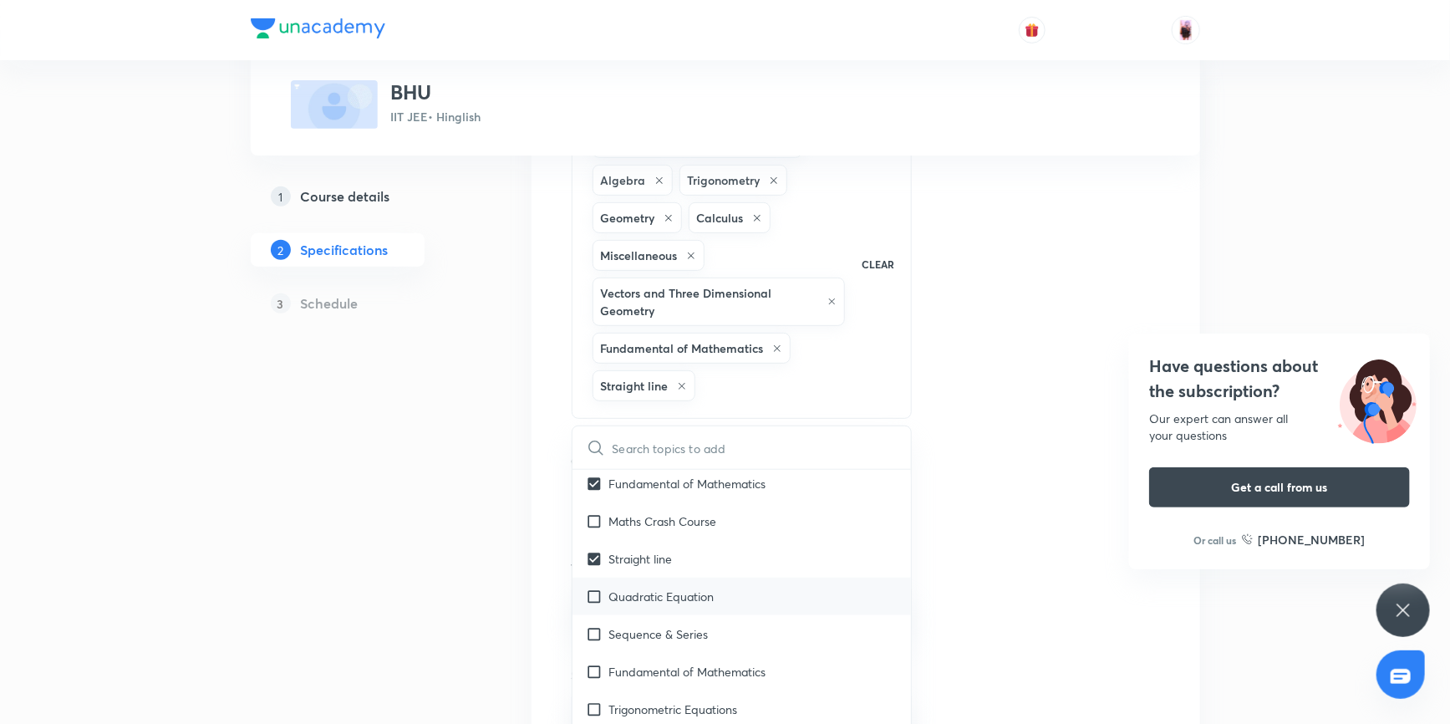
checkbox input "true"
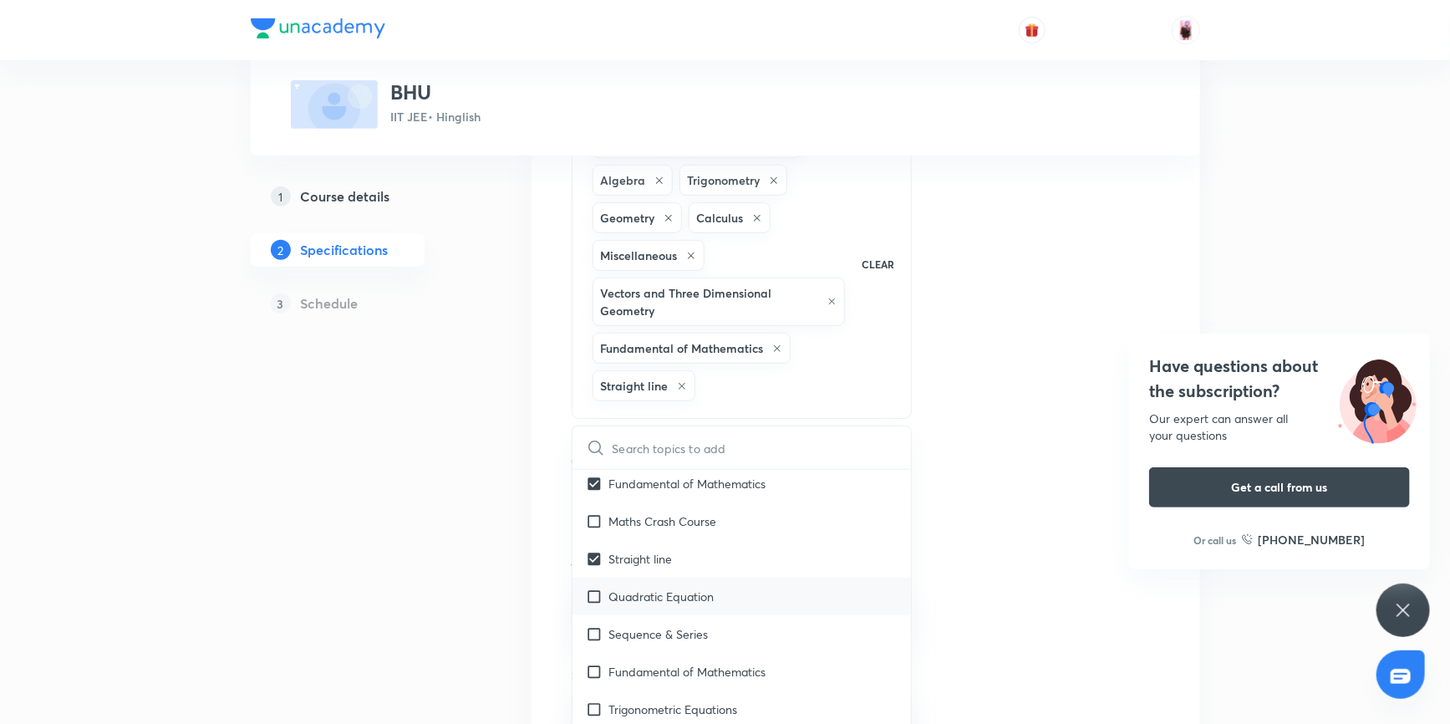
checkbox input "true"
click at [593, 663] on input "checkbox" at bounding box center [597, 672] width 23 height 18
checkbox input "true"
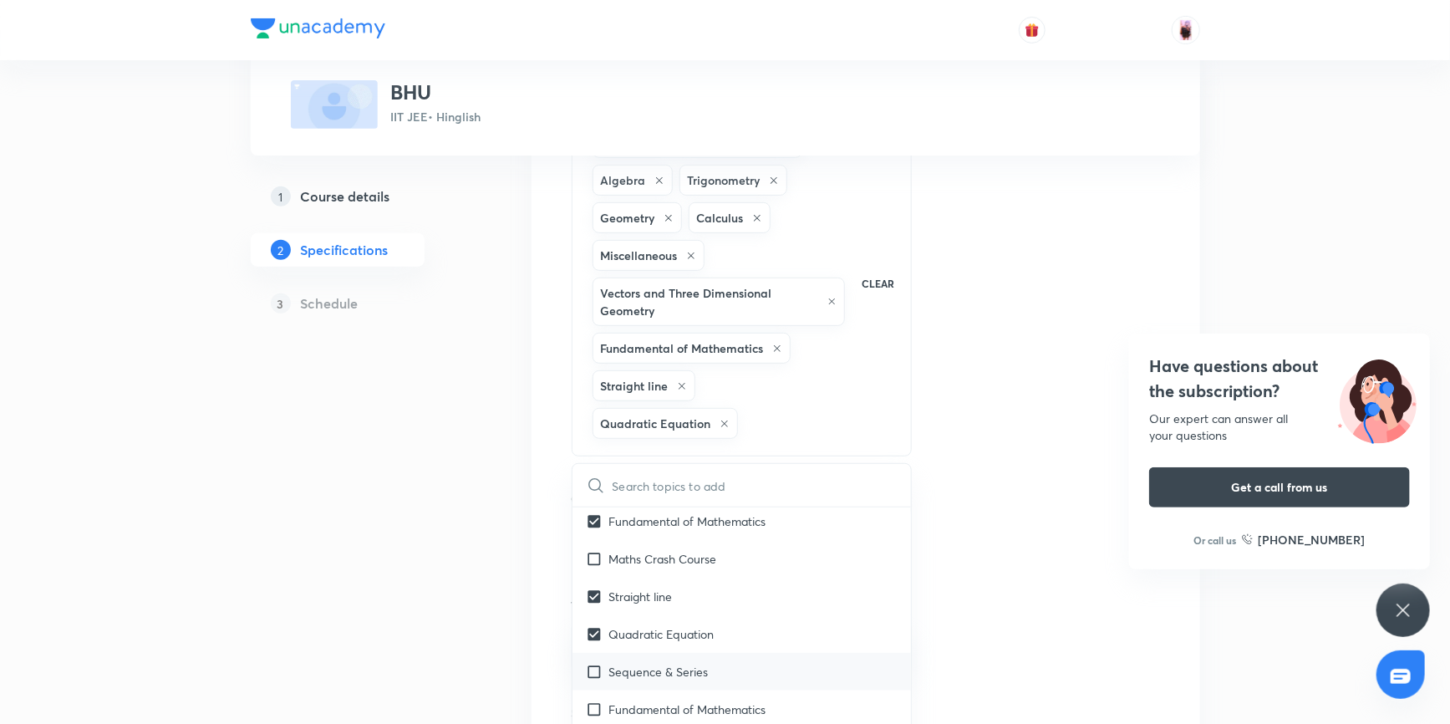
checkbox input "true"
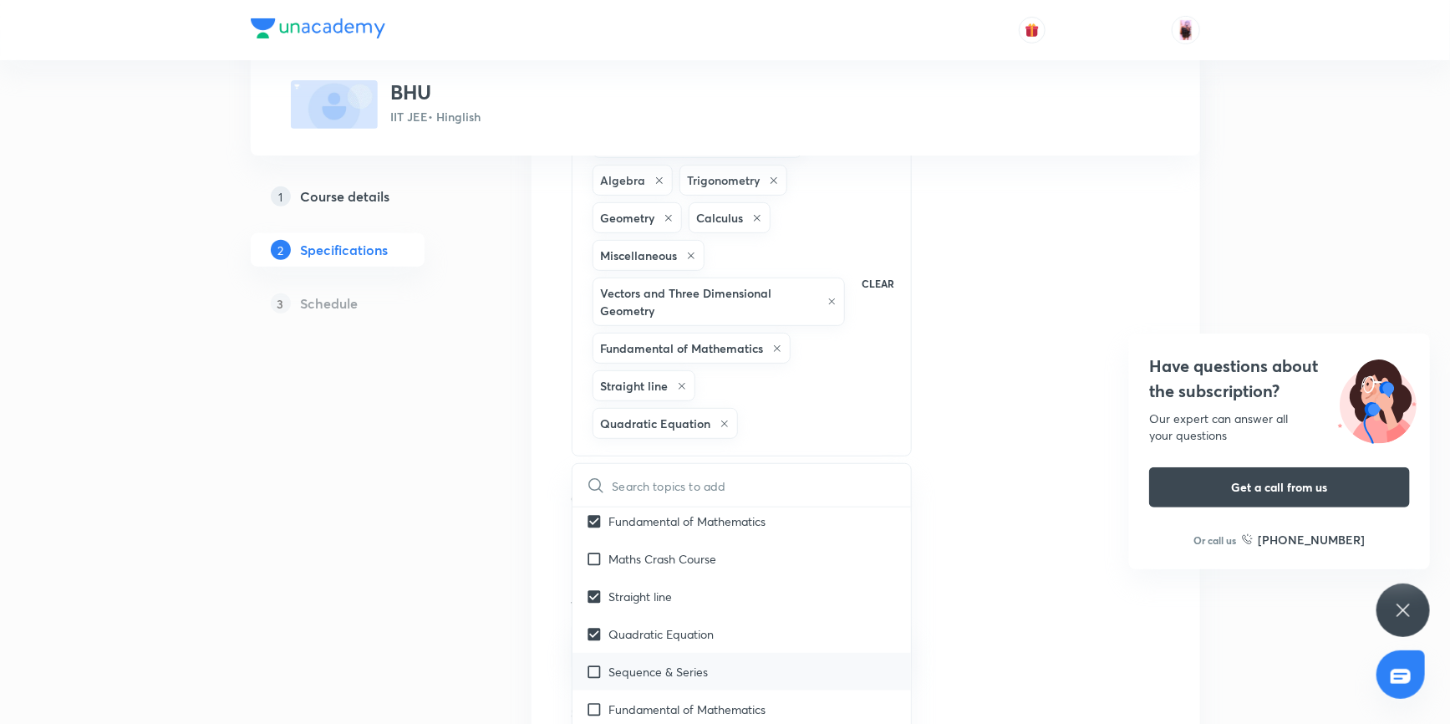
checkbox input "true"
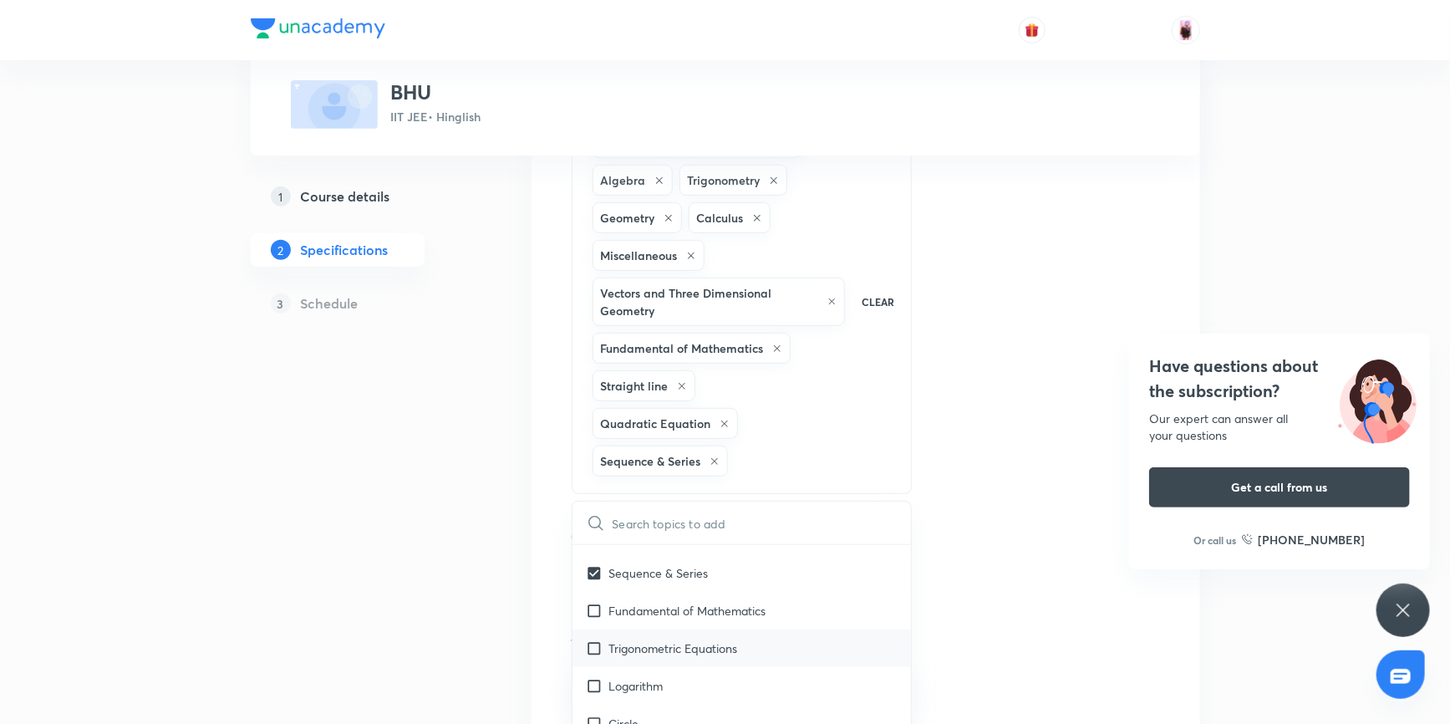
scroll to position [2430, 0]
click at [593, 586] on input "checkbox" at bounding box center [597, 595] width 23 height 18
checkbox input "true"
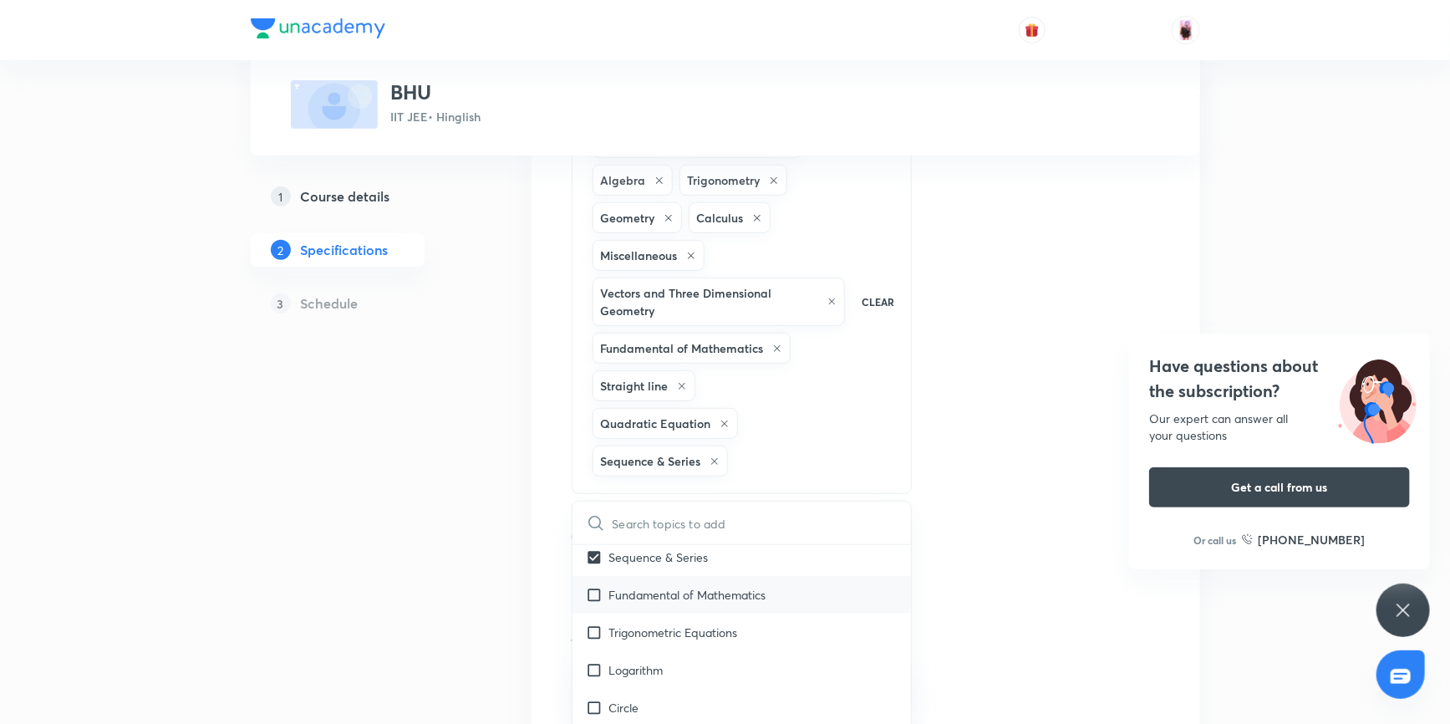
checkbox input "true"
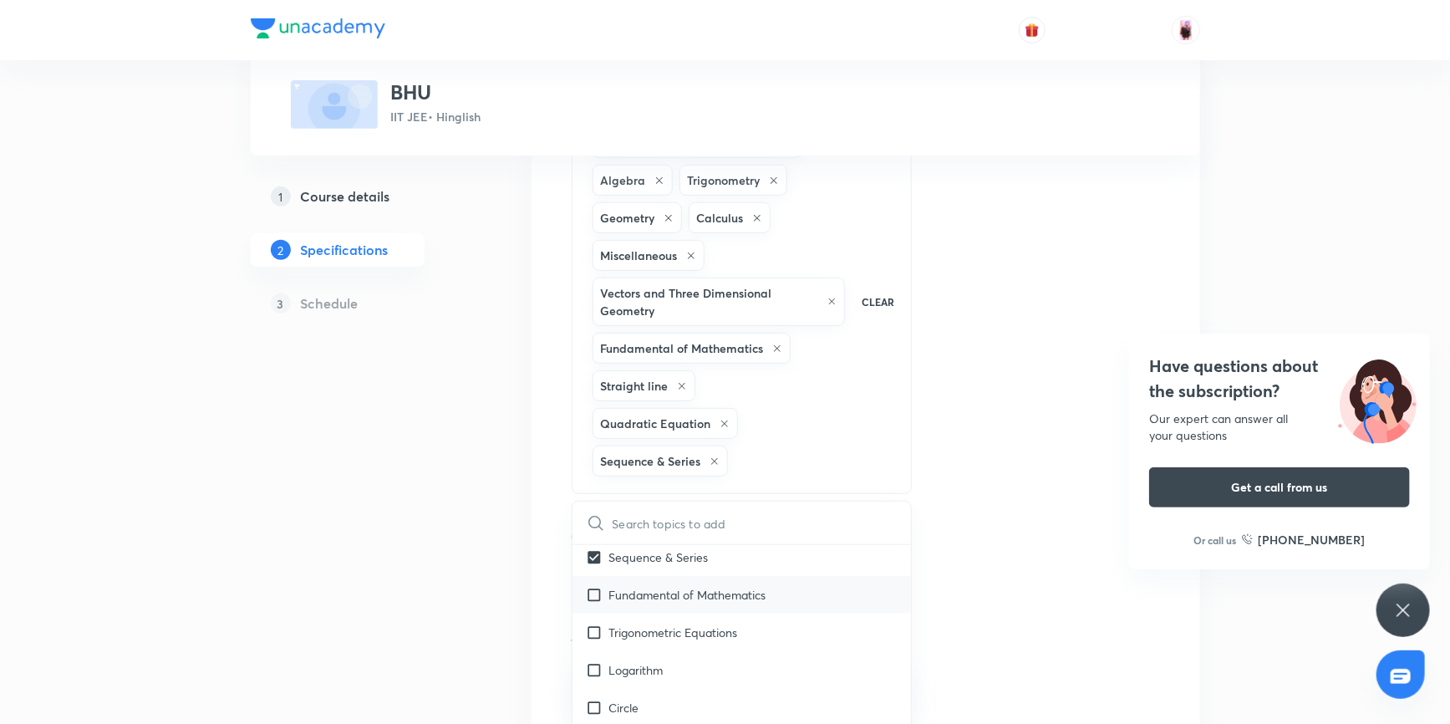
checkbox input "true"
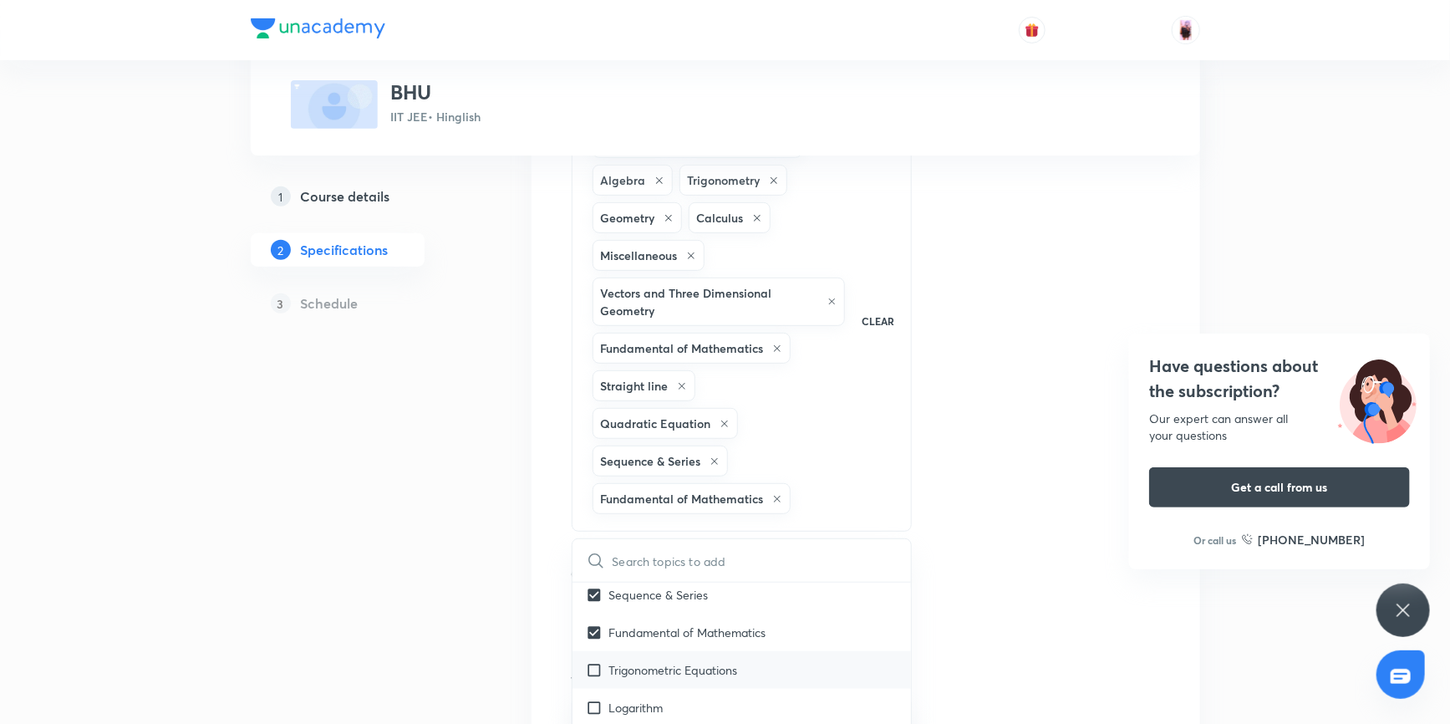
click at [595, 661] on input "checkbox" at bounding box center [597, 670] width 23 height 18
checkbox input "true"
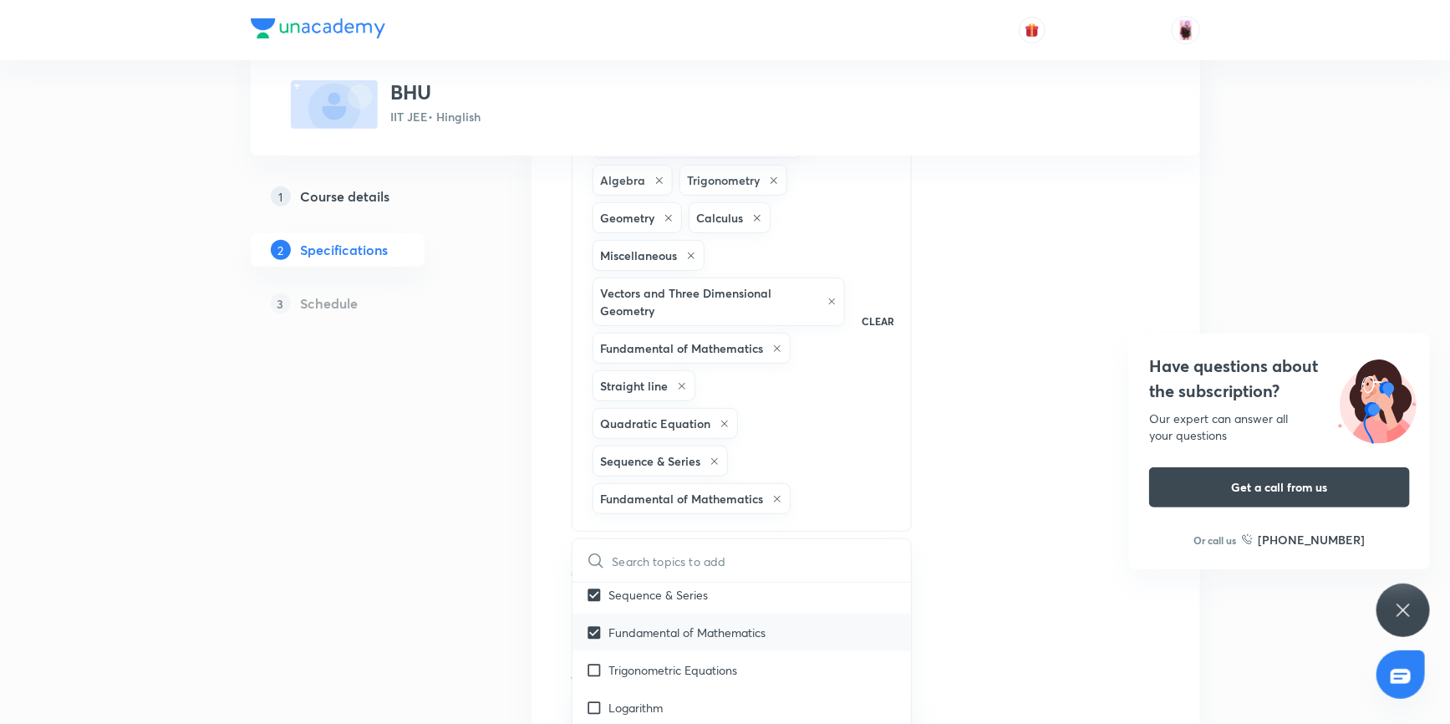
checkbox input "true"
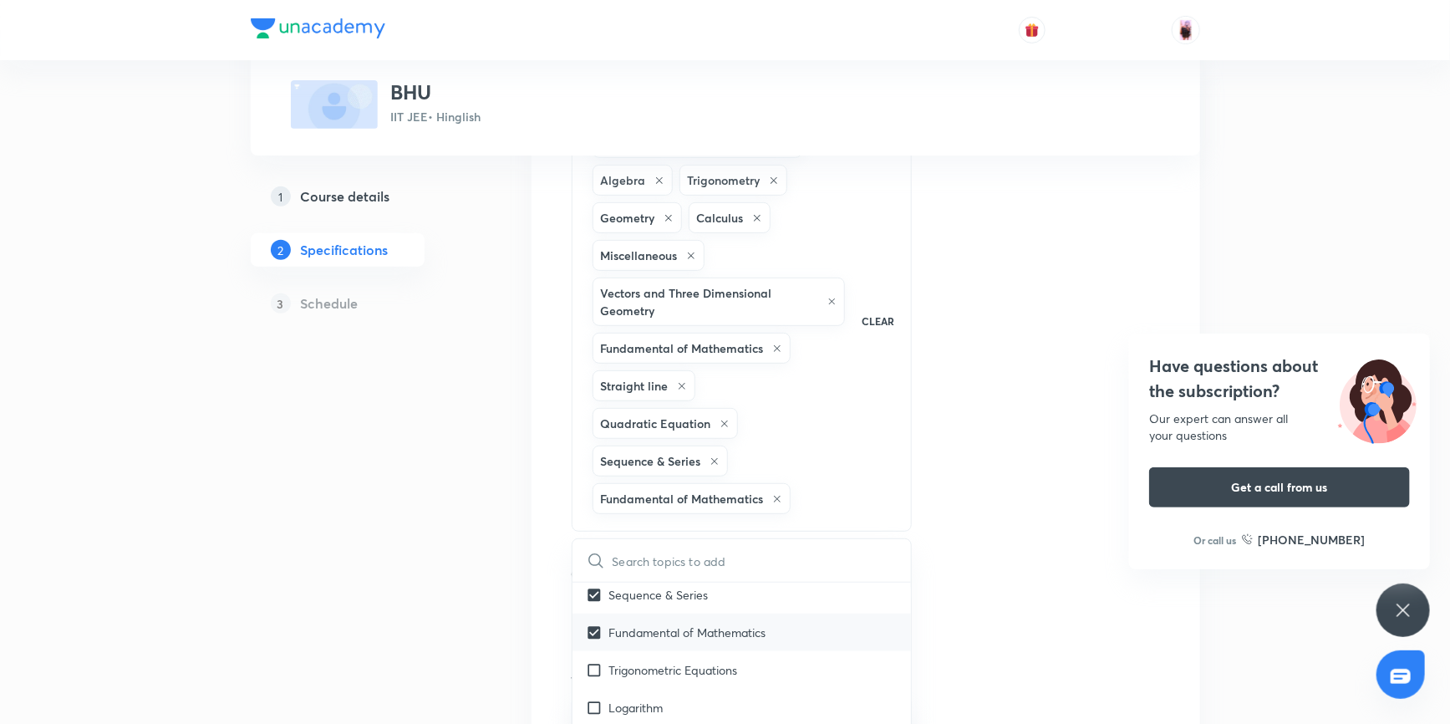
checkbox input "true"
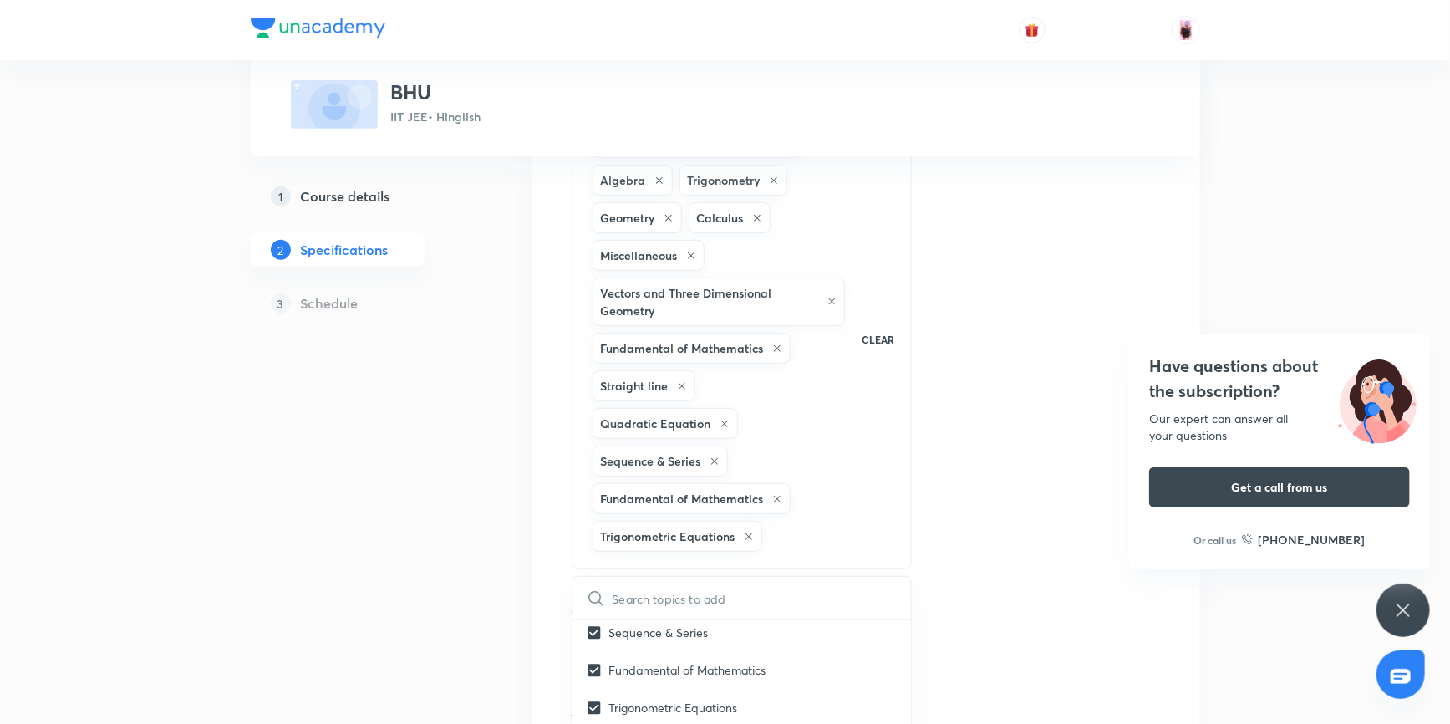
checkbox input "true"
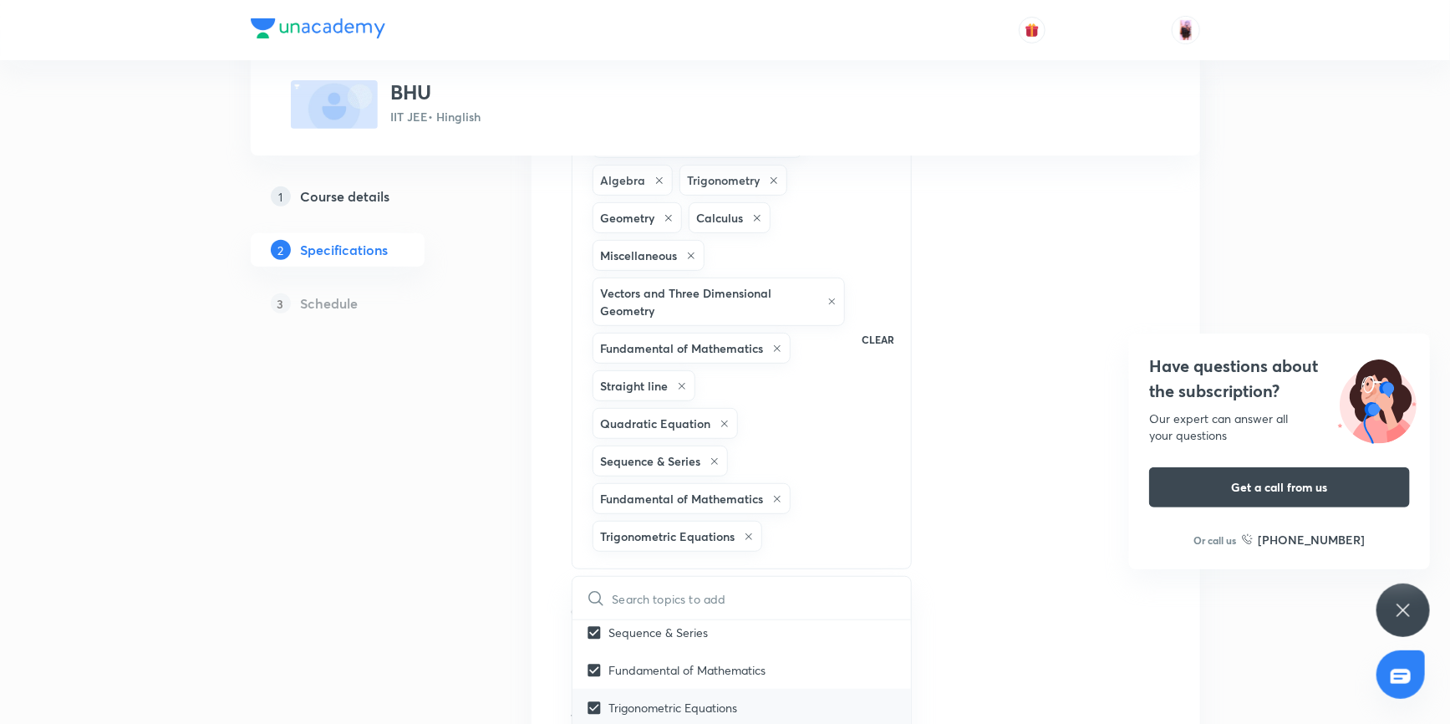
checkbox input "true"
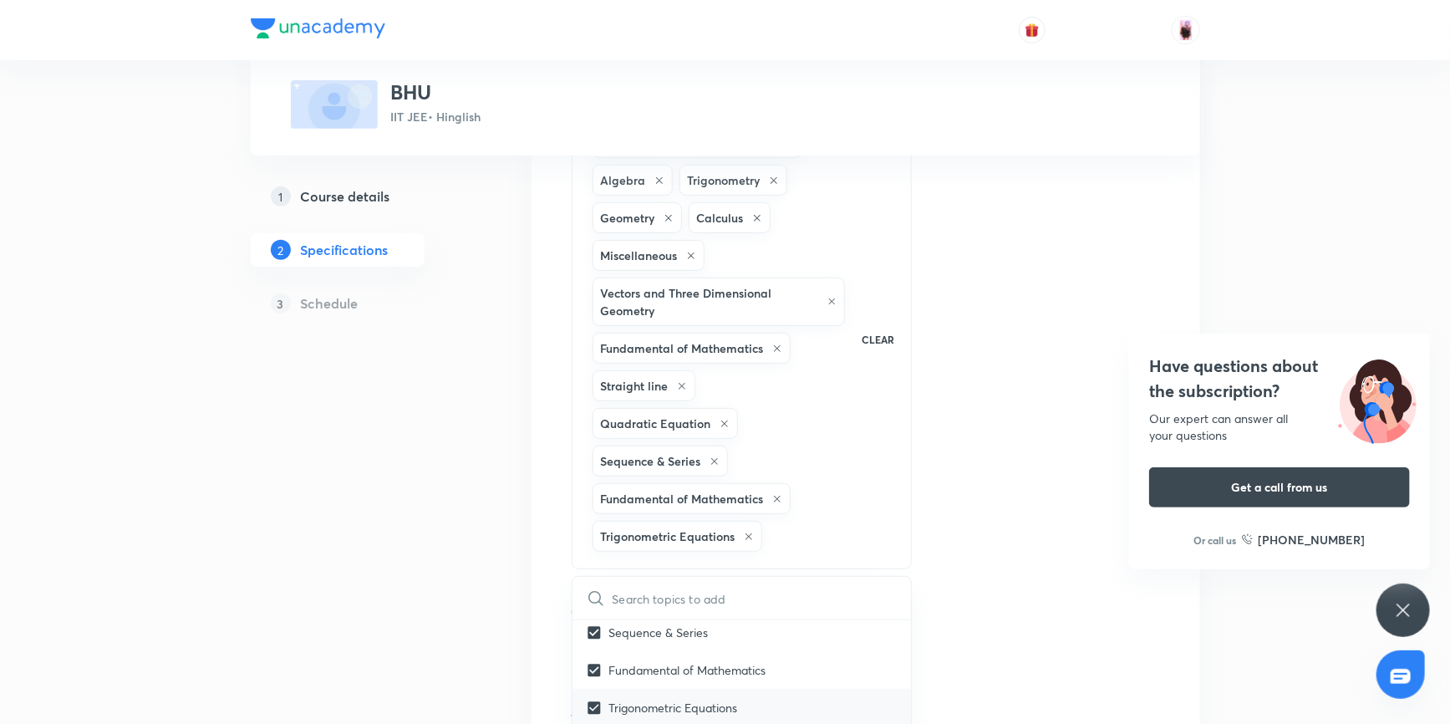
checkbox input "true"
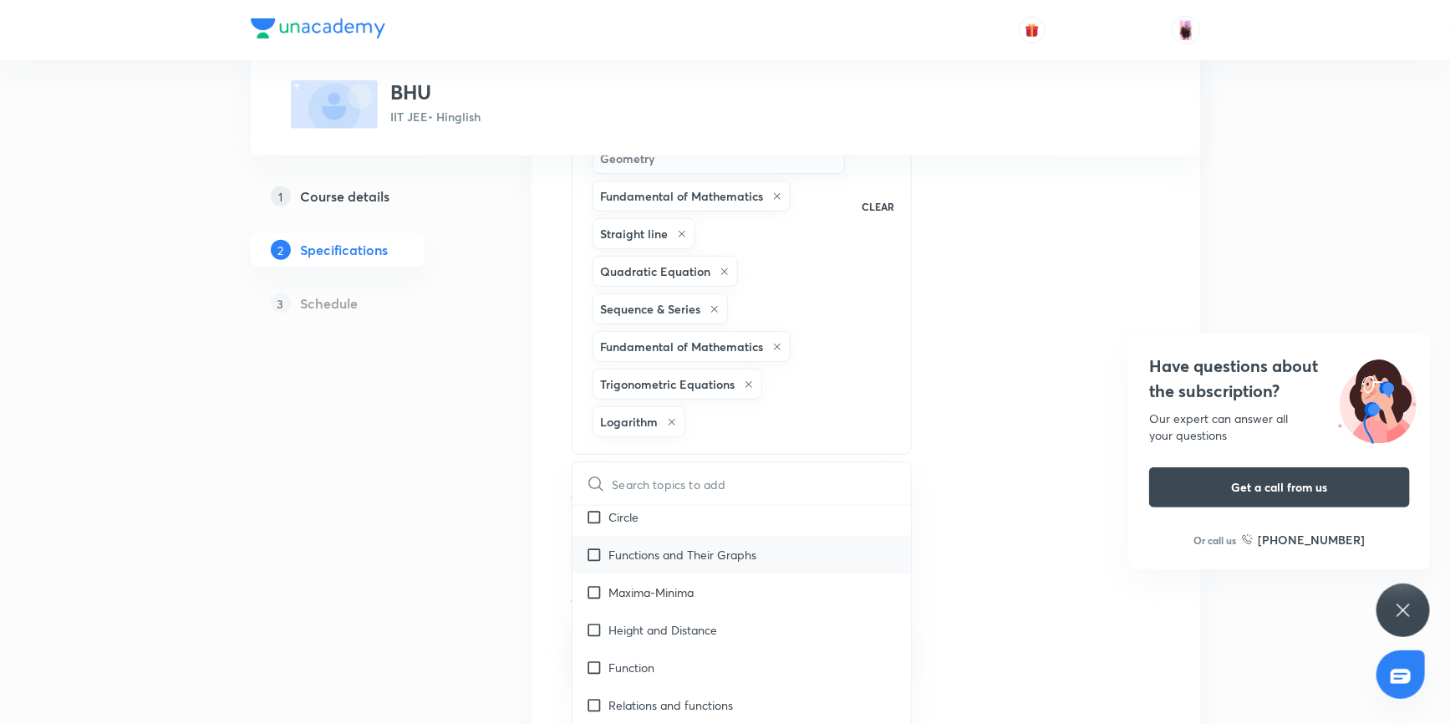
scroll to position [2506, 0]
click at [597, 583] on input "checkbox" at bounding box center [597, 592] width 23 height 18
checkbox input "true"
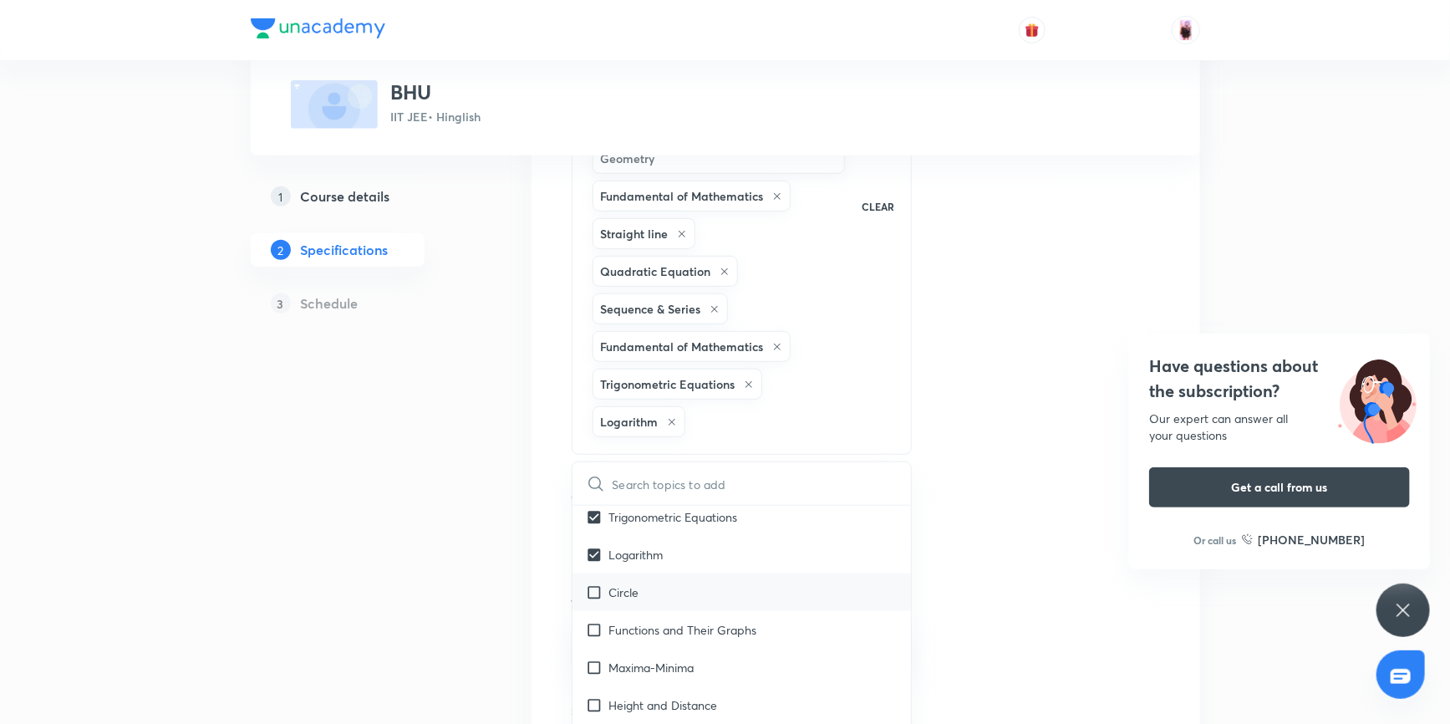
checkbox input "true"
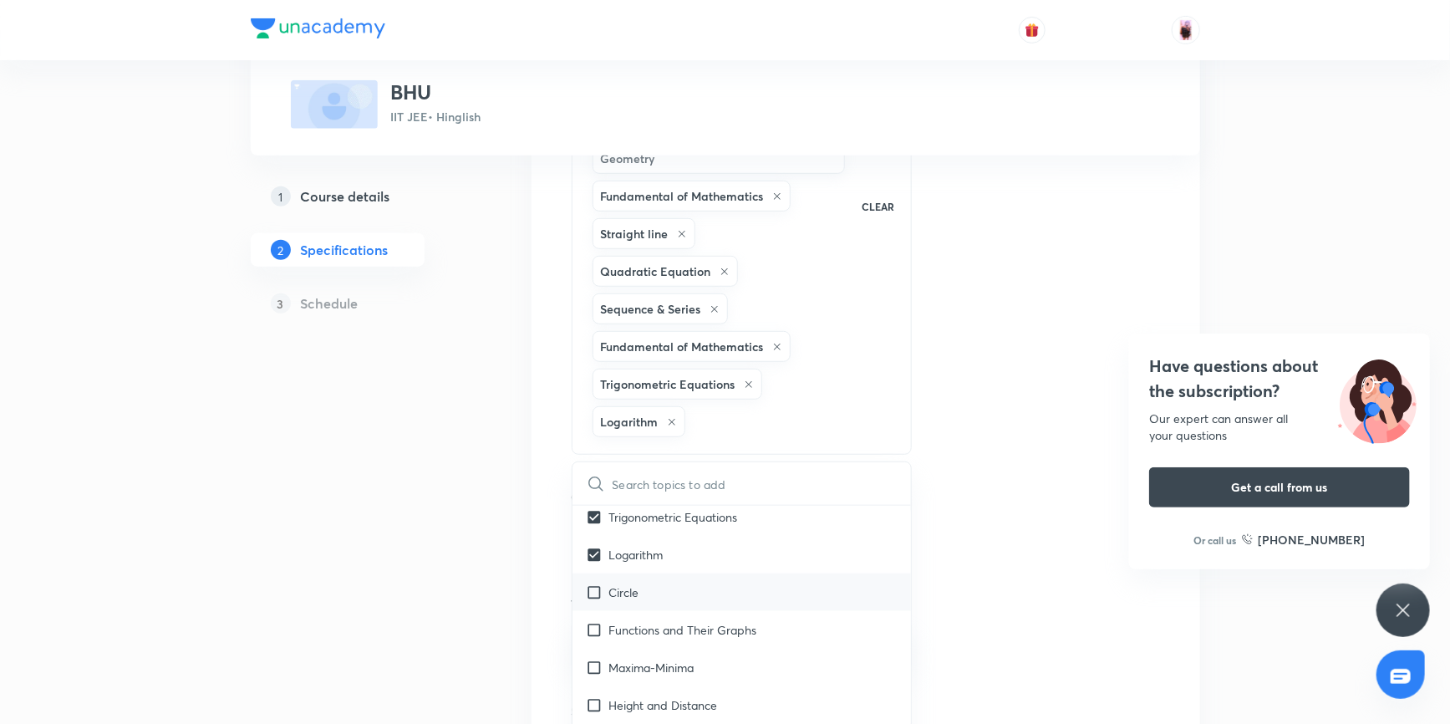
checkbox input "true"
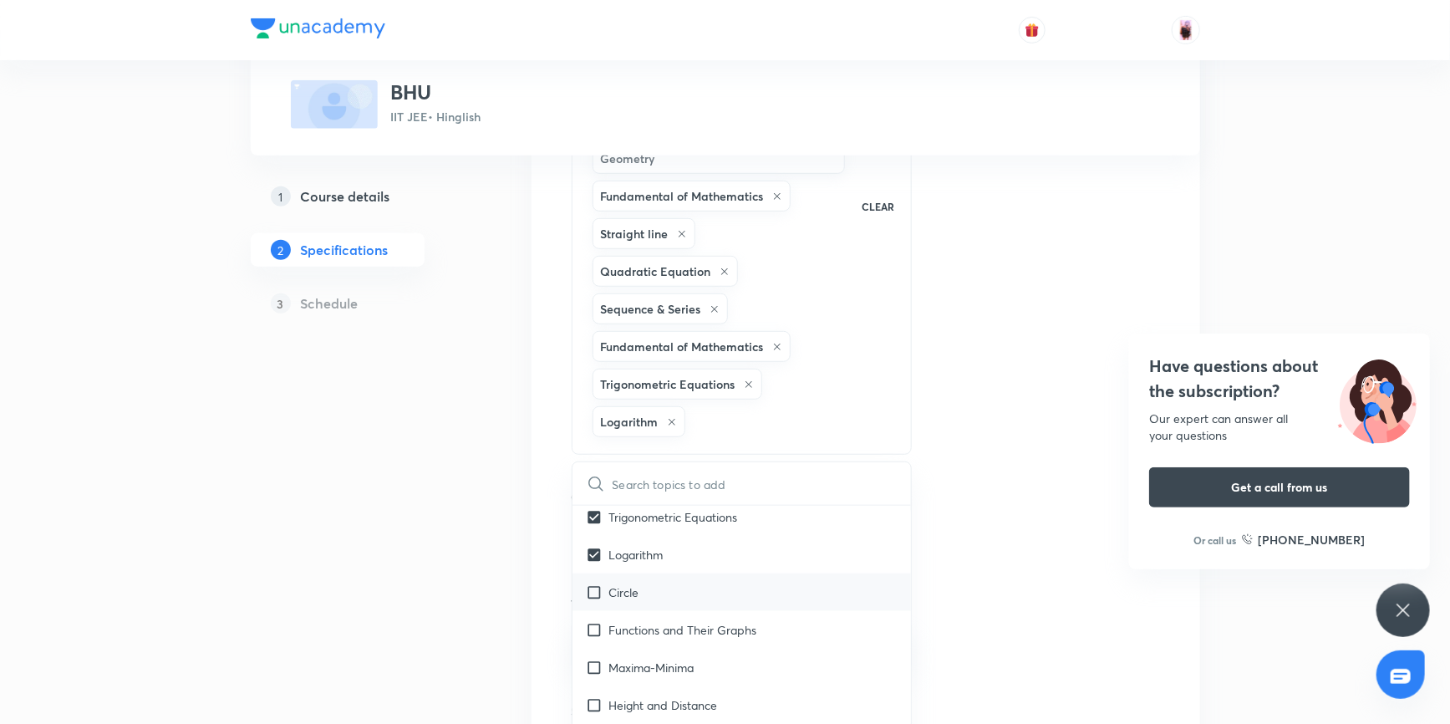
checkbox input "true"
click at [597, 621] on input "checkbox" at bounding box center [597, 630] width 23 height 18
checkbox input "true"
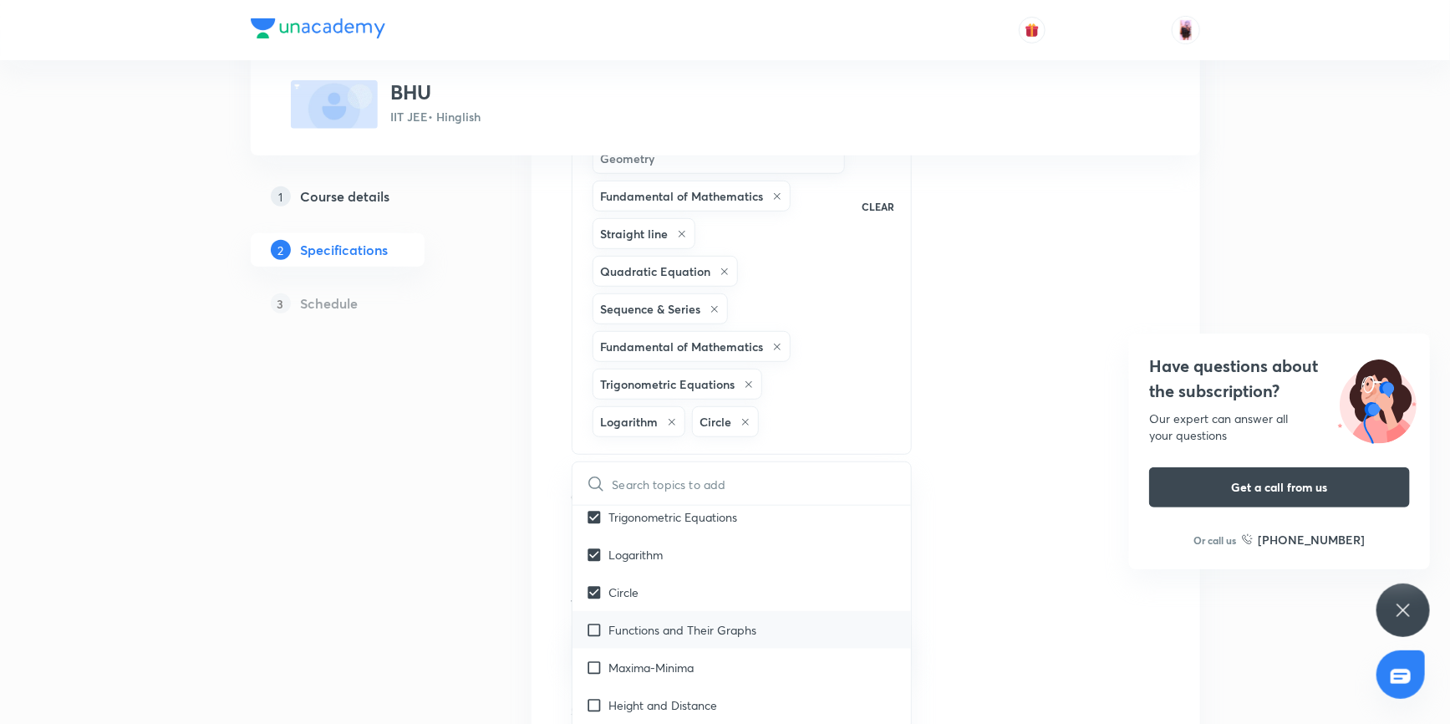
checkbox input "true"
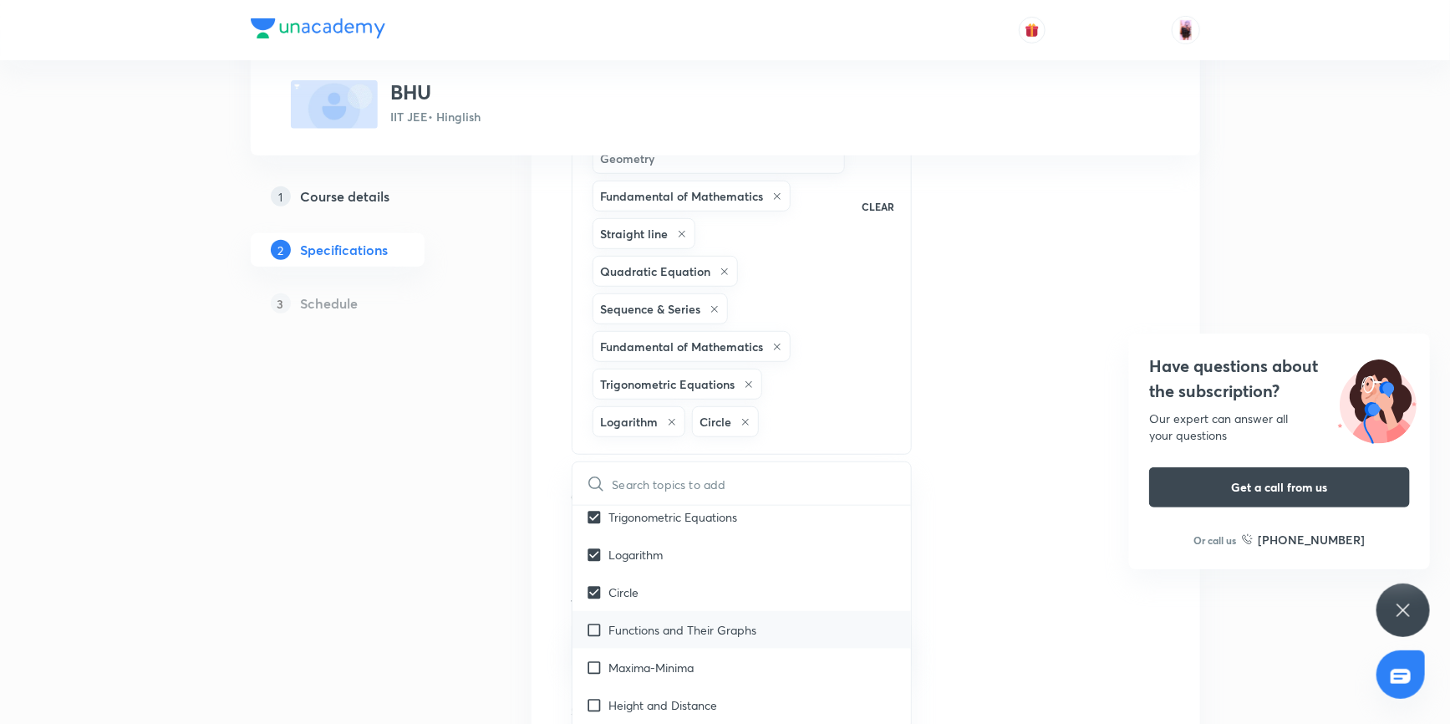
checkbox input "true"
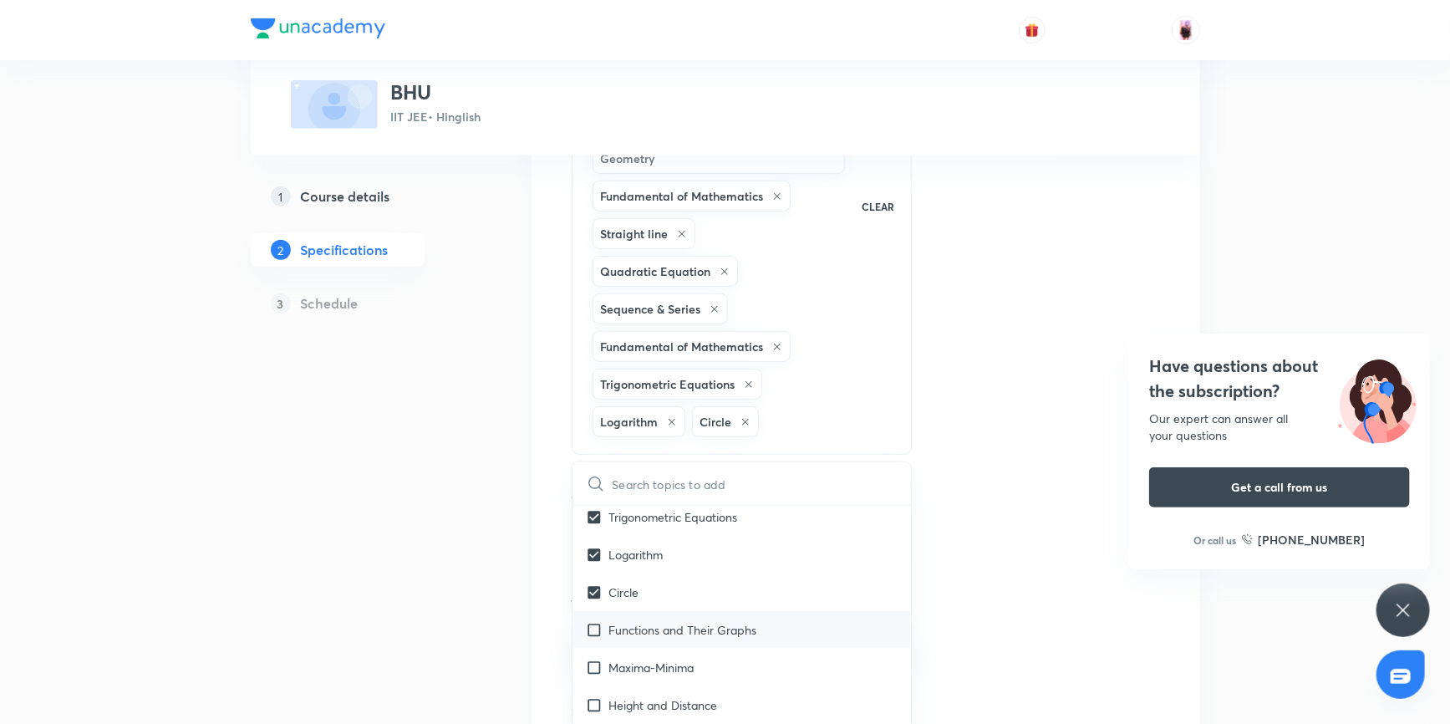
checkbox input "true"
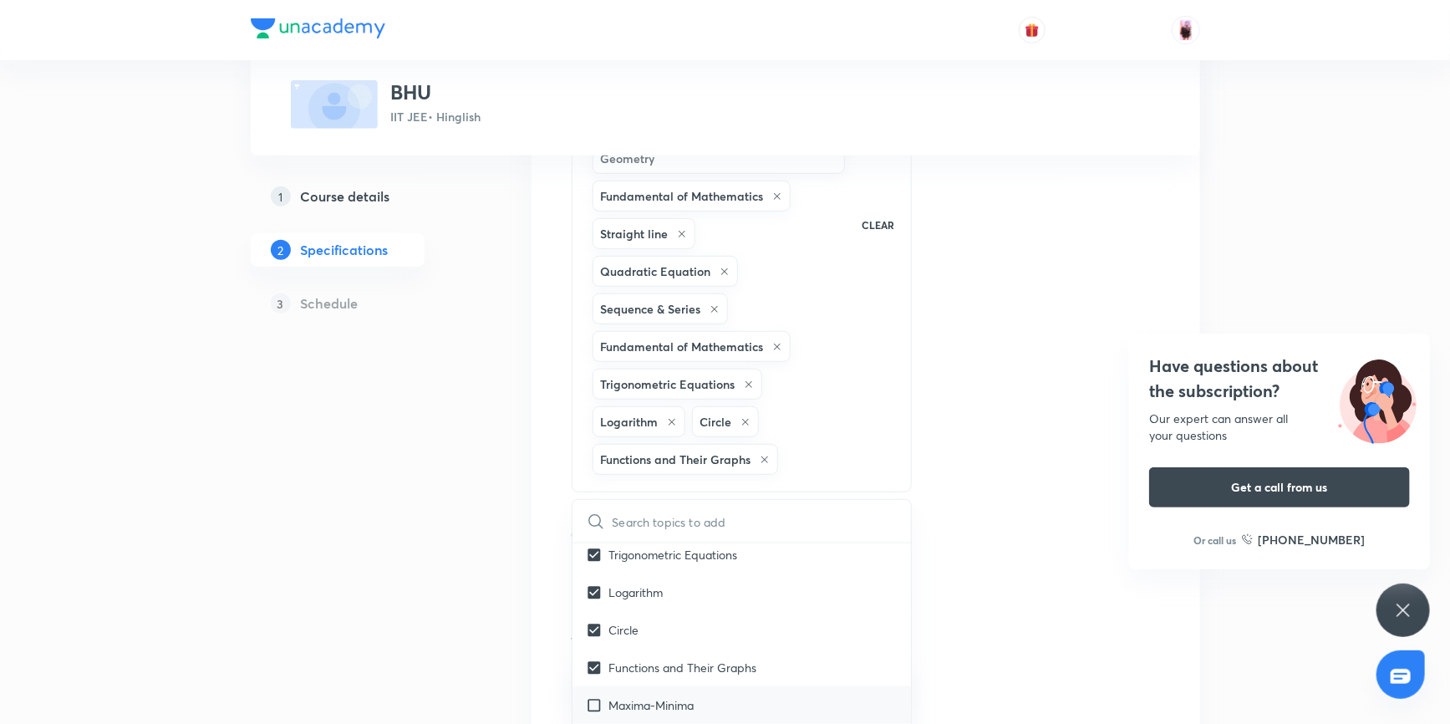
click at [597, 696] on input "checkbox" at bounding box center [597, 705] width 23 height 18
checkbox input "true"
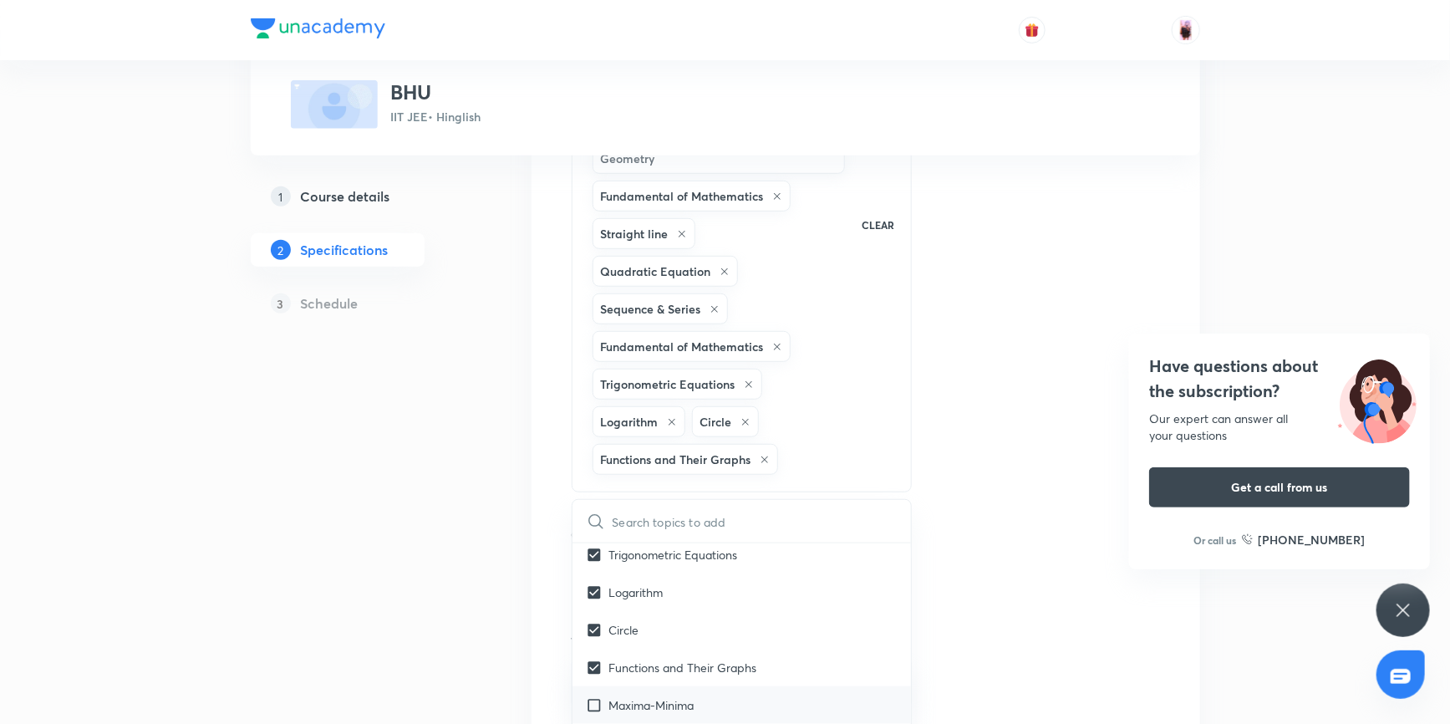
checkbox input "true"
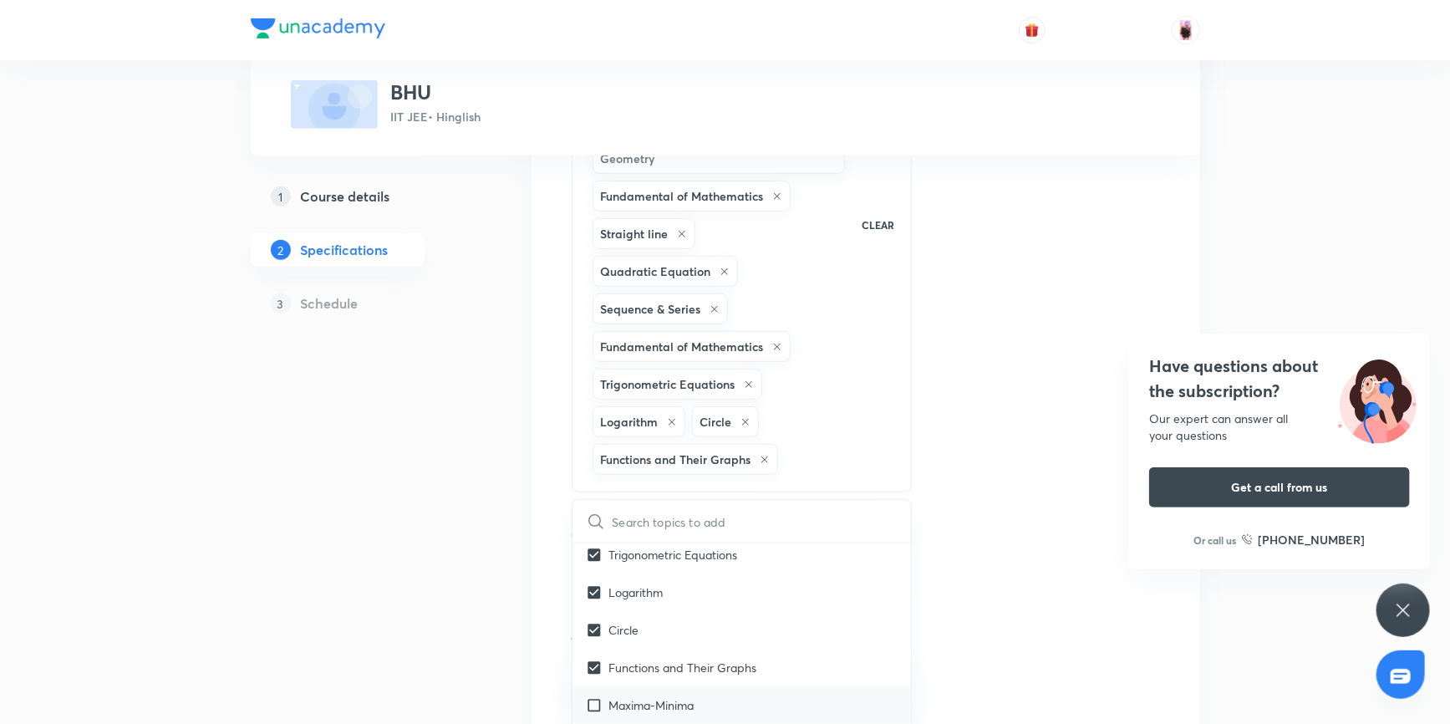
checkbox input "true"
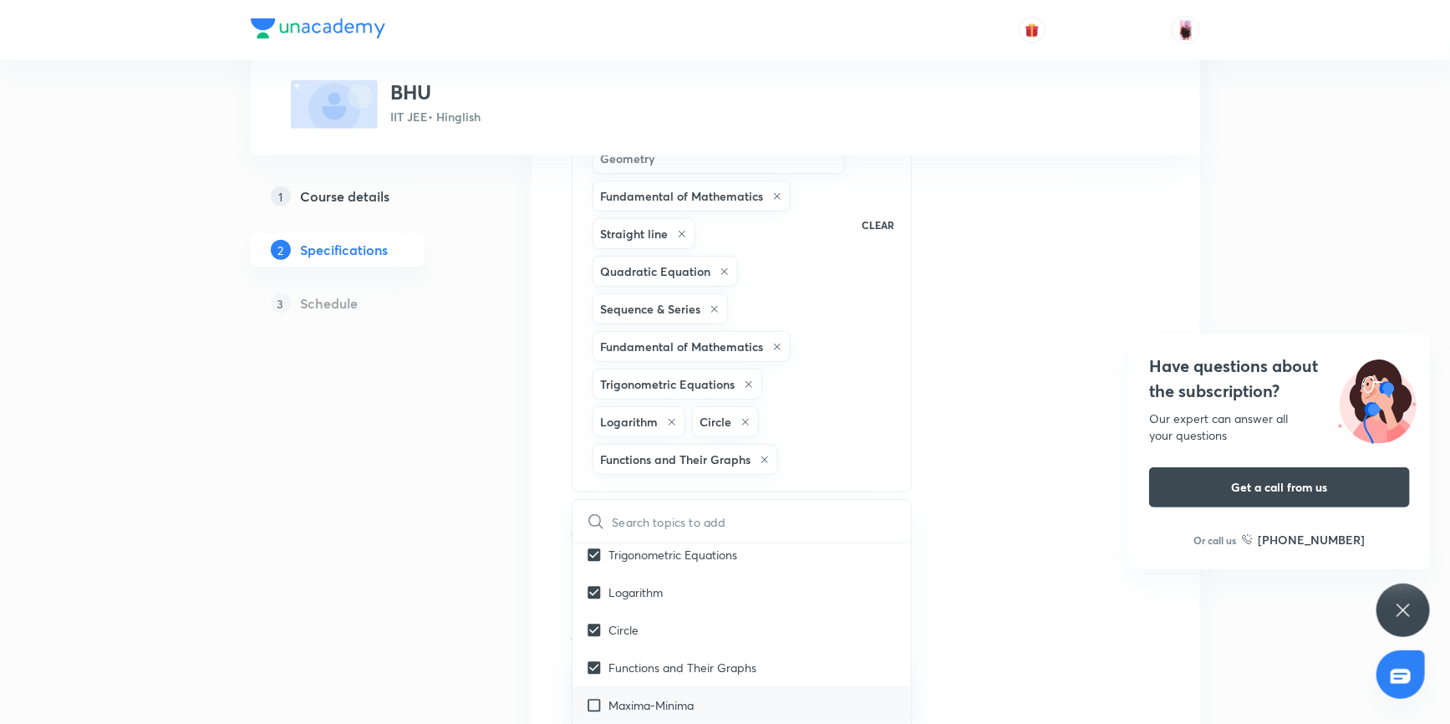
checkbox input "true"
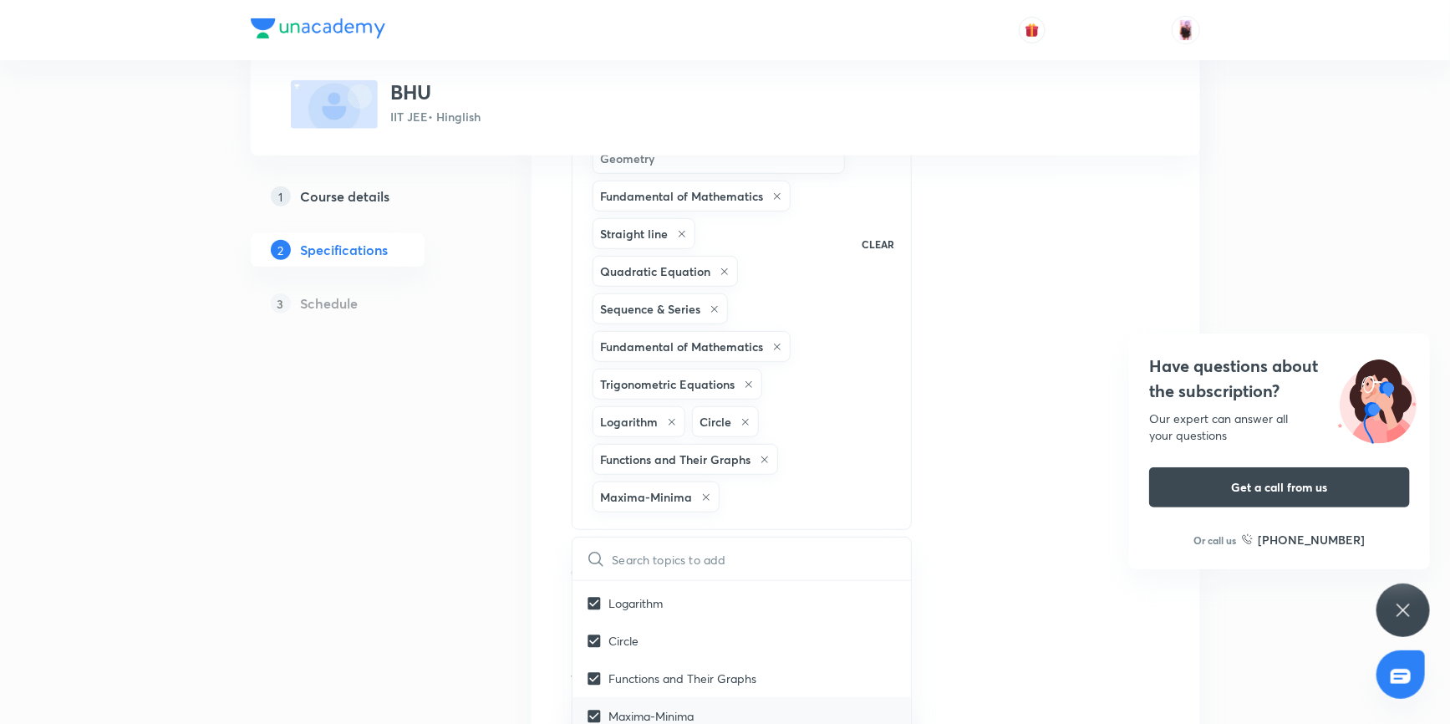
scroll to position [2582, 0]
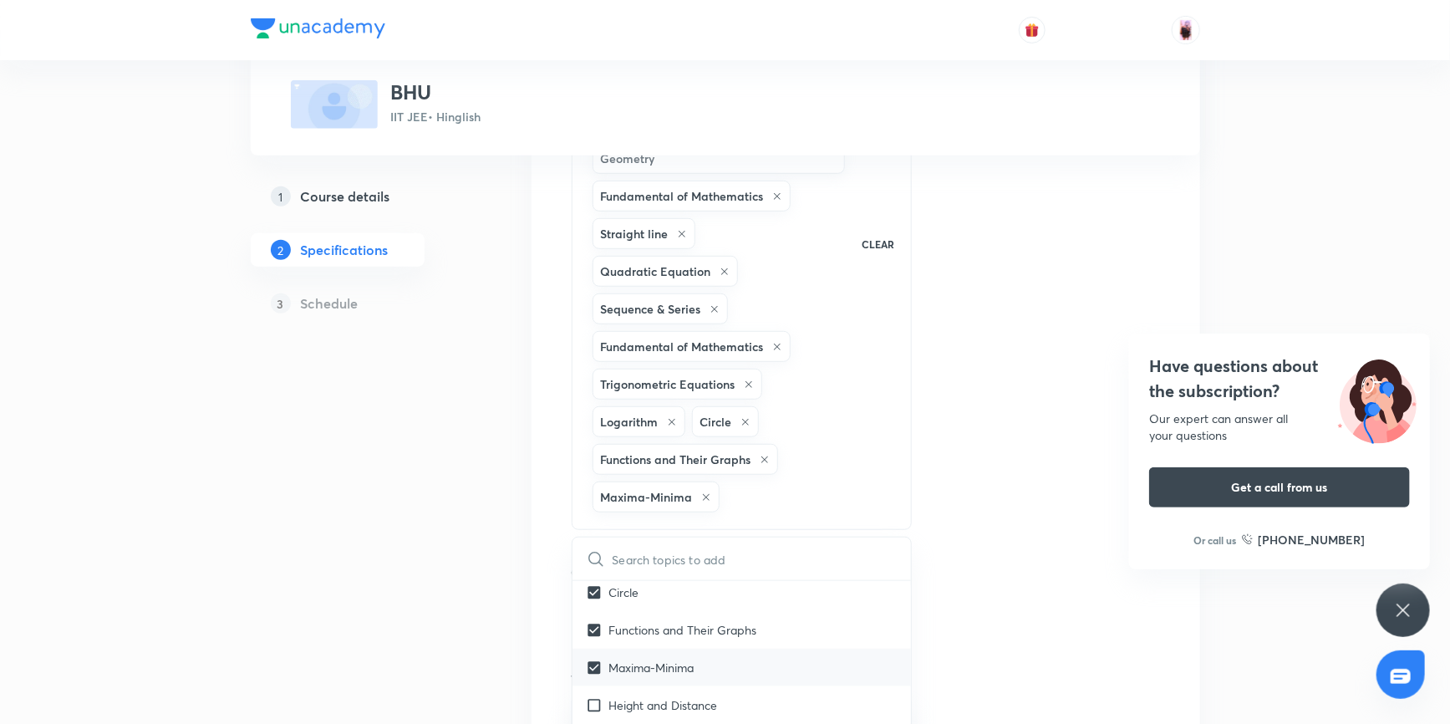
click at [595, 696] on input "checkbox" at bounding box center [597, 705] width 23 height 18
checkbox input "true"
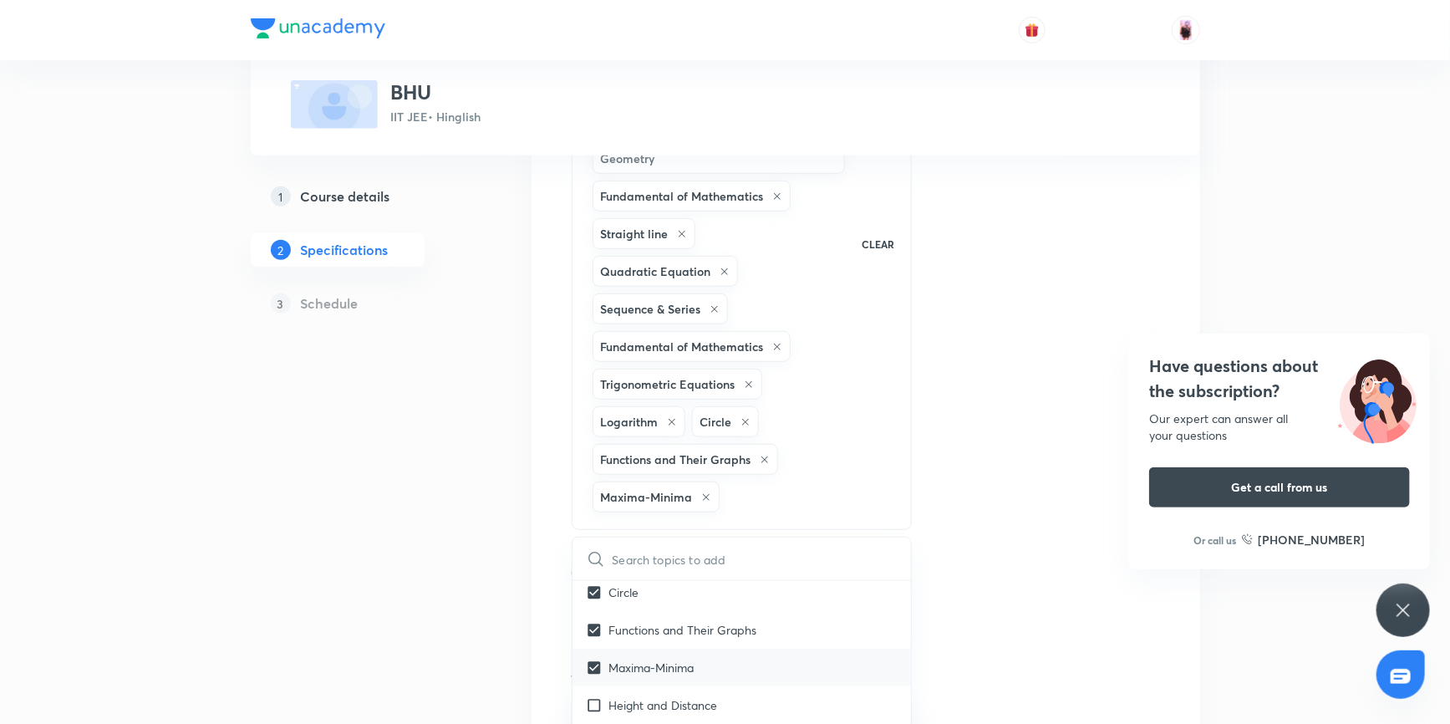
checkbox input "true"
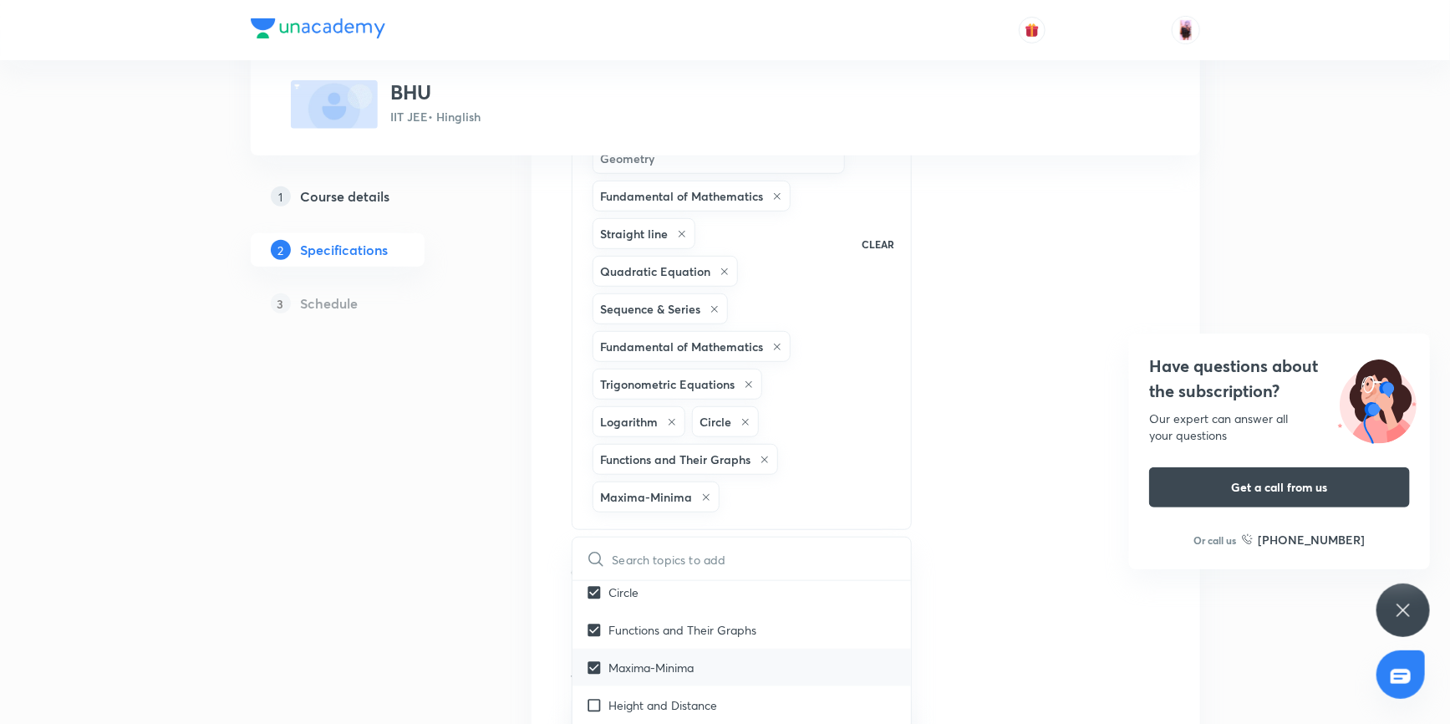
checkbox input "true"
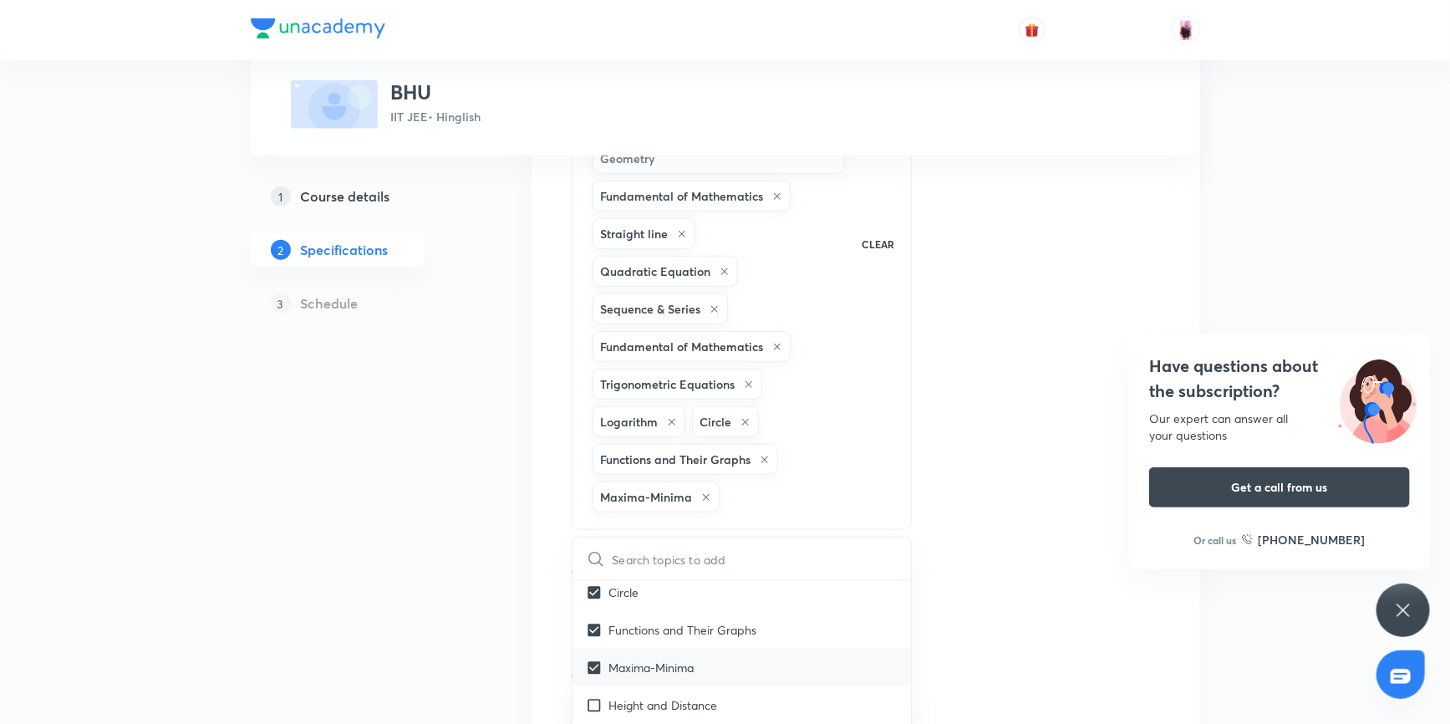
checkbox input "true"
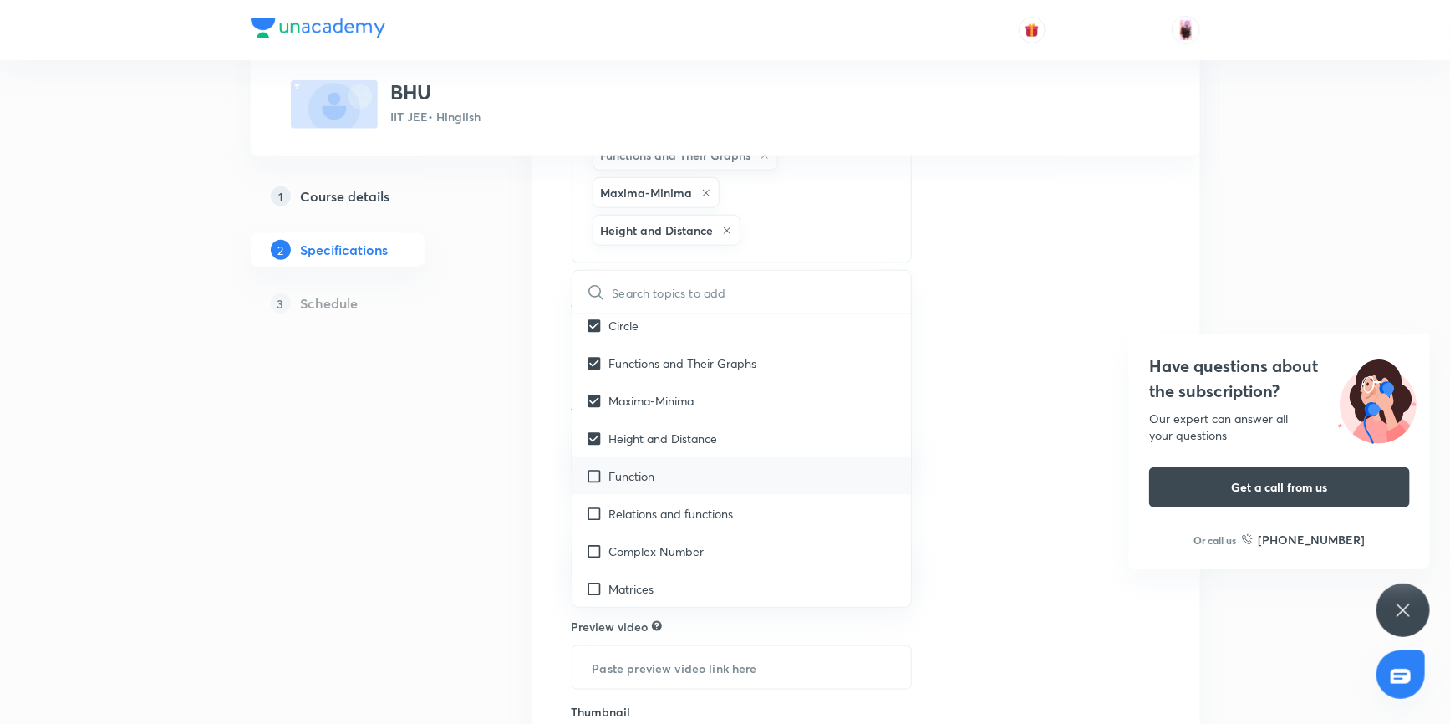
click at [593, 467] on input "checkbox" at bounding box center [597, 476] width 23 height 18
checkbox input "true"
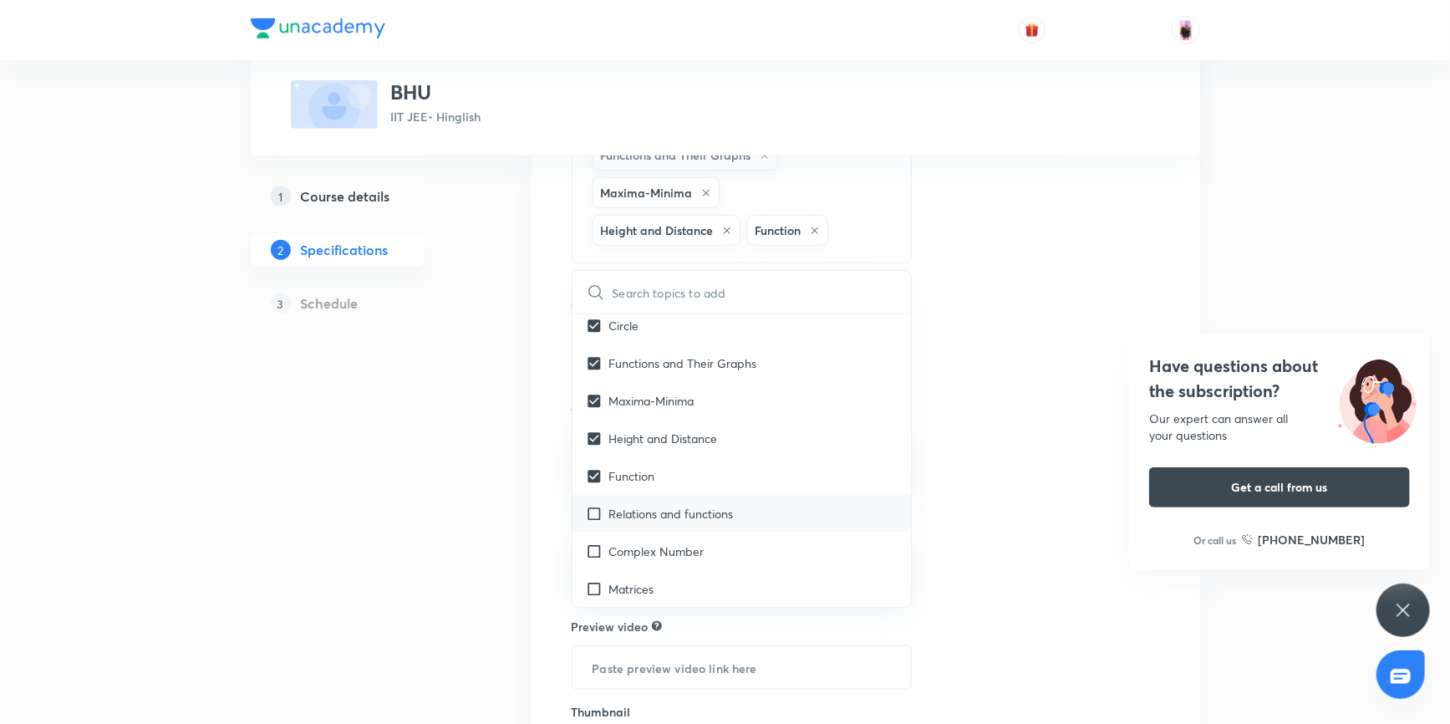
click at [592, 505] on input "checkbox" at bounding box center [597, 514] width 23 height 18
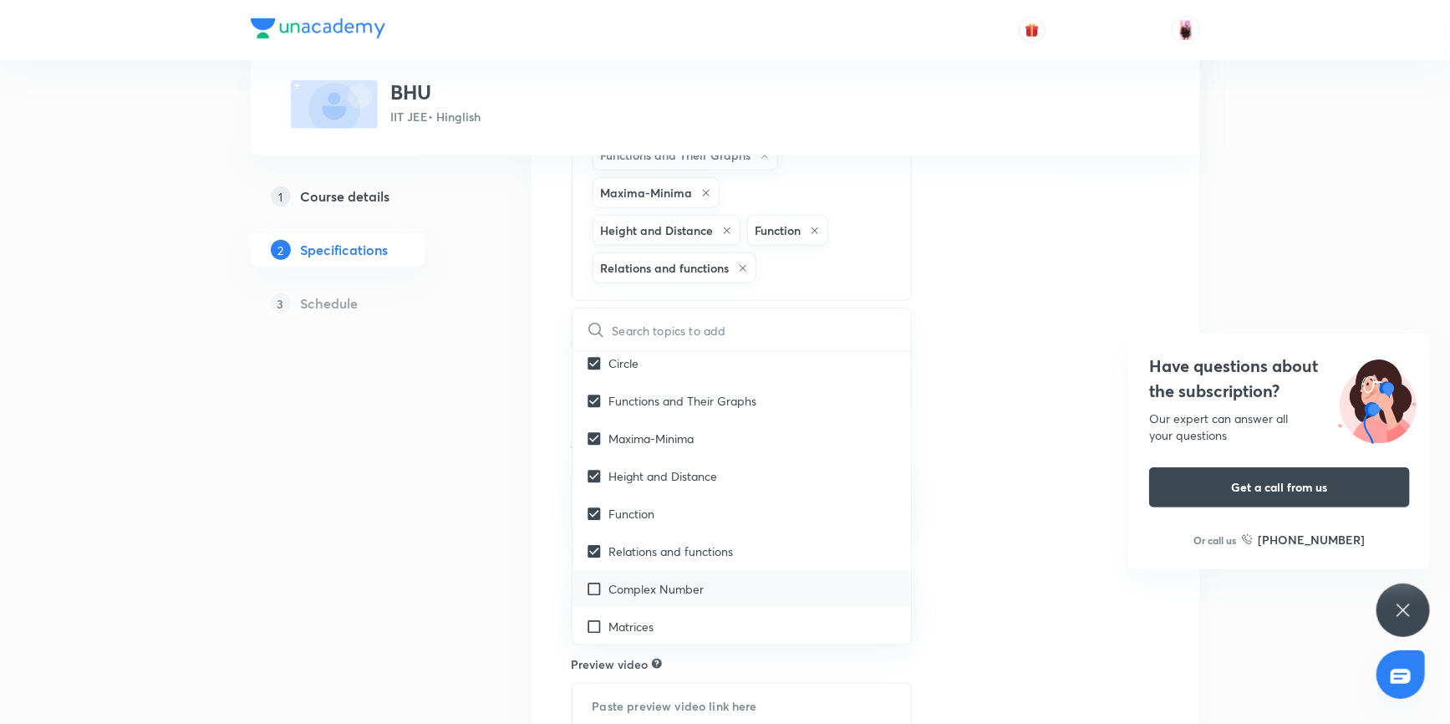
click at [592, 580] on input "checkbox" at bounding box center [597, 589] width 23 height 18
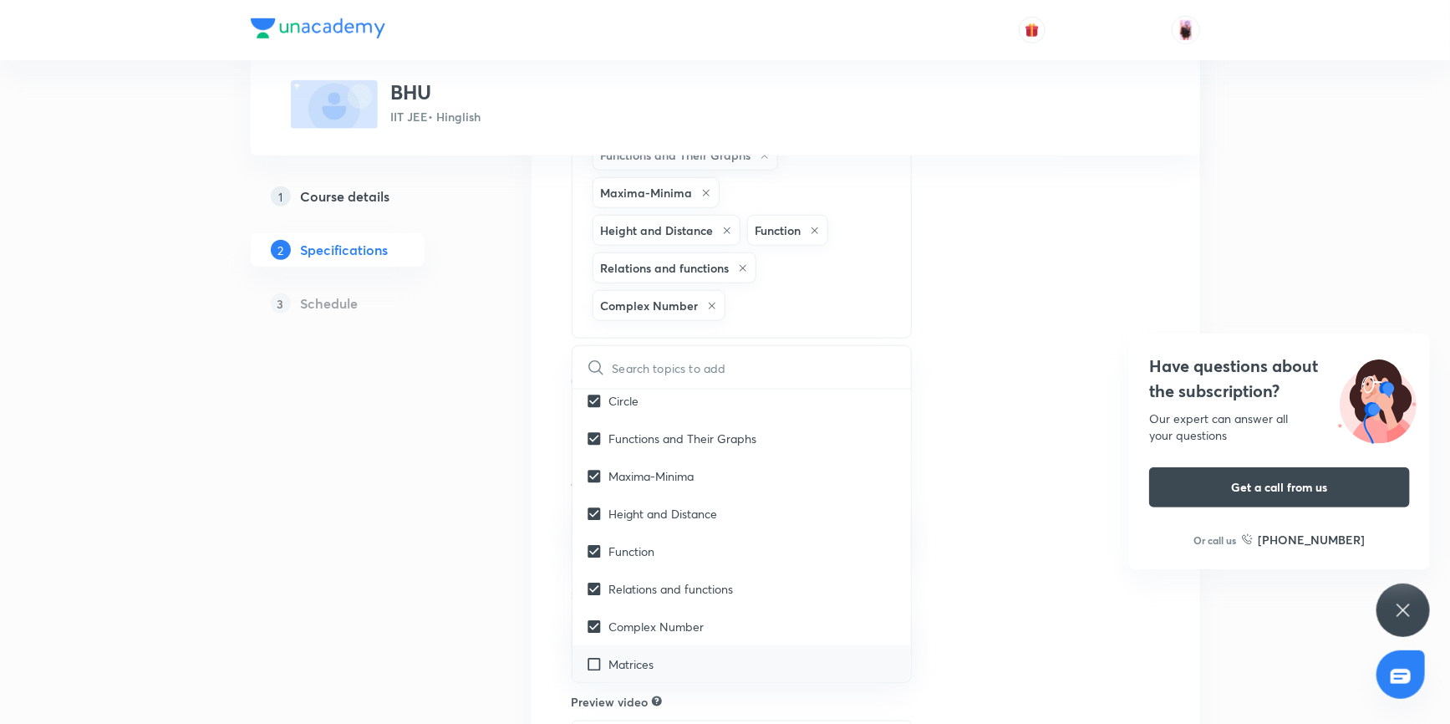
click at [593, 655] on input "checkbox" at bounding box center [597, 664] width 23 height 18
click at [593, 541] on input "checkbox" at bounding box center [597, 550] width 23 height 18
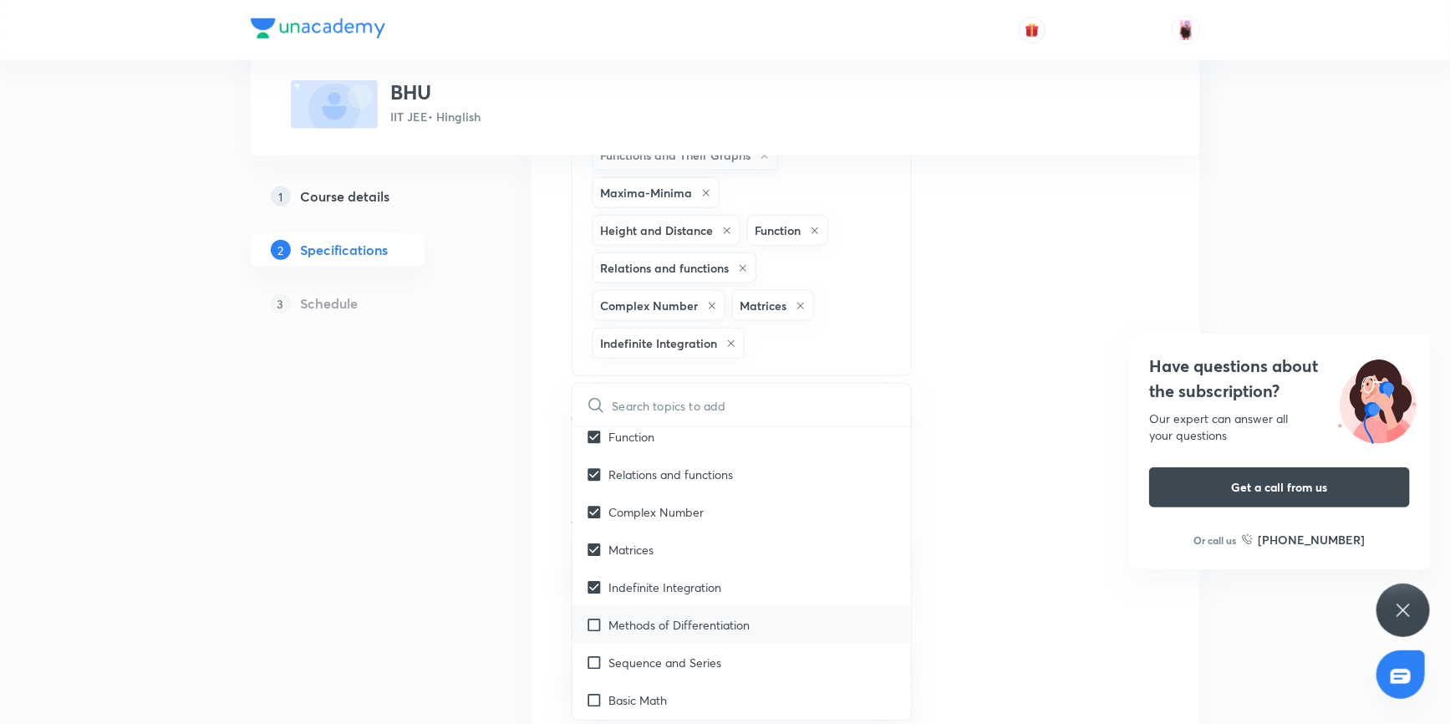
click at [597, 616] on input "checkbox" at bounding box center [597, 625] width 23 height 18
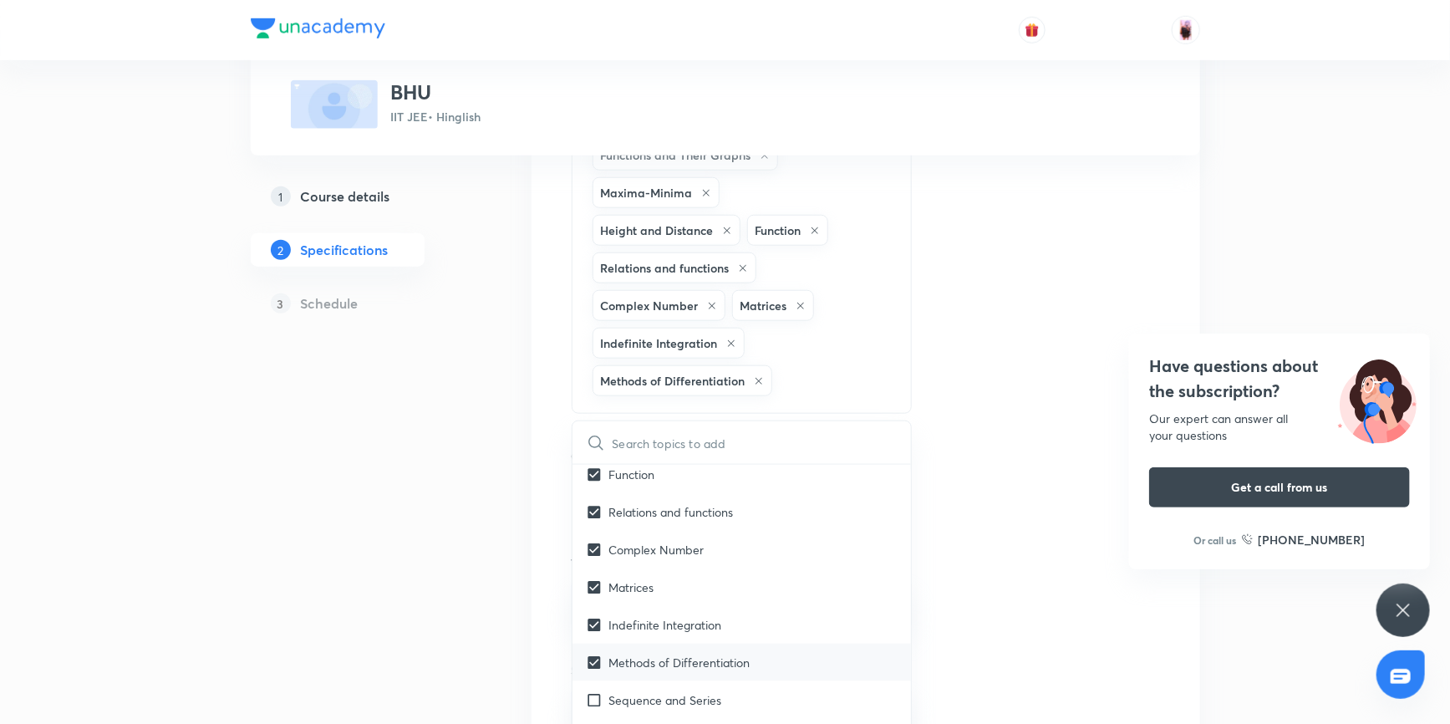
click at [591, 691] on input "checkbox" at bounding box center [597, 700] width 23 height 18
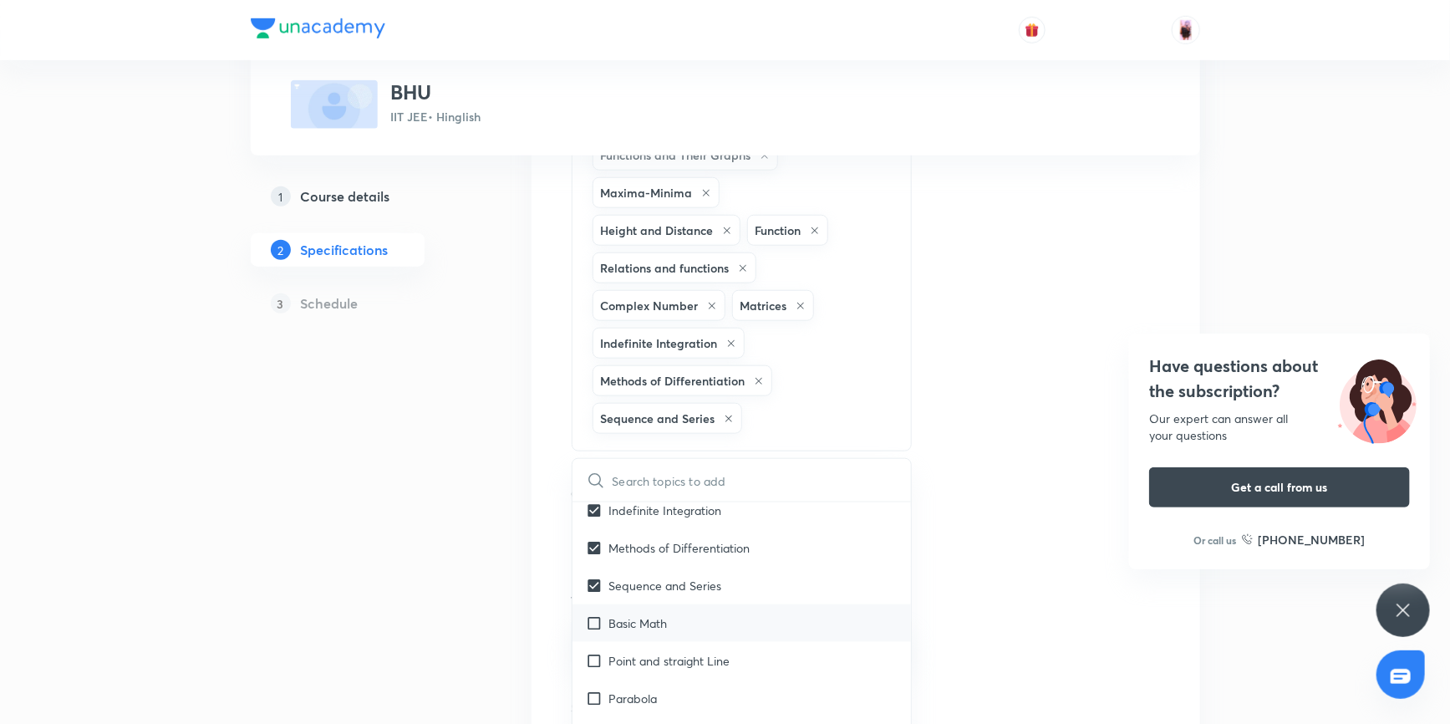
click at [592, 614] on input "checkbox" at bounding box center [597, 623] width 23 height 18
click at [593, 652] on input "checkbox" at bounding box center [597, 661] width 23 height 18
click at [592, 723] on input "checkbox" at bounding box center [597, 736] width 23 height 18
click at [587, 650] on input "checkbox" at bounding box center [597, 659] width 23 height 18
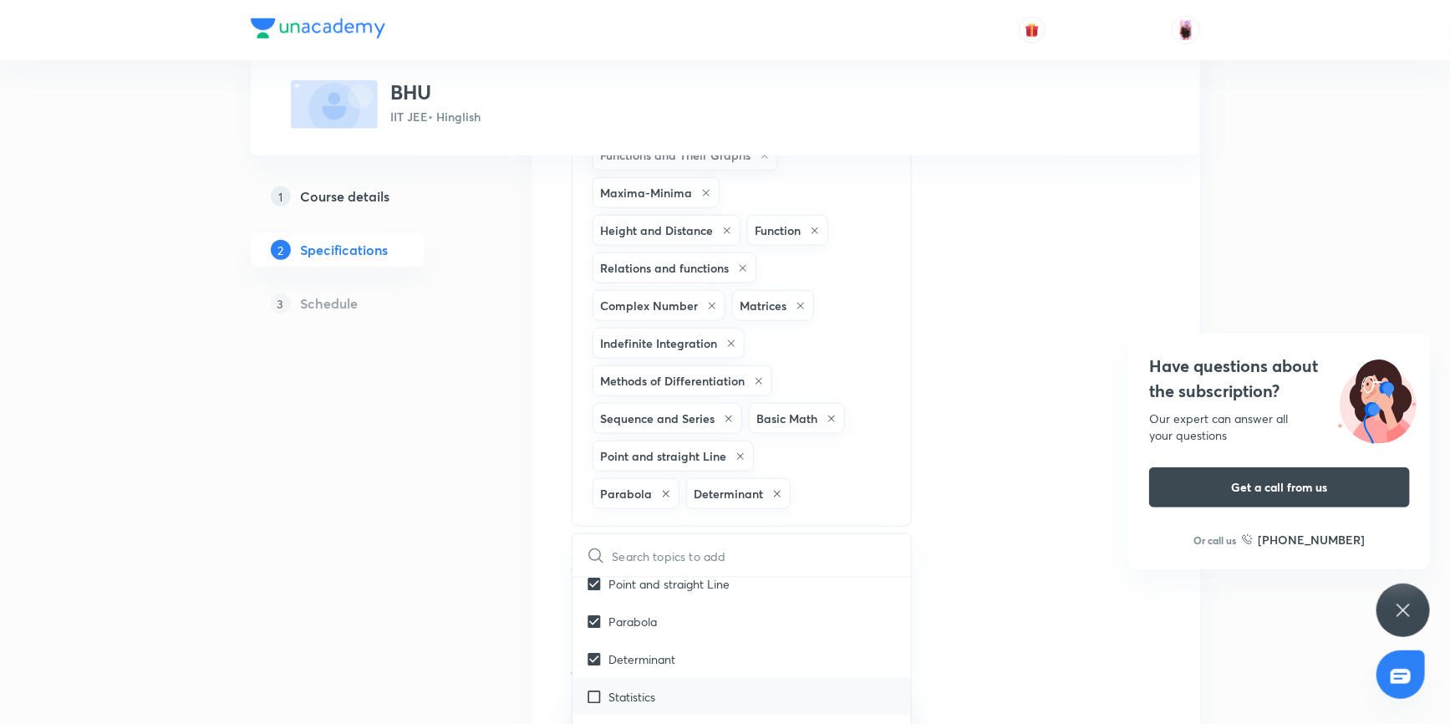
click at [596, 688] on input "checkbox" at bounding box center [597, 697] width 23 height 18
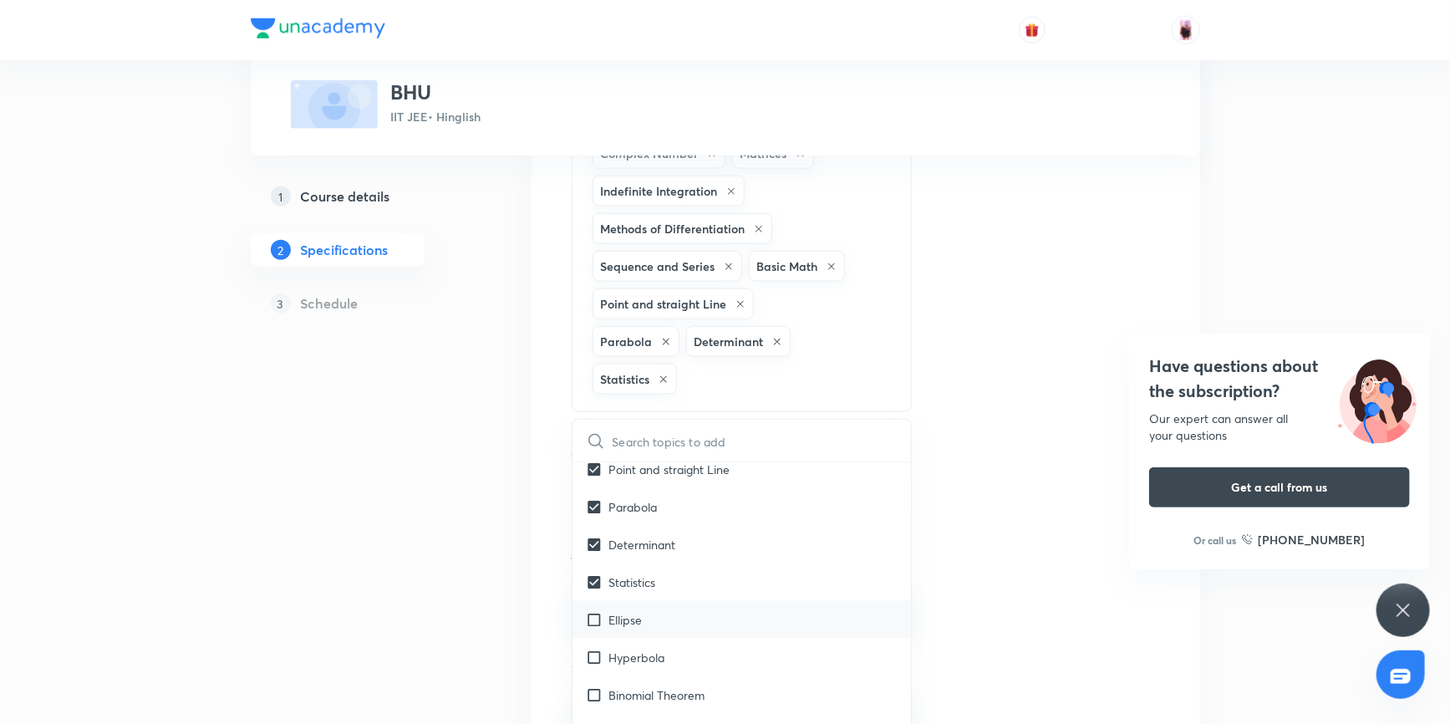
click at [593, 611] on input "checkbox" at bounding box center [597, 620] width 23 height 18
click at [595, 648] on input "checkbox" at bounding box center [597, 657] width 23 height 18
click at [594, 723] on input "checkbox" at bounding box center [597, 733] width 23 height 18
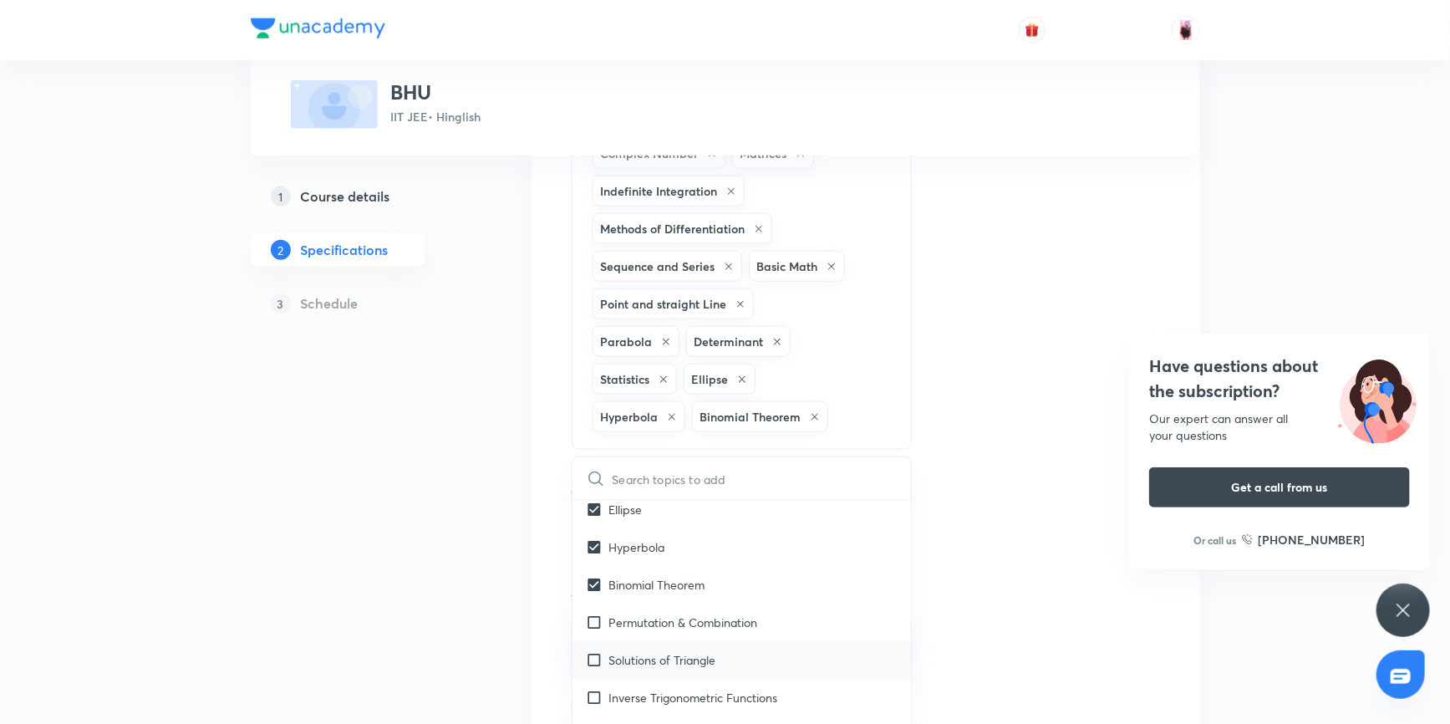
scroll to position [3190, 0]
click at [596, 609] on input "checkbox" at bounding box center [597, 618] width 23 height 18
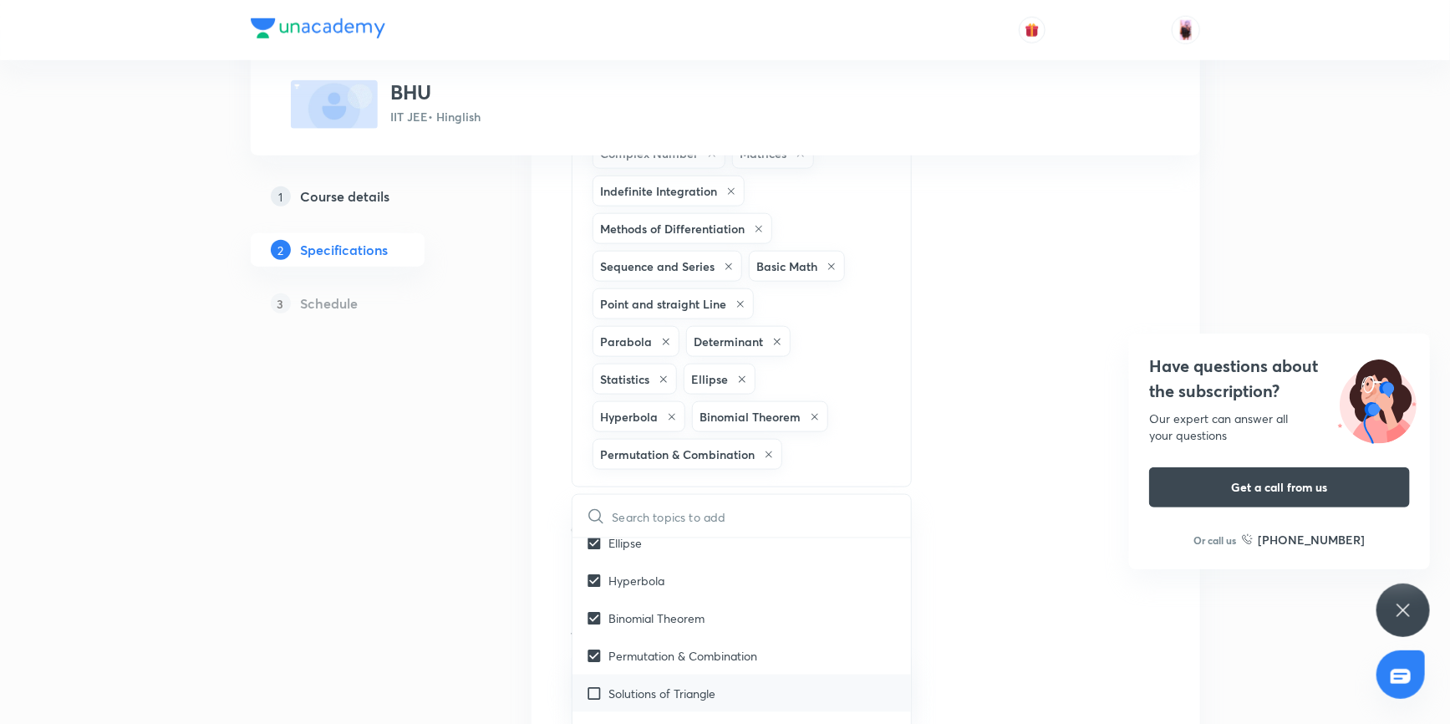
click at [597, 684] on input "checkbox" at bounding box center [597, 693] width 23 height 18
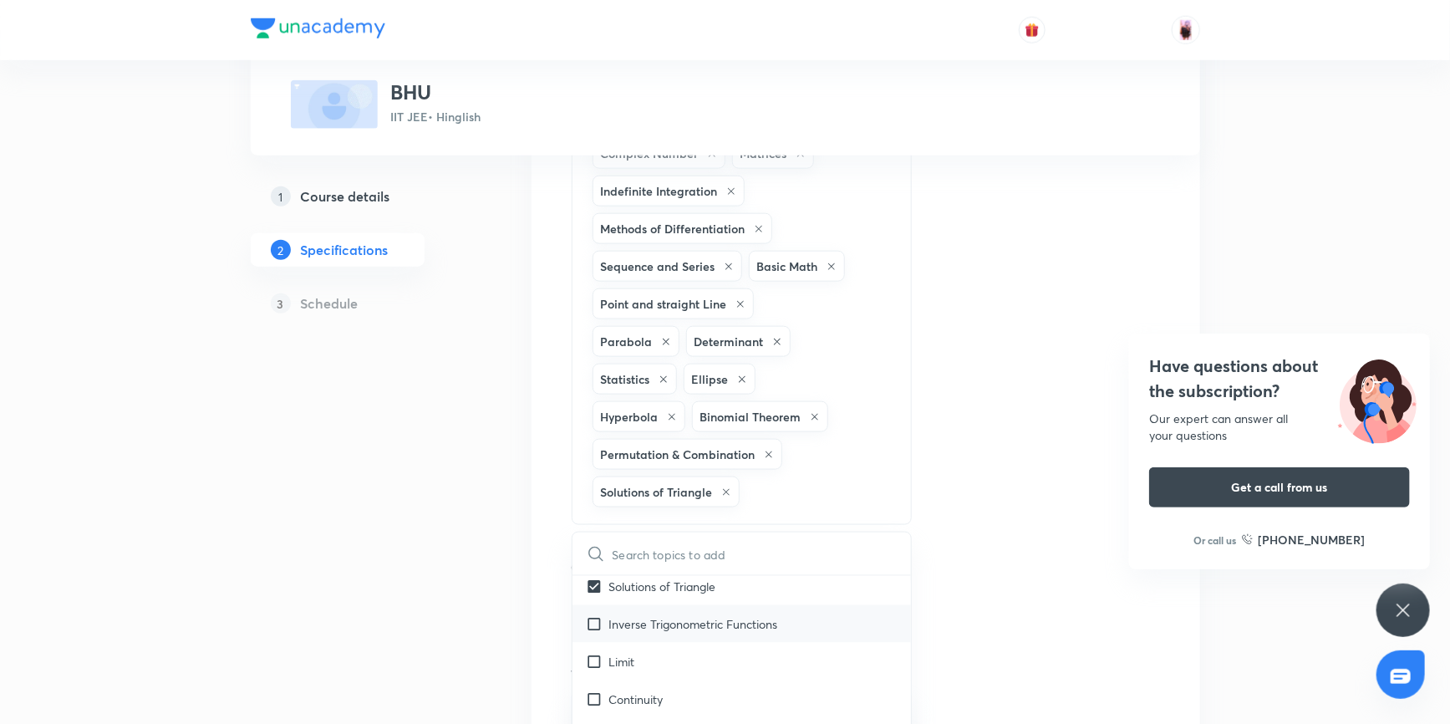
scroll to position [3342, 0]
click at [593, 607] on input "checkbox" at bounding box center [597, 616] width 23 height 18
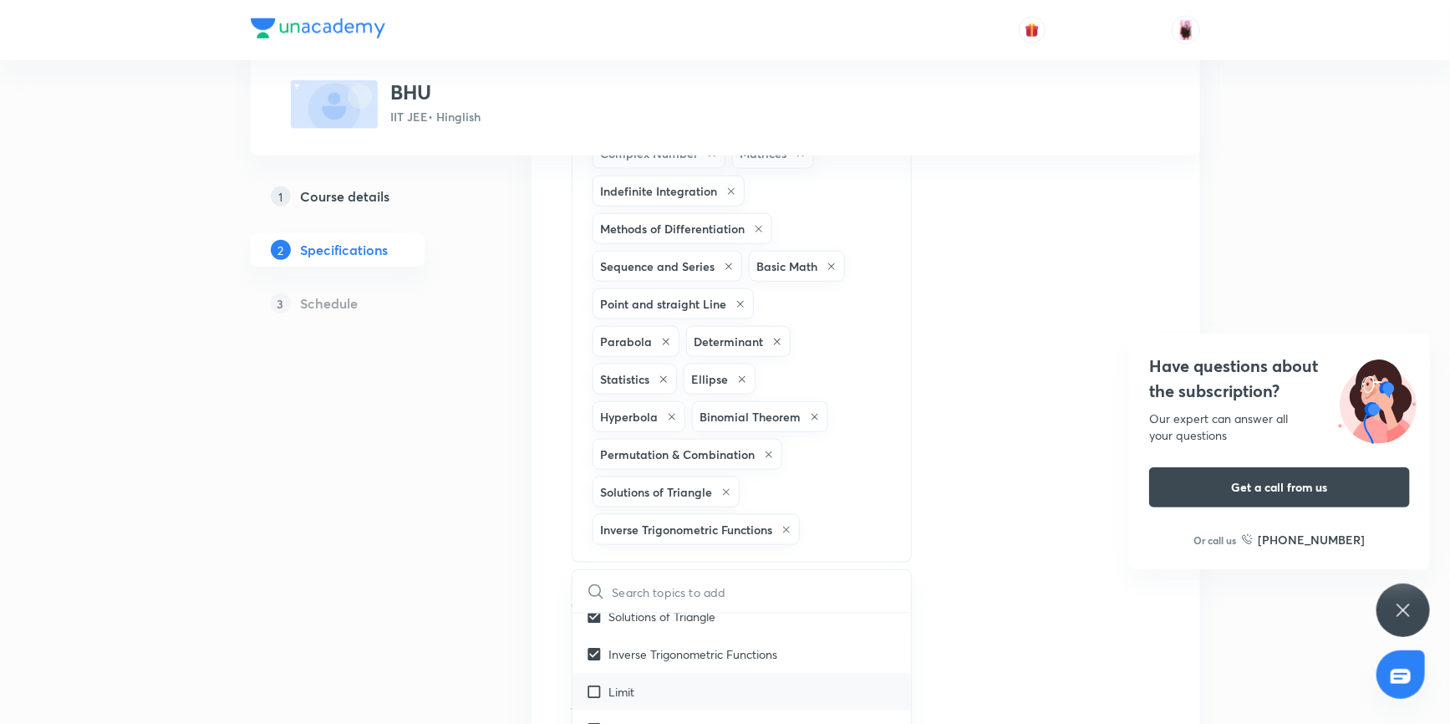
click at [594, 683] on input "checkbox" at bounding box center [597, 692] width 23 height 18
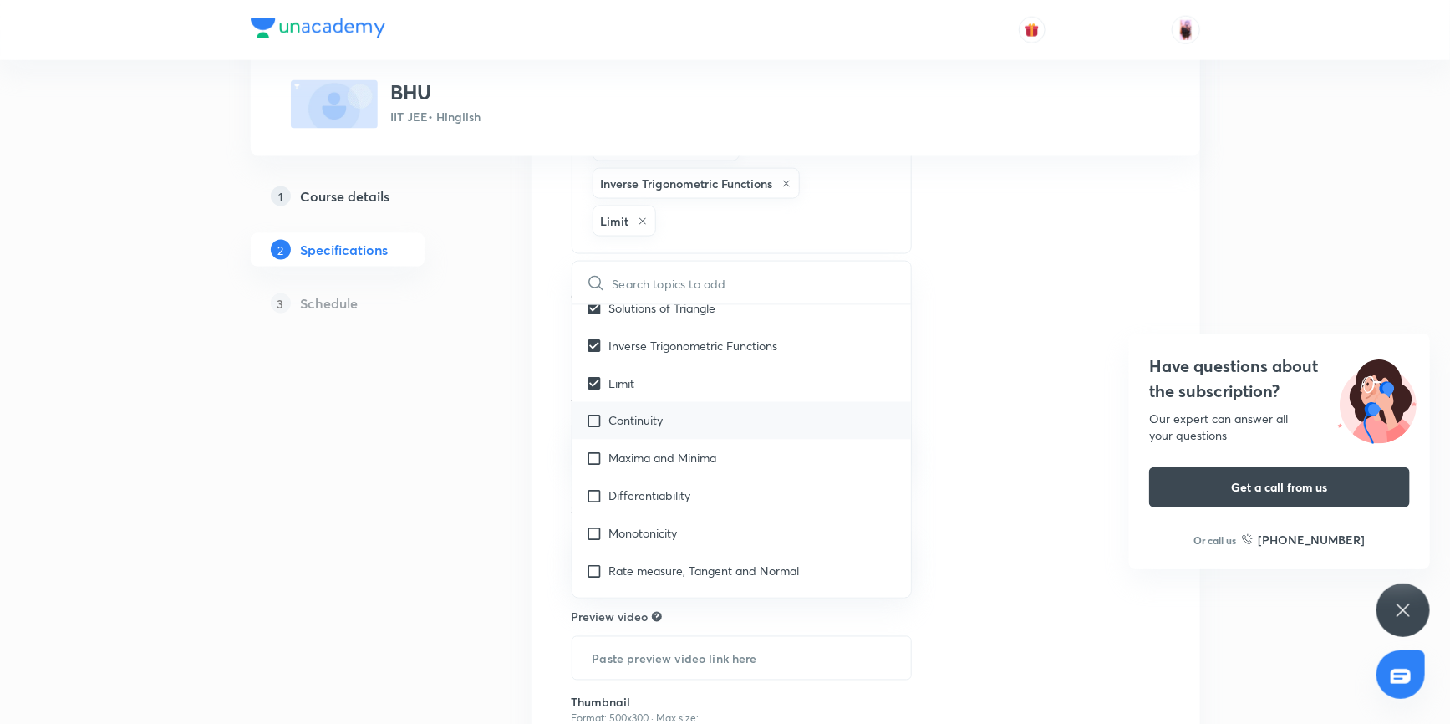
click at [593, 412] on input "checkbox" at bounding box center [597, 421] width 23 height 18
click at [596, 449] on input "checkbox" at bounding box center [597, 458] width 23 height 18
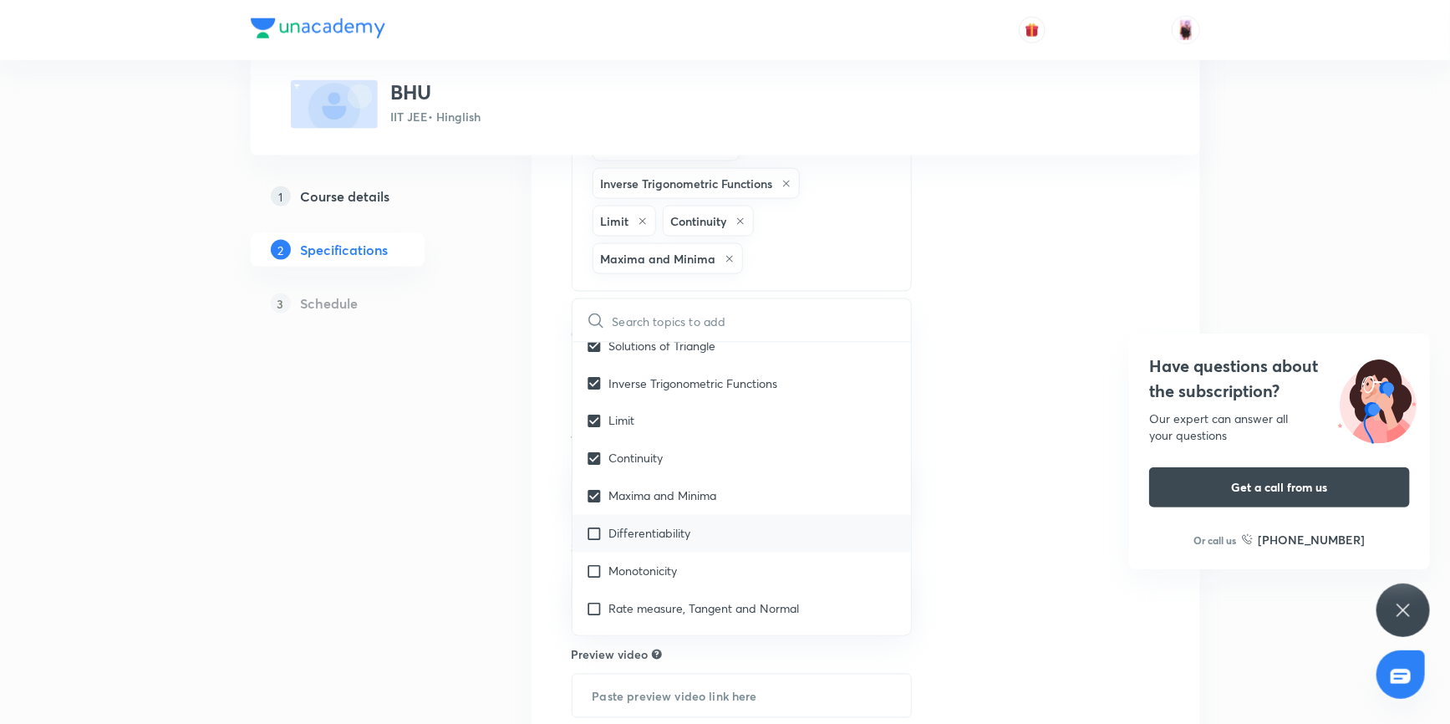
click at [592, 525] on input "checkbox" at bounding box center [597, 534] width 23 height 18
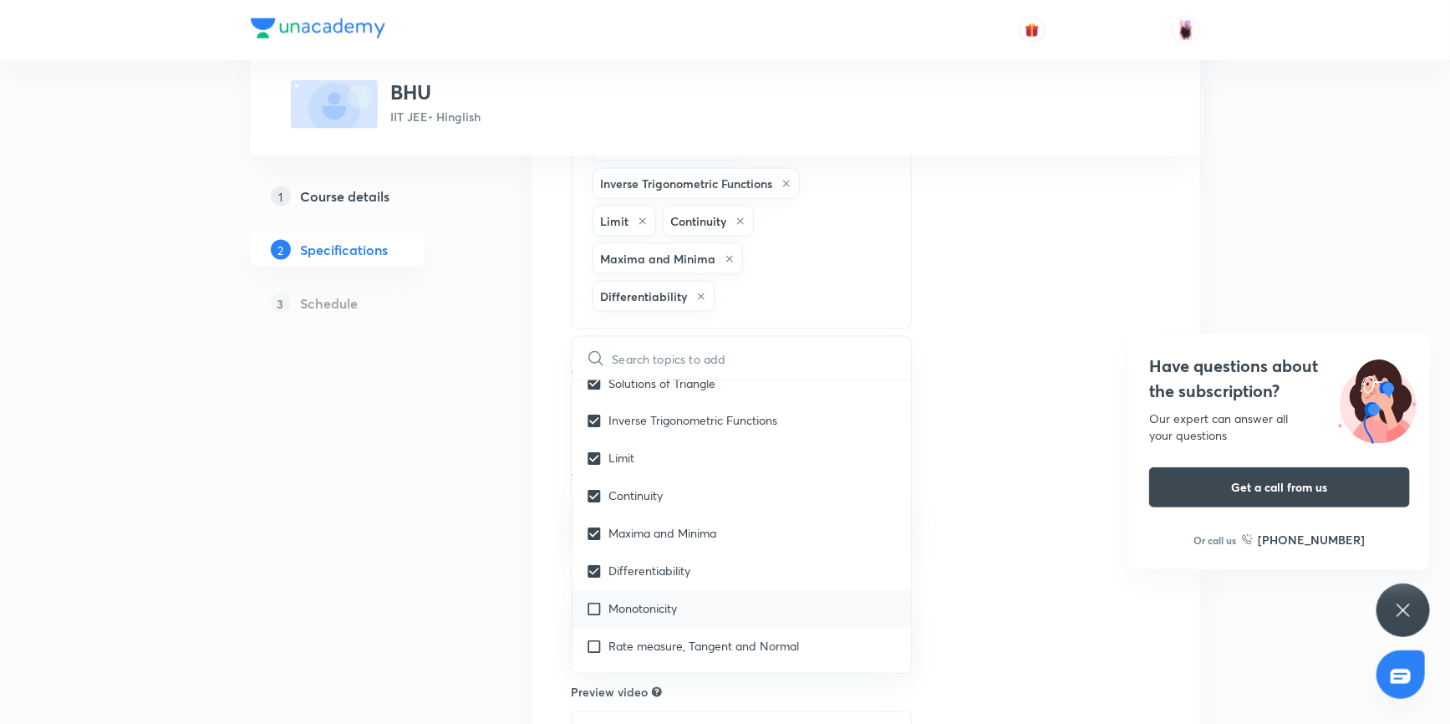
click at [592, 600] on input "checkbox" at bounding box center [597, 609] width 23 height 18
click at [592, 637] on input "checkbox" at bounding box center [597, 646] width 23 height 18
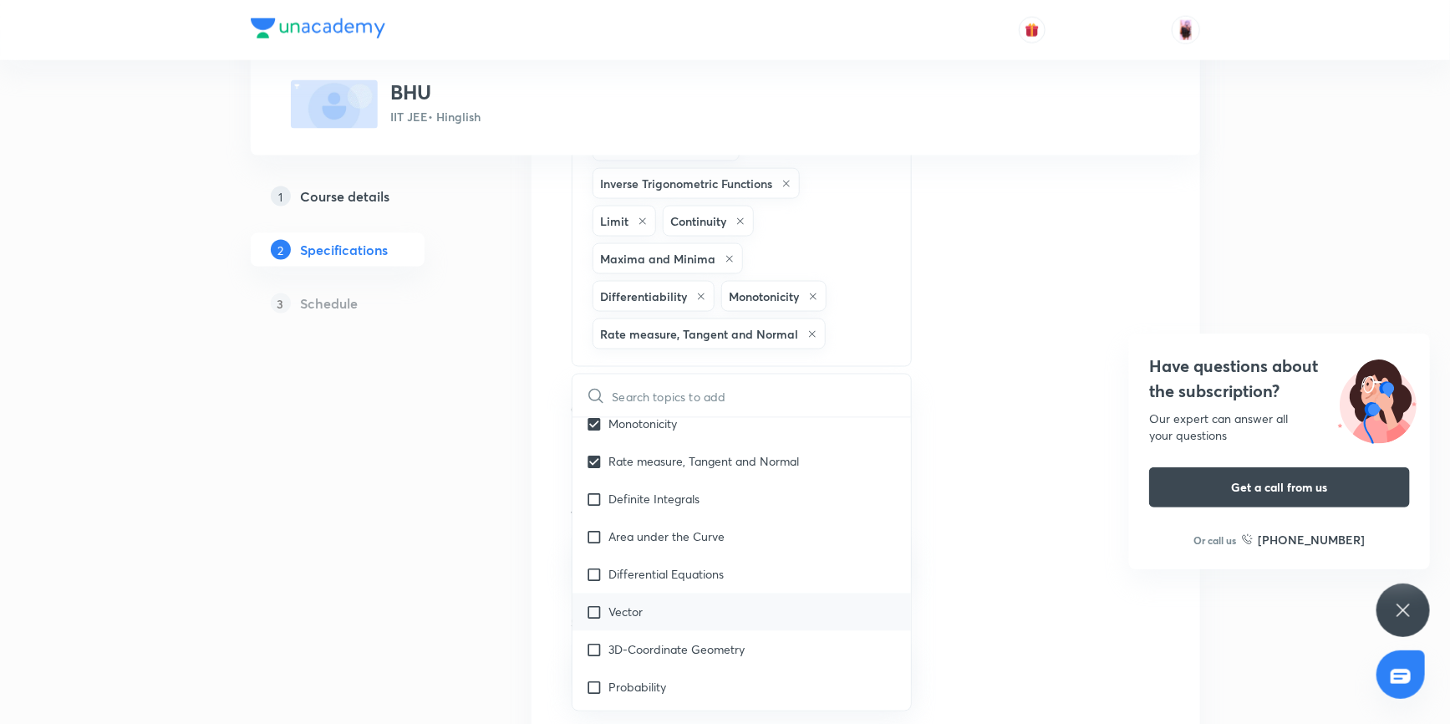
scroll to position [3569, 0]
click at [590, 485] on input "checkbox" at bounding box center [597, 494] width 23 height 18
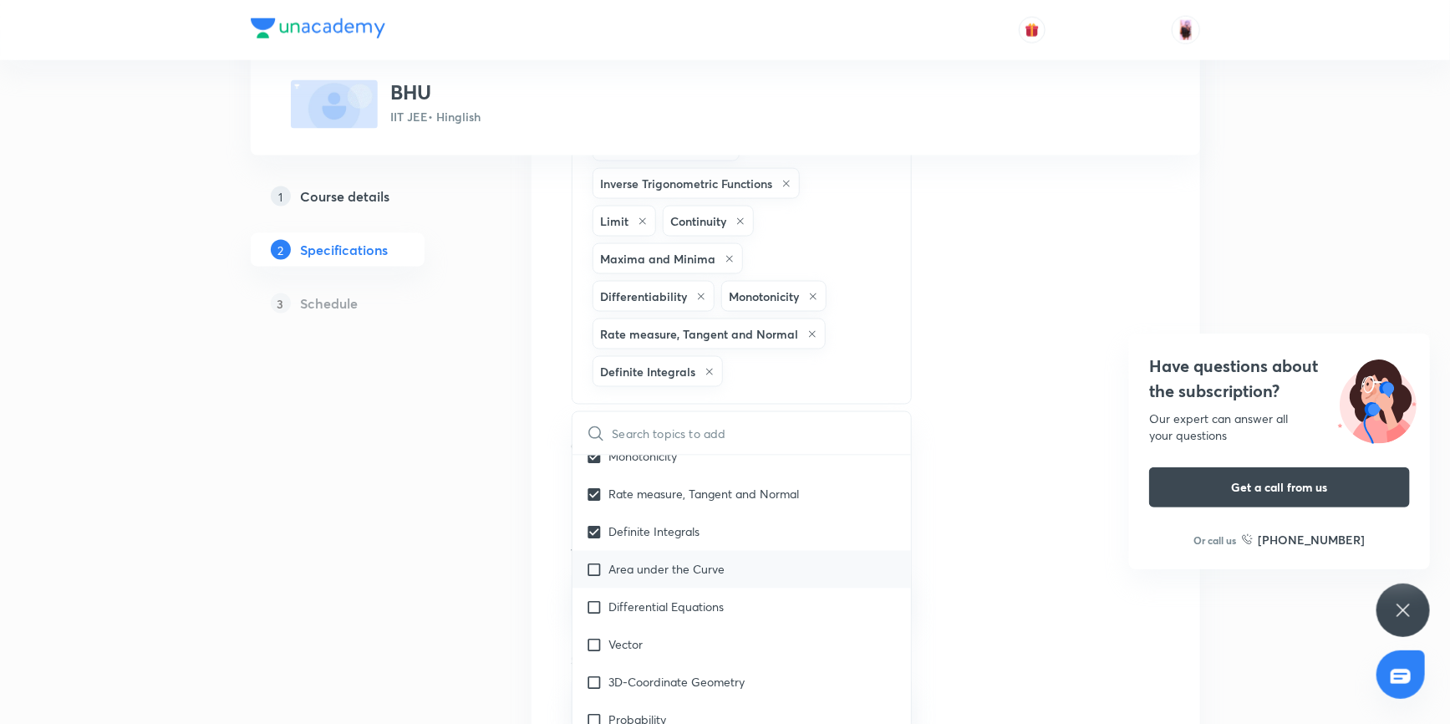
click at [596, 561] on input "checkbox" at bounding box center [597, 570] width 23 height 18
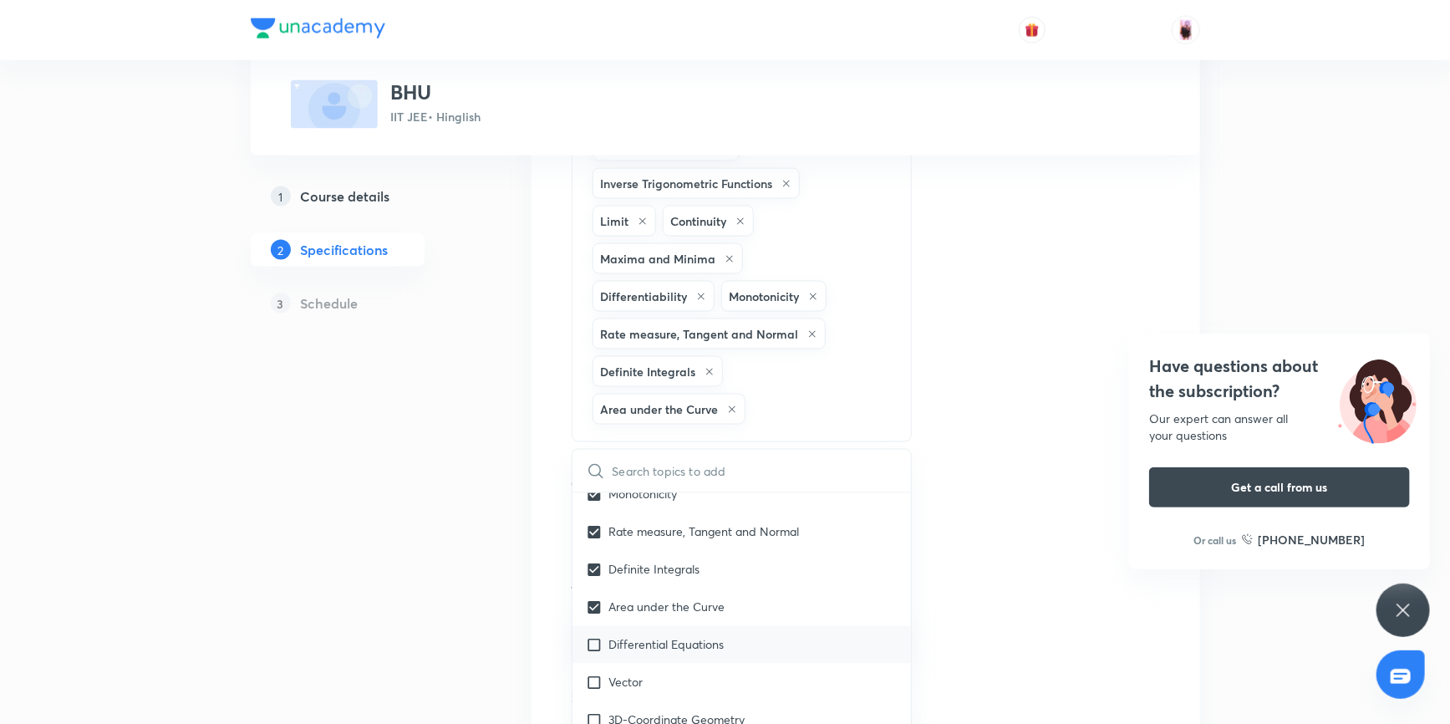
click at [592, 636] on input "checkbox" at bounding box center [597, 645] width 23 height 18
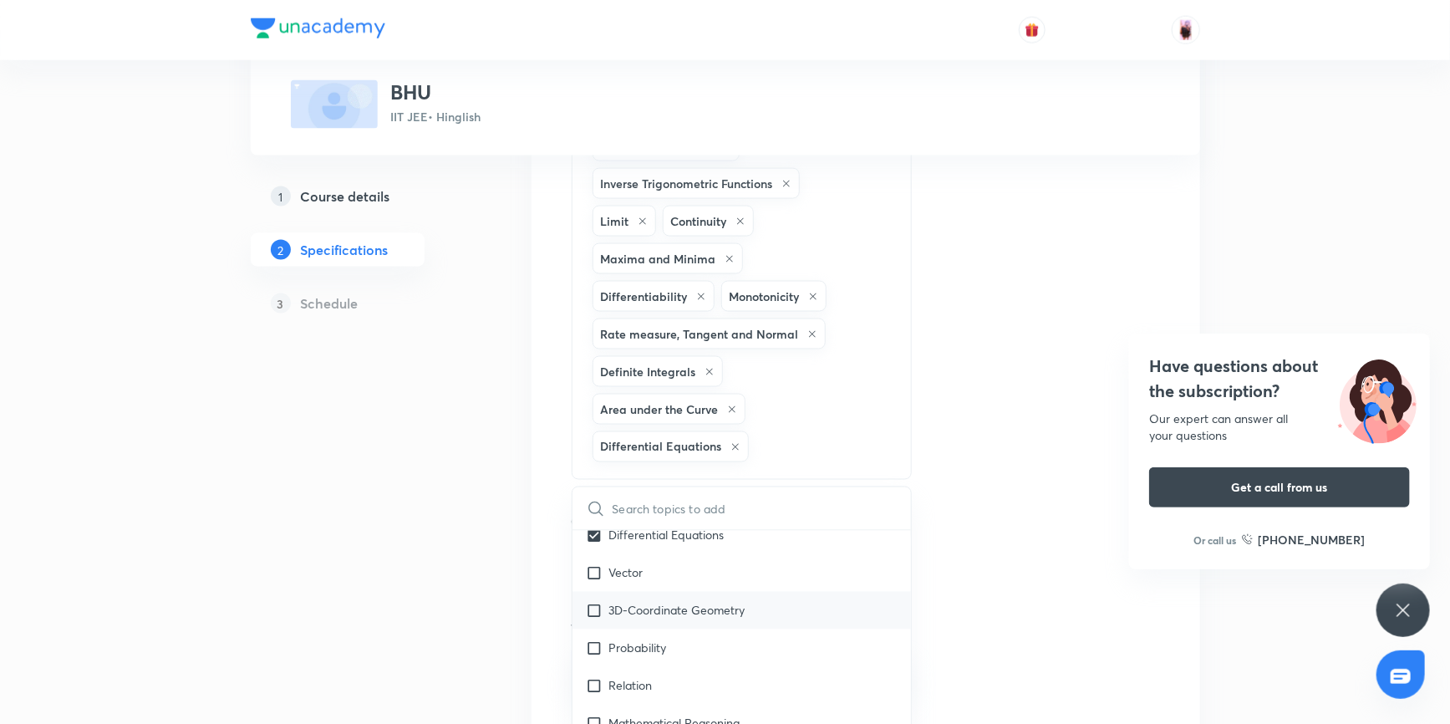
scroll to position [3721, 0]
click at [593, 559] on input "checkbox" at bounding box center [597, 568] width 23 height 18
click at [593, 597] on input "checkbox" at bounding box center [597, 606] width 23 height 18
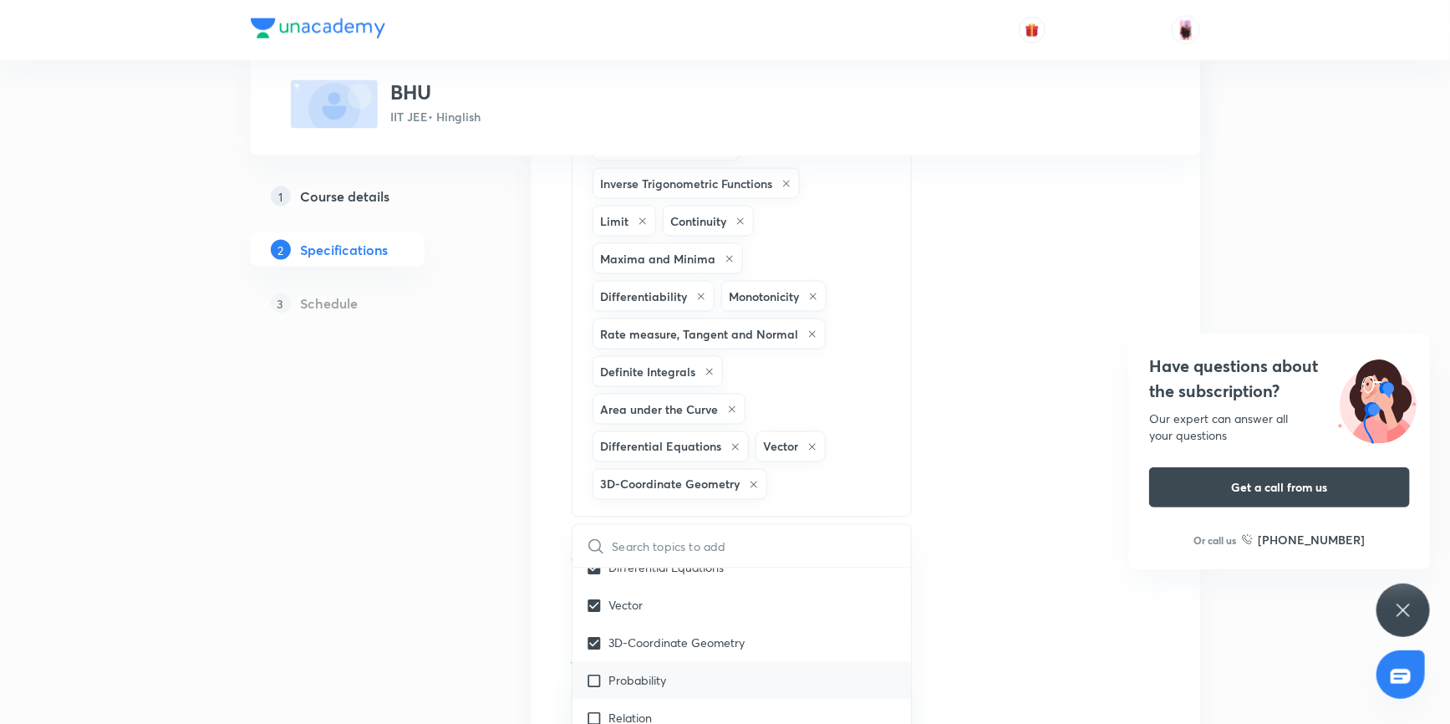
click at [593, 672] on input "checkbox" at bounding box center [597, 681] width 23 height 18
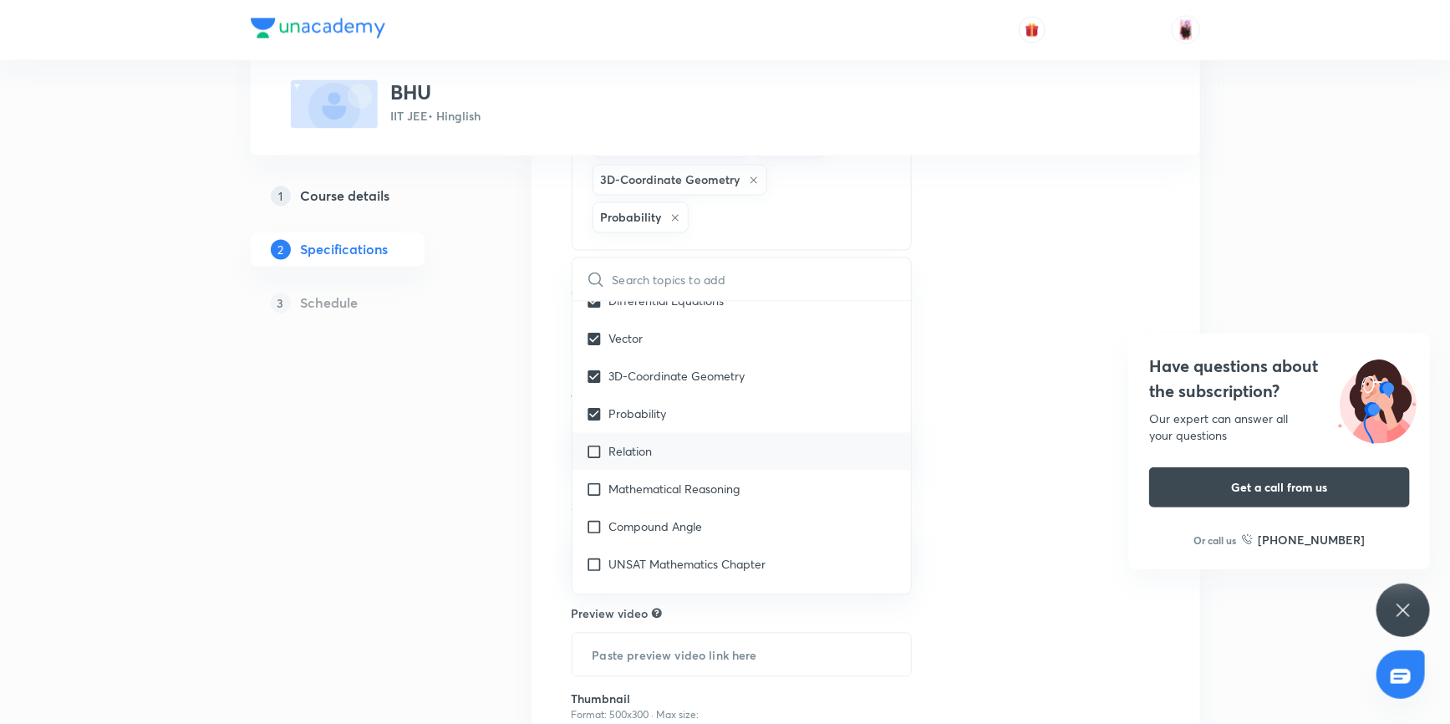
click at [594, 443] on input "checkbox" at bounding box center [597, 452] width 23 height 18
click at [597, 480] on input "checkbox" at bounding box center [597, 489] width 23 height 18
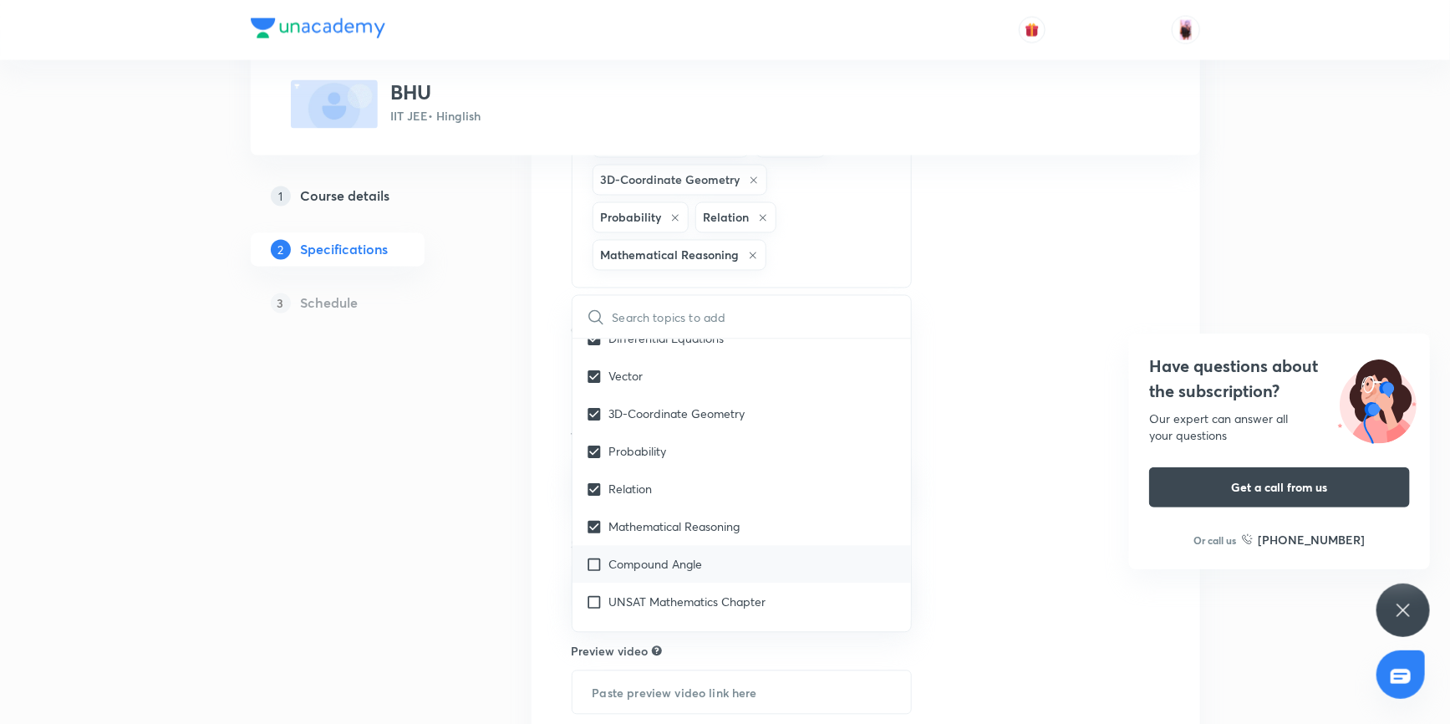
click at [597, 556] on input "checkbox" at bounding box center [597, 565] width 23 height 18
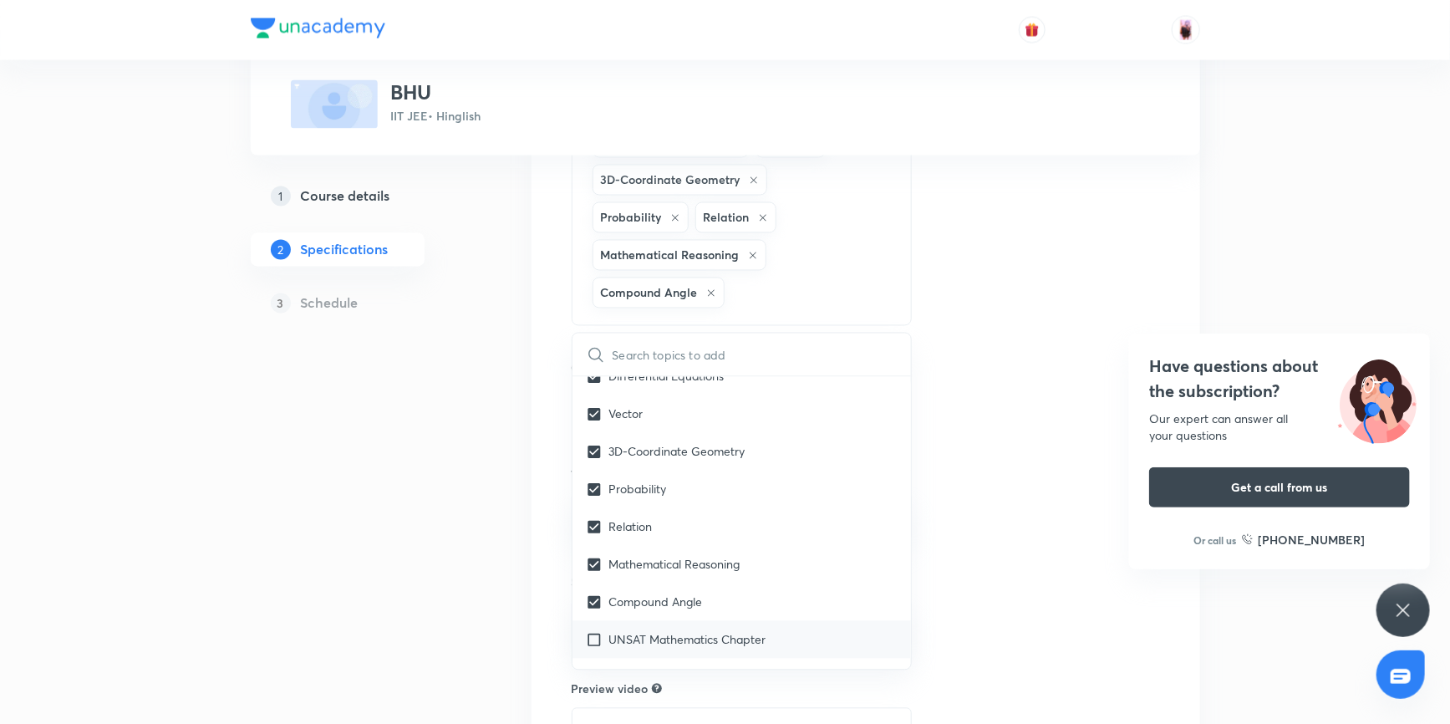
click at [596, 631] on input "checkbox" at bounding box center [597, 640] width 23 height 18
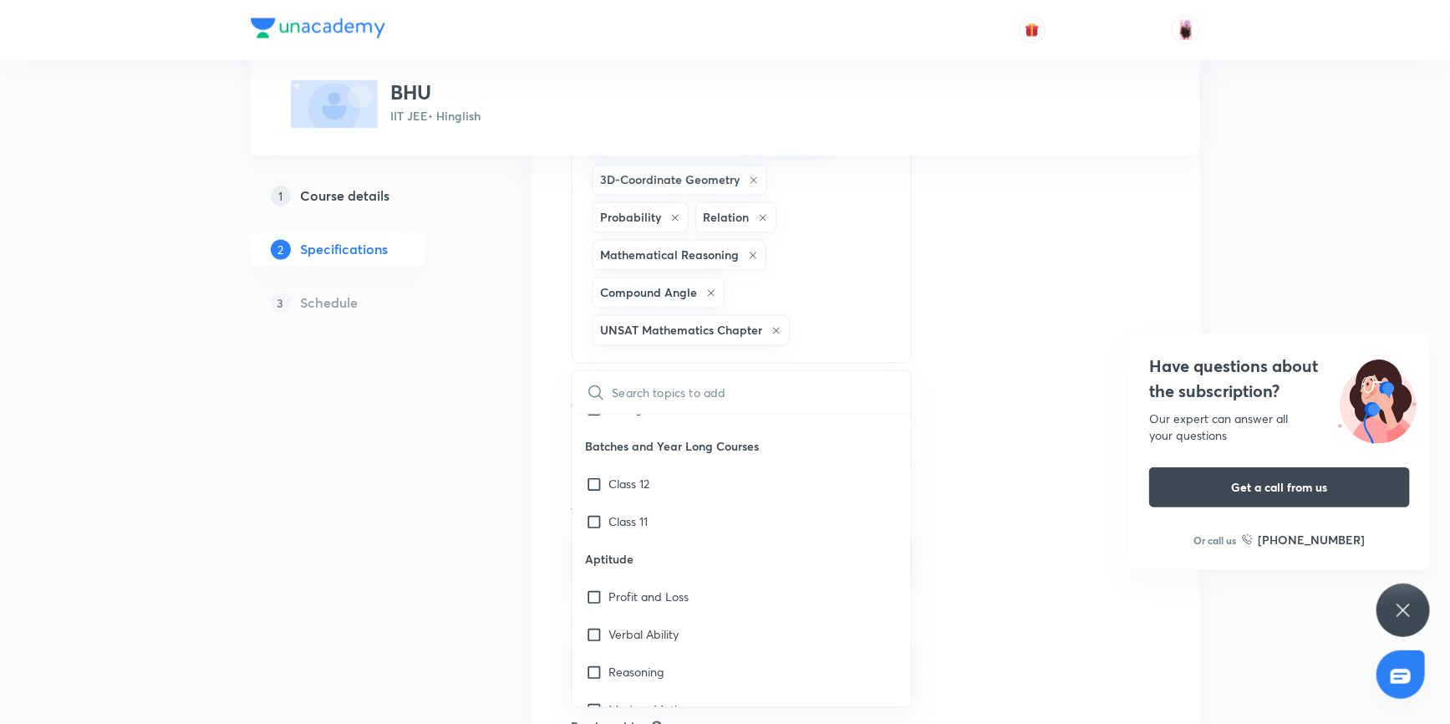
scroll to position [4101, 0]
click at [593, 476] on input "checkbox" at bounding box center [597, 485] width 23 height 18
click at [593, 551] on input "checkbox" at bounding box center [597, 560] width 23 height 18
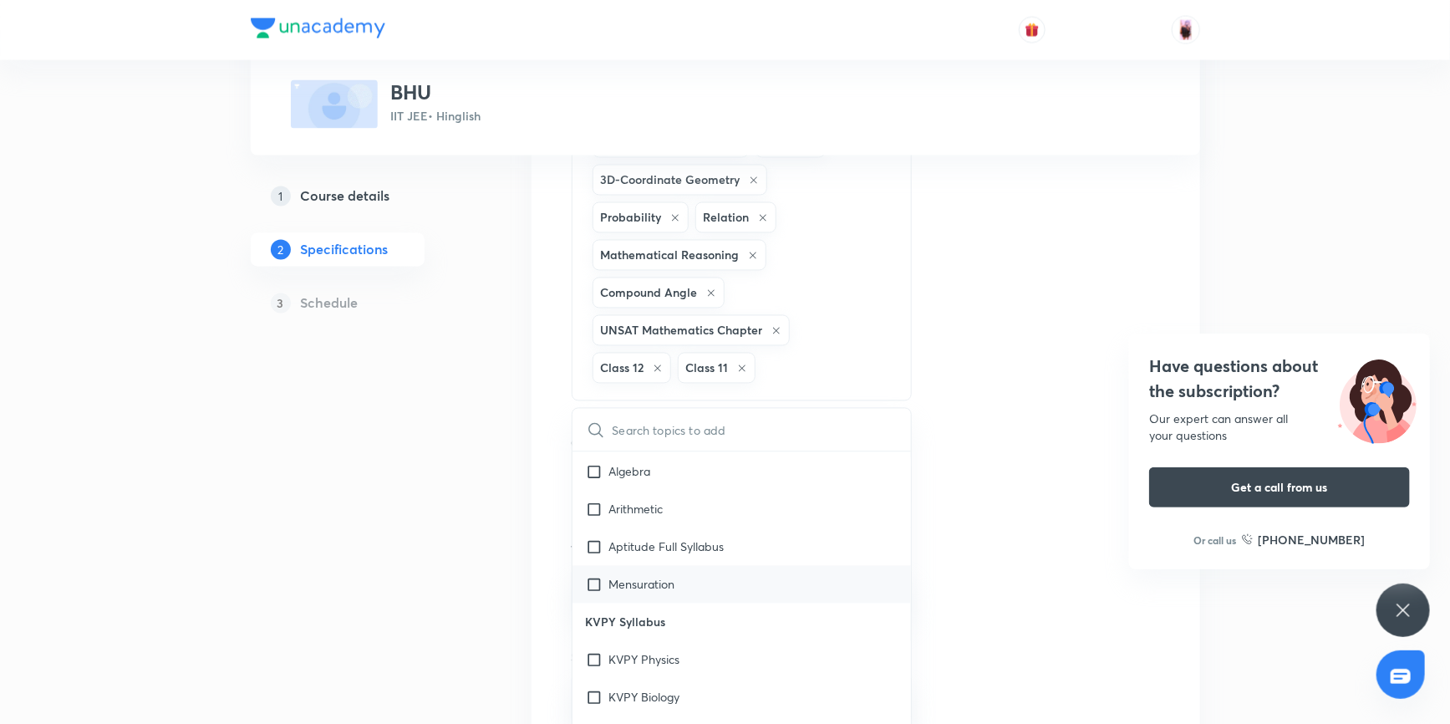
scroll to position [4557, 0]
click at [597, 547] on input "checkbox" at bounding box center [597, 556] width 23 height 18
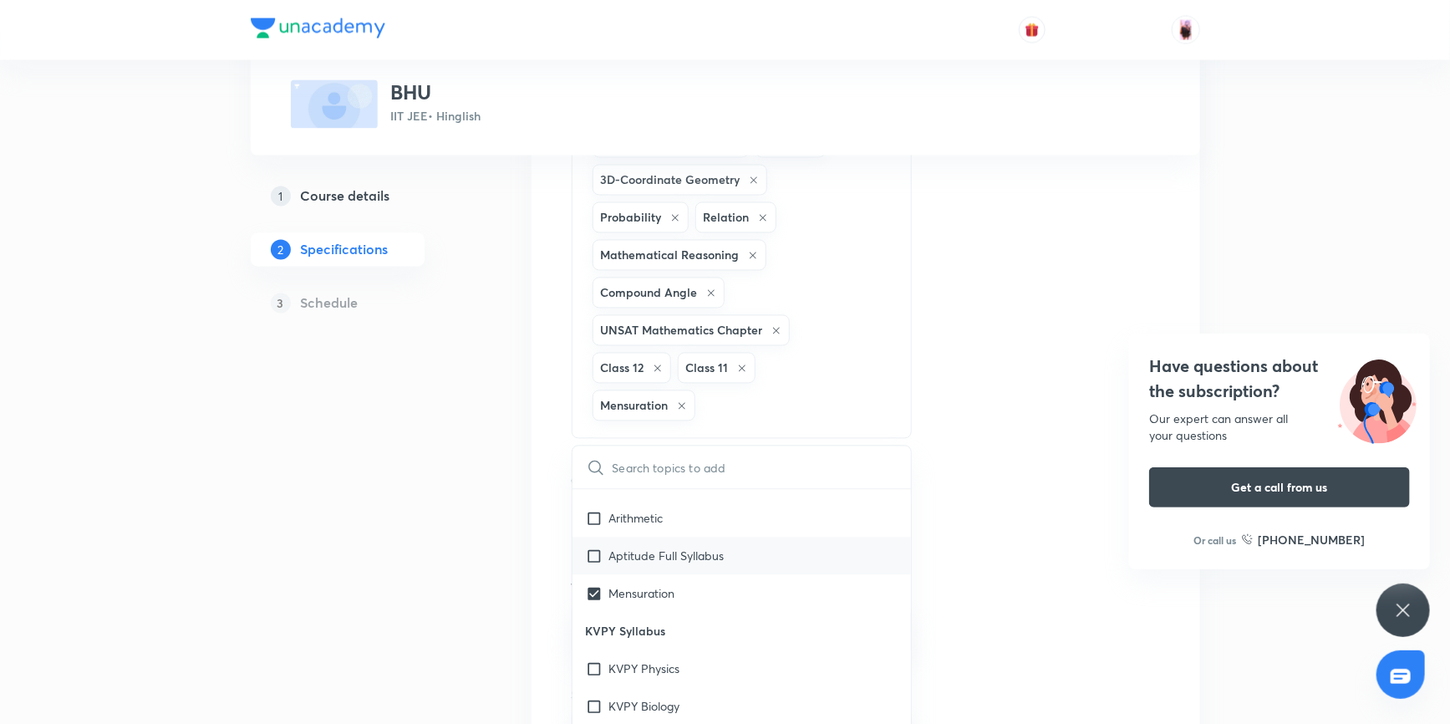
click at [593, 547] on input "checkbox" at bounding box center [597, 556] width 23 height 18
click at [592, 585] on input "checkbox" at bounding box center [597, 594] width 23 height 18
click at [593, 585] on input "checkbox" at bounding box center [597, 594] width 23 height 18
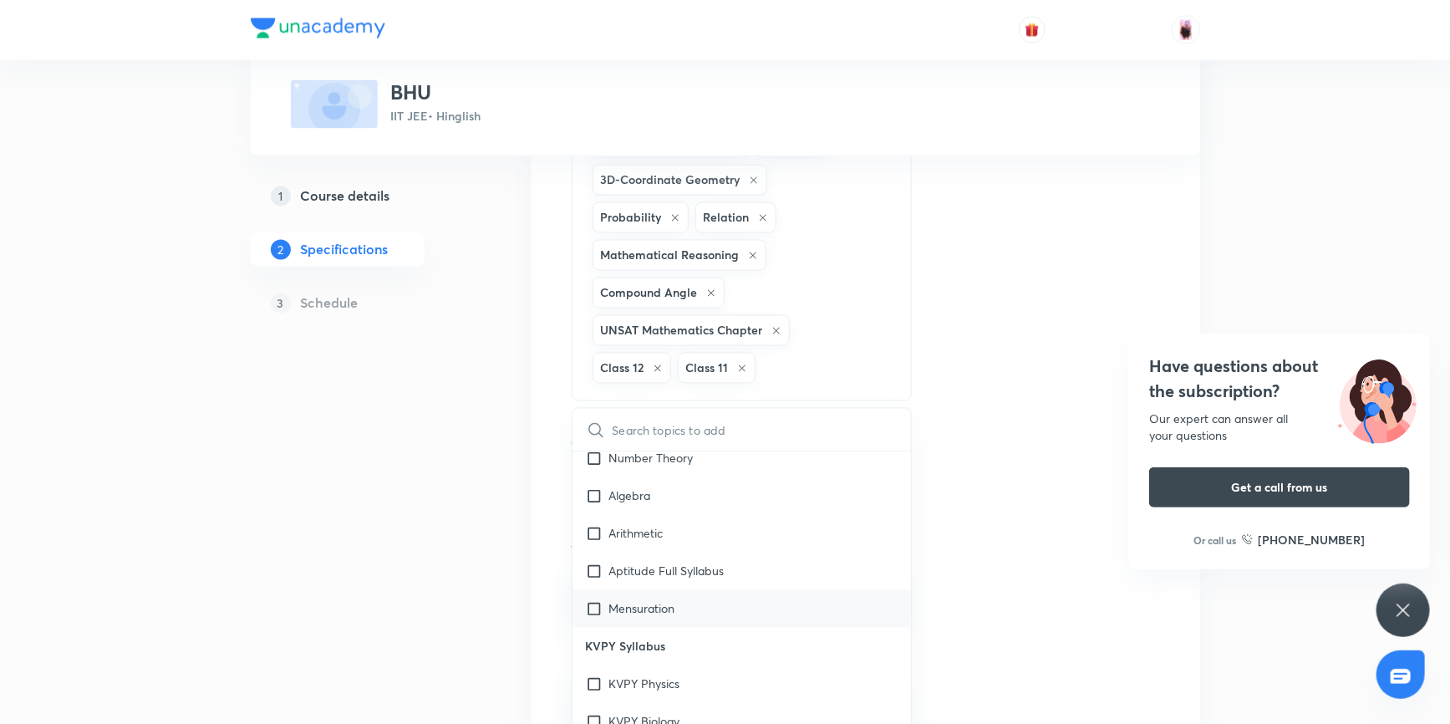
scroll to position [4481, 0]
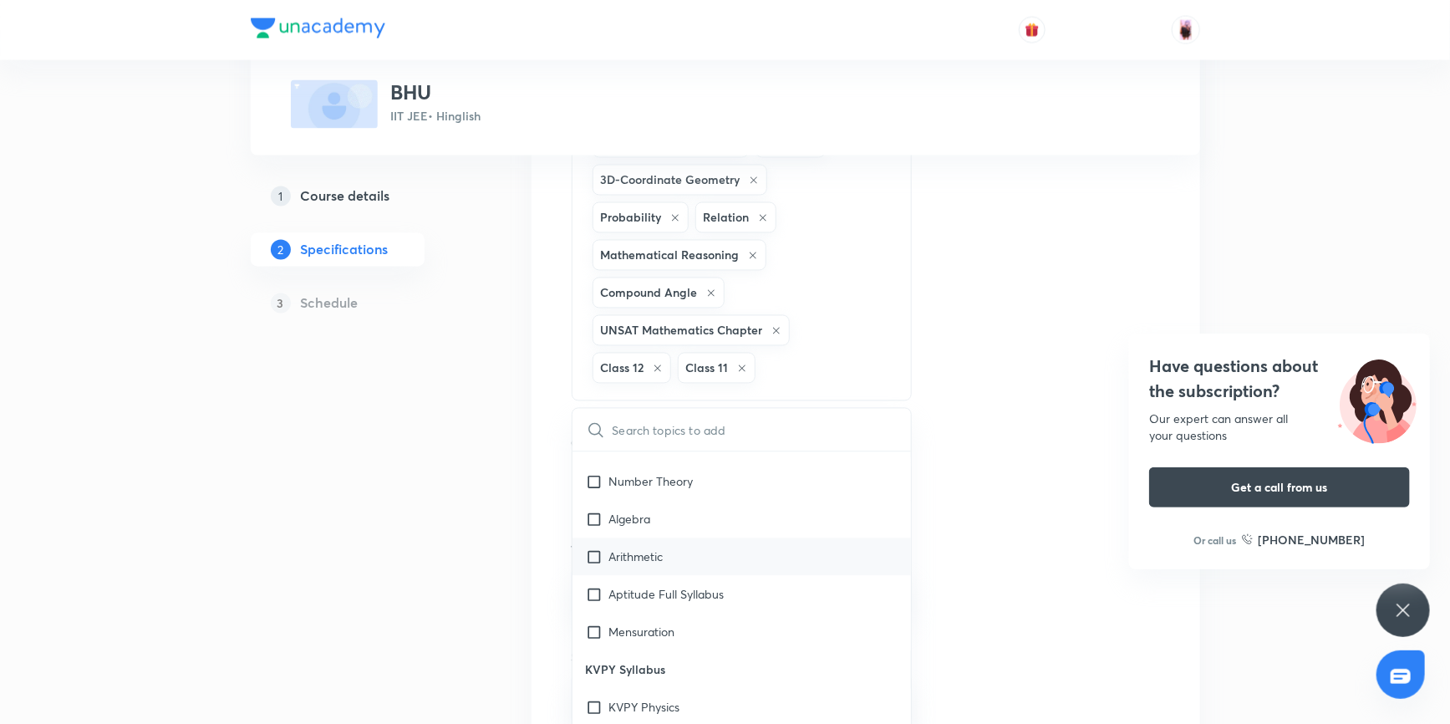
click at [596, 586] on input "checkbox" at bounding box center [597, 595] width 23 height 18
click at [595, 661] on input "checkbox" at bounding box center [597, 670] width 23 height 18
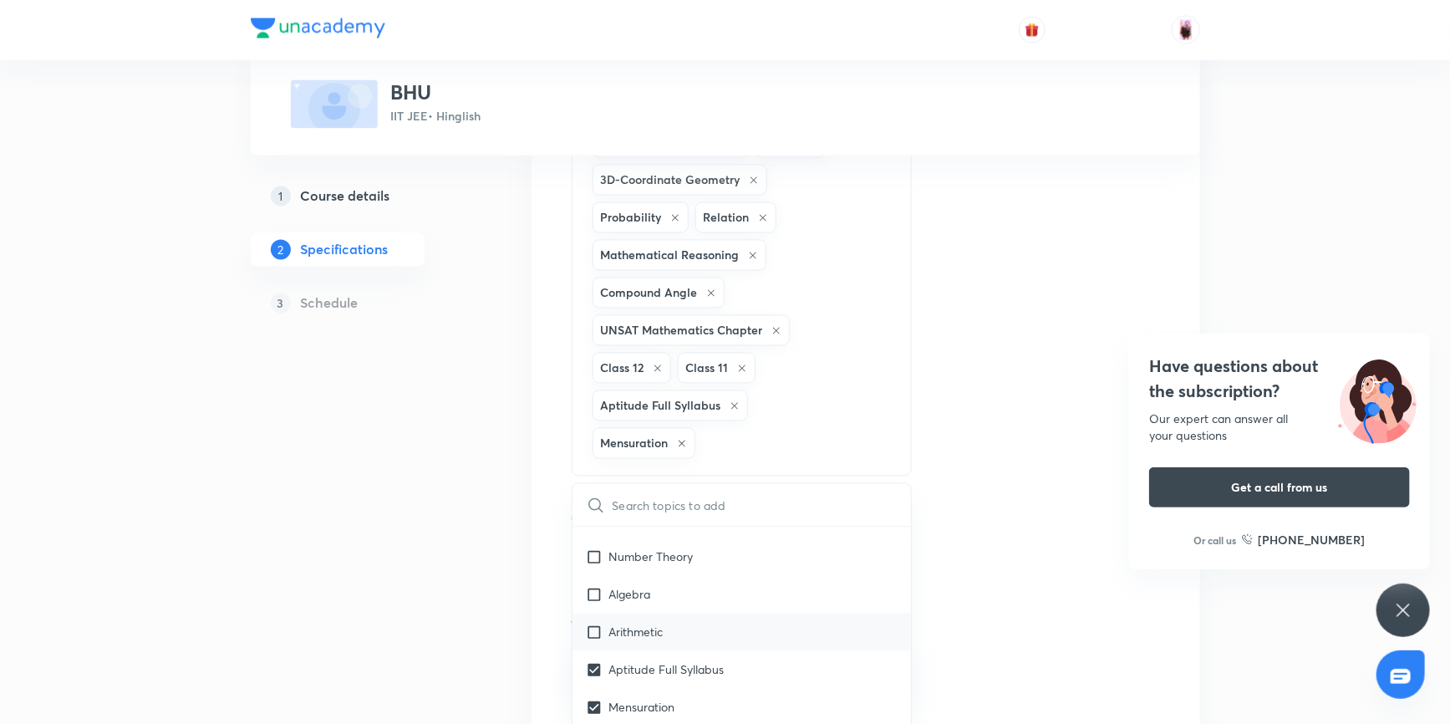
click at [600, 623] on input "checkbox" at bounding box center [597, 632] width 23 height 18
click at [597, 586] on input "checkbox" at bounding box center [597, 595] width 23 height 18
click at [593, 586] on input "checkbox" at bounding box center [597, 595] width 23 height 18
click at [594, 624] on input "checkbox" at bounding box center [597, 633] width 23 height 18
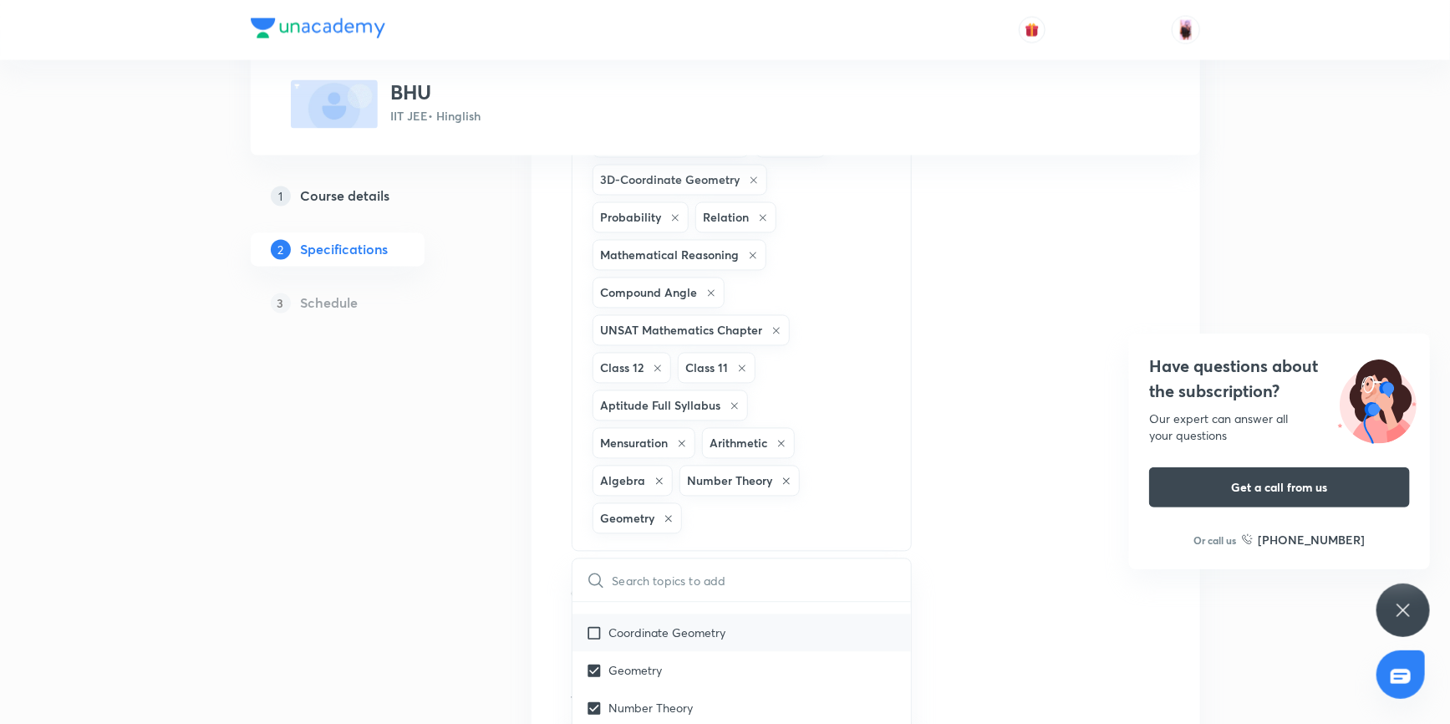
click at [594, 624] on input "checkbox" at bounding box center [597, 633] width 23 height 18
click at [592, 663] on input "checkbox" at bounding box center [597, 672] width 23 height 18
click at [593, 663] on input "checkbox" at bounding box center [597, 672] width 23 height 18
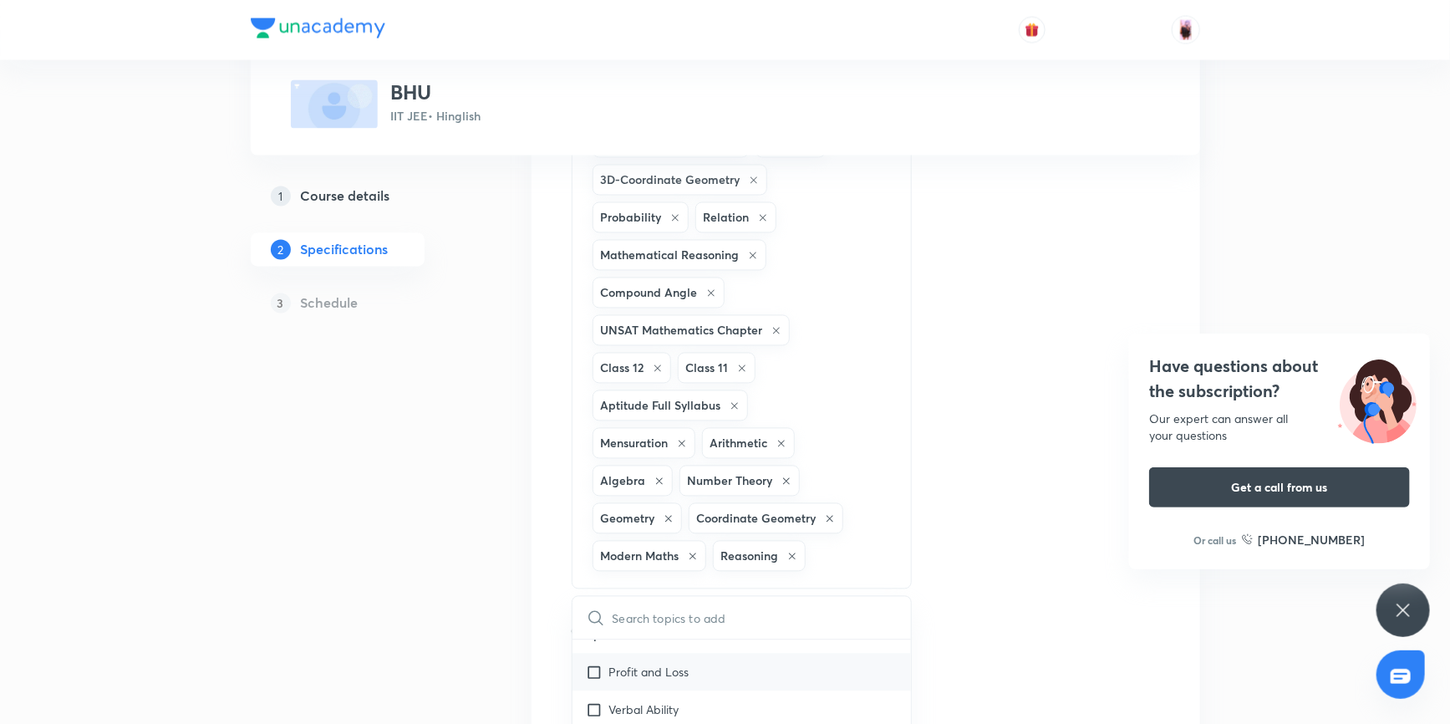
click at [594, 701] on input "checkbox" at bounding box center [597, 710] width 23 height 18
click at [596, 701] on input "checkbox" at bounding box center [597, 710] width 23 height 18
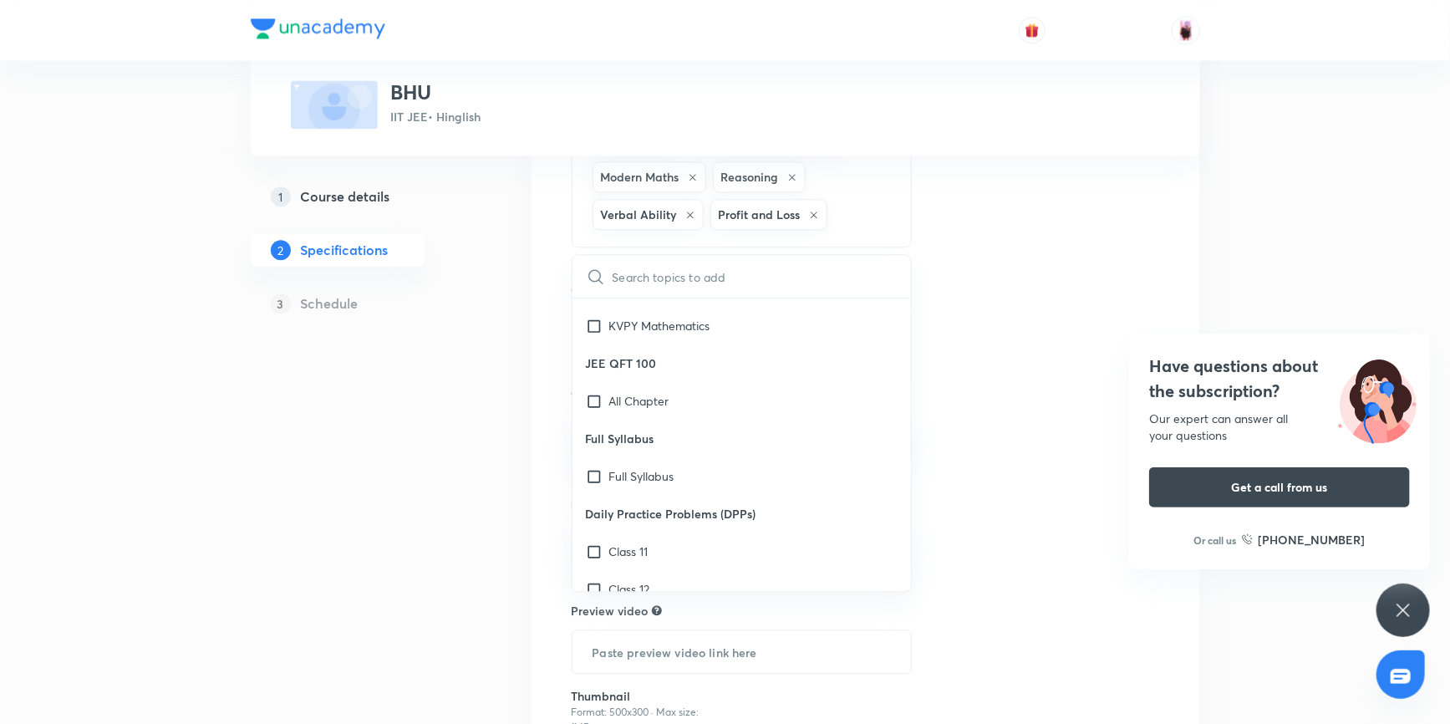
scroll to position [4835, 0]
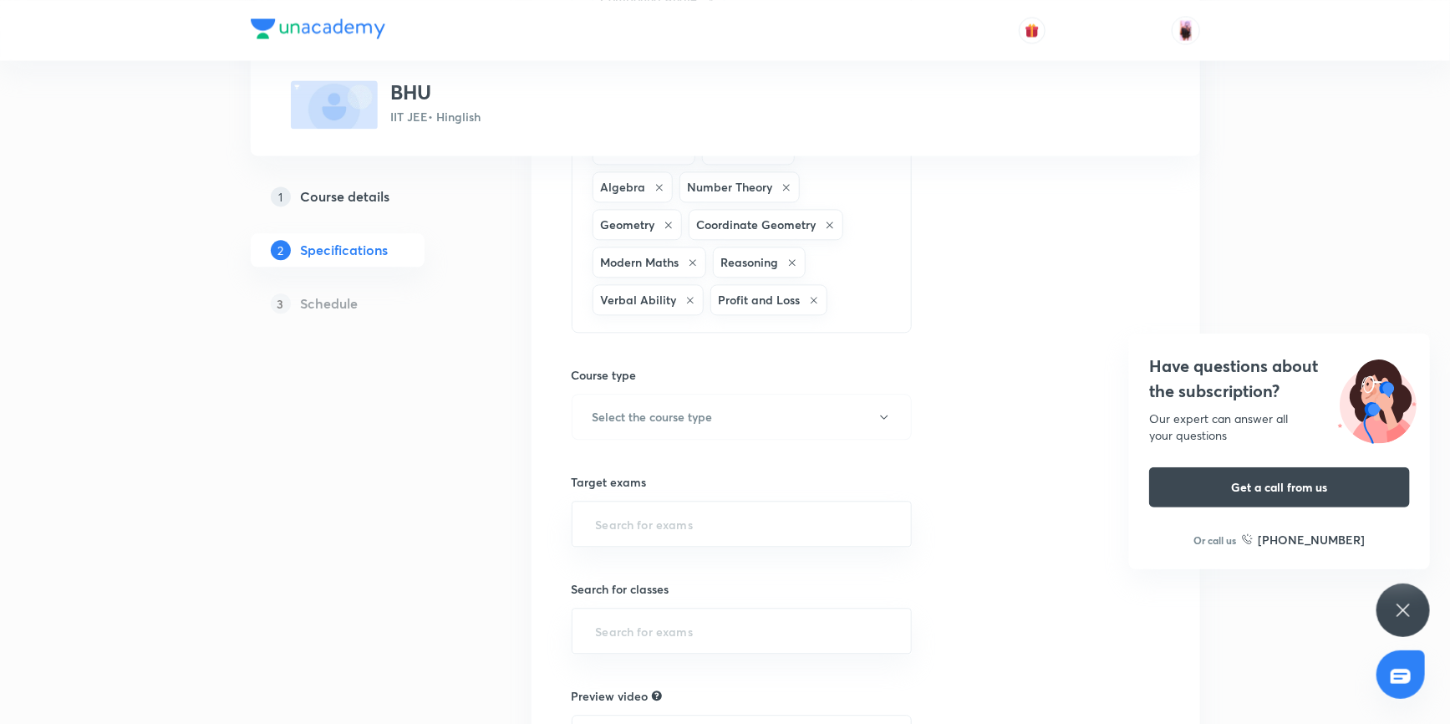
scroll to position [1789, 0]
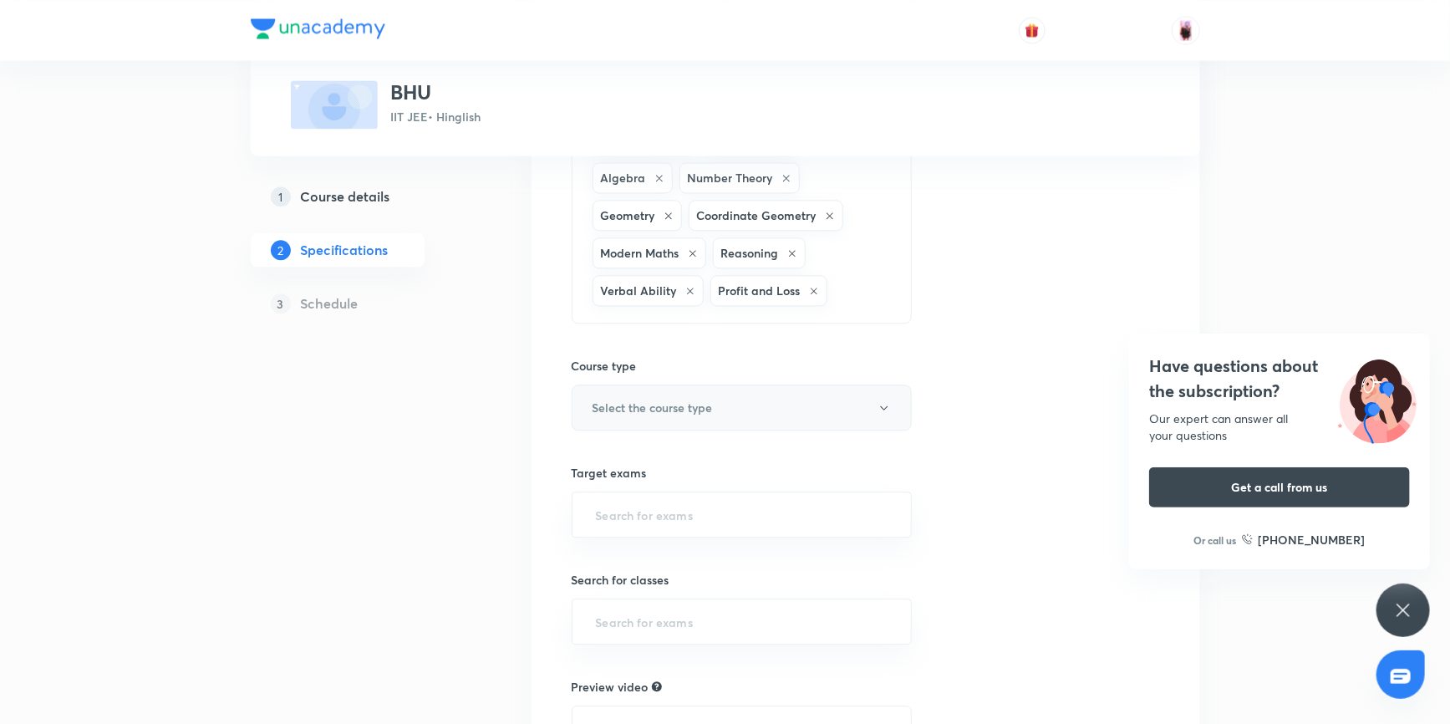
click at [707, 384] on button "Select the course type" at bounding box center [741, 407] width 341 height 46
click at [640, 444] on span "Theory Course" at bounding box center [764, 445] width 366 height 18
click at [677, 499] on input "text" at bounding box center [741, 514] width 299 height 31
click at [642, 544] on li "IIT JEE 2027" at bounding box center [741, 546] width 339 height 30
click at [645, 602] on div "​" at bounding box center [741, 625] width 341 height 46
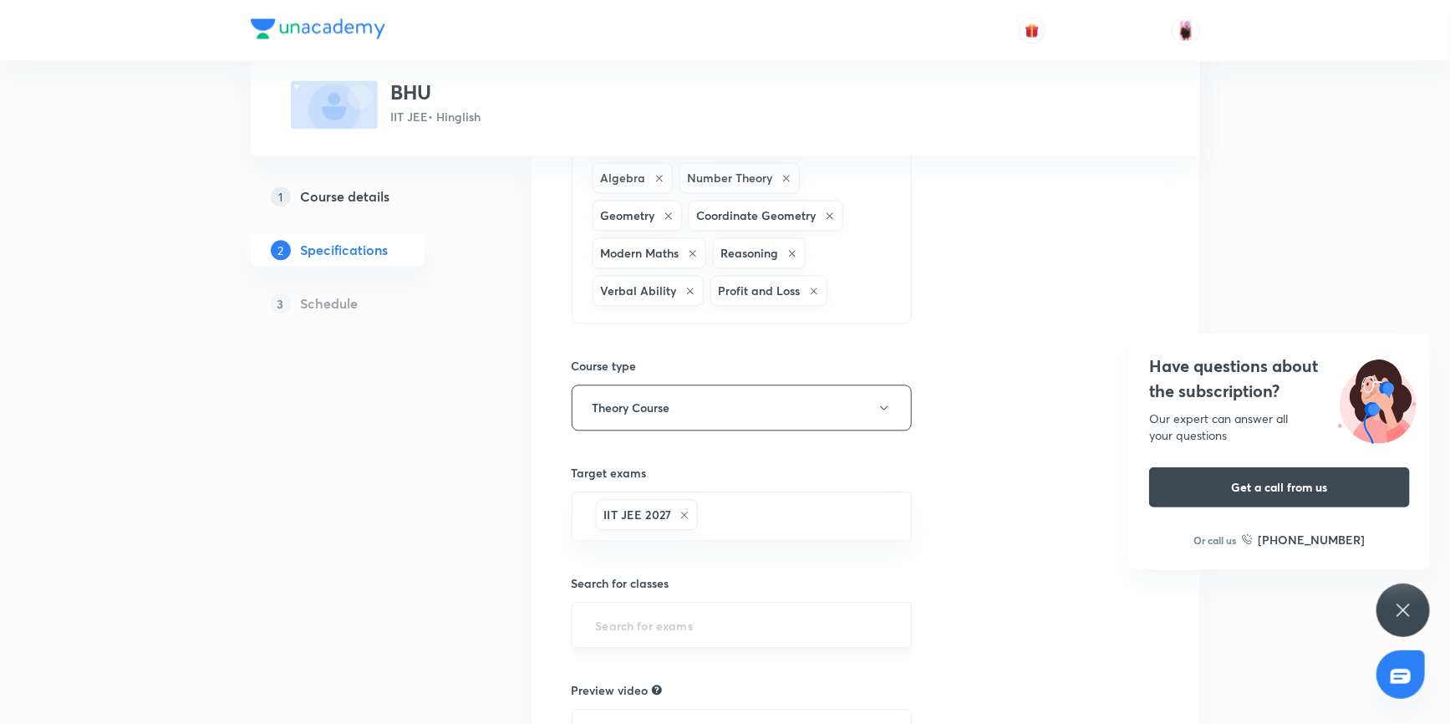
click at [629, 609] on input "text" at bounding box center [741, 624] width 299 height 31
click at [623, 414] on li "Class 11" at bounding box center [741, 409] width 339 height 30
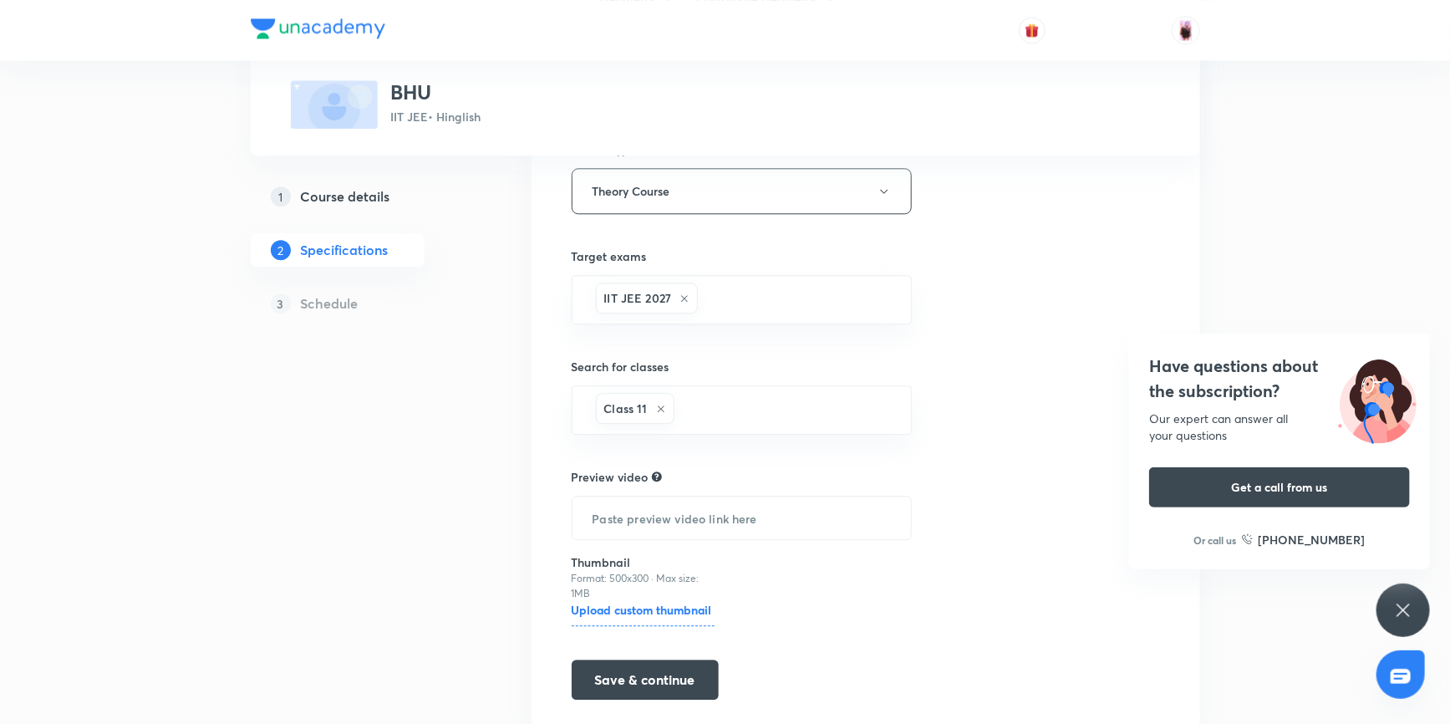
scroll to position [2013, 0]
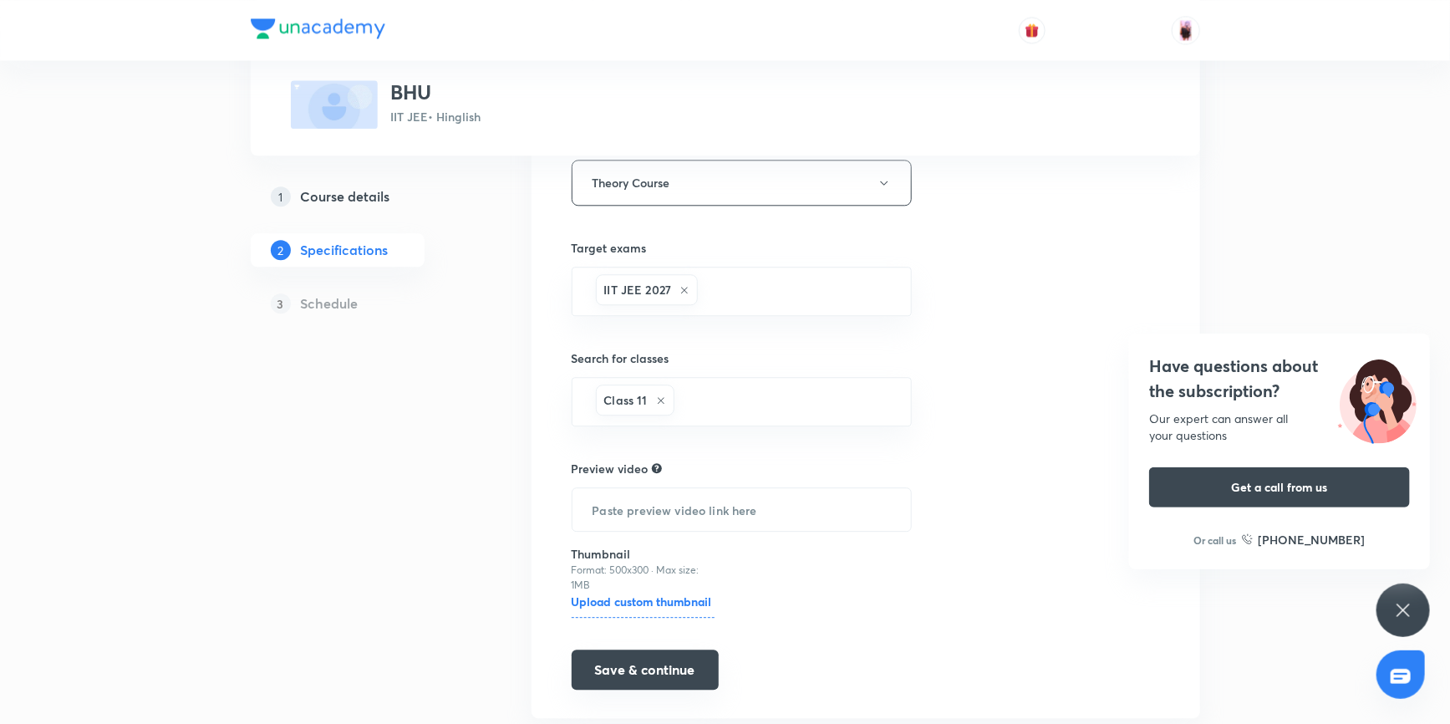
click at [647, 649] on button "Save & continue" at bounding box center [644, 669] width 147 height 40
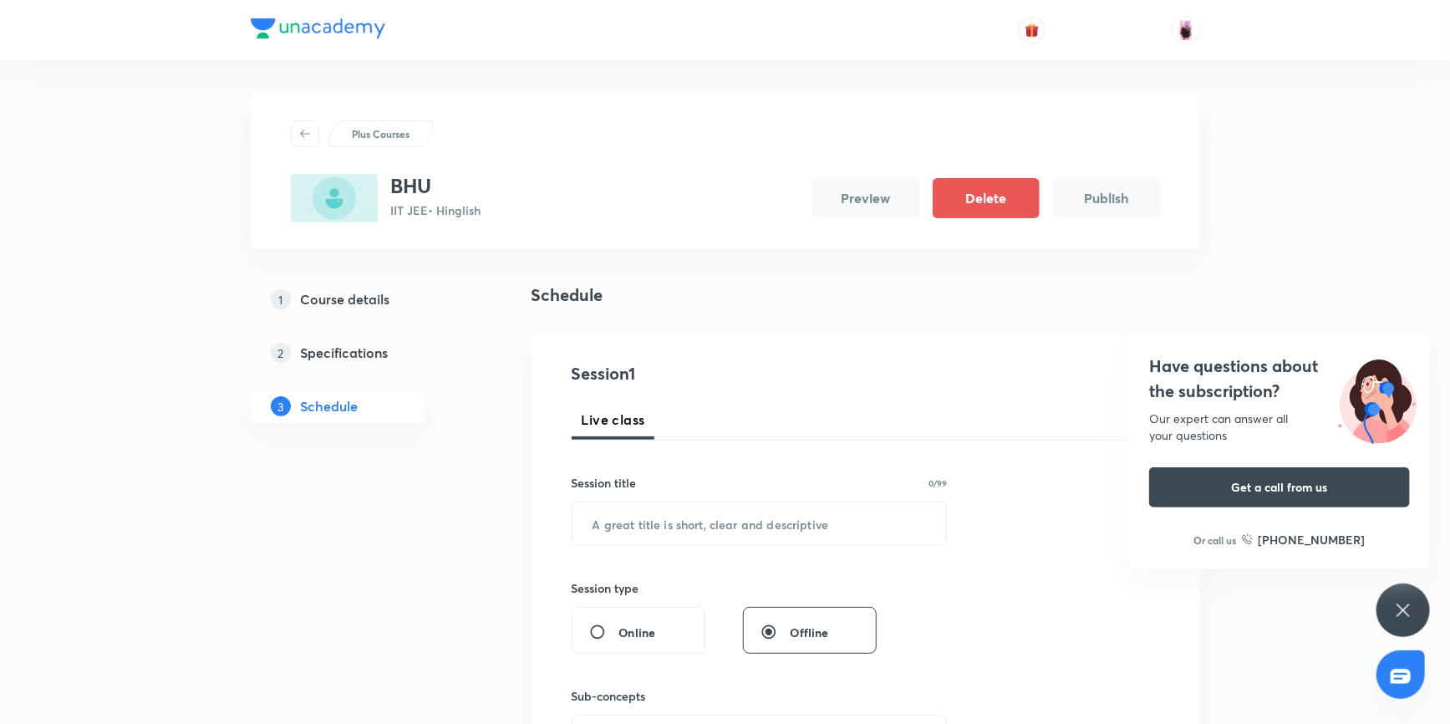
scroll to position [303, 0]
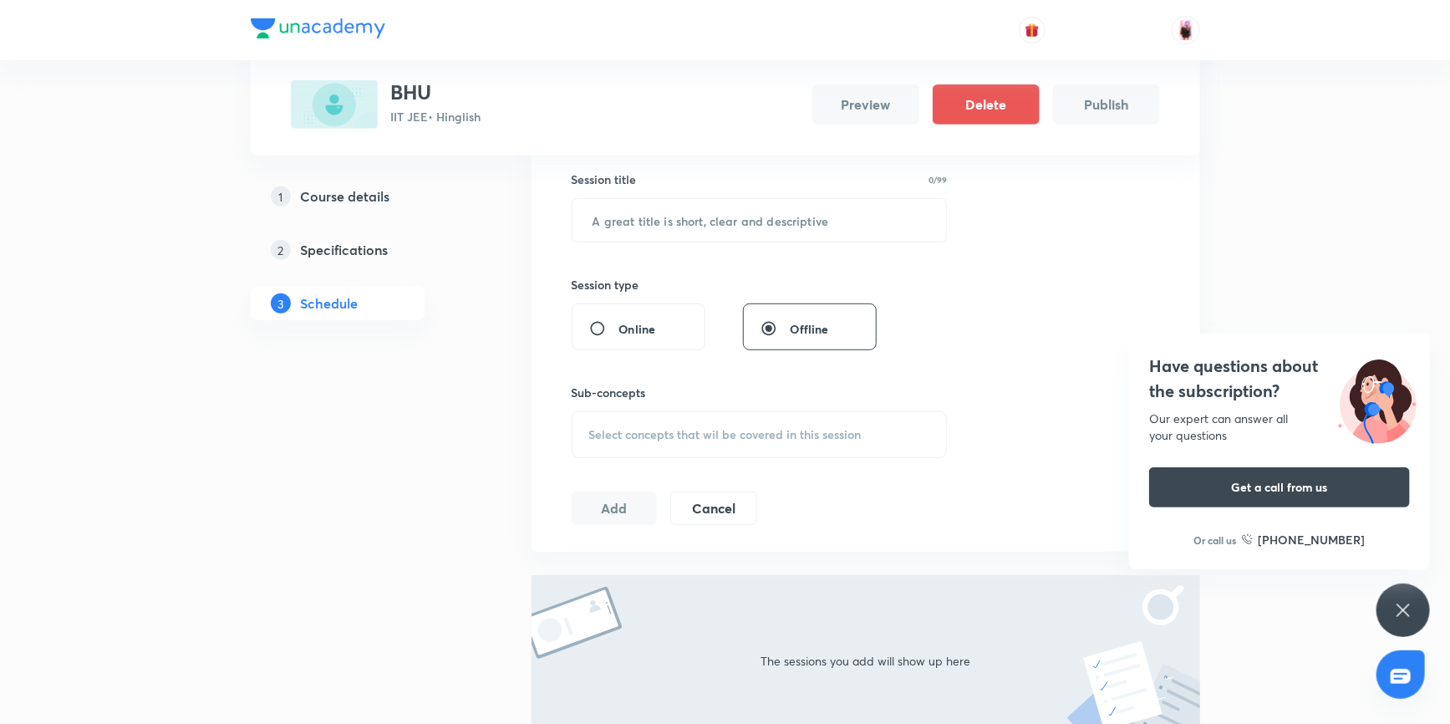
click at [715, 441] on div "Select concepts that wil be covered in this session" at bounding box center [759, 434] width 376 height 47
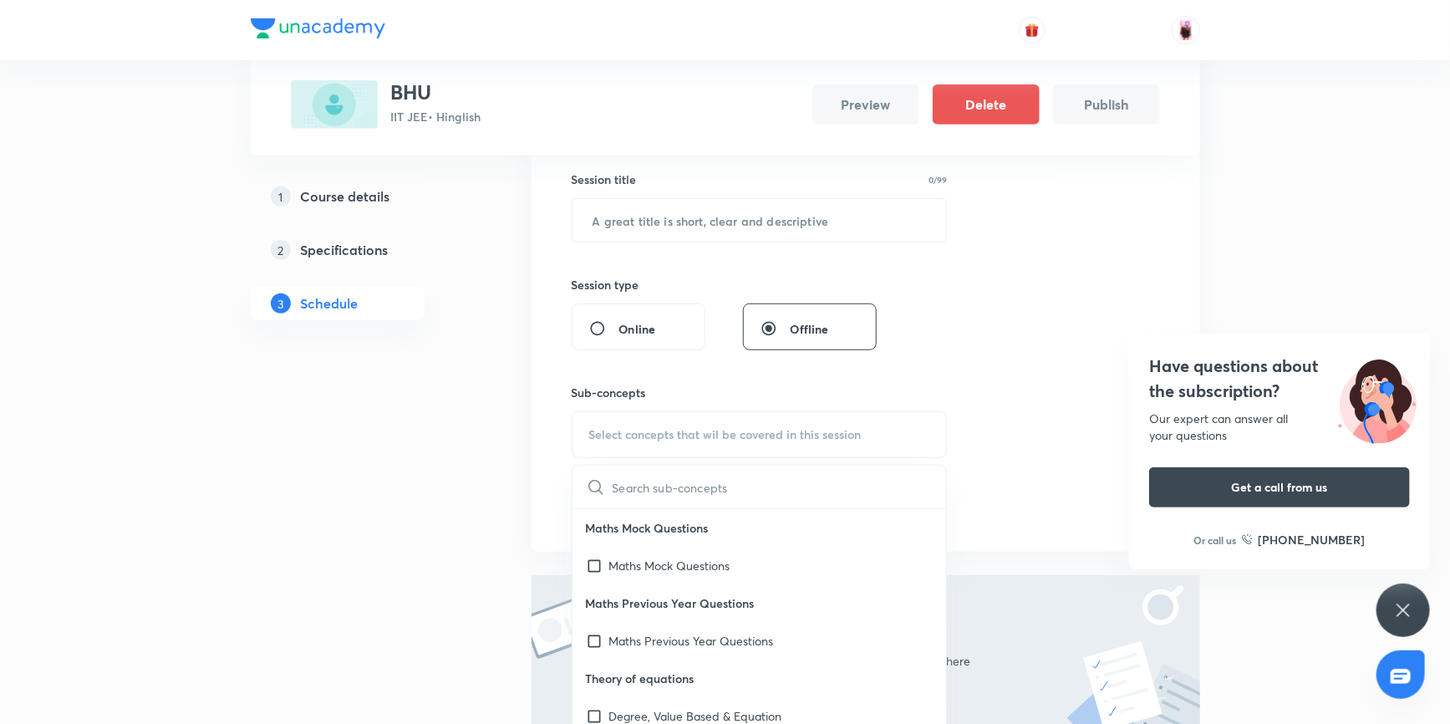
click at [586, 526] on p "Maths Mock Questions" at bounding box center [759, 528] width 374 height 38
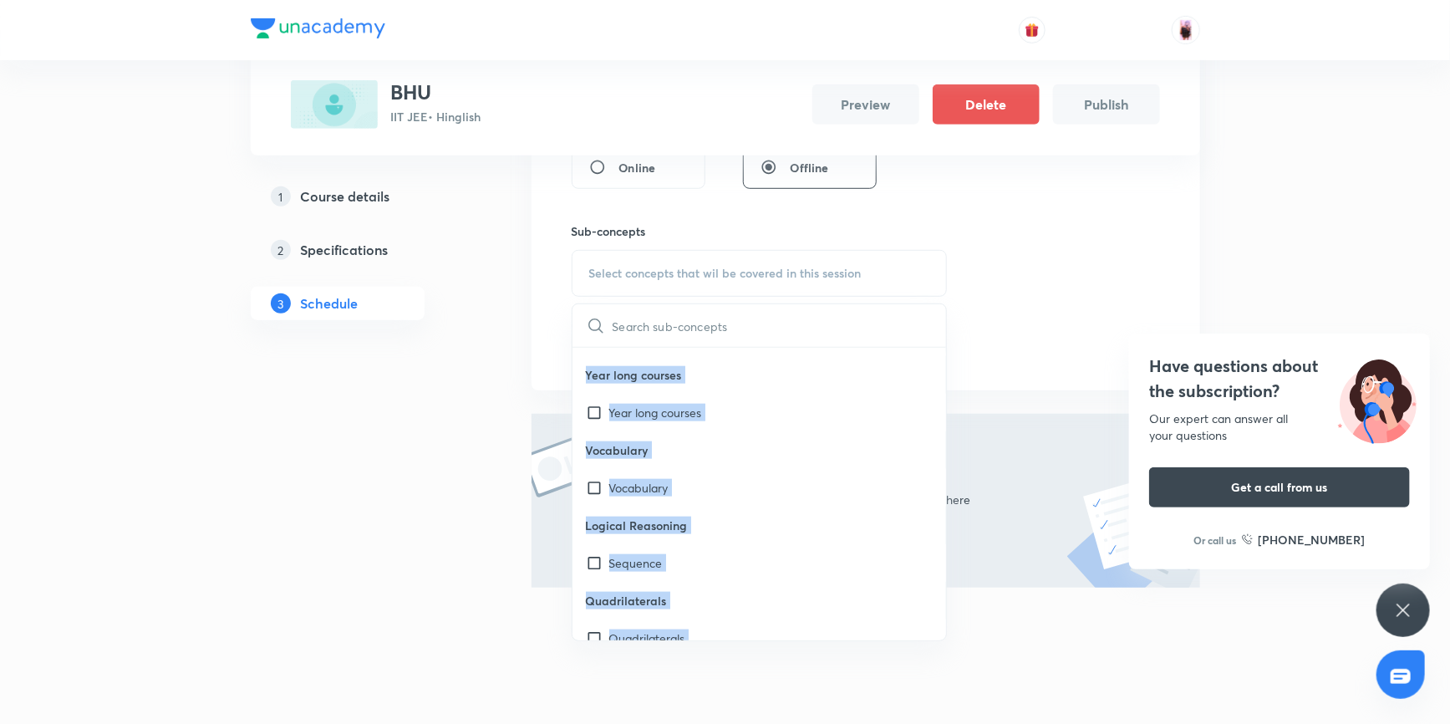
scroll to position [42650, 0]
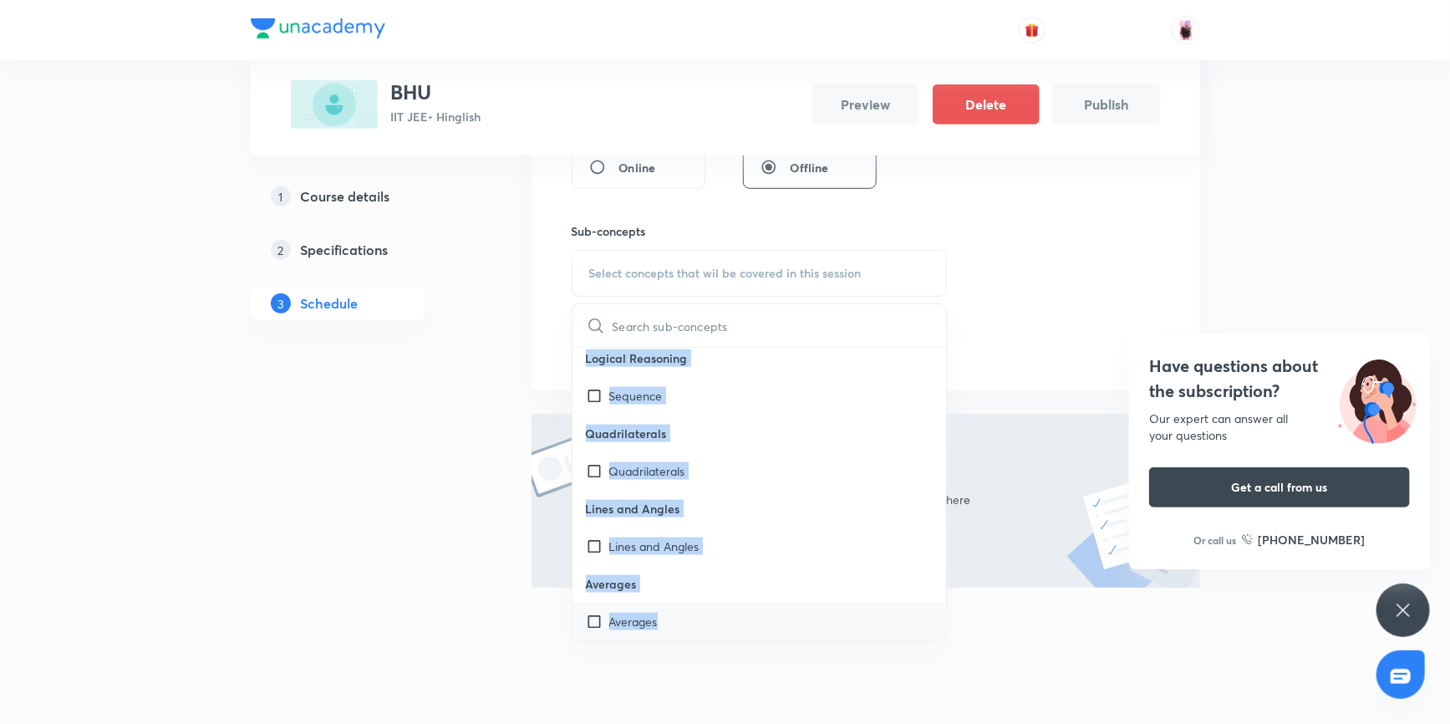
drag, startPoint x: 586, startPoint y: 364, endPoint x: 791, endPoint y: 609, distance: 319.6
click at [791, 609] on div "Maths Mock Questions Maths Mock Questions Maths Previous Year Questions Maths P…" at bounding box center [759, 494] width 374 height 292
copy div "Maths Mock Questions Maths Mock Questions Maths Previous Year Questions Maths P…"
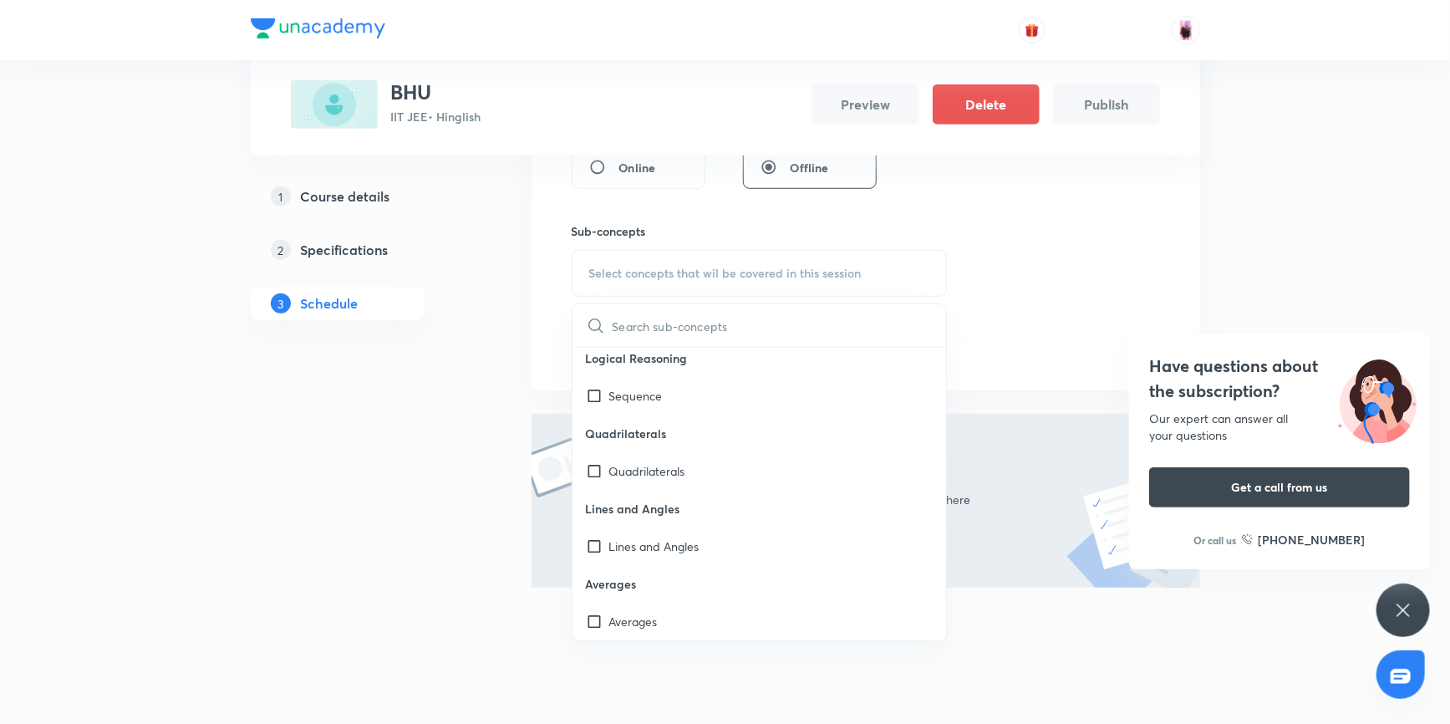
click at [1078, 264] on div "Session 1 Live class Session title 0/99 ​ Session type Online Offline Sub-conce…" at bounding box center [865, 129] width 588 height 467
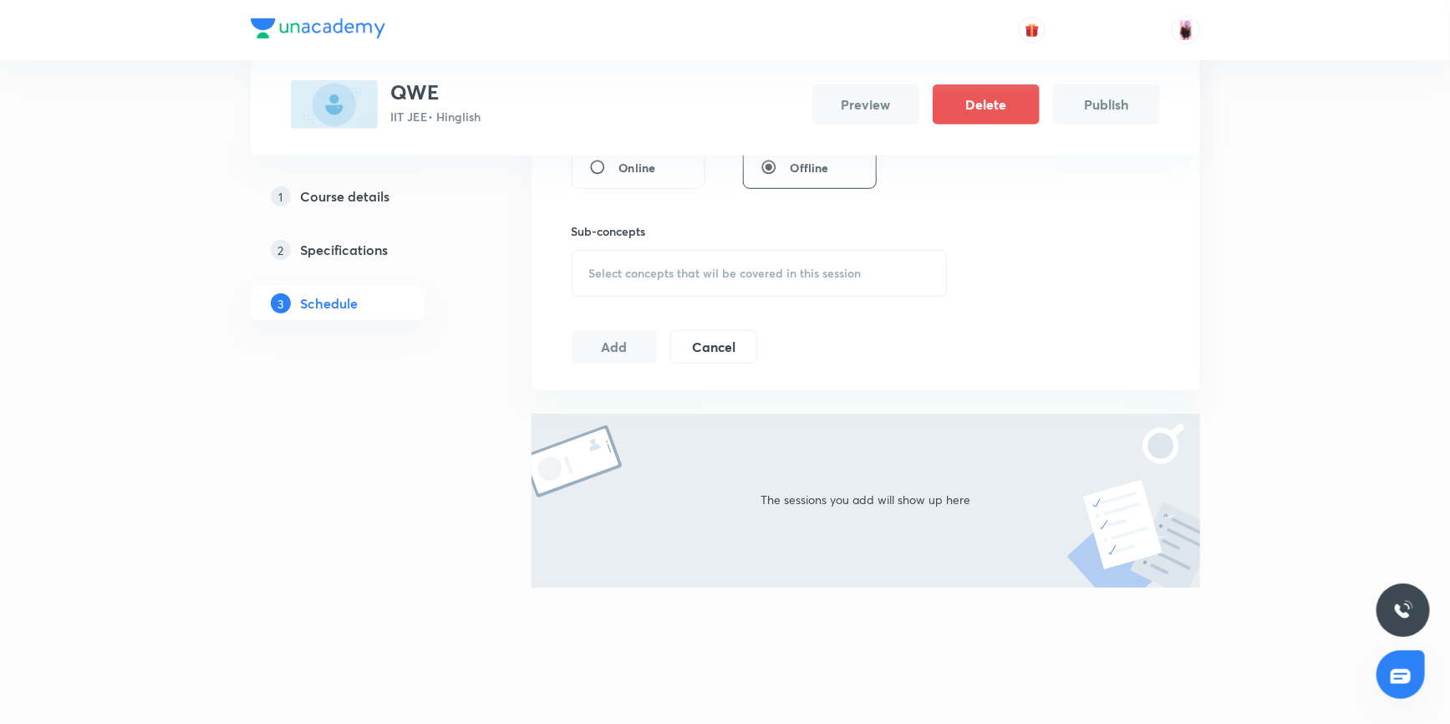
scroll to position [465, 0]
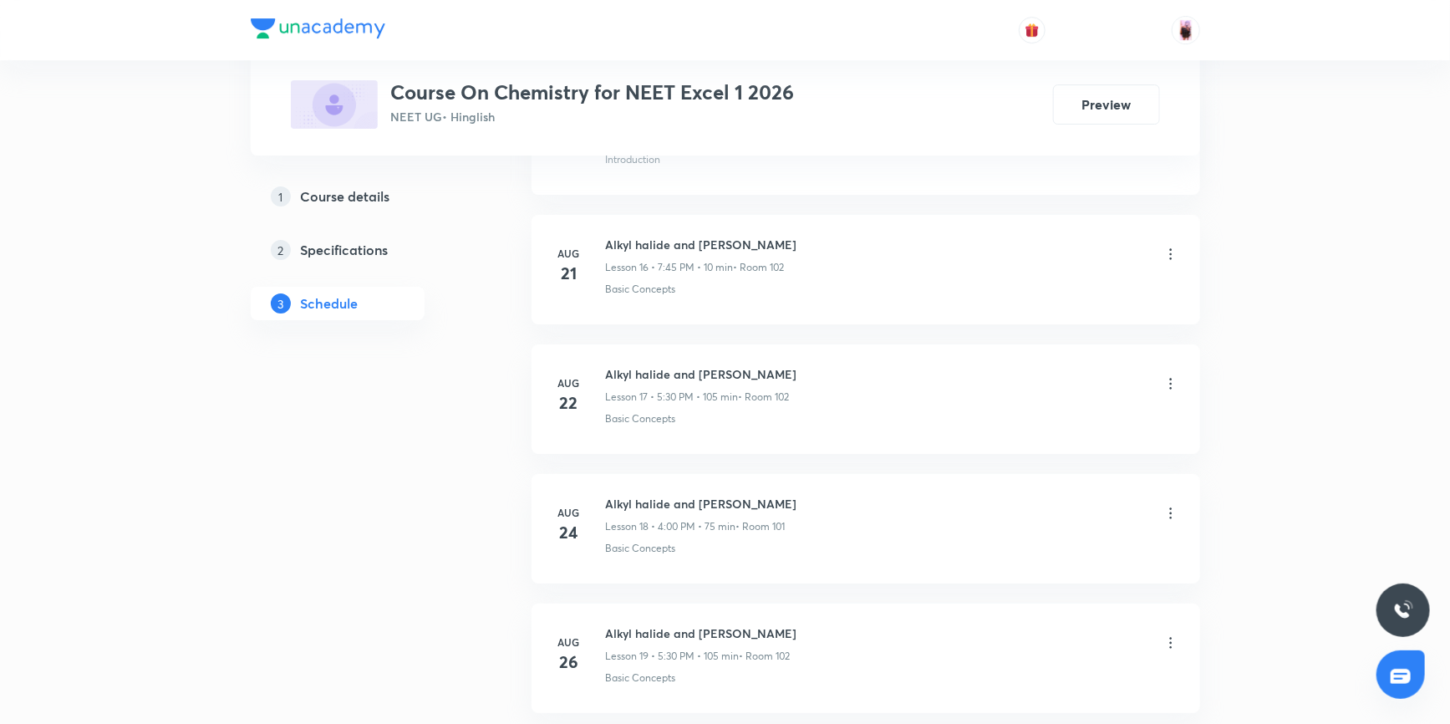
scroll to position [2920, 0]
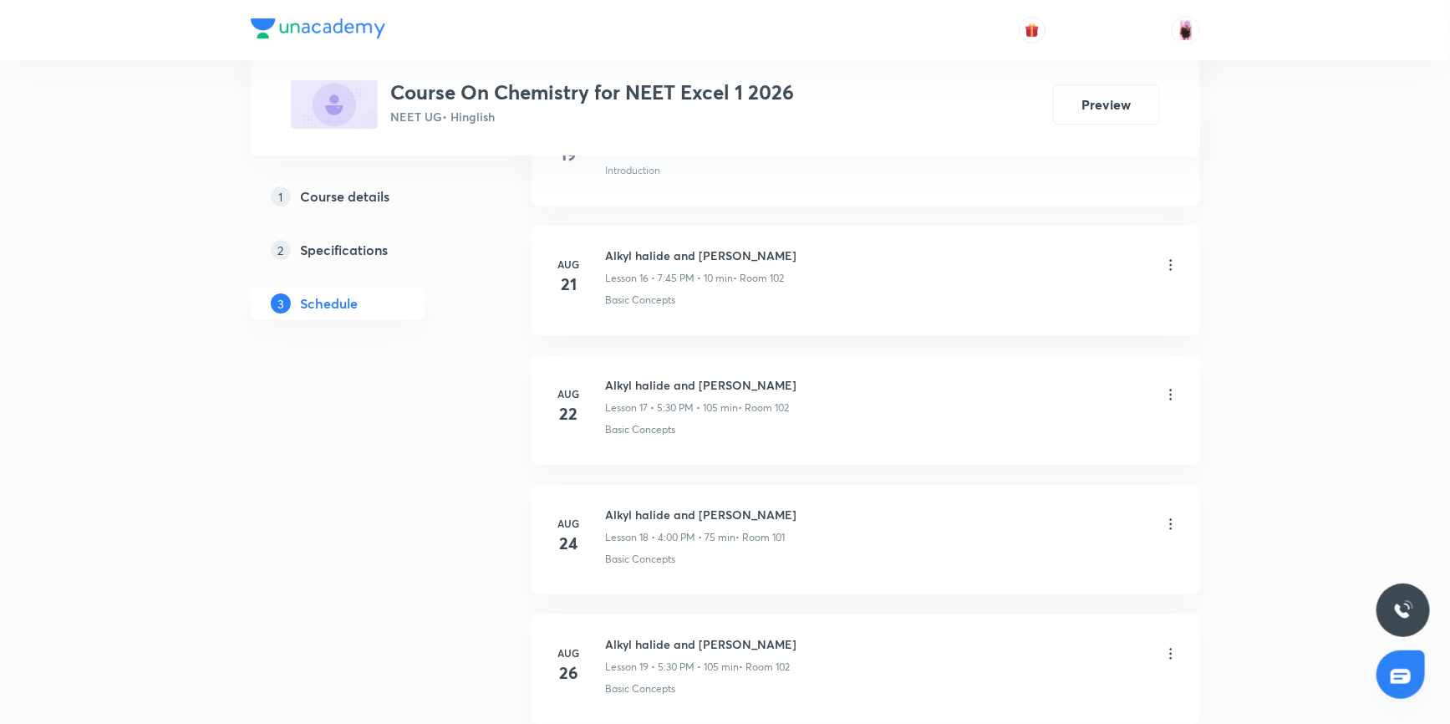
click at [354, 242] on h5 "Specifications" at bounding box center [345, 250] width 88 height 20
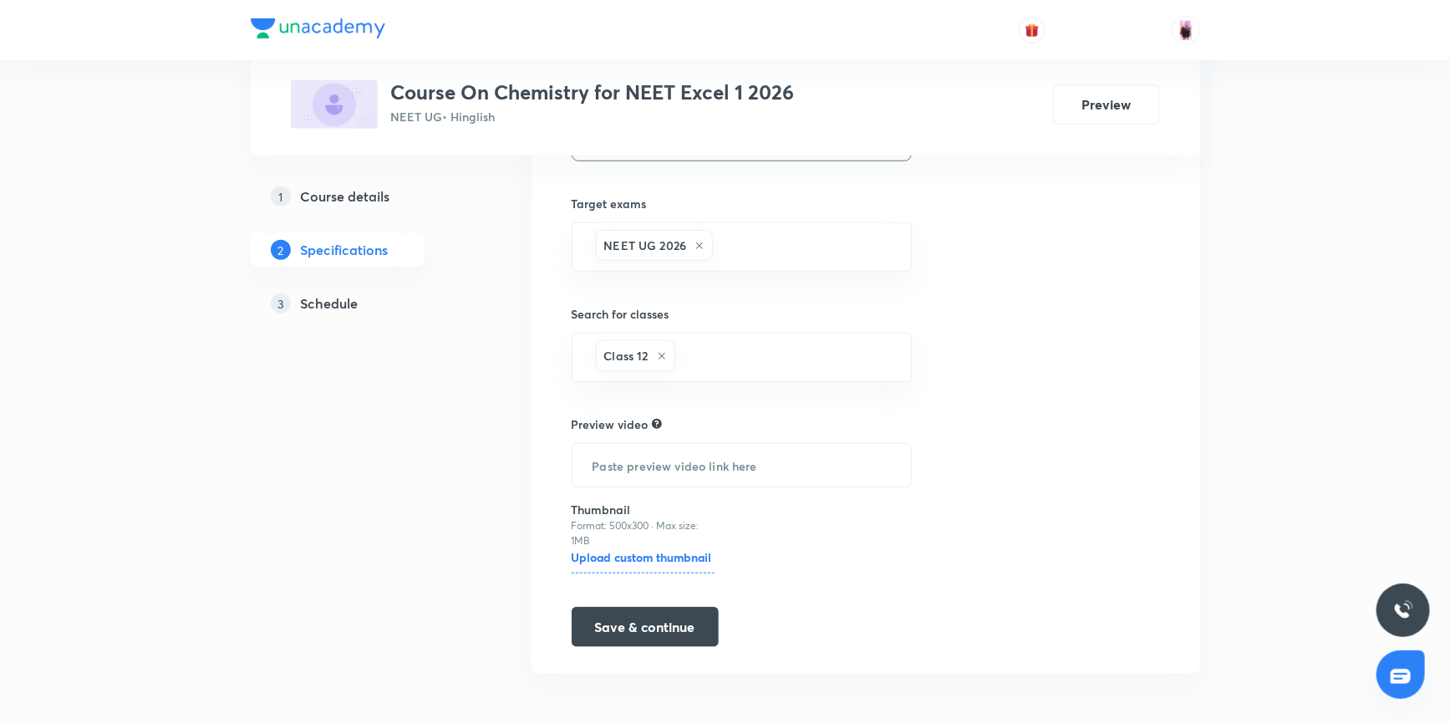
click at [332, 306] on h5 "Schedule" at bounding box center [330, 303] width 58 height 20
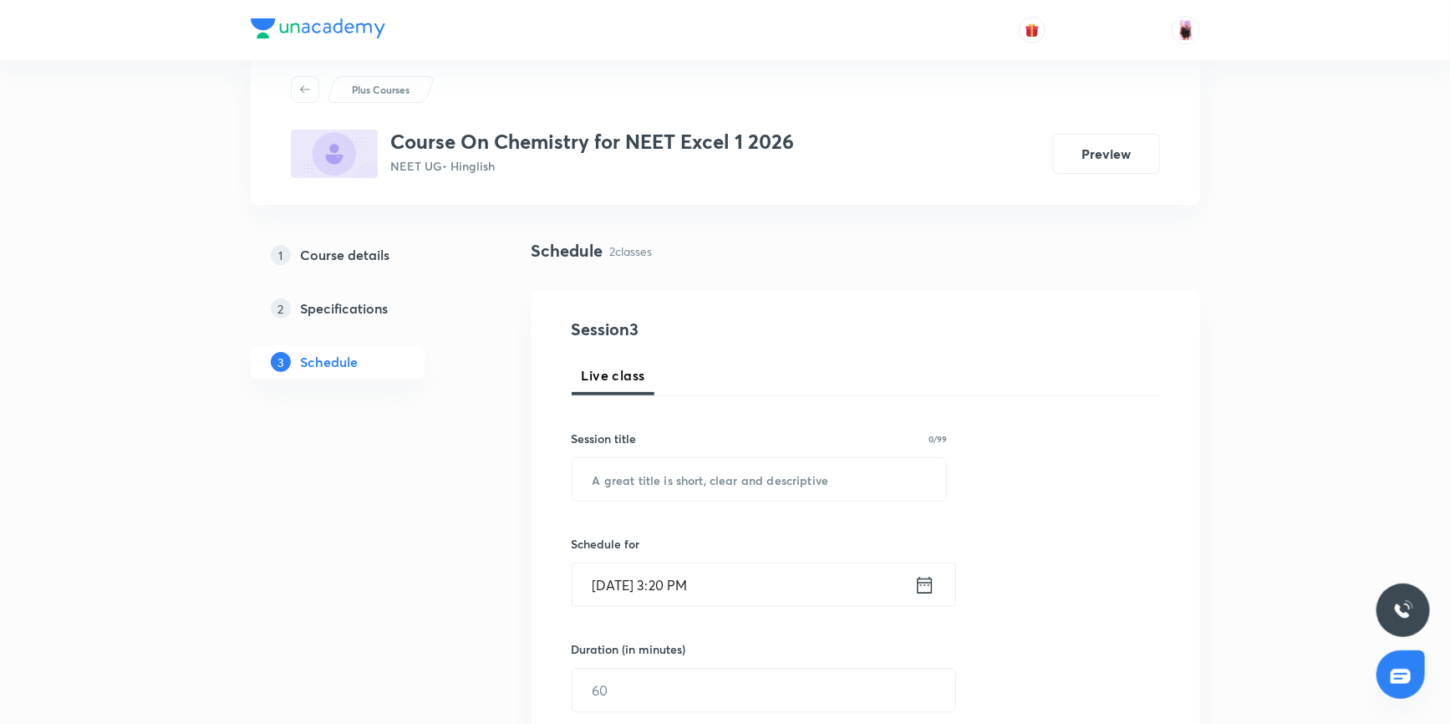
scroll to position [38, 0]
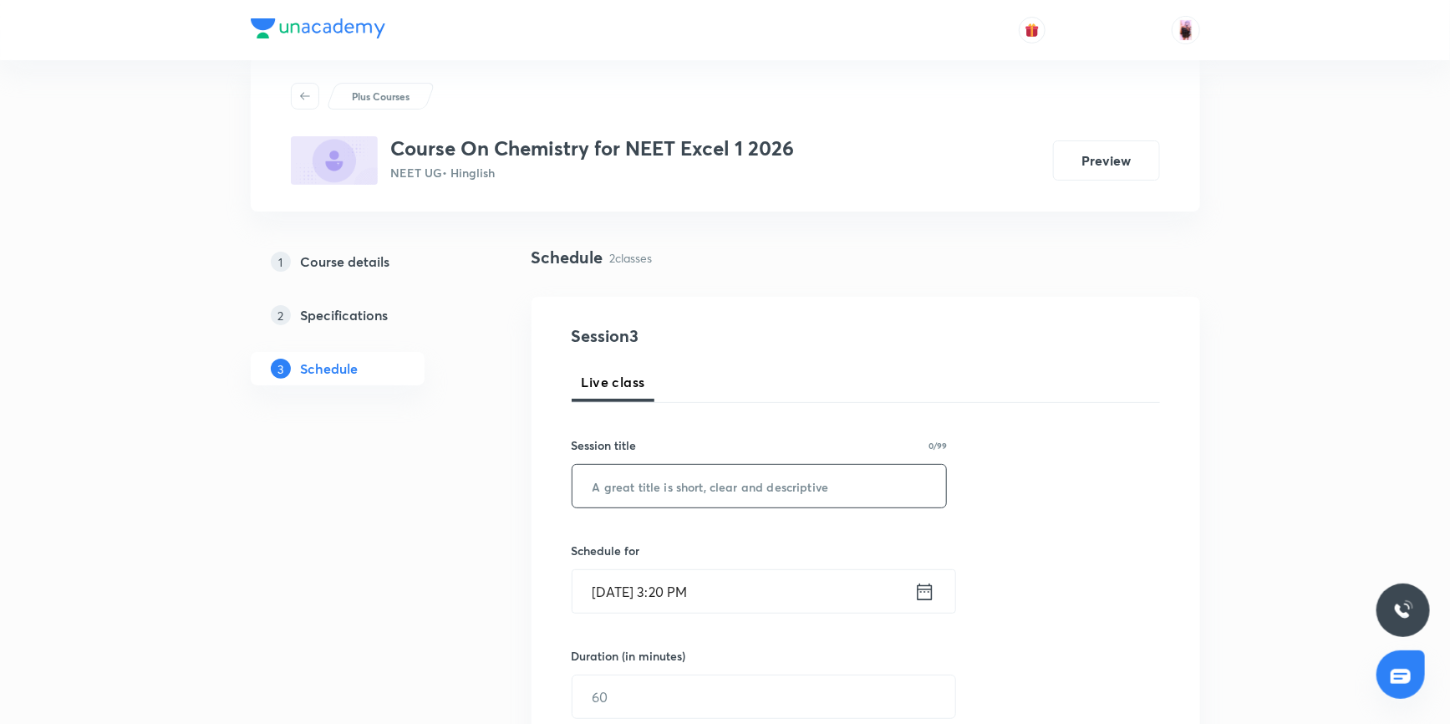
click at [668, 493] on input "text" at bounding box center [759, 486] width 374 height 43
paste input "General Organic Chemistry"
type input "General Organic Chemistry"
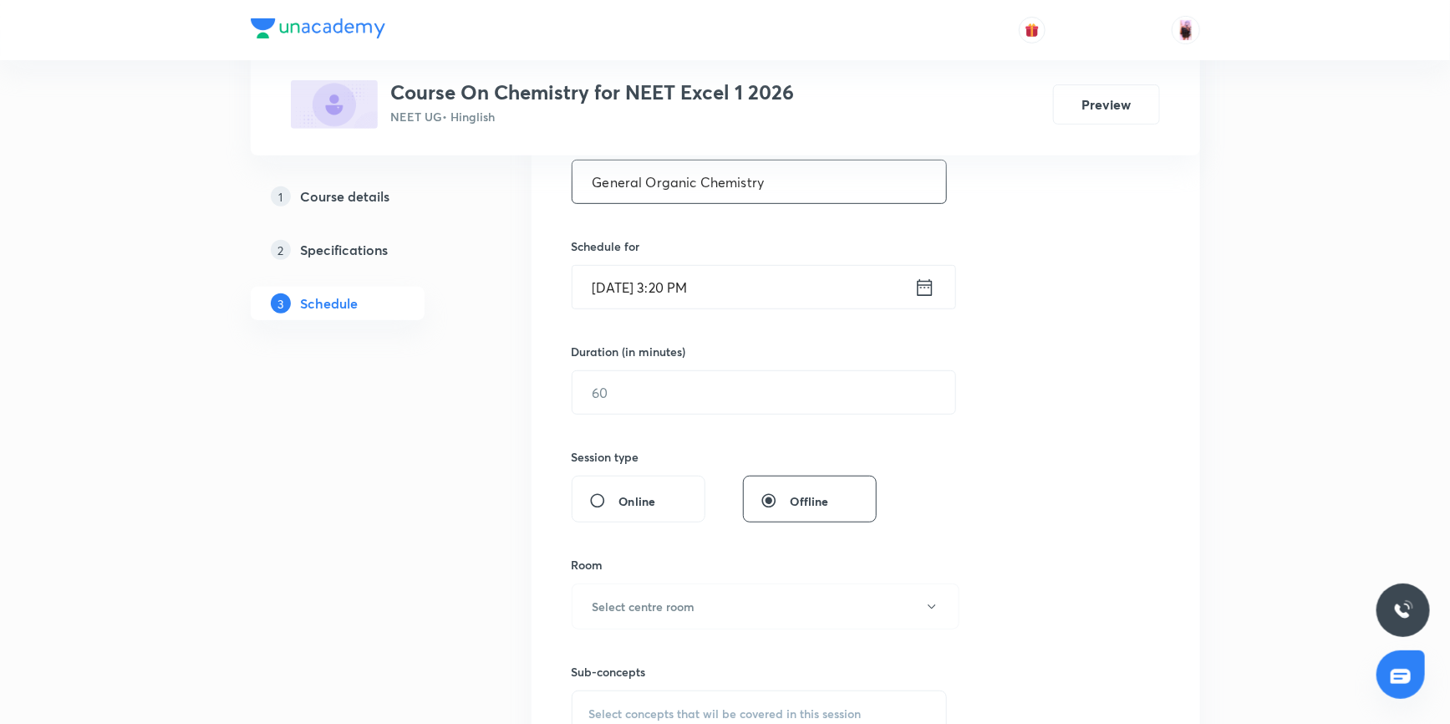
scroll to position [645, 0]
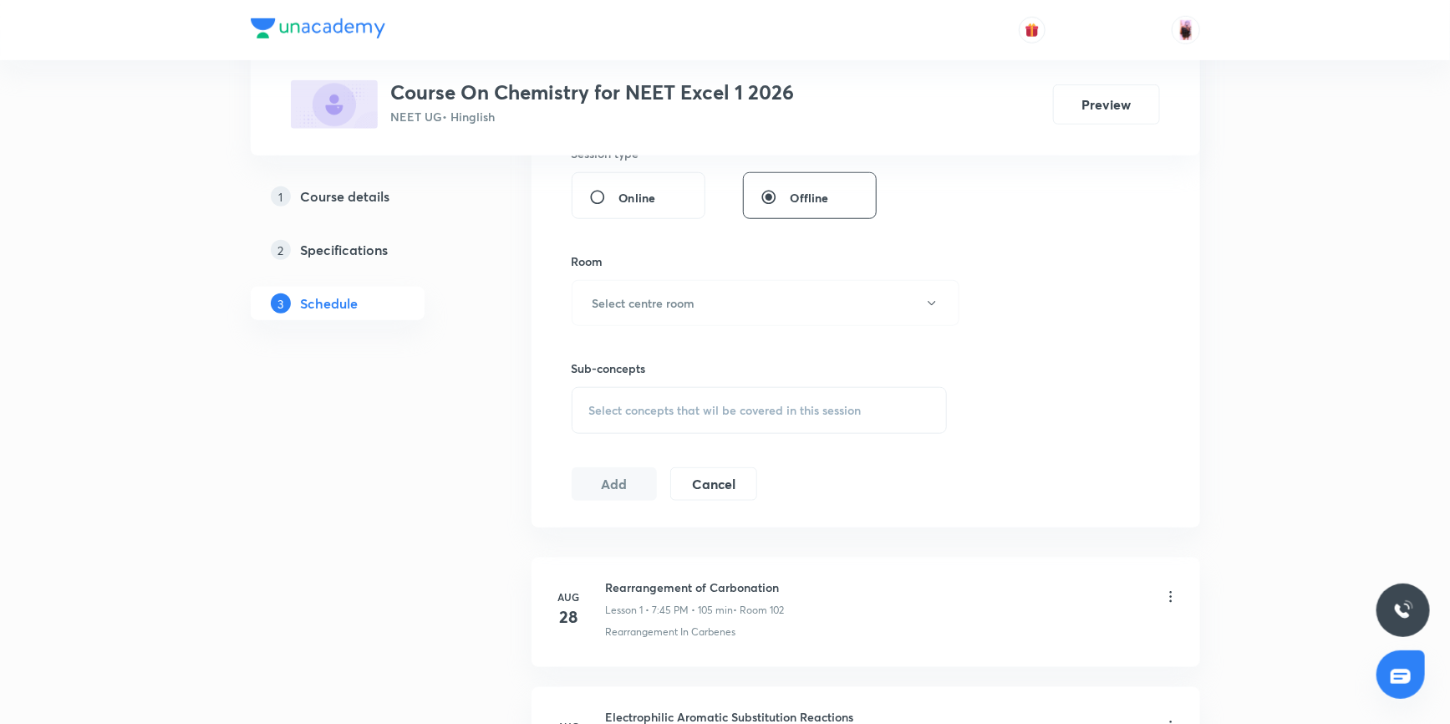
click at [639, 414] on span "Select concepts that wil be covered in this session" at bounding box center [725, 410] width 272 height 13
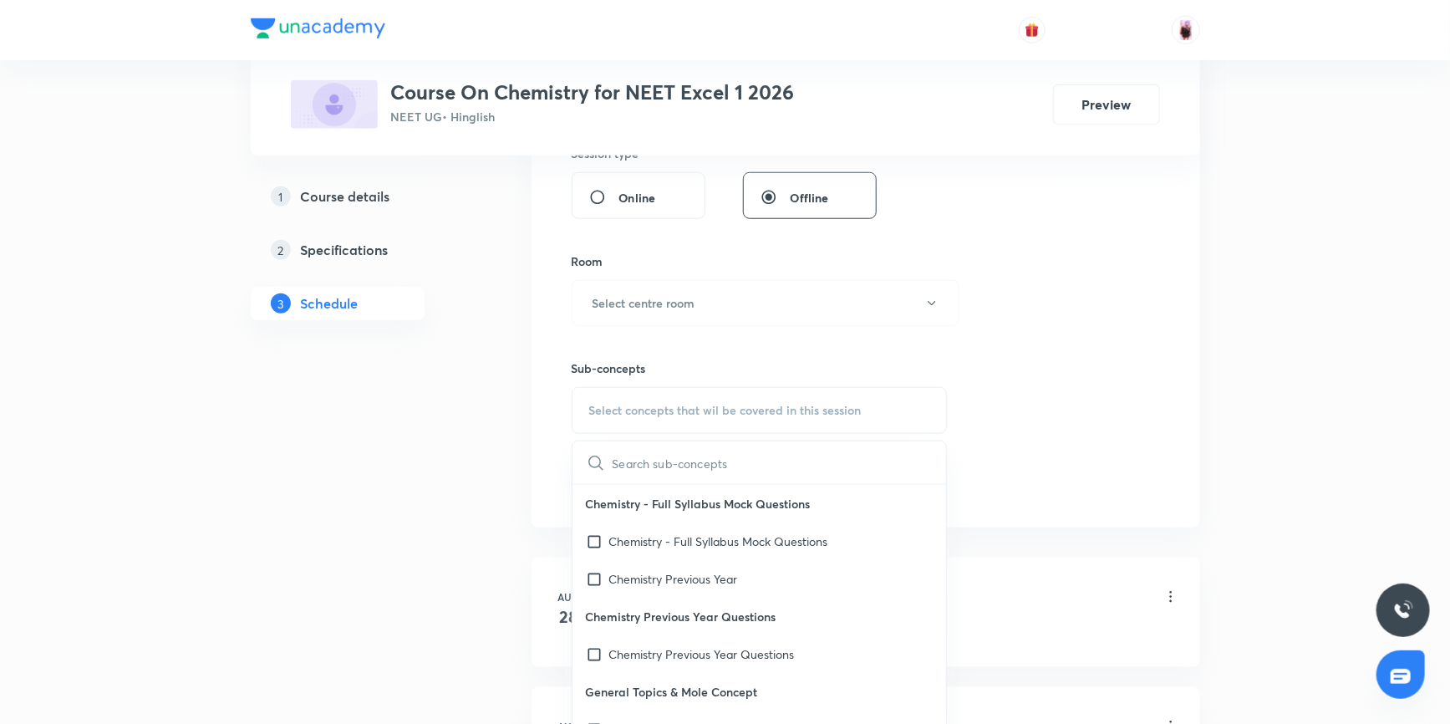
click at [640, 453] on input "text" at bounding box center [779, 462] width 334 height 43
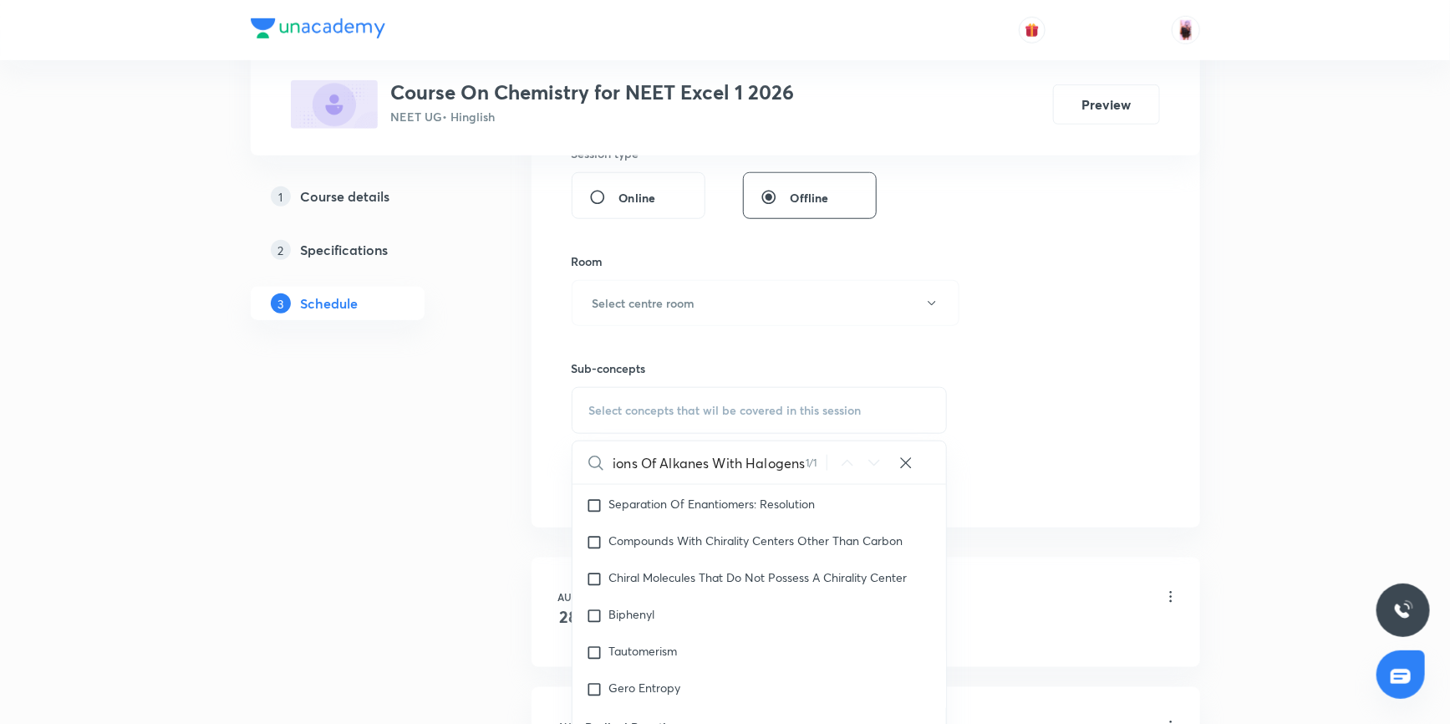
scroll to position [36077, 0]
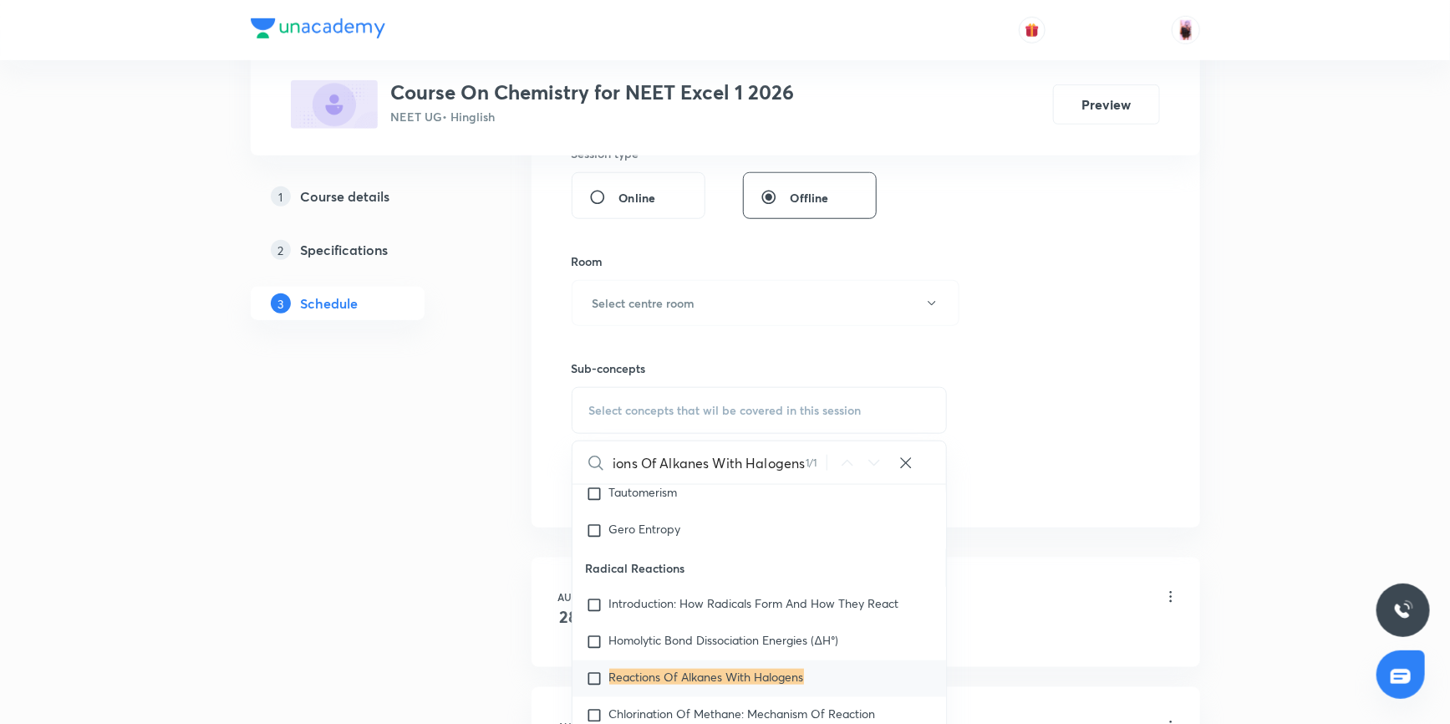
type input "Reactions Of Alkanes With Halogens"
click at [596, 687] on input "checkbox" at bounding box center [597, 678] width 23 height 17
checkbox input "true"
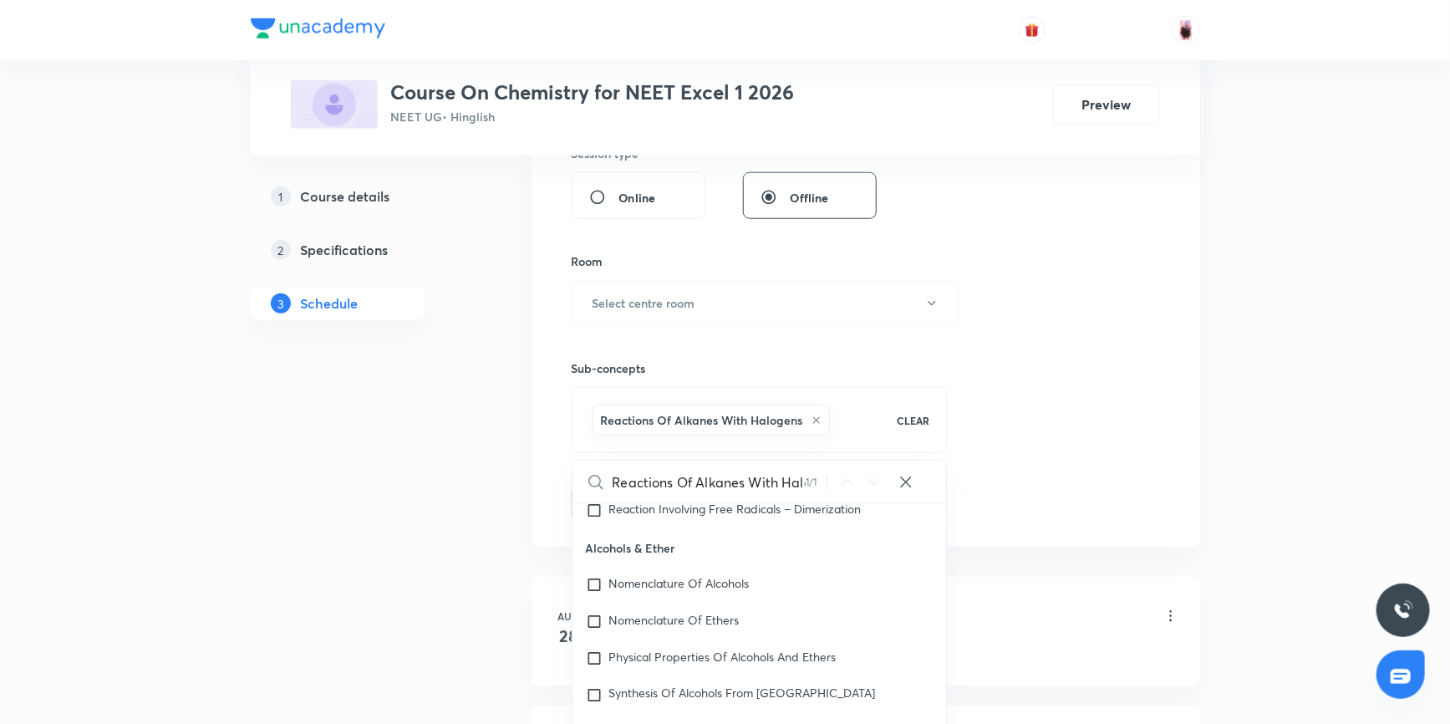
scroll to position [36534, 0]
click at [1020, 425] on div "Session 3 Live class Session title 25/99 General Organic Chemistry ​ Schedule f…" at bounding box center [865, 118] width 588 height 804
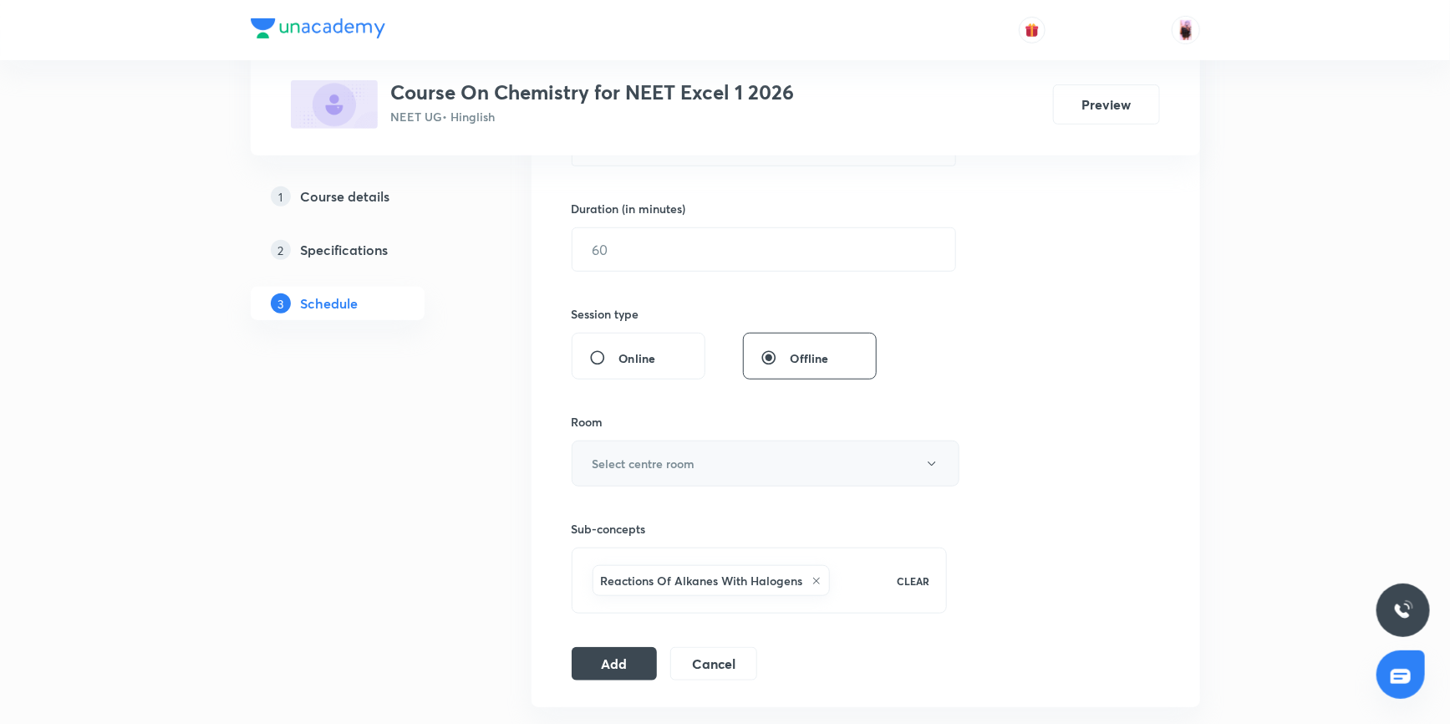
scroll to position [493, 0]
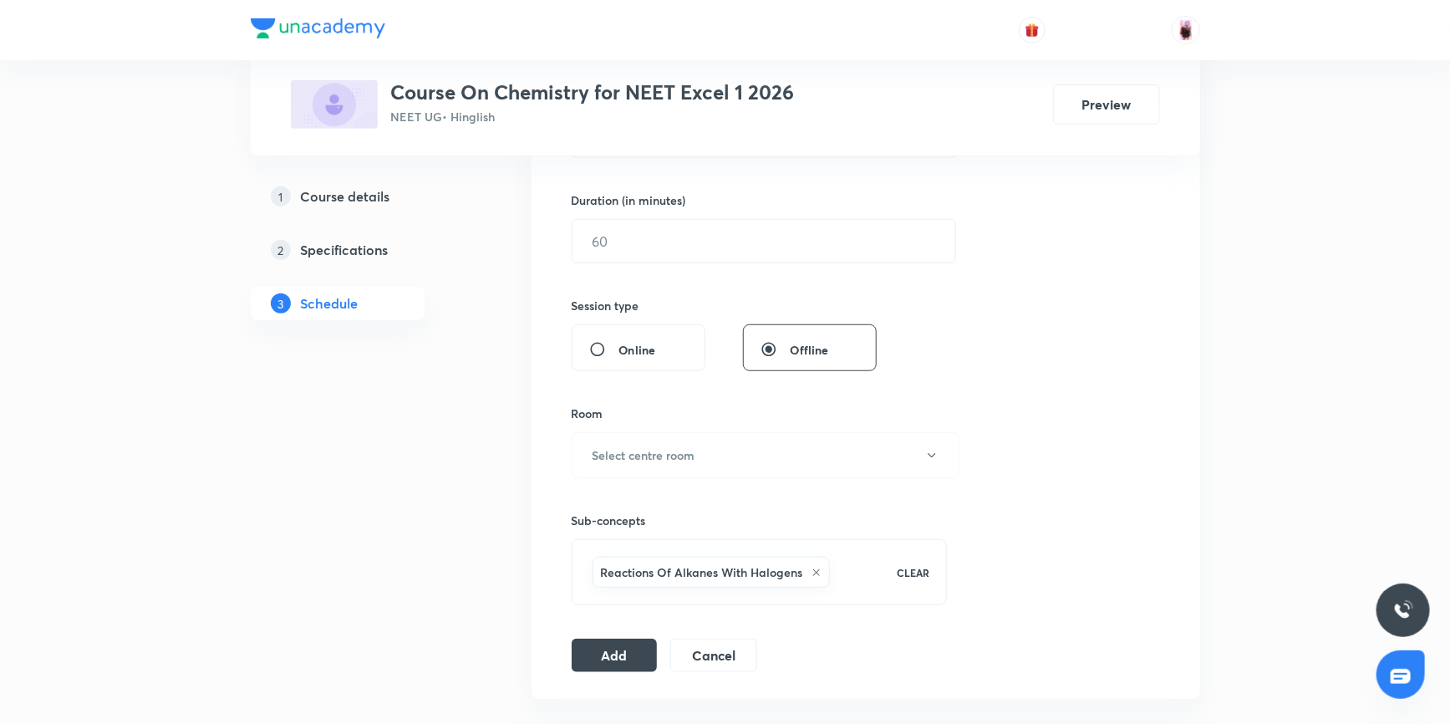
click at [836, 567] on div "Reactions Of Alkanes With Halogens" at bounding box center [734, 572] width 290 height 38
checkbox input "true"
click at [685, 630] on input "text" at bounding box center [779, 633] width 334 height 43
type input "Radical Addition To Alkenes: The Anti-Markovnikov Addition Of Hydrogen Bromide"
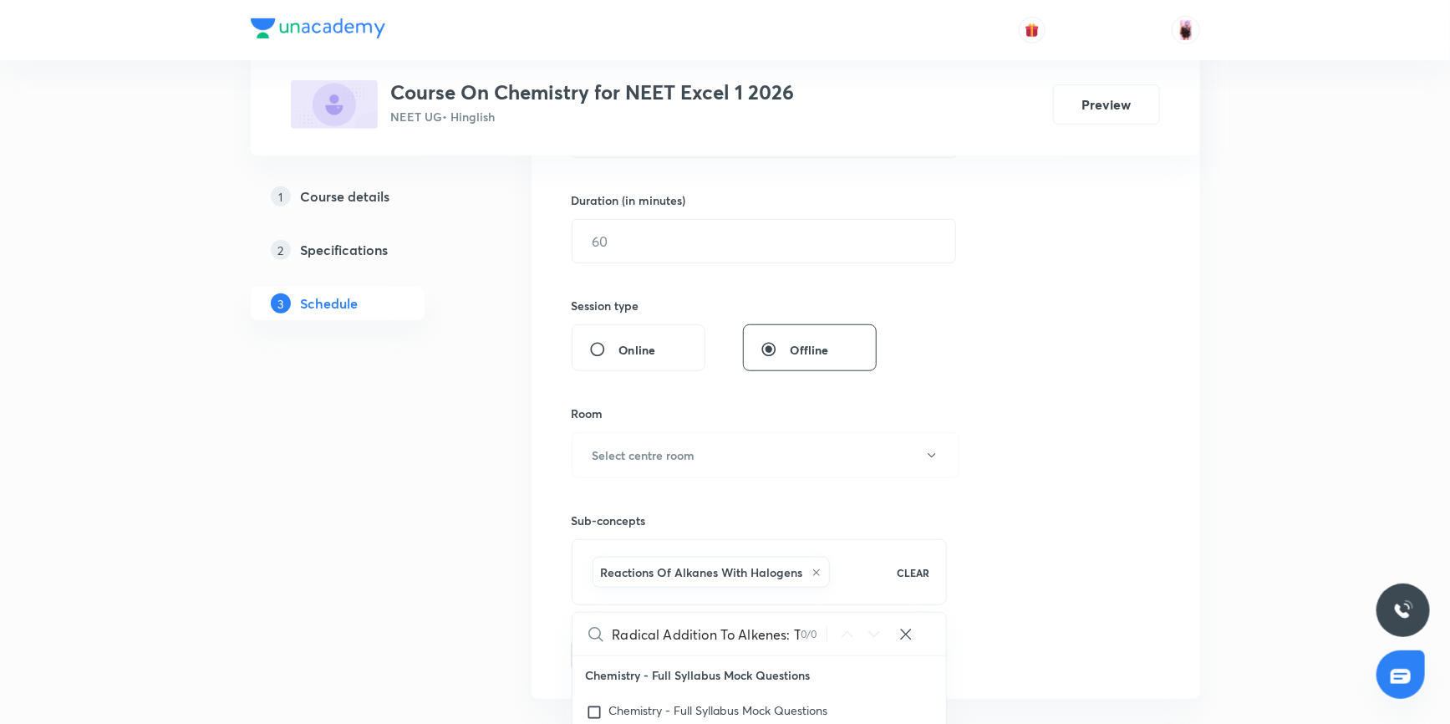
checkbox input "true"
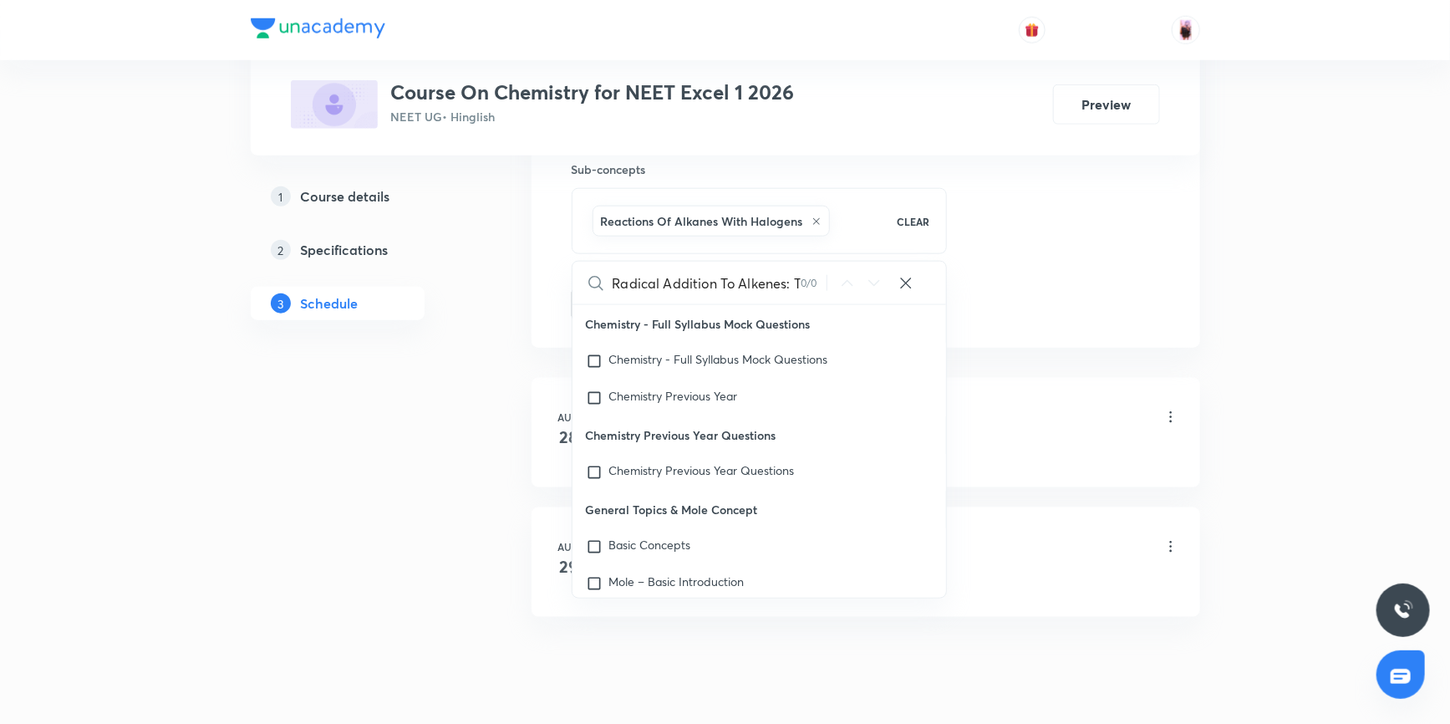
scroll to position [892, 0]
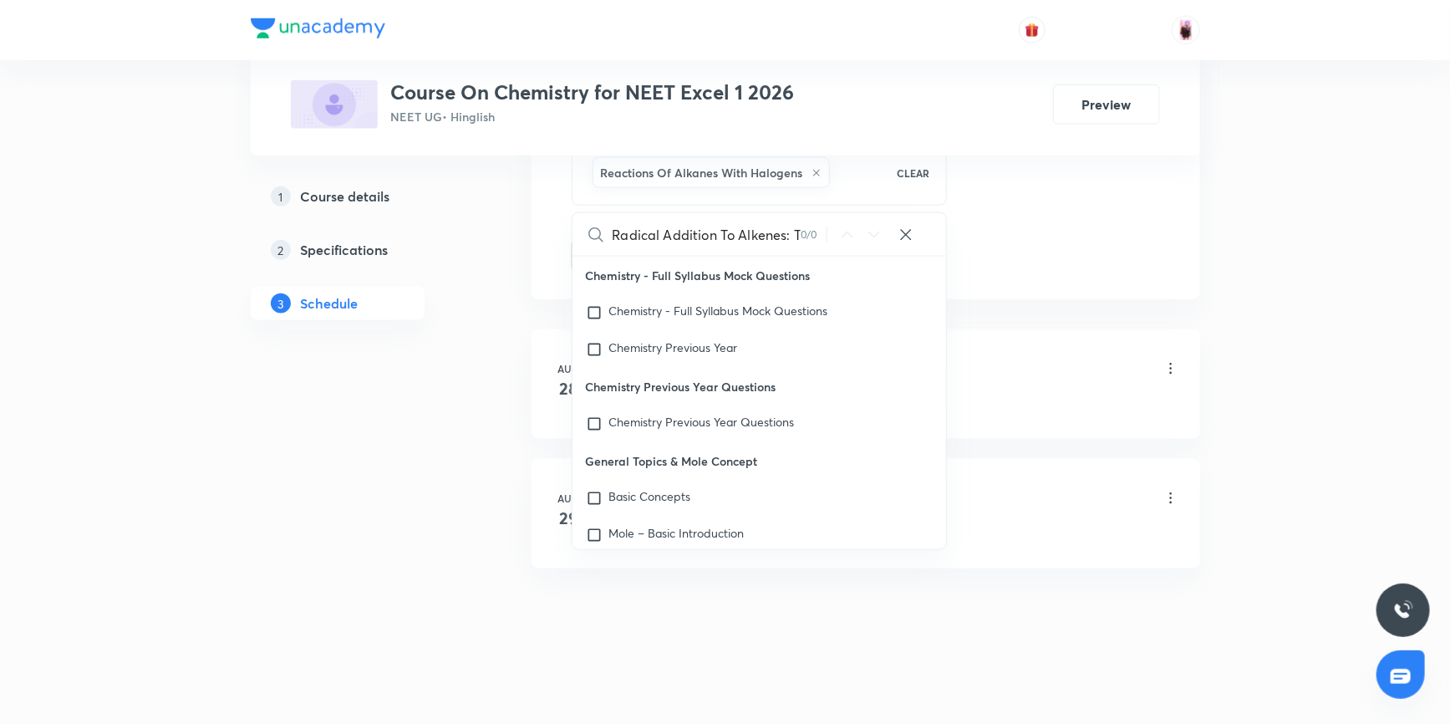
click at [736, 233] on input "Radical Addition To Alkenes: The Anti-Markovnikov Addition Of Hydrogen Bromide" at bounding box center [706, 234] width 188 height 43
type input "Radical Addition ToAlkenes: The Anti-Markovnikov Addition Of Hydrogen Bromide"
checkbox input "true"
type input "Alkenes: The Anti-Markovnikov Addition Of Hydrogen Bromide"
checkbox input "true"
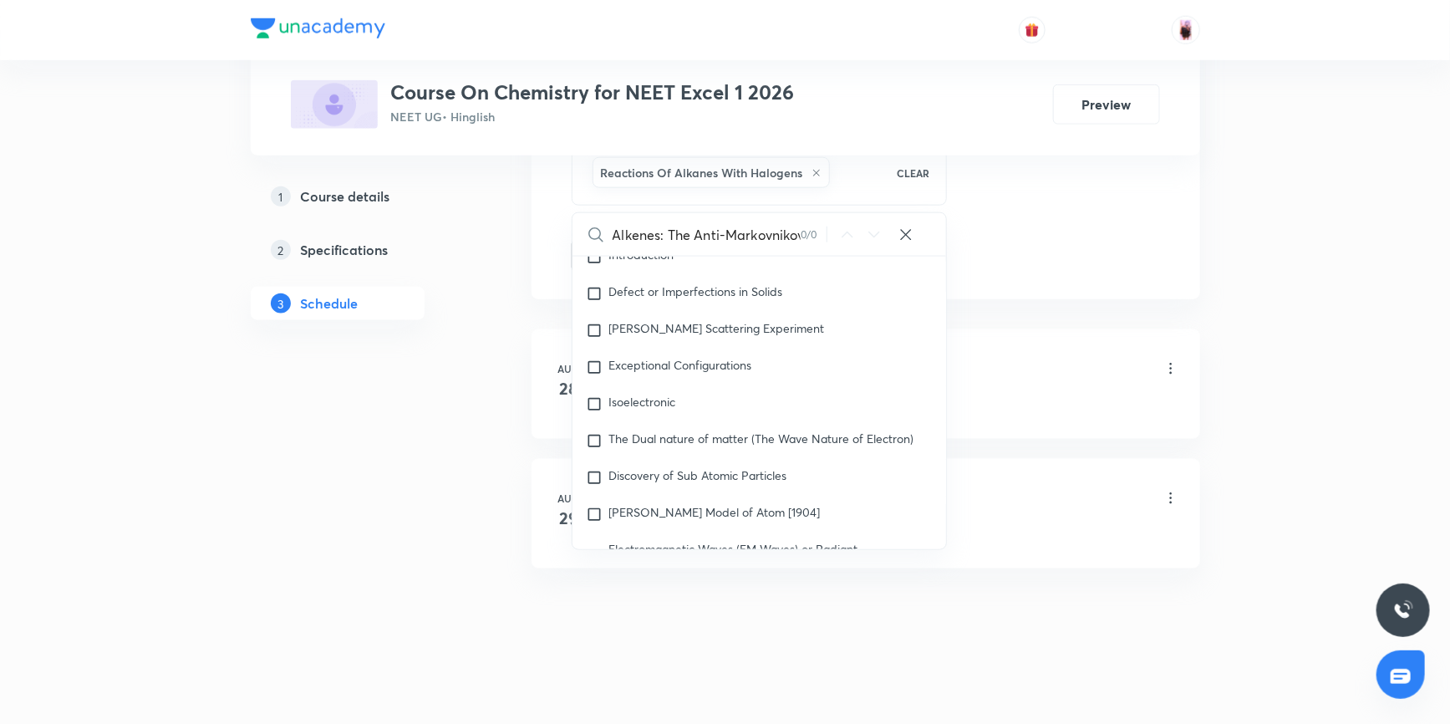
scroll to position [2506, 0]
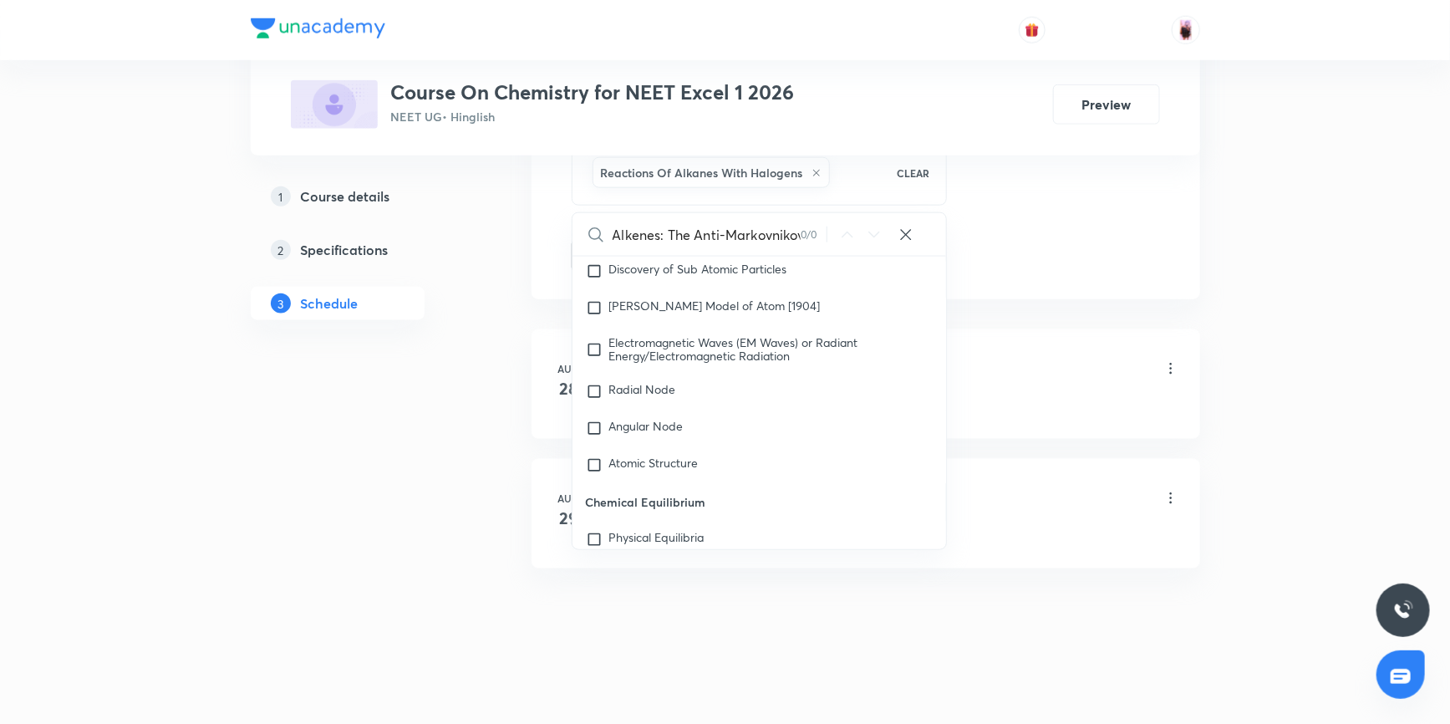
type input "Alkenes: The Anti-Markovnikov Addition Of Hydrogen Bromide"
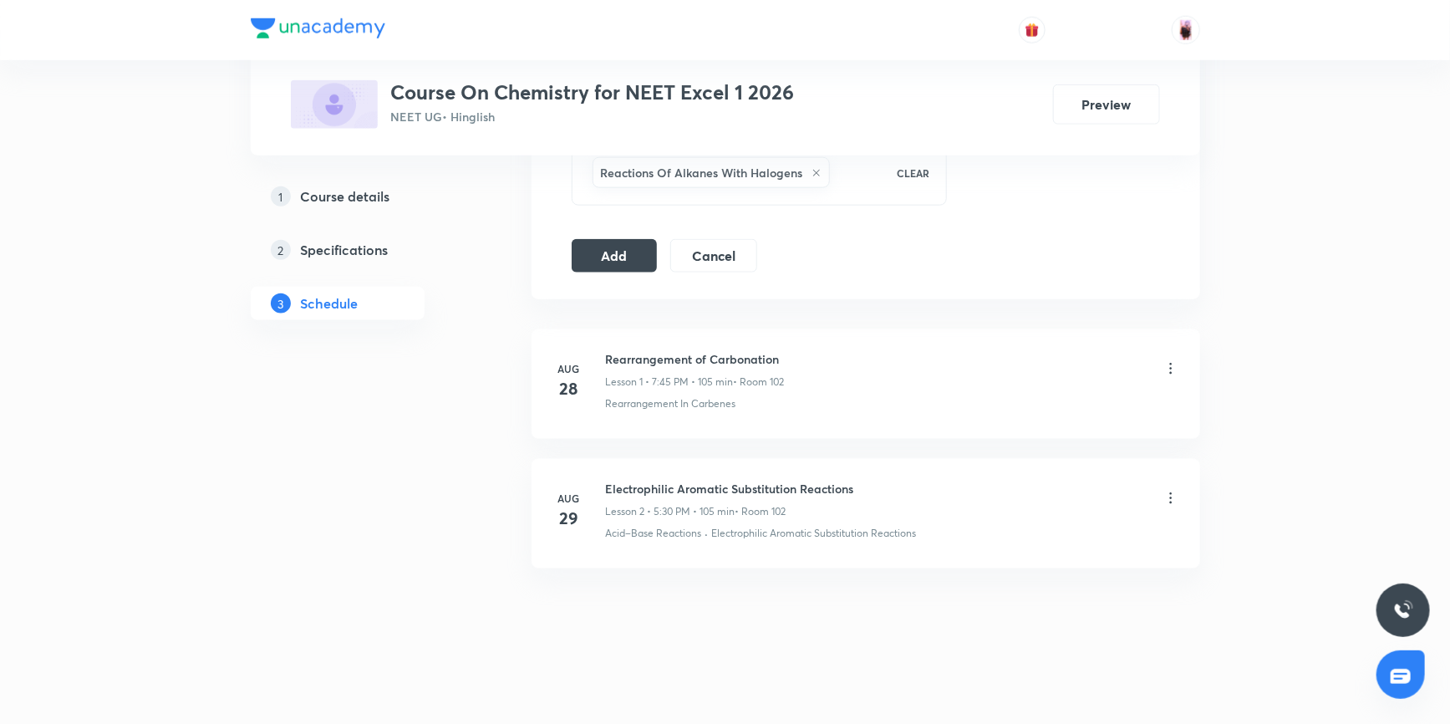
scroll to position [740, 0]
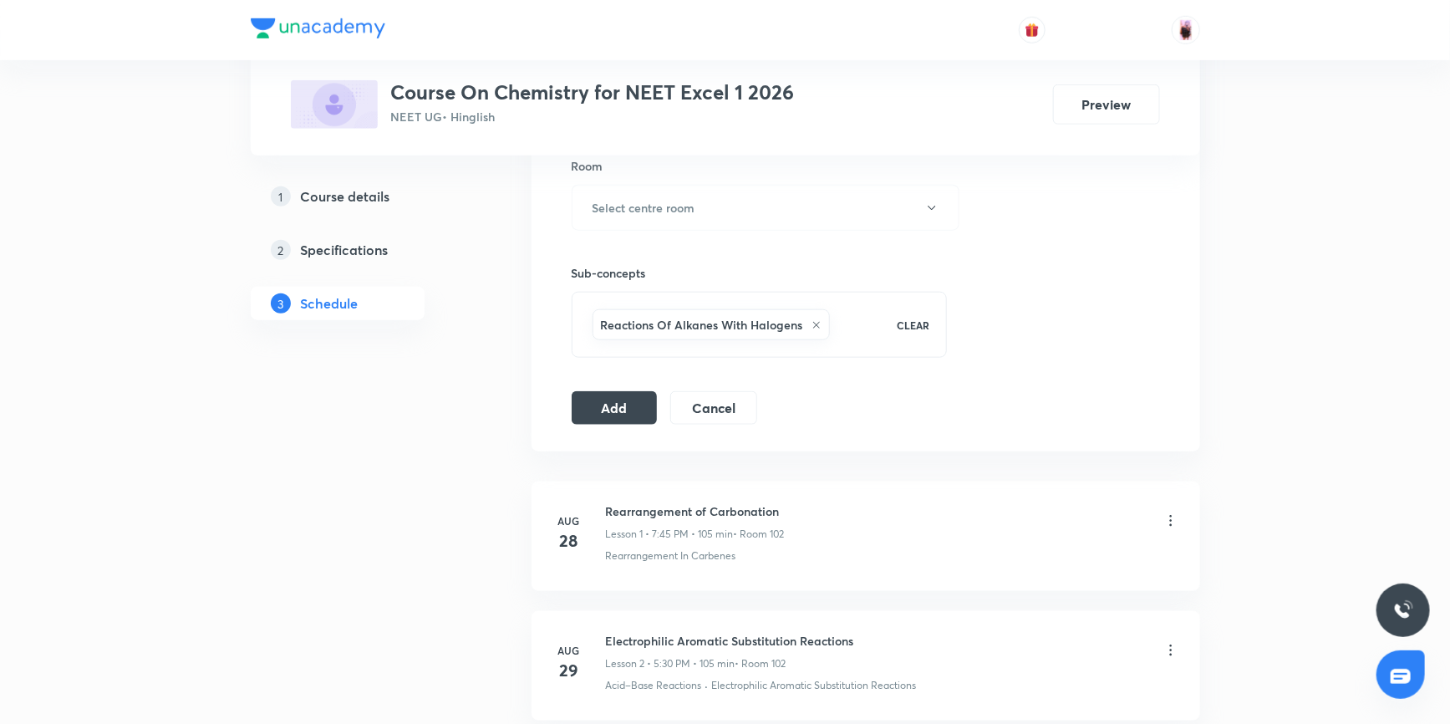
click at [834, 324] on div "Reactions Of Alkanes With Halogens" at bounding box center [734, 325] width 290 height 38
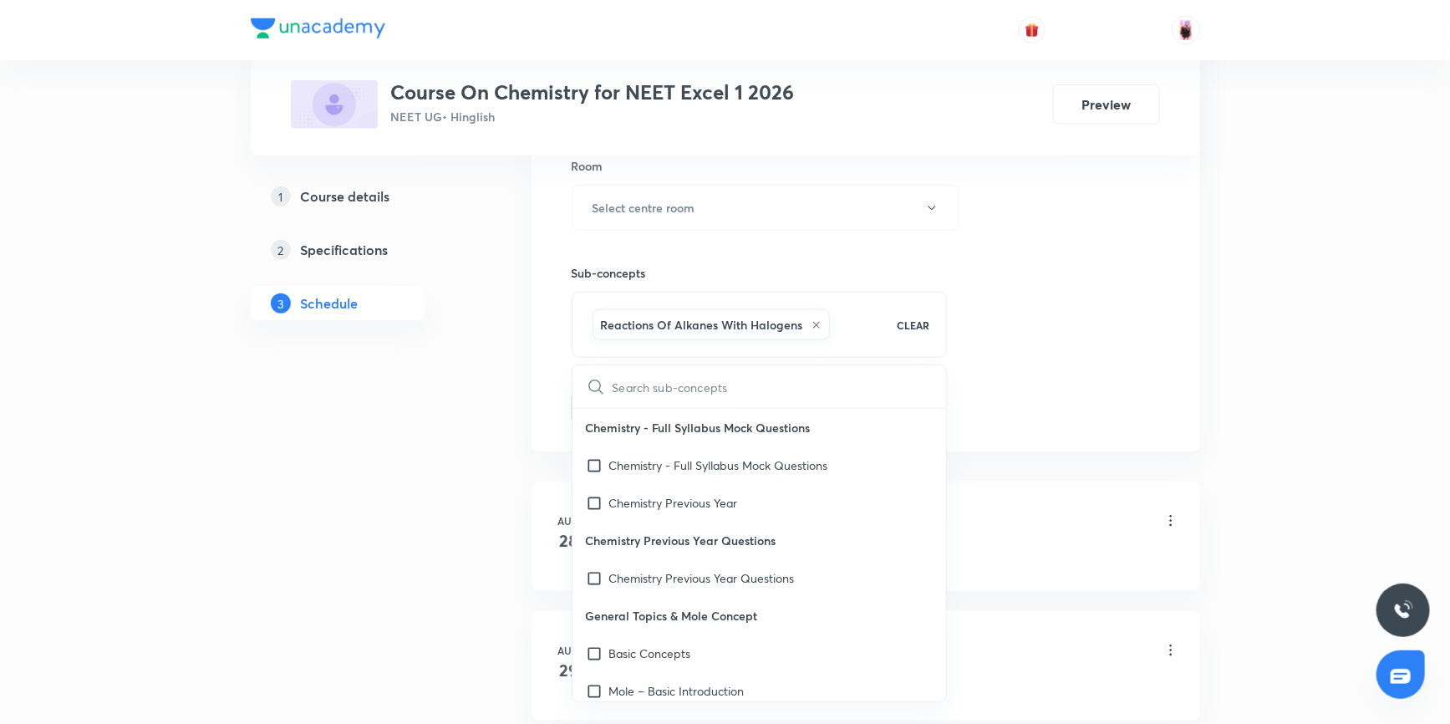
click at [658, 393] on input "text" at bounding box center [779, 386] width 334 height 43
checkbox input "true"
type input "Markovnikov Addition Of Hydrogen Bromide"
checkbox input "true"
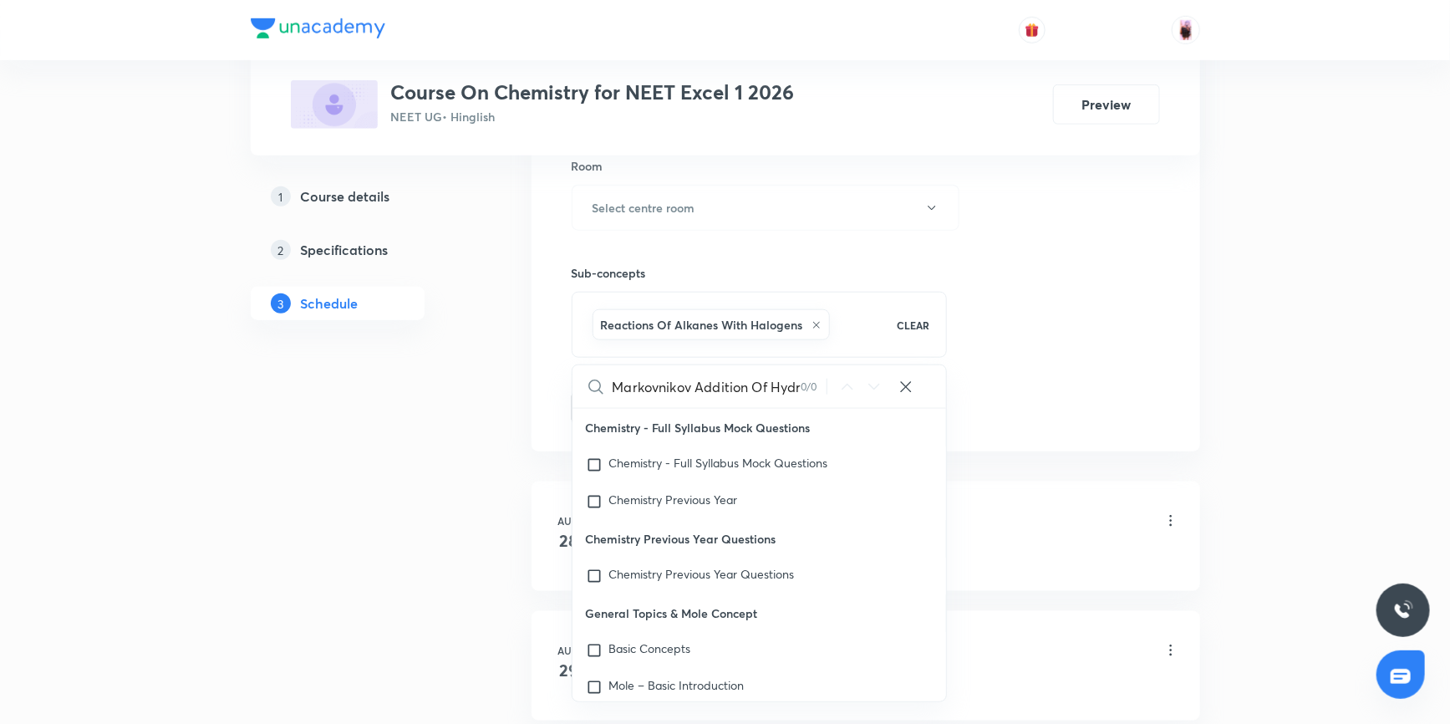
type input "MarkovnikovAddition Of Hydrogen Bromide"
checkbox input "true"
type input "Markovnikov Of Hydrogen Bromide"
checkbox input "true"
type input "Markovnikov"
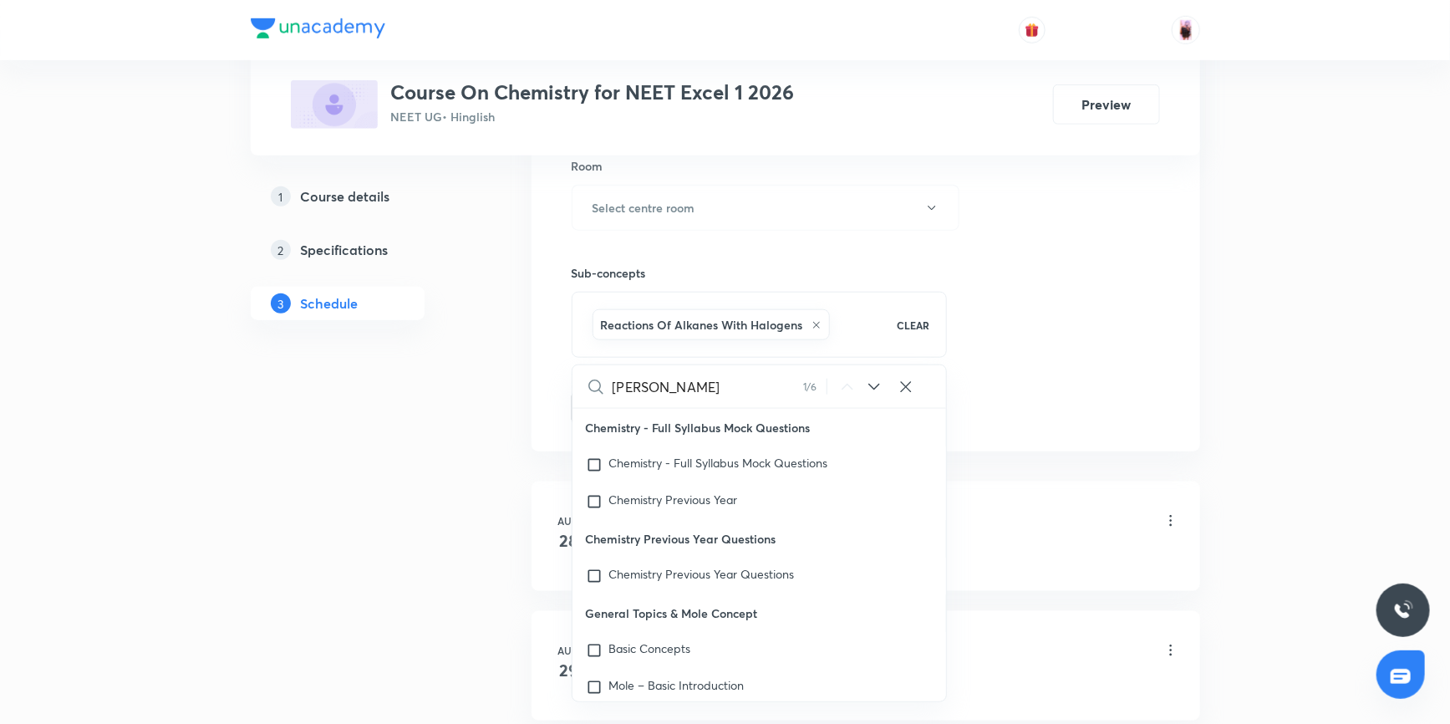
checkbox input "true"
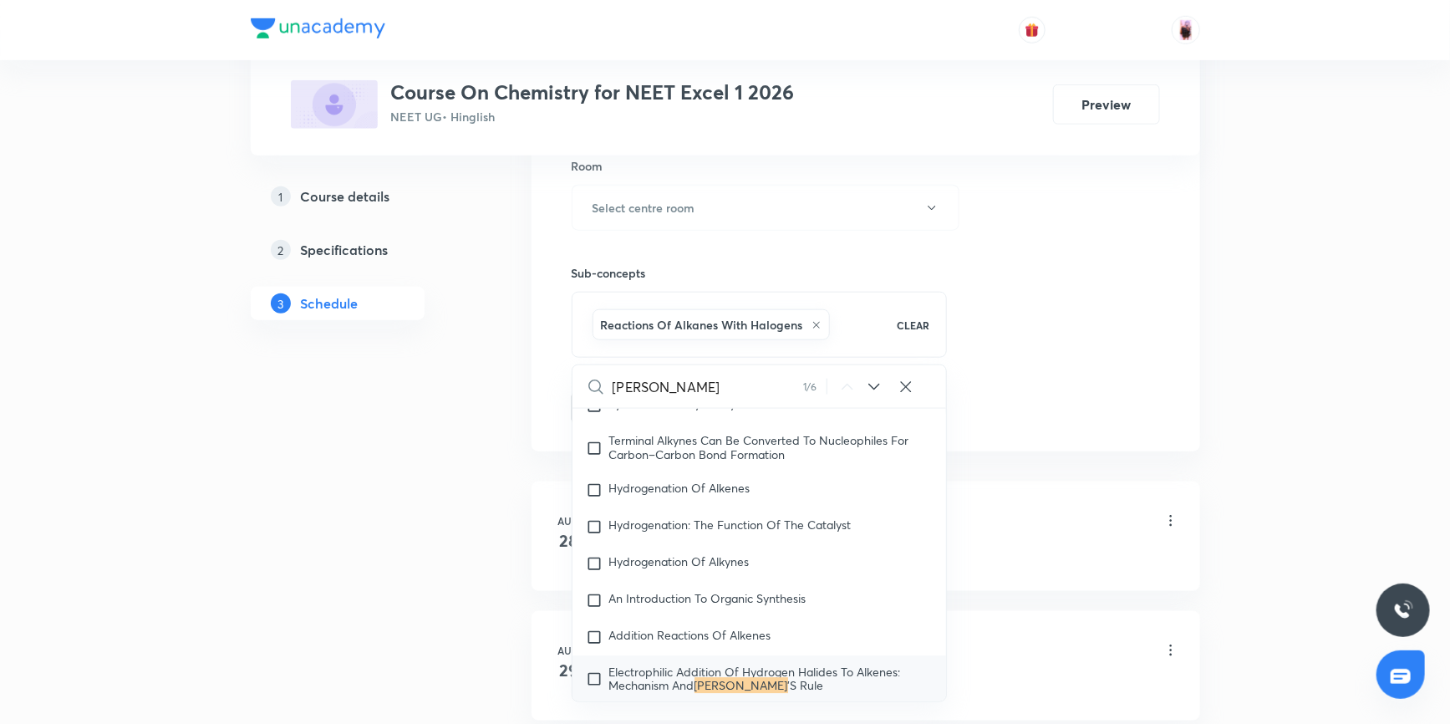
scroll to position [34472, 0]
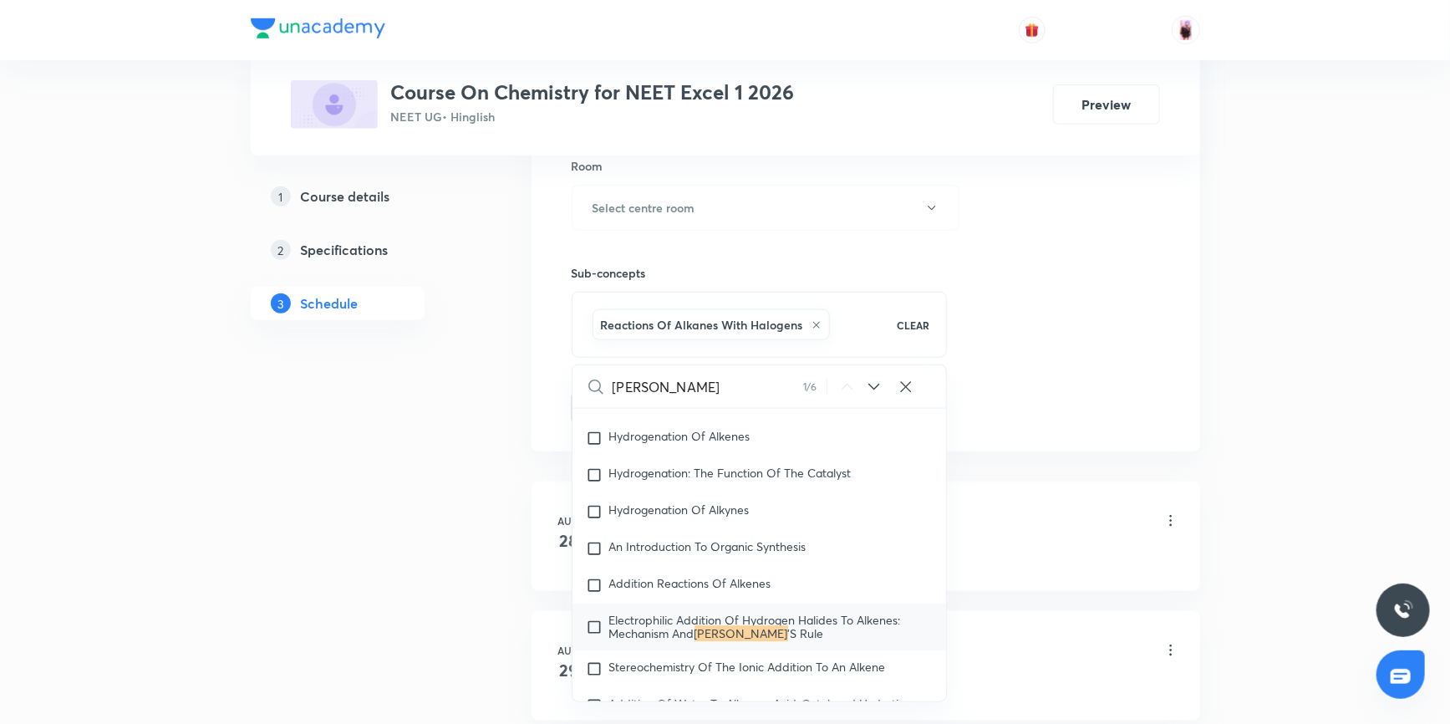
type input "Markovnikov"
click at [593, 623] on input "checkbox" at bounding box center [597, 627] width 23 height 27
checkbox input "true"
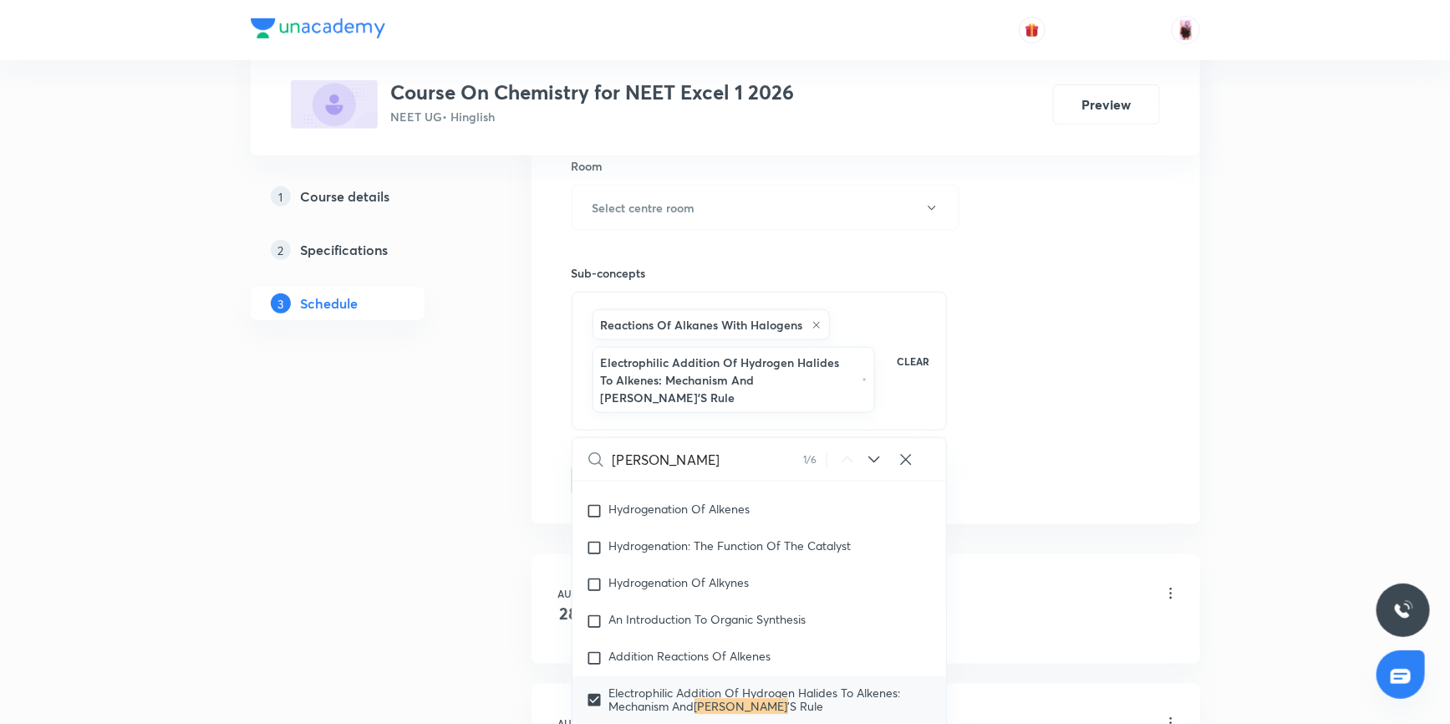
click at [1045, 468] on div "Session 3 Live class Session title 25/99 General Organic Chemistry ​ Schedule f…" at bounding box center [865, 59] width 588 height 876
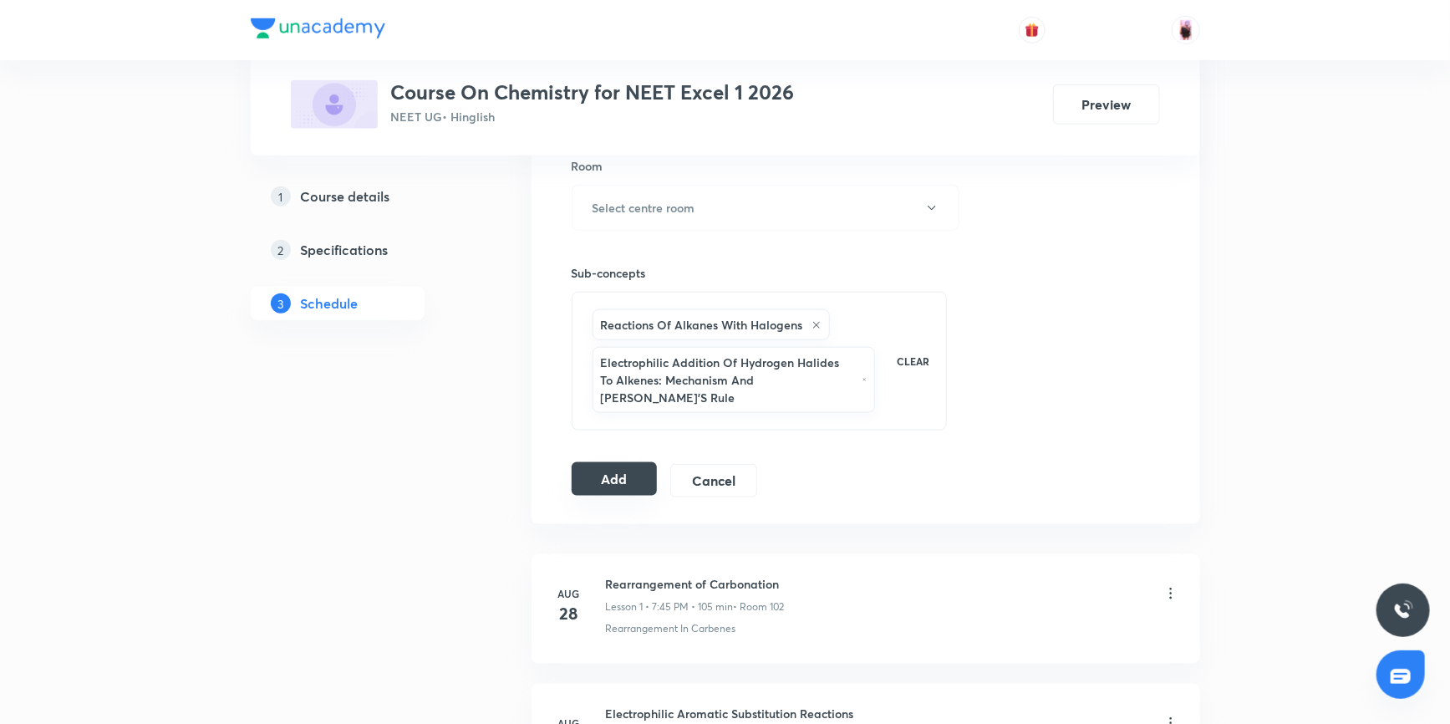
click at [627, 467] on button "Add" at bounding box center [614, 478] width 86 height 33
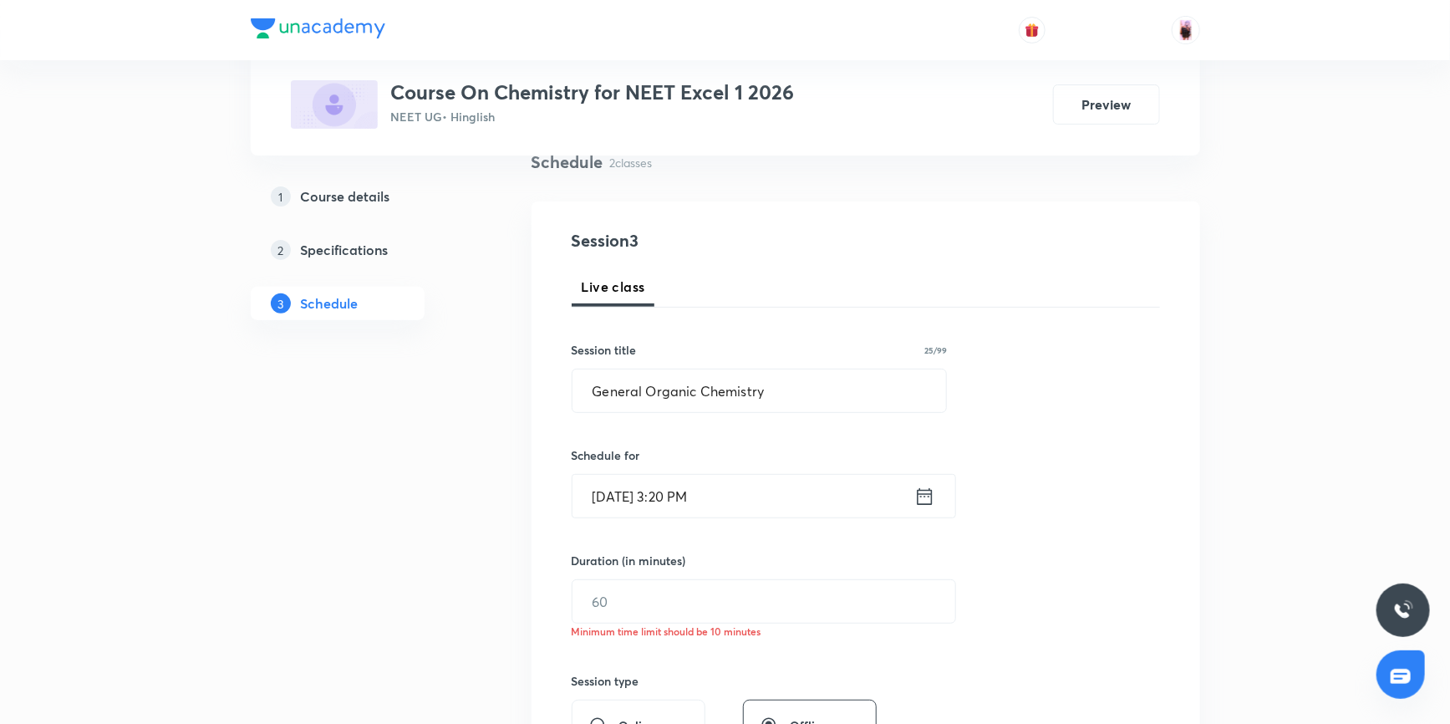
scroll to position [209, 0]
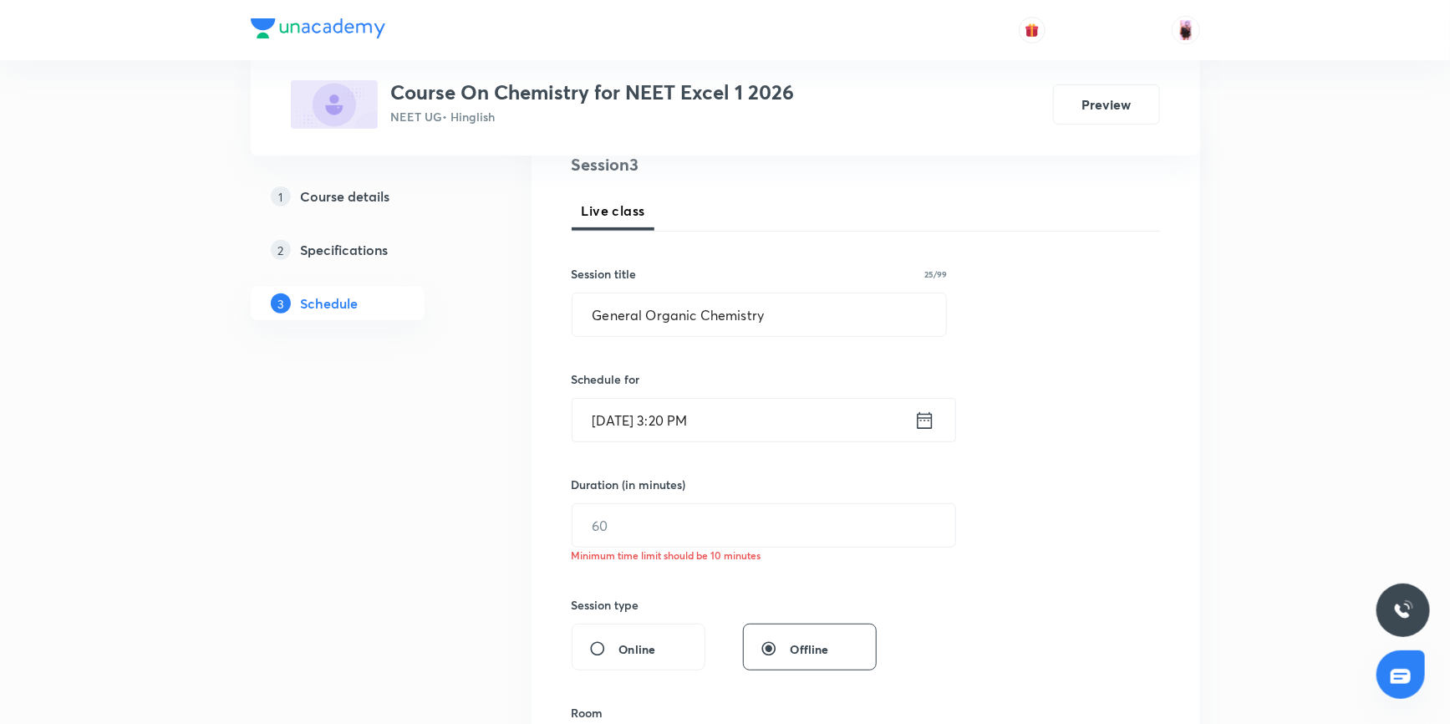
click at [920, 421] on icon at bounding box center [924, 420] width 21 height 23
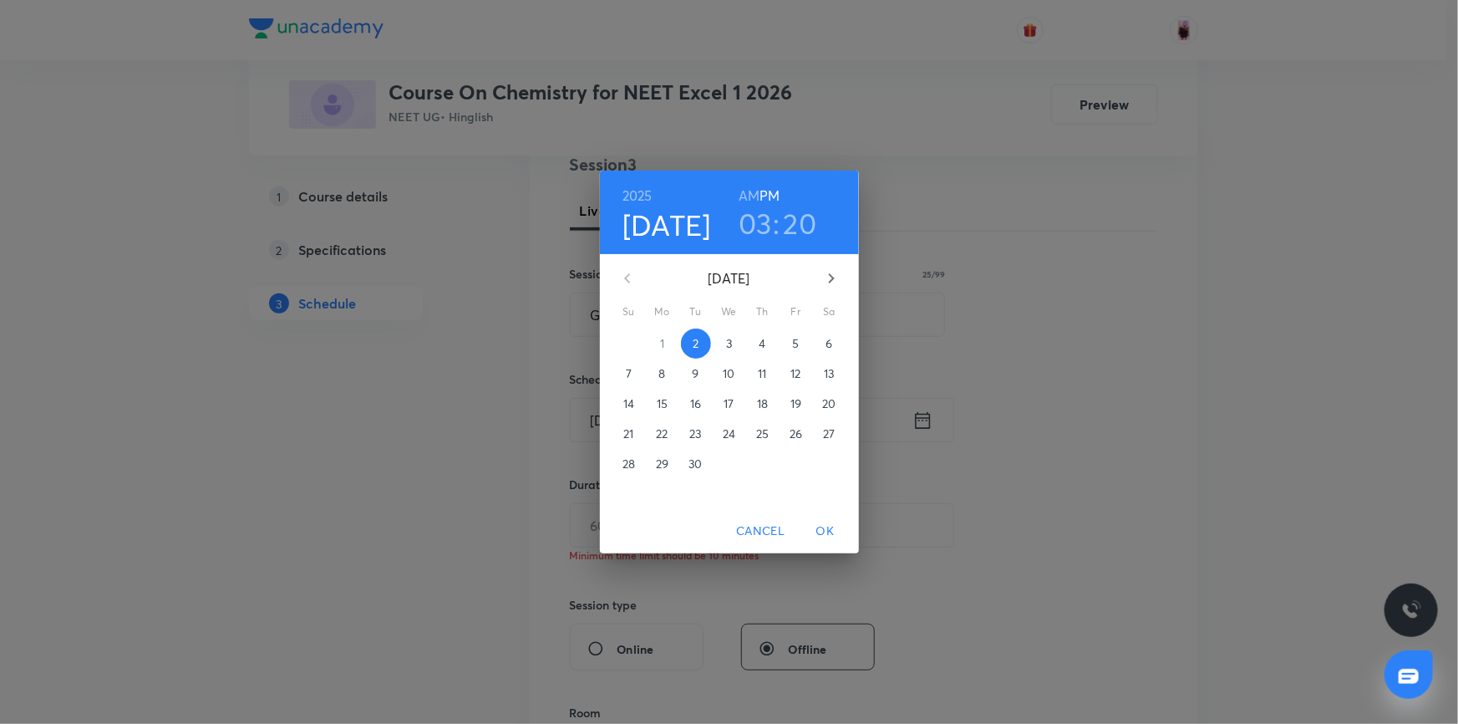
click at [759, 227] on h3 "03" at bounding box center [755, 223] width 33 height 35
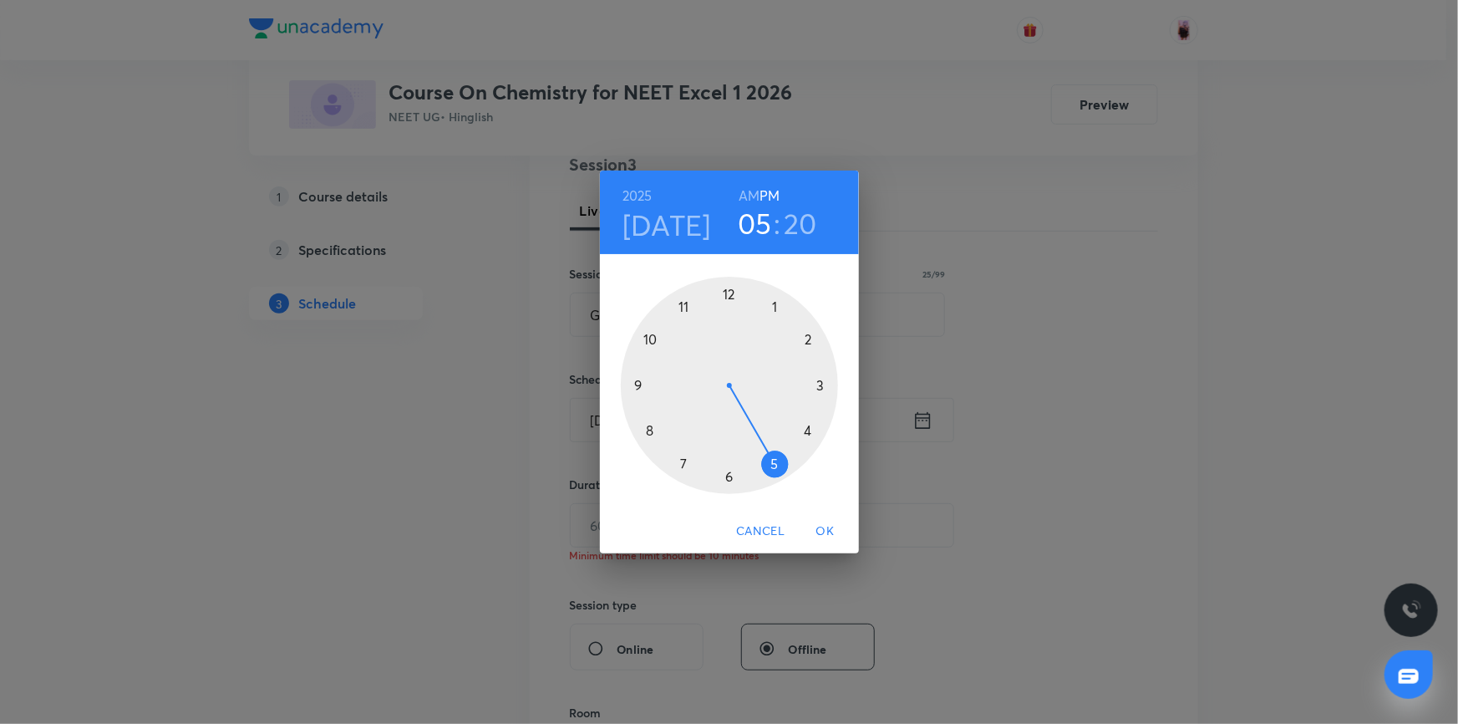
drag, startPoint x: 823, startPoint y: 383, endPoint x: 787, endPoint y: 464, distance: 88.6
click at [787, 464] on div at bounding box center [729, 385] width 217 height 217
drag, startPoint x: 810, startPoint y: 430, endPoint x: 729, endPoint y: 476, distance: 93.2
click at [729, 476] on div at bounding box center [729, 385] width 217 height 217
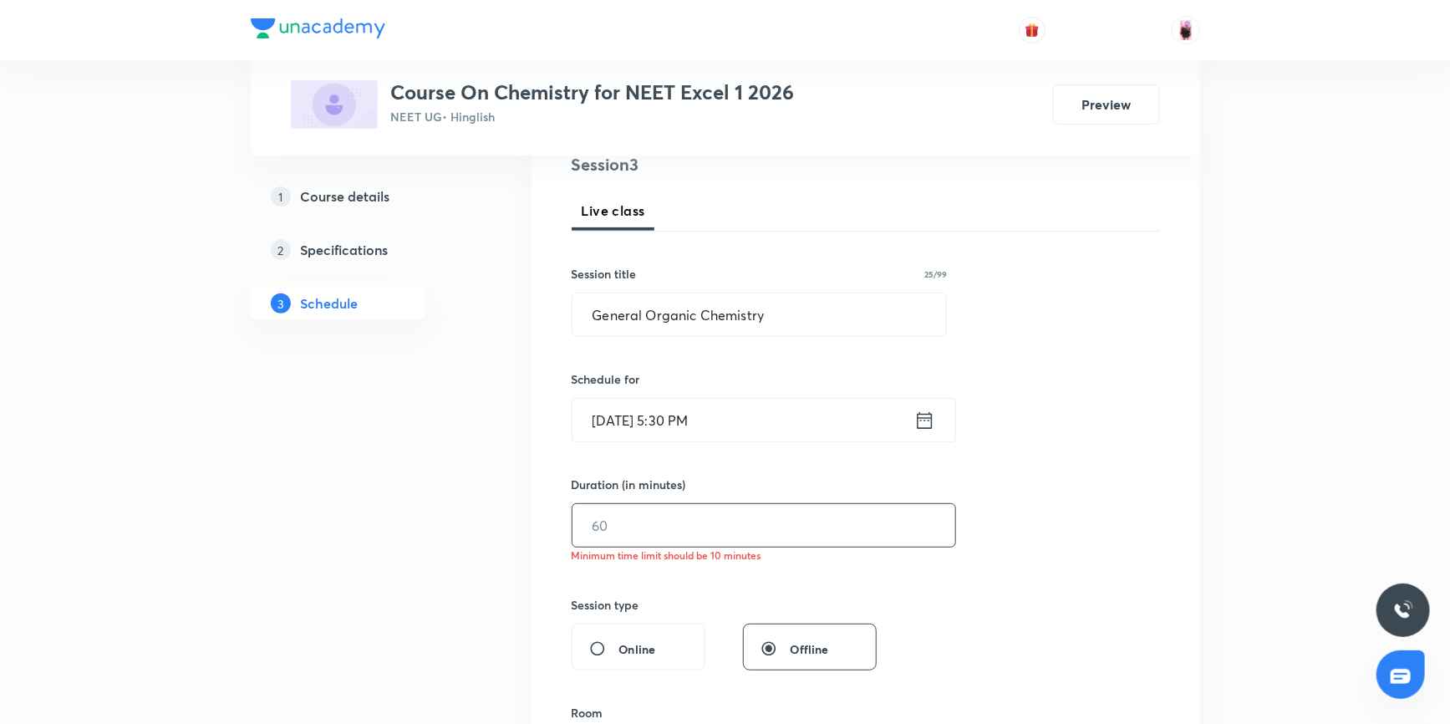
click at [678, 510] on input "text" at bounding box center [763, 525] width 383 height 43
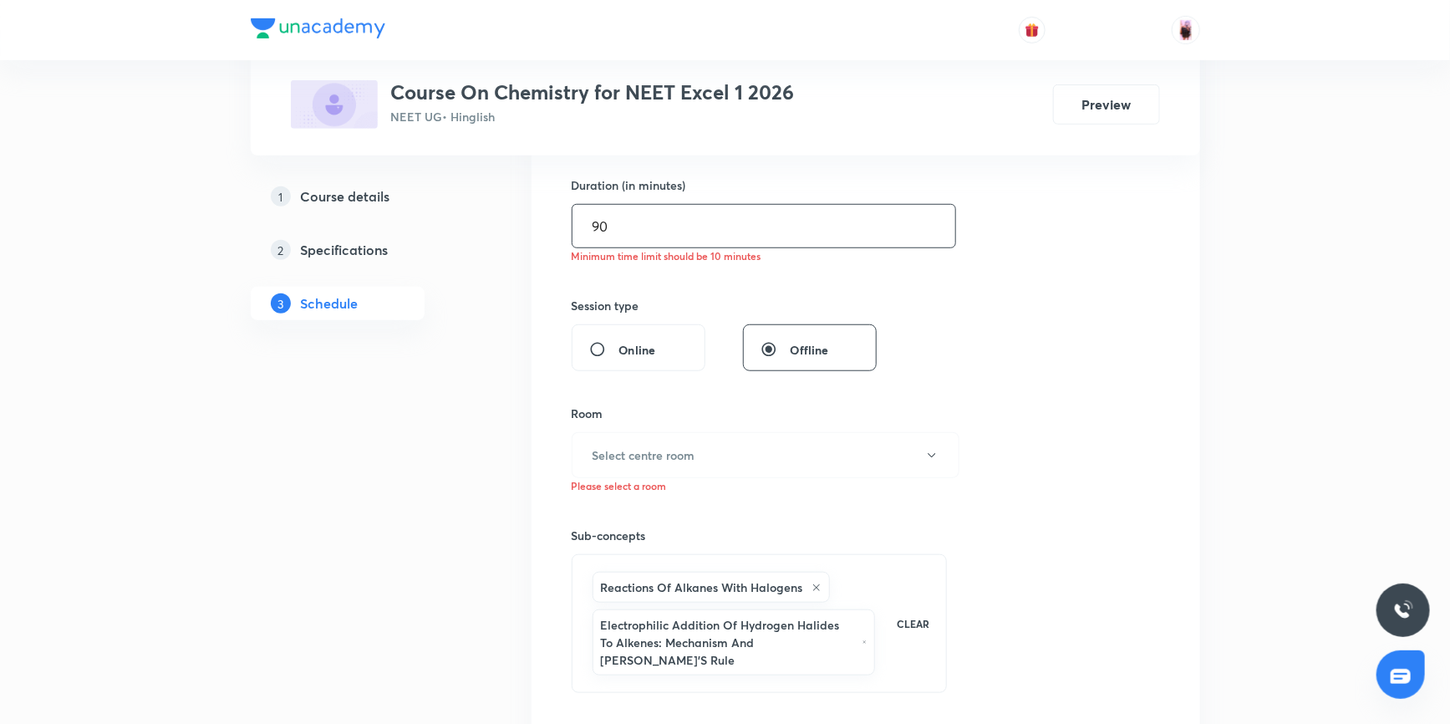
scroll to position [512, 0]
type input "90"
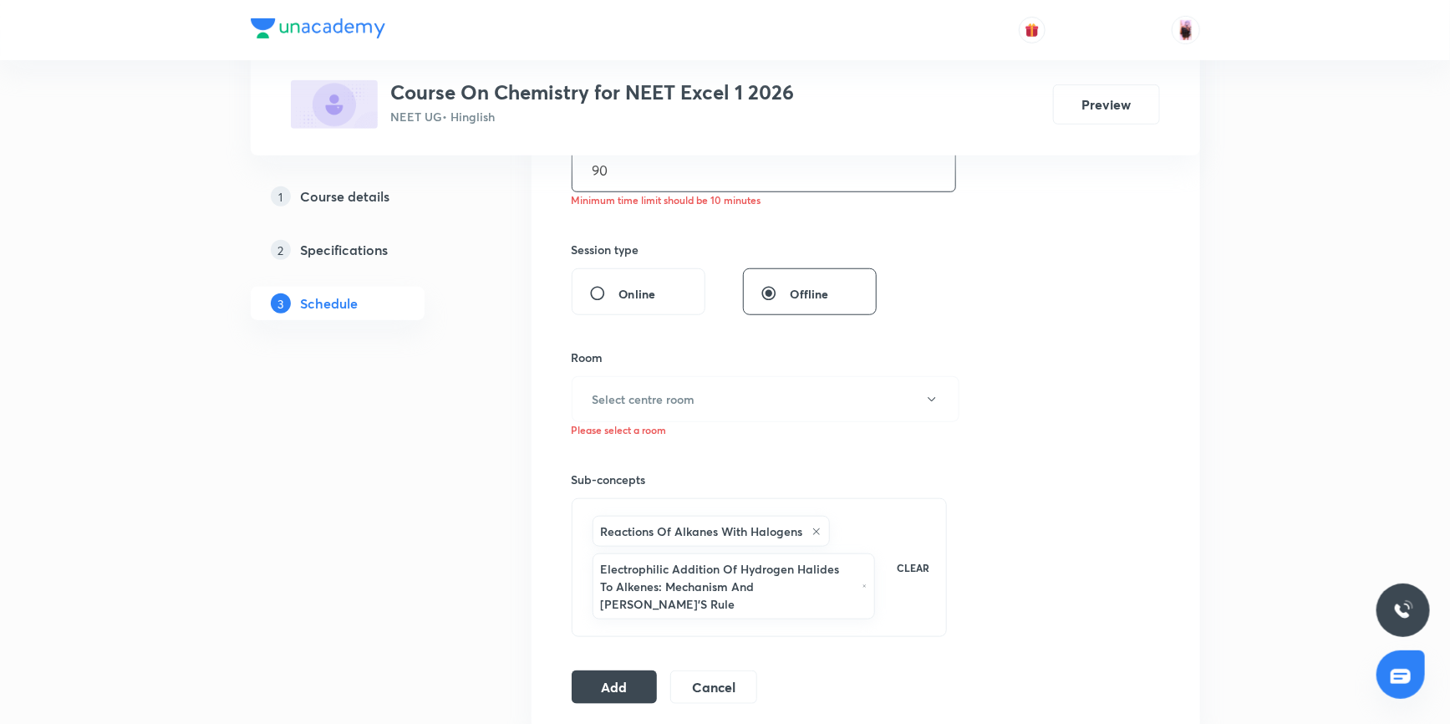
scroll to position [588, 0]
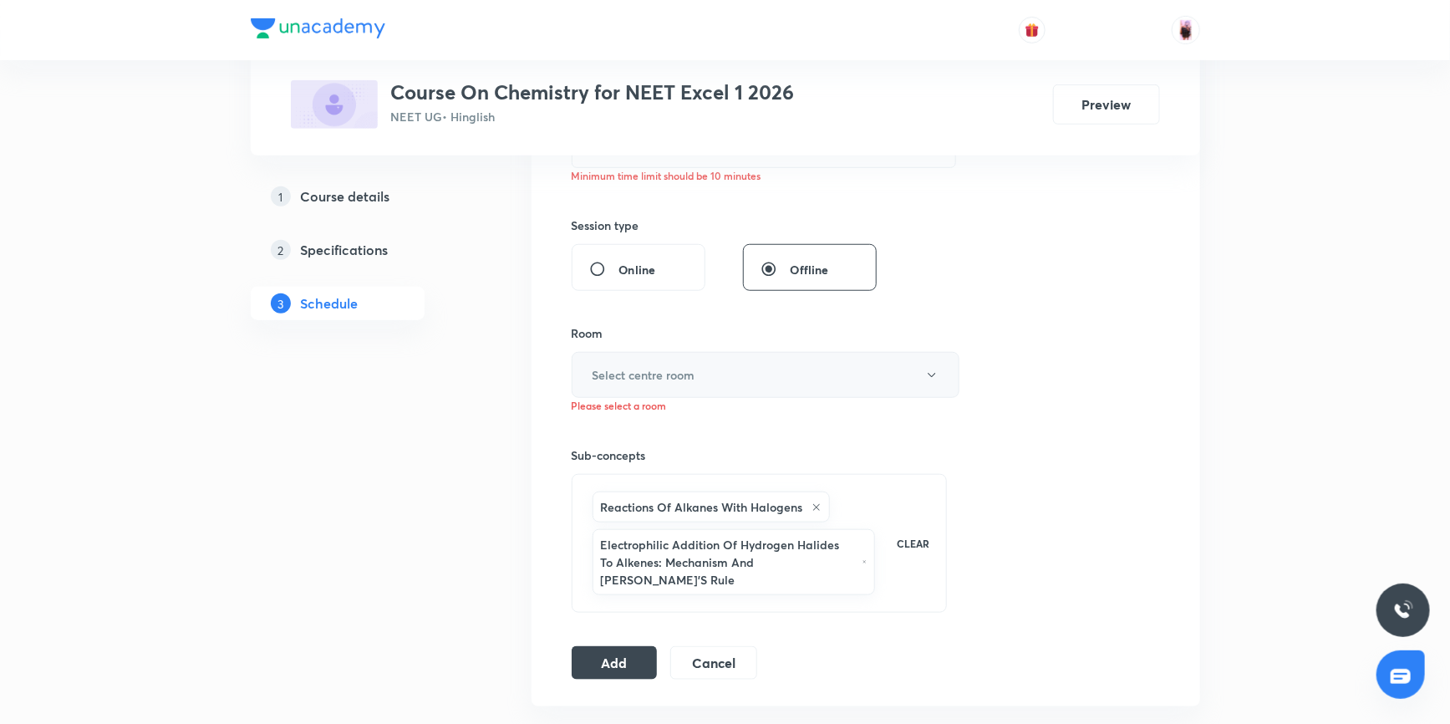
click at [917, 374] on button "Select centre room" at bounding box center [765, 375] width 388 height 46
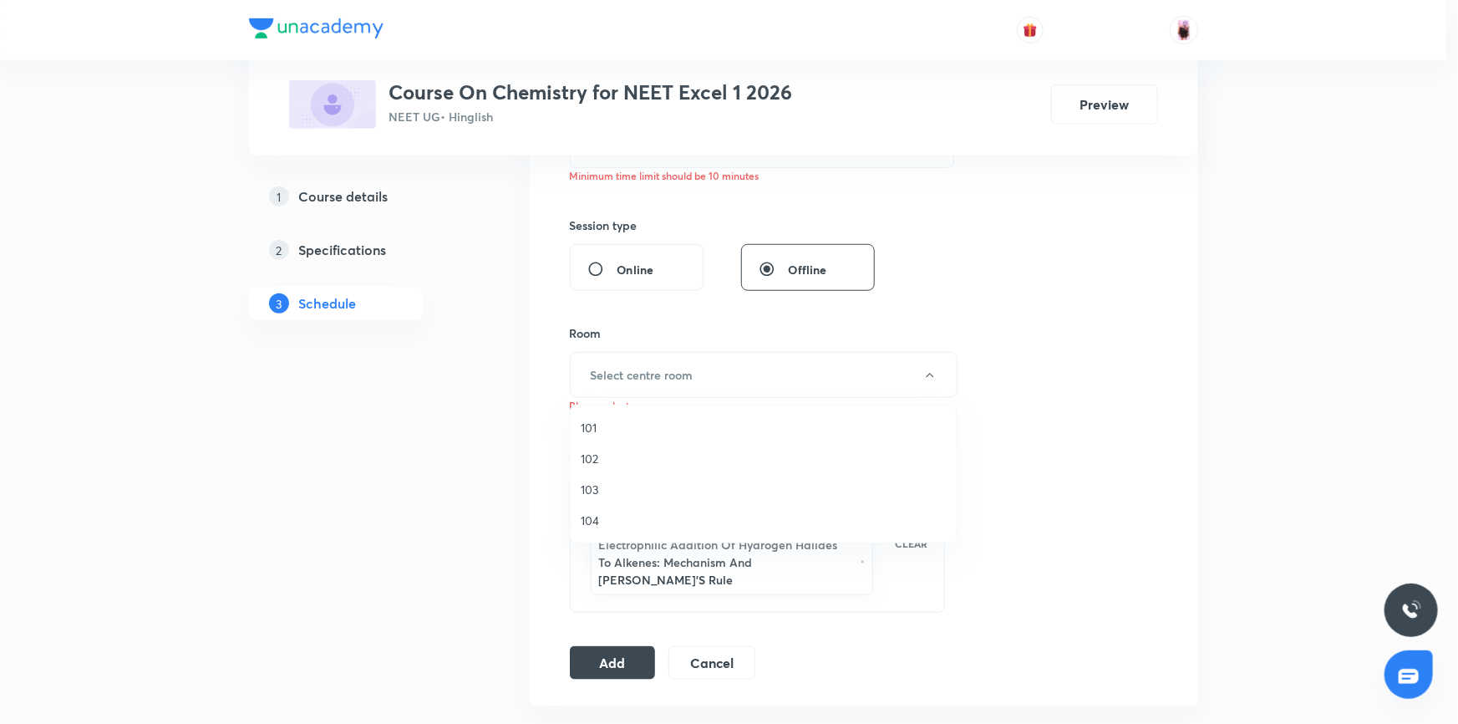
click at [597, 453] on span "102" at bounding box center [764, 458] width 366 height 18
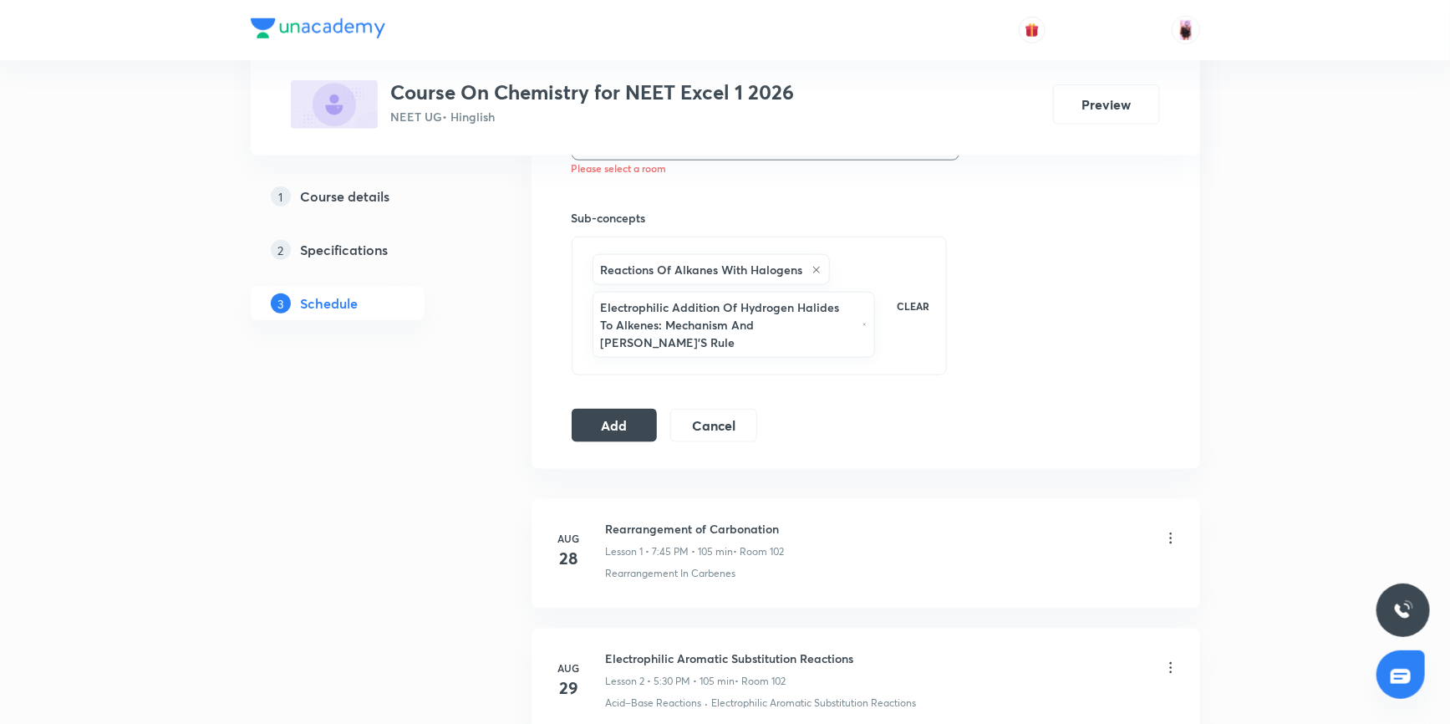
scroll to position [968, 0]
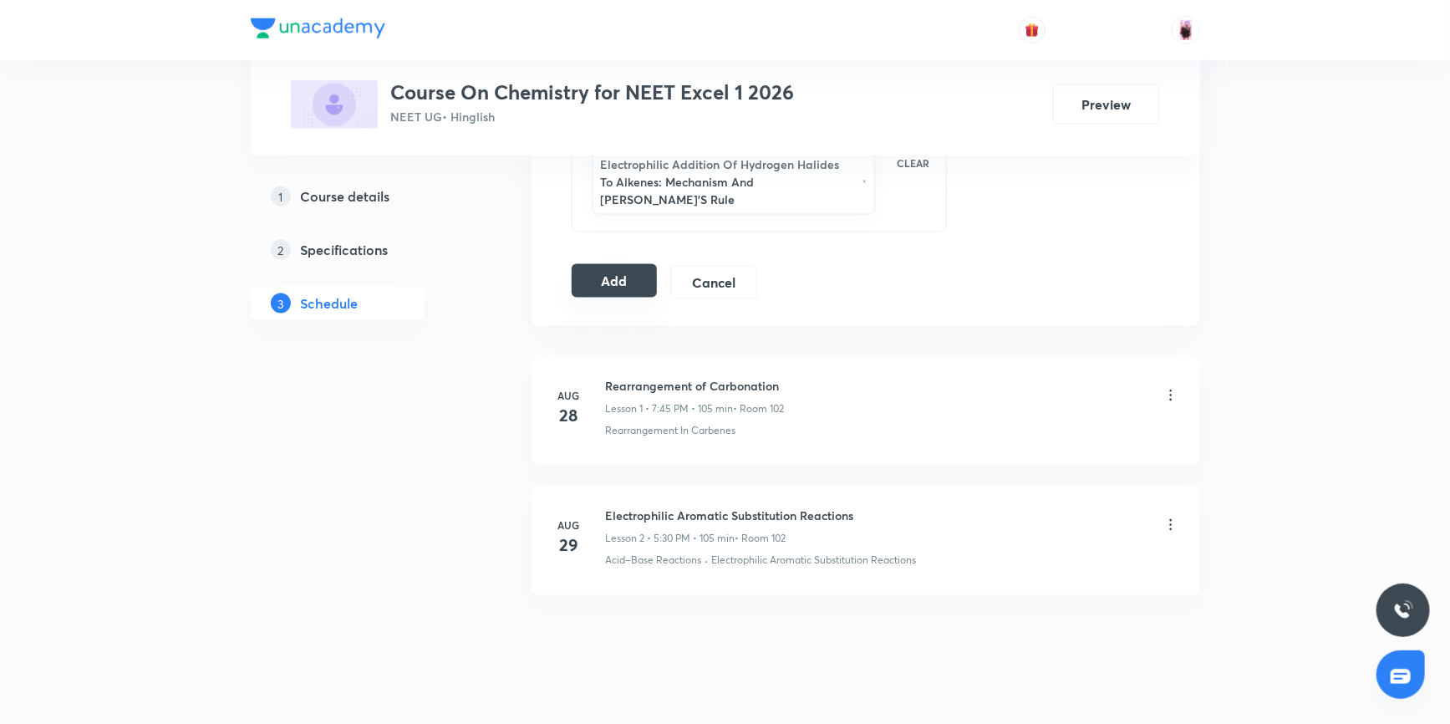
click at [625, 264] on button "Add" at bounding box center [614, 280] width 86 height 33
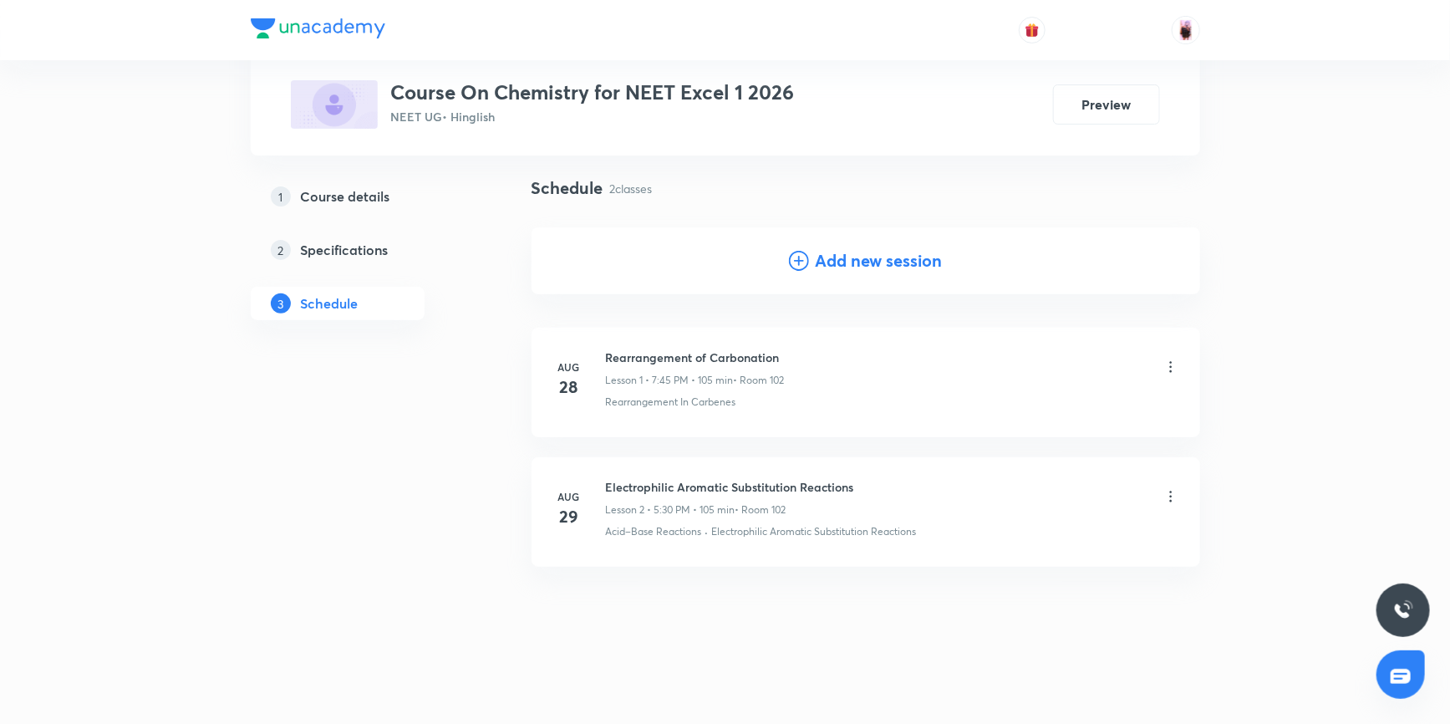
scroll to position [106, 0]
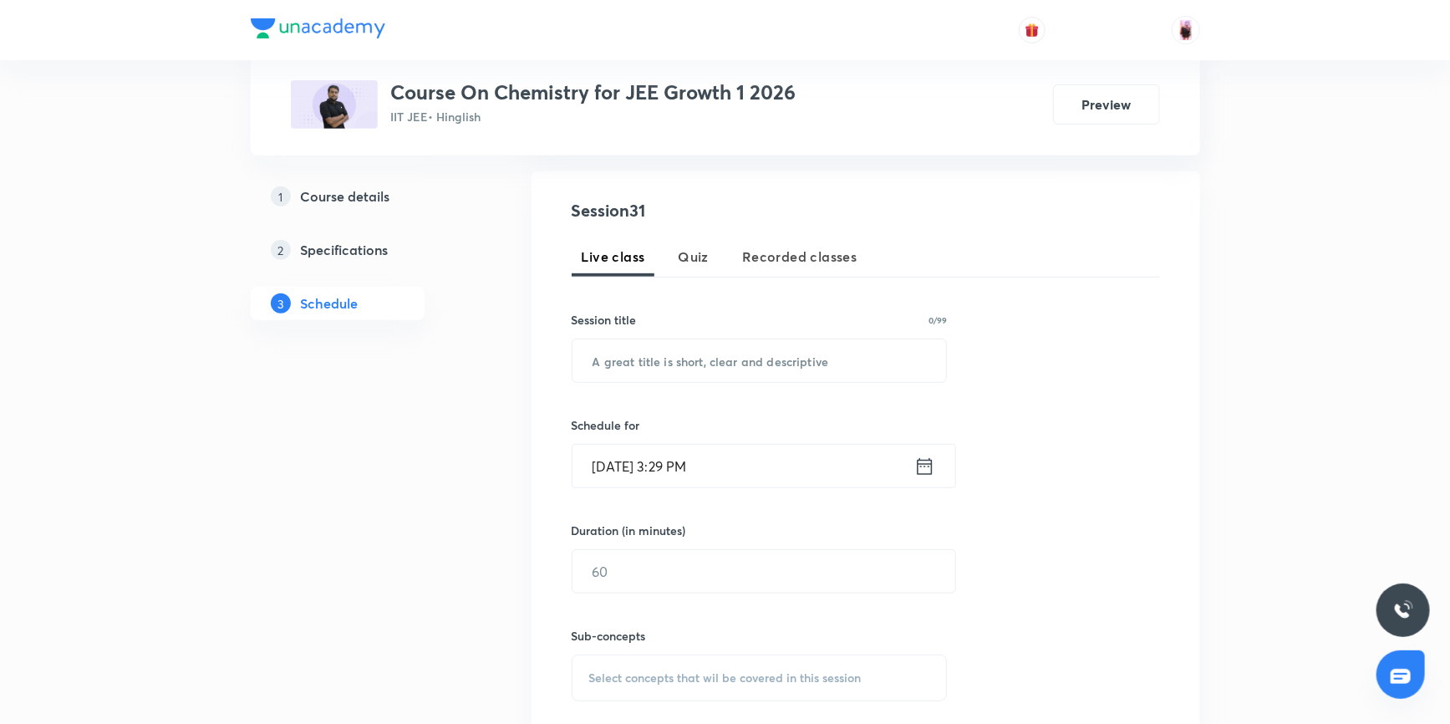
scroll to position [303, 0]
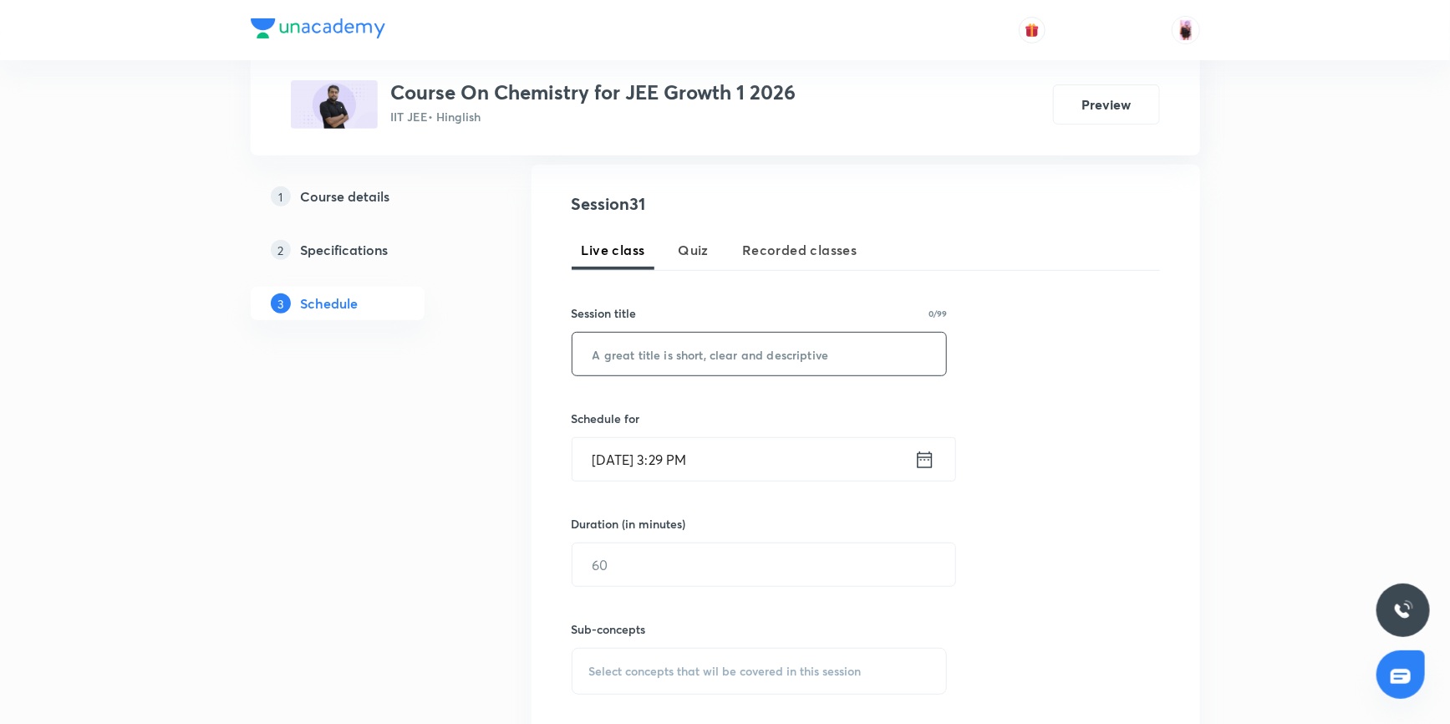
click at [688, 353] on input "text" at bounding box center [759, 354] width 374 height 43
paste input "Thermodynamics & Thermochemistry"
type input "Thermodynamics & Thermochemistry"
click at [926, 465] on icon at bounding box center [924, 459] width 21 height 23
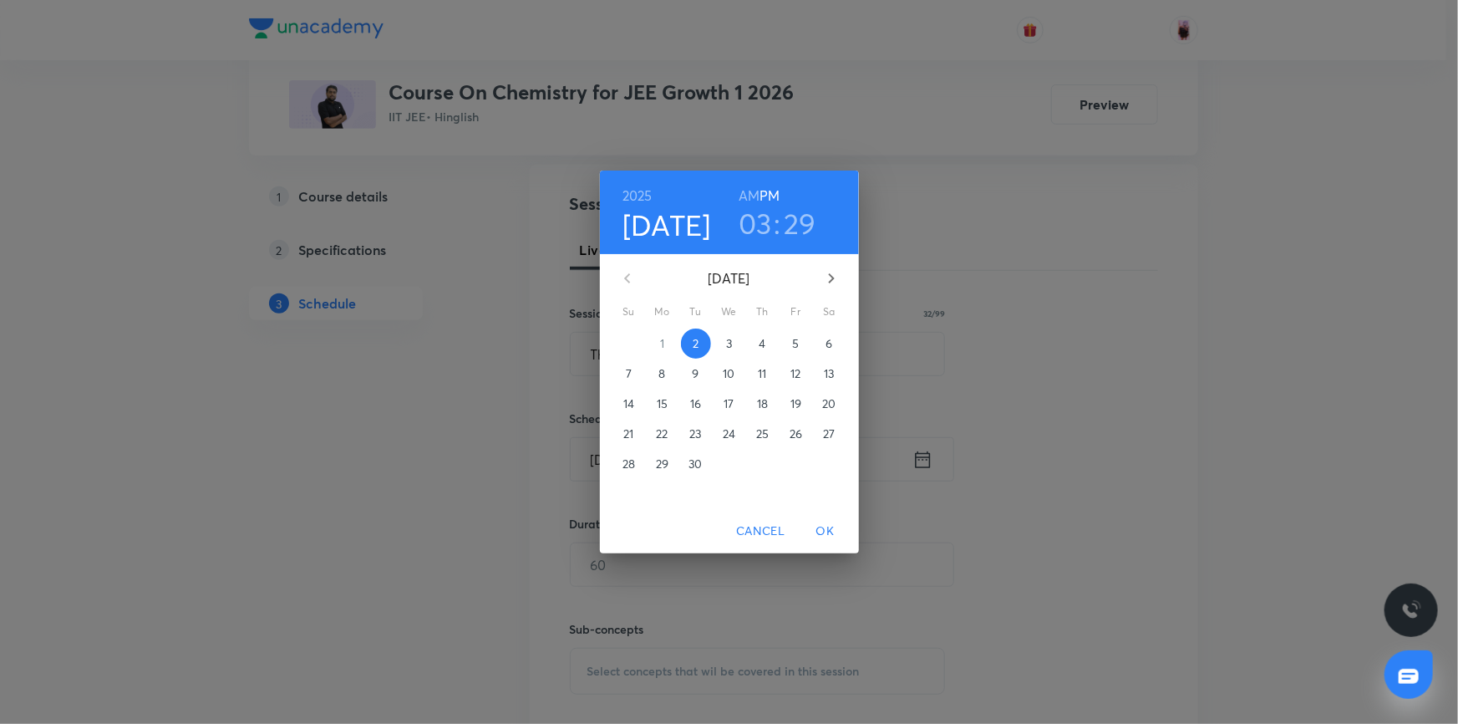
click at [754, 217] on h3 "03" at bounding box center [755, 223] width 33 height 35
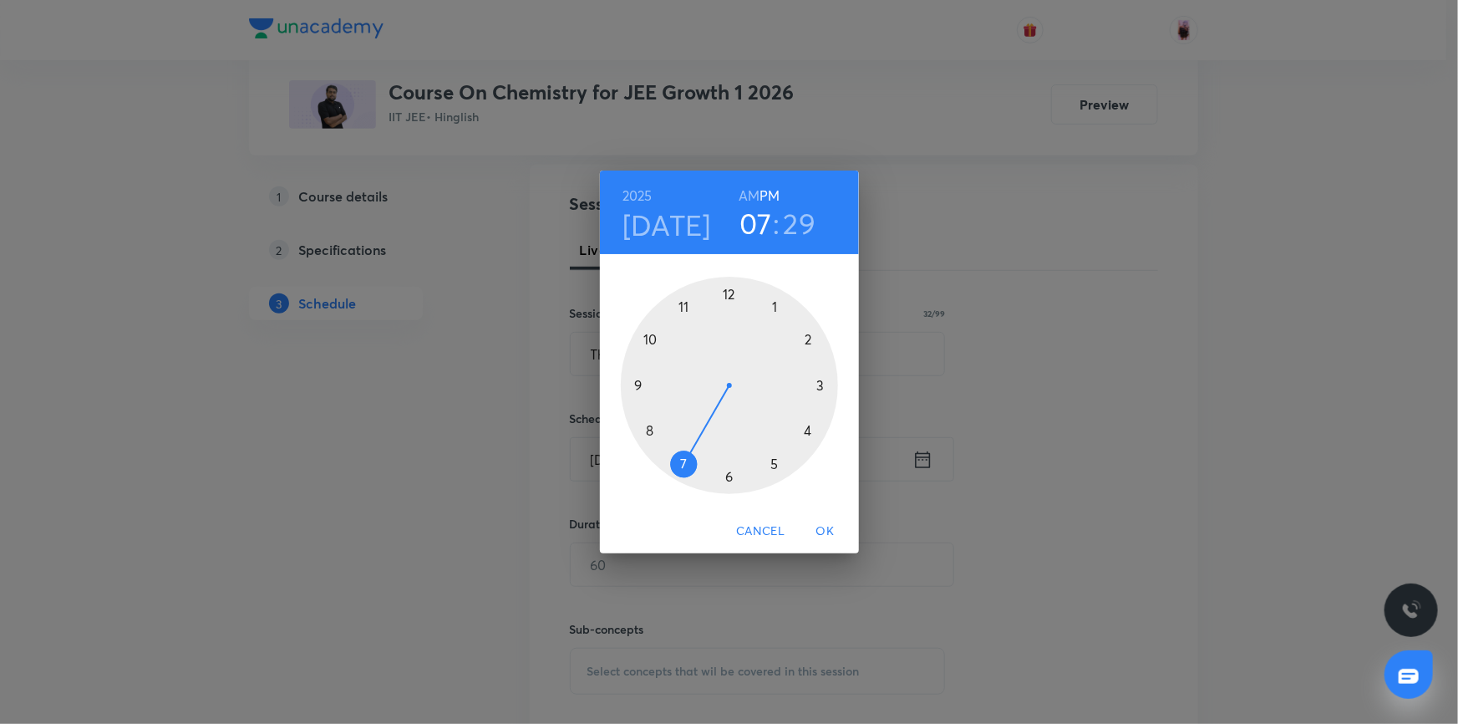
drag, startPoint x: 818, startPoint y: 383, endPoint x: 686, endPoint y: 489, distance: 169.4
click at [686, 489] on div at bounding box center [729, 385] width 217 height 217
drag, startPoint x: 734, startPoint y: 478, endPoint x: 647, endPoint y: 383, distance: 128.9
click at [647, 383] on div at bounding box center [729, 385] width 217 height 217
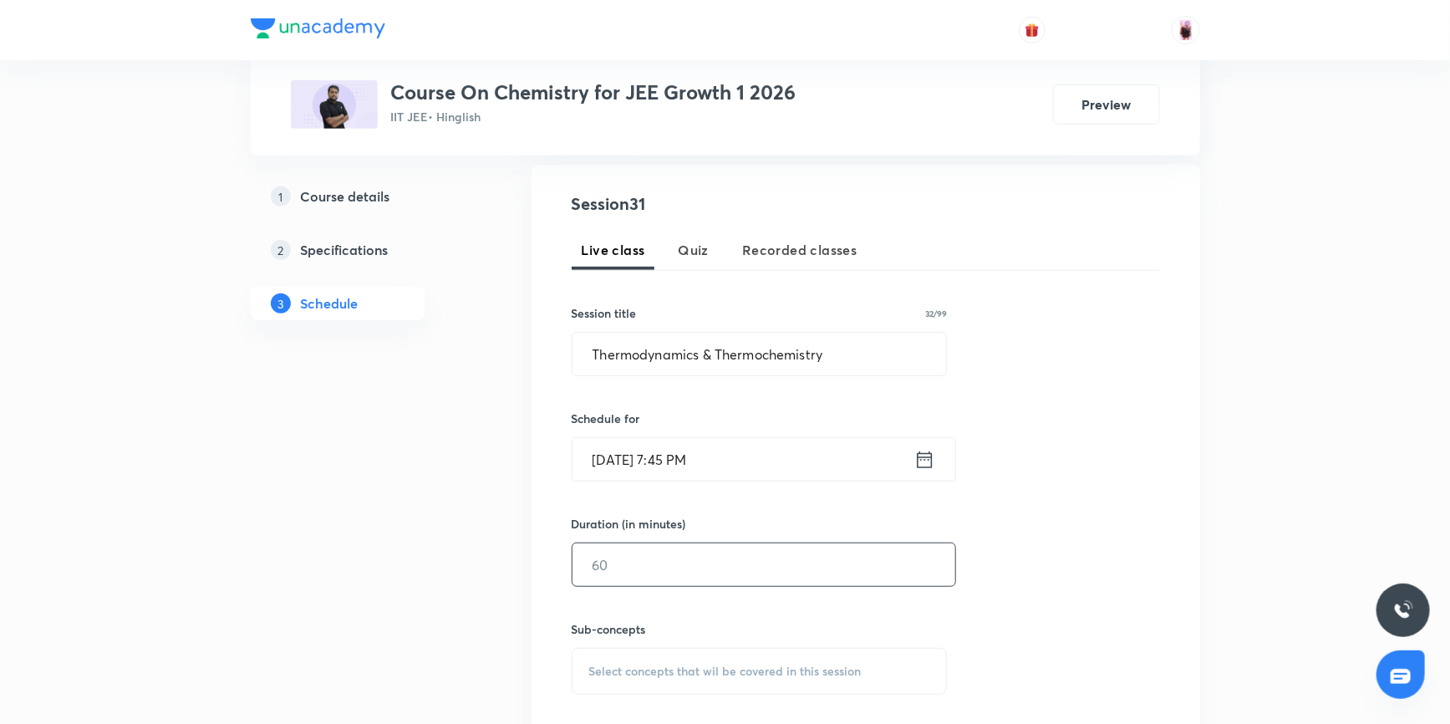
click at [677, 556] on input "text" at bounding box center [763, 564] width 383 height 43
type input "90"
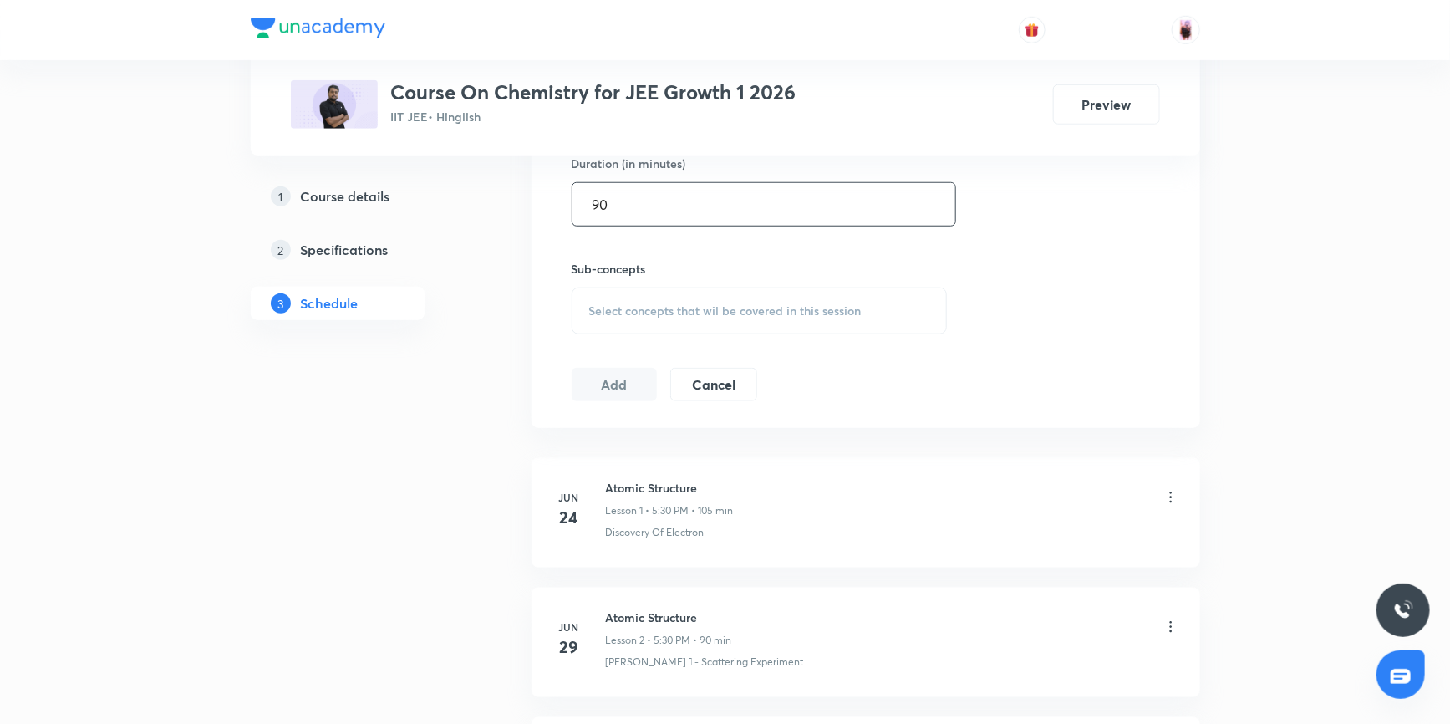
scroll to position [683, 0]
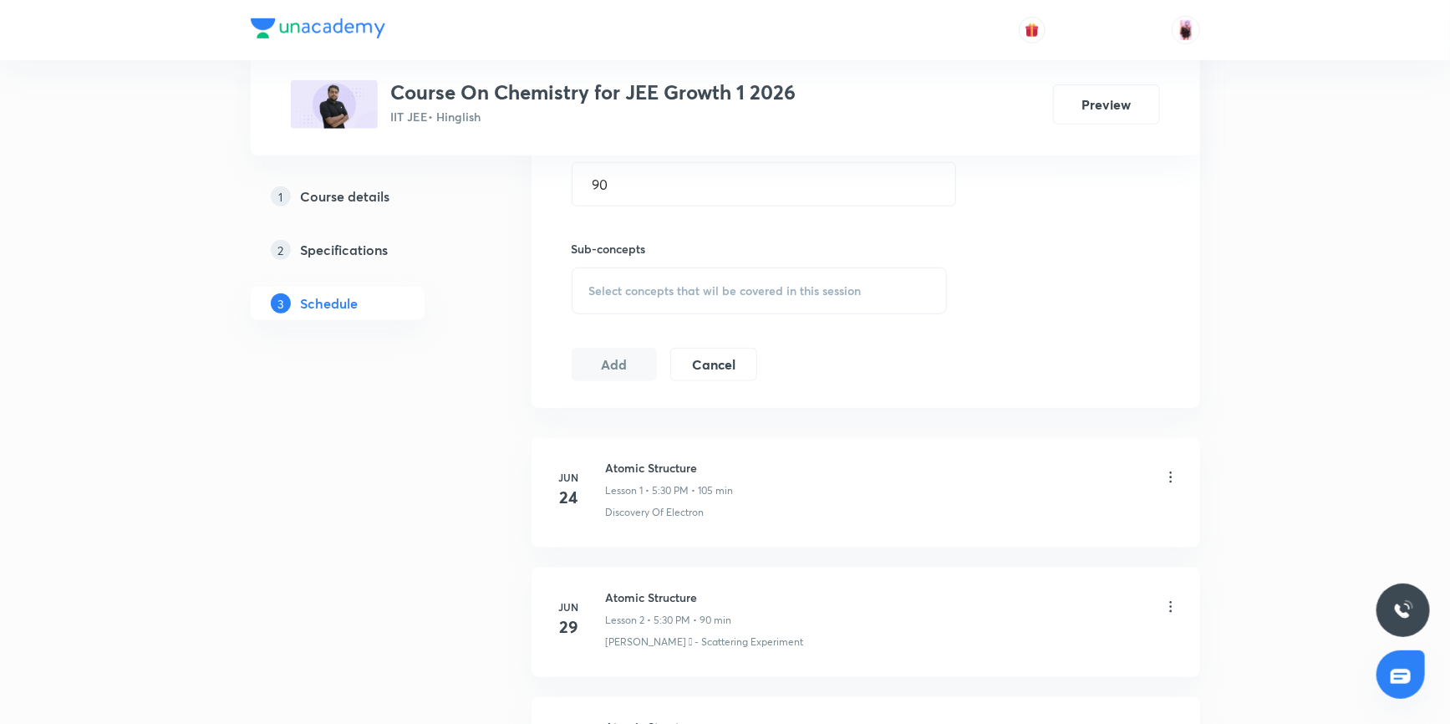
click at [668, 297] on div "Select concepts that wil be covered in this session" at bounding box center [759, 290] width 376 height 47
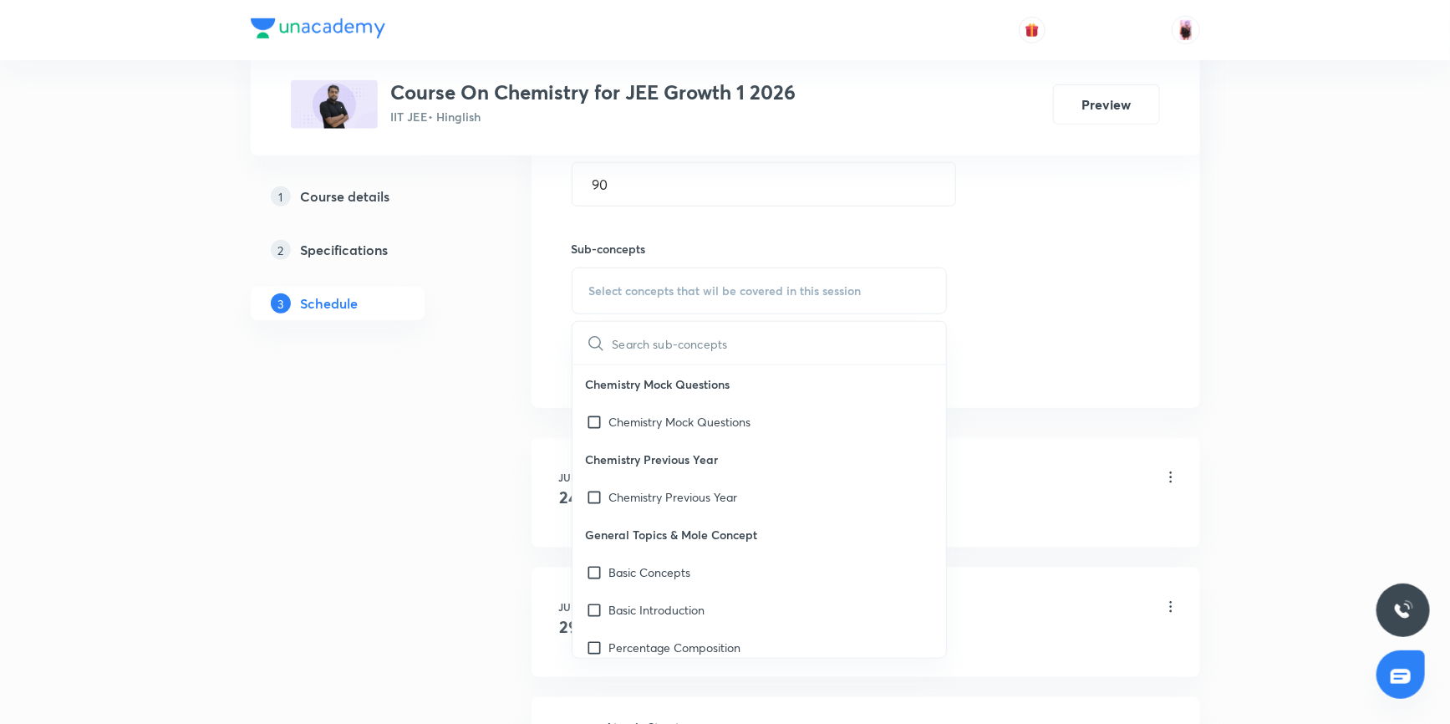
click at [669, 330] on input "text" at bounding box center [779, 343] width 334 height 43
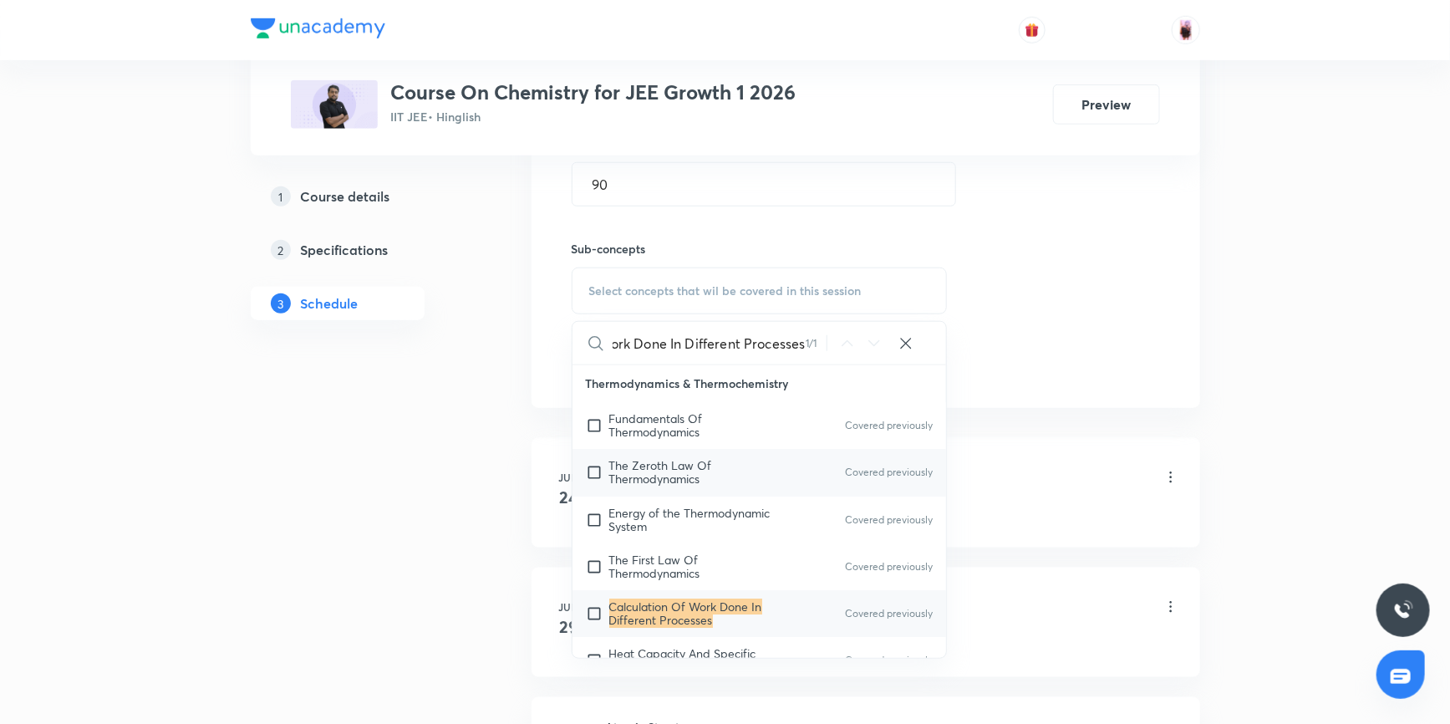
scroll to position [2875, 0]
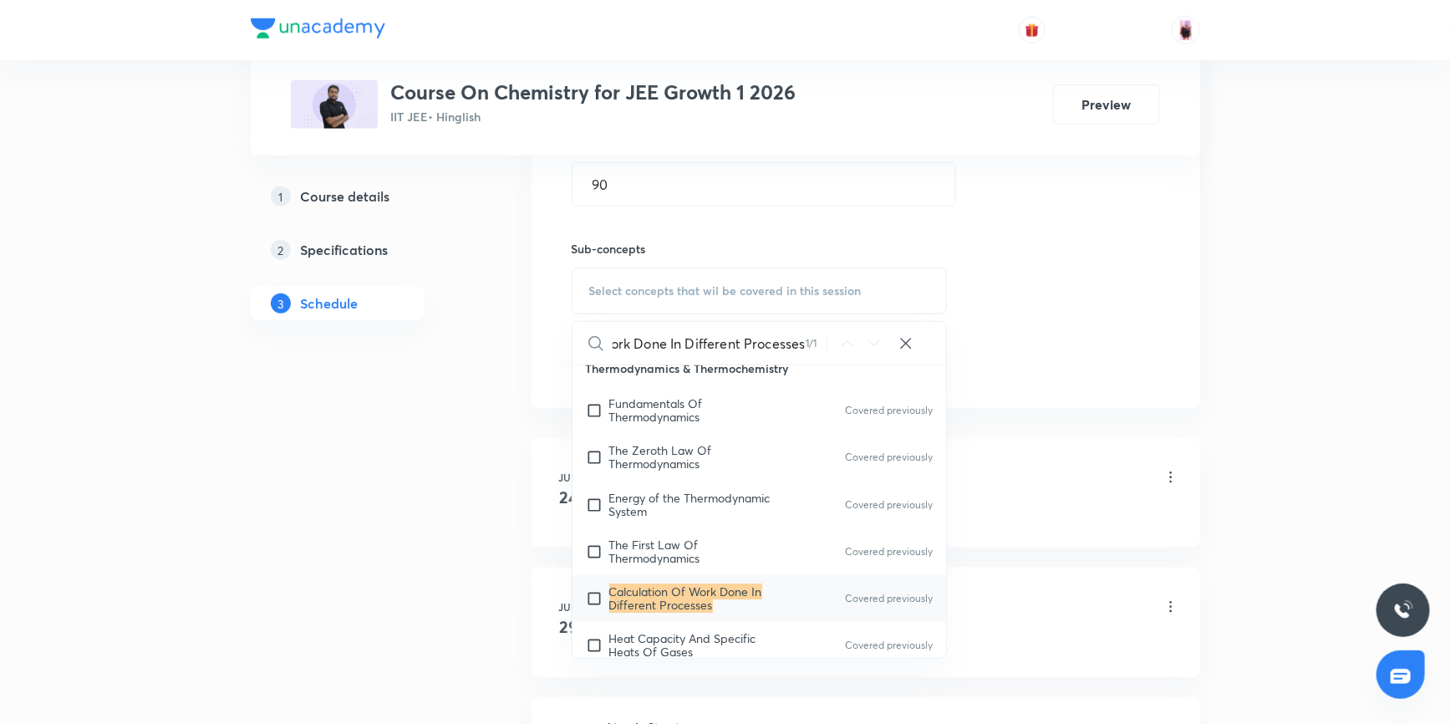
type input "Calculation Of Work Done In Different Processes"
click at [593, 586] on input "checkbox" at bounding box center [597, 598] width 23 height 27
checkbox input "true"
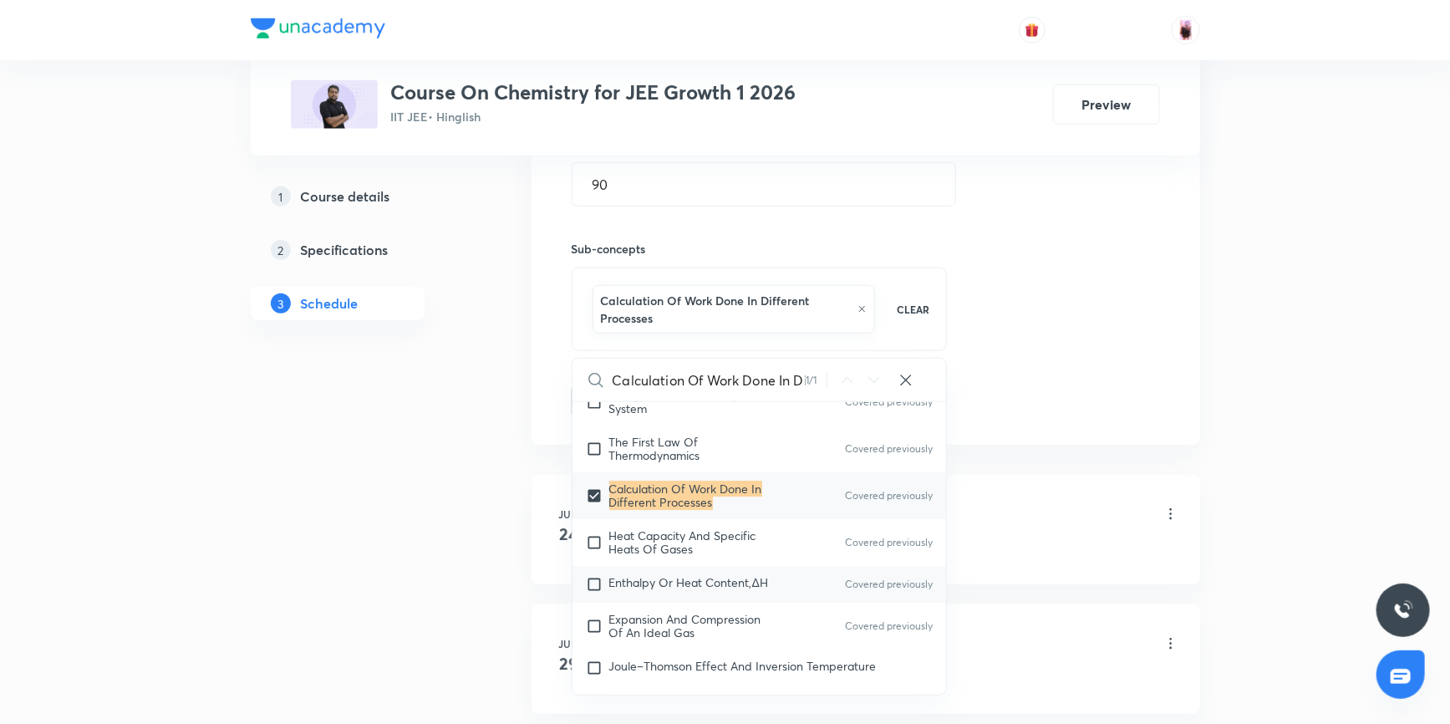
scroll to position [3027, 0]
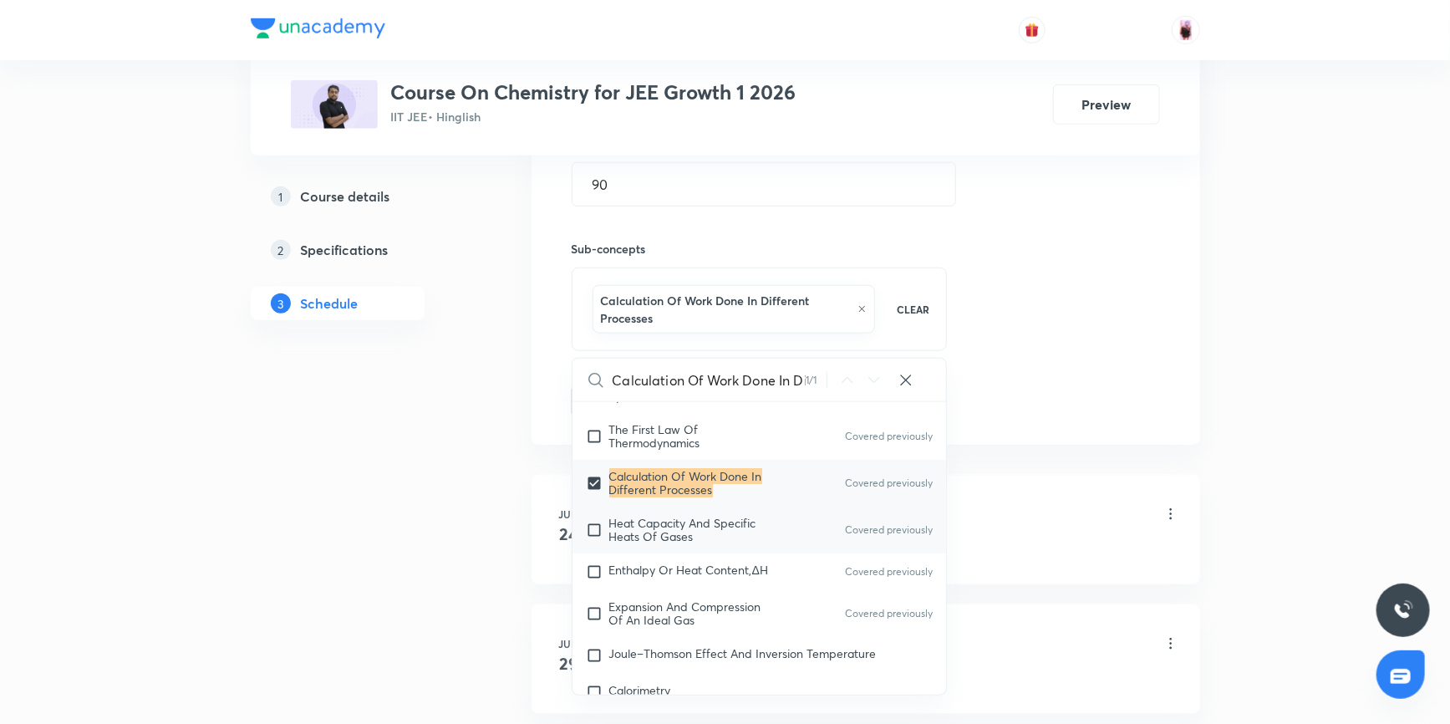
click at [592, 516] on input "checkbox" at bounding box center [597, 529] width 23 height 27
checkbox input "true"
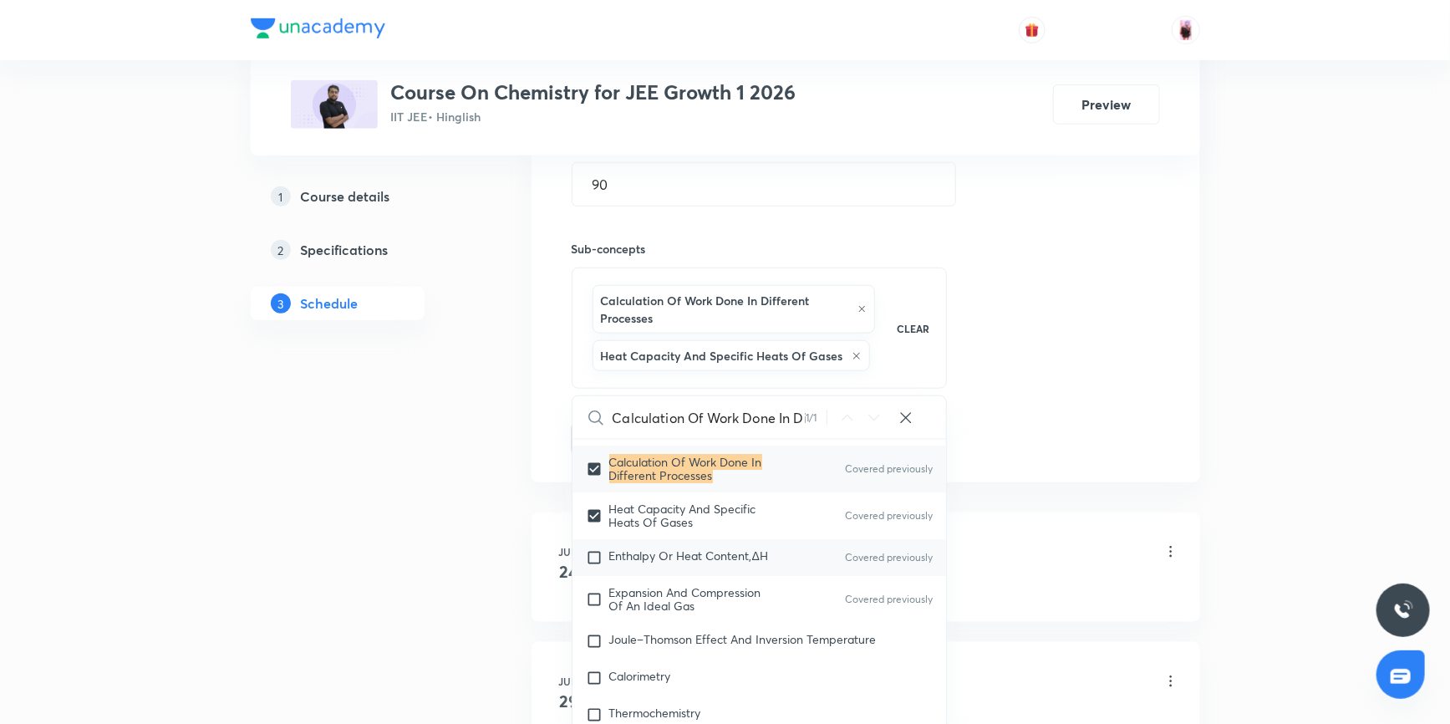
scroll to position [3103, 0]
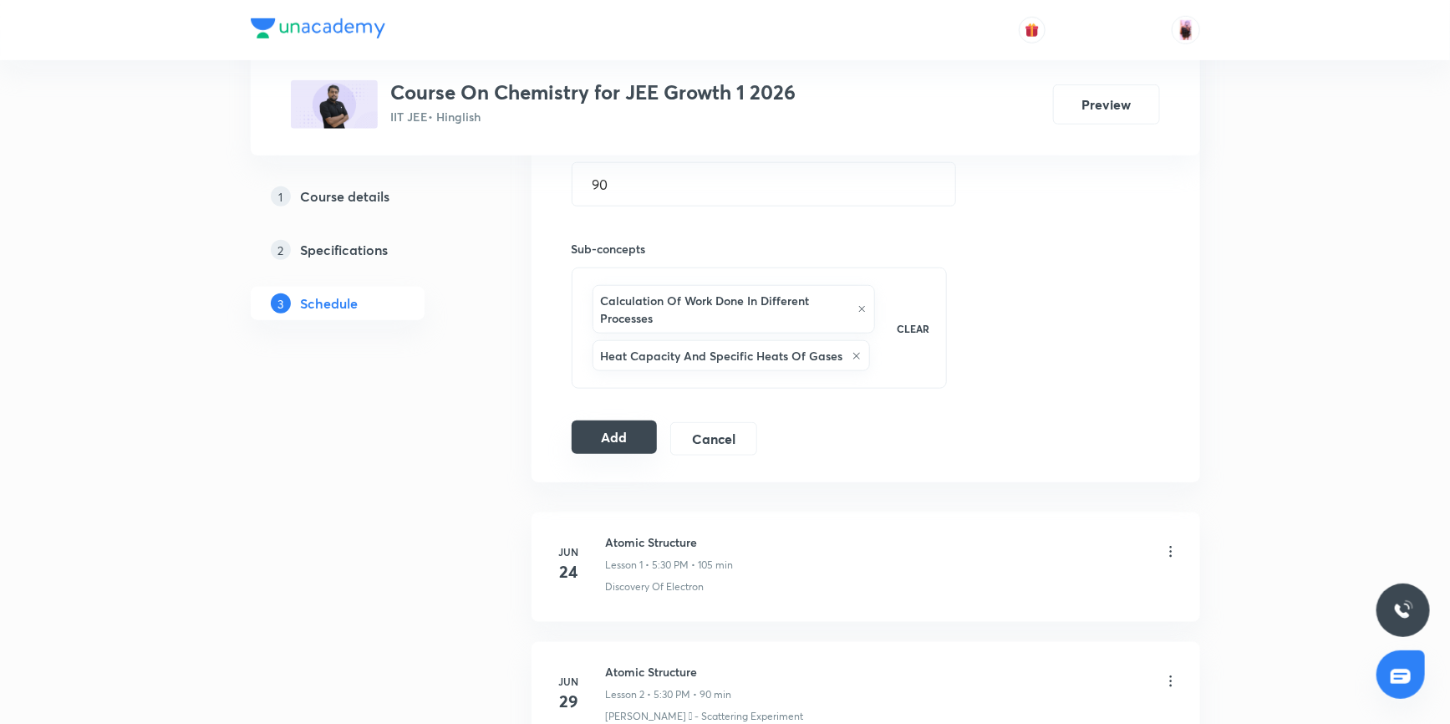
click at [614, 439] on button "Add" at bounding box center [614, 436] width 86 height 33
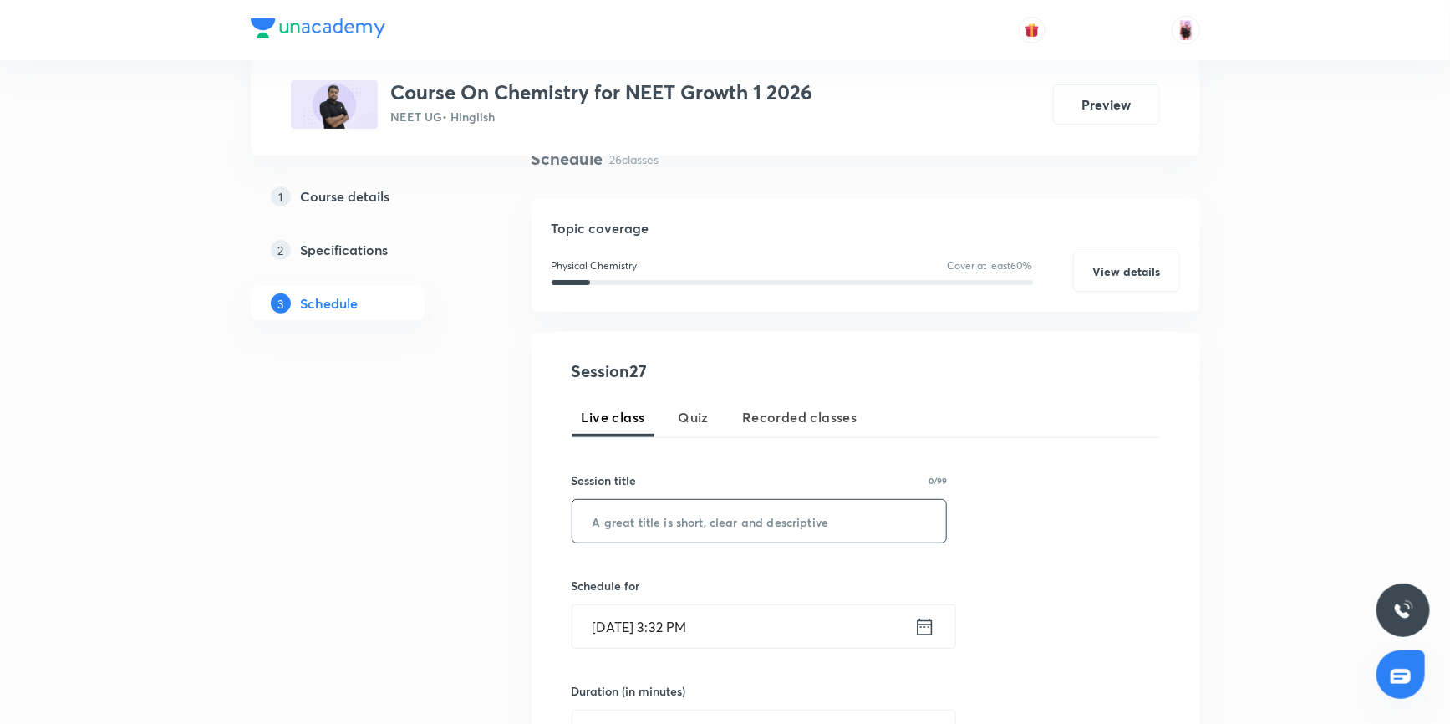
scroll to position [151, 0]
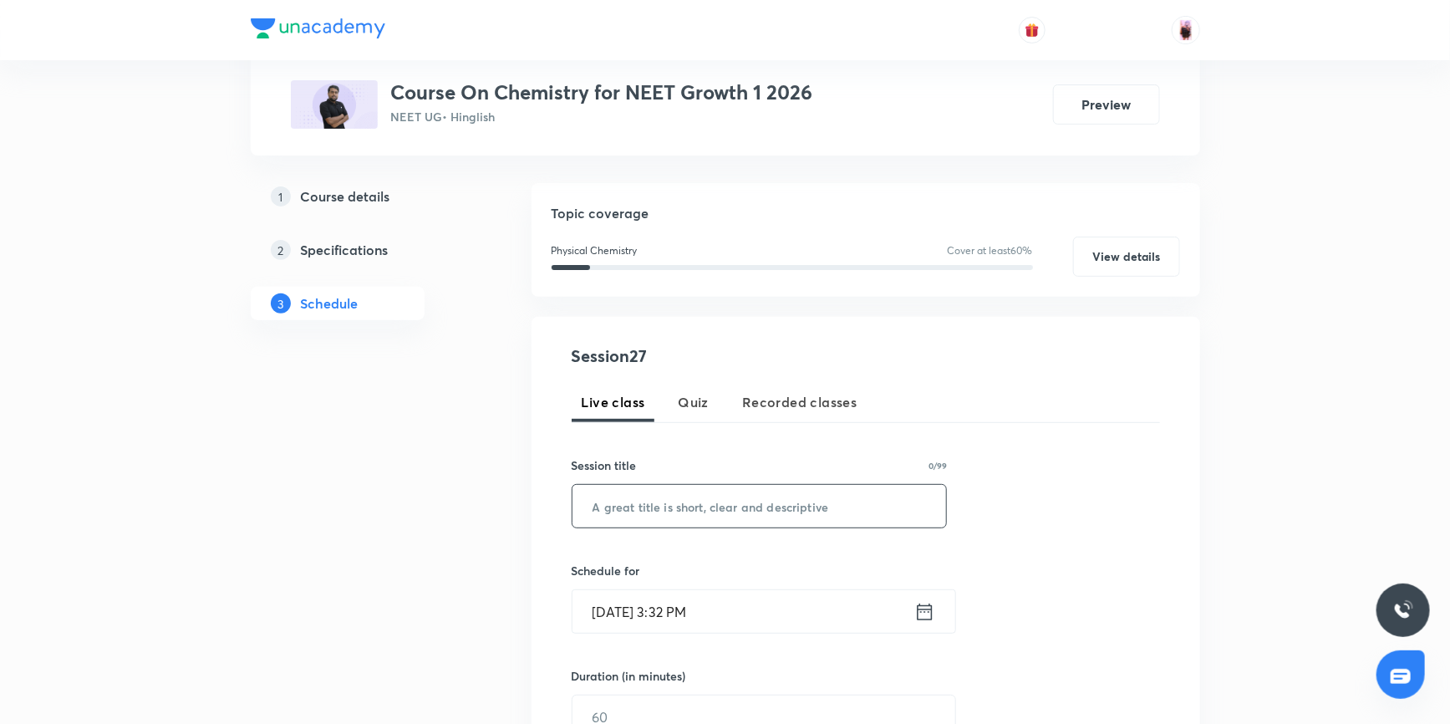
click at [658, 498] on input "text" at bounding box center [759, 506] width 374 height 43
paste input "Thermodynamics & Thermochemistry"
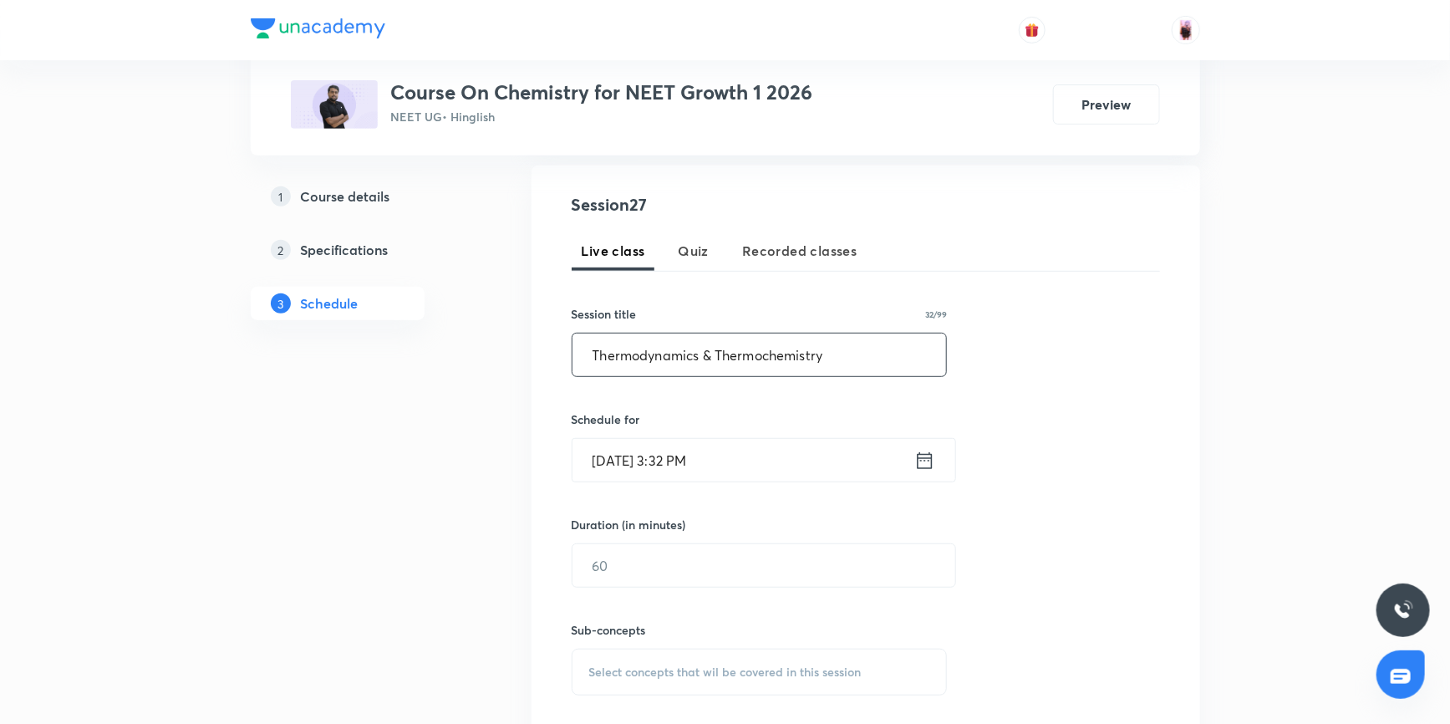
scroll to position [303, 0]
type input "Thermodynamics & Thermochemistry"
click at [769, 452] on input "[DATE] 3:32 PM" at bounding box center [743, 459] width 342 height 43
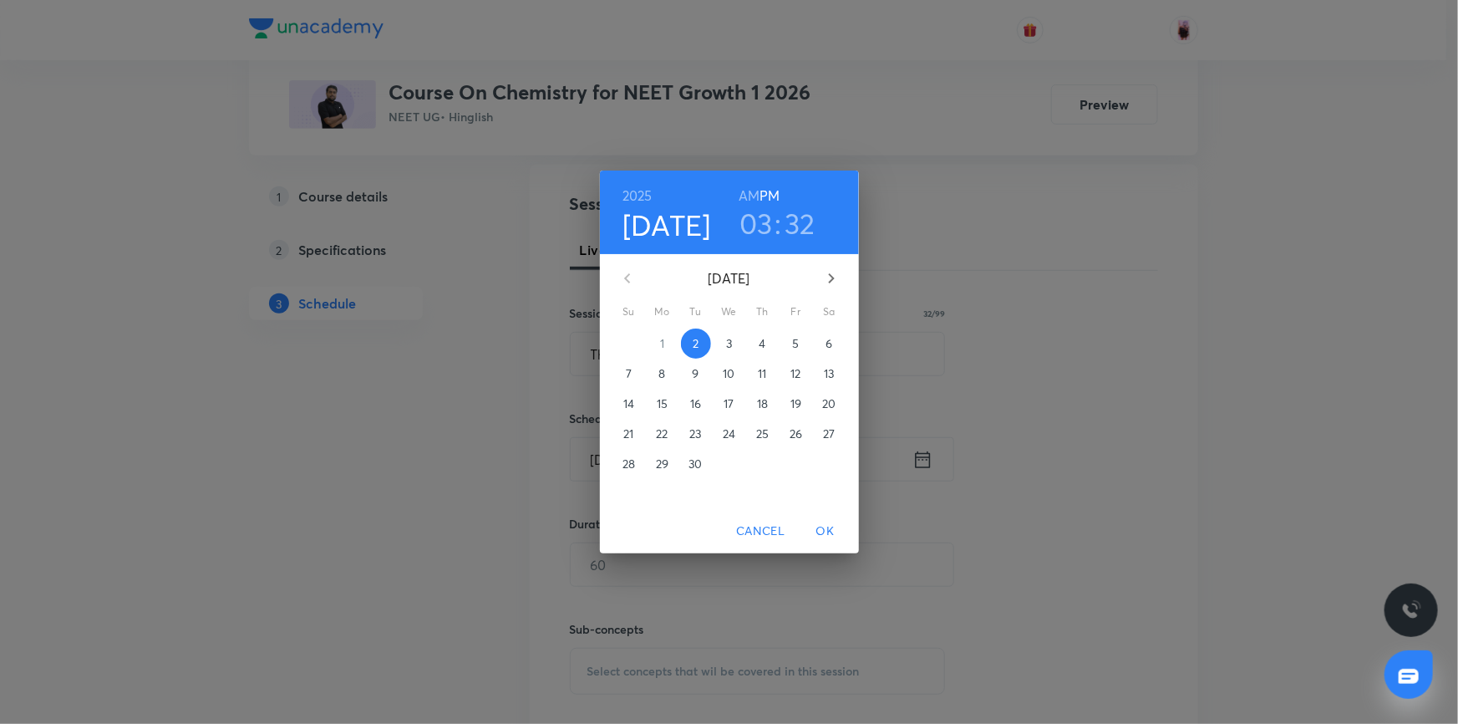
click at [759, 228] on h3 "03" at bounding box center [755, 223] width 33 height 35
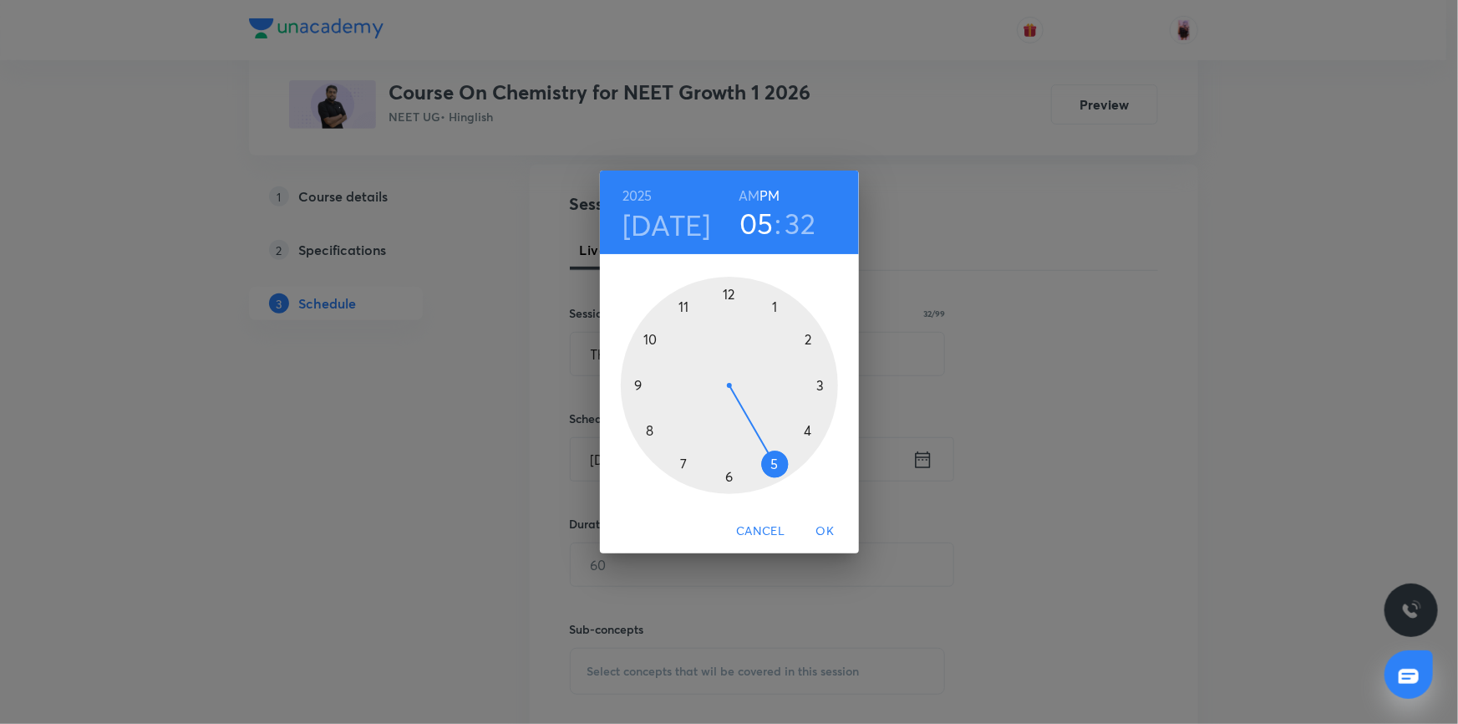
drag, startPoint x: 825, startPoint y: 384, endPoint x: 777, endPoint y: 456, distance: 86.2
click at [777, 456] on div at bounding box center [729, 385] width 217 height 217
drag, startPoint x: 712, startPoint y: 472, endPoint x: 726, endPoint y: 473, distance: 14.2
click at [726, 473] on div at bounding box center [729, 385] width 217 height 217
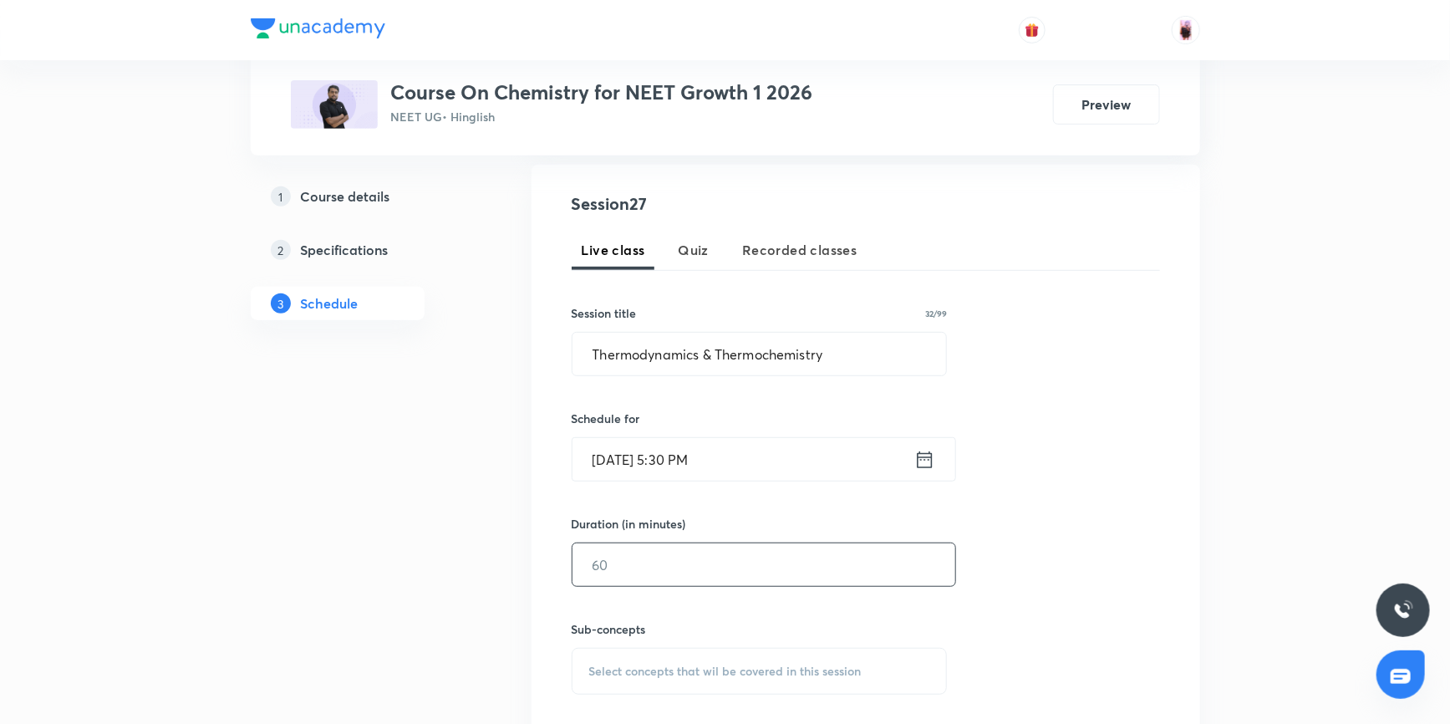
click at [692, 552] on input "text" at bounding box center [763, 564] width 383 height 43
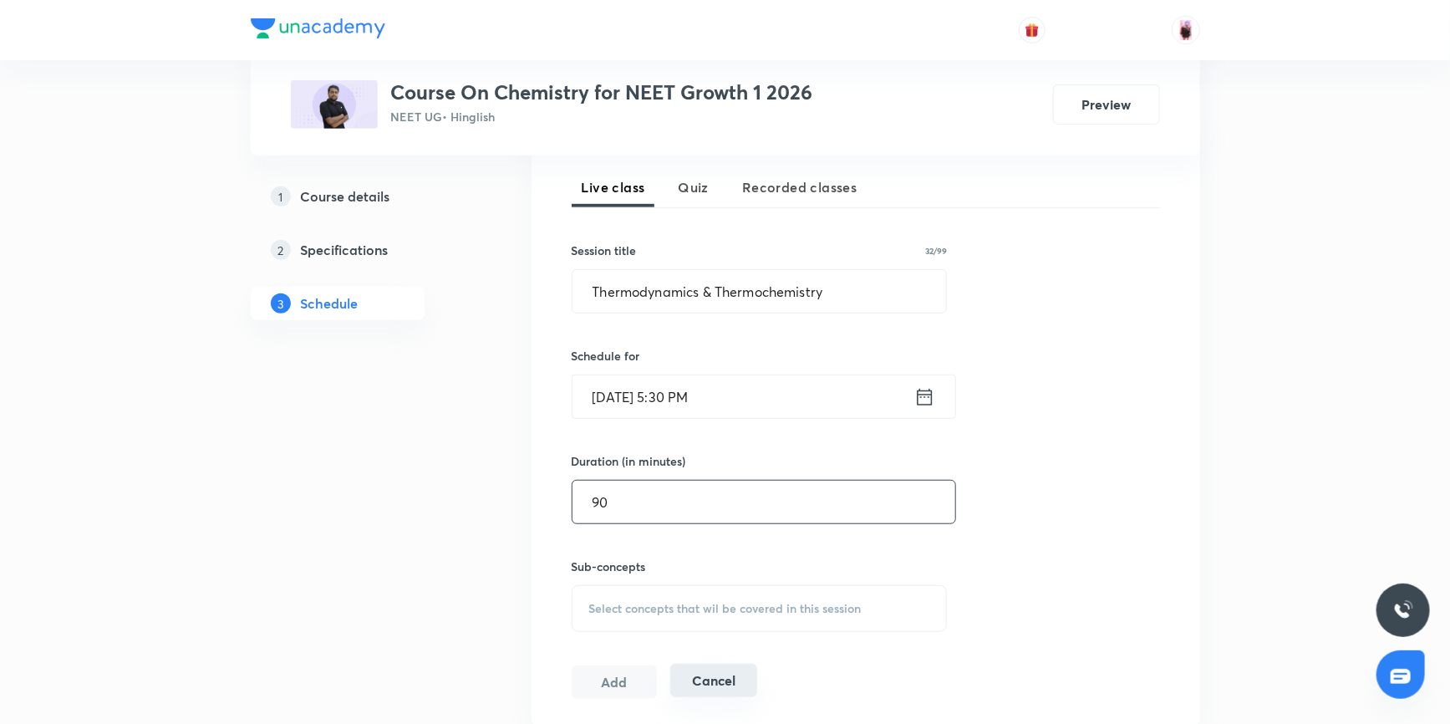
scroll to position [531, 0]
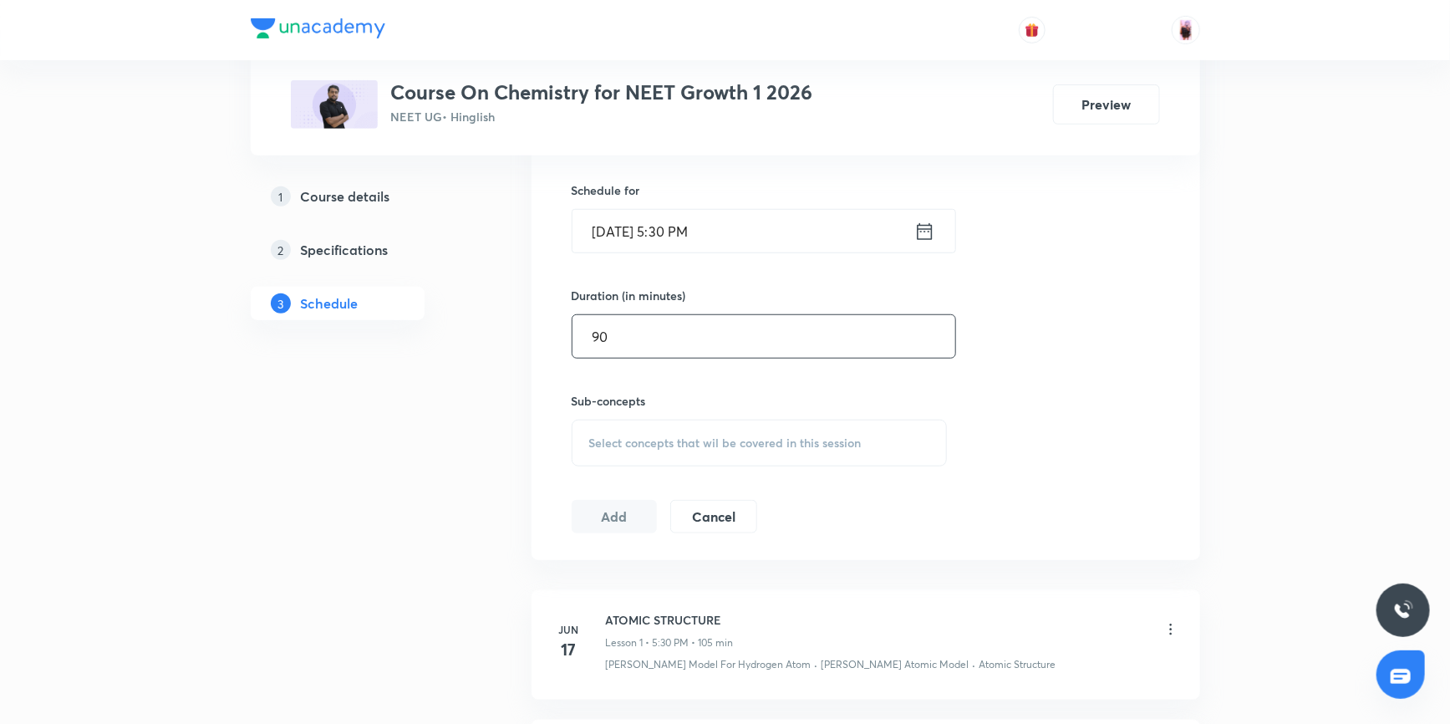
type input "90"
click at [704, 441] on span "Select concepts that wil be covered in this session" at bounding box center [725, 442] width 272 height 13
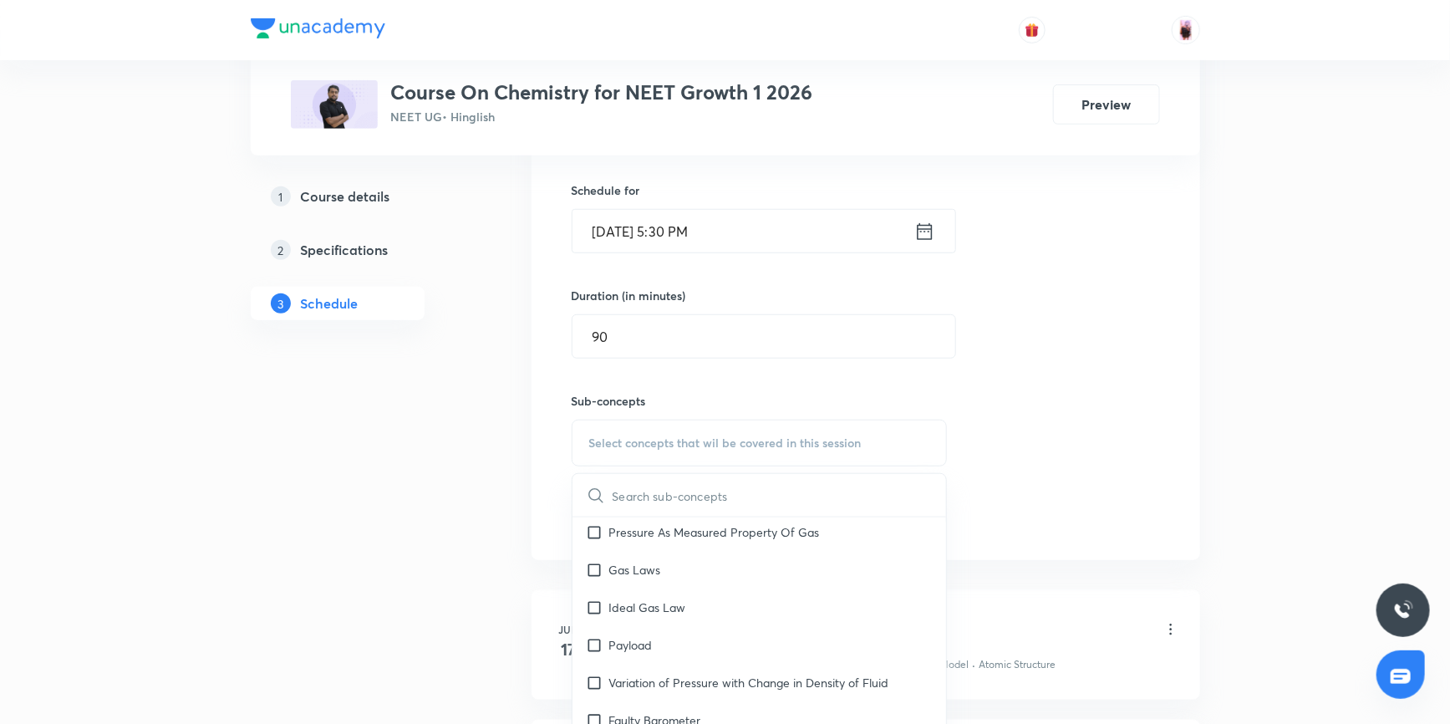
scroll to position [3493, 0]
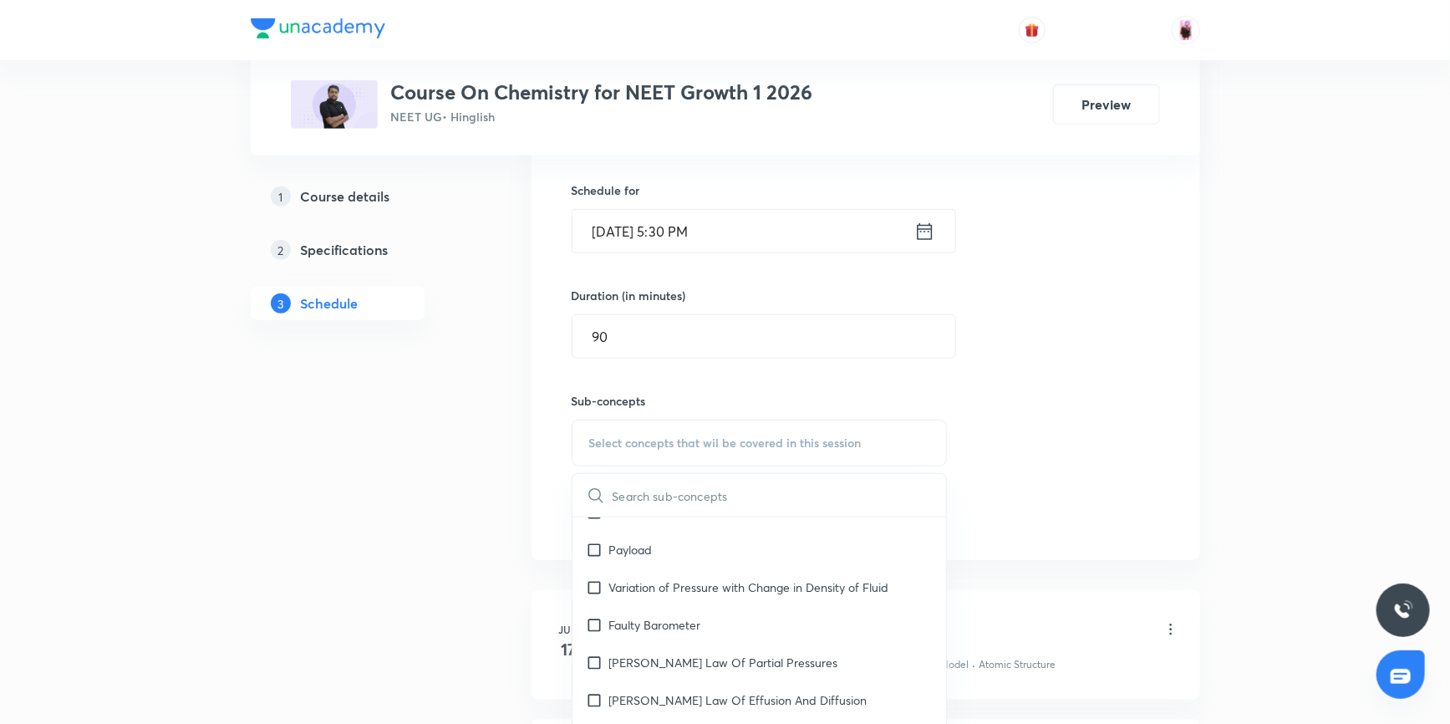
click at [651, 483] on input "text" at bounding box center [779, 495] width 334 height 43
paste input "Fundamentals Of Thermodynamics"
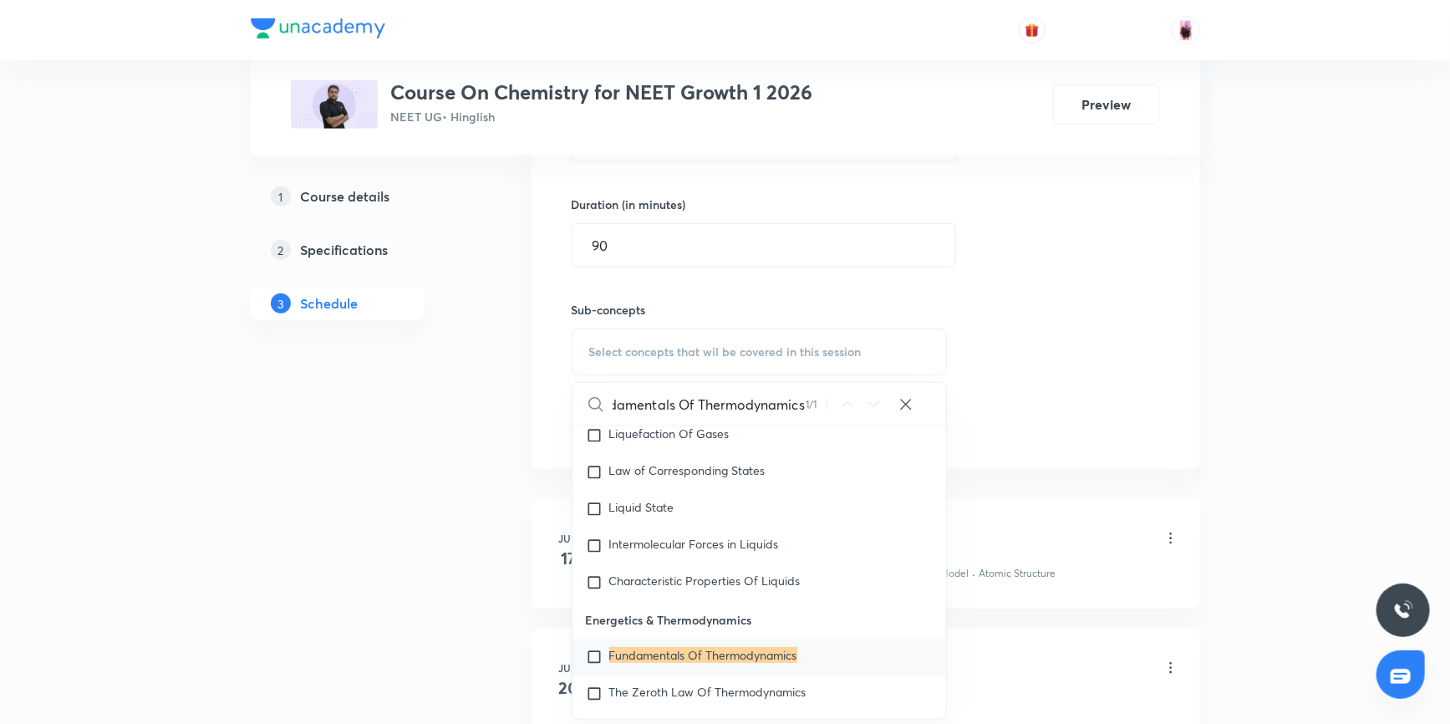
scroll to position [759, 0]
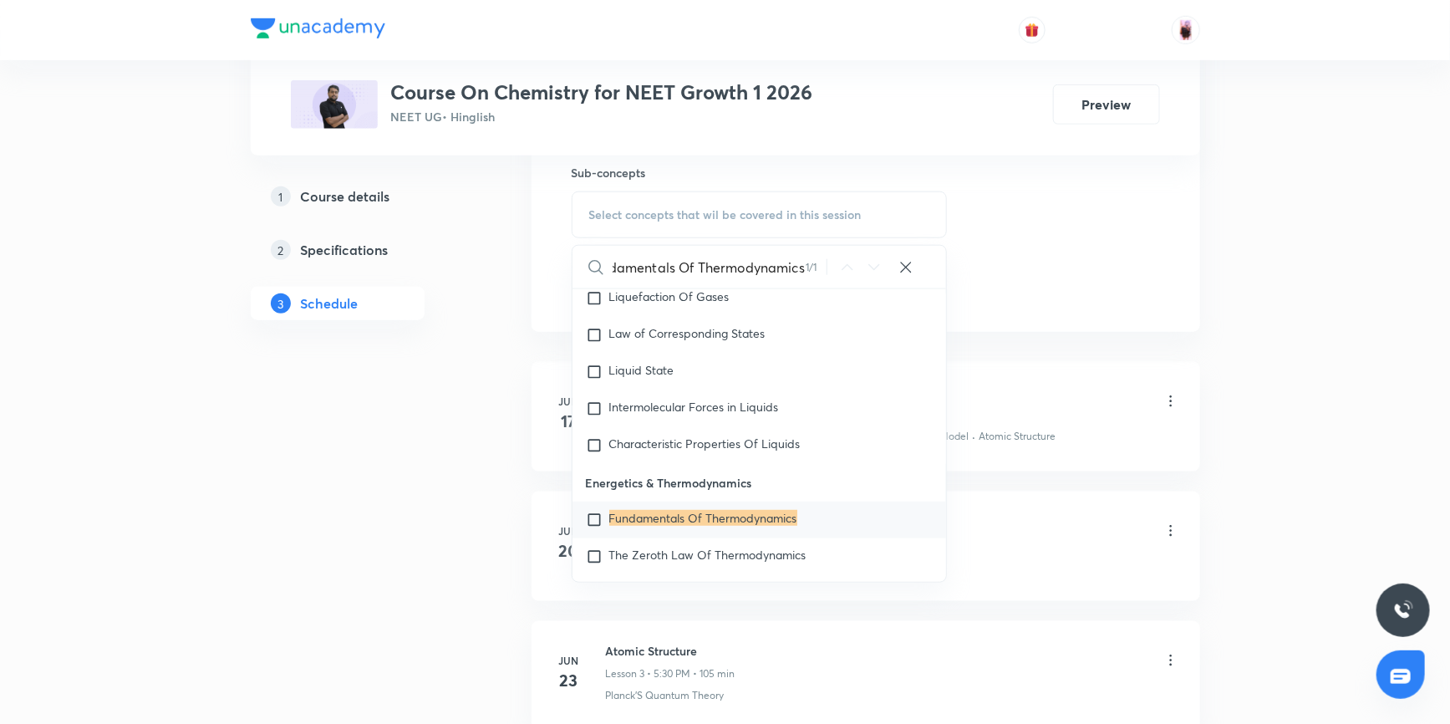
type input "Fundamentals Of Thermodynamics"
click at [592, 511] on input "checkbox" at bounding box center [597, 519] width 23 height 17
checkbox input "true"
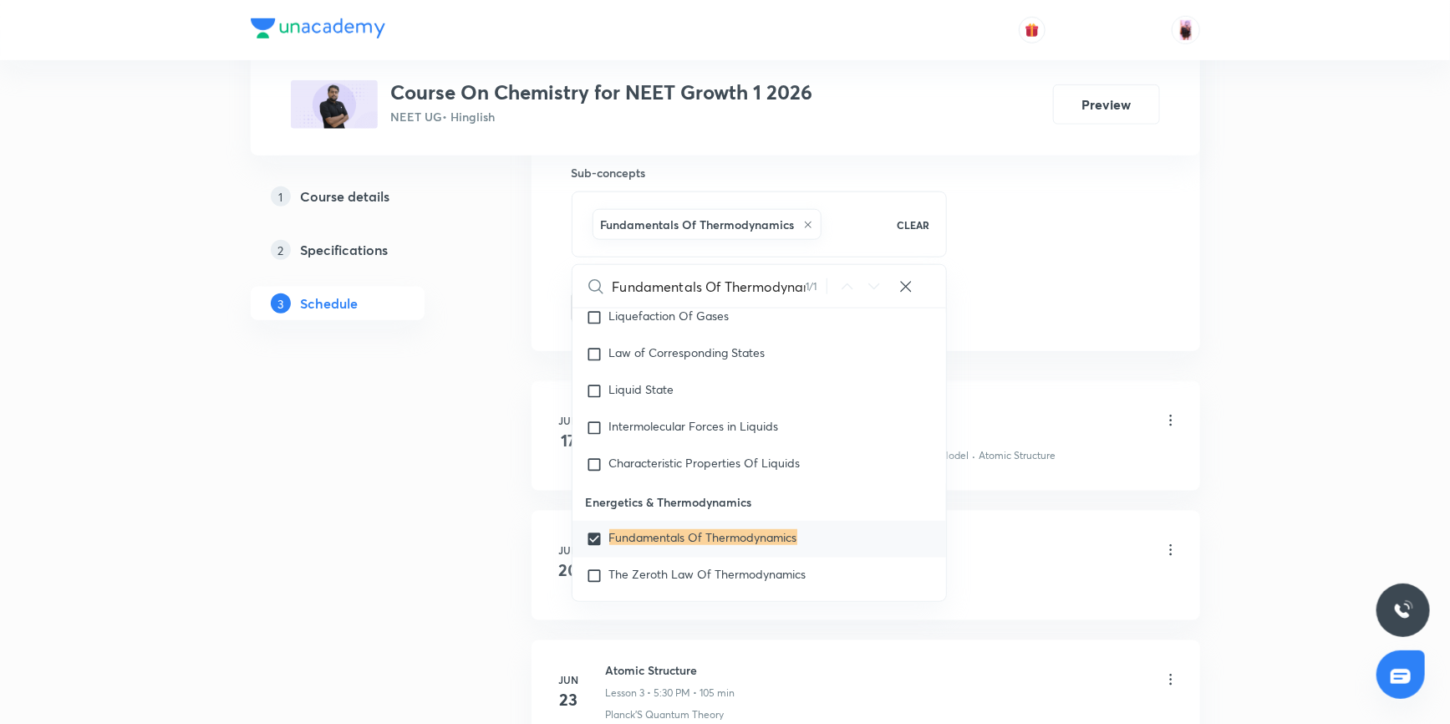
click at [1012, 458] on div "[PERSON_NAME] Model For Hydrogen Atom · [PERSON_NAME] Atomic Model · Atomic Str…" at bounding box center [892, 455] width 573 height 15
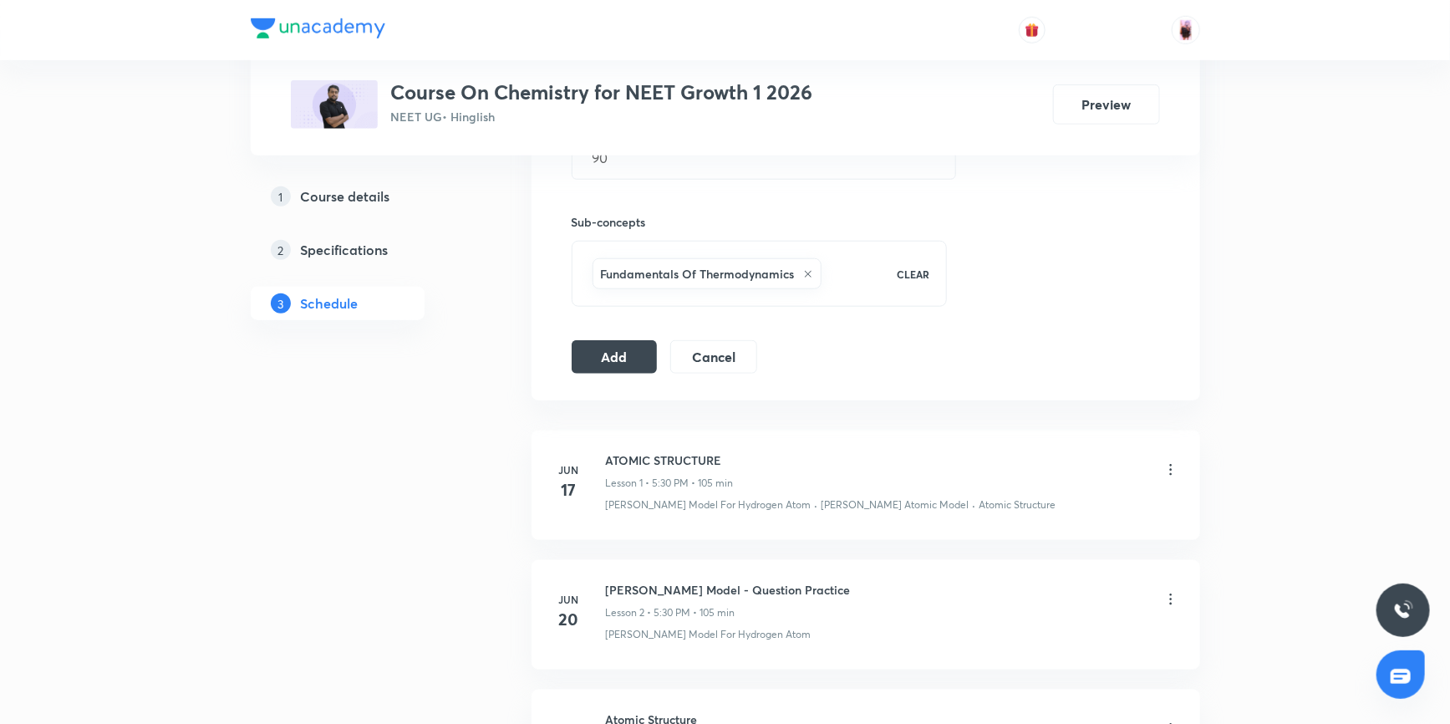
scroll to position [683, 0]
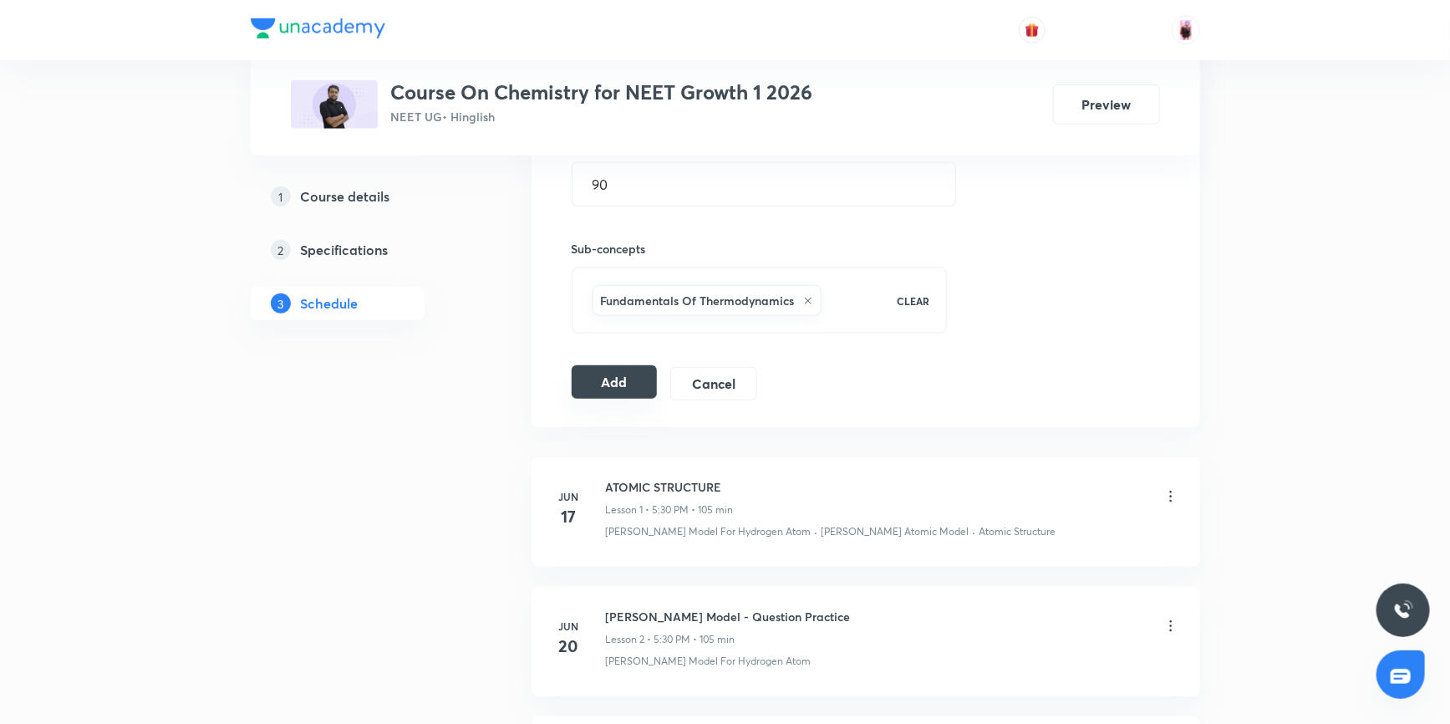
click at [619, 386] on button "Add" at bounding box center [614, 381] width 86 height 33
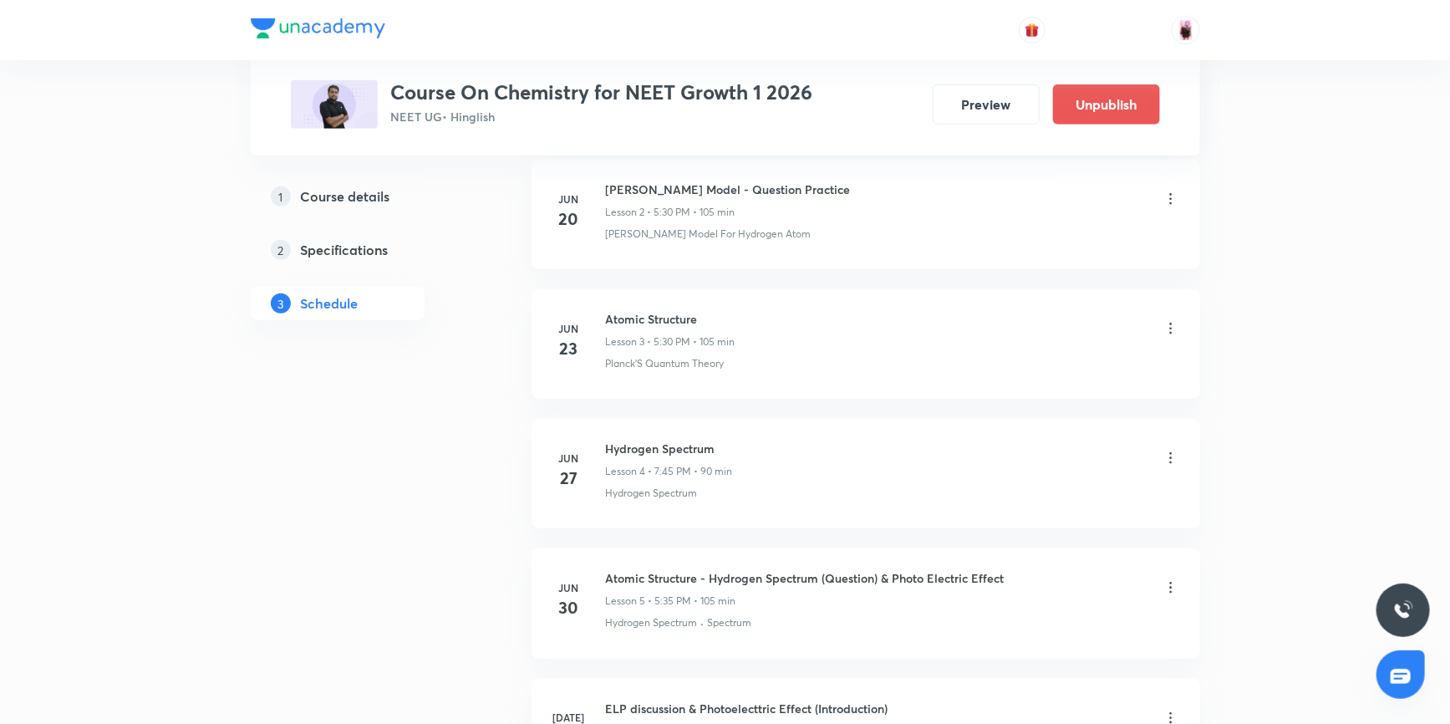
scroll to position [531, 0]
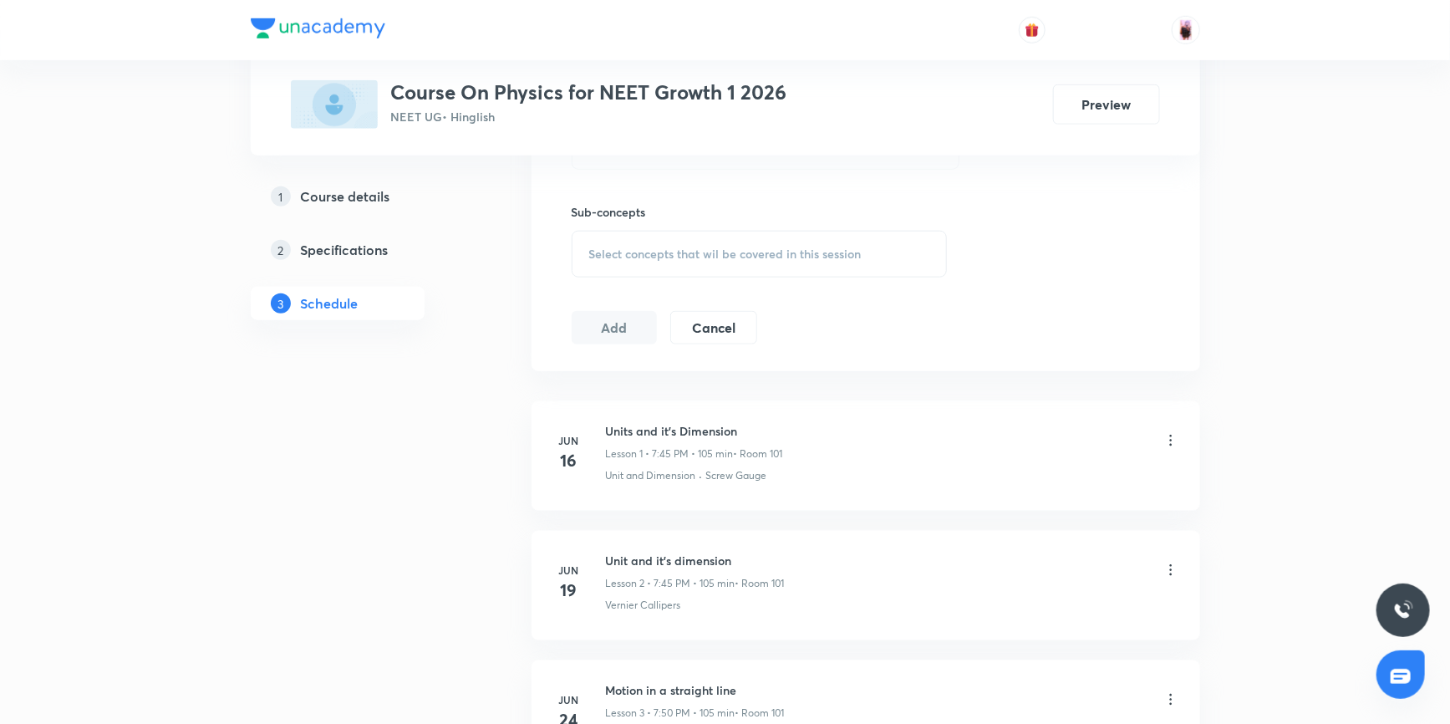
scroll to position [811, 0]
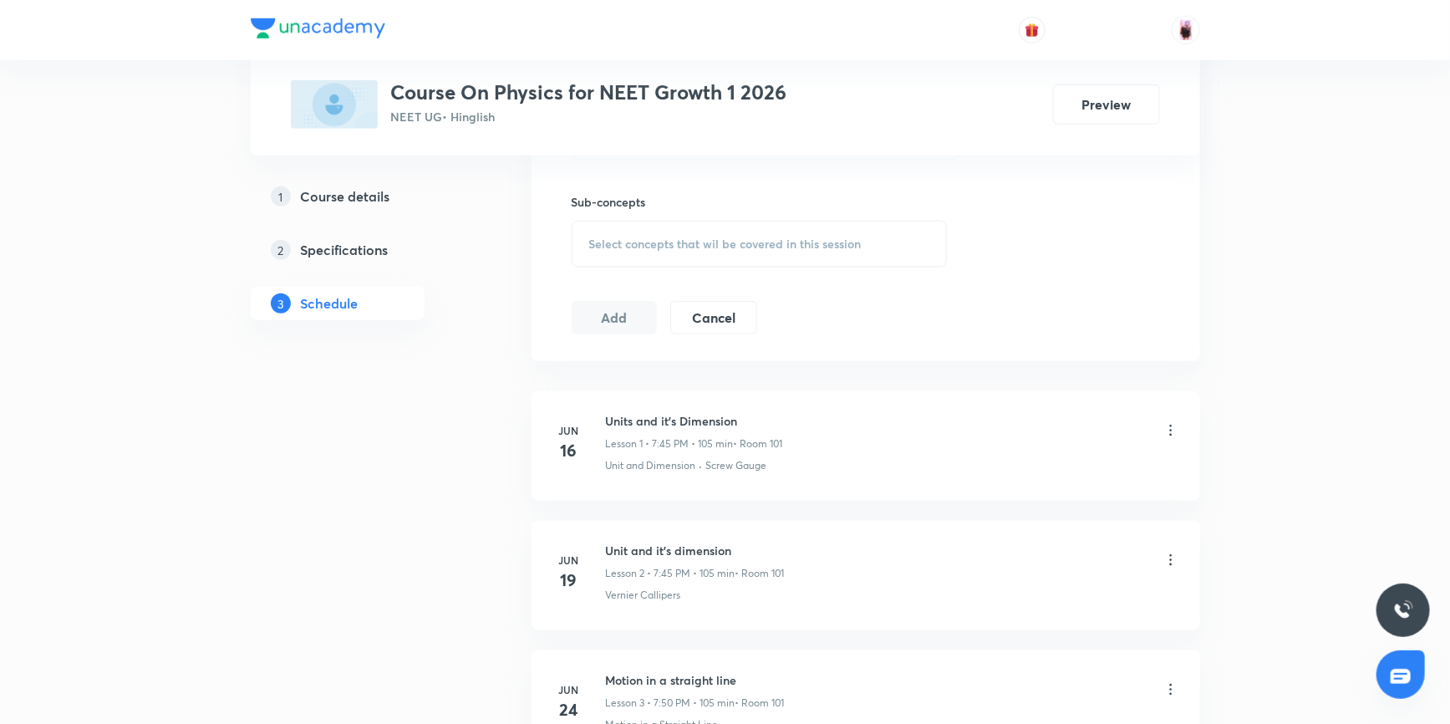
click at [721, 241] on span "Select concepts that wil be covered in this session" at bounding box center [725, 243] width 272 height 13
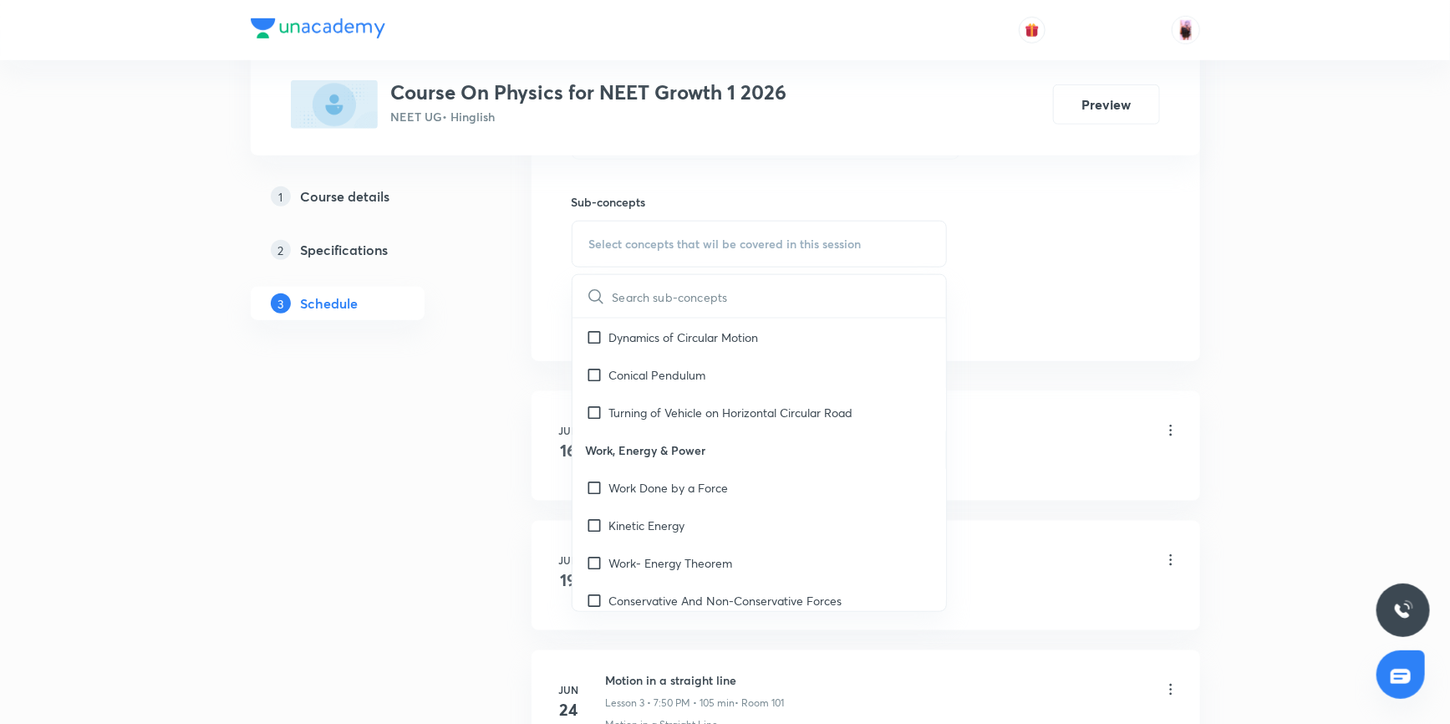
scroll to position [4405, 0]
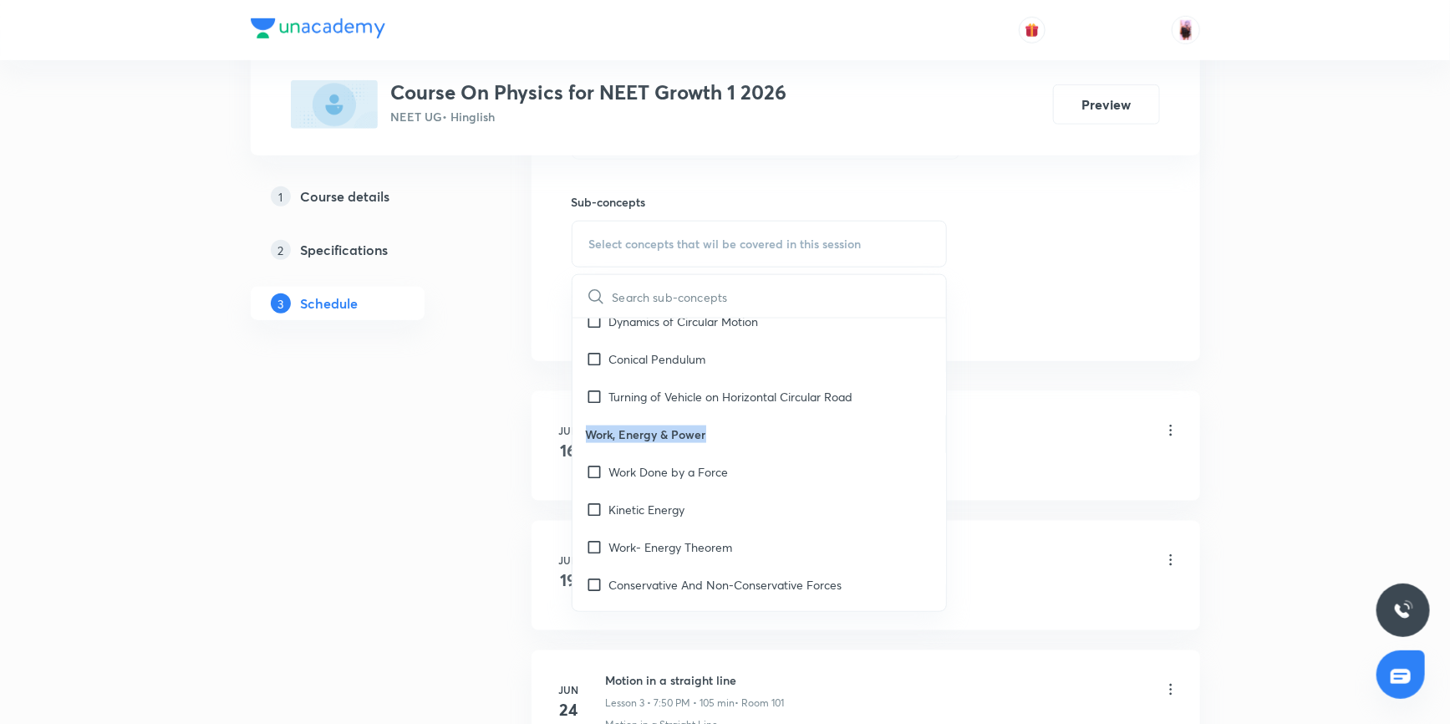
drag, startPoint x: 586, startPoint y: 412, endPoint x: 703, endPoint y: 413, distance: 117.8
click at [703, 415] on p "Work, Energy & Power" at bounding box center [759, 434] width 374 height 38
copy p "Work, Energy & Power"
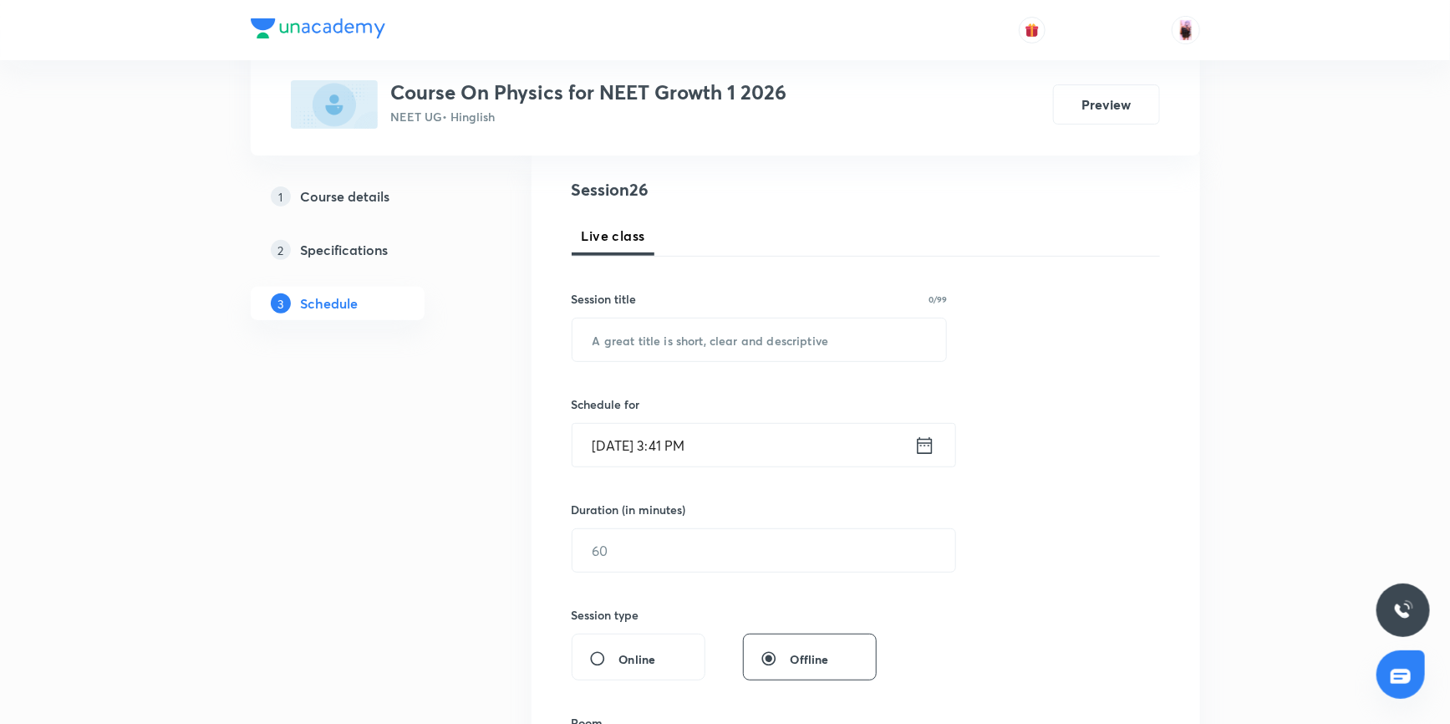
scroll to position [52, 0]
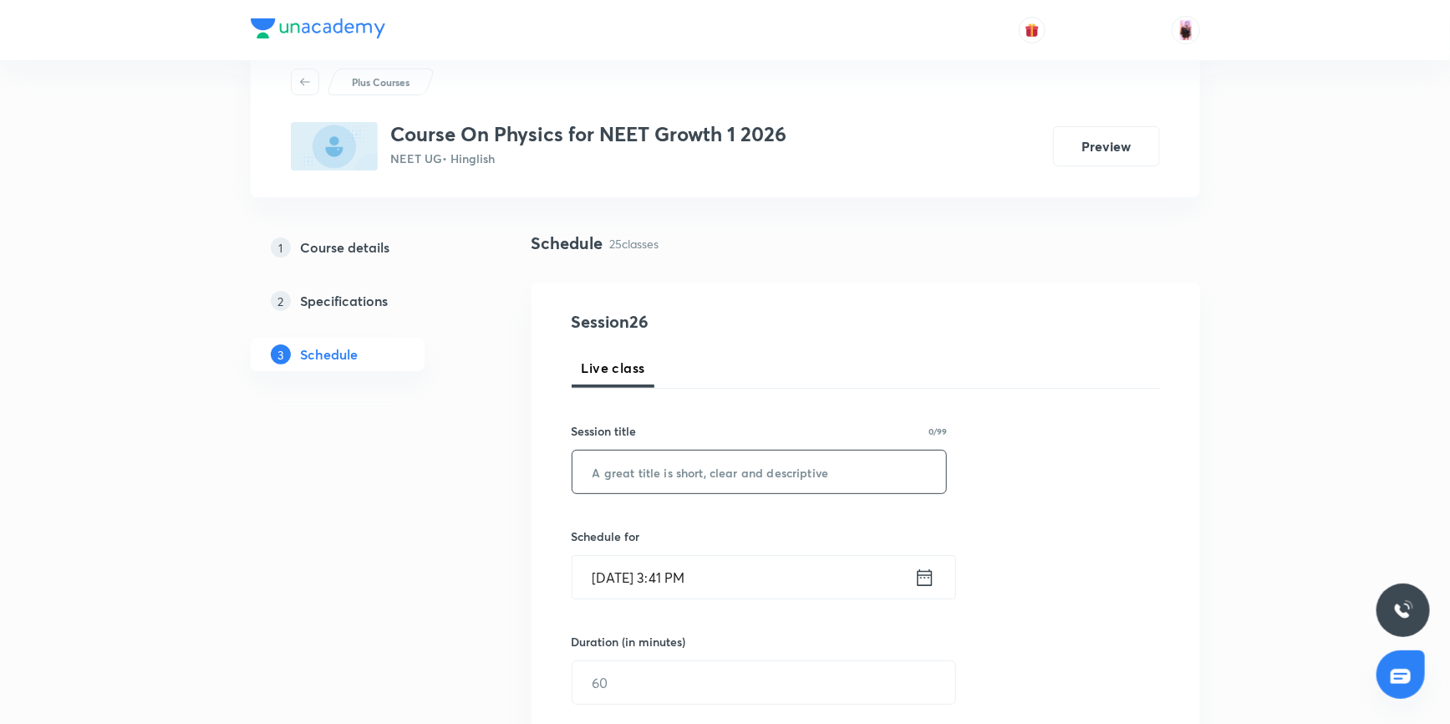
click at [646, 476] on input "text" at bounding box center [759, 471] width 374 height 43
paste input "Work, Energy & Power"
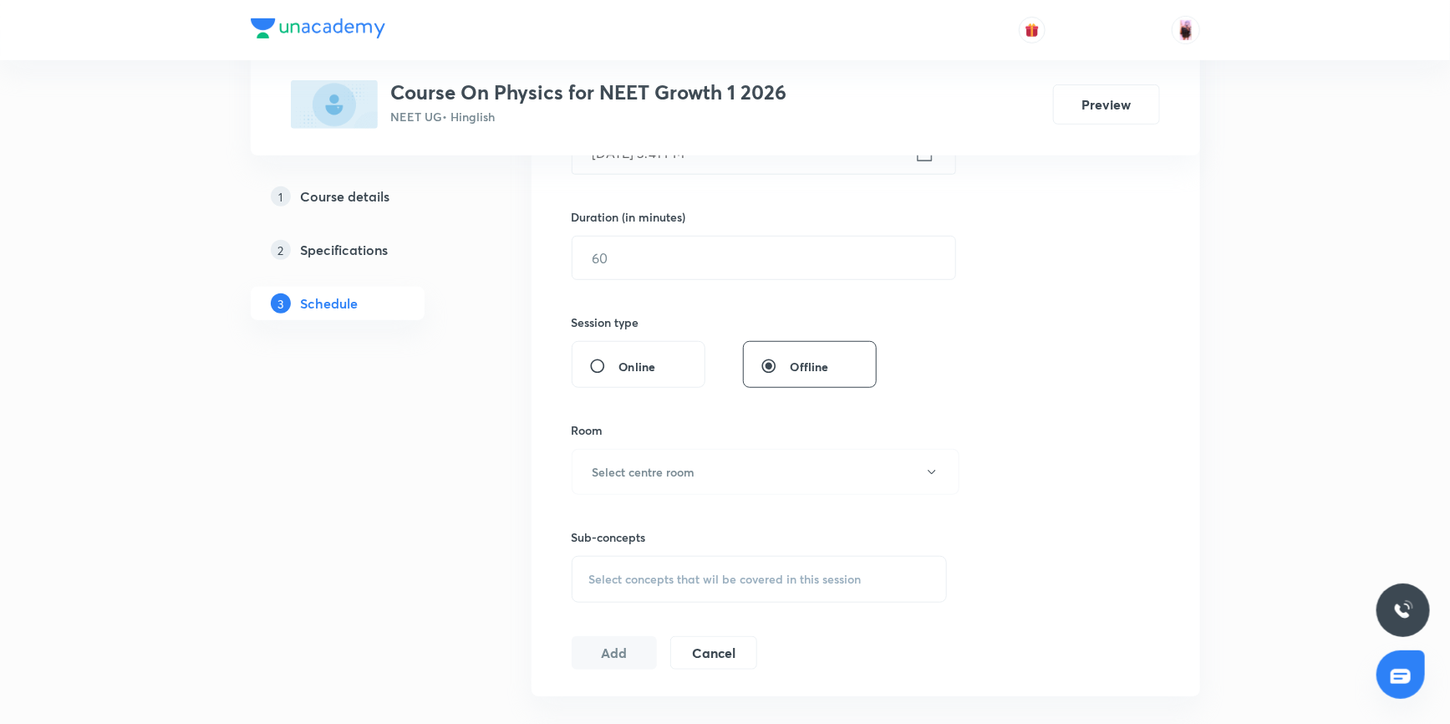
scroll to position [735, 0]
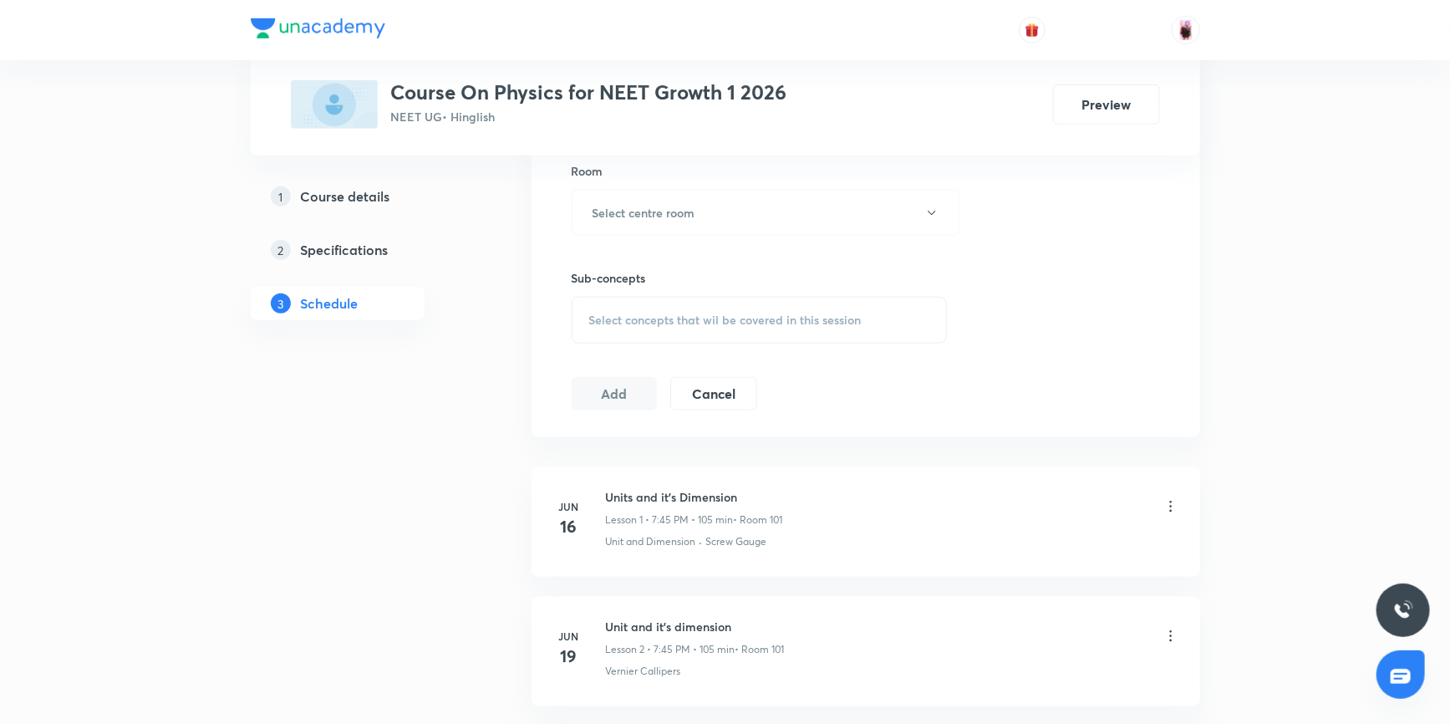
type input "Work, Energy & Power"
click at [754, 317] on span "Select concepts that wil be covered in this session" at bounding box center [725, 319] width 272 height 13
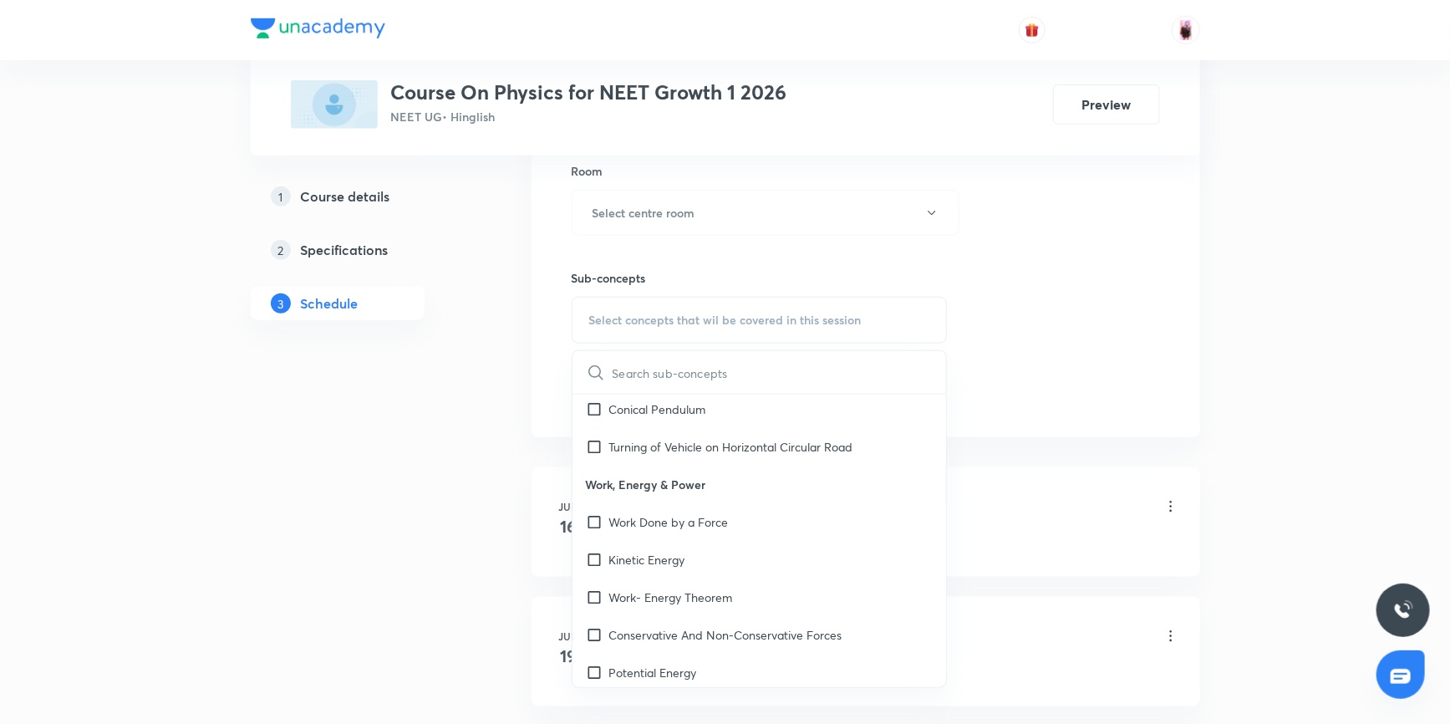
scroll to position [4405, 0]
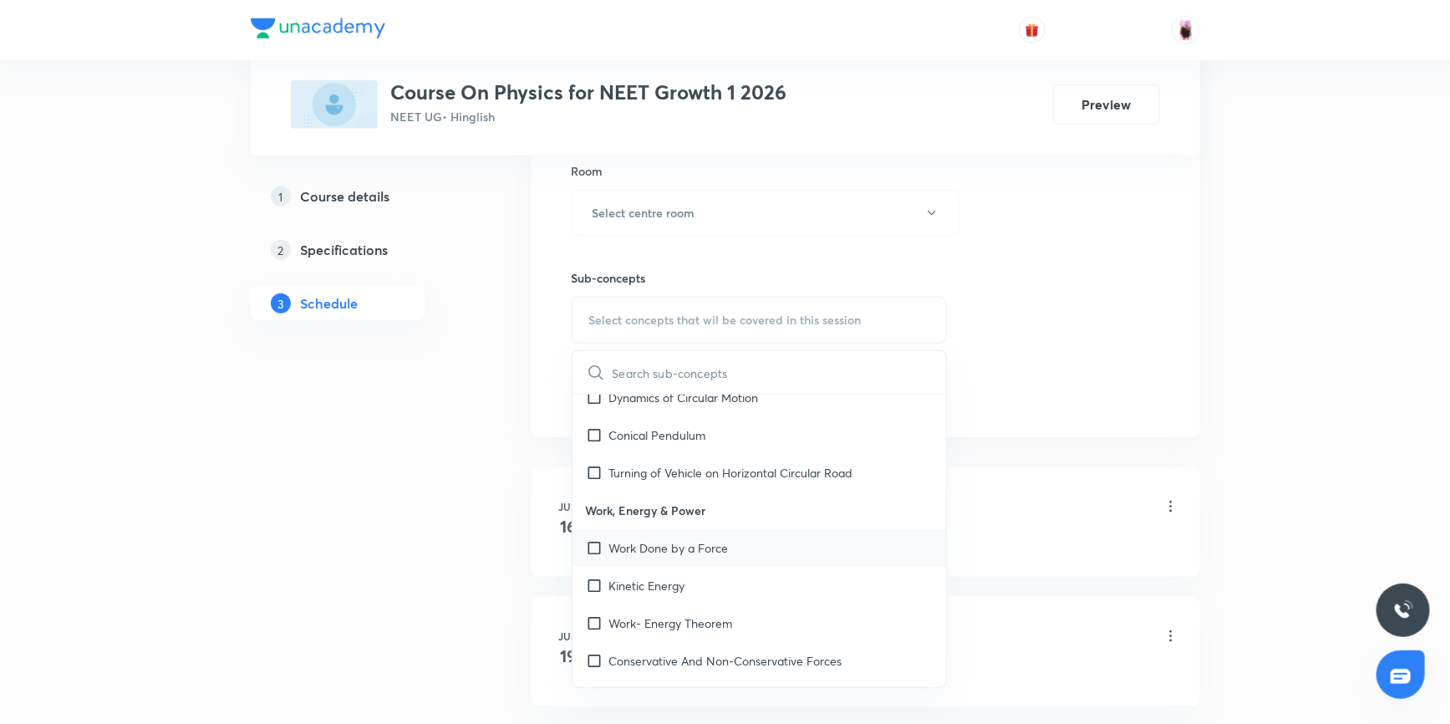
click at [593, 539] on input "checkbox" at bounding box center [597, 548] width 23 height 18
checkbox input "true"
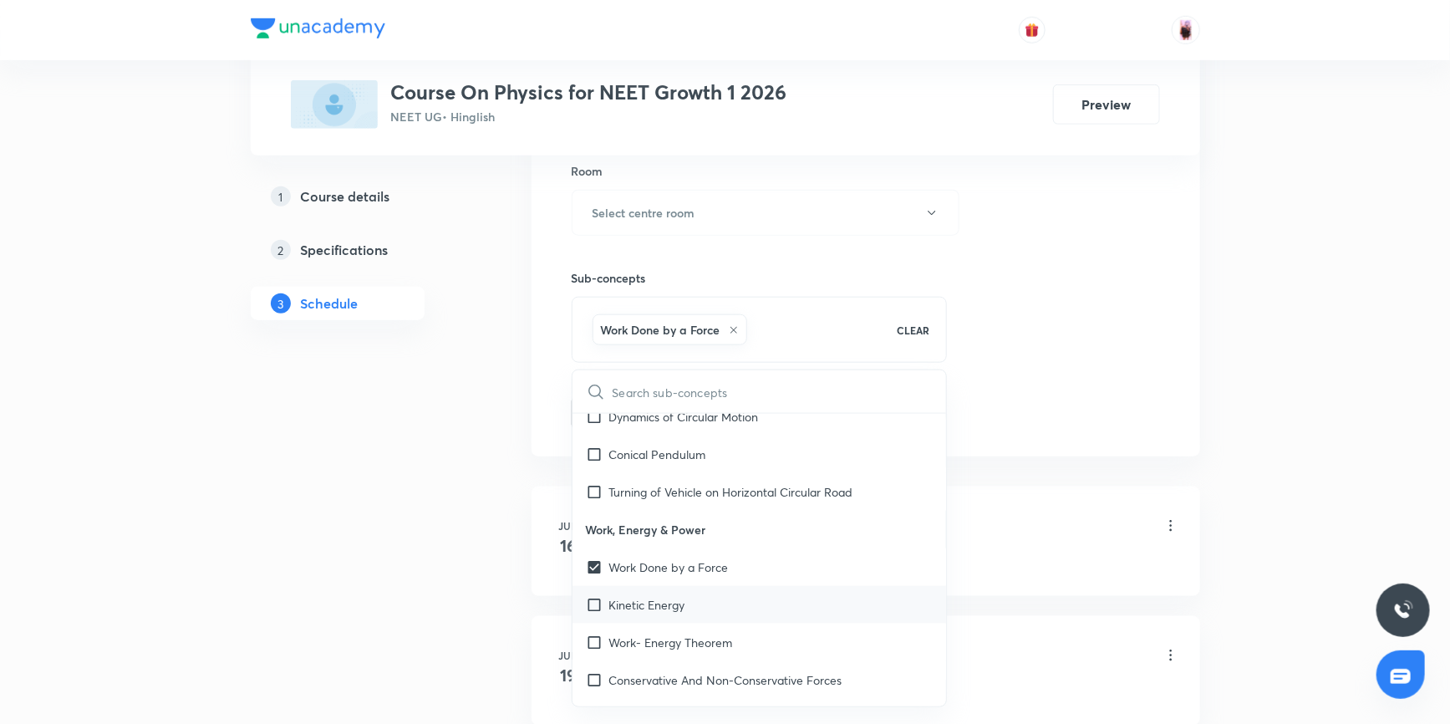
click at [596, 596] on input "checkbox" at bounding box center [597, 605] width 23 height 18
checkbox input "true"
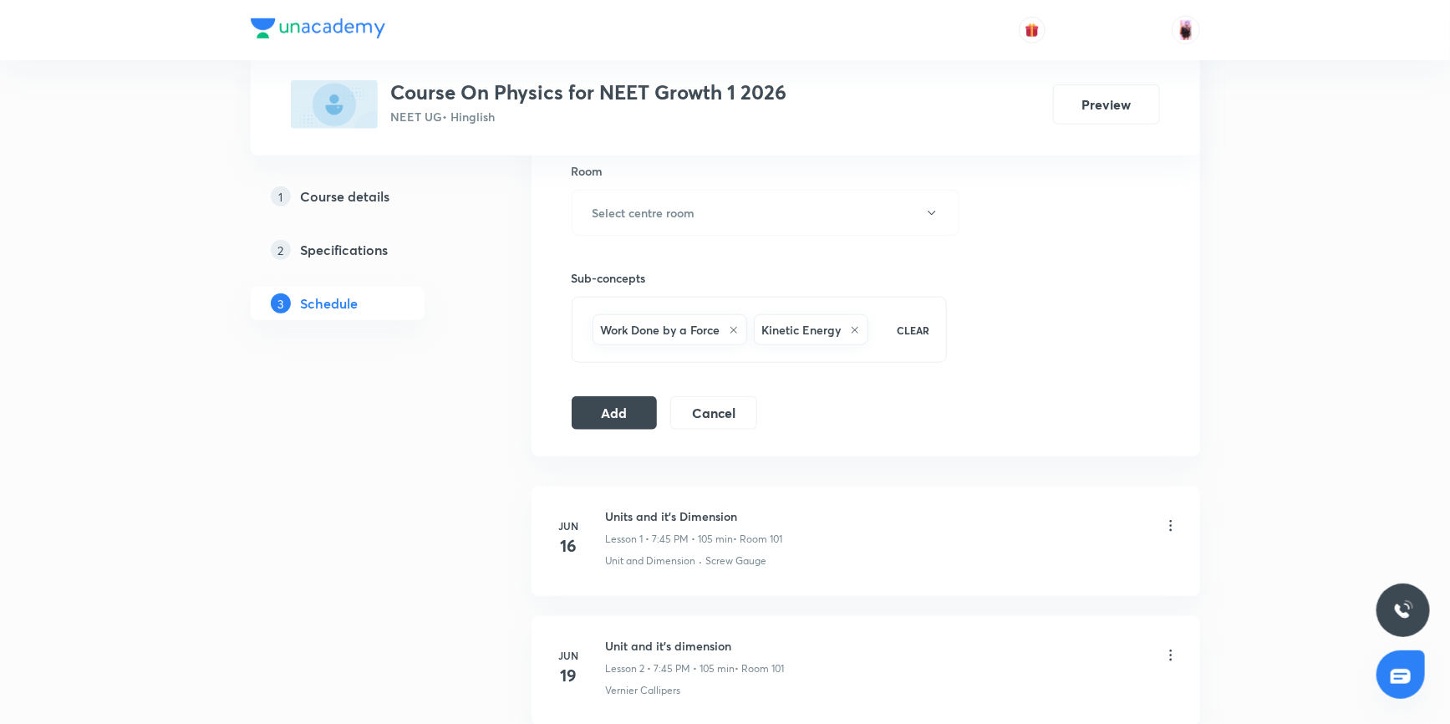
click at [616, 414] on button "Add" at bounding box center [614, 412] width 86 height 33
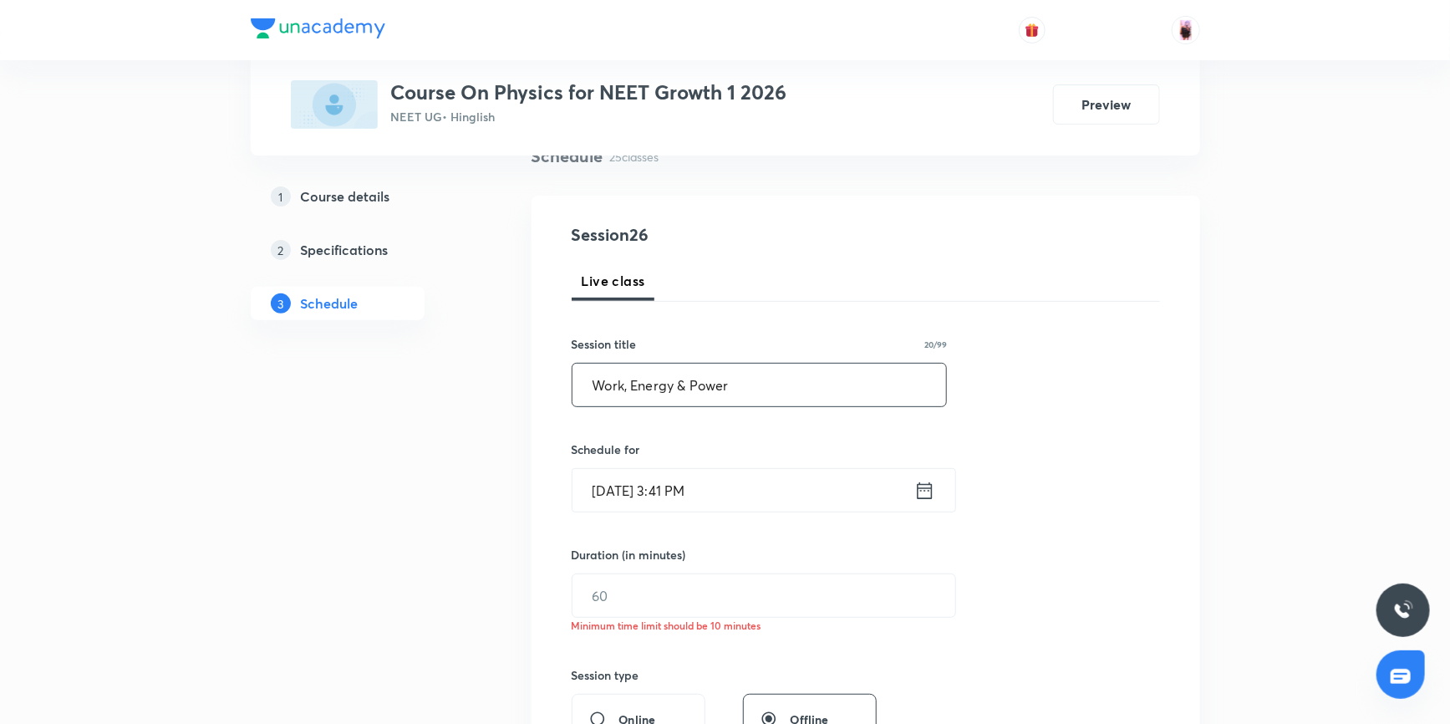
scroll to position [128, 0]
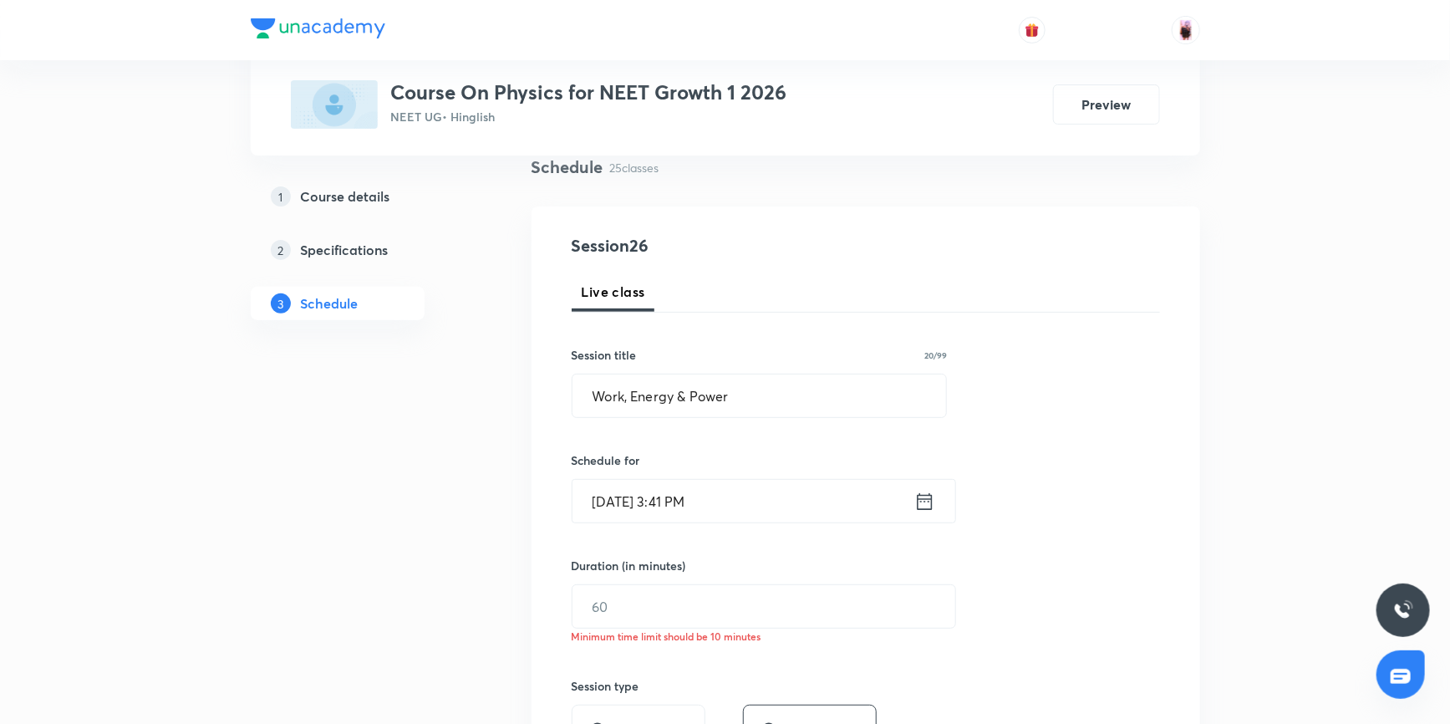
click at [927, 504] on icon at bounding box center [924, 501] width 21 height 23
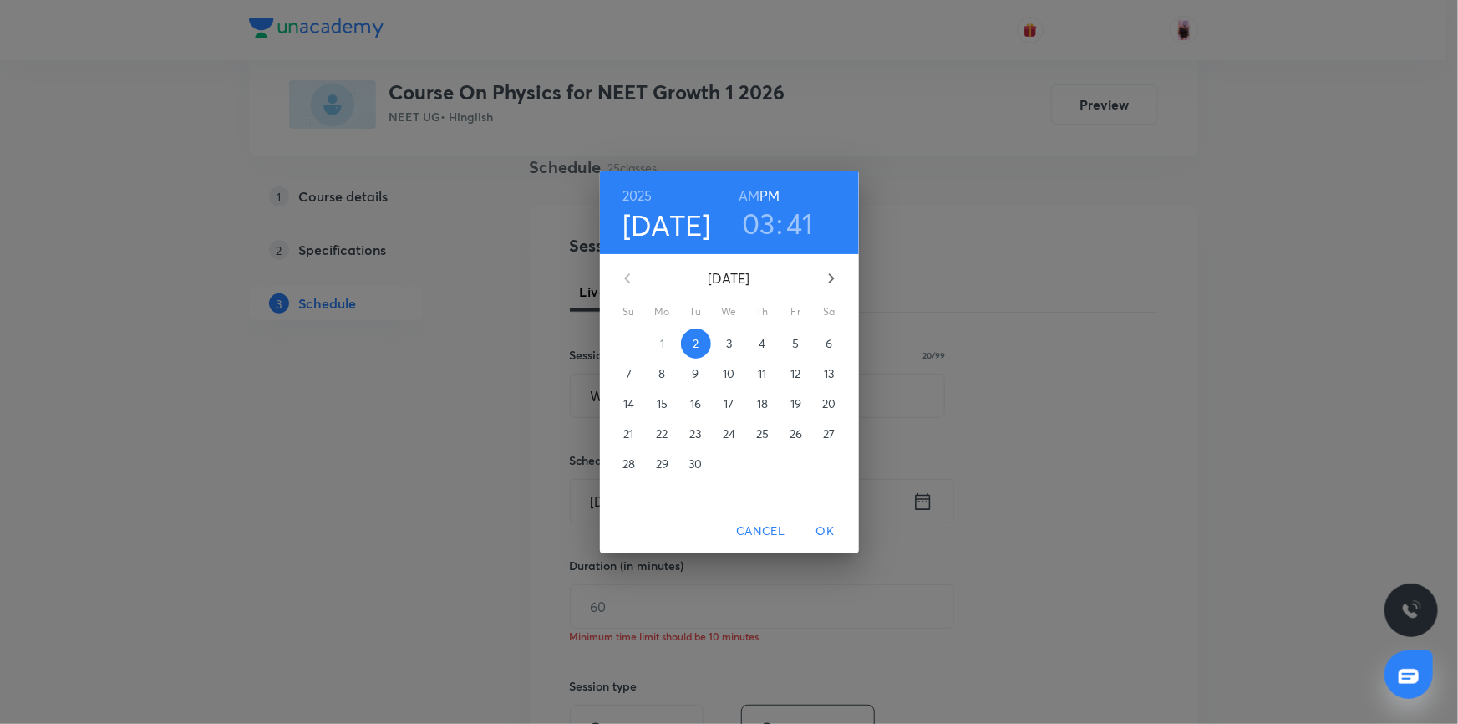
click at [762, 210] on h3 "03" at bounding box center [758, 223] width 33 height 35
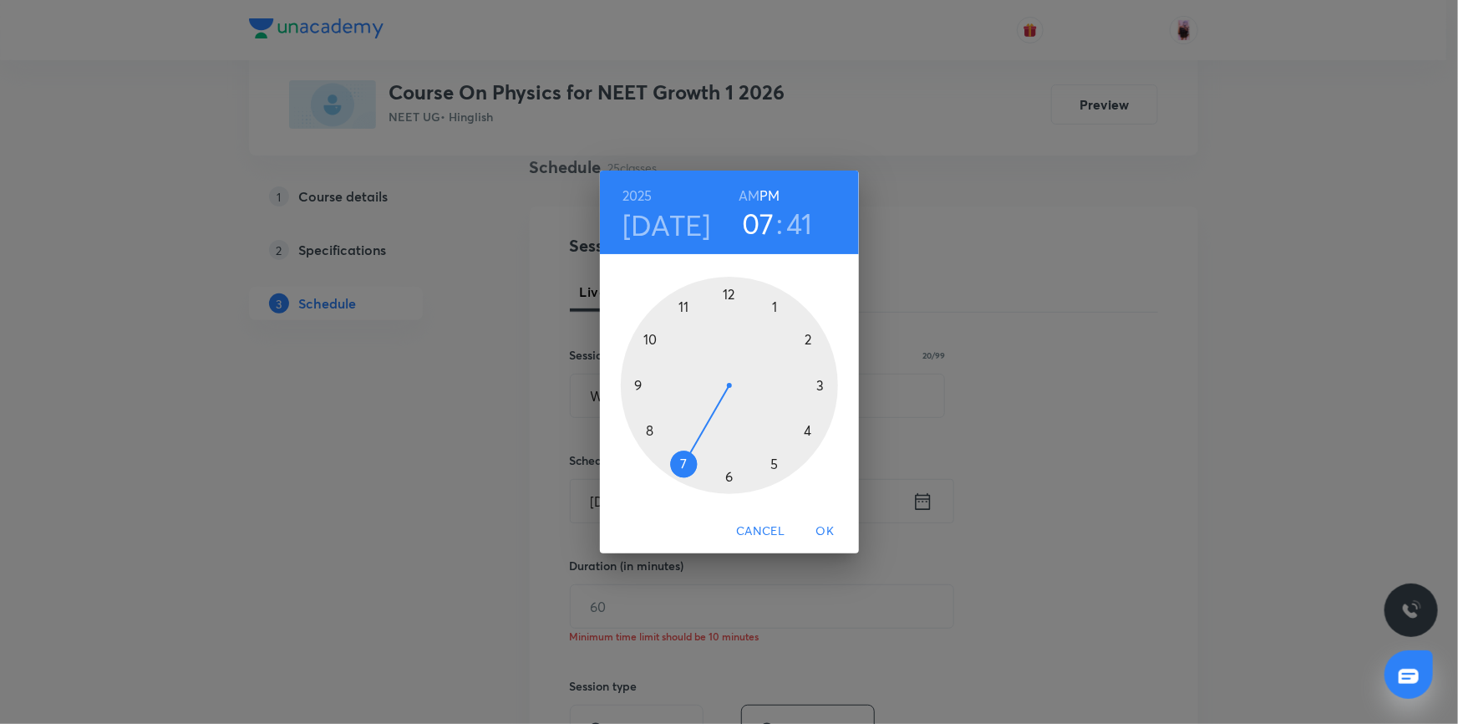
drag, startPoint x: 817, startPoint y: 386, endPoint x: 703, endPoint y: 459, distance: 136.0
click at [703, 459] on div at bounding box center [729, 385] width 217 height 217
drag, startPoint x: 646, startPoint y: 424, endPoint x: 642, endPoint y: 388, distance: 35.2
click at [642, 388] on div at bounding box center [729, 385] width 217 height 217
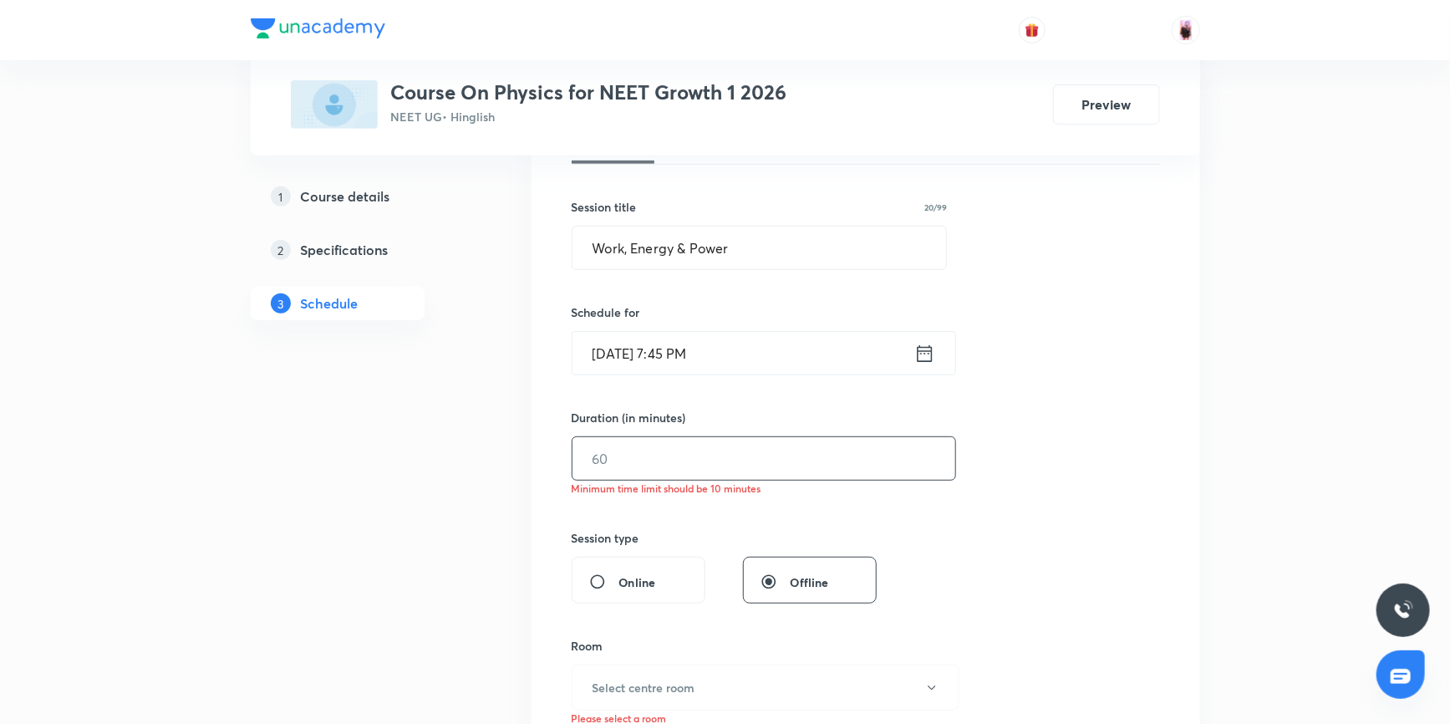
scroll to position [280, 0]
click at [706, 448] on input "text" at bounding box center [763, 454] width 383 height 43
type input "90"
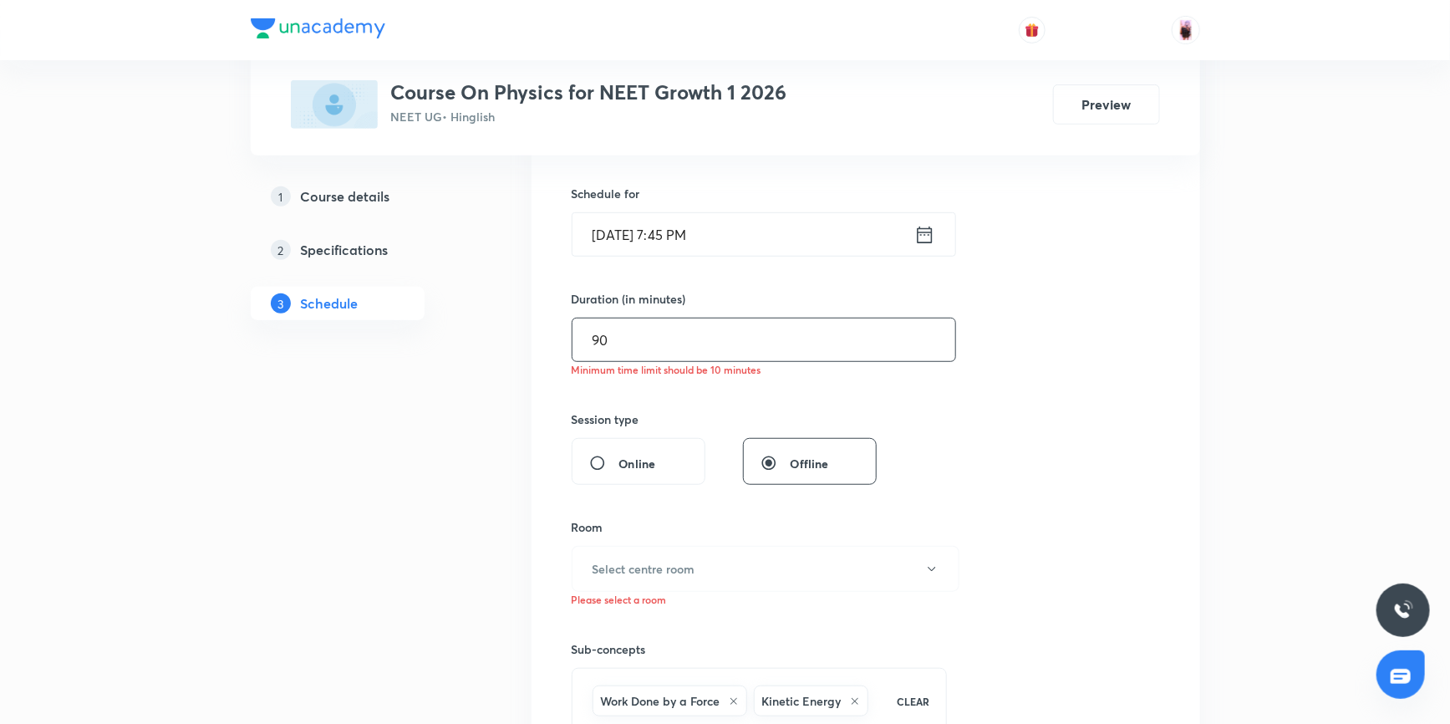
scroll to position [432, 0]
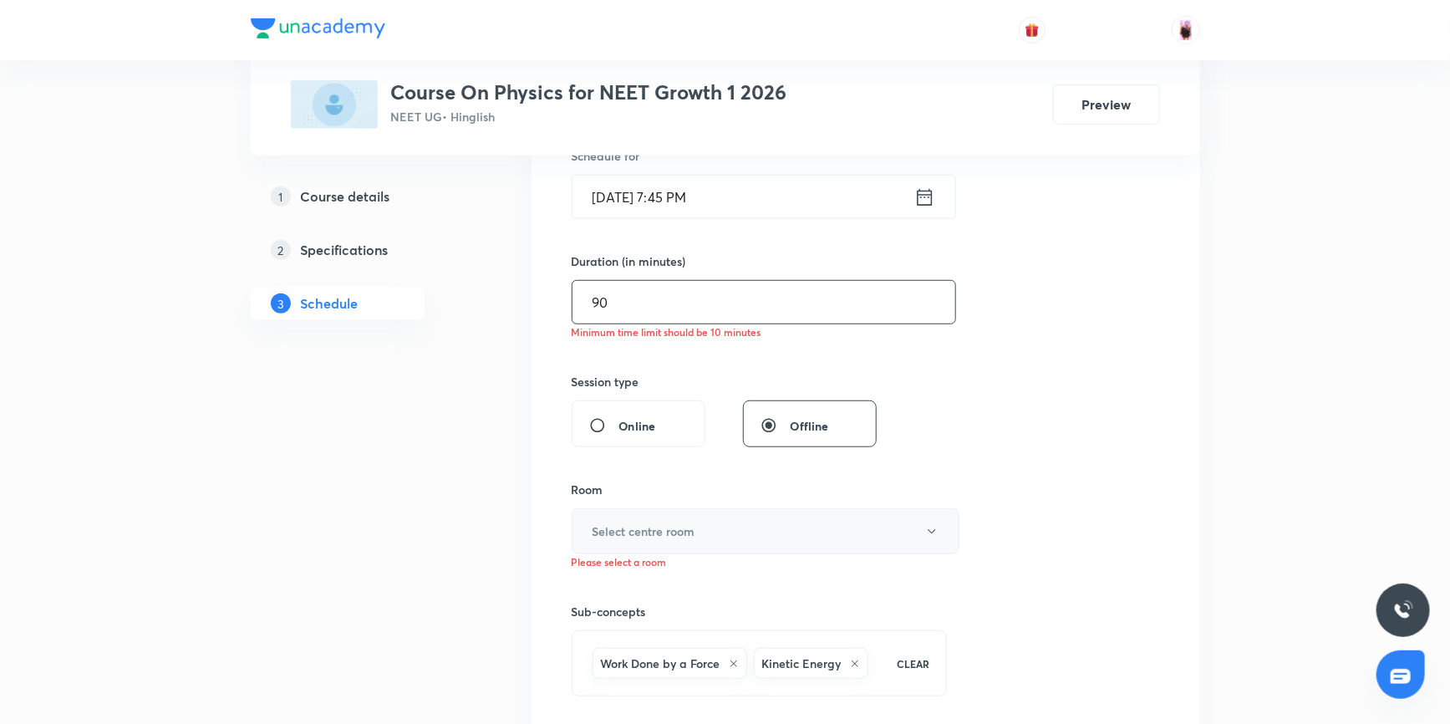
click at [724, 519] on button "Select centre room" at bounding box center [765, 531] width 388 height 46
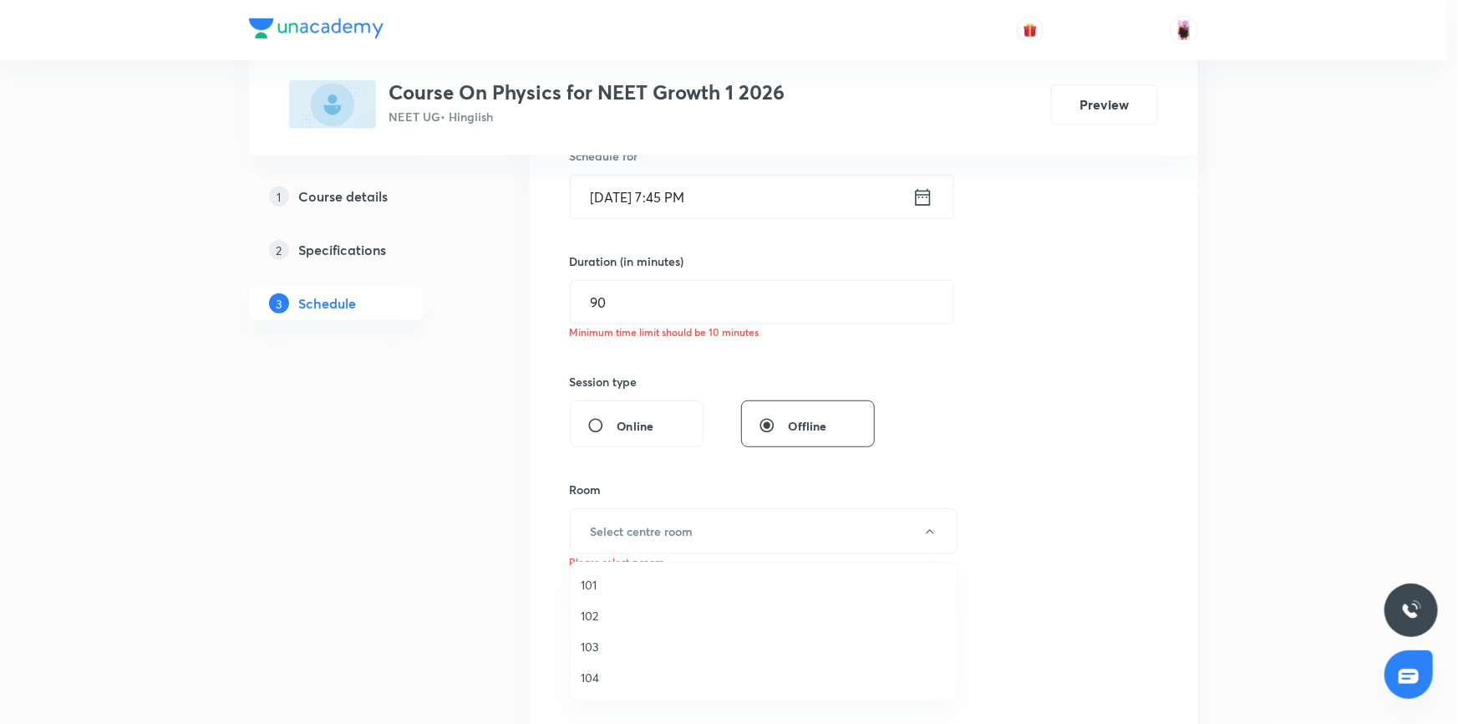
click at [602, 587] on span "101" at bounding box center [764, 585] width 366 height 18
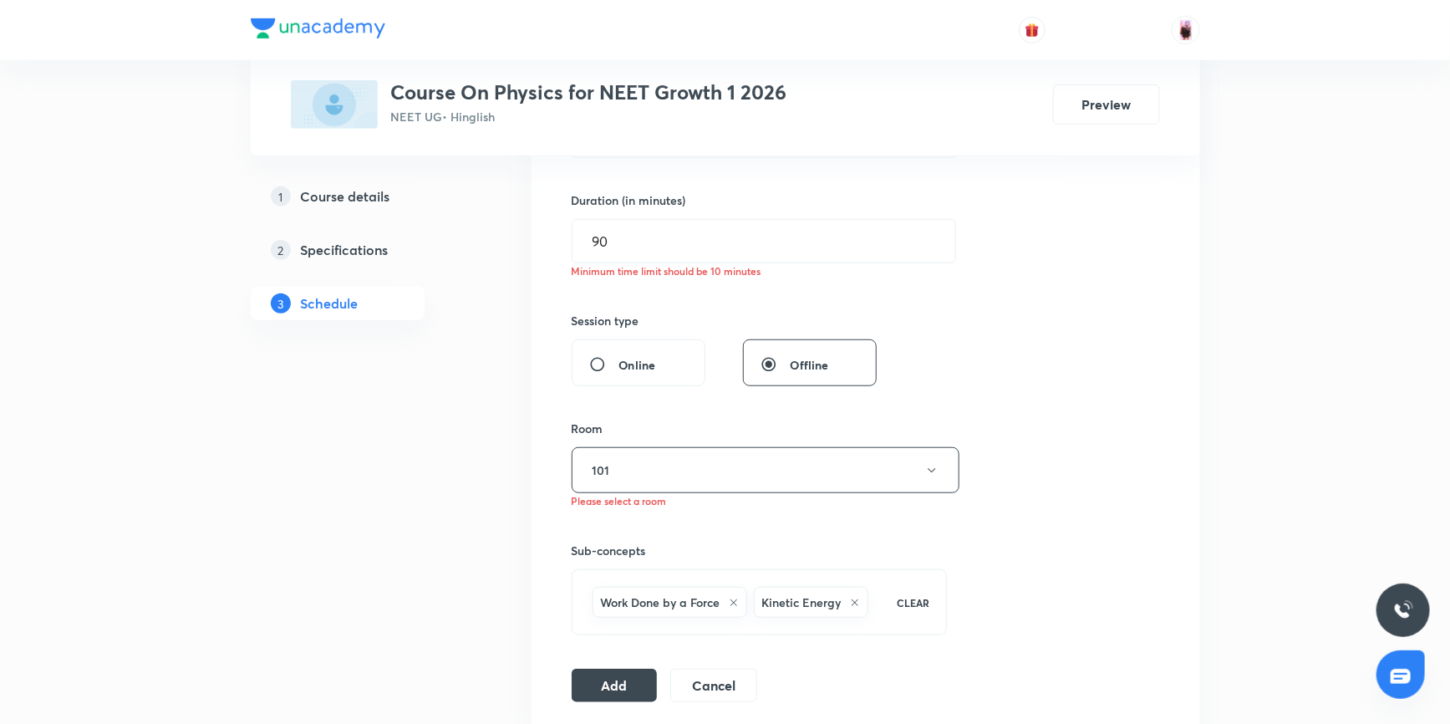
scroll to position [584, 0]
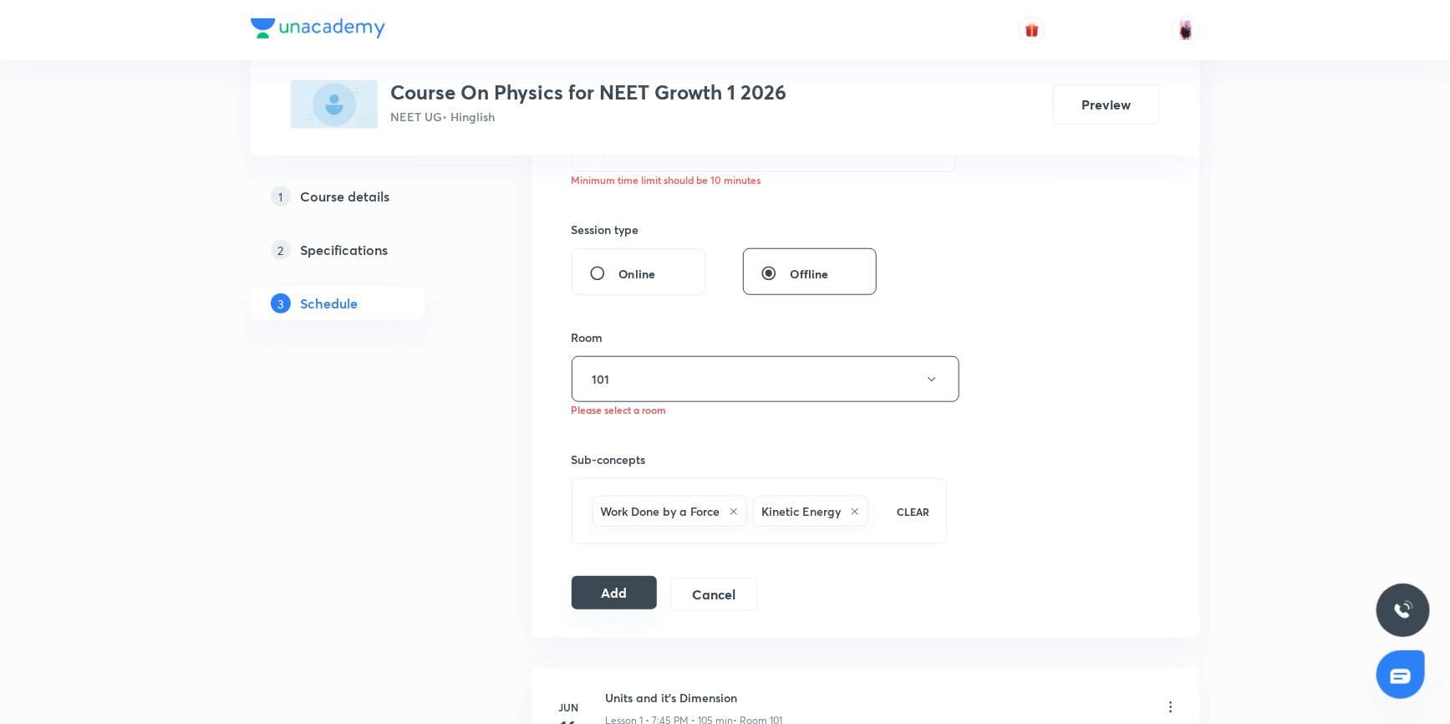
click at [618, 592] on button "Add" at bounding box center [614, 592] width 86 height 33
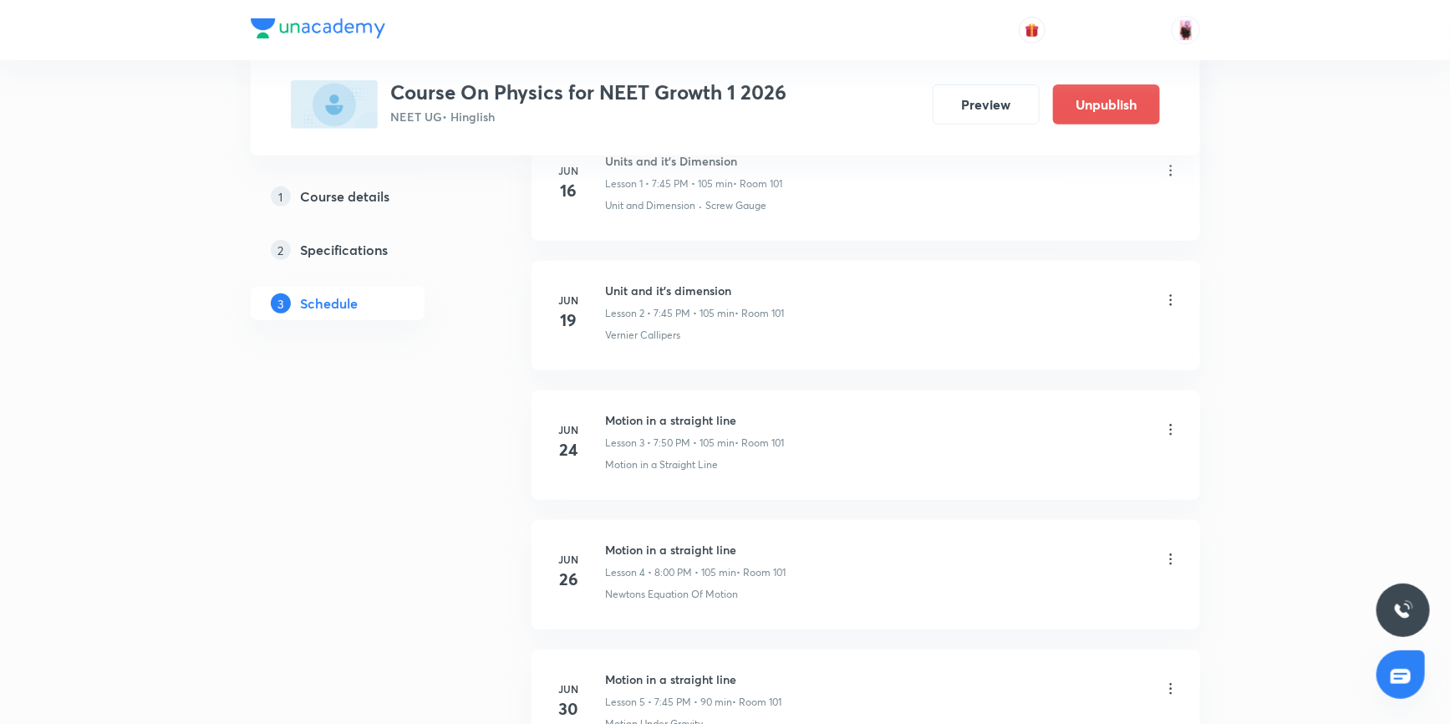
scroll to position [683, 0]
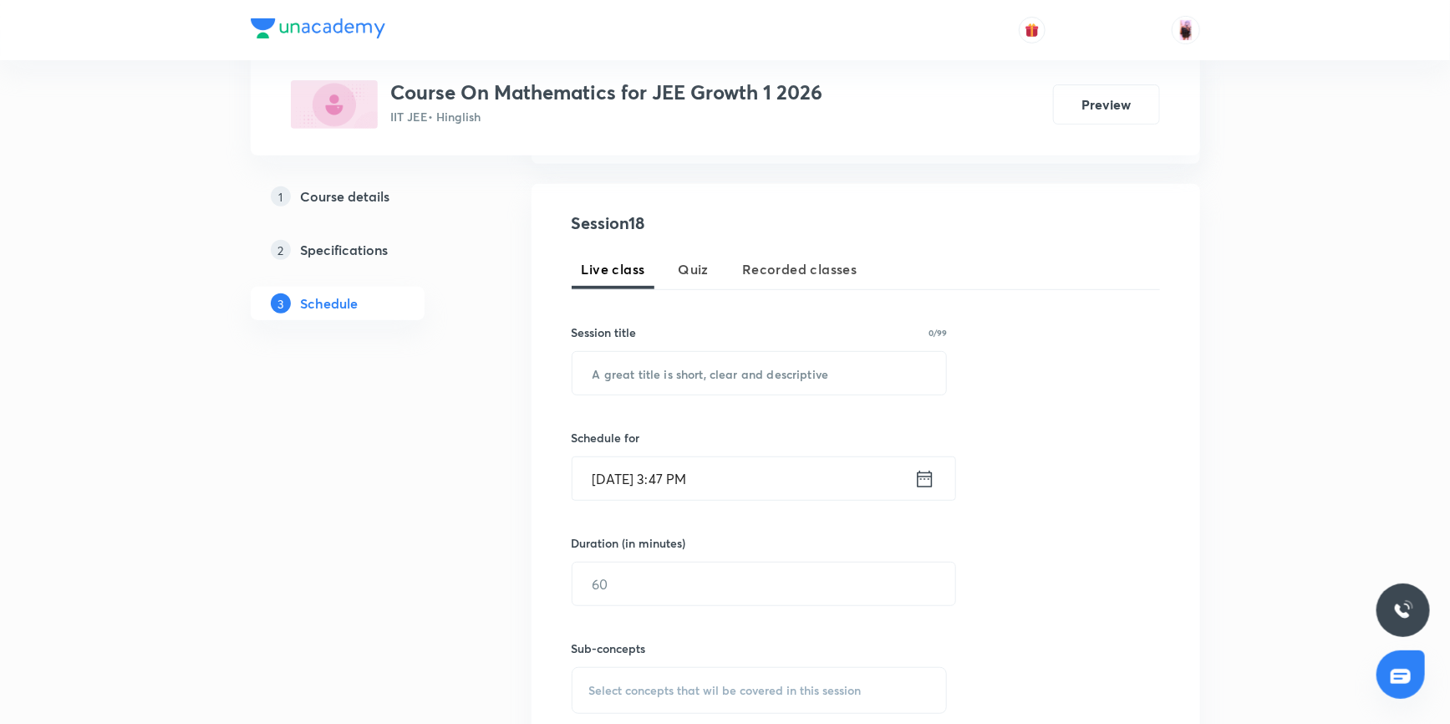
scroll to position [151, 0]
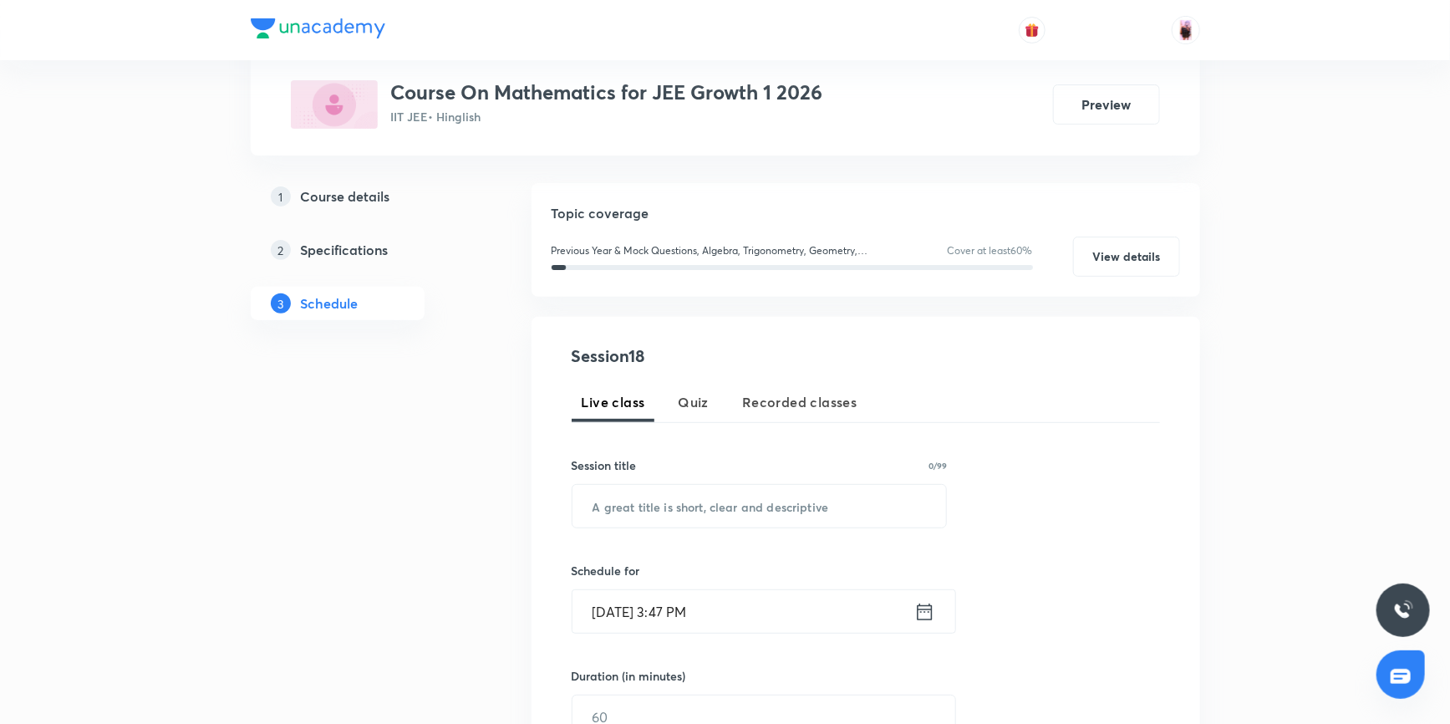
click at [357, 247] on h5 "Specifications" at bounding box center [345, 250] width 88 height 20
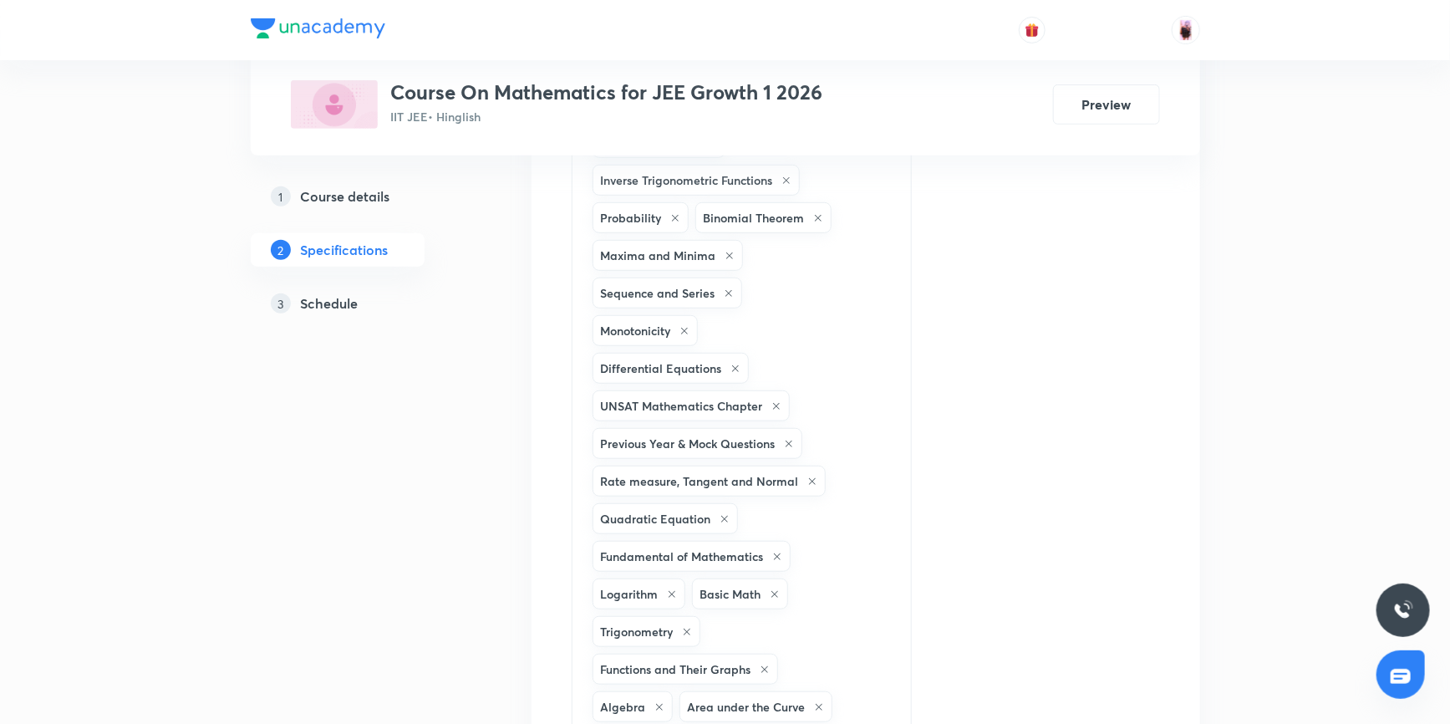
scroll to position [379, 0]
click at [317, 197] on h5 "Course details" at bounding box center [345, 196] width 89 height 20
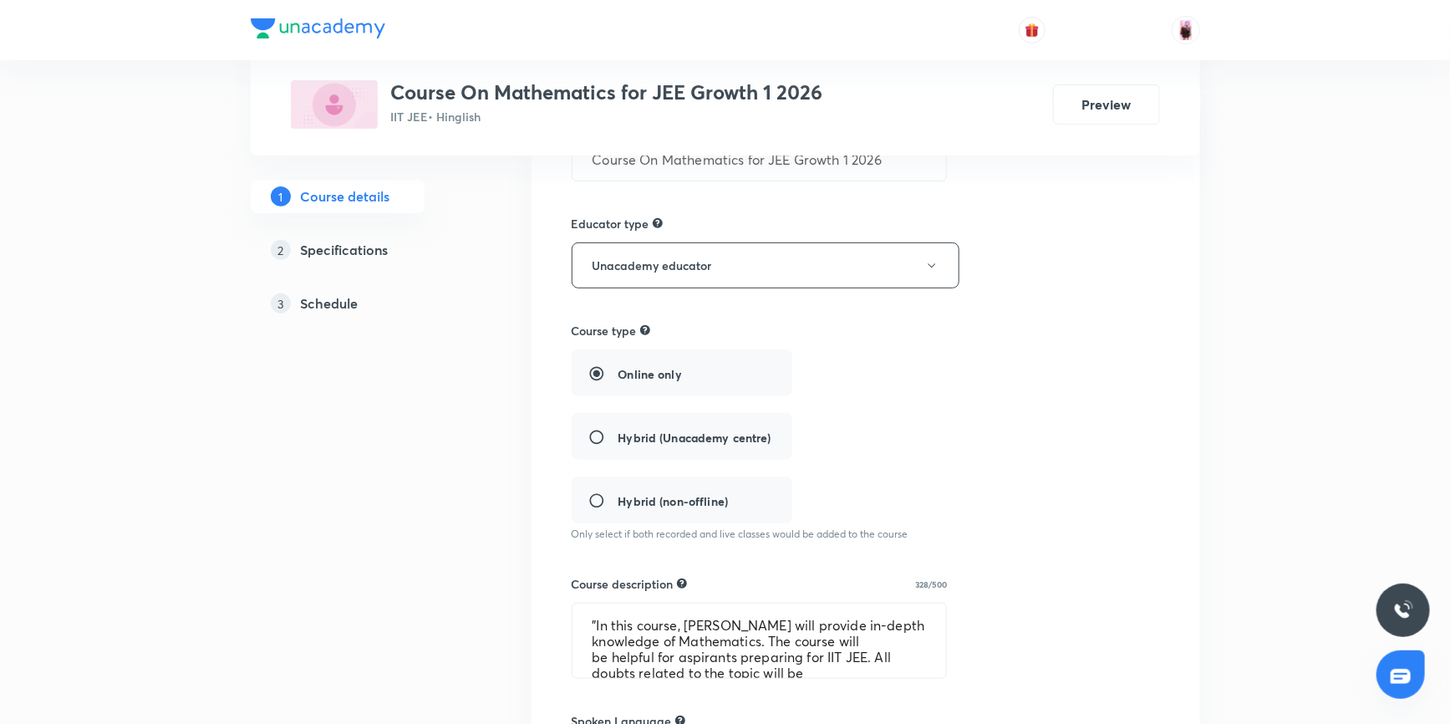
scroll to position [303, 0]
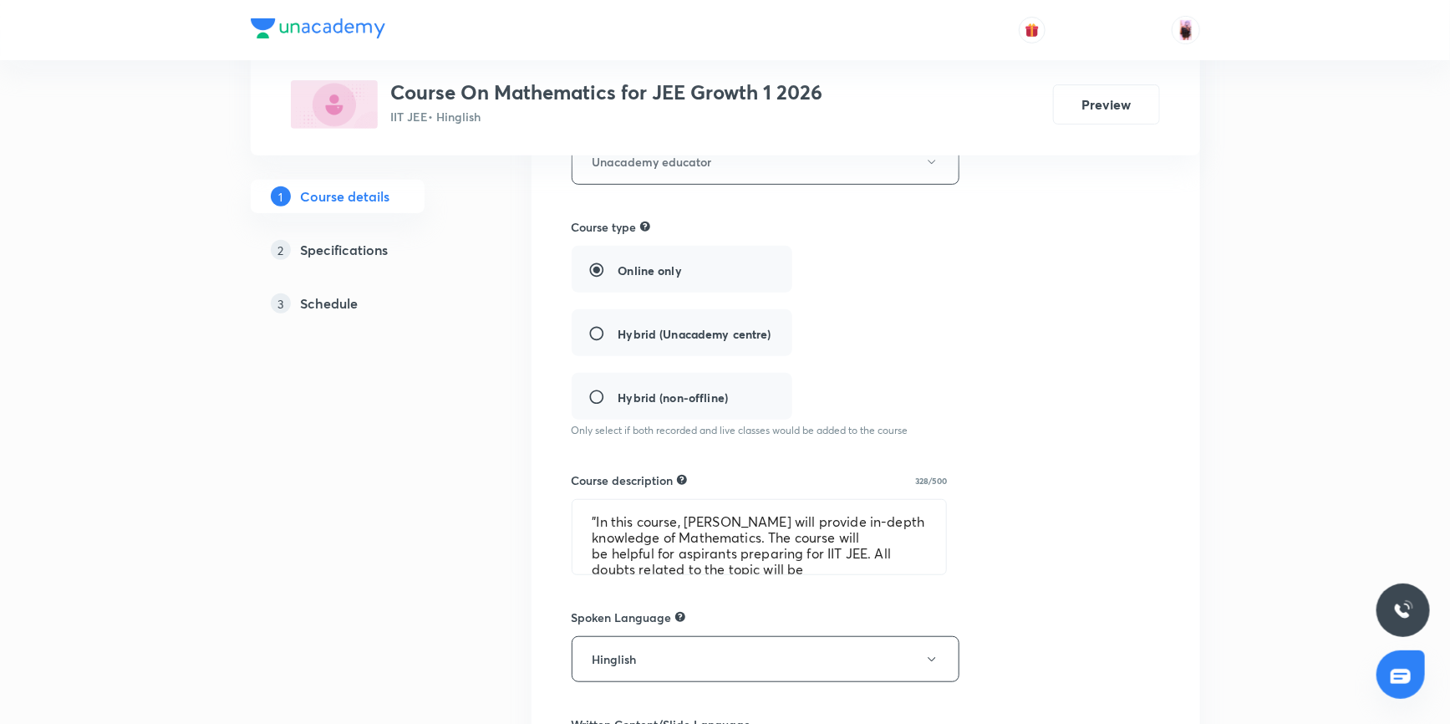
click at [343, 300] on h5 "Schedule" at bounding box center [330, 303] width 58 height 20
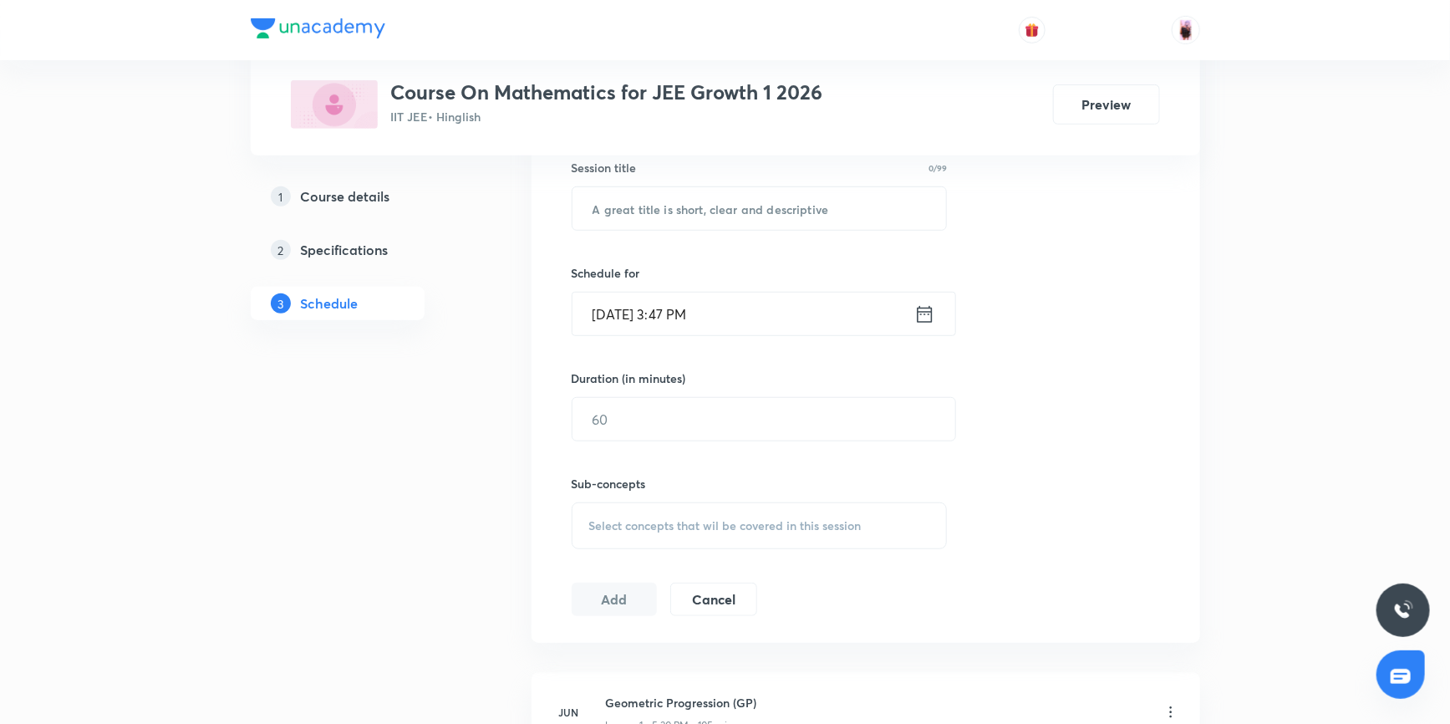
scroll to position [455, 0]
click at [682, 512] on span "Select concepts that wil be covered in this session" at bounding box center [725, 518] width 272 height 13
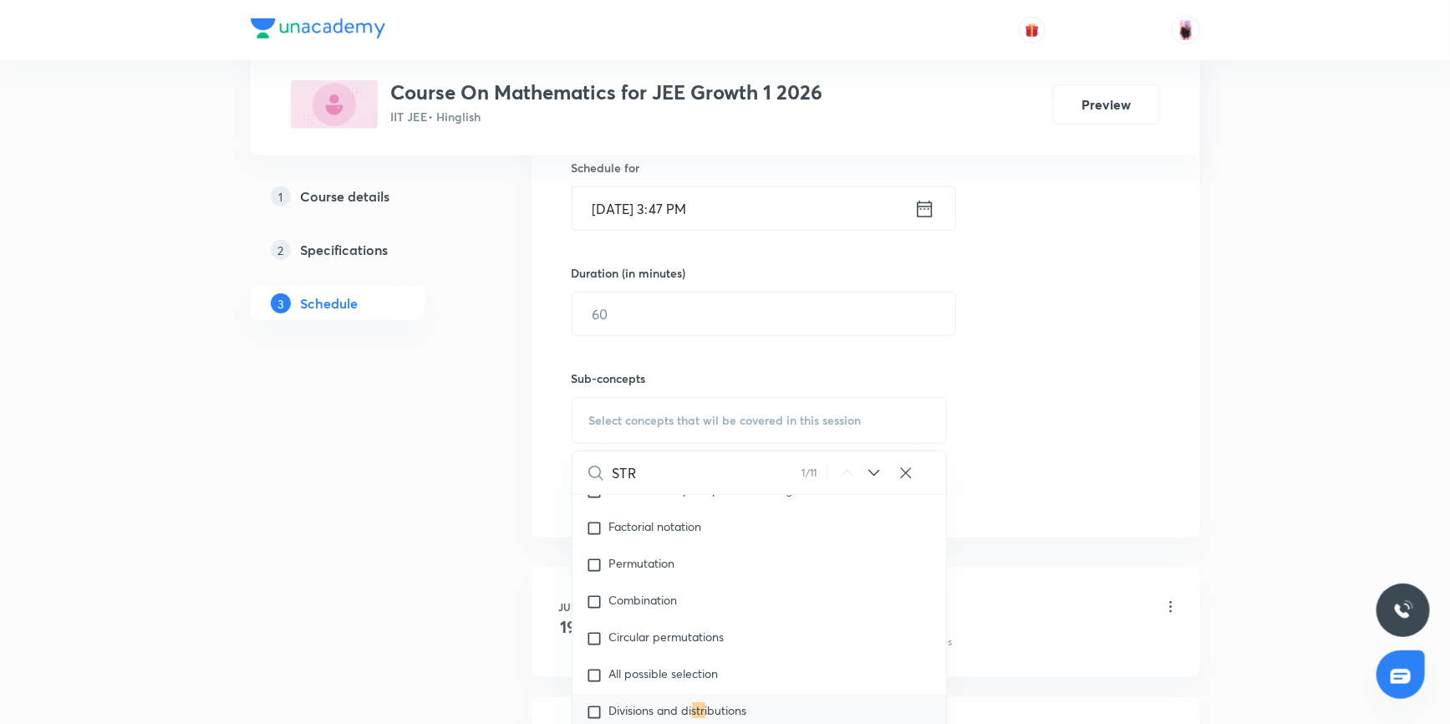
scroll to position [683, 0]
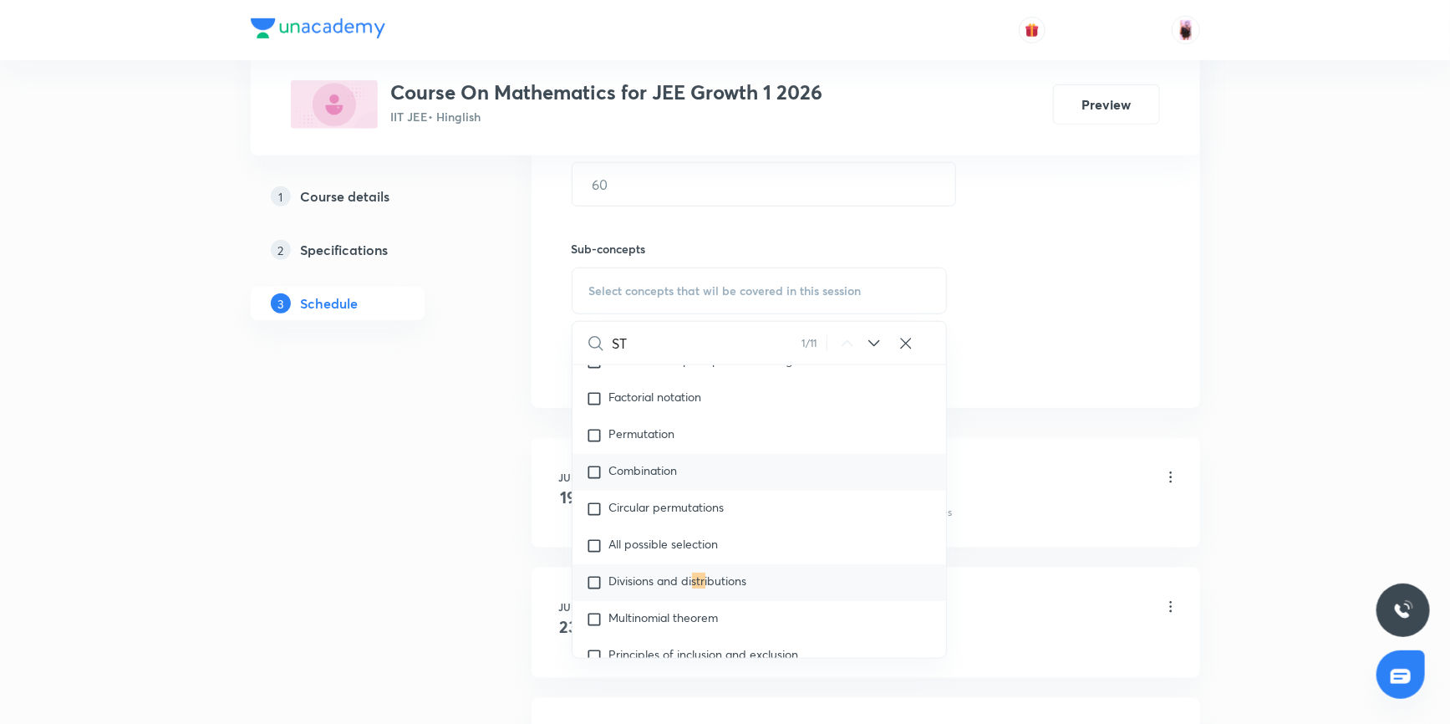
type input "S"
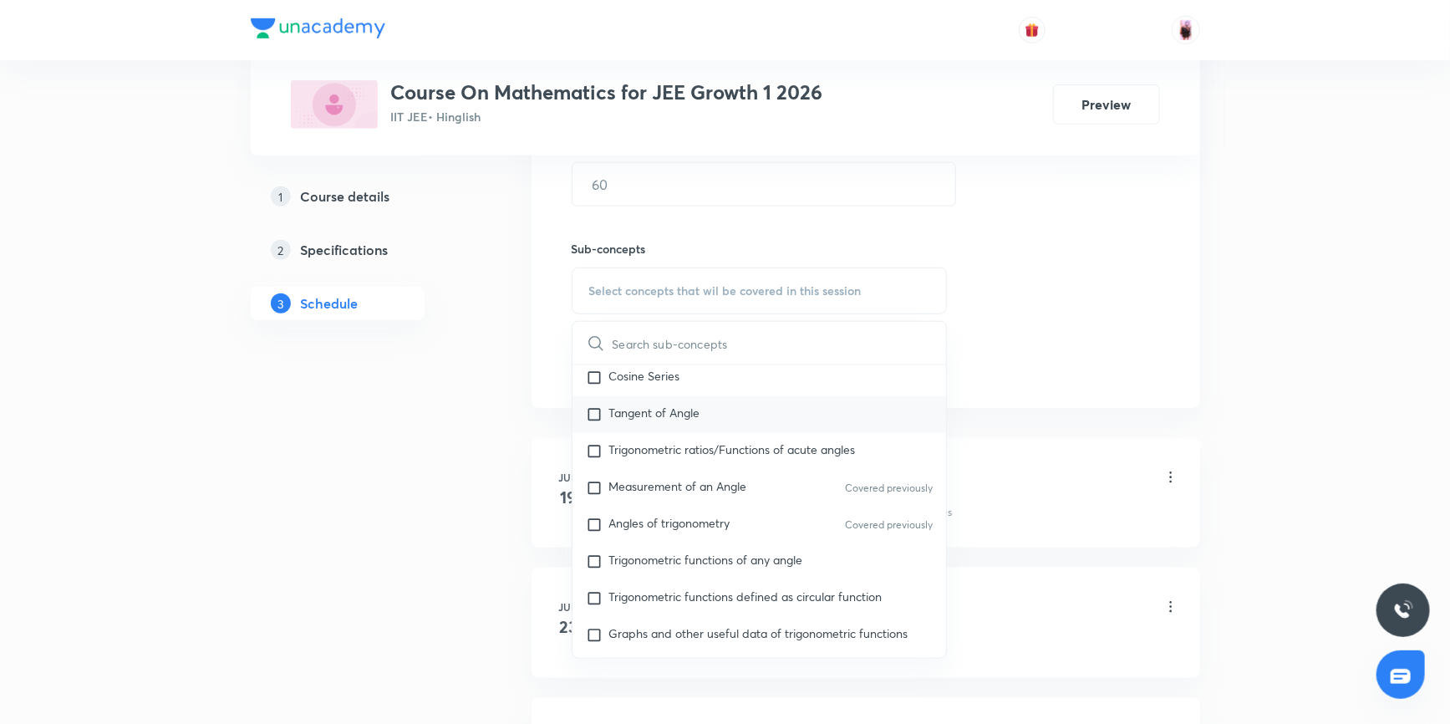
scroll to position [7063, 0]
click at [649, 345] on input "text" at bounding box center [779, 343] width 334 height 43
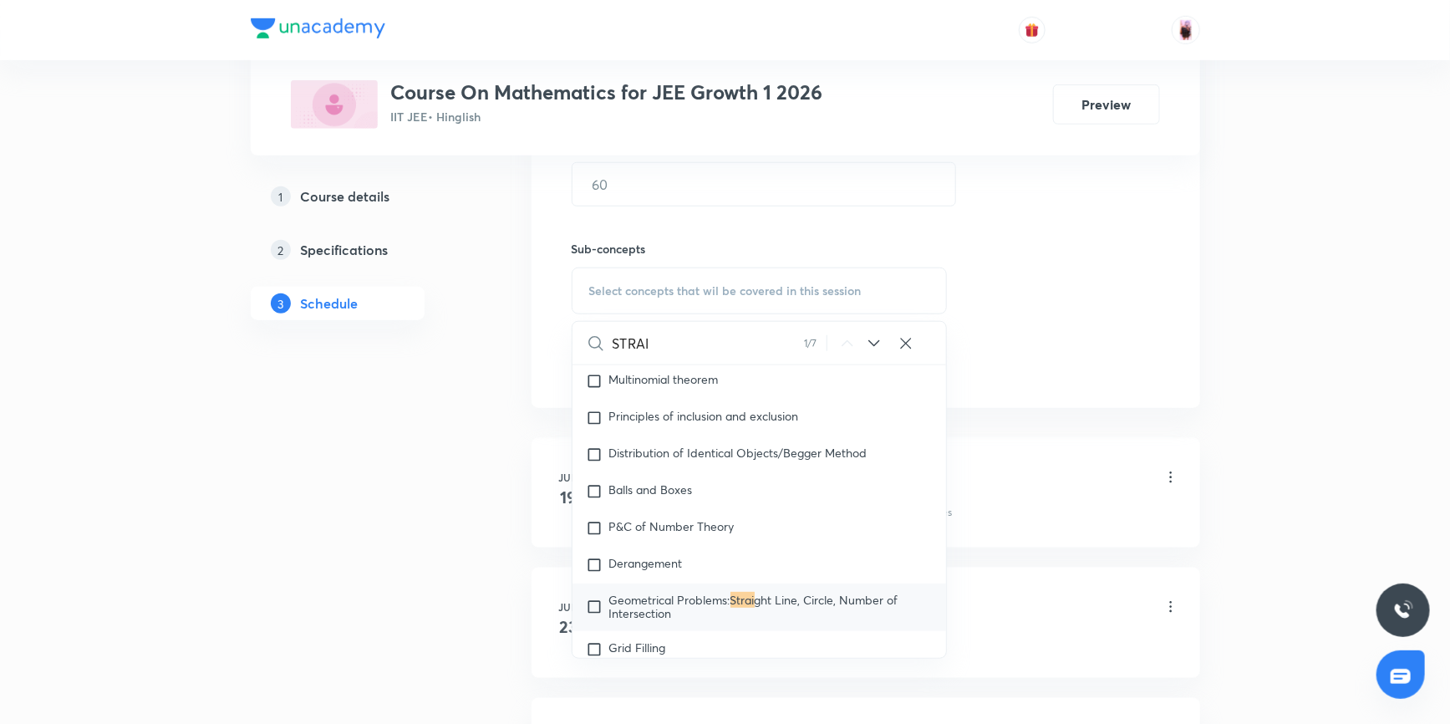
scroll to position [3553, 0]
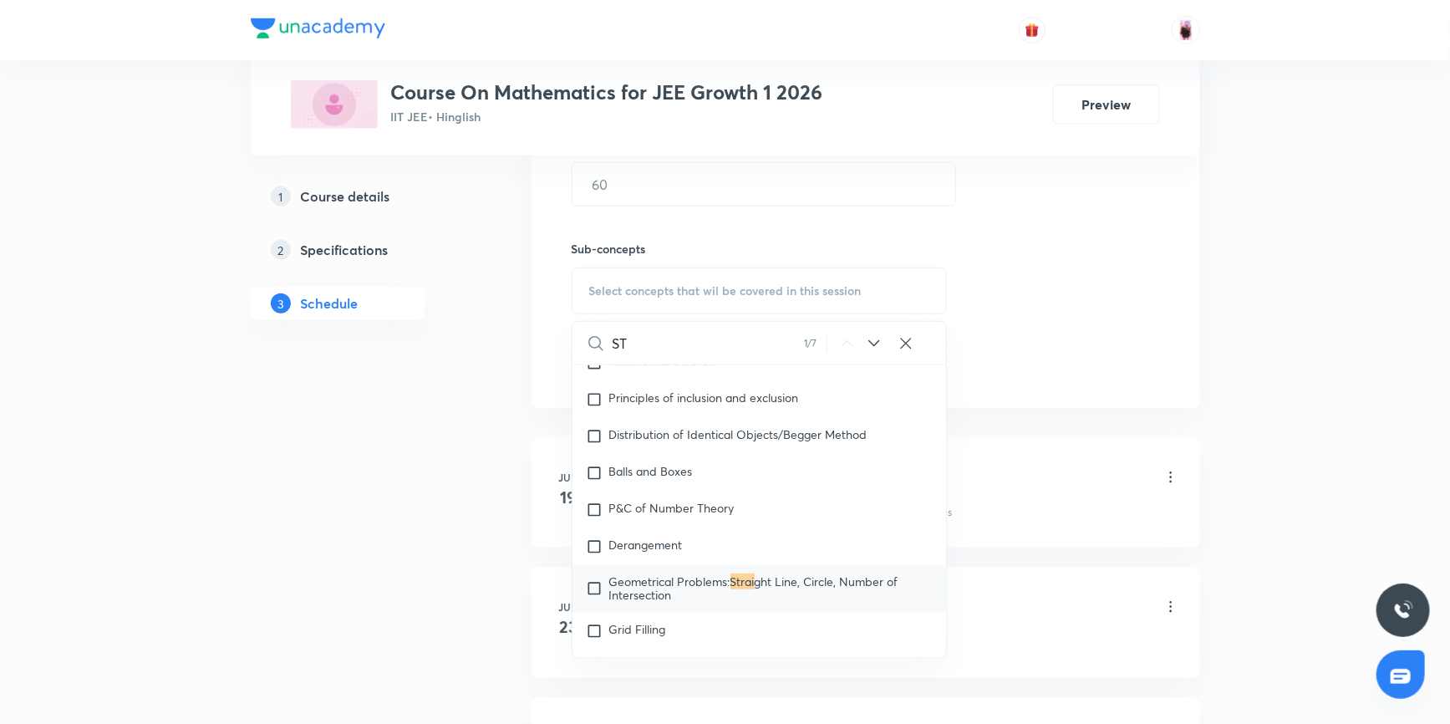
type input "S"
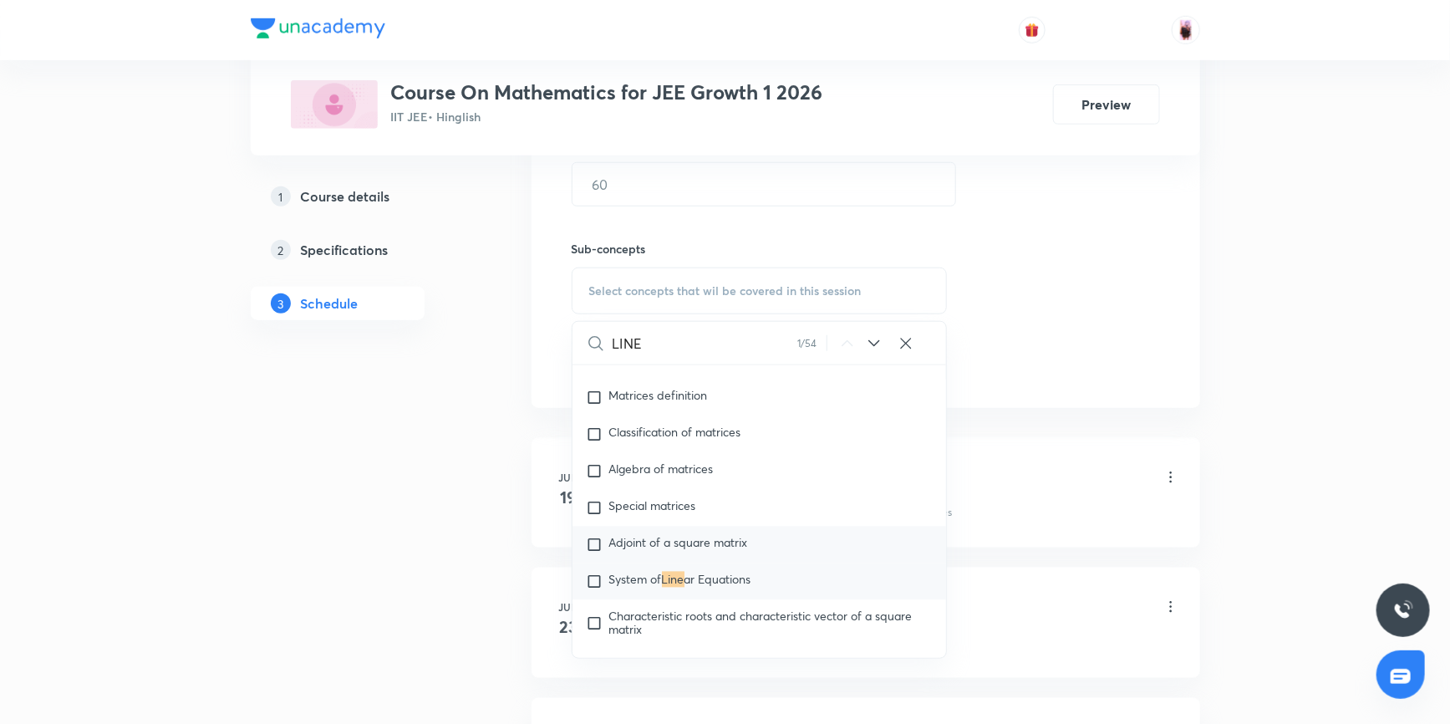
scroll to position [1794, 0]
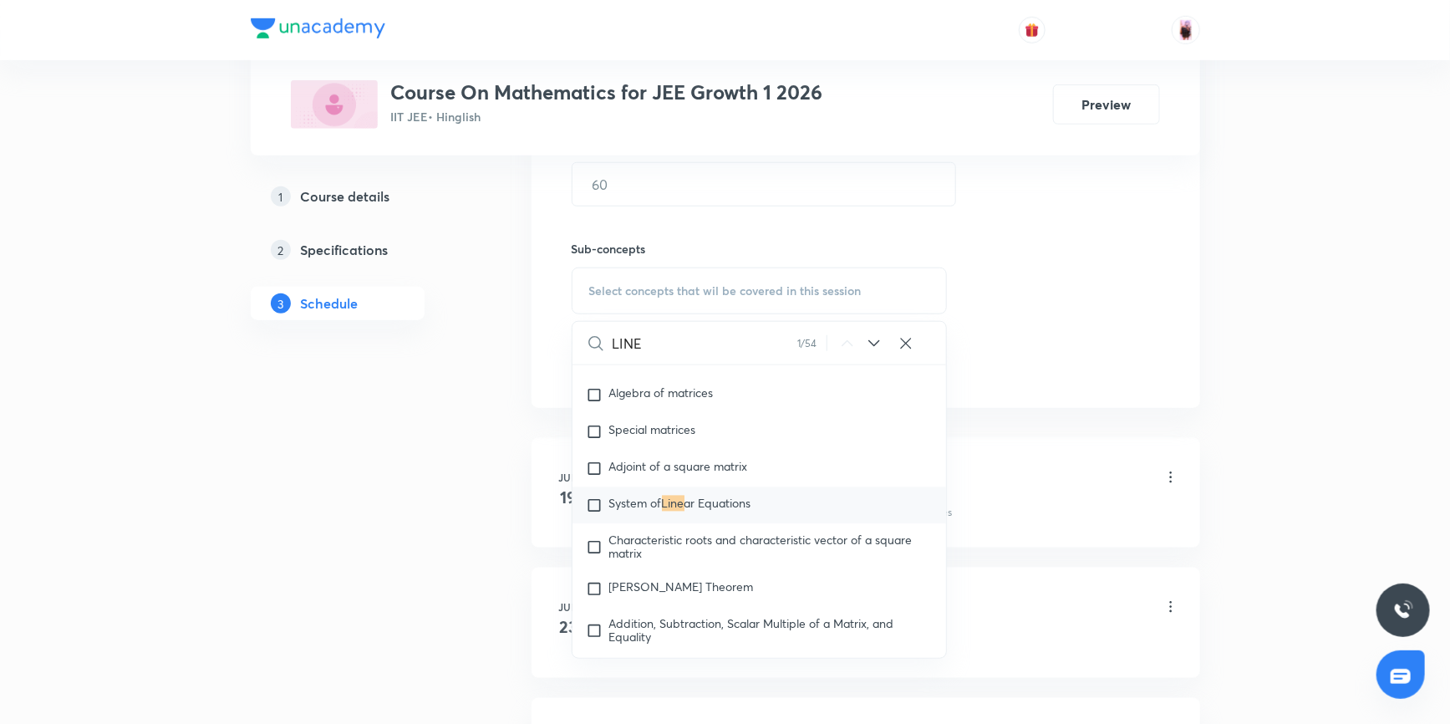
type input "LINE"
click at [877, 343] on icon at bounding box center [874, 343] width 20 height 20
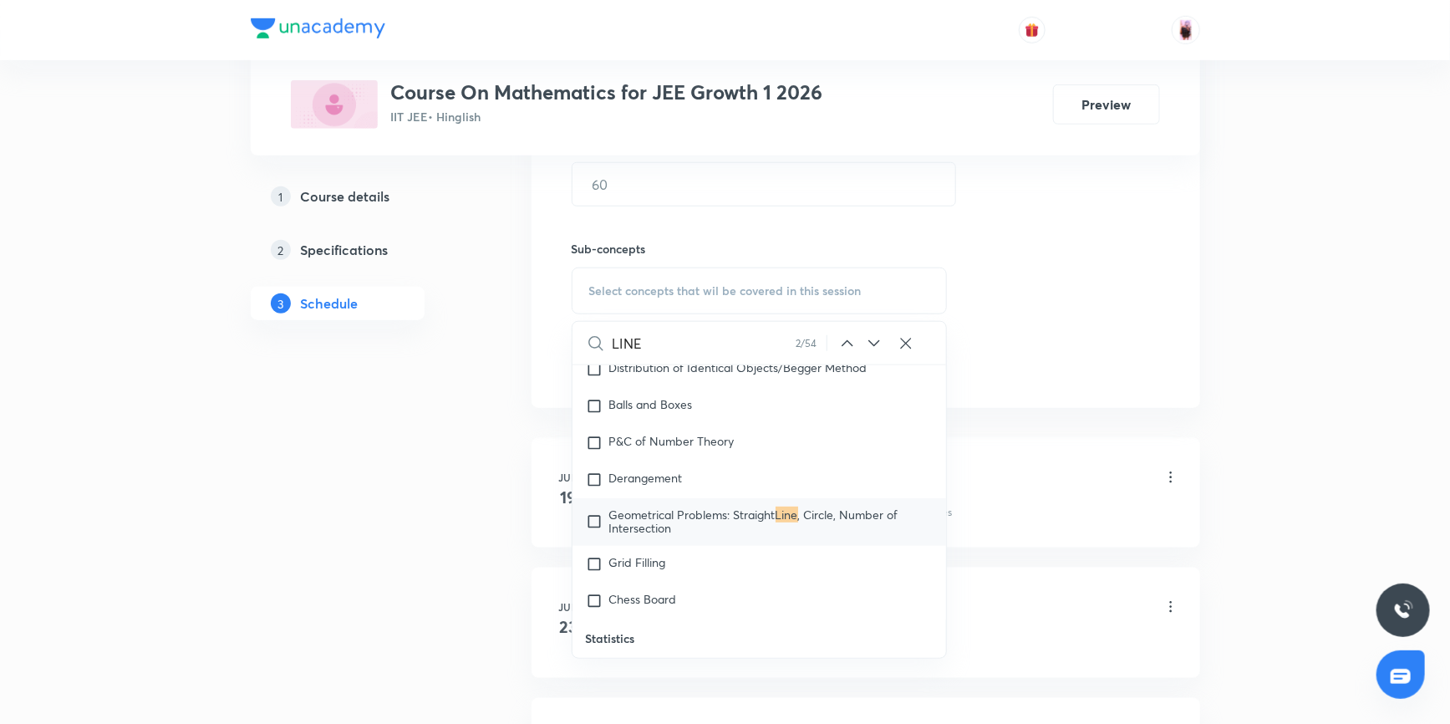
scroll to position [3629, 0]
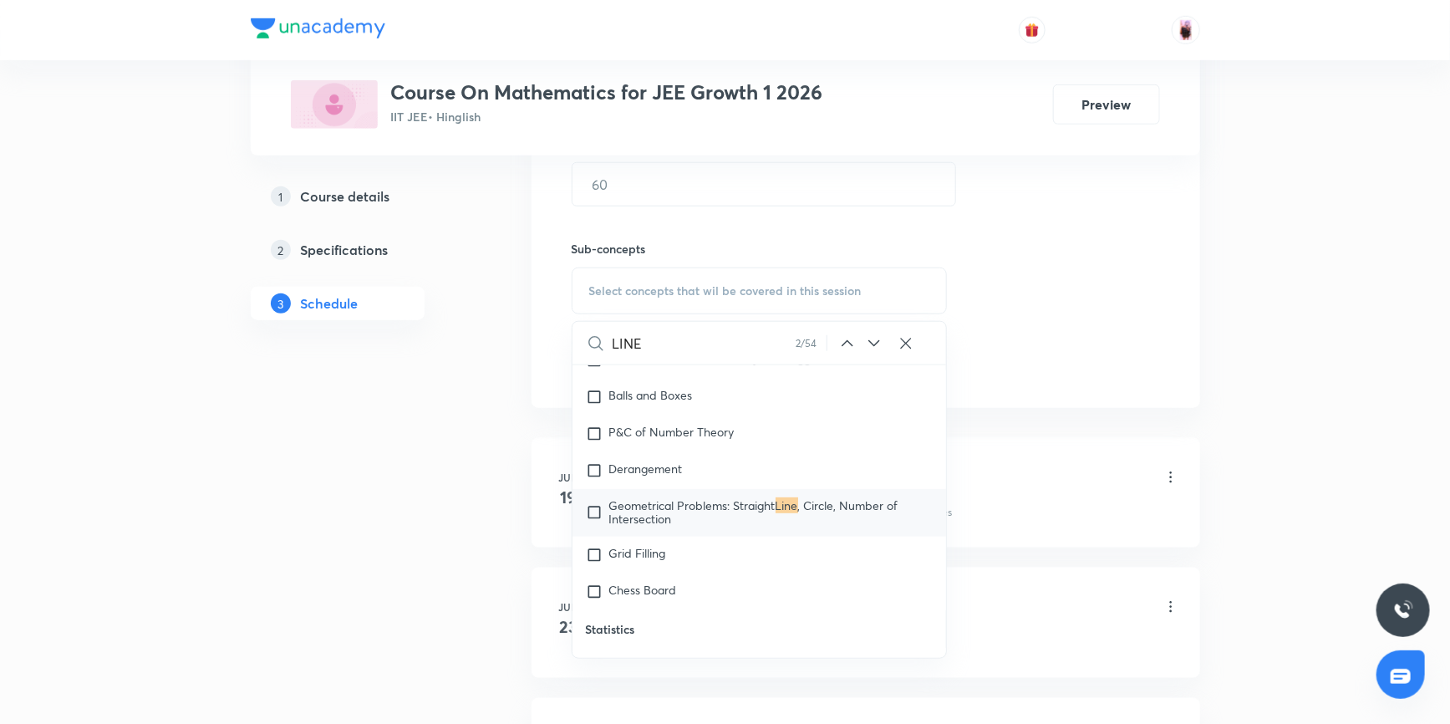
click at [877, 342] on icon at bounding box center [874, 343] width 20 height 20
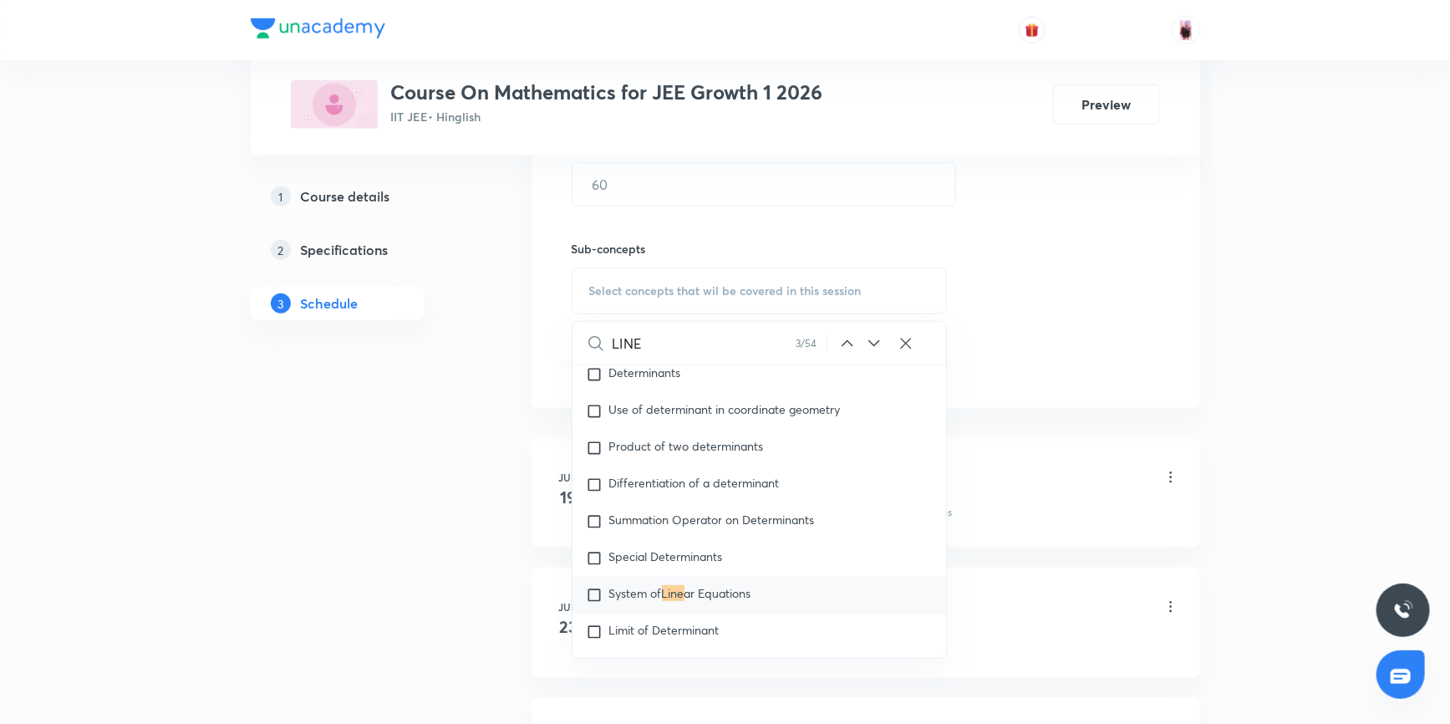
scroll to position [6676, 0]
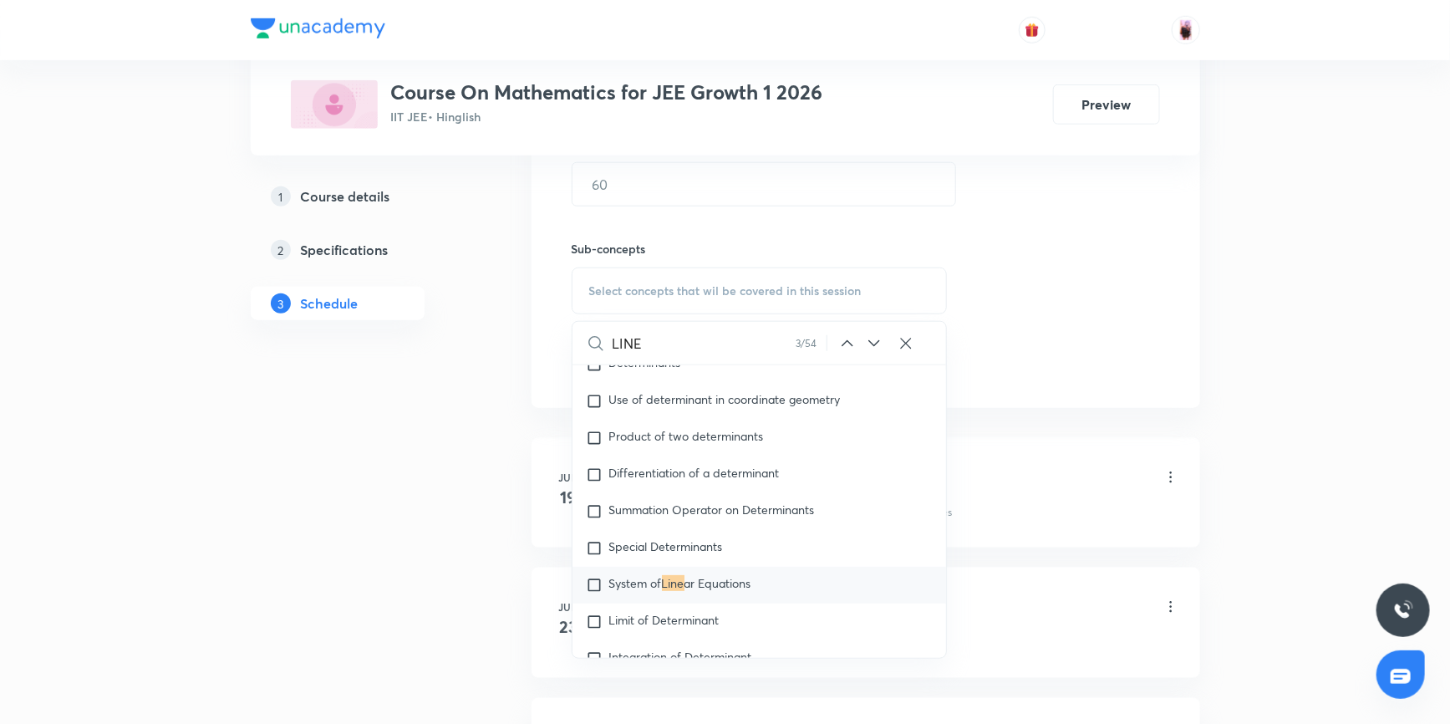
click at [877, 342] on icon at bounding box center [874, 343] width 20 height 20
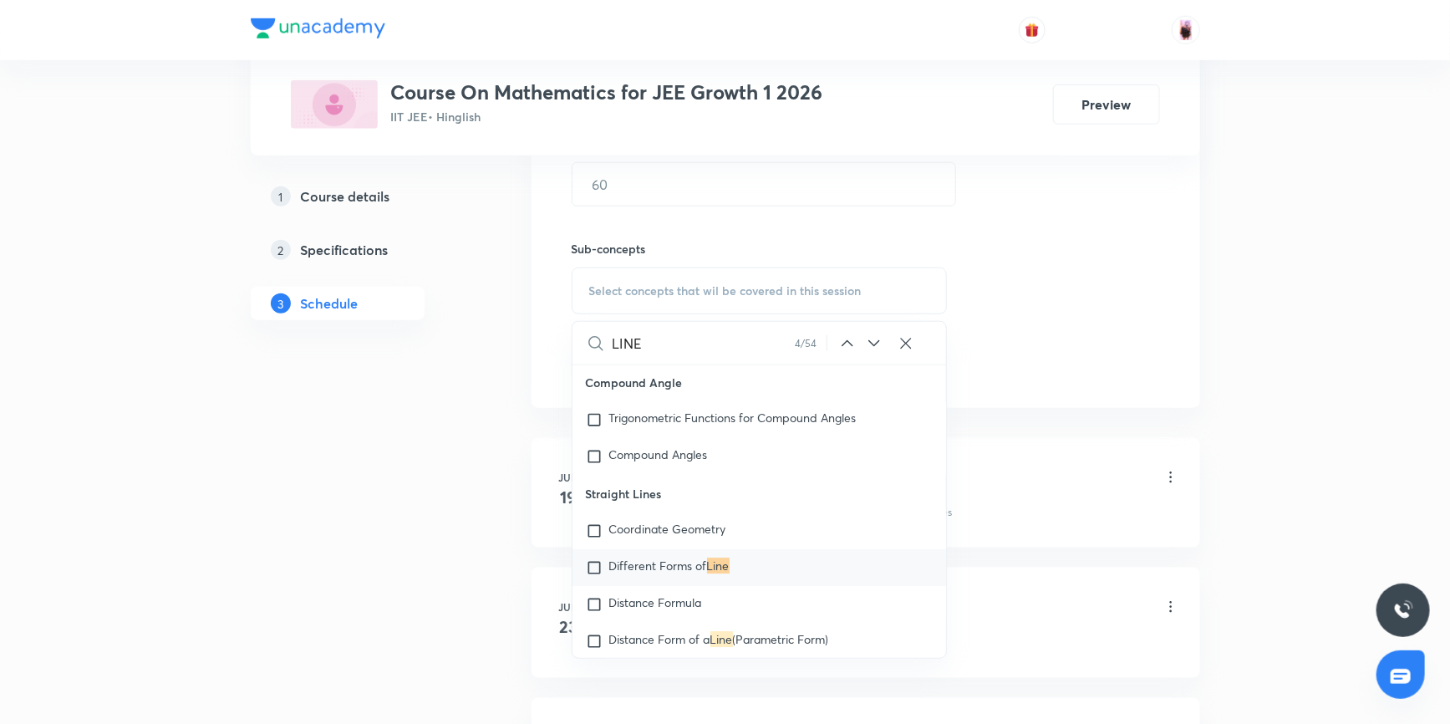
scroll to position [9090, 0]
click at [877, 342] on icon at bounding box center [874, 343] width 20 height 20
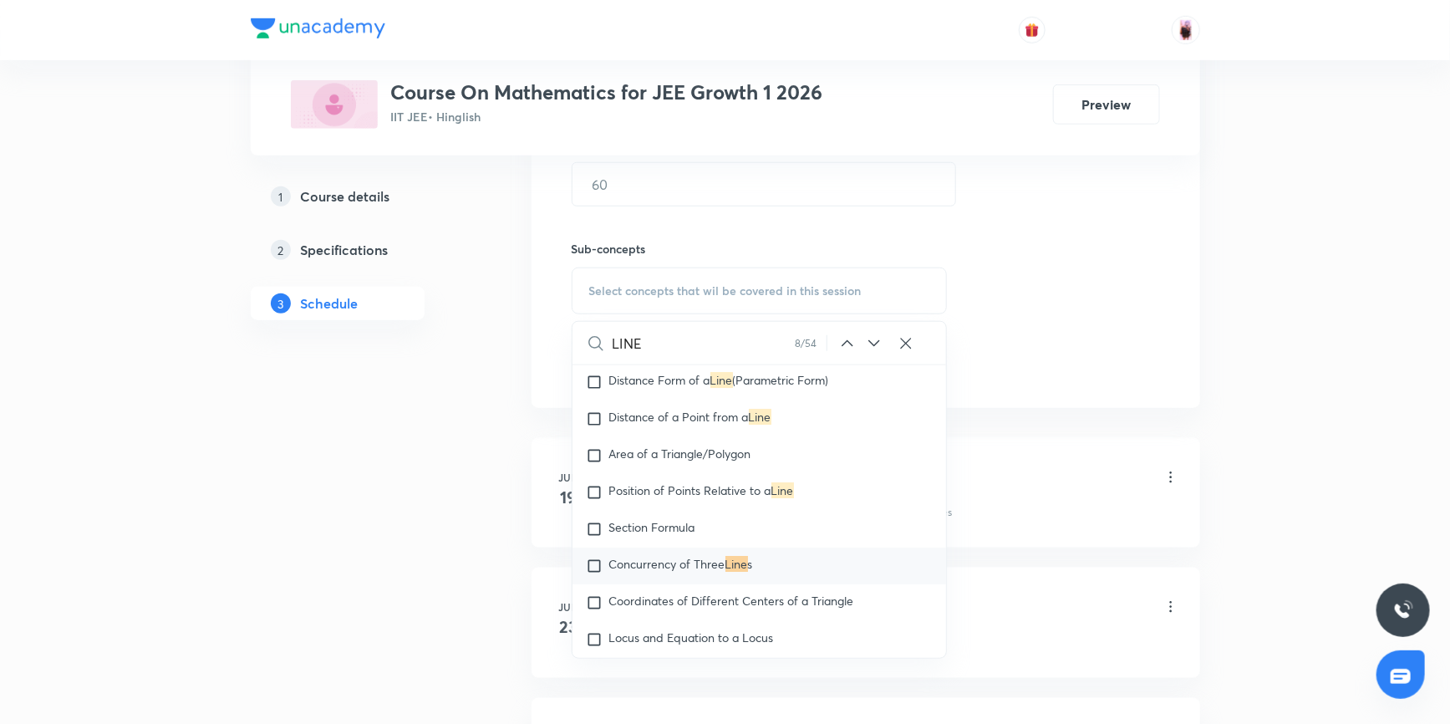
click at [877, 342] on icon at bounding box center [874, 343] width 20 height 20
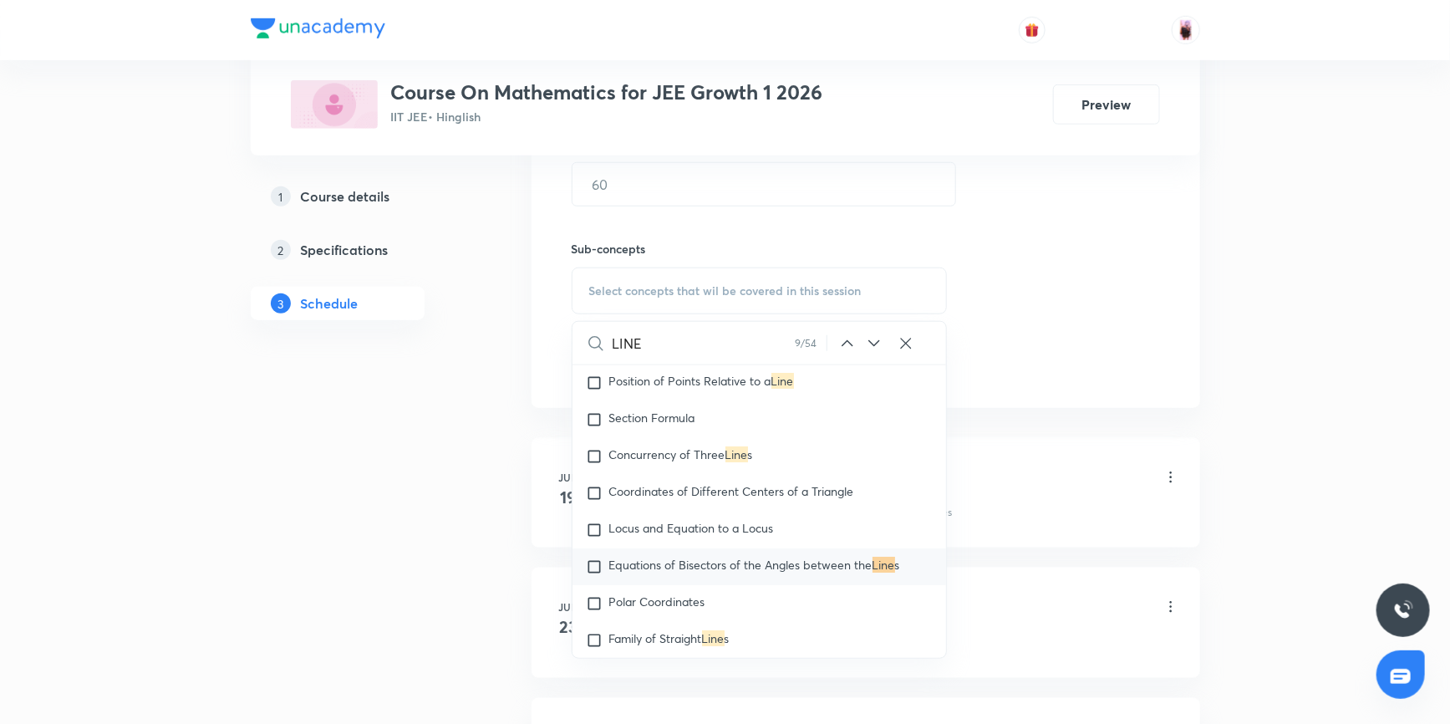
click at [877, 342] on icon at bounding box center [874, 343] width 20 height 20
click at [876, 342] on icon at bounding box center [874, 343] width 11 height 7
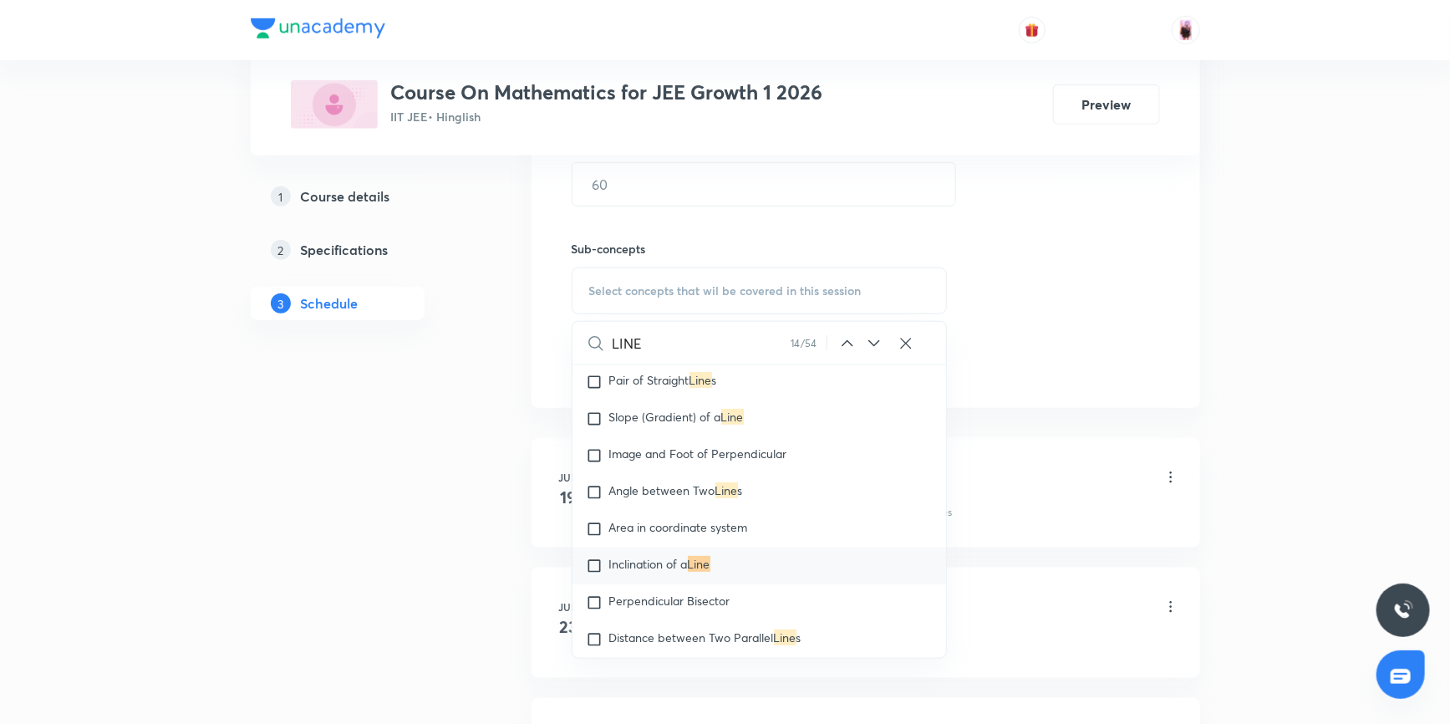
click at [876, 342] on icon at bounding box center [874, 343] width 11 height 7
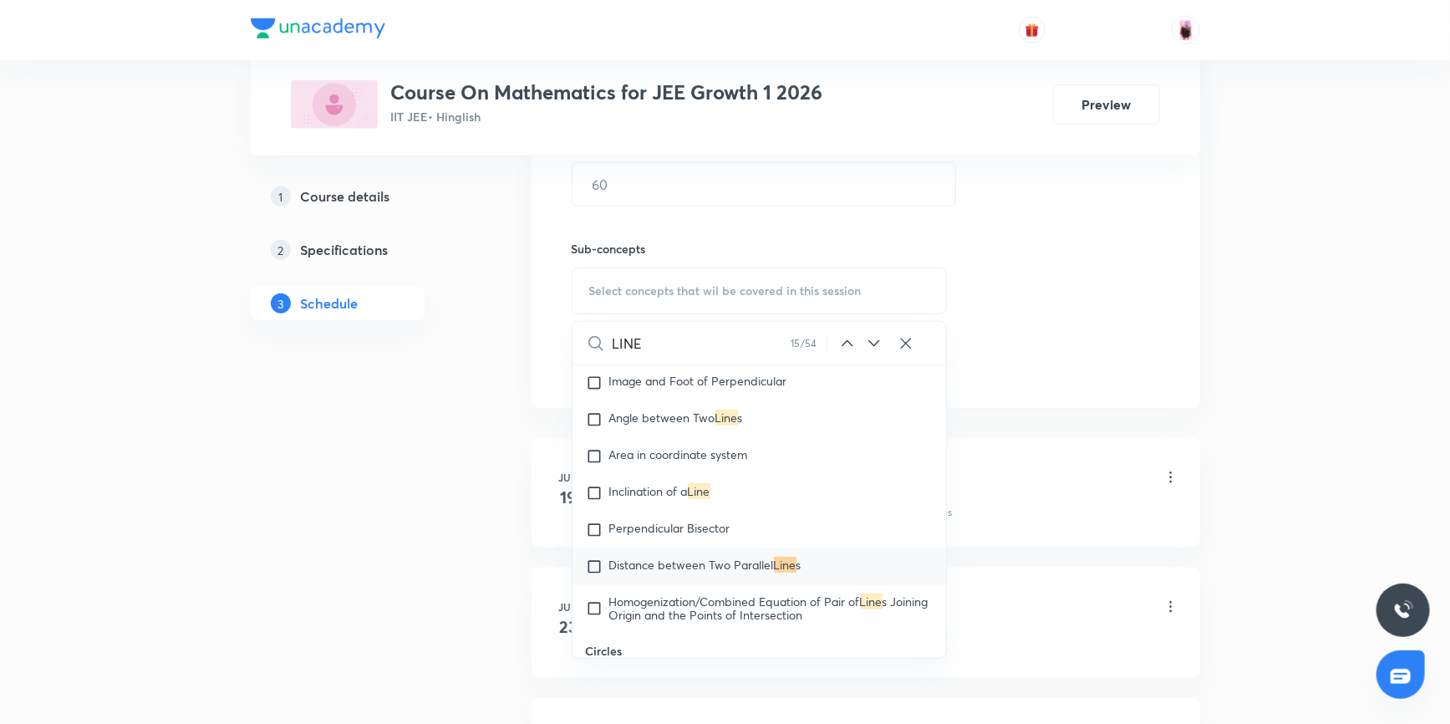
click at [876, 342] on icon at bounding box center [874, 343] width 11 height 7
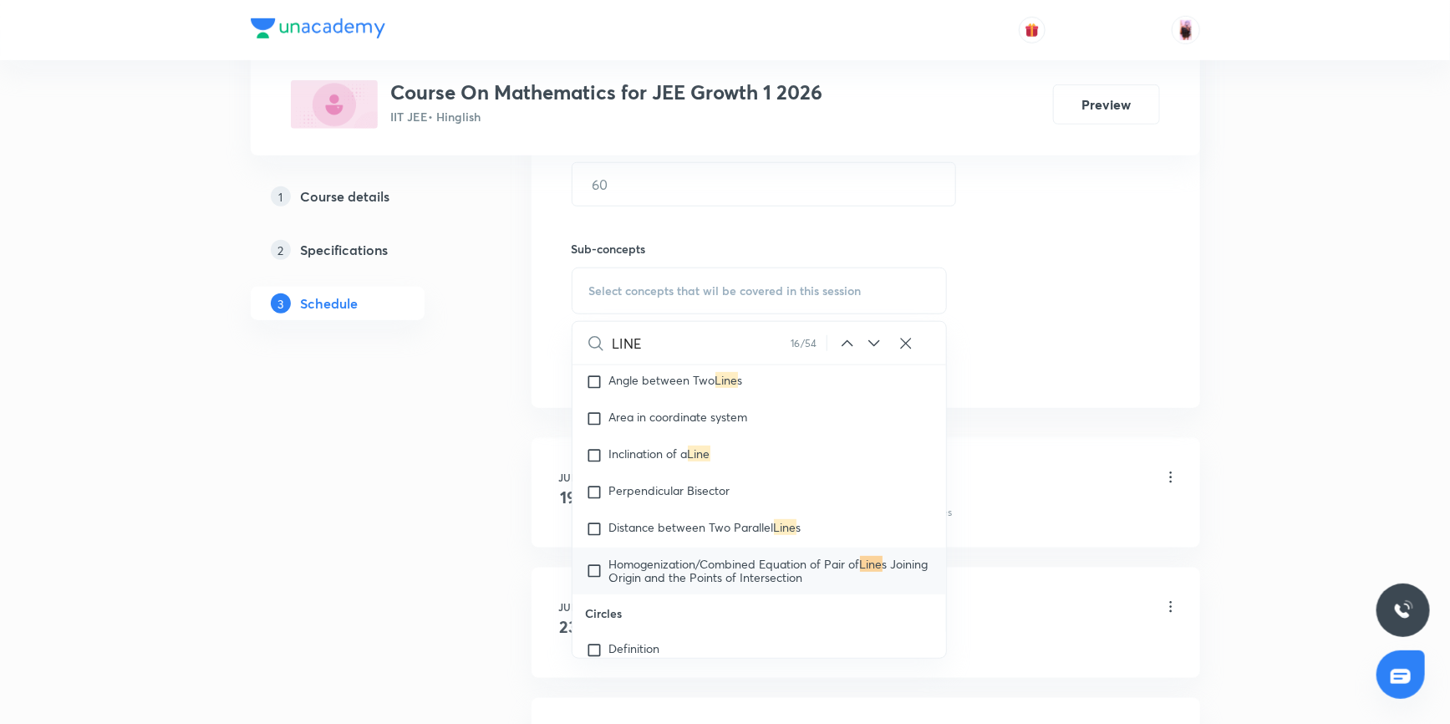
click at [876, 342] on icon at bounding box center [874, 343] width 11 height 7
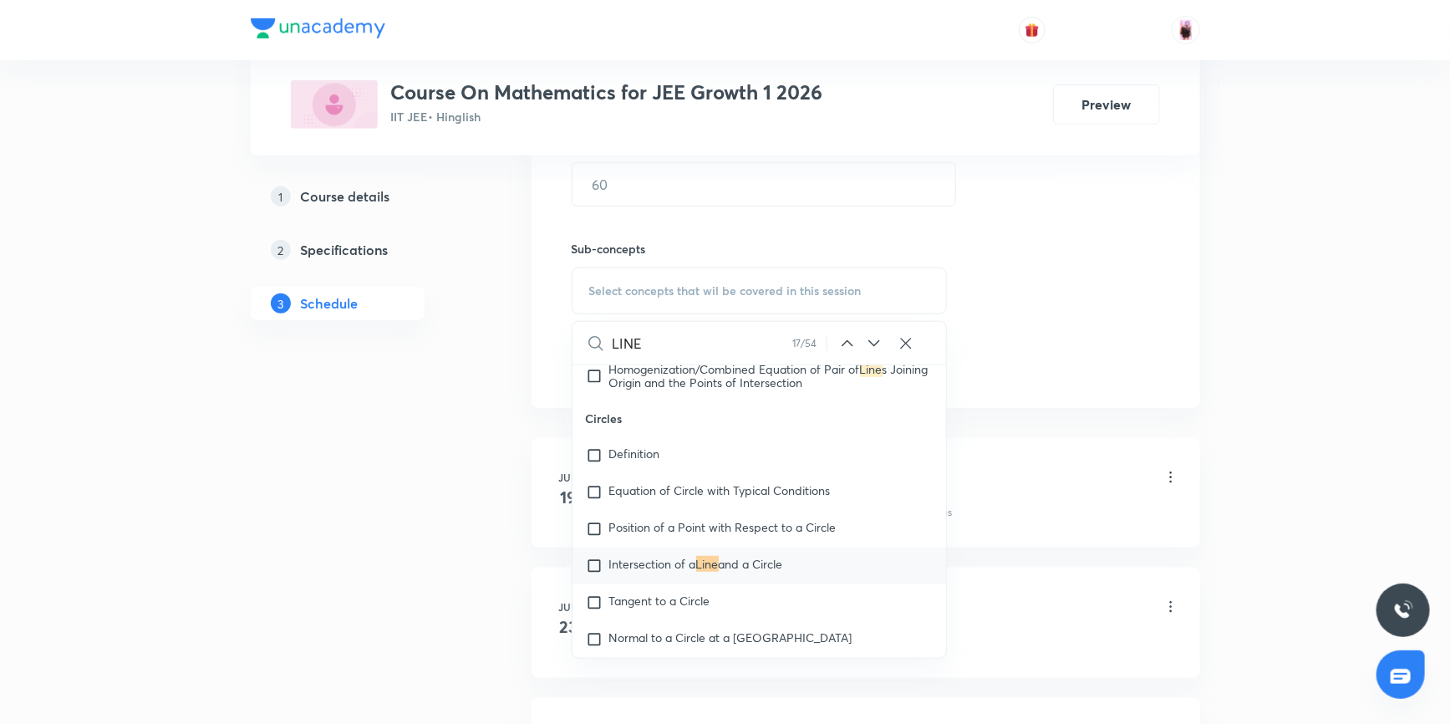
click at [876, 343] on icon at bounding box center [874, 343] width 11 height 7
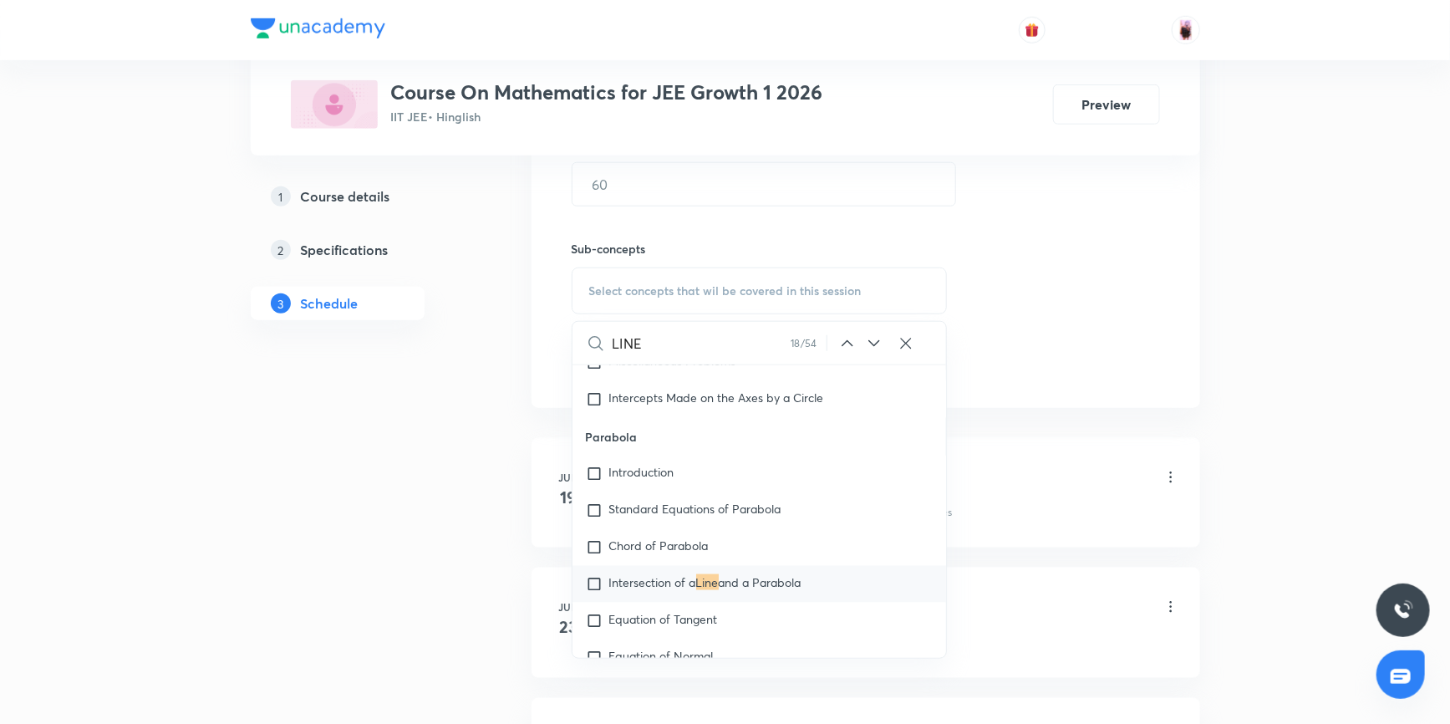
scroll to position [10829, 0]
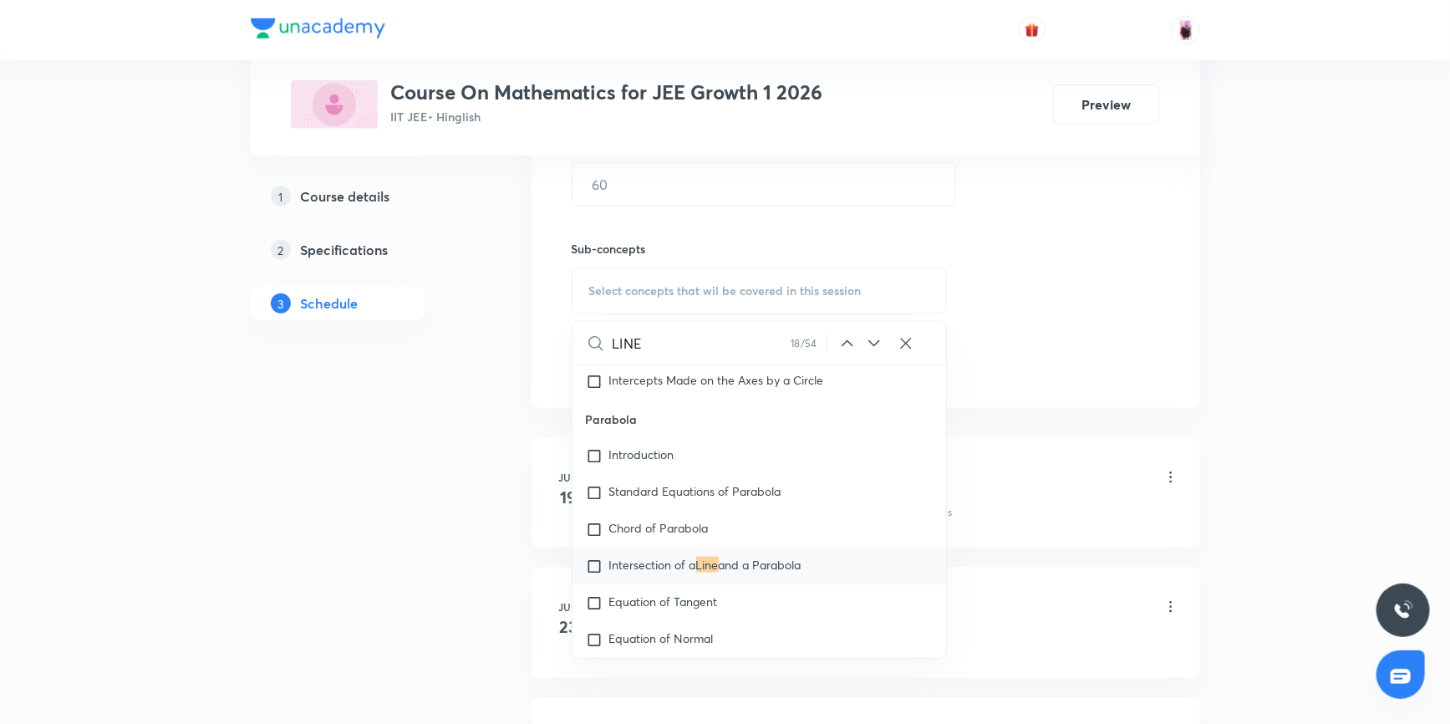
click at [876, 343] on icon at bounding box center [874, 343] width 11 height 7
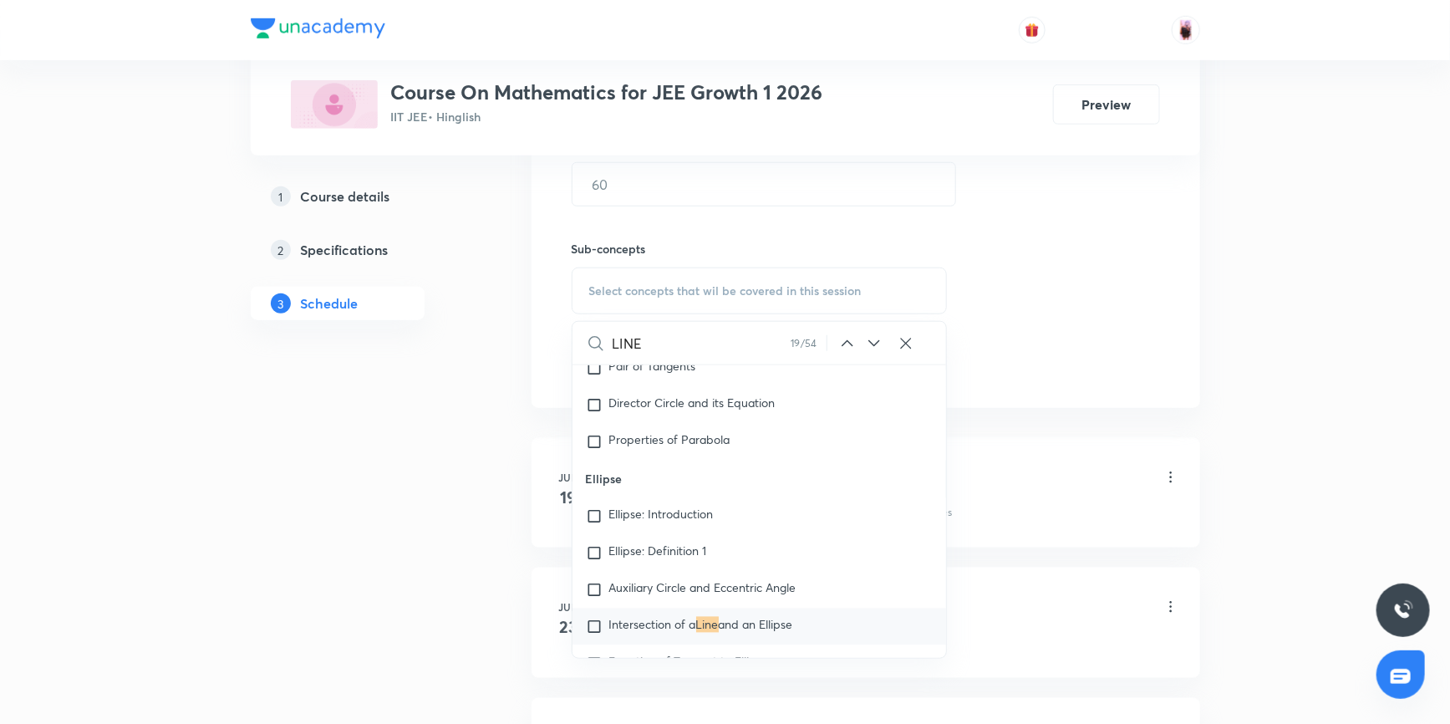
scroll to position [11308, 0]
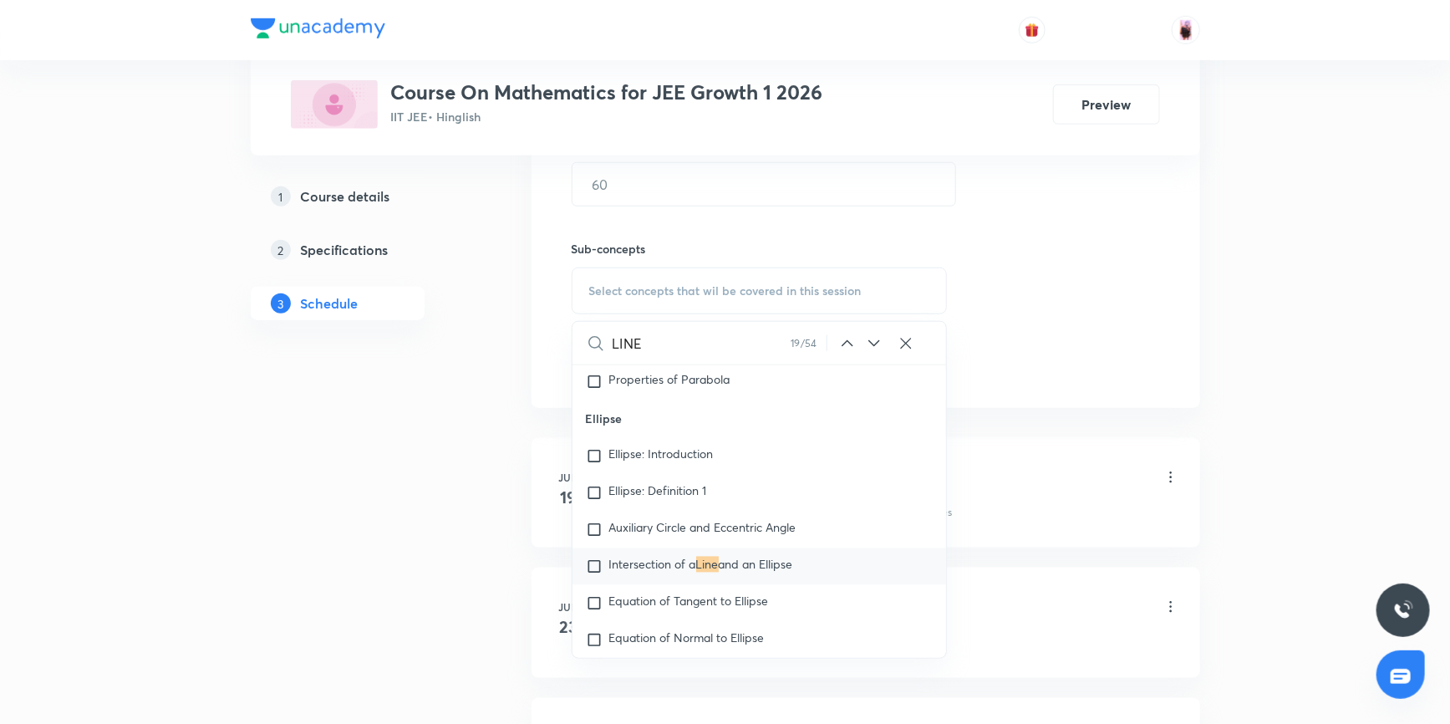
click at [876, 343] on icon at bounding box center [874, 343] width 11 height 7
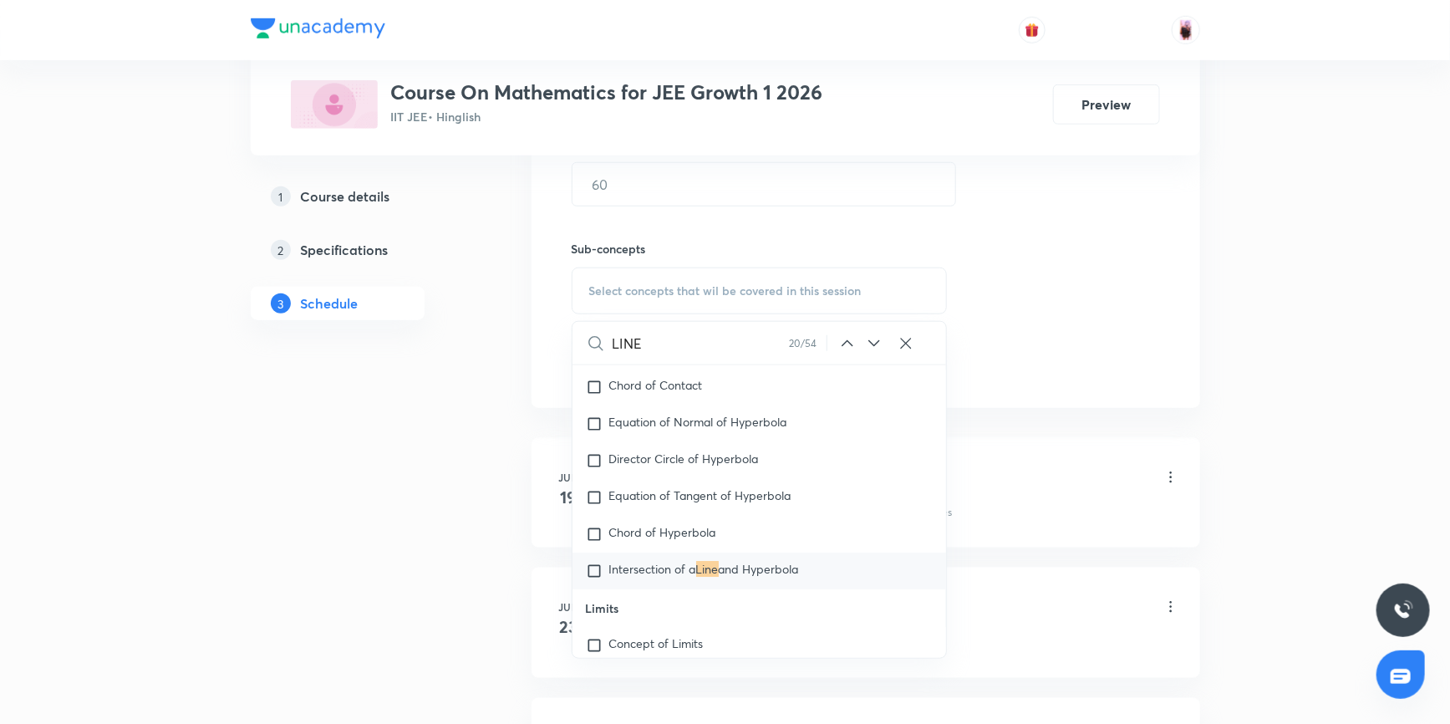
scroll to position [12448, 0]
click at [876, 343] on icon at bounding box center [874, 343] width 11 height 7
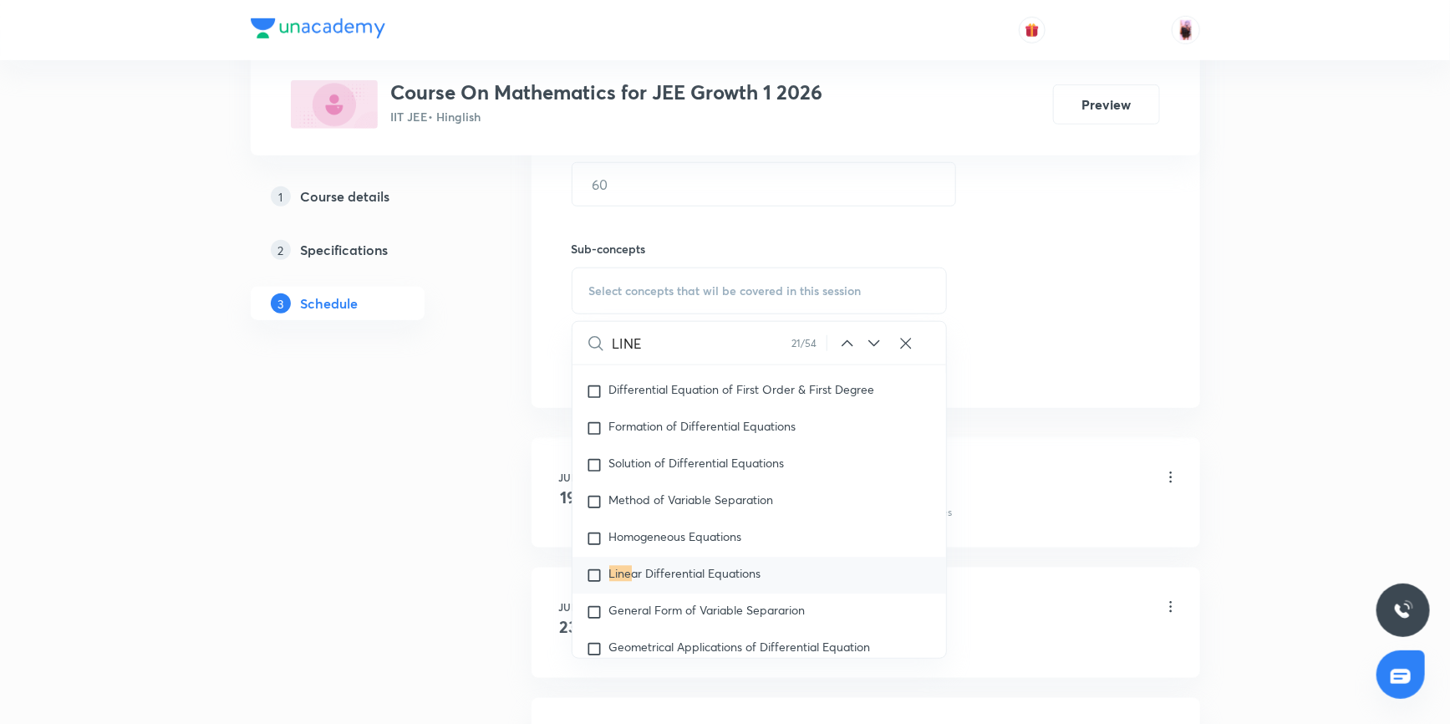
scroll to position [14914, 0]
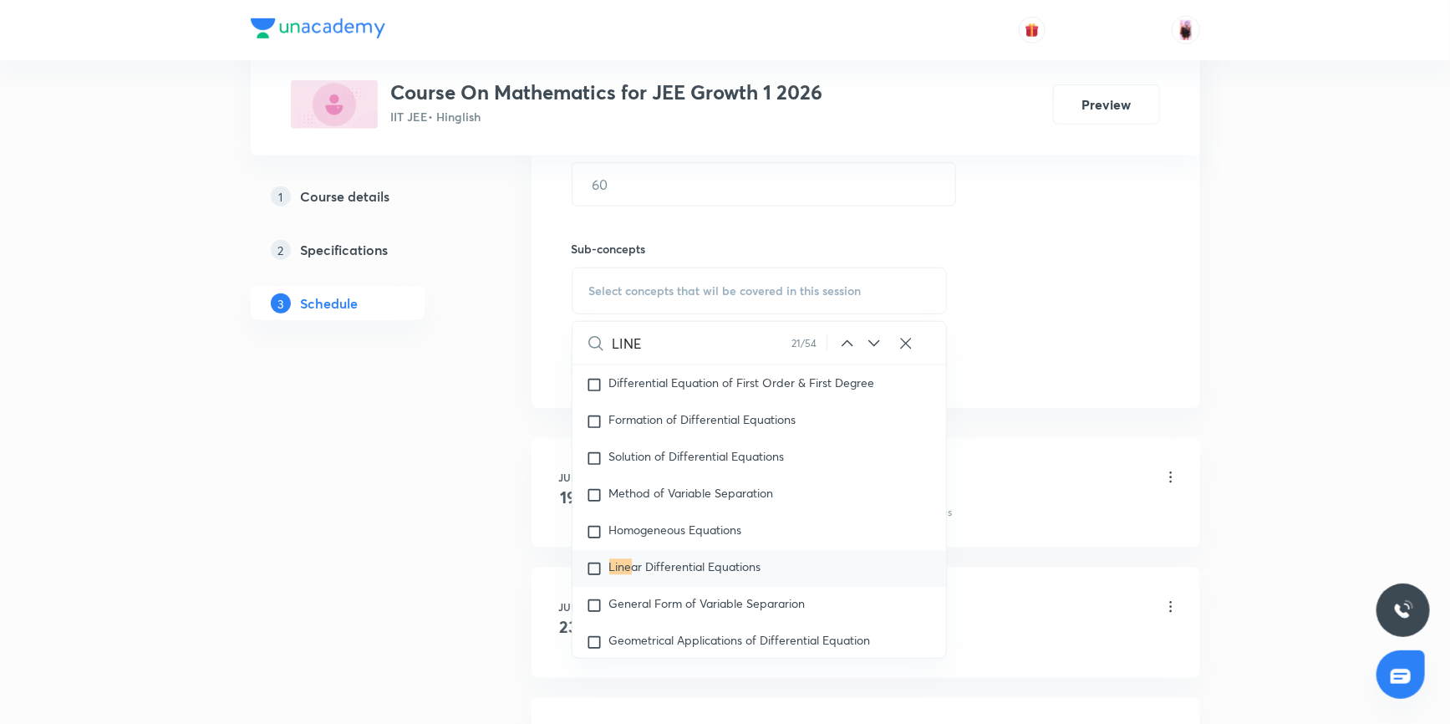
click at [876, 343] on icon at bounding box center [874, 343] width 11 height 7
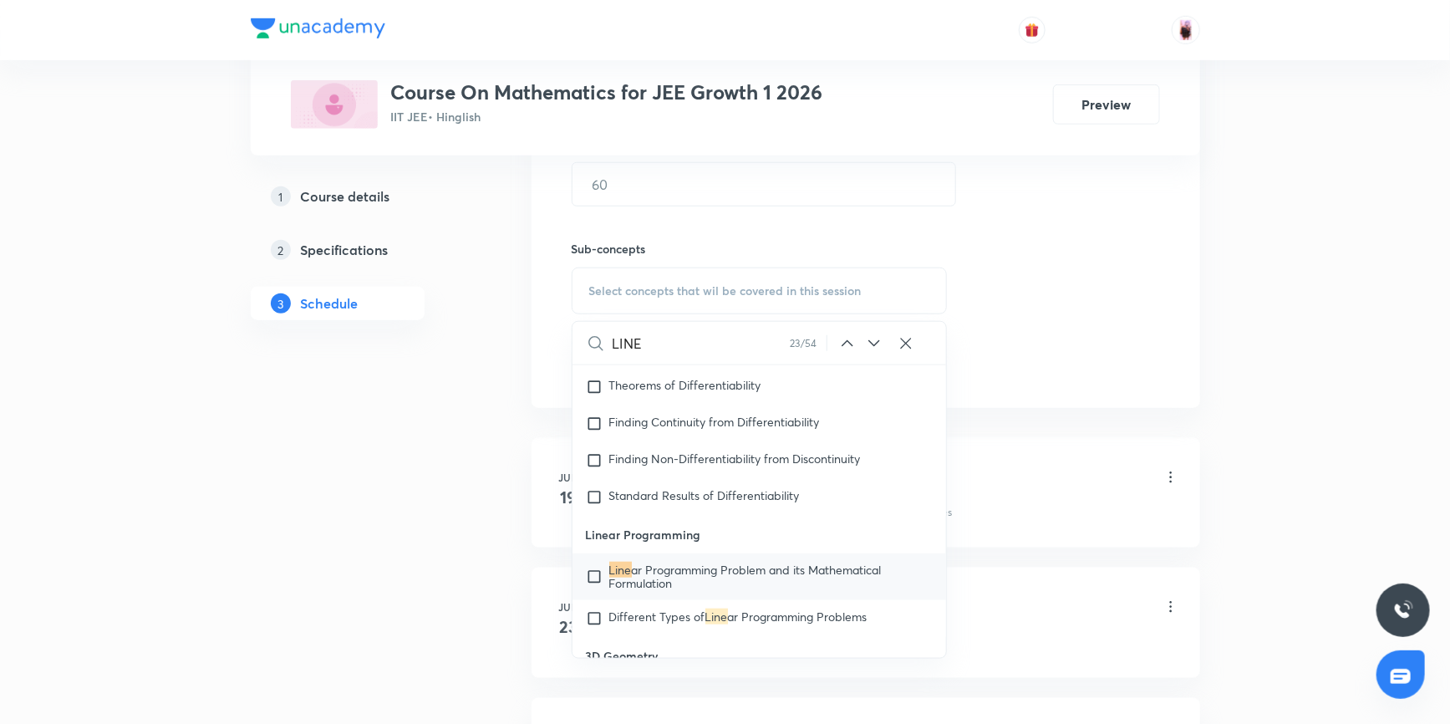
scroll to position [16786, 0]
click at [874, 343] on icon at bounding box center [874, 343] width 20 height 20
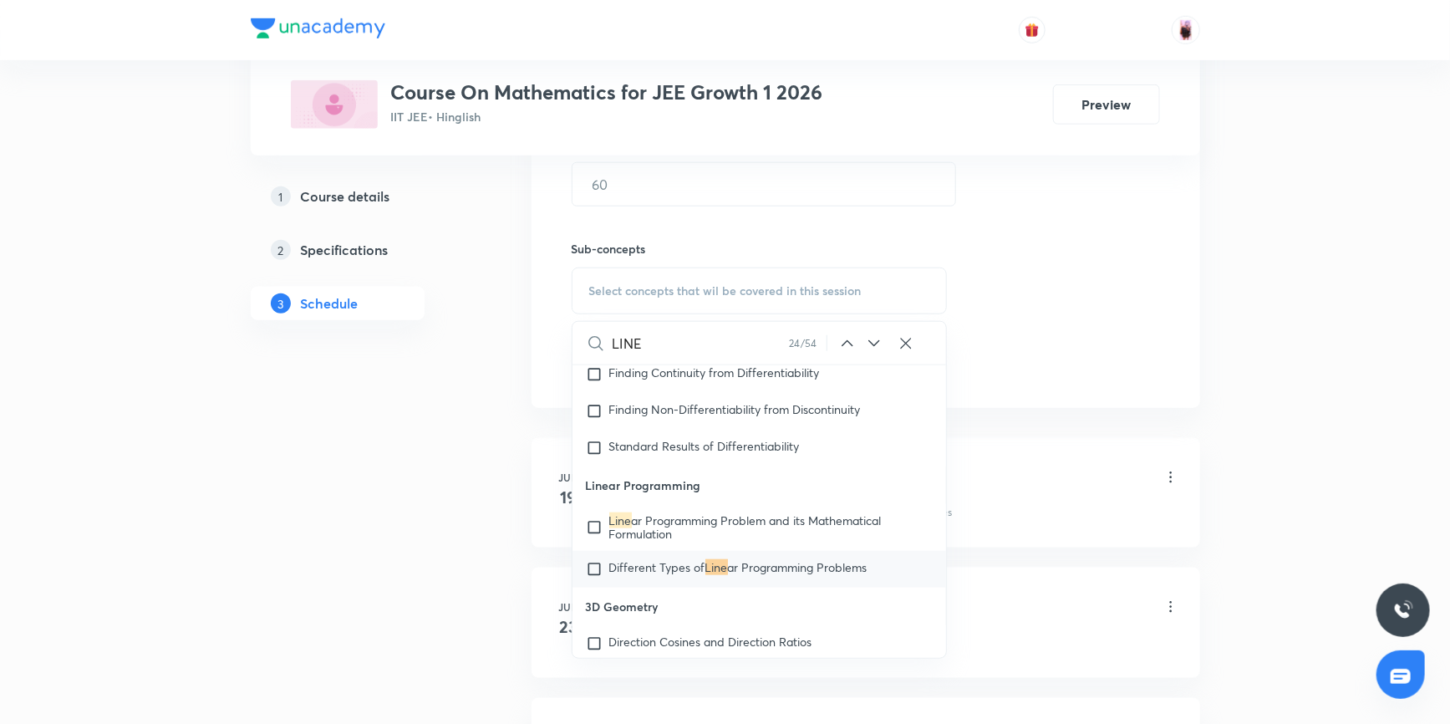
click at [872, 343] on icon at bounding box center [874, 343] width 11 height 7
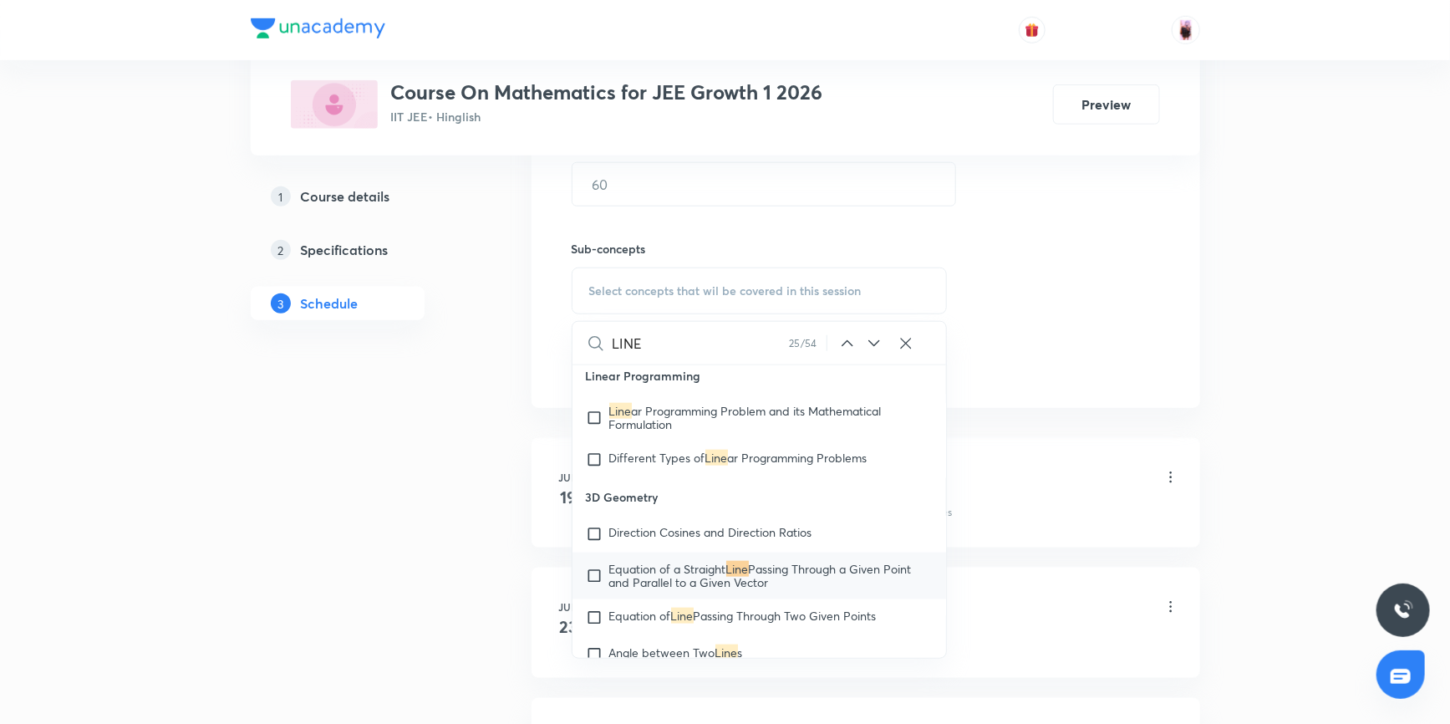
click at [875, 337] on icon at bounding box center [874, 343] width 20 height 20
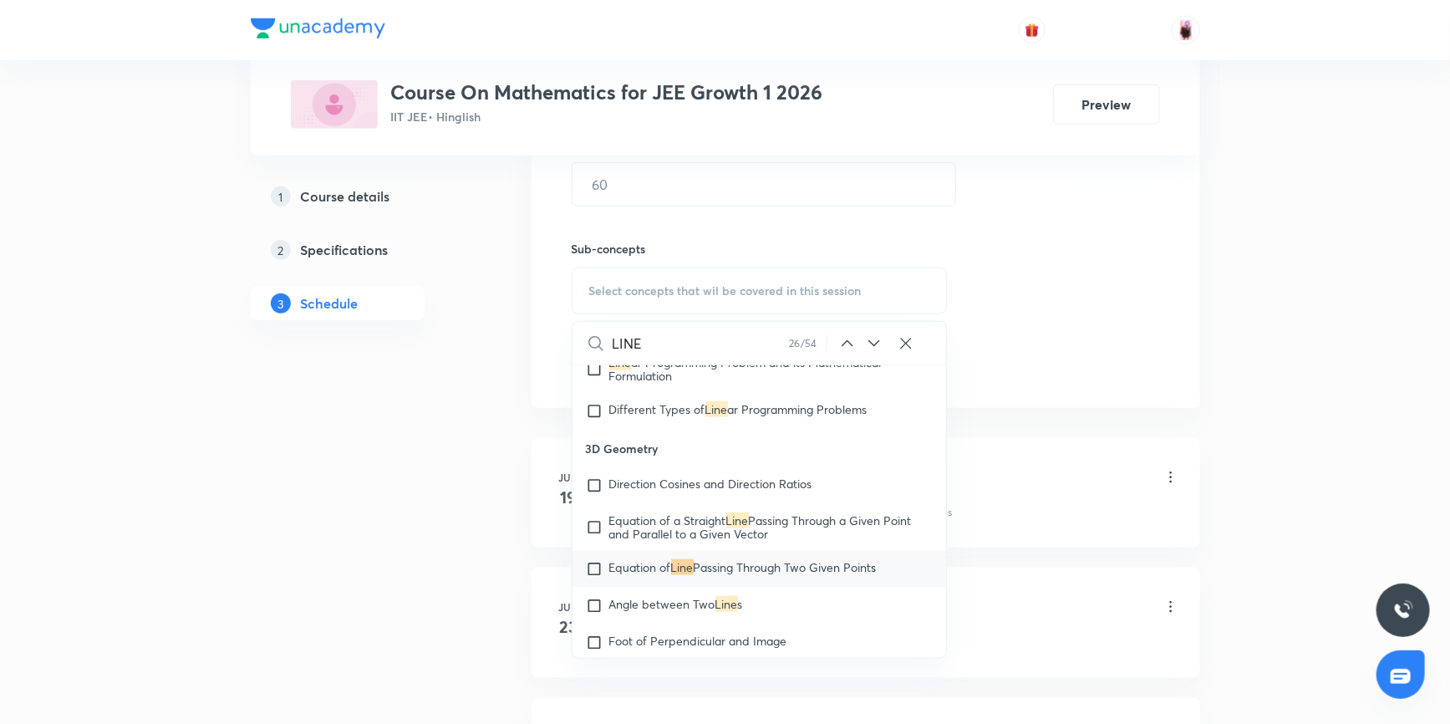
click at [875, 337] on icon at bounding box center [874, 343] width 20 height 20
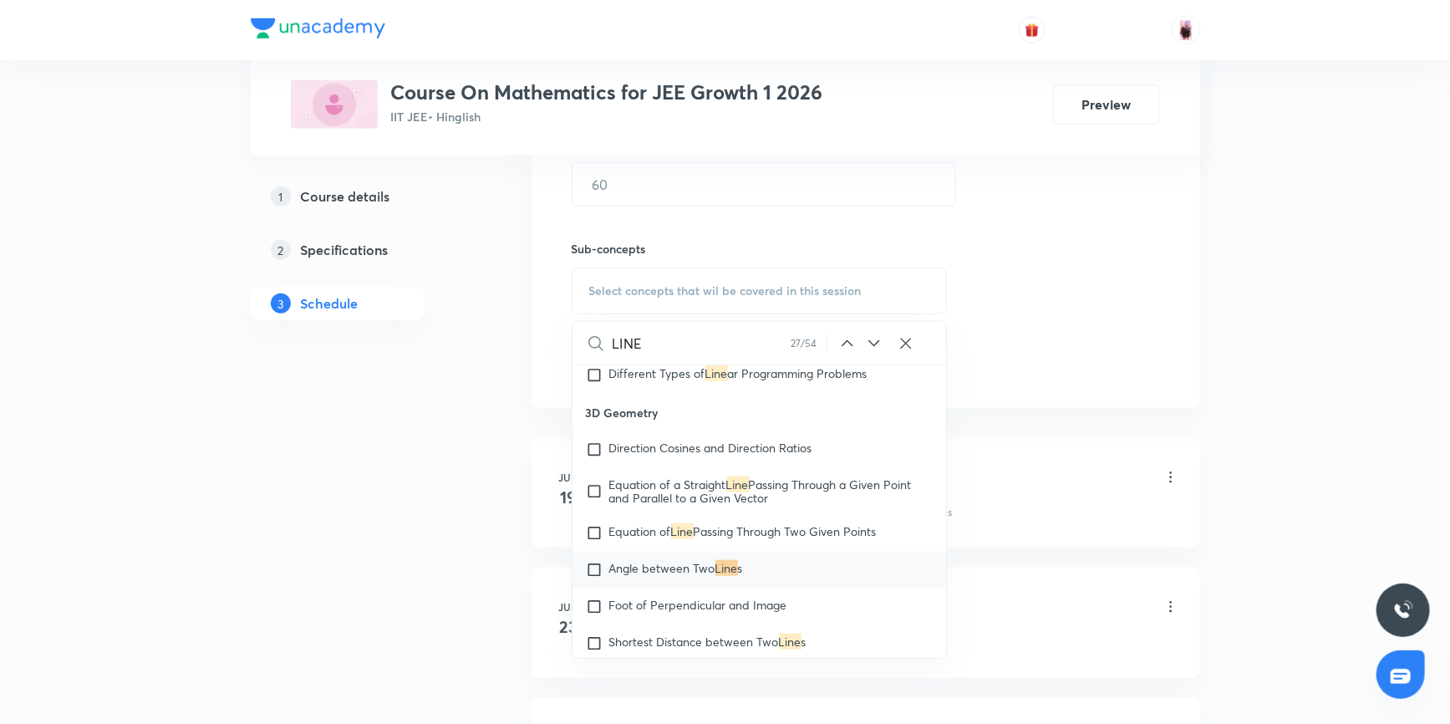
click at [875, 337] on icon at bounding box center [874, 343] width 20 height 20
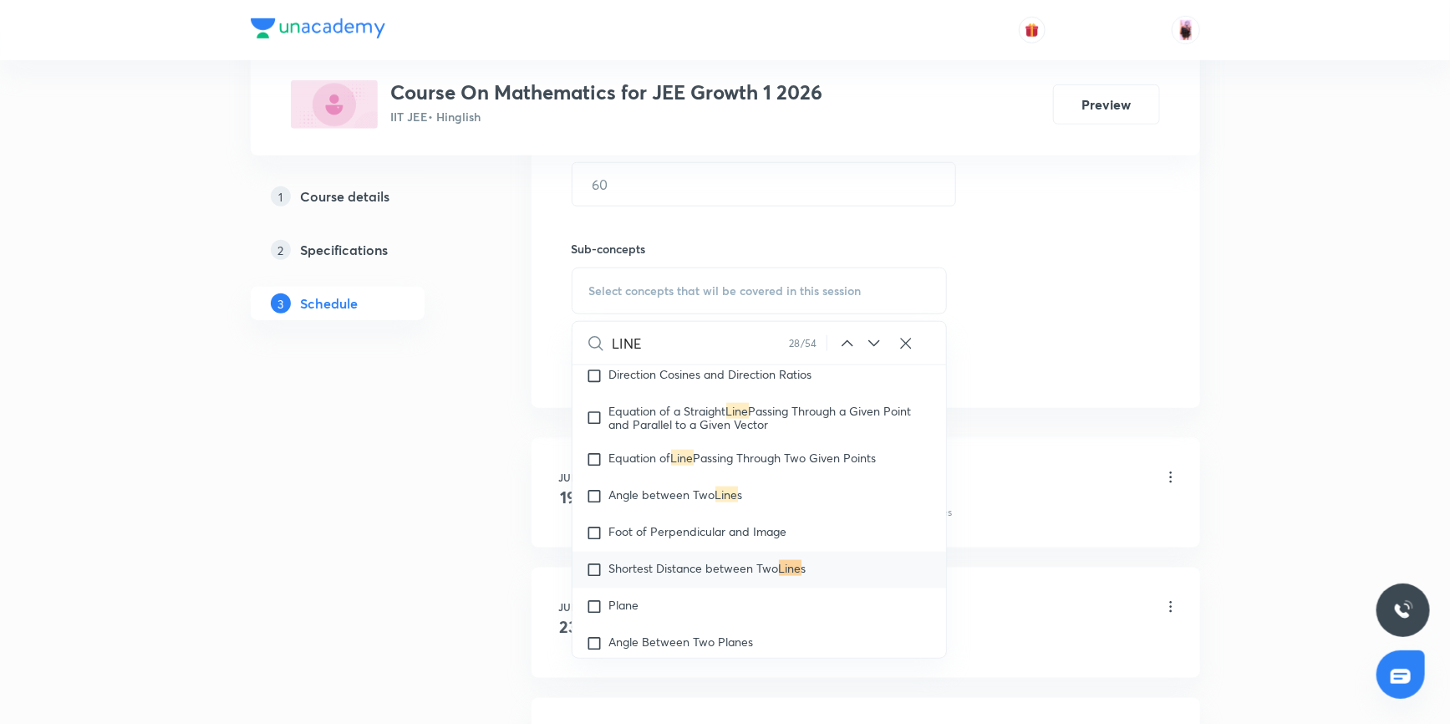
click at [875, 337] on icon at bounding box center [874, 343] width 20 height 20
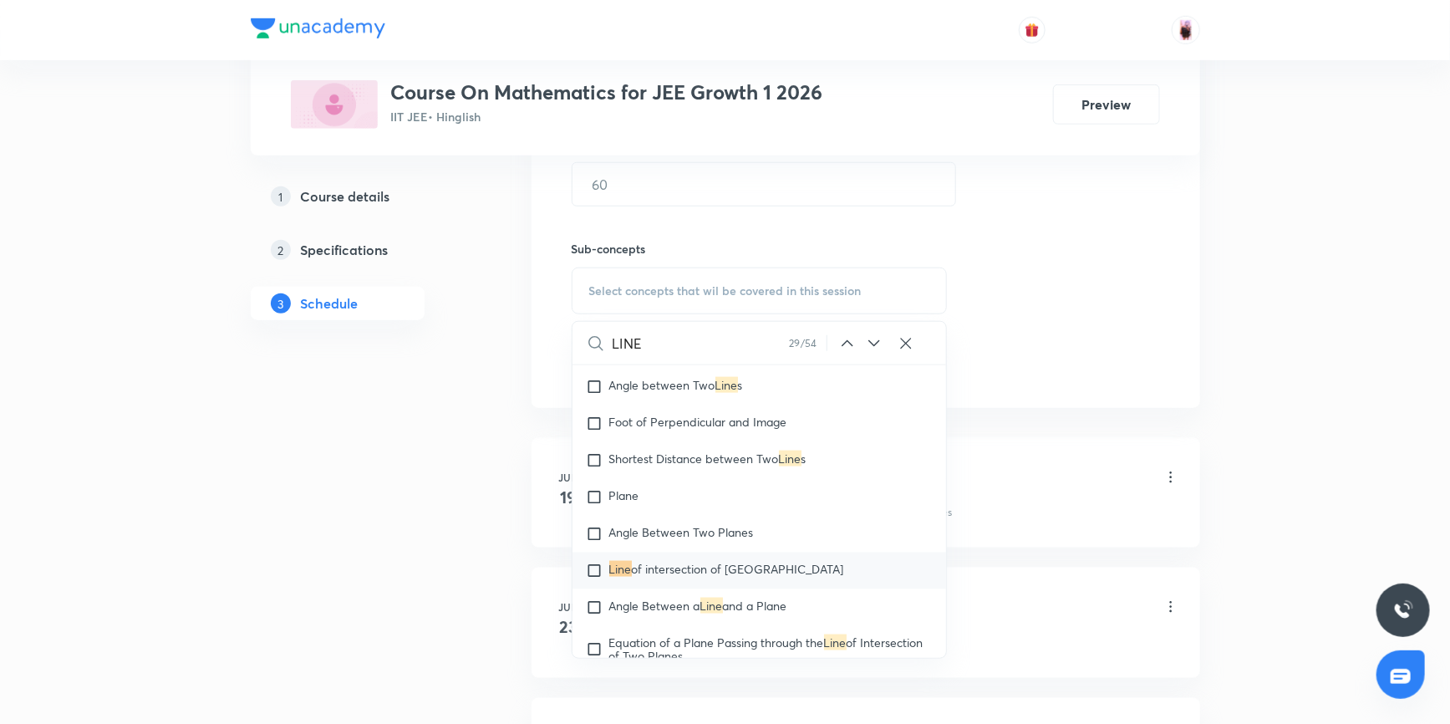
click at [875, 337] on icon at bounding box center [874, 343] width 20 height 20
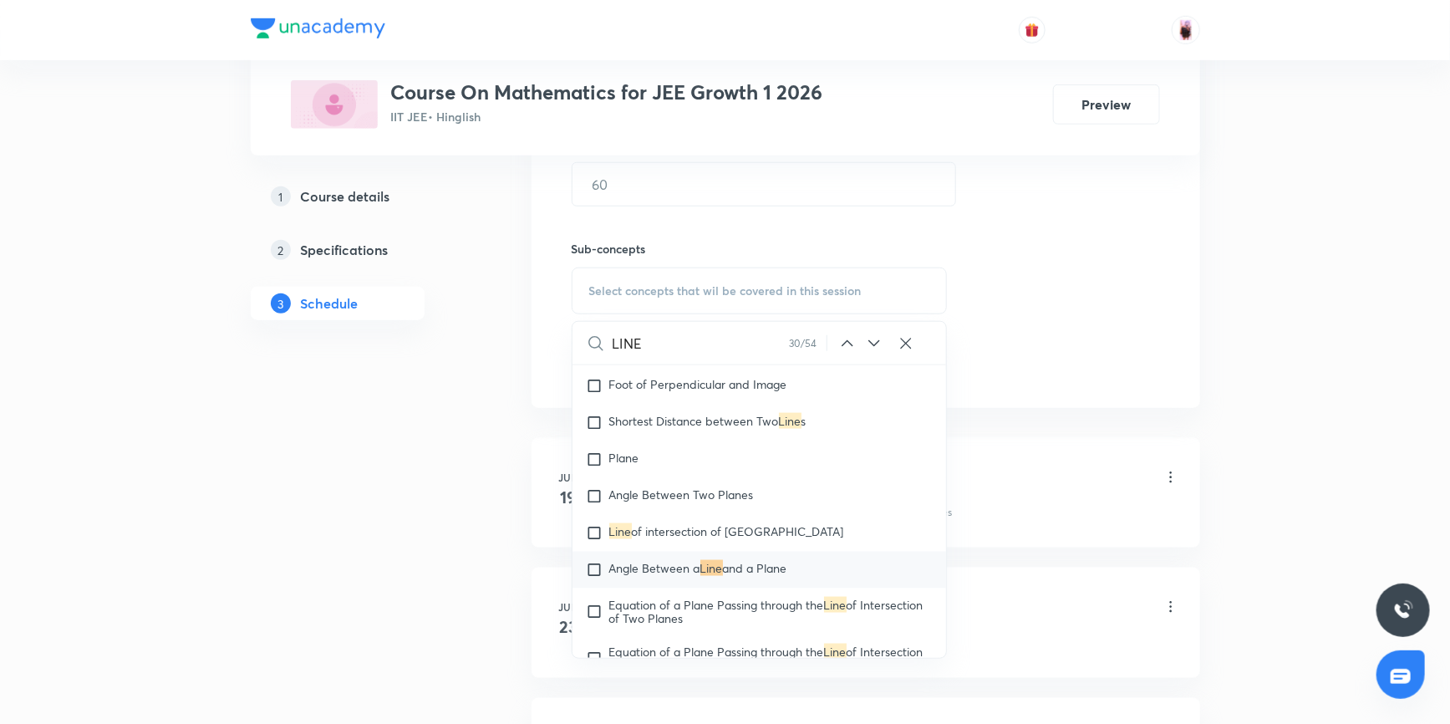
click at [875, 337] on icon at bounding box center [874, 343] width 20 height 20
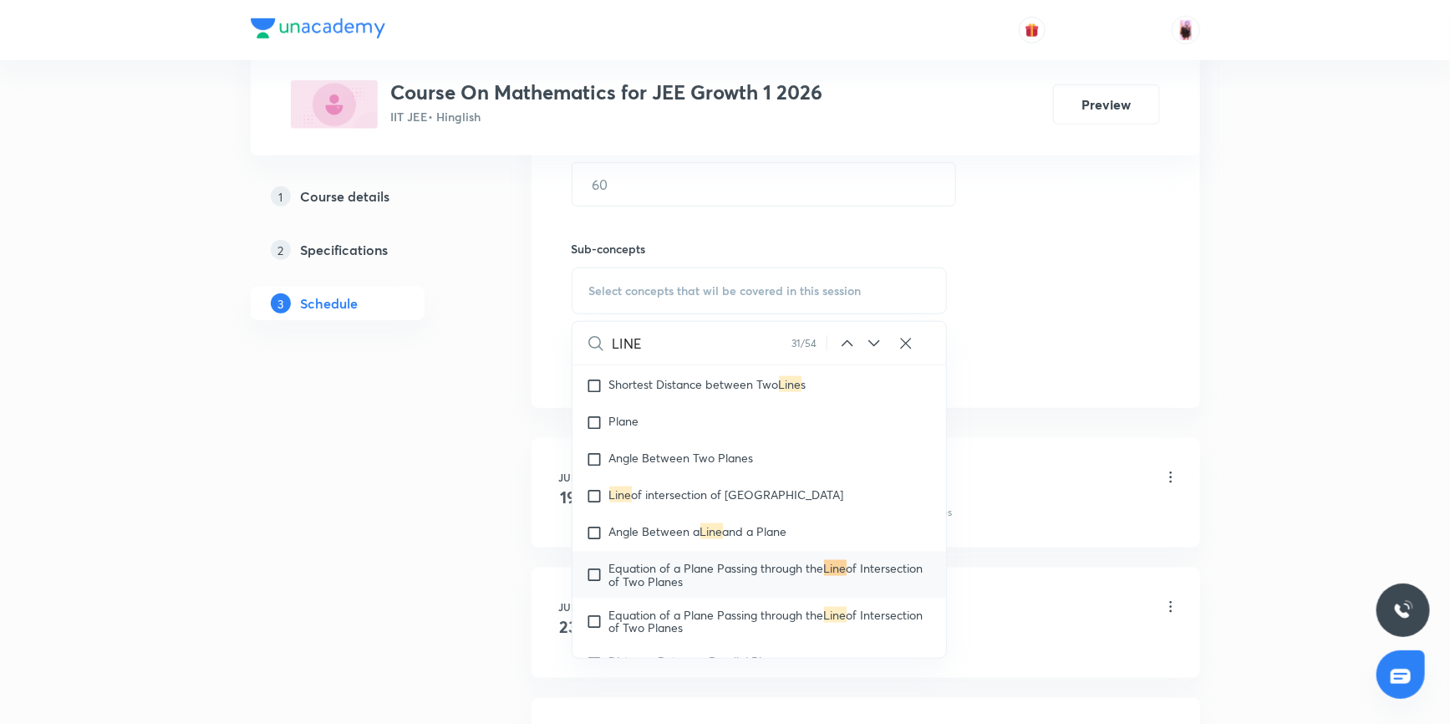
click at [875, 337] on icon at bounding box center [874, 343] width 20 height 20
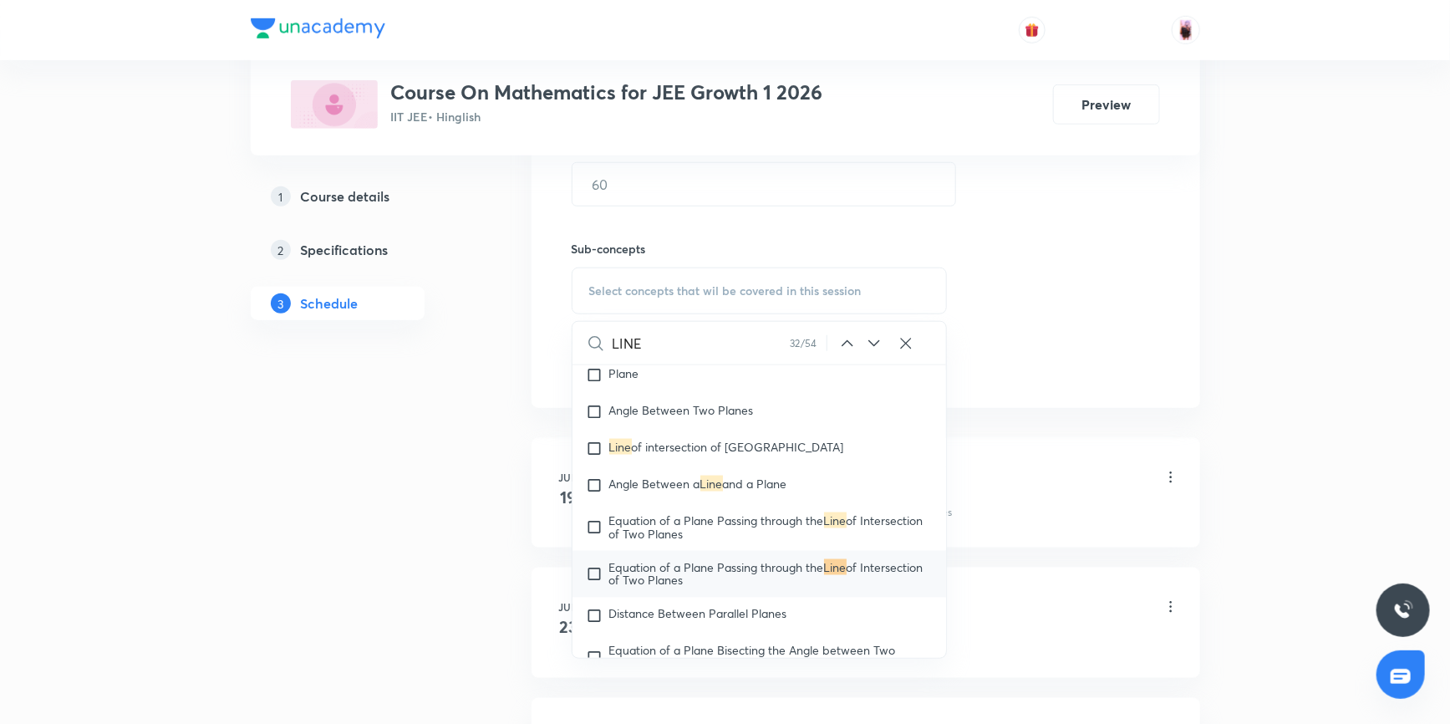
click at [875, 337] on icon at bounding box center [874, 343] width 20 height 20
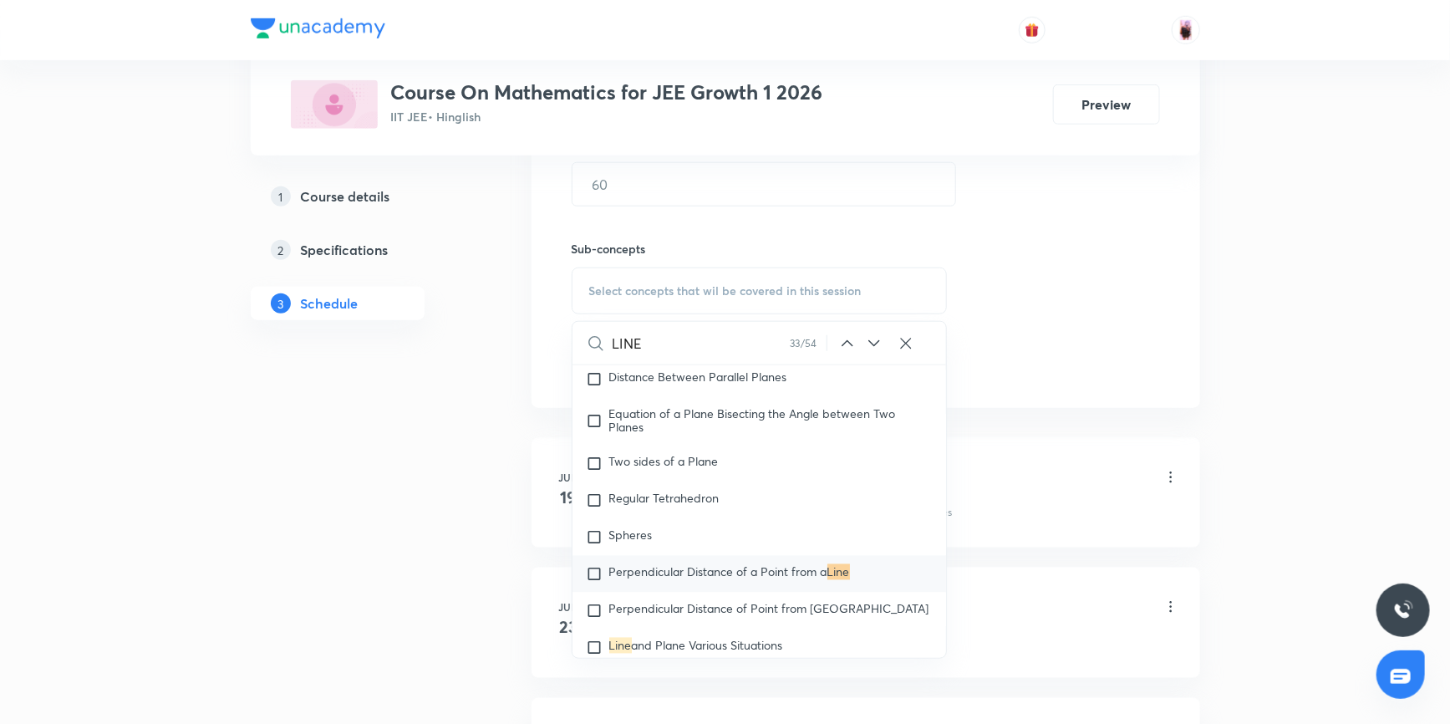
click at [876, 337] on icon at bounding box center [874, 343] width 20 height 20
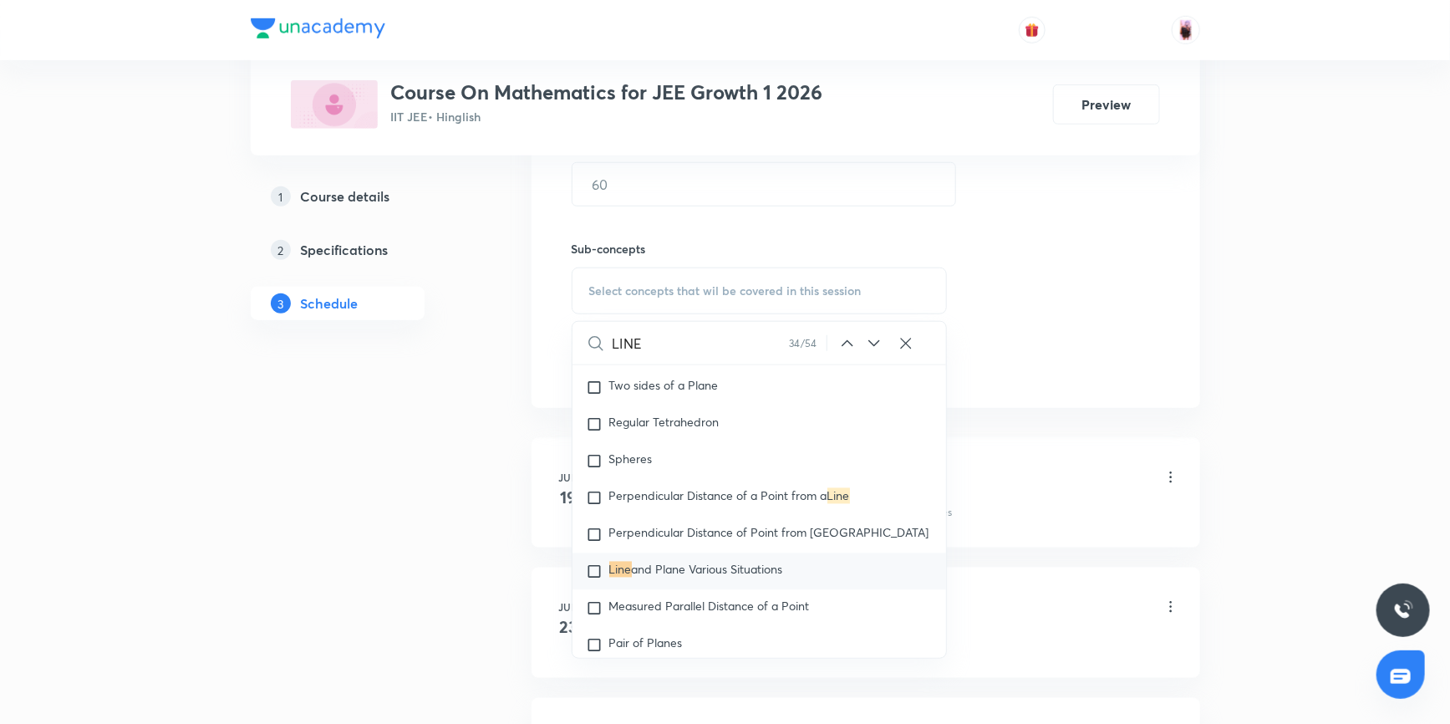
scroll to position [17646, 0]
click at [876, 337] on icon at bounding box center [874, 343] width 20 height 20
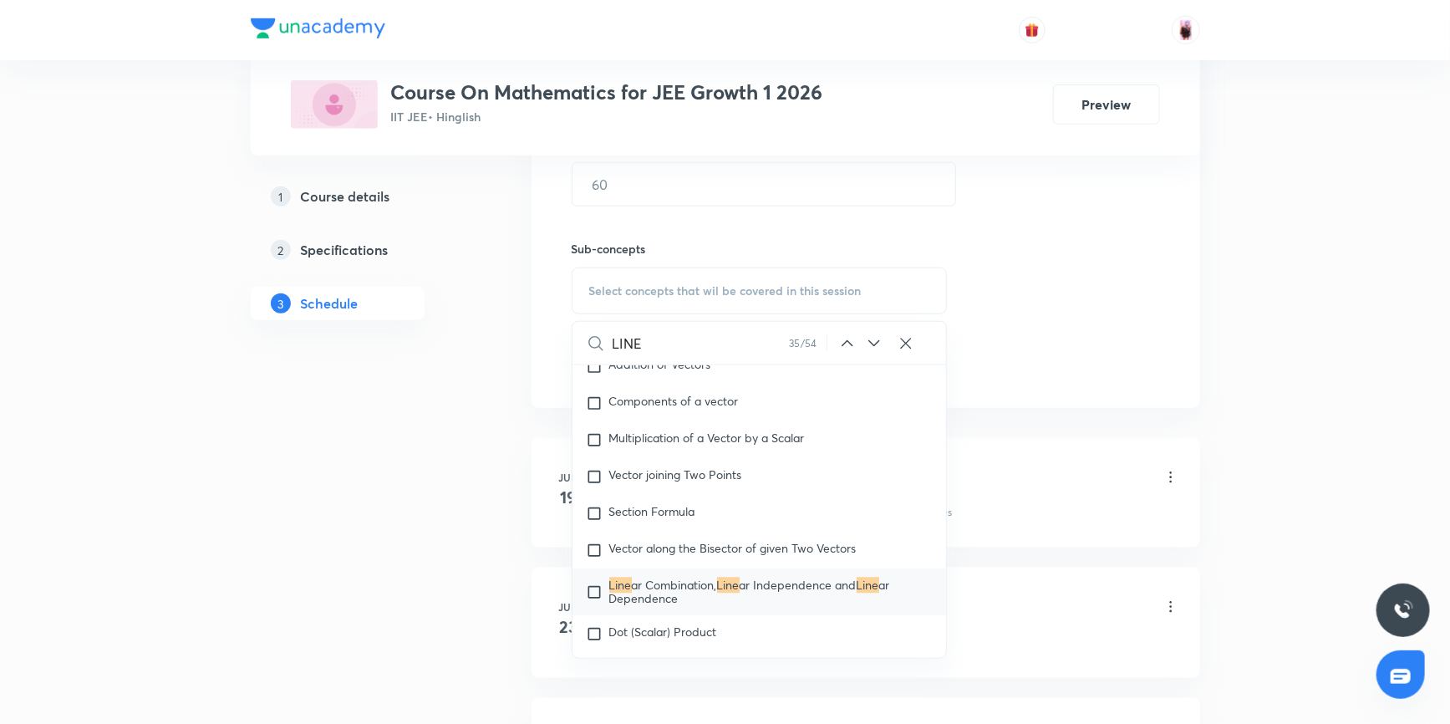
click at [876, 337] on icon at bounding box center [874, 343] width 20 height 20
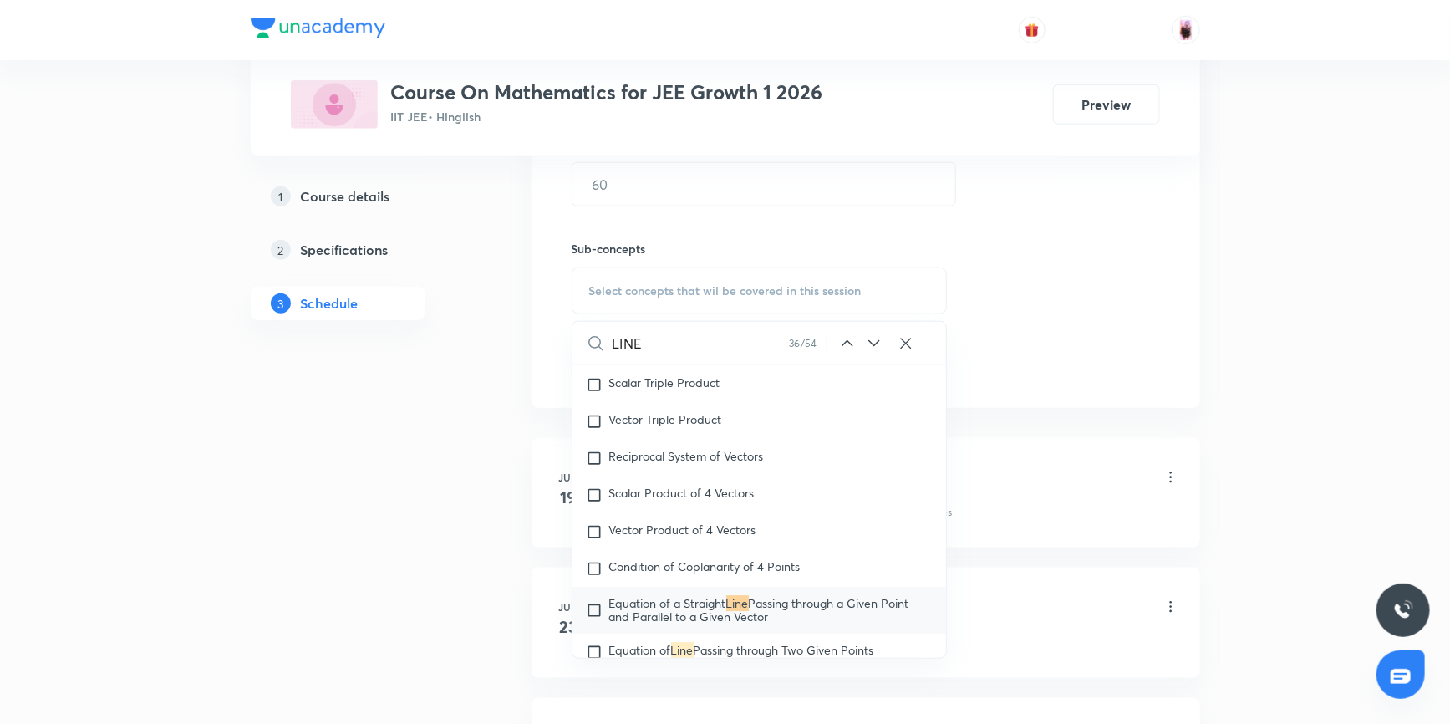
scroll to position [18550, 0]
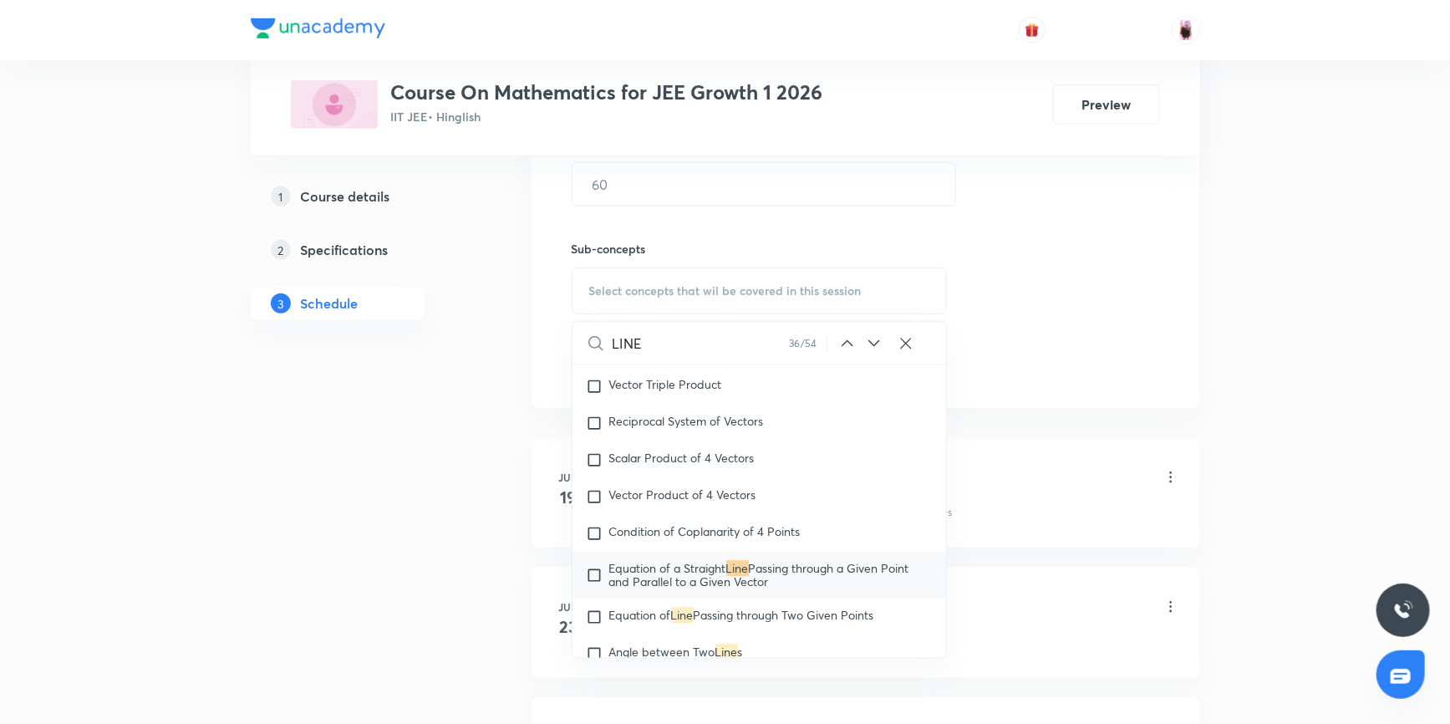
click at [876, 337] on icon at bounding box center [874, 343] width 20 height 20
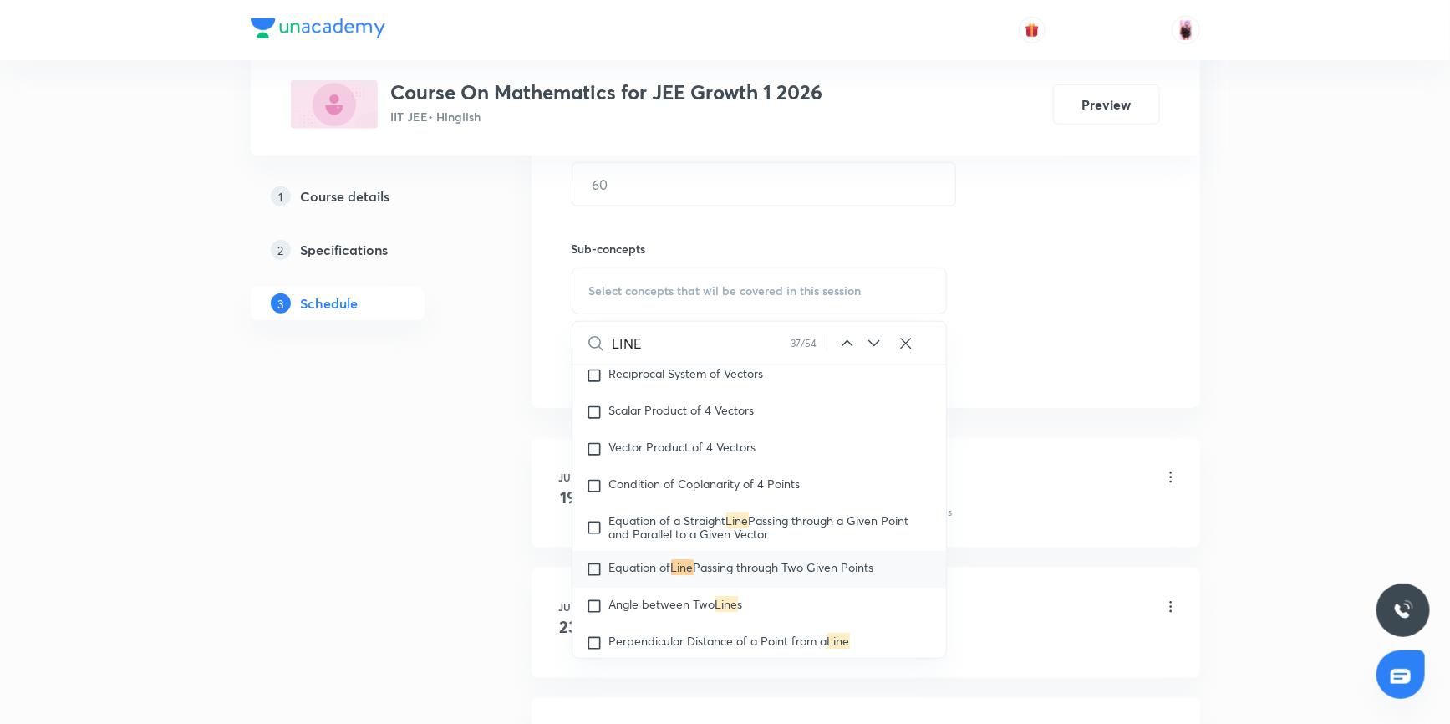
click at [876, 337] on icon at bounding box center [874, 343] width 20 height 20
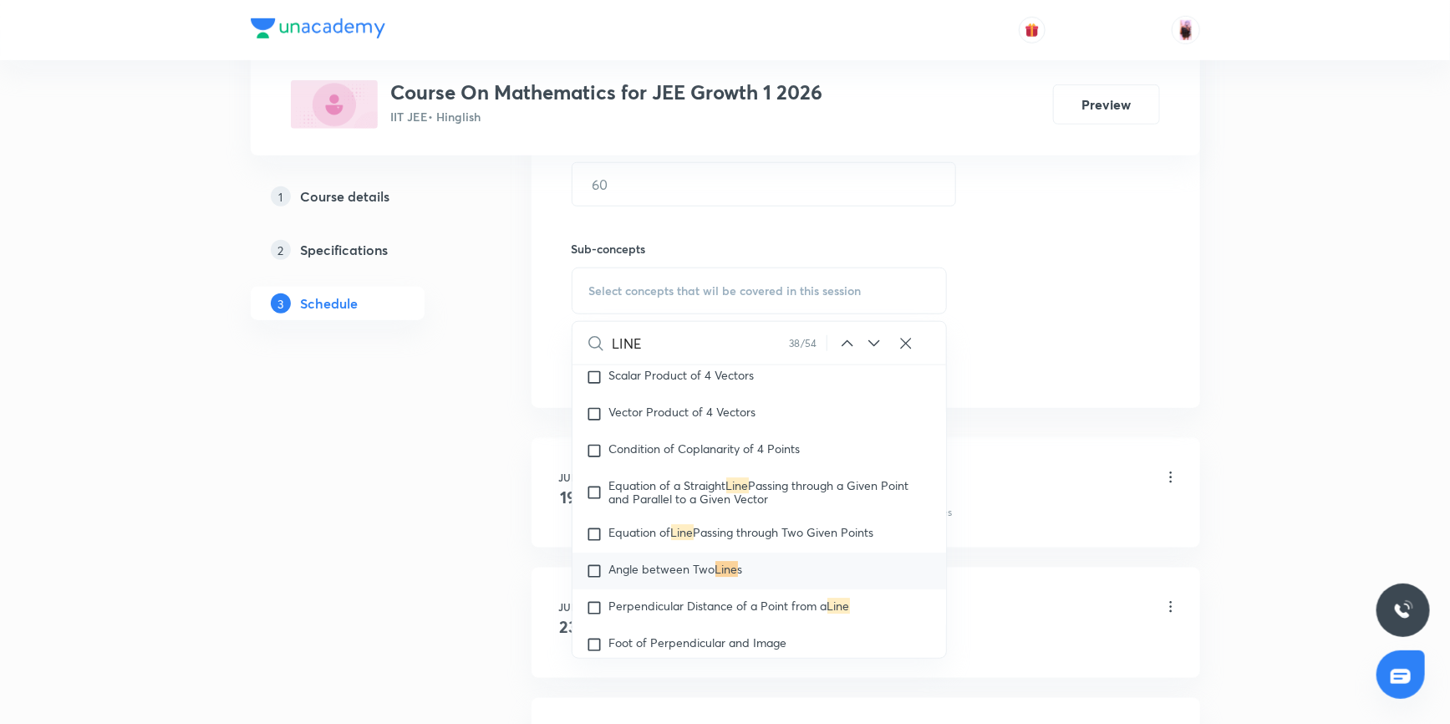
click at [876, 337] on icon at bounding box center [874, 343] width 20 height 20
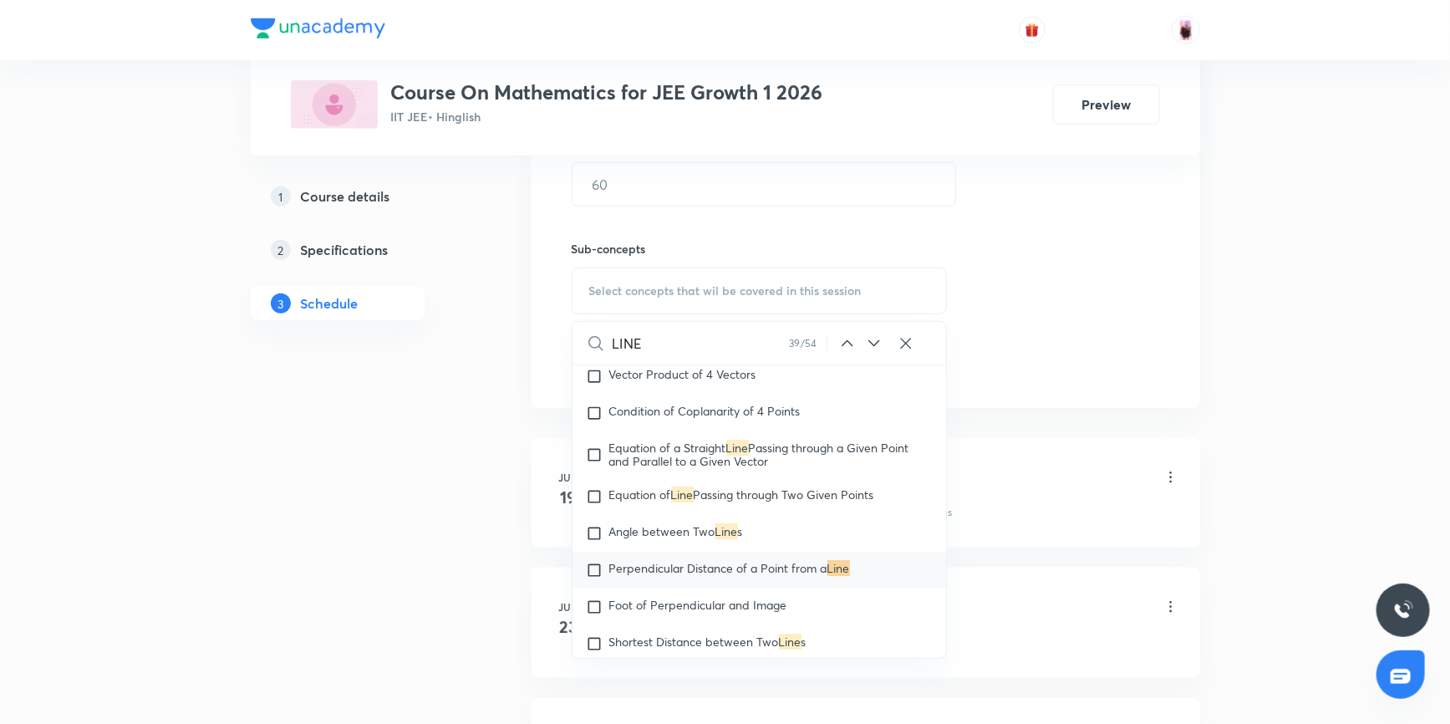
click at [876, 337] on icon at bounding box center [874, 343] width 20 height 20
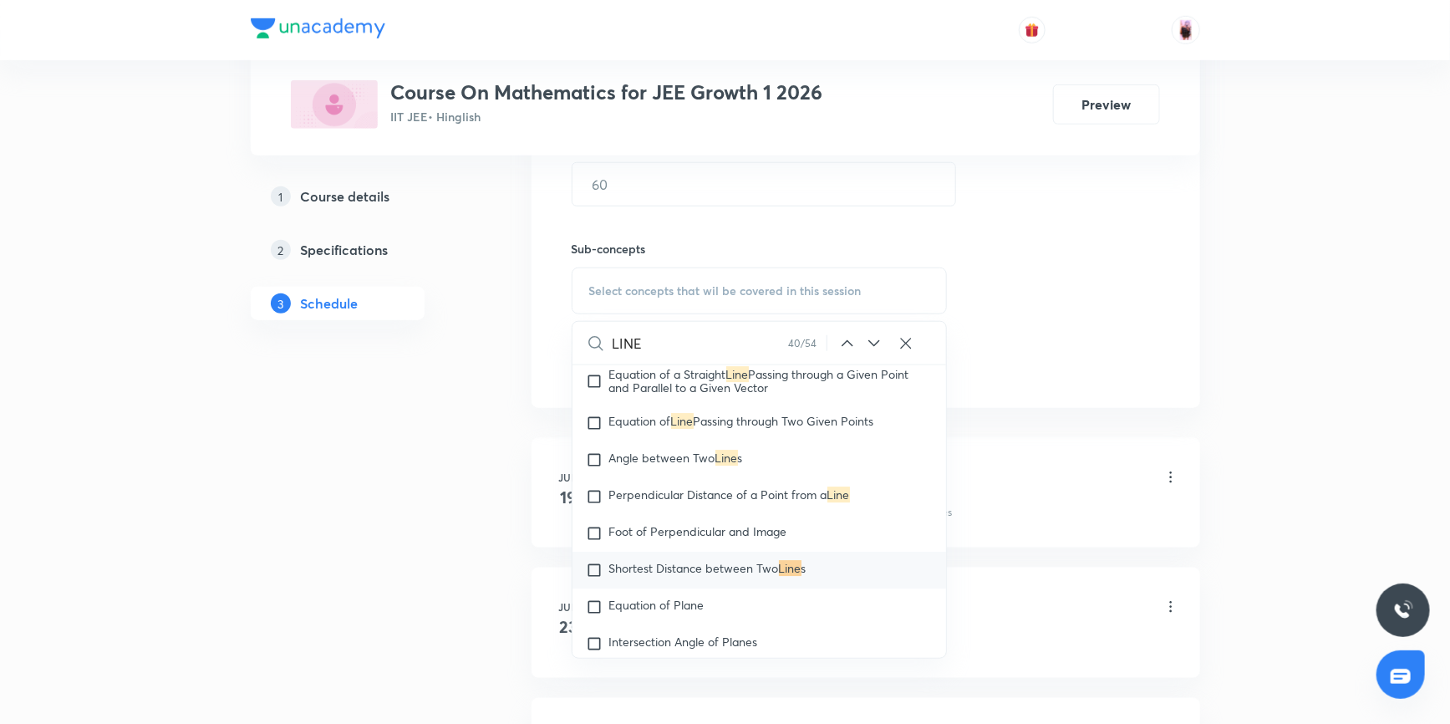
click at [876, 337] on icon at bounding box center [874, 343] width 20 height 20
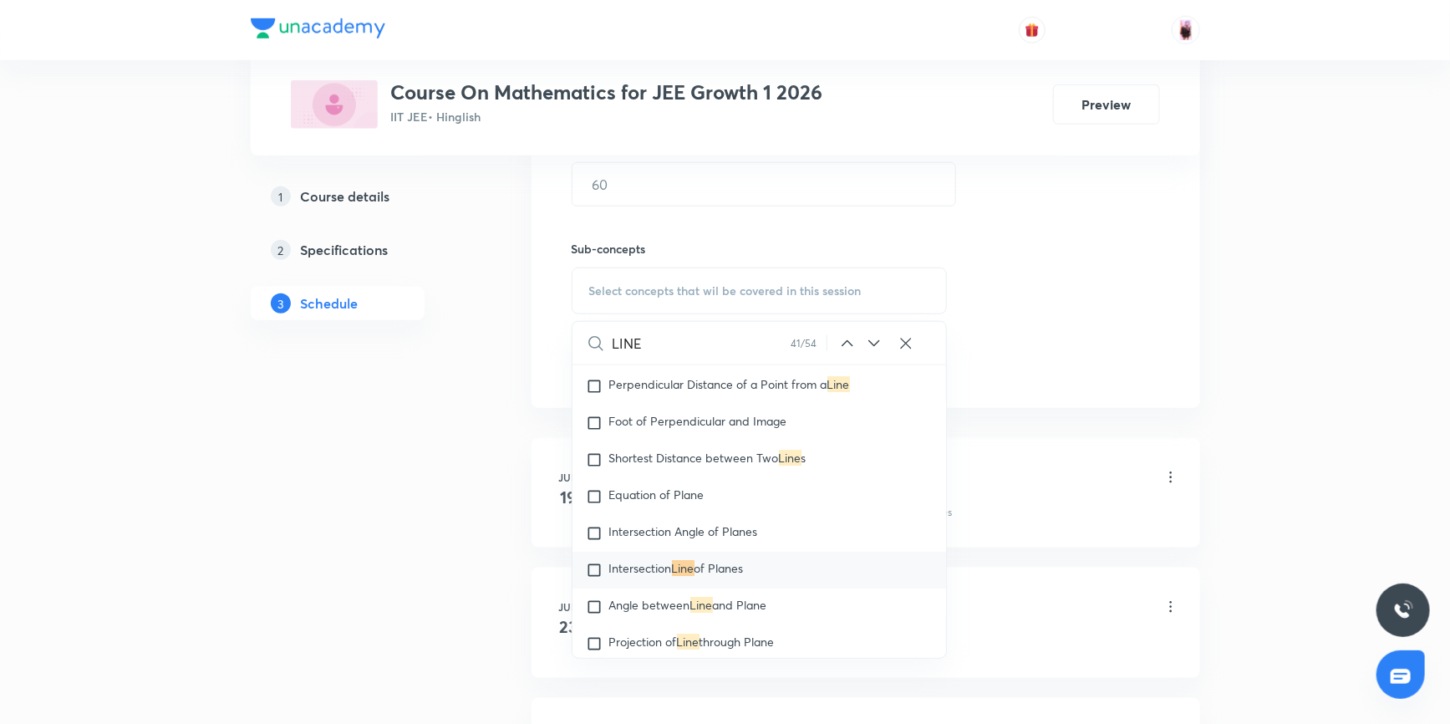
click at [876, 337] on icon at bounding box center [874, 343] width 20 height 20
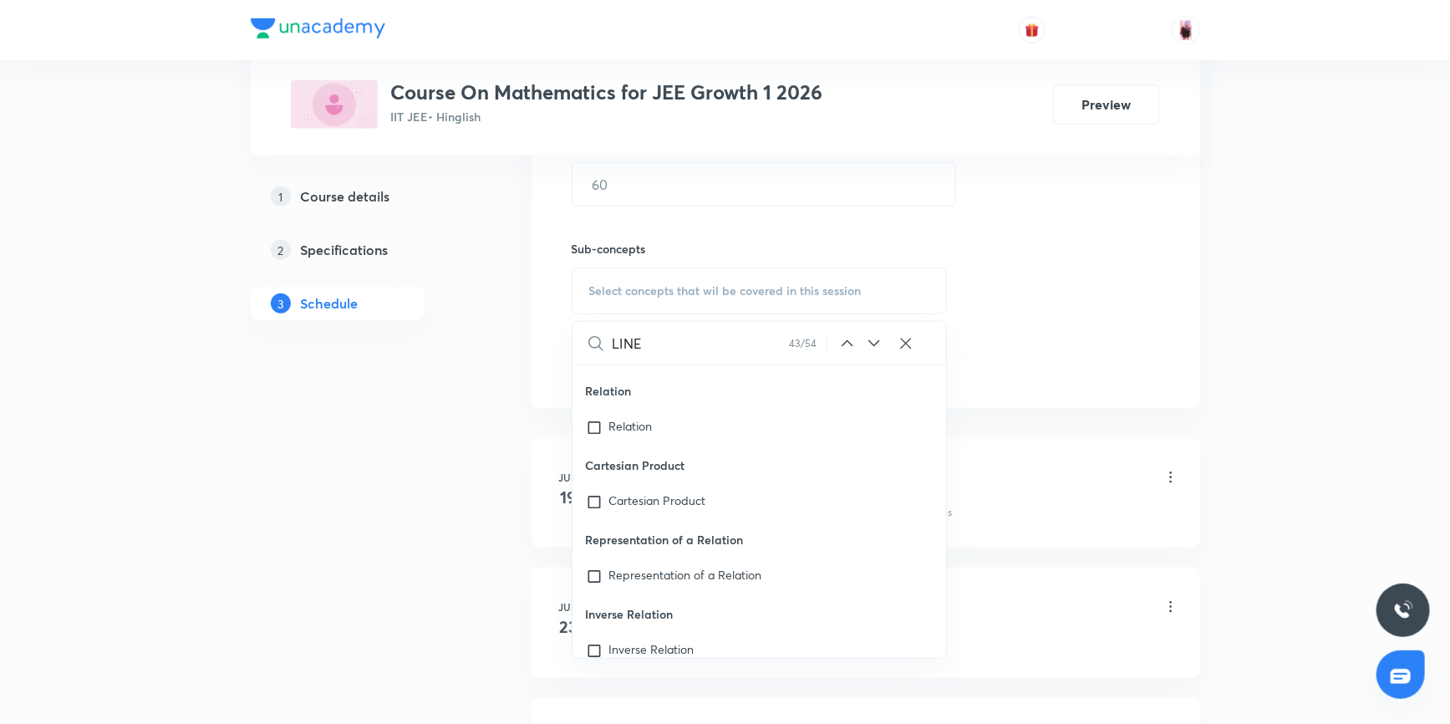
scroll to position [39479, 0]
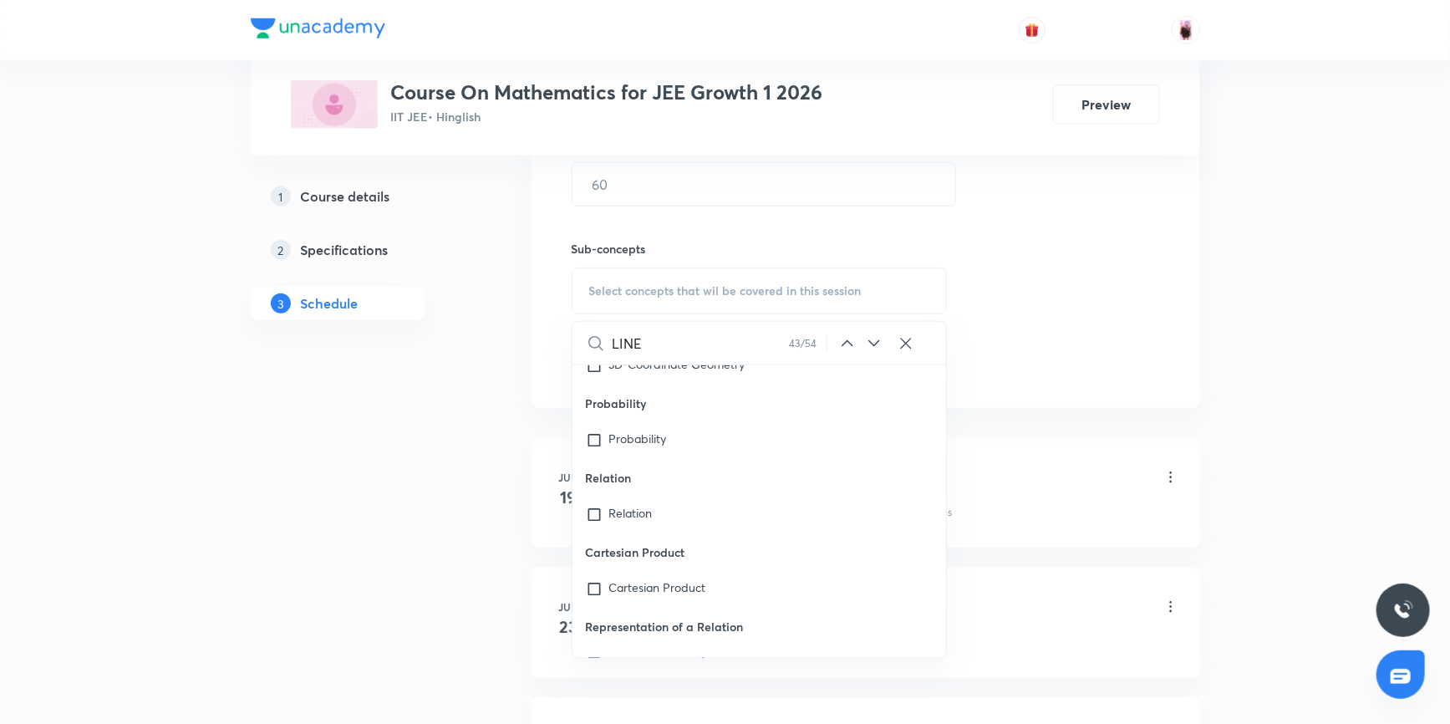
drag, startPoint x: 665, startPoint y: 346, endPoint x: 541, endPoint y: 338, distance: 123.9
click at [541, 338] on div "Session 18 Live class Quiz Recorded classes Session title 0/99 ​ Schedule for S…" at bounding box center [865, 95] width 668 height 623
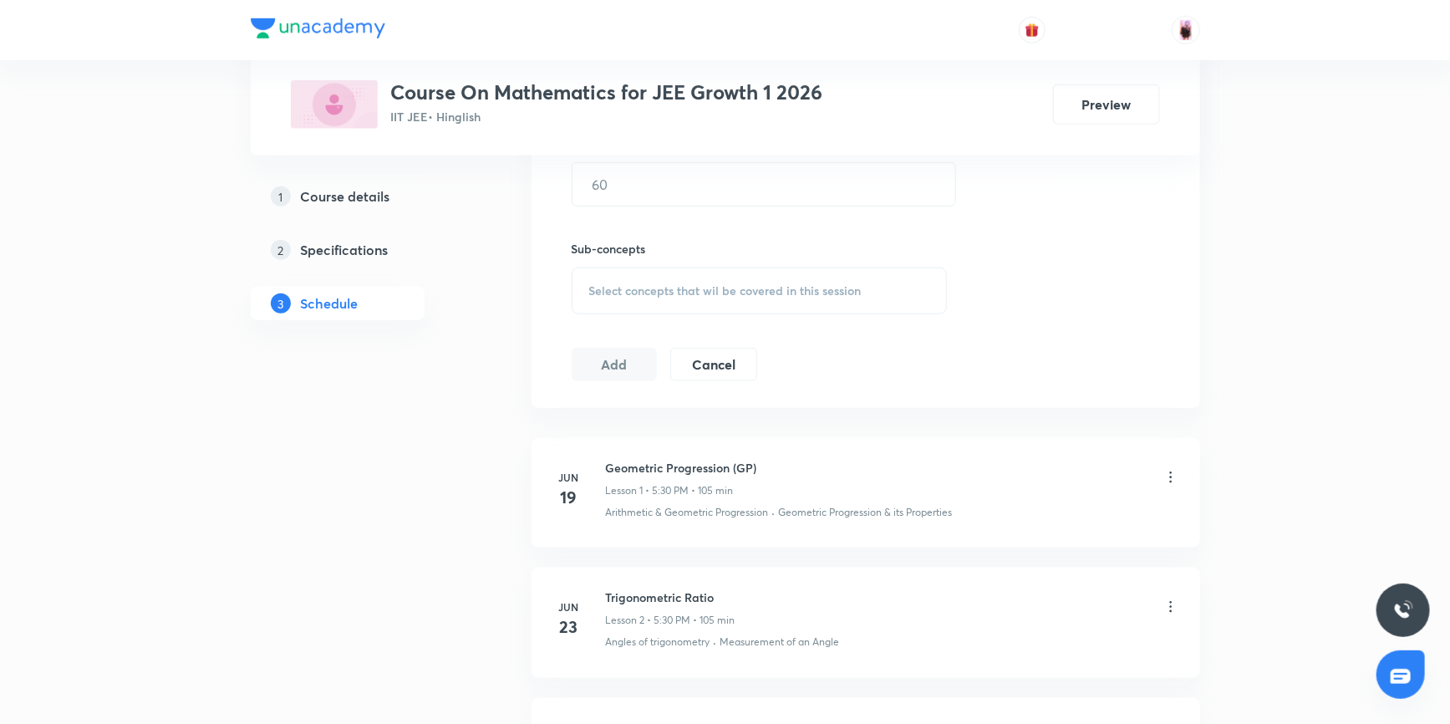
click at [650, 292] on span "Select concepts that wil be covered in this session" at bounding box center [725, 290] width 272 height 13
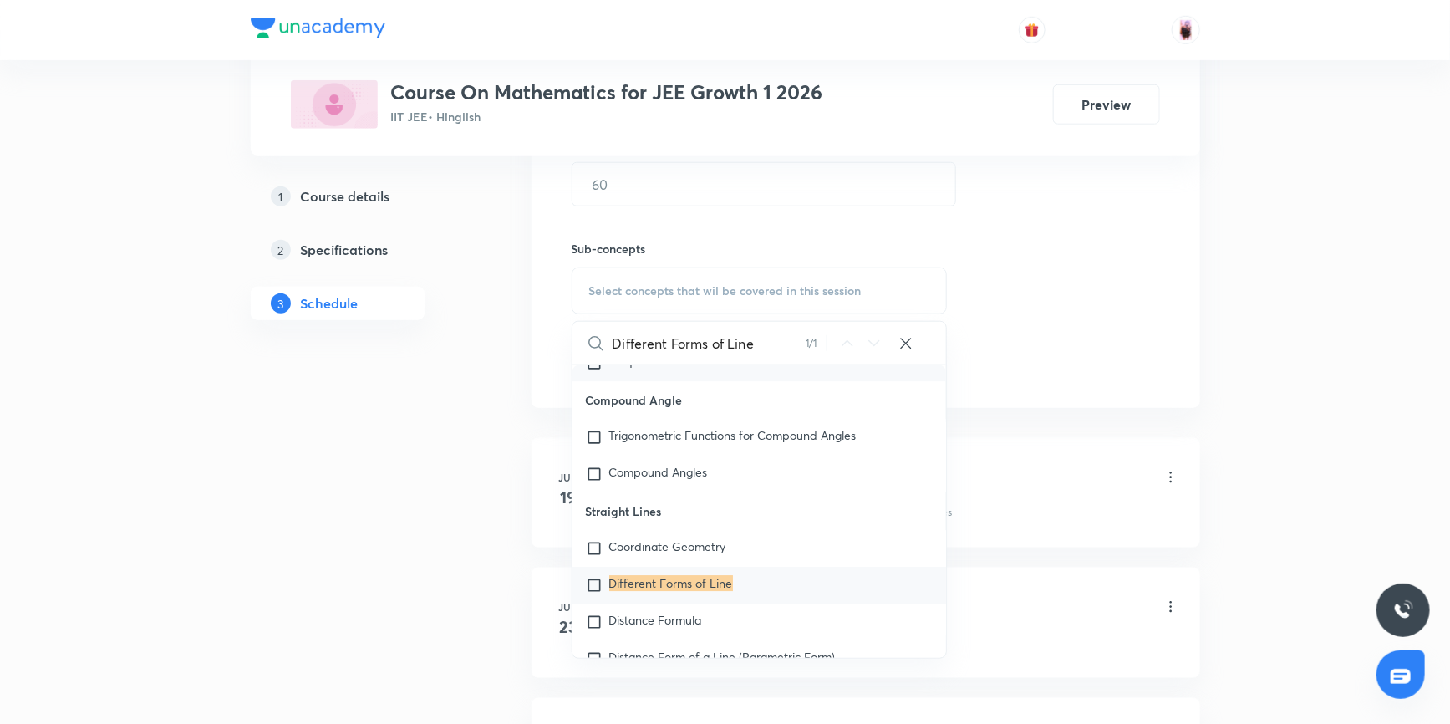
scroll to position [9090, 0]
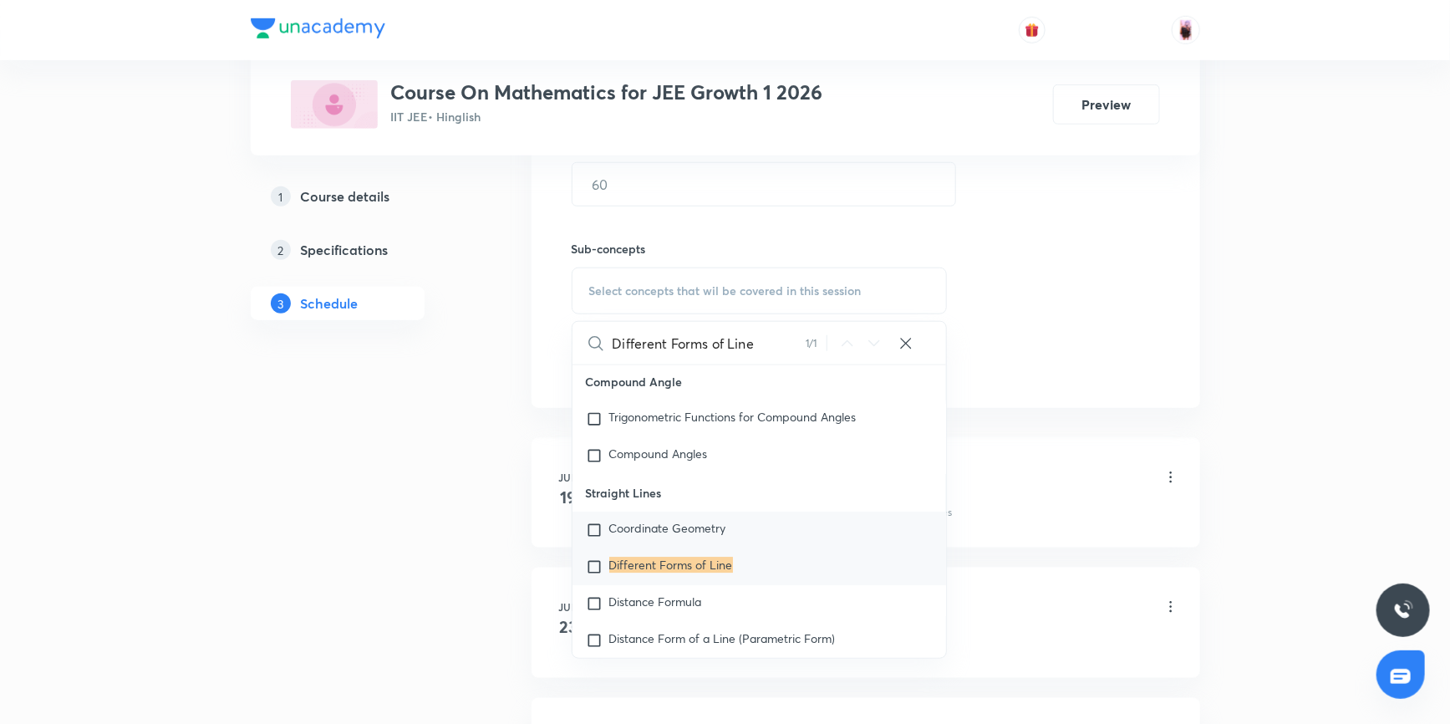
type input "Different Forms of Line"
click at [594, 538] on input "checkbox" at bounding box center [597, 529] width 23 height 17
checkbox input "true"
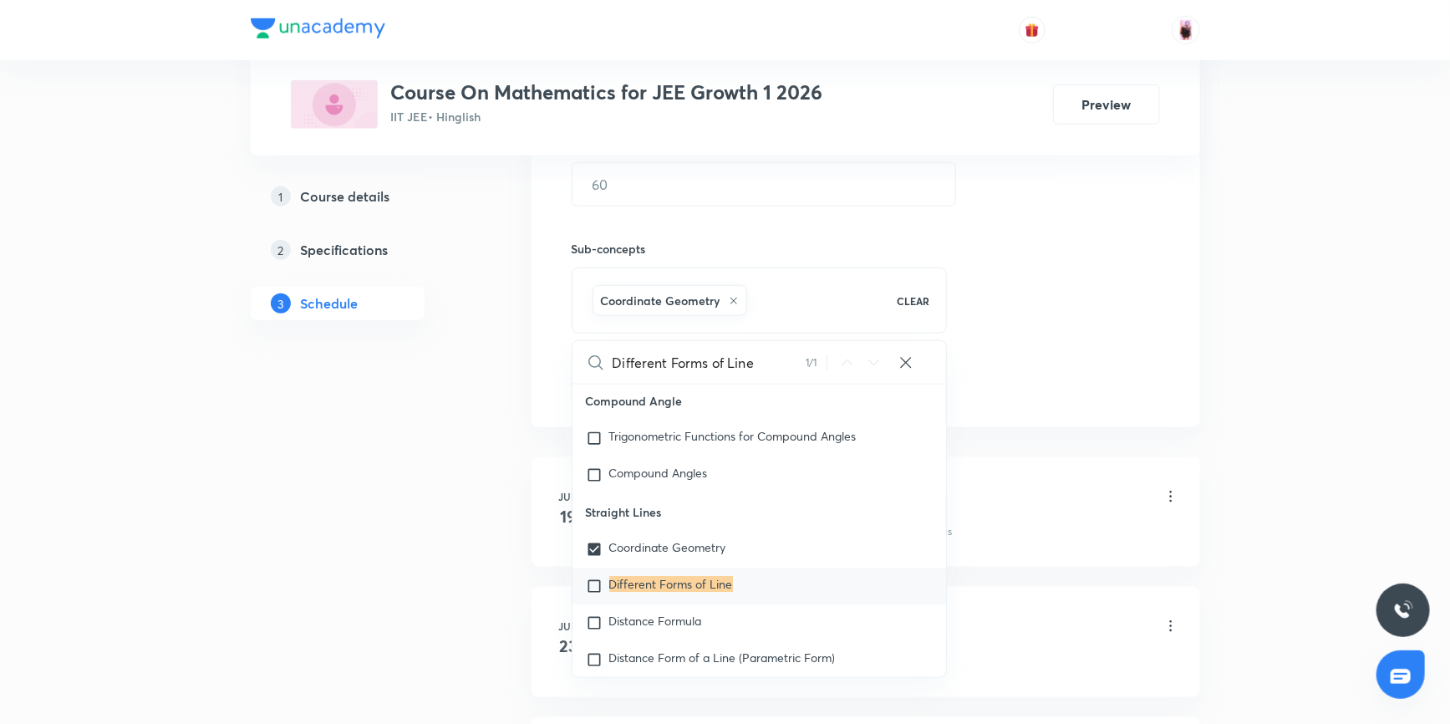
click at [595, 594] on input "checkbox" at bounding box center [597, 585] width 23 height 17
checkbox input "true"
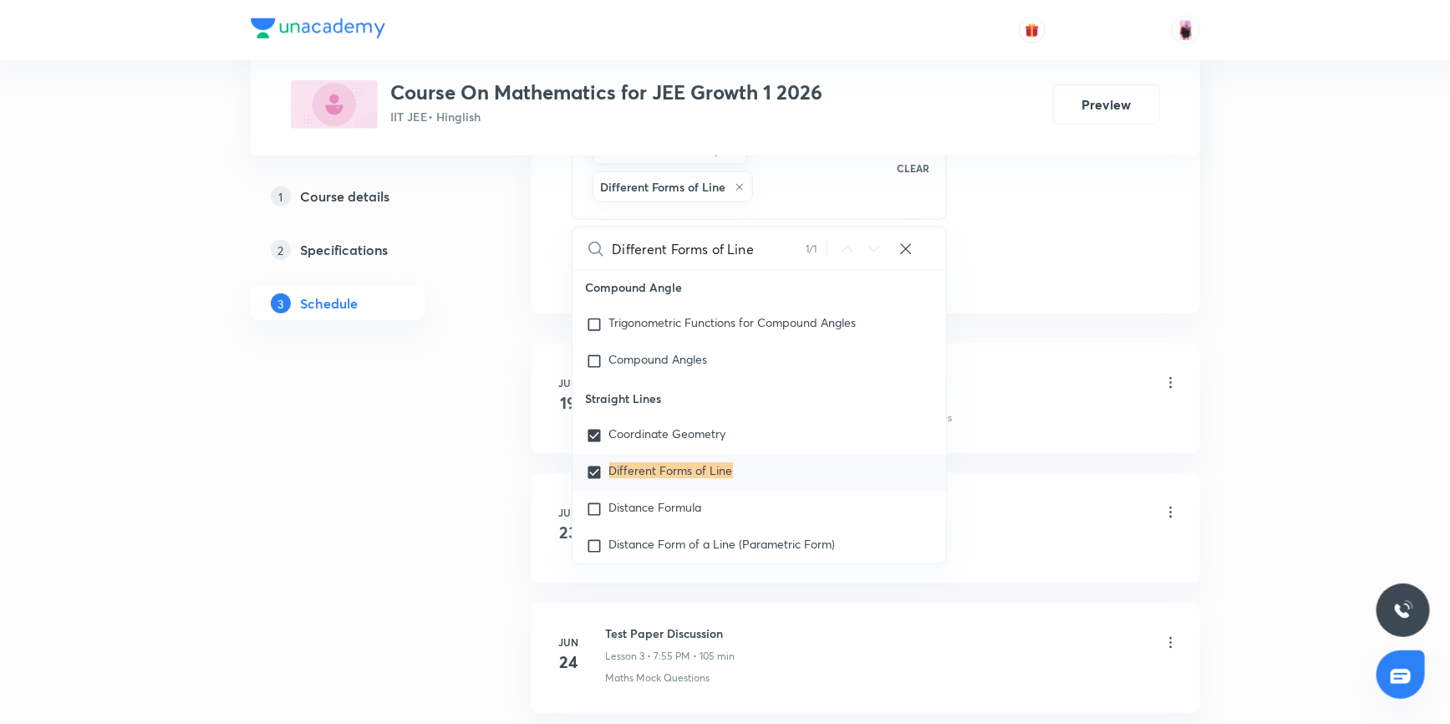
scroll to position [835, 0]
drag, startPoint x: 585, startPoint y: 409, endPoint x: 661, endPoint y: 408, distance: 76.0
click at [661, 408] on p "Straight Lines" at bounding box center [759, 397] width 374 height 38
copy p "Straight Lines"
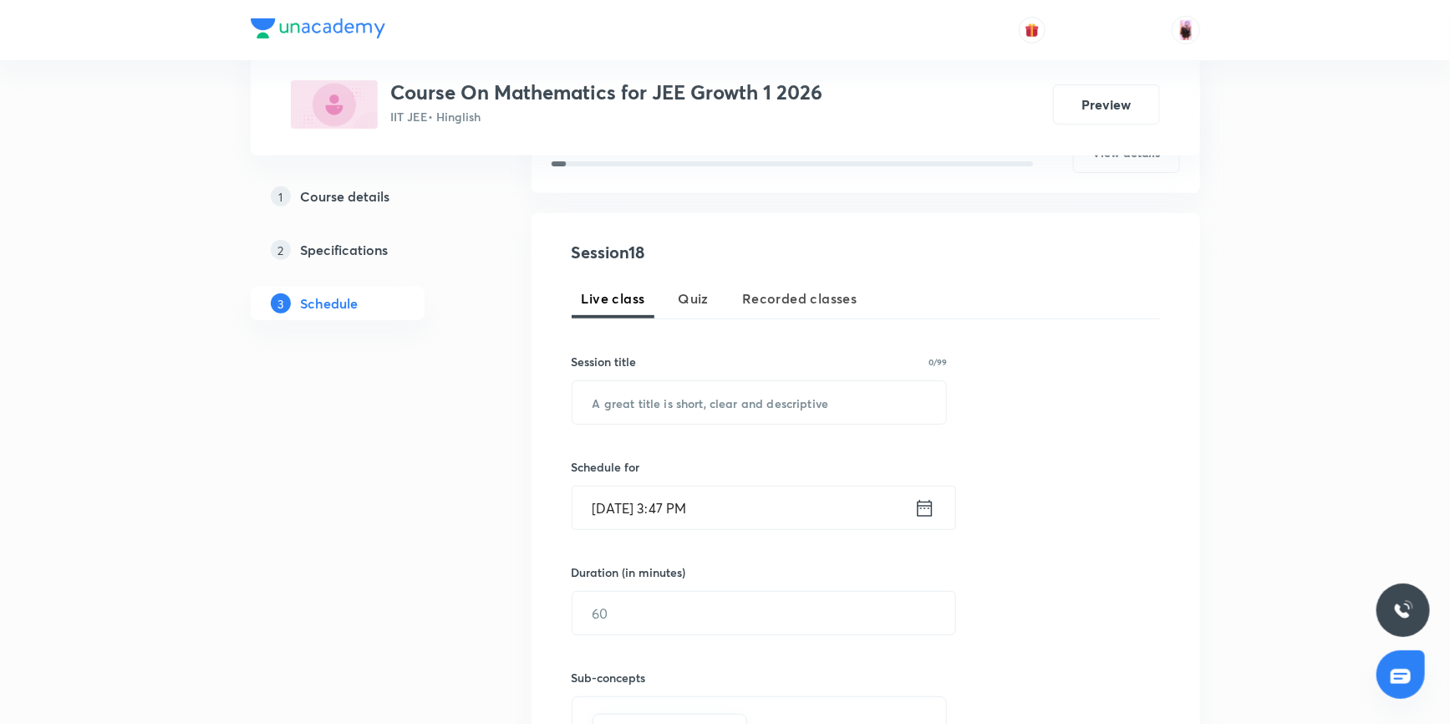
scroll to position [227, 0]
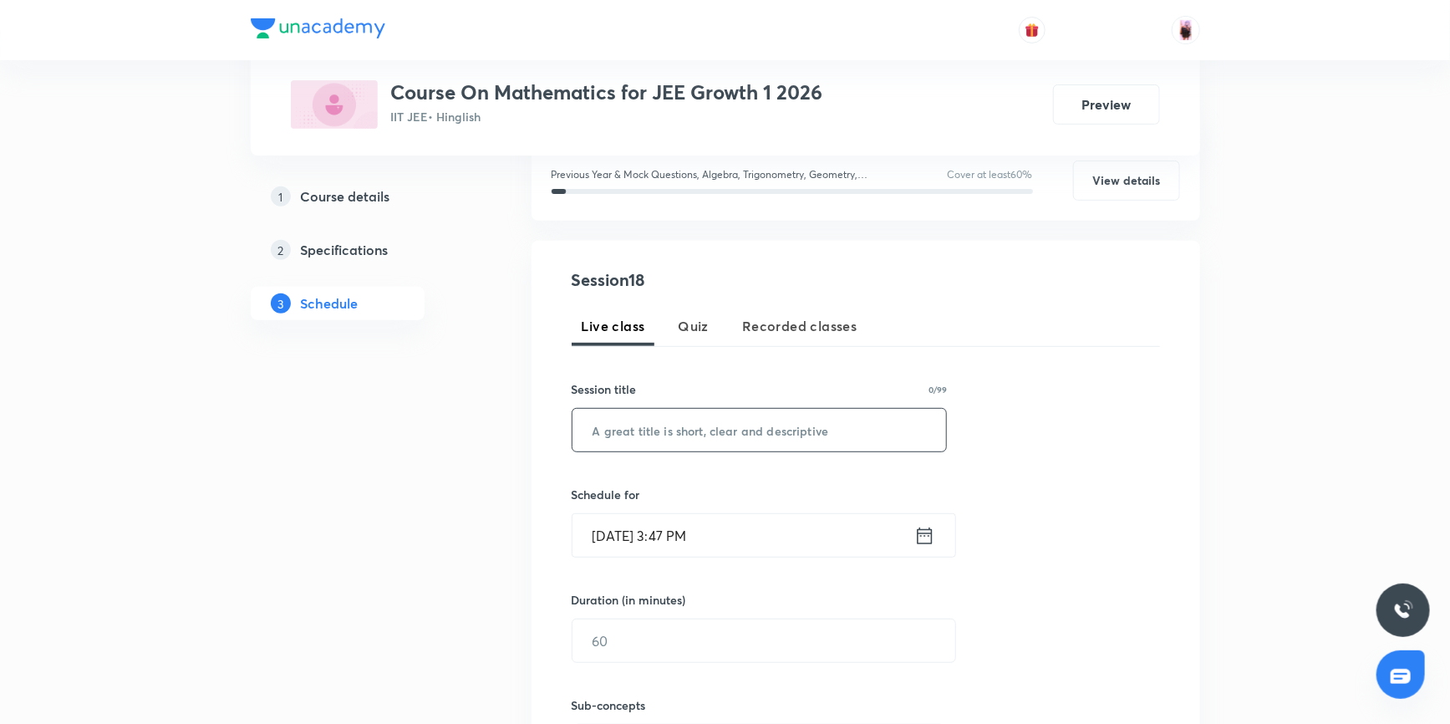
click at [762, 443] on input "text" at bounding box center [759, 430] width 374 height 43
paste input "Straight Lines"
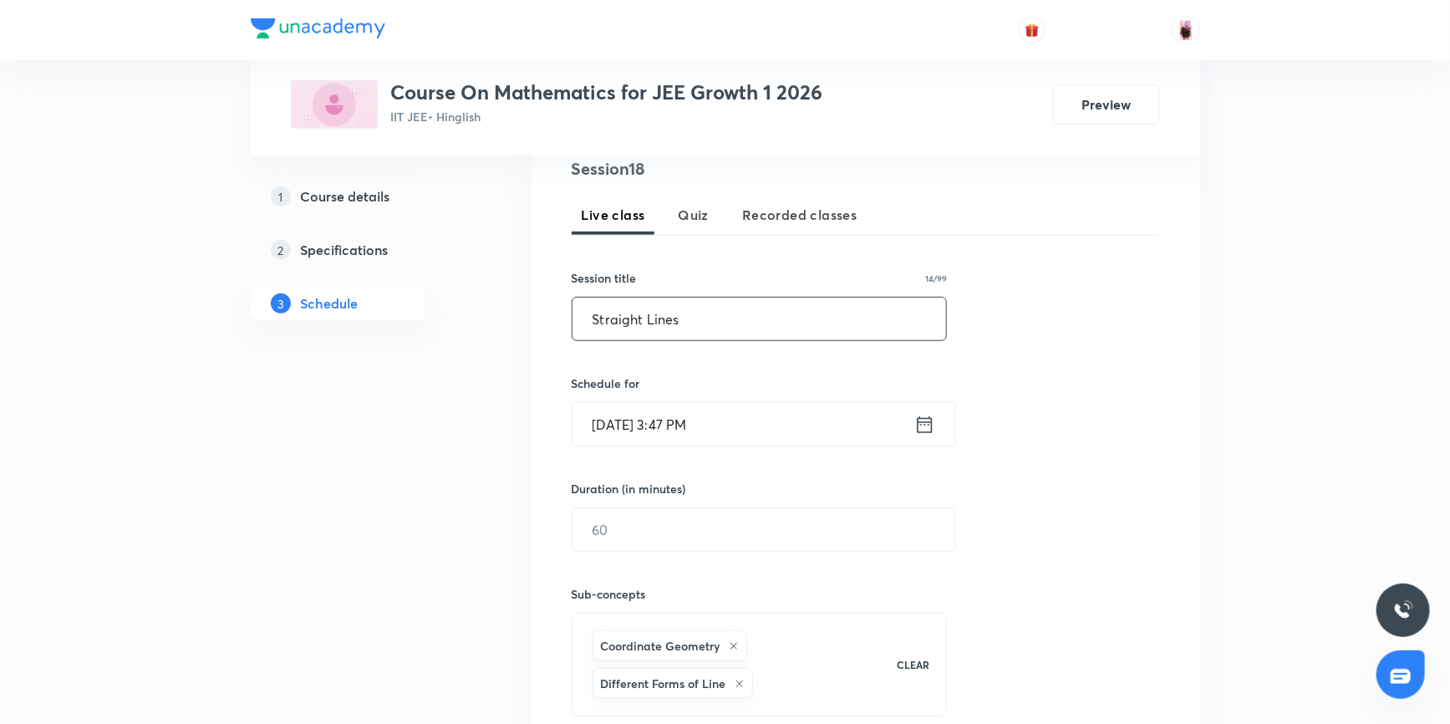
scroll to position [379, 0]
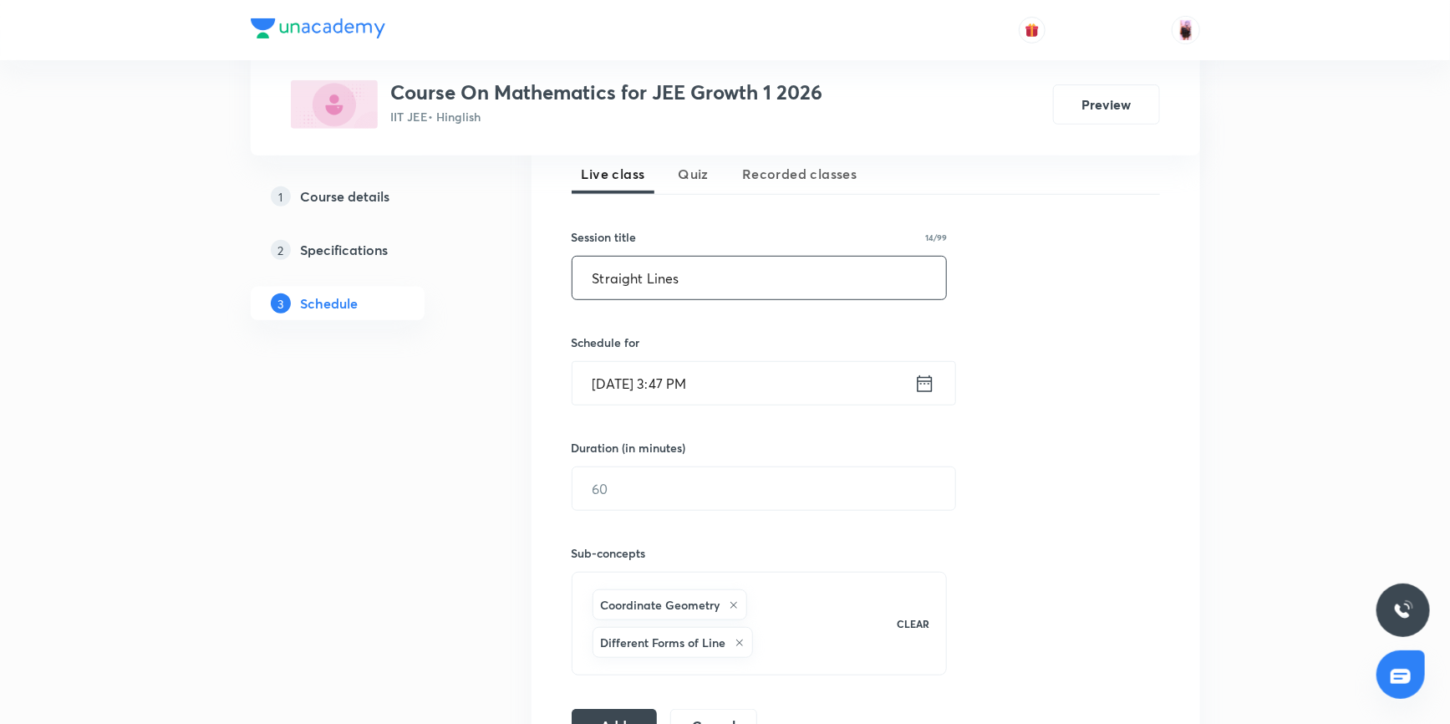
type input "Straight Lines"
click at [927, 383] on icon at bounding box center [924, 383] width 21 height 23
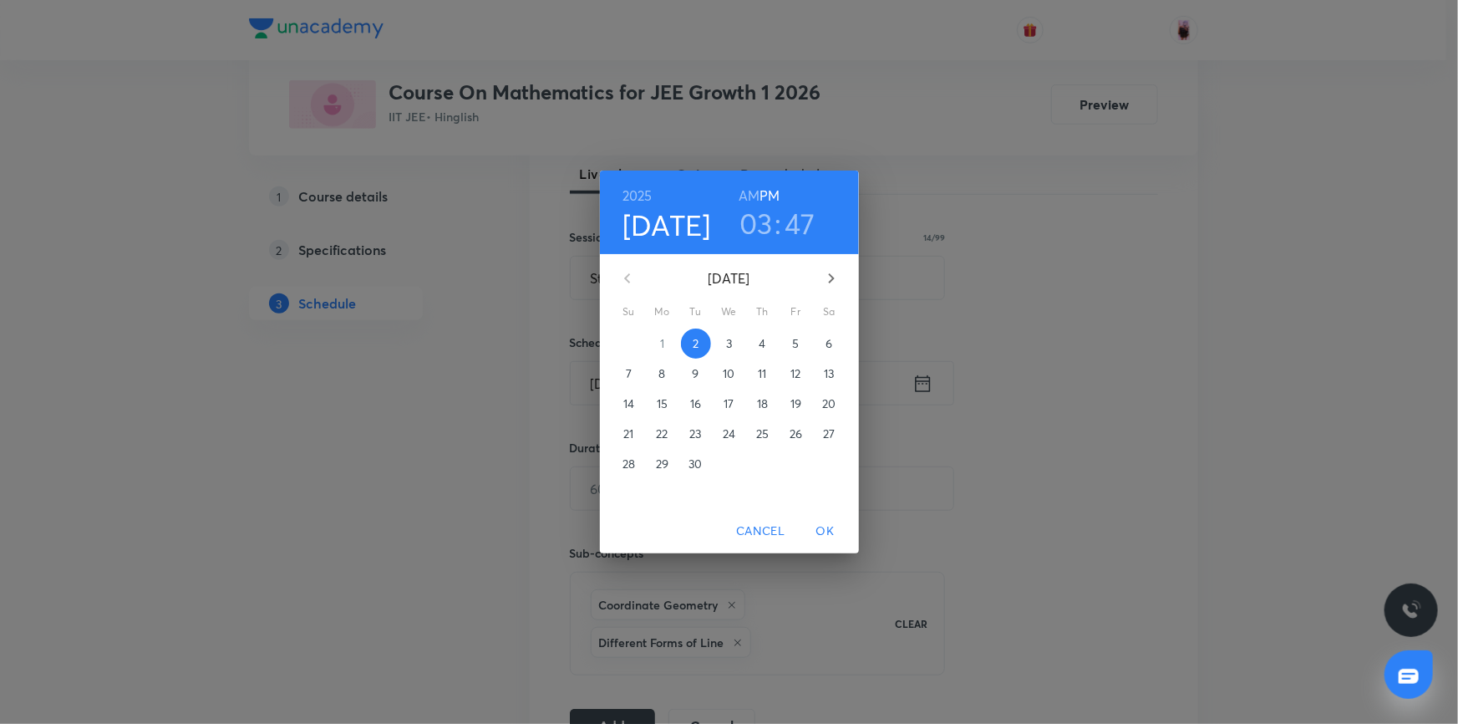
click at [753, 228] on h3 "03" at bounding box center [755, 223] width 33 height 35
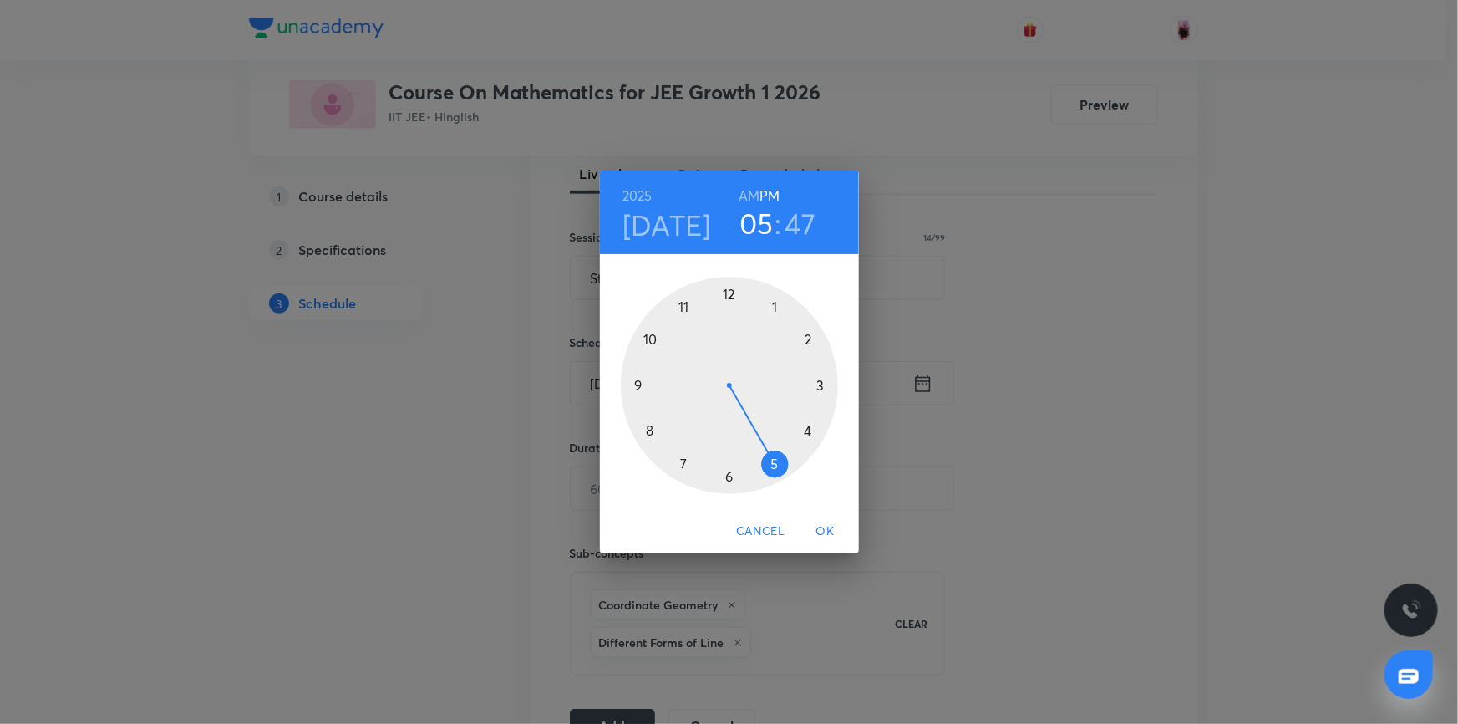
drag, startPoint x: 821, startPoint y: 381, endPoint x: 779, endPoint y: 464, distance: 93.0
click at [779, 464] on div at bounding box center [729, 385] width 217 height 217
drag, startPoint x: 651, startPoint y: 378, endPoint x: 728, endPoint y: 439, distance: 97.6
click at [728, 439] on div at bounding box center [729, 385] width 217 height 217
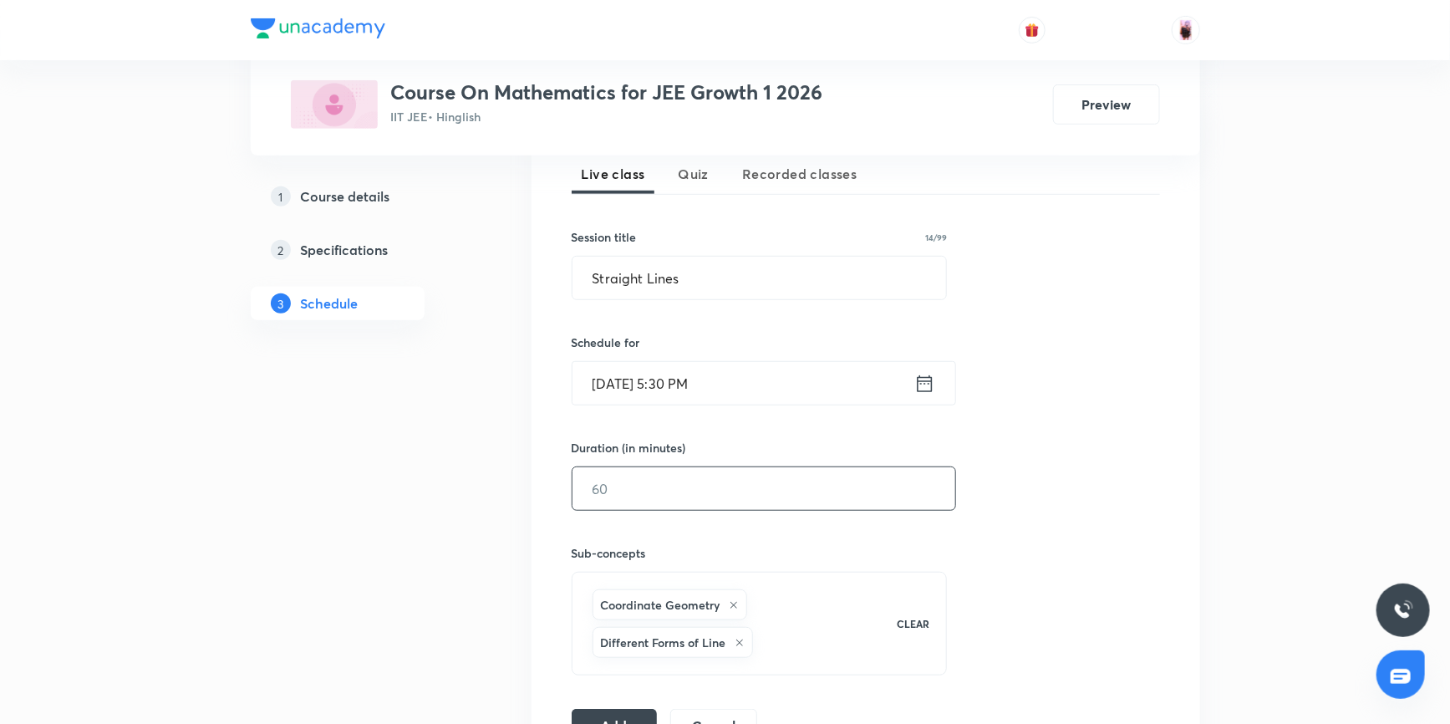
click at [655, 480] on input "text" at bounding box center [763, 488] width 383 height 43
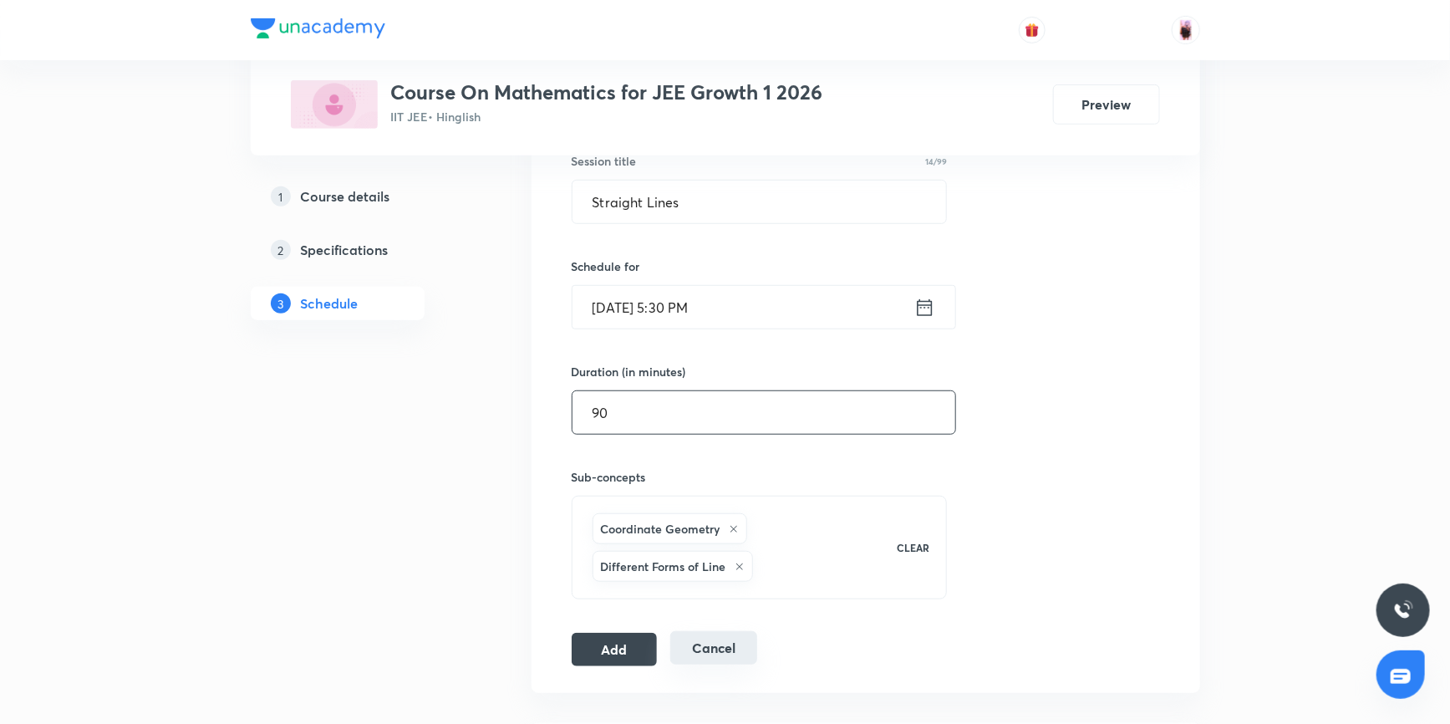
scroll to position [759, 0]
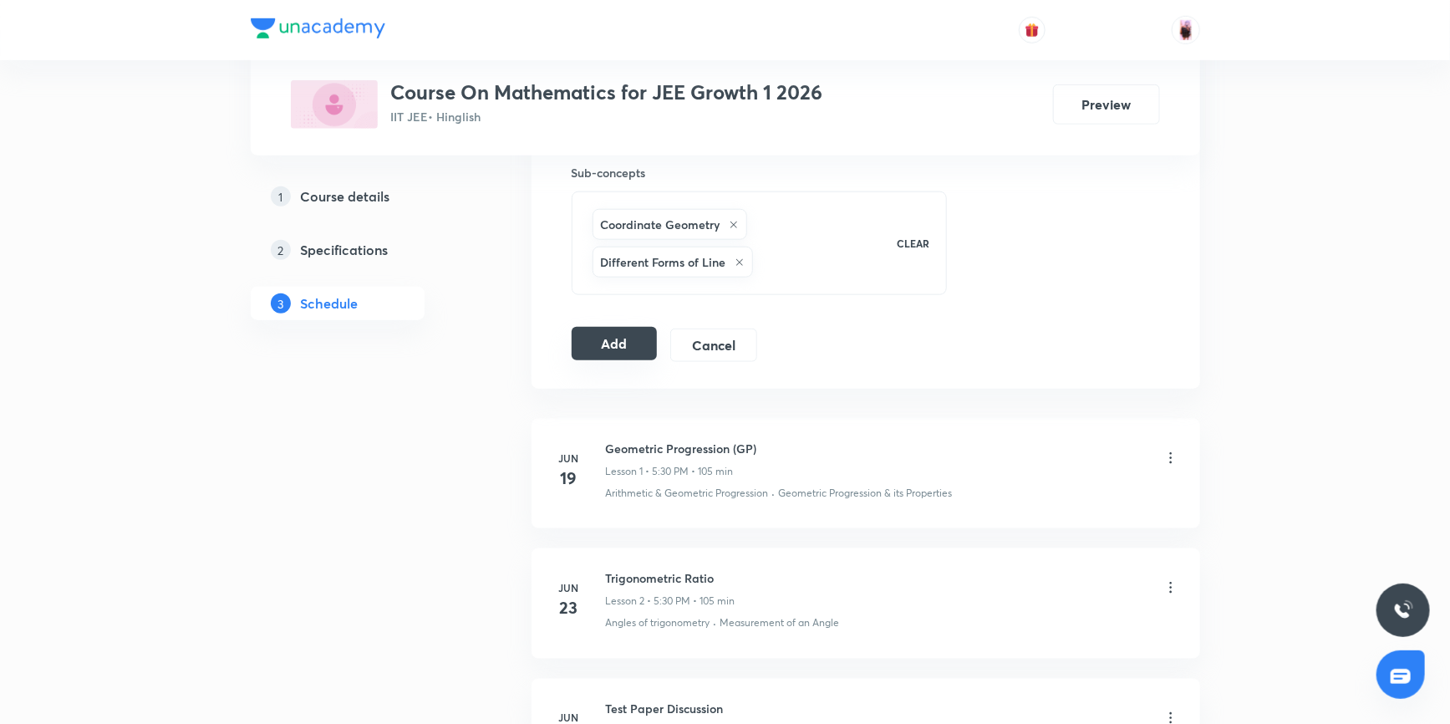
type input "90"
click at [612, 345] on button "Add" at bounding box center [614, 343] width 86 height 33
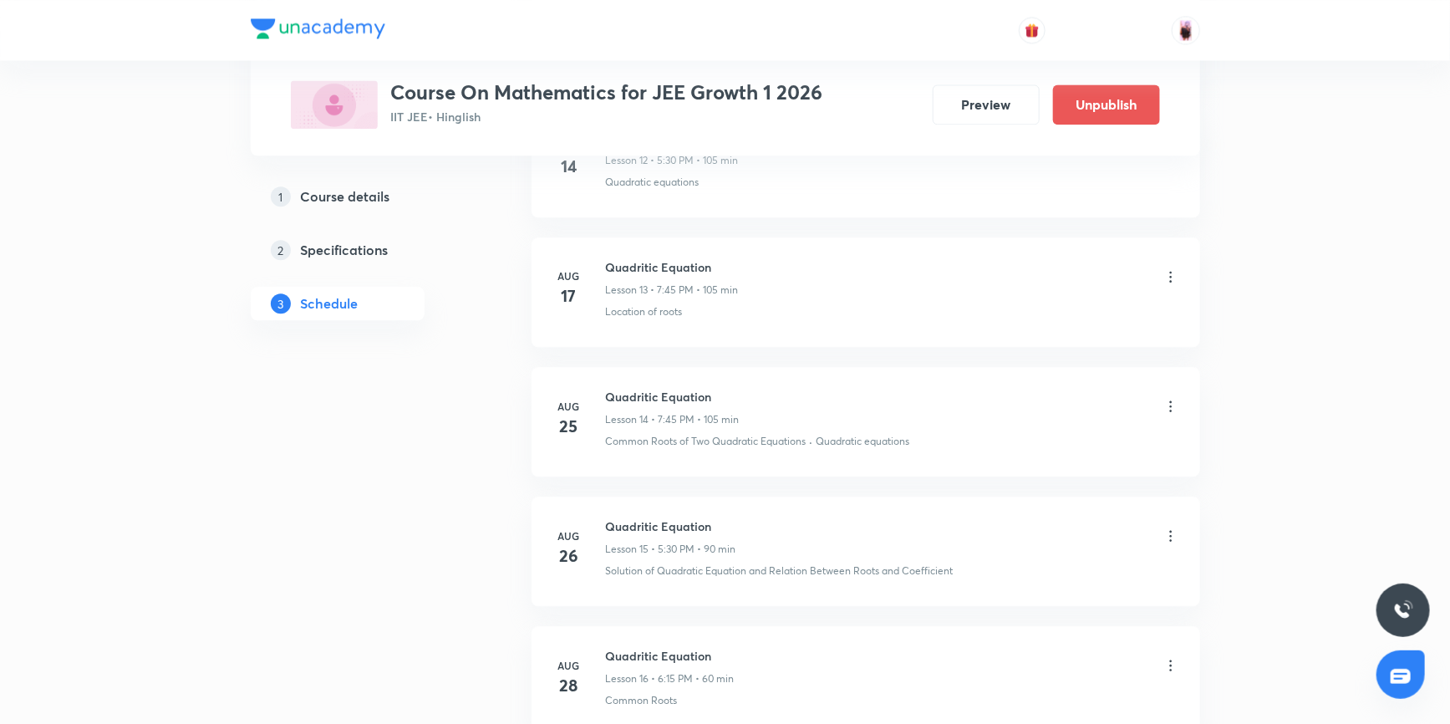
scroll to position [1703, 0]
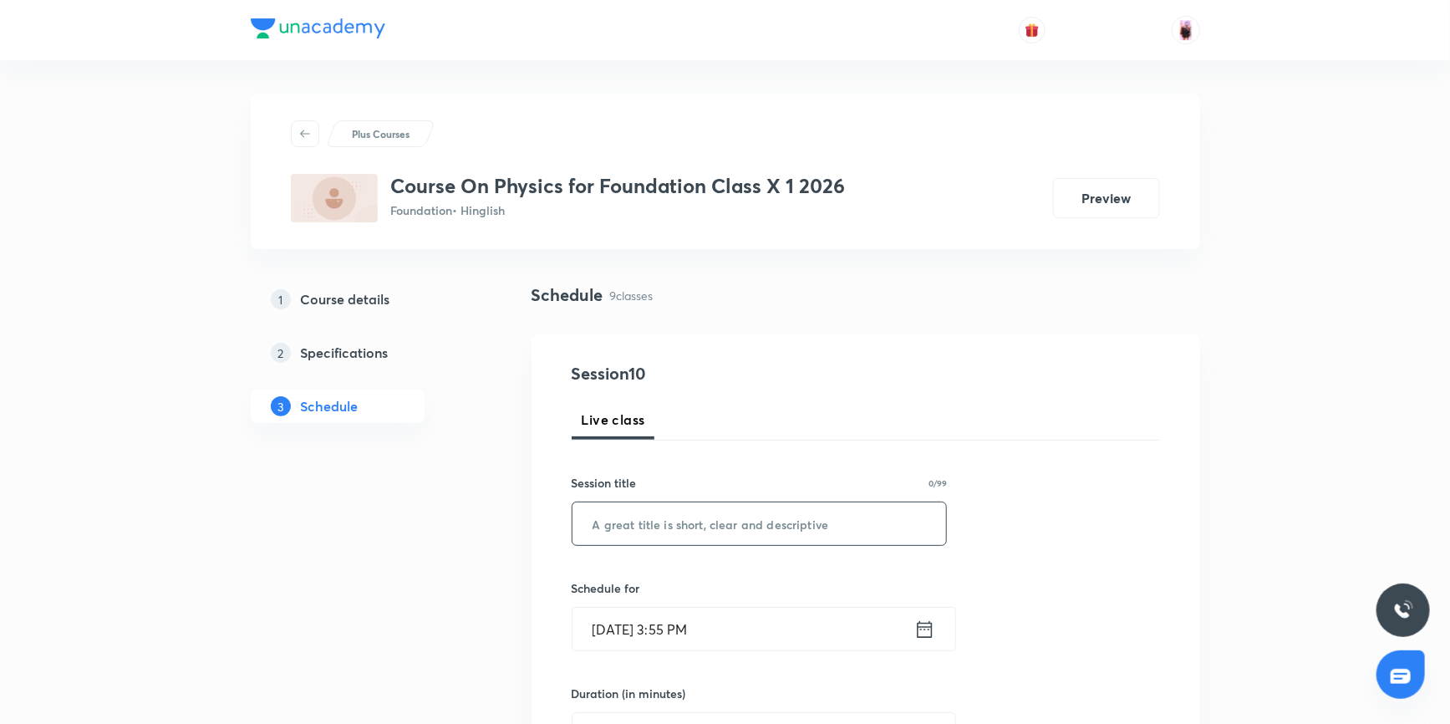
scroll to position [75, 0]
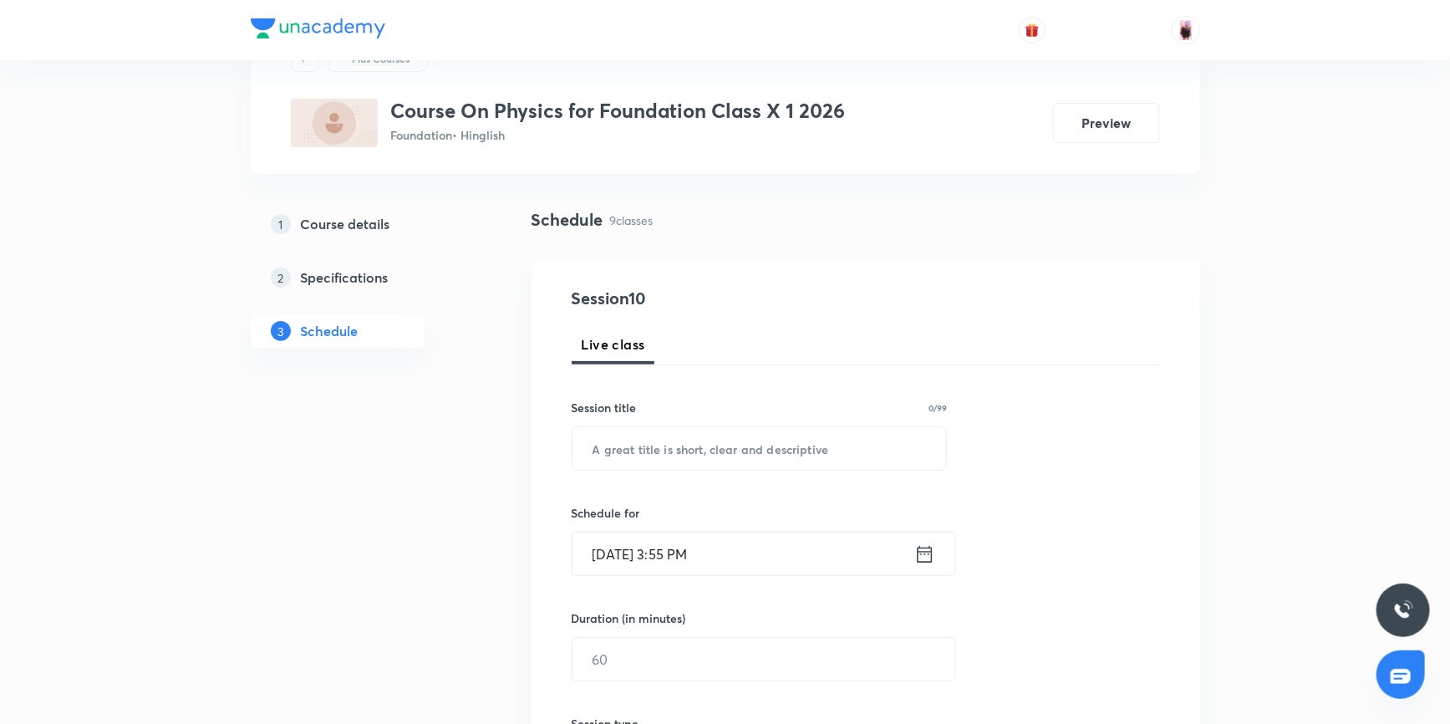
click at [919, 555] on icon at bounding box center [924, 553] width 21 height 23
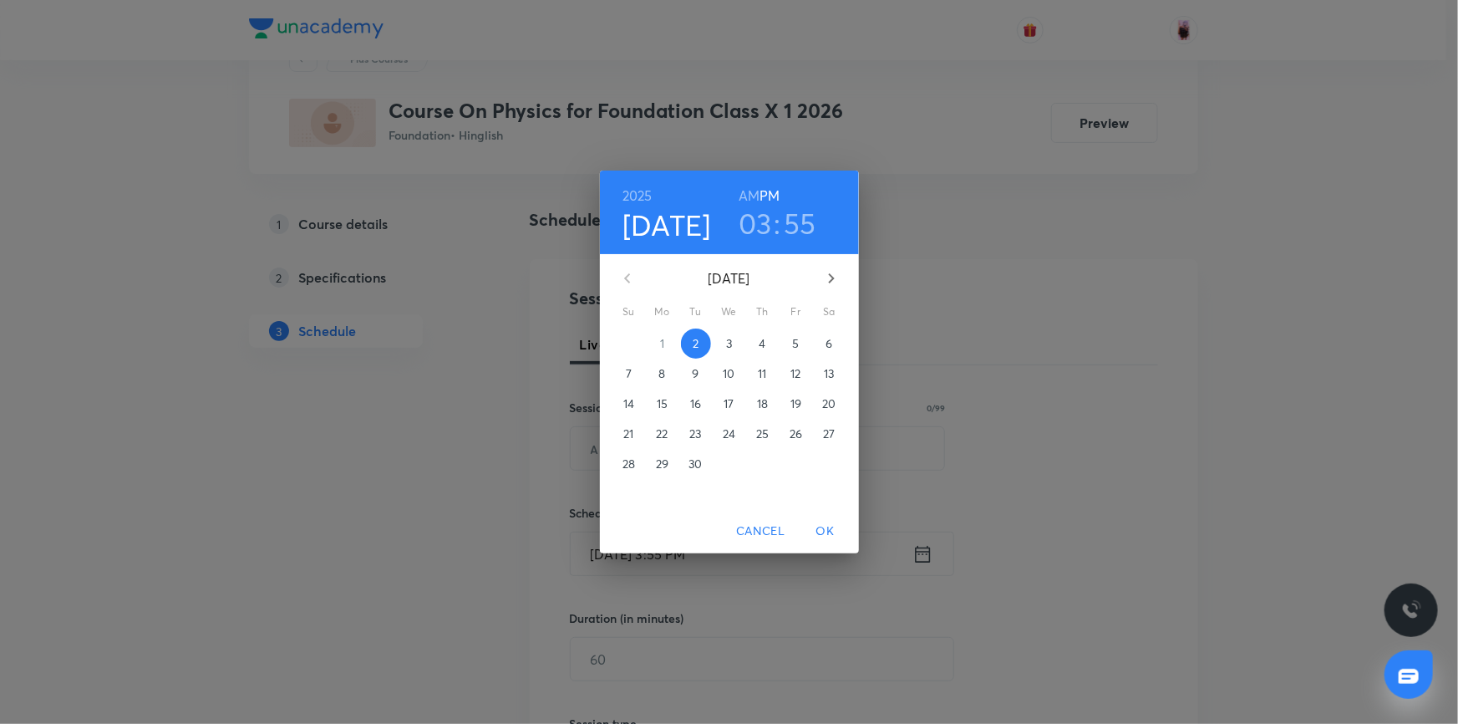
click at [763, 221] on h3 "03" at bounding box center [755, 223] width 33 height 35
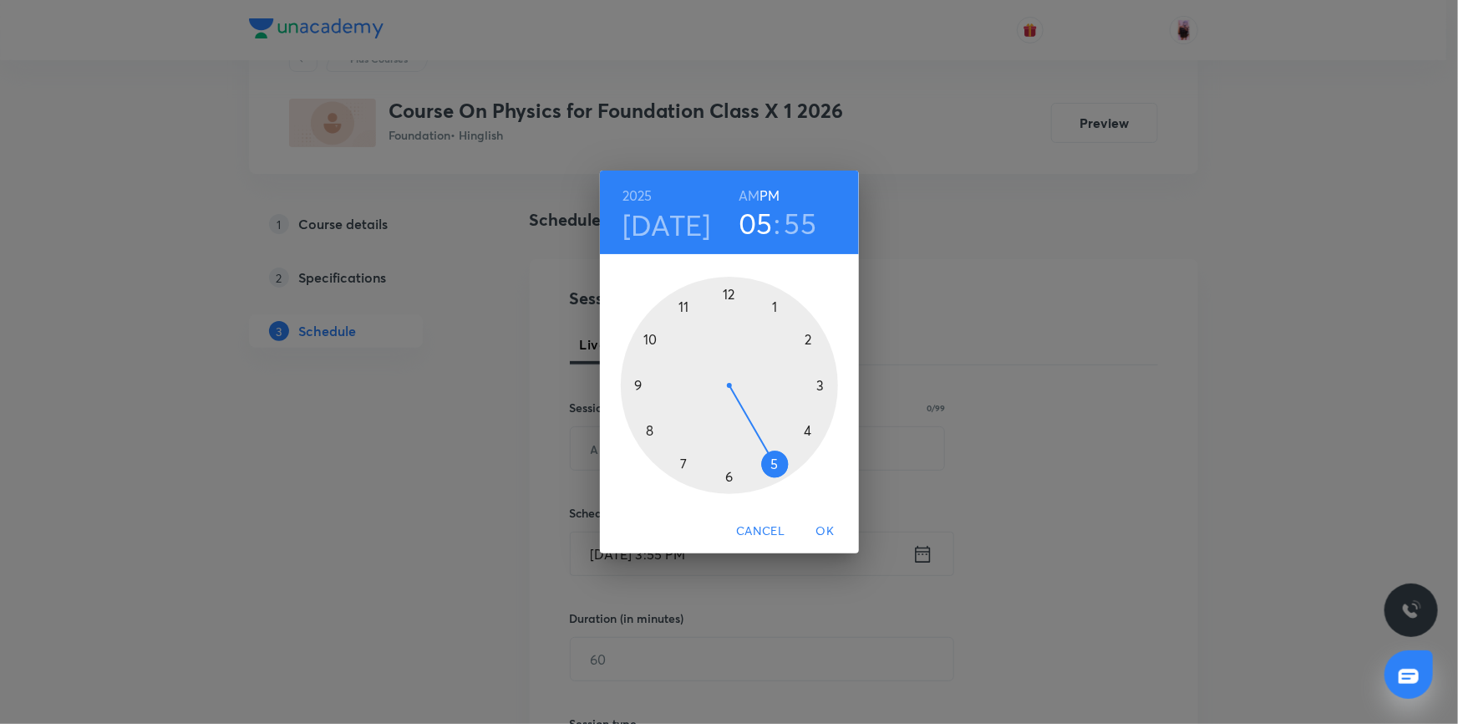
drag, startPoint x: 817, startPoint y: 388, endPoint x: 767, endPoint y: 443, distance: 73.9
click at [767, 443] on div at bounding box center [729, 385] width 217 height 217
drag, startPoint x: 683, startPoint y: 306, endPoint x: 725, endPoint y: 469, distance: 168.4
click at [725, 469] on div at bounding box center [729, 385] width 217 height 217
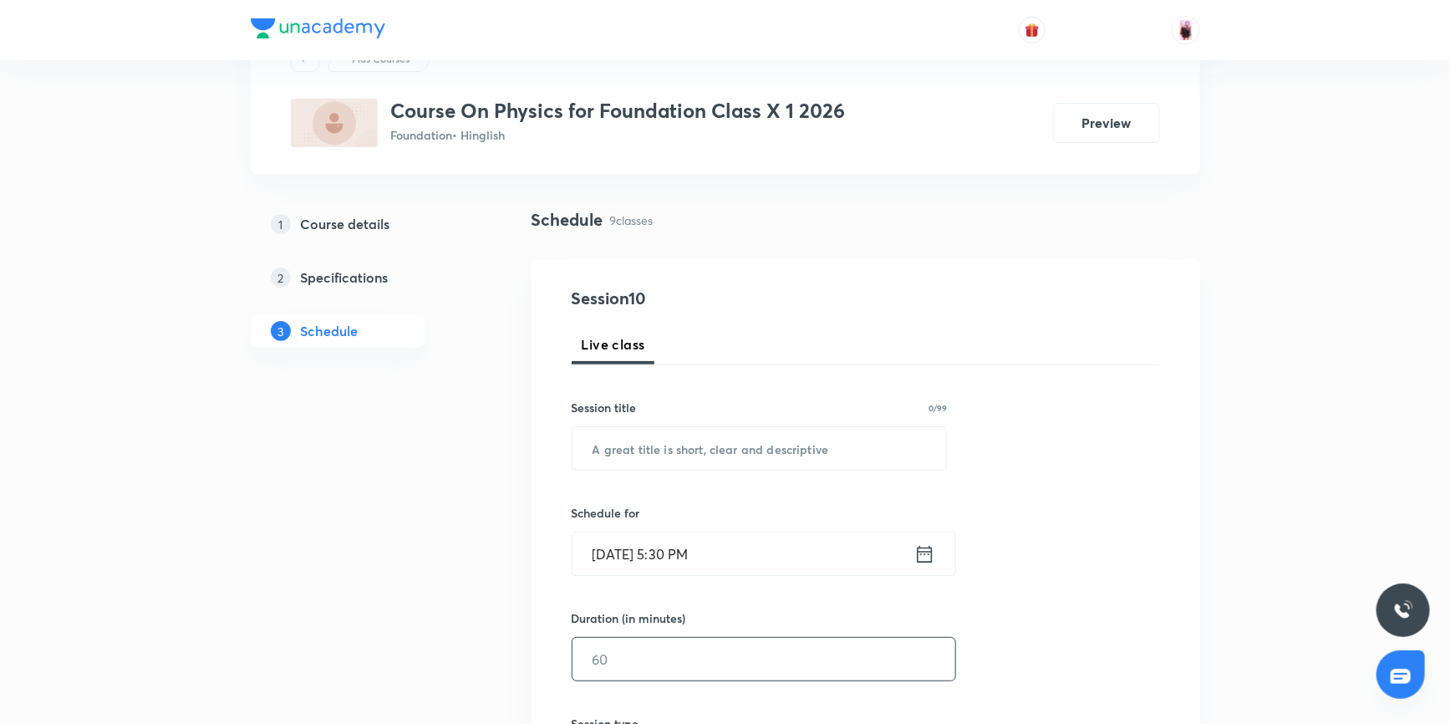
click at [635, 660] on input "text" at bounding box center [763, 658] width 383 height 43
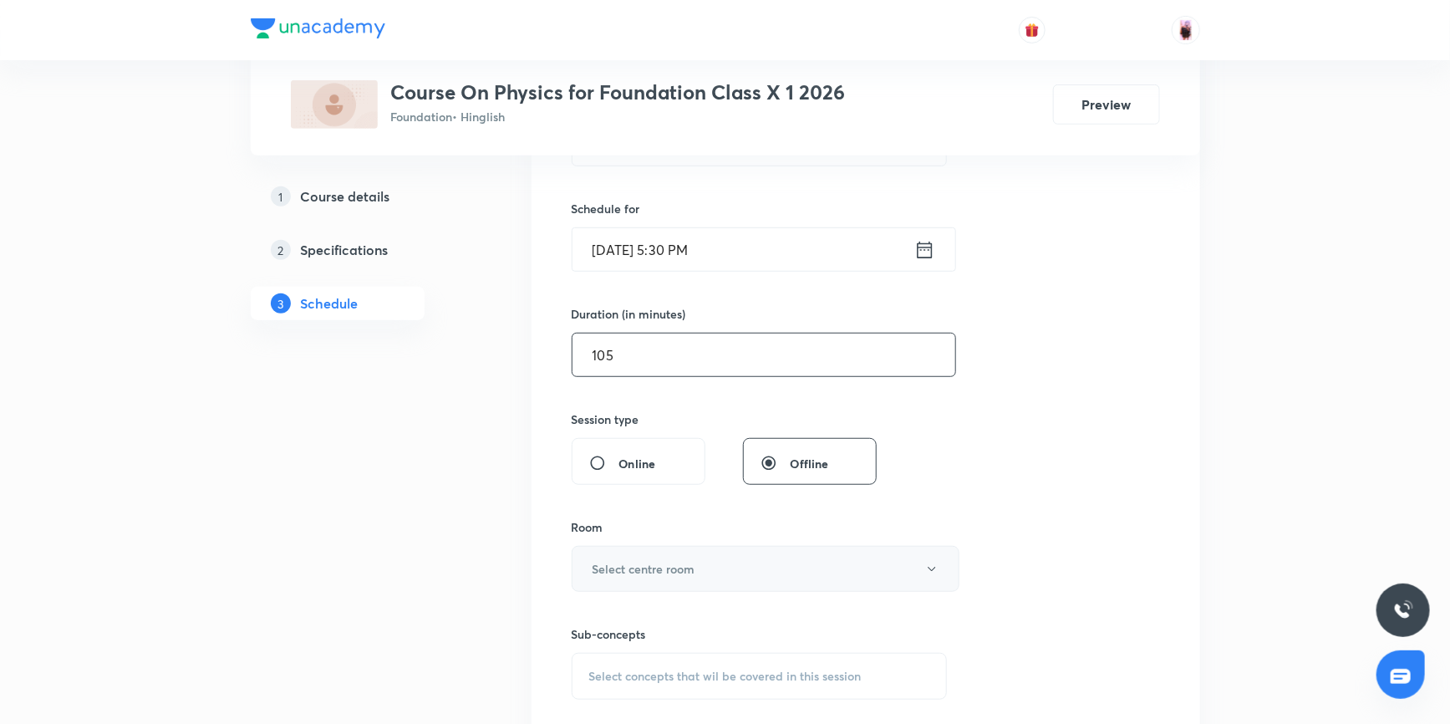
type input "105"
click at [665, 566] on h6 "Select centre room" at bounding box center [643, 569] width 103 height 18
click at [982, 640] on div at bounding box center [729, 362] width 1458 height 724
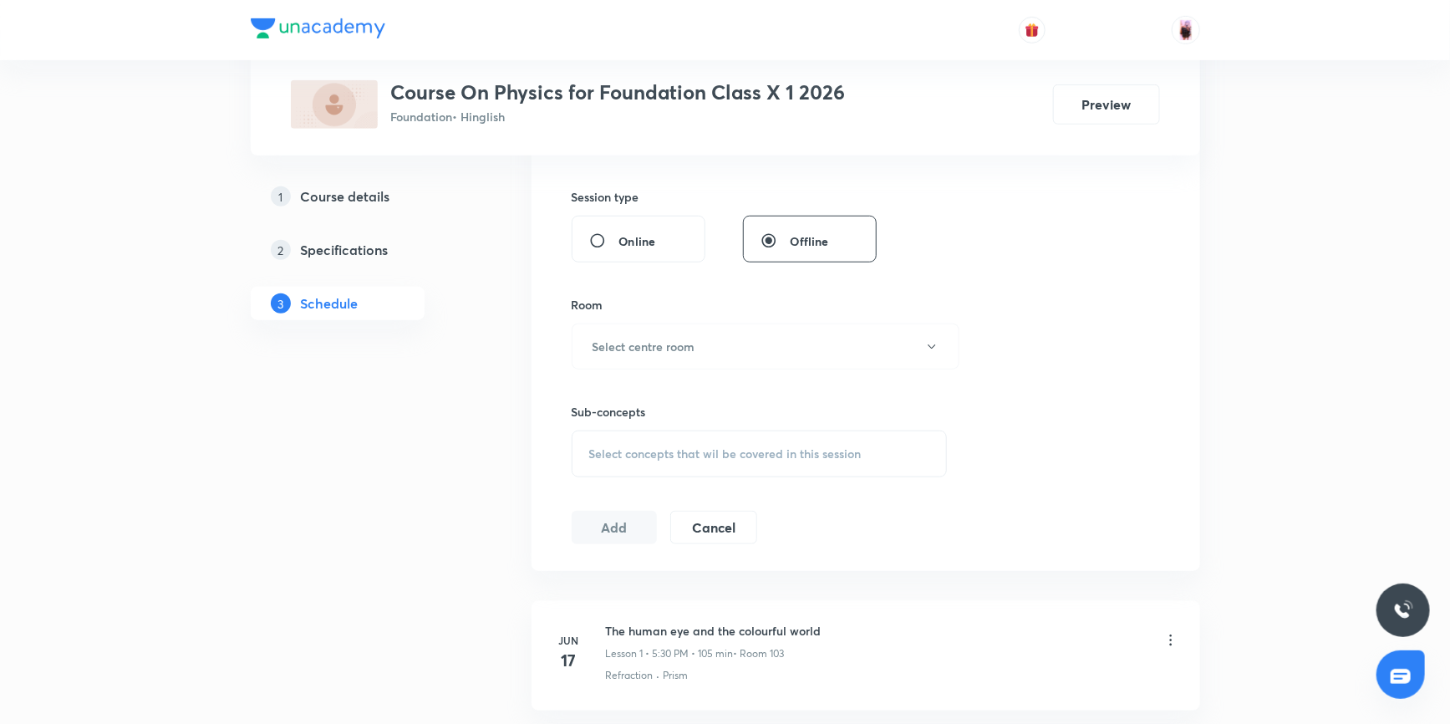
scroll to position [607, 0]
click at [698, 338] on button "Select centre room" at bounding box center [765, 340] width 388 height 46
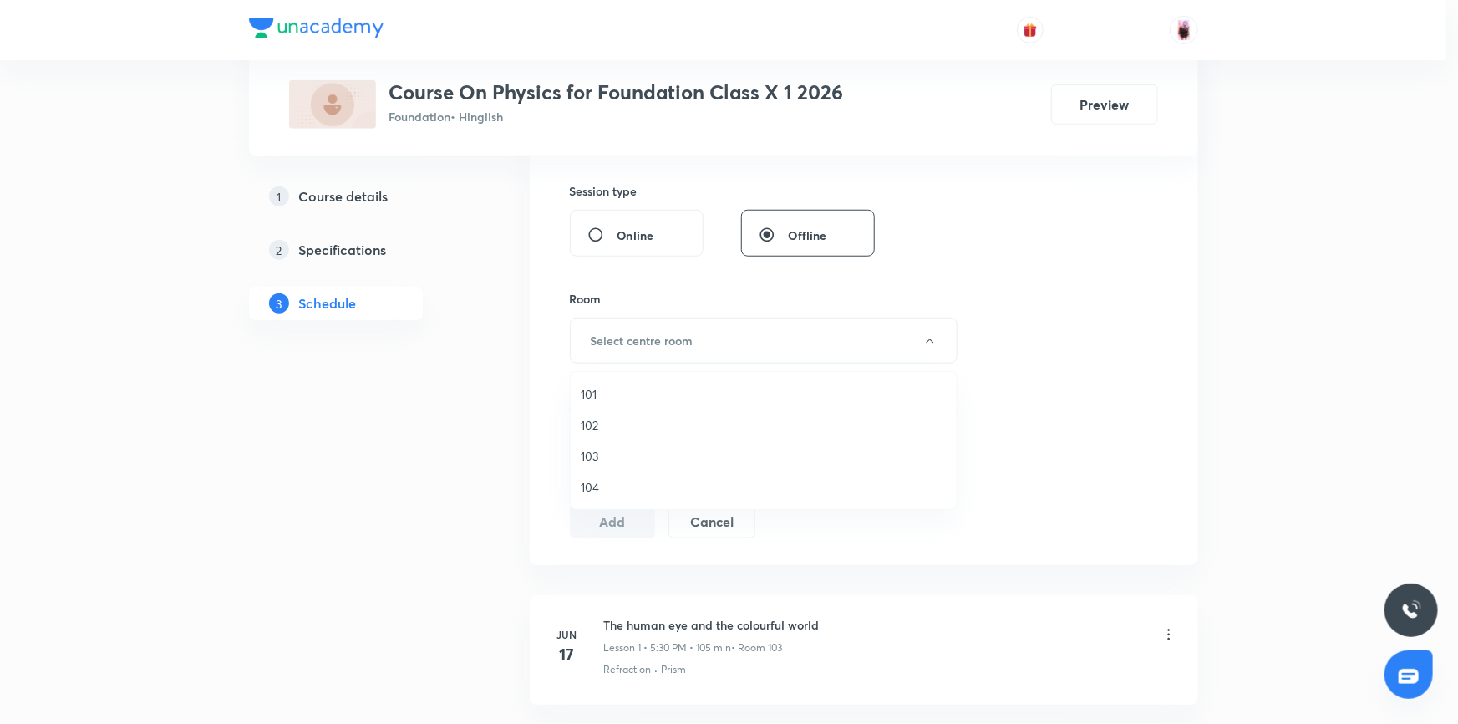
click at [596, 485] on span "104" at bounding box center [764, 487] width 366 height 18
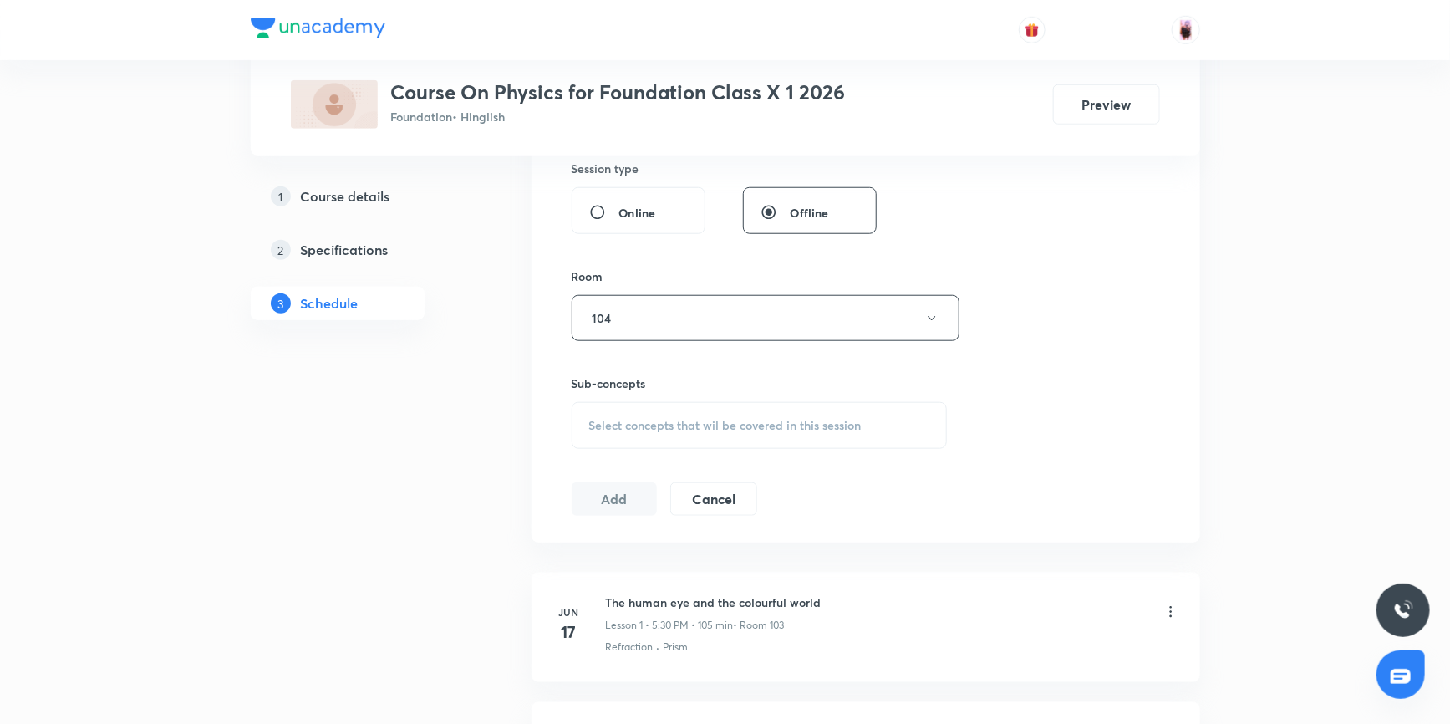
scroll to position [715, 0]
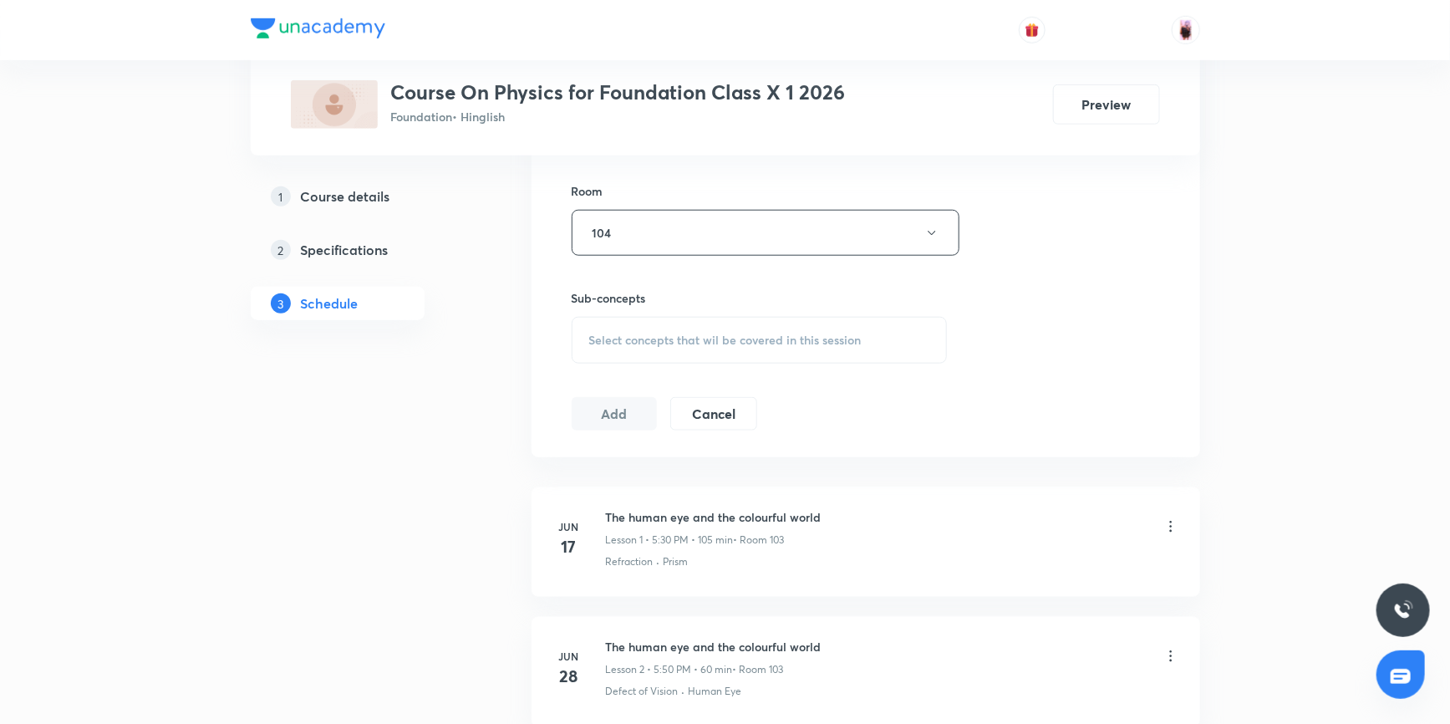
click at [725, 342] on span "Select concepts that wil be covered in this session" at bounding box center [725, 339] width 272 height 13
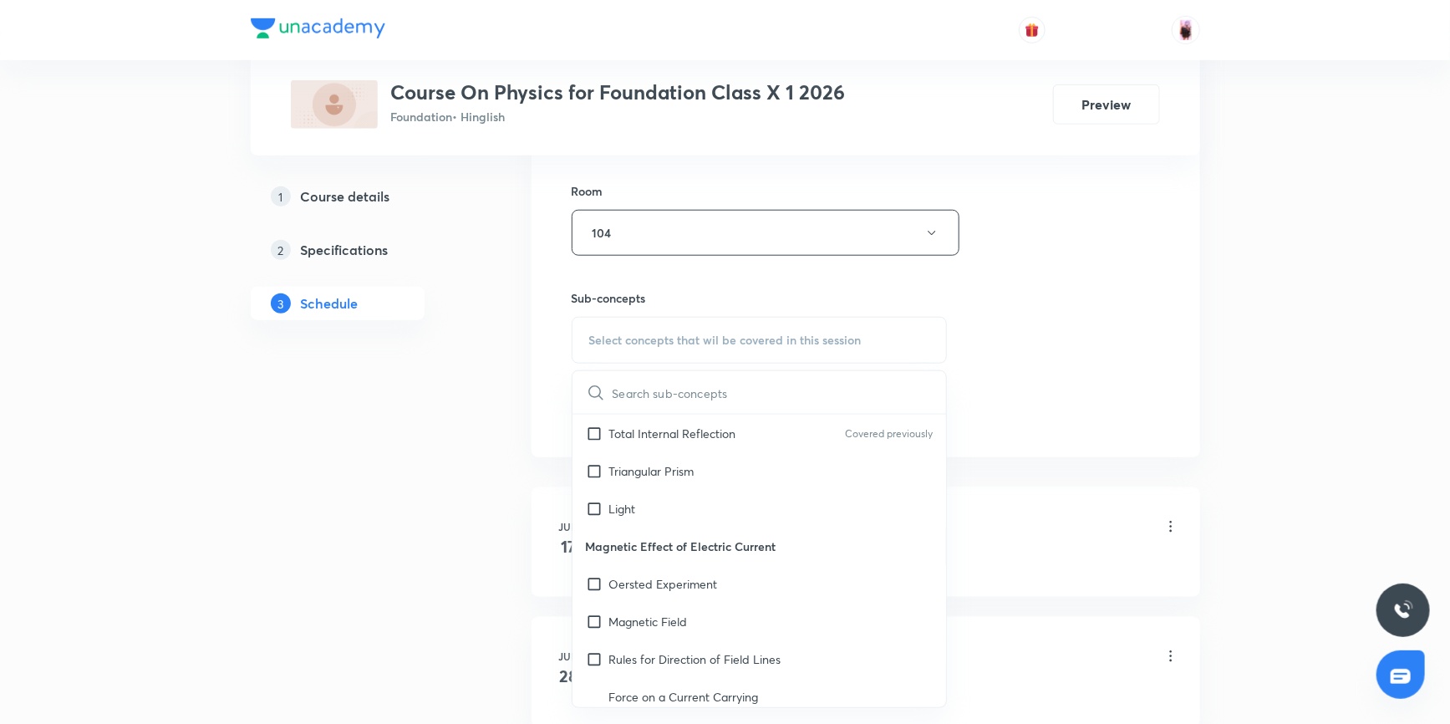
scroll to position [607, 0]
drag, startPoint x: 590, startPoint y: 537, endPoint x: 775, endPoint y: 532, distance: 185.5
click at [775, 532] on p "Magnetic Effect of Electric Current" at bounding box center [759, 540] width 374 height 38
copy p "Magnetic Effect of Electric Current"
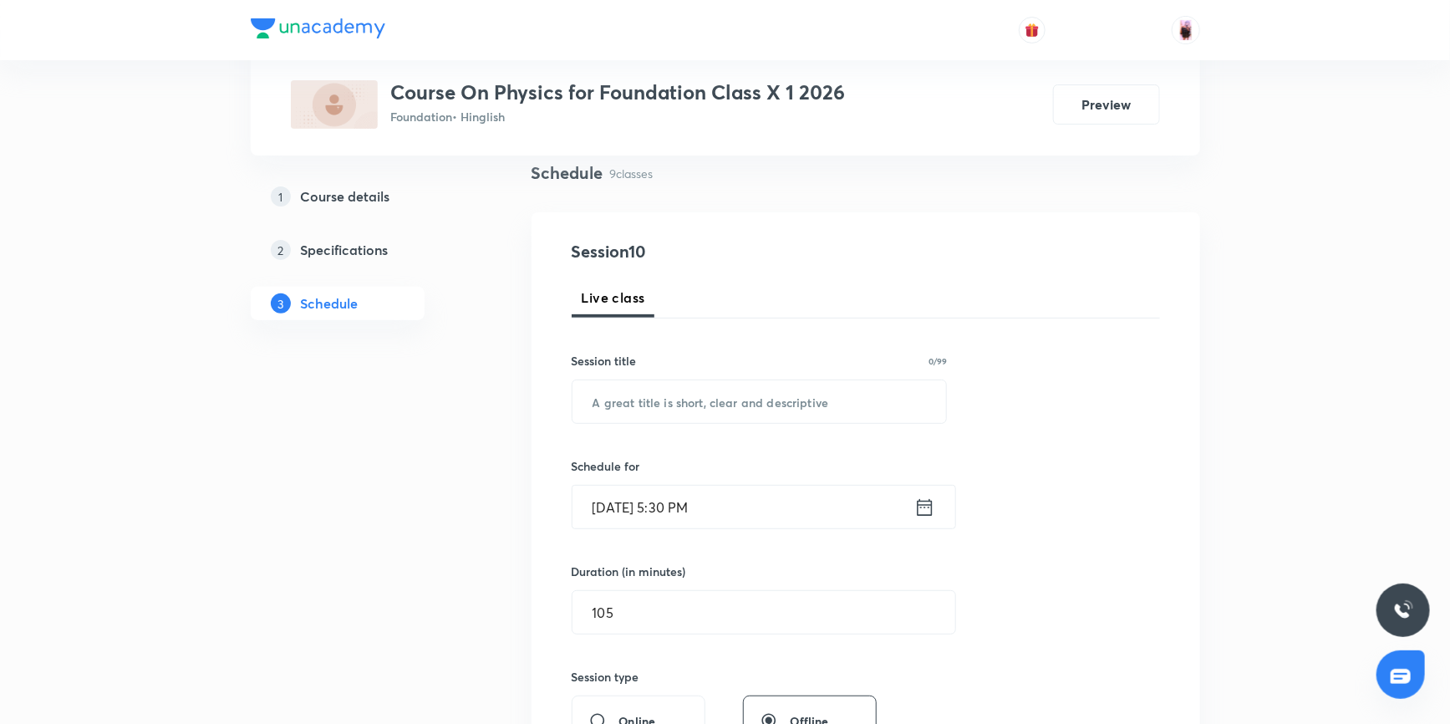
scroll to position [108, 0]
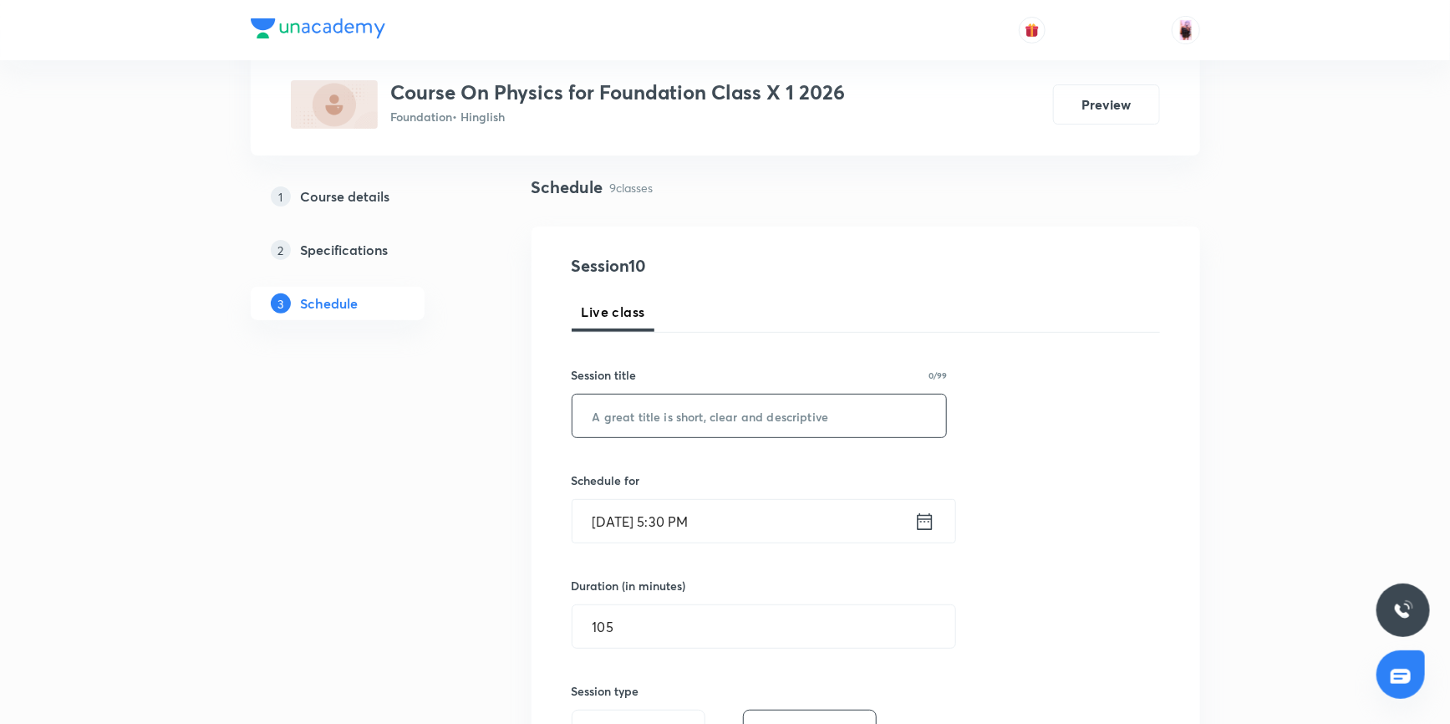
click at [740, 415] on input "text" at bounding box center [759, 415] width 374 height 43
paste input "Magnetic Effect of Electric Current"
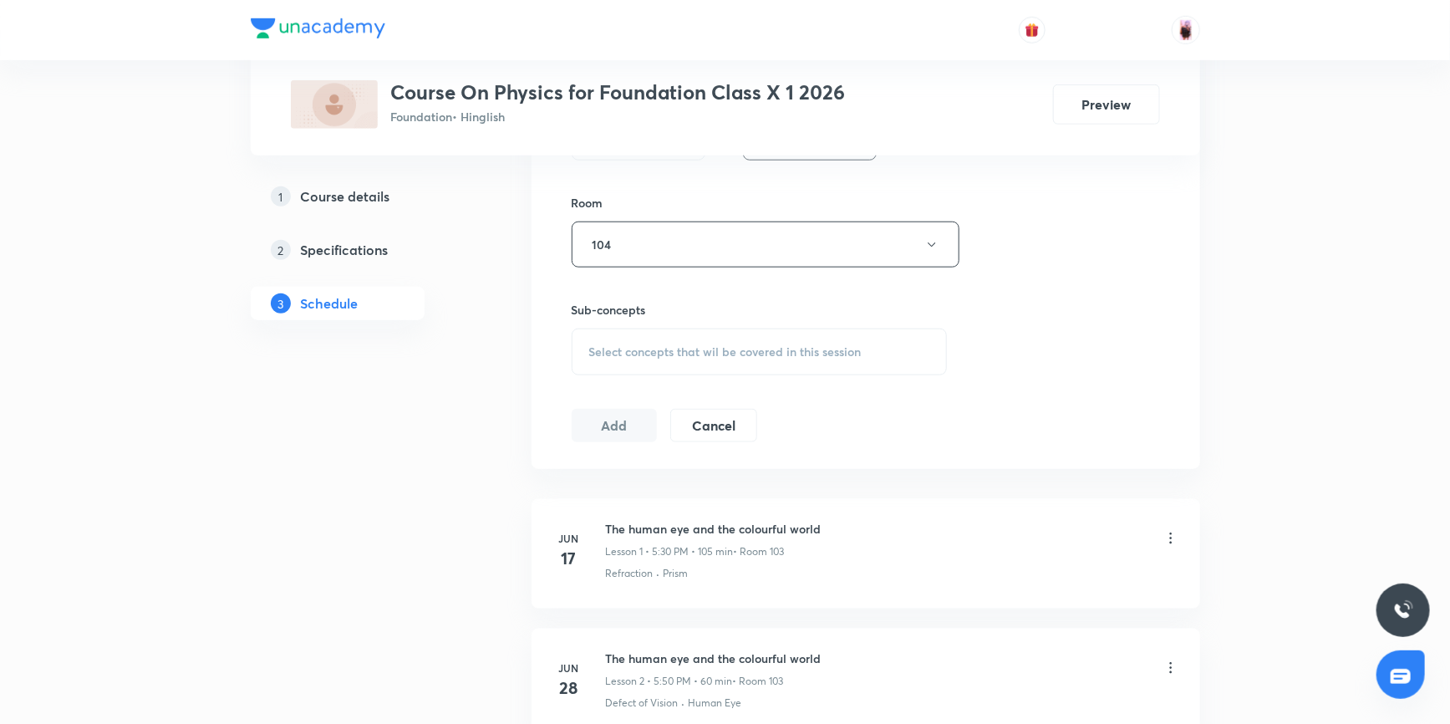
scroll to position [639, 0]
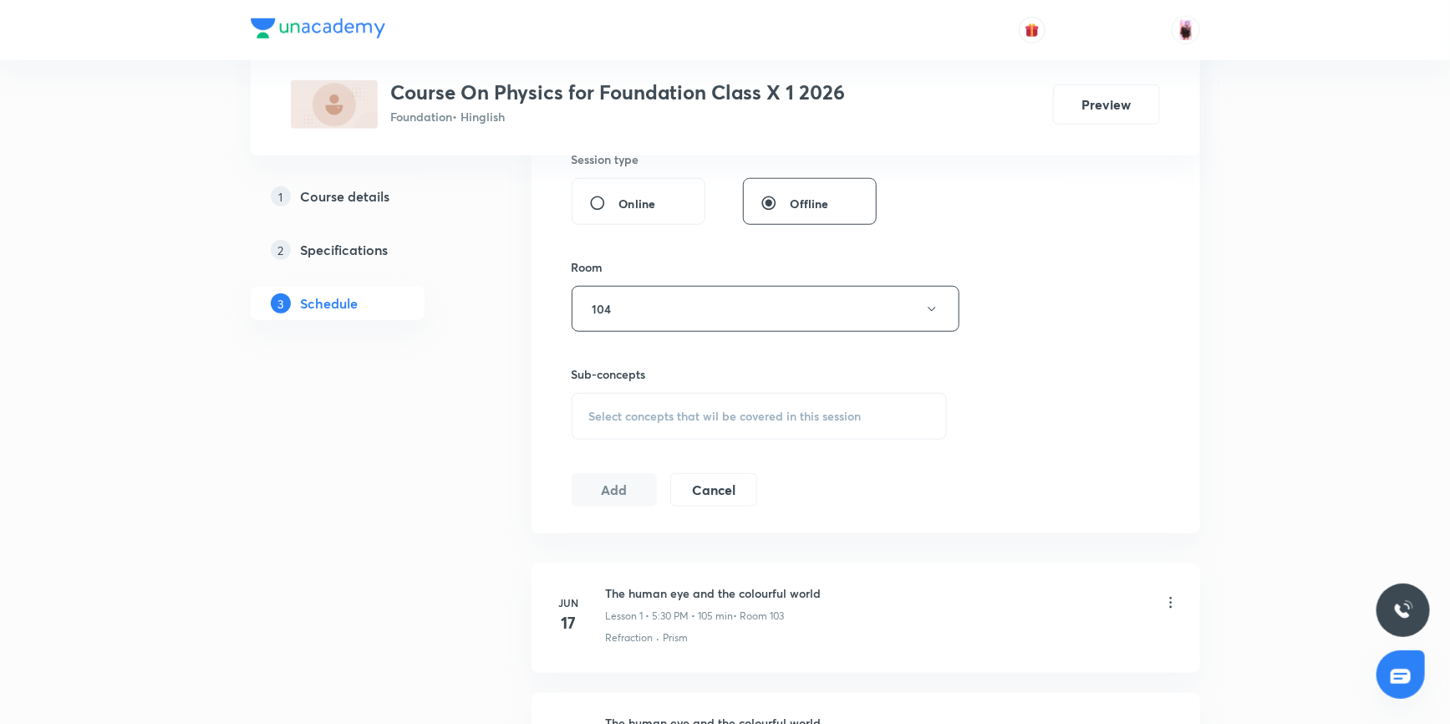
type input "Magnetic Effect of Electric Current"
click at [783, 422] on div "Select concepts that wil be covered in this session" at bounding box center [759, 416] width 376 height 47
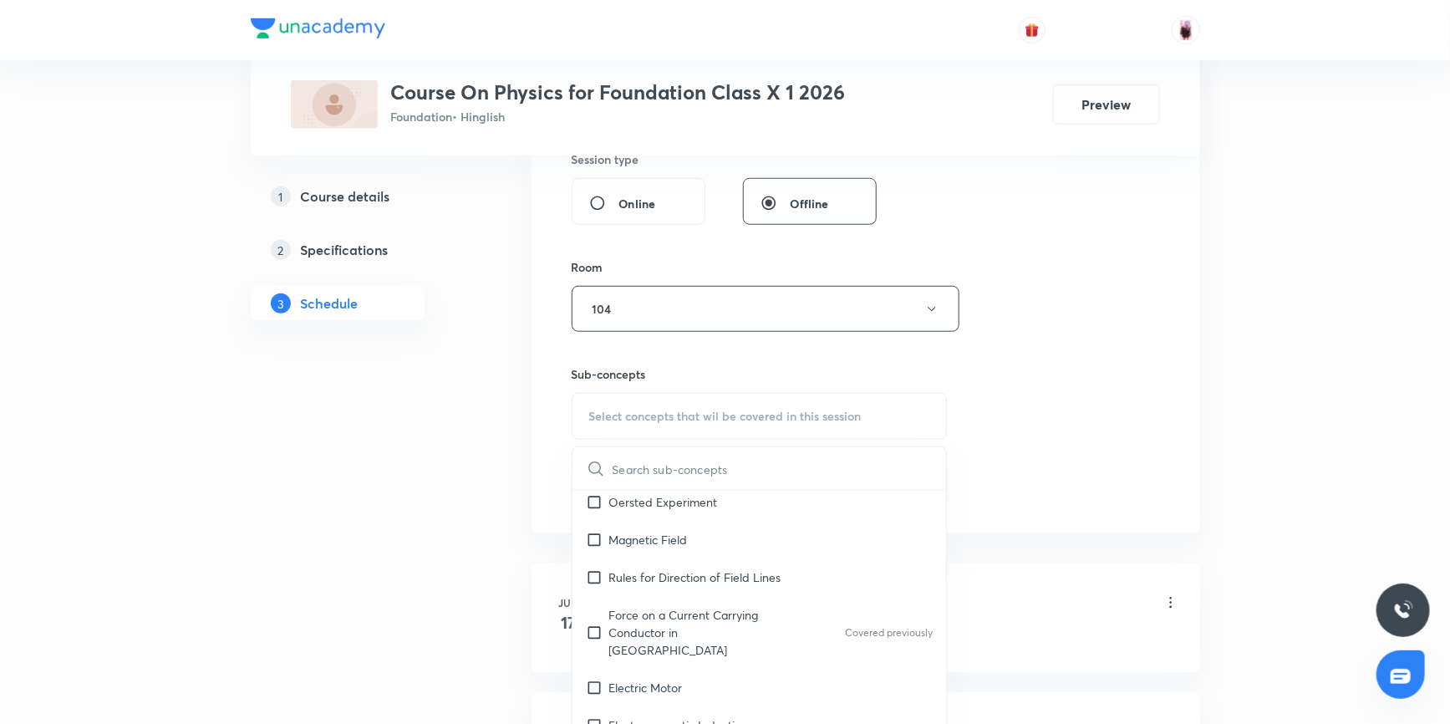
scroll to position [683, 0]
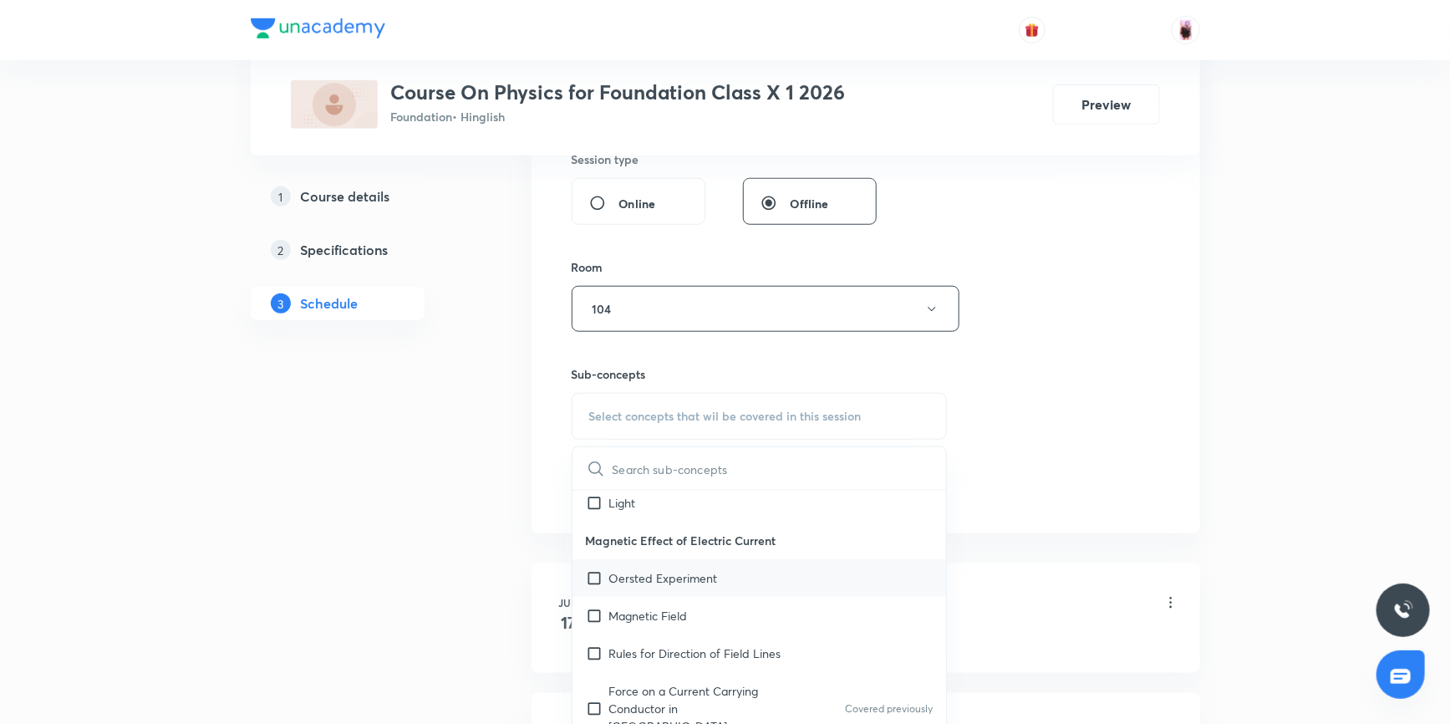
click at [593, 578] on input "checkbox" at bounding box center [597, 578] width 23 height 18
checkbox input "true"
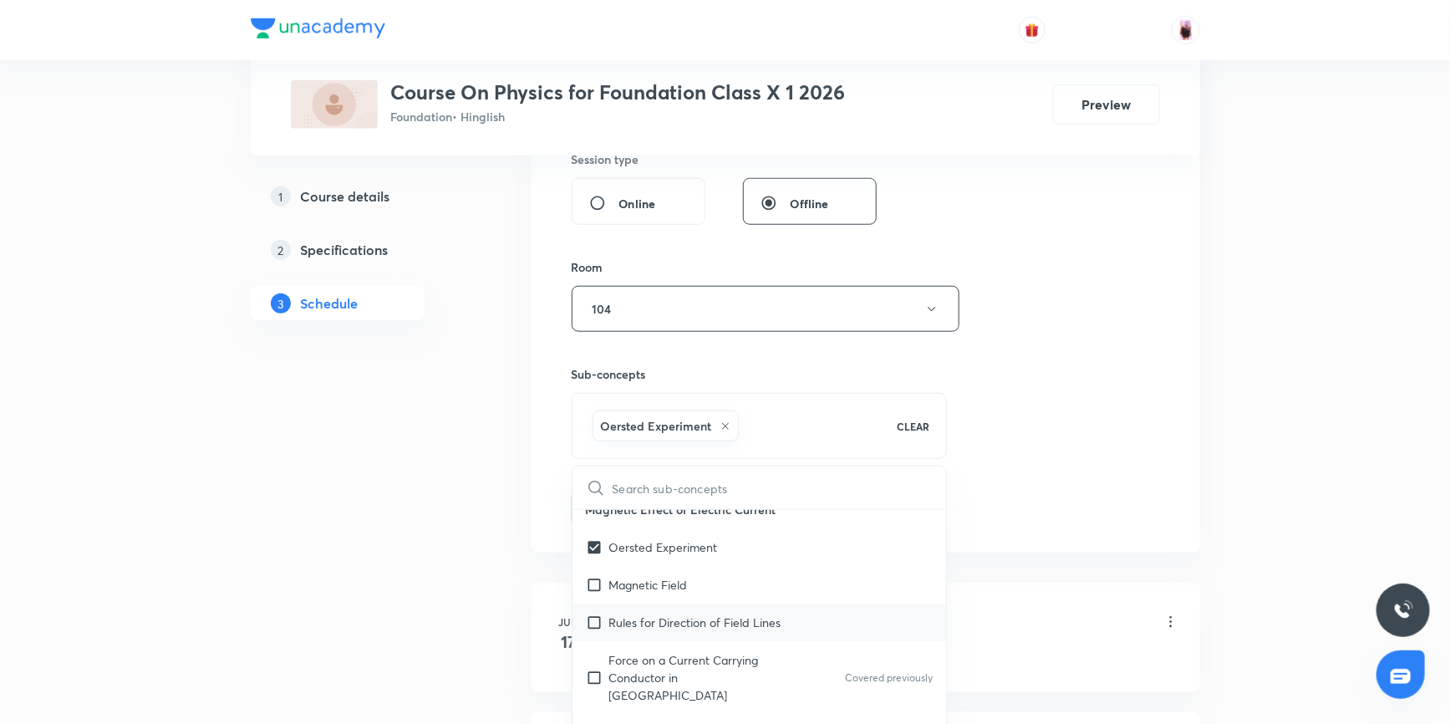
scroll to position [759, 0]
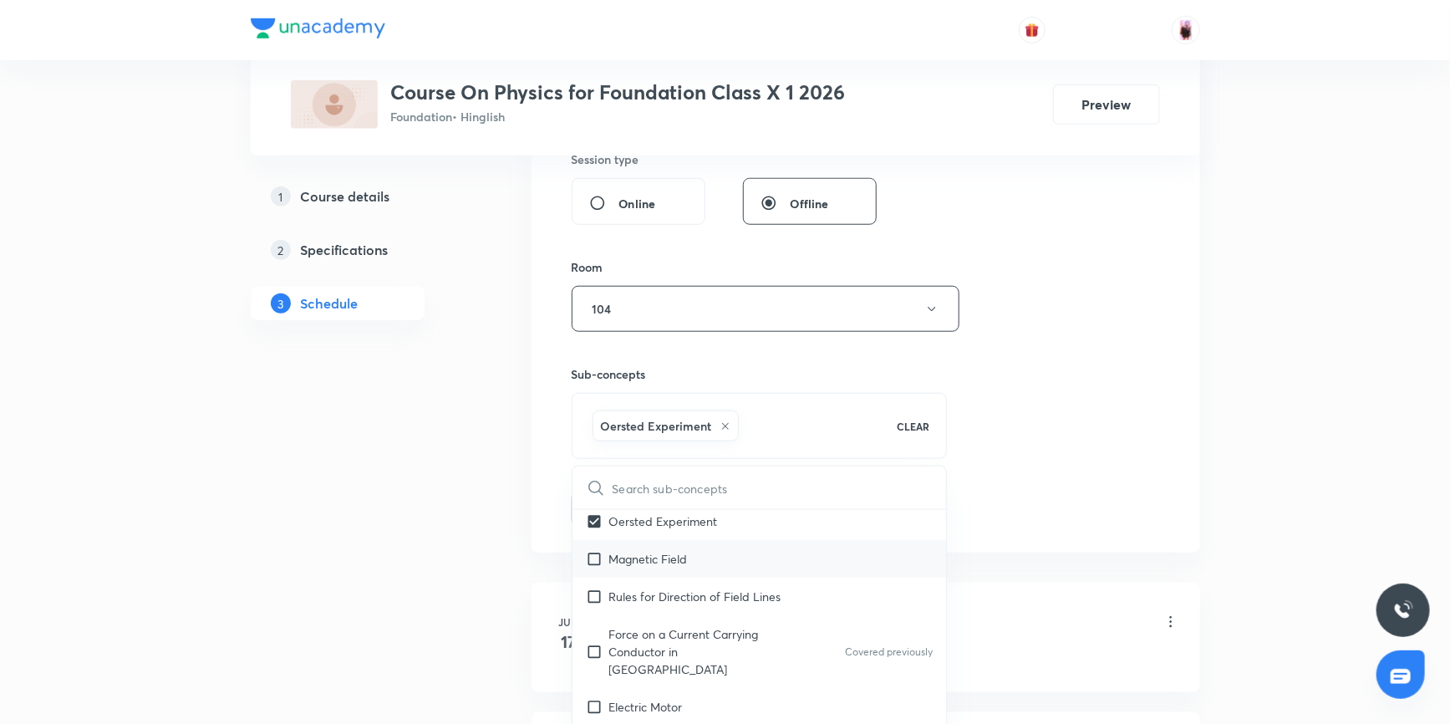
click at [595, 556] on input "checkbox" at bounding box center [597, 559] width 23 height 18
checkbox input "true"
click at [594, 593] on input "checkbox" at bounding box center [597, 596] width 23 height 18
checkbox input "true"
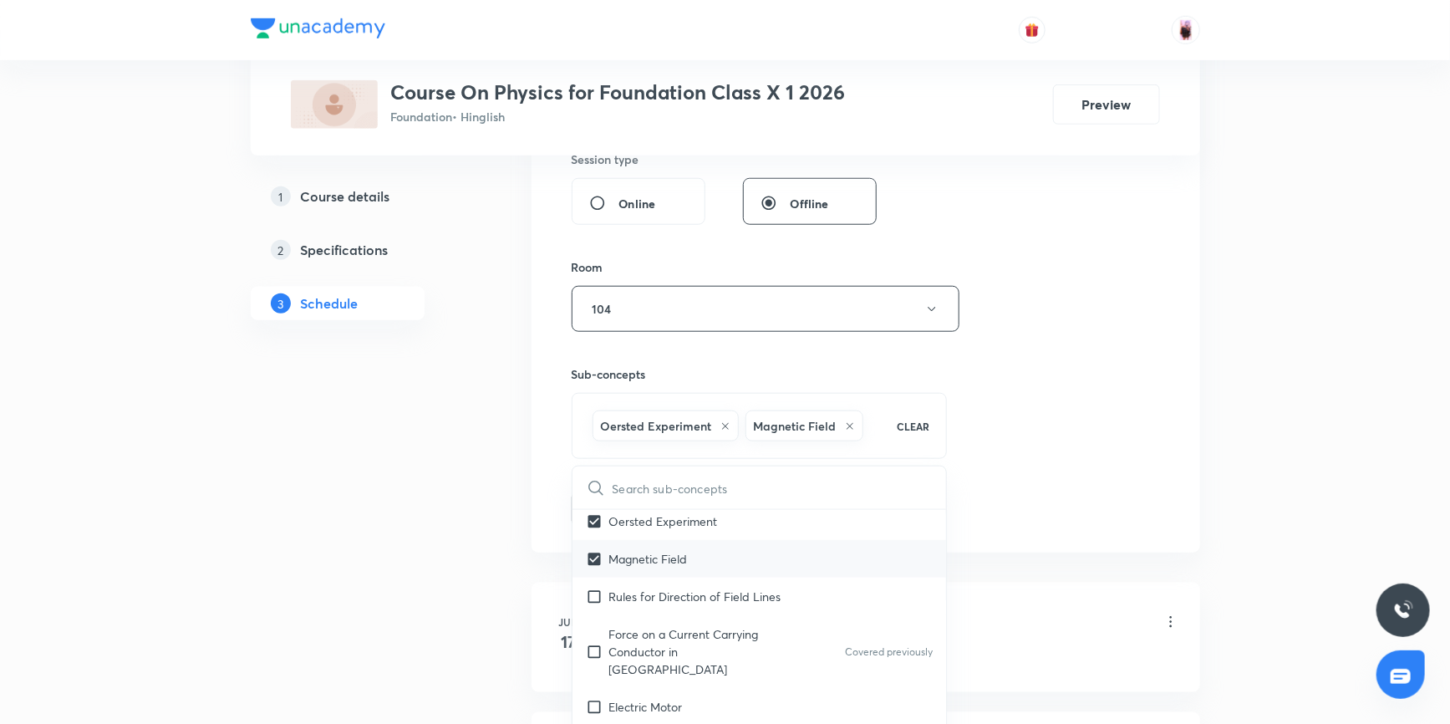
checkbox input "true"
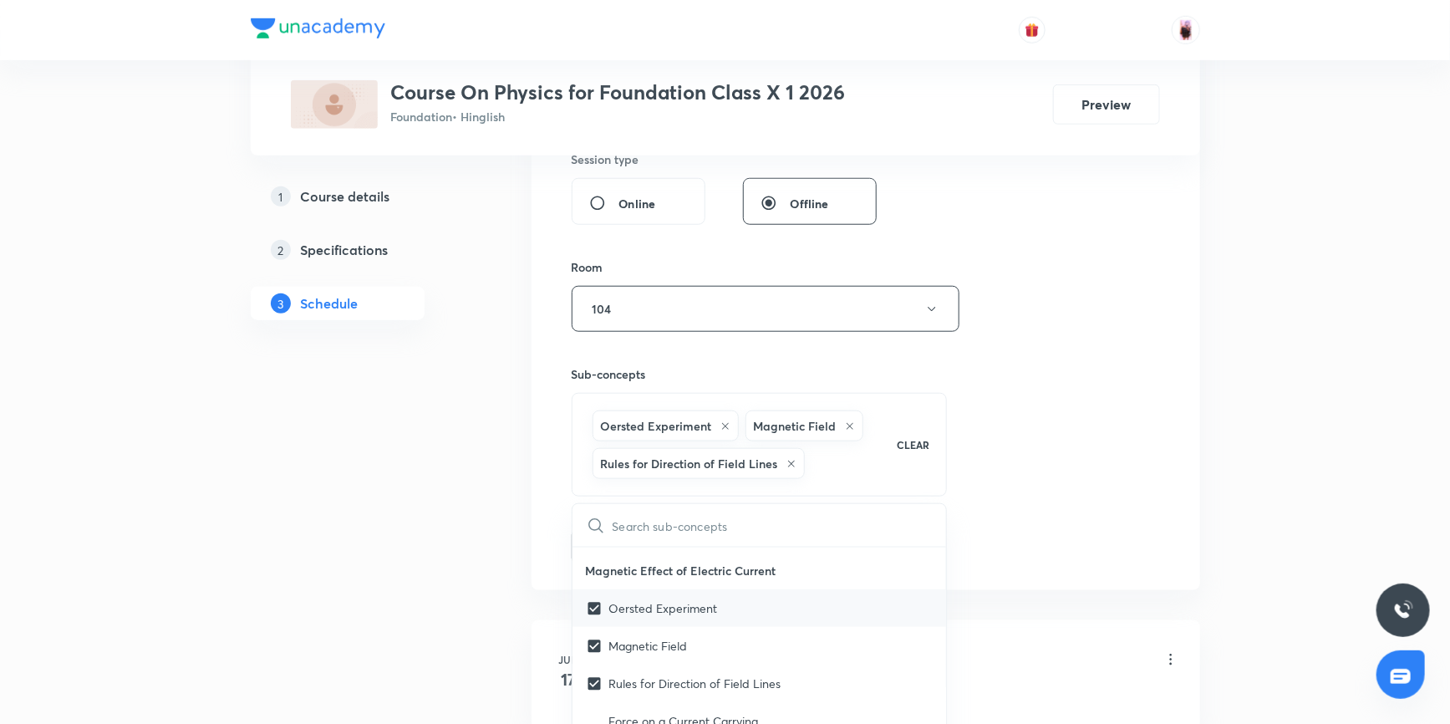
scroll to position [683, 0]
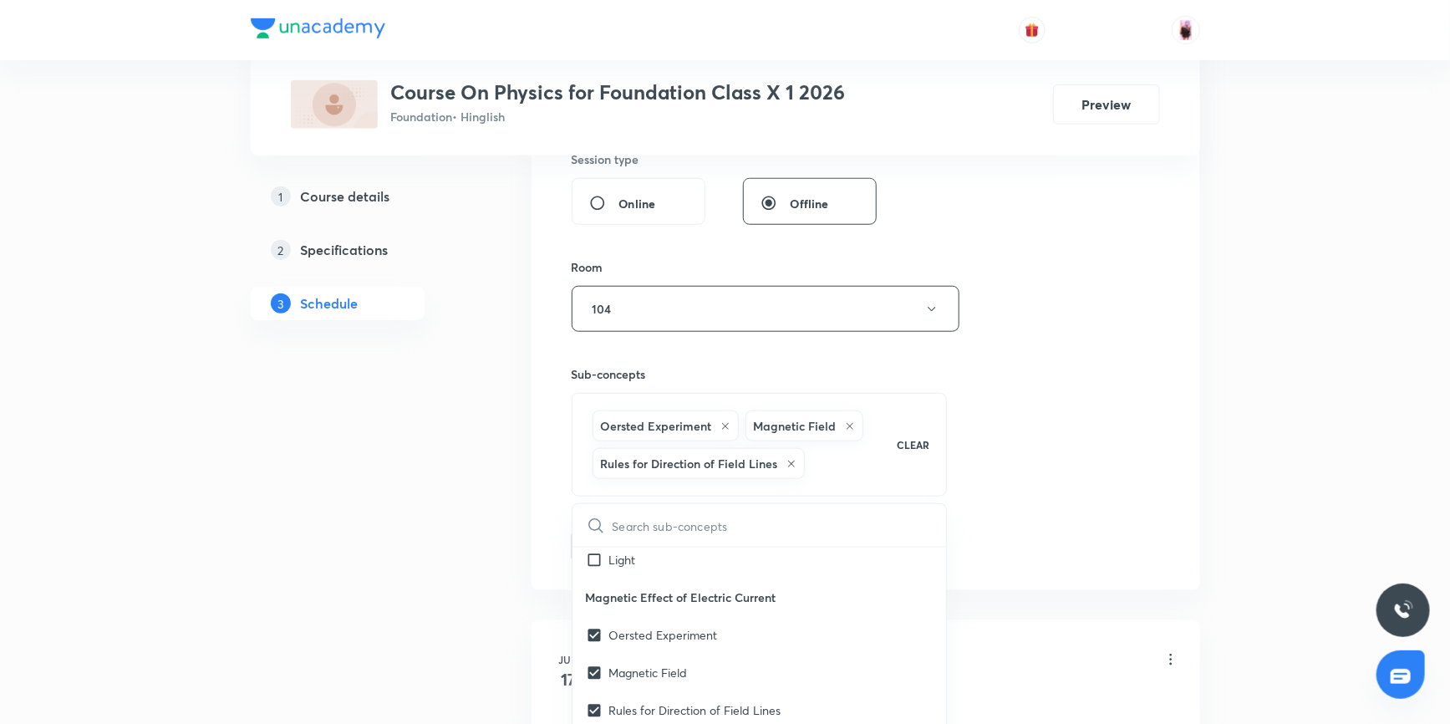
click at [1032, 454] on div "Session 10 Live class Session title 35/99 Magnetic Effect of Electric Current ​…" at bounding box center [865, 142] width 588 height 841
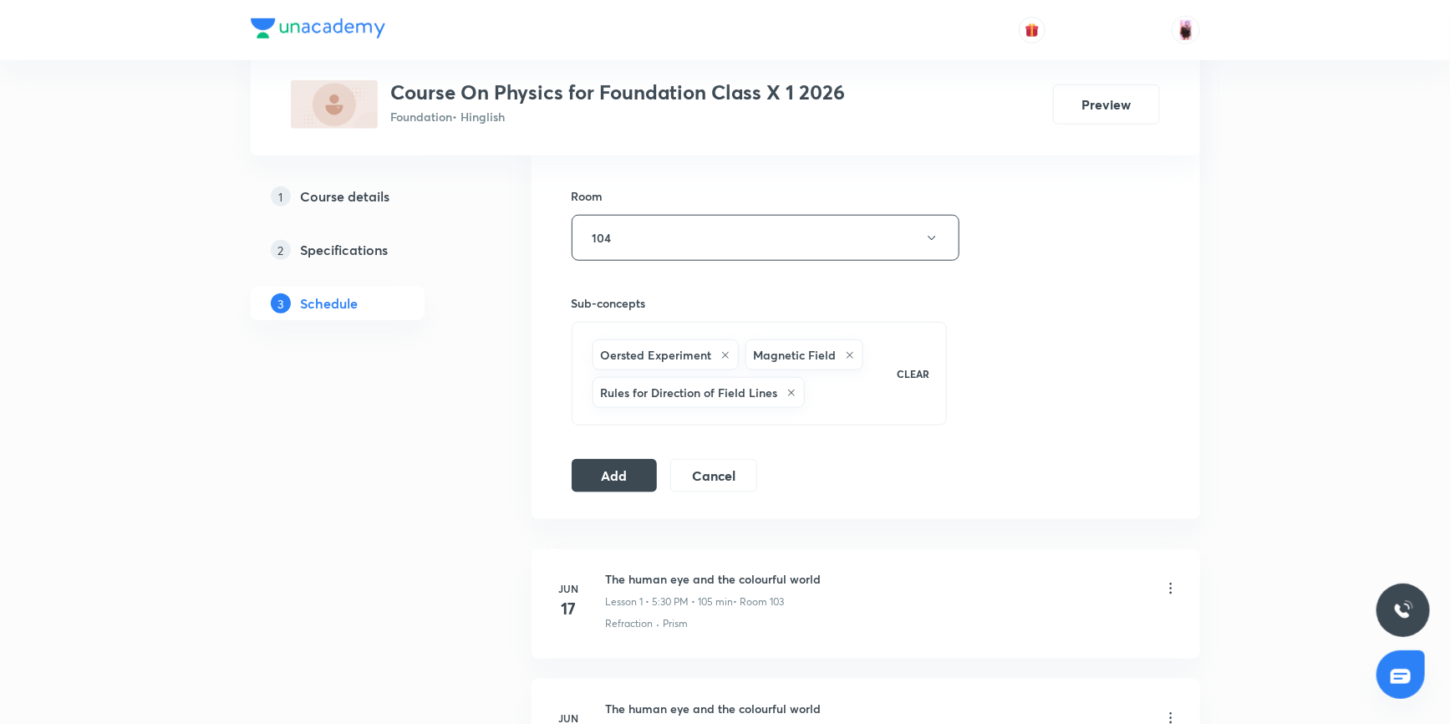
scroll to position [715, 0]
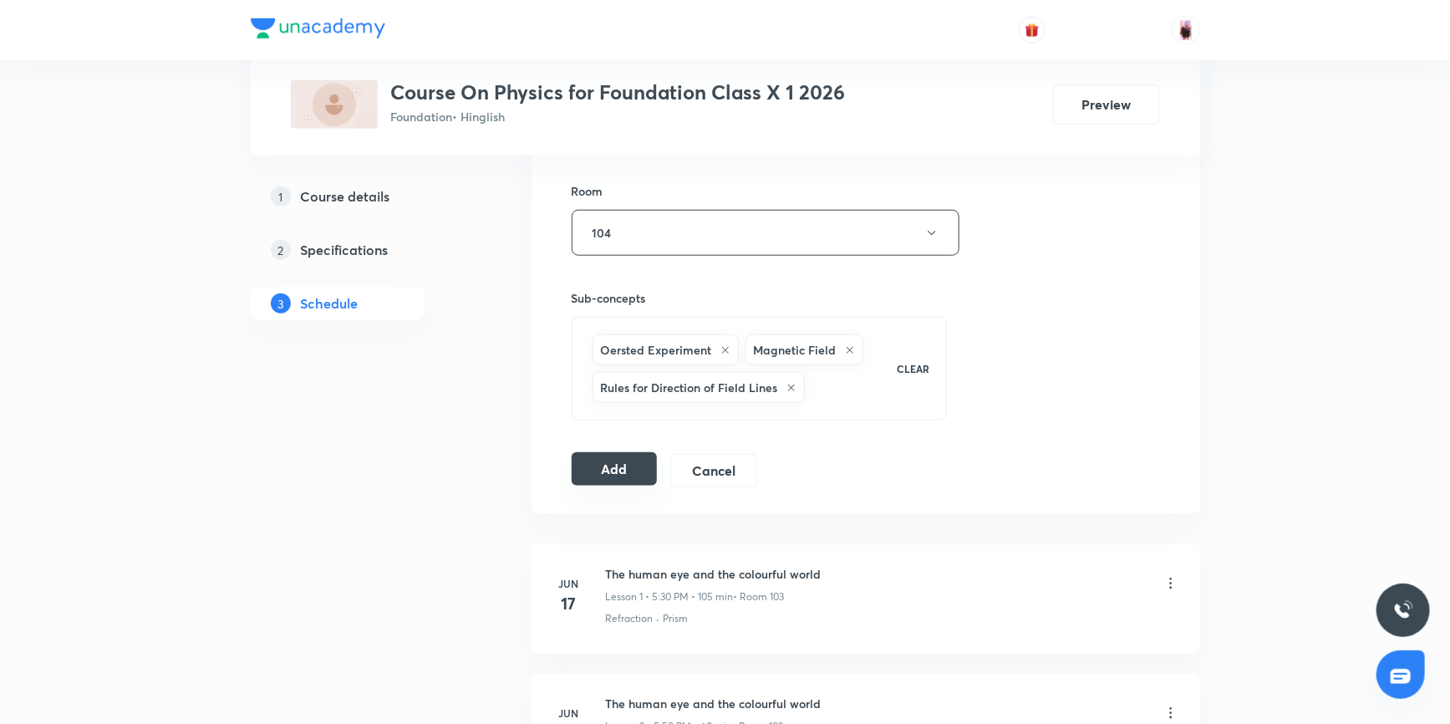
click at [618, 467] on button "Add" at bounding box center [614, 468] width 86 height 33
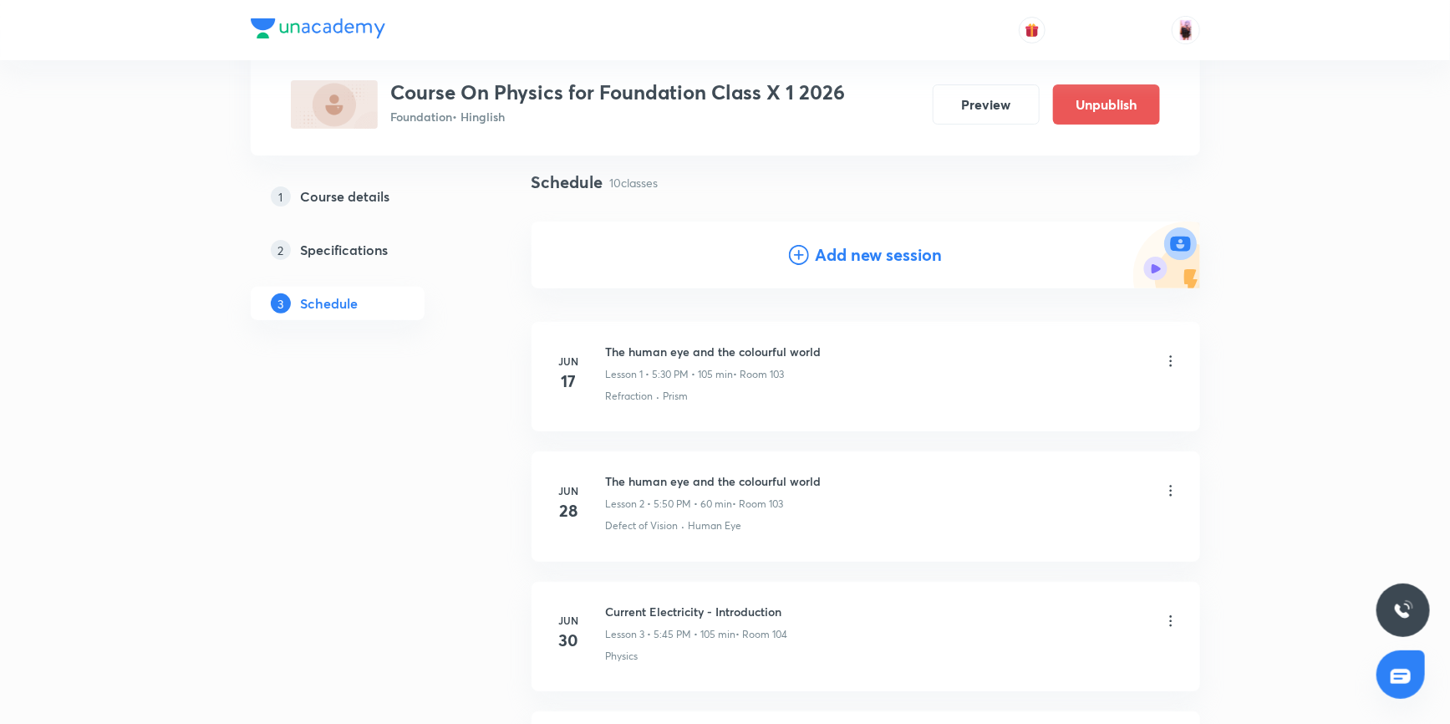
scroll to position [0, 0]
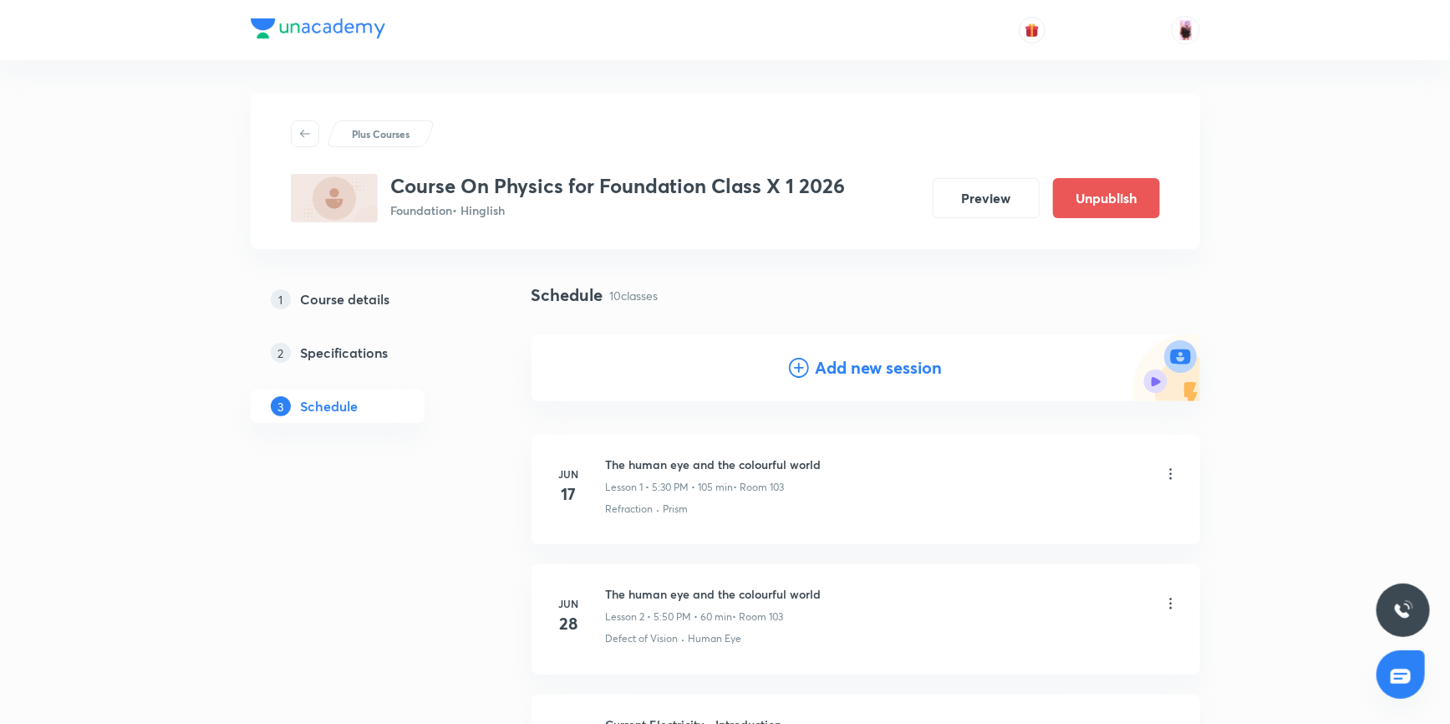
click at [834, 355] on h4 "Add new session" at bounding box center [878, 367] width 127 height 25
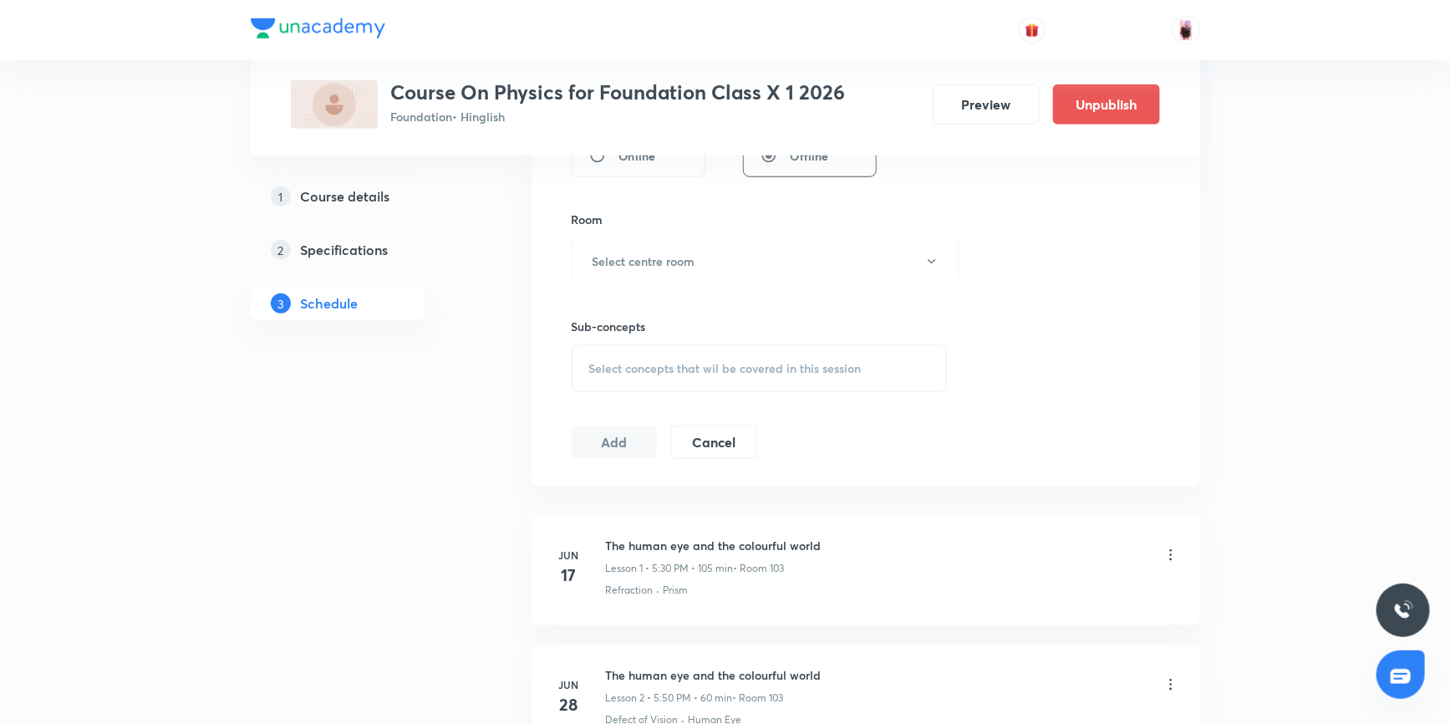
scroll to position [683, 0]
click at [723, 371] on span "Select concepts that wil be covered in this session" at bounding box center [725, 371] width 272 height 13
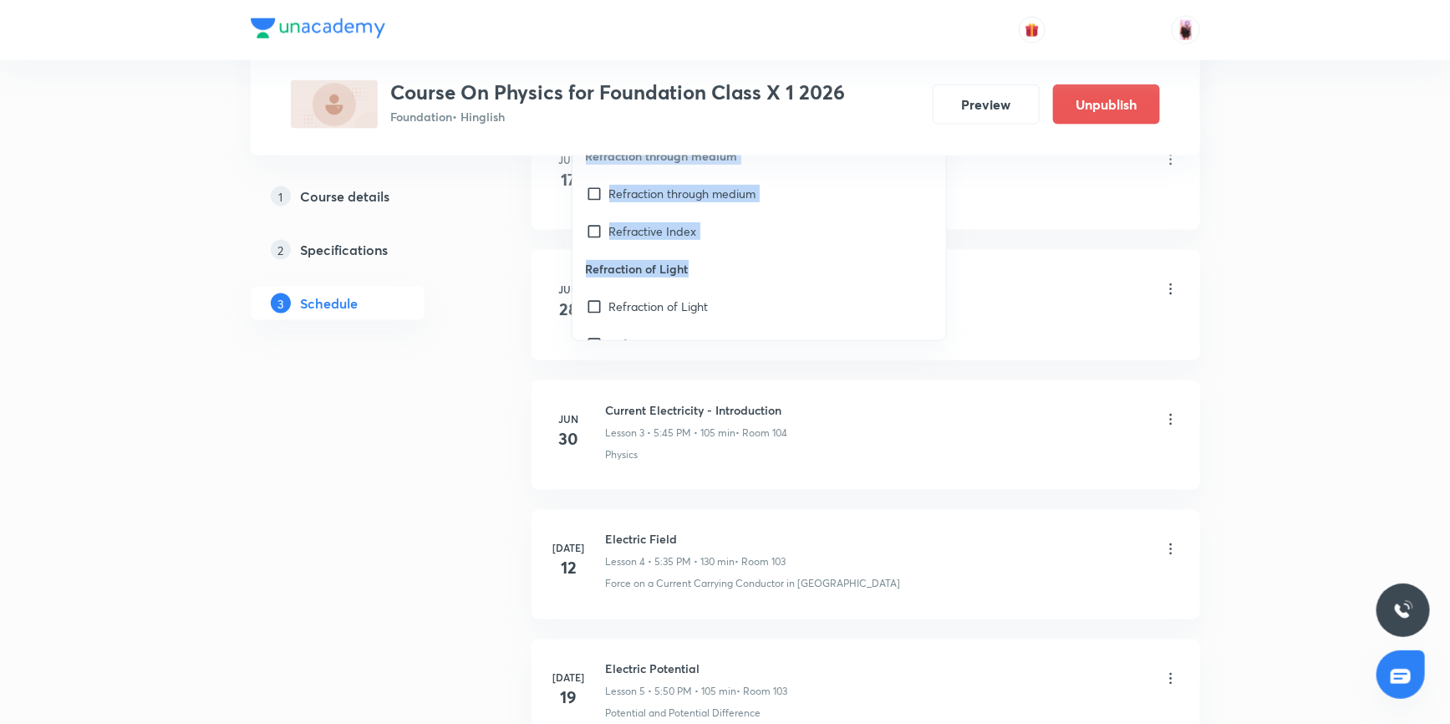
scroll to position [982, 0]
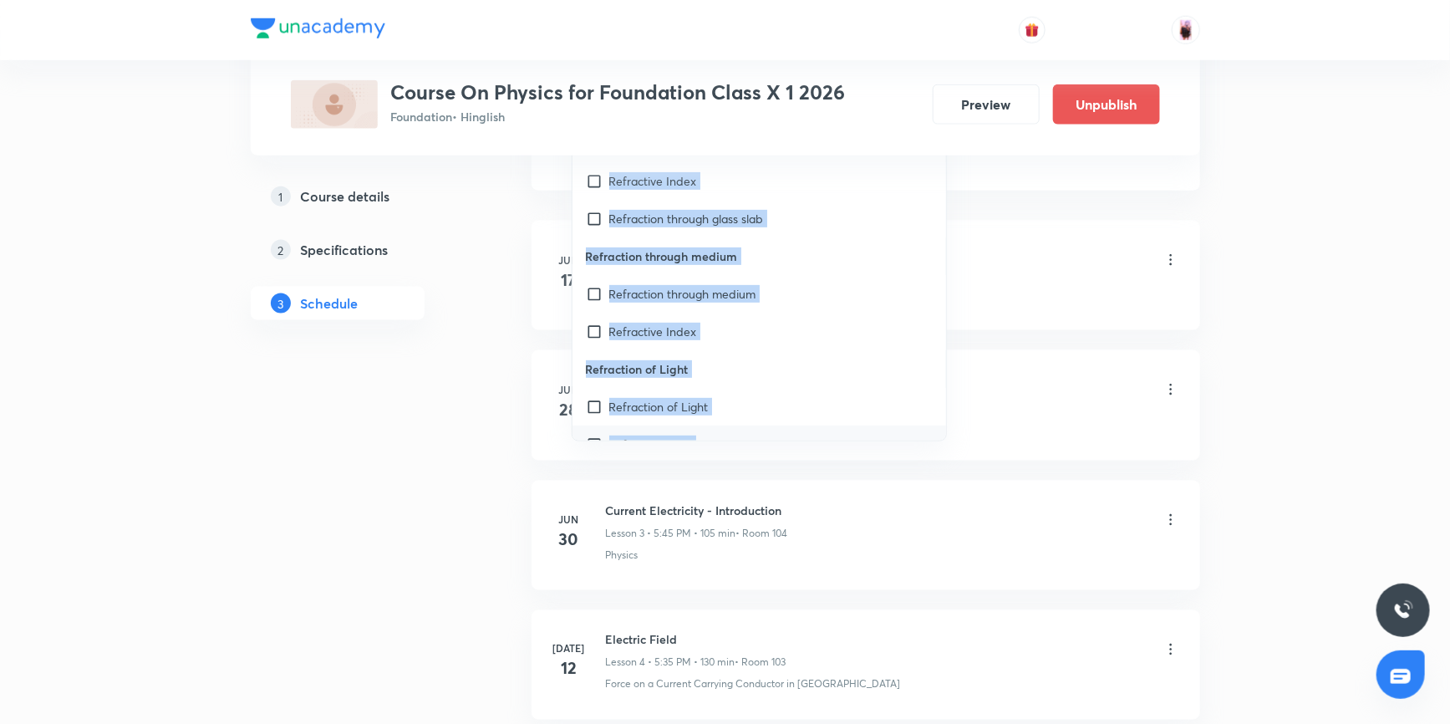
drag, startPoint x: 585, startPoint y: 462, endPoint x: 847, endPoint y: 409, distance: 267.7
click at [847, 409] on div "Sources of Energy Conventional Sources of Energy Non Conventional Sources of En…" at bounding box center [759, 294] width 374 height 292
copy div "Sources of Energy Conventional Sources of Energy Non Conventional Sources of En…"
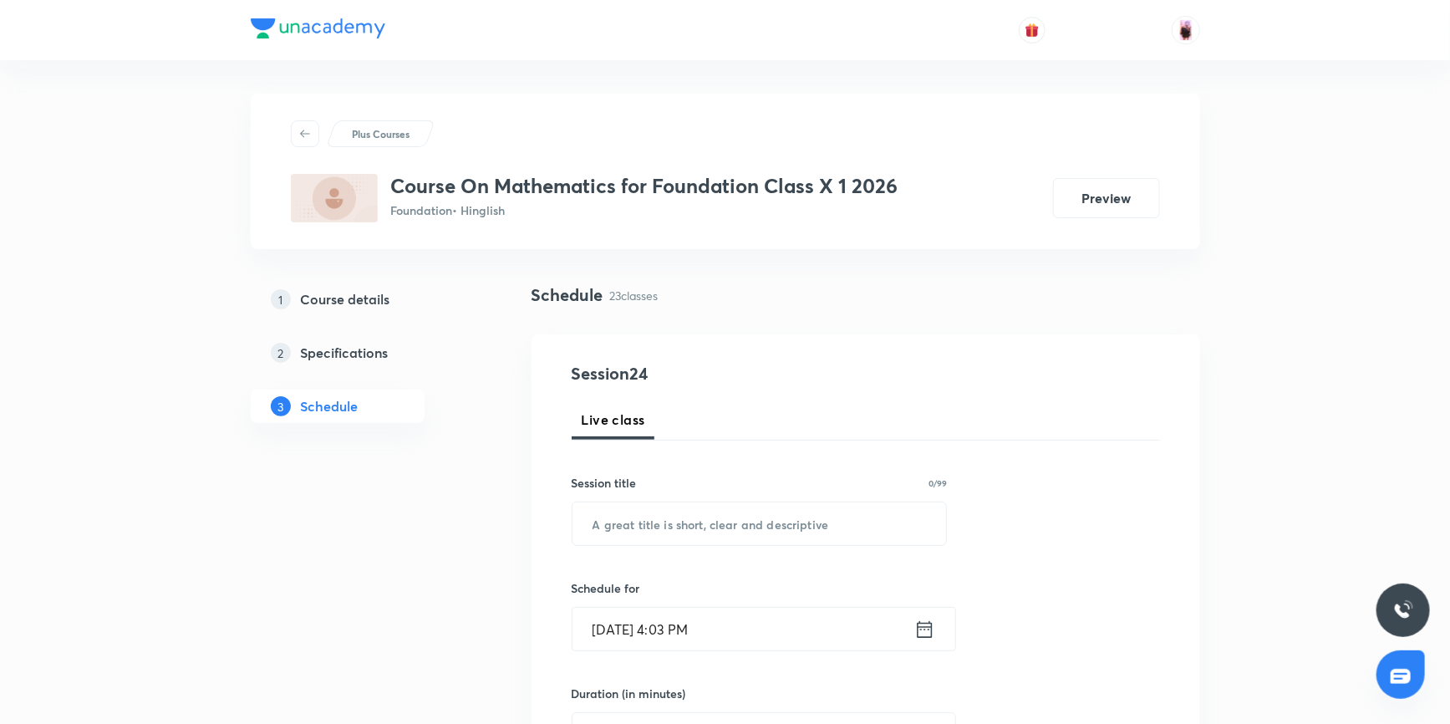
click at [360, 349] on h5 "Specifications" at bounding box center [345, 353] width 88 height 20
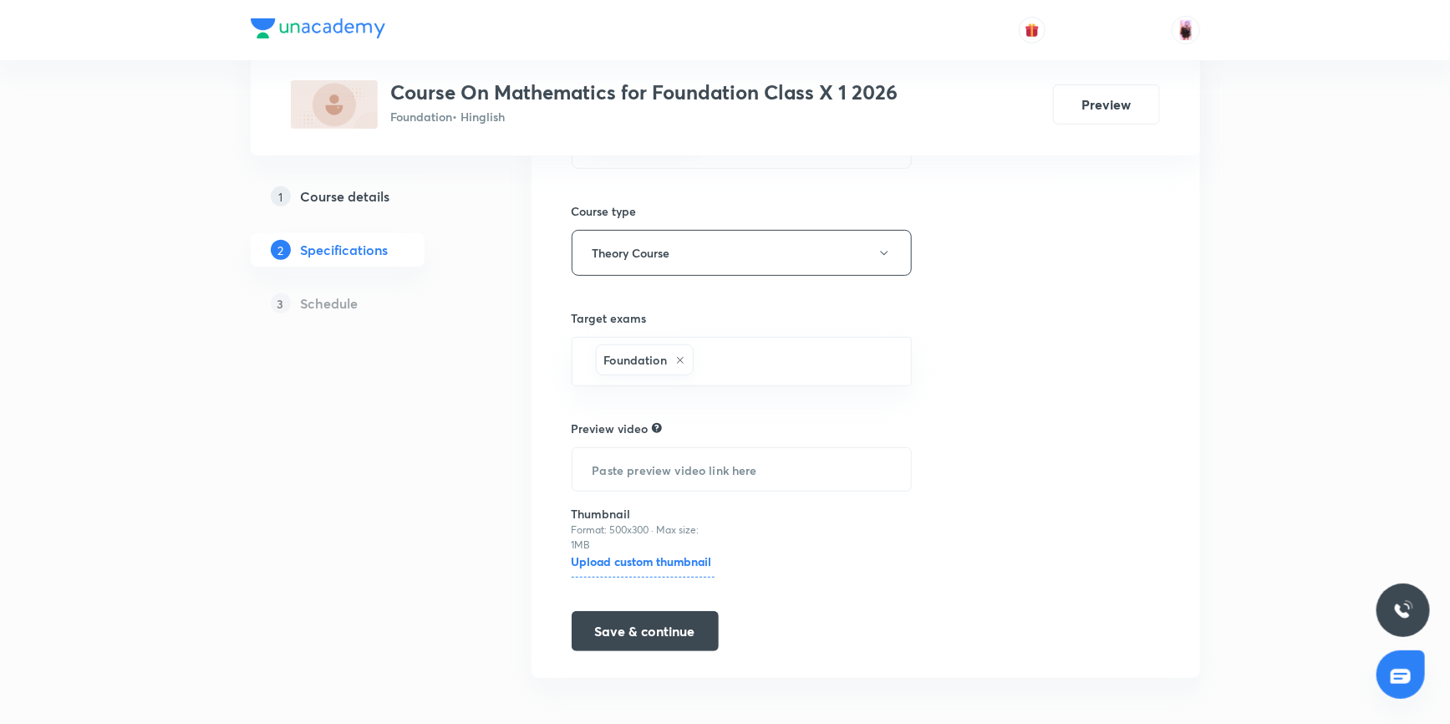
scroll to position [240, 0]
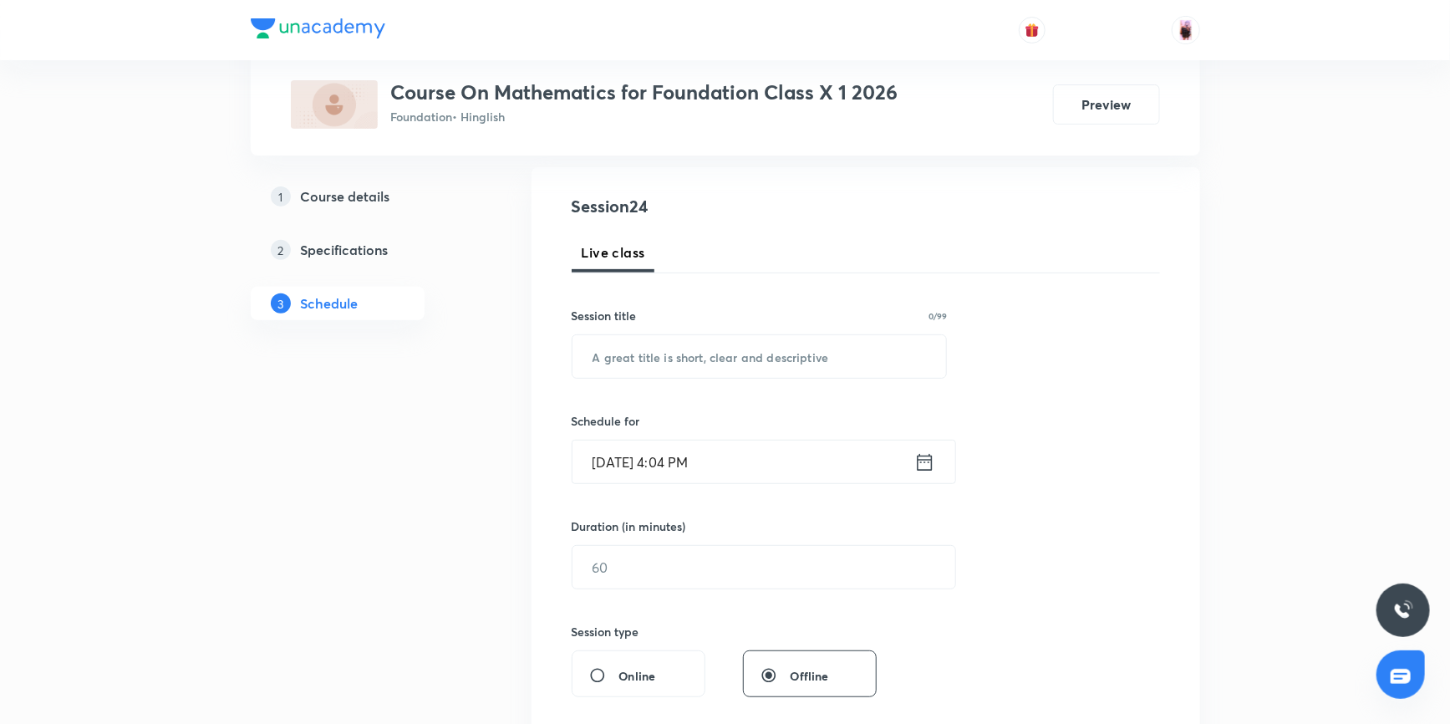
scroll to position [174, 0]
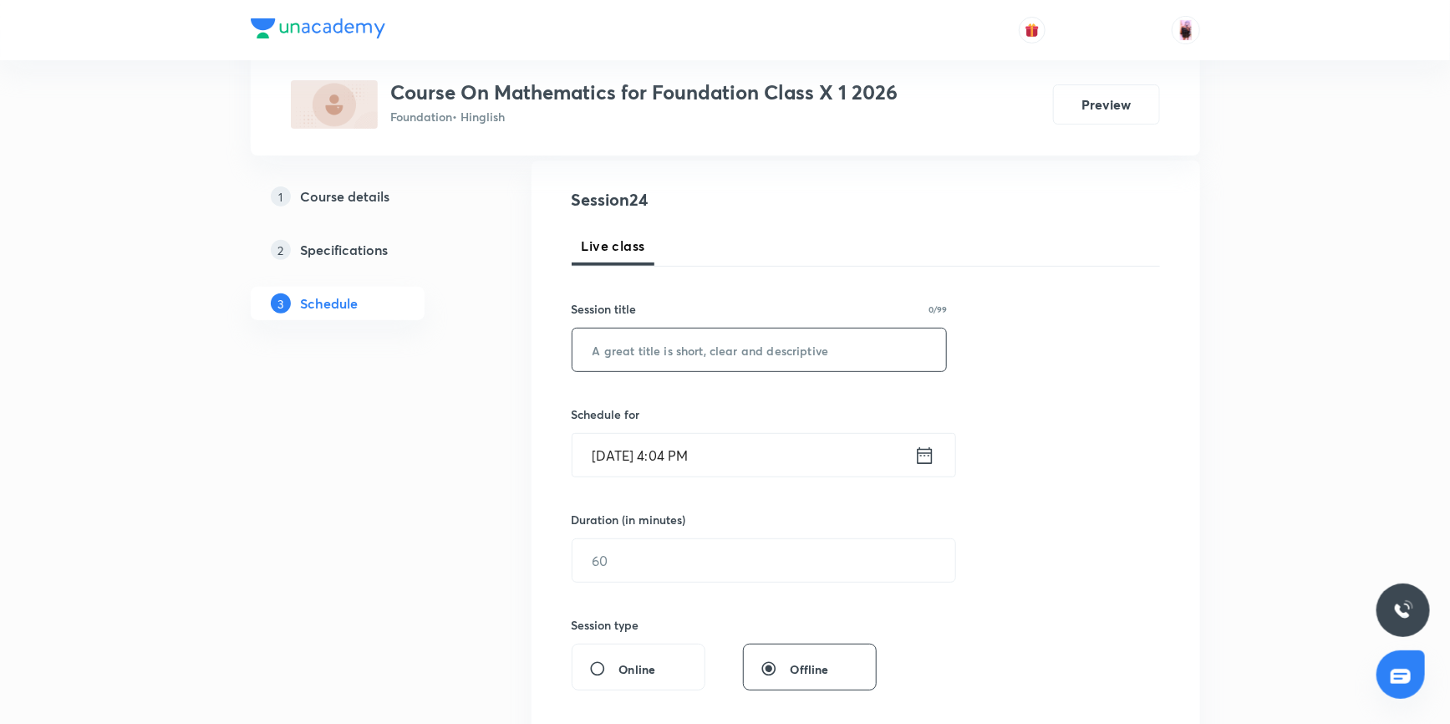
click at [686, 354] on input "text" at bounding box center [759, 349] width 374 height 43
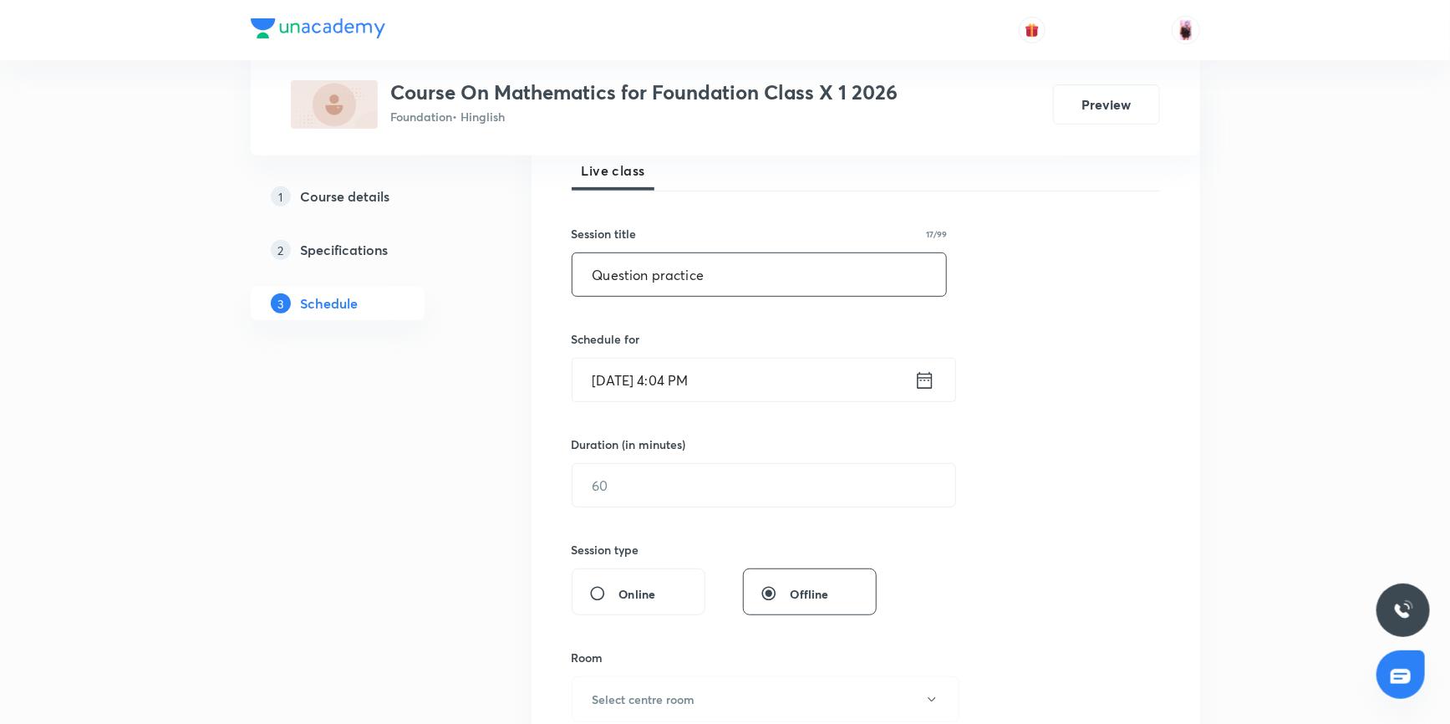
scroll to position [250, 0]
type input "Question practice"
click at [924, 383] on icon at bounding box center [924, 379] width 21 height 23
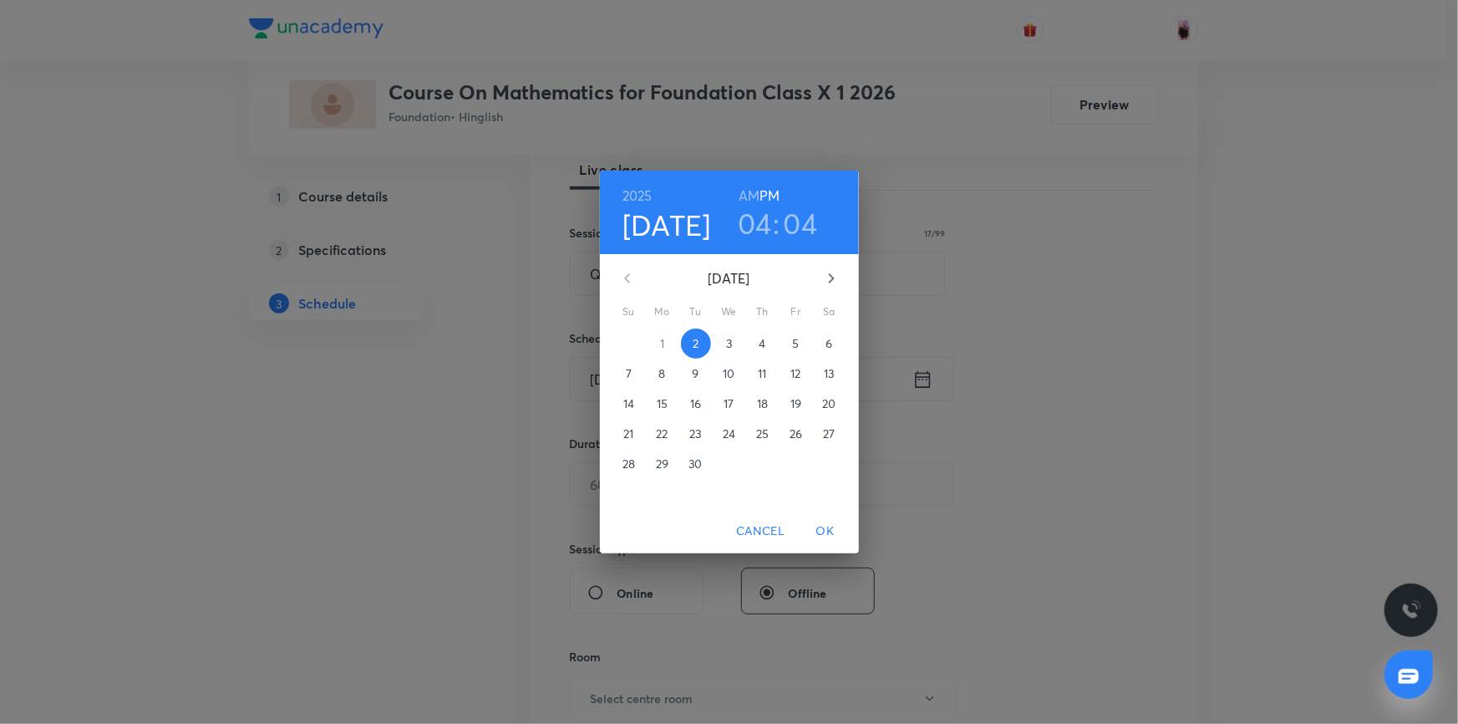
click at [763, 221] on h3 "04" at bounding box center [755, 223] width 34 height 35
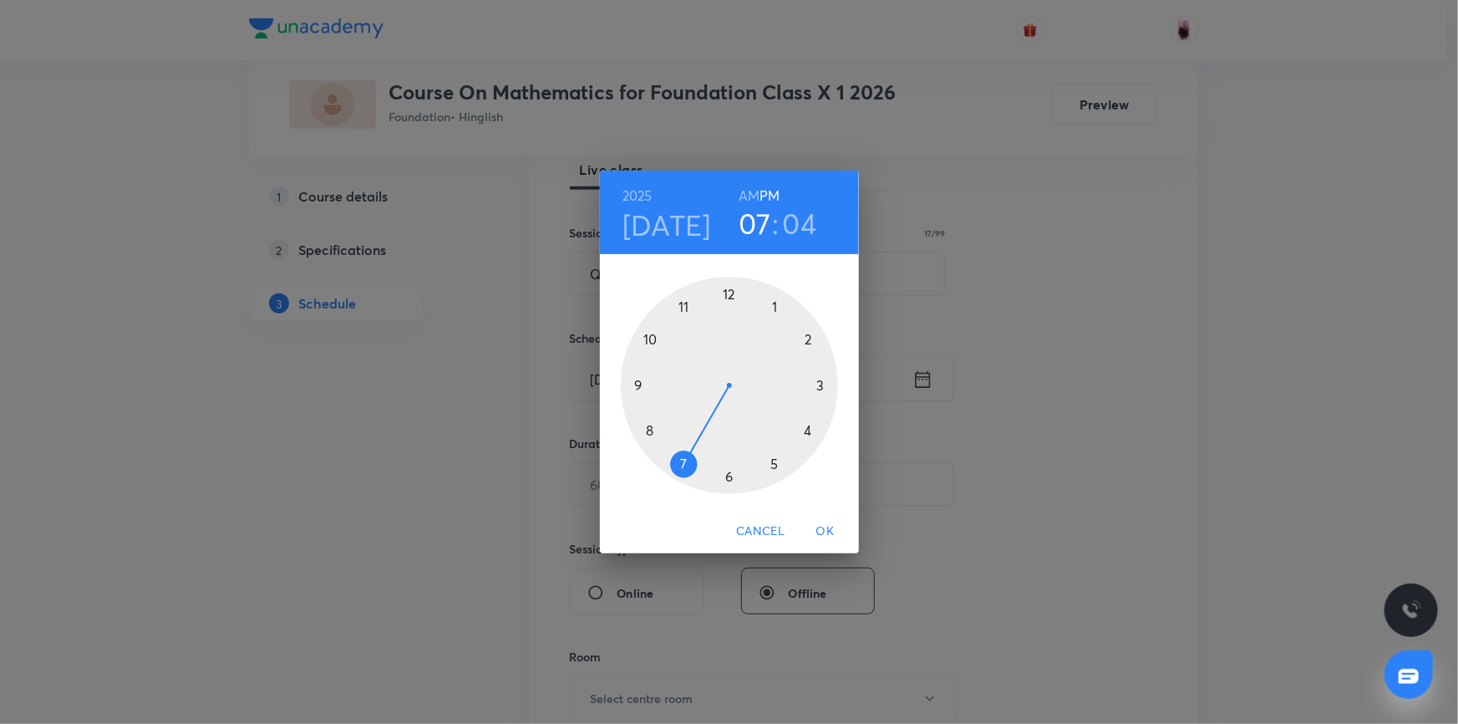
drag, startPoint x: 809, startPoint y: 425, endPoint x: 692, endPoint y: 463, distance: 122.9
click at [692, 463] on div at bounding box center [729, 385] width 217 height 217
drag, startPoint x: 759, startPoint y: 296, endPoint x: 659, endPoint y: 388, distance: 135.4
click at [659, 388] on div at bounding box center [729, 385] width 217 height 217
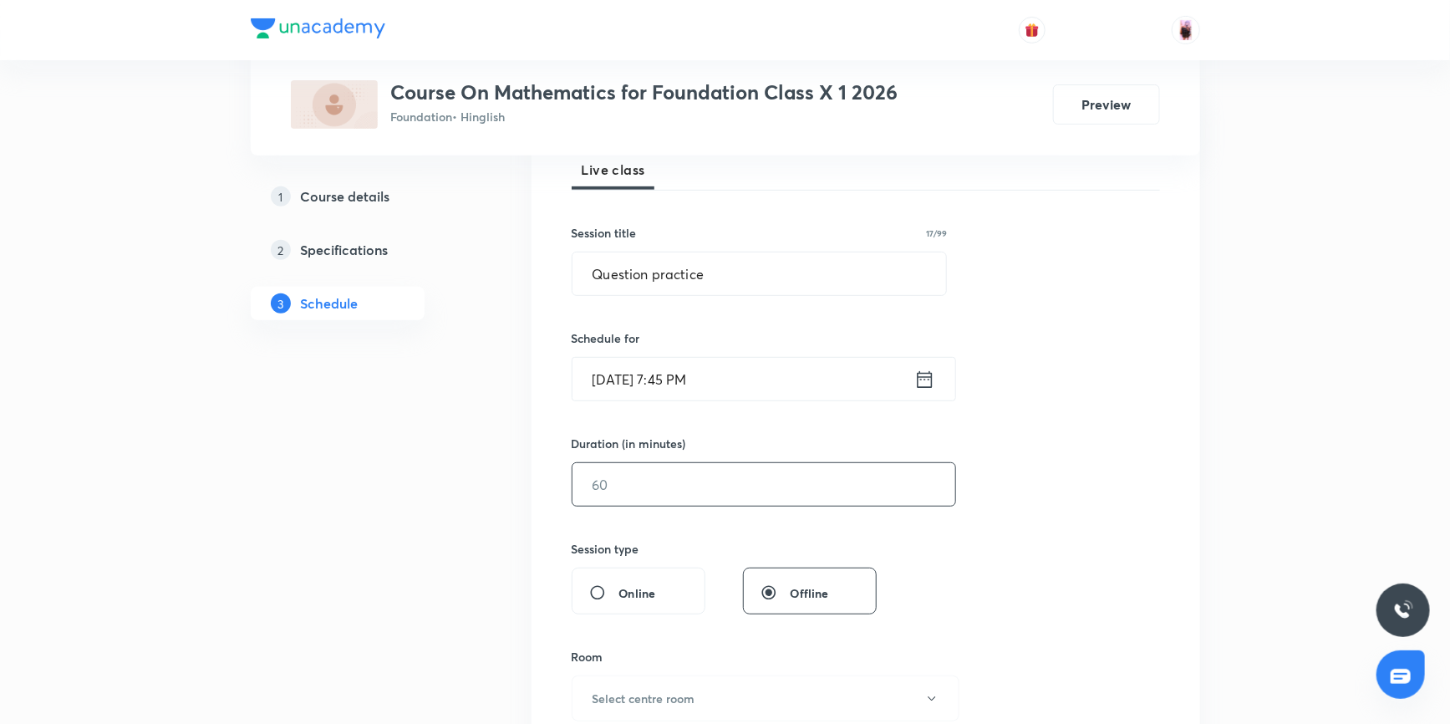
click at [725, 485] on input "text" at bounding box center [763, 484] width 383 height 43
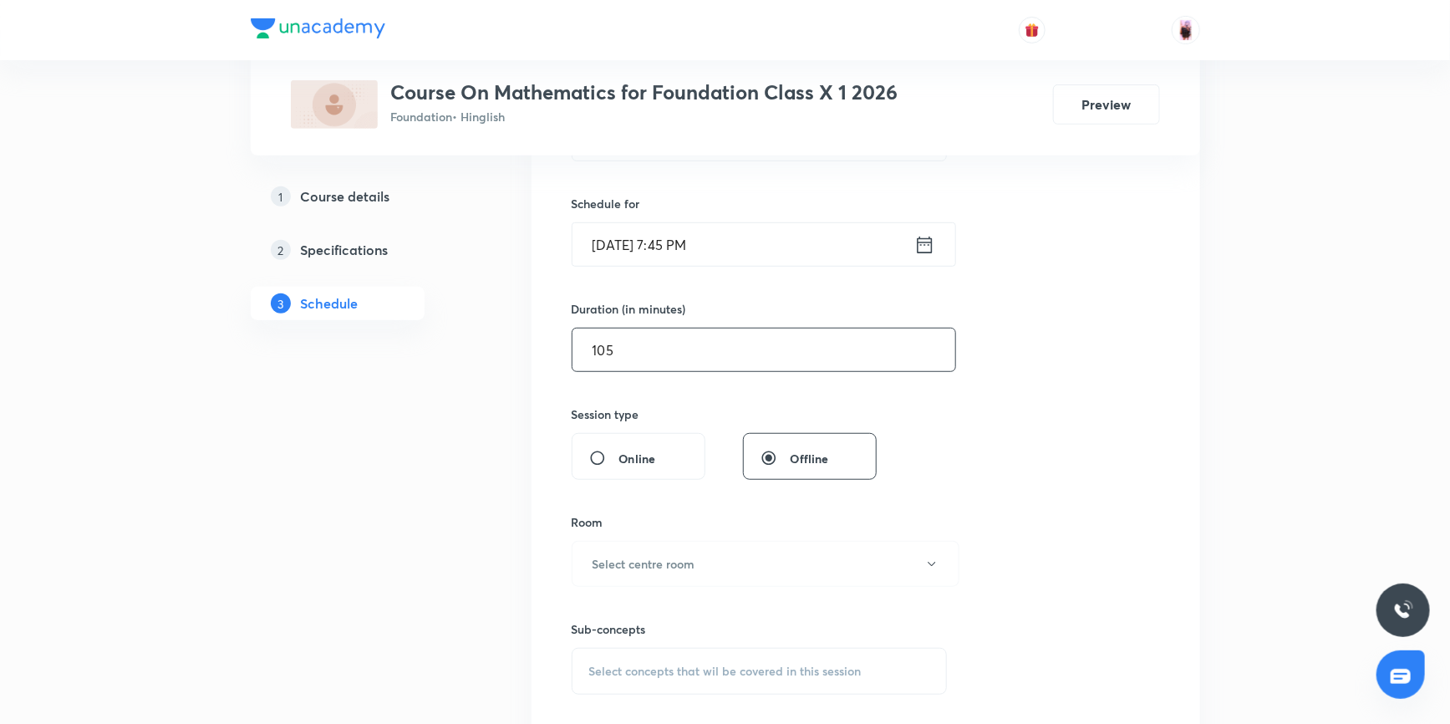
scroll to position [401, 0]
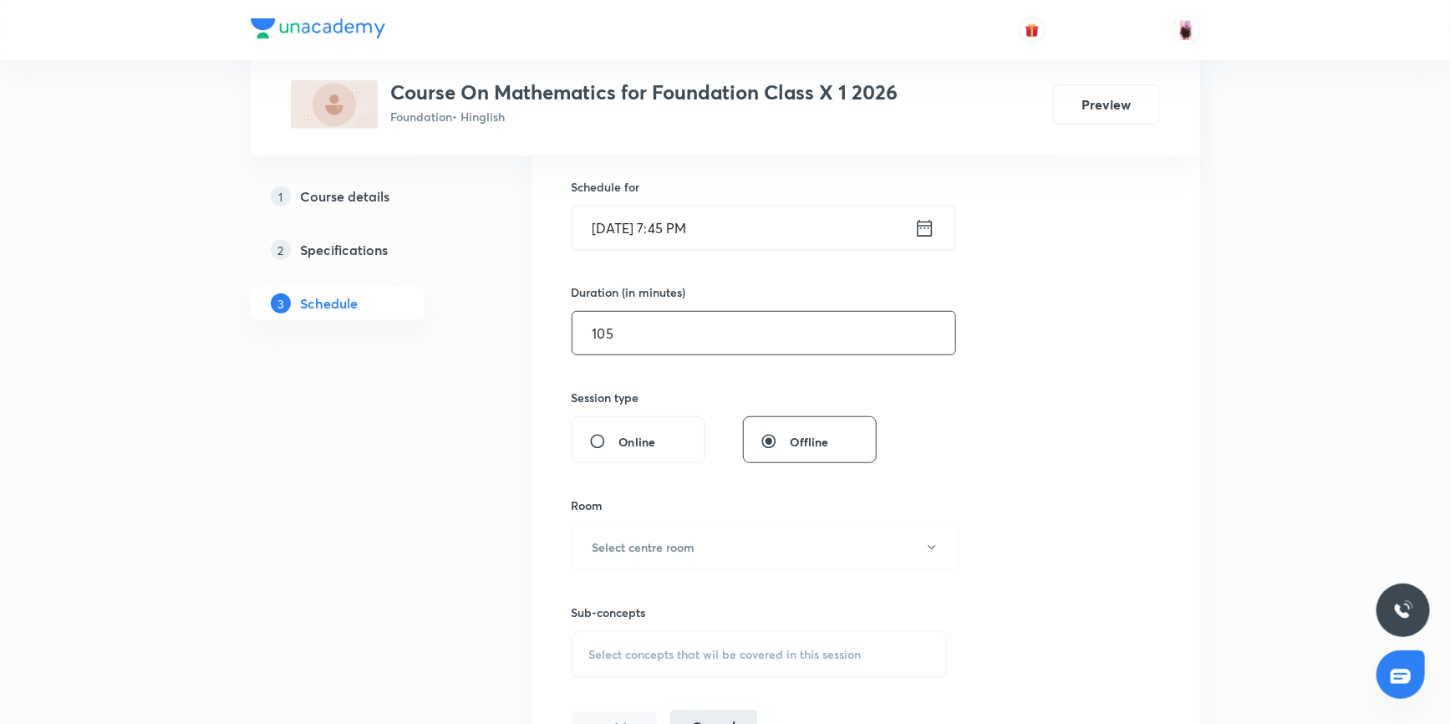
type input "105"
click at [715, 551] on button "Select centre room" at bounding box center [765, 547] width 388 height 46
click at [597, 690] on span "104" at bounding box center [764, 692] width 366 height 18
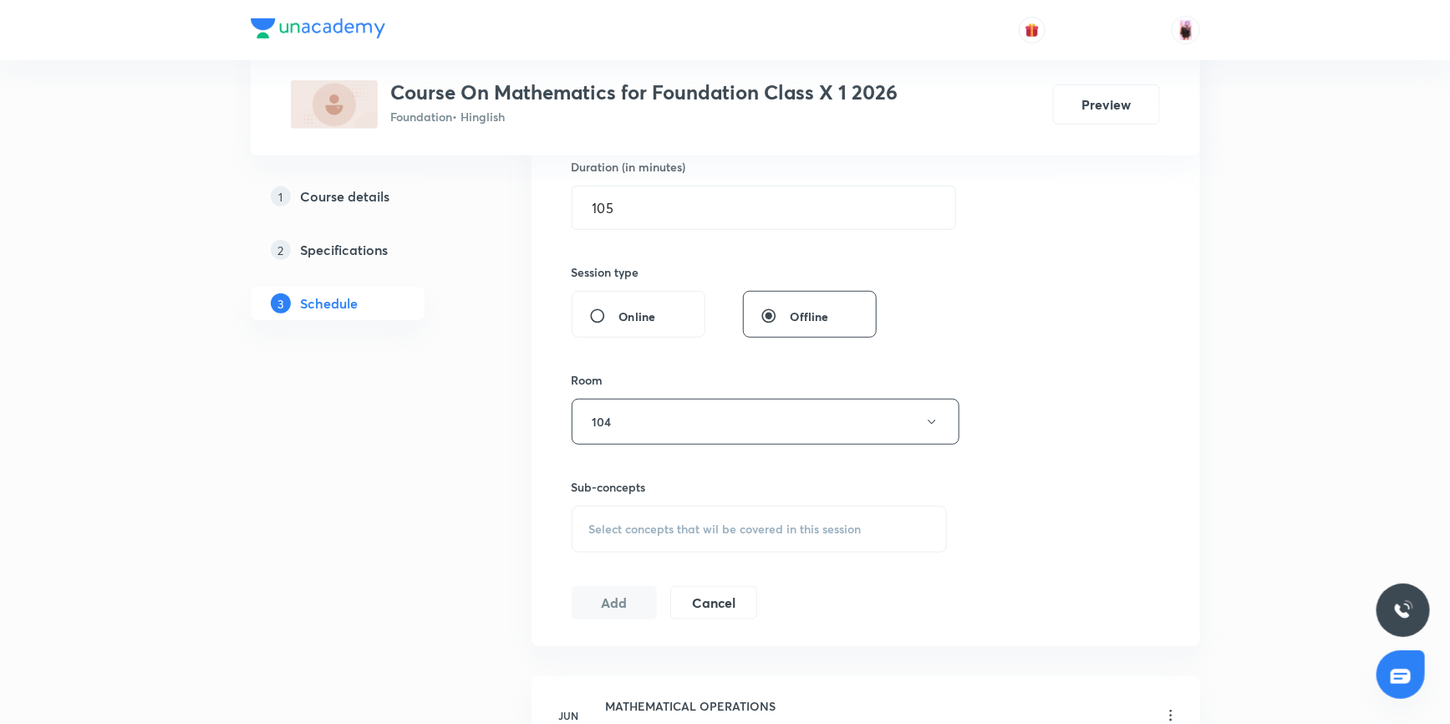
scroll to position [553, 0]
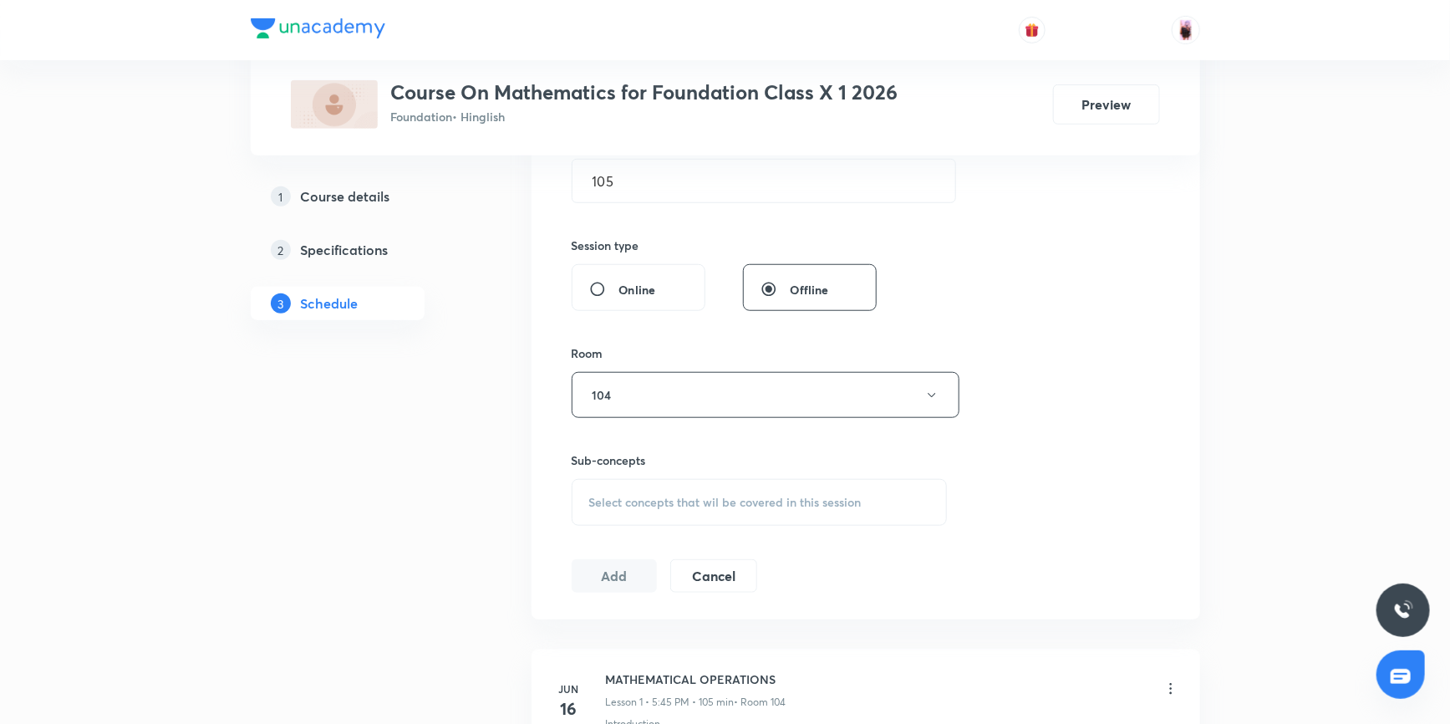
click at [733, 500] on span "Select concepts that wil be covered in this session" at bounding box center [725, 501] width 272 height 13
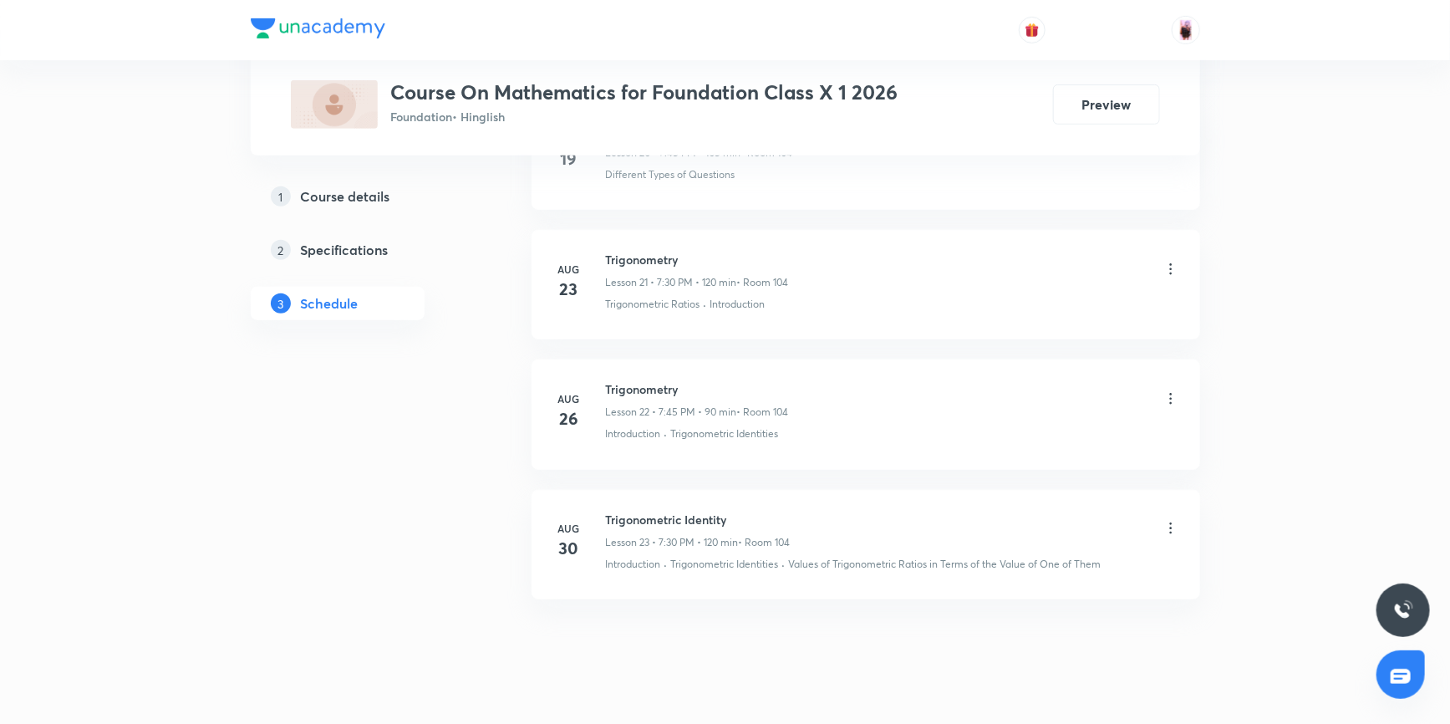
scroll to position [3668, 0]
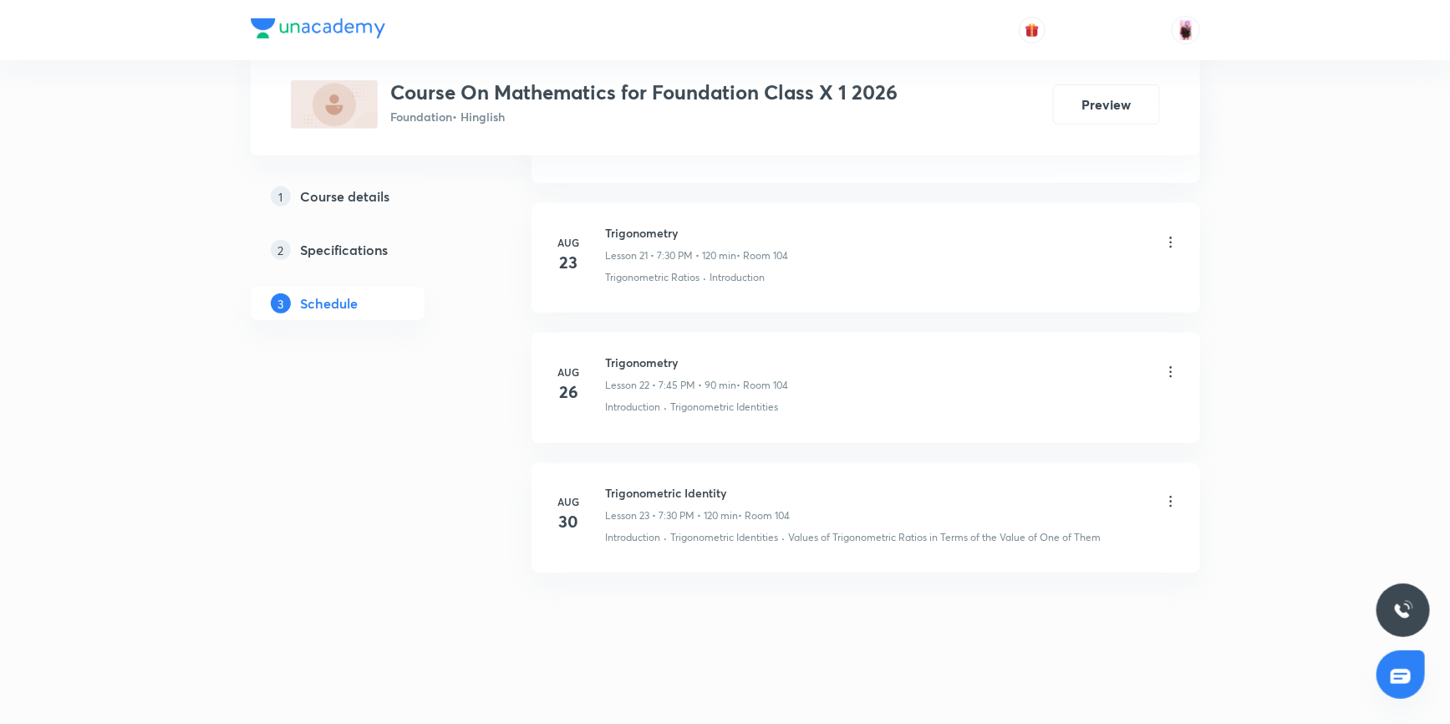
type input "[PERSON_NAME]"
drag, startPoint x: 671, startPoint y: 531, endPoint x: 780, endPoint y: 528, distance: 109.5
click at [780, 530] on div "Introduction · Trigonometric Identities · Values of Trigonometric Ratios in Ter…" at bounding box center [892, 537] width 573 height 15
copy p "Trigonometric Identities"
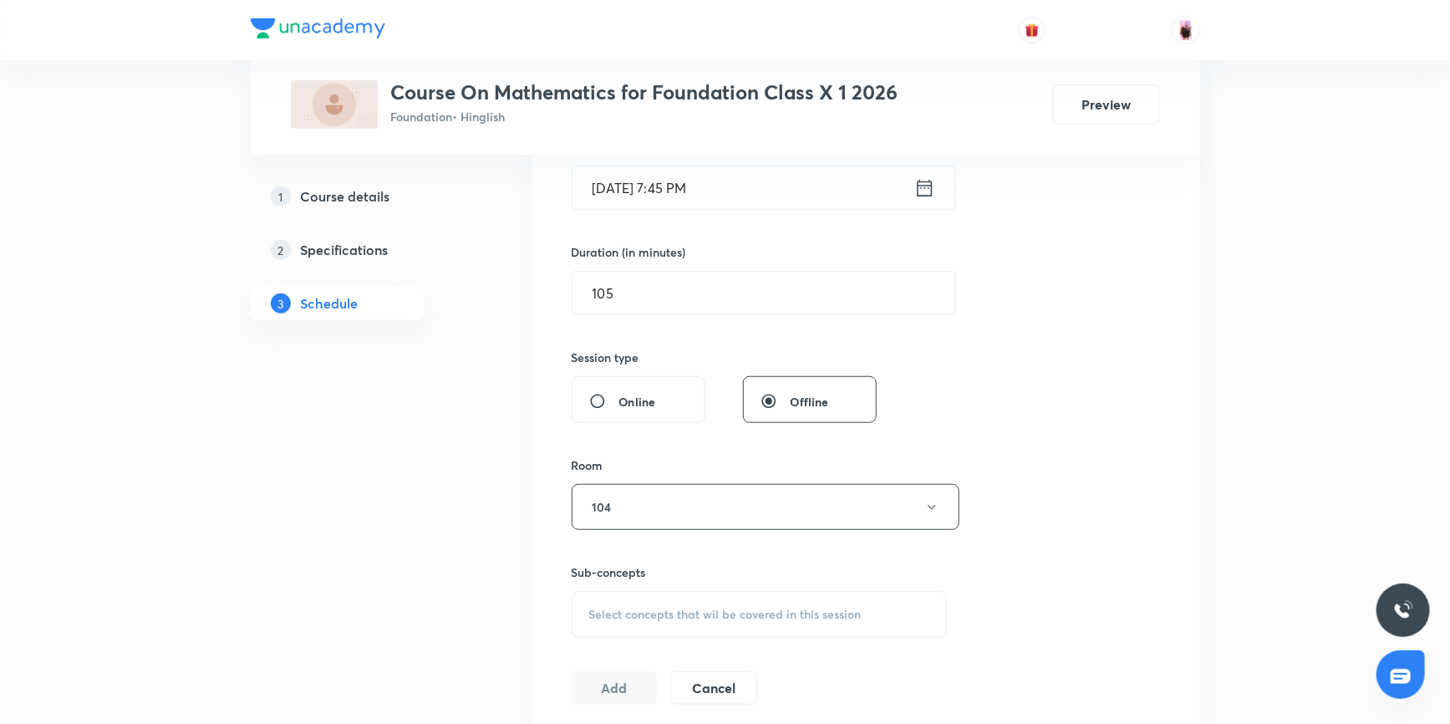
scroll to position [553, 0]
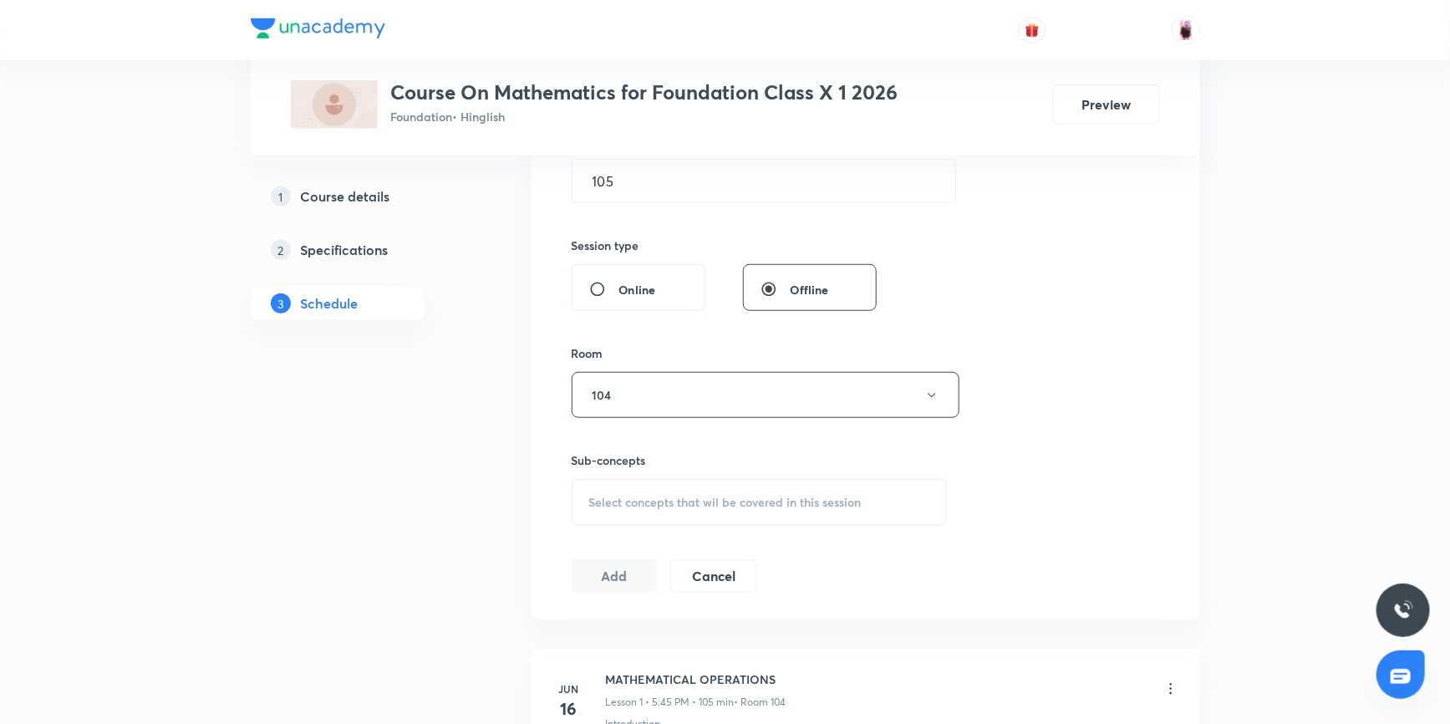
click at [677, 506] on span "Select concepts that wil be covered in this session" at bounding box center [725, 501] width 272 height 13
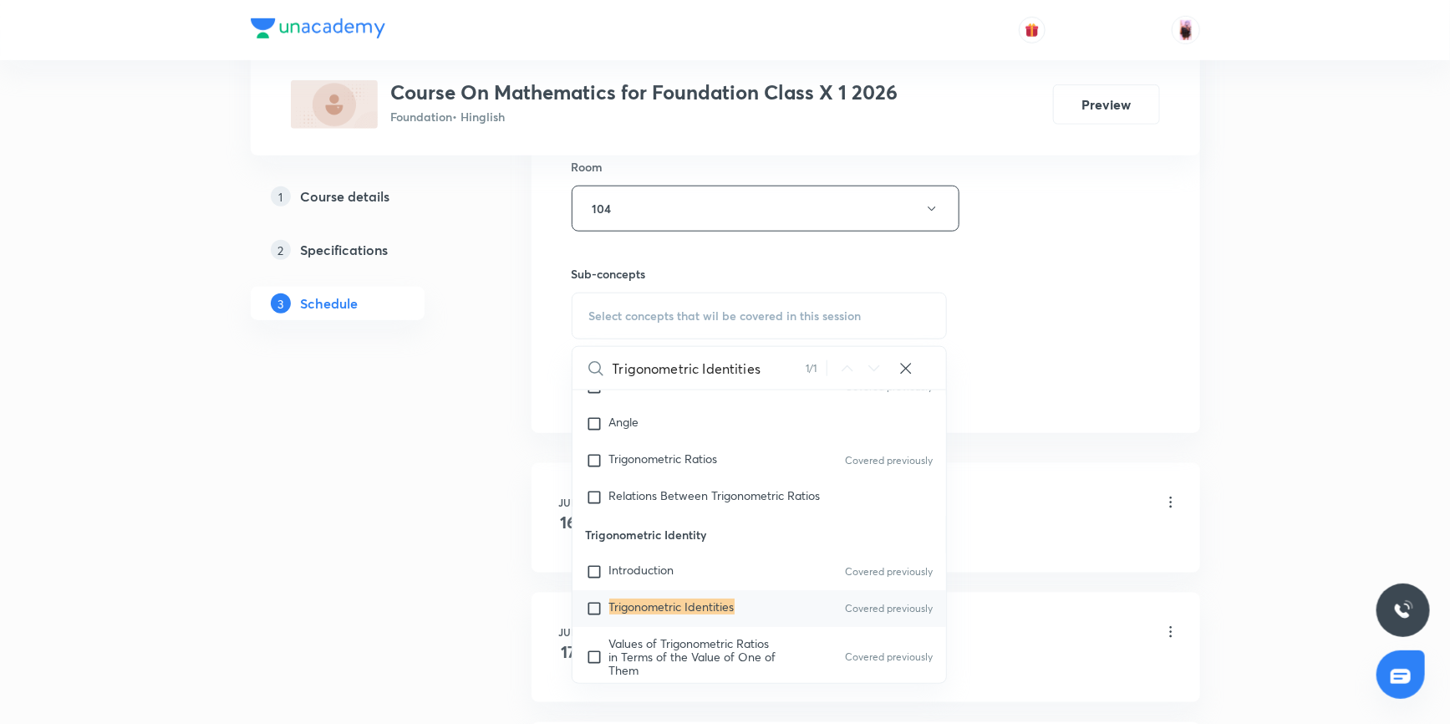
scroll to position [781, 0]
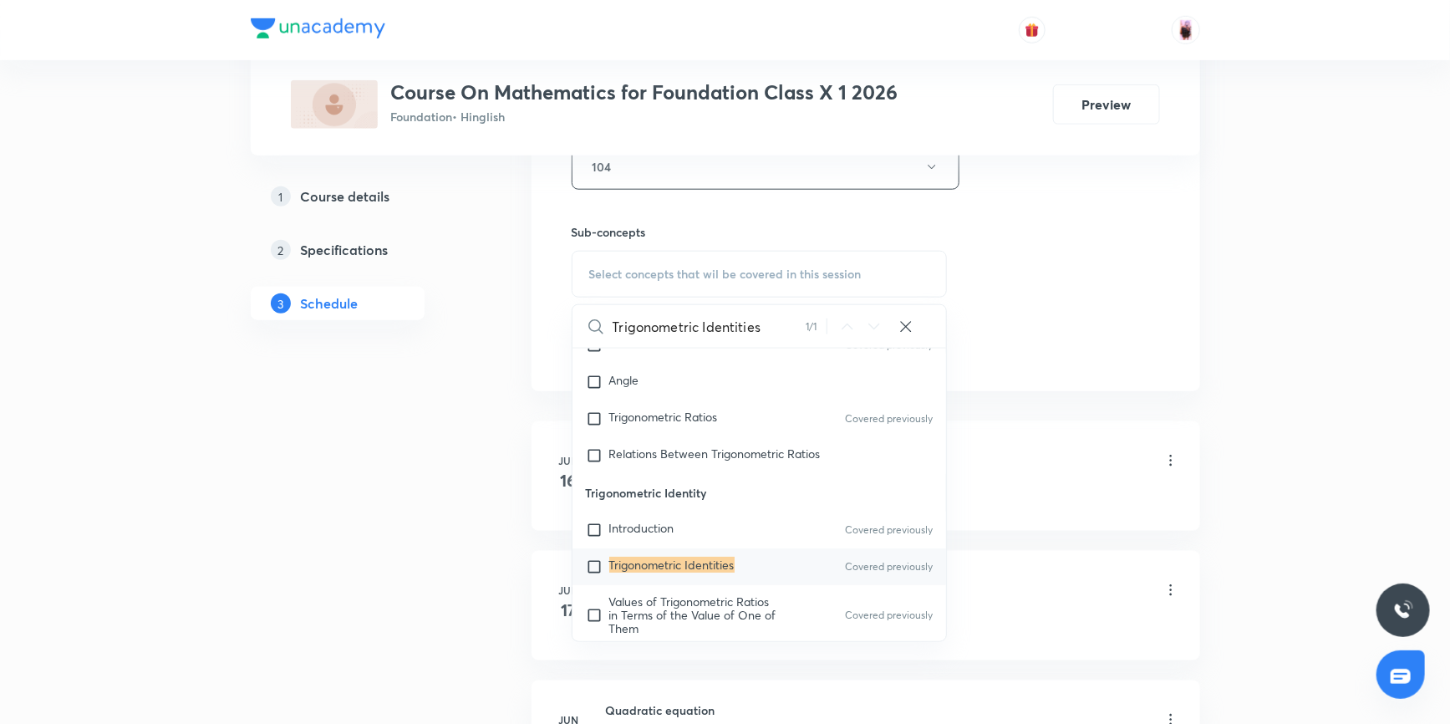
type input "Trigonometric Identities"
click at [593, 565] on input "checkbox" at bounding box center [597, 566] width 23 height 17
checkbox input "true"
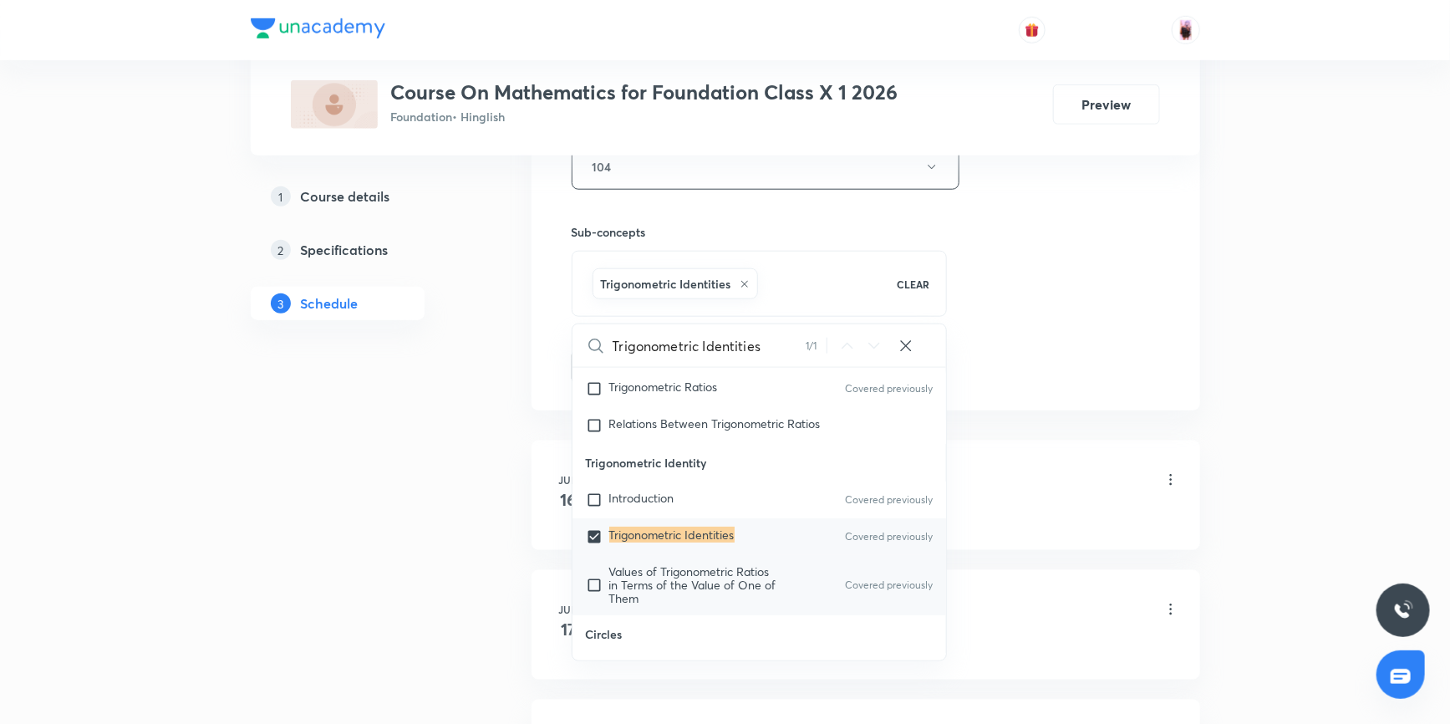
scroll to position [3372, 0]
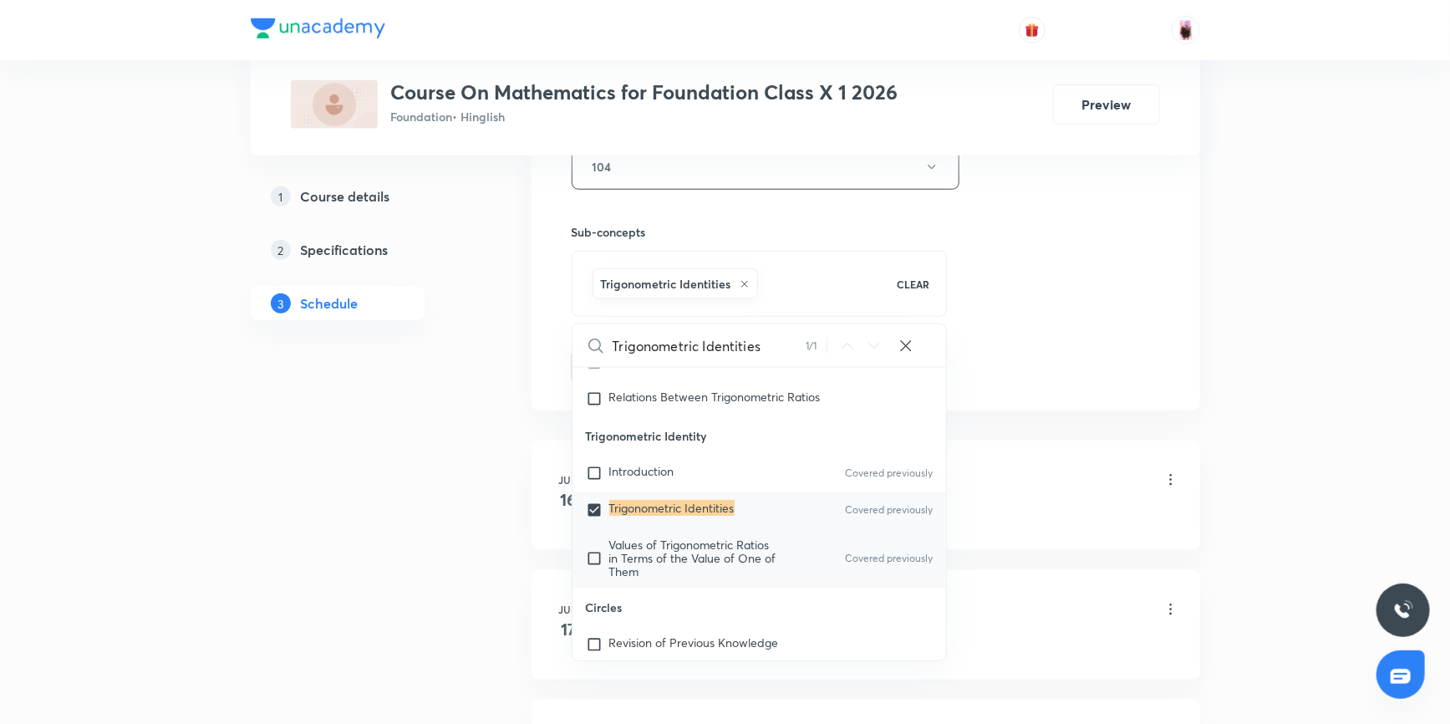
click at [601, 553] on input "checkbox" at bounding box center [597, 558] width 23 height 40
checkbox input "true"
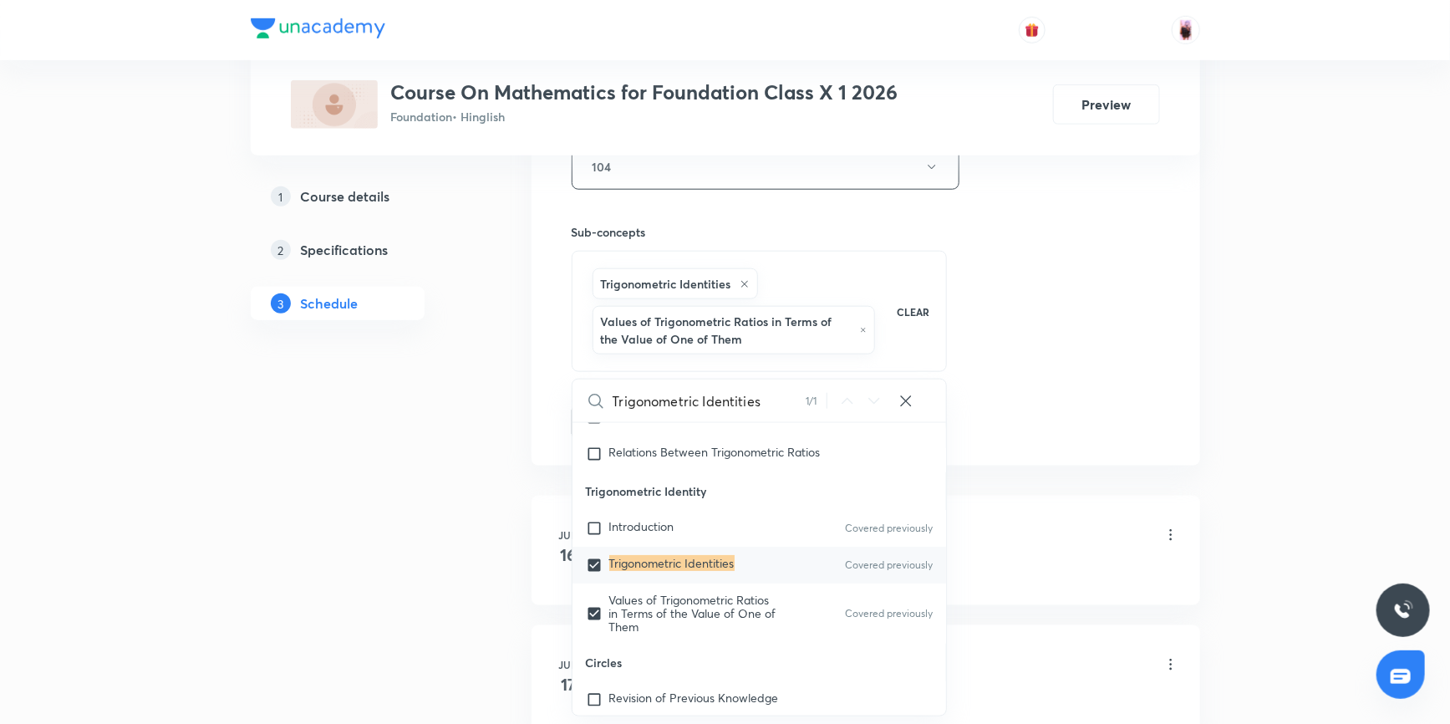
click at [592, 526] on input "checkbox" at bounding box center [597, 528] width 23 height 17
checkbox input "true"
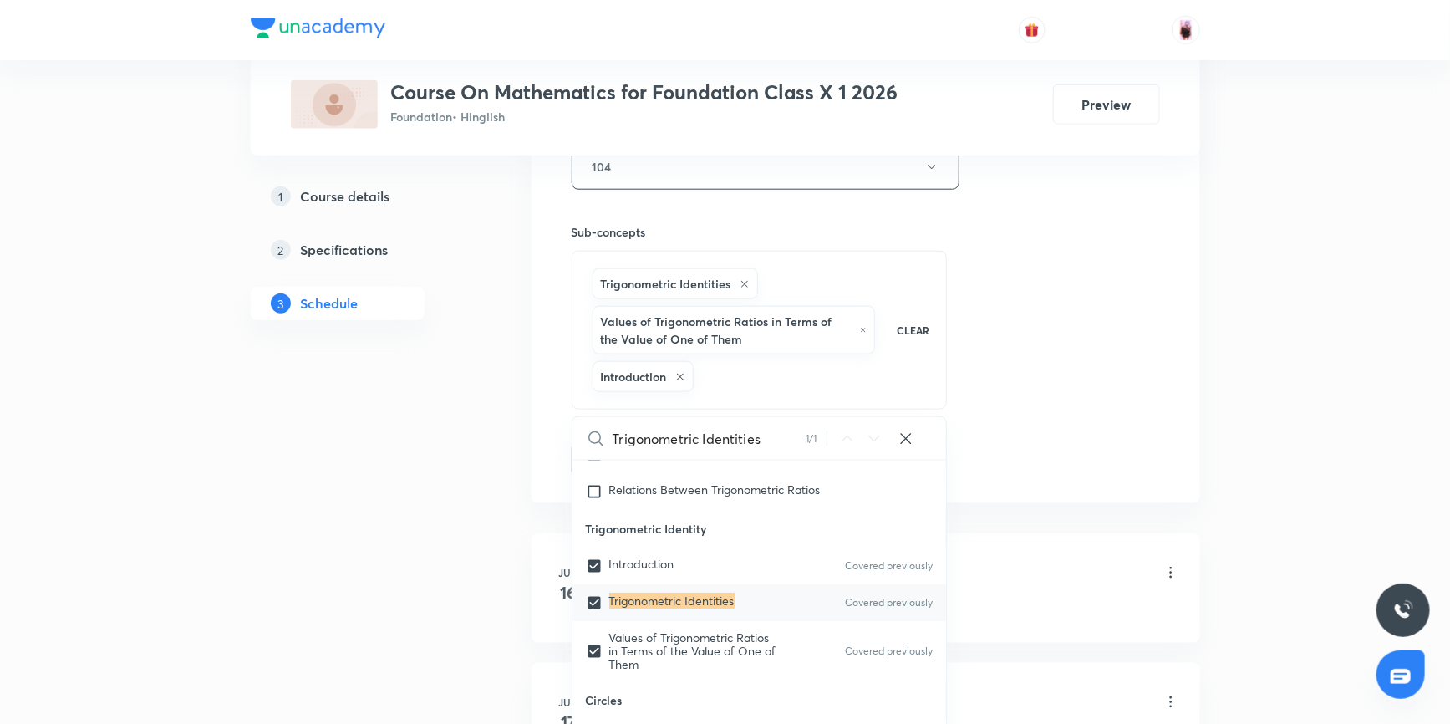
click at [1020, 470] on div "Session 24 Live class Session title 17/99 Question practice ​ Schedule for [DAT…" at bounding box center [865, 28] width 588 height 896
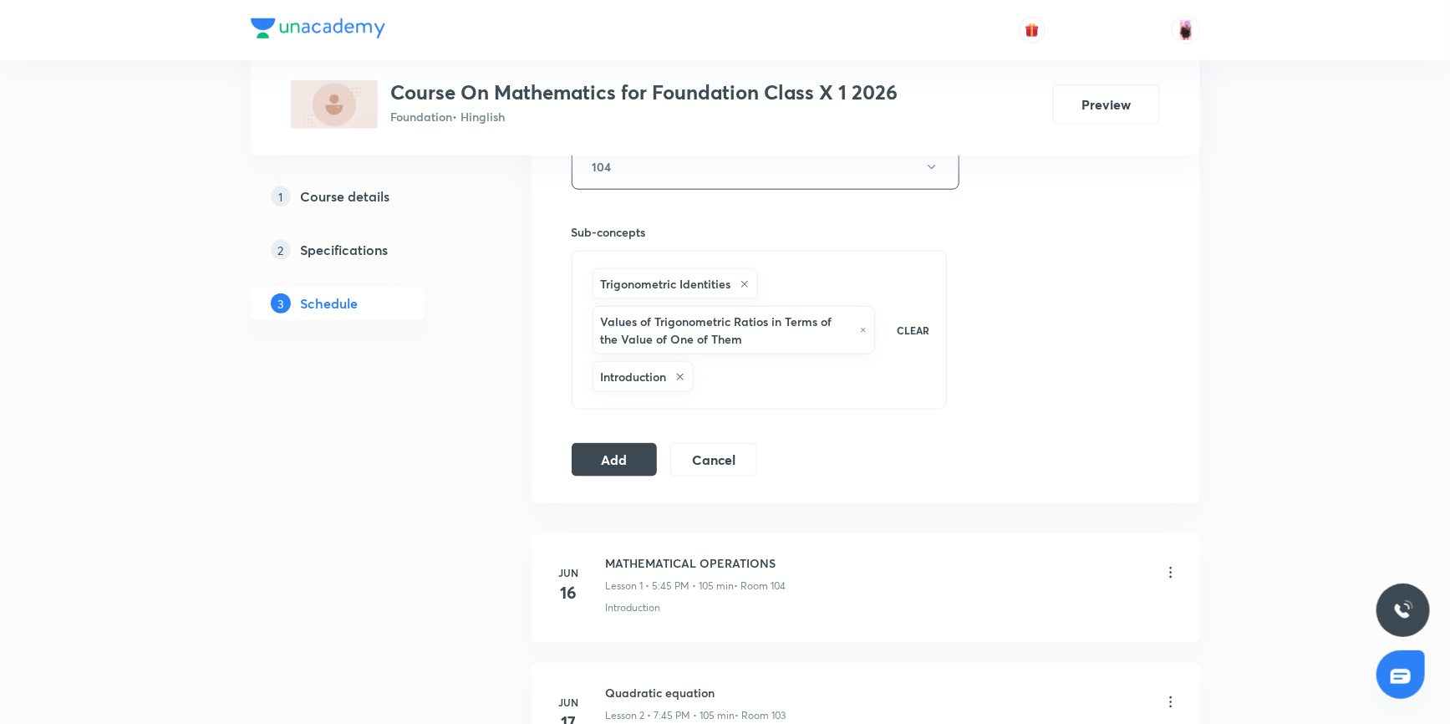
click at [680, 367] on div "Introduction" at bounding box center [642, 376] width 101 height 31
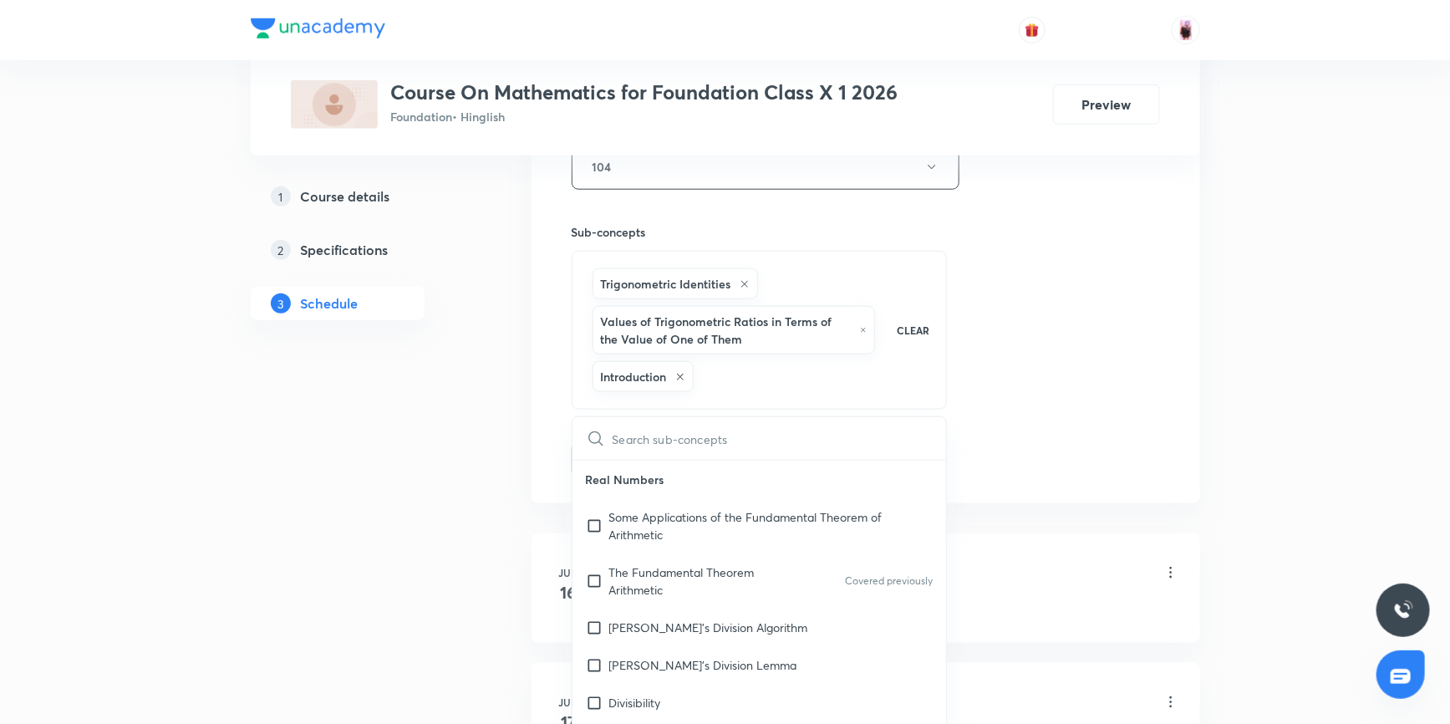
checkbox input "true"
click at [678, 372] on icon at bounding box center [680, 377] width 10 height 10
checkbox input "false"
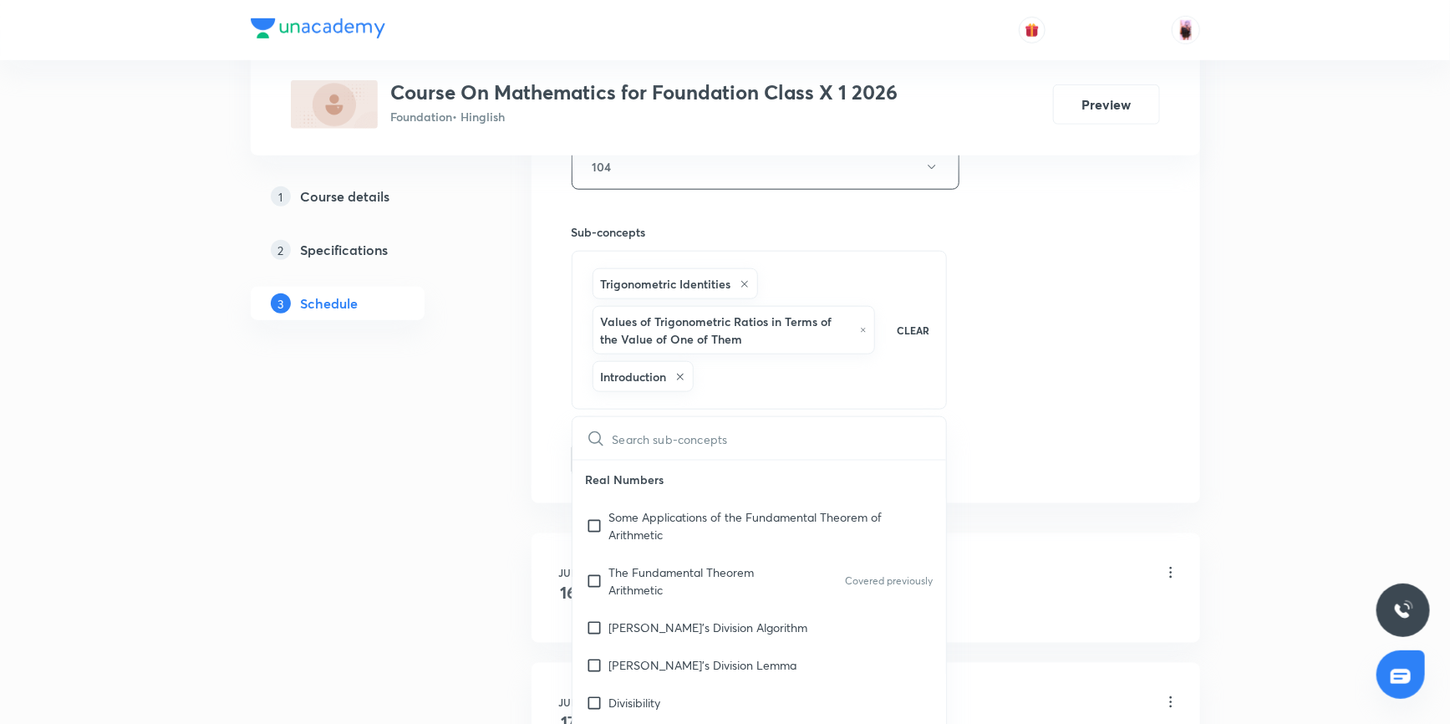
checkbox input "true"
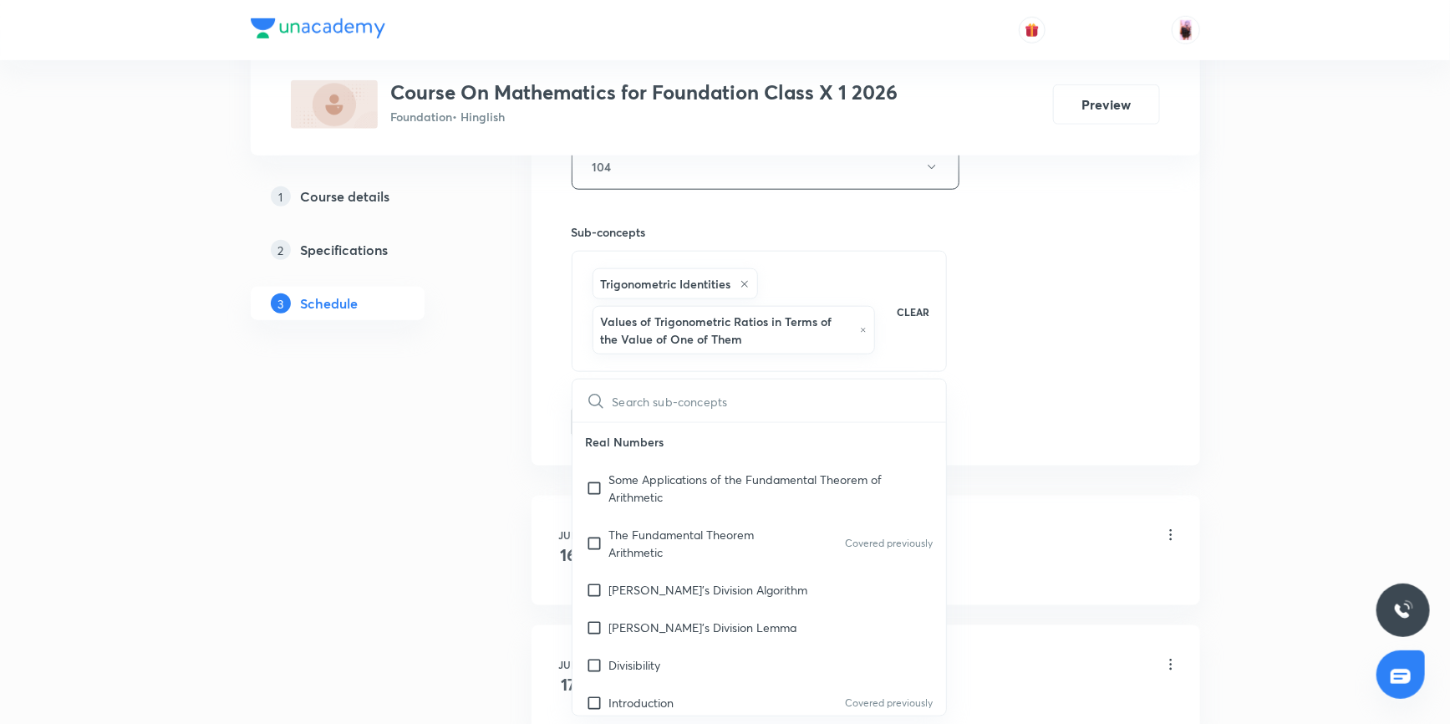
click at [1040, 356] on div "Session 24 Live class Session title 17/99 Question practice ​ Schedule for [DAT…" at bounding box center [865, 9] width 588 height 859
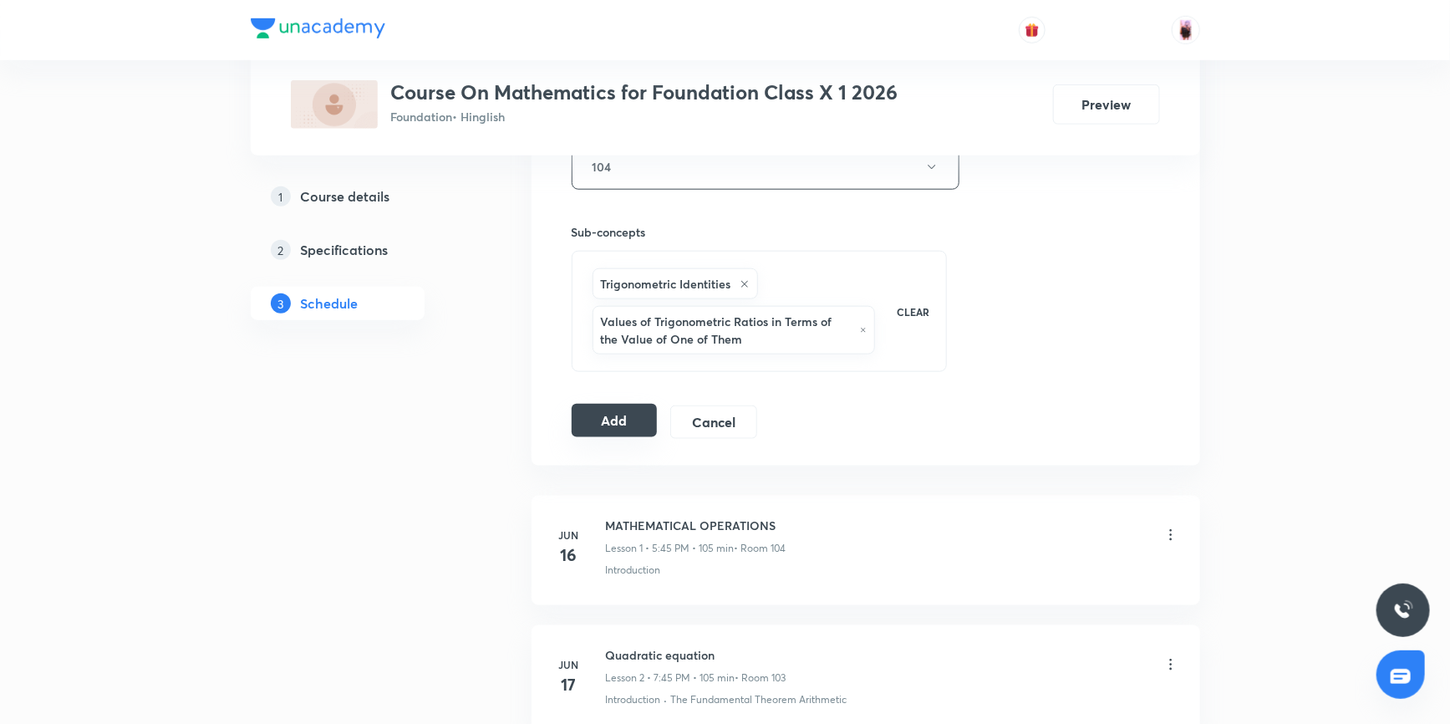
click at [621, 419] on button "Add" at bounding box center [614, 420] width 86 height 33
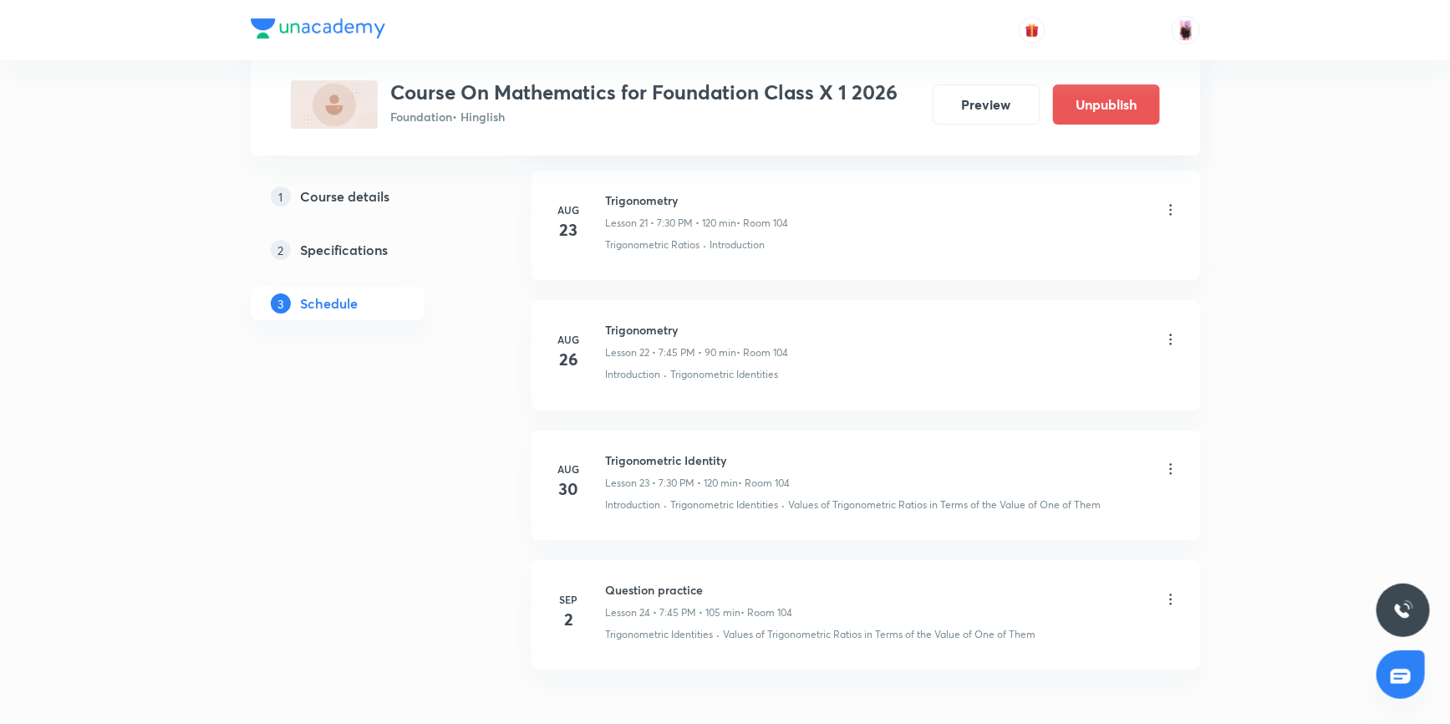
scroll to position [3030, 0]
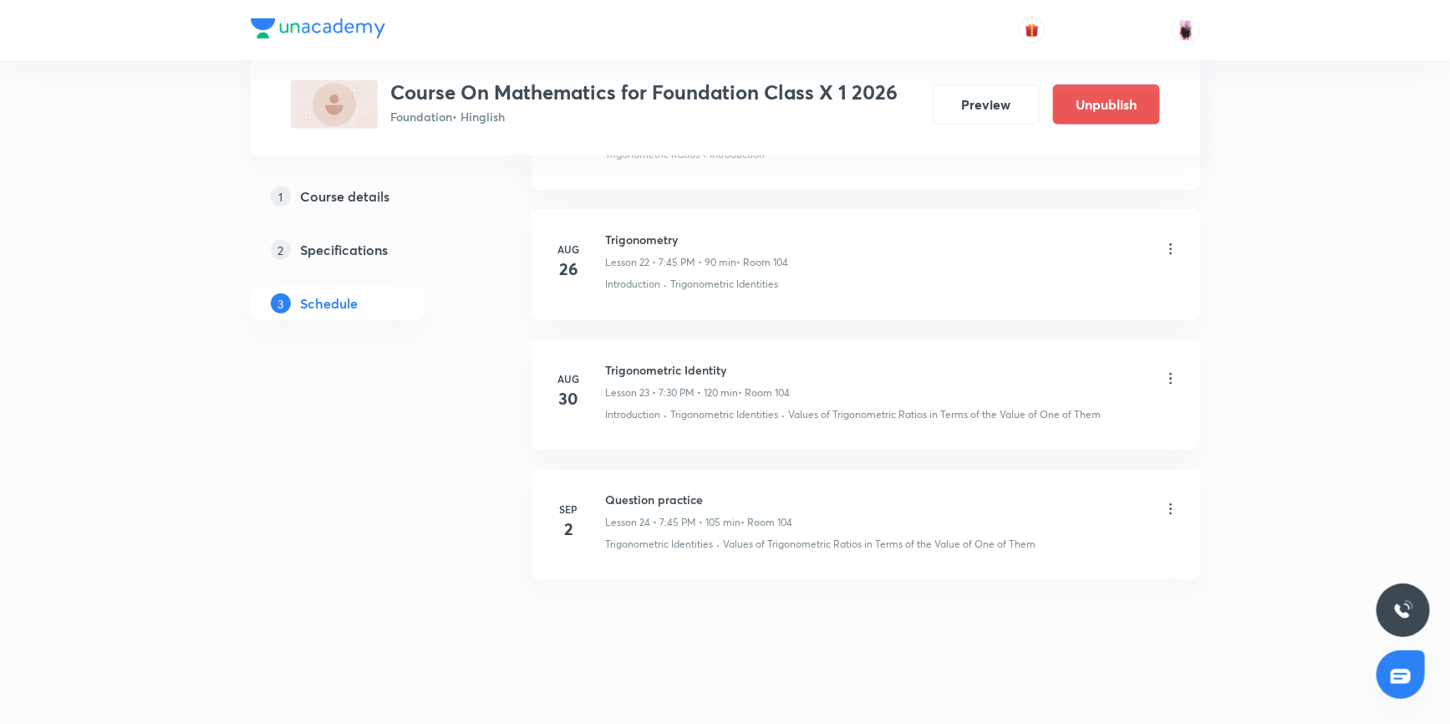
scroll to position [3797, 0]
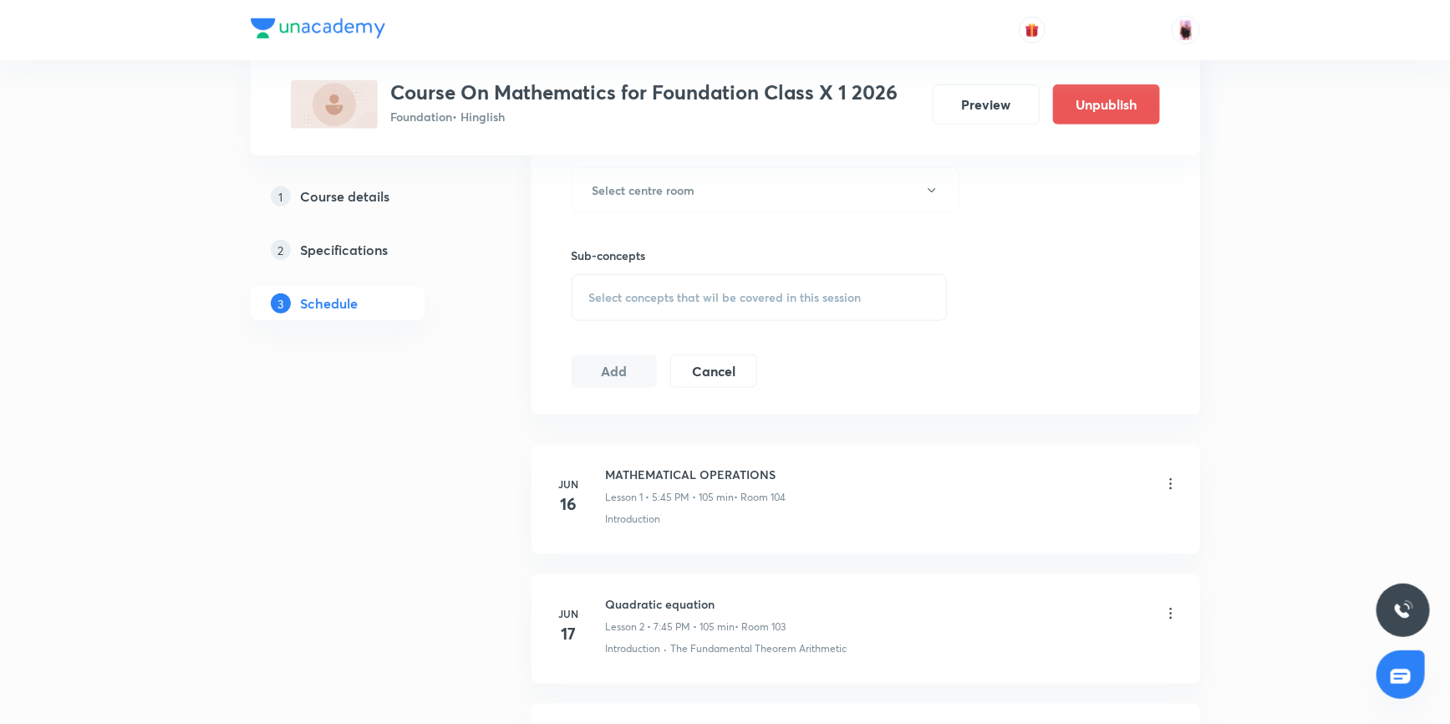
scroll to position [531, 0]
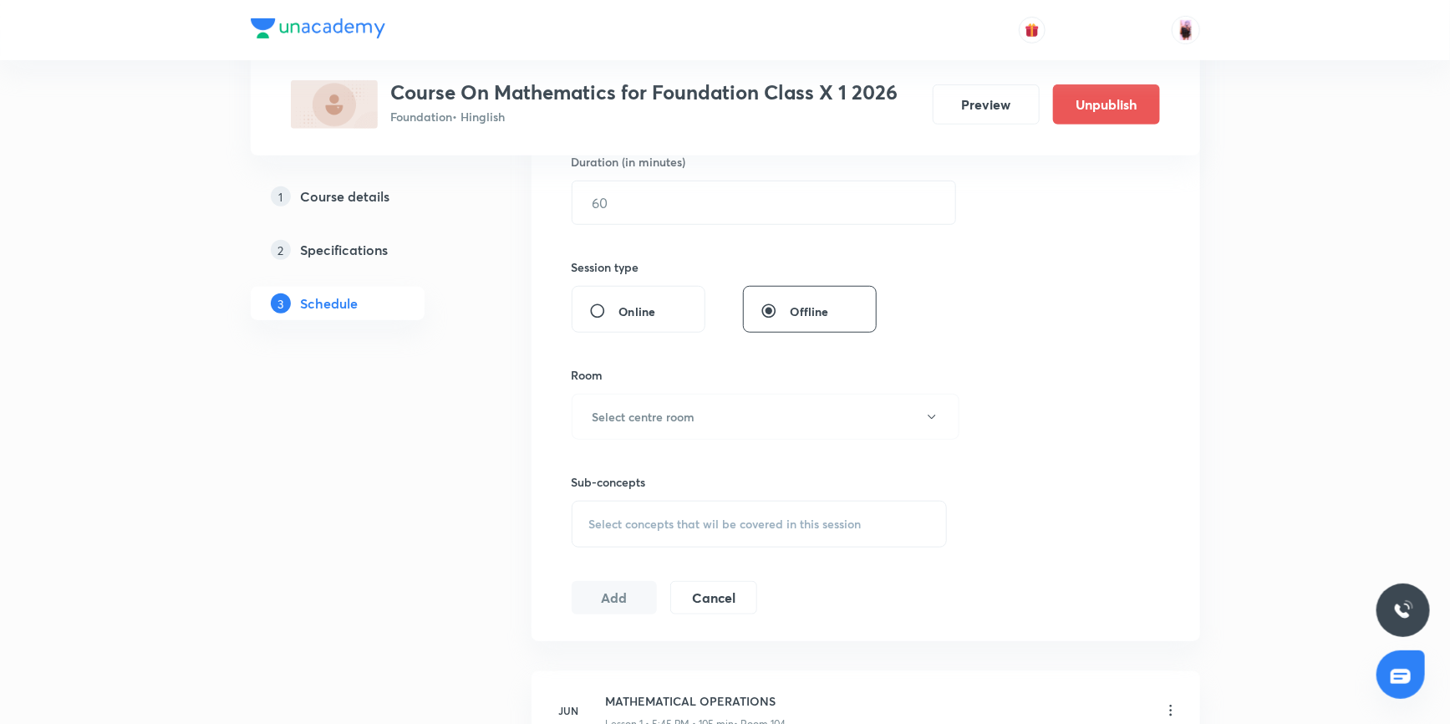
click at [648, 523] on span "Select concepts that wil be covered in this session" at bounding box center [725, 523] width 272 height 13
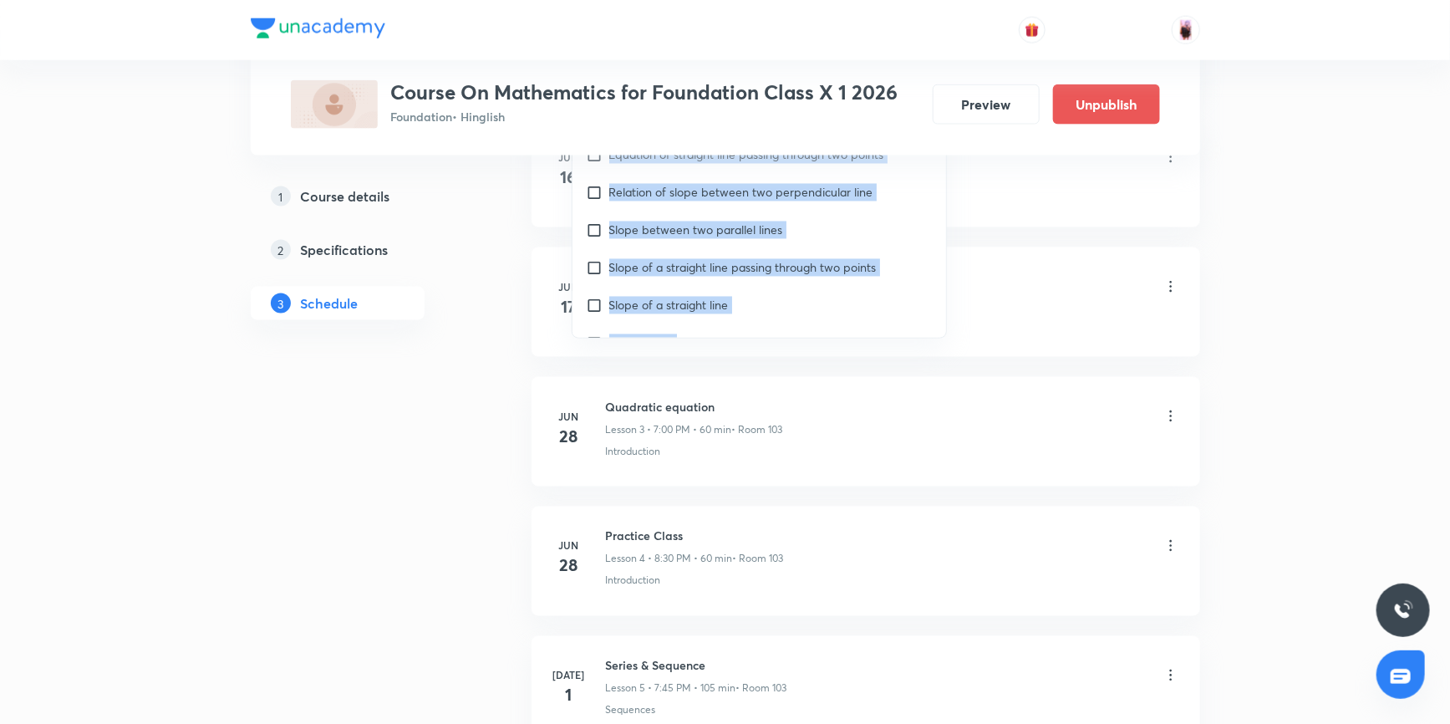
scroll to position [7988, 0]
drag, startPoint x: 585, startPoint y: 541, endPoint x: 822, endPoint y: 306, distance: 333.8
click at [822, 306] on div "Real Numbers Some Applications of the Fundamental Theorem of Arithmetic The Fun…" at bounding box center [759, 191] width 374 height 292
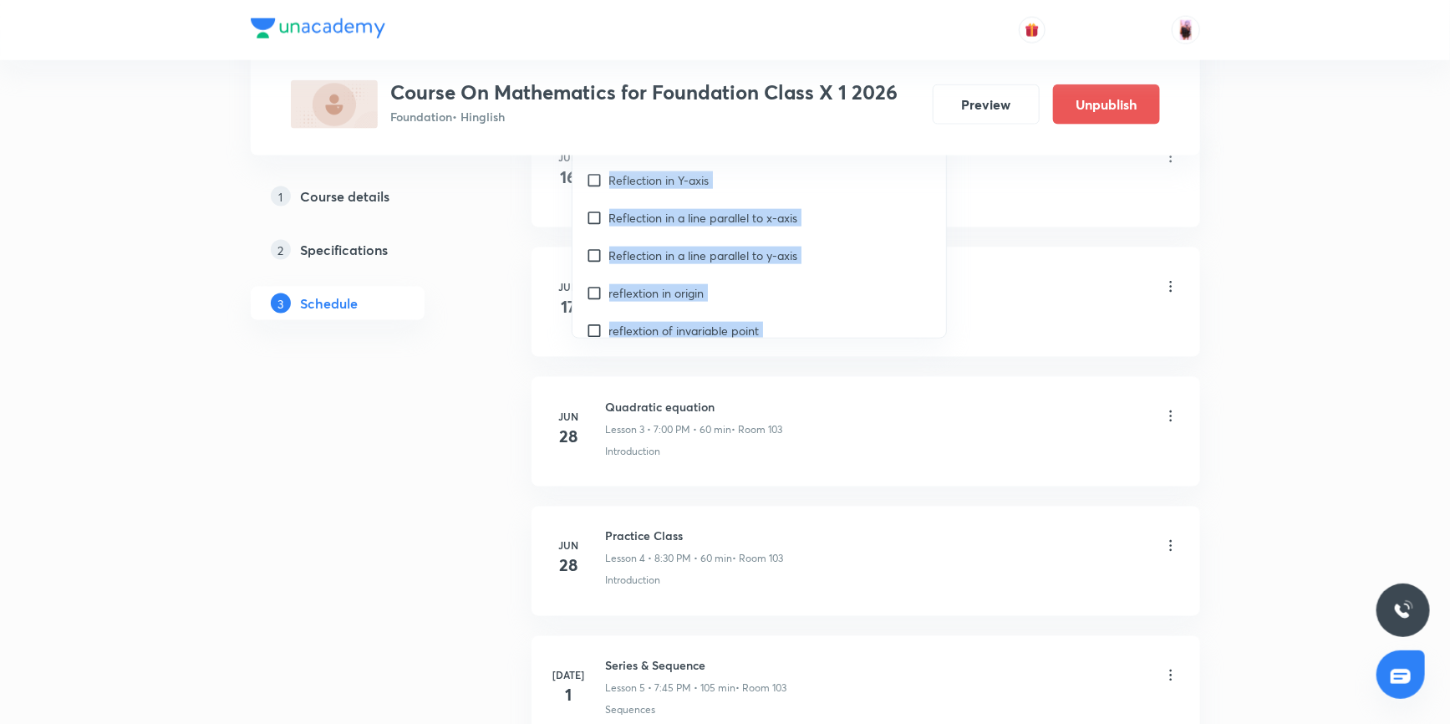
scroll to position [7304, 0]
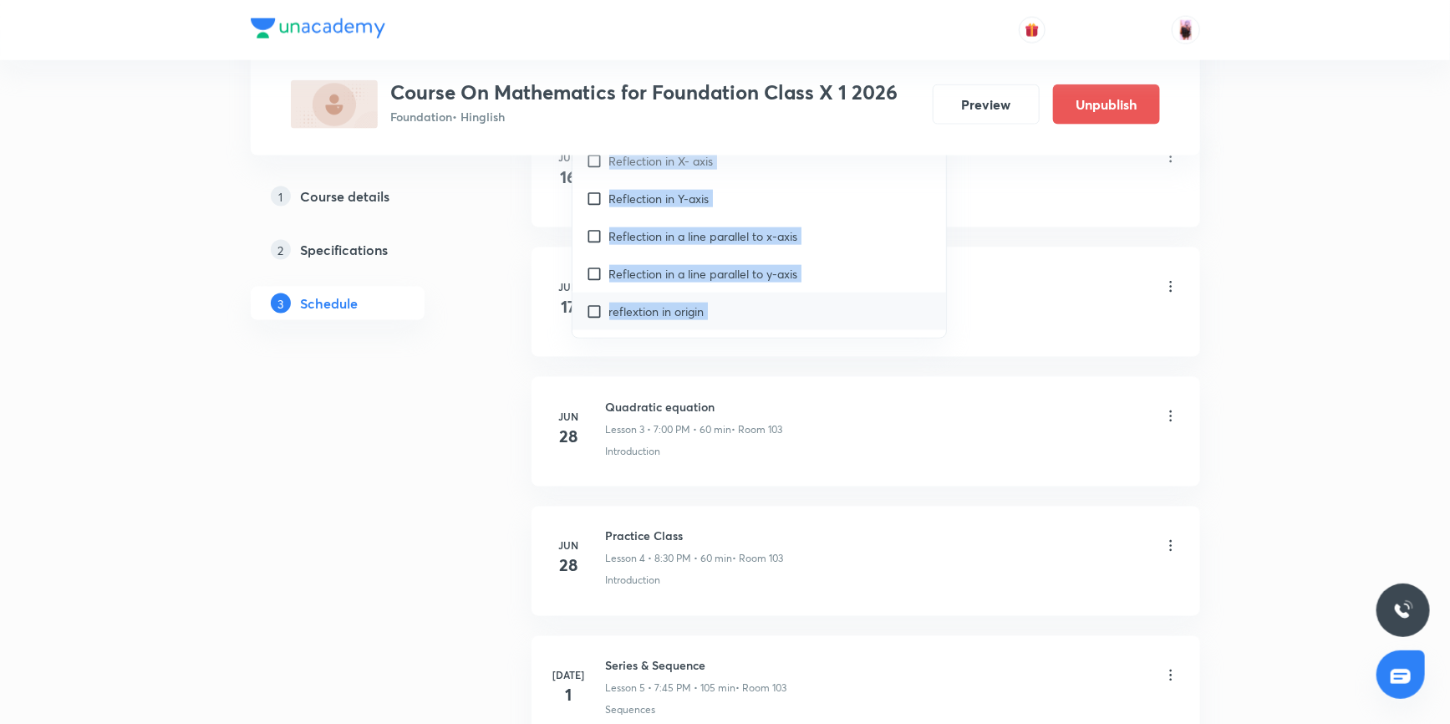
copy div "Real Numbers Some Applications of the Fundamental Theorem of Arithmetic The Fun…"
